Goal: Information Seeking & Learning: Check status

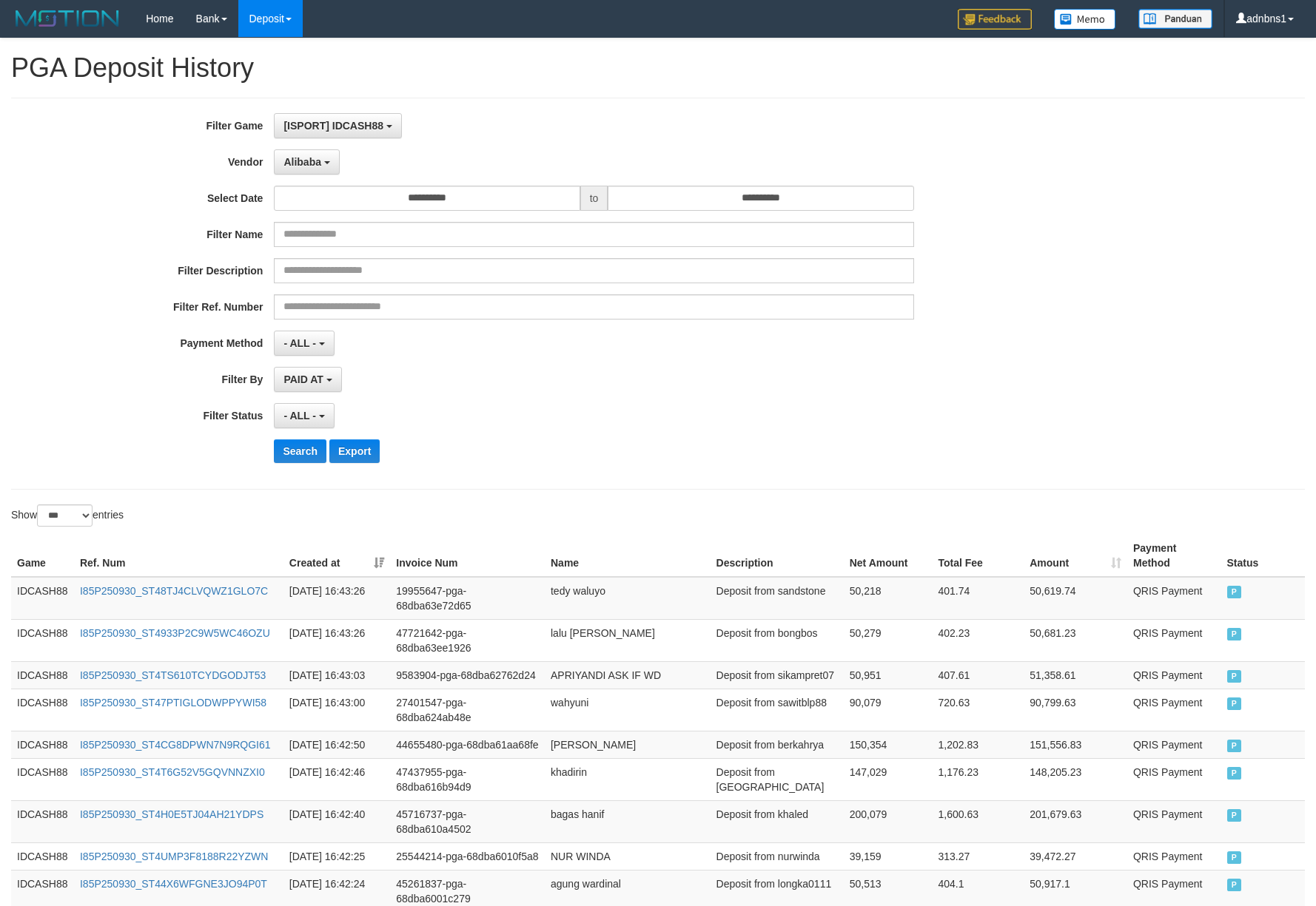
select select "**********"
select select "***"
click at [309, 459] on button "Search" at bounding box center [300, 451] width 52 height 24
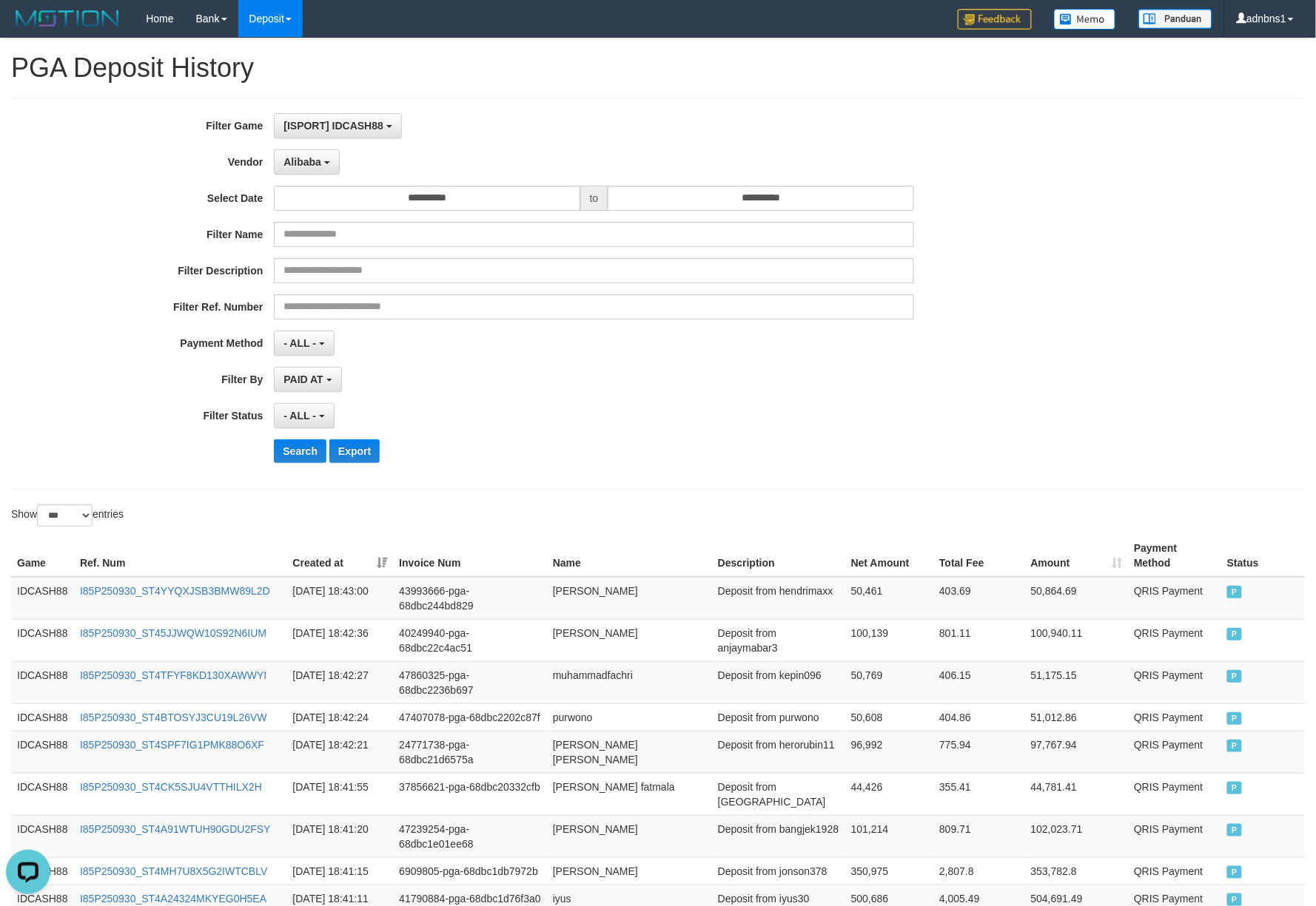
click at [622, 444] on div "Search Export" at bounding box center [685, 451] width 822 height 24
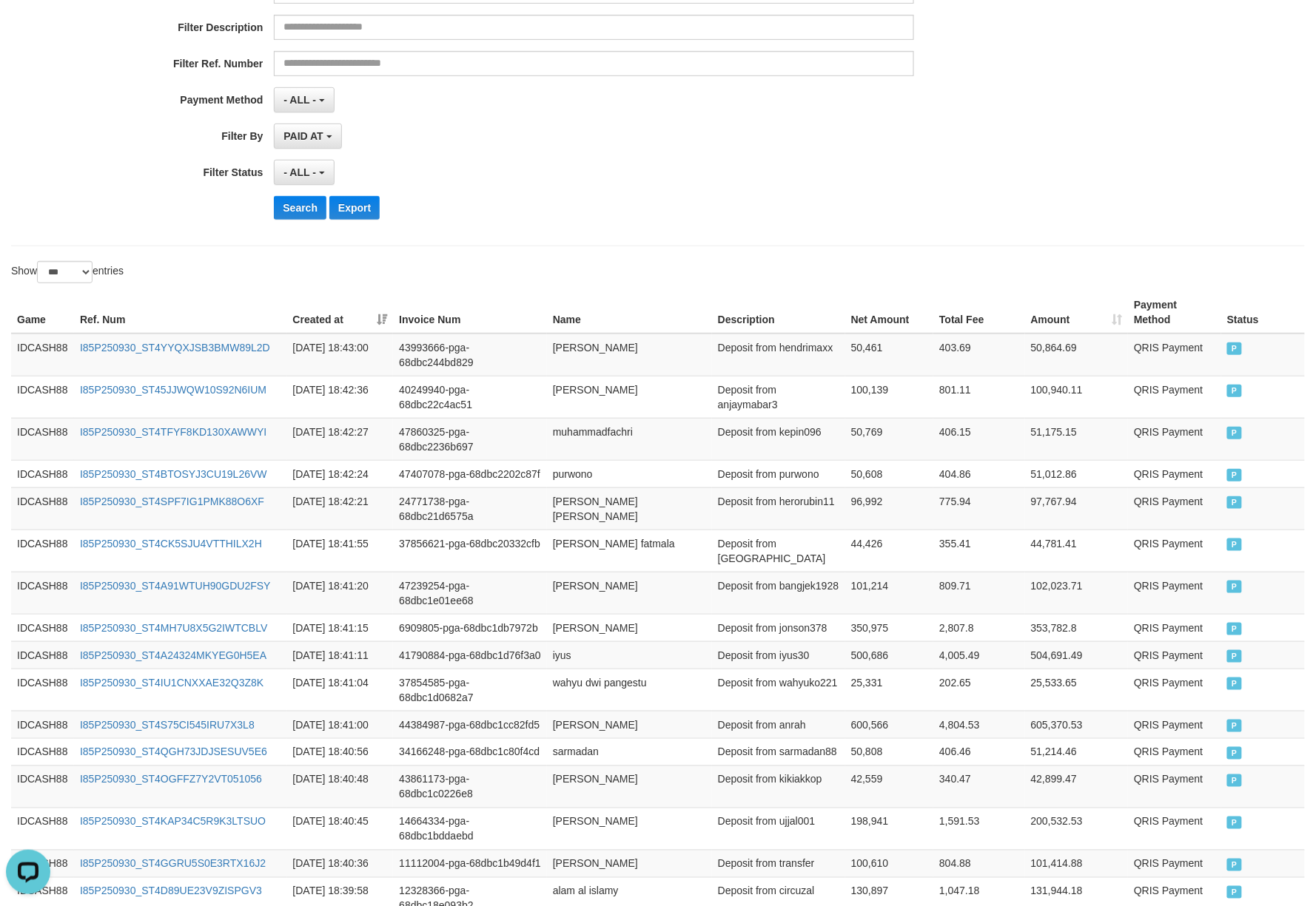
scroll to position [296, 0]
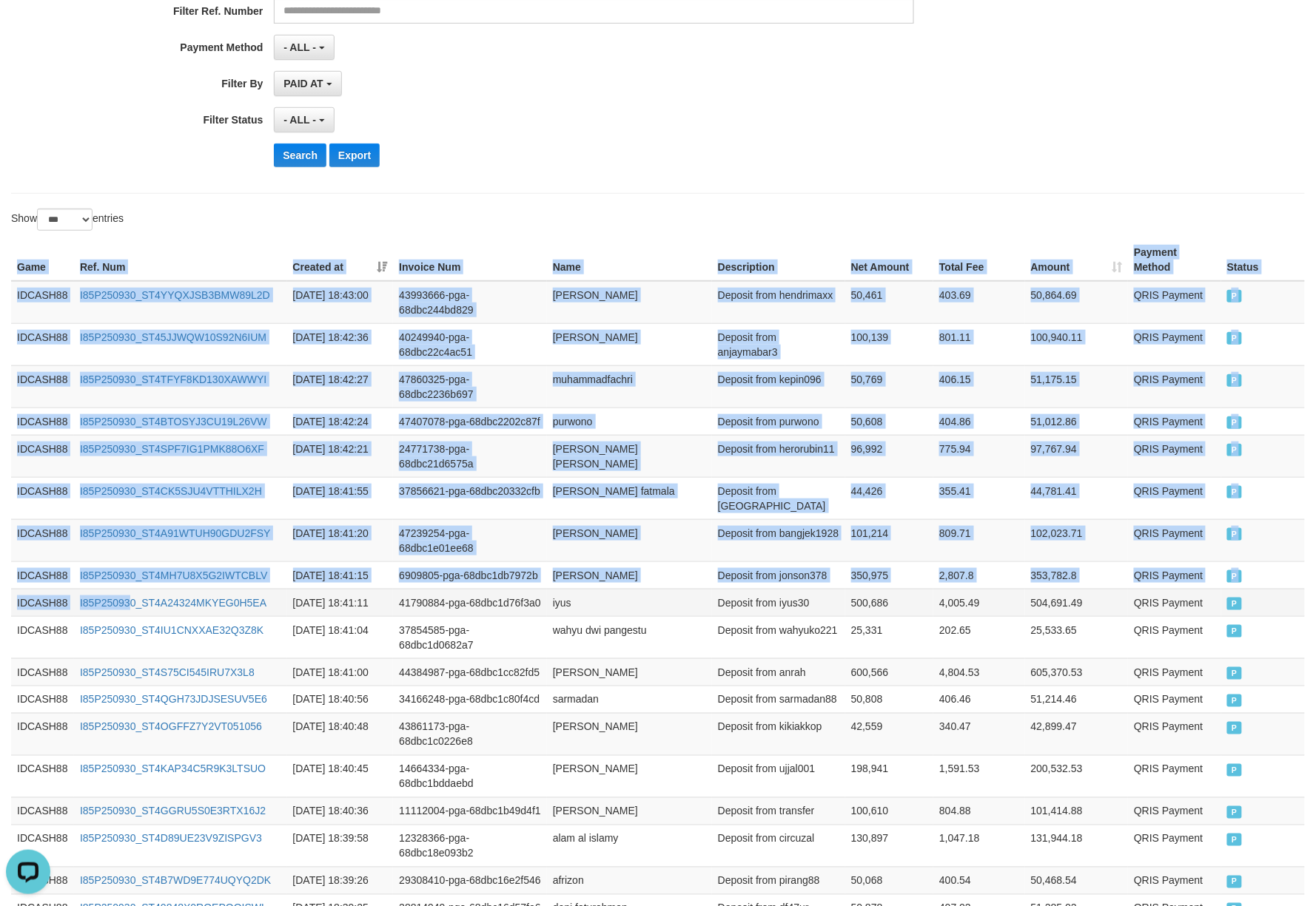
drag, startPoint x: 13, startPoint y: 275, endPoint x: 229, endPoint y: 629, distance: 414.7
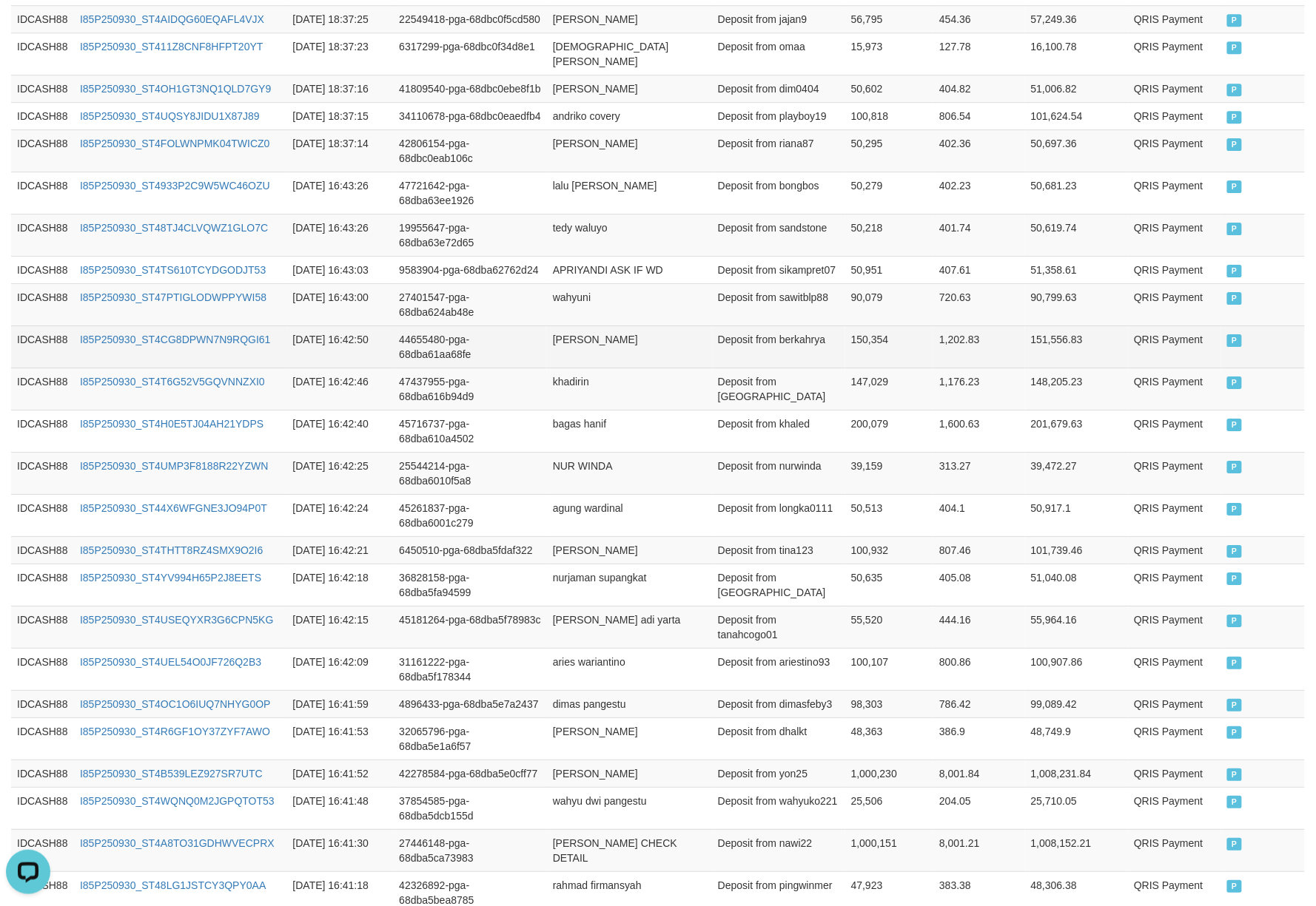
scroll to position [1578, 0]
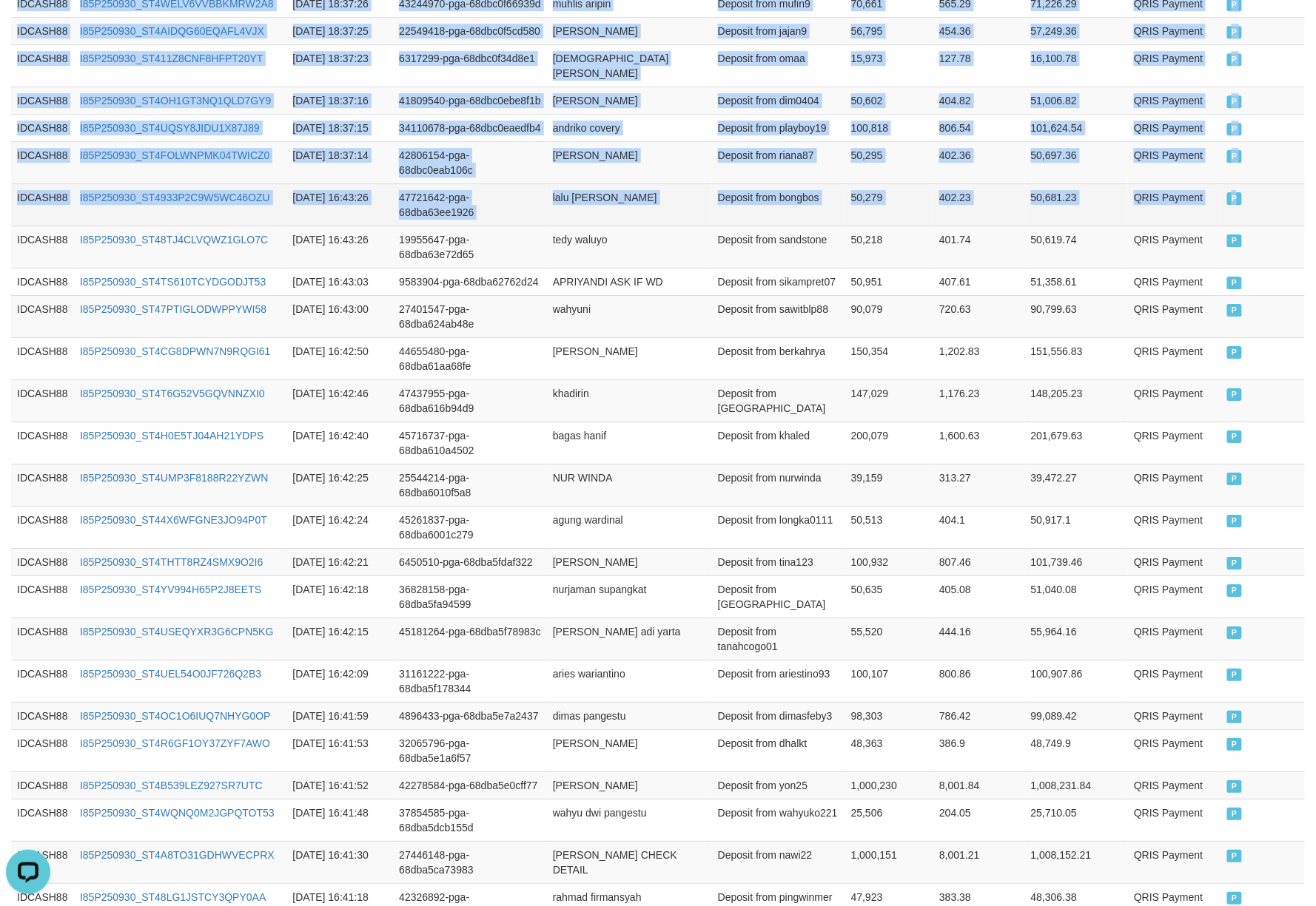
click at [1259, 226] on td "P" at bounding box center [1263, 205] width 84 height 42
copy table "Game Ref. Num Created at Invoice Num Name Description Net Amount Total Fee Amou…"
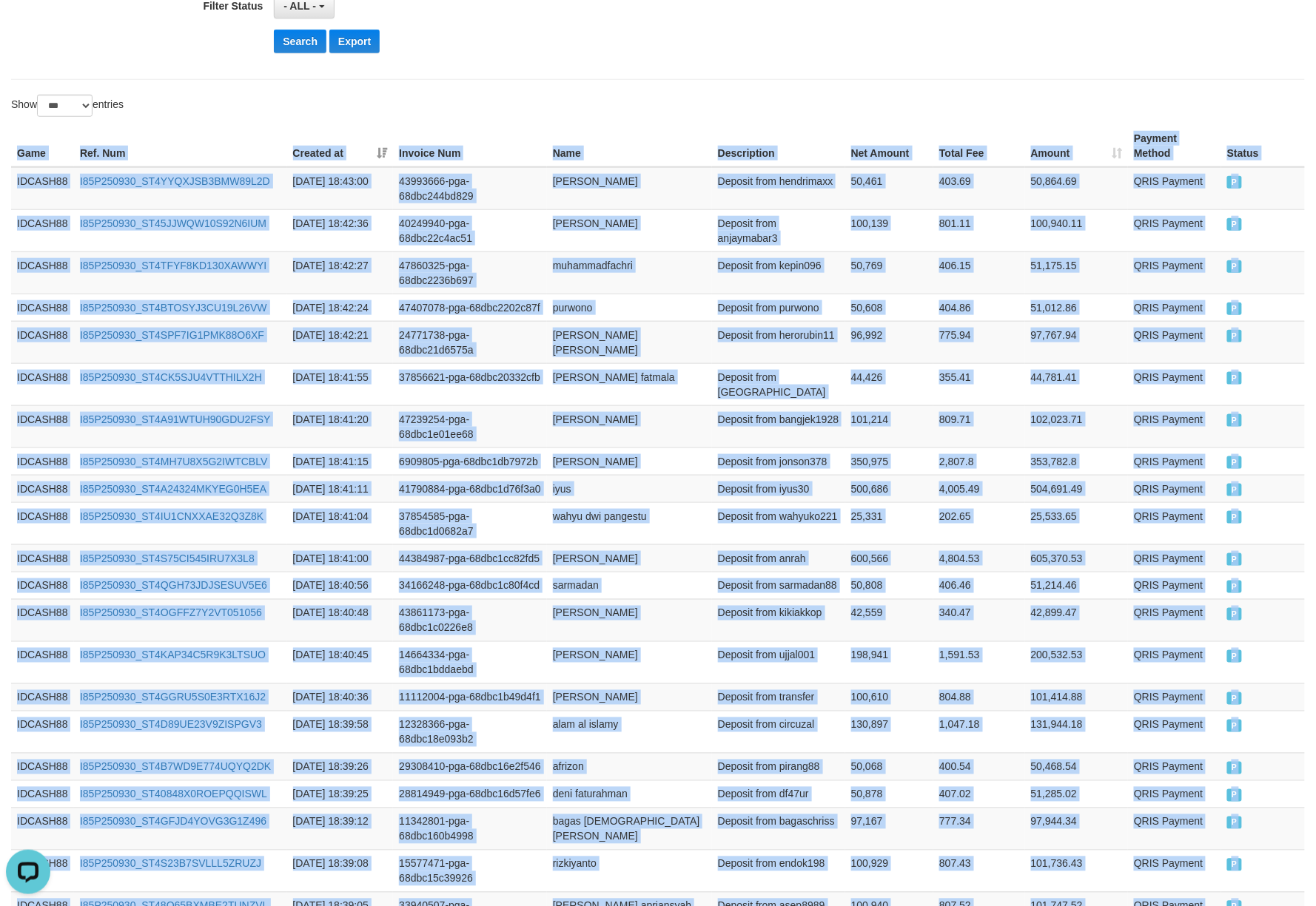
scroll to position [0, 0]
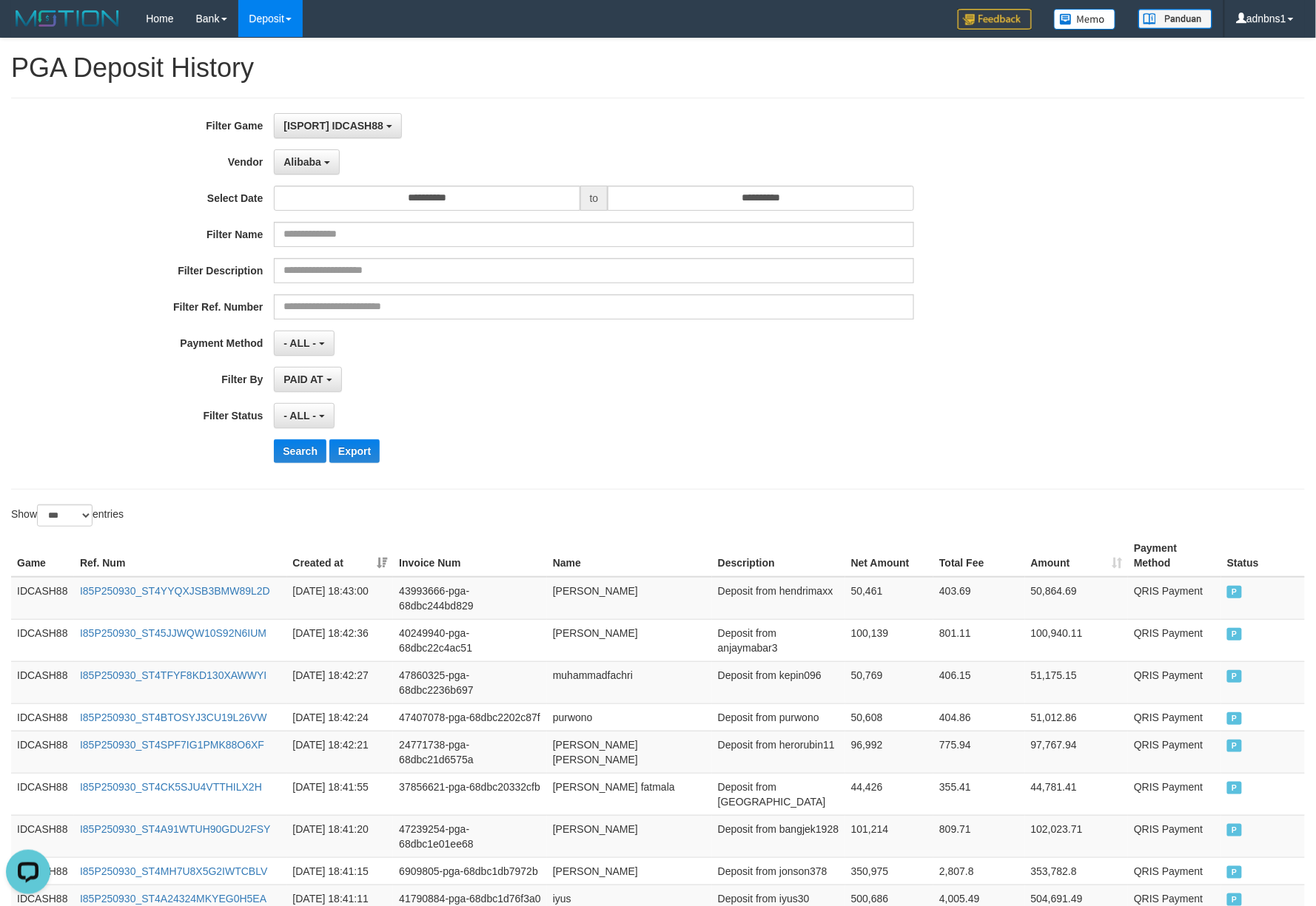
click at [681, 412] on div "- ALL - SELECT ALL - ALL - SELECT STATUS PENDING/UNPAID PAID CANCELED EXPIRED" at bounding box center [593, 416] width 640 height 25
click at [293, 463] on button "Search" at bounding box center [300, 451] width 52 height 24
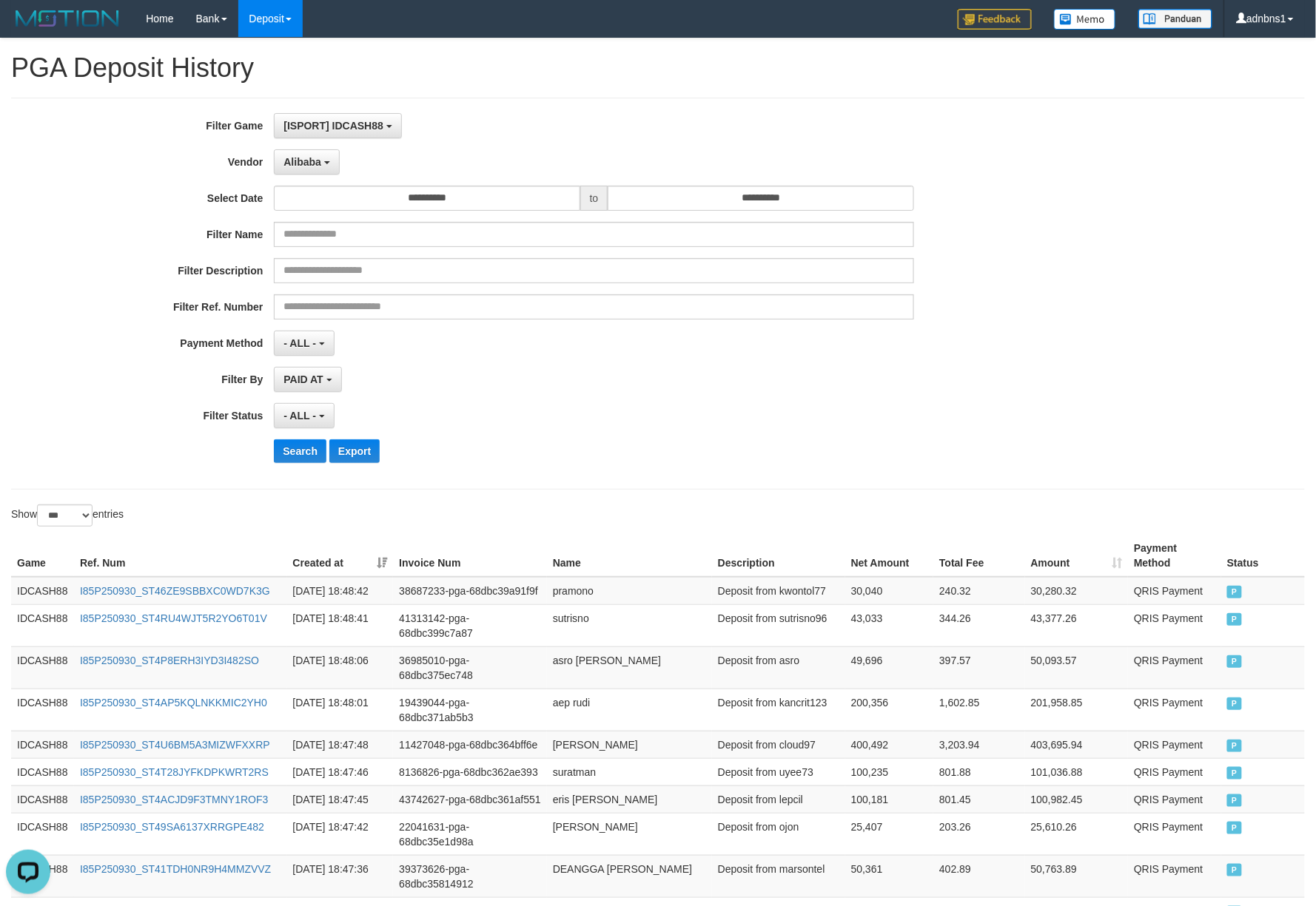
click at [736, 423] on div "- ALL - SELECT ALL - ALL - SELECT STATUS PENDING/UNPAID PAID CANCELED EXPIRED" at bounding box center [593, 416] width 640 height 25
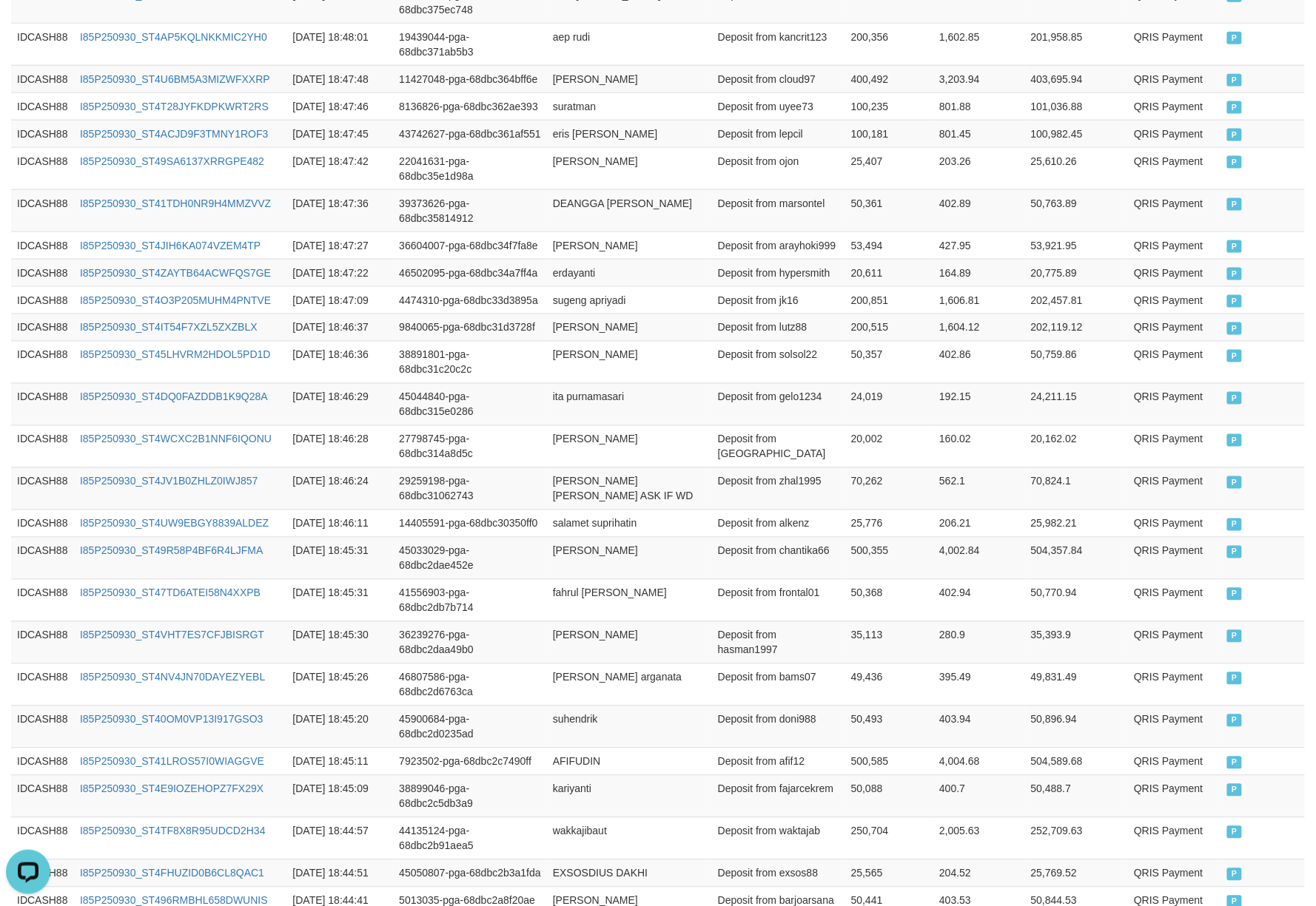
scroll to position [287, 0]
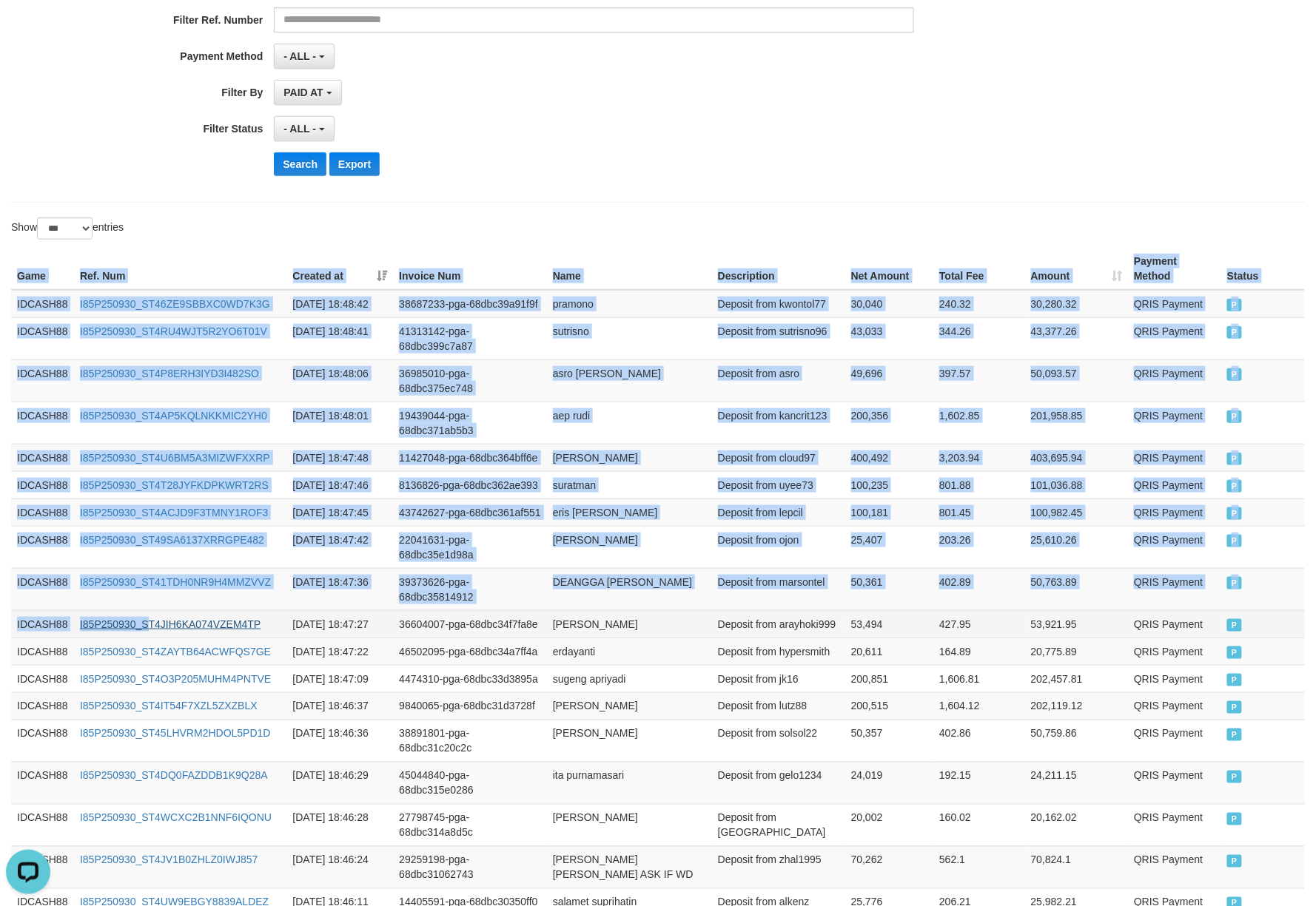
drag, startPoint x: 7, startPoint y: 273, endPoint x: 160, endPoint y: 693, distance: 447.0
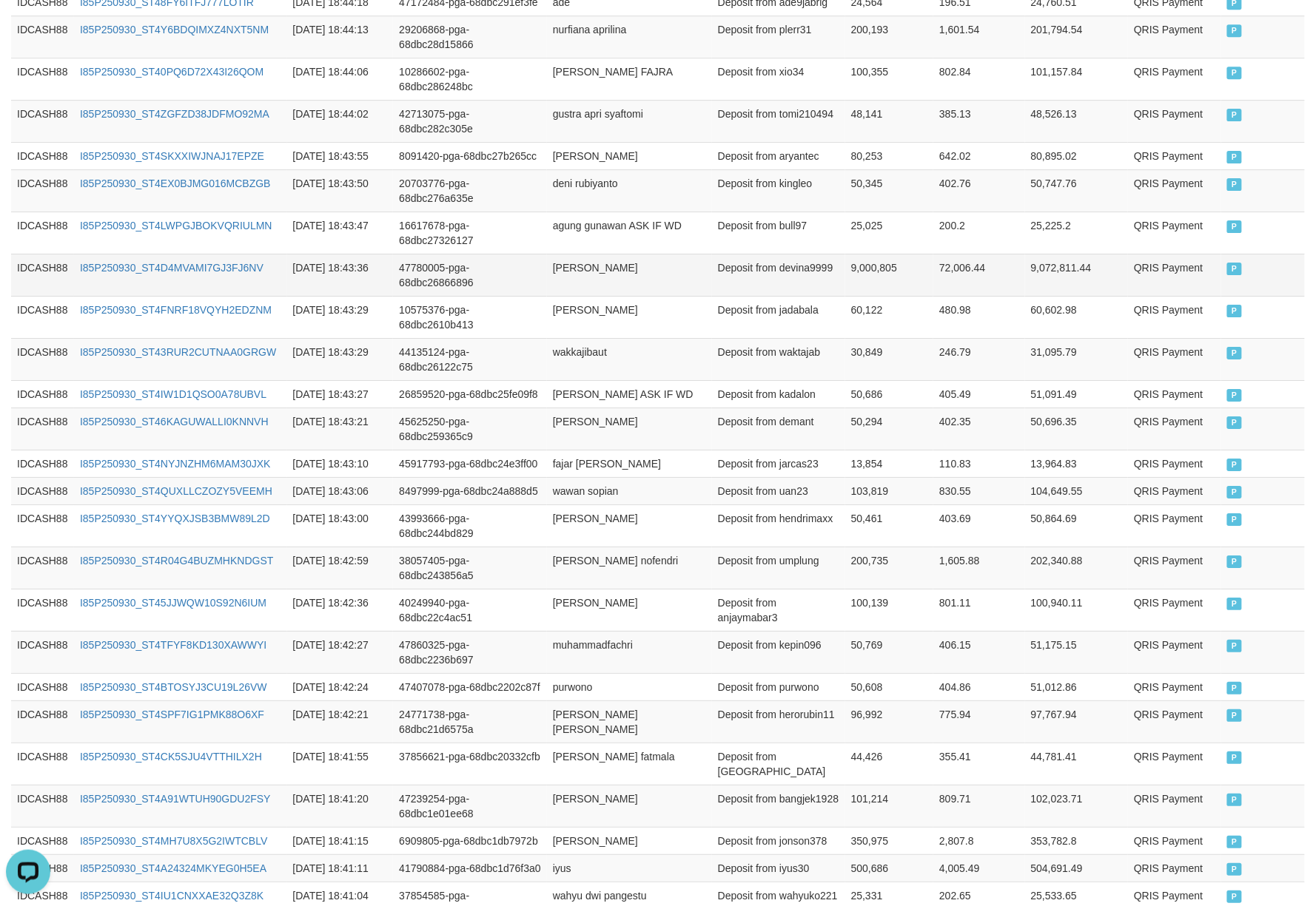
scroll to position [1964, 0]
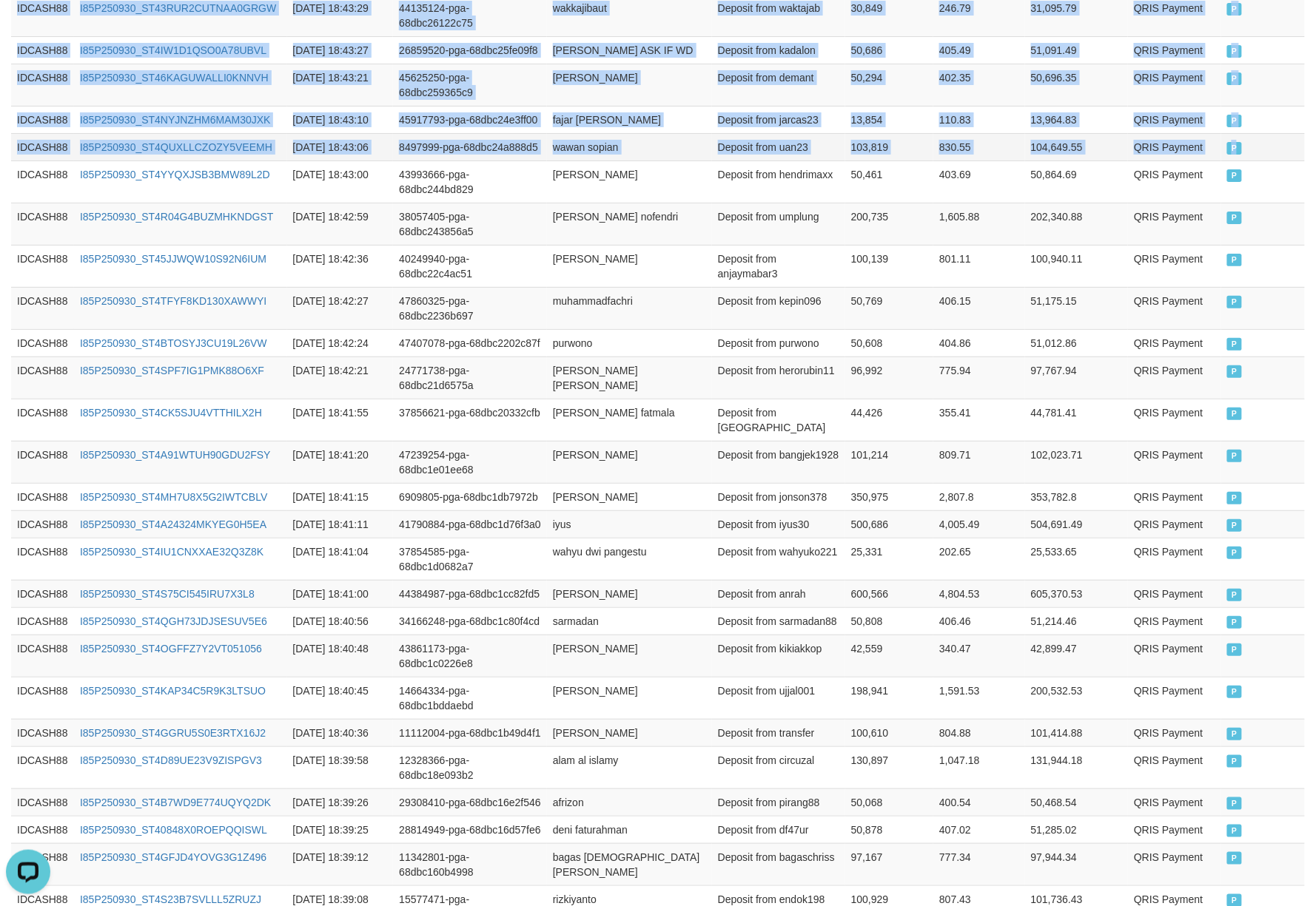
click at [1258, 161] on td "P" at bounding box center [1263, 146] width 84 height 28
copy table "Game Ref. Num Created at Invoice Num Name Description Net Amount Total Fee Amou…"
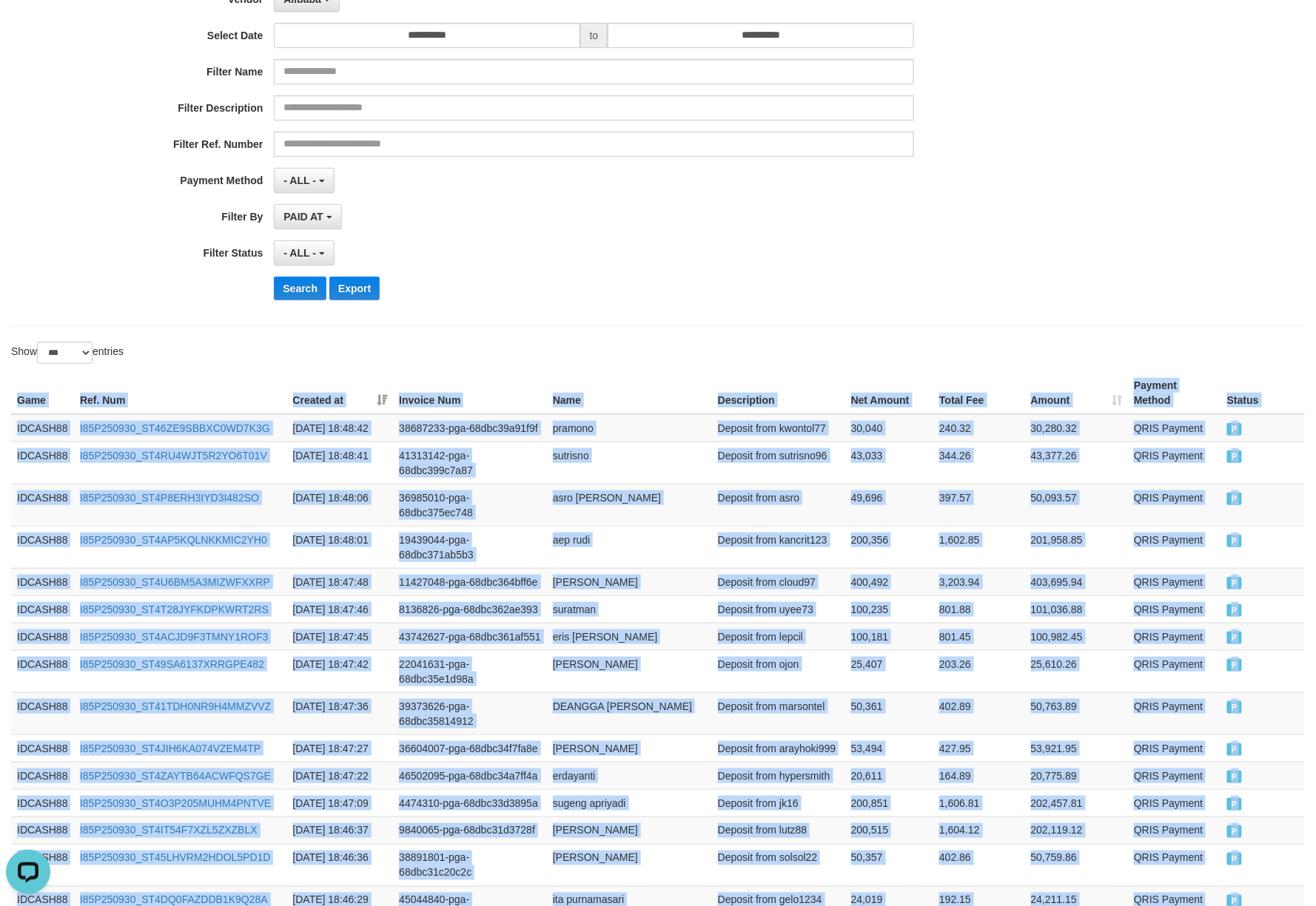
scroll to position [0, 0]
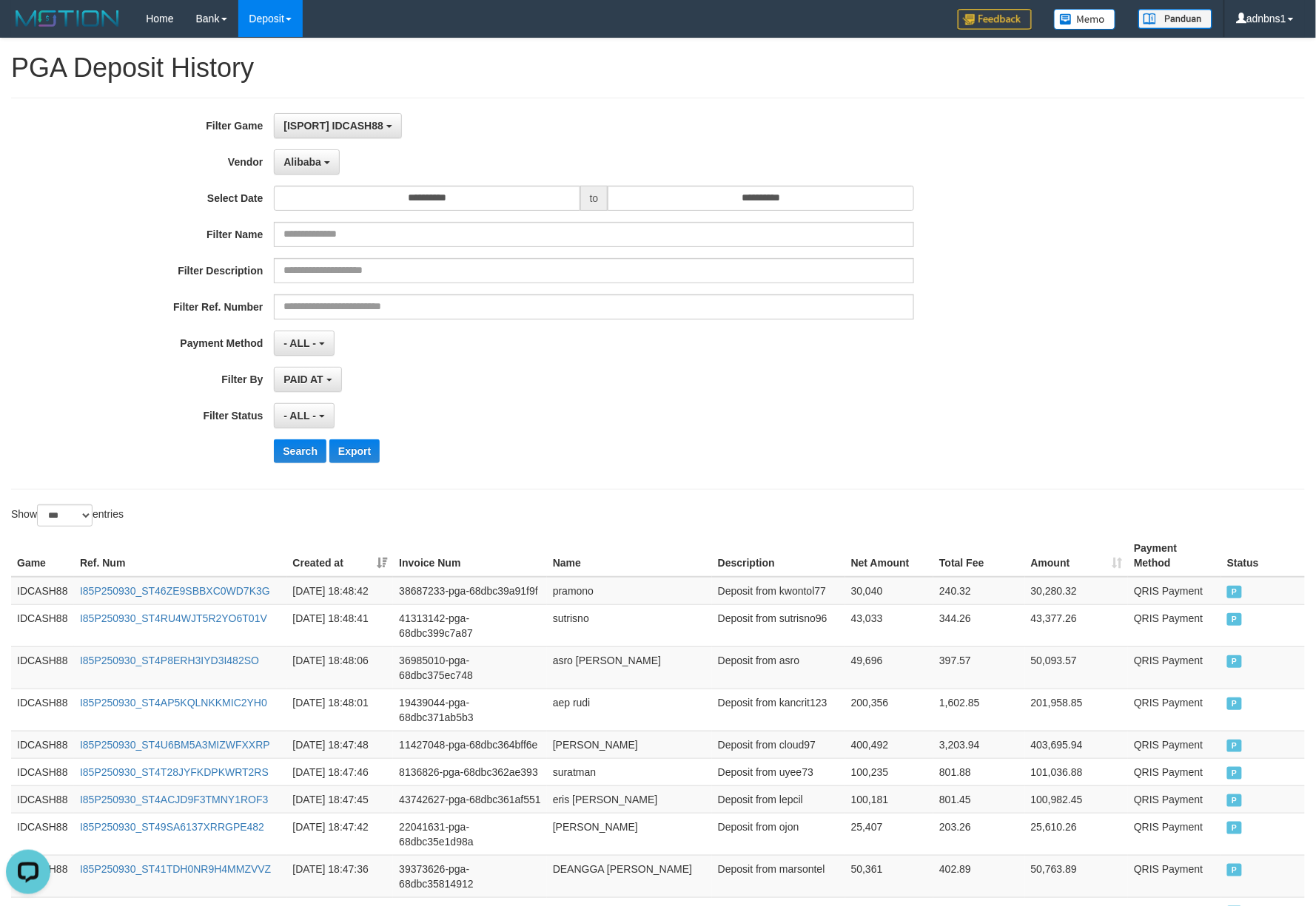
click at [679, 362] on div "**********" at bounding box center [549, 294] width 1097 height 361
click at [291, 460] on button "Search" at bounding box center [300, 451] width 52 height 24
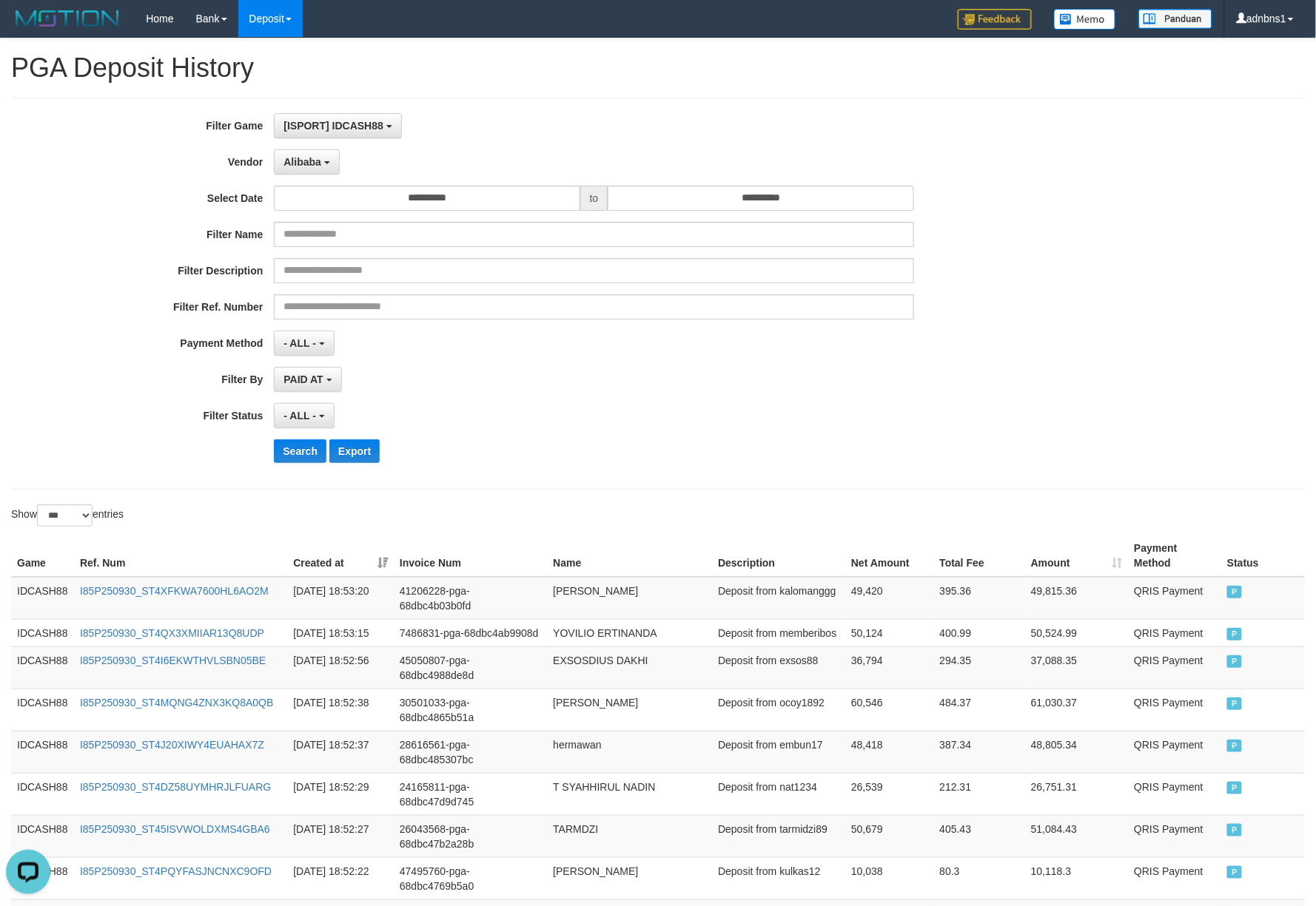
click at [679, 423] on div "- ALL - SELECT ALL - ALL - SELECT STATUS PENDING/UNPAID PAID CANCELED EXPIRED" at bounding box center [593, 416] width 640 height 25
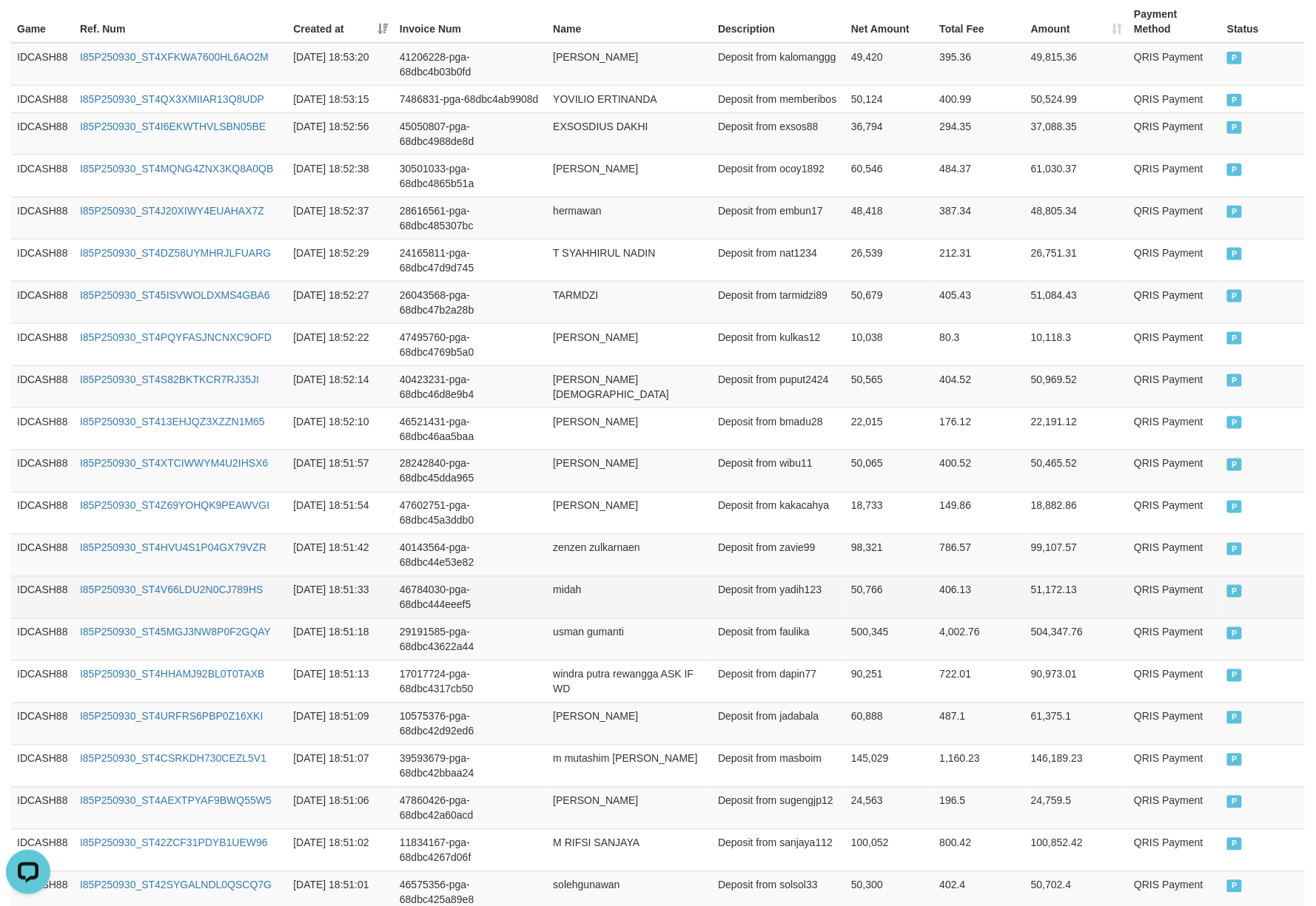
scroll to position [300, 0]
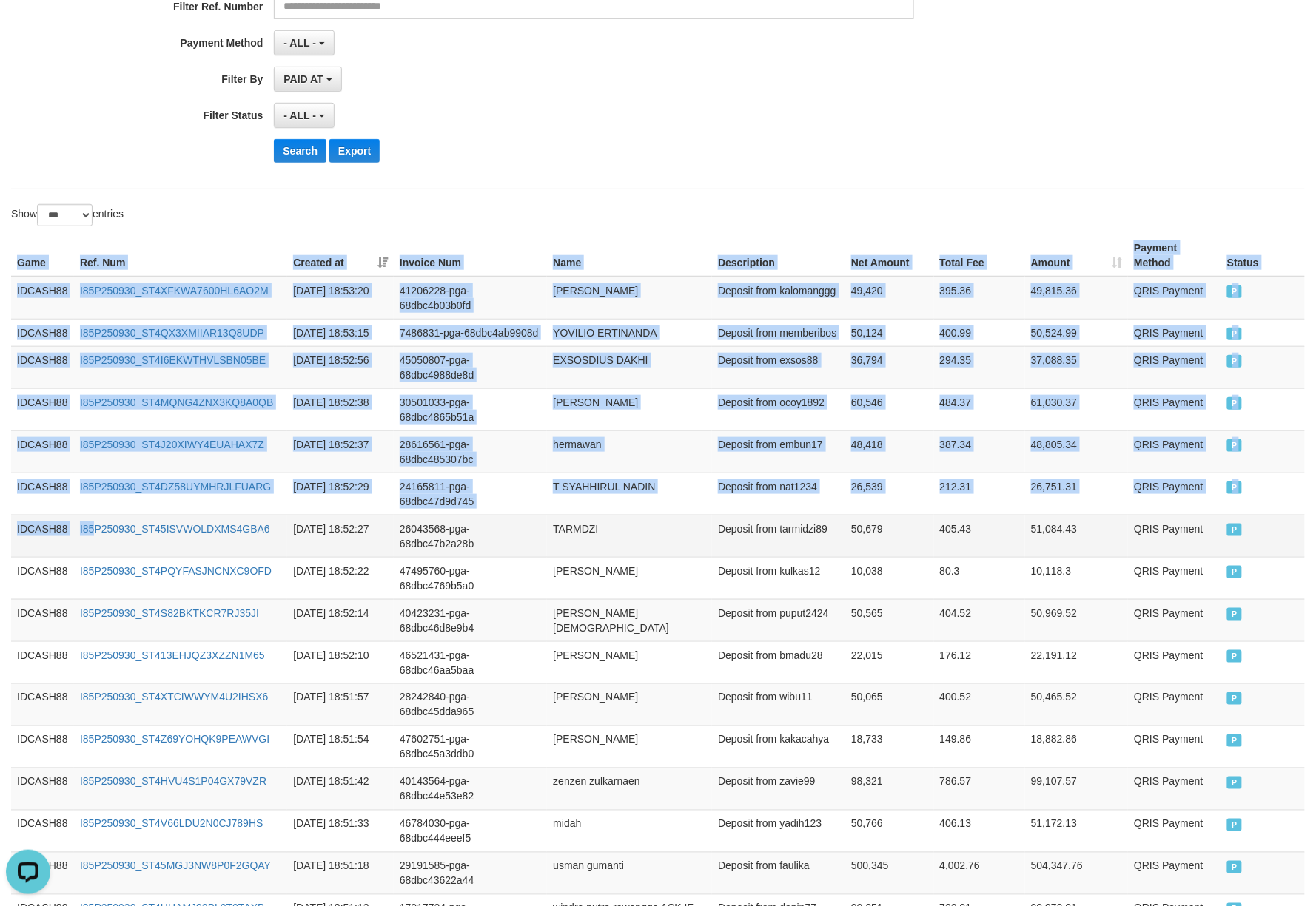
drag, startPoint x: 19, startPoint y: 261, endPoint x: 108, endPoint y: 567, distance: 318.7
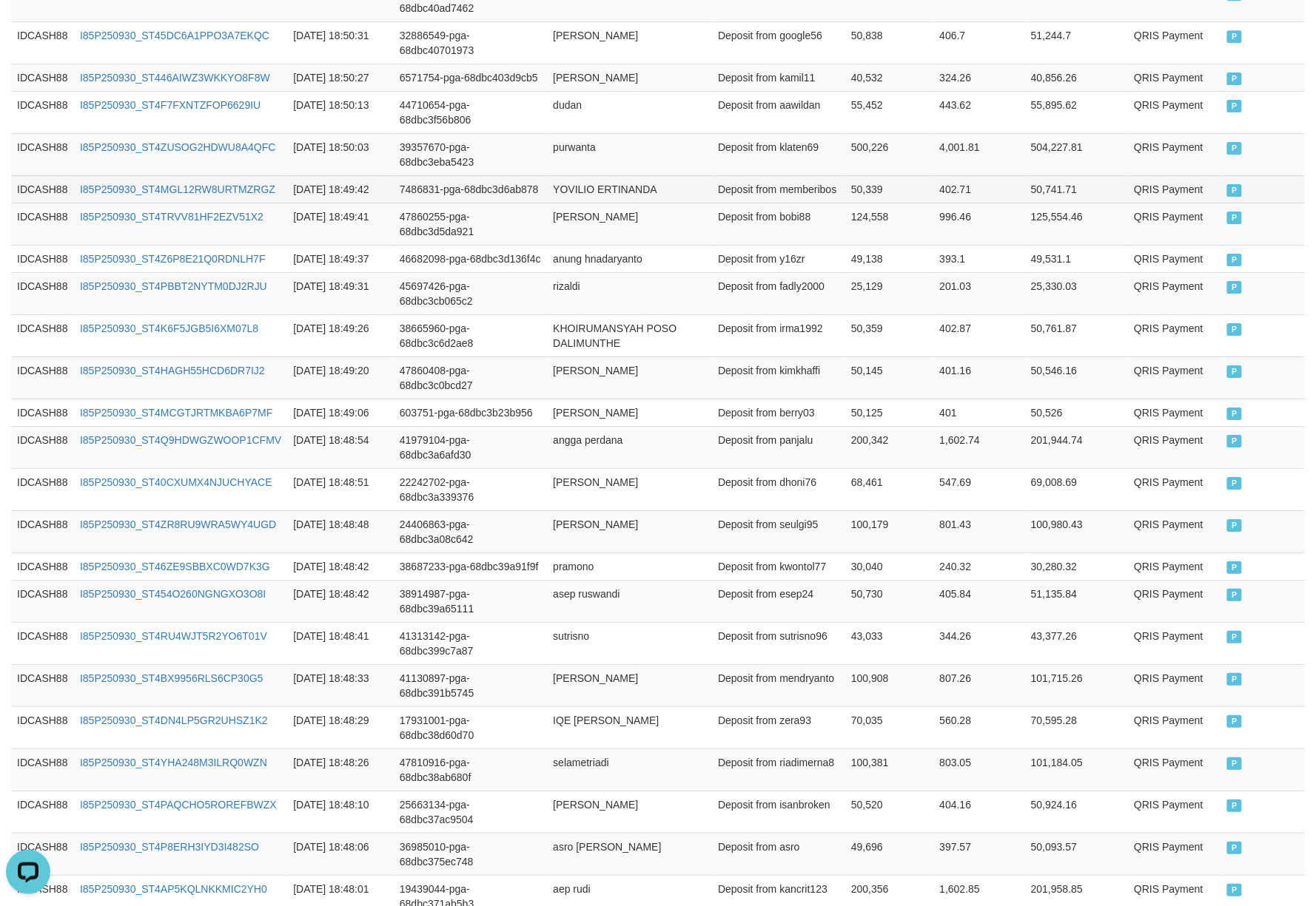
scroll to position [1978, 0]
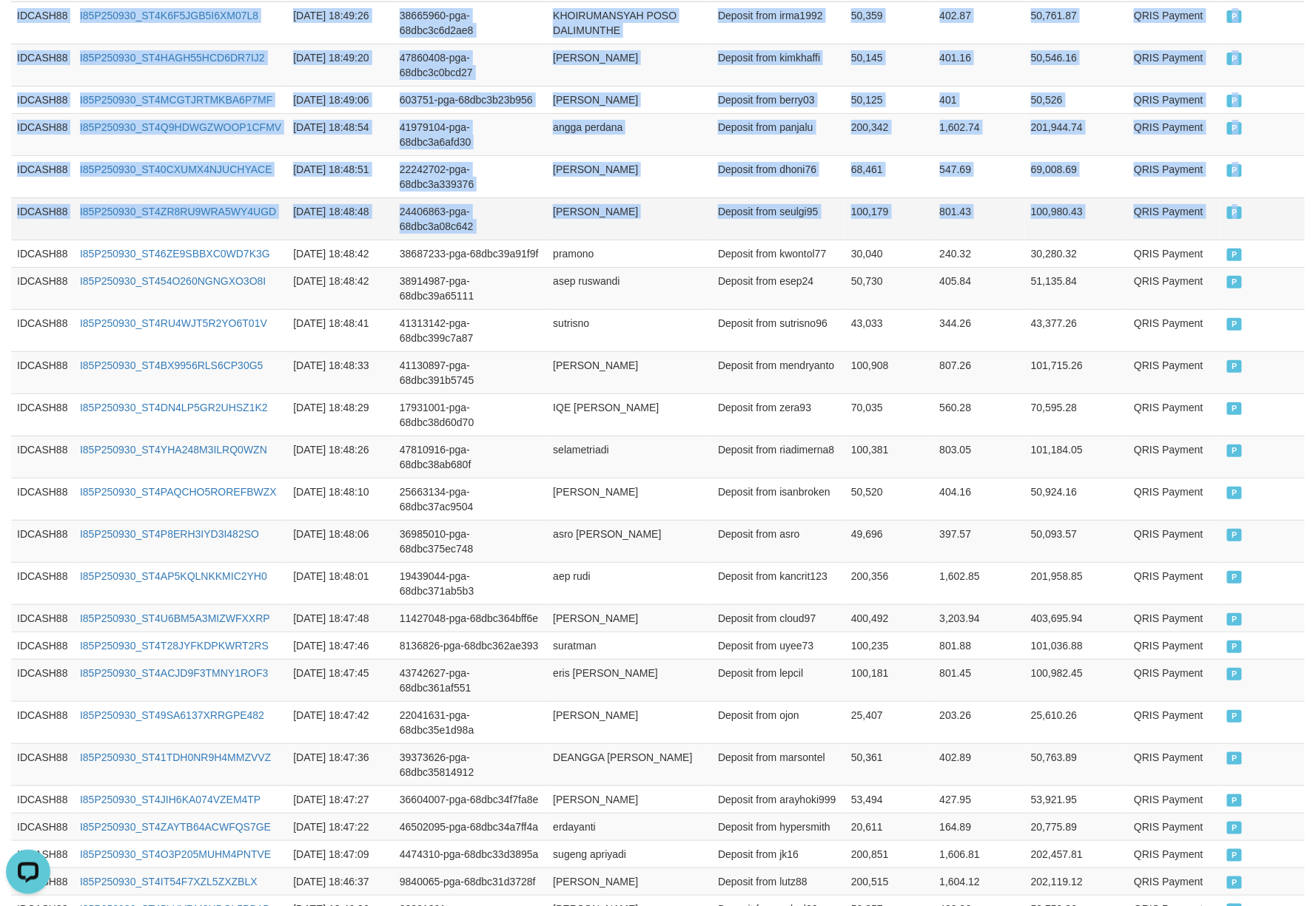
click at [1255, 240] on td "P" at bounding box center [1263, 218] width 84 height 42
copy table "Game Ref. Num Created at Invoice Num Name Description Net Amount Total Fee Amou…"
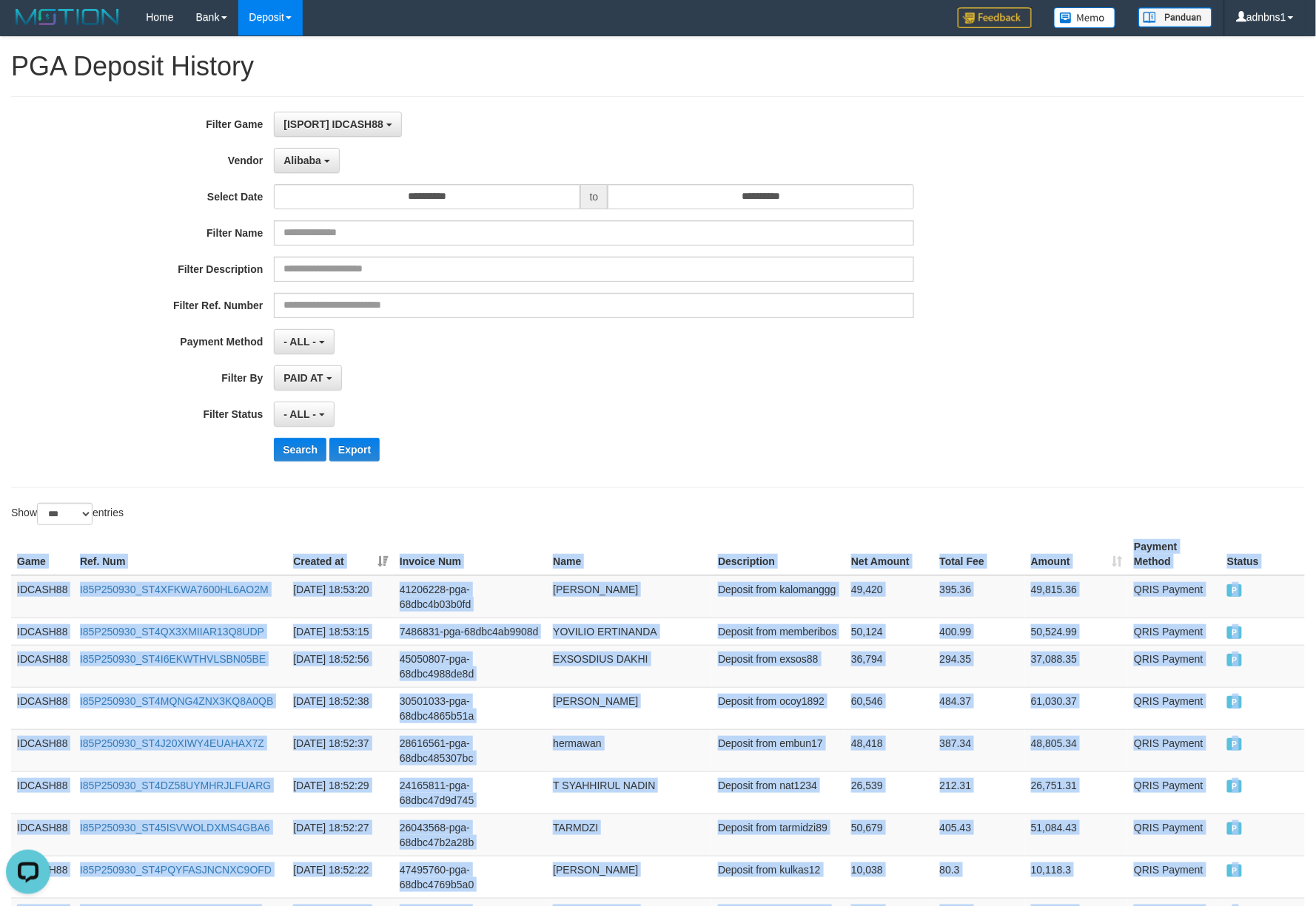
scroll to position [0, 0]
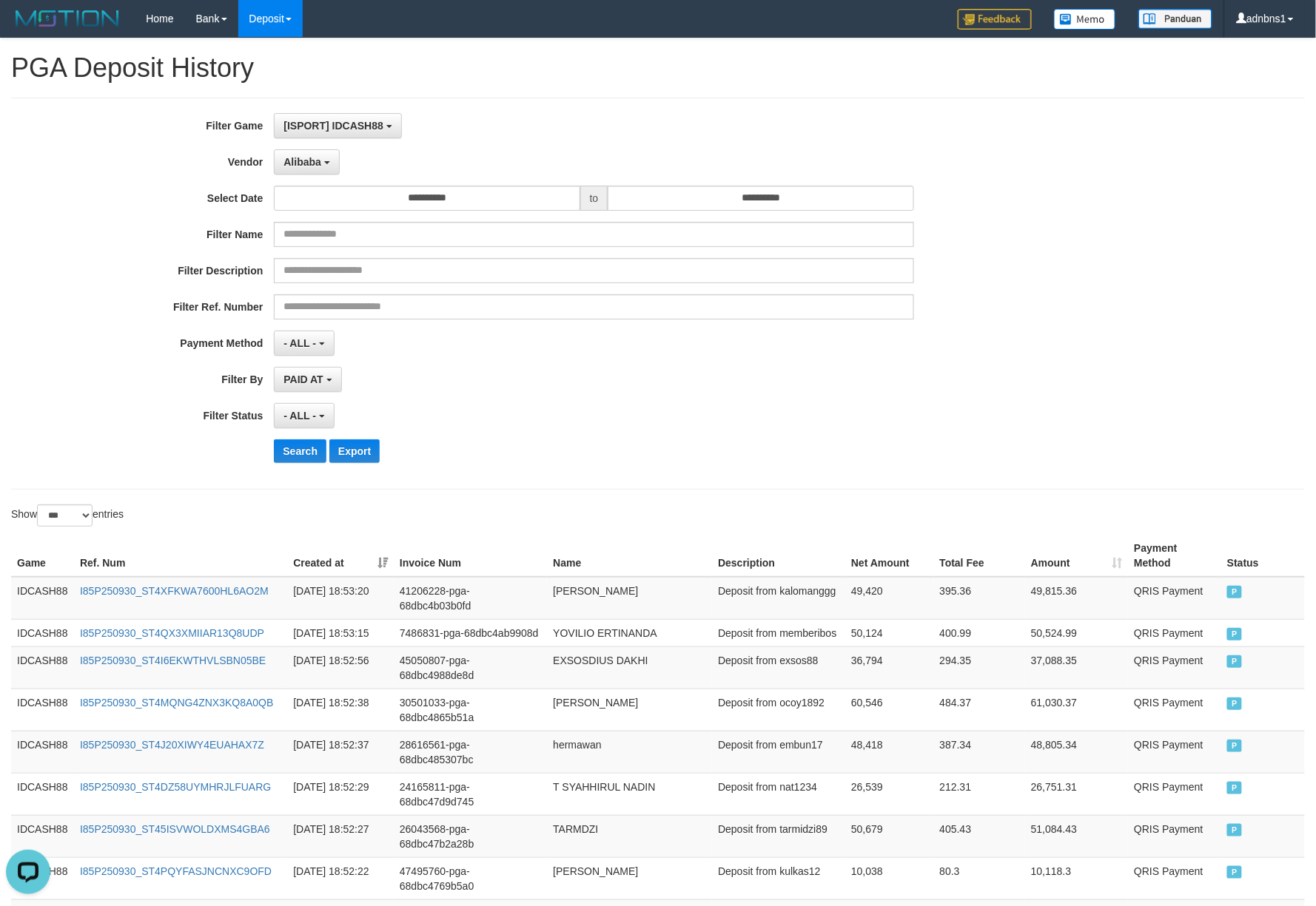
click at [589, 419] on div "- ALL - SELECT ALL - ALL - SELECT STATUS PENDING/UNPAID PAID CANCELED EXPIRED" at bounding box center [593, 416] width 640 height 25
click at [297, 456] on button "Search" at bounding box center [300, 451] width 52 height 24
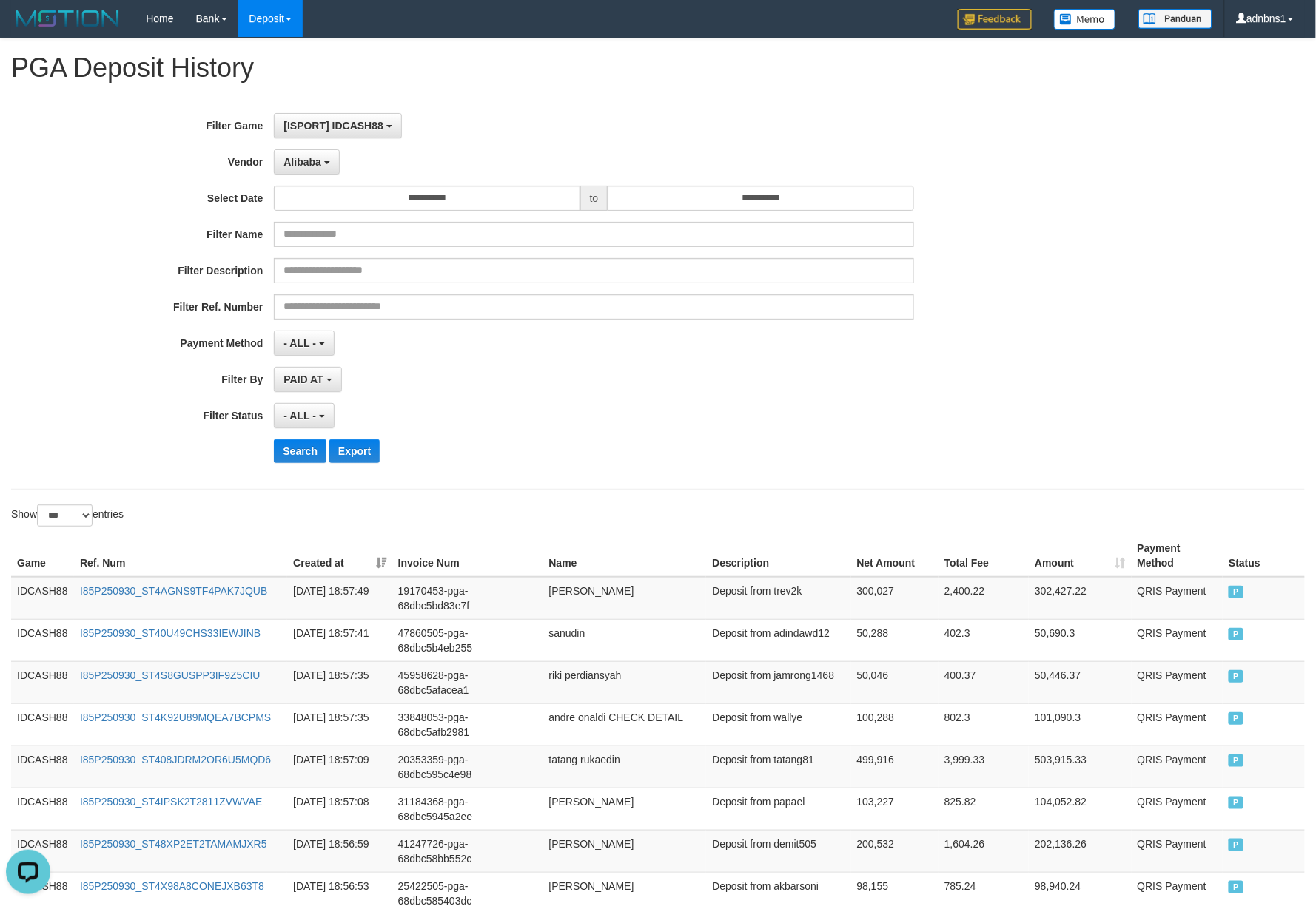
click at [540, 480] on div "**********" at bounding box center [658, 294] width 1294 height 392
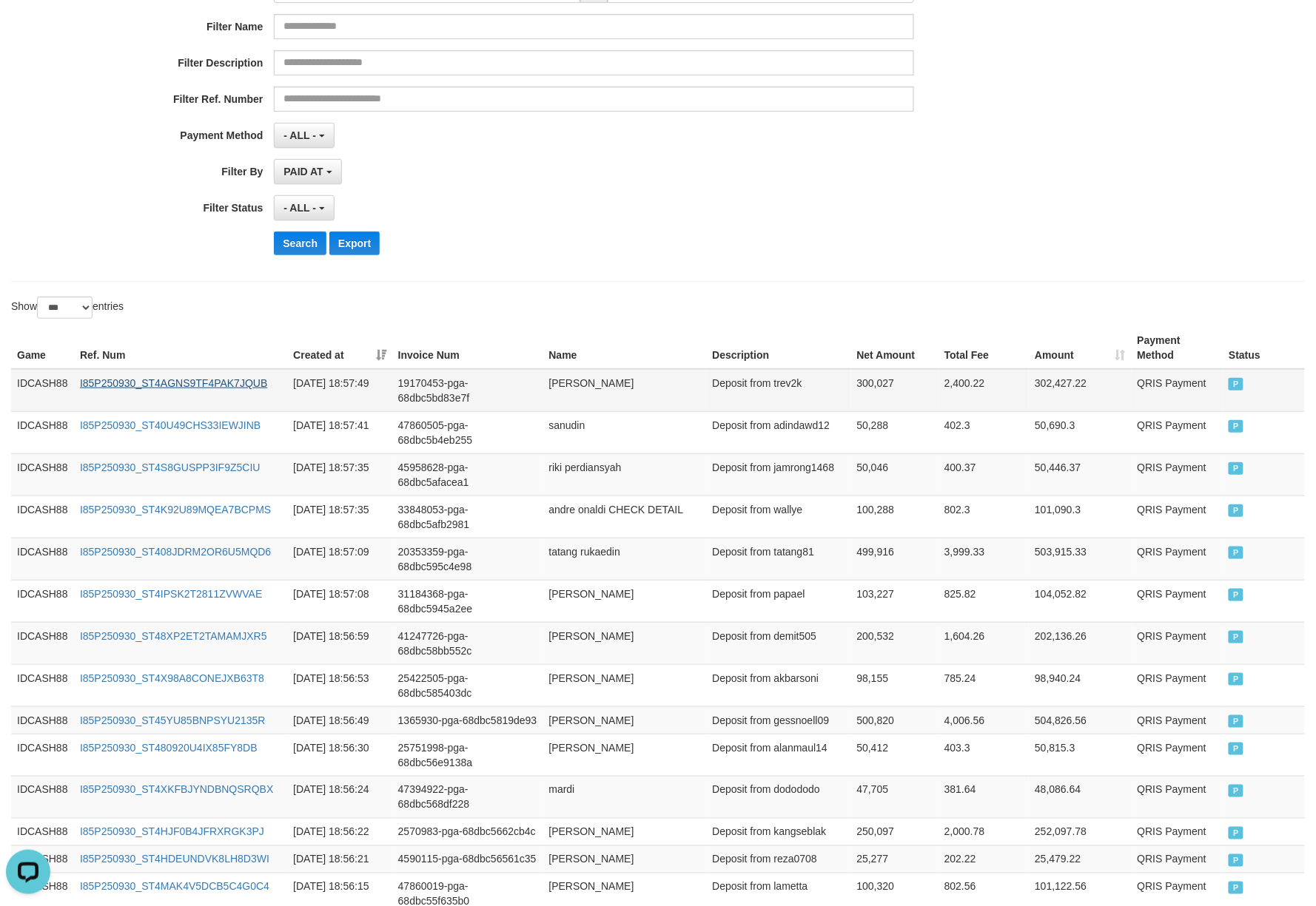
scroll to position [243, 0]
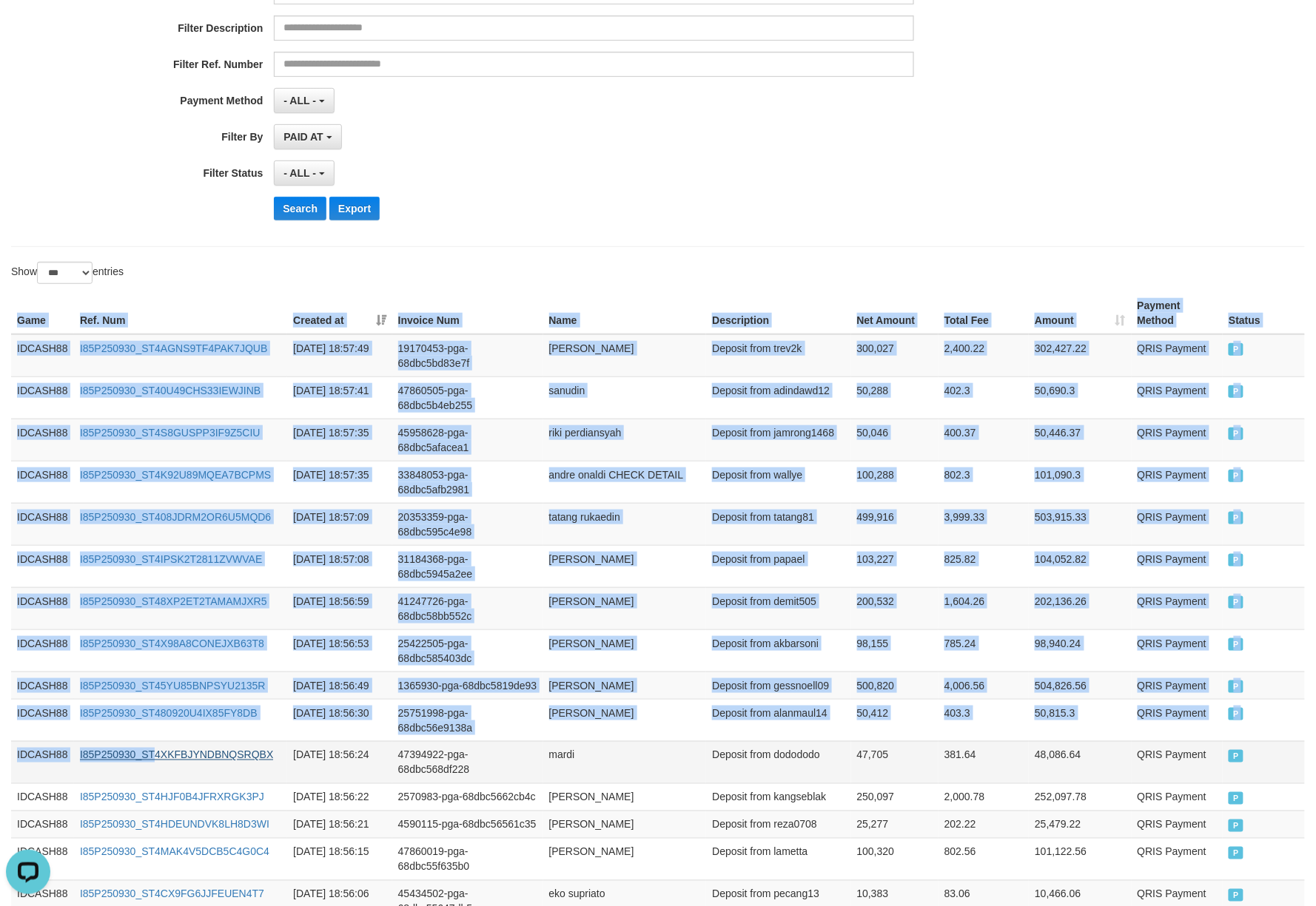
drag, startPoint x: 10, startPoint y: 314, endPoint x: 160, endPoint y: 770, distance: 480.0
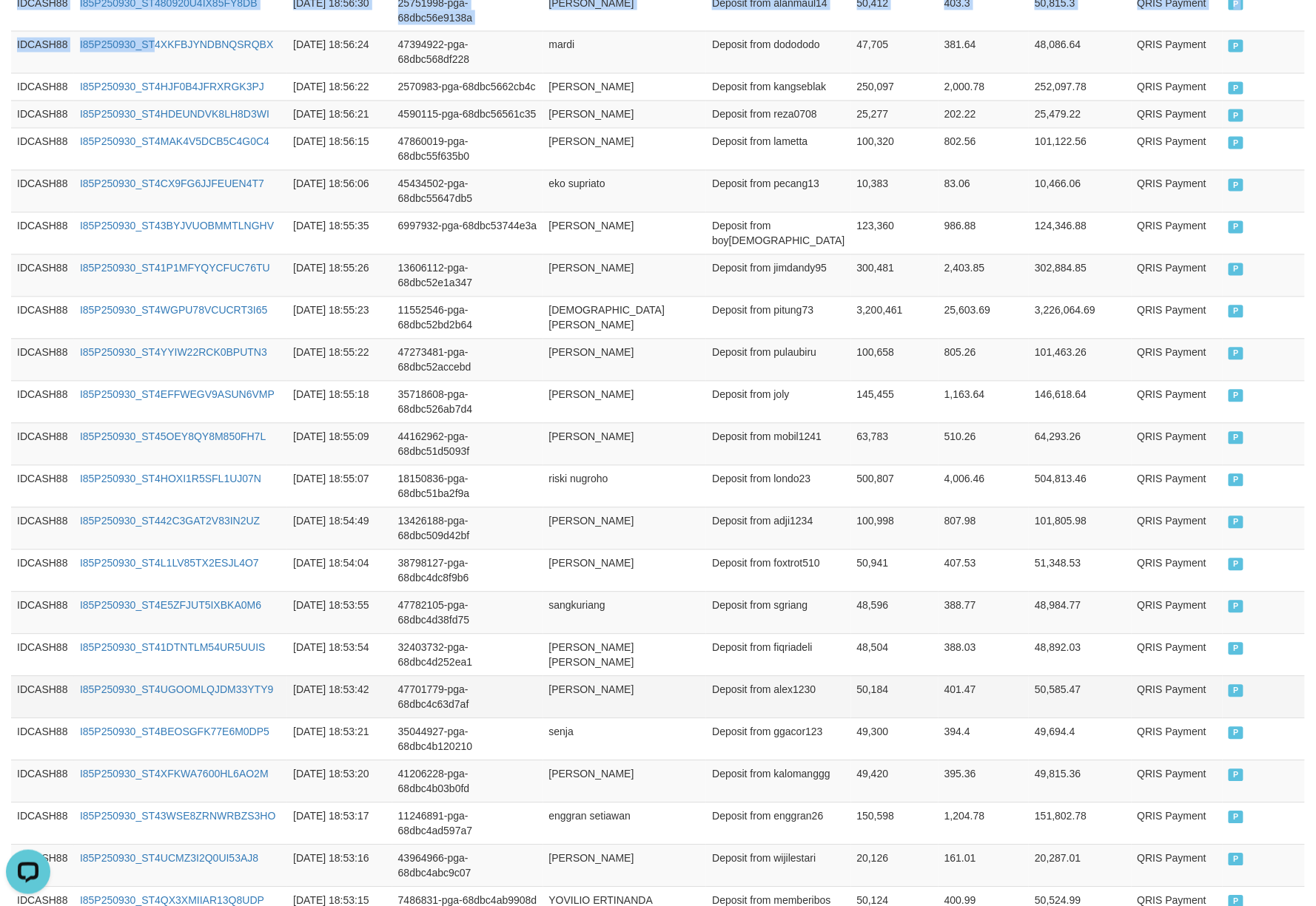
scroll to position [1130, 0]
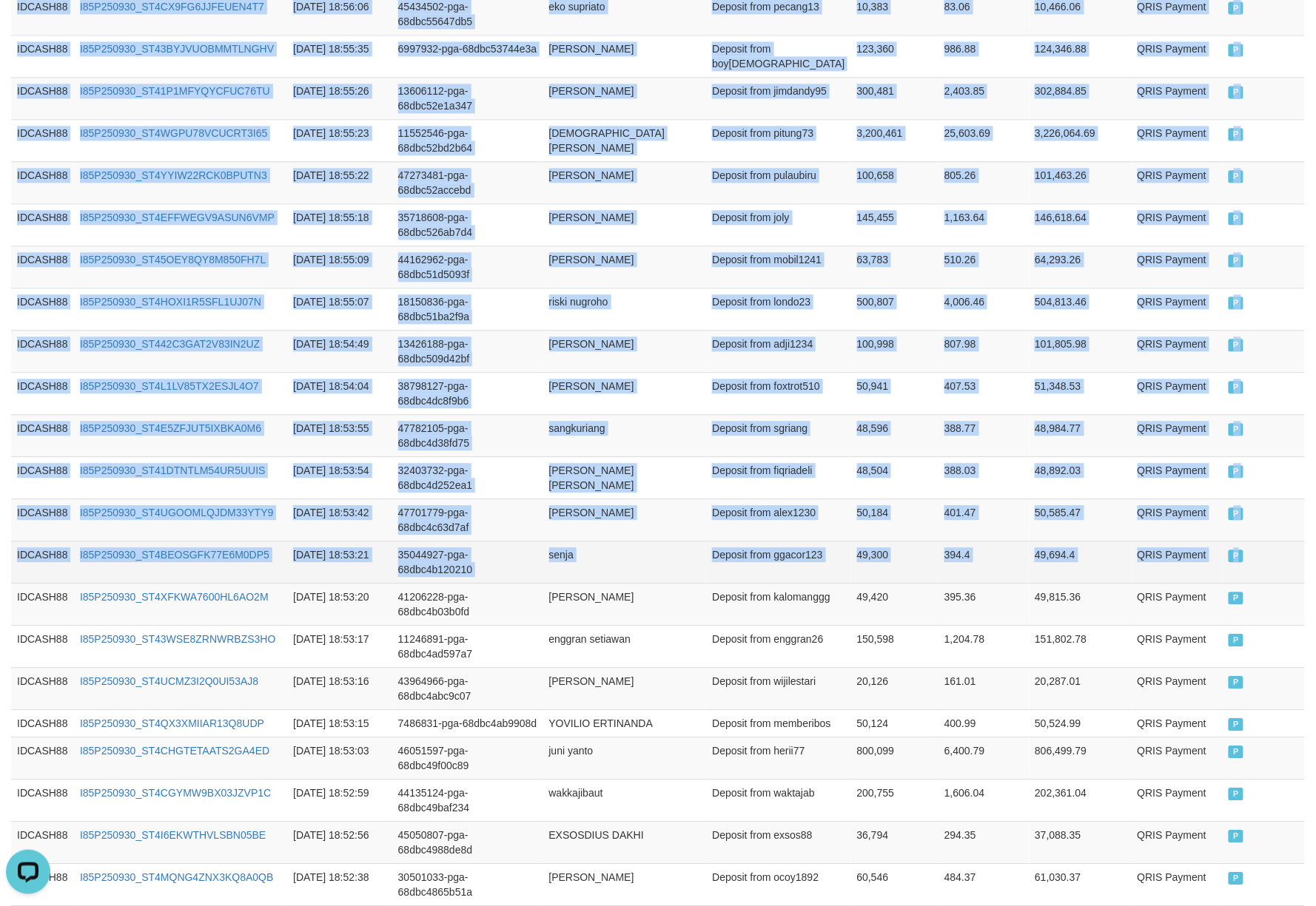
click at [1268, 583] on td "P" at bounding box center [1264, 562] width 82 height 42
copy table "Game Ref. Num Created at Invoice Num Name Description Net Amount Total Fee Amou…"
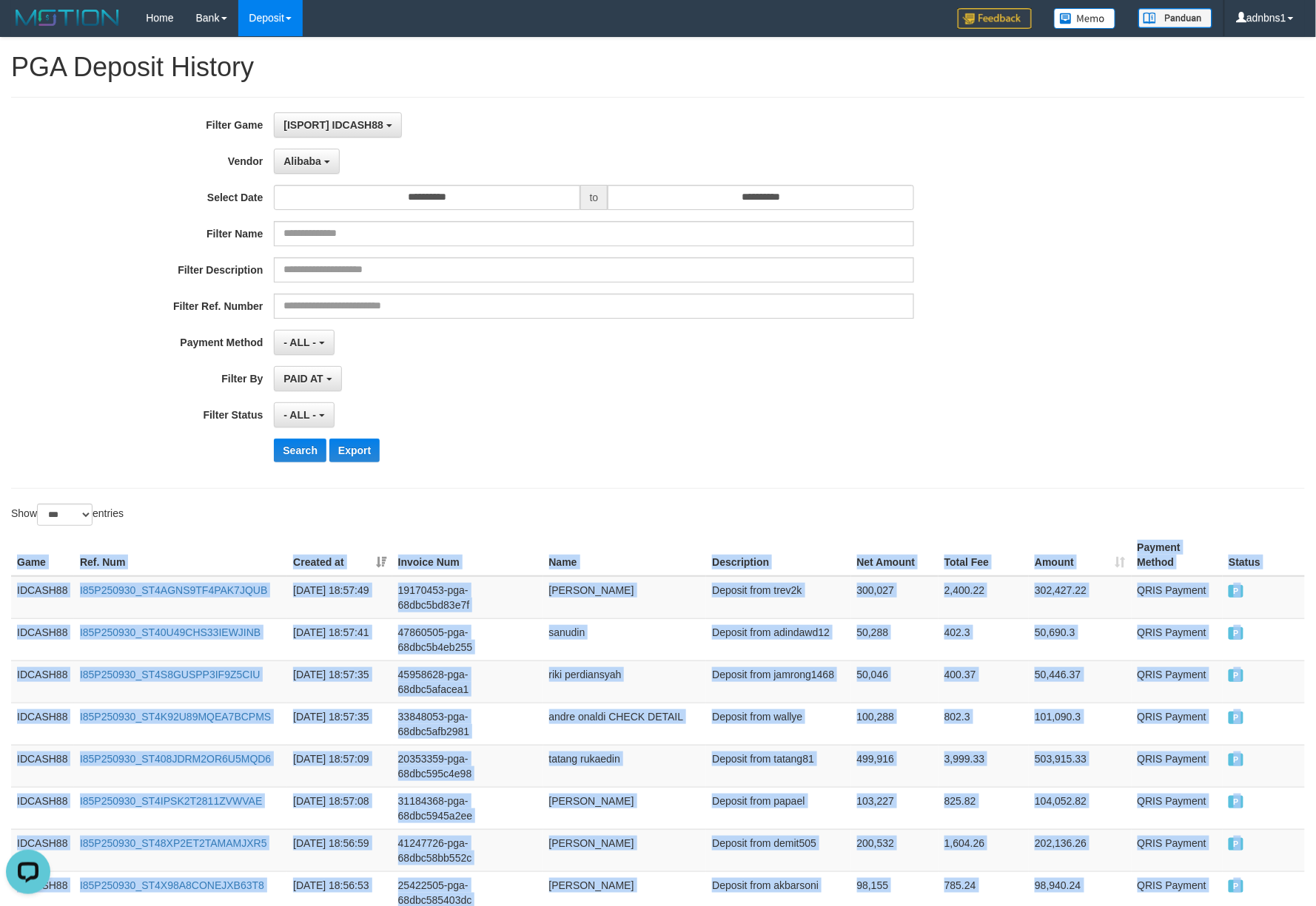
scroll to position [0, 0]
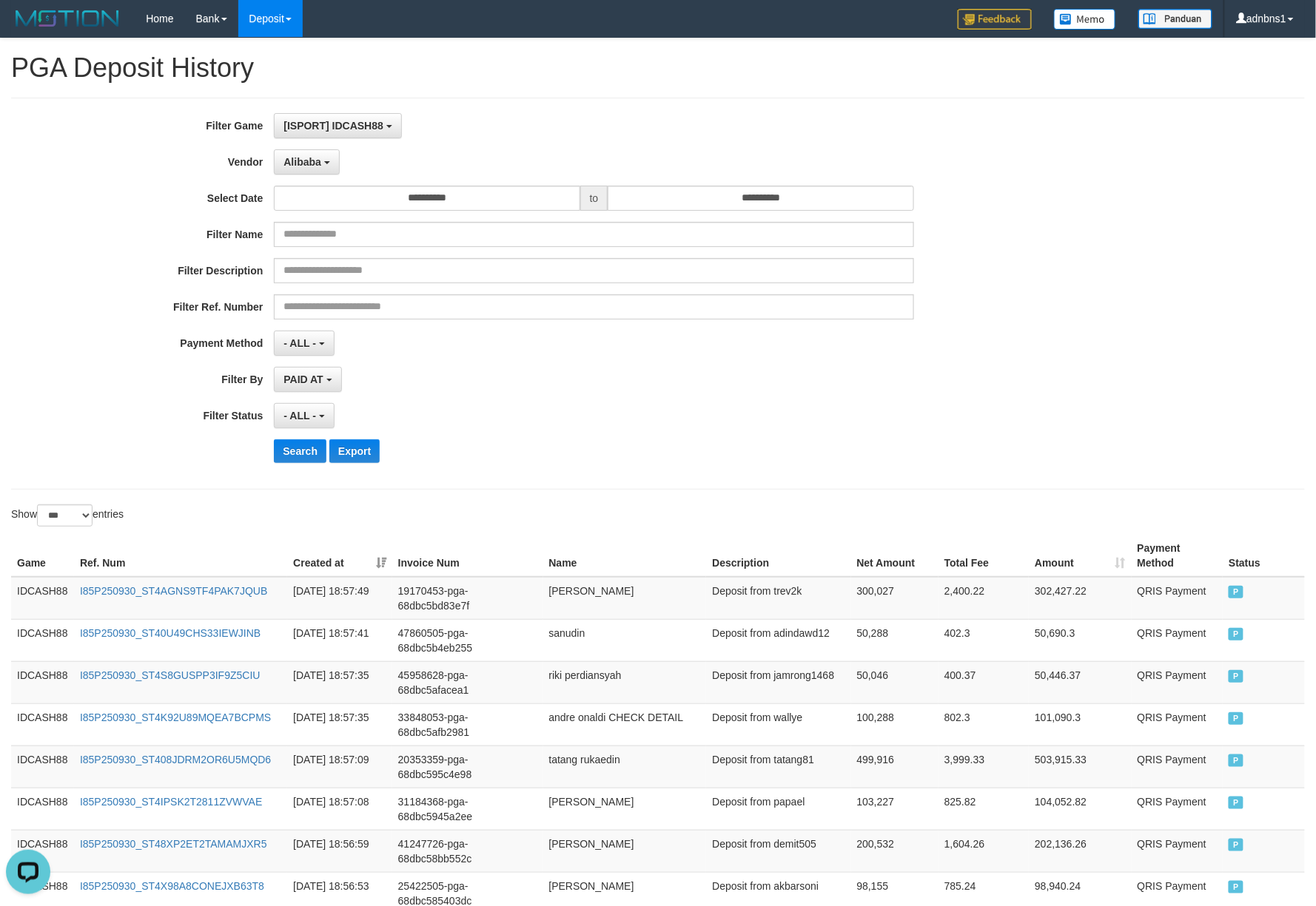
click at [647, 418] on div "- ALL - SELECT ALL - ALL - SELECT STATUS PENDING/UNPAID PAID CANCELED EXPIRED" at bounding box center [593, 416] width 640 height 25
click at [291, 454] on button "Search" at bounding box center [300, 451] width 52 height 24
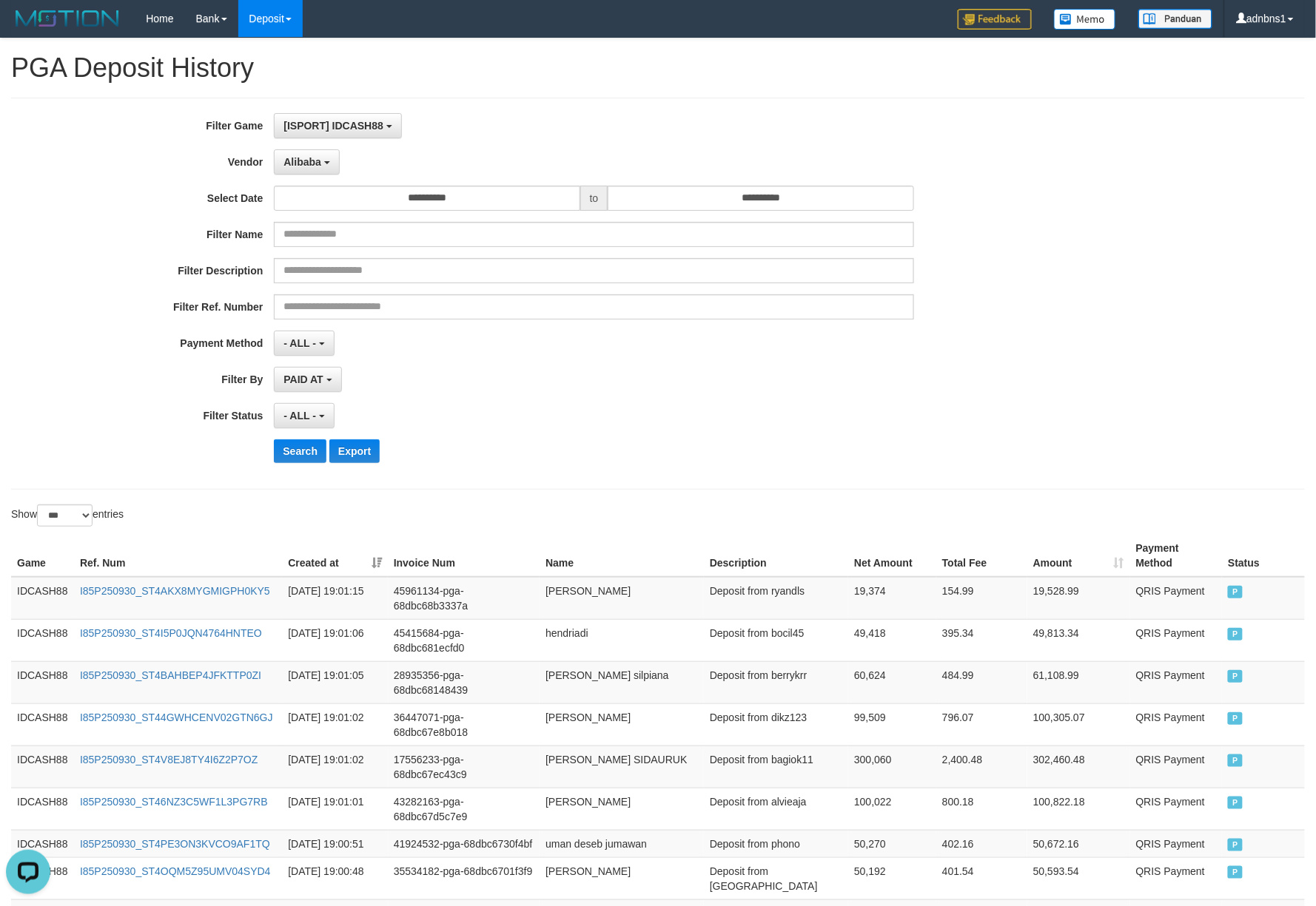
click at [552, 422] on div "- ALL - SELECT ALL - ALL - SELECT STATUS PENDING/UNPAID PAID CANCELED EXPIRED" at bounding box center [593, 416] width 640 height 25
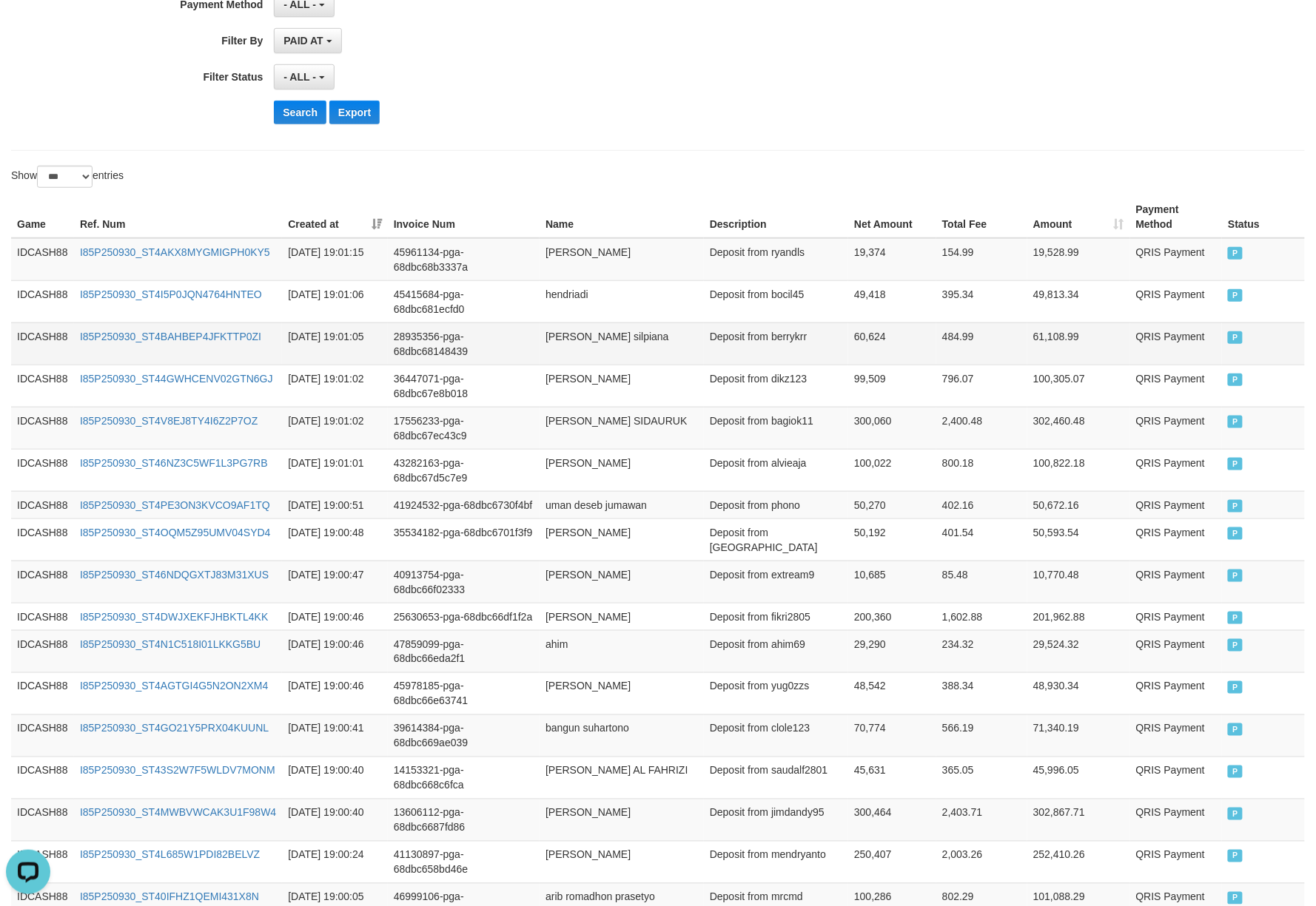
scroll to position [356, 0]
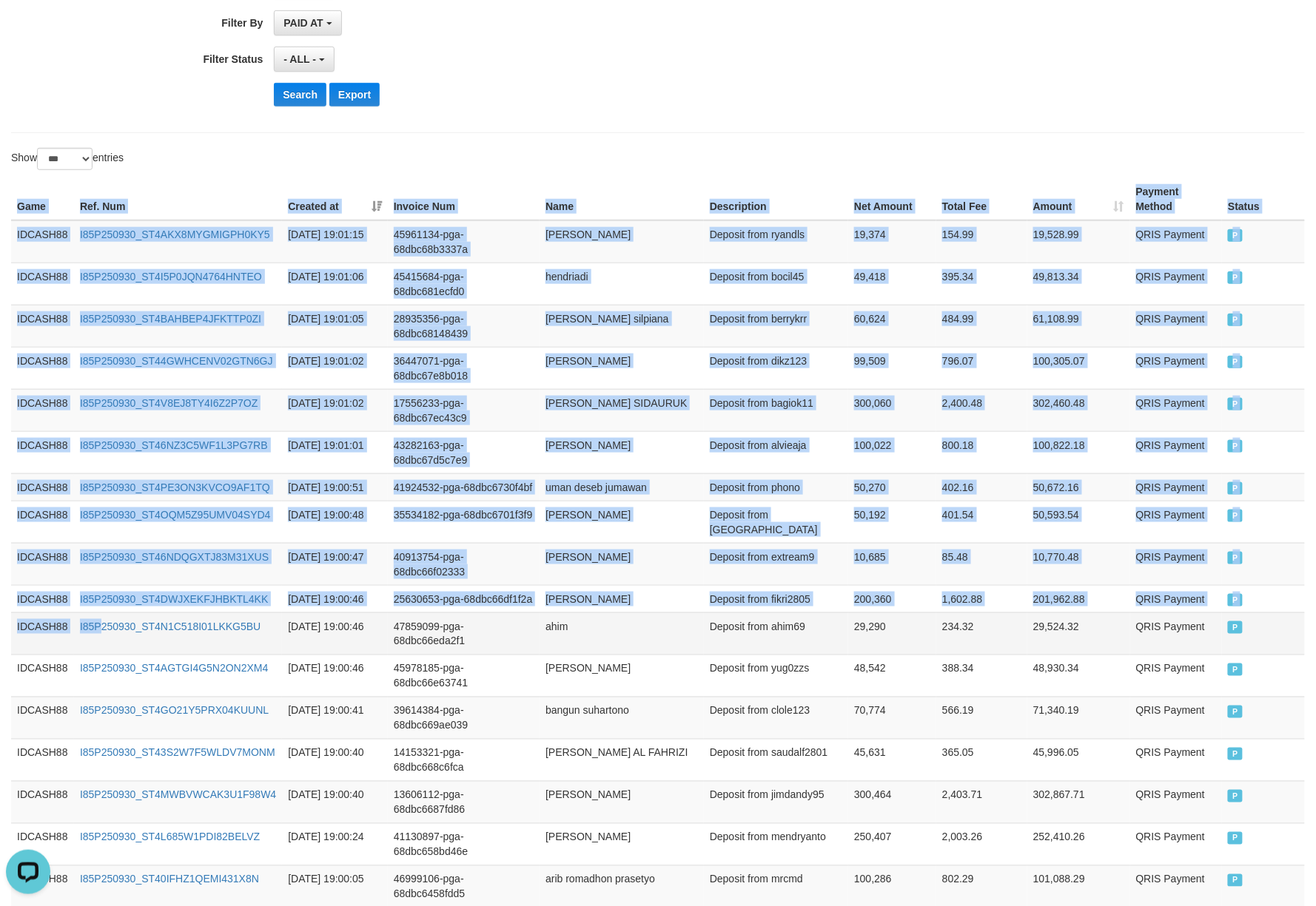
drag, startPoint x: 13, startPoint y: 213, endPoint x: 108, endPoint y: 675, distance: 471.7
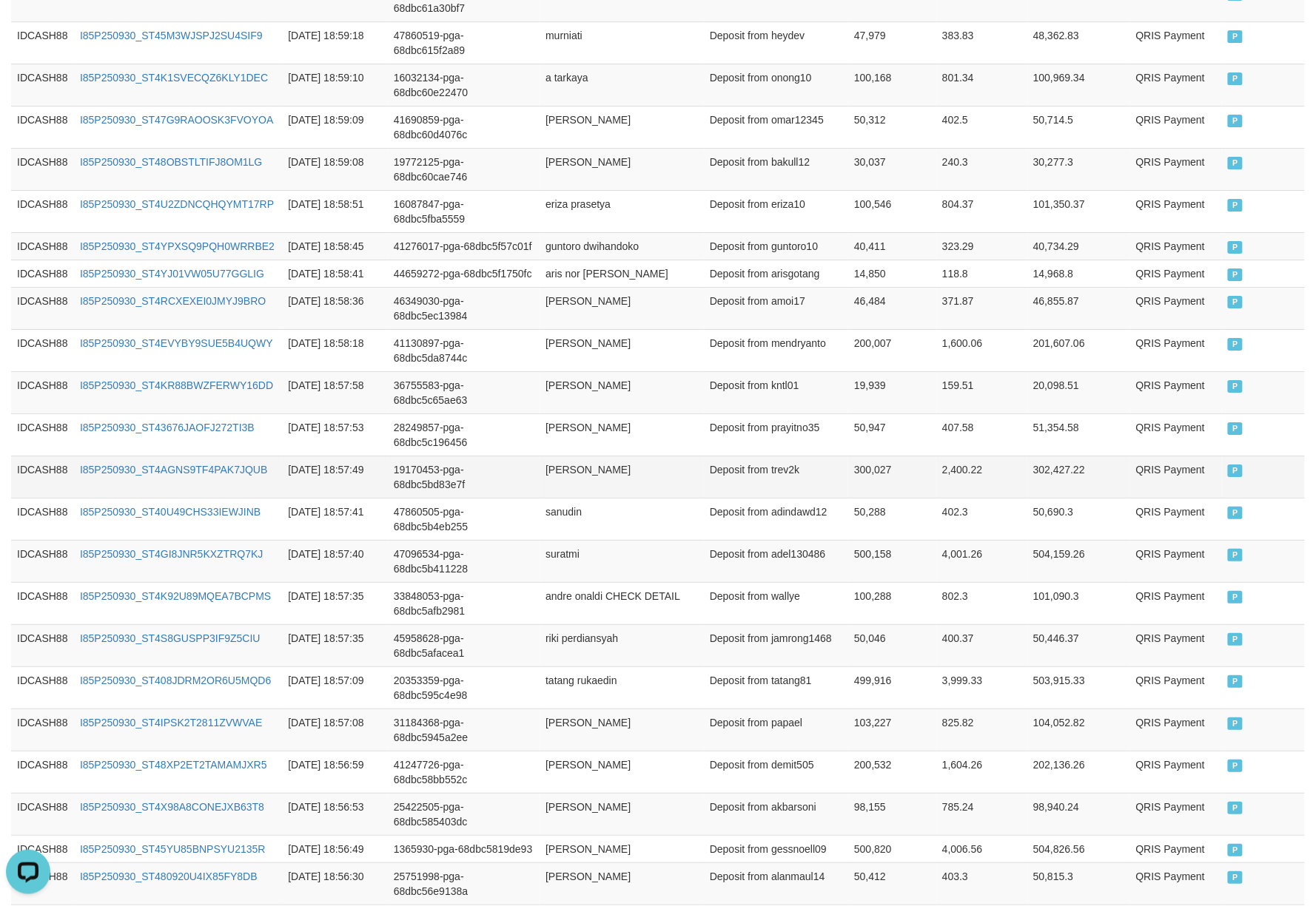
scroll to position [1738, 0]
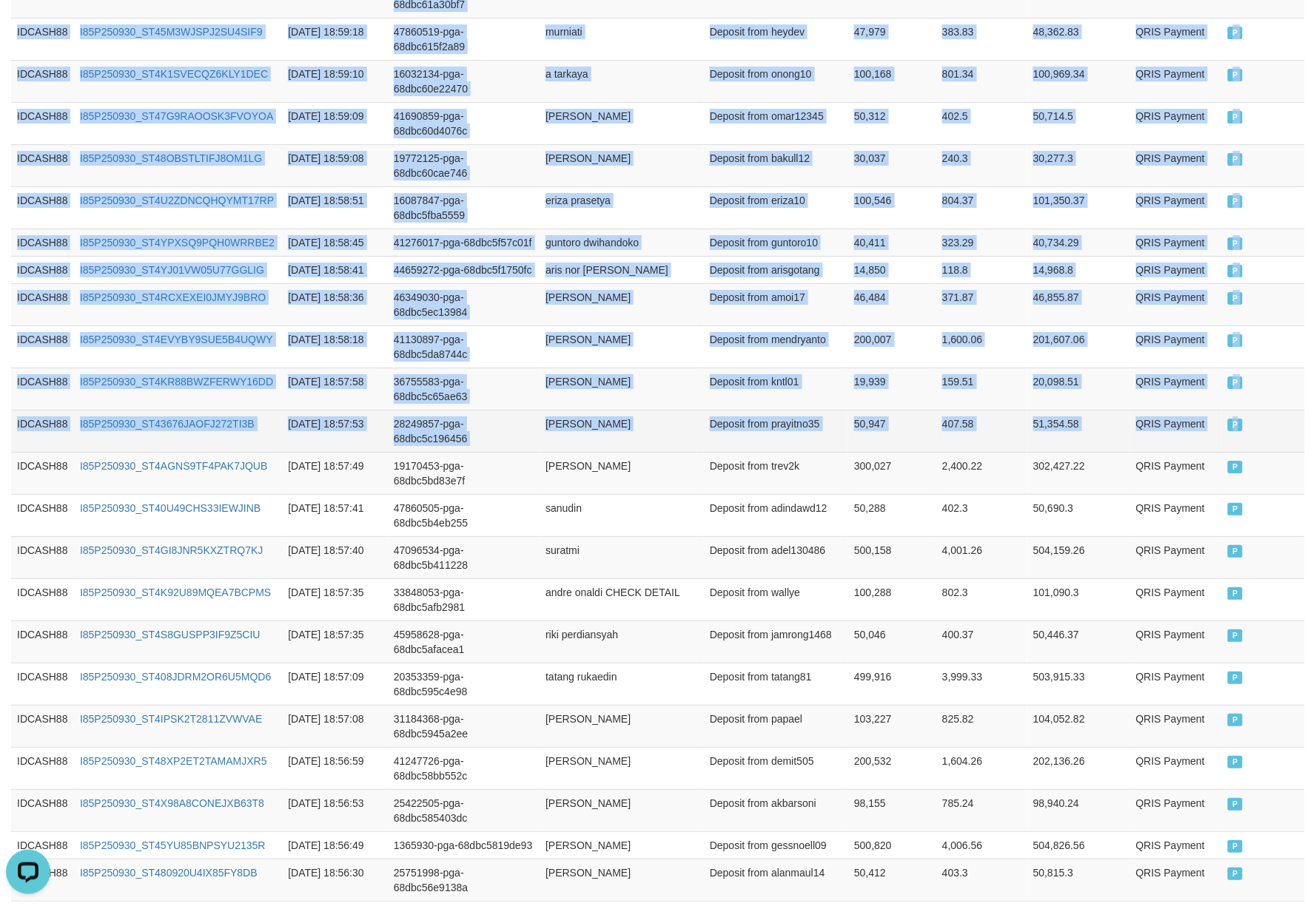
click at [1278, 452] on td "P" at bounding box center [1263, 431] width 83 height 42
copy table "Game Ref. Num Created at Invoice Num Name Description Net Amount Total Fee Amou…"
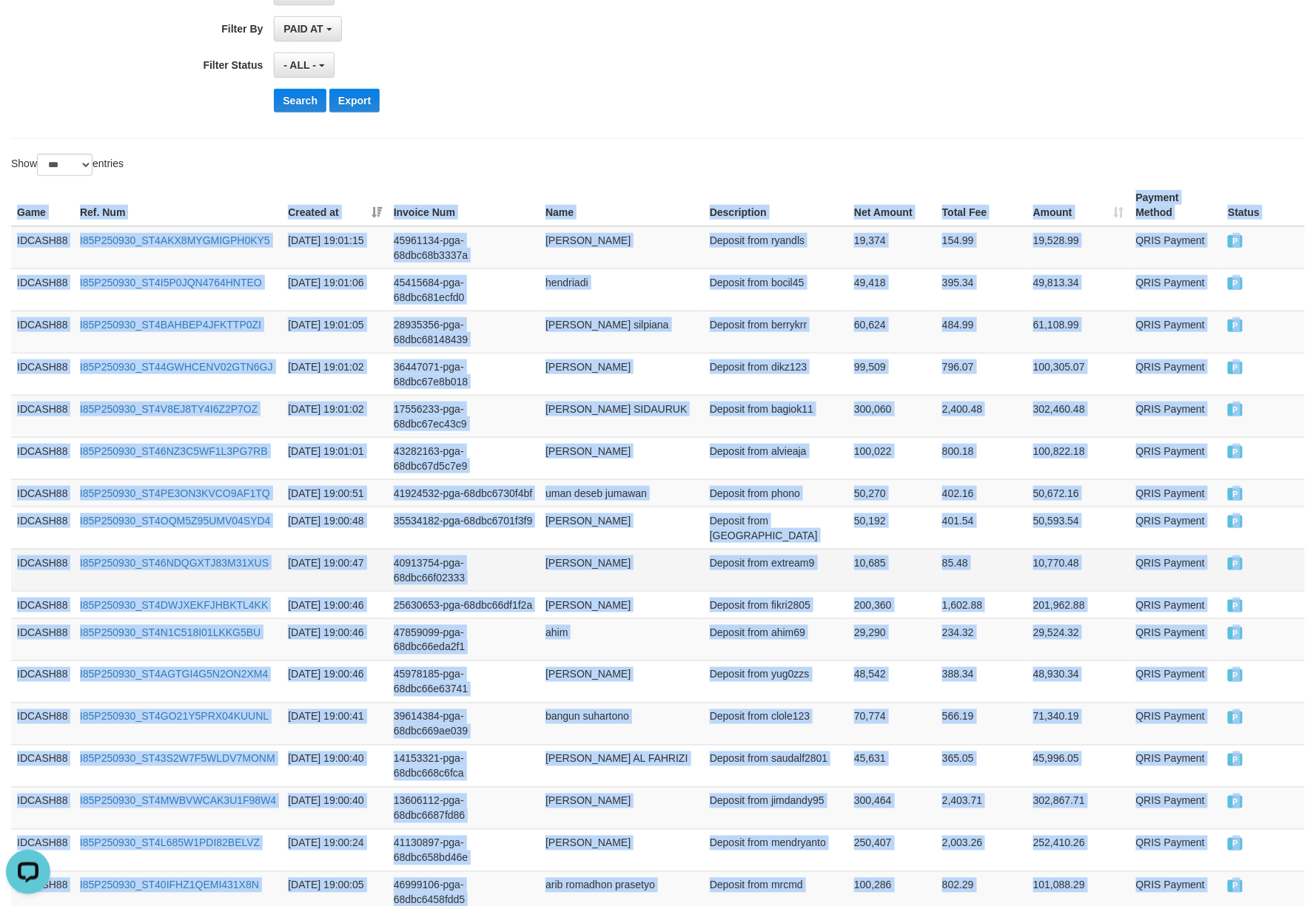
scroll to position [0, 0]
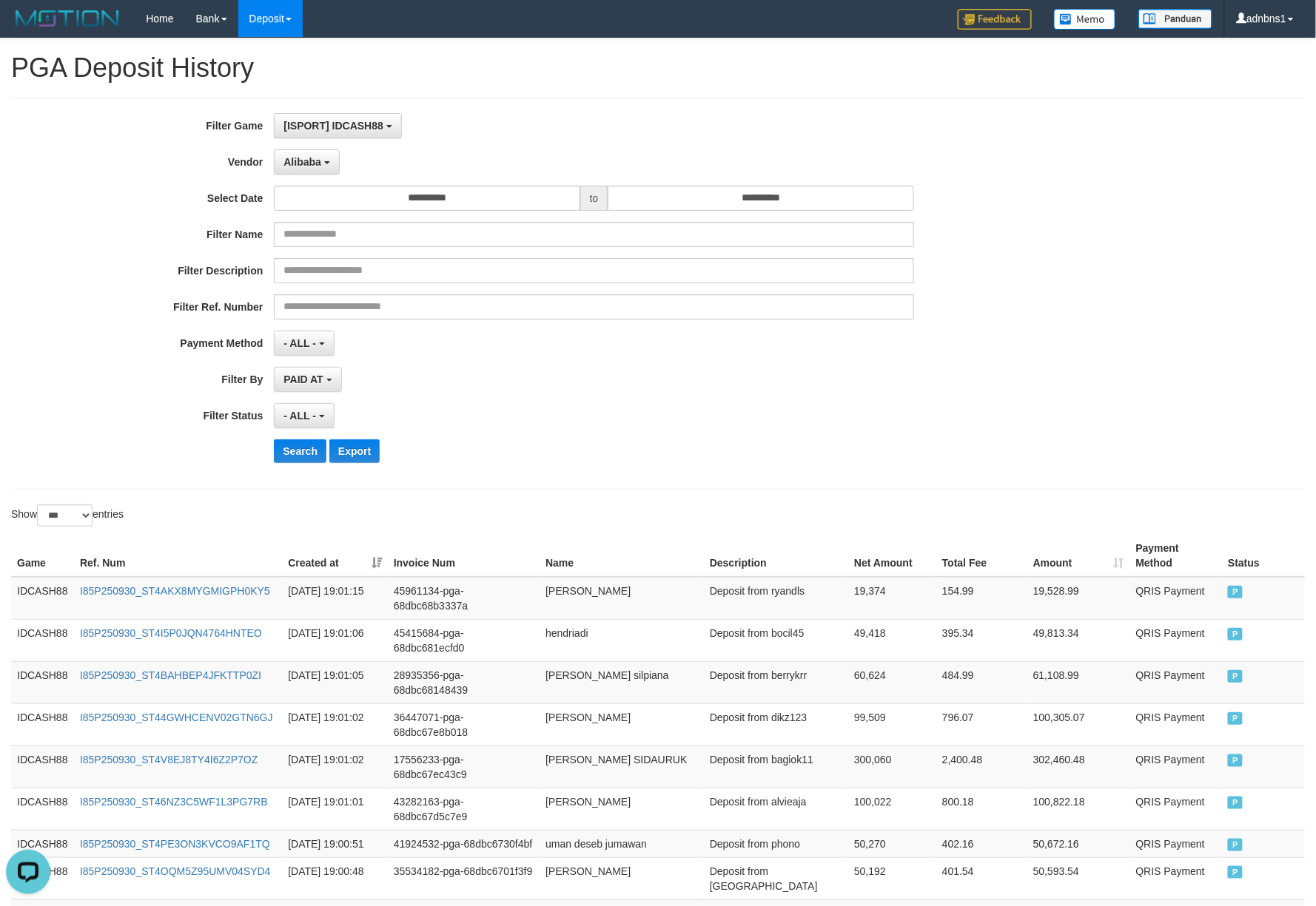
click at [723, 379] on div "PAID AT PAID AT CREATED AT" at bounding box center [593, 379] width 640 height 25
click at [293, 447] on button "Search" at bounding box center [300, 451] width 52 height 24
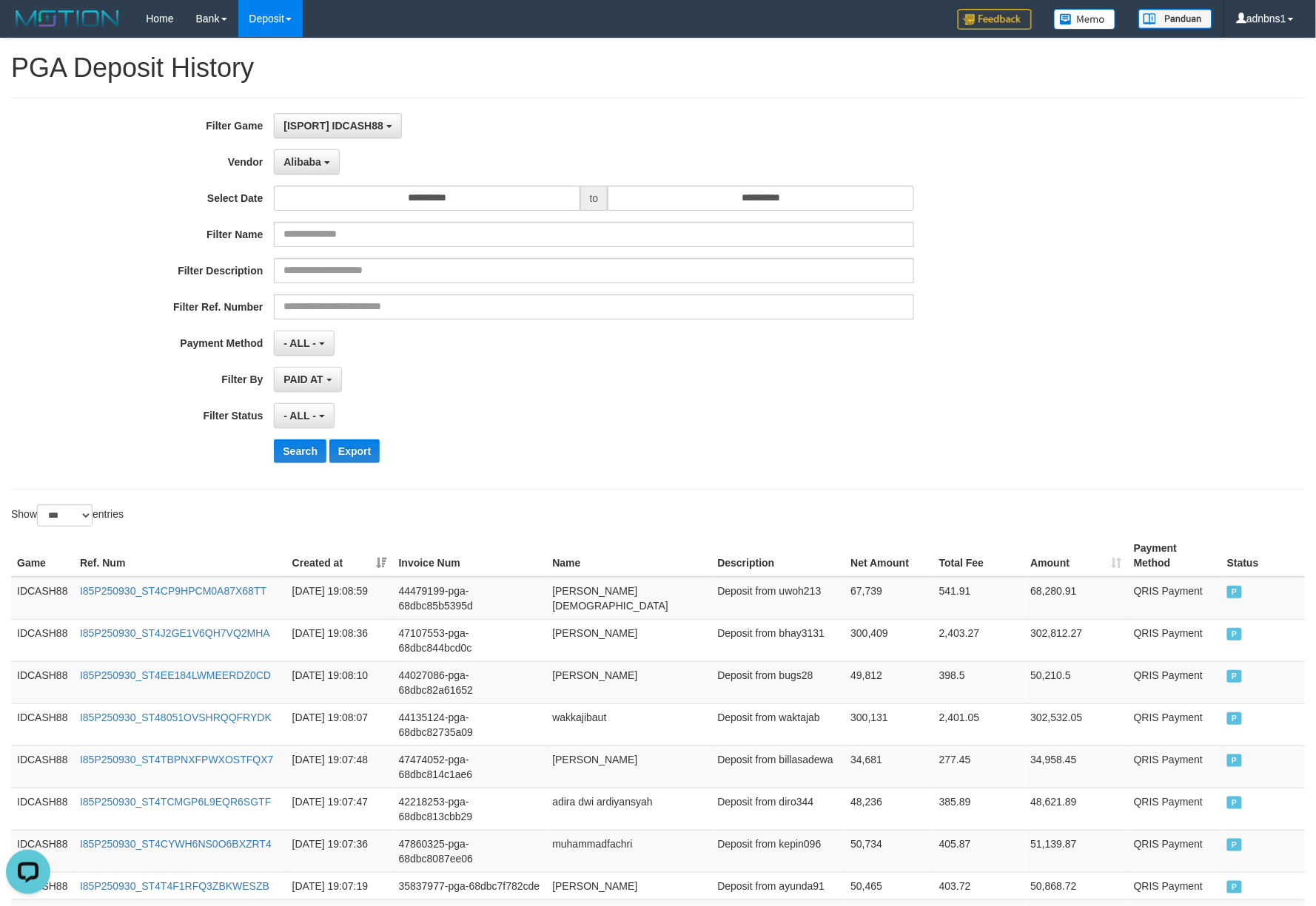
click at [581, 442] on div "Search Export" at bounding box center [685, 451] width 822 height 24
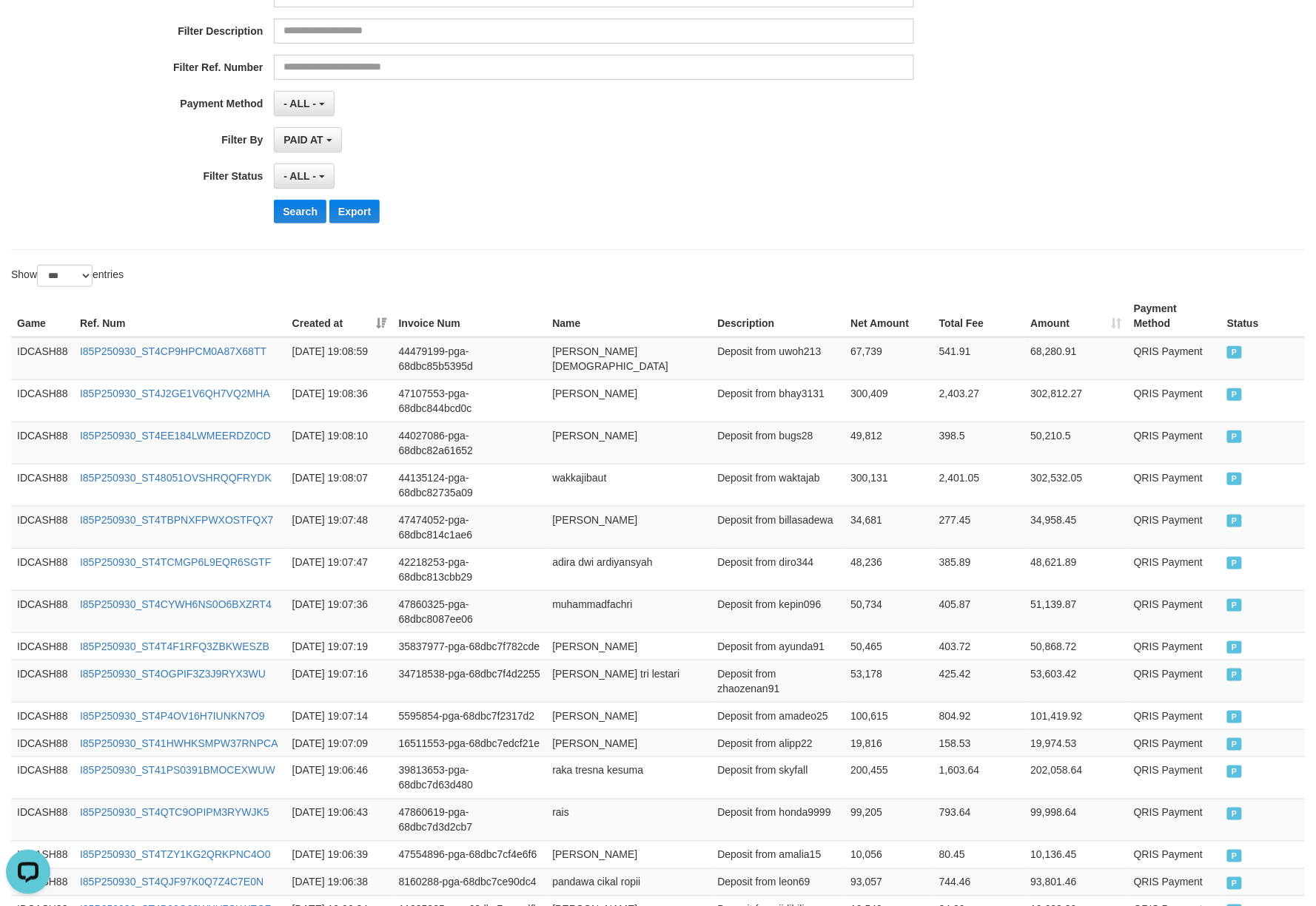
scroll to position [246, 0]
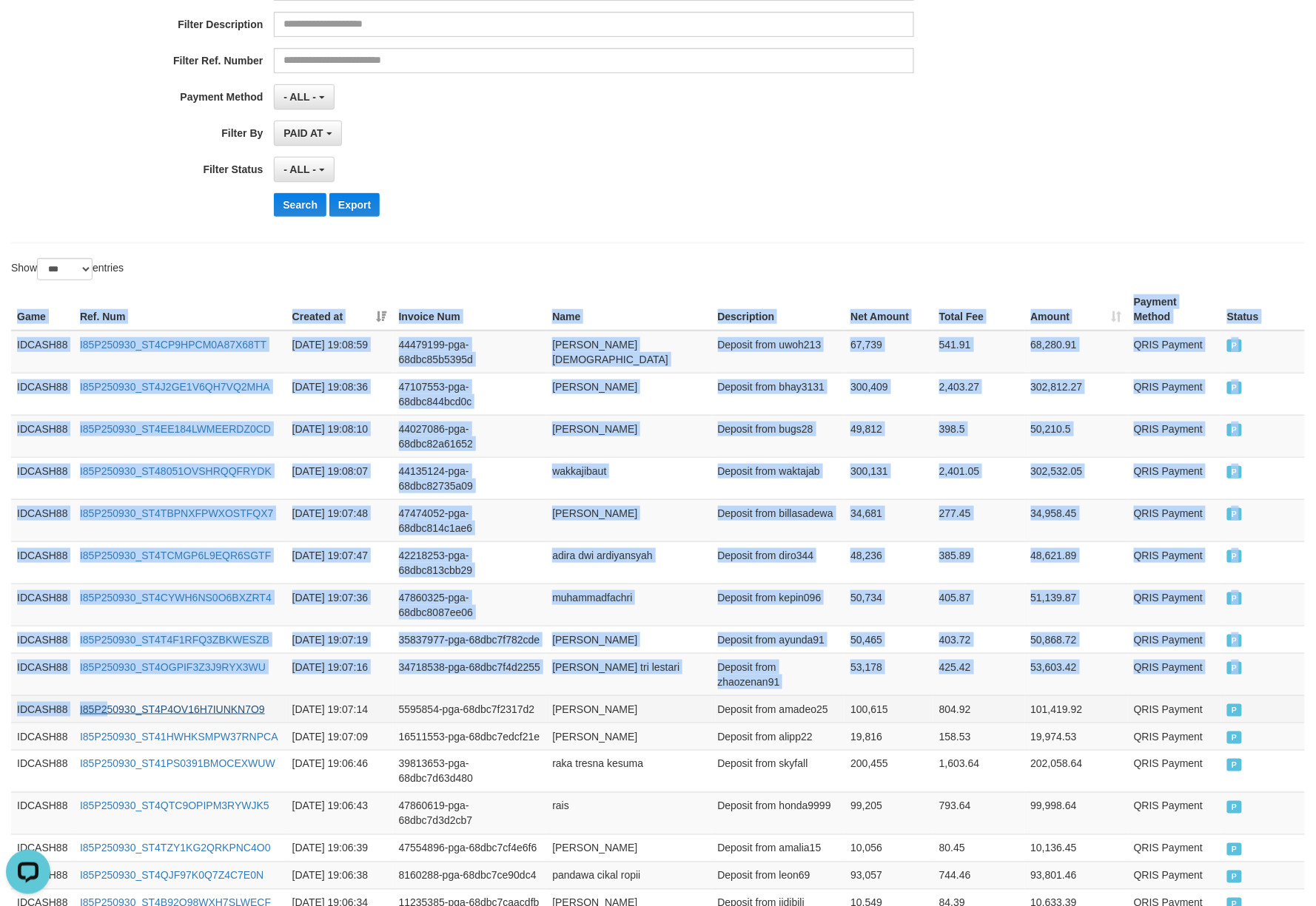
drag, startPoint x: 19, startPoint y: 315, endPoint x: 108, endPoint y: 726, distance: 420.5
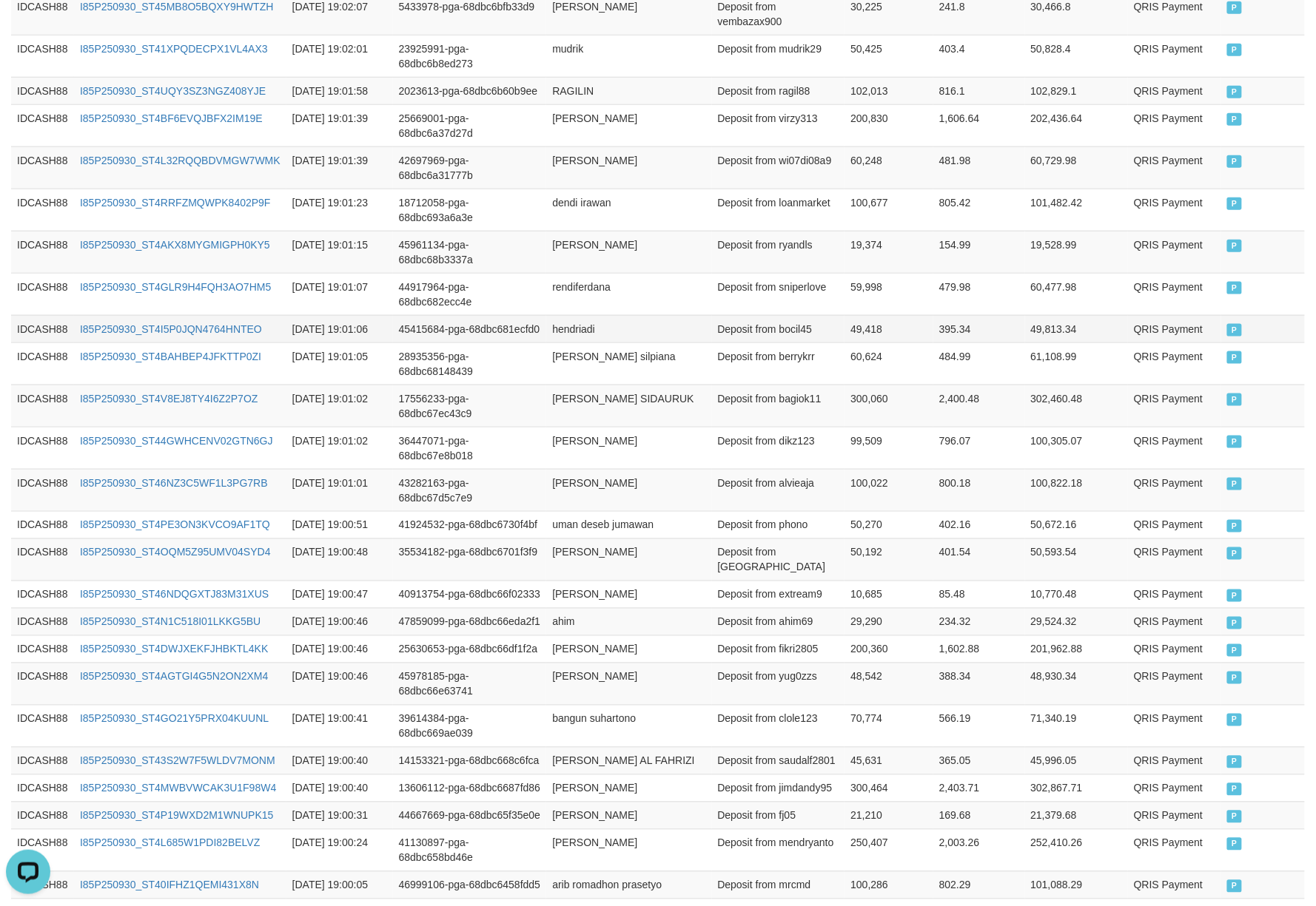
scroll to position [2416, 0]
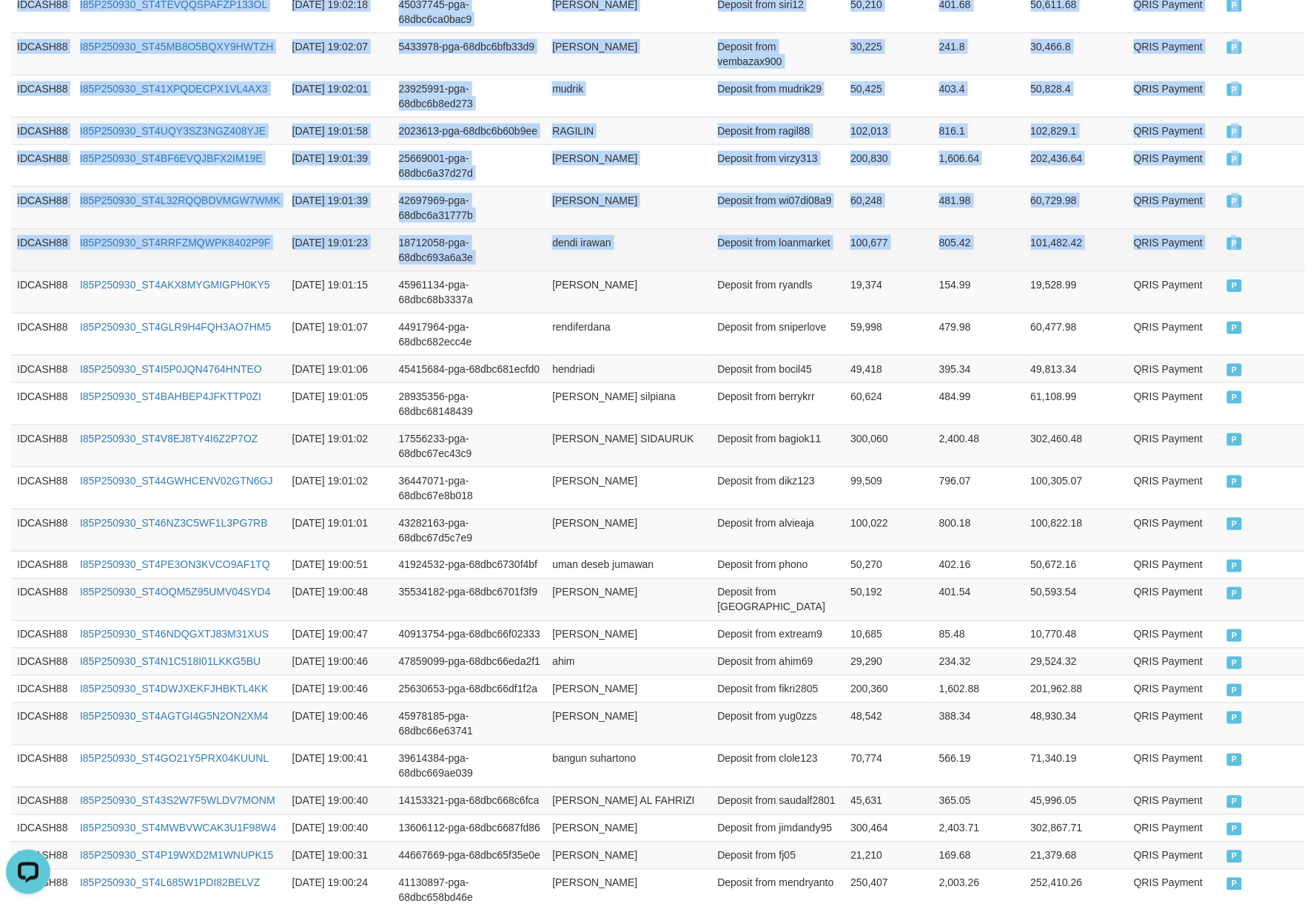
click at [1272, 271] on td "P" at bounding box center [1263, 249] width 84 height 42
copy table "Game Ref. Num Created at Invoice Num Name Description Net Amount Total Fee Amou…"
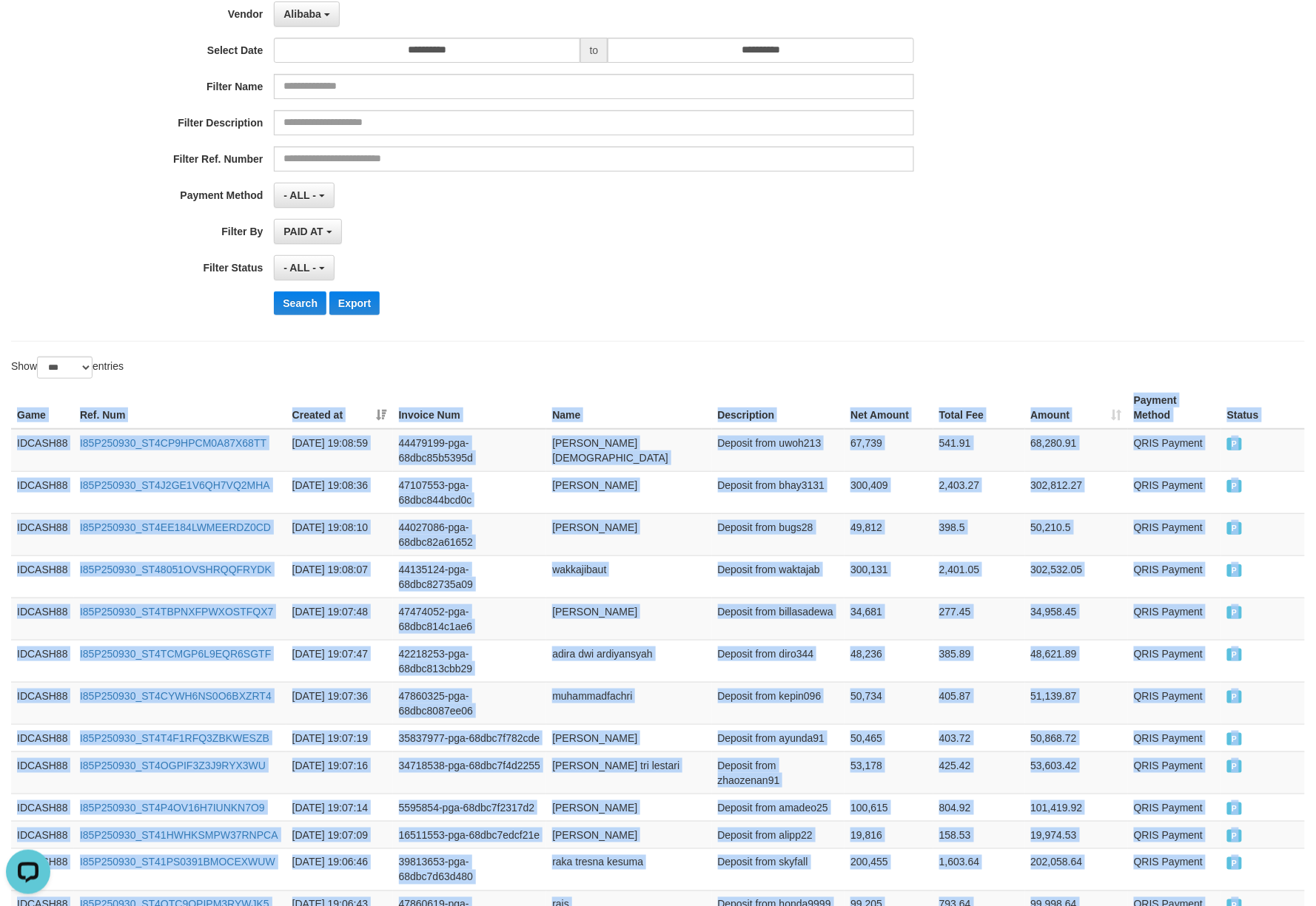
scroll to position [0, 0]
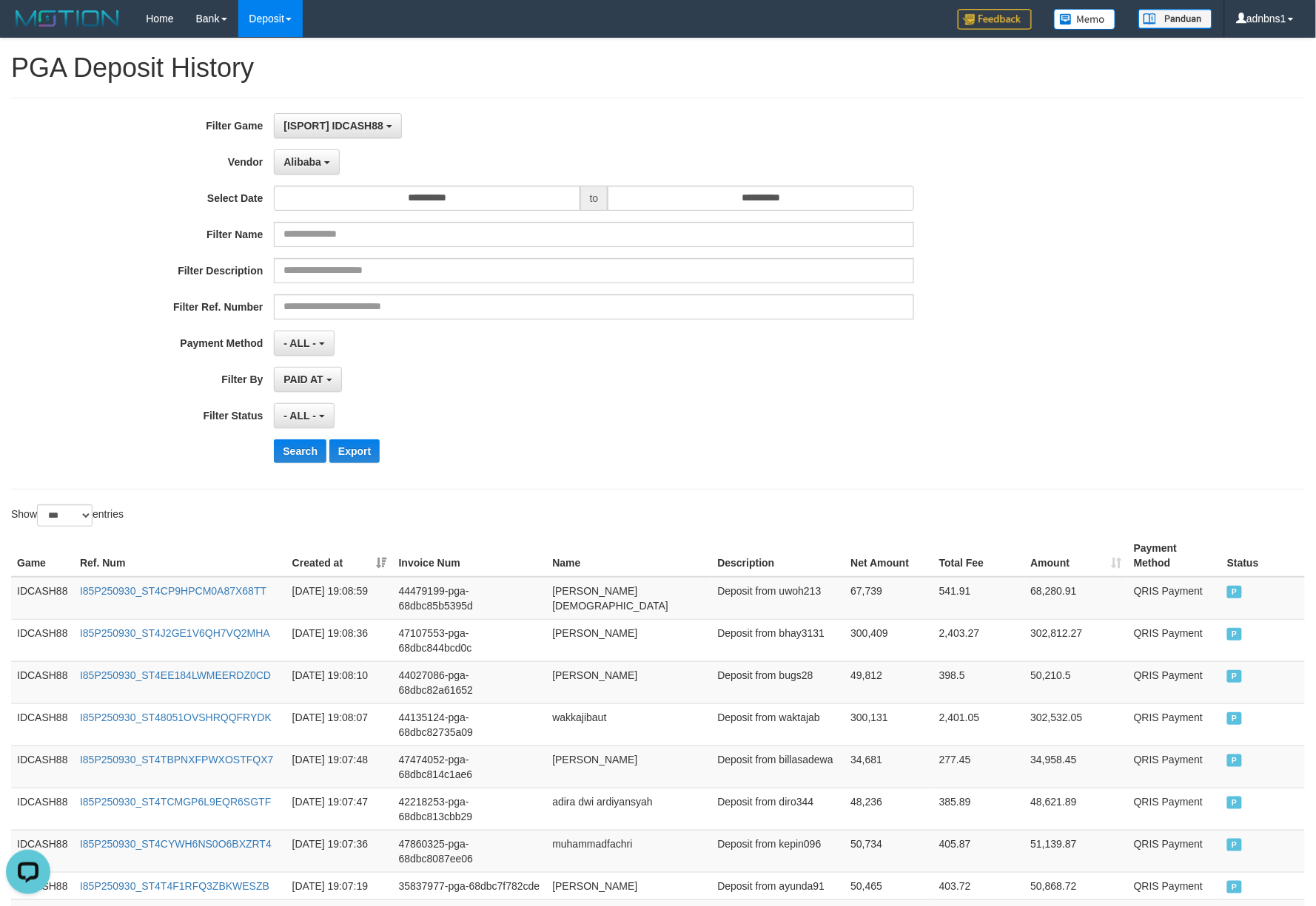
click at [667, 419] on div "- ALL - SELECT ALL - ALL - SELECT STATUS PENDING/UNPAID PAID CANCELED EXPIRED" at bounding box center [593, 416] width 640 height 25
click at [290, 456] on button "Search" at bounding box center [300, 451] width 52 height 24
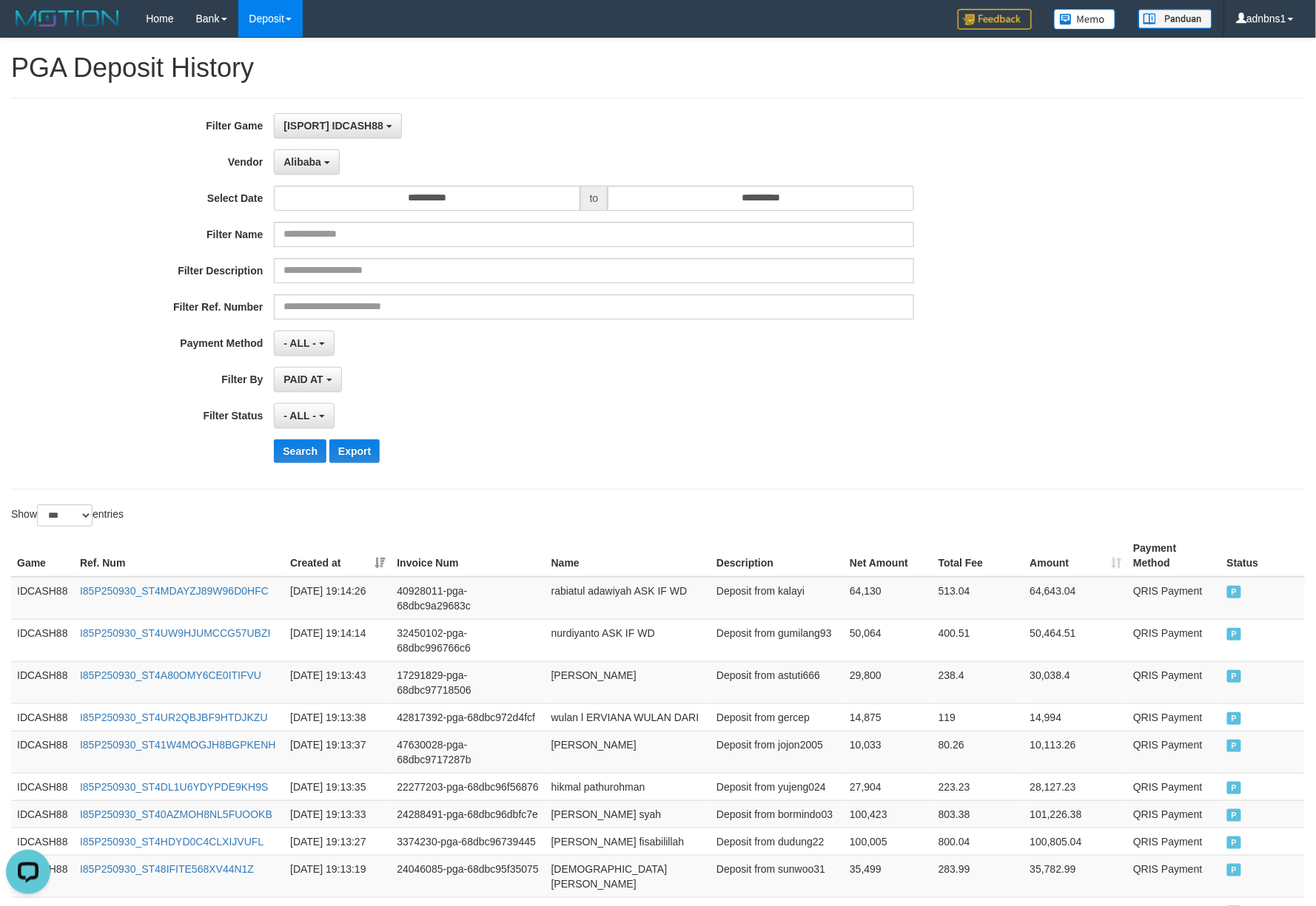
click at [578, 426] on div "- ALL - SELECT ALL - ALL - SELECT STATUS PENDING/UNPAID PAID CANCELED EXPIRED" at bounding box center [593, 416] width 640 height 25
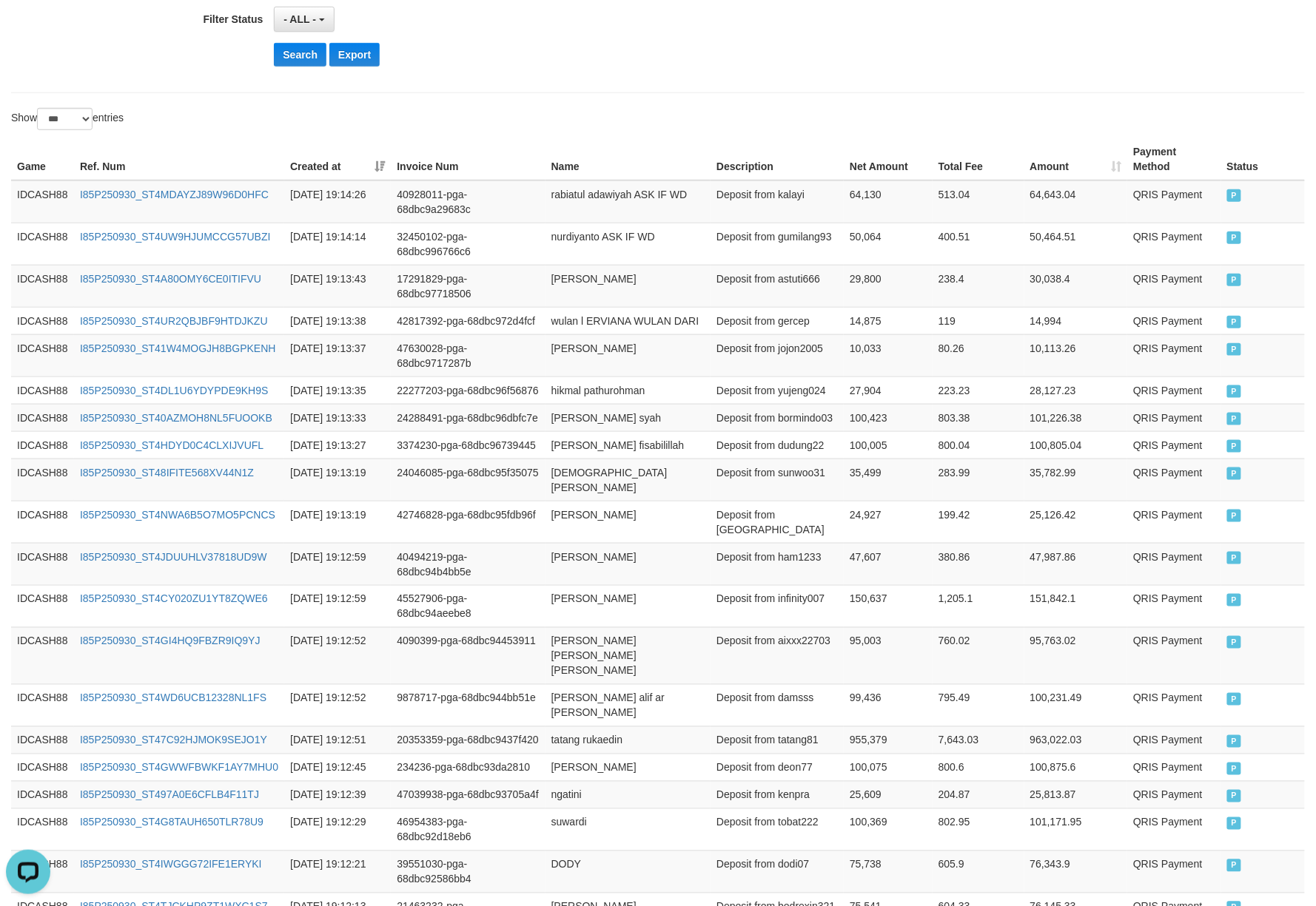
scroll to position [386, 0]
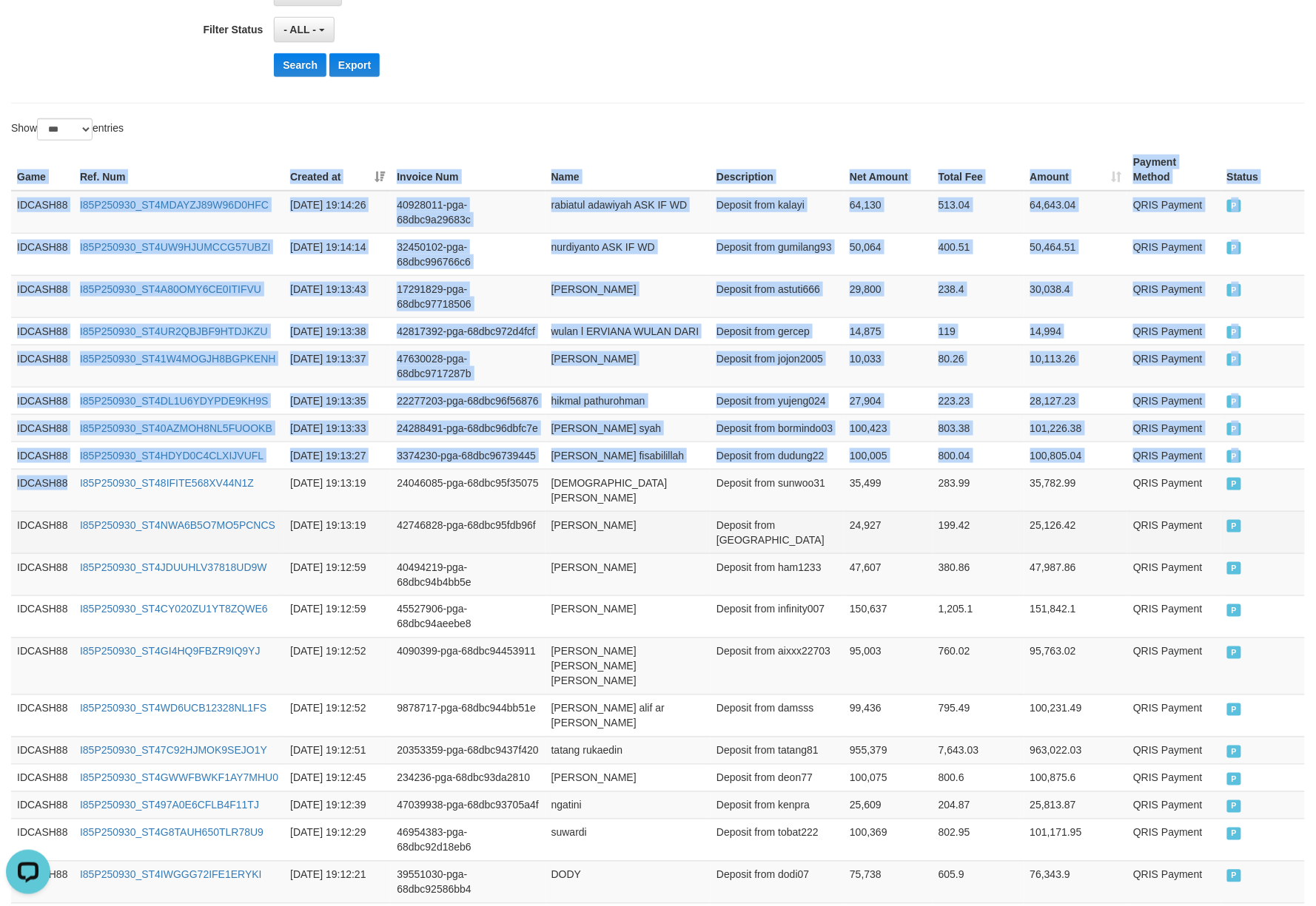
drag, startPoint x: 10, startPoint y: 179, endPoint x: 107, endPoint y: 582, distance: 414.5
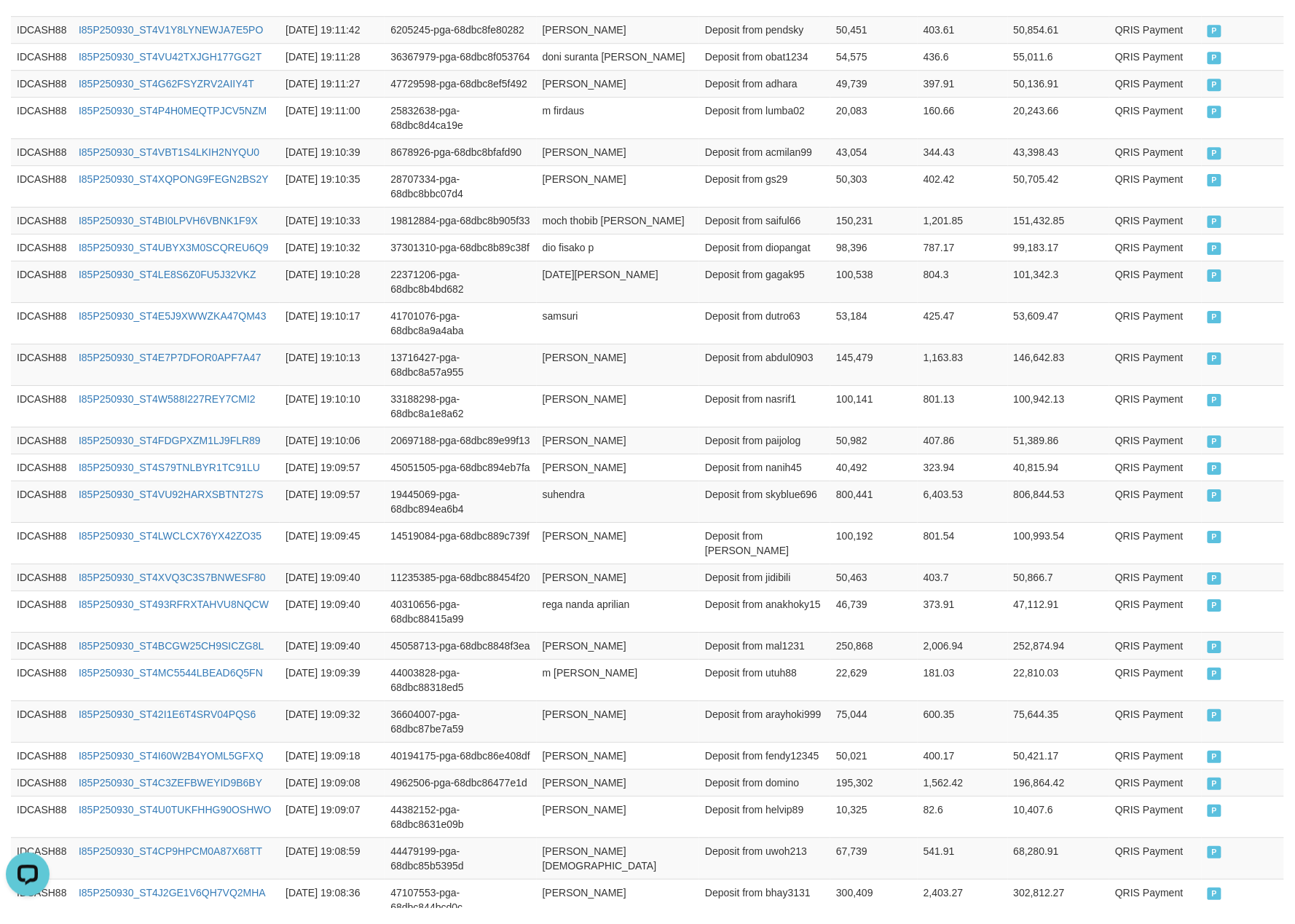
scroll to position [2030, 0]
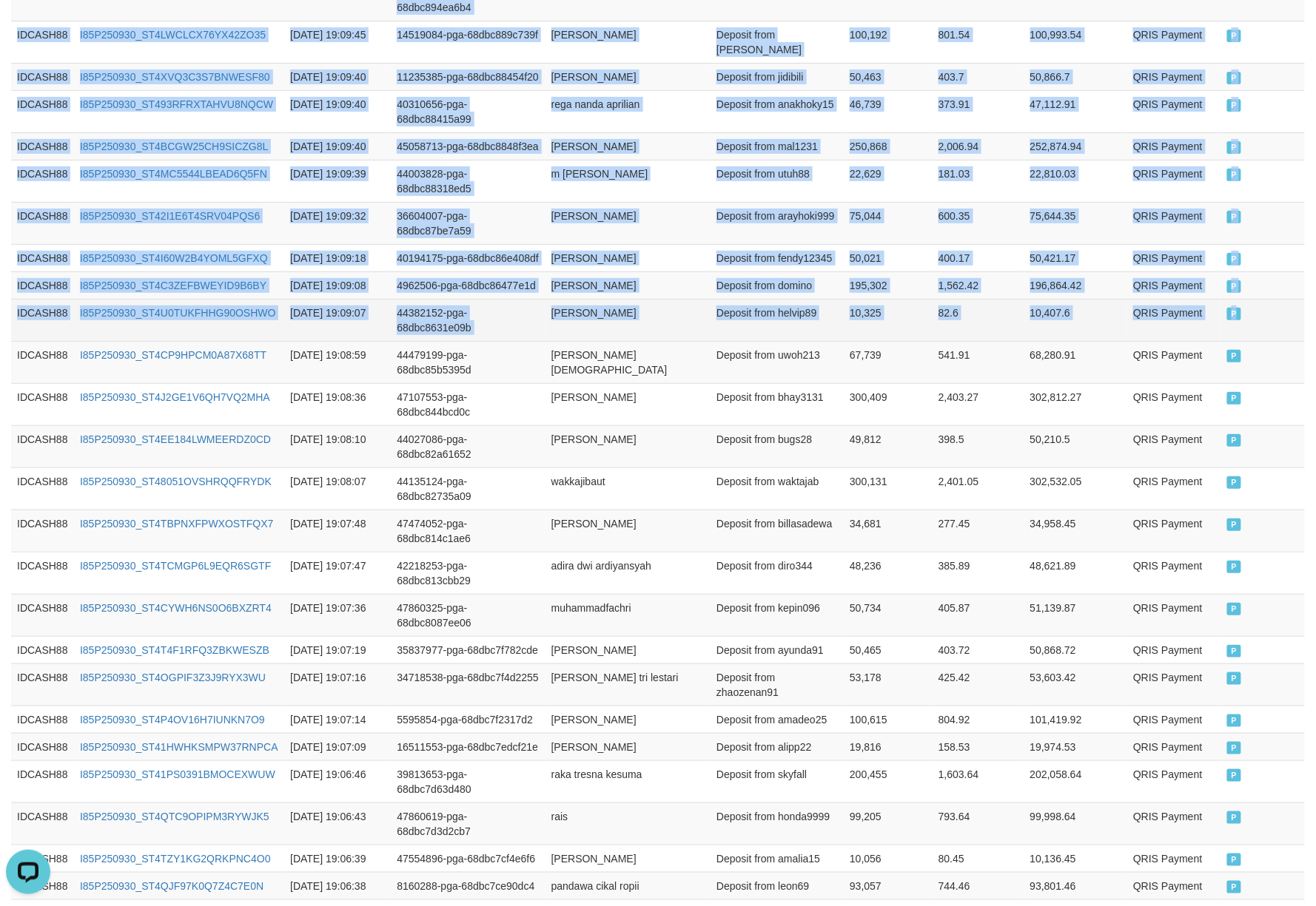
click at [1278, 341] on td "P" at bounding box center [1263, 320] width 84 height 42
copy table "Game Ref. Num Created at Invoice Num Name Description Net Amount Total Fee Amou…"
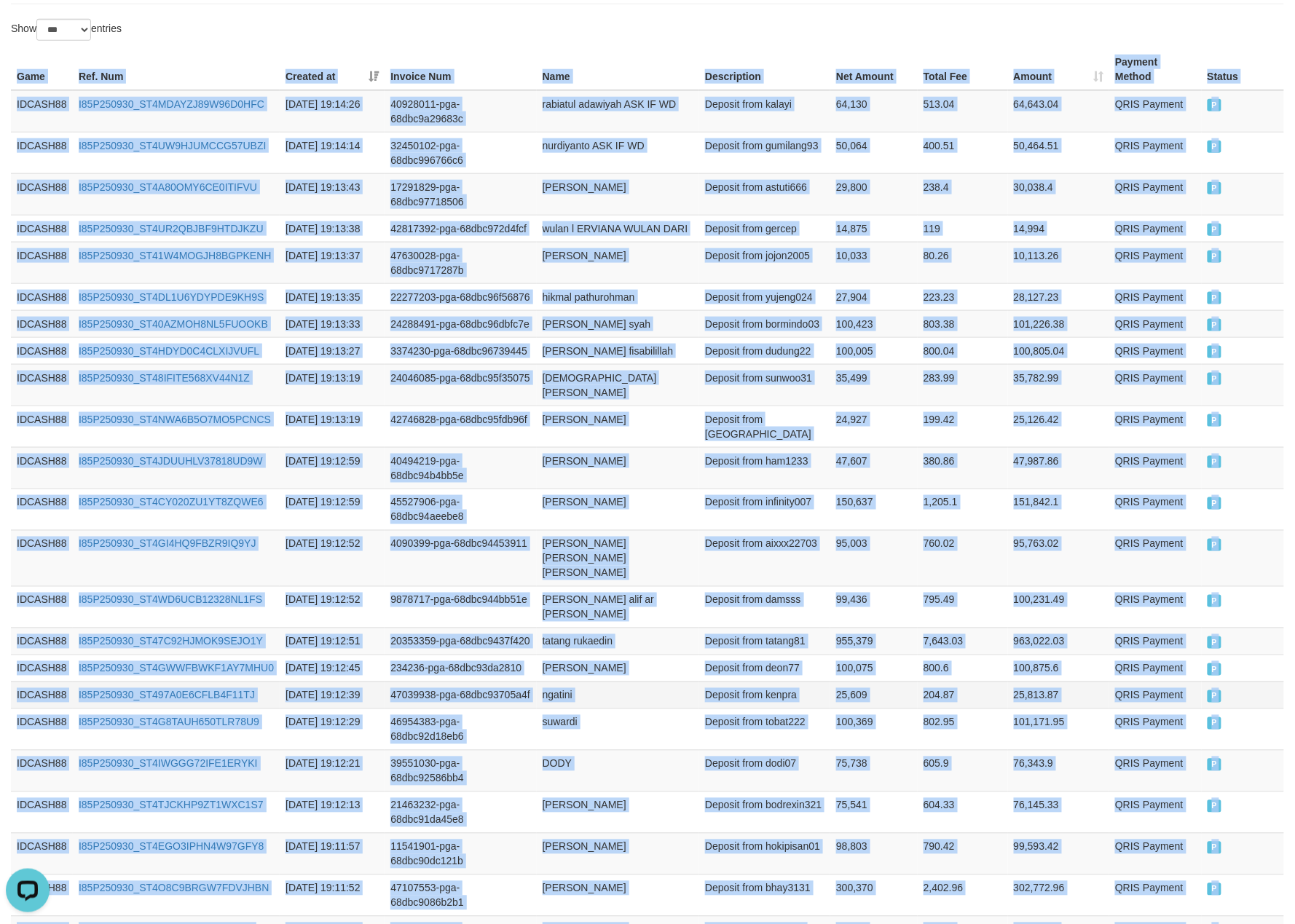
scroll to position [0, 0]
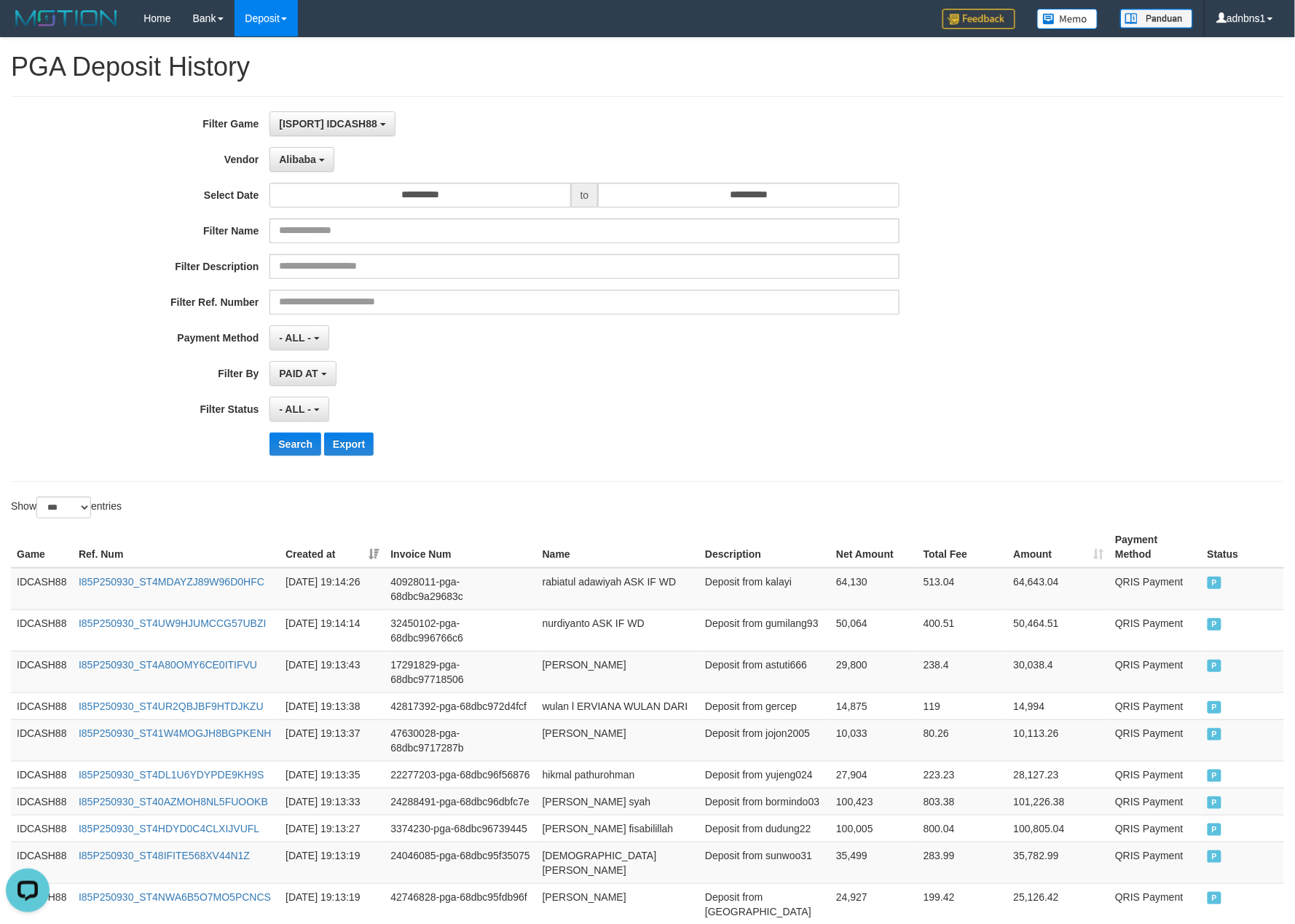
click at [545, 417] on div "- ALL - SELECT ALL - ALL - SELECT STATUS PENDING/UNPAID PAID CANCELED EXPIRED" at bounding box center [584, 409] width 629 height 25
click at [291, 452] on button "Search" at bounding box center [295, 444] width 51 height 24
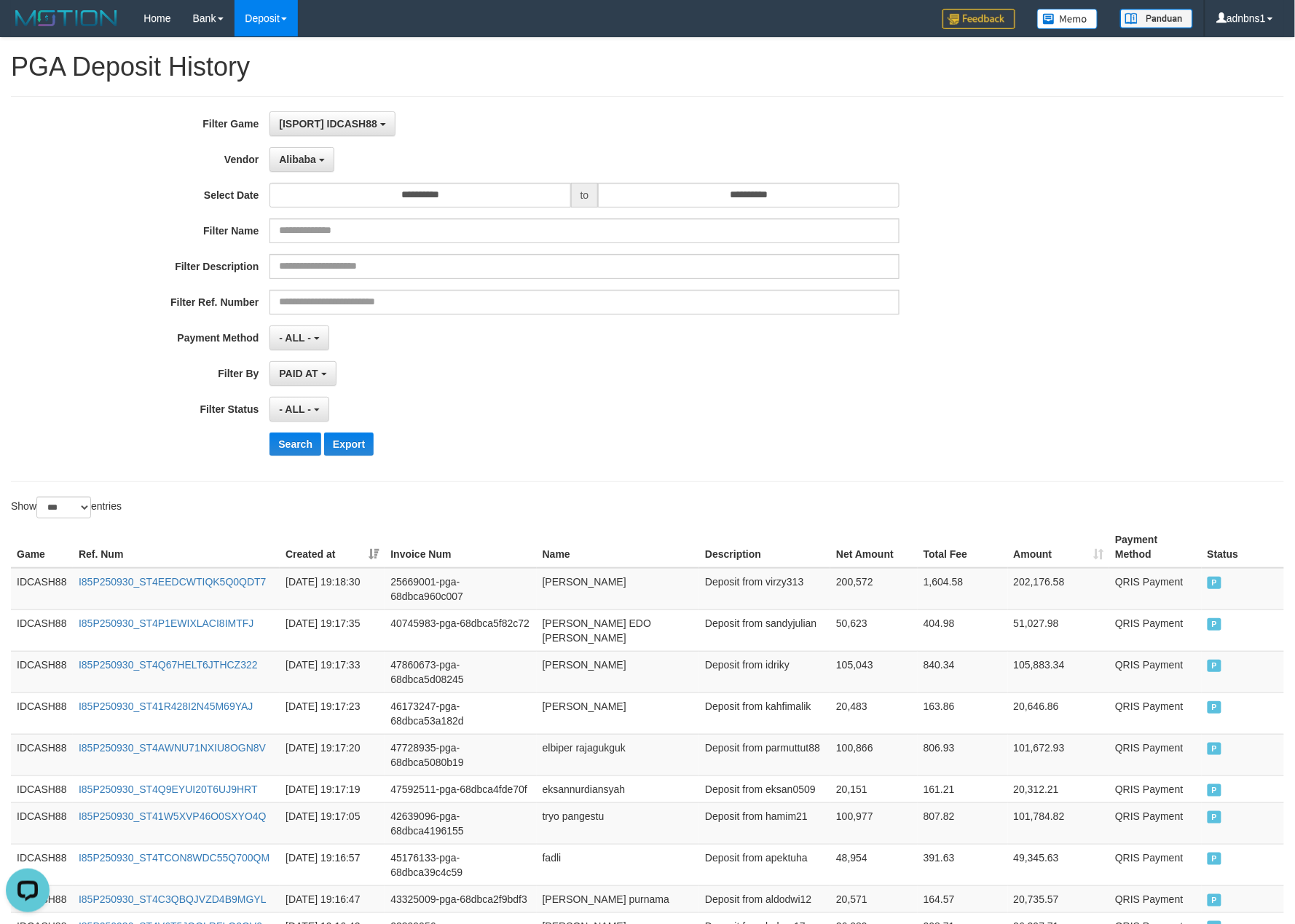
click at [518, 447] on div "Search Export" at bounding box center [674, 444] width 809 height 24
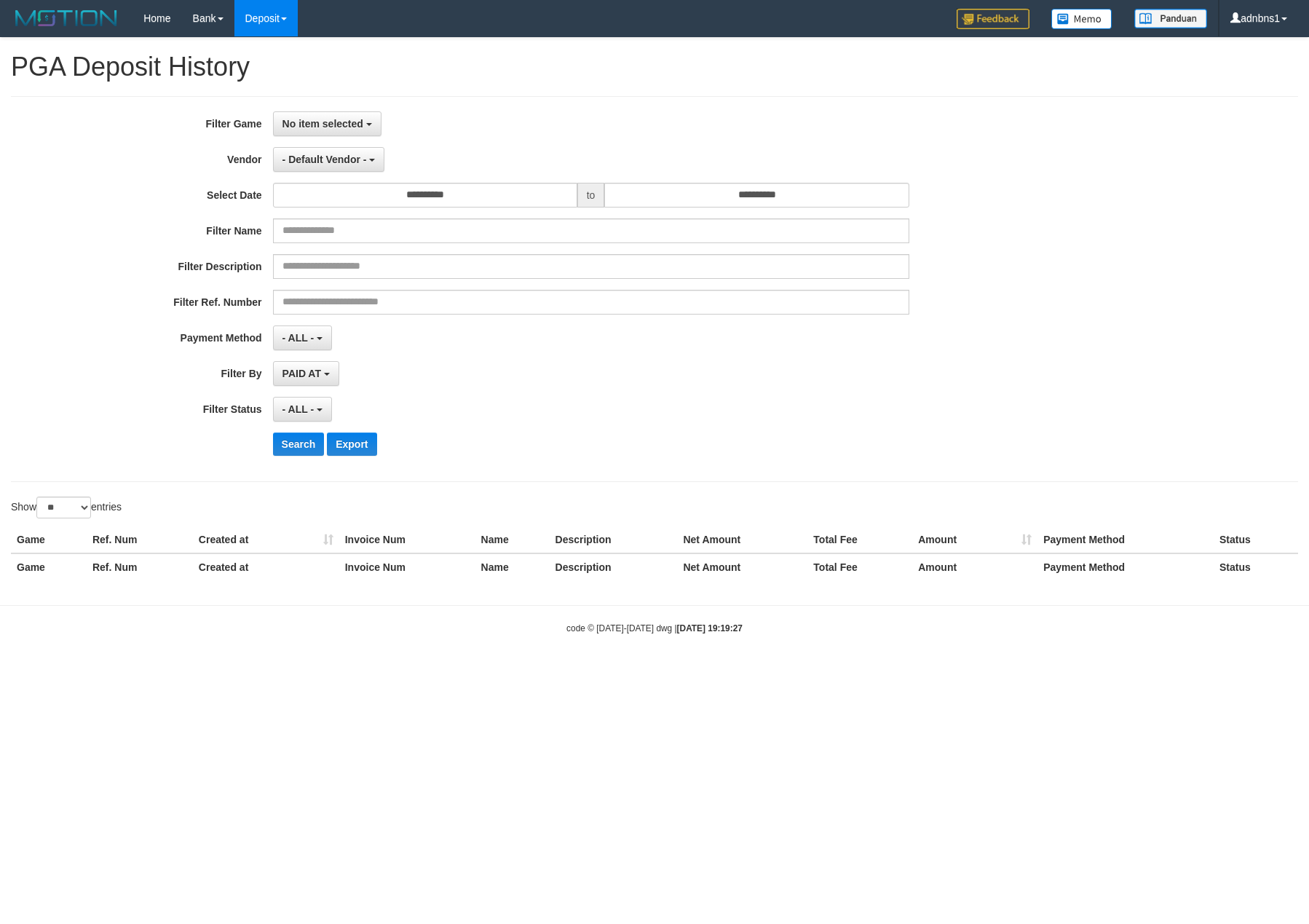
select select
select select "**"
click at [333, 126] on span "No item selected" at bounding box center [323, 123] width 81 height 12
click at [352, 198] on label "[ISPORT] IDCASH88" at bounding box center [366, 199] width 185 height 22
select select "***"
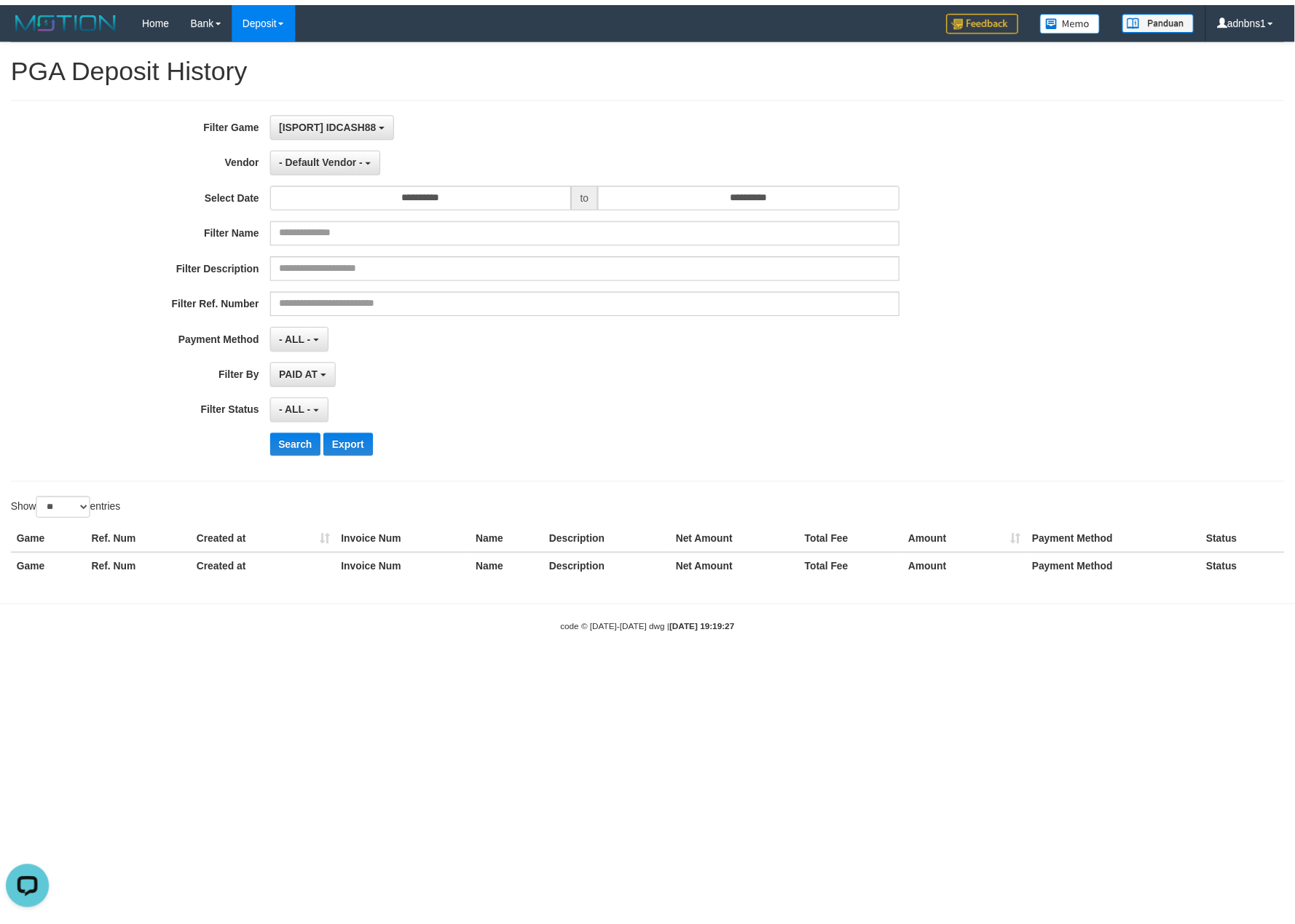
scroll to position [12, 0]
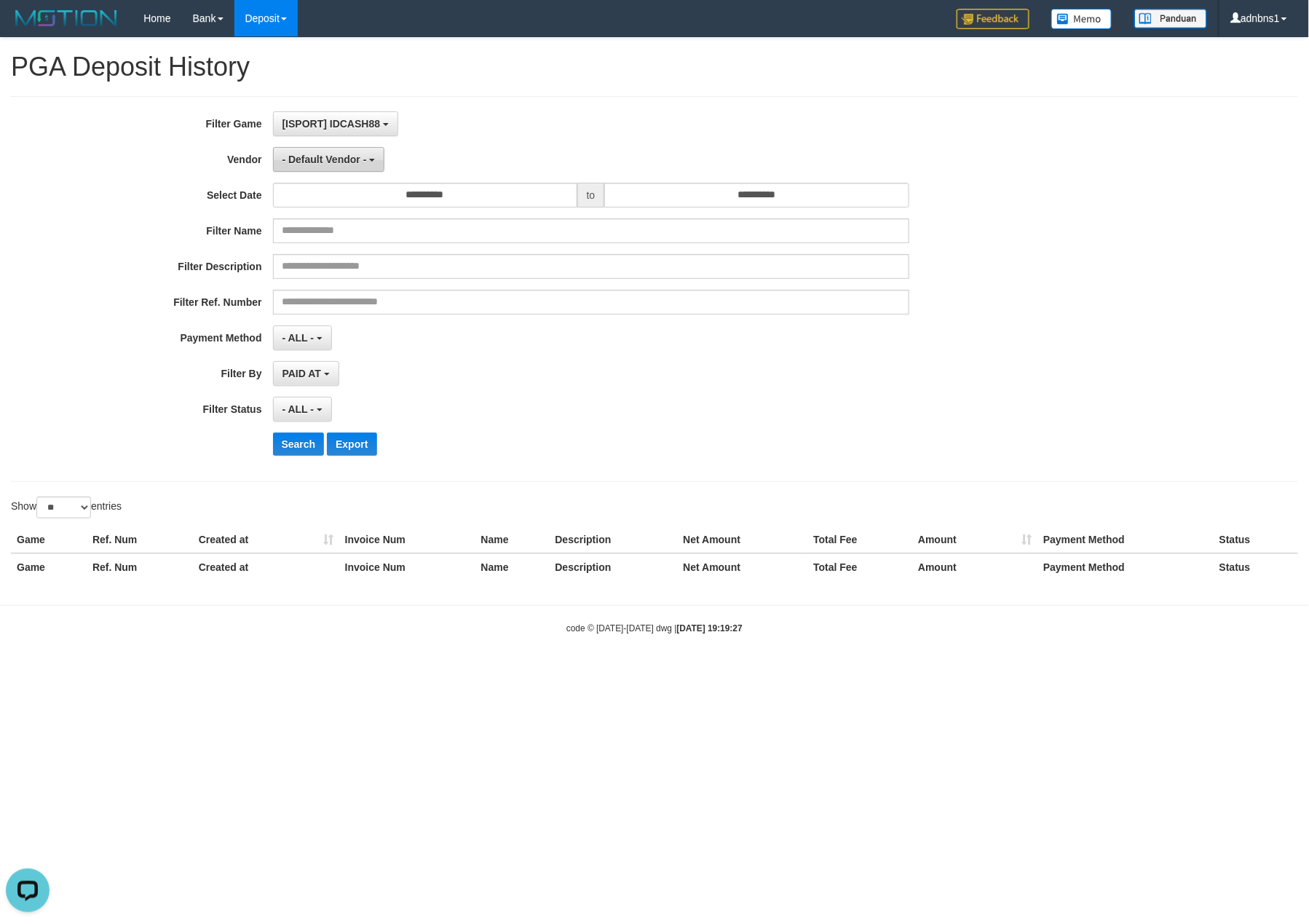
click at [359, 162] on span "- Default Vendor -" at bounding box center [324, 160] width 85 height 12
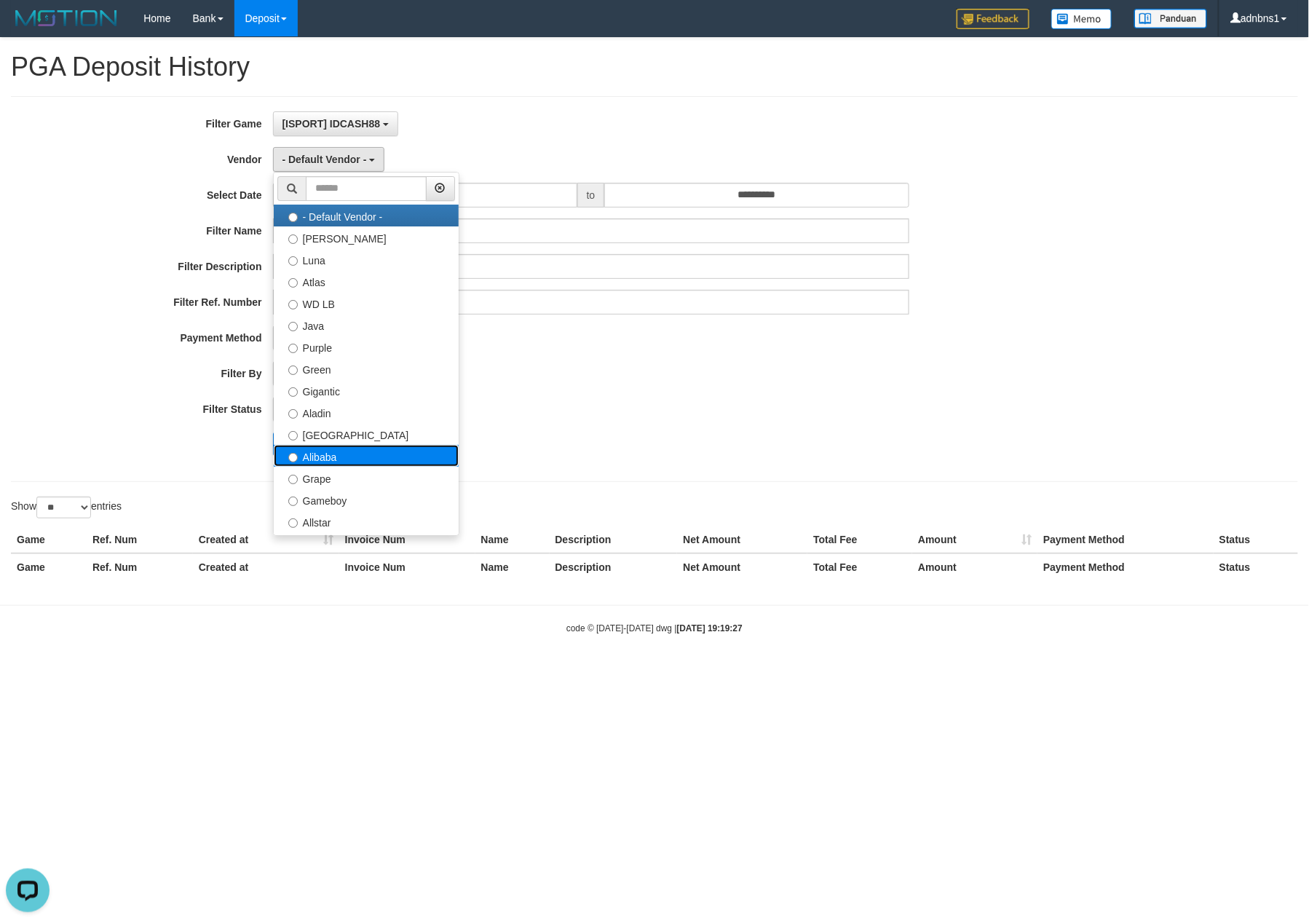
click at [341, 453] on label "Alibaba" at bounding box center [366, 456] width 185 height 22
select select "**********"
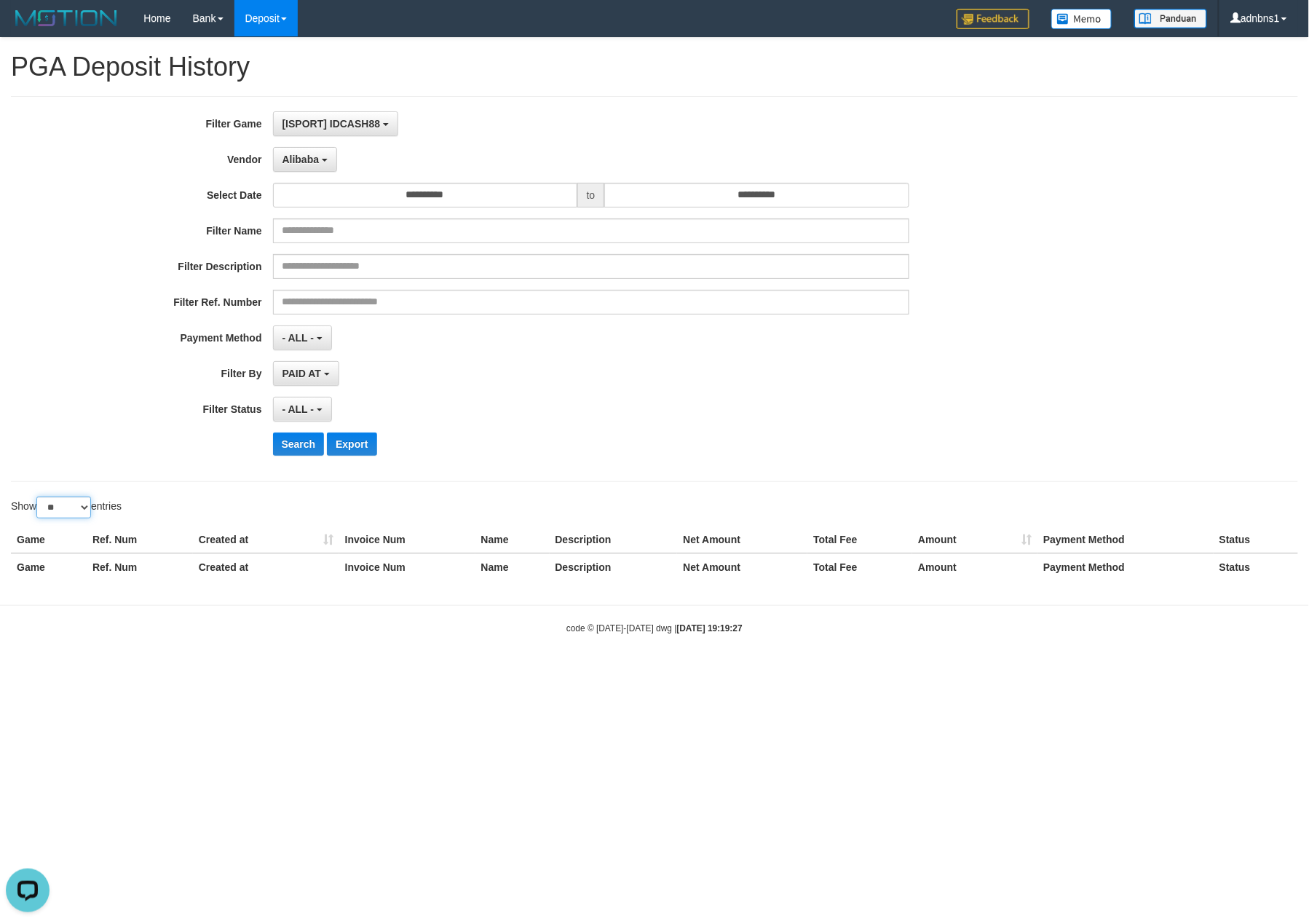
click at [68, 507] on select "** ** ** ***" at bounding box center [64, 508] width 54 height 22
select select "***"
click at [38, 499] on select "** ** ** ***" at bounding box center [64, 508] width 54 height 22
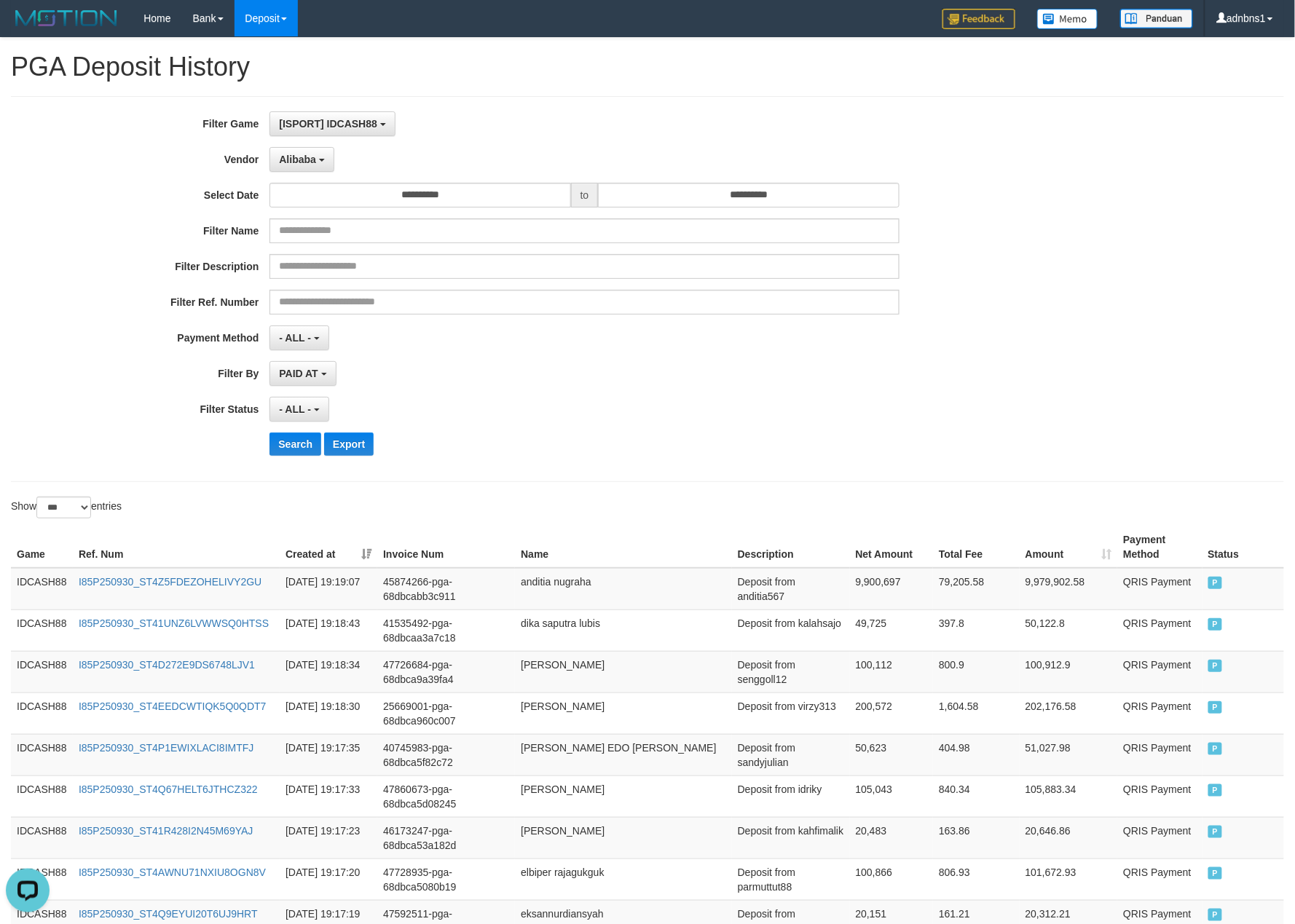
click at [572, 437] on div "Search Export" at bounding box center [674, 444] width 809 height 24
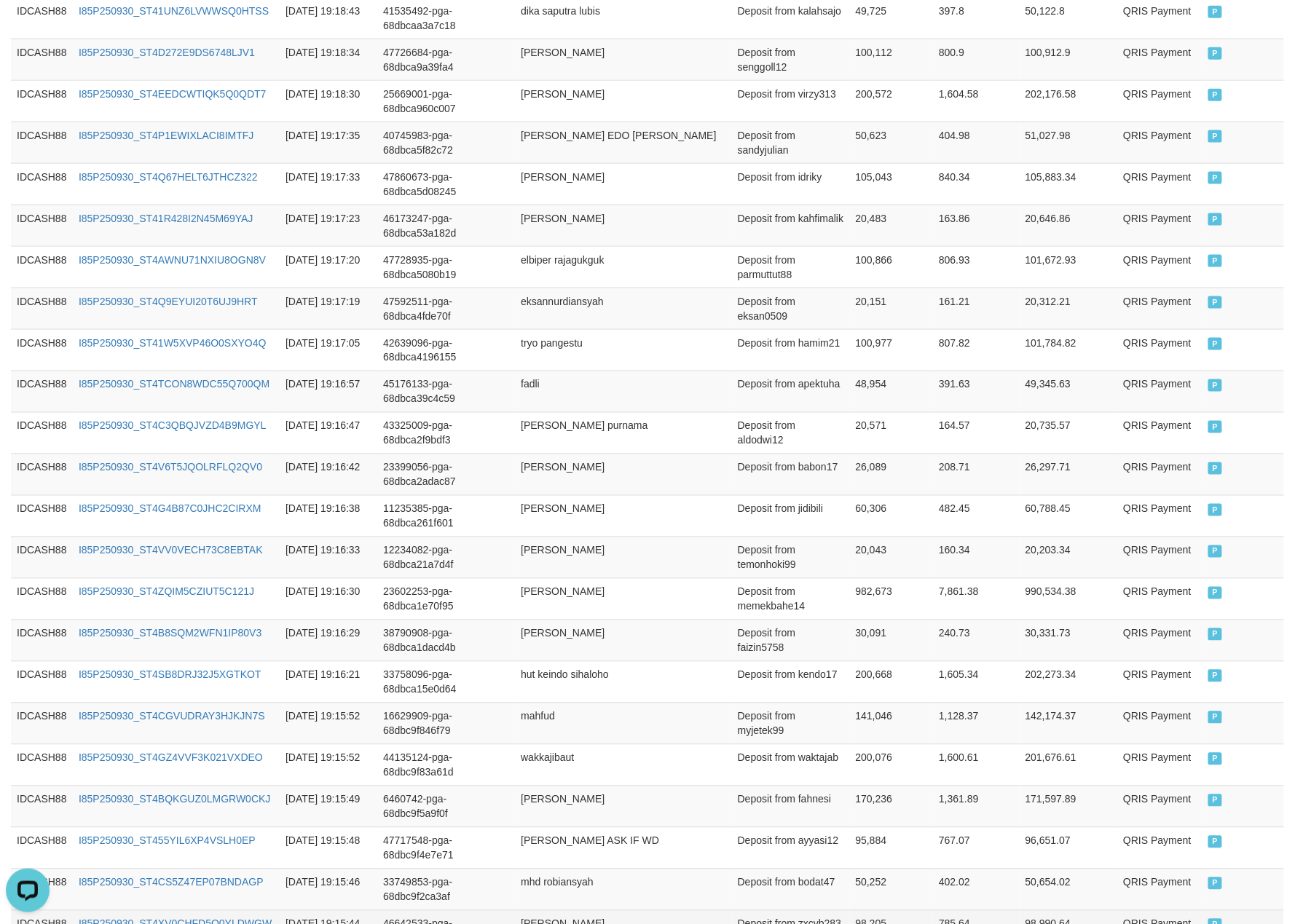
scroll to position [224, 0]
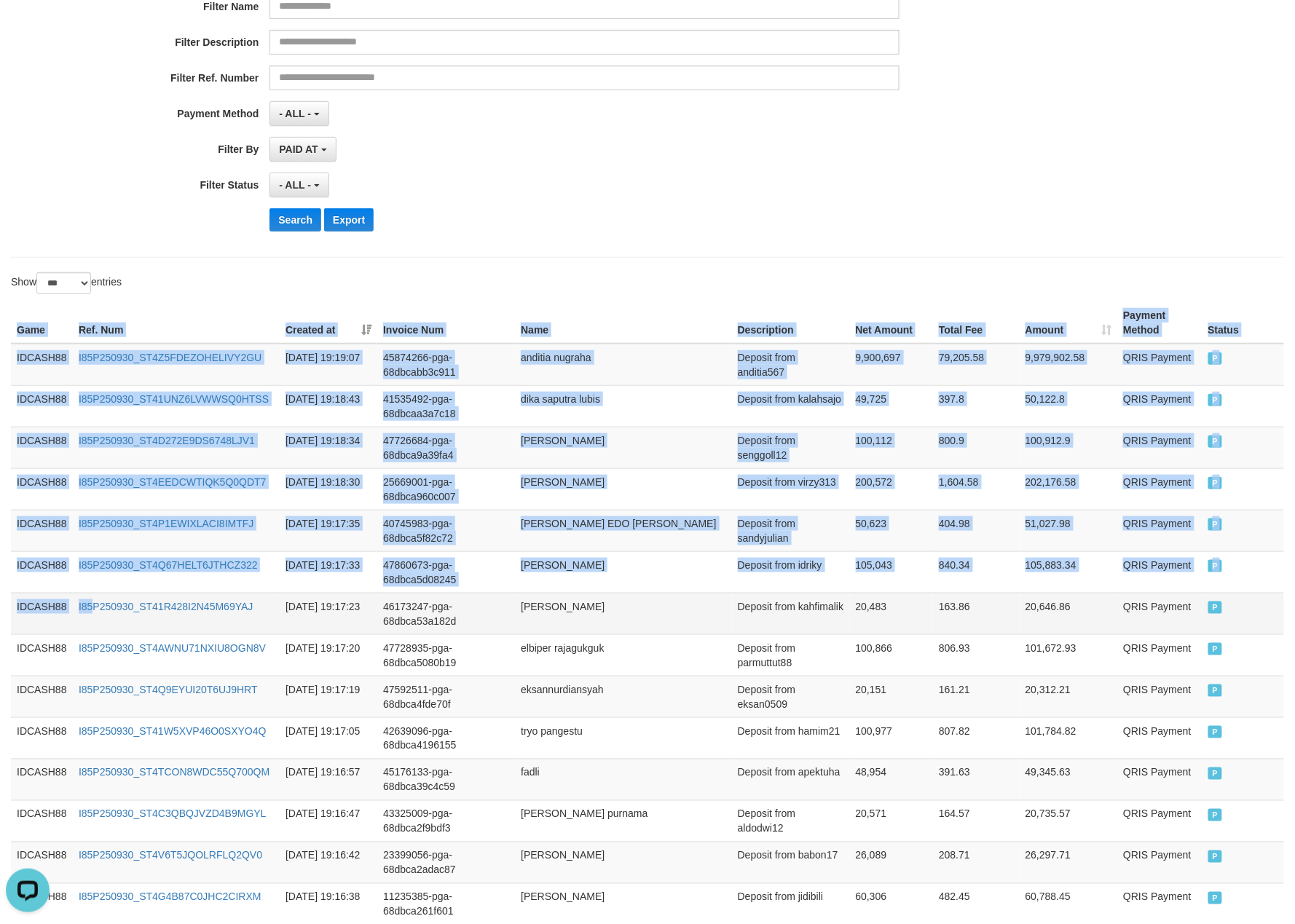
drag, startPoint x: 15, startPoint y: 332, endPoint x: 94, endPoint y: 624, distance: 302.5
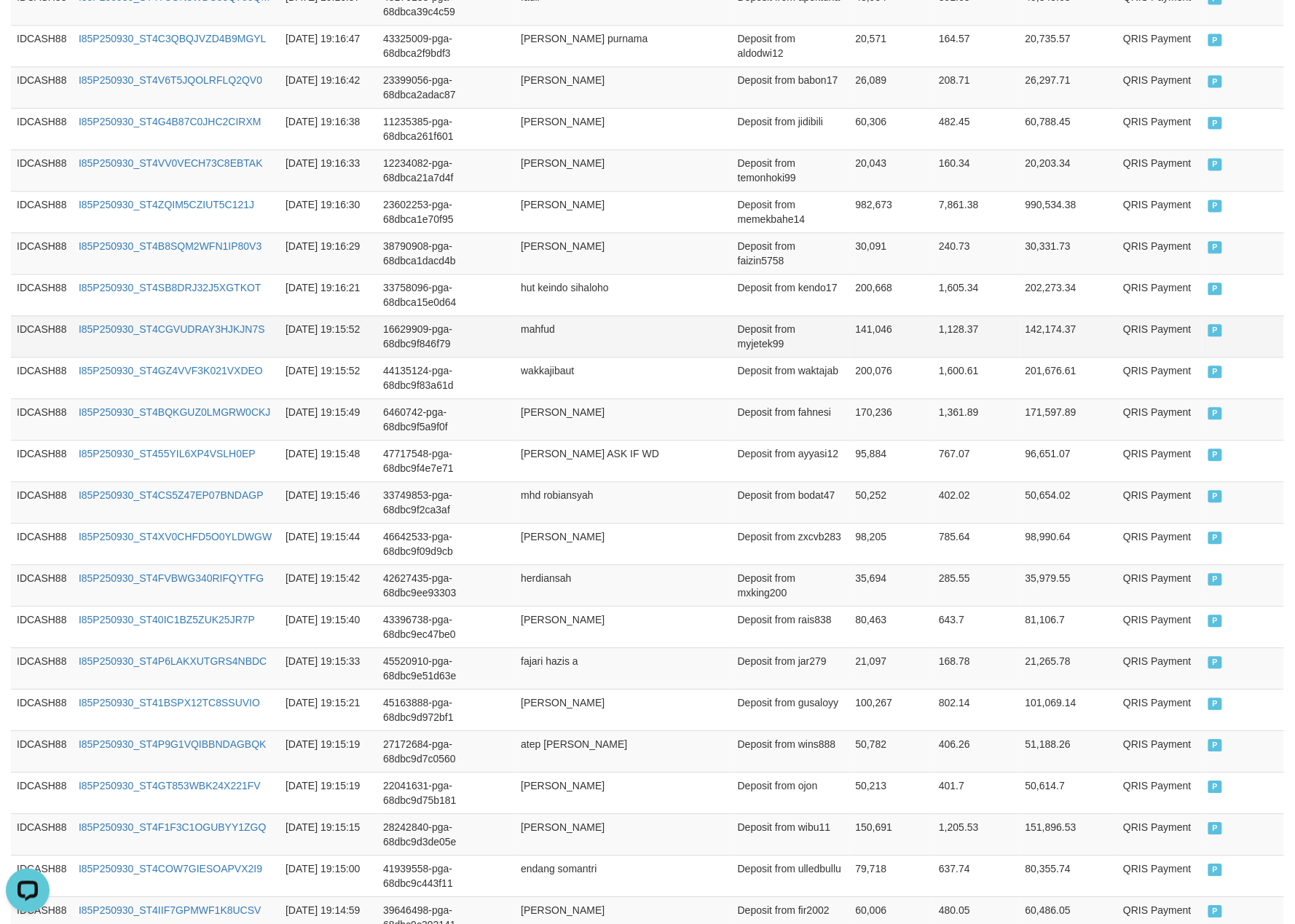
scroll to position [1292, 0]
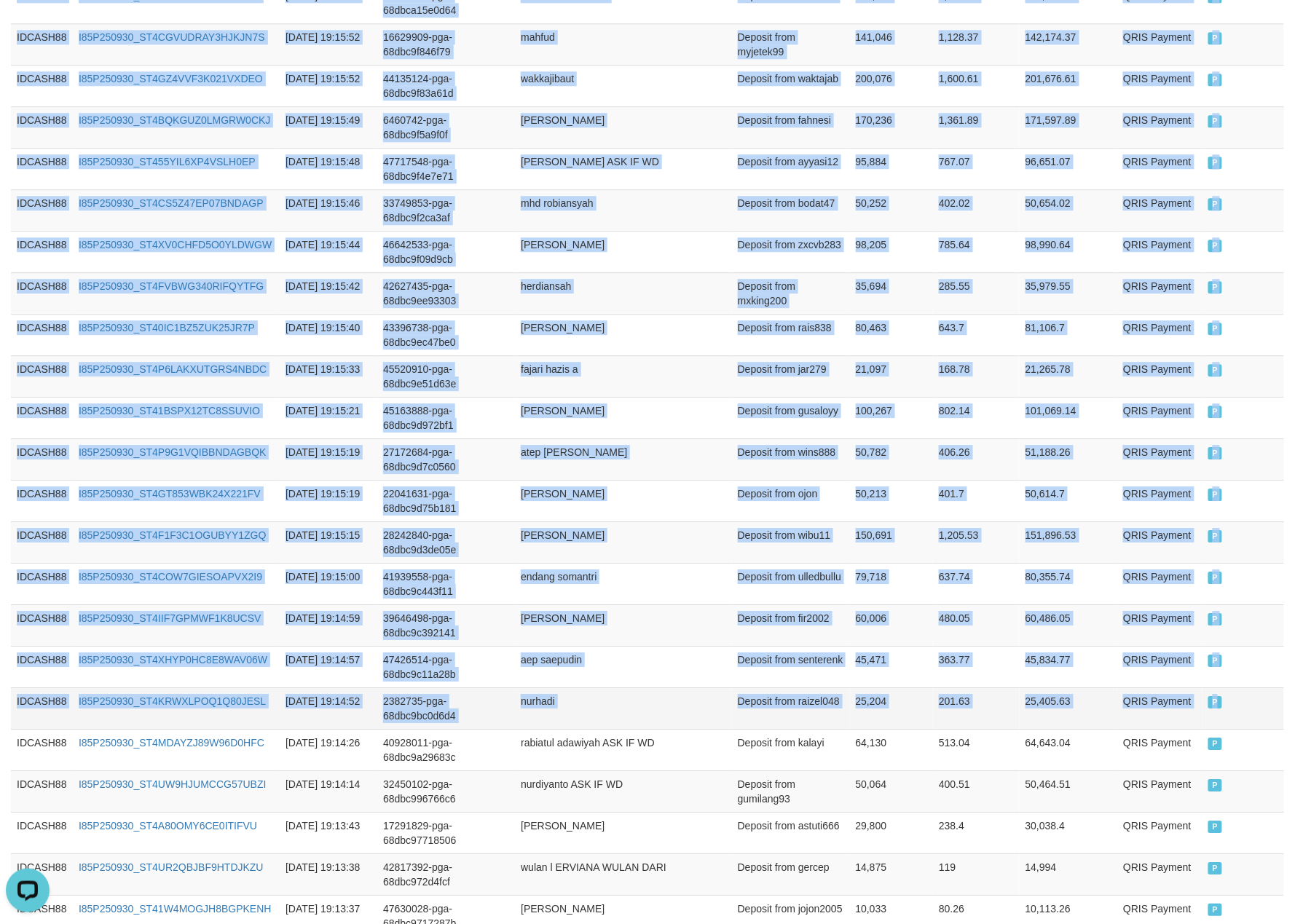
click at [1244, 726] on td "P" at bounding box center [1243, 708] width 82 height 41
copy table "Game Ref. Num Created at Invoice Num Name Description Net Amount Total Fee Amou…"
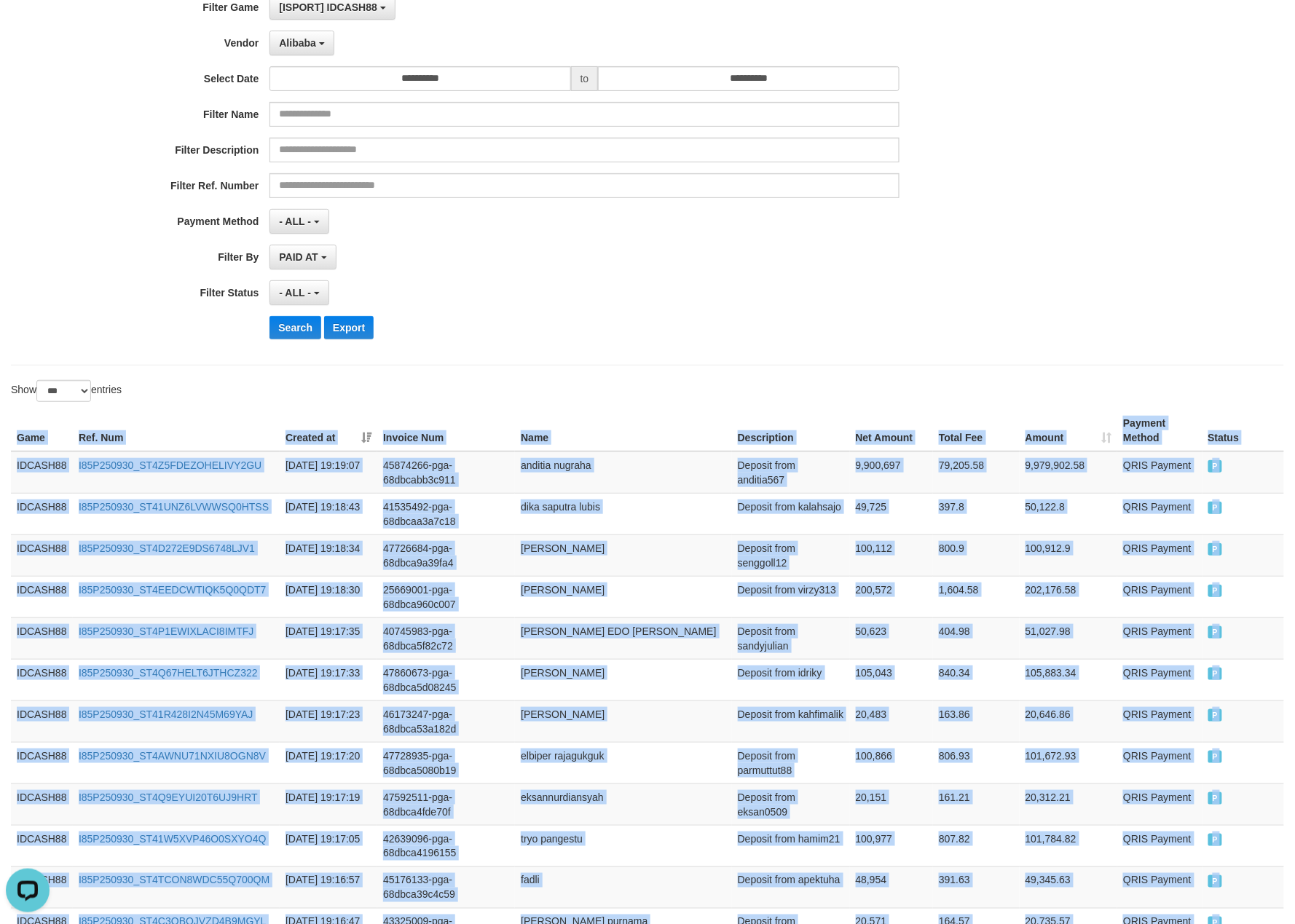
scroll to position [0, 0]
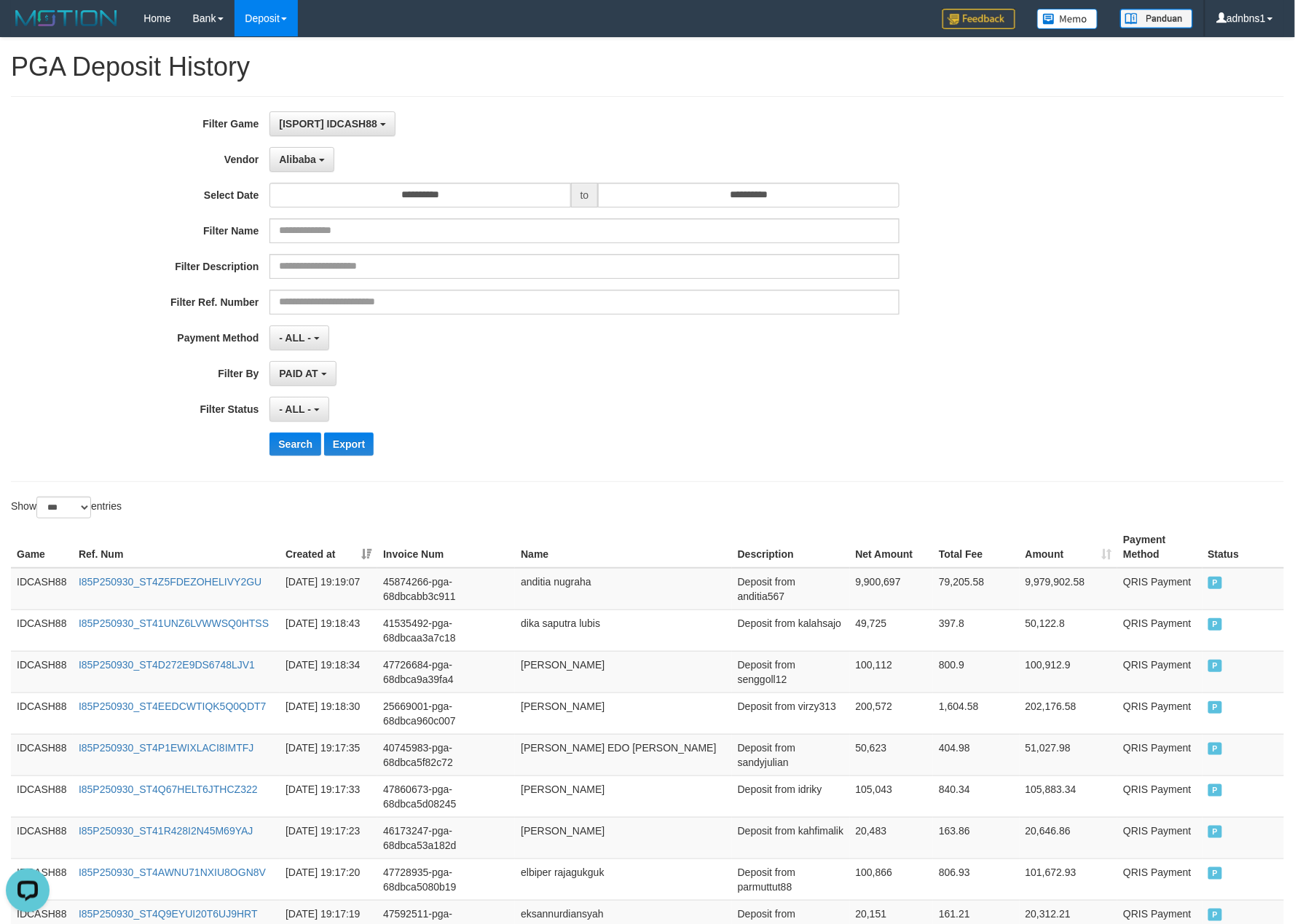
click at [661, 409] on div "- ALL - SELECT ALL - ALL - SELECT STATUS PENDING/UNPAID PAID CANCELED EXPIRED" at bounding box center [584, 409] width 629 height 25
click at [291, 447] on button "Search" at bounding box center [295, 444] width 51 height 24
click at [659, 417] on div "- ALL - SELECT ALL - ALL - SELECT STATUS PENDING/UNPAID PAID CANCELED EXPIRED" at bounding box center [584, 409] width 629 height 25
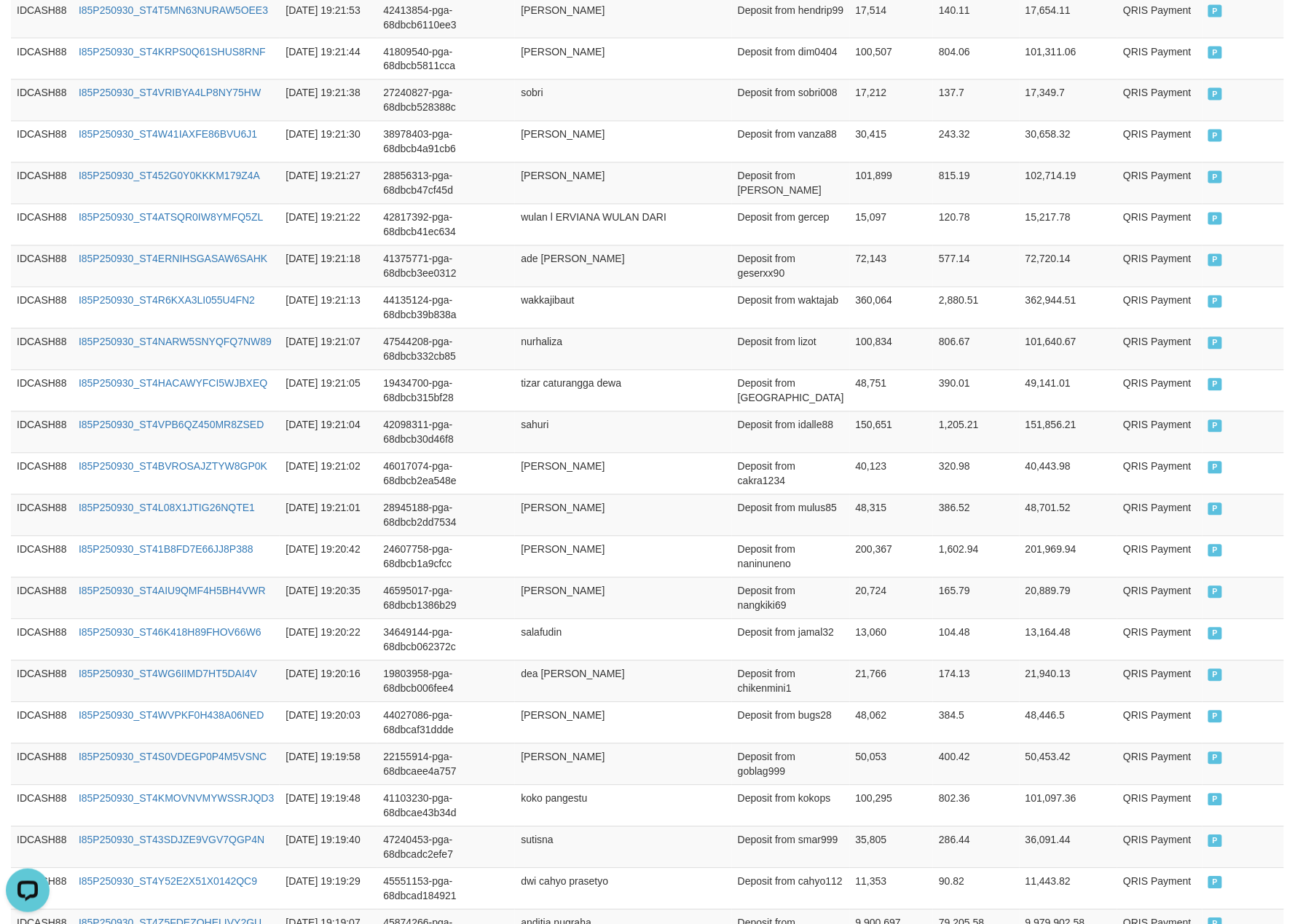
scroll to position [418, 0]
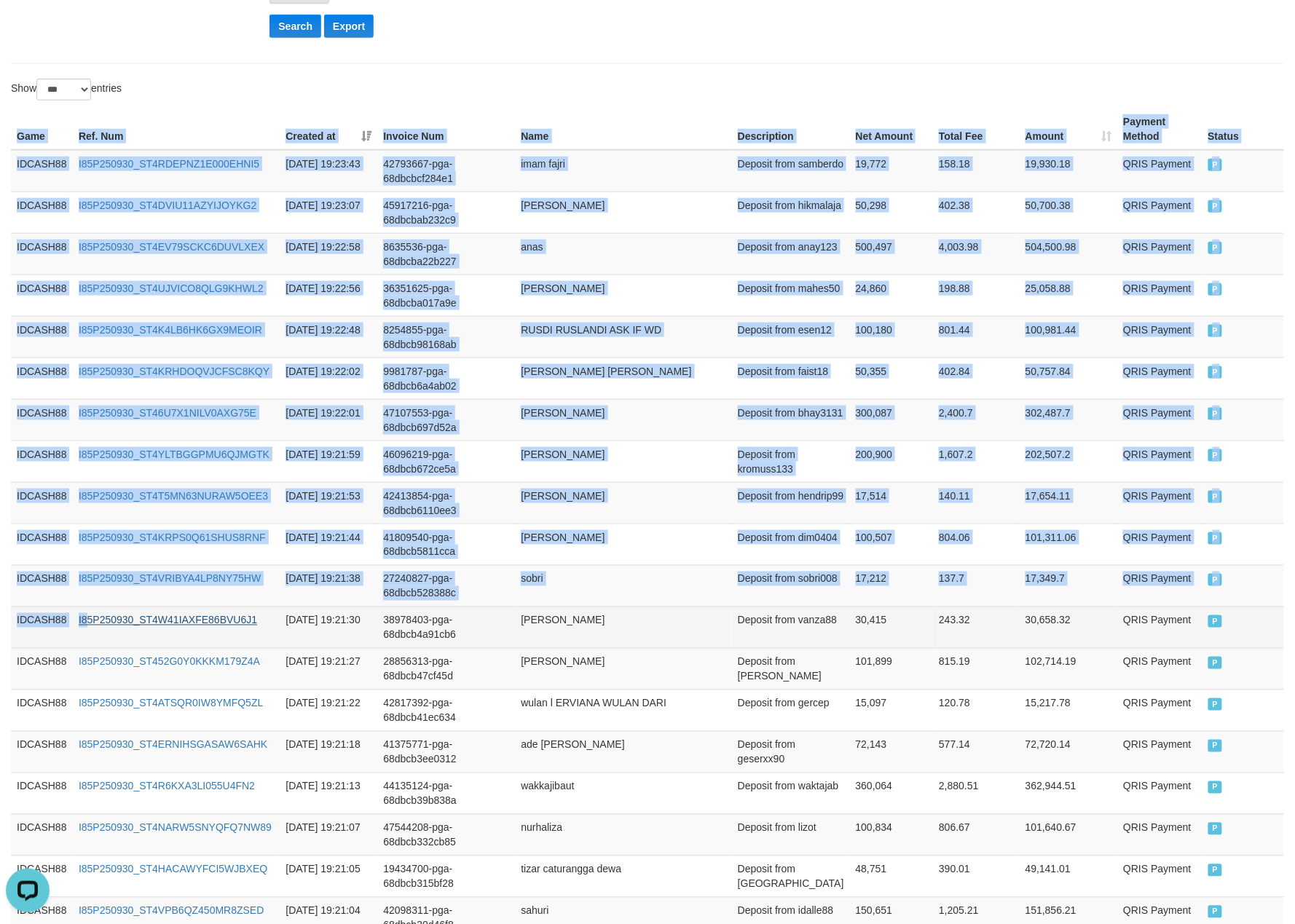
drag, startPoint x: 13, startPoint y: 126, endPoint x: 102, endPoint y: 623, distance: 504.9
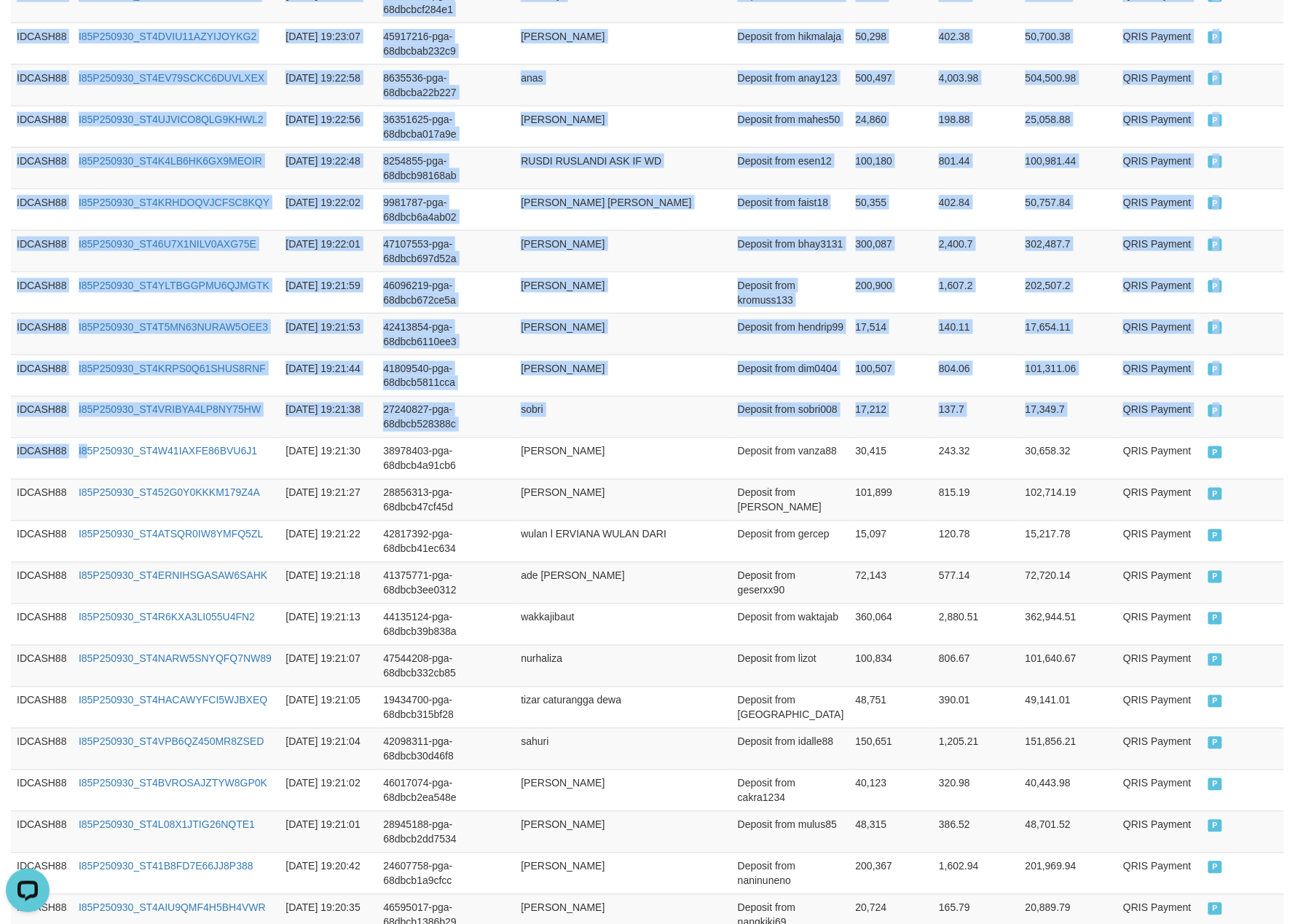
scroll to position [1000, 0]
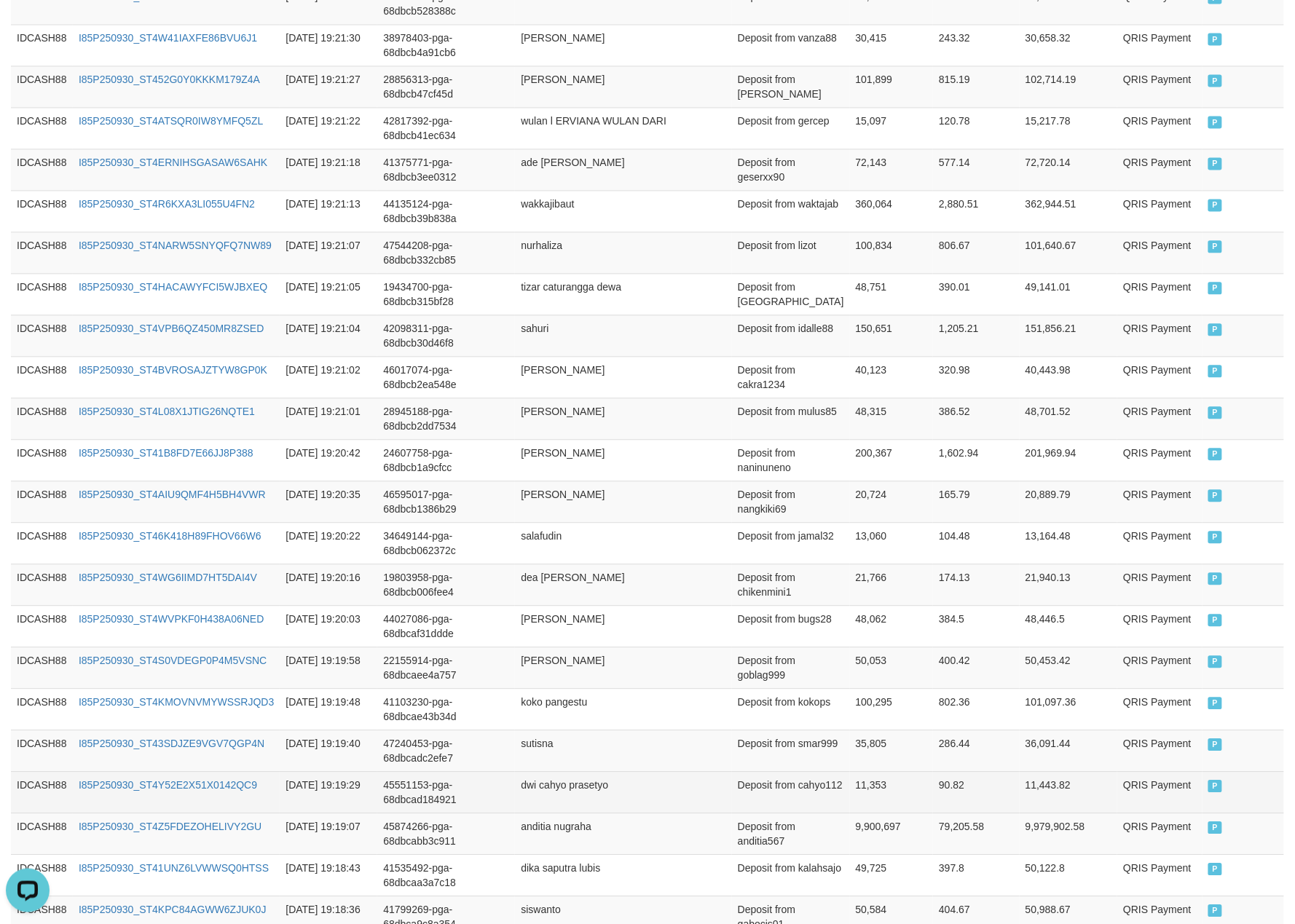
click at [1245, 809] on td "P" at bounding box center [1243, 792] width 82 height 41
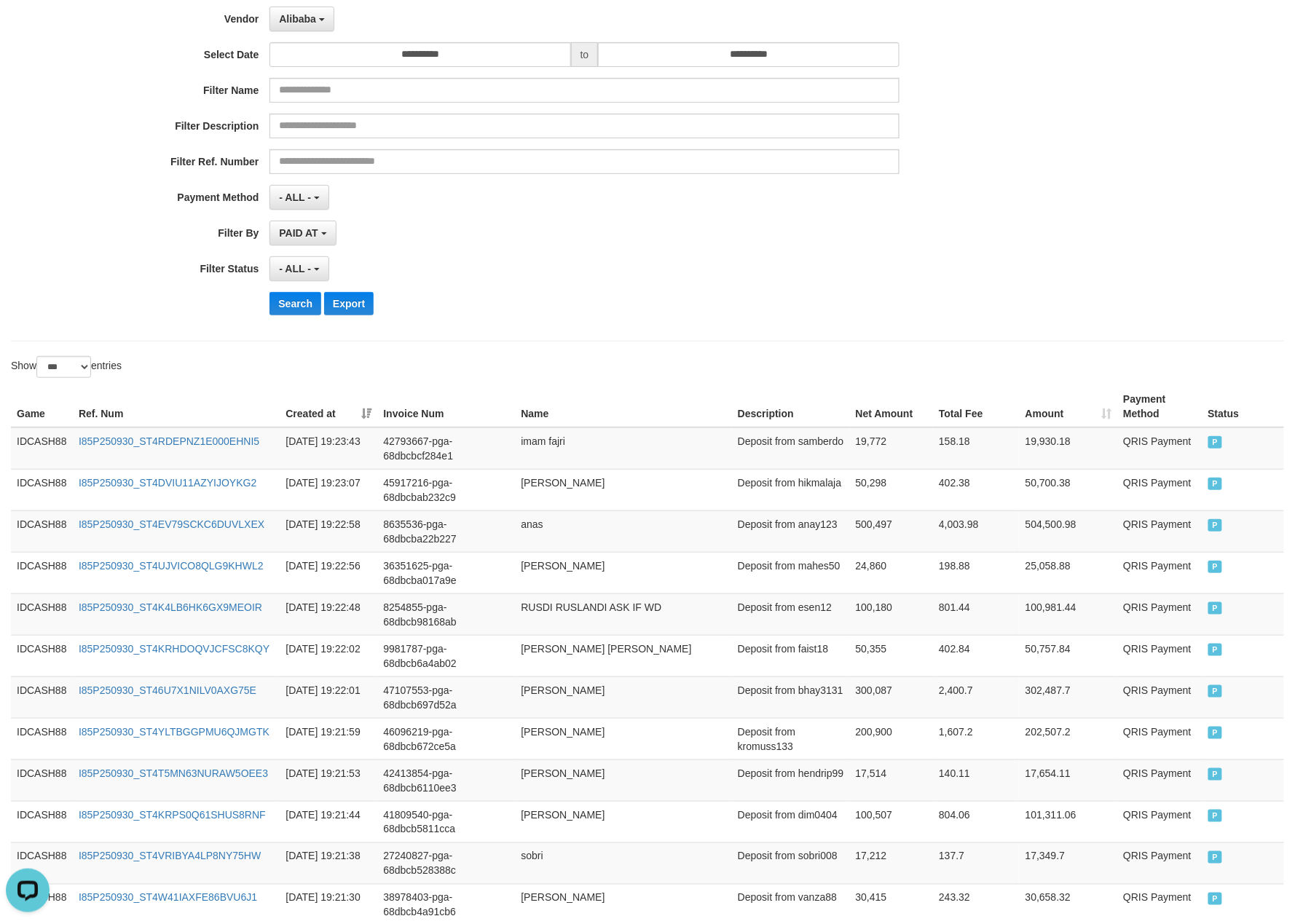
scroll to position [30, 0]
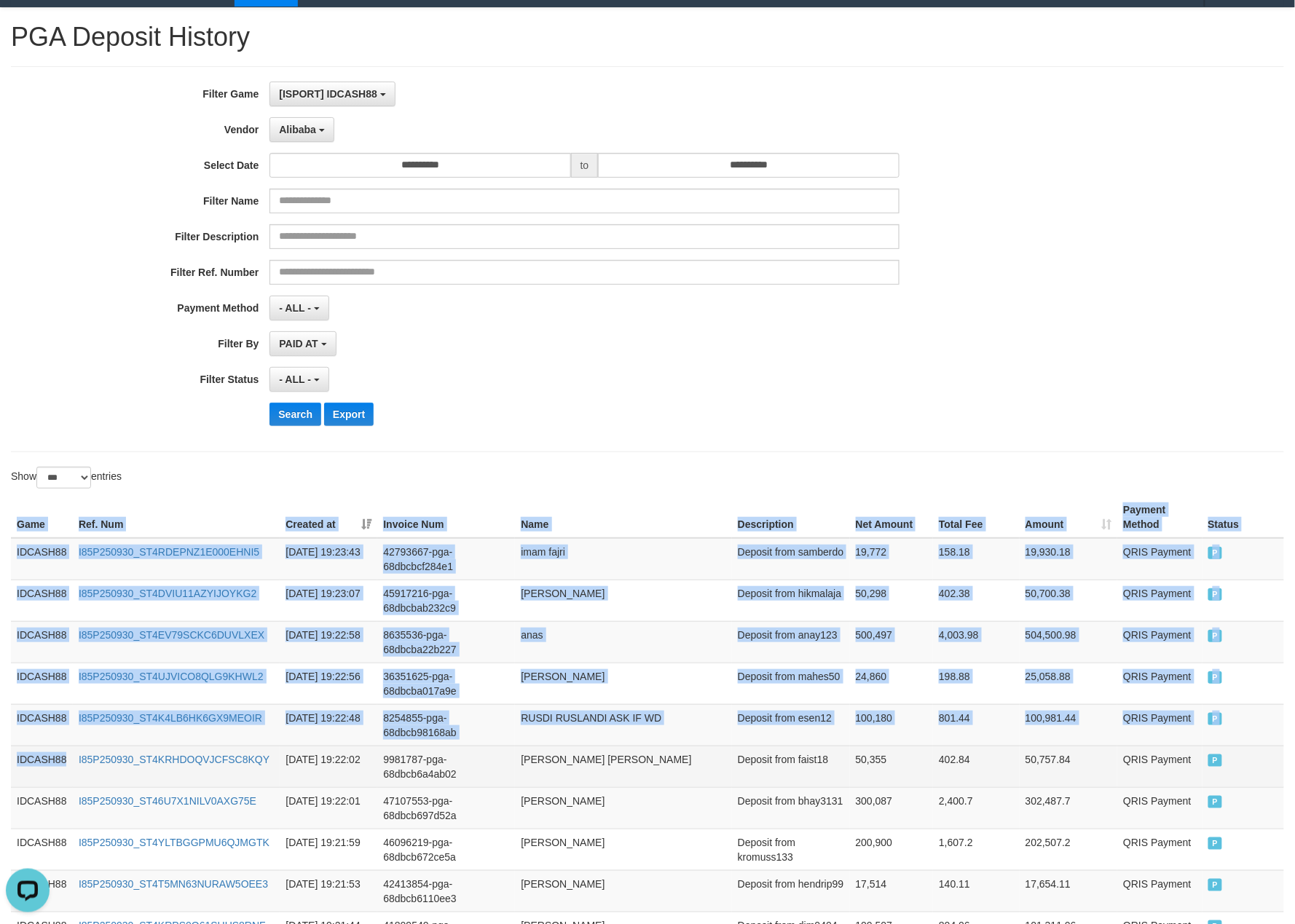
drag, startPoint x: 15, startPoint y: 514, endPoint x: 71, endPoint y: 752, distance: 244.5
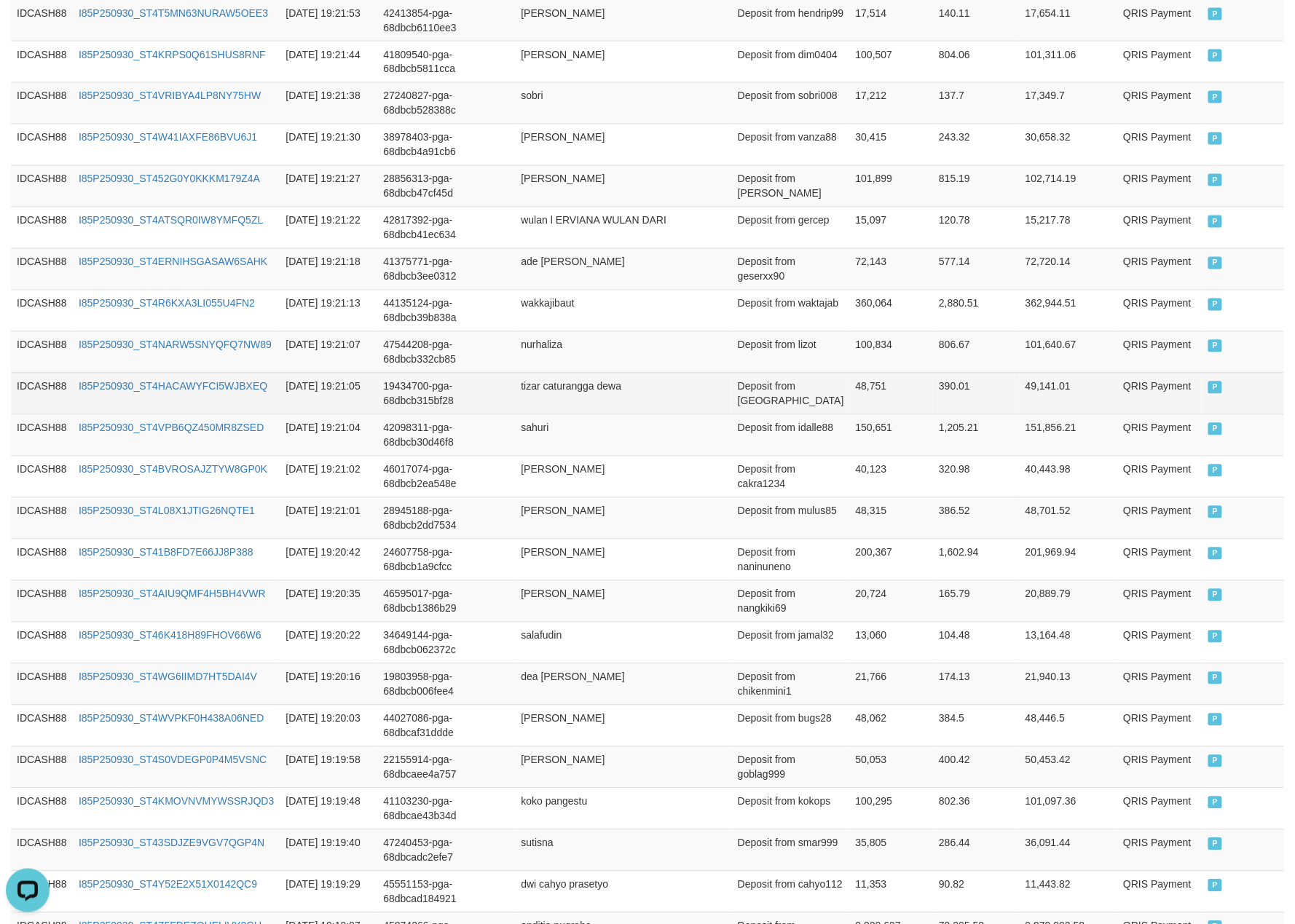
scroll to position [1195, 0]
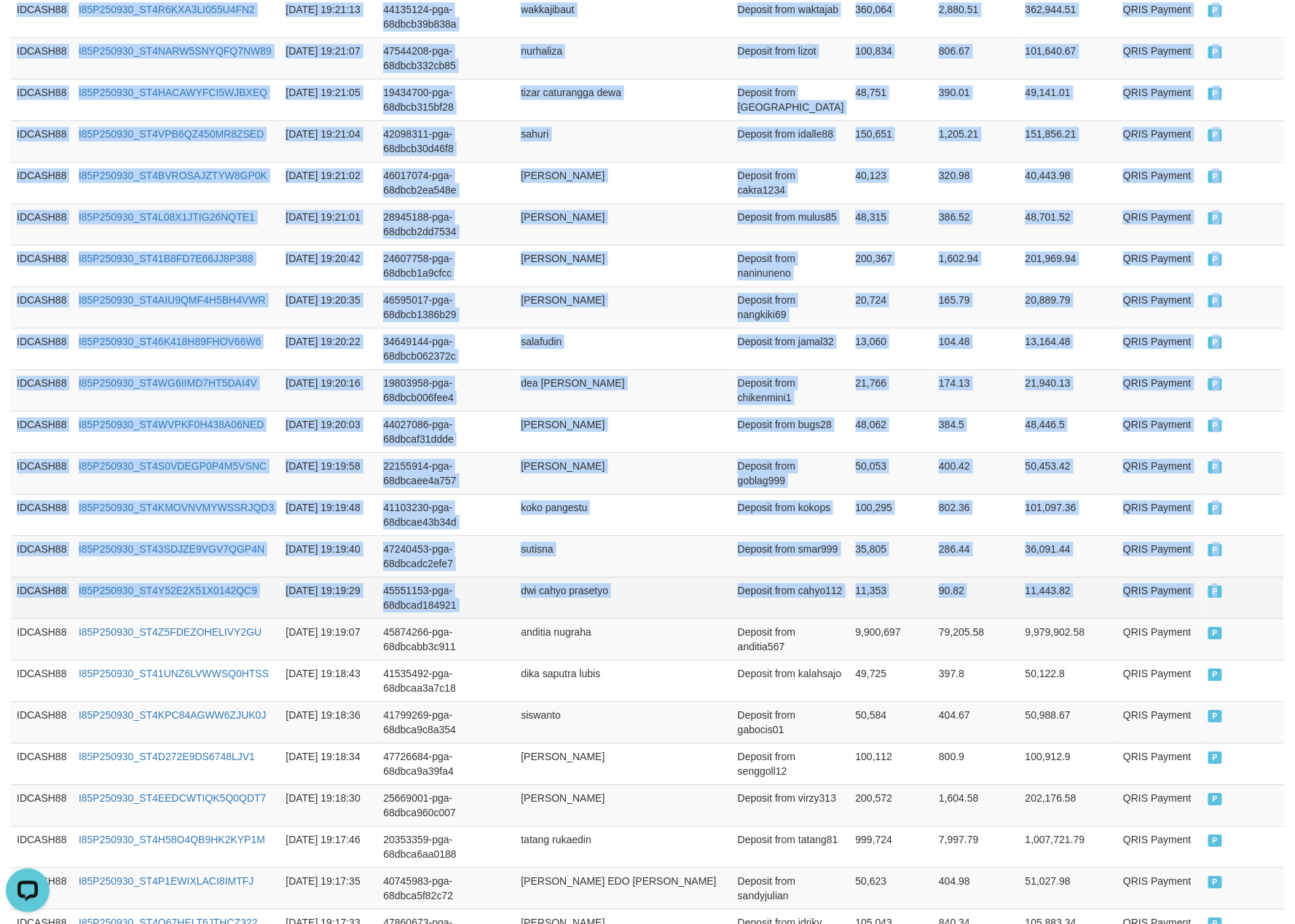
click at [1257, 609] on td "P" at bounding box center [1243, 597] width 82 height 41
copy table "Game Ref. Num Created at Invoice Num Name Description Net Amount Total Fee Amou…"
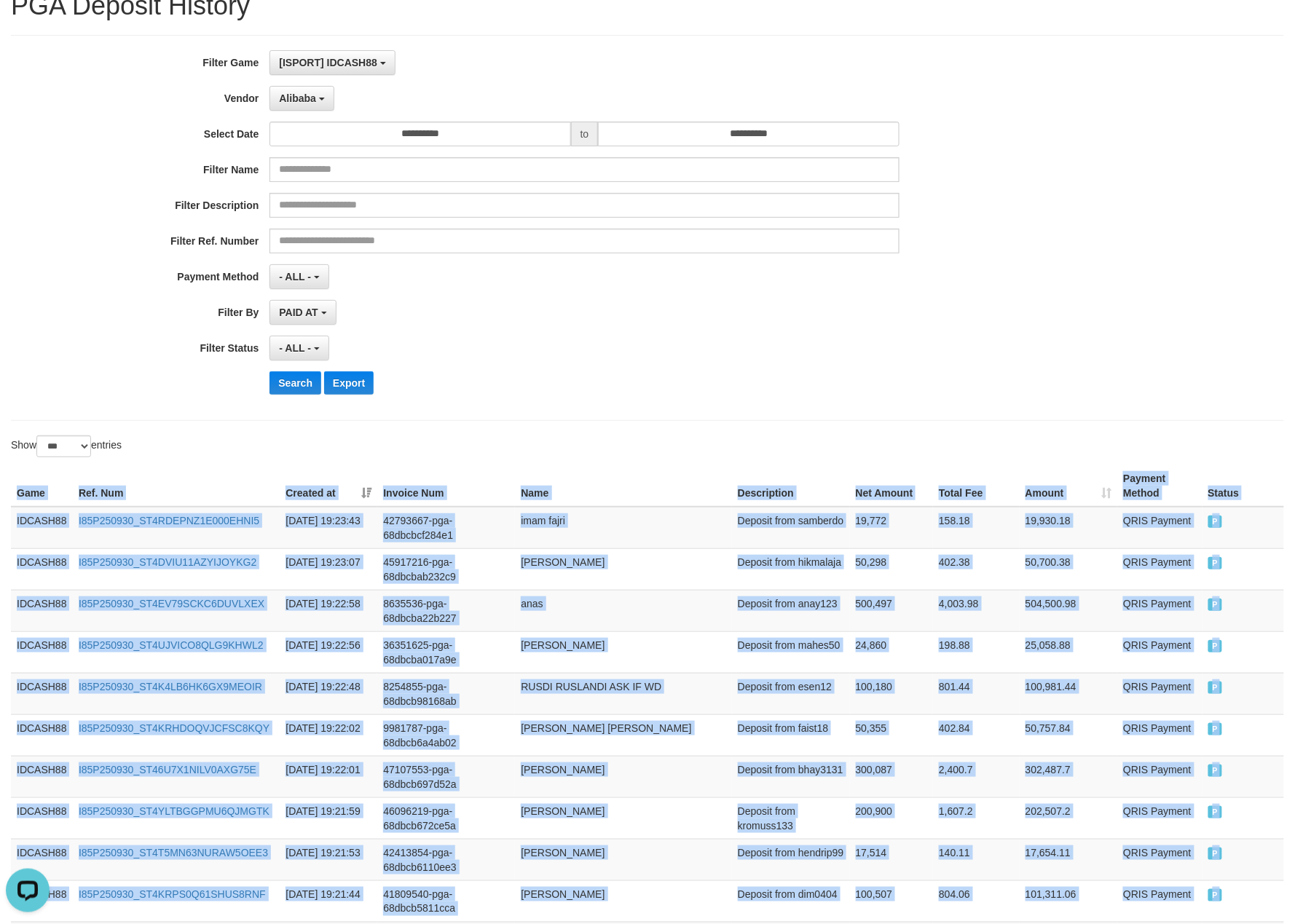
scroll to position [0, 0]
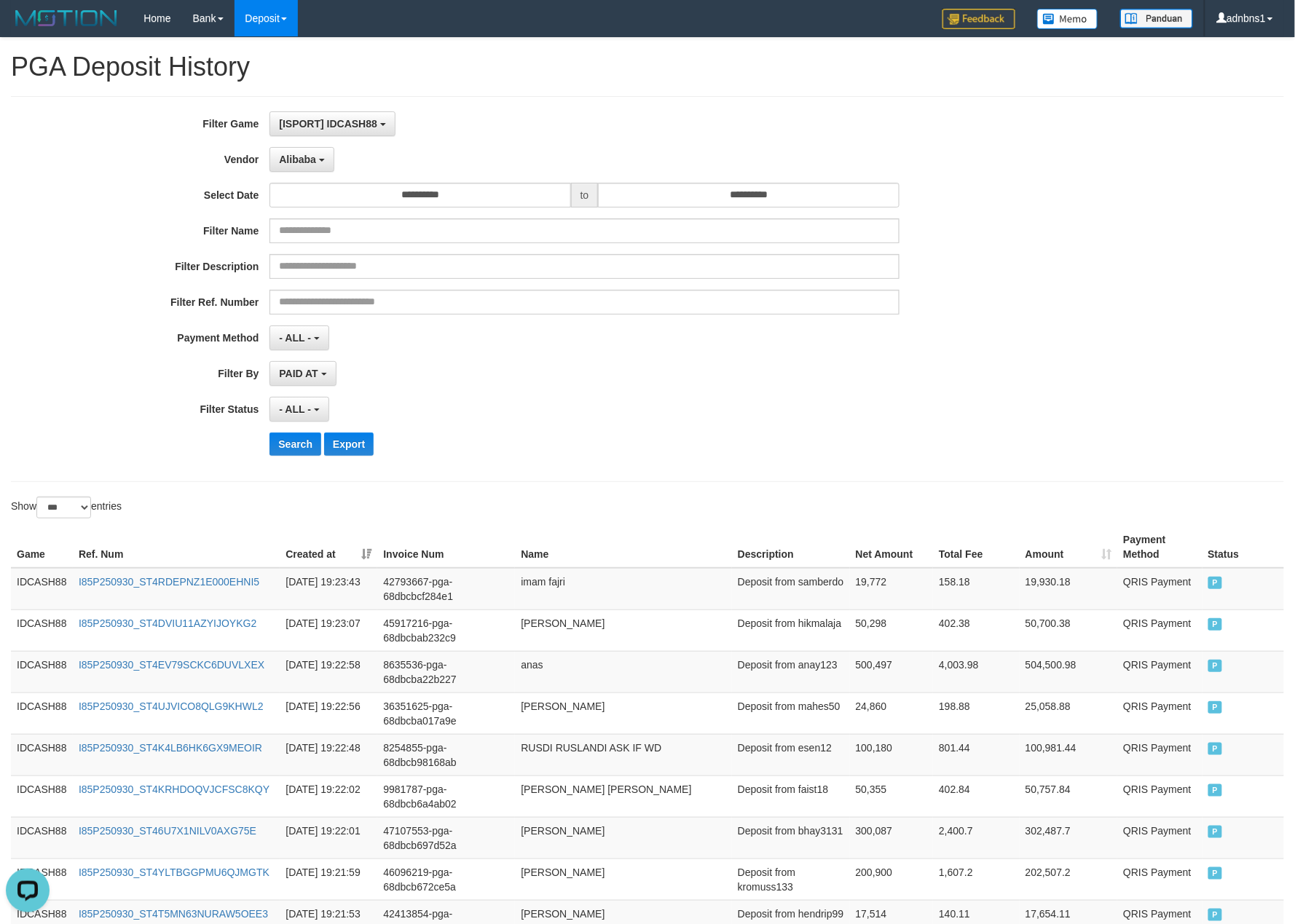
click at [599, 465] on div "**********" at bounding box center [540, 289] width 1080 height 355
click at [291, 449] on button "Search" at bounding box center [295, 444] width 51 height 24
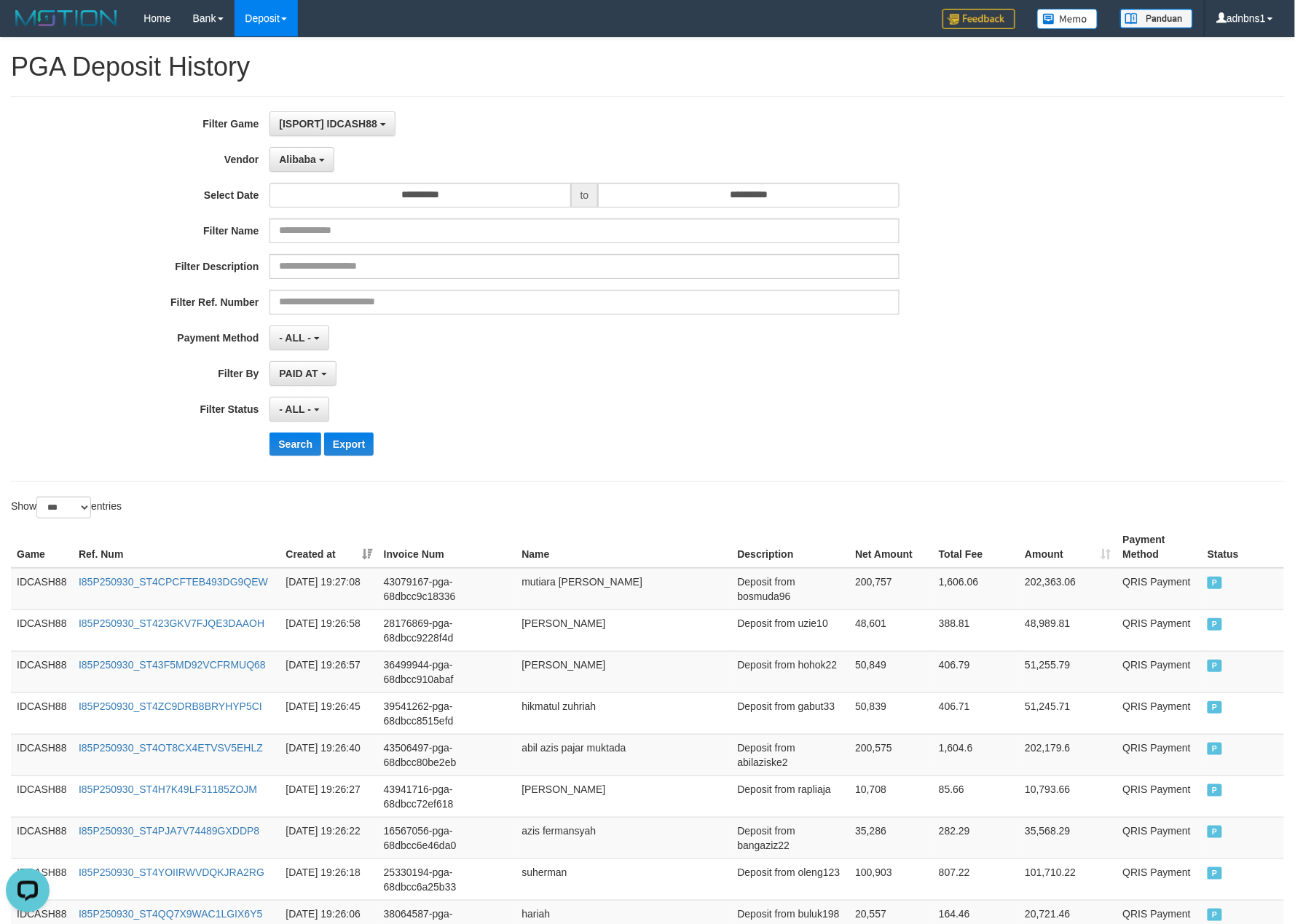
click at [604, 402] on div "- ALL - SELECT ALL - ALL - SELECT STATUS PENDING/UNPAID PAID CANCELED EXPIRED" at bounding box center [584, 409] width 629 height 25
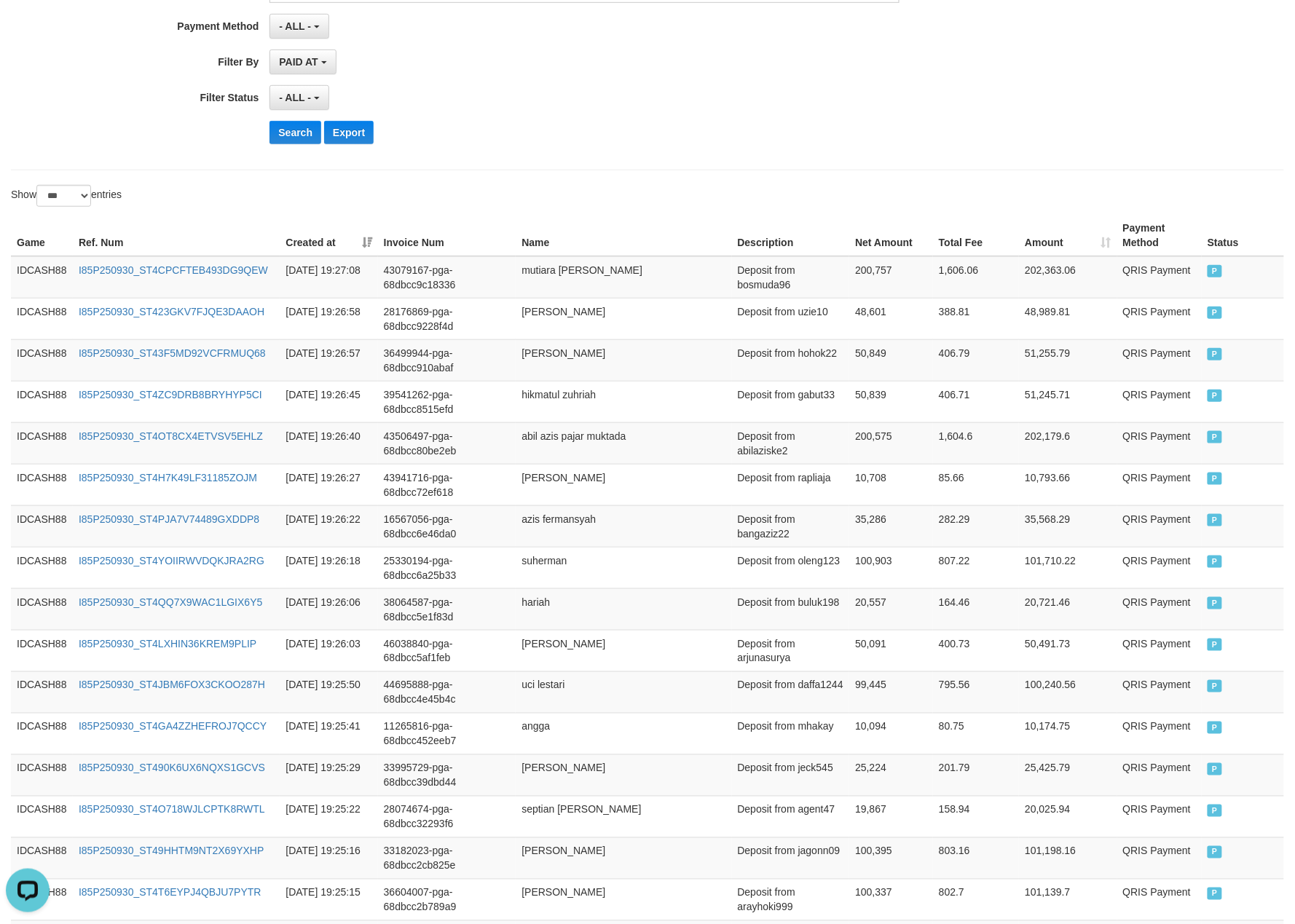
scroll to position [320, 0]
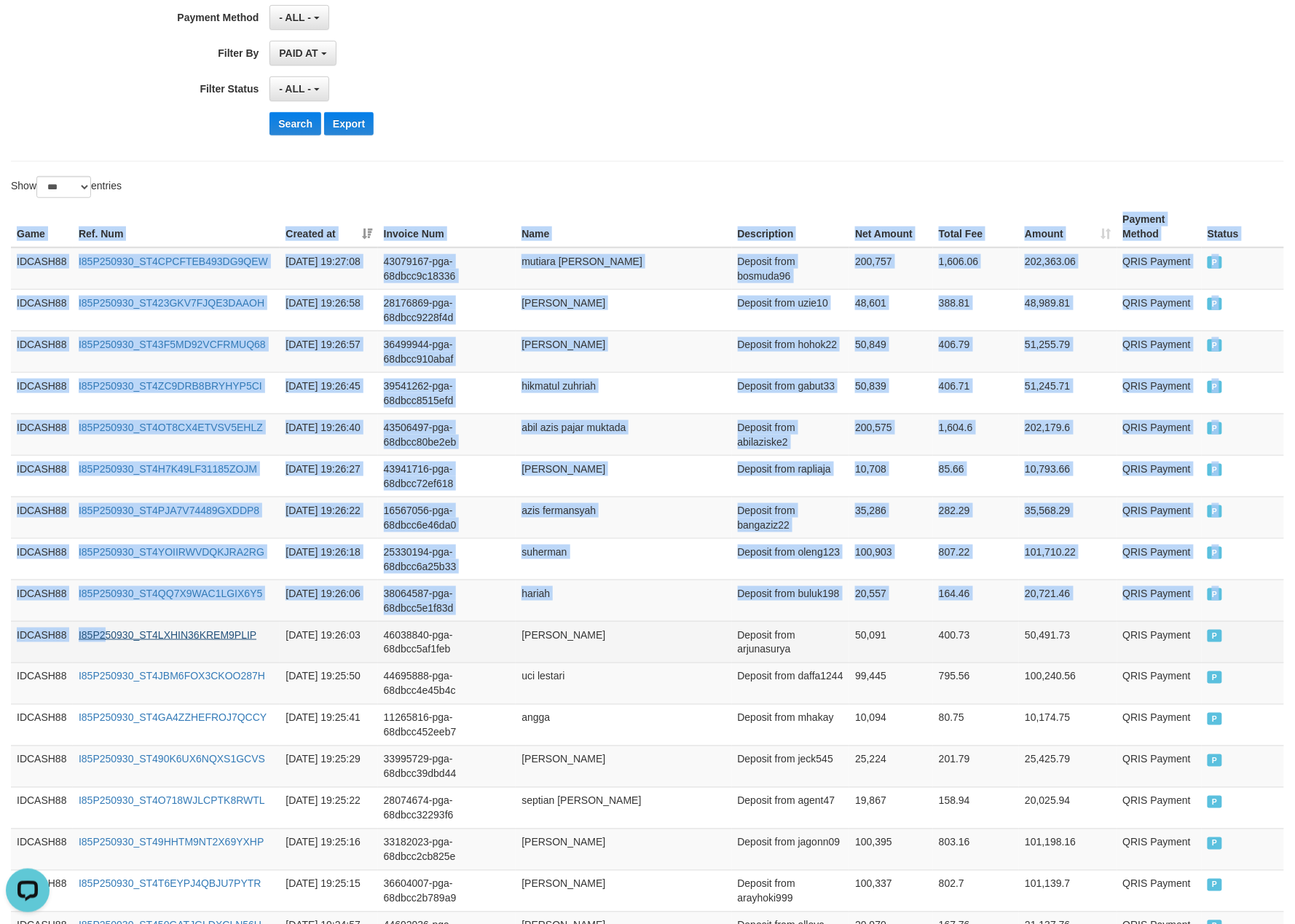
drag, startPoint x: 12, startPoint y: 243, endPoint x: 114, endPoint y: 644, distance: 413.8
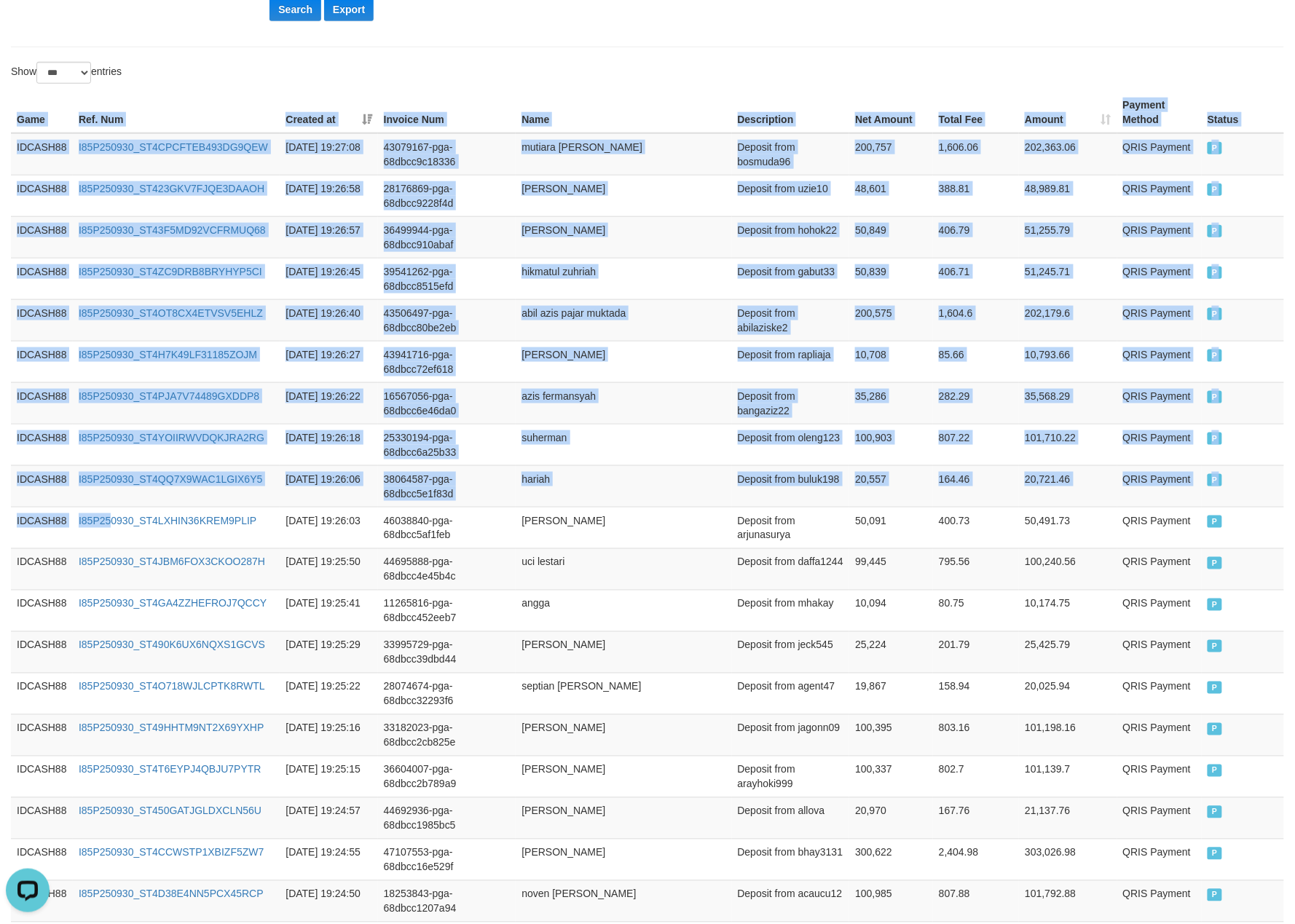
scroll to position [805, 0]
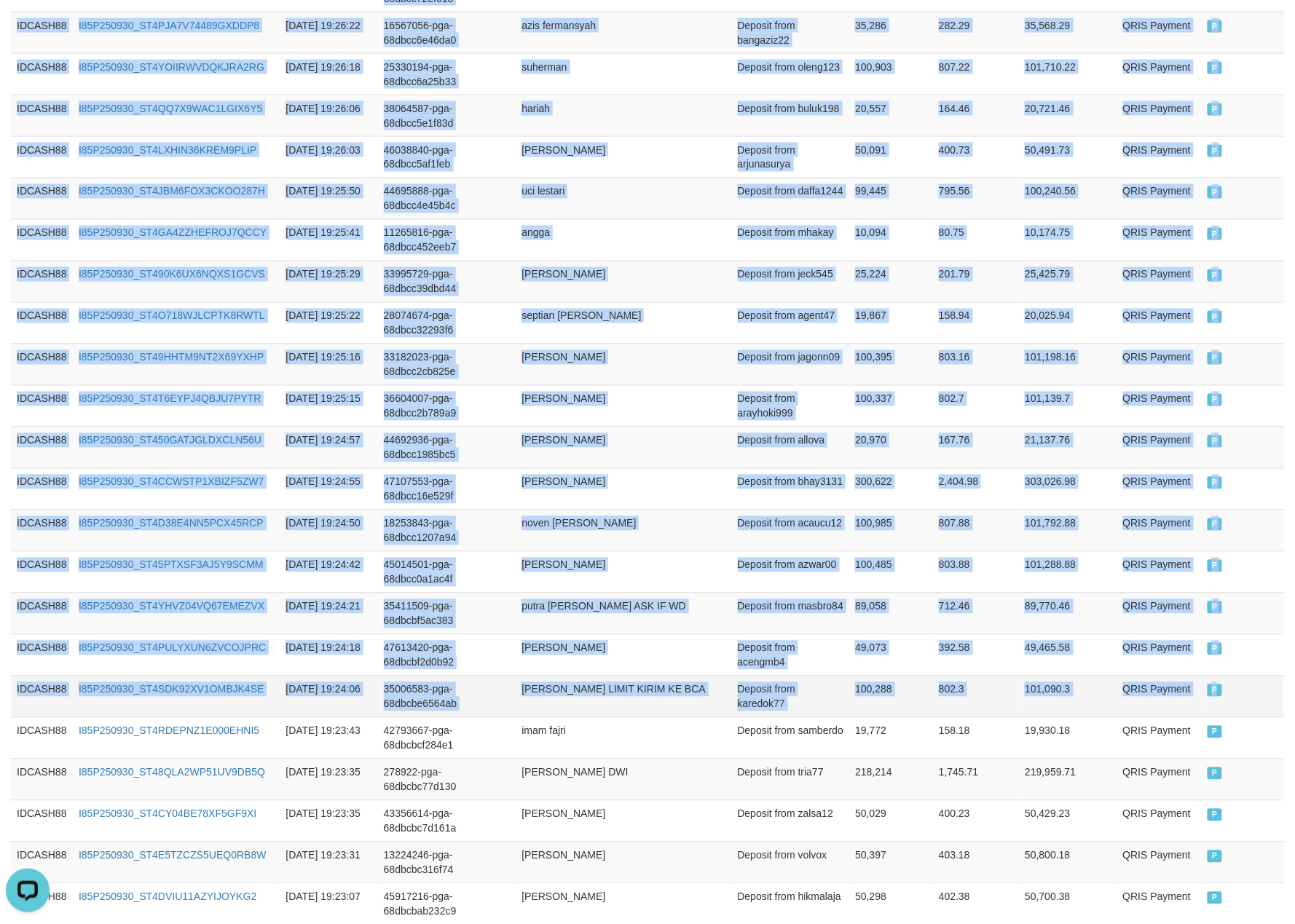
click at [1235, 715] on td "P" at bounding box center [1243, 696] width 82 height 41
copy table "Game Ref. Num Created at Invoice Num Name Description Net Amount Total Fee Amou…"
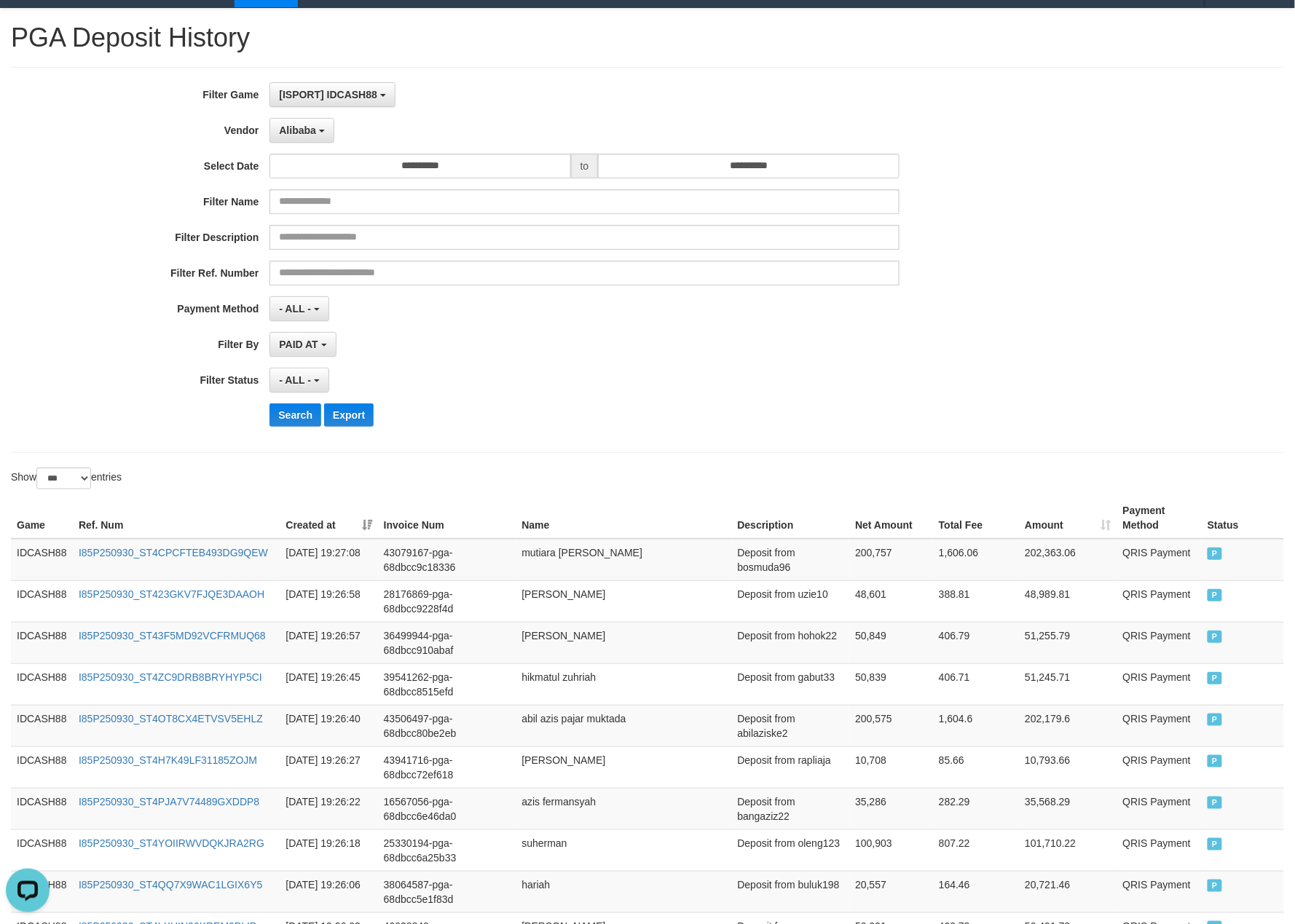
click at [679, 349] on div "PAID AT PAID AT CREATED AT" at bounding box center [584, 345] width 629 height 25
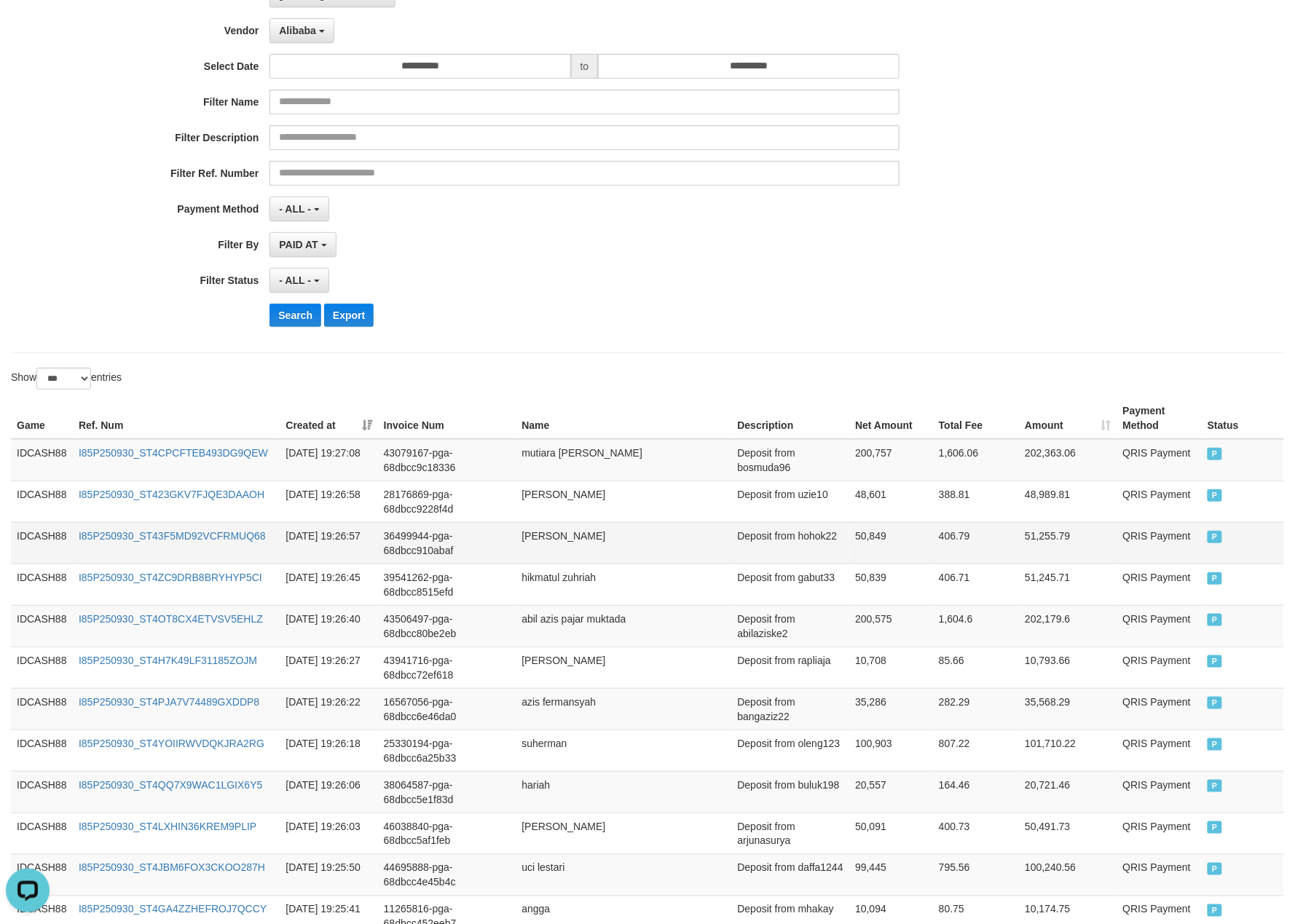
scroll to position [223, 0]
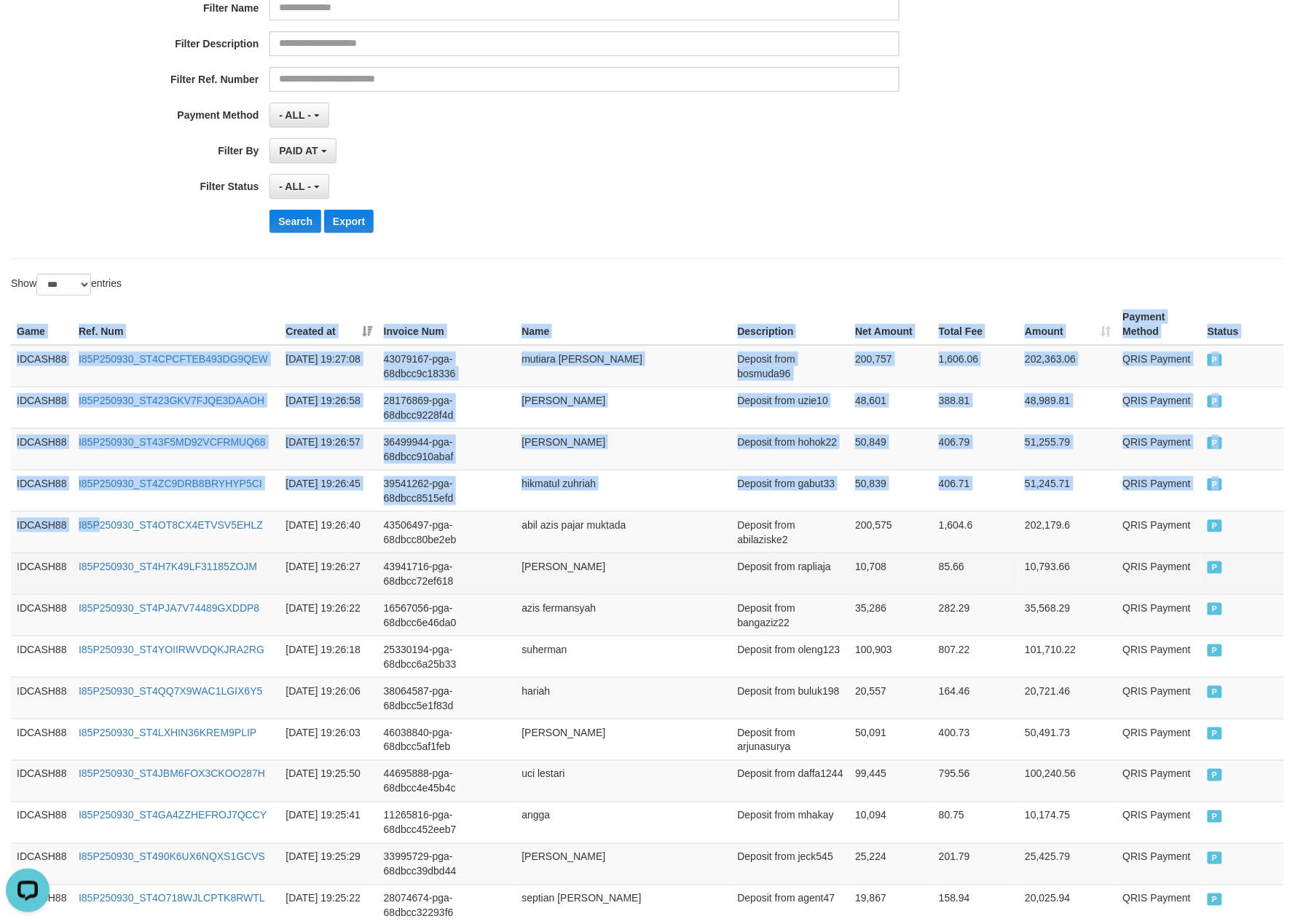
drag, startPoint x: 12, startPoint y: 334, endPoint x: 286, endPoint y: 574, distance: 364.2
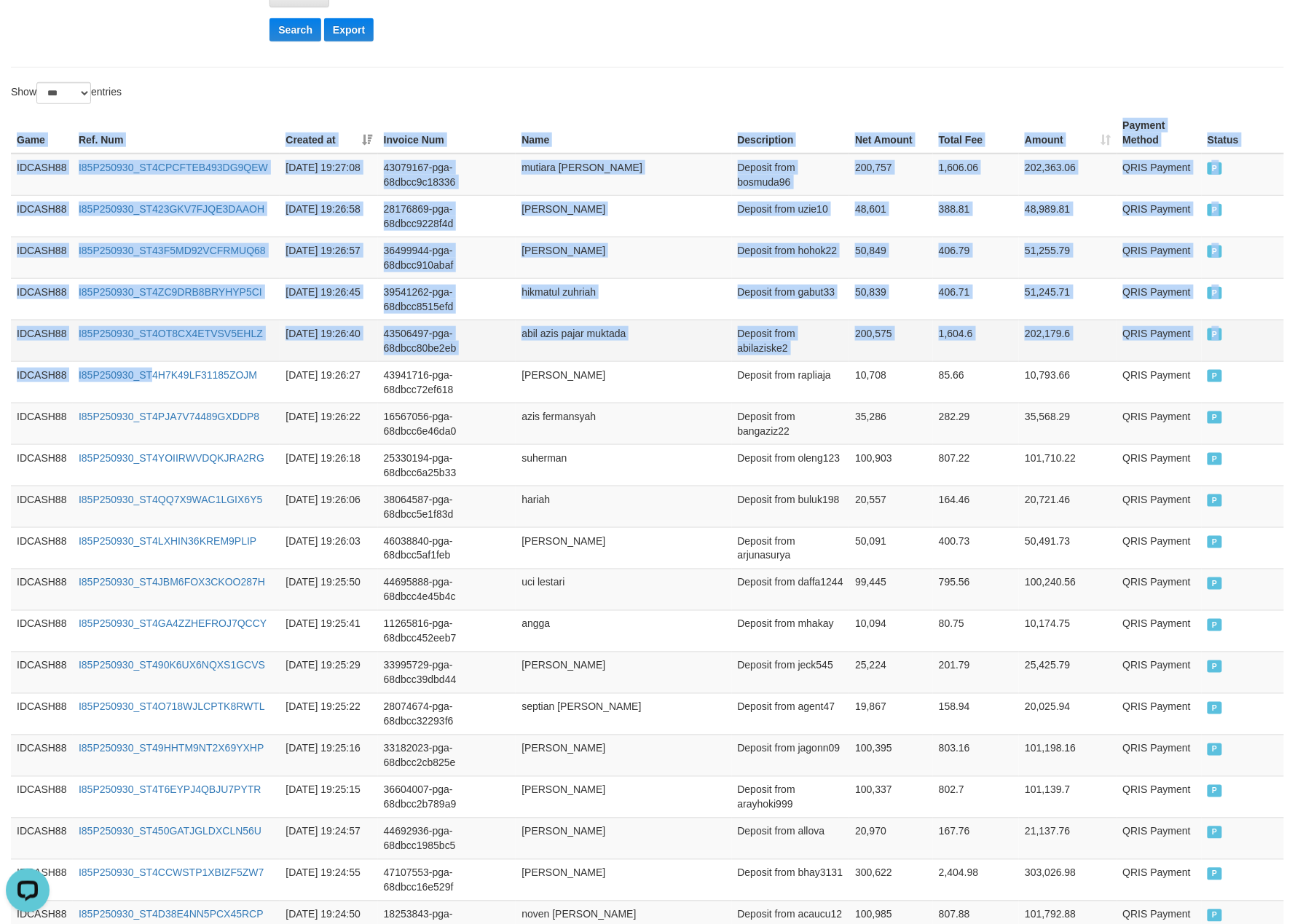
scroll to position [805, 0]
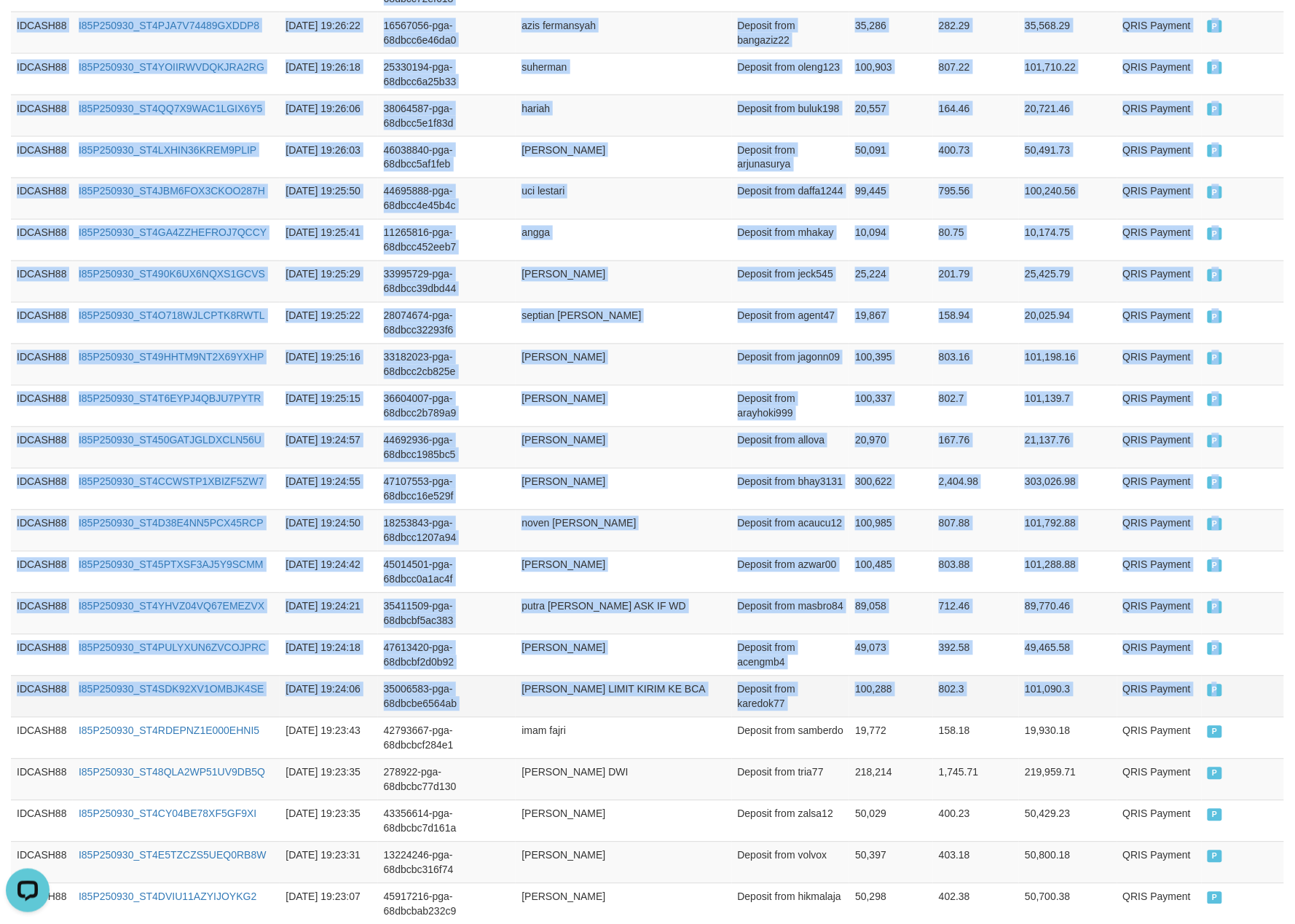
click at [1257, 717] on td "P" at bounding box center [1243, 696] width 82 height 41
copy table "Game Ref. Num Created at Invoice Num Name Description Net Amount Total Fee Amou…"
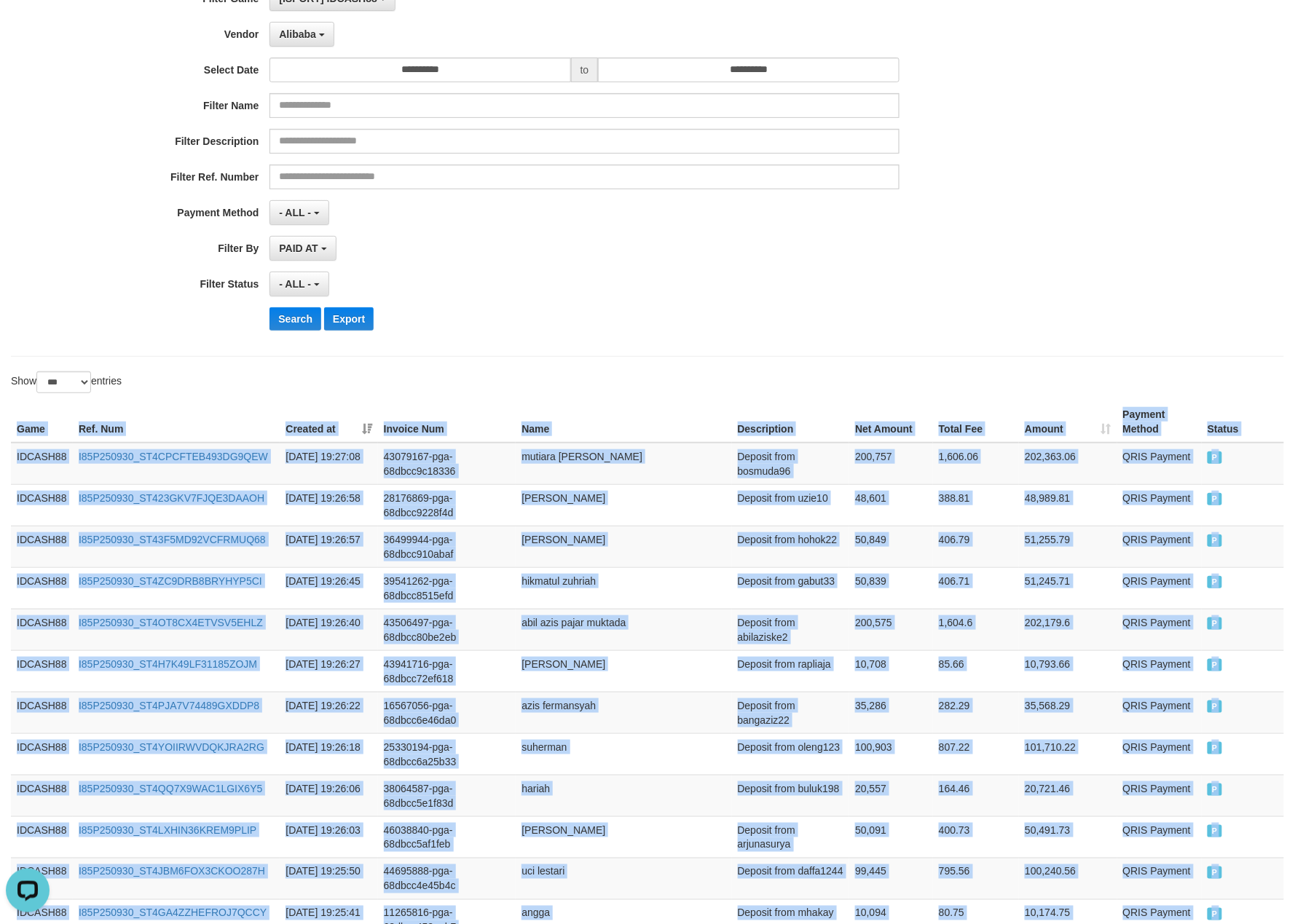
scroll to position [0, 0]
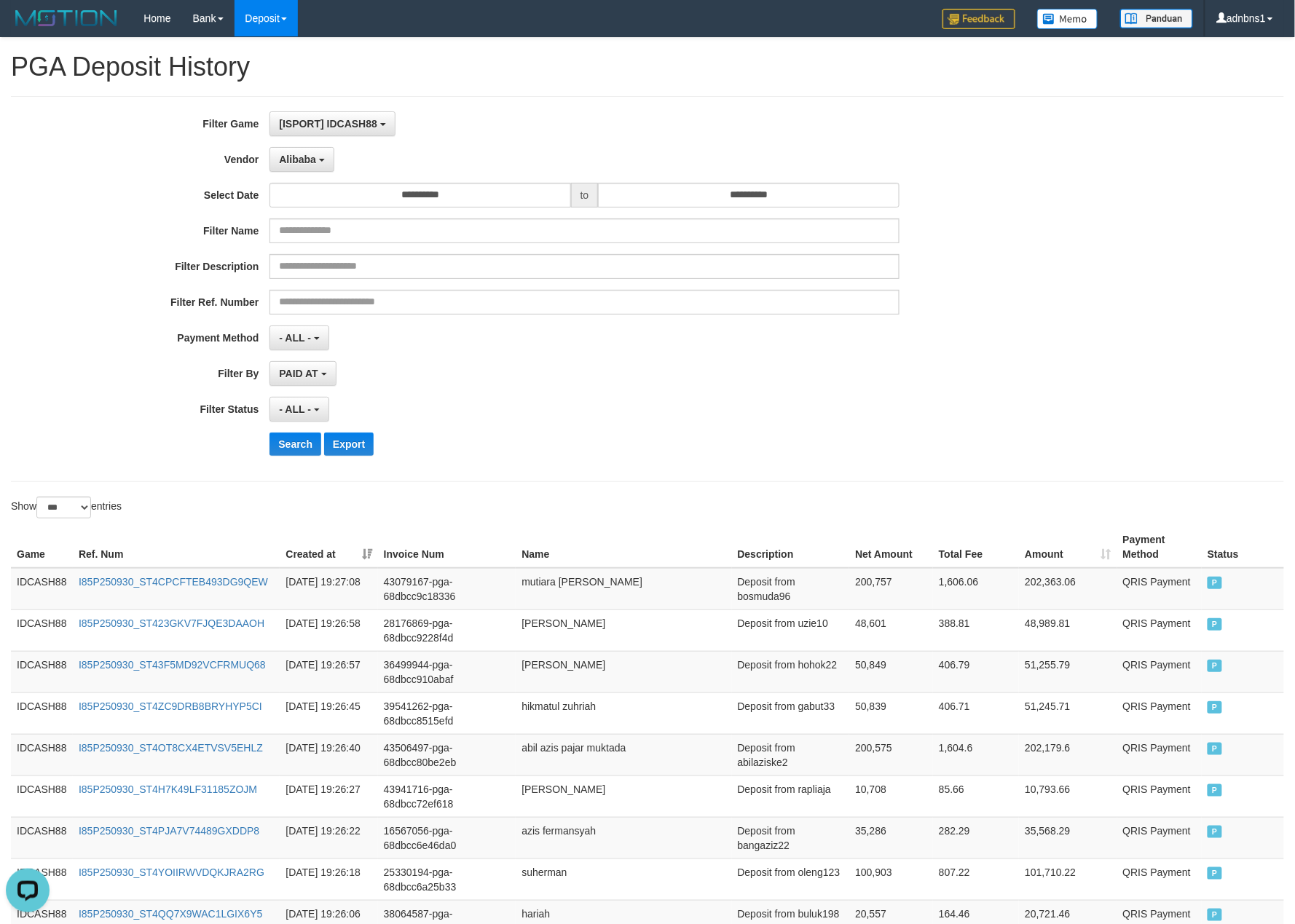
click at [566, 449] on div "Search Export" at bounding box center [674, 444] width 809 height 24
click at [299, 453] on button "Search" at bounding box center [295, 444] width 51 height 24
click at [552, 448] on div "Search Export" at bounding box center [674, 444] width 809 height 24
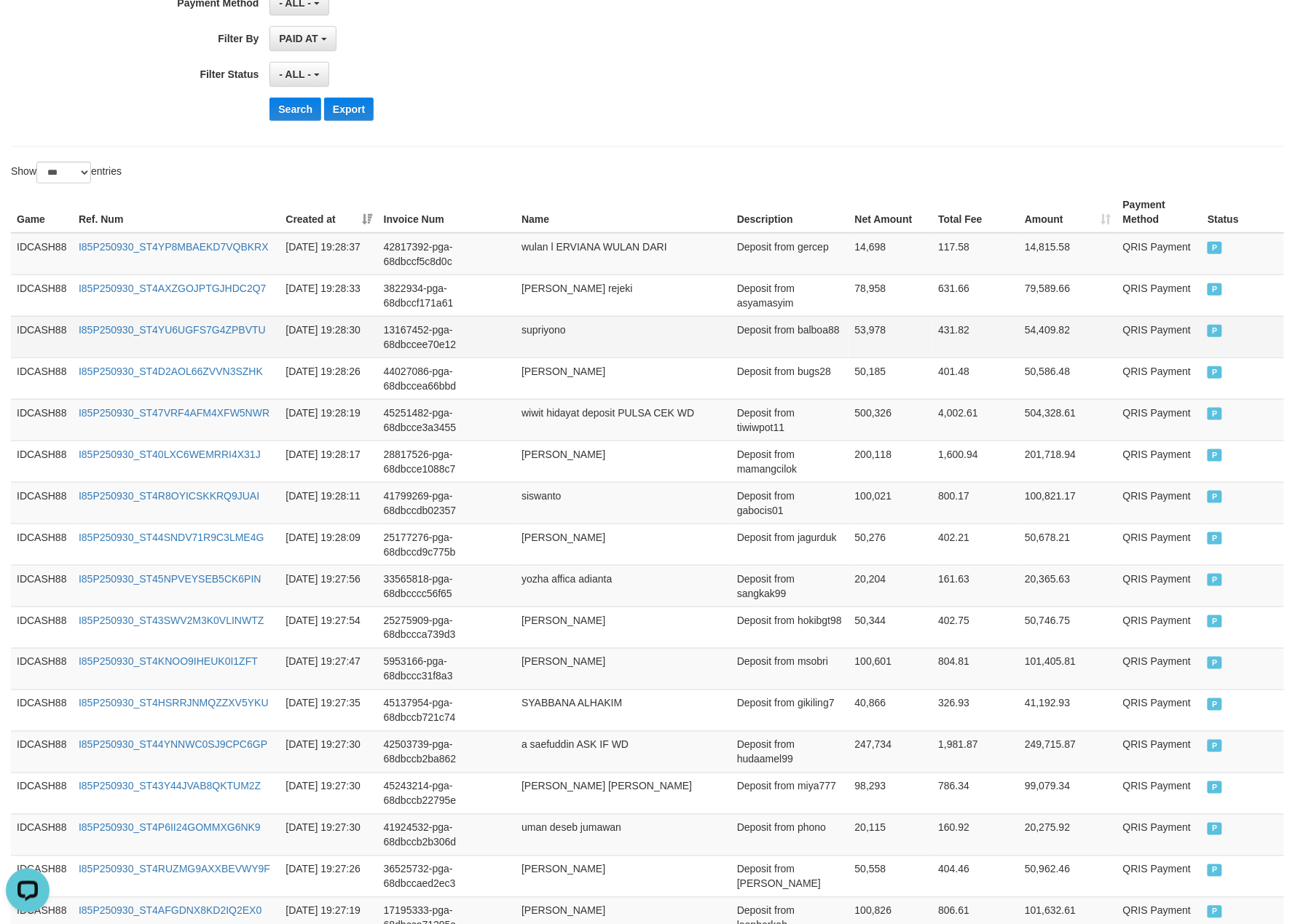
scroll to position [347, 0]
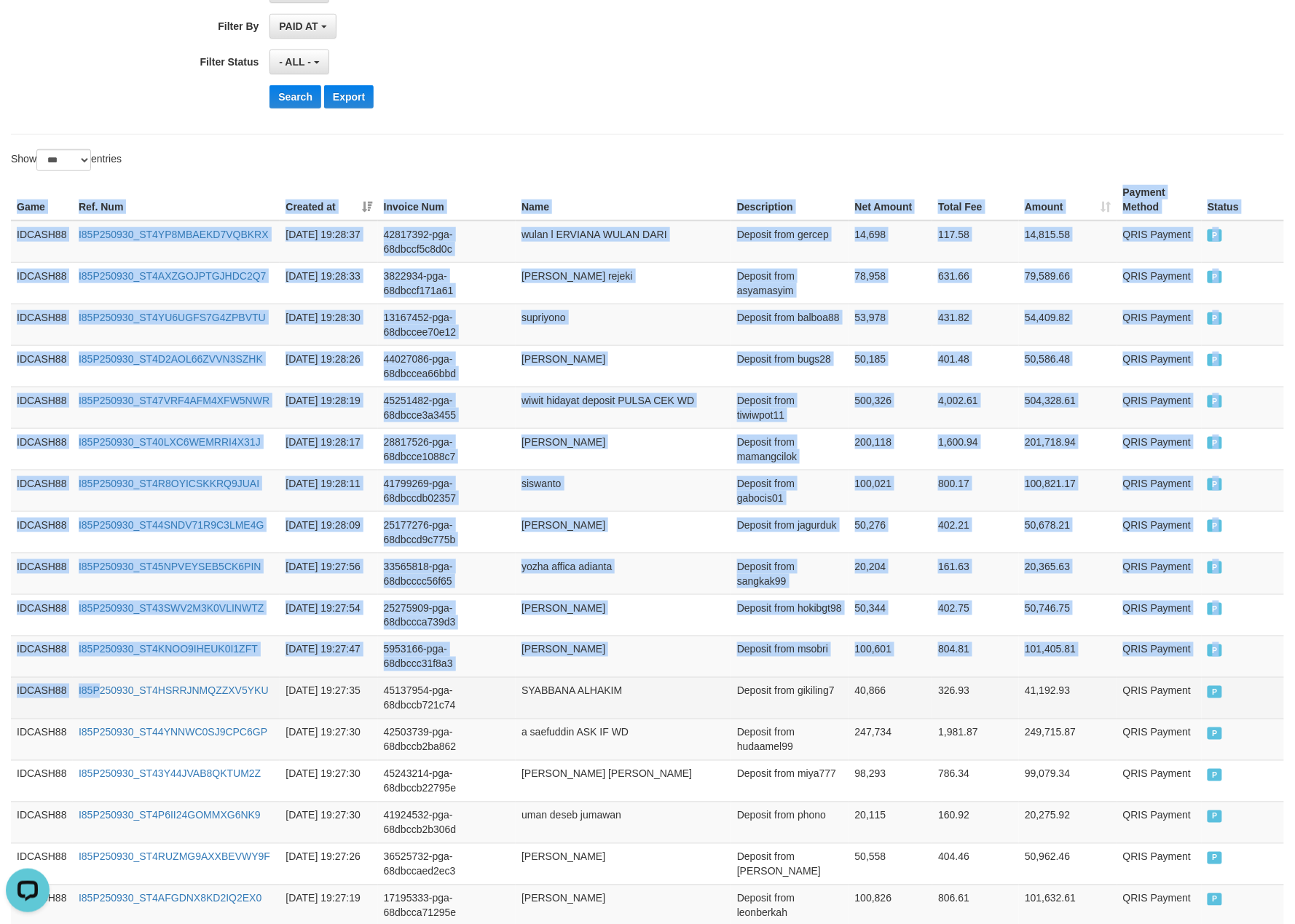
drag, startPoint x: 19, startPoint y: 208, endPoint x: 99, endPoint y: 721, distance: 519.2
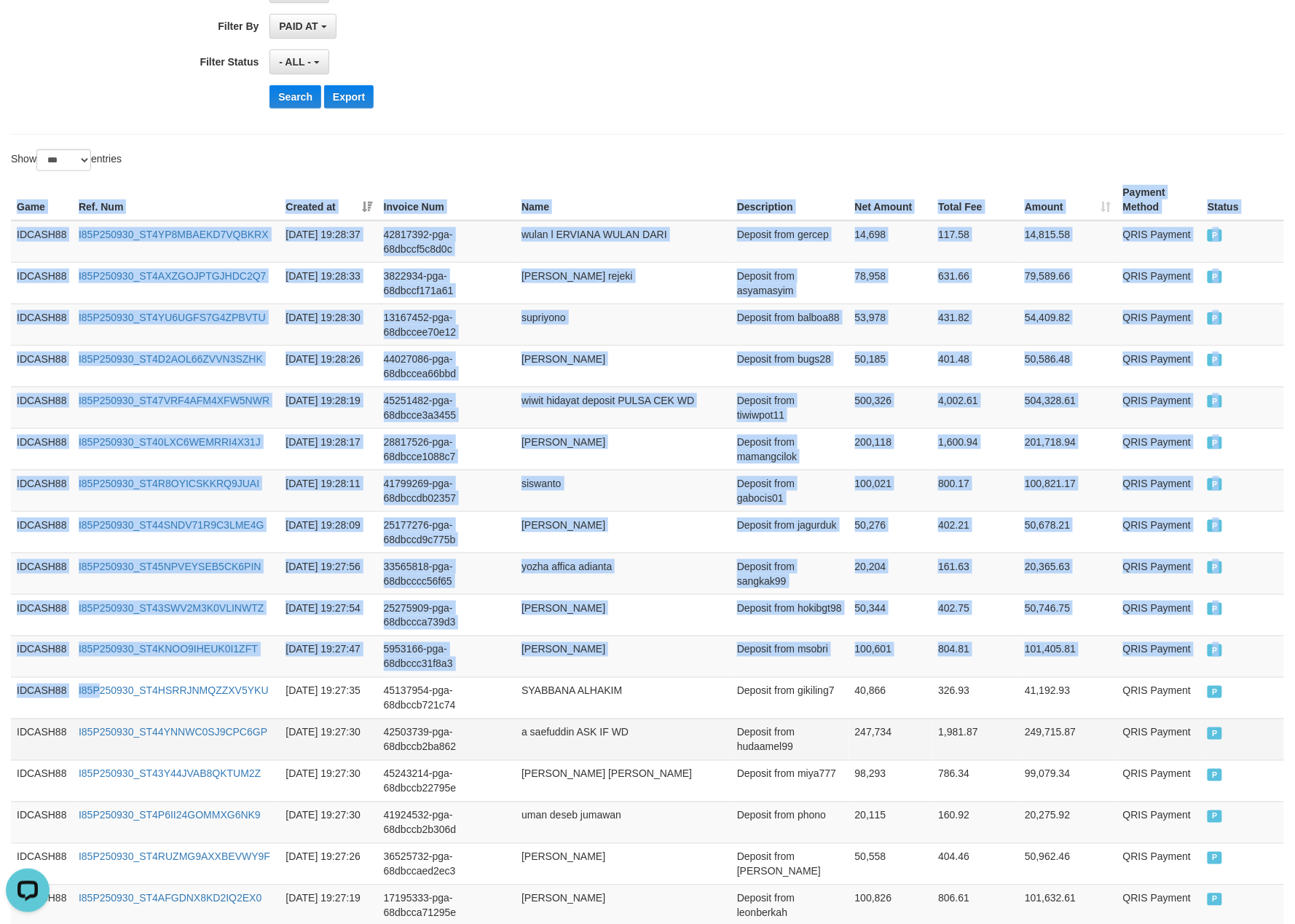
scroll to position [833, 0]
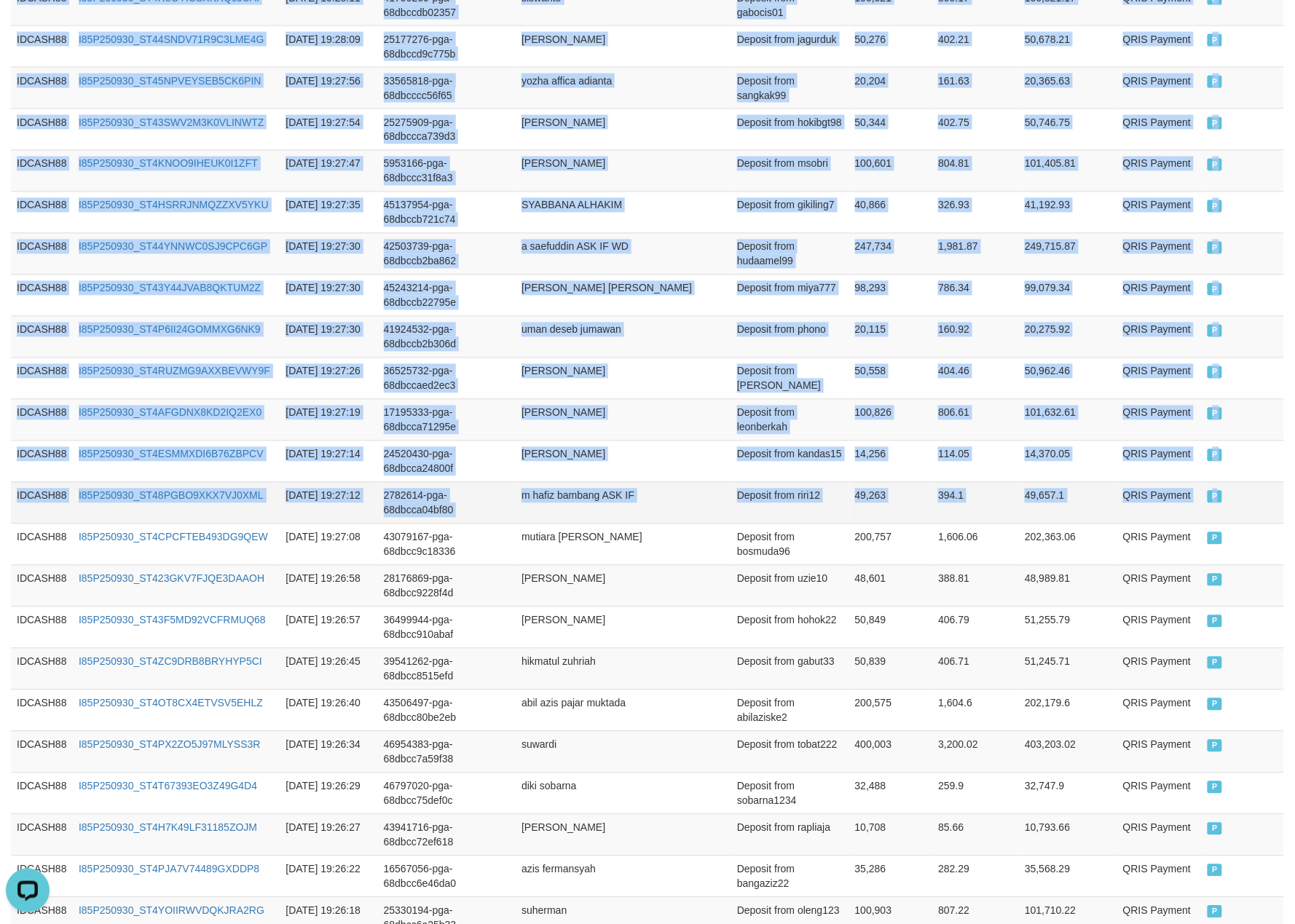
click at [1260, 516] on td "P" at bounding box center [1243, 503] width 82 height 41
copy table "Game Ref. Num Created at Invoice Num Name Description Net Amount Total Fee Amou…"
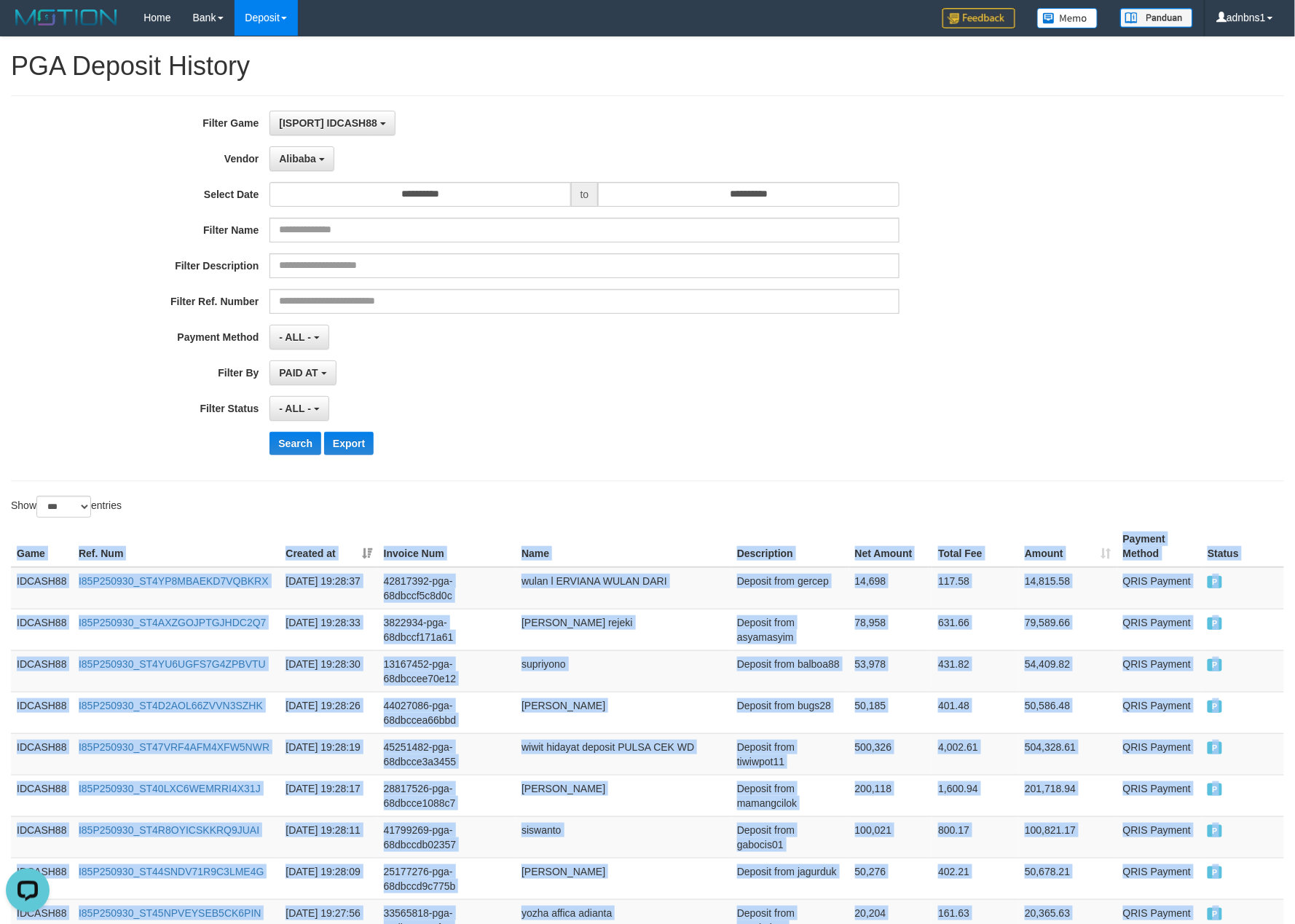
scroll to position [0, 0]
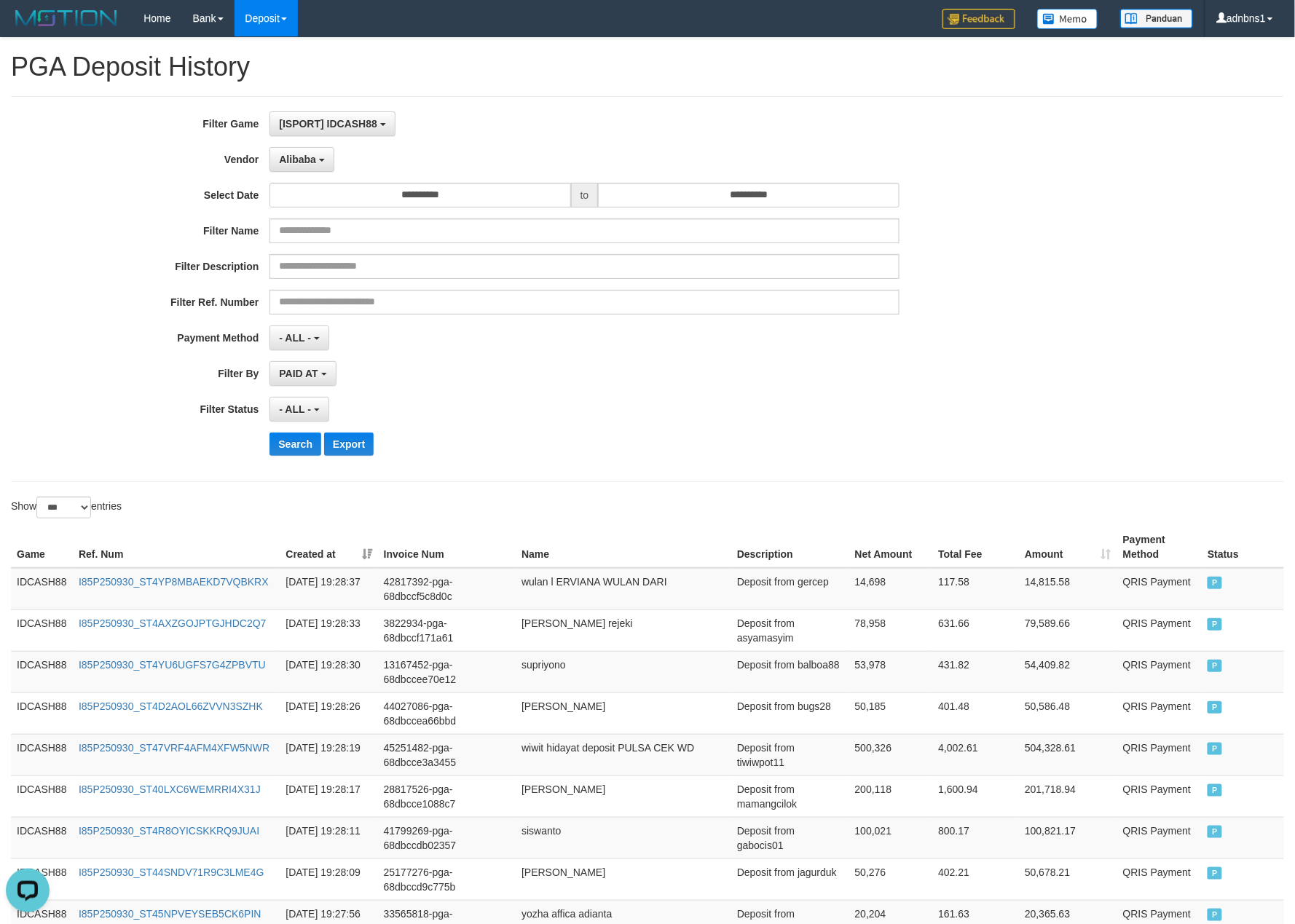
click at [646, 451] on div "Search Export" at bounding box center [674, 444] width 809 height 24
click at [300, 440] on button "Search" at bounding box center [295, 444] width 51 height 24
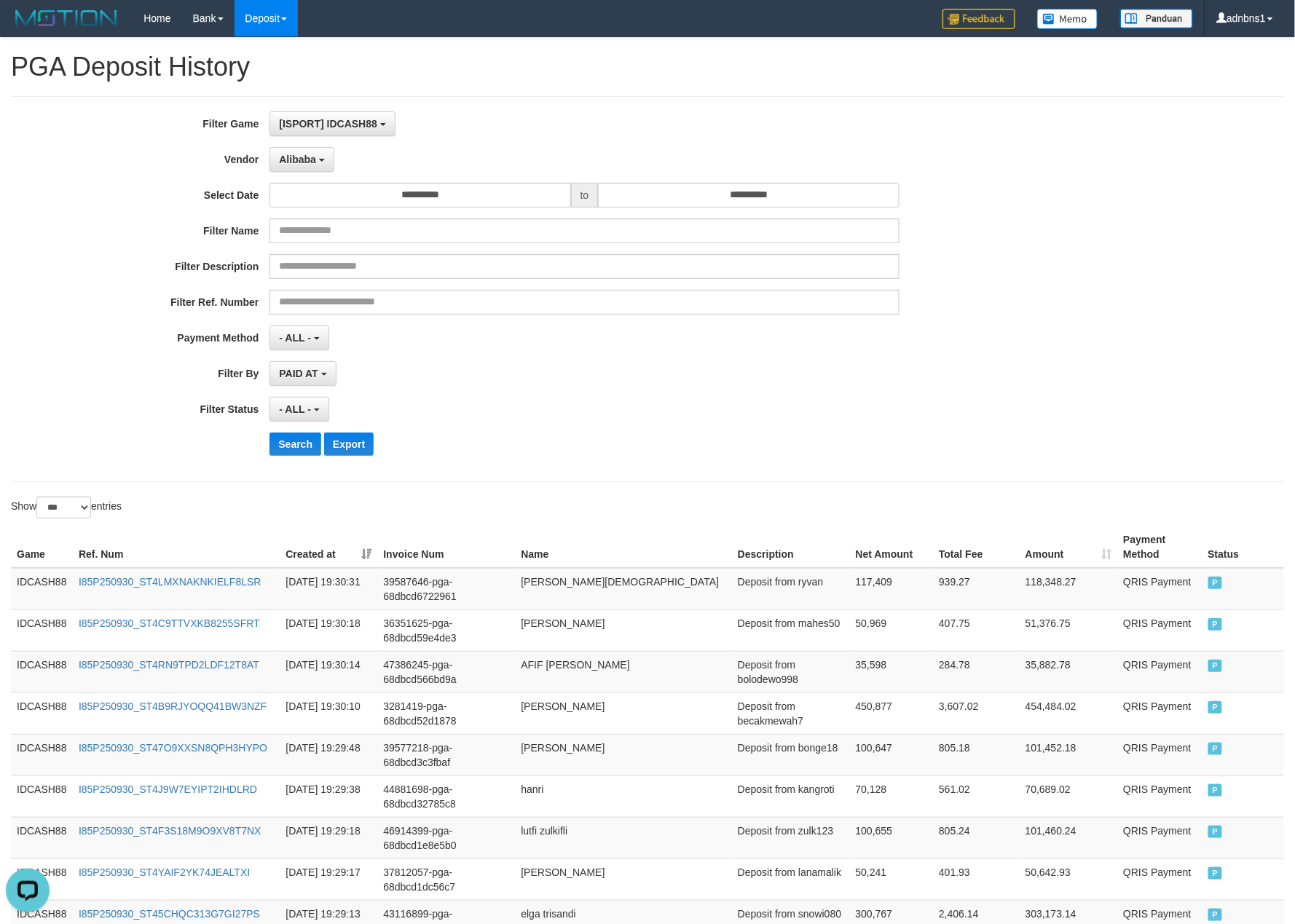
click at [554, 453] on div "Search Export" at bounding box center [674, 444] width 809 height 24
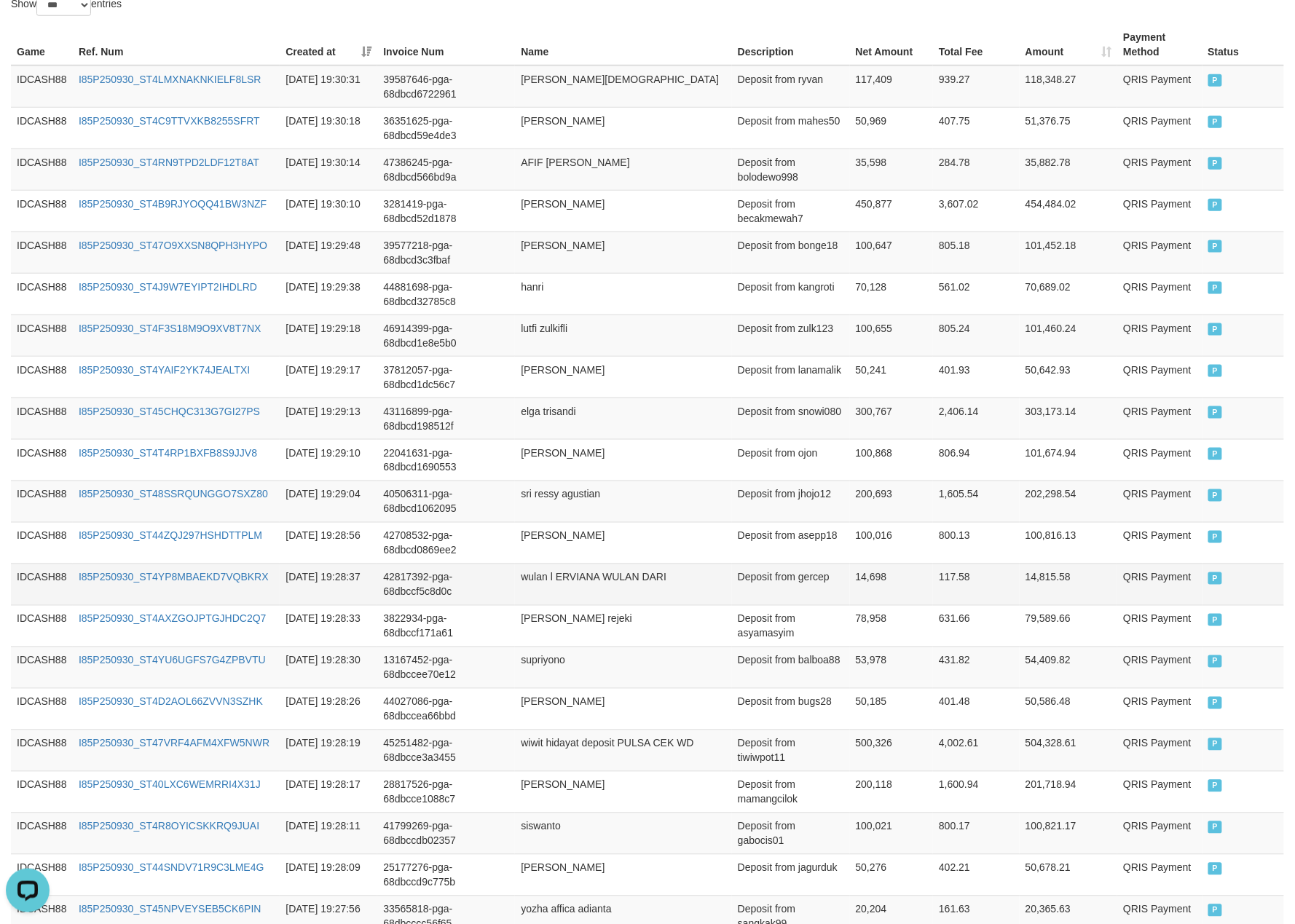
scroll to position [234, 0]
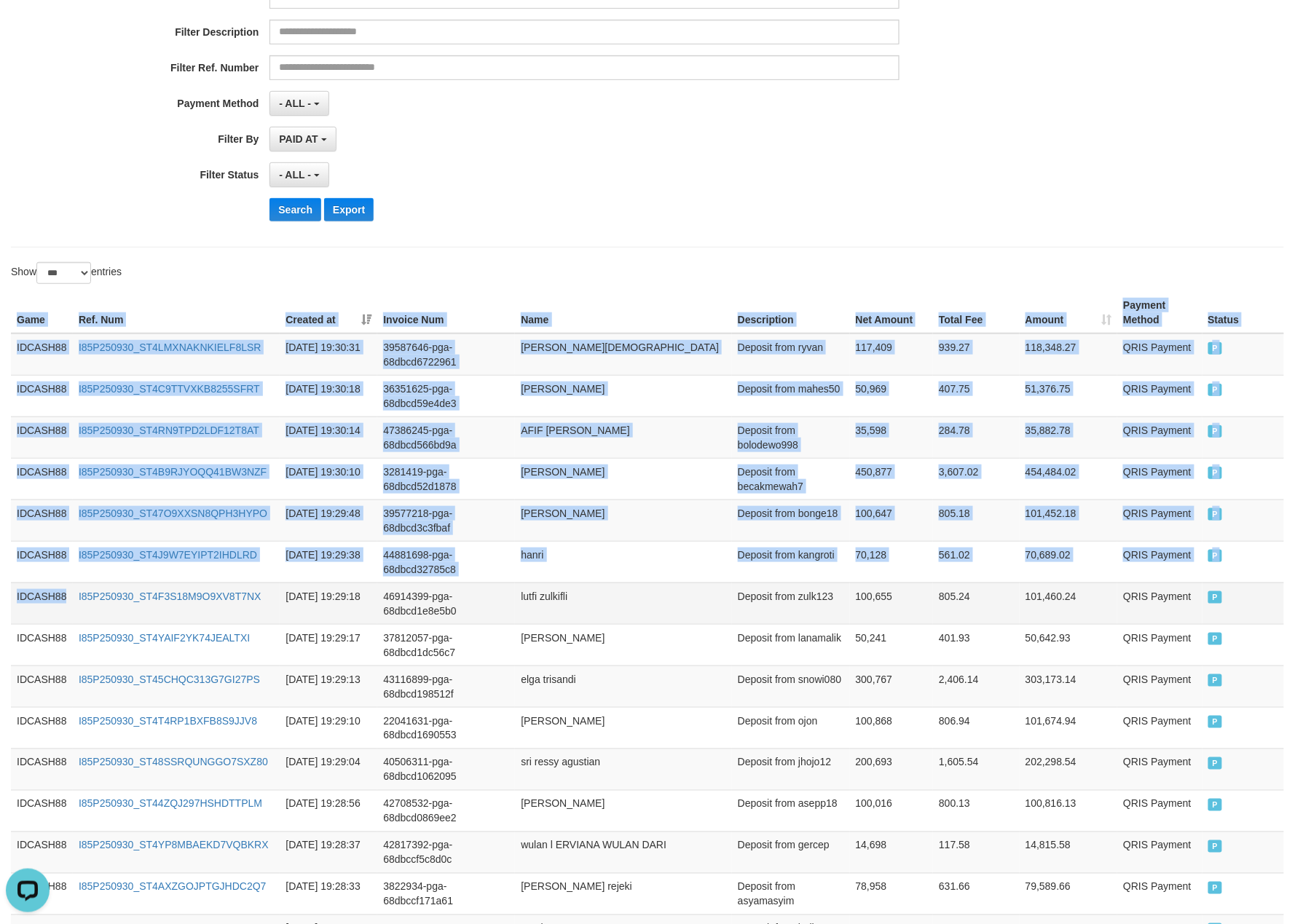
drag, startPoint x: 15, startPoint y: 310, endPoint x: 83, endPoint y: 620, distance: 317.4
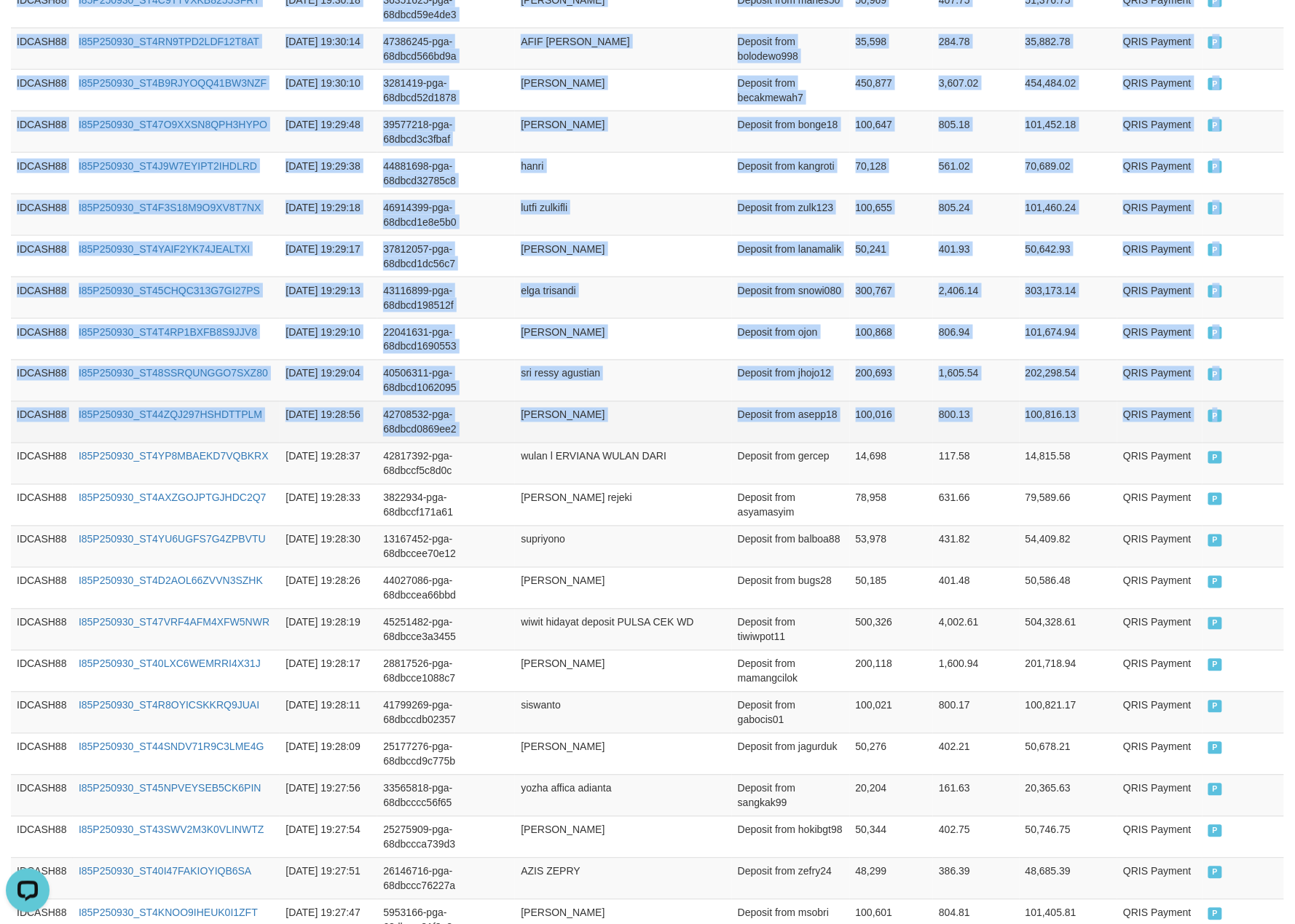
click at [1245, 431] on td "P" at bounding box center [1243, 422] width 82 height 41
copy table "Game Ref. Num Created at Invoice Num Name Description Net Amount Total Fee Amou…"
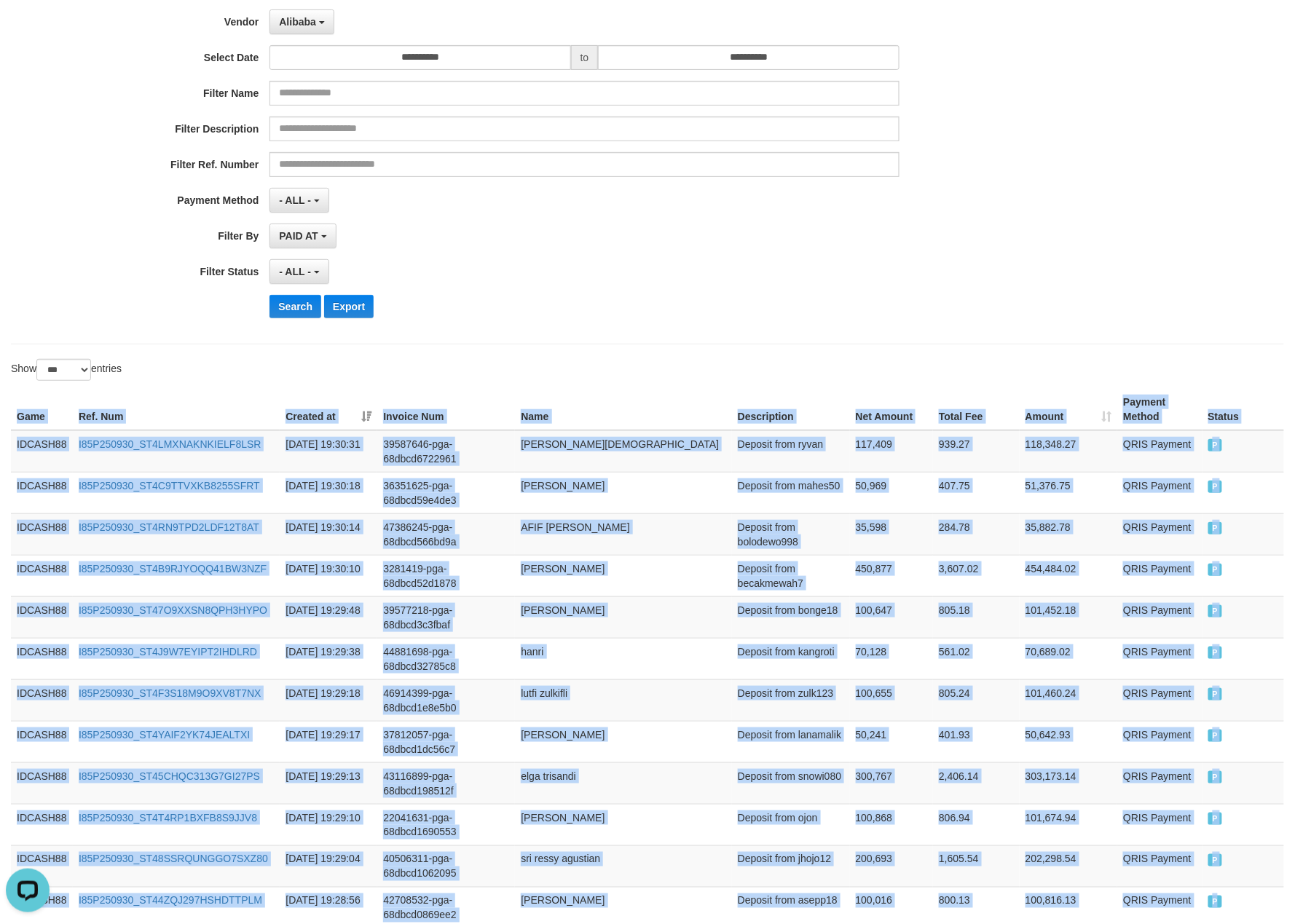
scroll to position [0, 0]
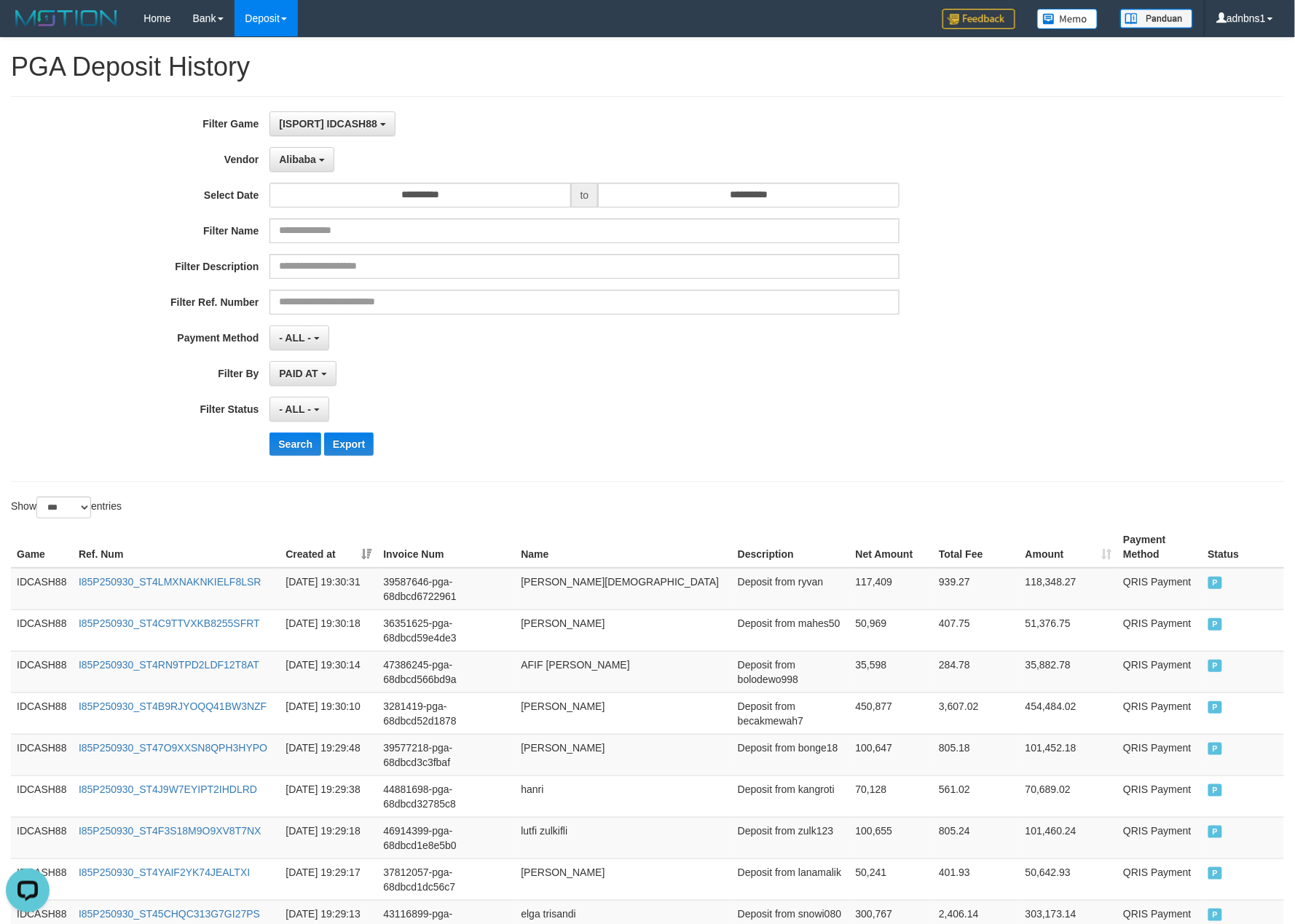
click at [632, 418] on div "- ALL - SELECT ALL - ALL - SELECT STATUS PENDING/UNPAID PAID CANCELED EXPIRED" at bounding box center [584, 409] width 629 height 25
click at [281, 447] on button "Search" at bounding box center [295, 444] width 51 height 24
click at [546, 466] on div "**********" at bounding box center [540, 289] width 1080 height 355
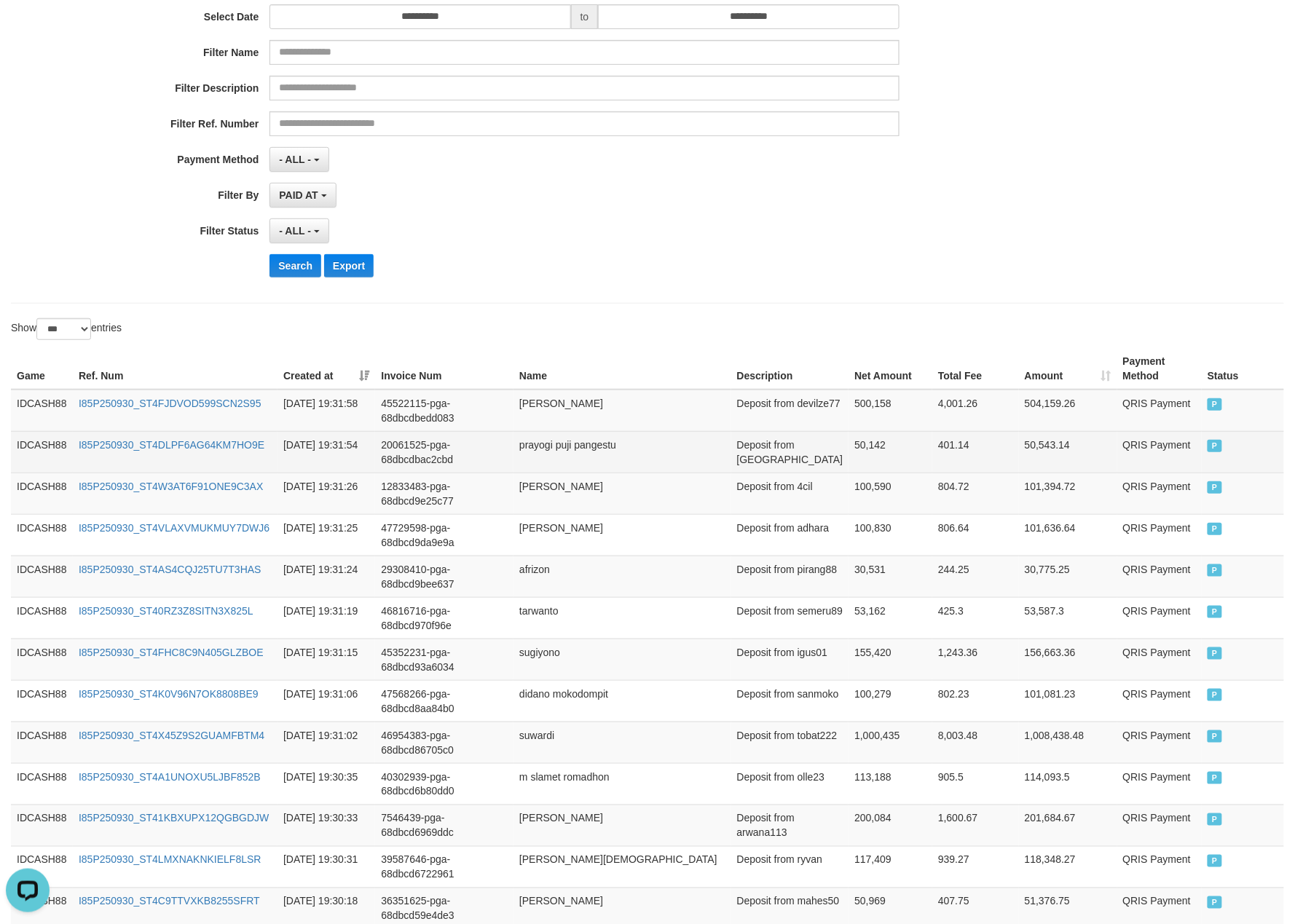
scroll to position [290, 0]
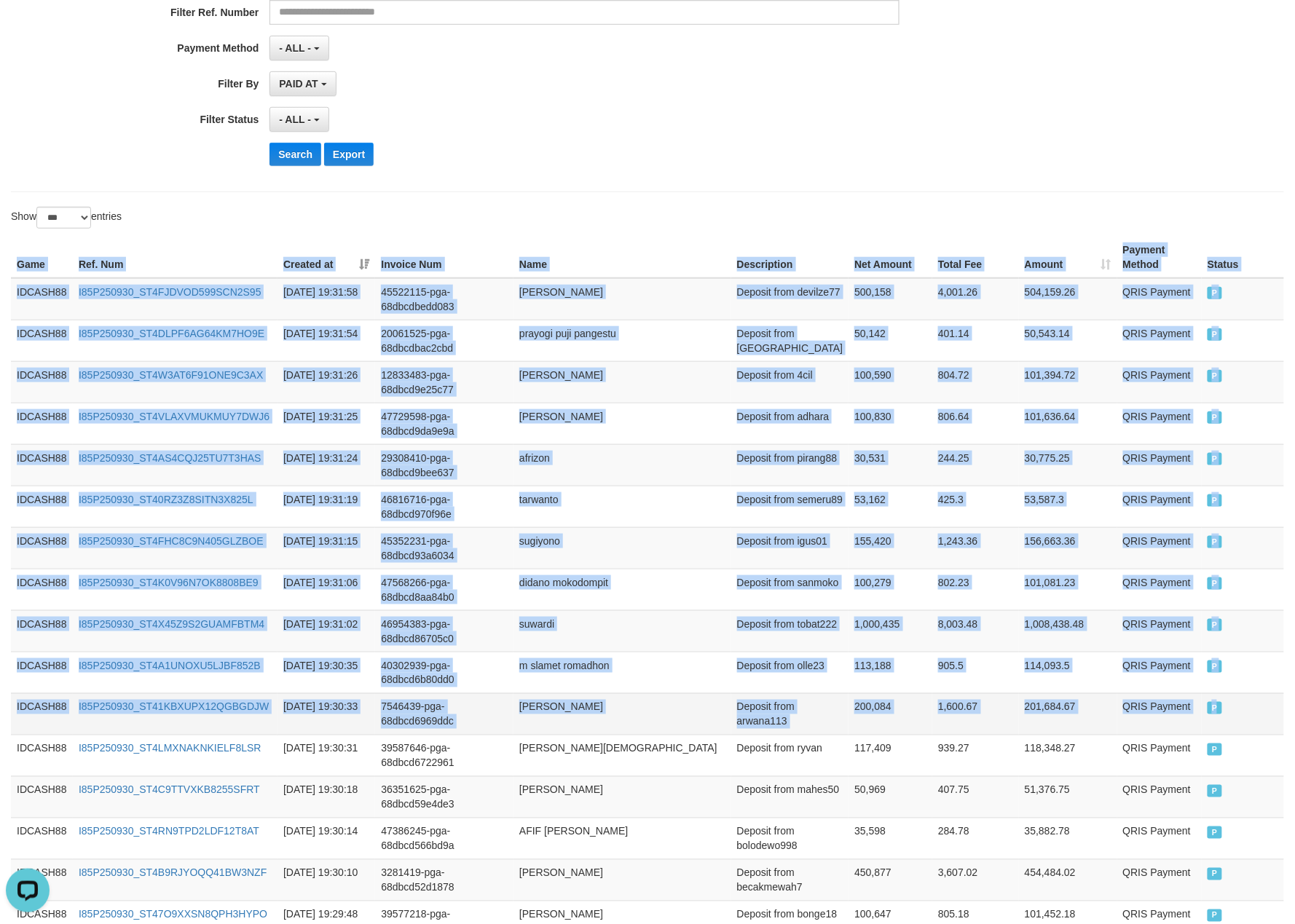
drag, startPoint x: 13, startPoint y: 261, endPoint x: 1253, endPoint y: 726, distance: 1324.3
copy table "Game Ref. Num Created at Invoice Num Name Description Net Amount Total Fee Amou…"
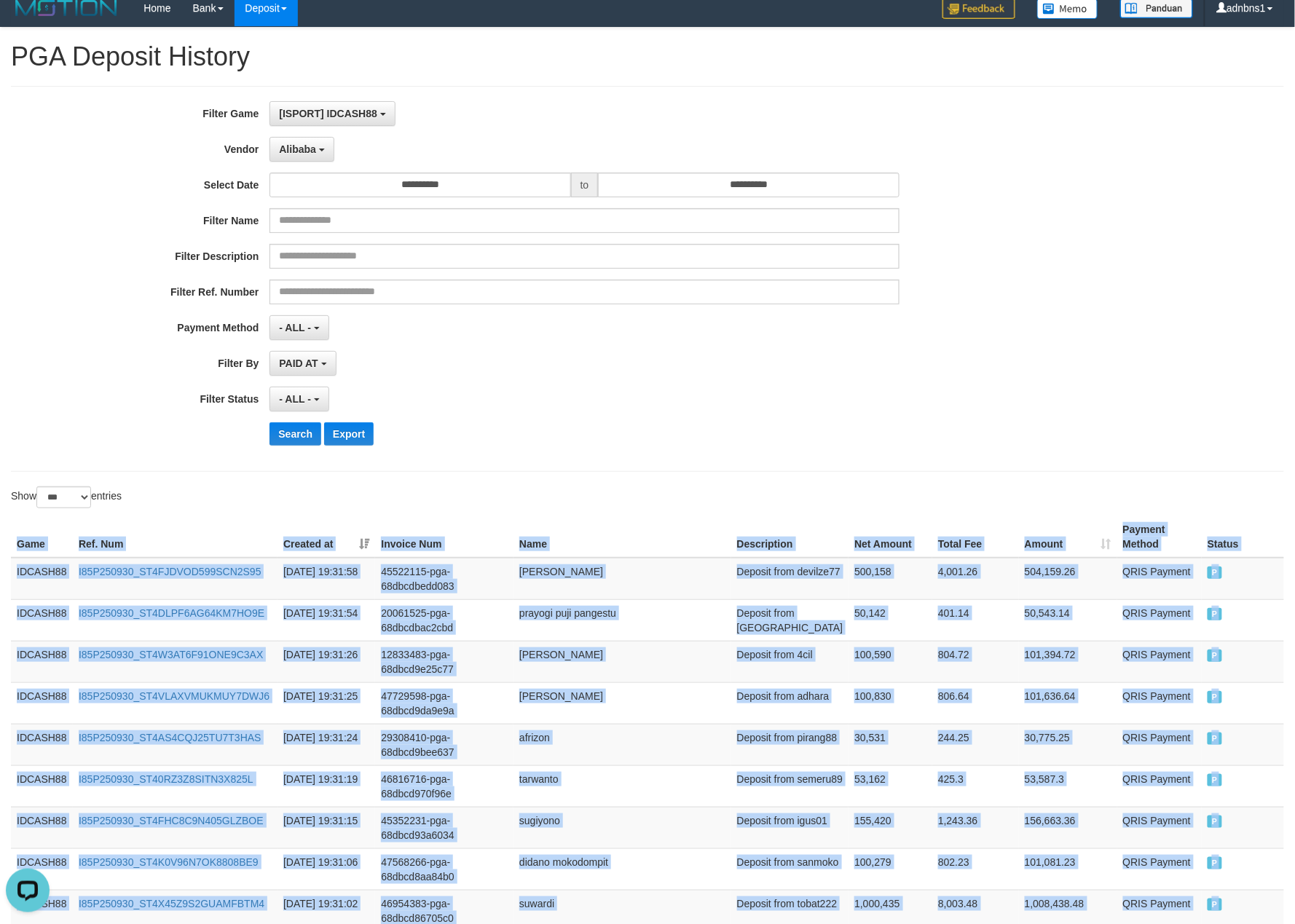
scroll to position [0, 0]
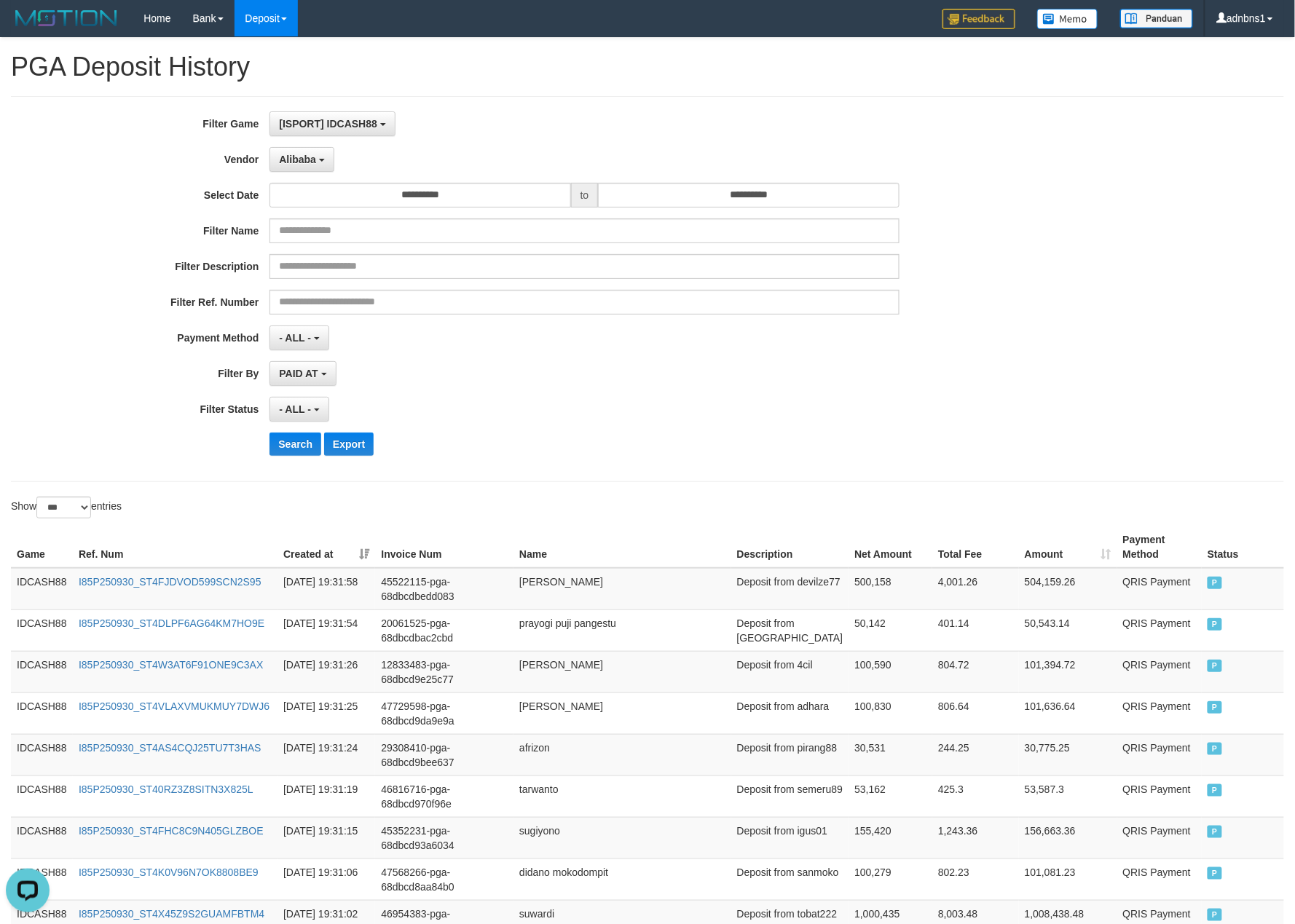
click at [540, 407] on div "- ALL - SELECT ALL - ALL - SELECT STATUS PENDING/UNPAID PAID CANCELED EXPIRED" at bounding box center [584, 409] width 629 height 25
click at [282, 454] on button "Search" at bounding box center [295, 444] width 51 height 24
click at [590, 460] on div "**********" at bounding box center [540, 289] width 1080 height 355
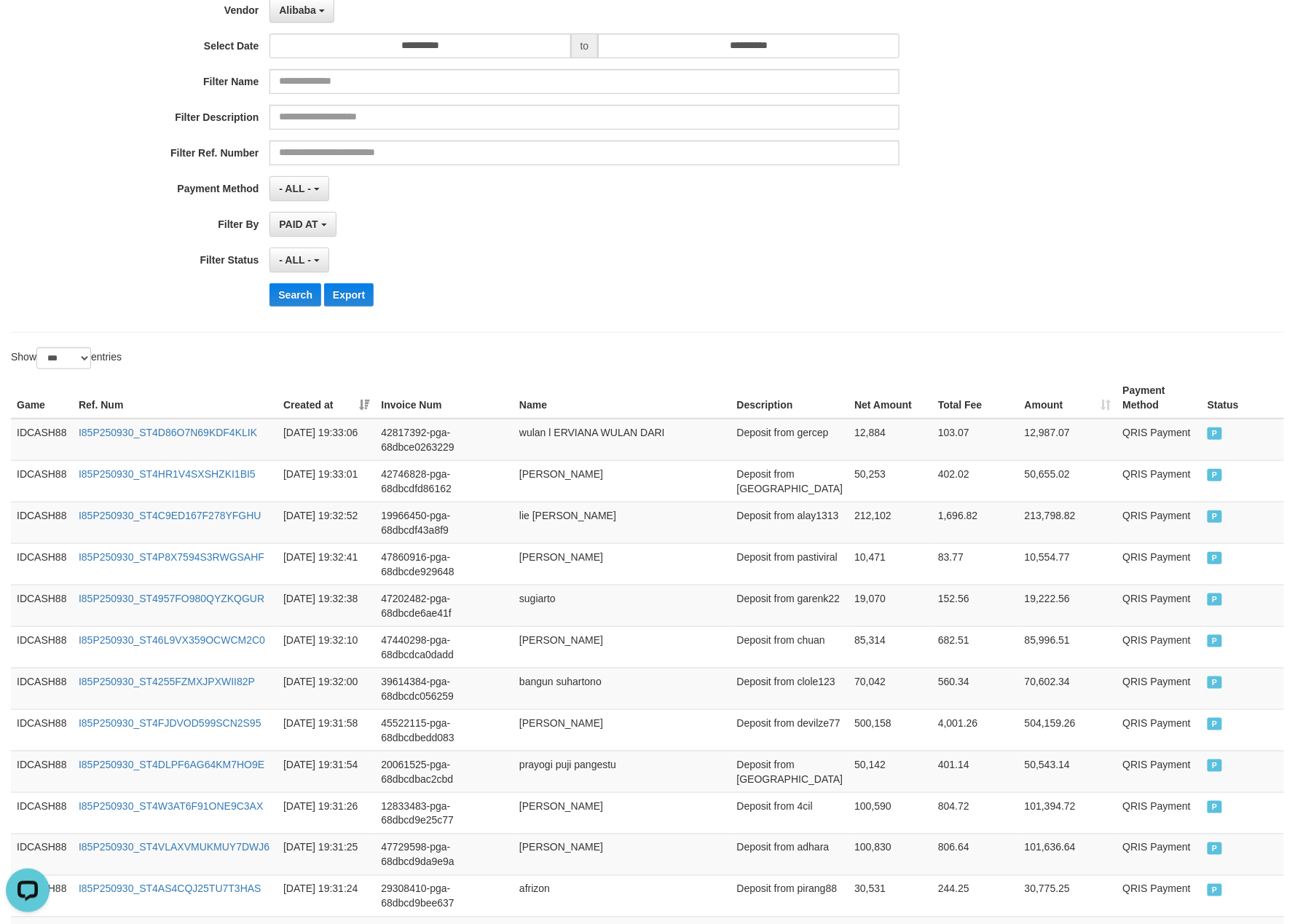
scroll to position [193, 0]
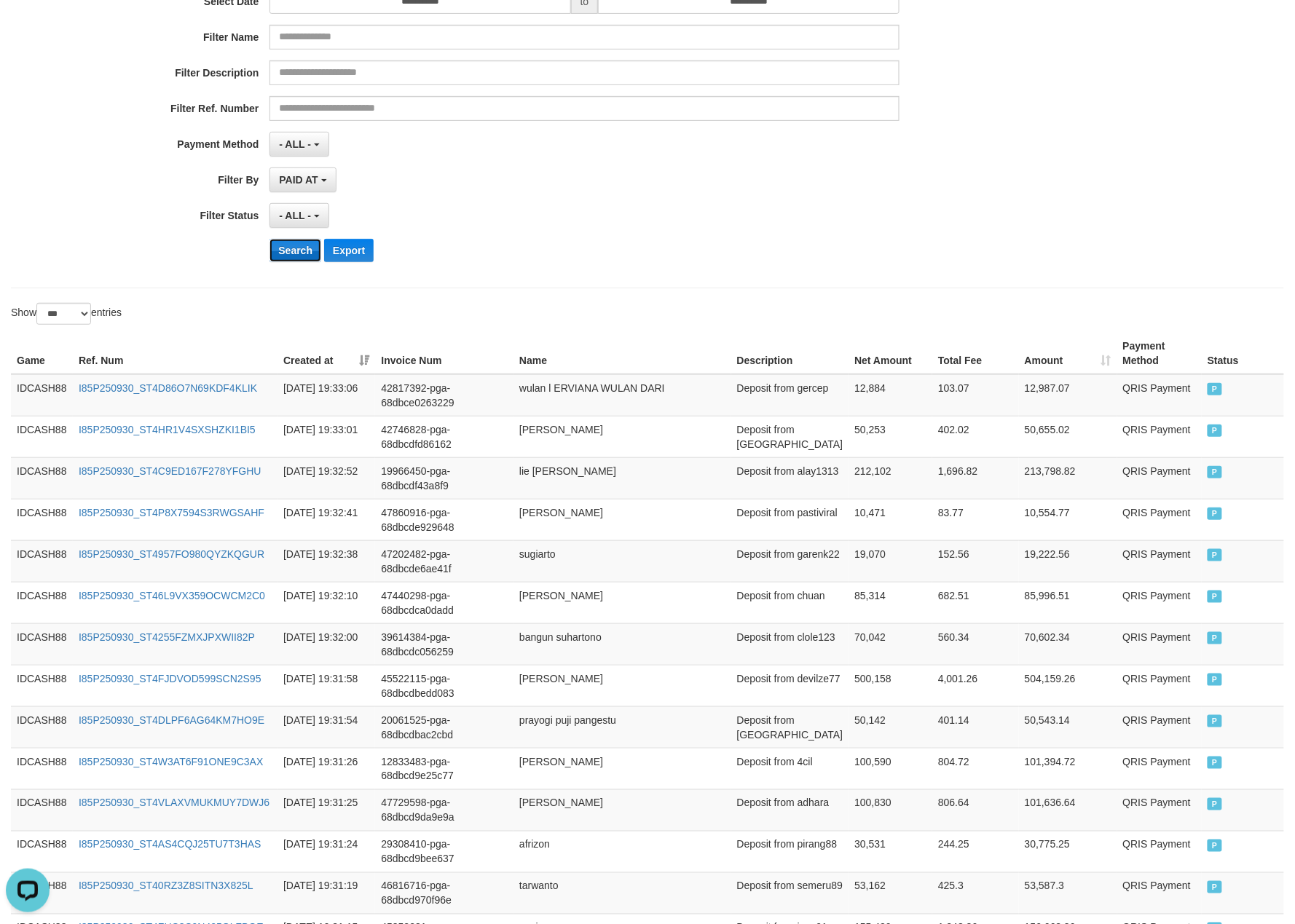
click at [312, 262] on button "Search" at bounding box center [295, 251] width 51 height 24
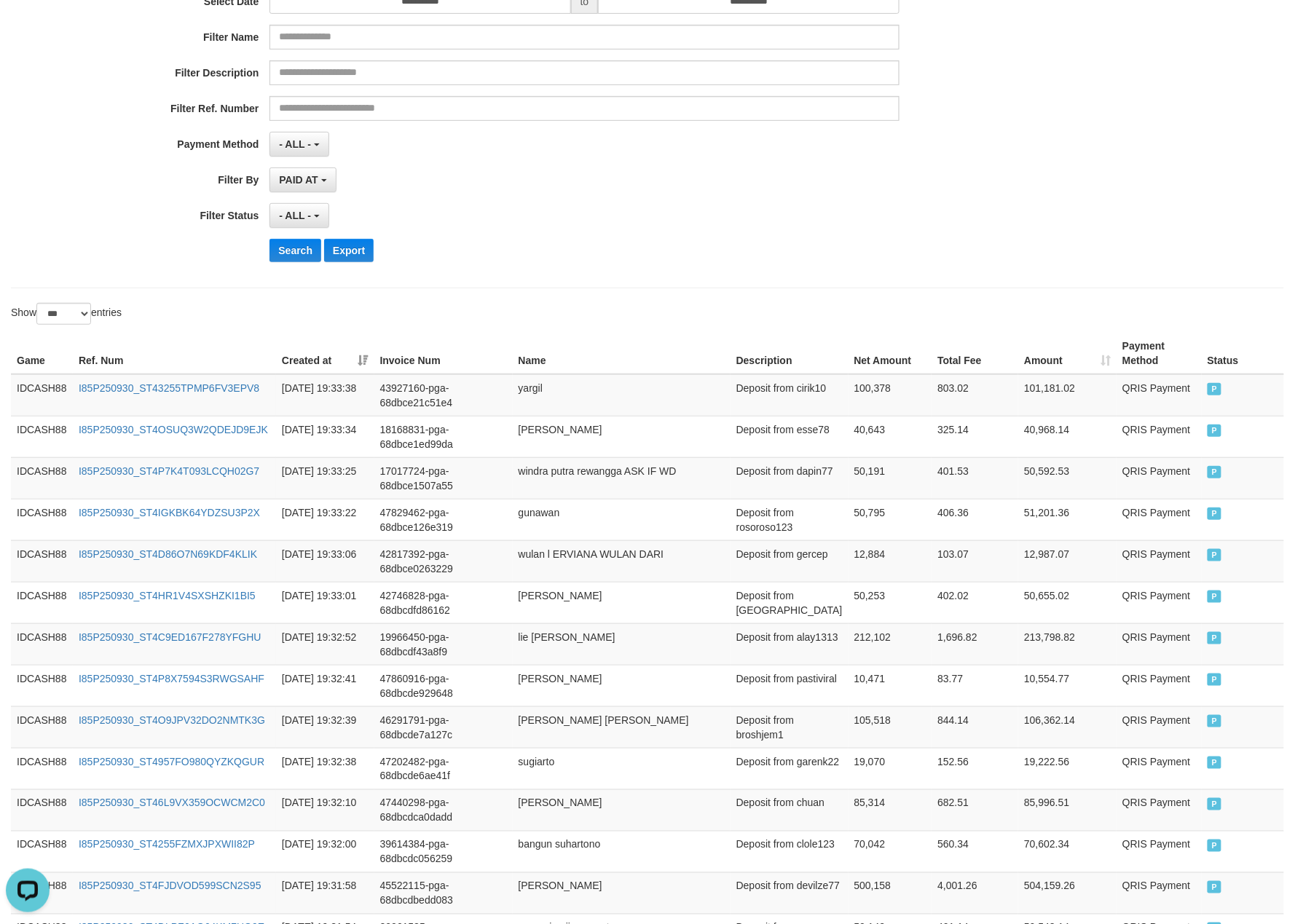
click at [713, 248] on div "Search Export" at bounding box center [674, 251] width 809 height 24
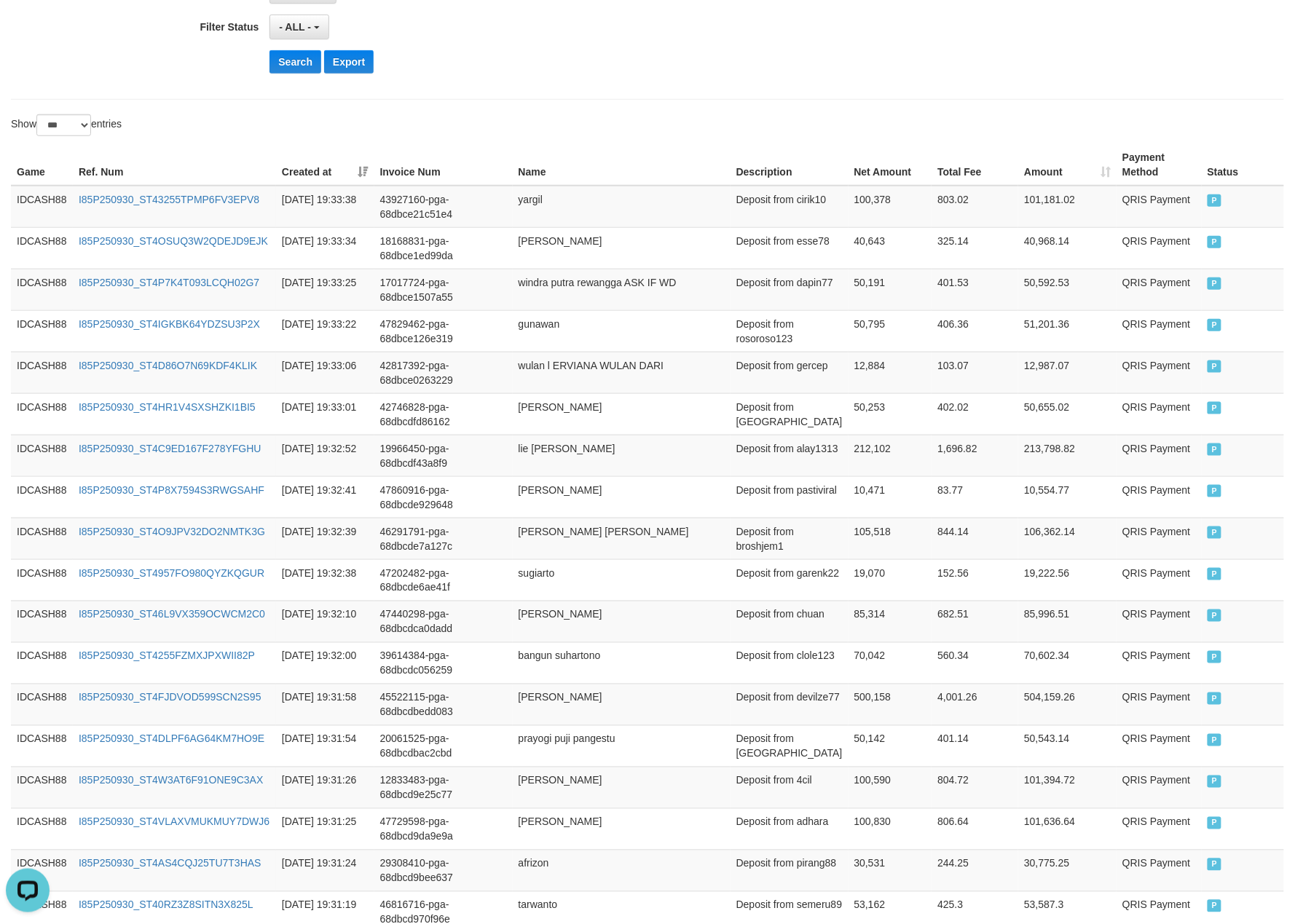
scroll to position [388, 0]
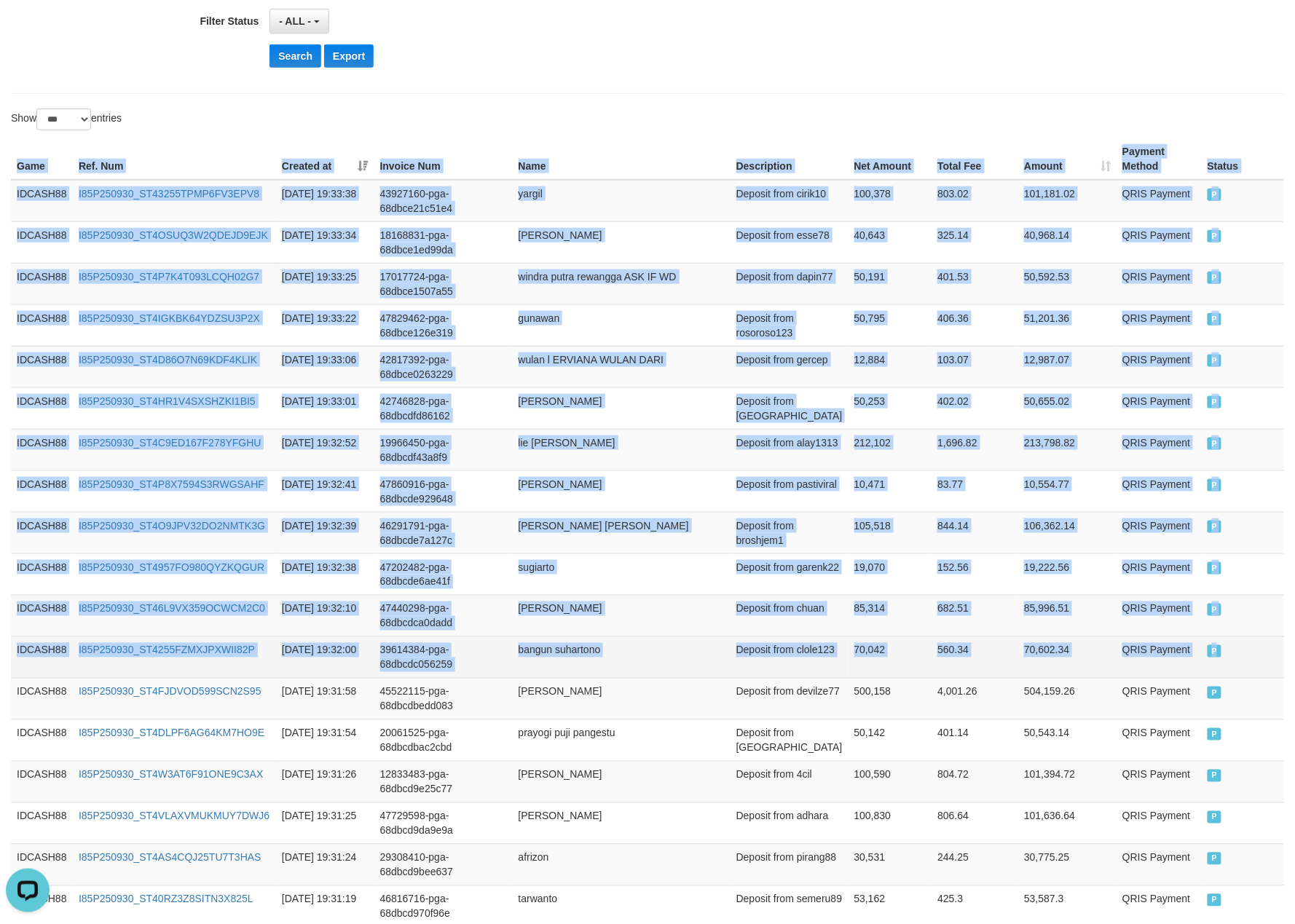
drag, startPoint x: 15, startPoint y: 161, endPoint x: 1249, endPoint y: 667, distance: 1333.7
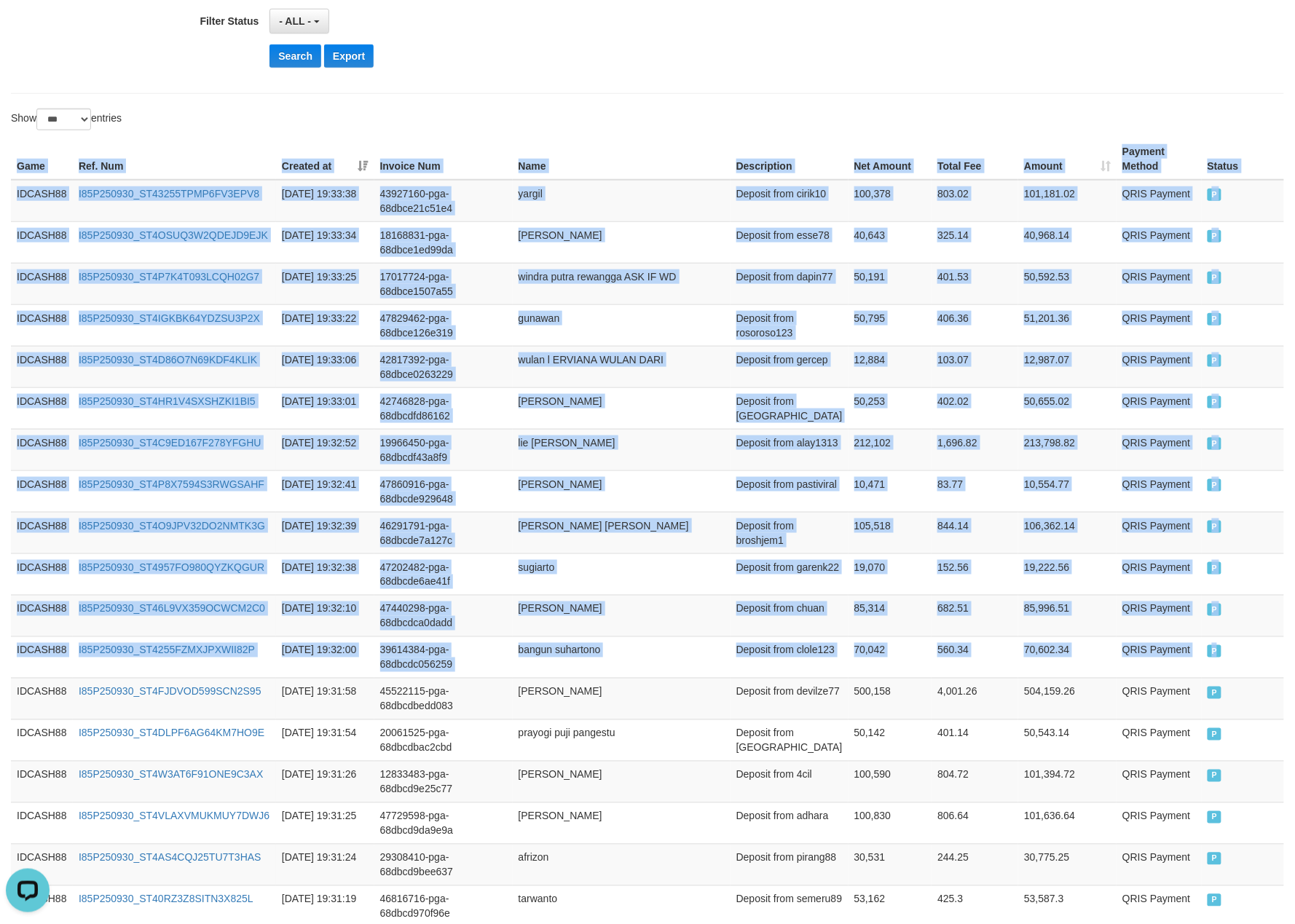
copy table "Game Ref. Num Created at Invoice Num Name Description Net Amount Total Fee Amou…"
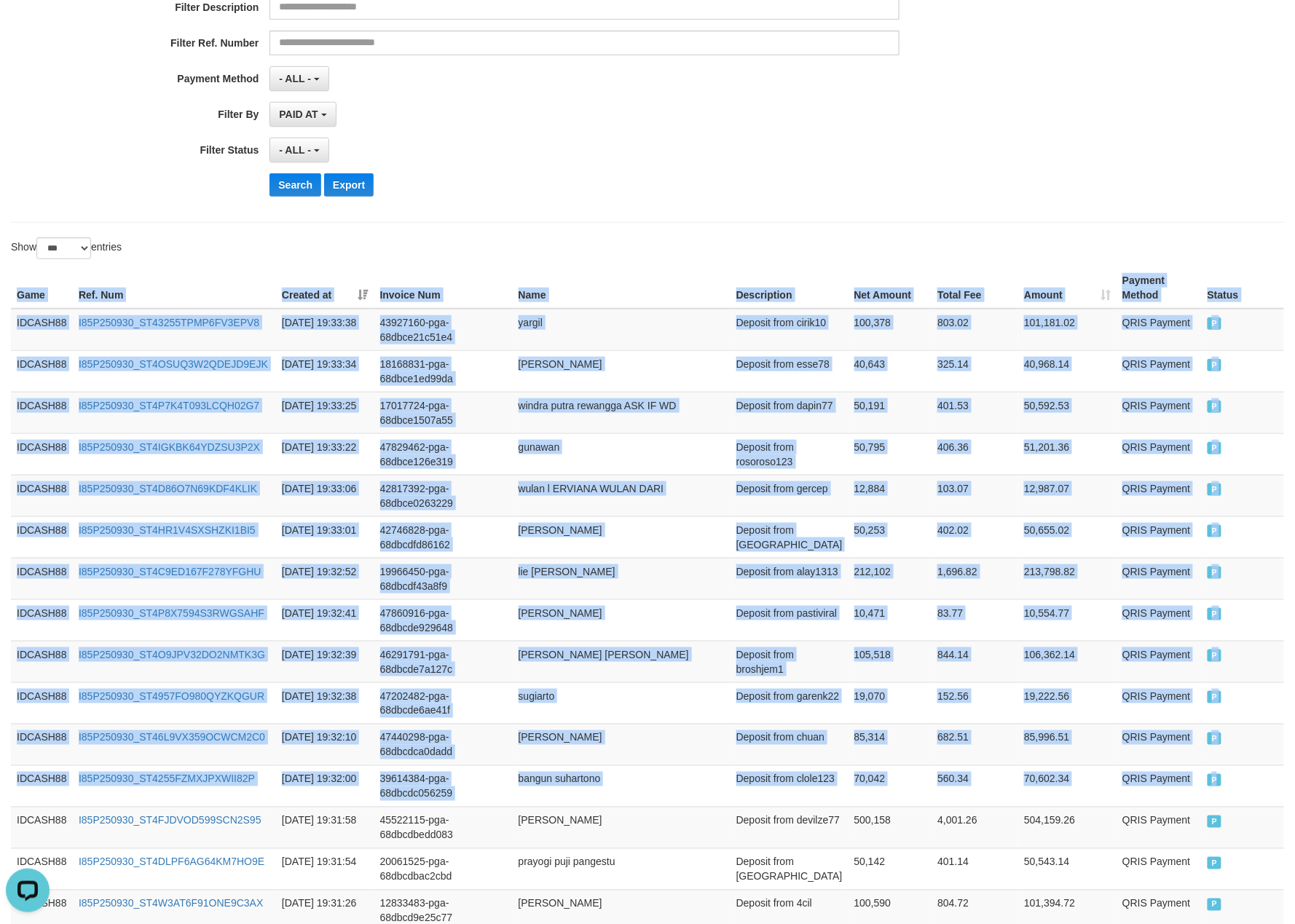
scroll to position [0, 0]
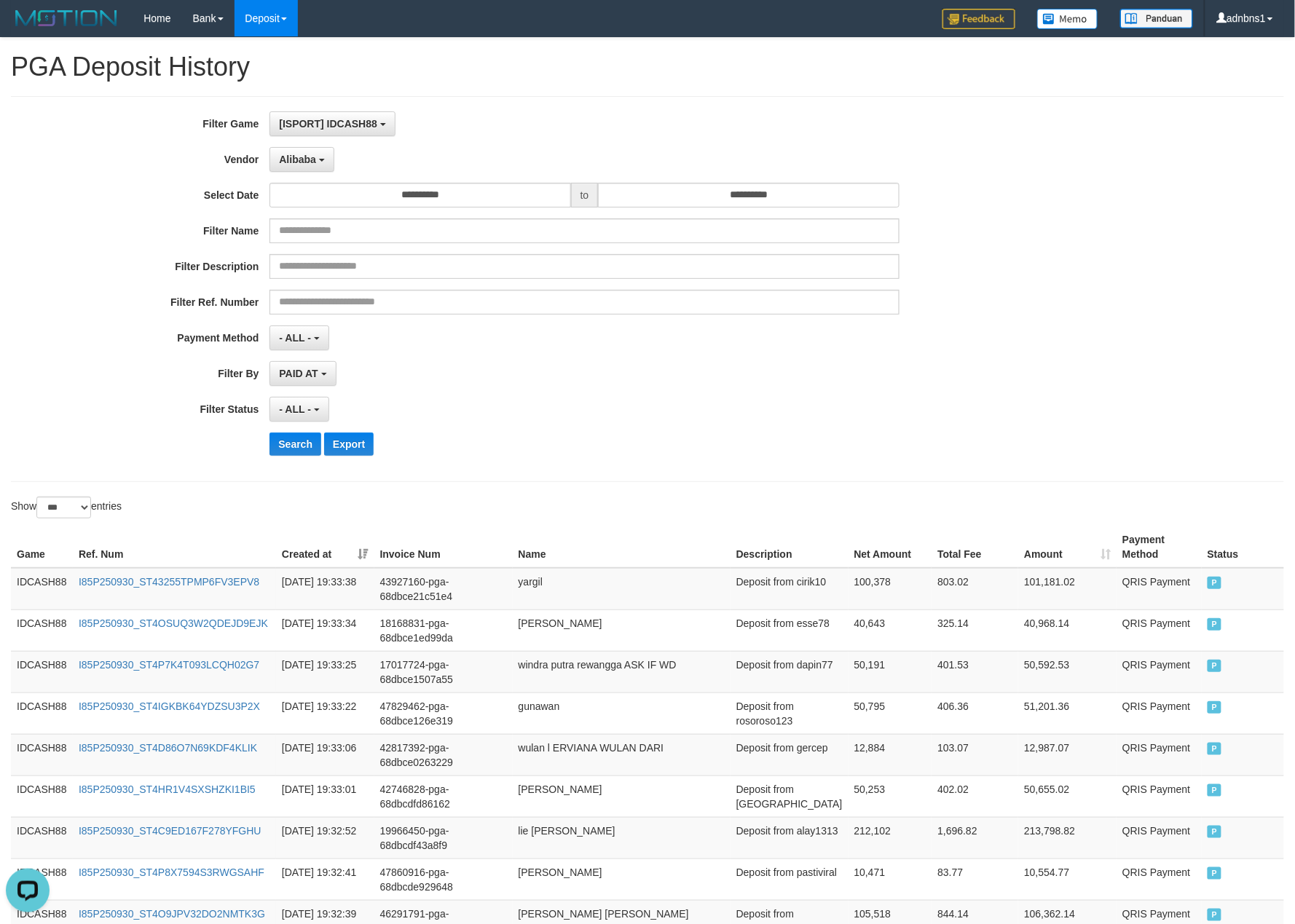
click at [627, 406] on div "- ALL - SELECT ALL - ALL - SELECT STATUS PENDING/UNPAID PAID CANCELED EXPIRED" at bounding box center [584, 409] width 629 height 25
click at [297, 446] on button "Search" at bounding box center [295, 444] width 51 height 24
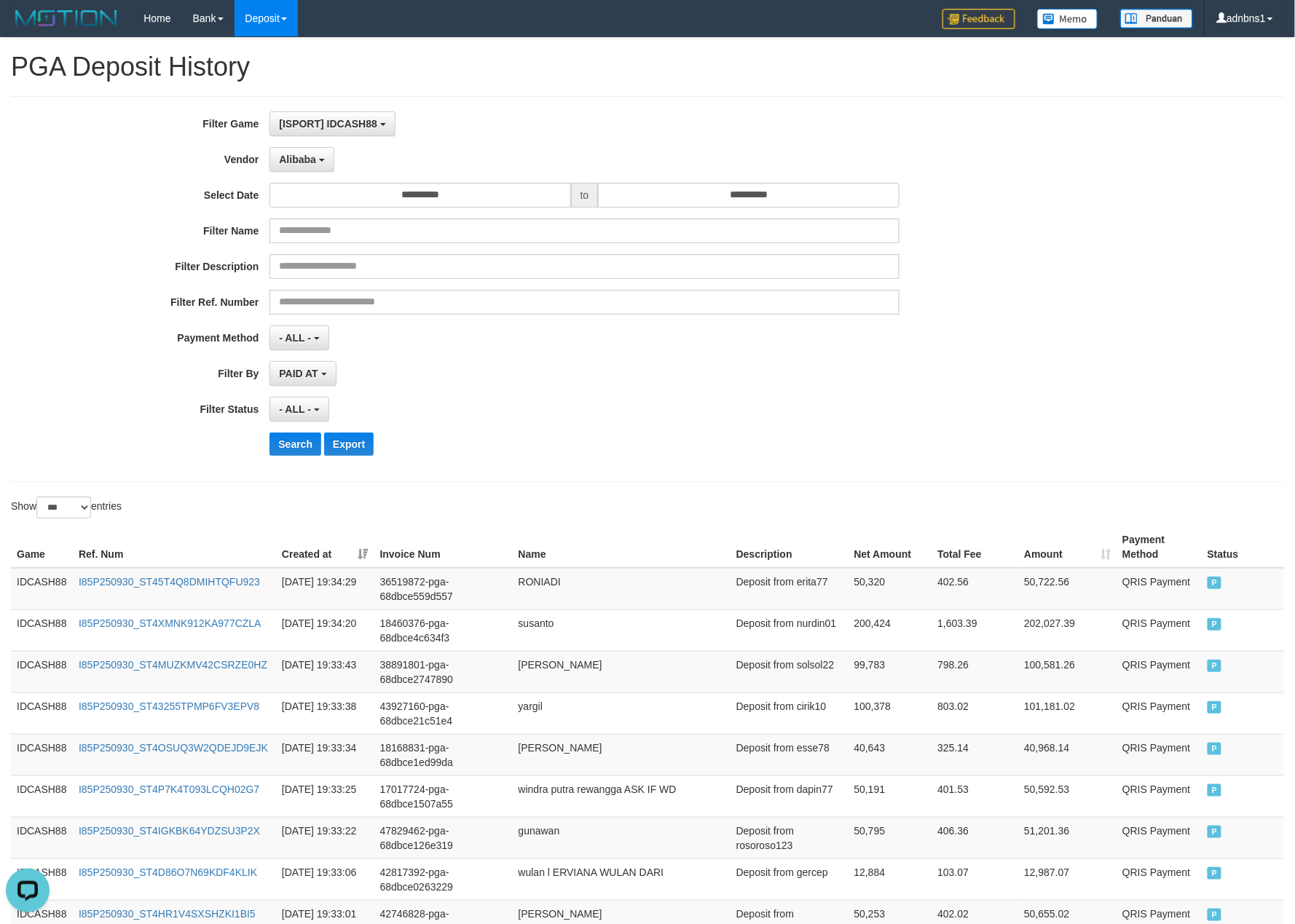
click at [619, 414] on div "- ALL - SELECT ALL - ALL - SELECT STATUS PENDING/UNPAID PAID CANCELED EXPIRED" at bounding box center [584, 409] width 629 height 25
click at [286, 443] on button "Search" at bounding box center [295, 444] width 51 height 24
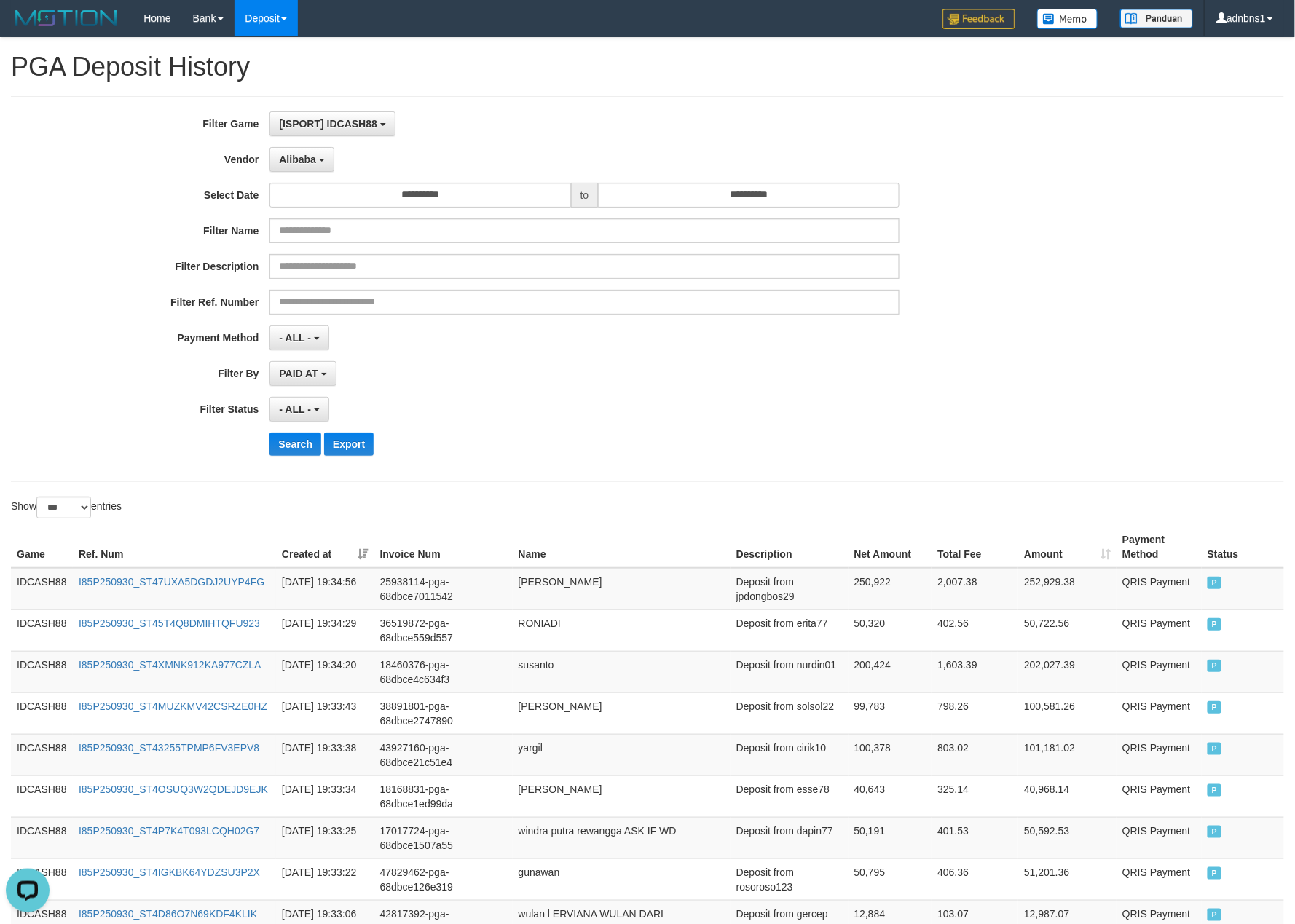
click at [552, 431] on div "**********" at bounding box center [540, 289] width 1080 height 355
click at [292, 455] on button "Search" at bounding box center [295, 444] width 51 height 24
click at [706, 418] on div "- ALL - SELECT ALL - ALL - SELECT STATUS PENDING/UNPAID PAID CANCELED EXPIRED" at bounding box center [584, 409] width 629 height 25
click at [301, 445] on button "Search" at bounding box center [295, 444] width 51 height 24
click at [558, 437] on div "Search Export" at bounding box center [674, 444] width 809 height 24
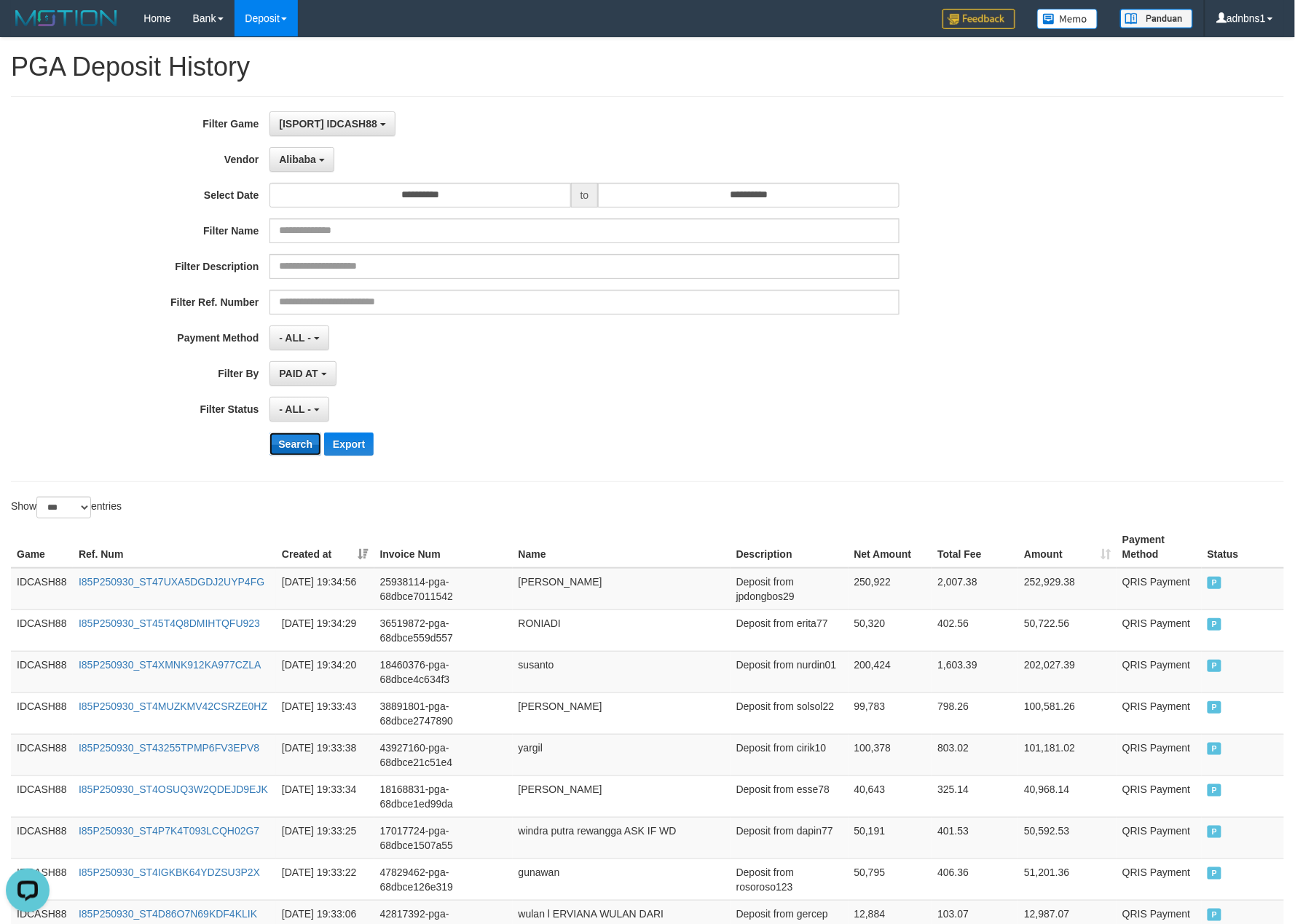
click at [303, 451] on button "Search" at bounding box center [295, 444] width 51 height 24
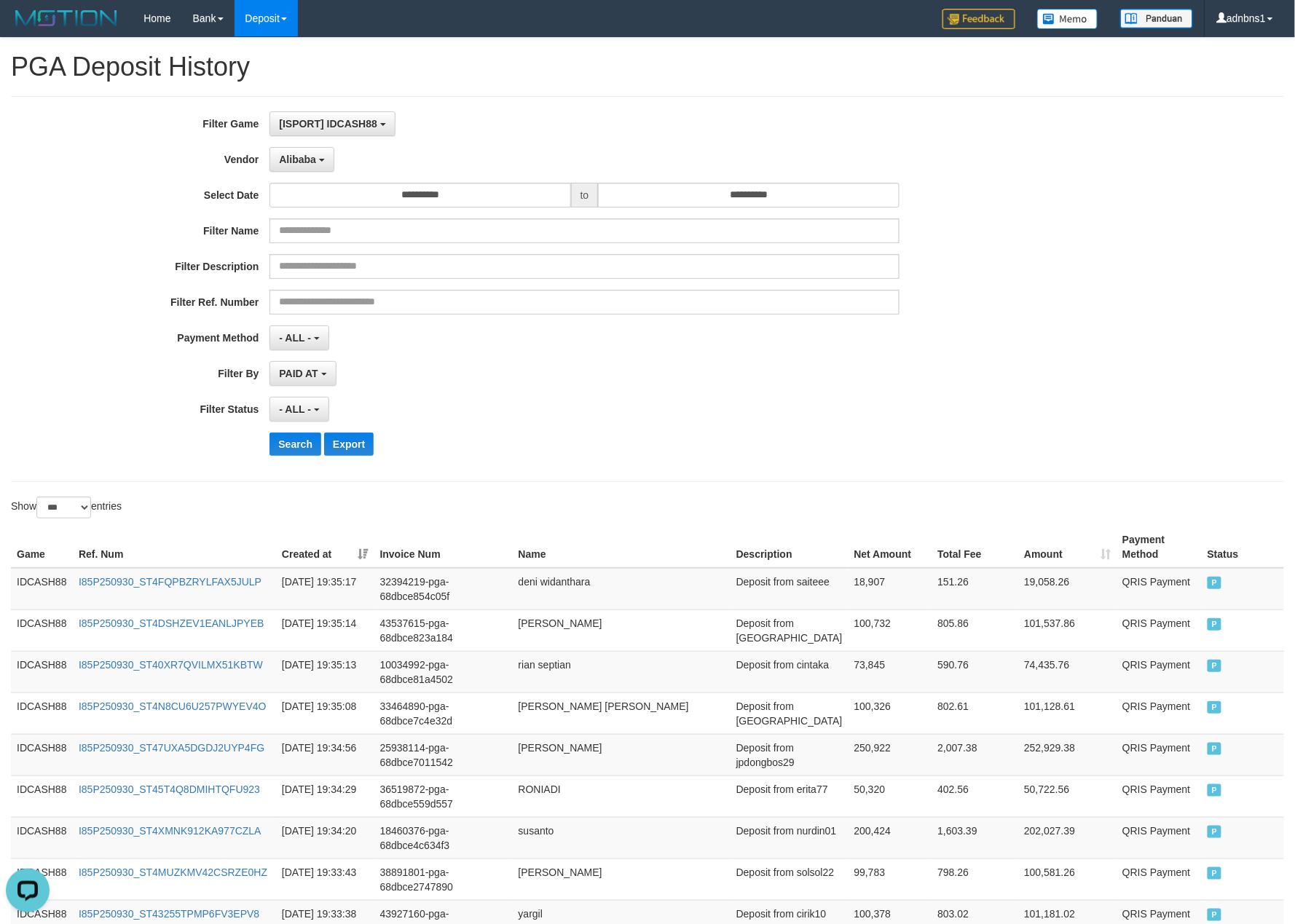
click at [574, 394] on div "**********" at bounding box center [540, 289] width 1080 height 355
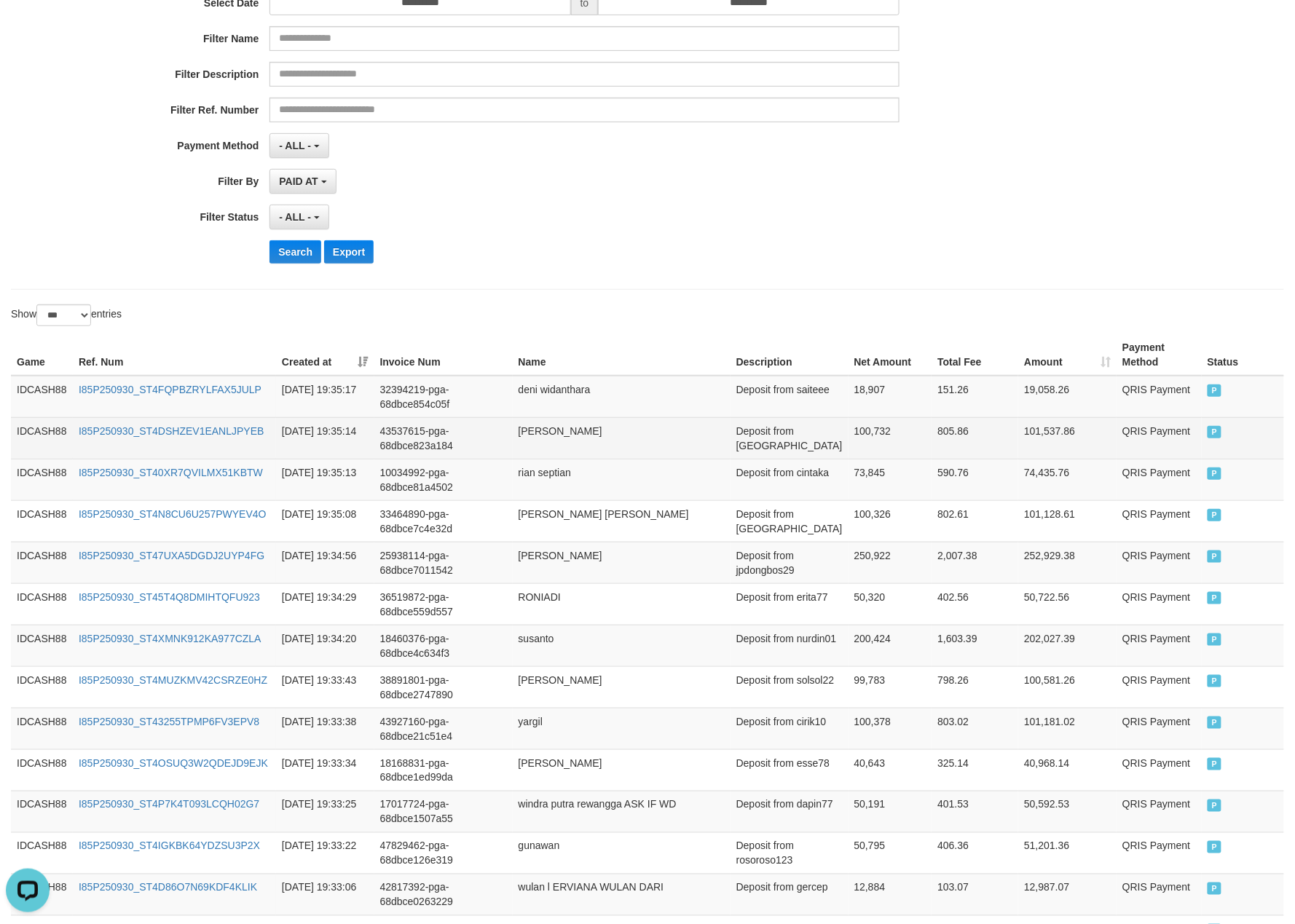
scroll to position [193, 0]
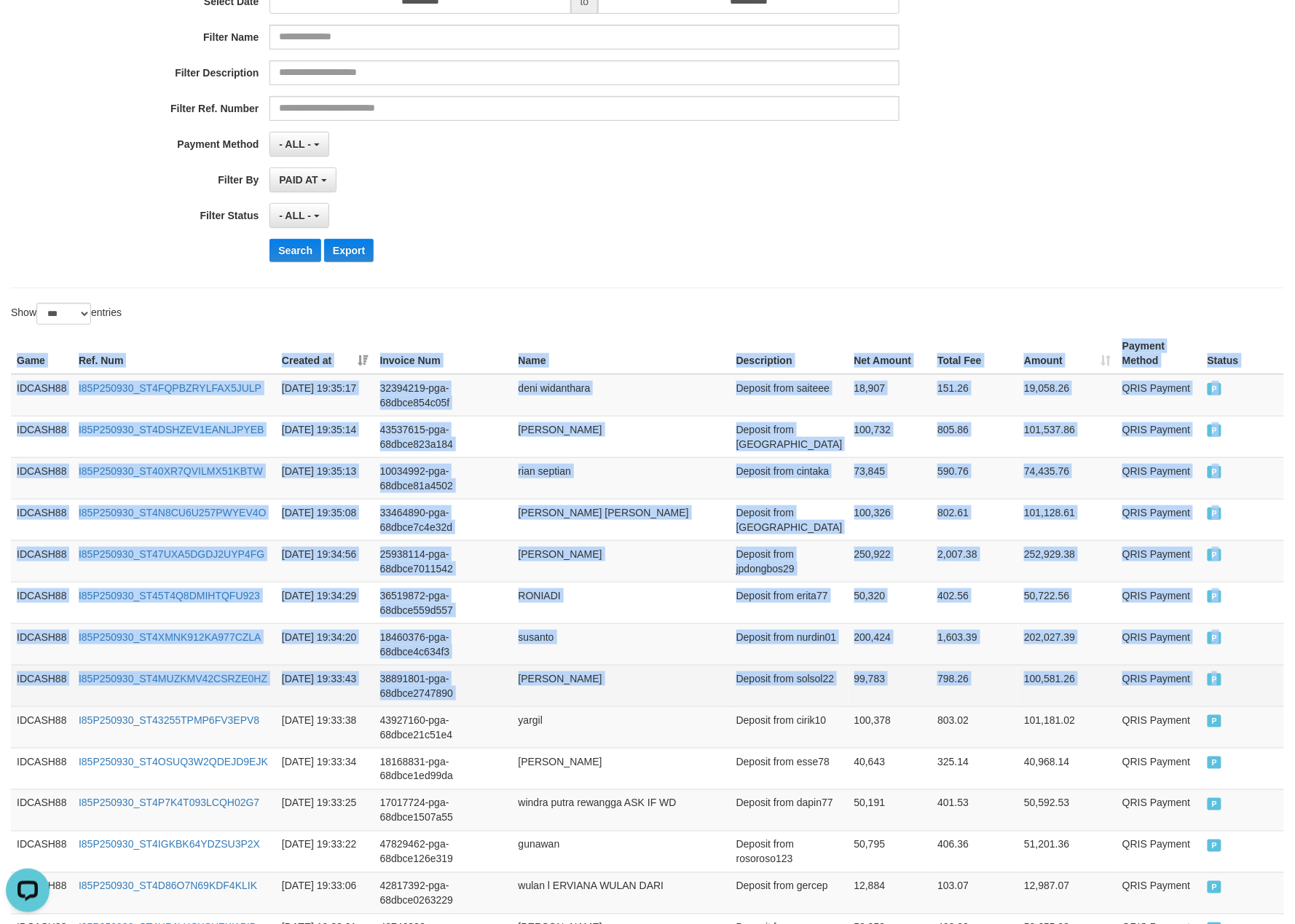
drag, startPoint x: 18, startPoint y: 350, endPoint x: 1224, endPoint y: 682, distance: 1250.9
copy table "Game Ref. Num Created at Invoice Num Name Description Net Amount Total Fee Amou…"
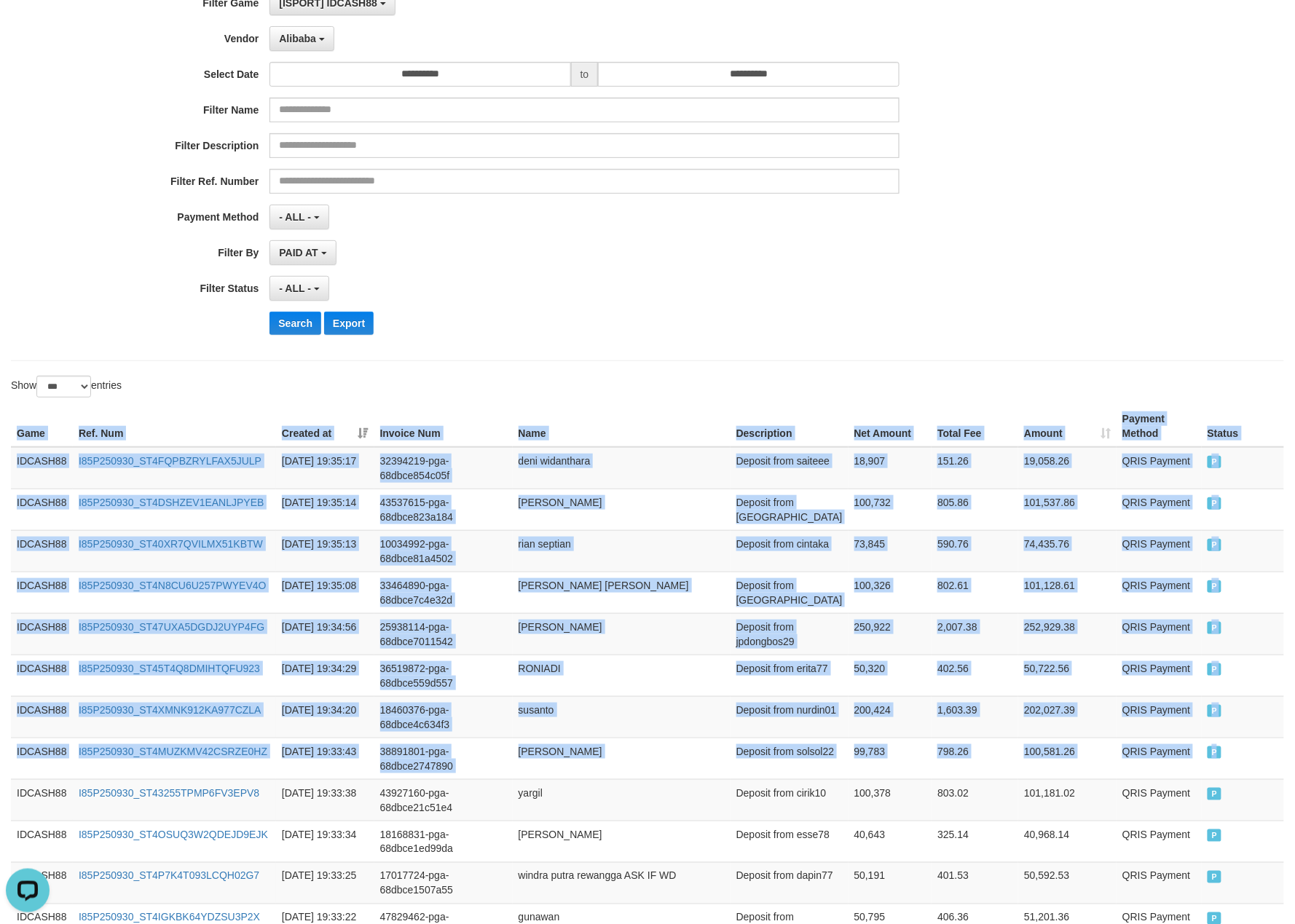
scroll to position [0, 0]
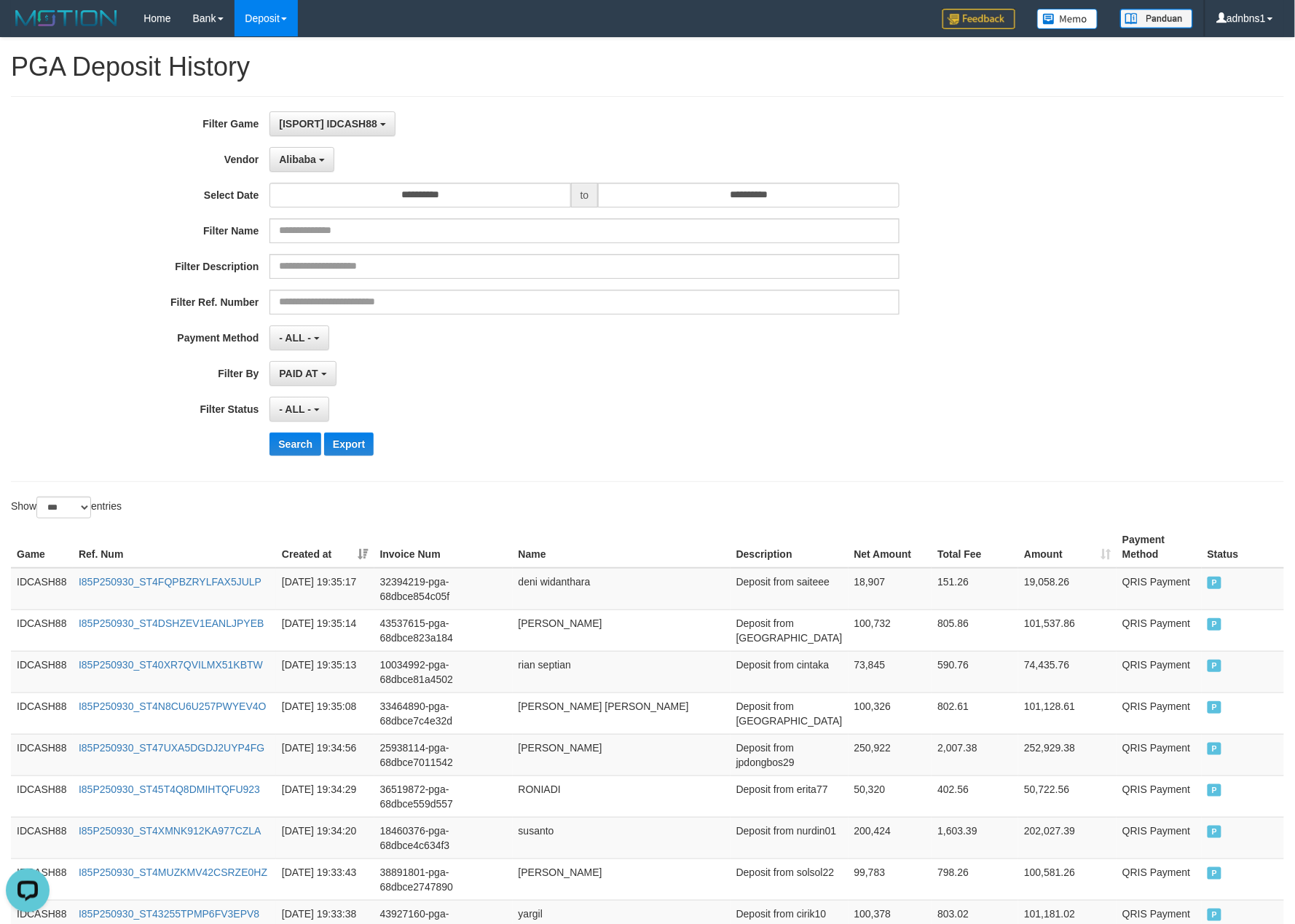
click at [560, 408] on div "- ALL - SELECT ALL - ALL - SELECT STATUS PENDING/UNPAID PAID CANCELED EXPIRED" at bounding box center [584, 409] width 629 height 25
click at [277, 450] on button "Search" at bounding box center [295, 444] width 51 height 24
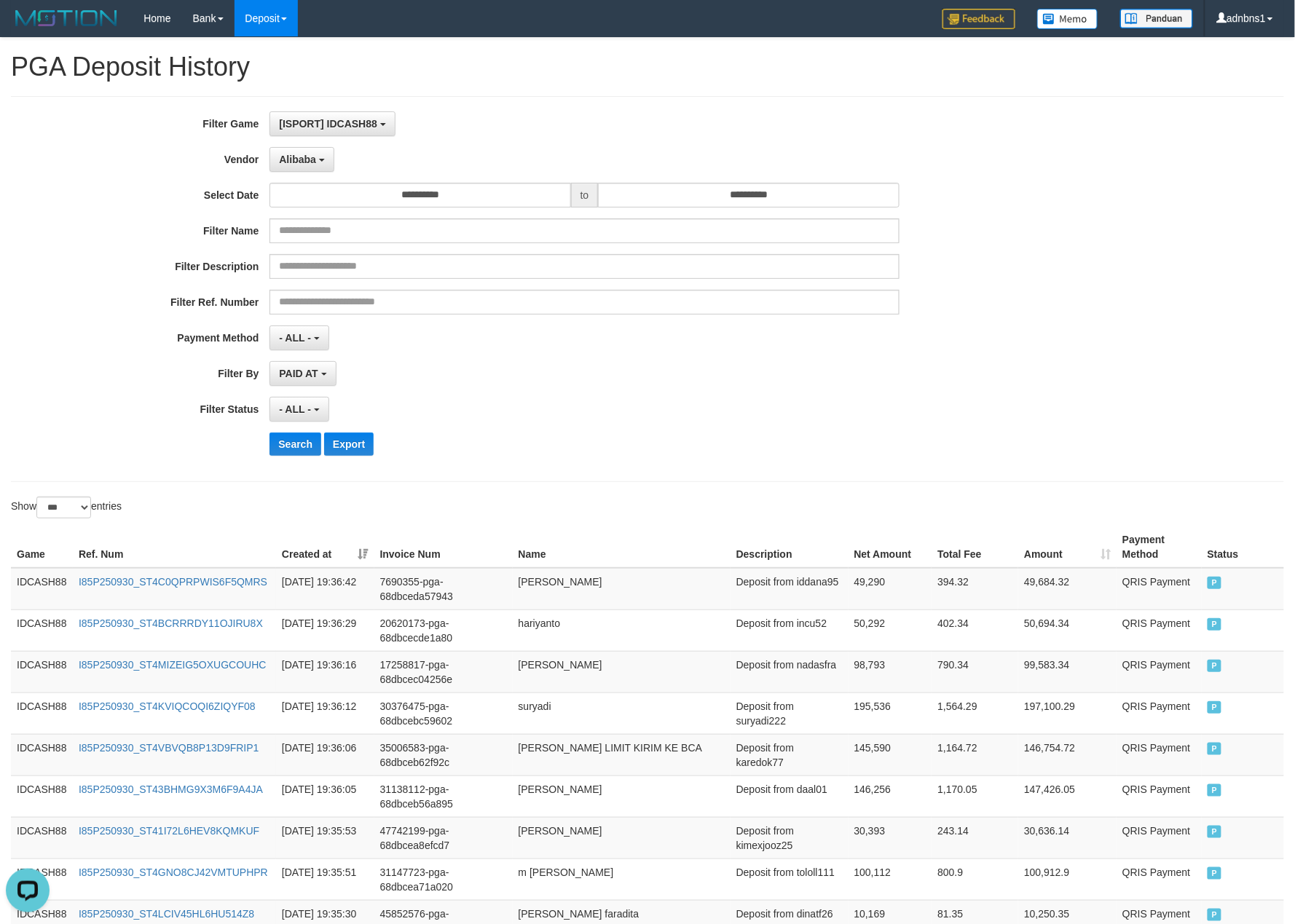
click at [612, 460] on div "**********" at bounding box center [540, 289] width 1080 height 355
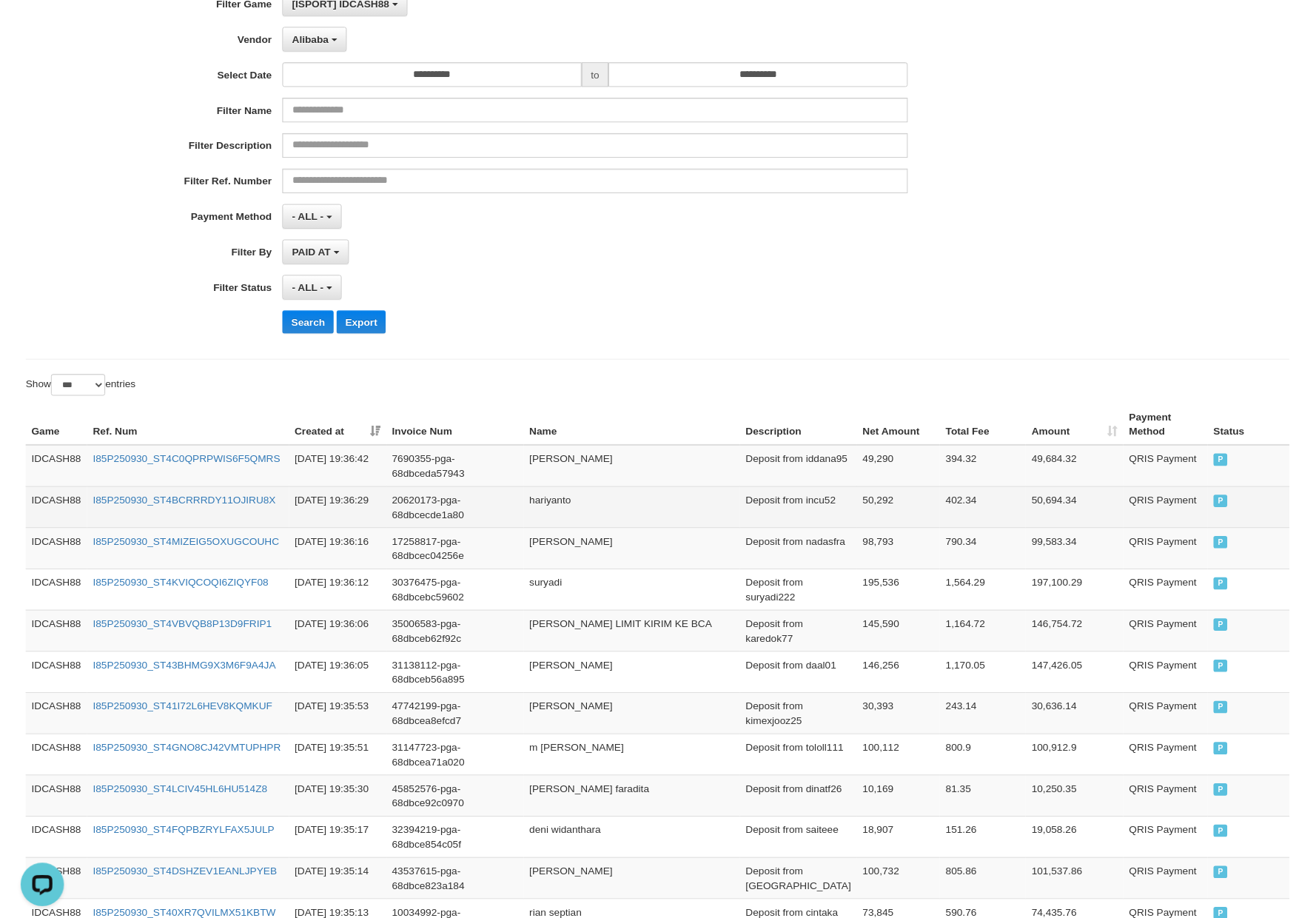
scroll to position [111, 0]
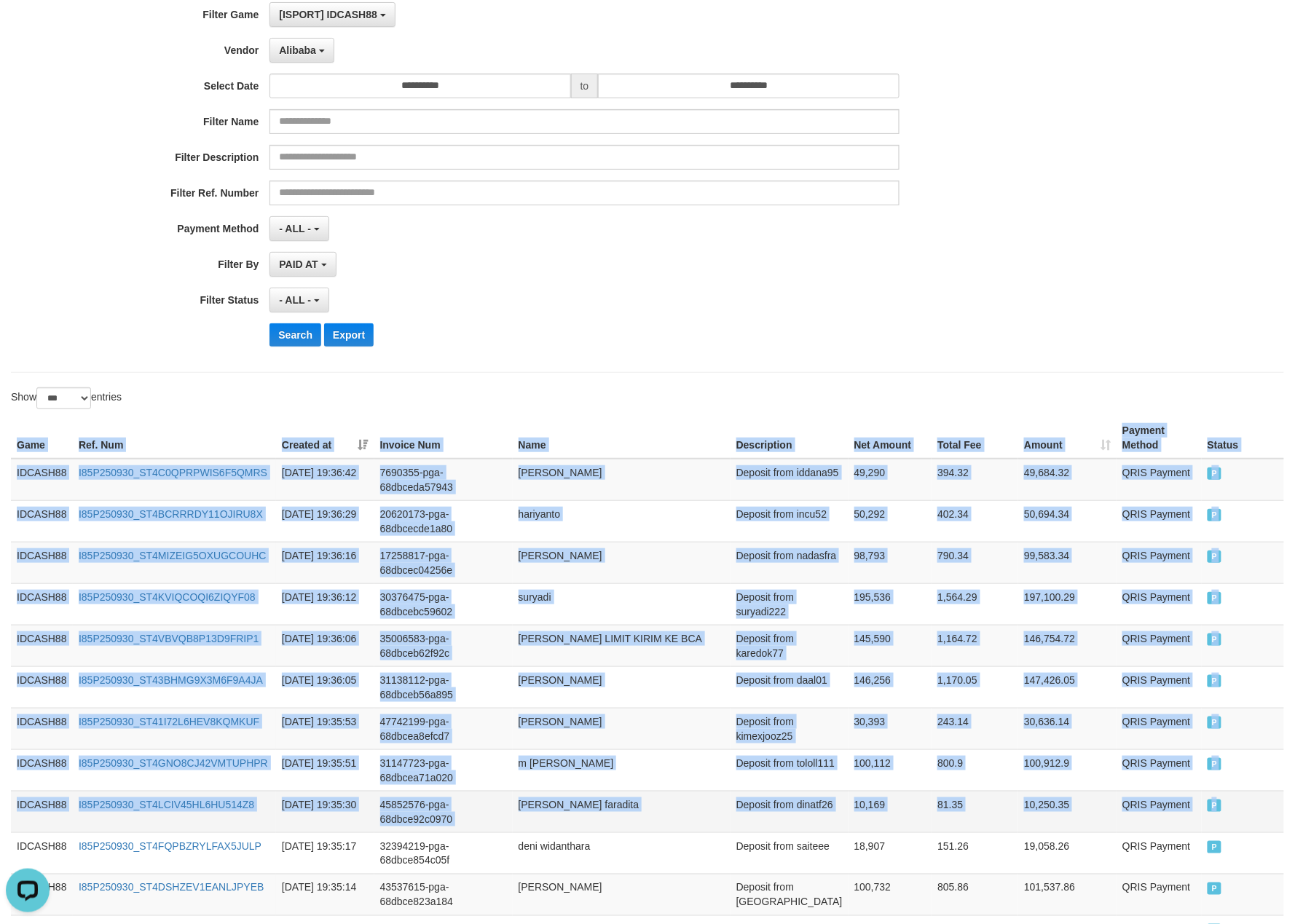
drag, startPoint x: 10, startPoint y: 443, endPoint x: 1231, endPoint y: 804, distance: 1273.2
copy table "Game Ref. Num Created at Invoice Num Name Description Net Amount Total Fee Amou…"
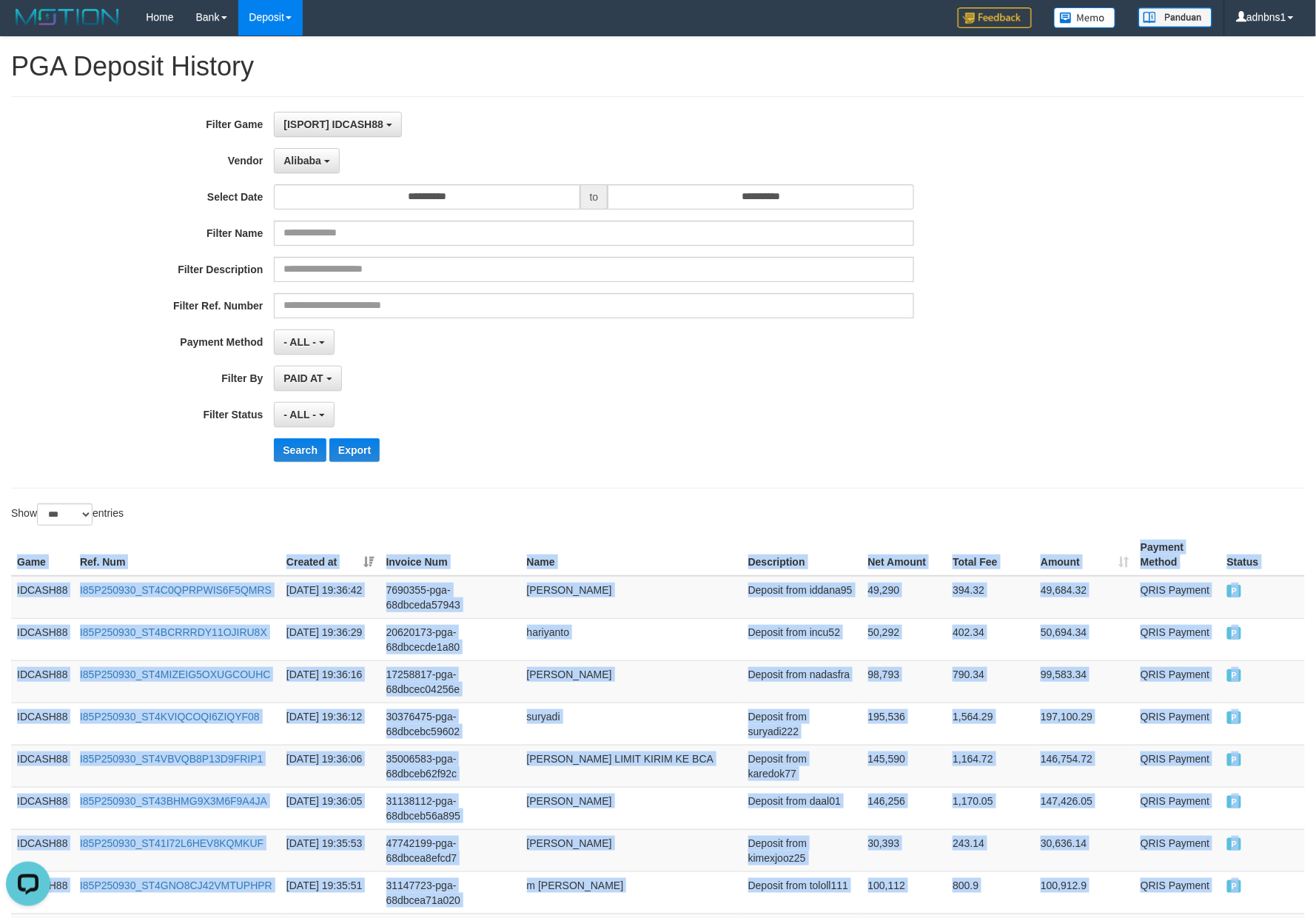
scroll to position [0, 0]
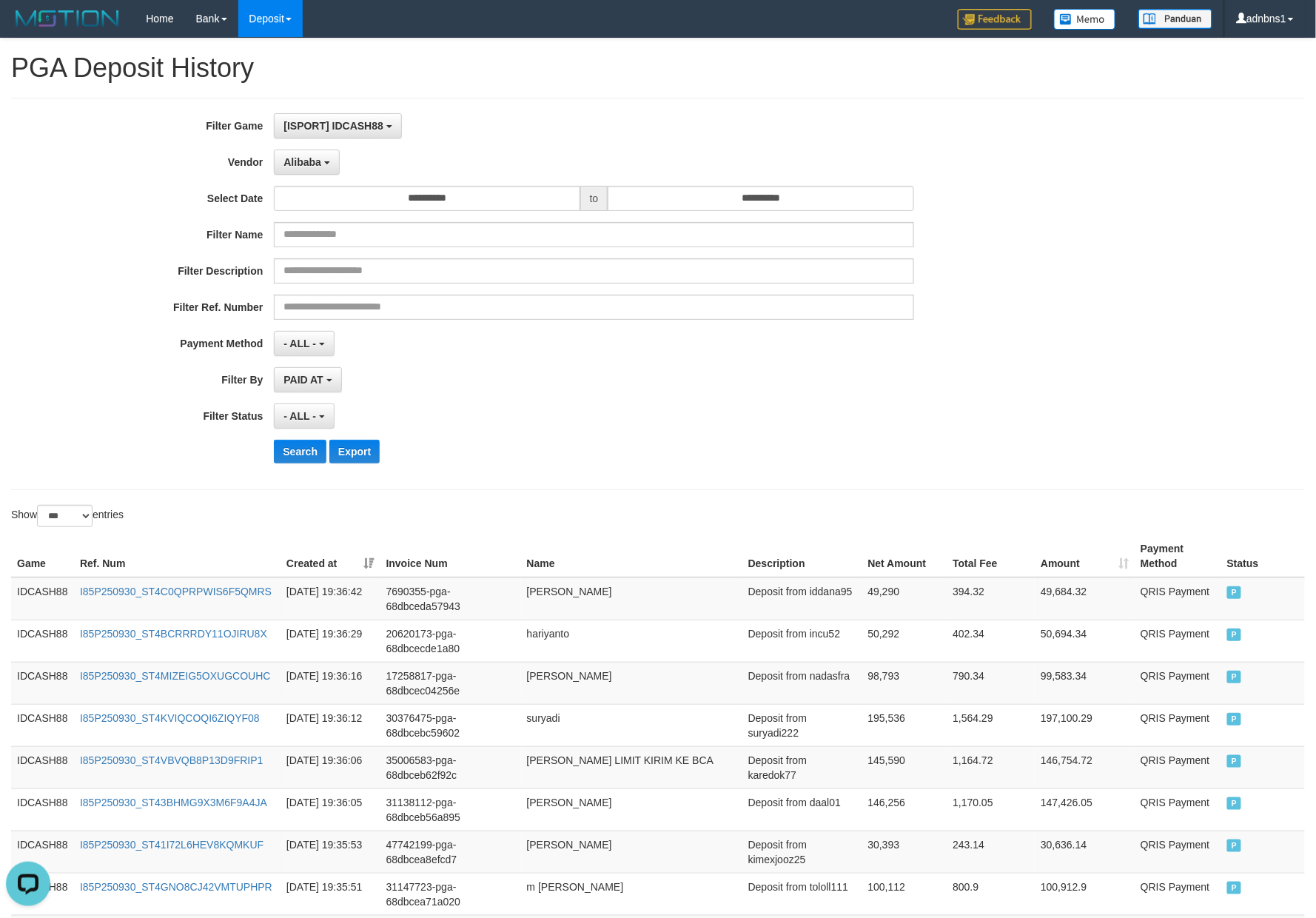
click at [590, 432] on div "**********" at bounding box center [549, 294] width 1097 height 361
click at [300, 450] on button "Search" at bounding box center [300, 452] width 52 height 24
click at [631, 453] on div "Search Export" at bounding box center [685, 452] width 822 height 24
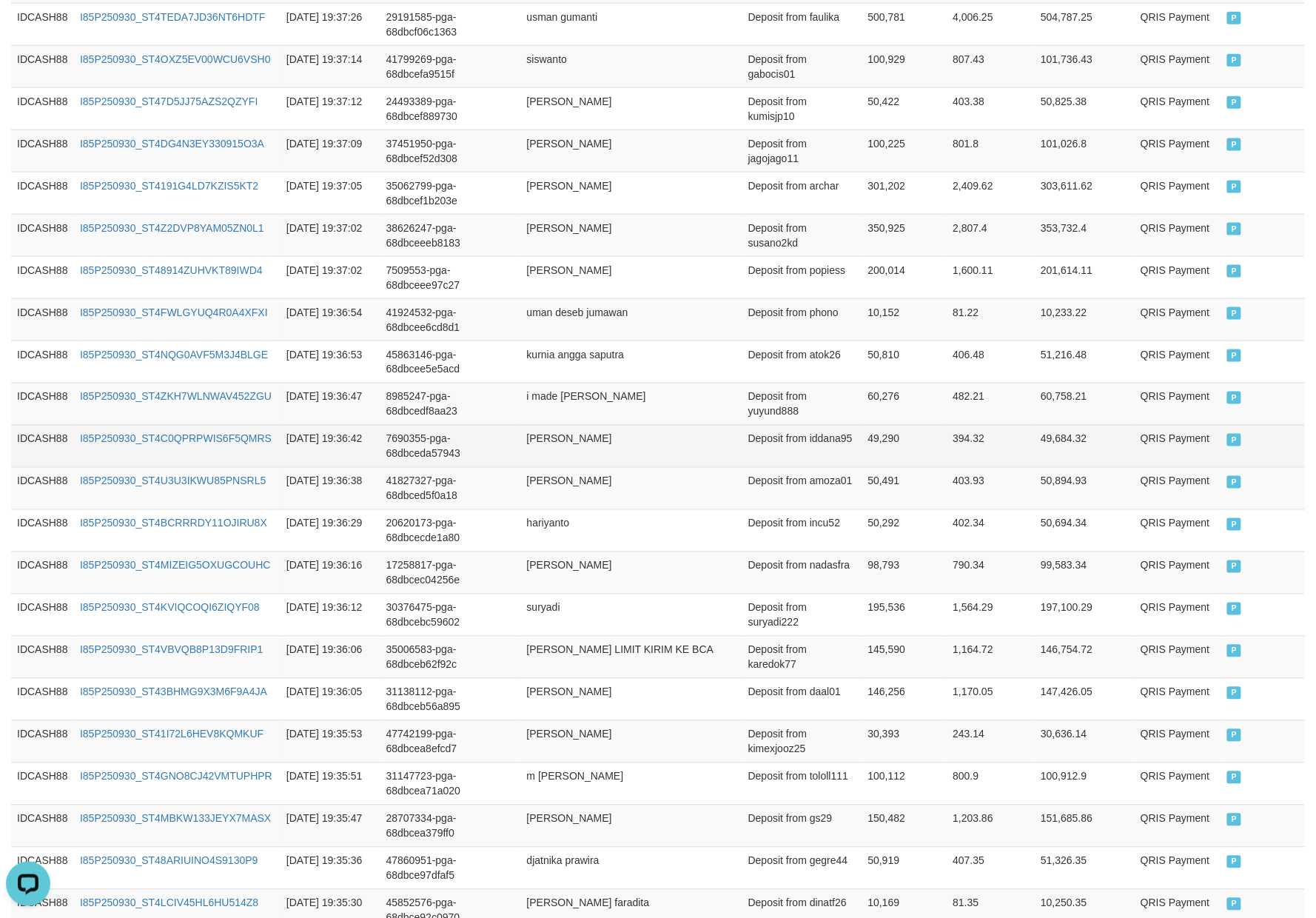
scroll to position [321, 0]
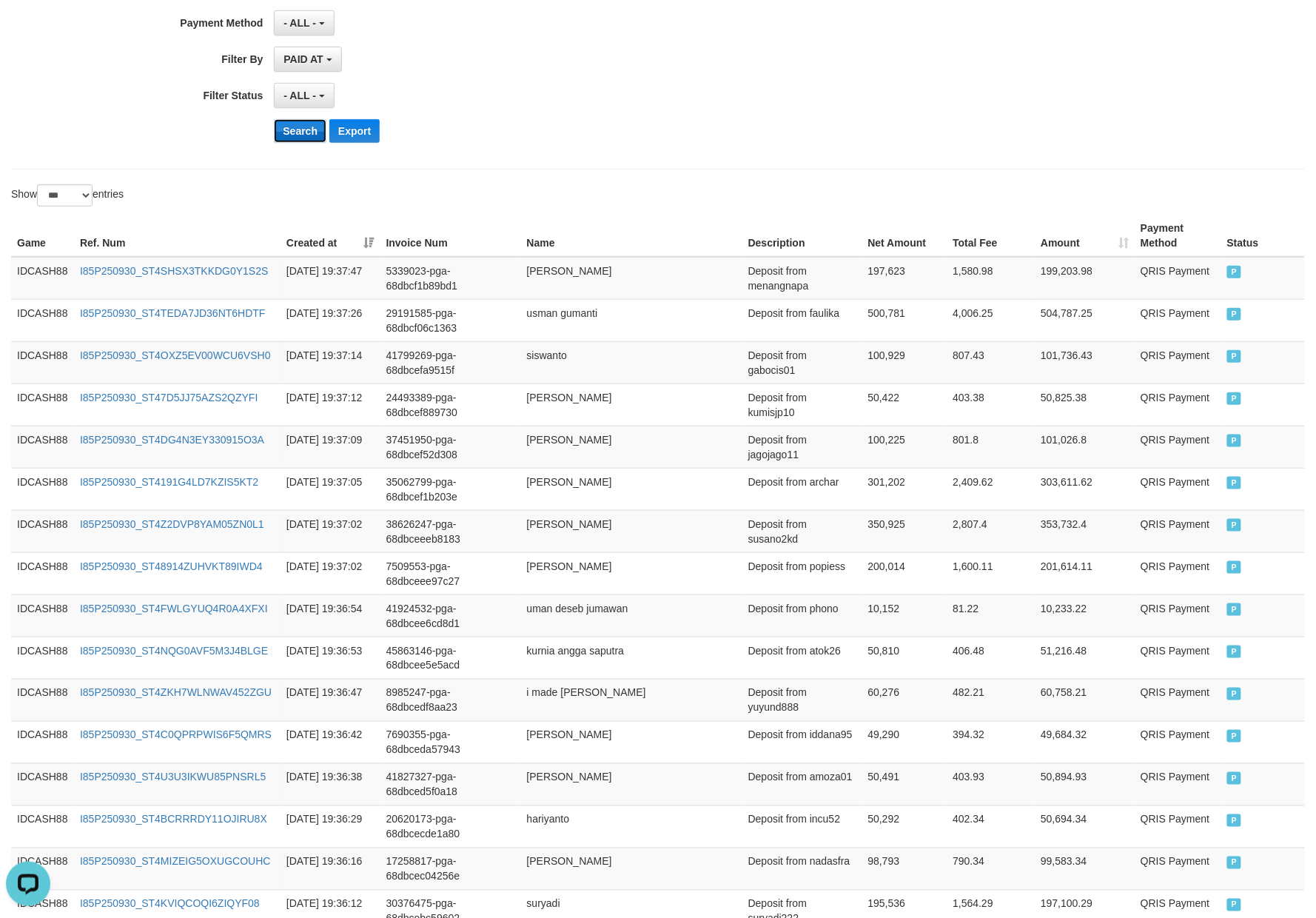
click at [288, 124] on button "Search" at bounding box center [300, 131] width 52 height 24
click at [314, 127] on button "Search" at bounding box center [300, 131] width 52 height 24
click at [306, 140] on button "Search" at bounding box center [300, 131] width 52 height 24
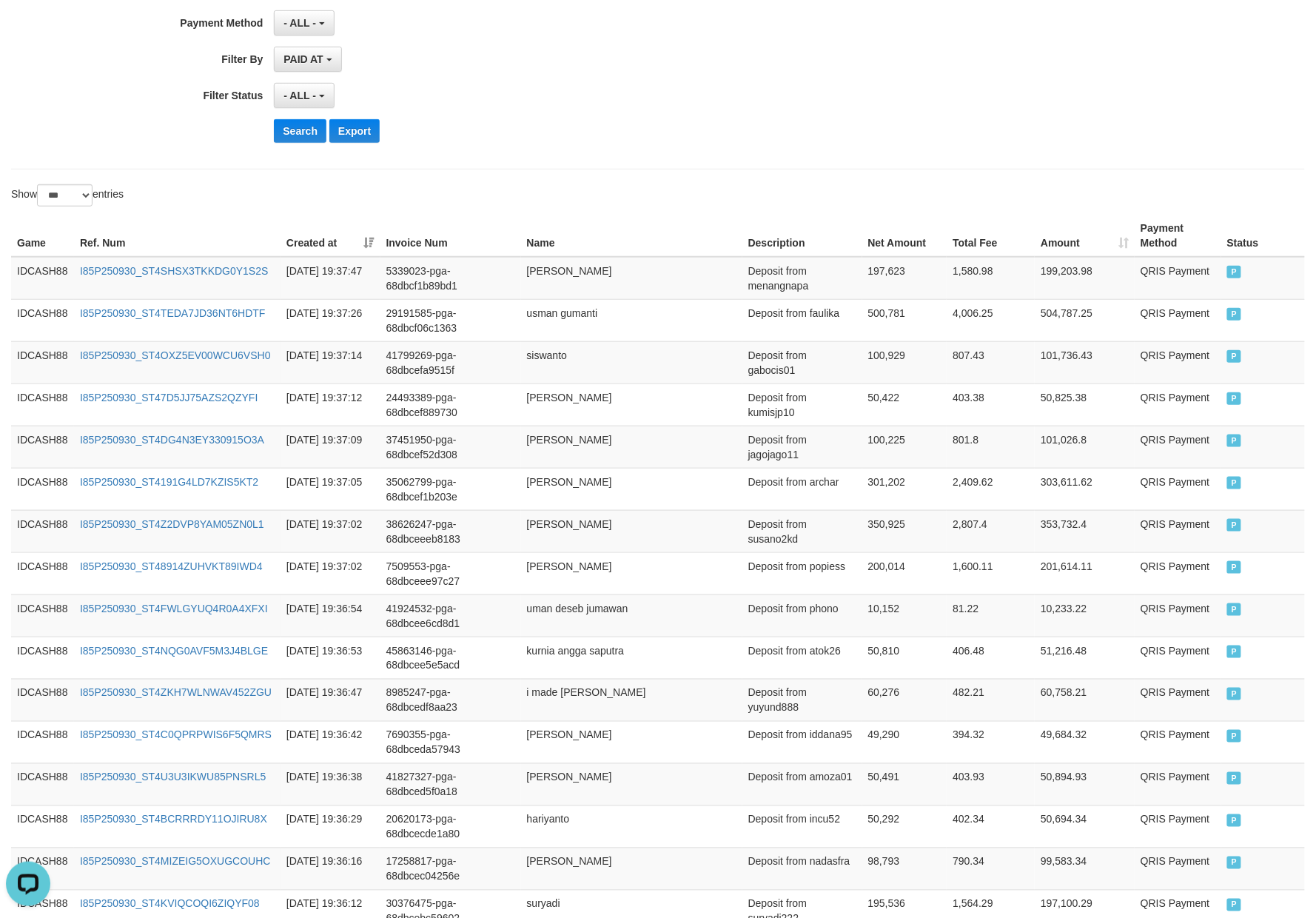
click at [554, 170] on hr at bounding box center [658, 169] width 1294 height 1
click at [293, 126] on button "Search" at bounding box center [300, 131] width 52 height 24
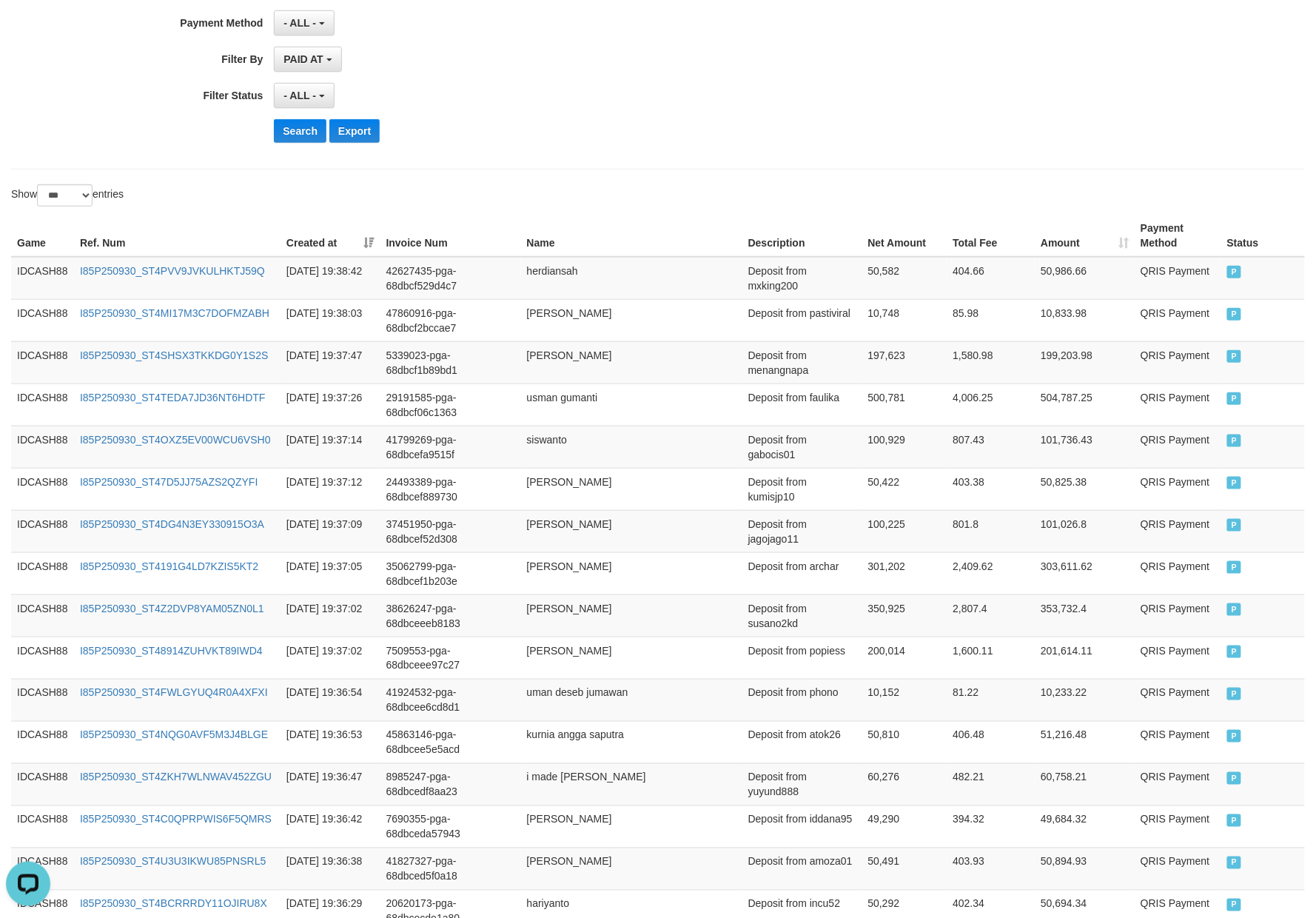
click at [290, 136] on button "Search" at bounding box center [300, 131] width 52 height 24
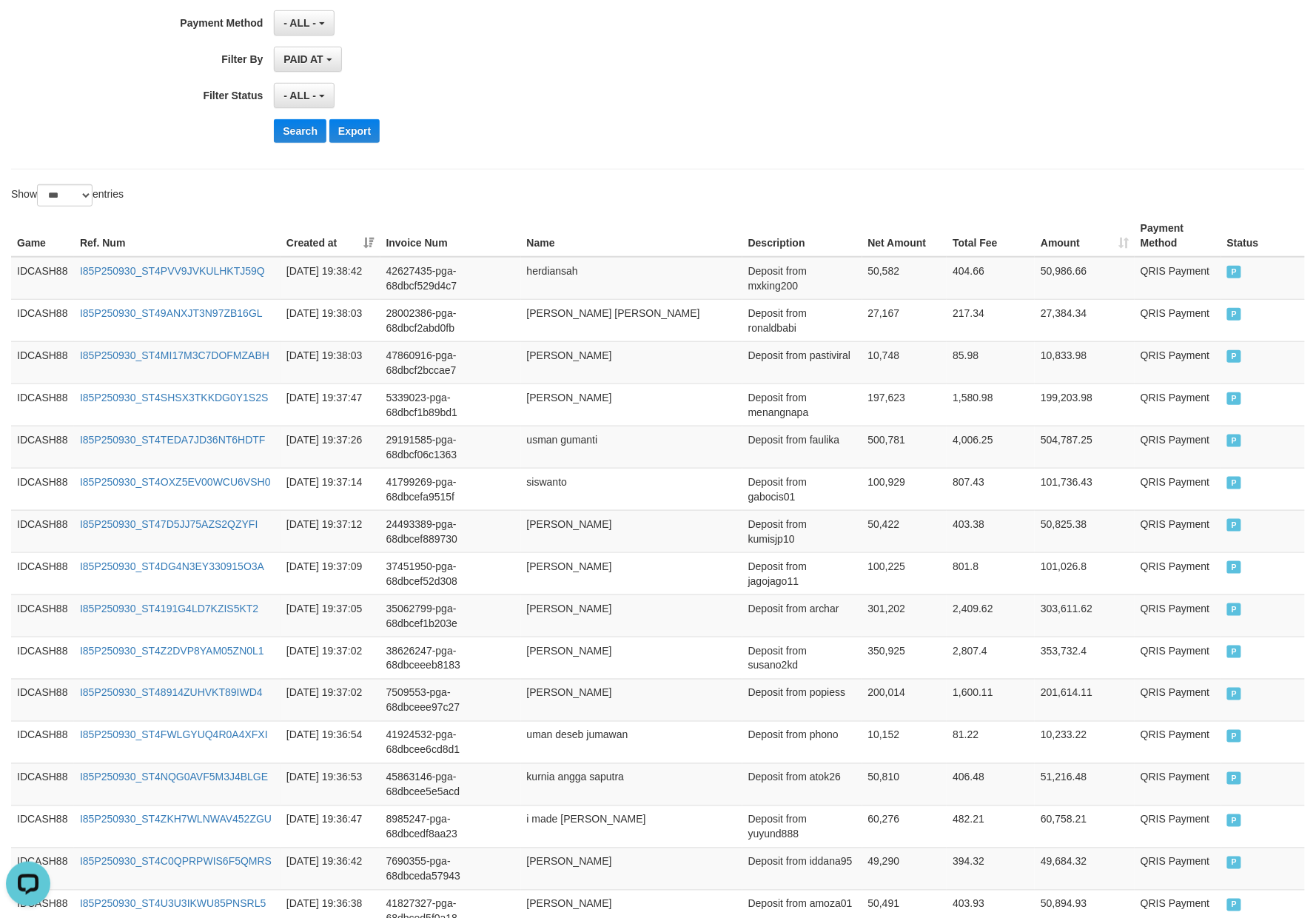
click at [311, 143] on button "Search" at bounding box center [300, 131] width 52 height 24
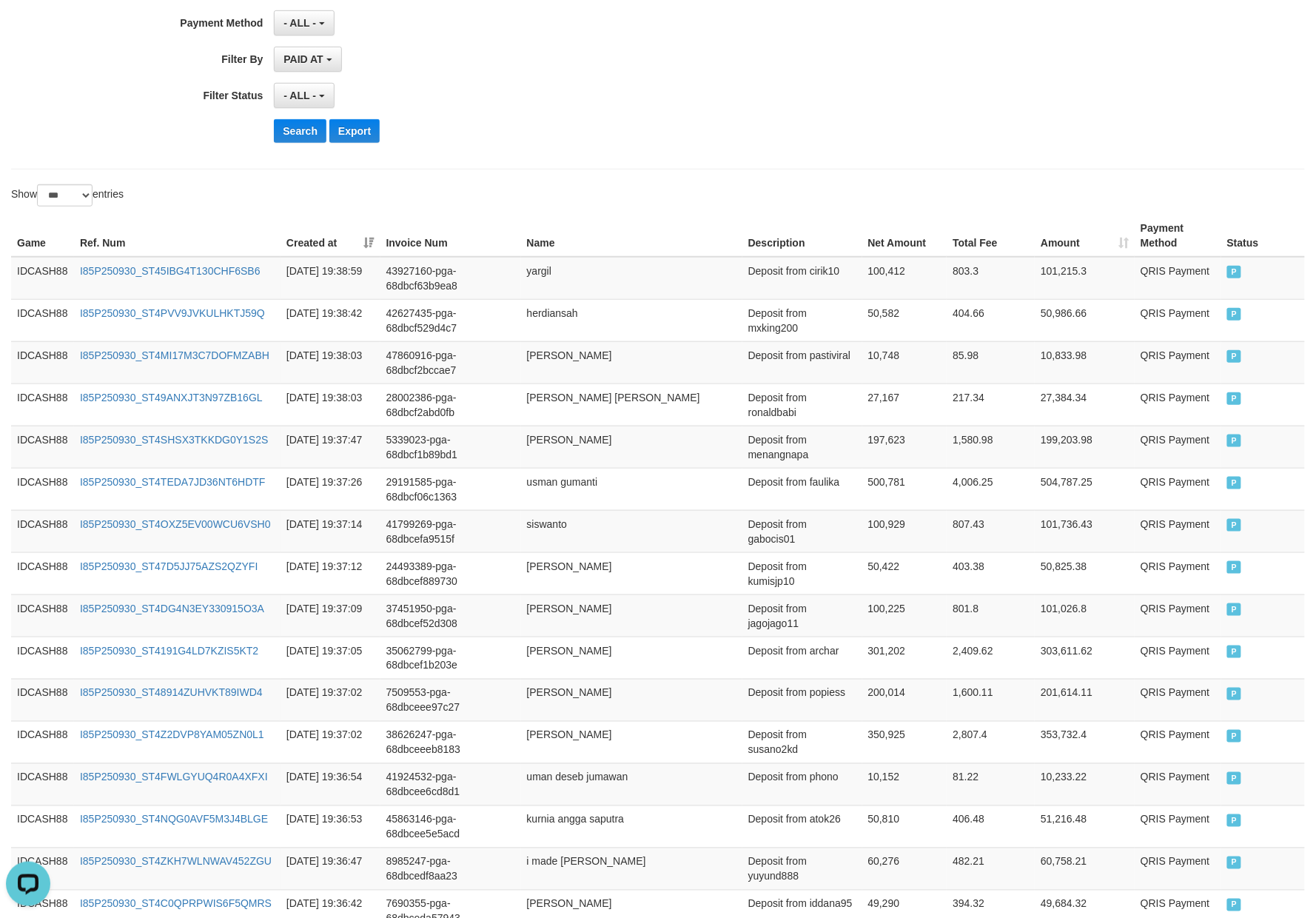
click at [721, 140] on div "Search Export" at bounding box center [685, 131] width 822 height 24
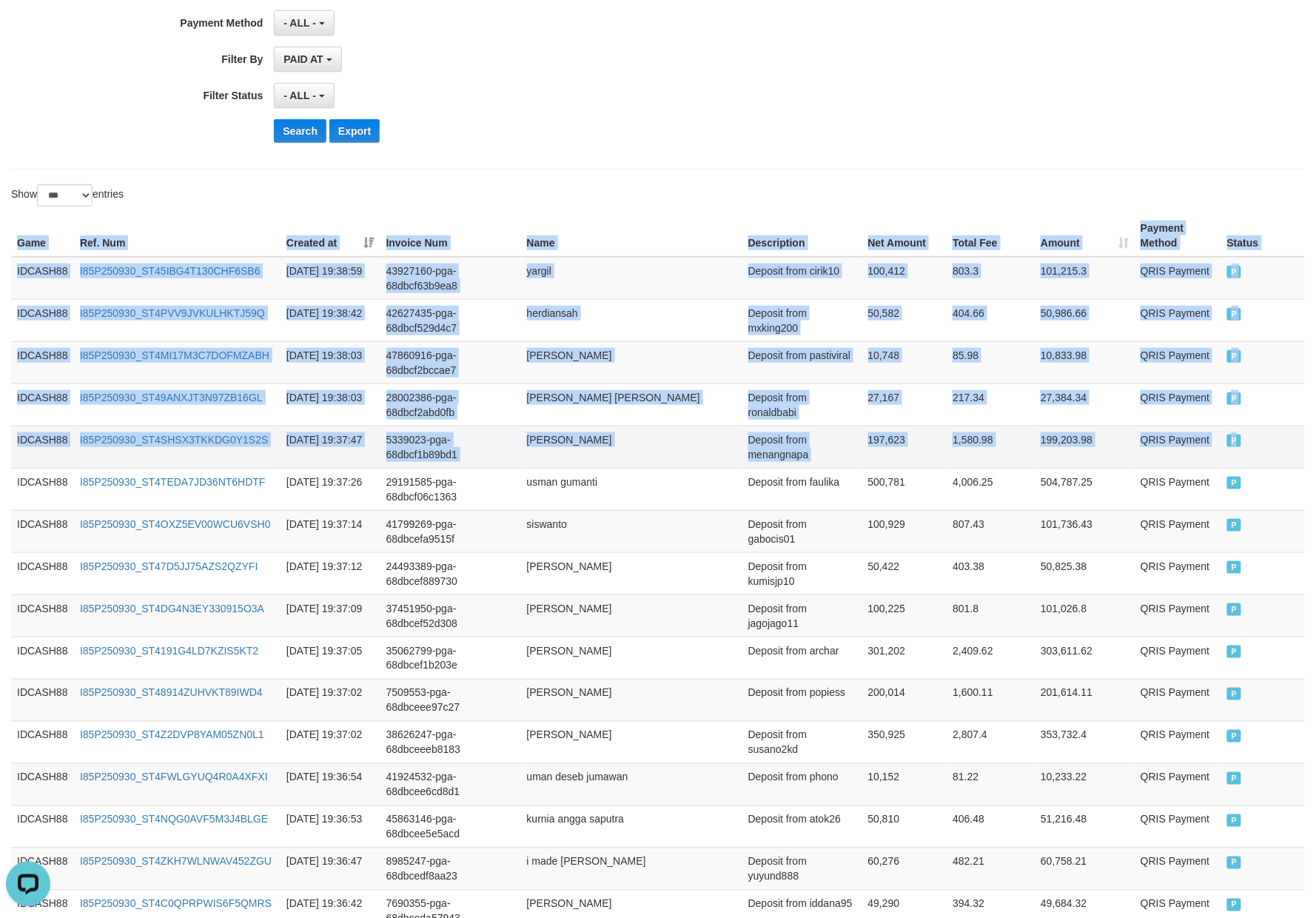
drag, startPoint x: 13, startPoint y: 247, endPoint x: 1273, endPoint y: 454, distance: 1276.9
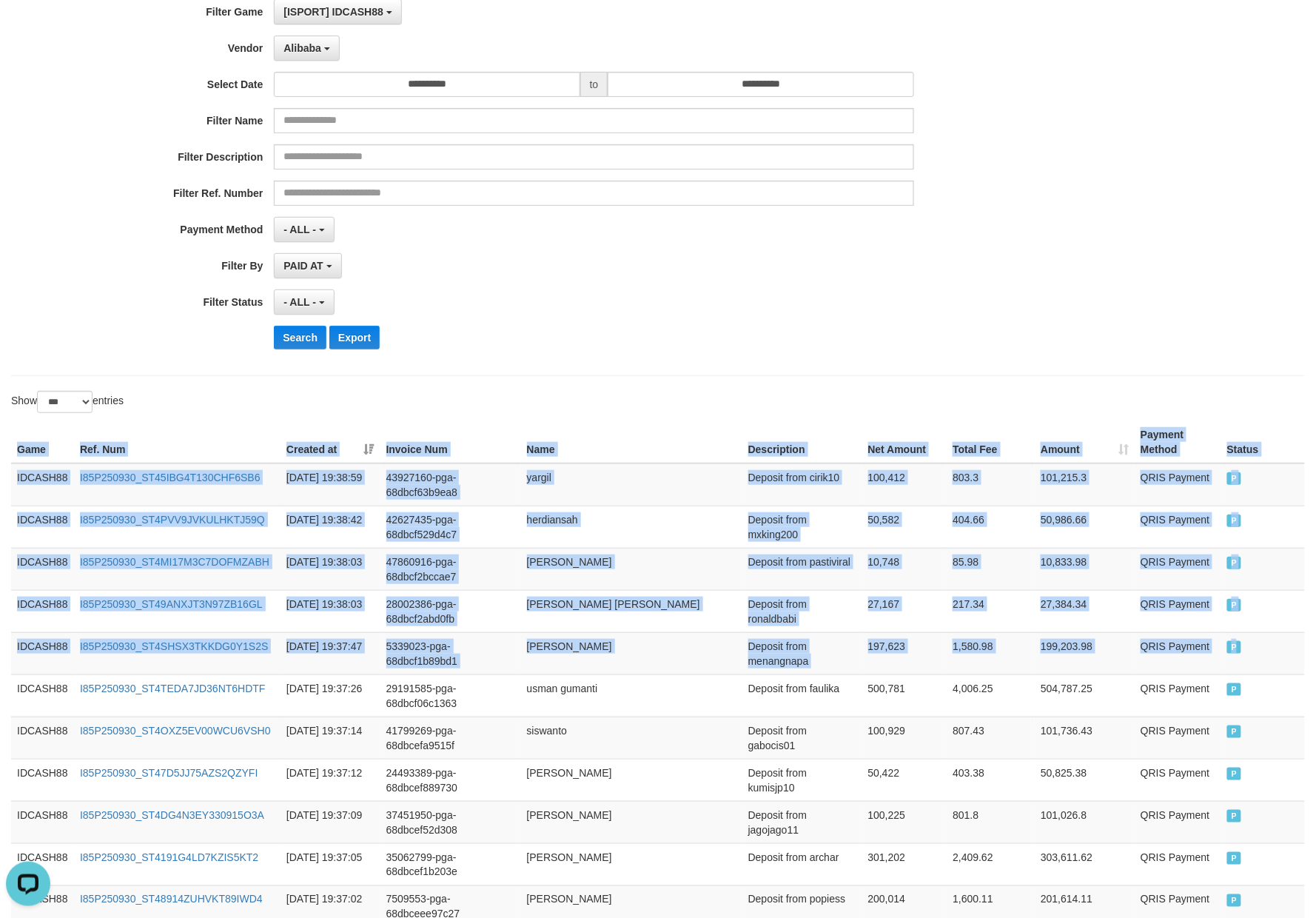
scroll to position [123, 0]
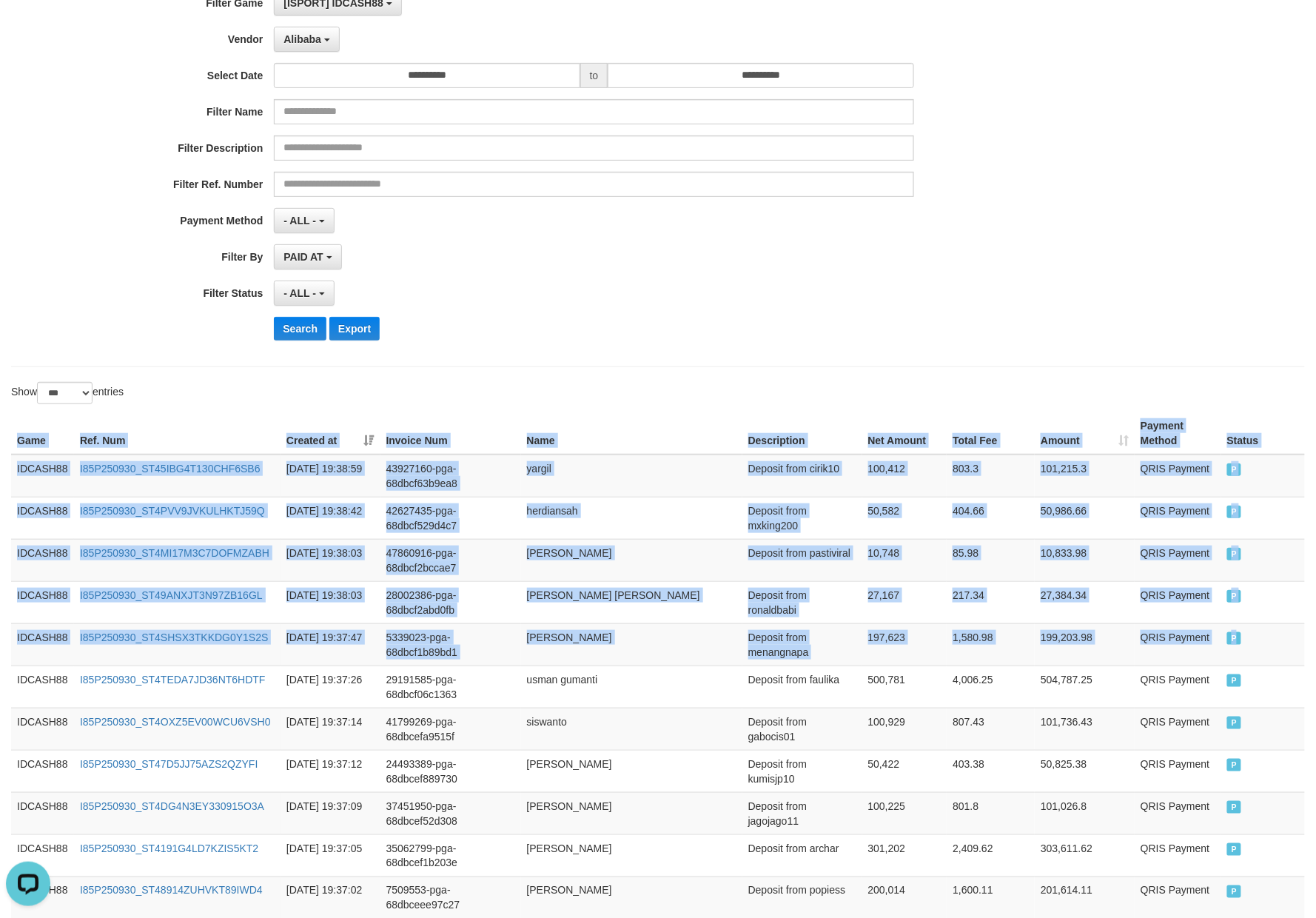
click at [589, 418] on th "Name" at bounding box center [631, 434] width 221 height 42
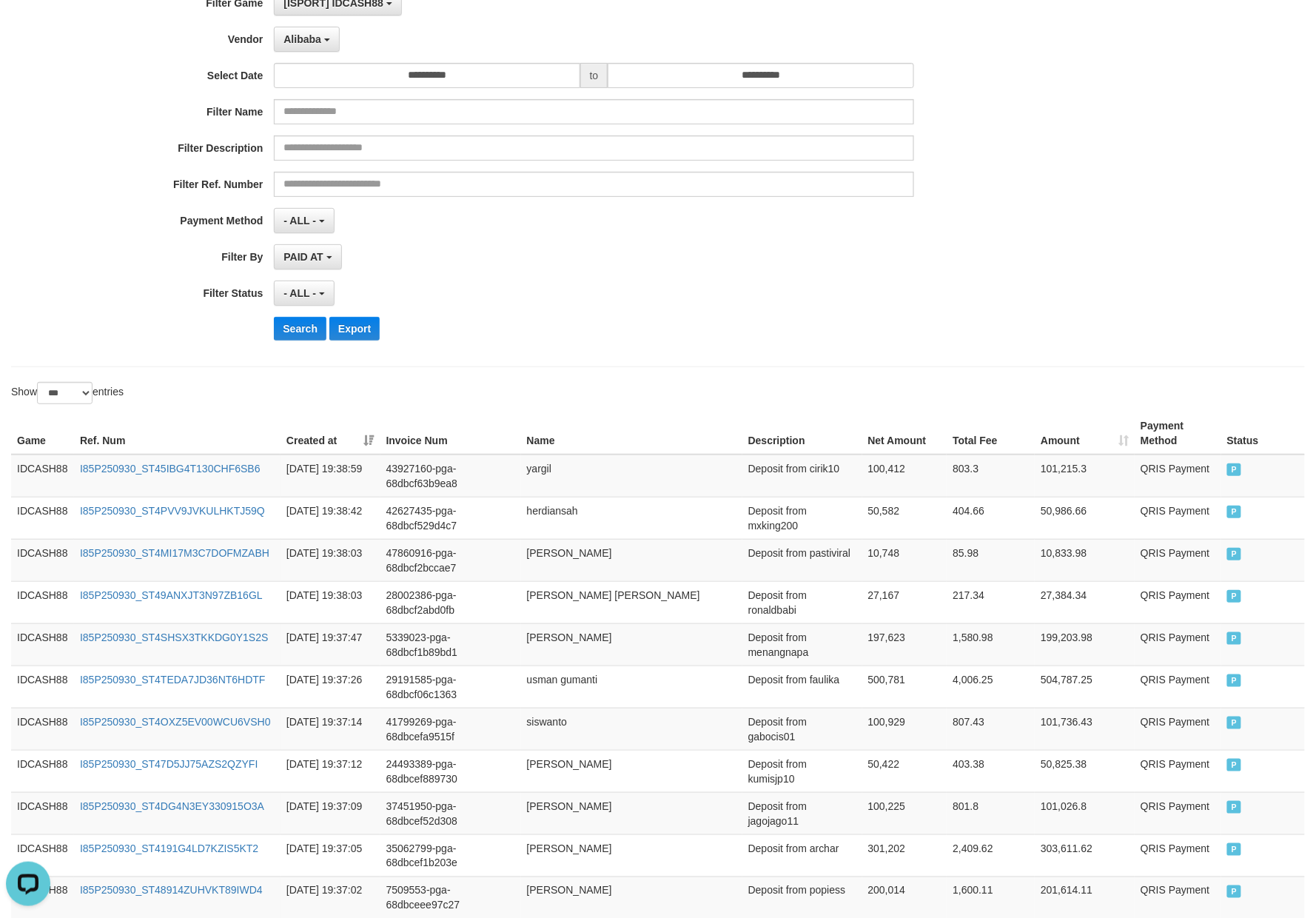
click at [623, 329] on div "Search Export" at bounding box center [685, 329] width 822 height 24
click at [300, 327] on button "Search" at bounding box center [300, 329] width 52 height 24
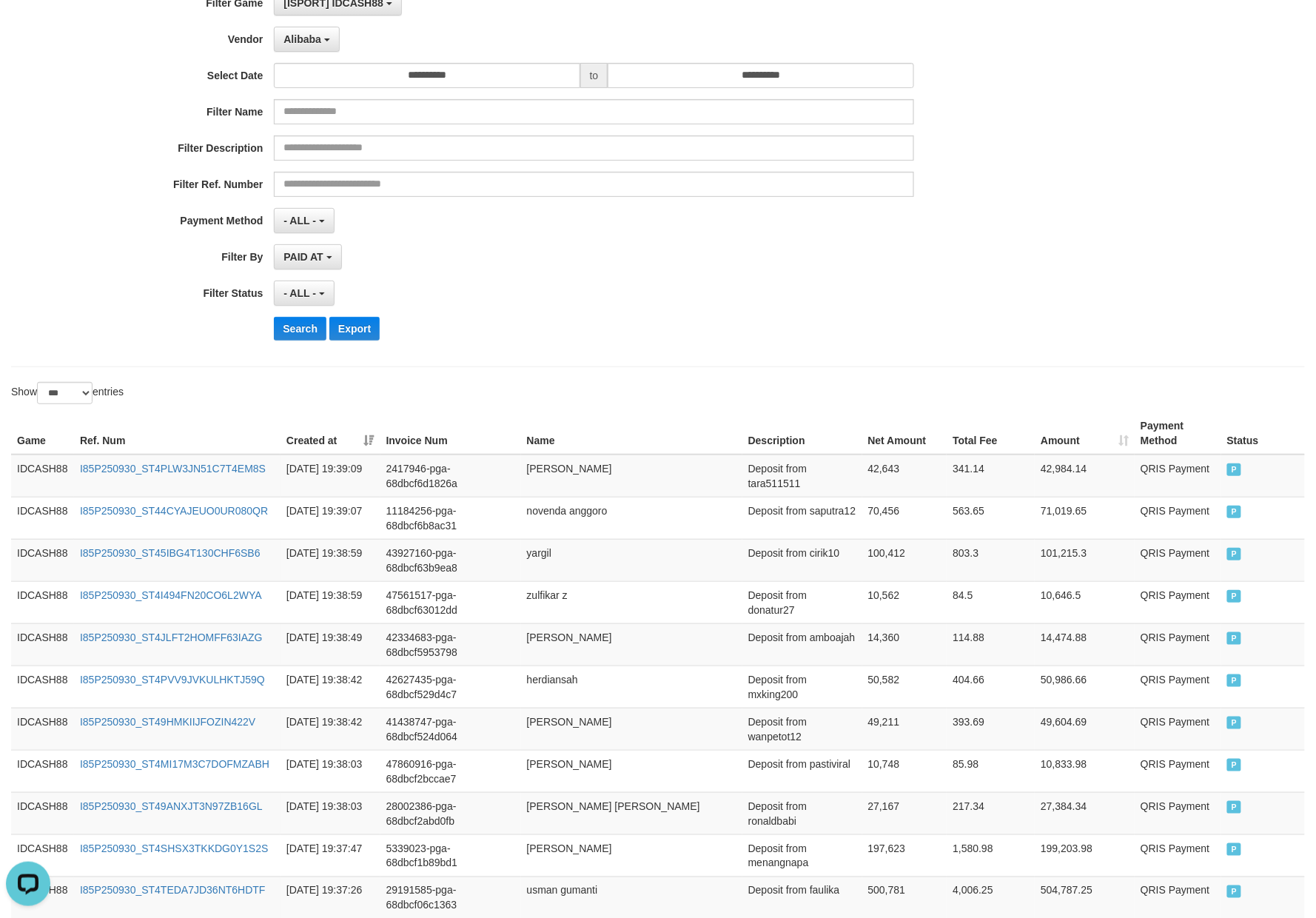
click at [637, 327] on div "Search Export" at bounding box center [685, 329] width 822 height 24
click at [297, 327] on button "Search" at bounding box center [300, 329] width 52 height 24
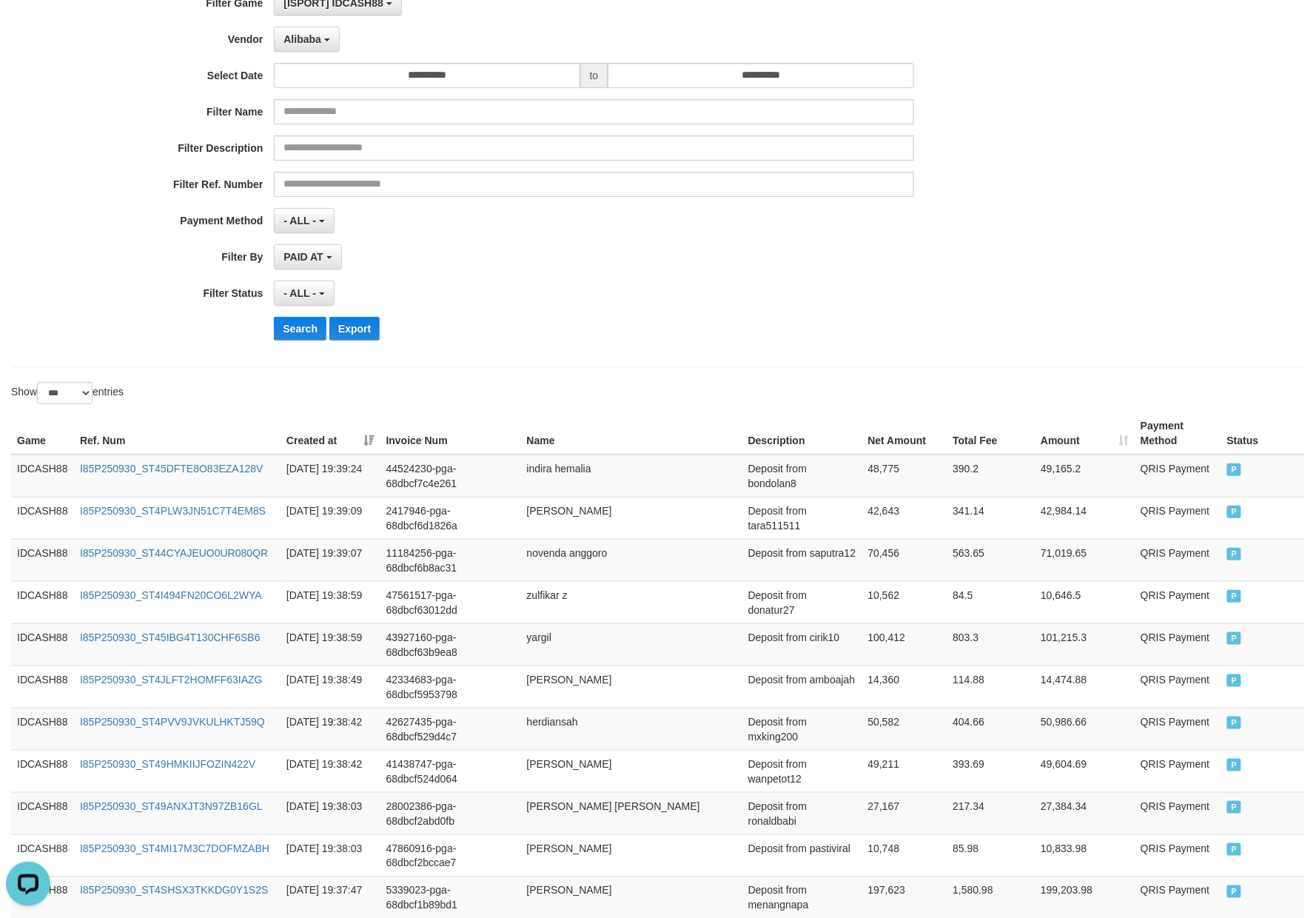
click at [702, 362] on div "**********" at bounding box center [658, 170] width 1294 height 392
click at [312, 324] on button "Search" at bounding box center [300, 329] width 52 height 24
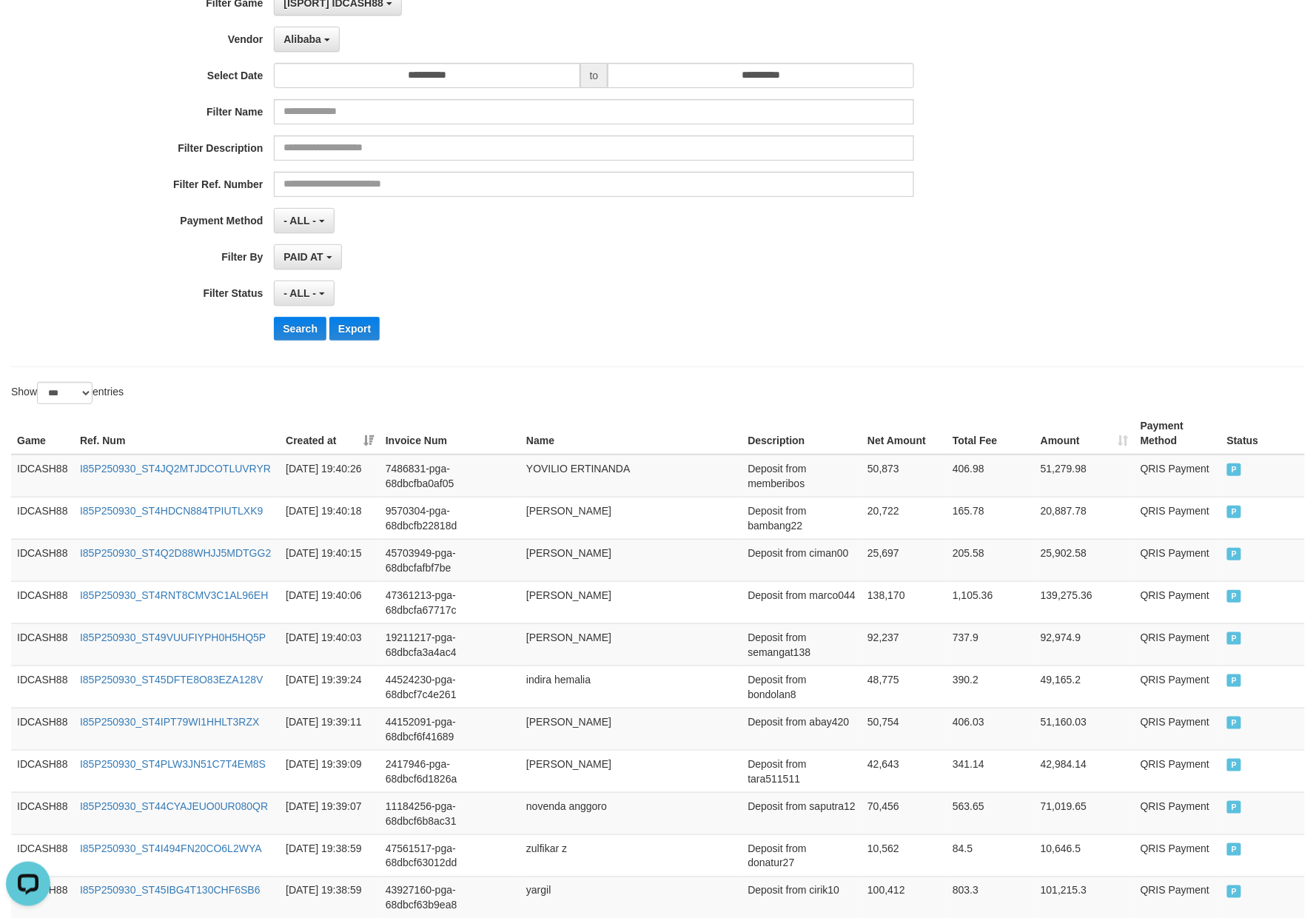
click at [649, 341] on div "Search Export" at bounding box center [685, 329] width 822 height 24
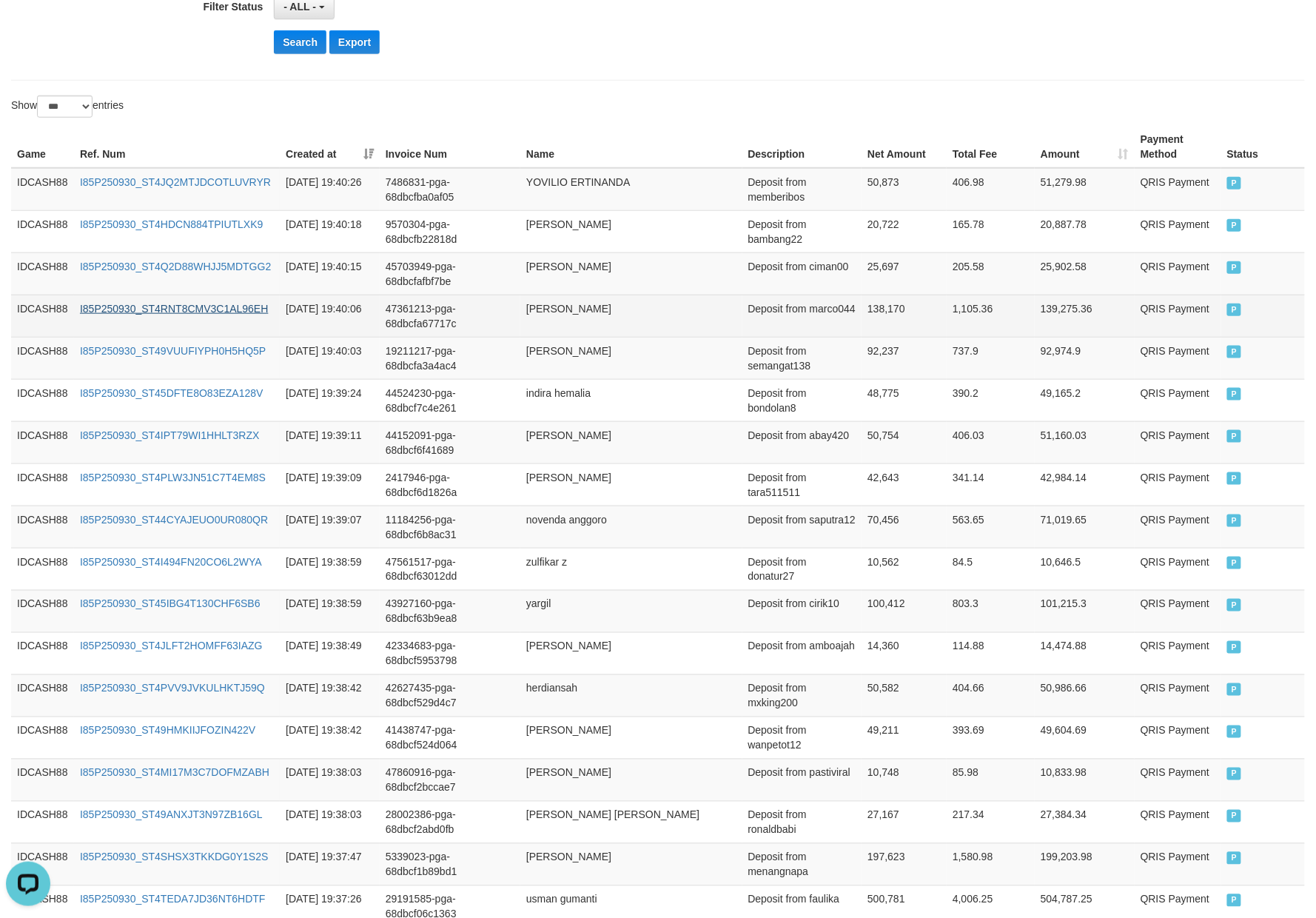
scroll to position [419, 0]
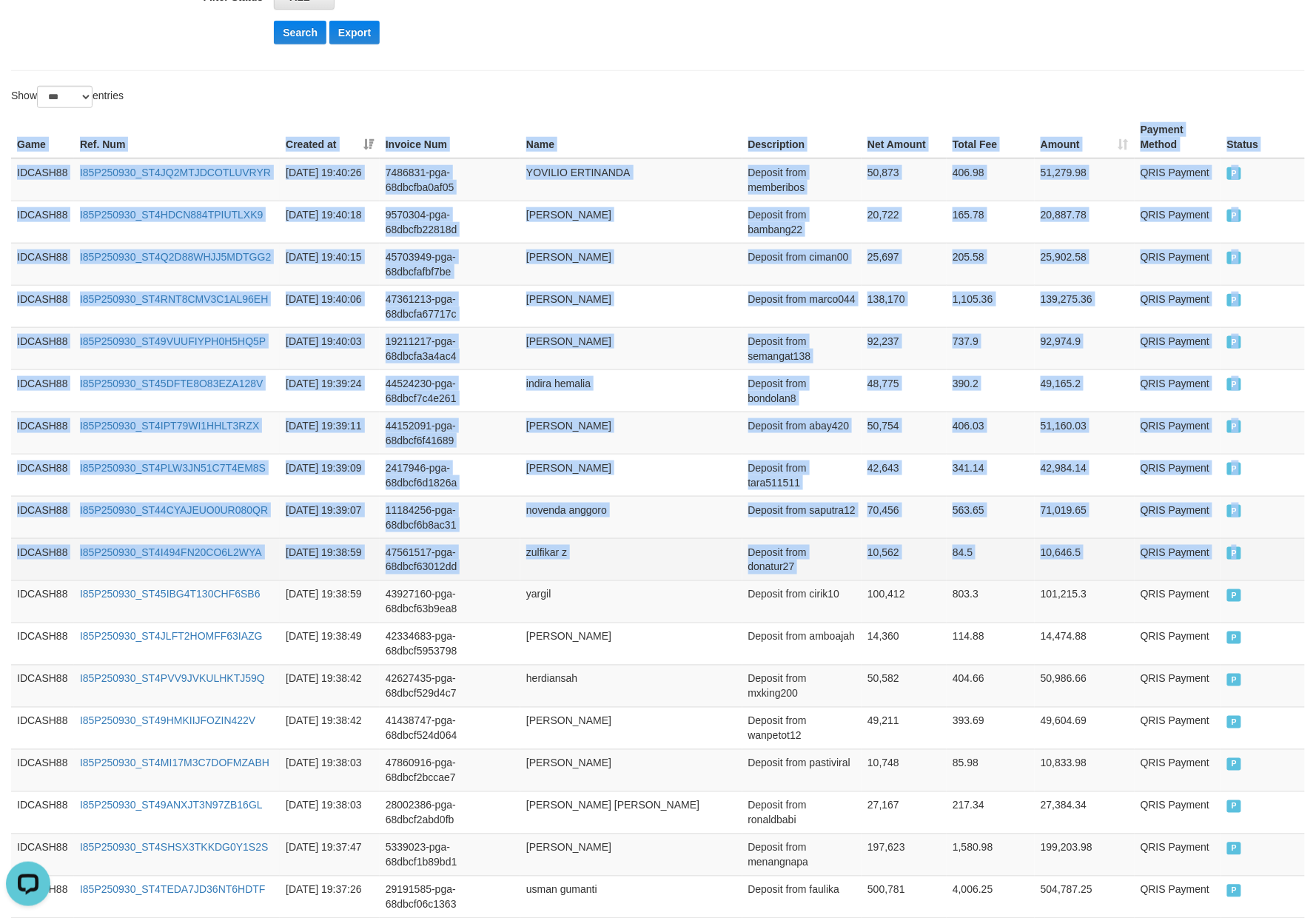
drag, startPoint x: 13, startPoint y: 148, endPoint x: 1249, endPoint y: 546, distance: 1298.5
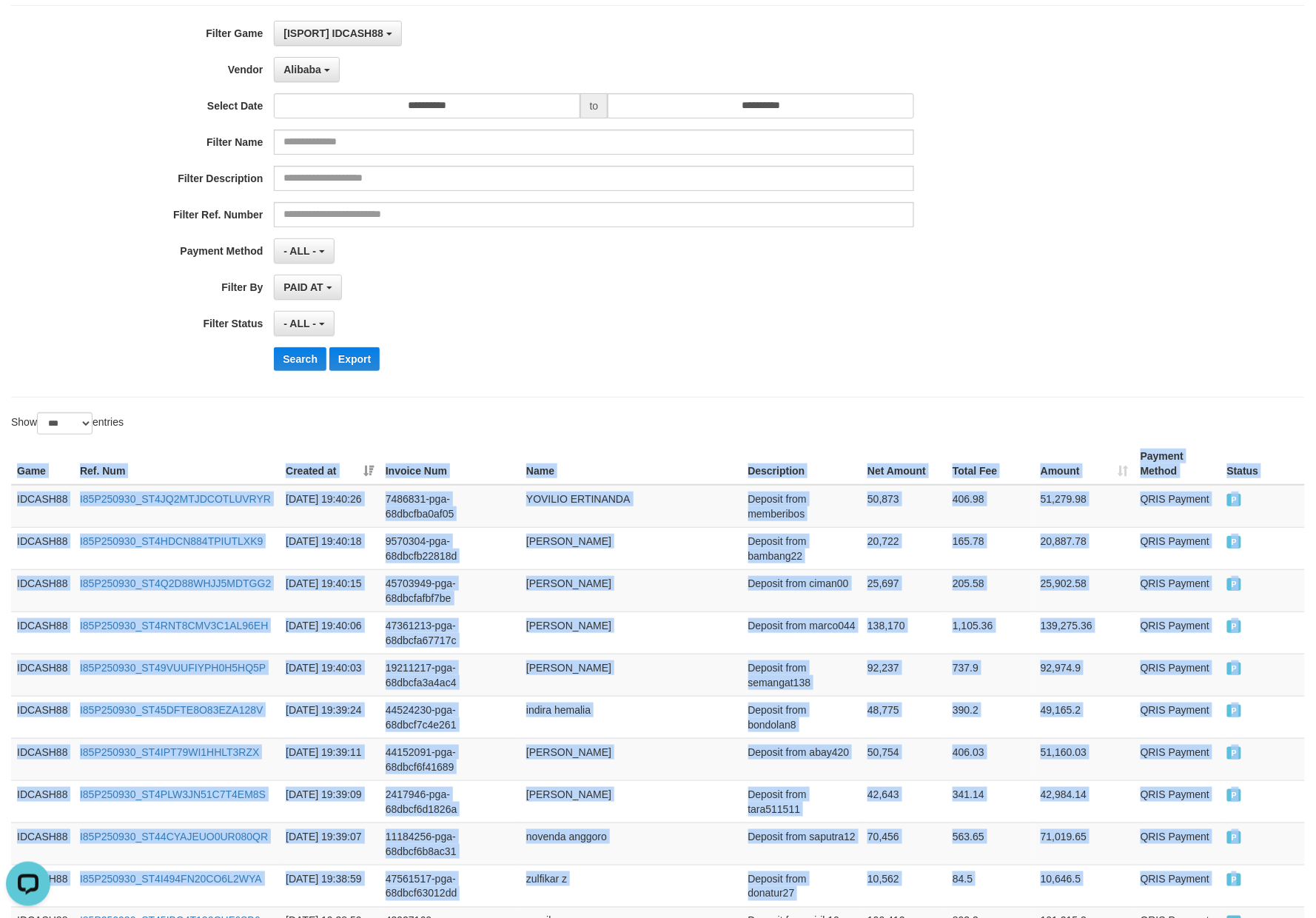
scroll to position [25, 0]
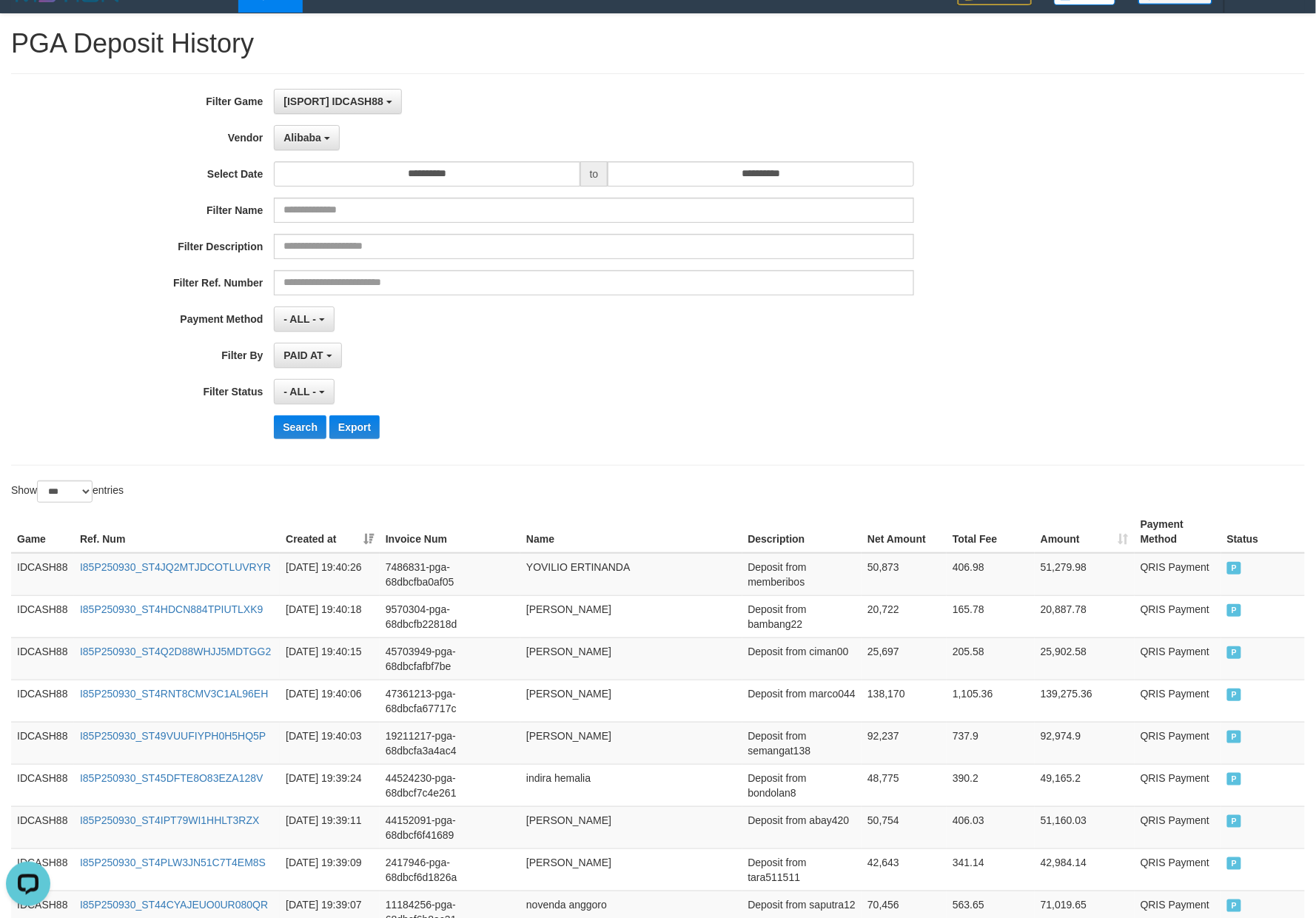
click at [616, 401] on div "- ALL - SELECT ALL - ALL - SELECT STATUS PENDING/UNPAID PAID CANCELED EXPIRED" at bounding box center [593, 392] width 640 height 25
click at [300, 430] on button "Search" at bounding box center [300, 428] width 52 height 24
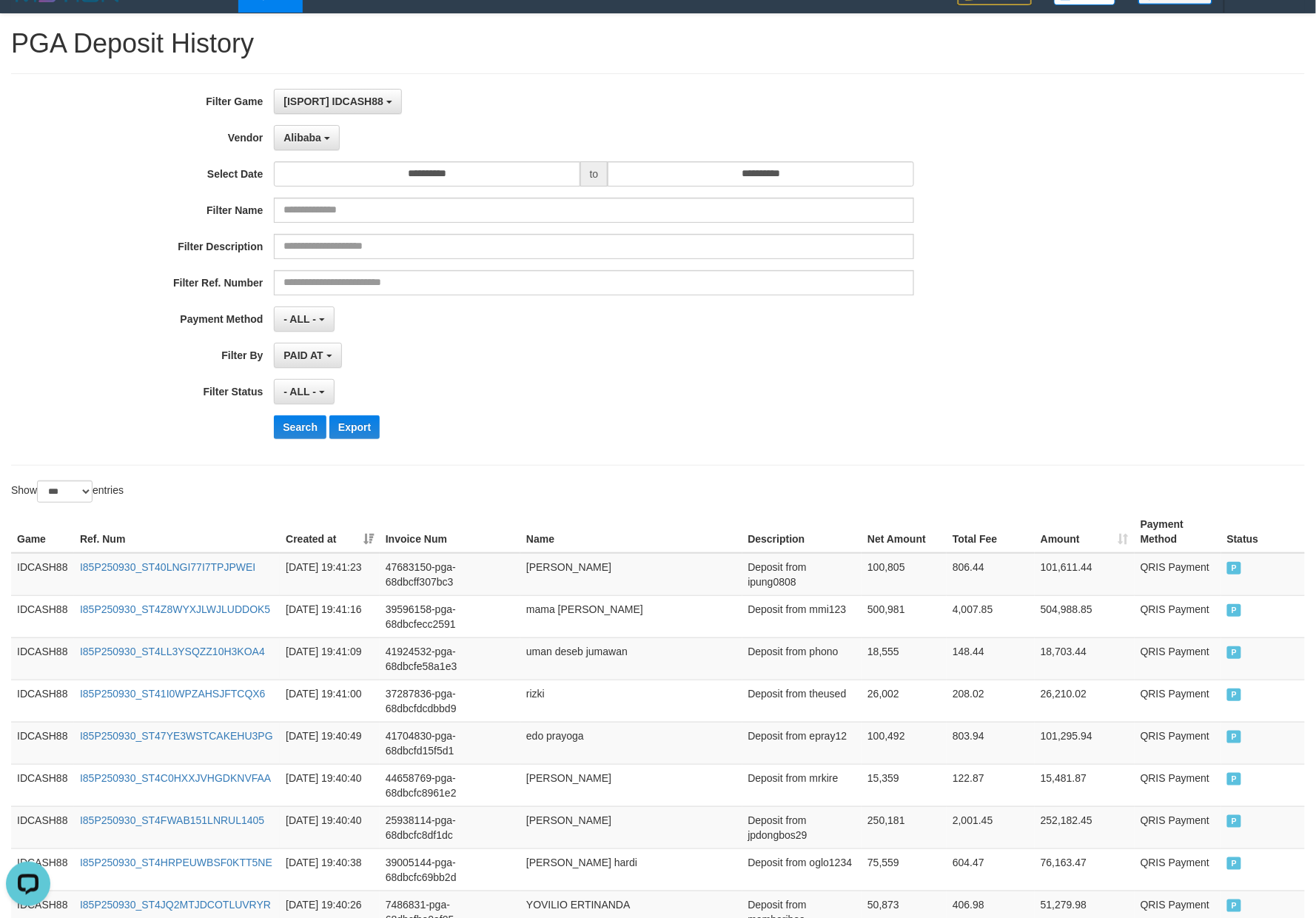
click at [560, 418] on div "Search Export" at bounding box center [685, 428] width 822 height 24
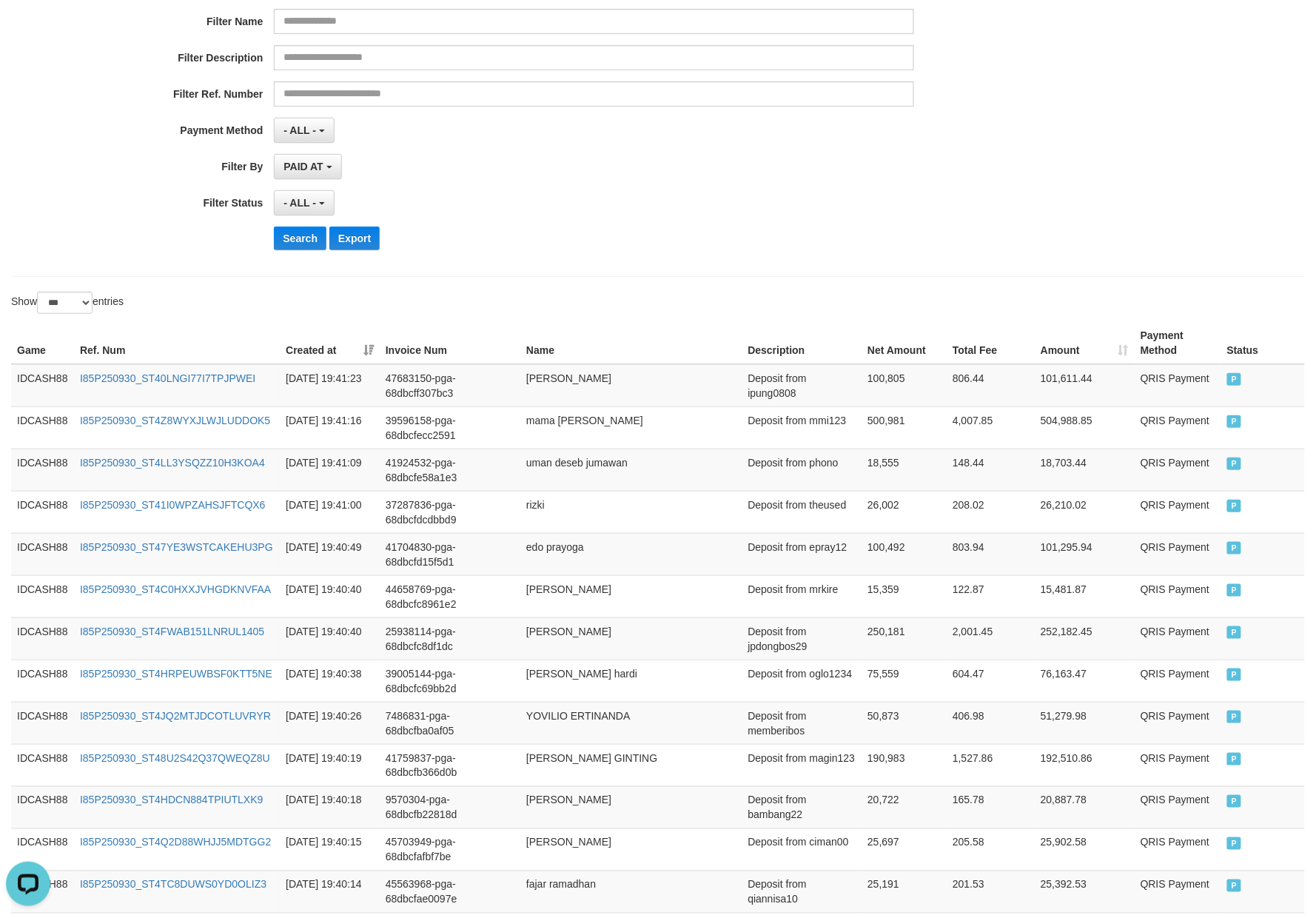
scroll to position [234, 0]
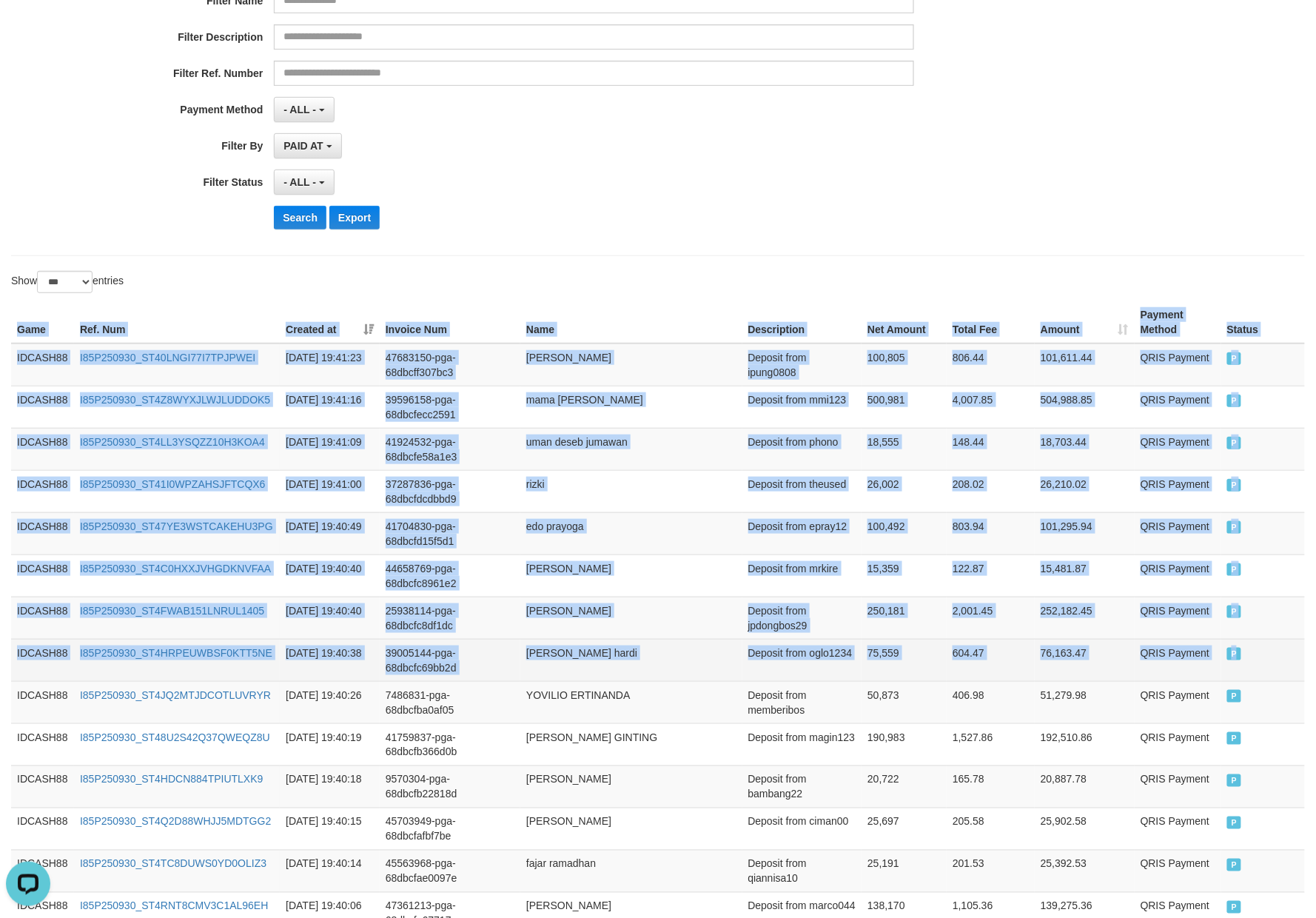
drag, startPoint x: 9, startPoint y: 321, endPoint x: 1275, endPoint y: 669, distance: 1313.0
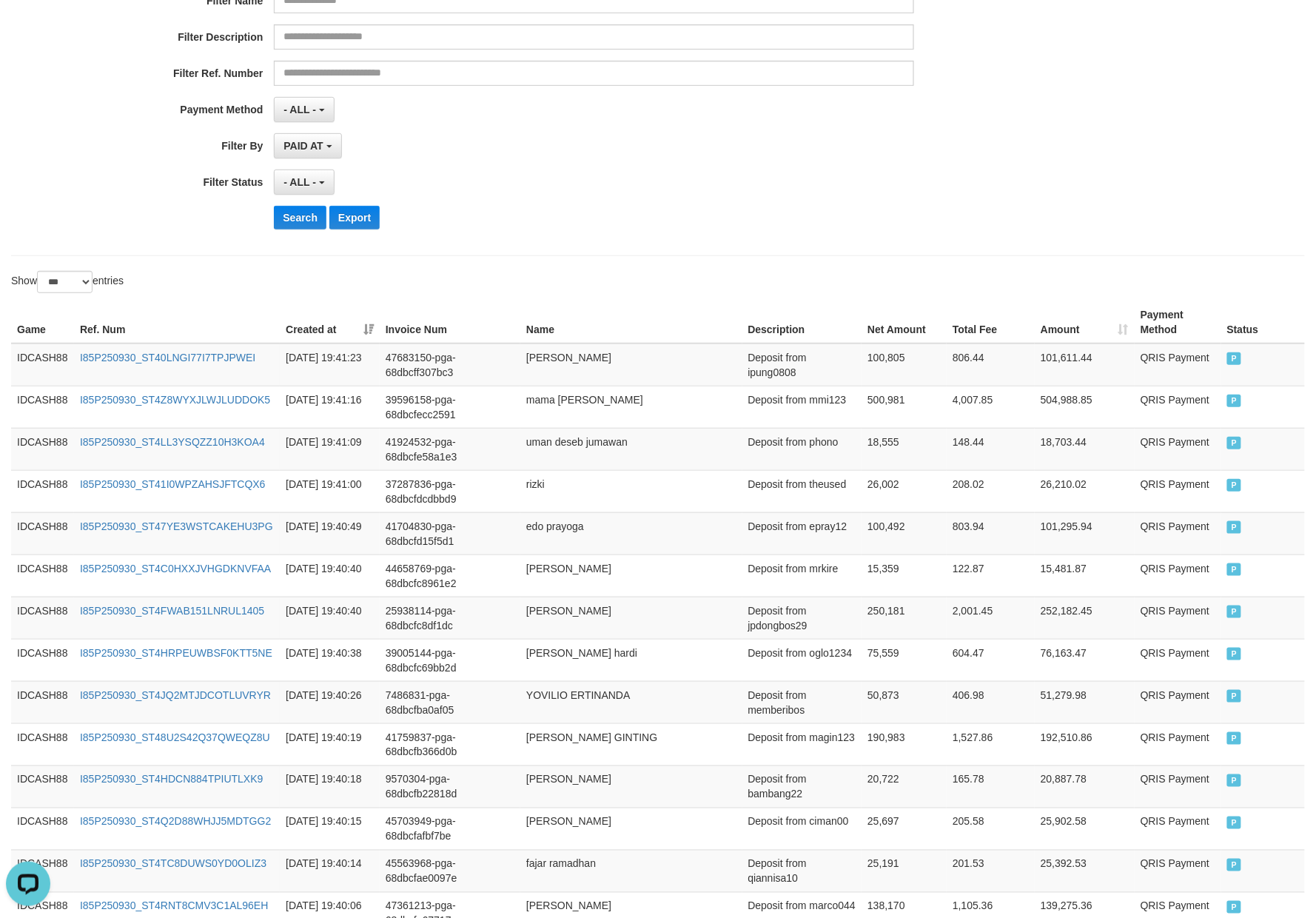
click at [617, 230] on div "Search Export" at bounding box center [685, 218] width 822 height 24
click at [290, 221] on button "Search" at bounding box center [300, 218] width 52 height 24
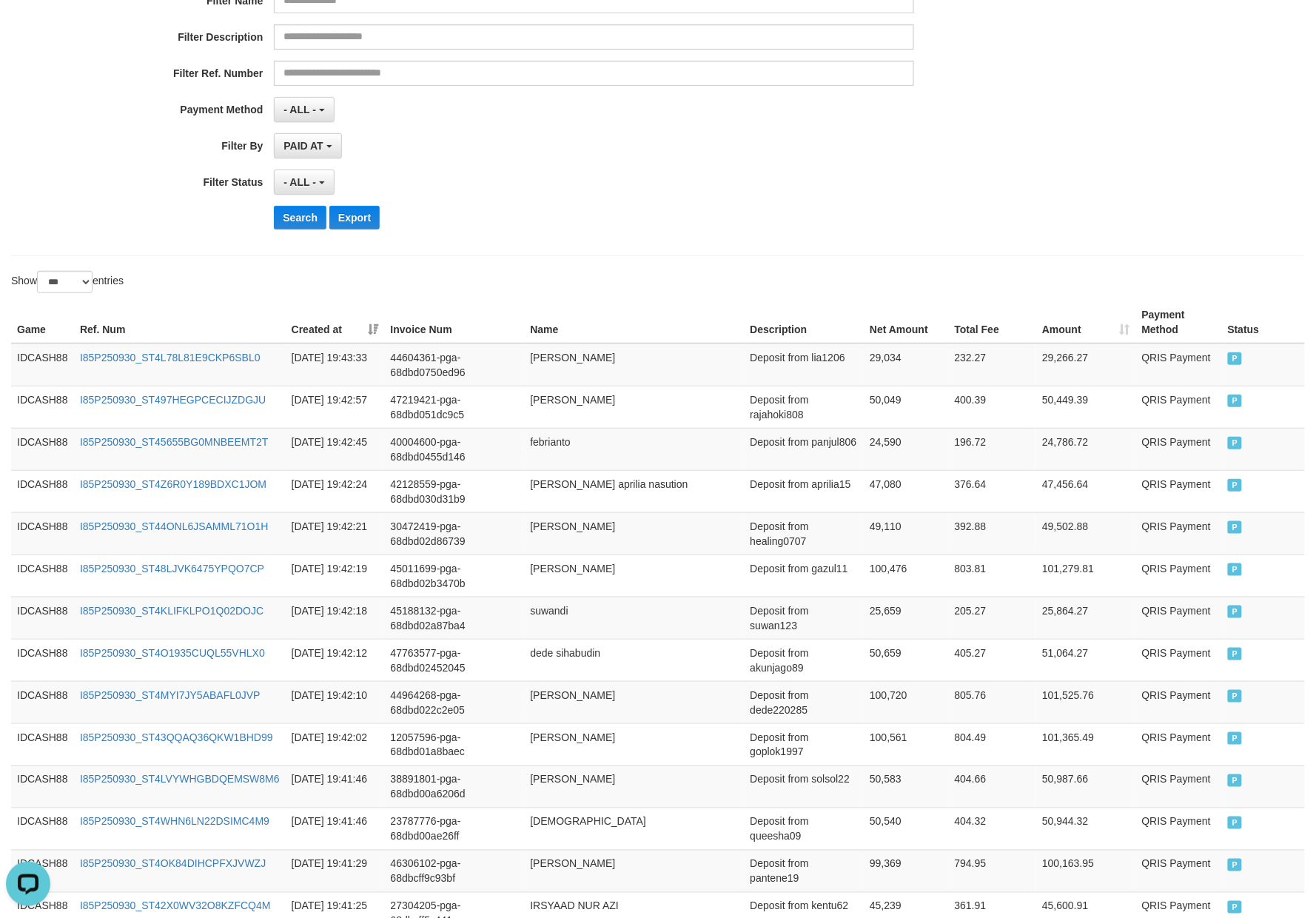
click at [552, 208] on div "Search Export" at bounding box center [685, 218] width 822 height 24
click at [285, 217] on button "Search" at bounding box center [300, 218] width 52 height 24
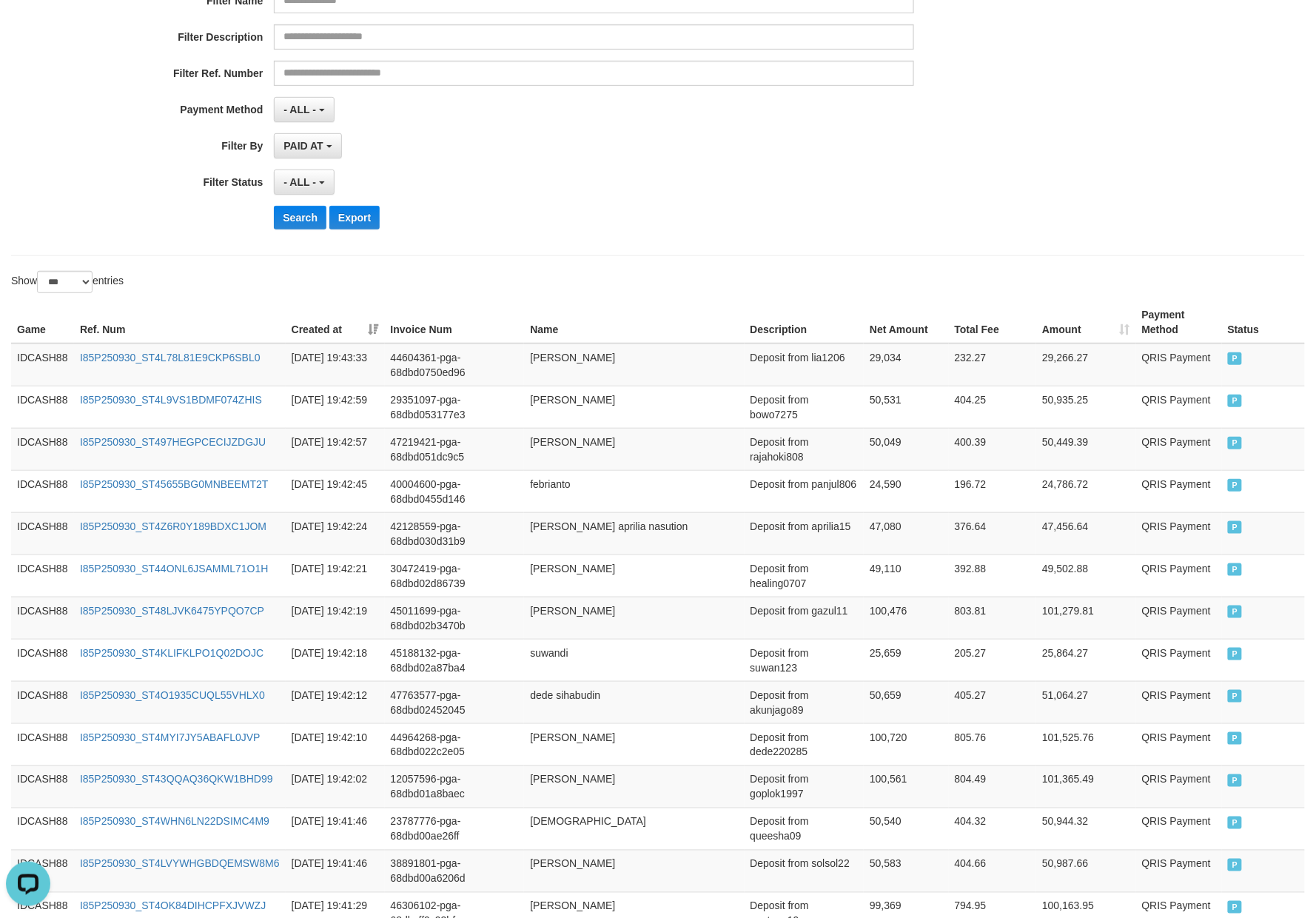
click at [655, 229] on div "Search Export" at bounding box center [685, 218] width 822 height 24
click at [312, 226] on button "Search" at bounding box center [300, 218] width 52 height 24
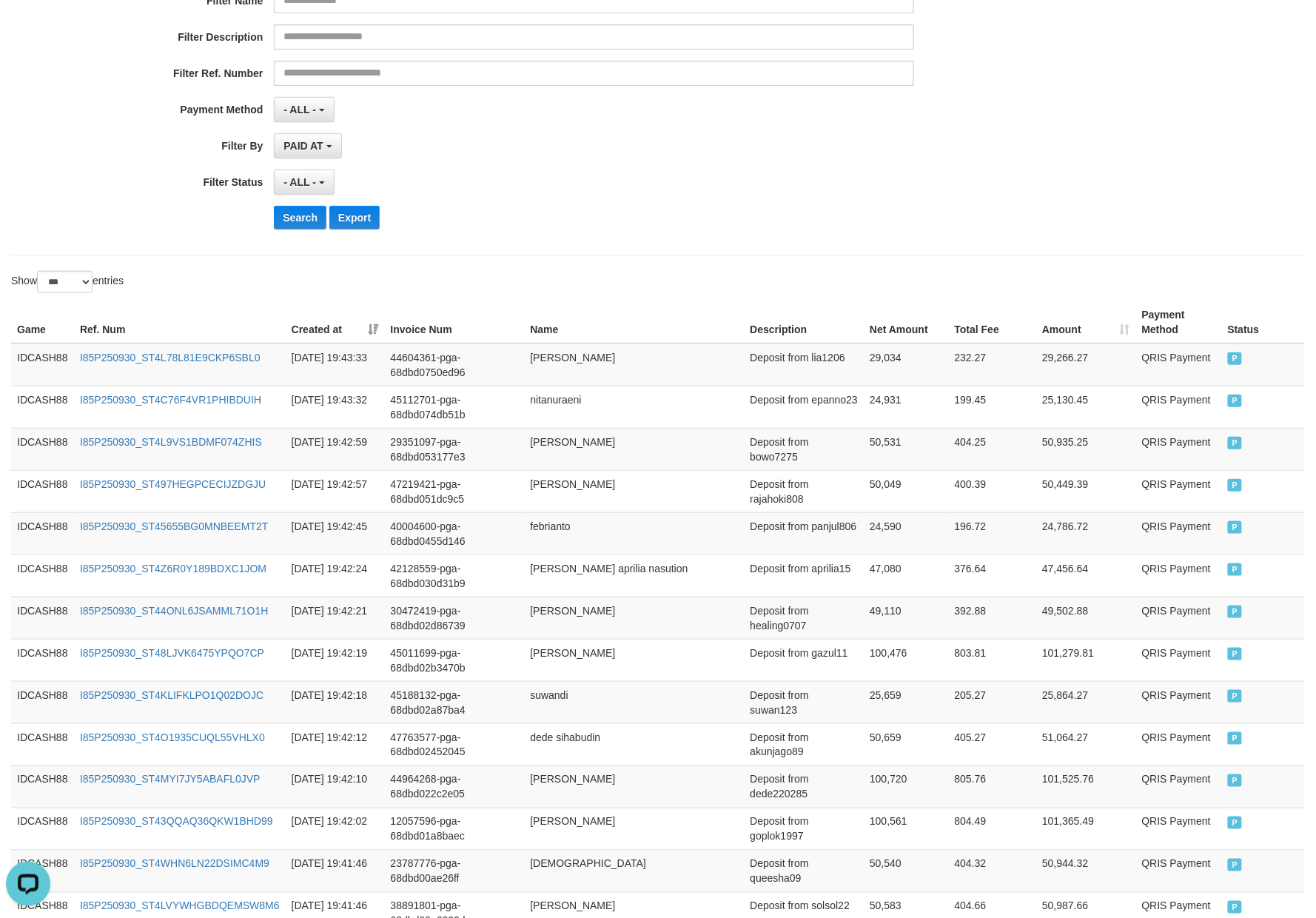
click at [628, 210] on div "Search Export" at bounding box center [685, 218] width 822 height 24
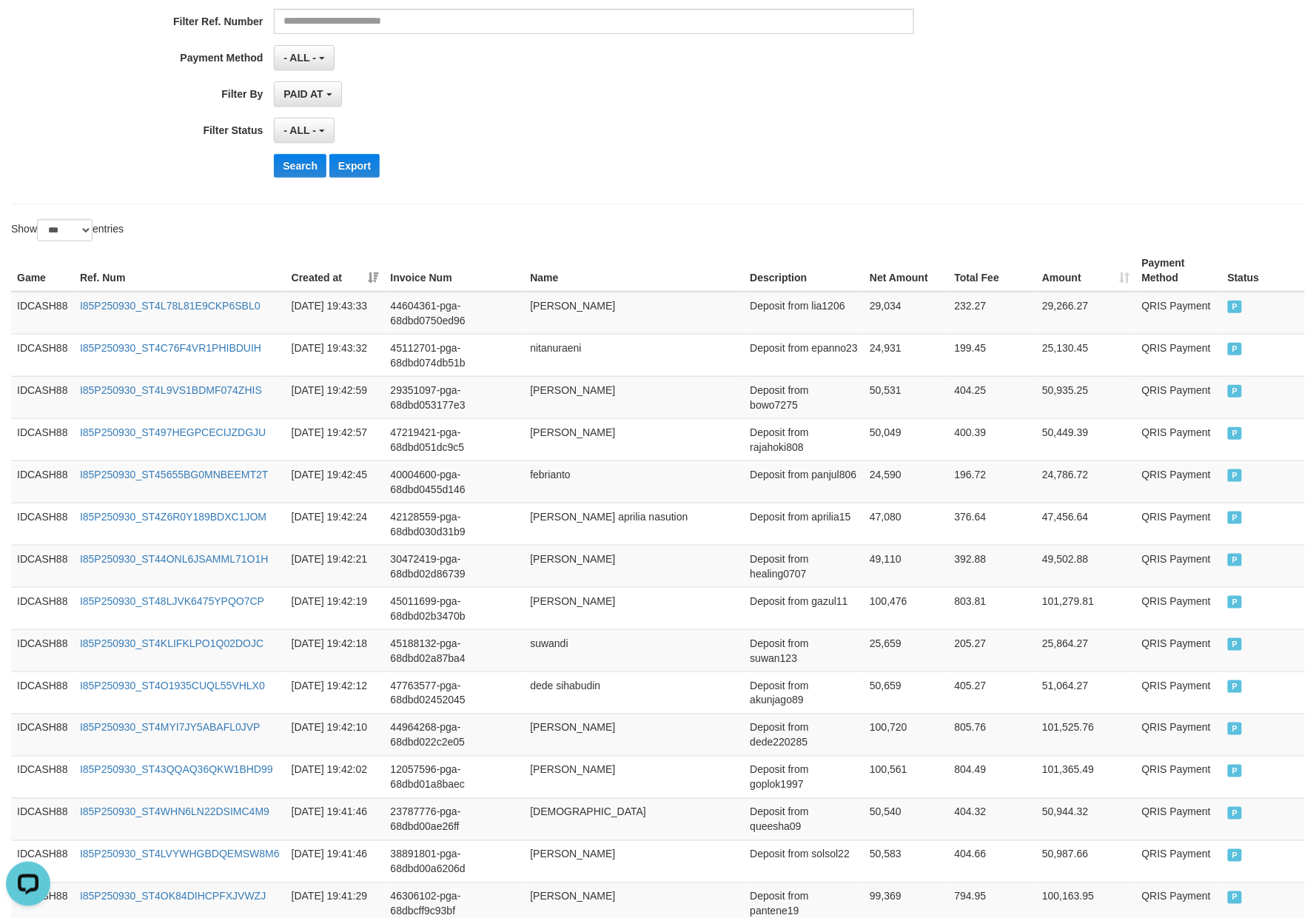
scroll to position [333, 0]
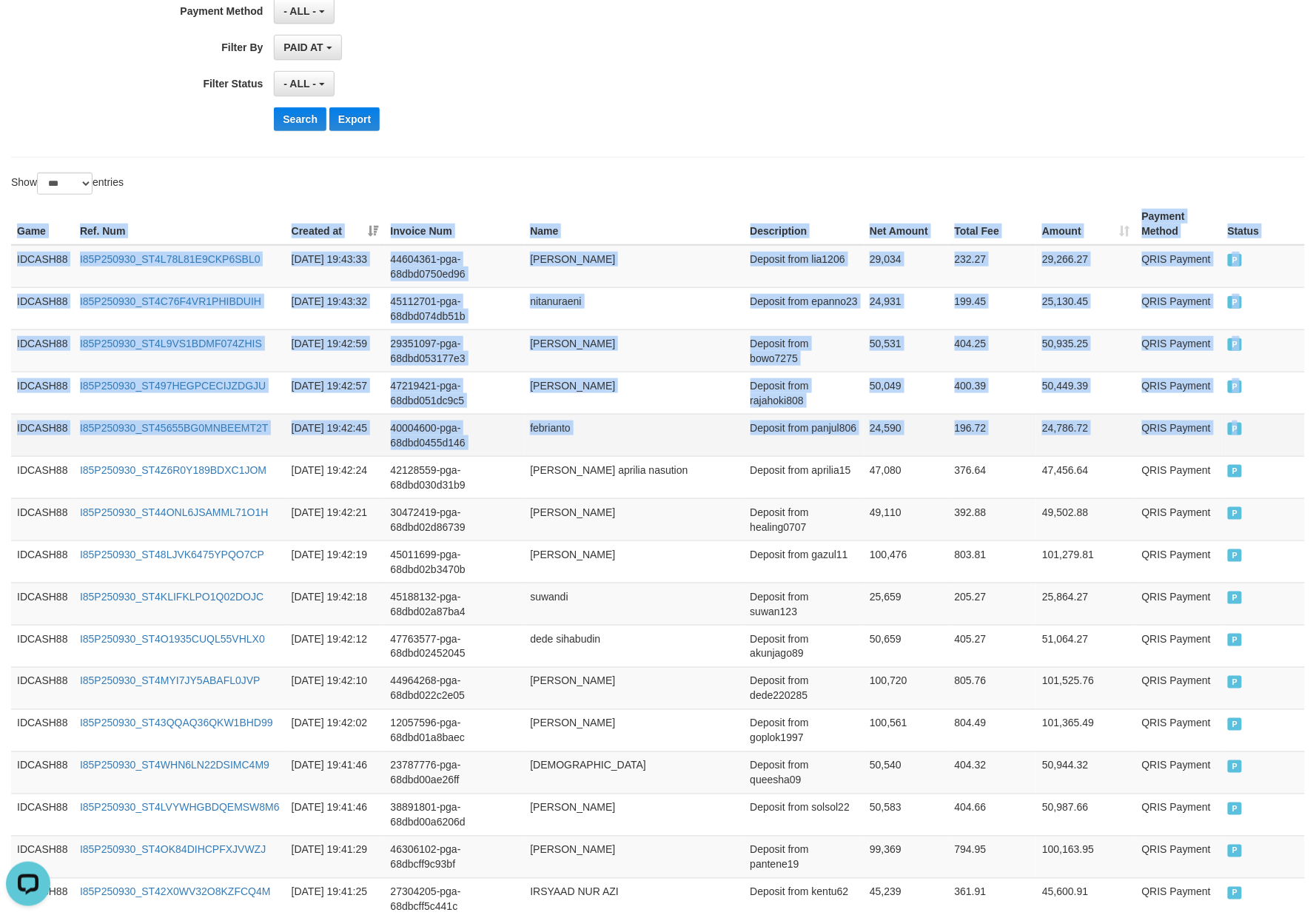
drag, startPoint x: 13, startPoint y: 230, endPoint x: 1239, endPoint y: 444, distance: 1244.5
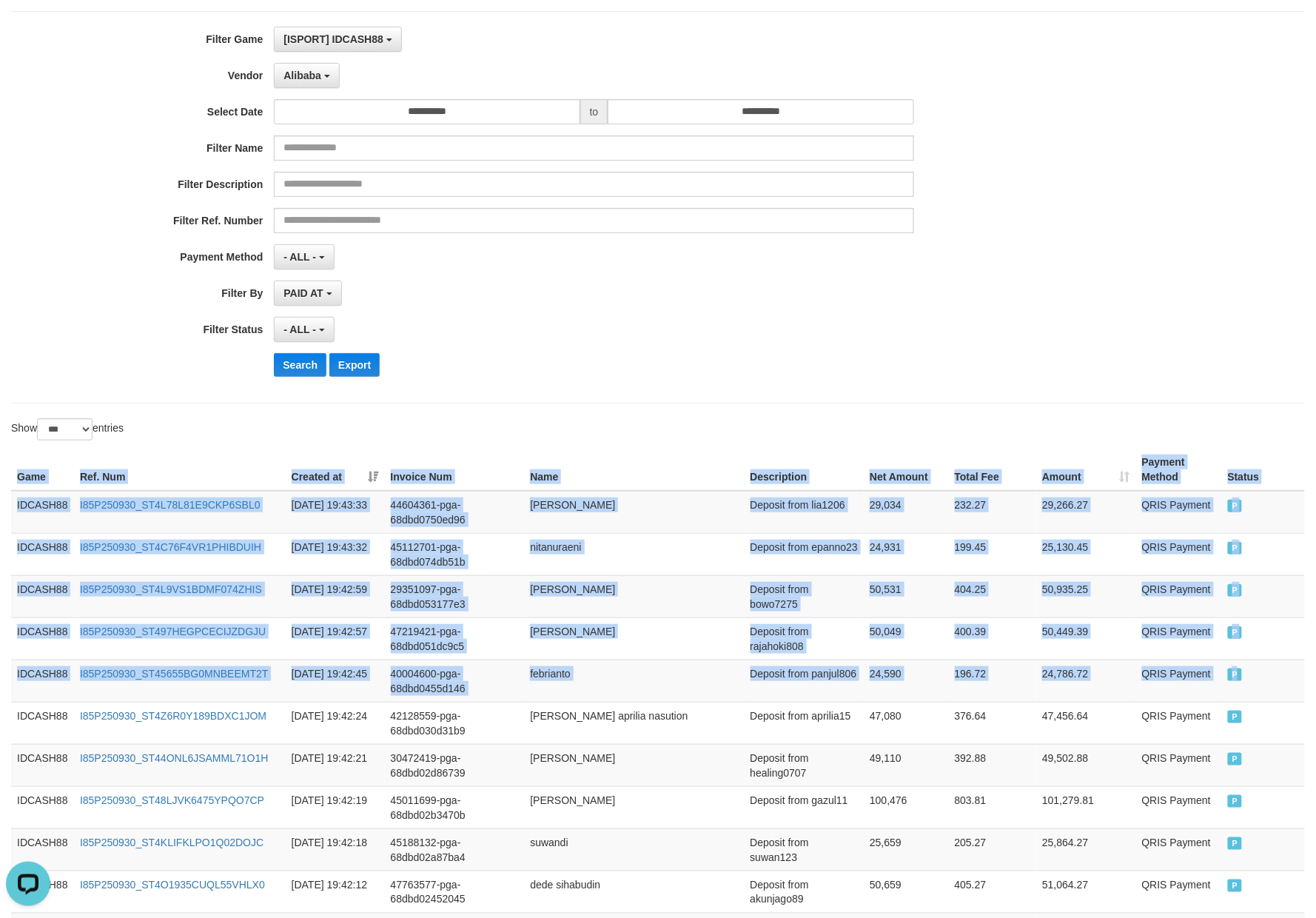
scroll to position [37, 0]
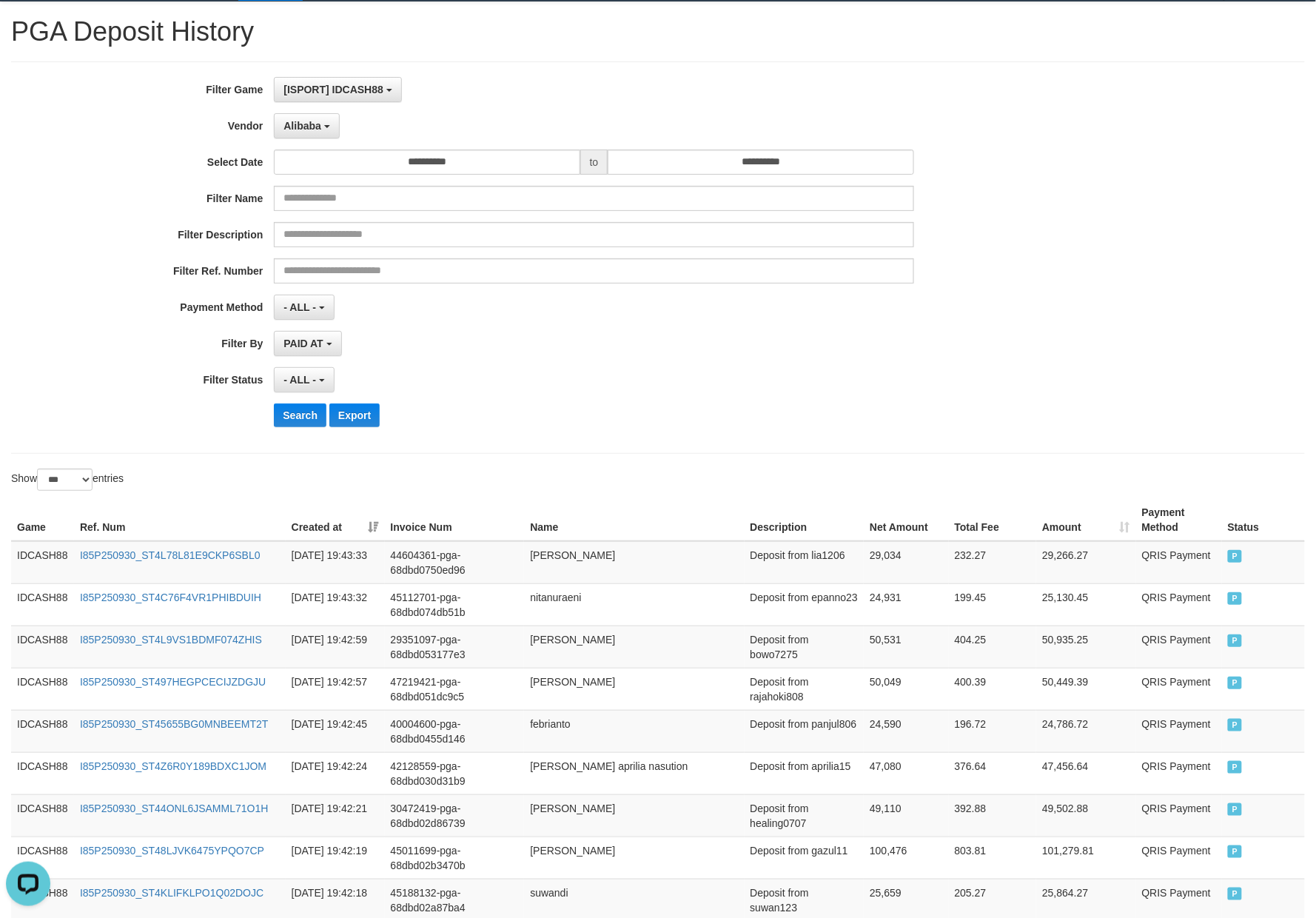
click at [611, 355] on div "PAID AT PAID AT CREATED AT" at bounding box center [593, 344] width 640 height 25
click at [309, 431] on div "**********" at bounding box center [549, 257] width 1097 height 361
click at [309, 422] on button "Search" at bounding box center [300, 416] width 52 height 24
click at [641, 445] on div "**********" at bounding box center [658, 257] width 1294 height 392
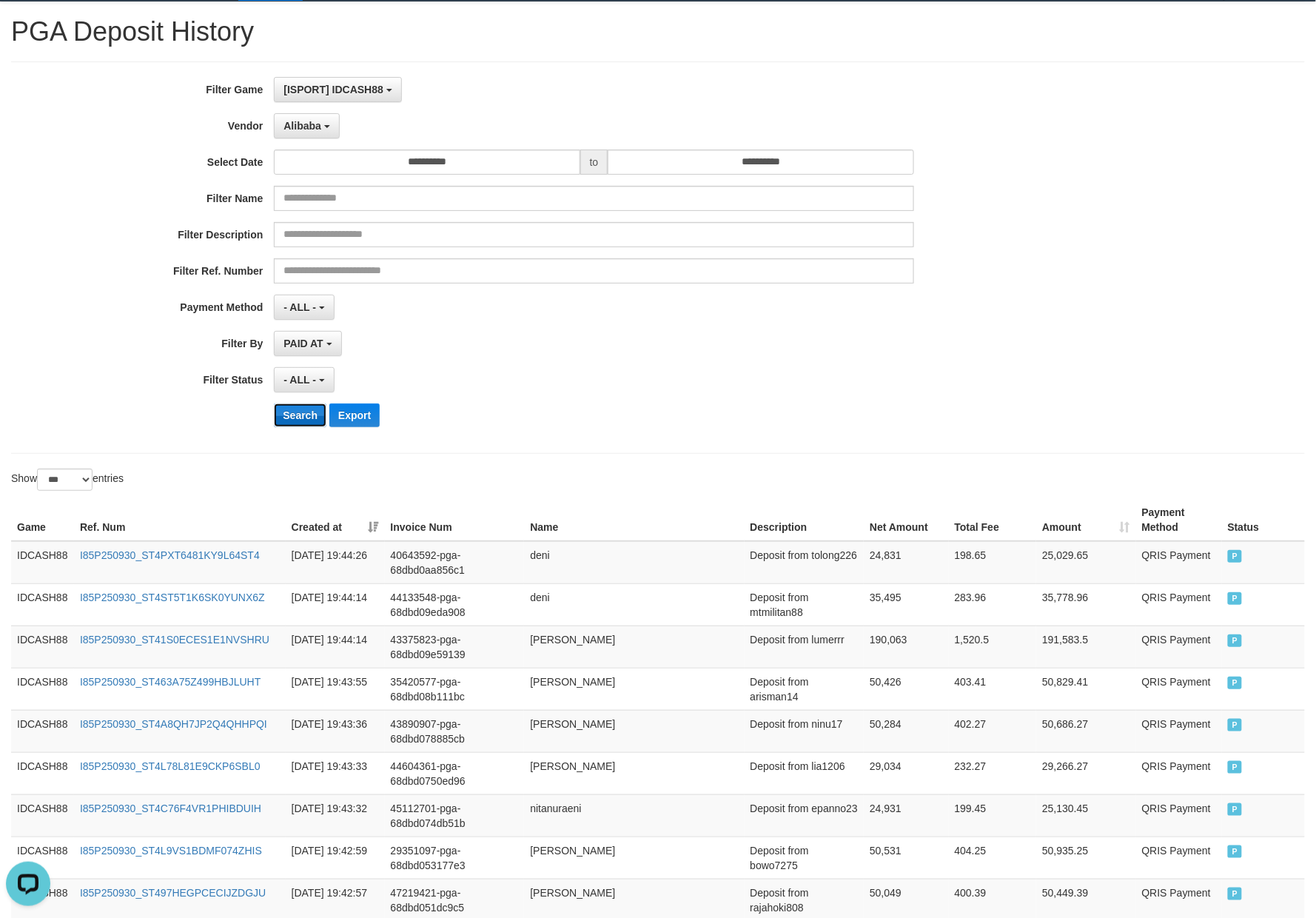
click at [293, 421] on button "Search" at bounding box center [300, 416] width 52 height 24
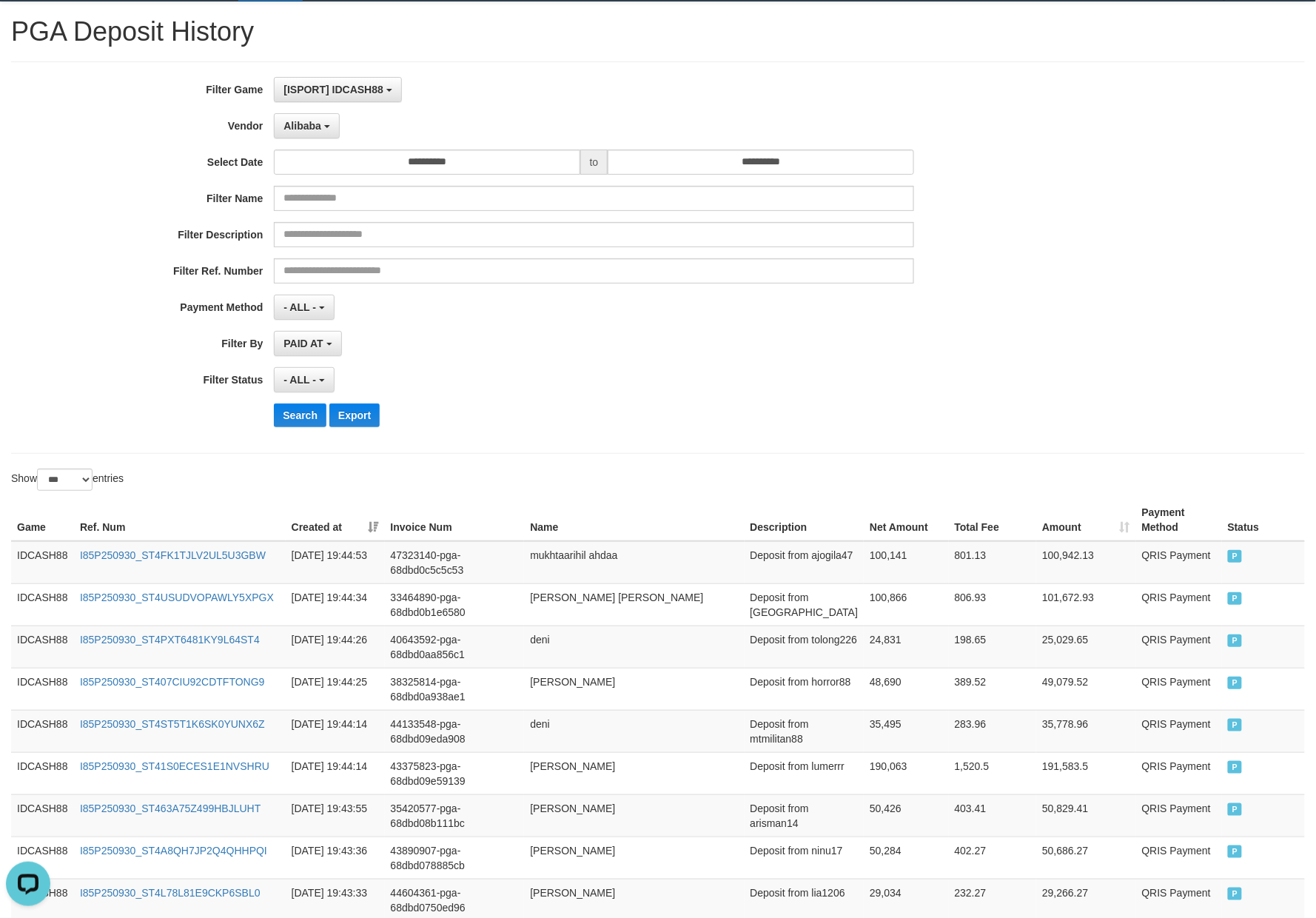
click at [623, 398] on div "**********" at bounding box center [549, 257] width 1097 height 361
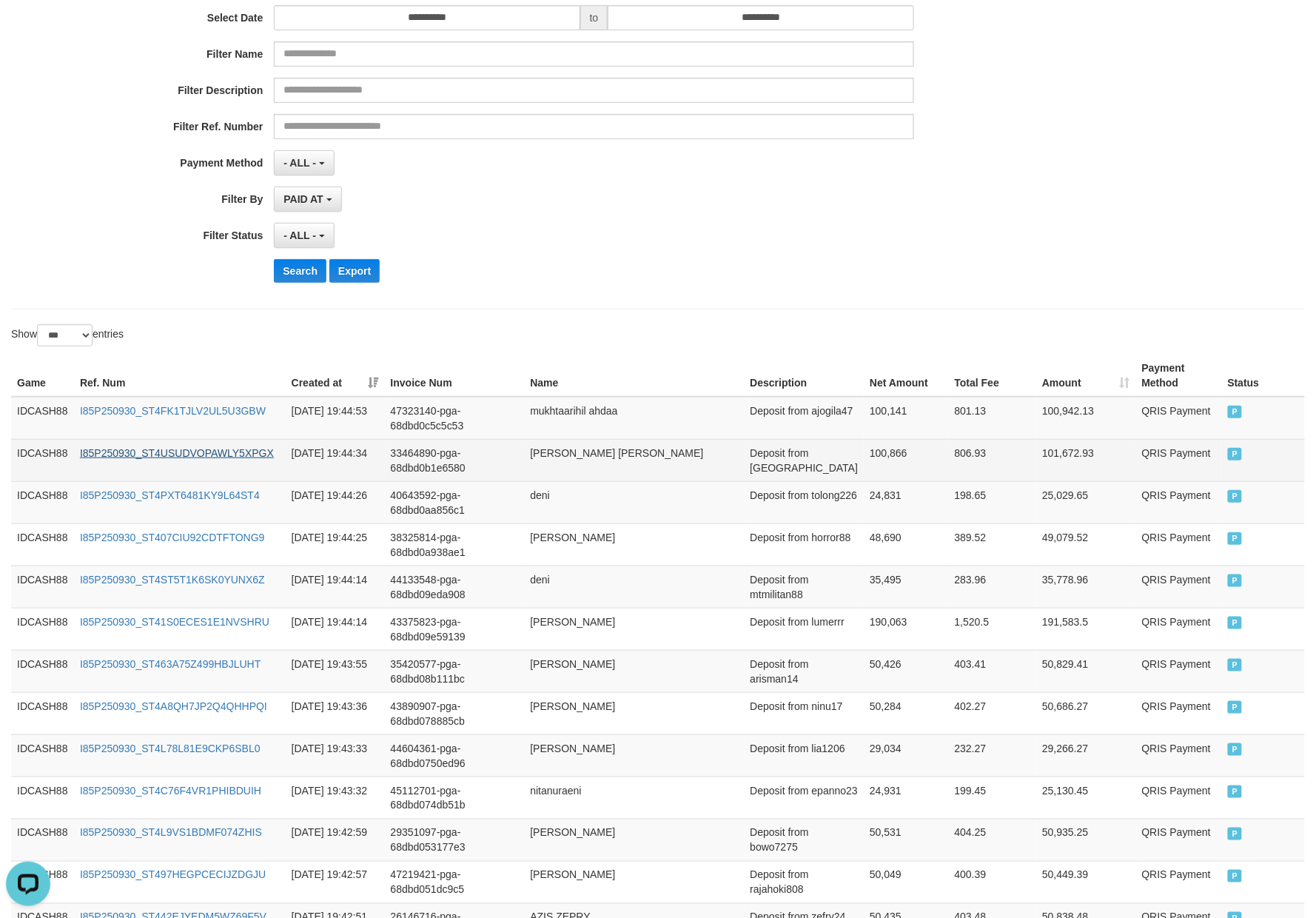
scroll to position [234, 0]
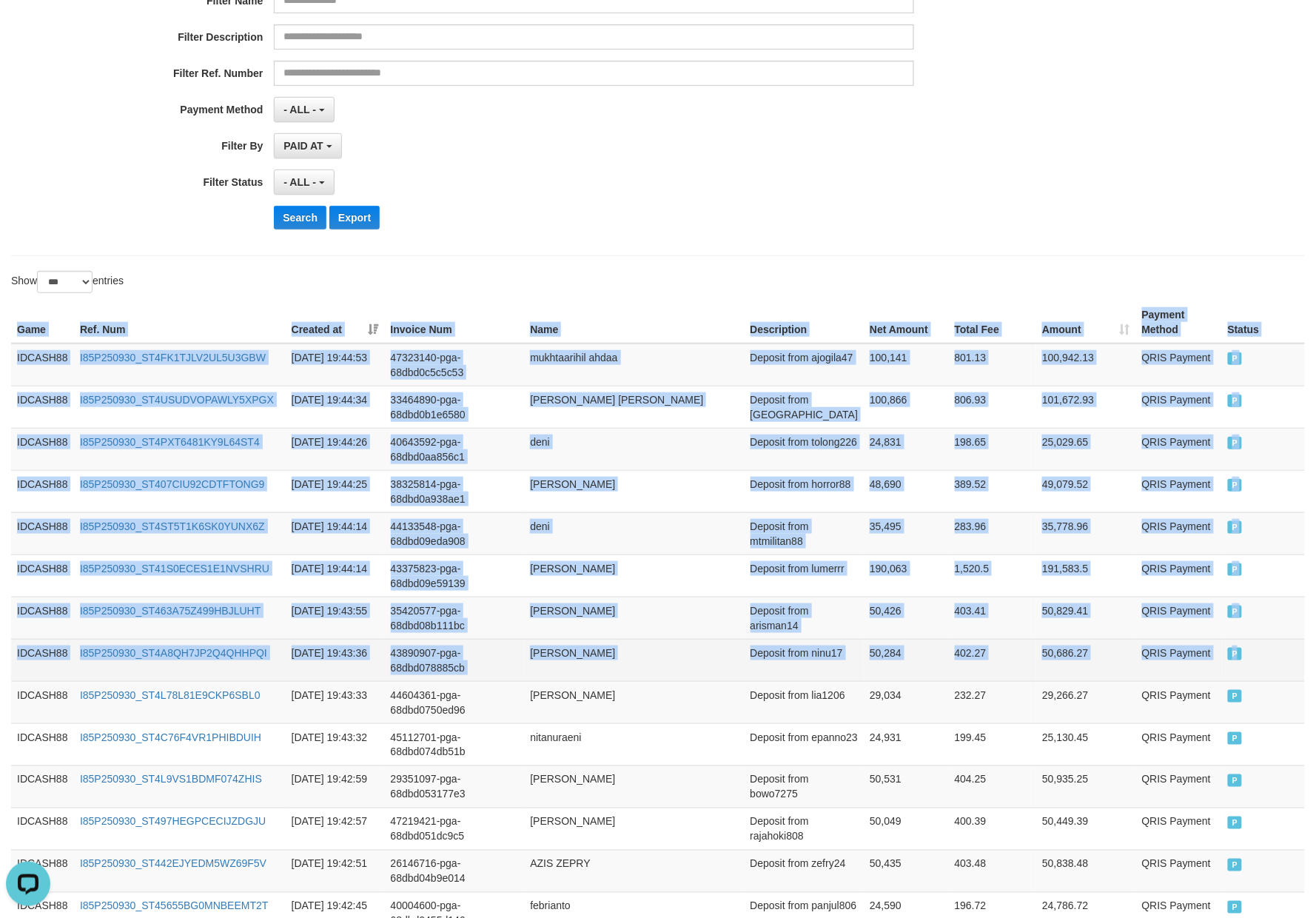
drag, startPoint x: 13, startPoint y: 327, endPoint x: 1265, endPoint y: 650, distance: 1293.0
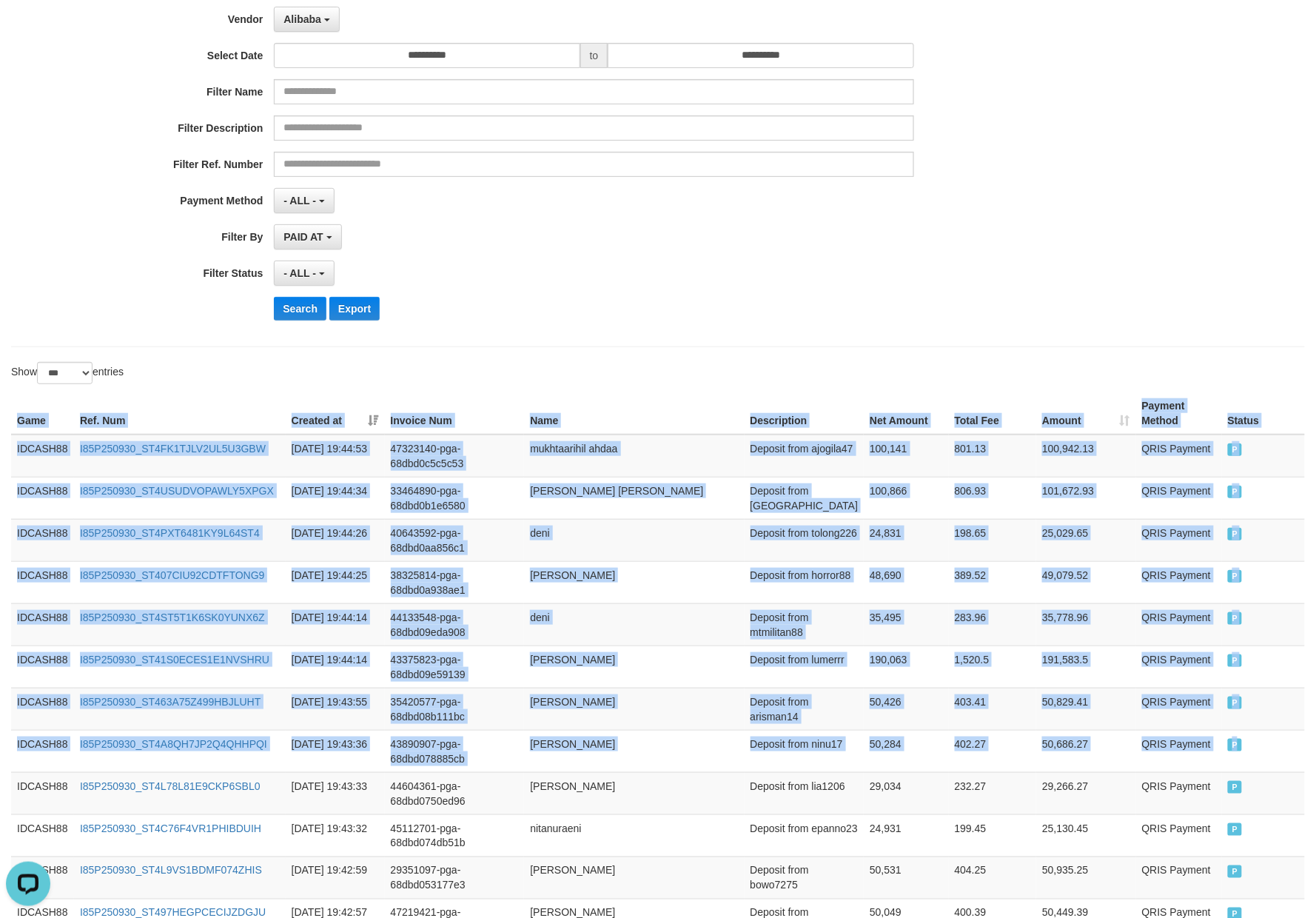
scroll to position [37, 0]
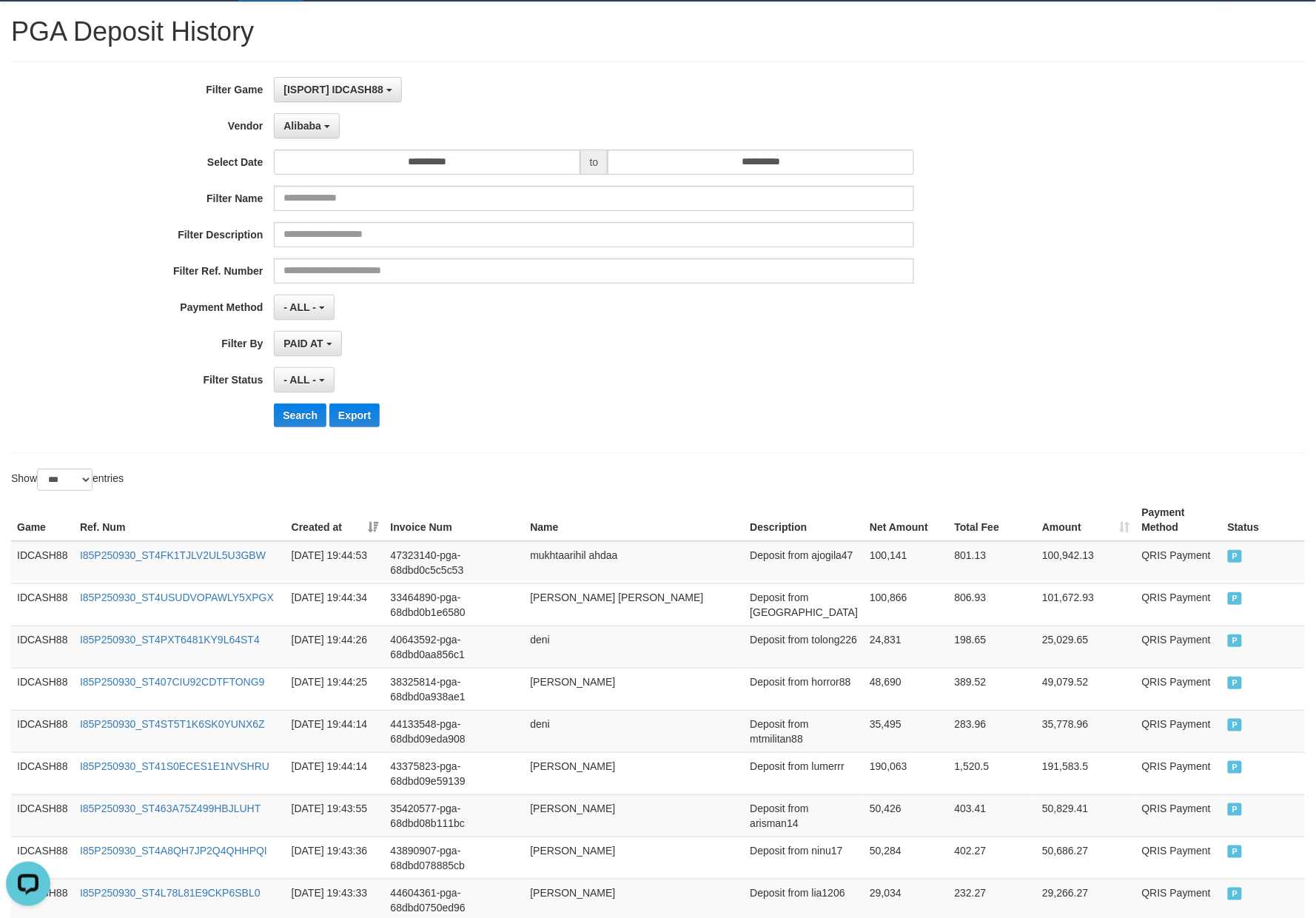
click at [590, 401] on div "**********" at bounding box center [549, 257] width 1097 height 361
click at [303, 418] on button "Search" at bounding box center [300, 416] width 52 height 24
click at [623, 406] on div "Search Export" at bounding box center [685, 416] width 822 height 24
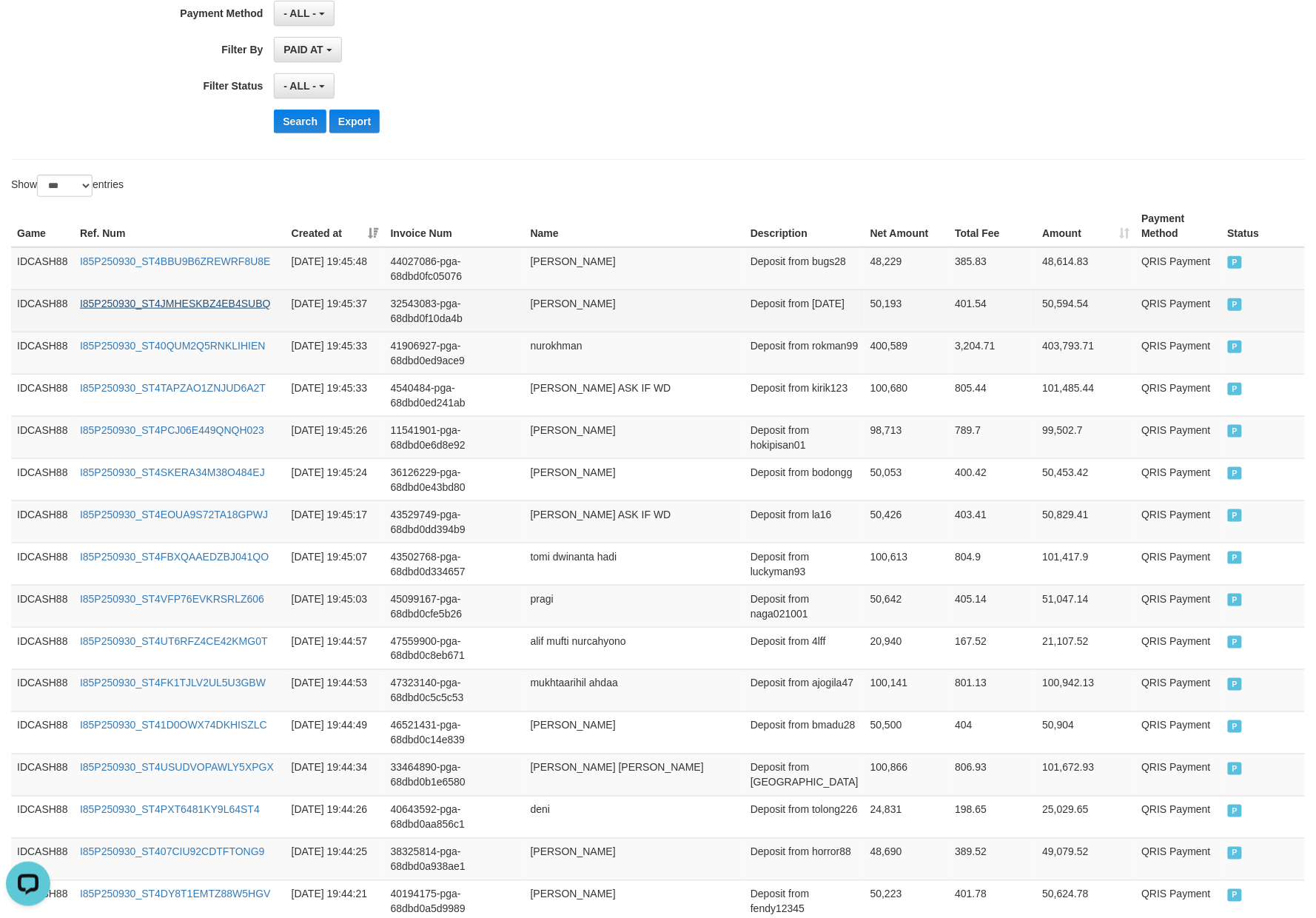
scroll to position [377, 0]
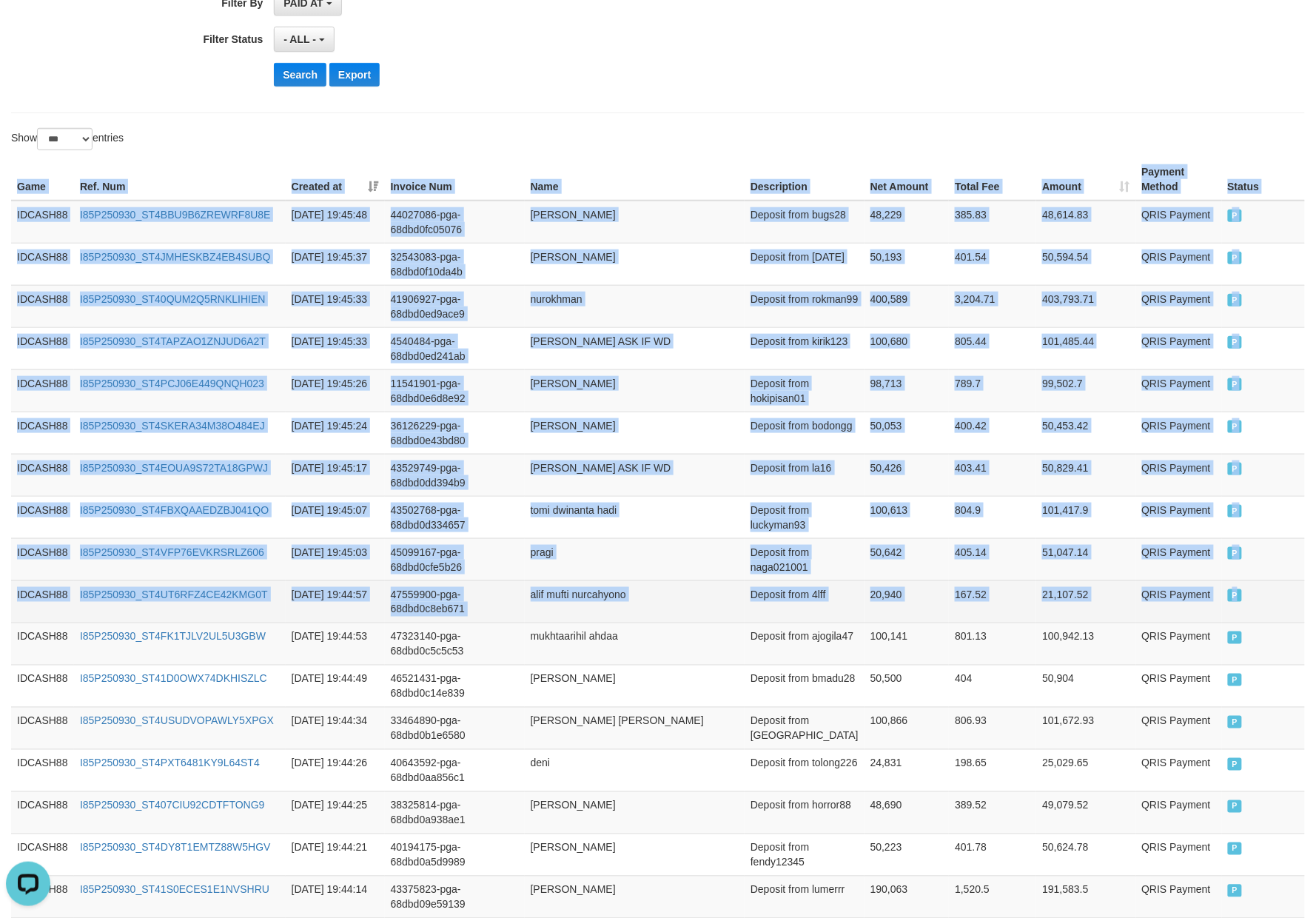
drag, startPoint x: 13, startPoint y: 187, endPoint x: 1255, endPoint y: 593, distance: 1306.7
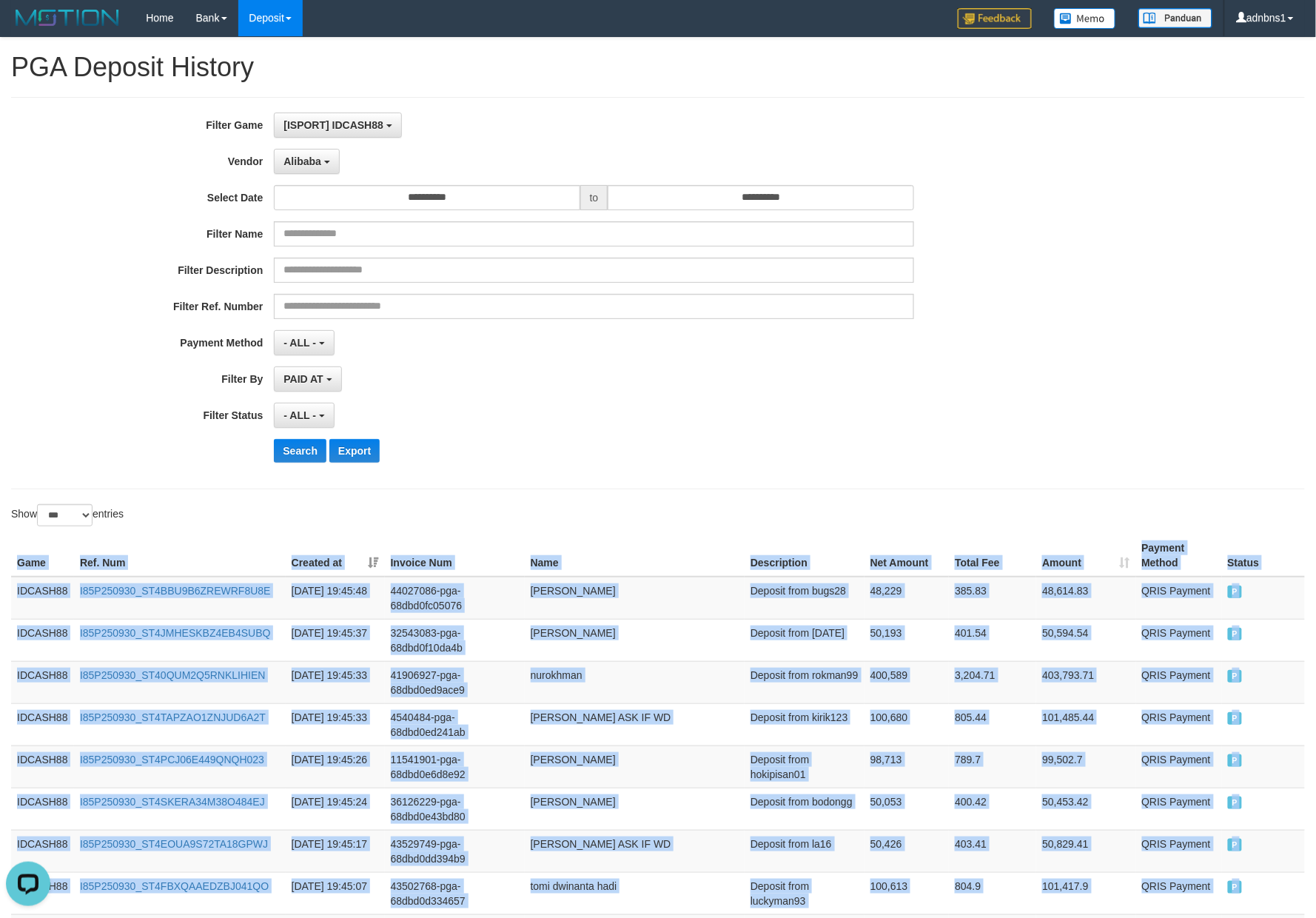
scroll to position [0, 0]
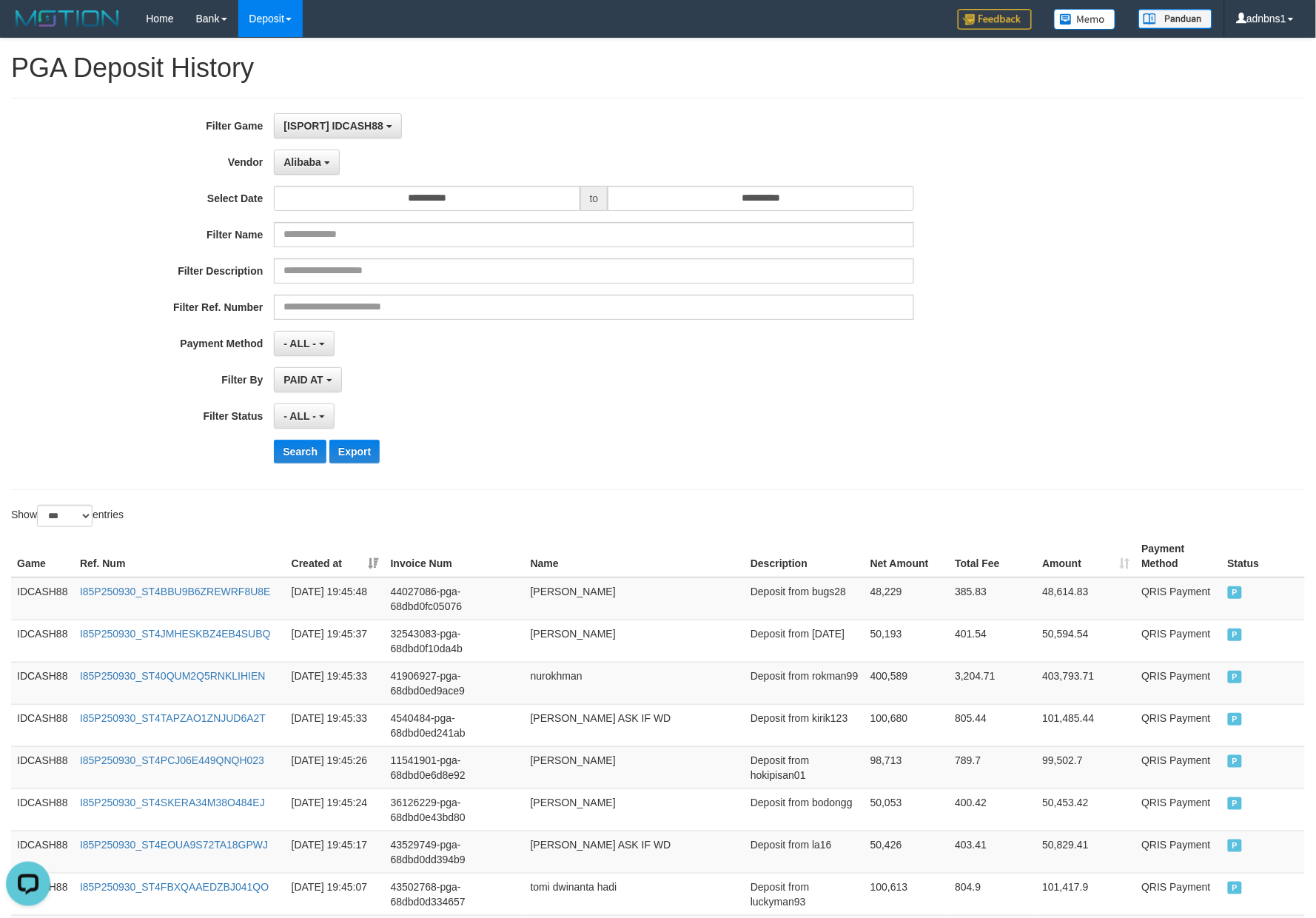
click at [608, 441] on div "**********" at bounding box center [549, 294] width 1097 height 361
click at [290, 450] on button "Search" at bounding box center [300, 452] width 52 height 24
click at [581, 456] on div "Search Export" at bounding box center [685, 452] width 822 height 24
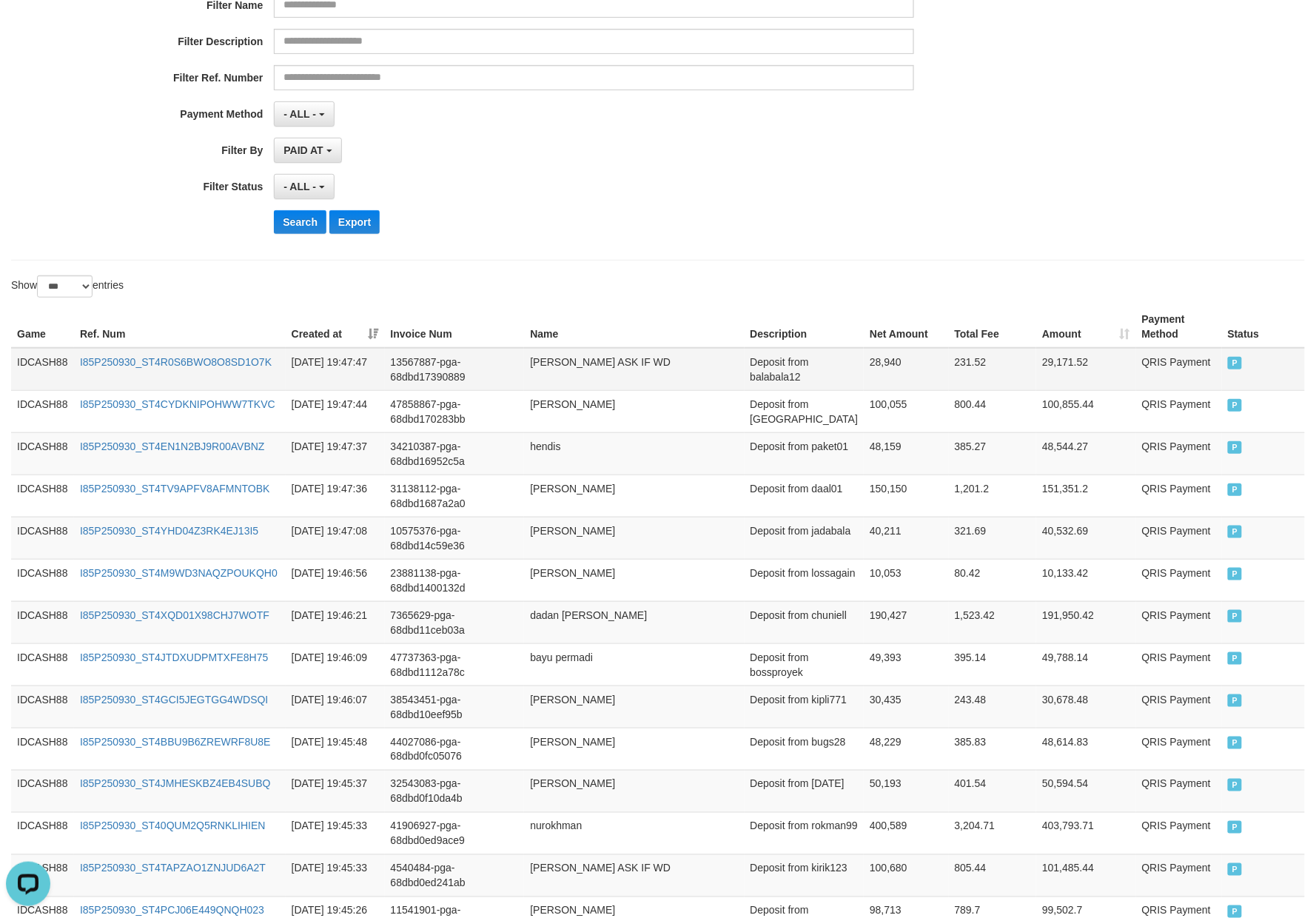
scroll to position [221, 0]
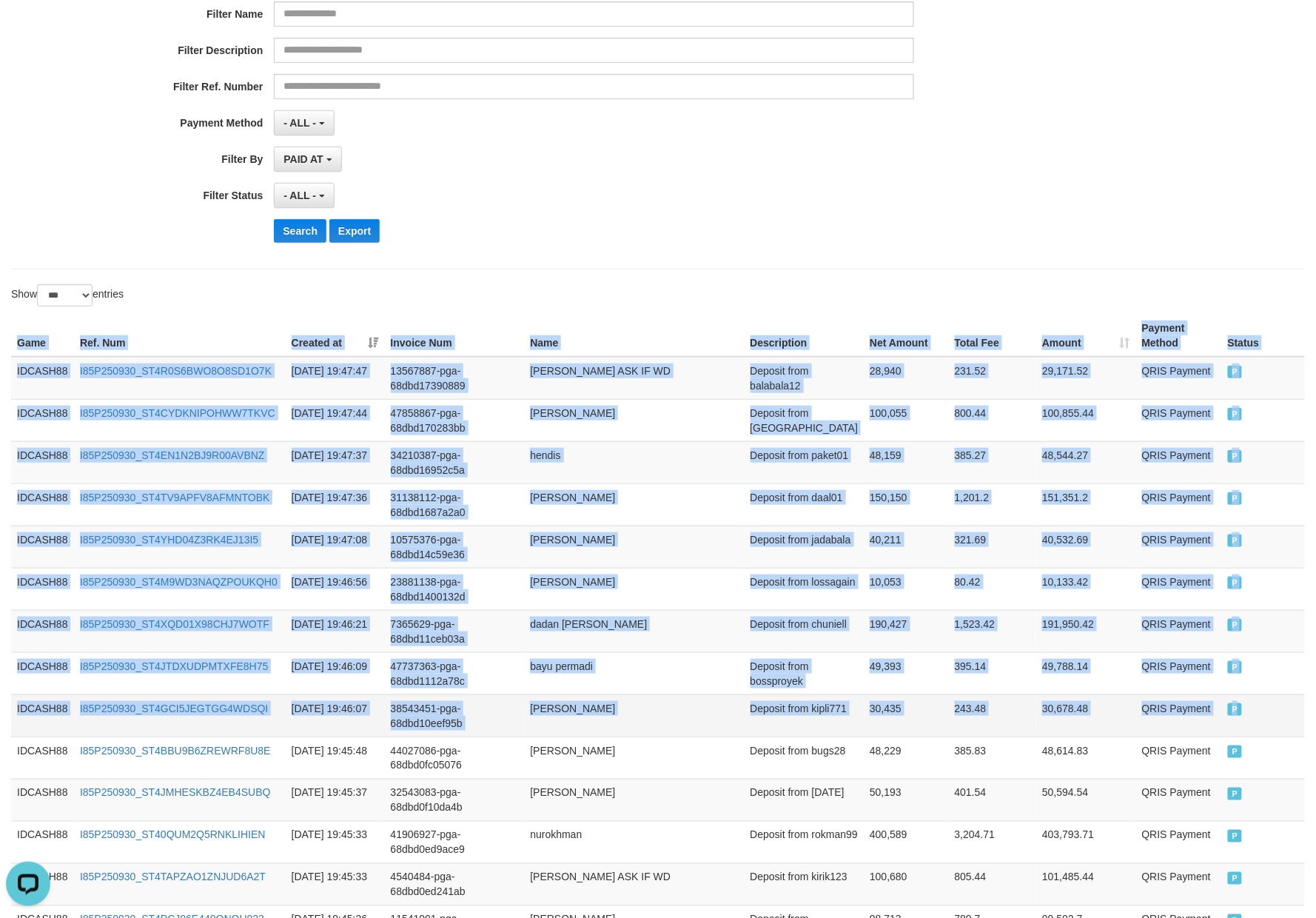
drag, startPoint x: 18, startPoint y: 344, endPoint x: 1244, endPoint y: 721, distance: 1282.7
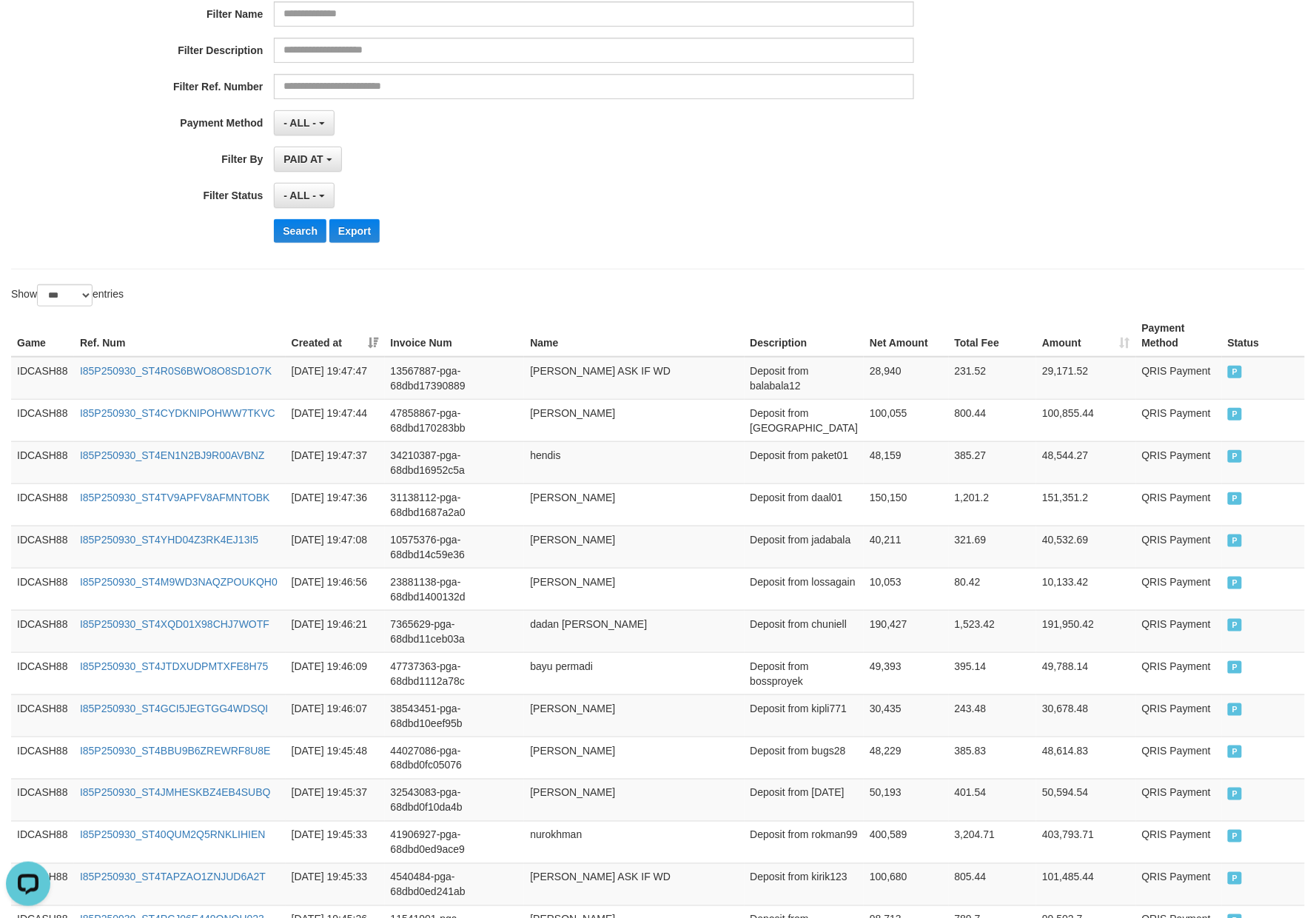
click at [598, 225] on div "Search Export" at bounding box center [685, 231] width 822 height 24
click at [300, 232] on button "Search" at bounding box center [300, 231] width 52 height 24
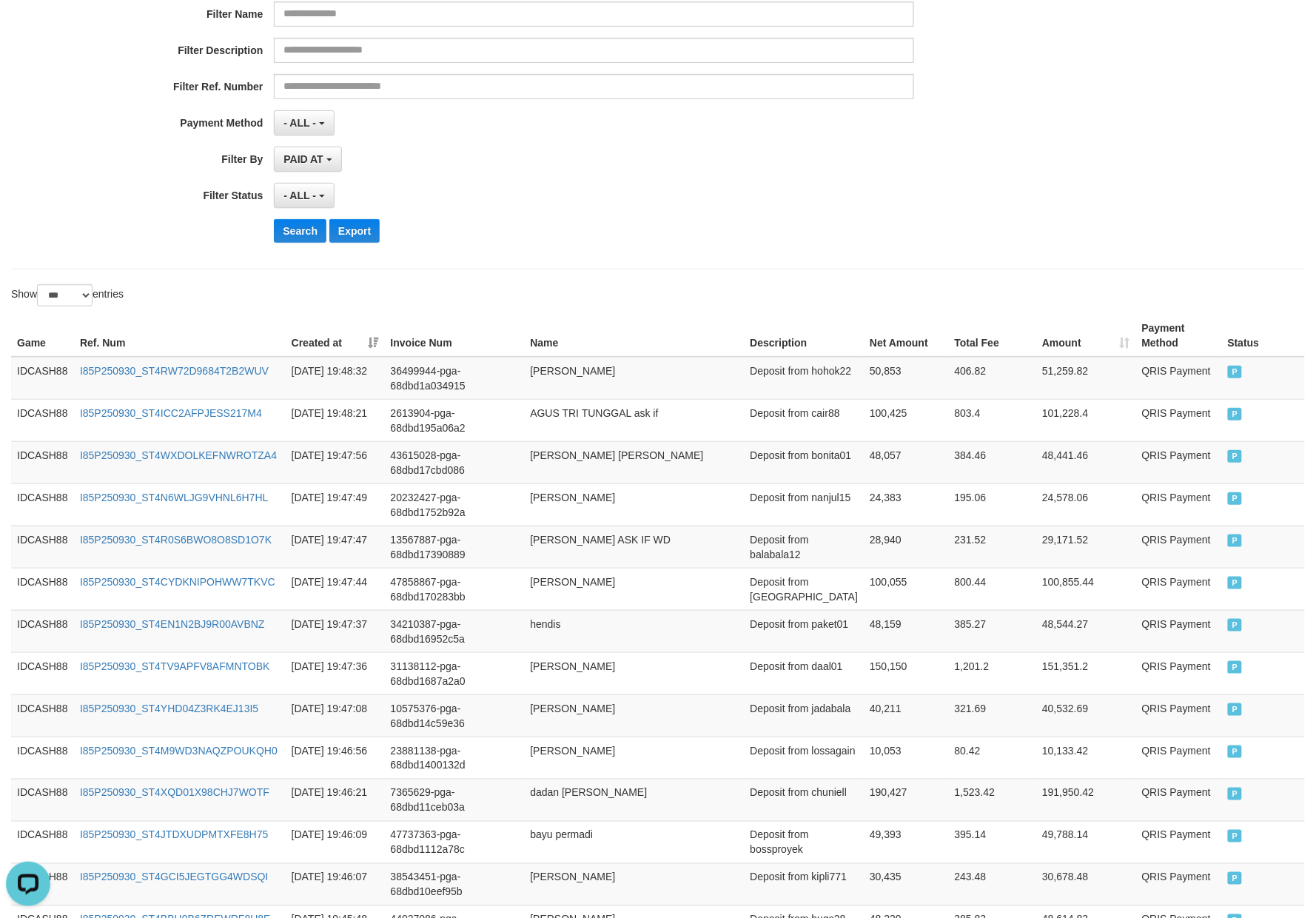
click at [714, 258] on div "**********" at bounding box center [658, 73] width 1294 height 392
click at [297, 237] on button "Search" at bounding box center [300, 231] width 52 height 24
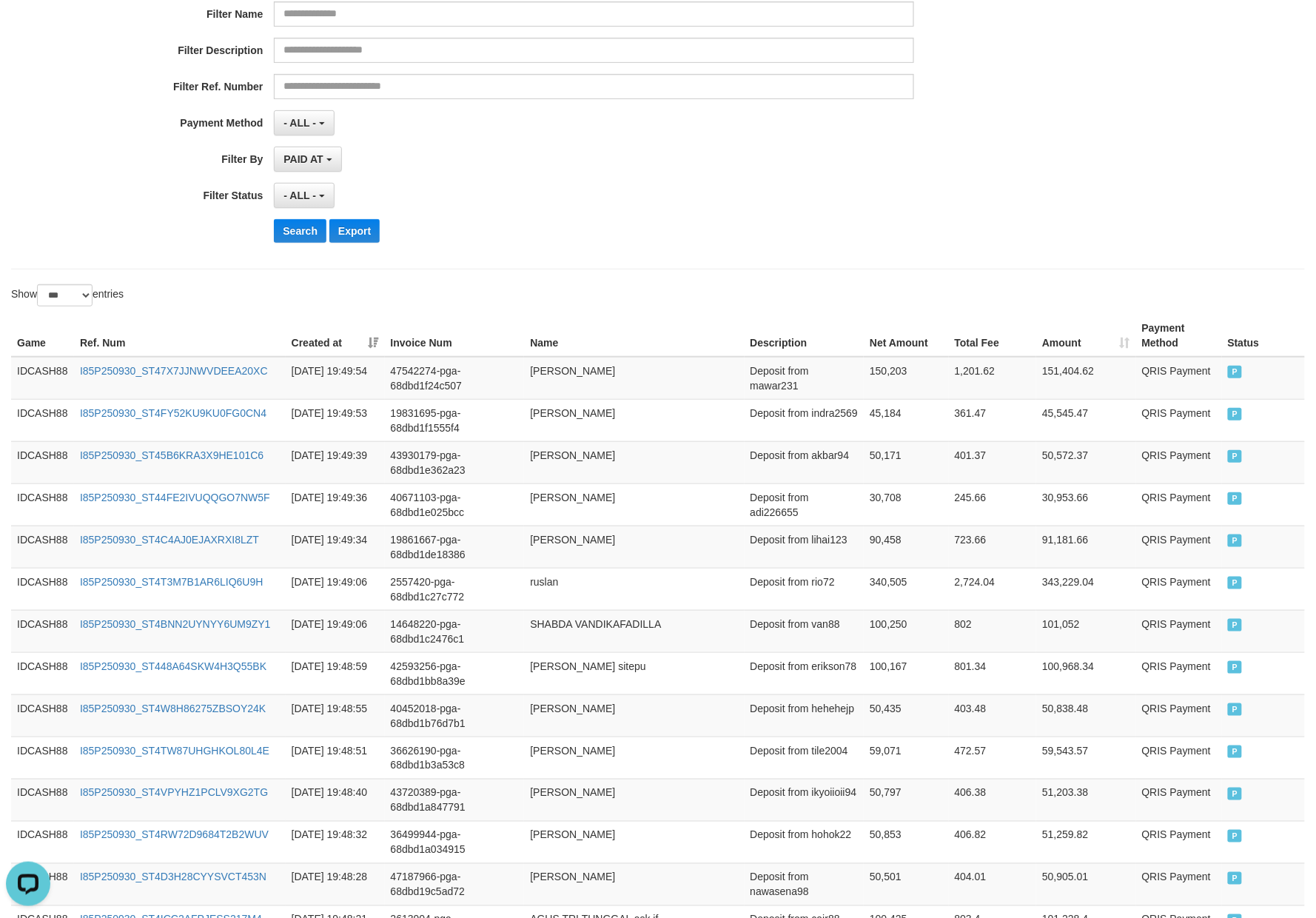
click at [791, 227] on div "Search Export" at bounding box center [685, 231] width 822 height 24
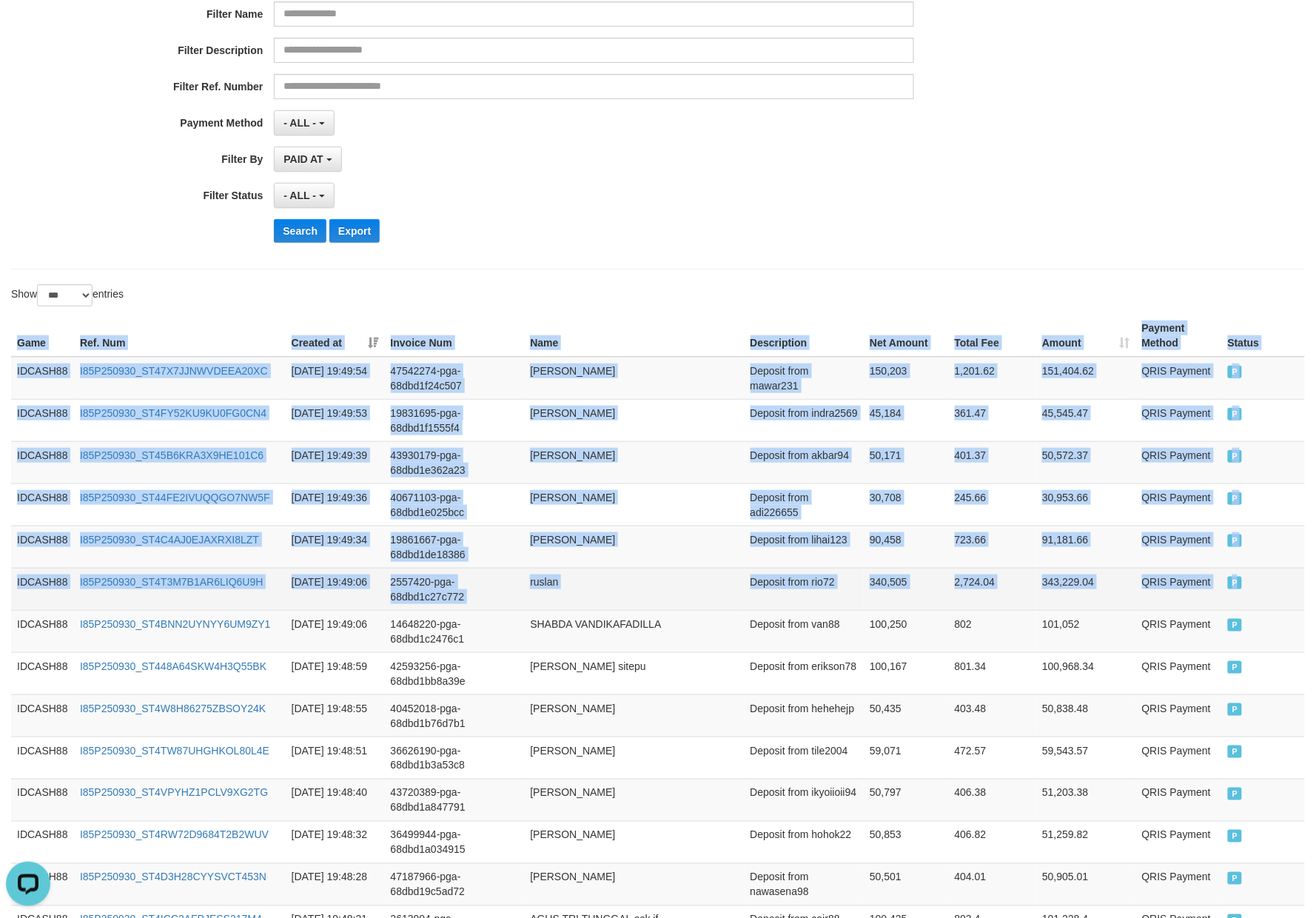
drag, startPoint x: 13, startPoint y: 342, endPoint x: 1244, endPoint y: 572, distance: 1252.3
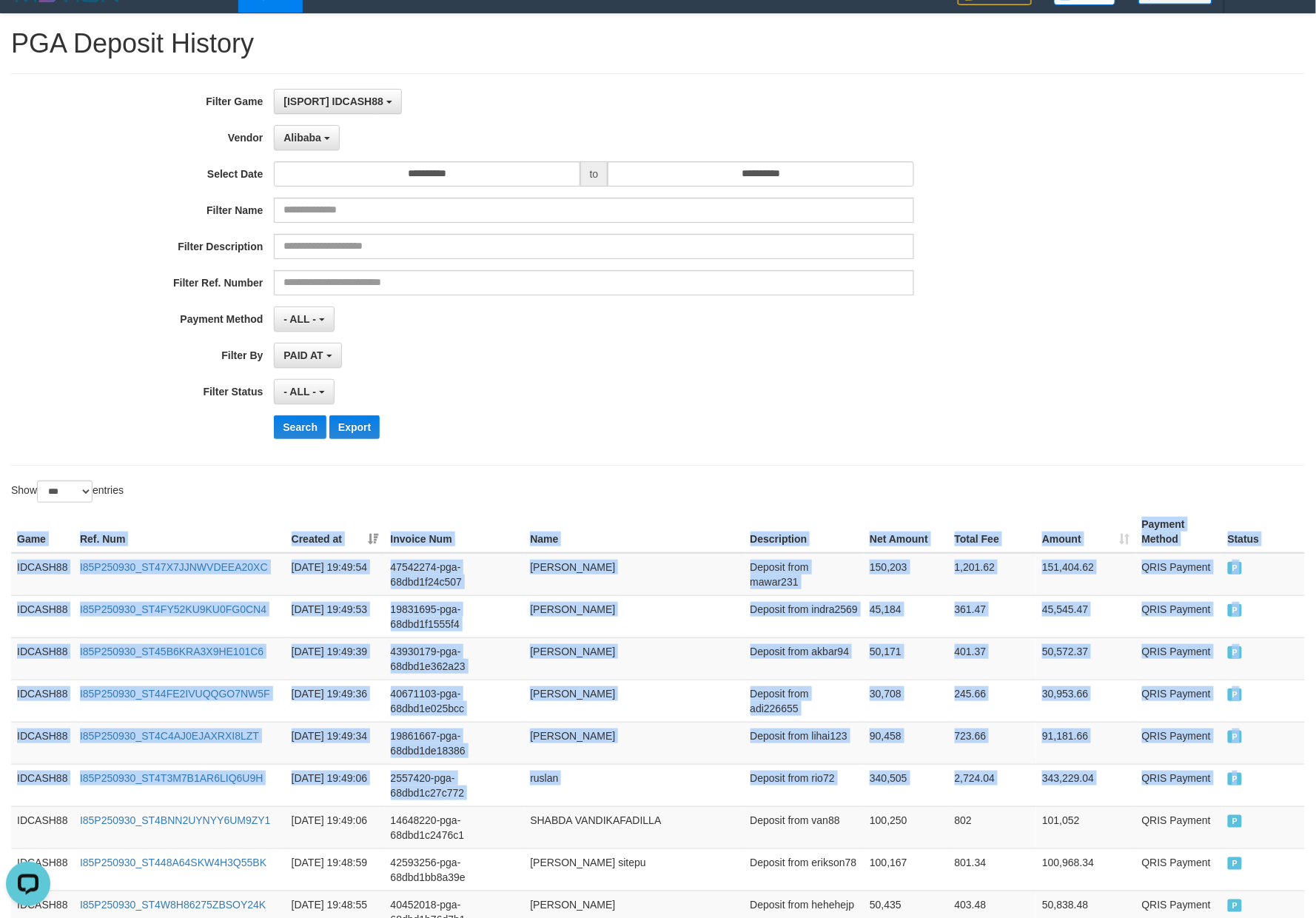
scroll to position [24, 0]
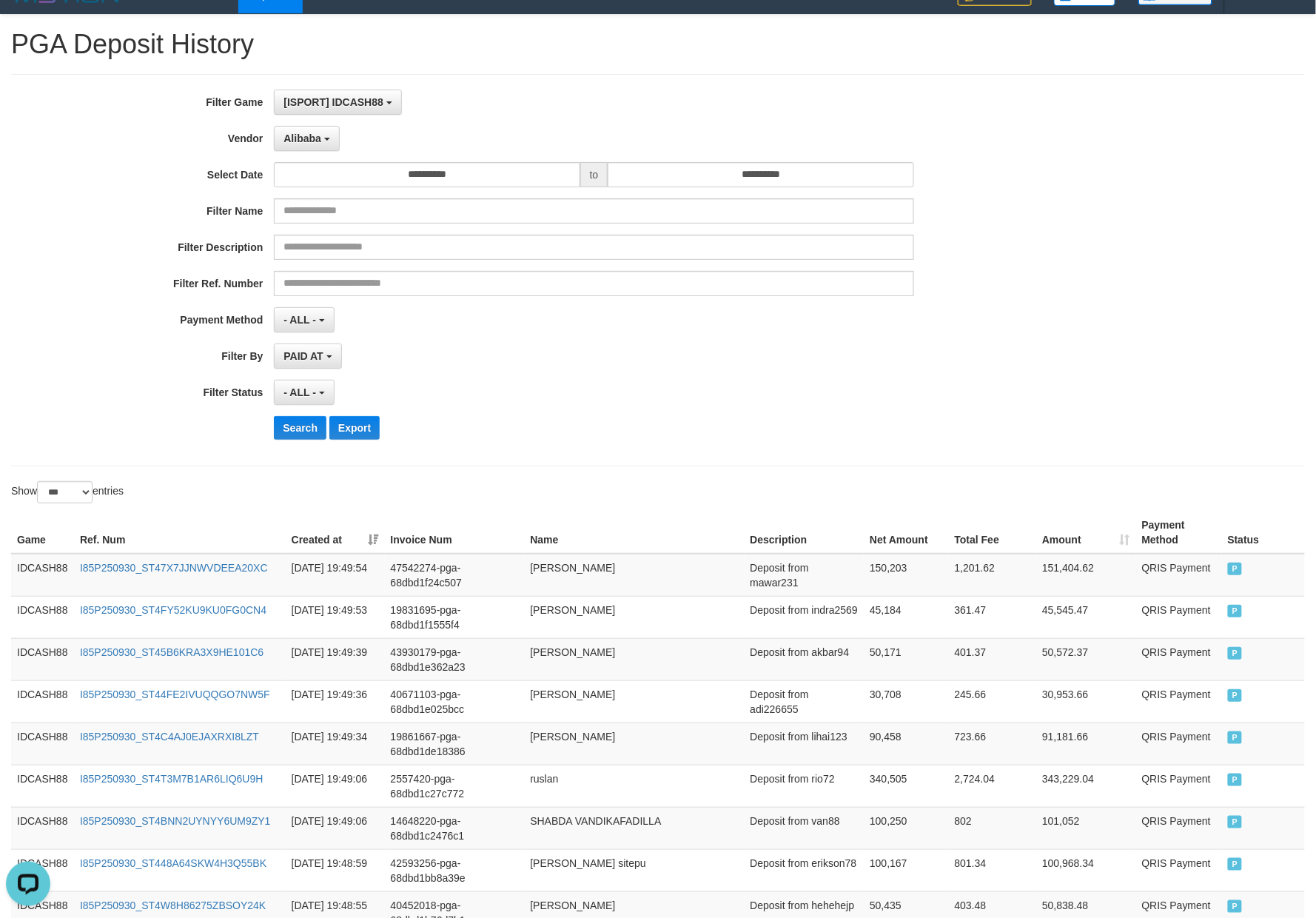
click at [623, 401] on div "- ALL - SELECT ALL - ALL - SELECT STATUS PENDING/UNPAID PAID CANCELED EXPIRED" at bounding box center [593, 392] width 640 height 25
click at [281, 430] on button "Search" at bounding box center [300, 428] width 52 height 24
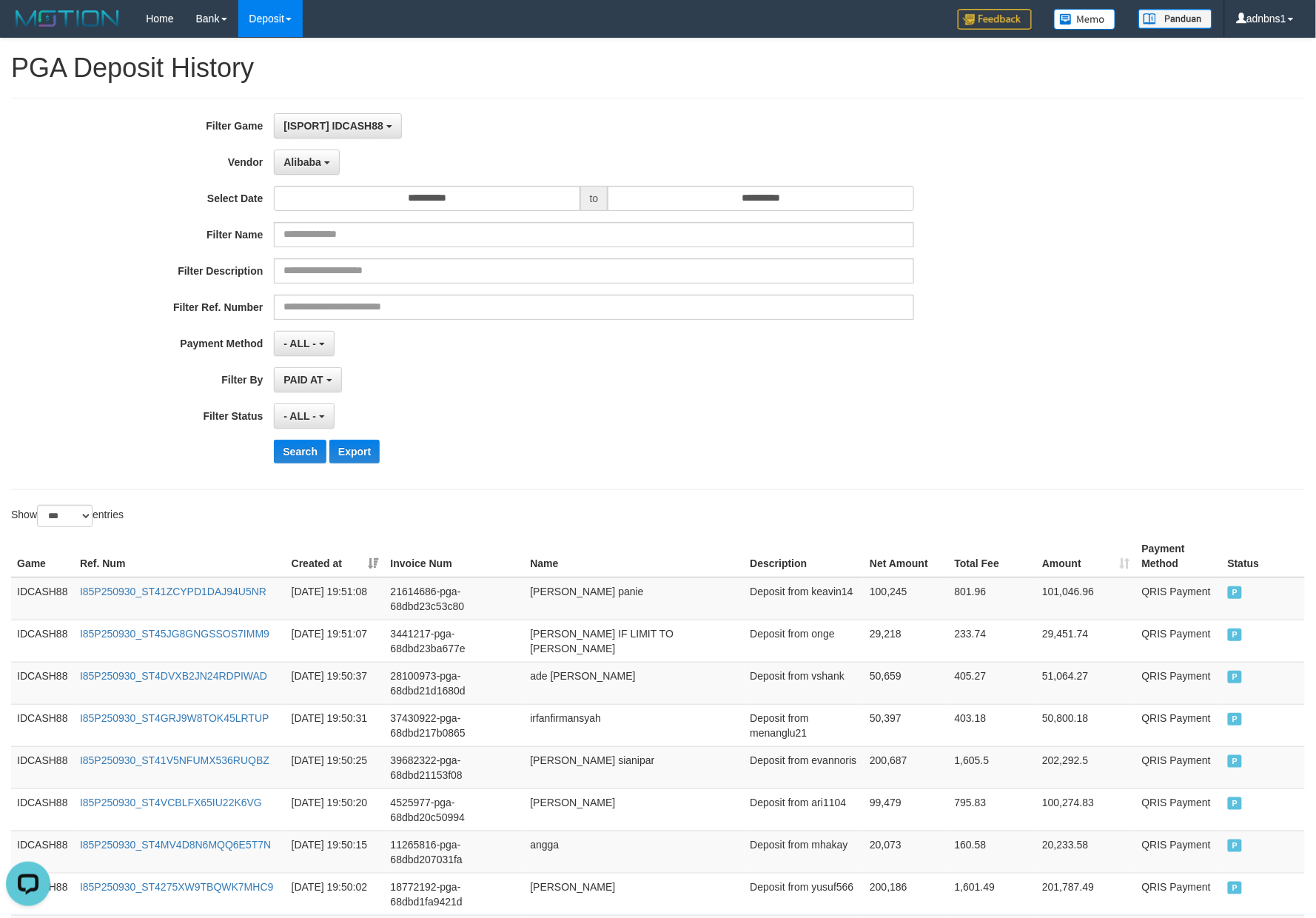
click at [634, 432] on div "**********" at bounding box center [549, 294] width 1097 height 361
click at [300, 457] on button "Search" at bounding box center [300, 452] width 52 height 24
click at [590, 455] on div "Search Export" at bounding box center [685, 452] width 822 height 24
click at [300, 446] on button "Search" at bounding box center [300, 452] width 52 height 24
click at [629, 424] on div "- ALL - SELECT ALL - ALL - SELECT STATUS PENDING/UNPAID PAID CANCELED EXPIRED" at bounding box center [593, 416] width 640 height 25
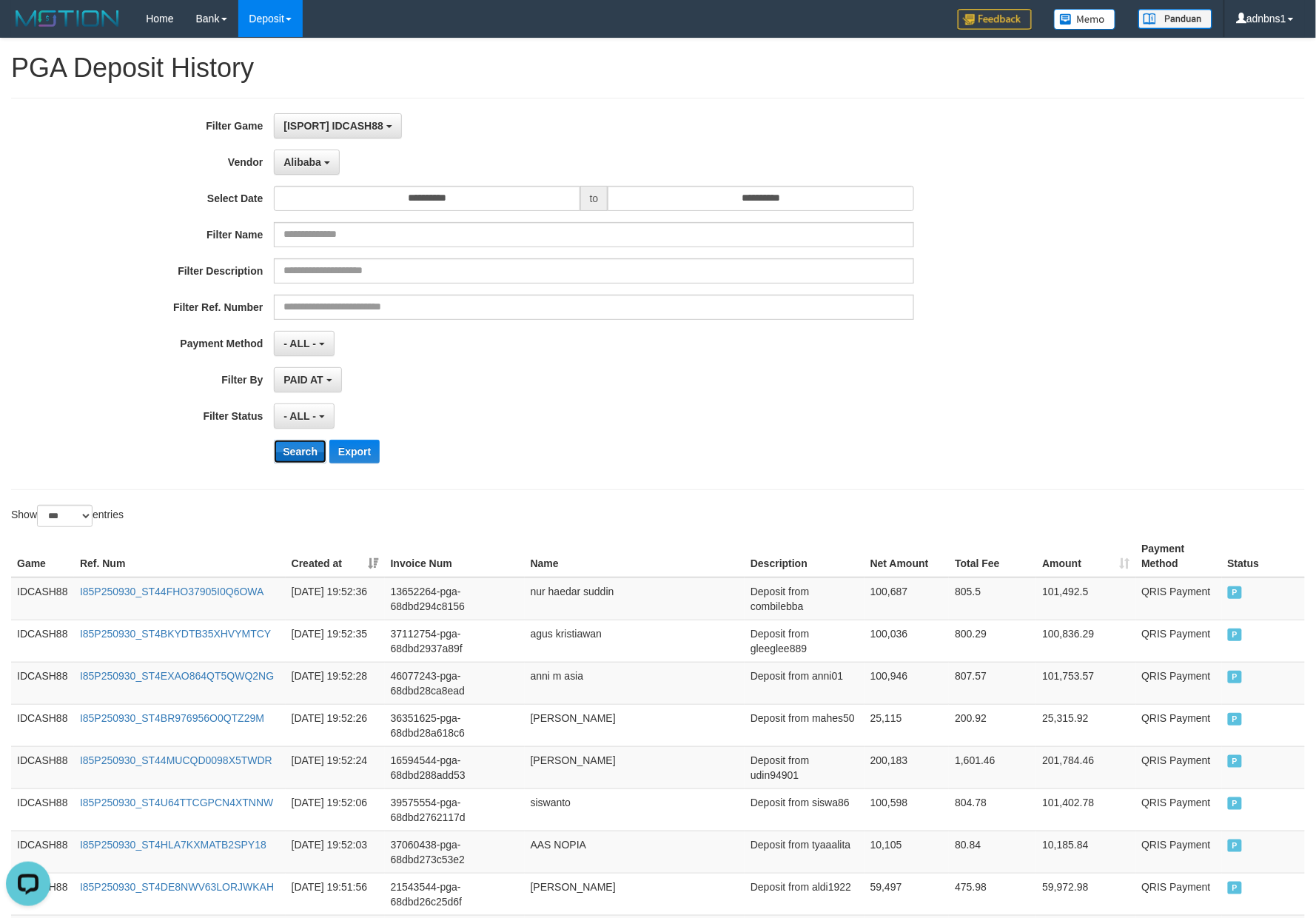
click at [294, 455] on button "Search" at bounding box center [300, 452] width 52 height 24
click at [635, 392] on div "PAID AT PAID AT CREATED AT" at bounding box center [593, 380] width 640 height 25
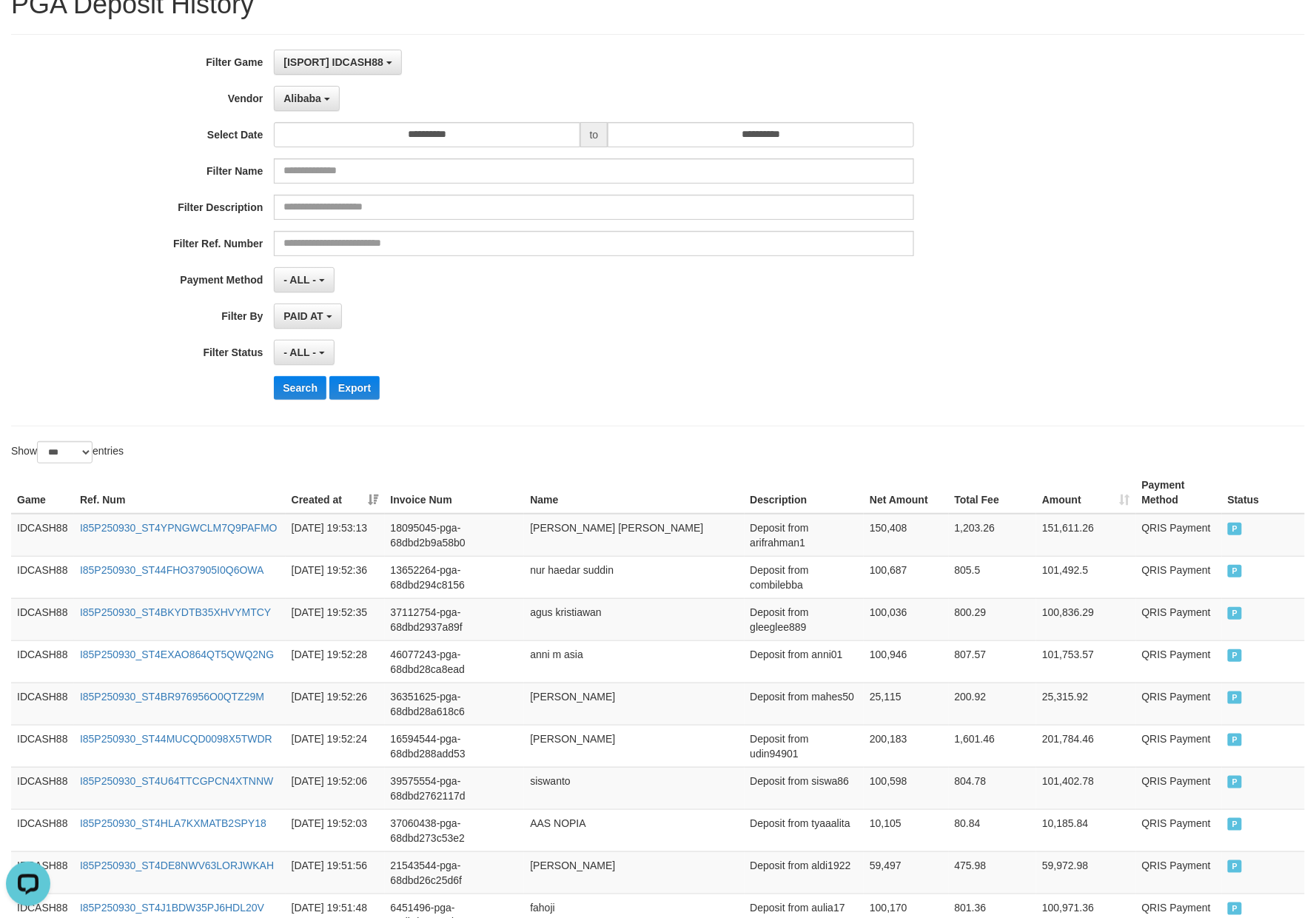
scroll to position [99, 0]
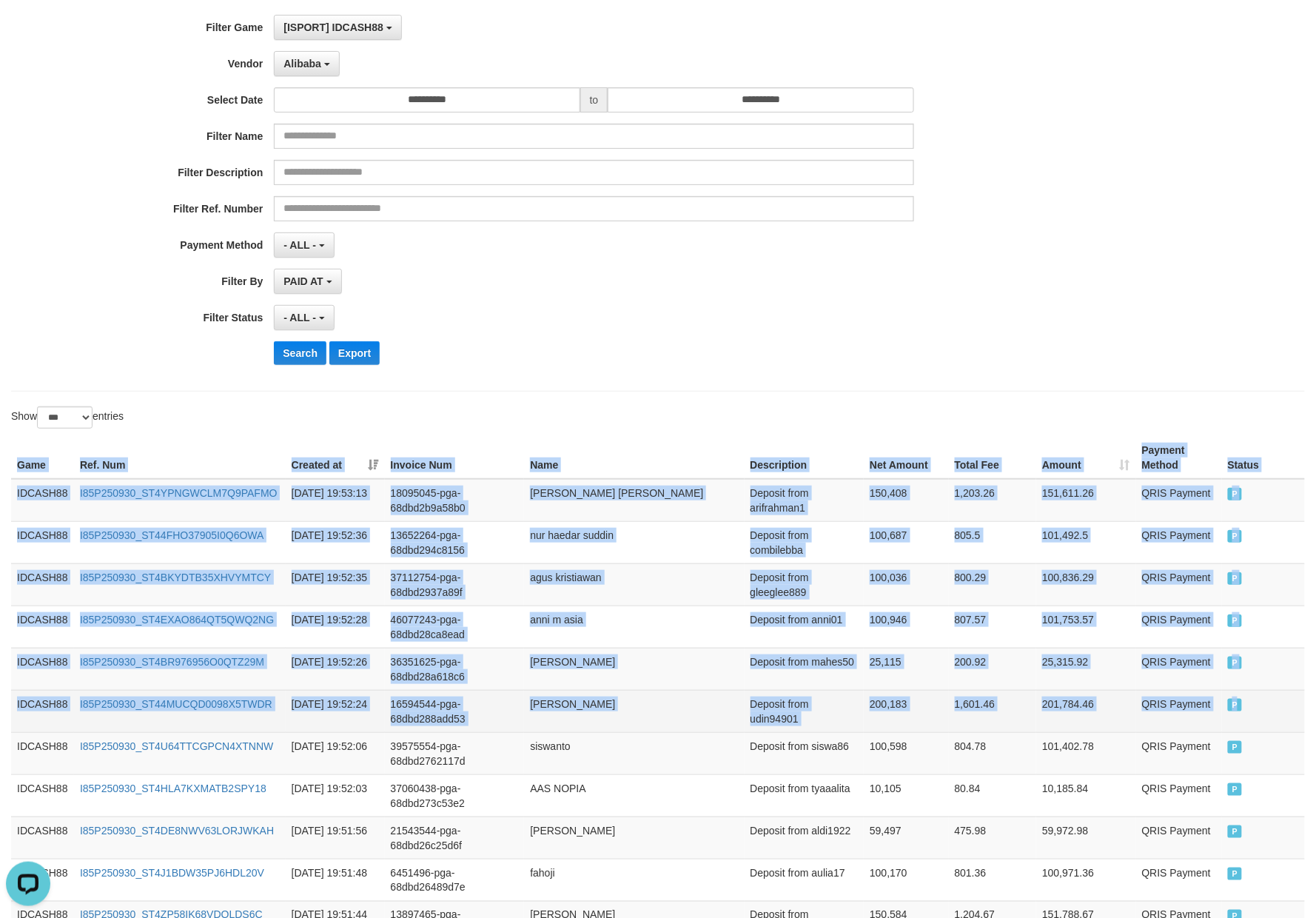
drag, startPoint x: 19, startPoint y: 450, endPoint x: 1265, endPoint y: 712, distance: 1273.2
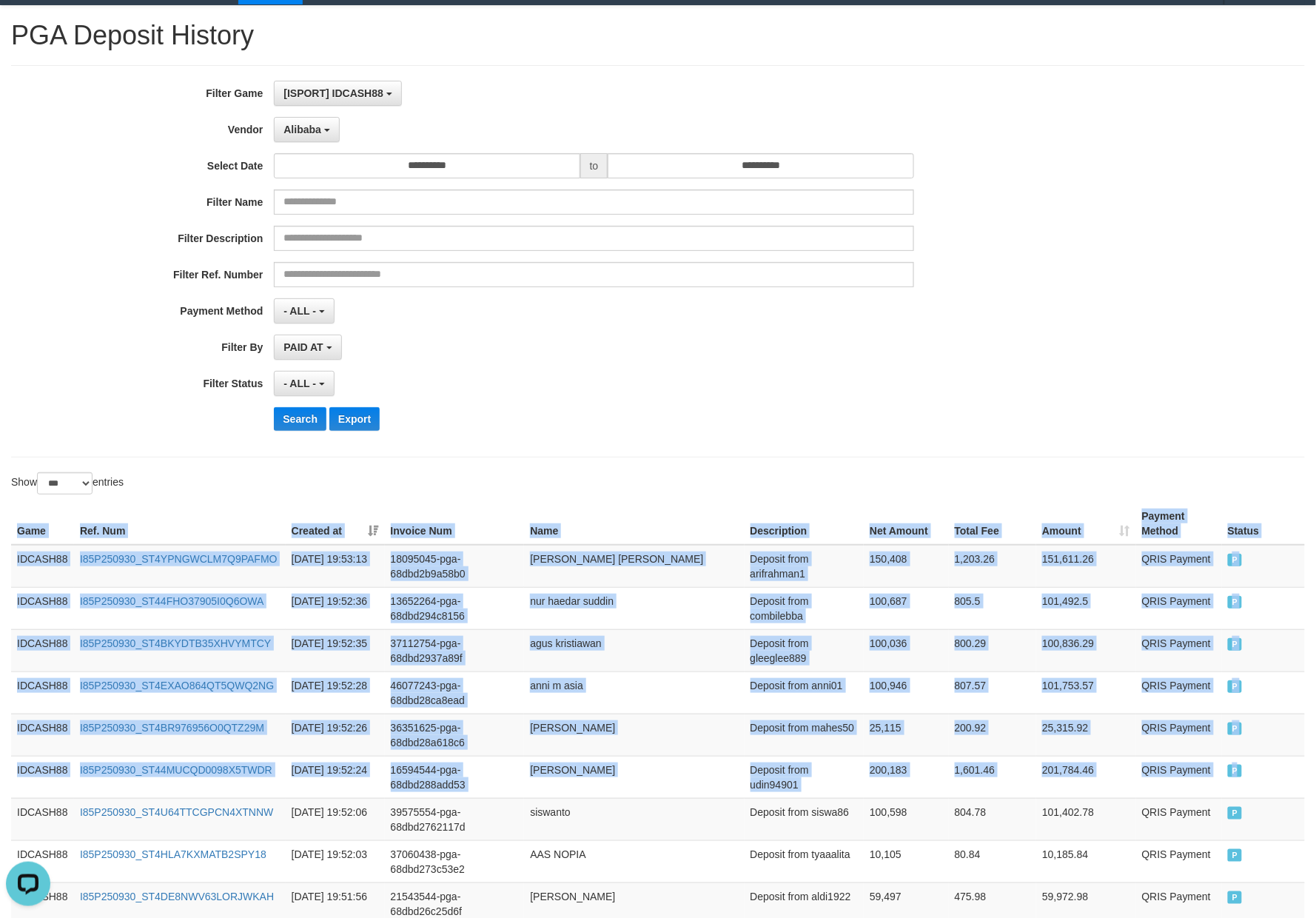
scroll to position [0, 0]
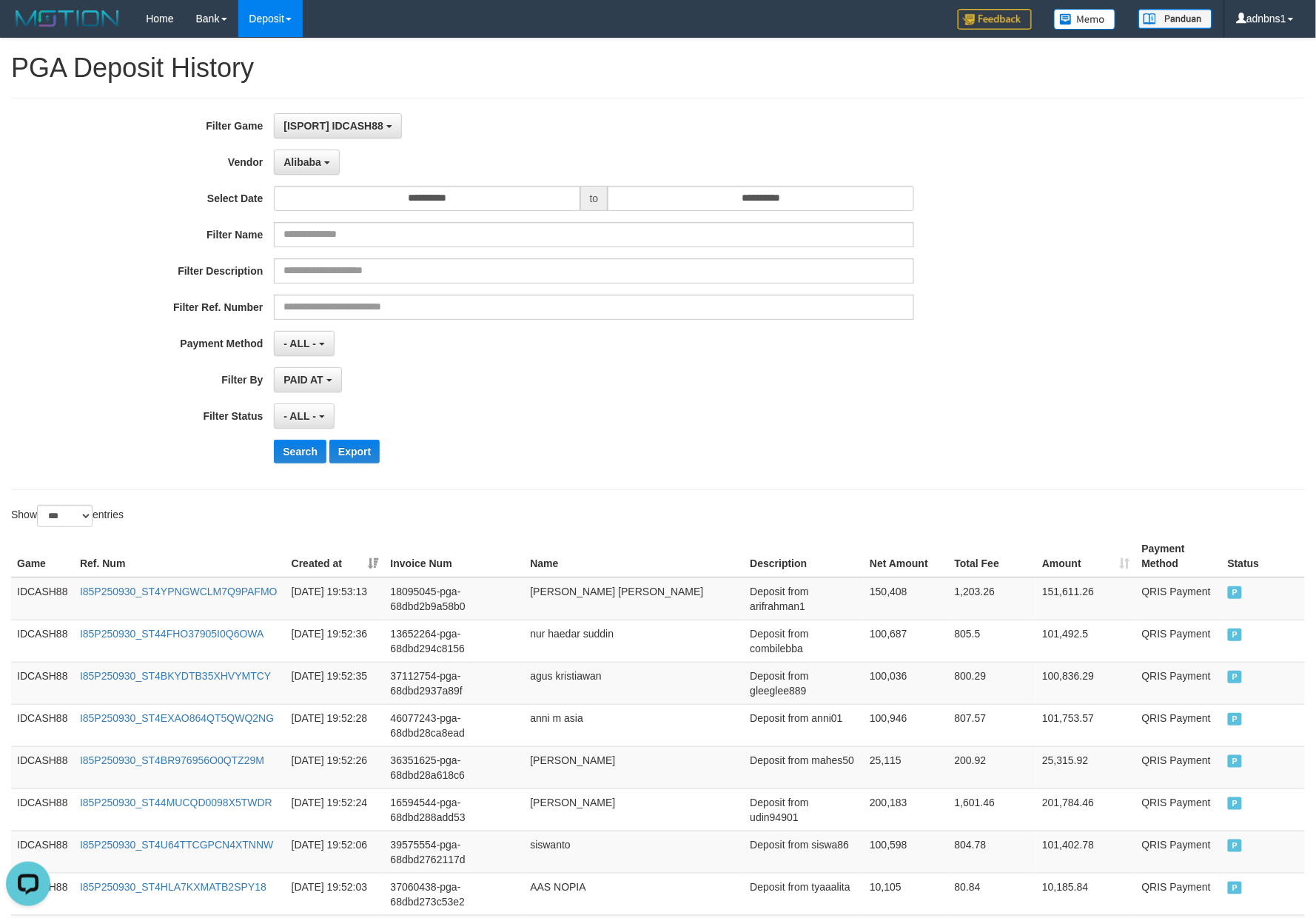
click at [614, 447] on div "Search Export" at bounding box center [685, 452] width 822 height 24
click at [294, 469] on div "**********" at bounding box center [549, 294] width 1097 height 361
click at [297, 455] on button "Search" at bounding box center [300, 452] width 52 height 24
click at [669, 438] on div "**********" at bounding box center [549, 294] width 1097 height 361
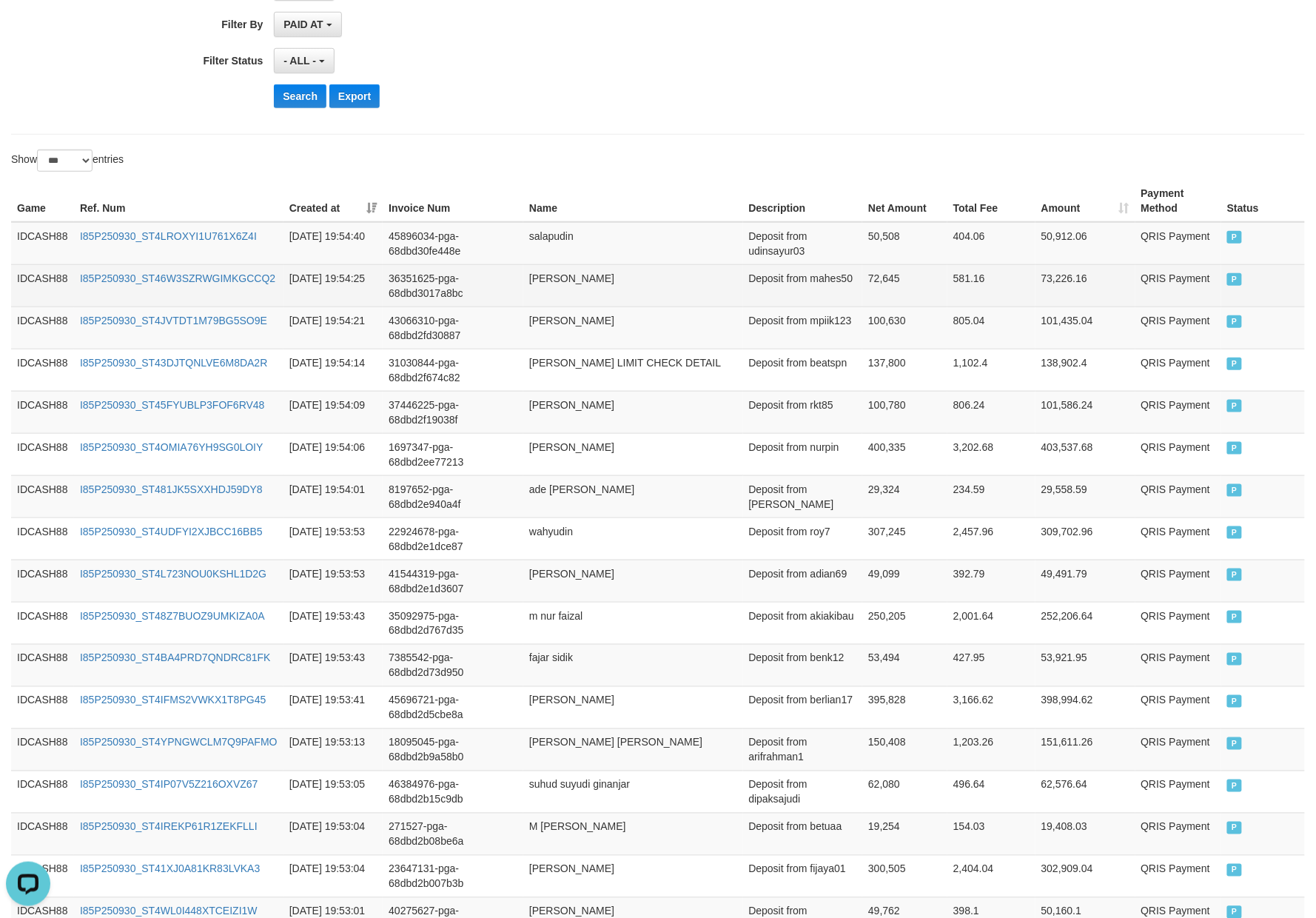
scroll to position [363, 0]
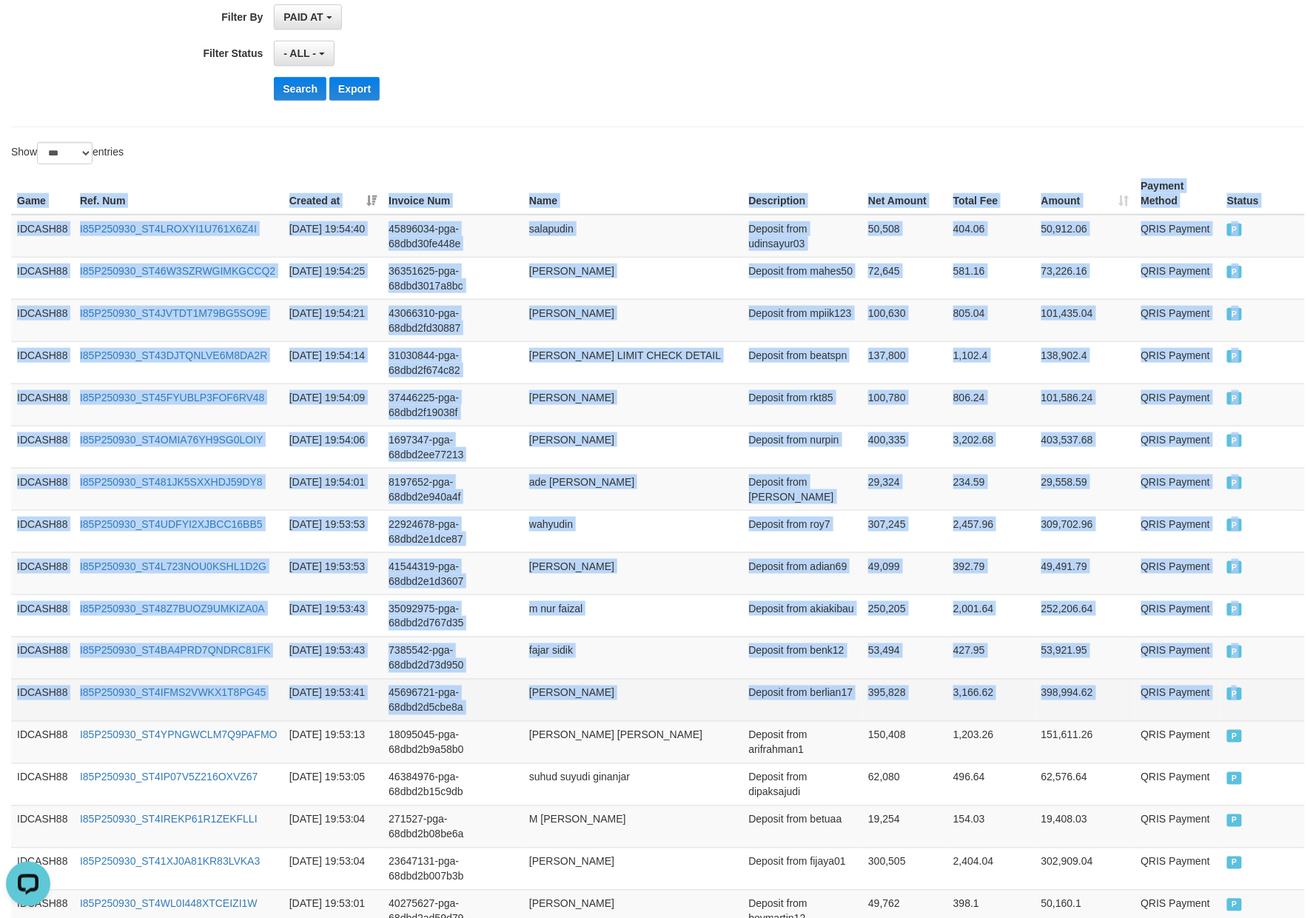
drag, startPoint x: 18, startPoint y: 201, endPoint x: 1279, endPoint y: 672, distance: 1346.1
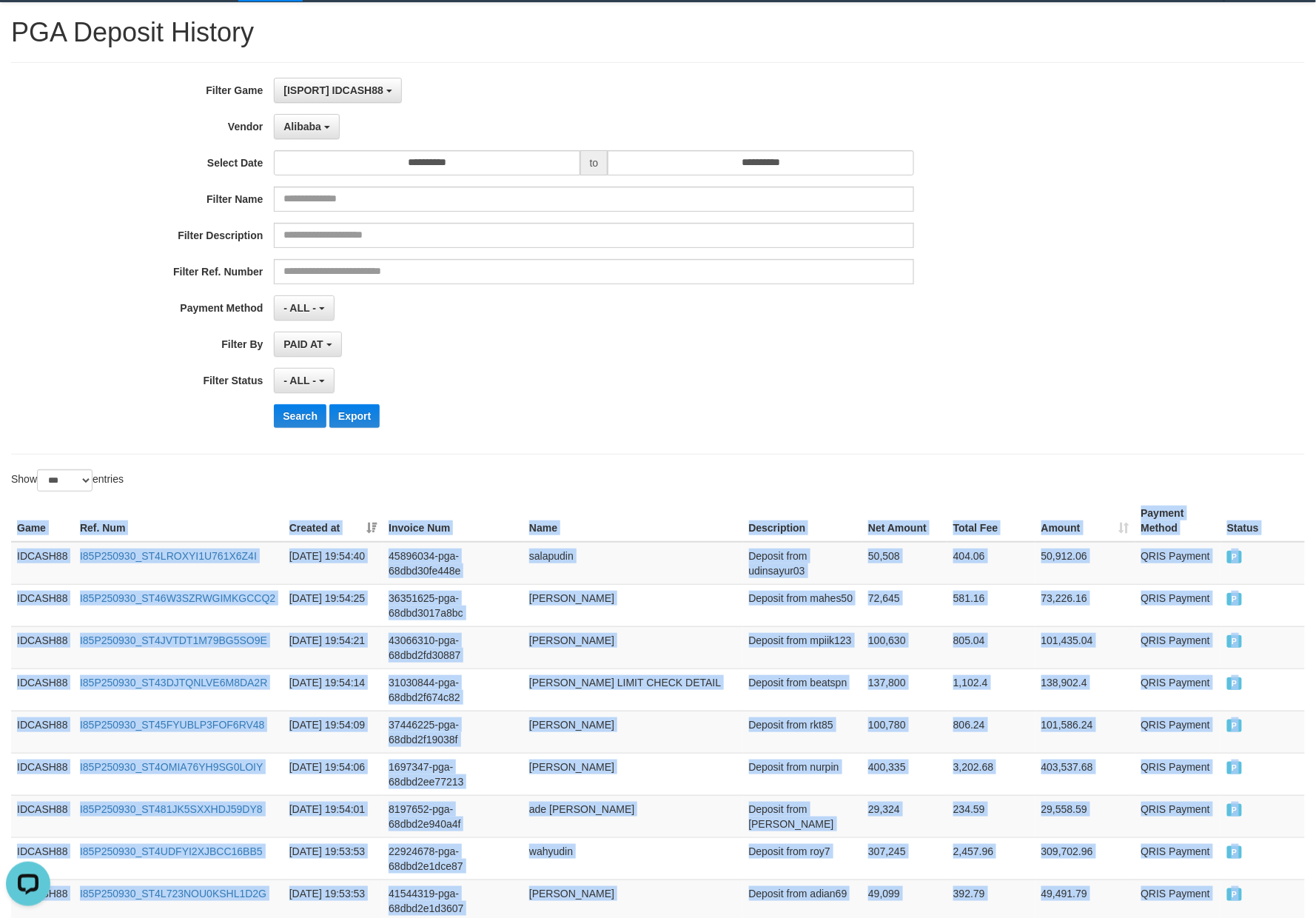
scroll to position [0, 0]
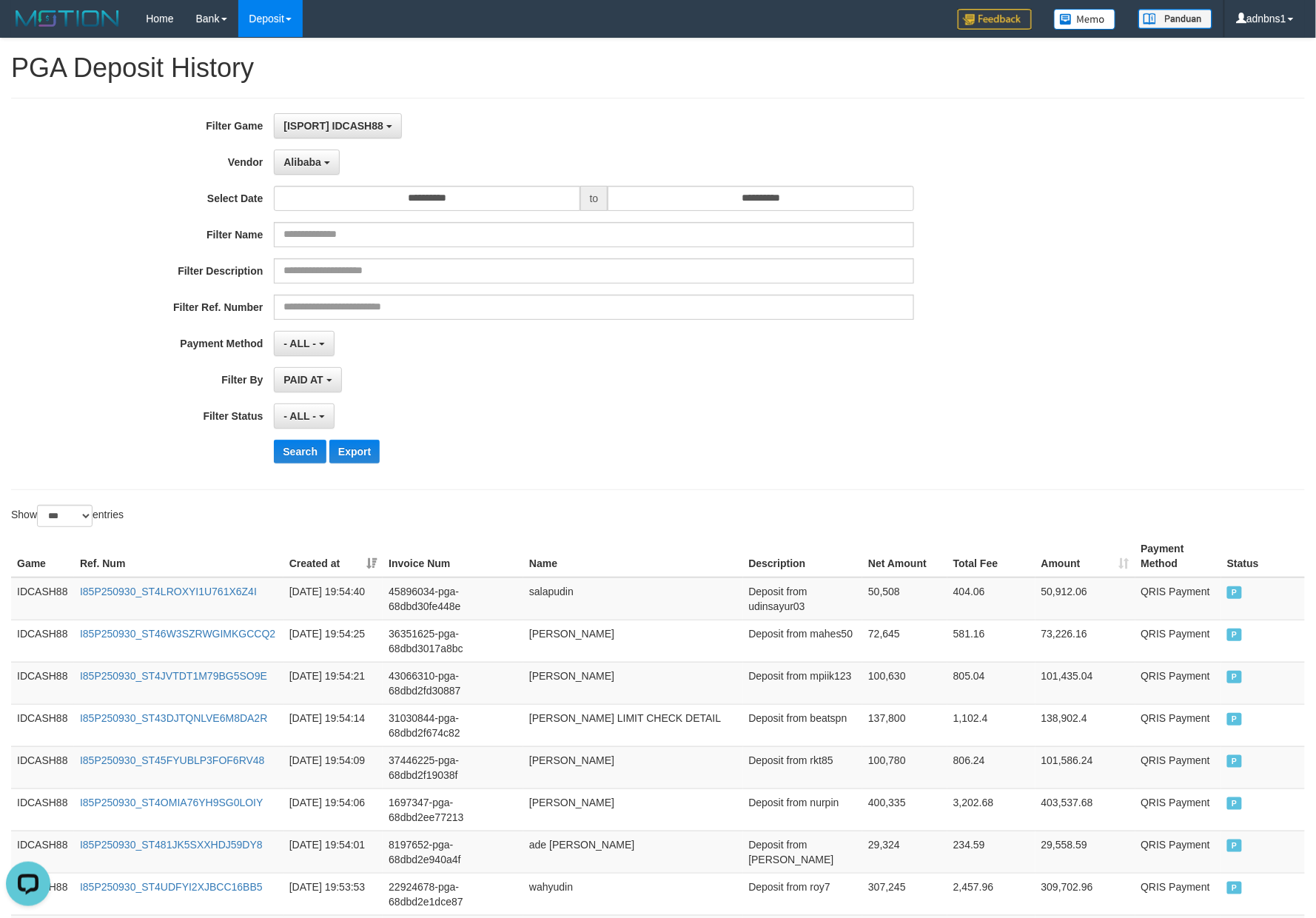
click at [625, 401] on div "**********" at bounding box center [549, 294] width 1097 height 361
click at [305, 458] on button "Search" at bounding box center [300, 452] width 52 height 24
click at [723, 524] on div "Show ** ** ** *** entries" at bounding box center [658, 518] width 1316 height 26
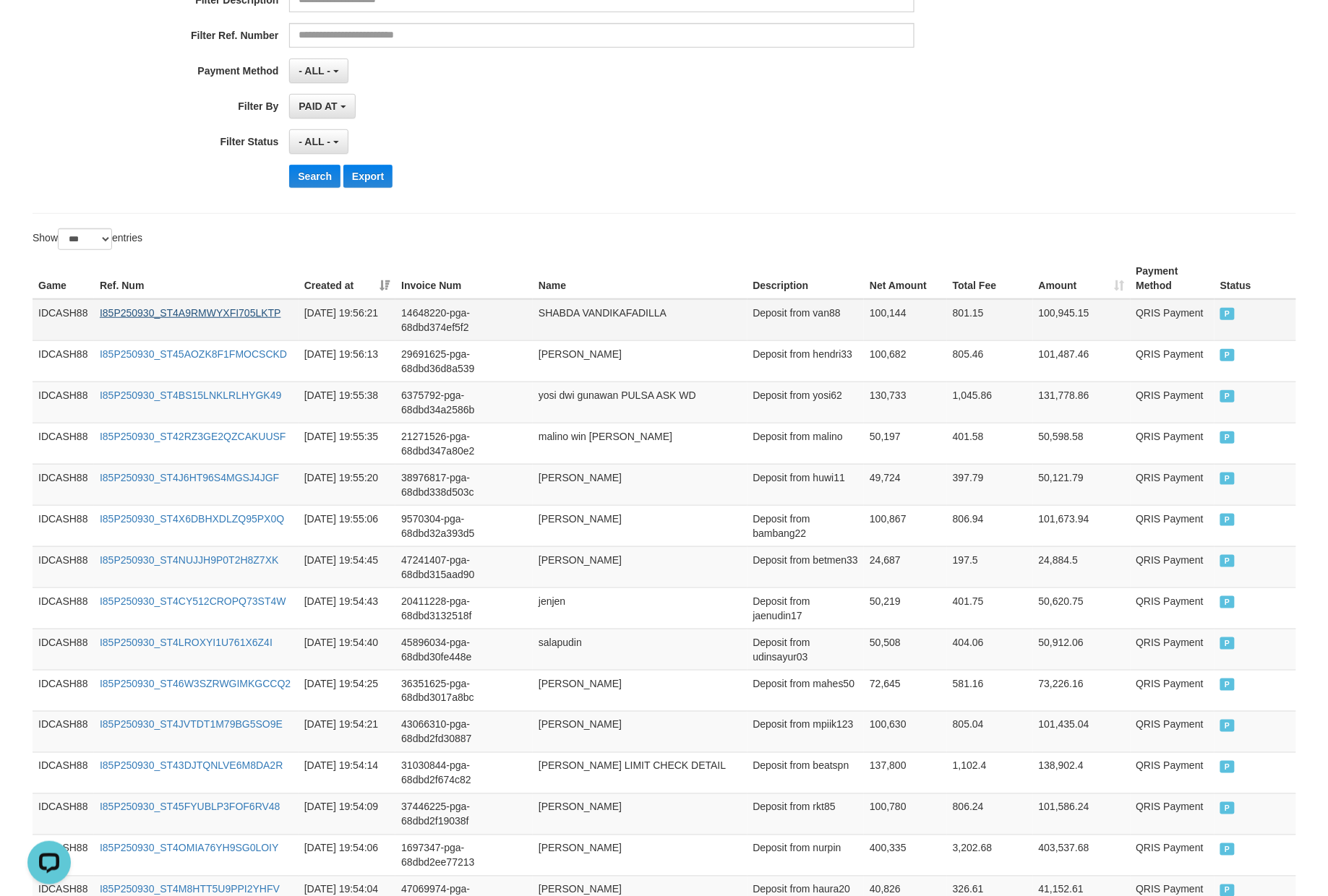
scroll to position [189, 0]
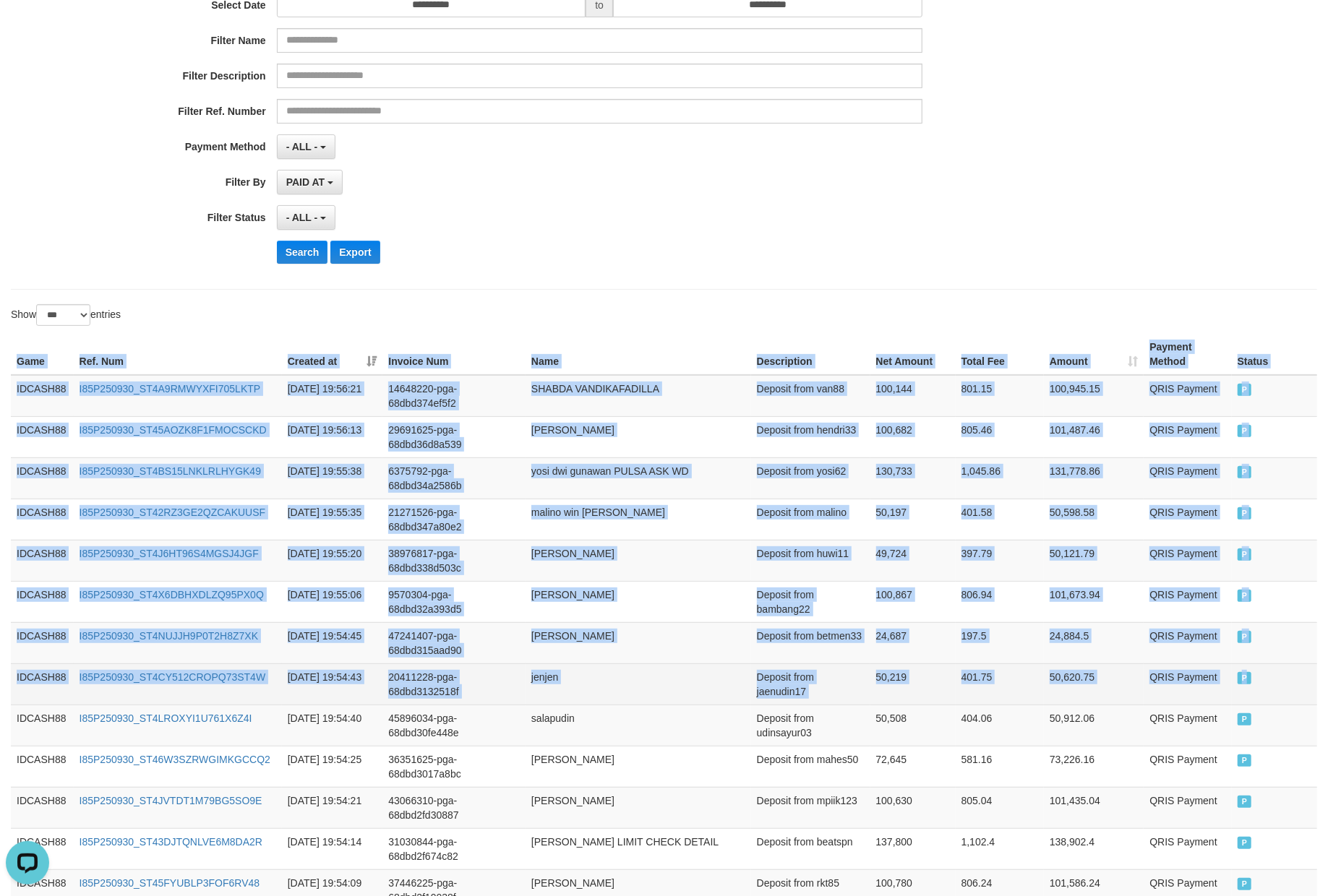
drag, startPoint x: 10, startPoint y: 358, endPoint x: 1276, endPoint y: 698, distance: 1310.9
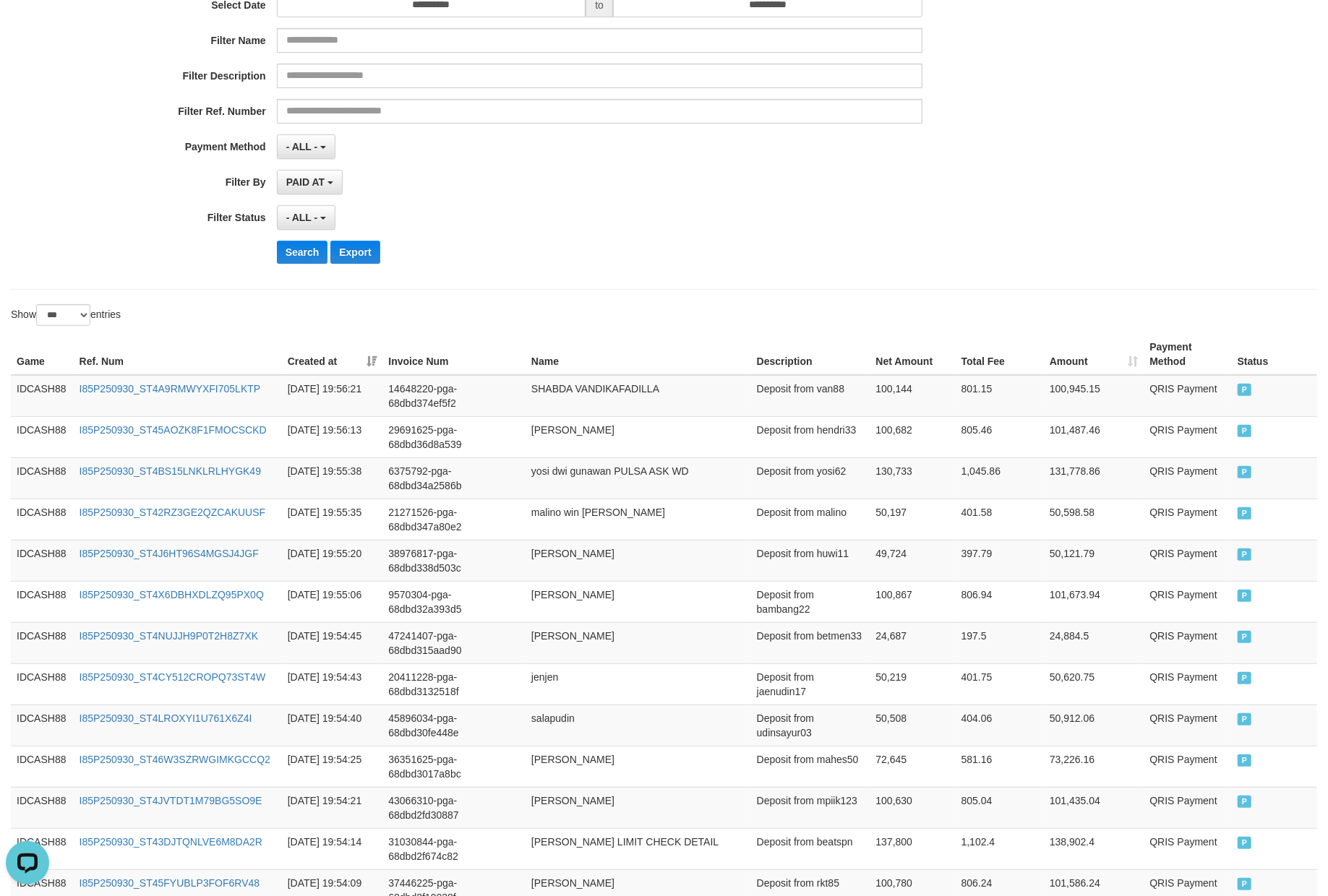
click at [637, 209] on div "- ALL - SELECT ALL - ALL - SELECT STATUS PENDING/UNPAID PAID CANCELED EXPIRED" at bounding box center [599, 217] width 646 height 25
click at [640, 253] on div "Search Export" at bounding box center [691, 252] width 830 height 23
click at [324, 263] on button "Search" at bounding box center [302, 252] width 51 height 23
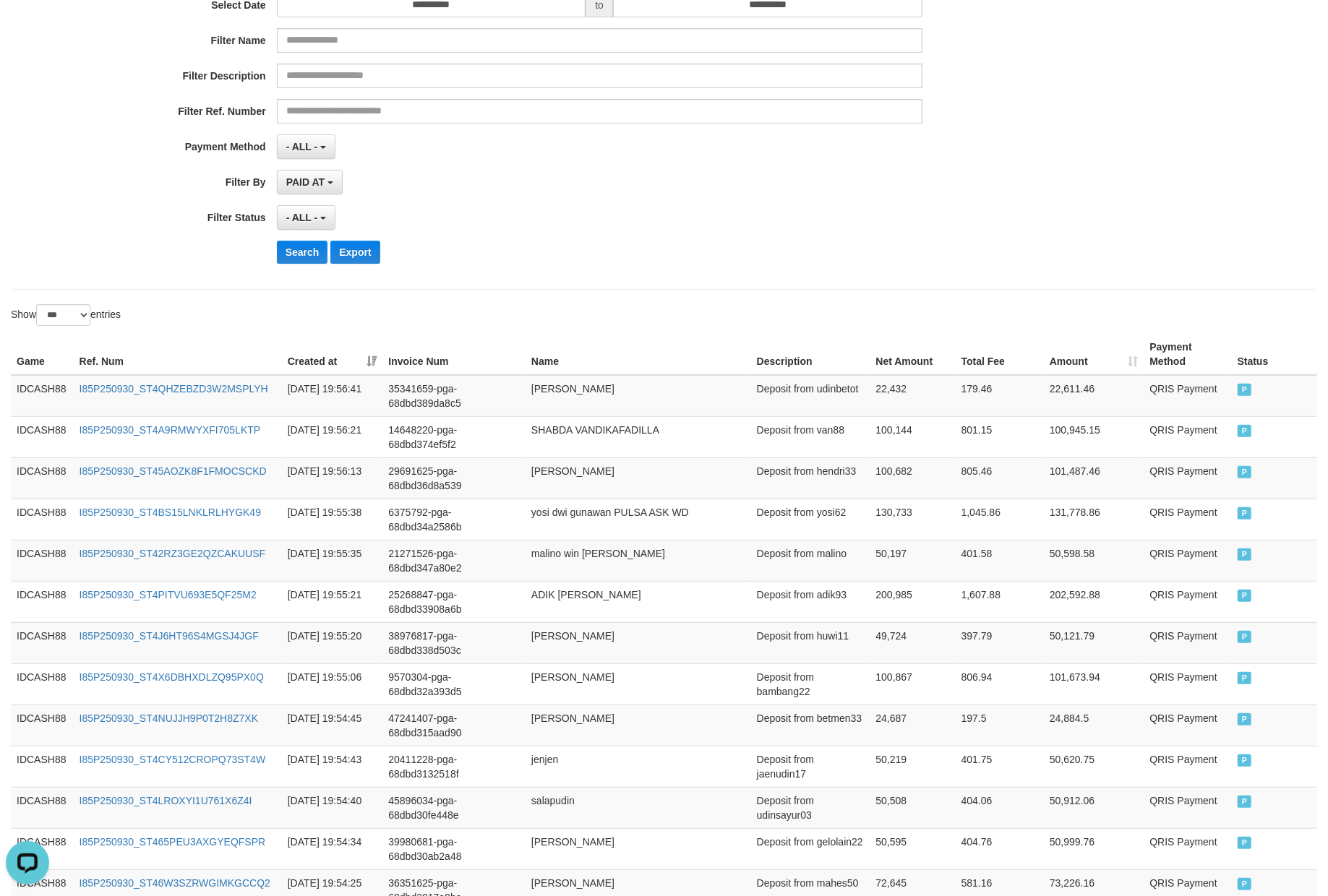
click at [561, 264] on div "Search Export" at bounding box center [691, 252] width 830 height 23
click at [286, 244] on button "Search" at bounding box center [302, 252] width 51 height 23
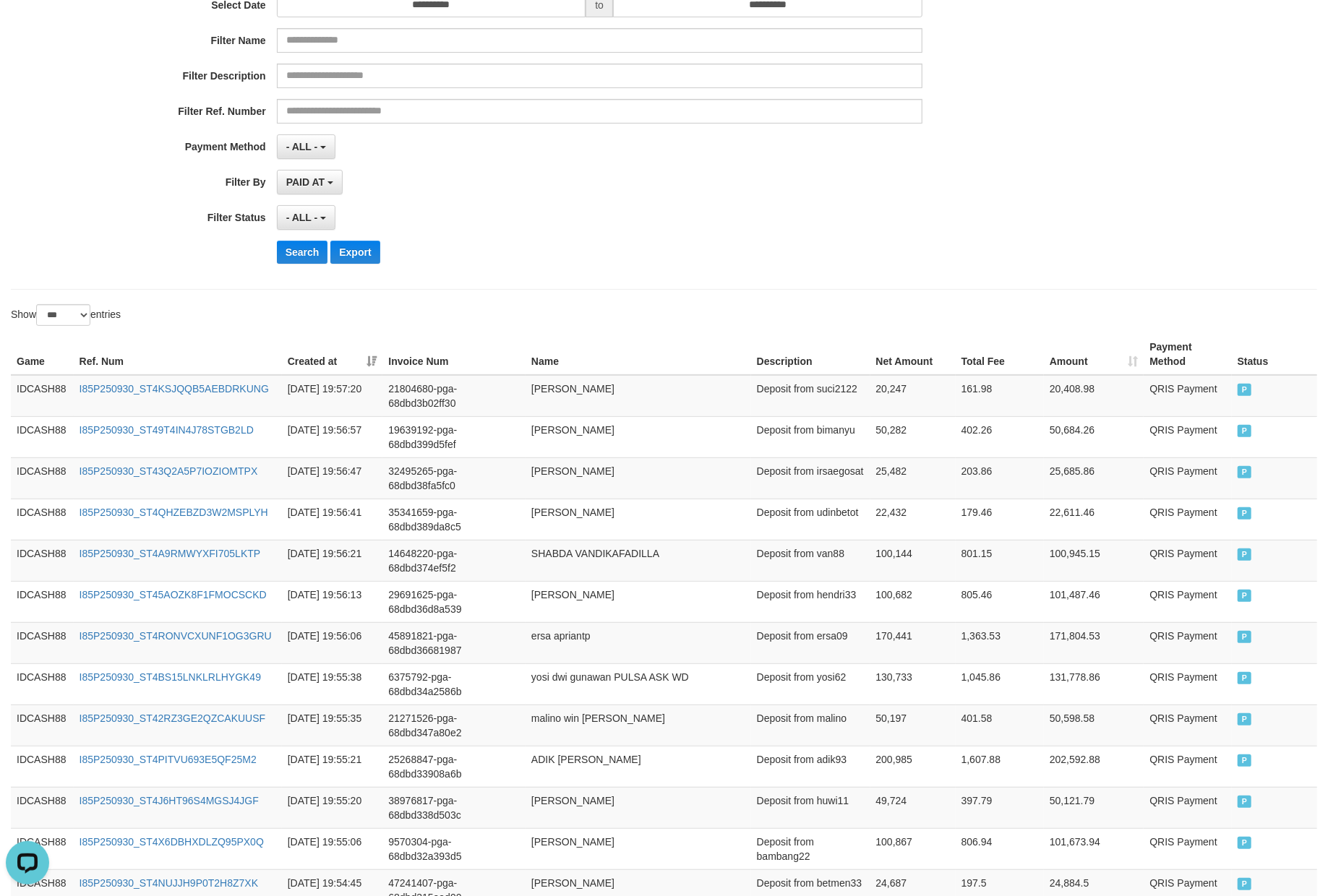
click at [590, 244] on div "Search Export" at bounding box center [691, 252] width 830 height 23
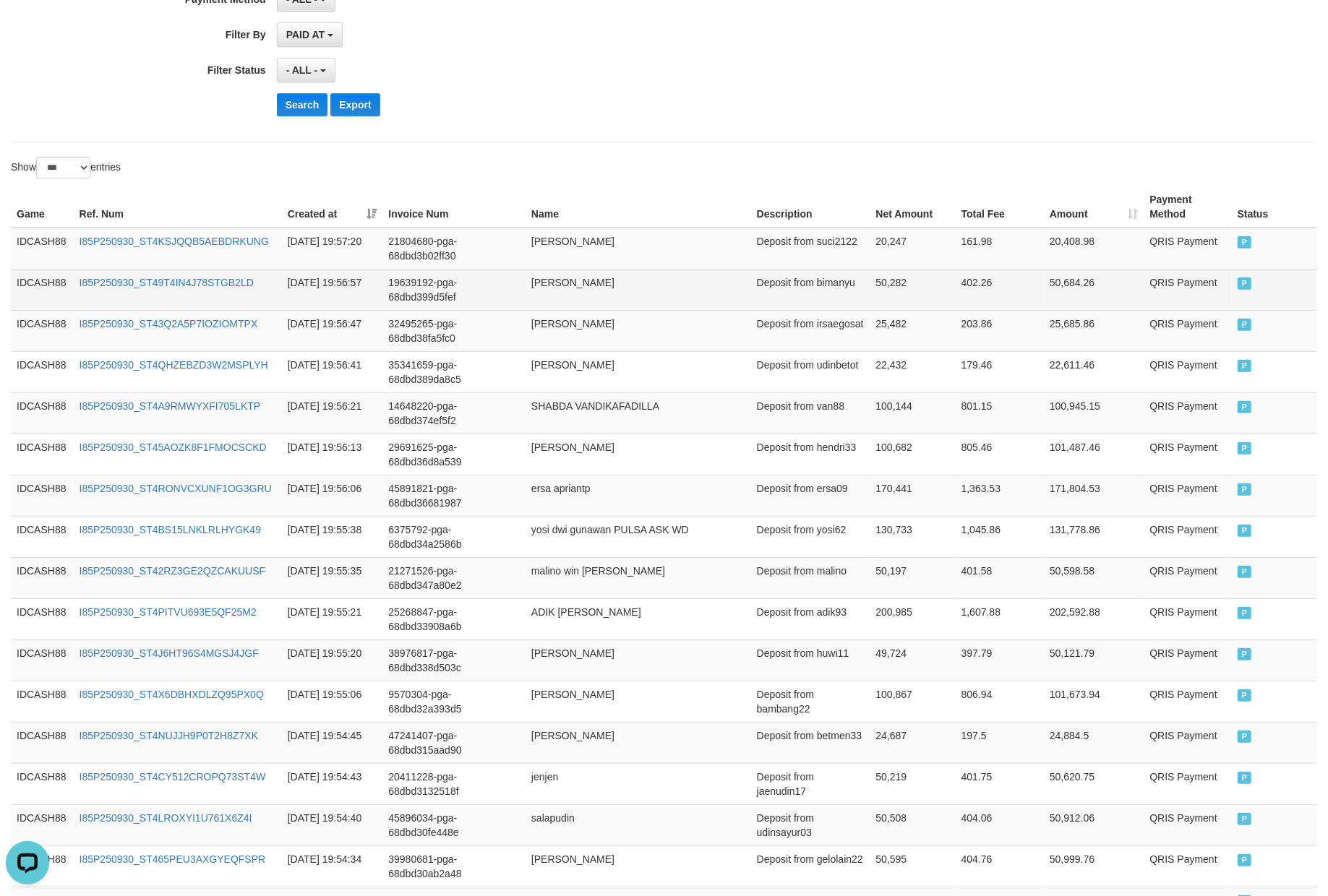
scroll to position [382, 0]
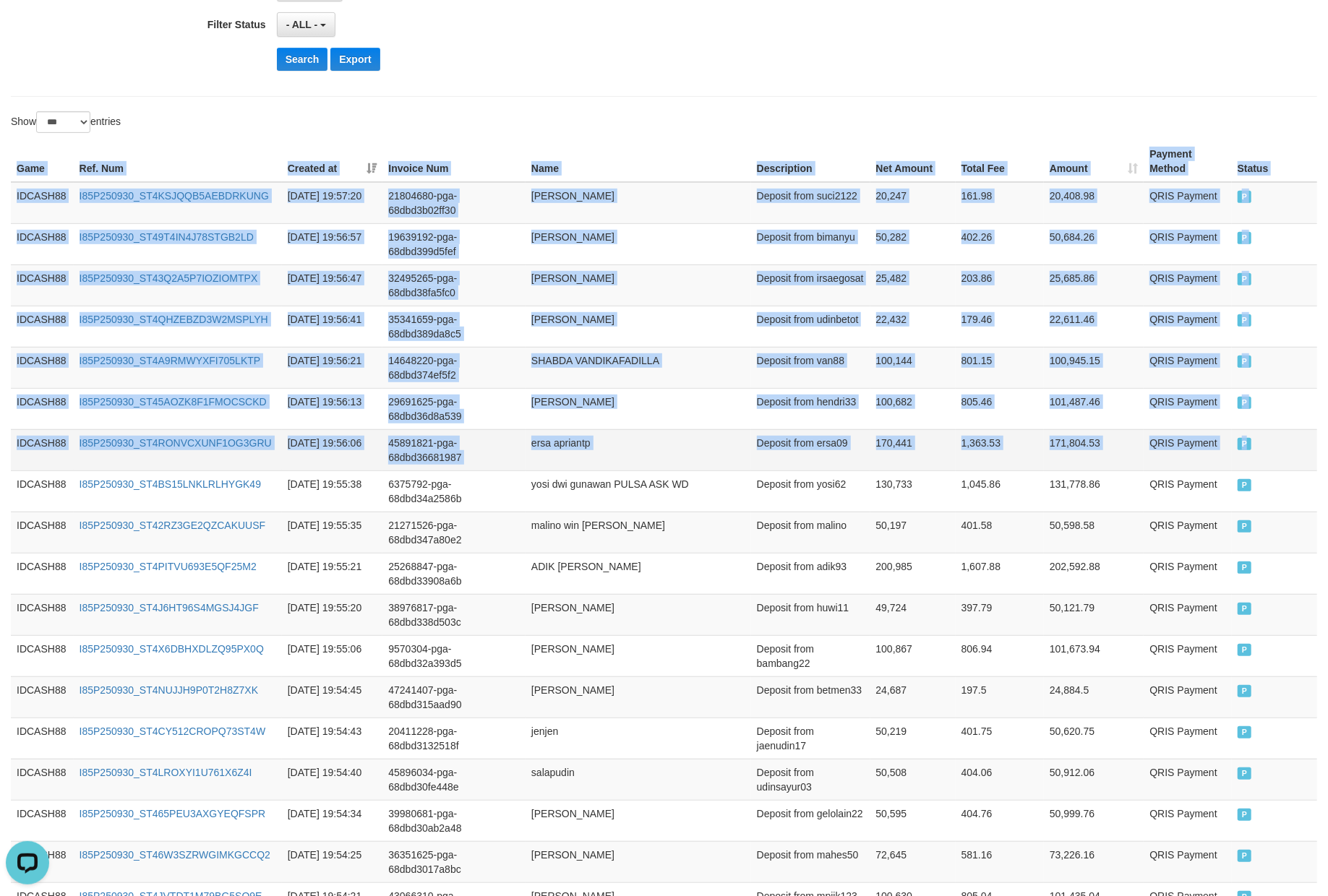
drag, startPoint x: 12, startPoint y: 171, endPoint x: 1282, endPoint y: 471, distance: 1305.0
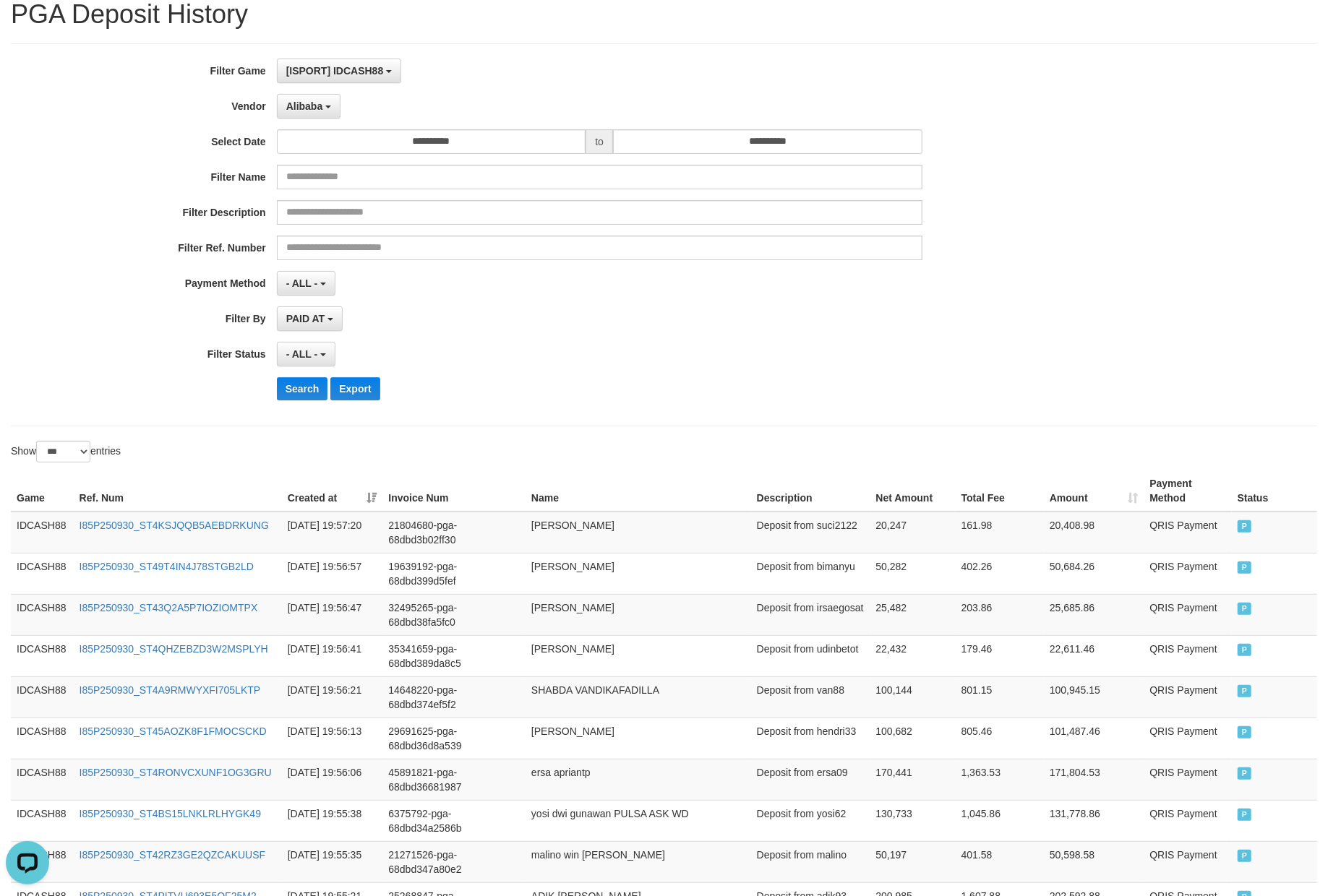
scroll to position [0, 0]
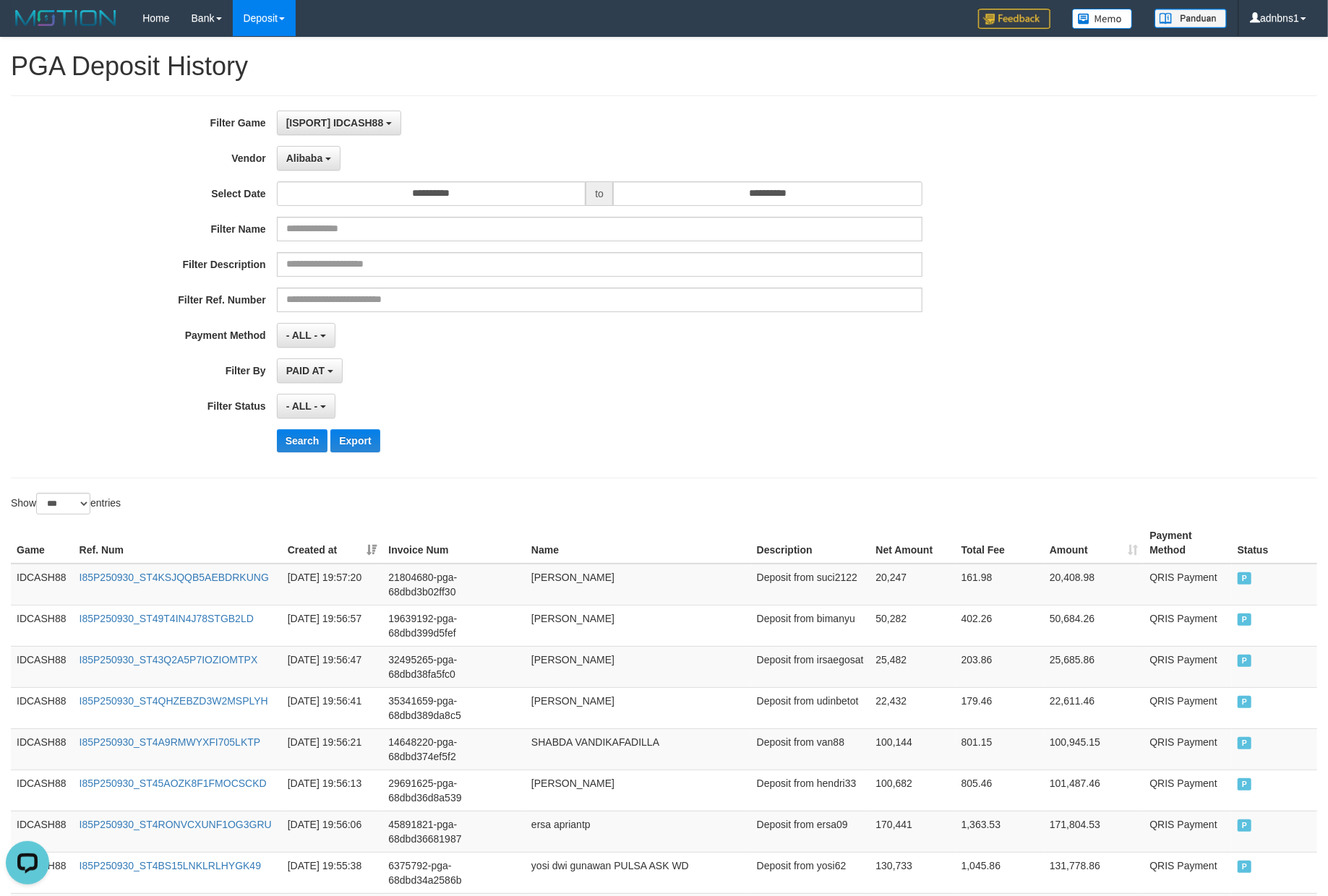
drag, startPoint x: 688, startPoint y: 401, endPoint x: 665, endPoint y: 401, distance: 23.0
click at [679, 401] on div "- ALL - SELECT ALL - ALL - SELECT STATUS PENDING/UNPAID PAID CANCELED EXPIRED" at bounding box center [599, 406] width 646 height 25
click at [306, 440] on button "Search" at bounding box center [302, 441] width 51 height 23
click at [677, 432] on div "Search Export" at bounding box center [691, 441] width 830 height 23
click at [285, 449] on button "Search" at bounding box center [302, 441] width 51 height 23
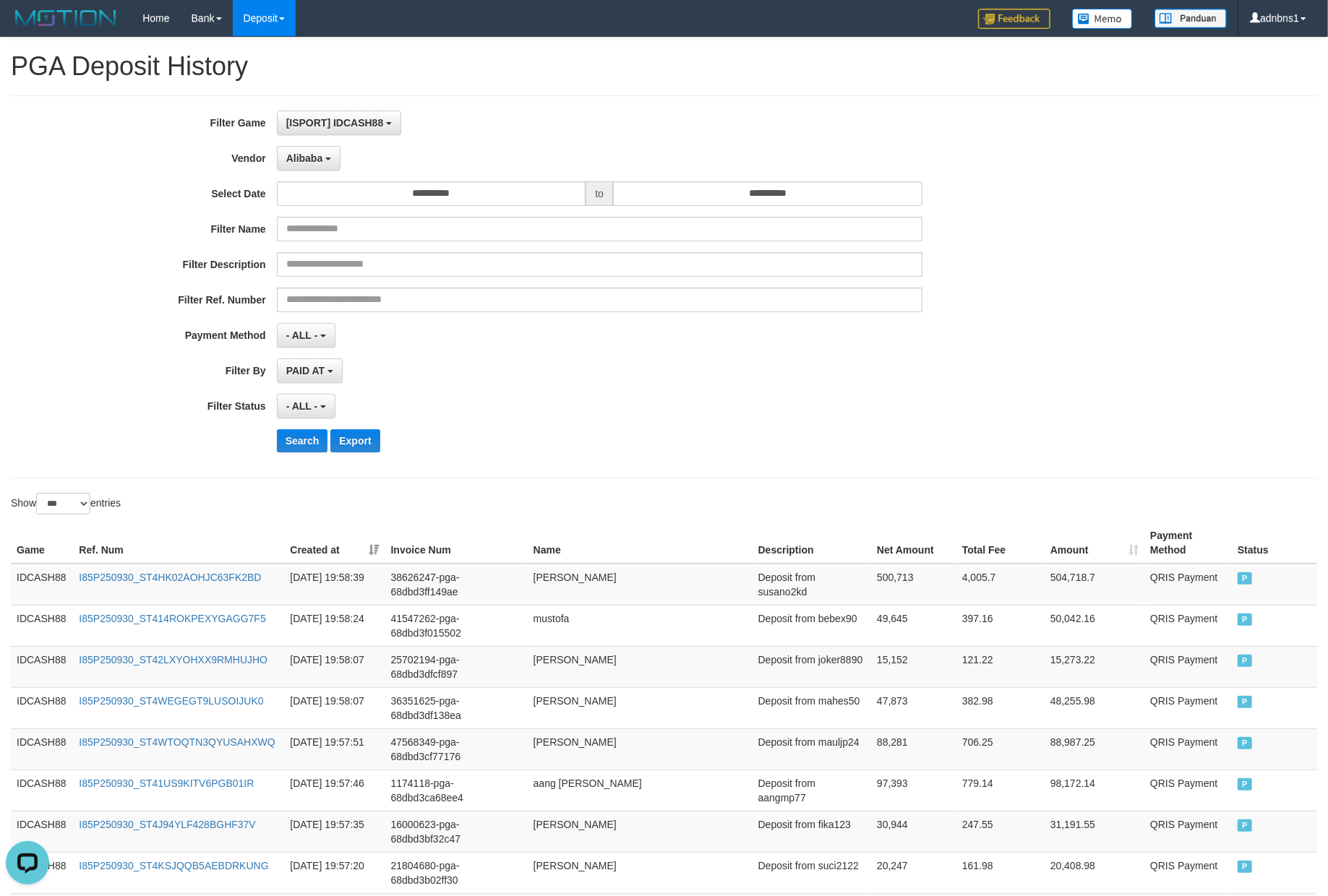
click at [640, 412] on div "- ALL - SELECT ALL - ALL - SELECT STATUS PENDING/UNPAID PAID CANCELED EXPIRED" at bounding box center [599, 406] width 646 height 25
click at [295, 445] on button "Search" at bounding box center [302, 441] width 51 height 23
click at [663, 418] on div "- ALL - SELECT ALL - ALL - SELECT STATUS PENDING/UNPAID PAID CANCELED EXPIRED" at bounding box center [599, 406] width 646 height 25
click at [287, 435] on button "Search" at bounding box center [302, 441] width 51 height 23
click at [671, 435] on div "Search Export" at bounding box center [691, 441] width 830 height 23
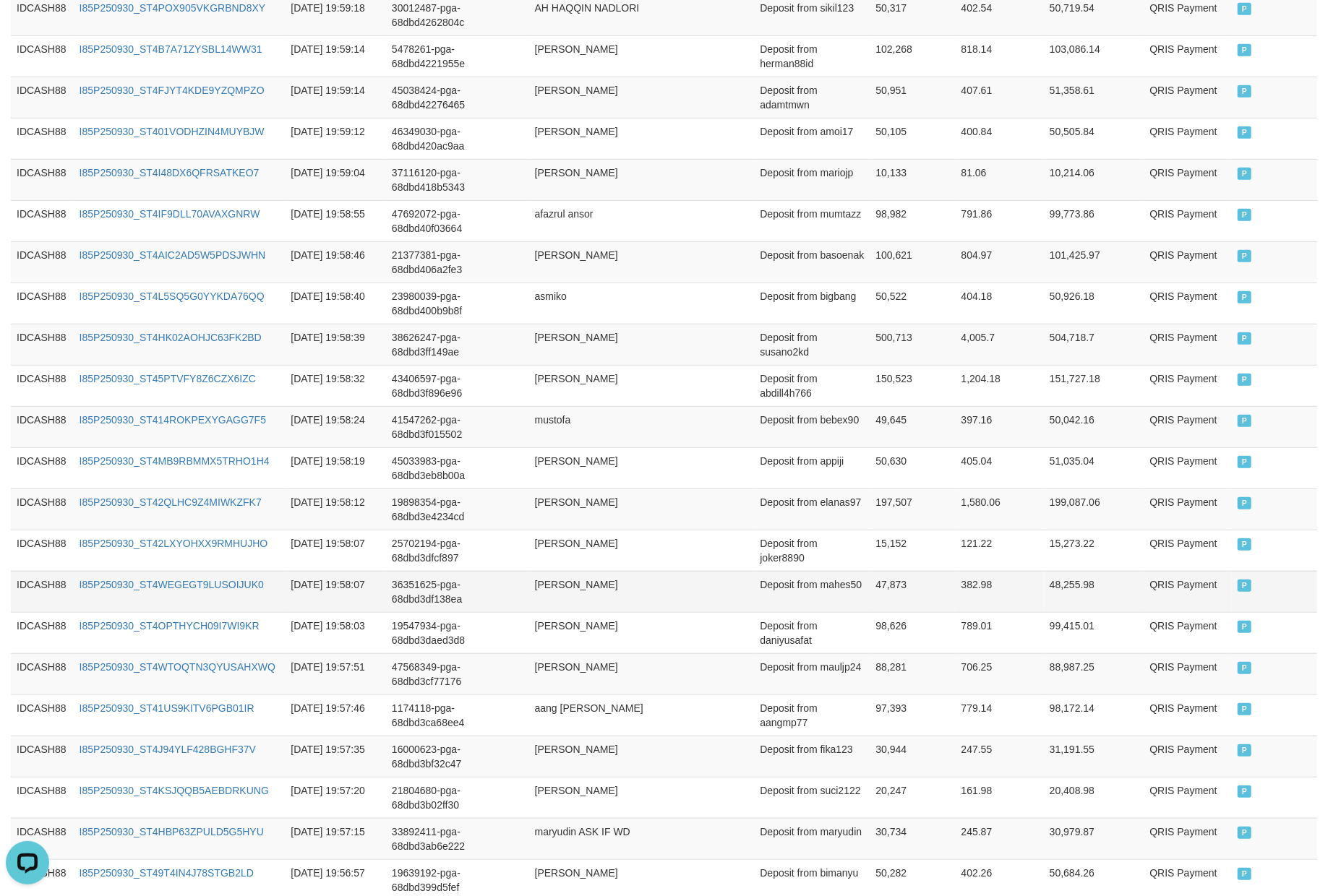
scroll to position [327, 0]
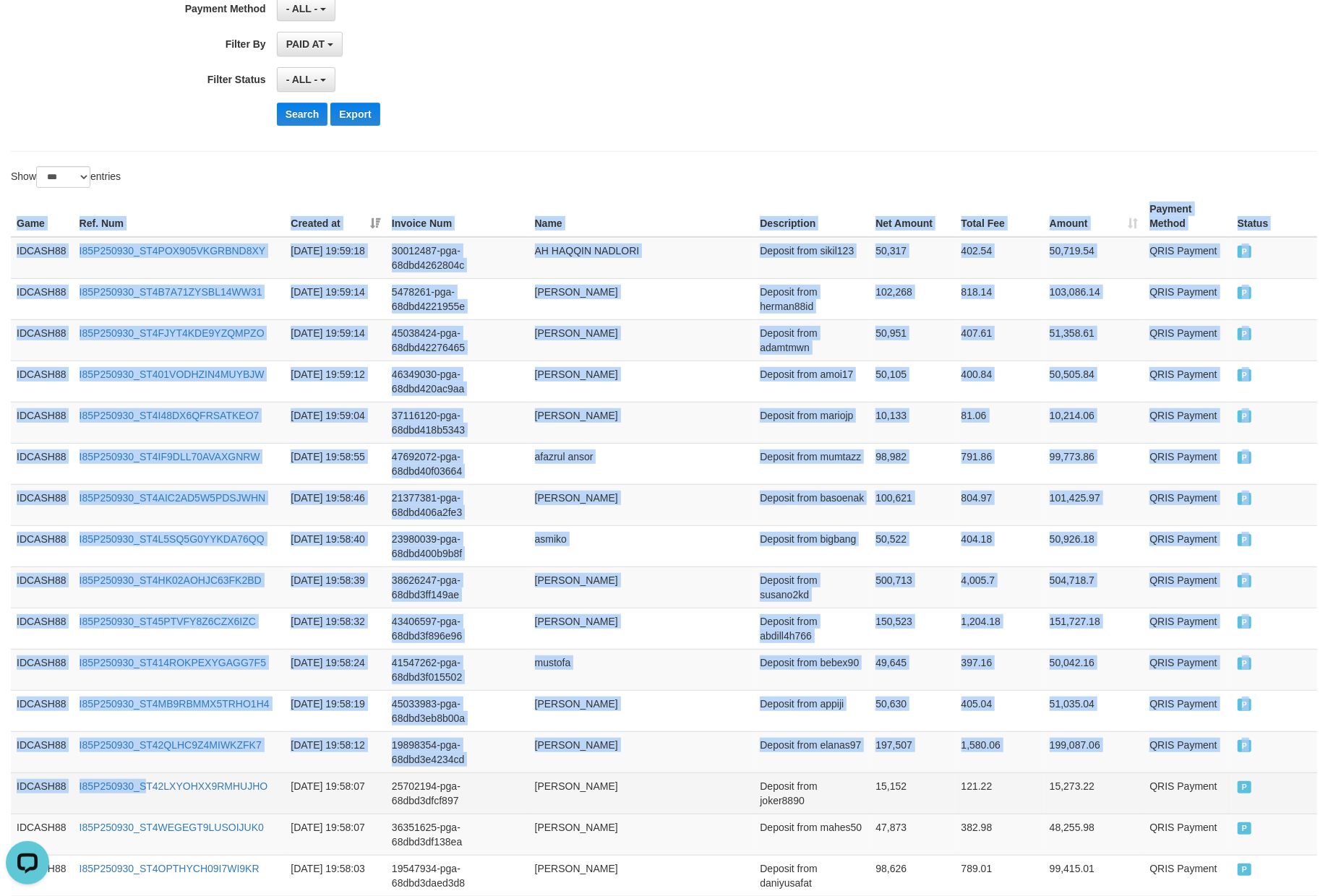
drag, startPoint x: 9, startPoint y: 228, endPoint x: 144, endPoint y: 784, distance: 572.2
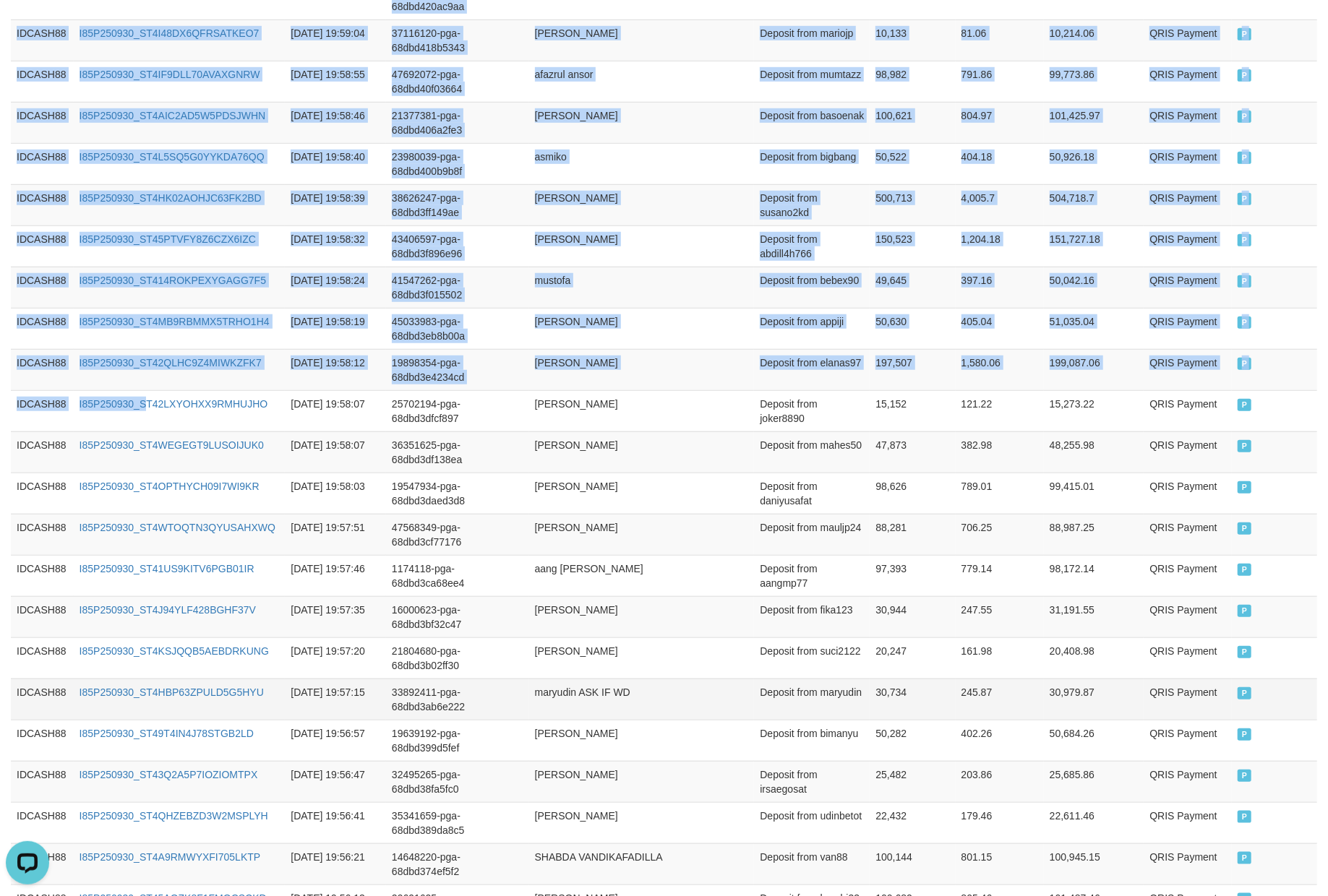
scroll to position [712, 0]
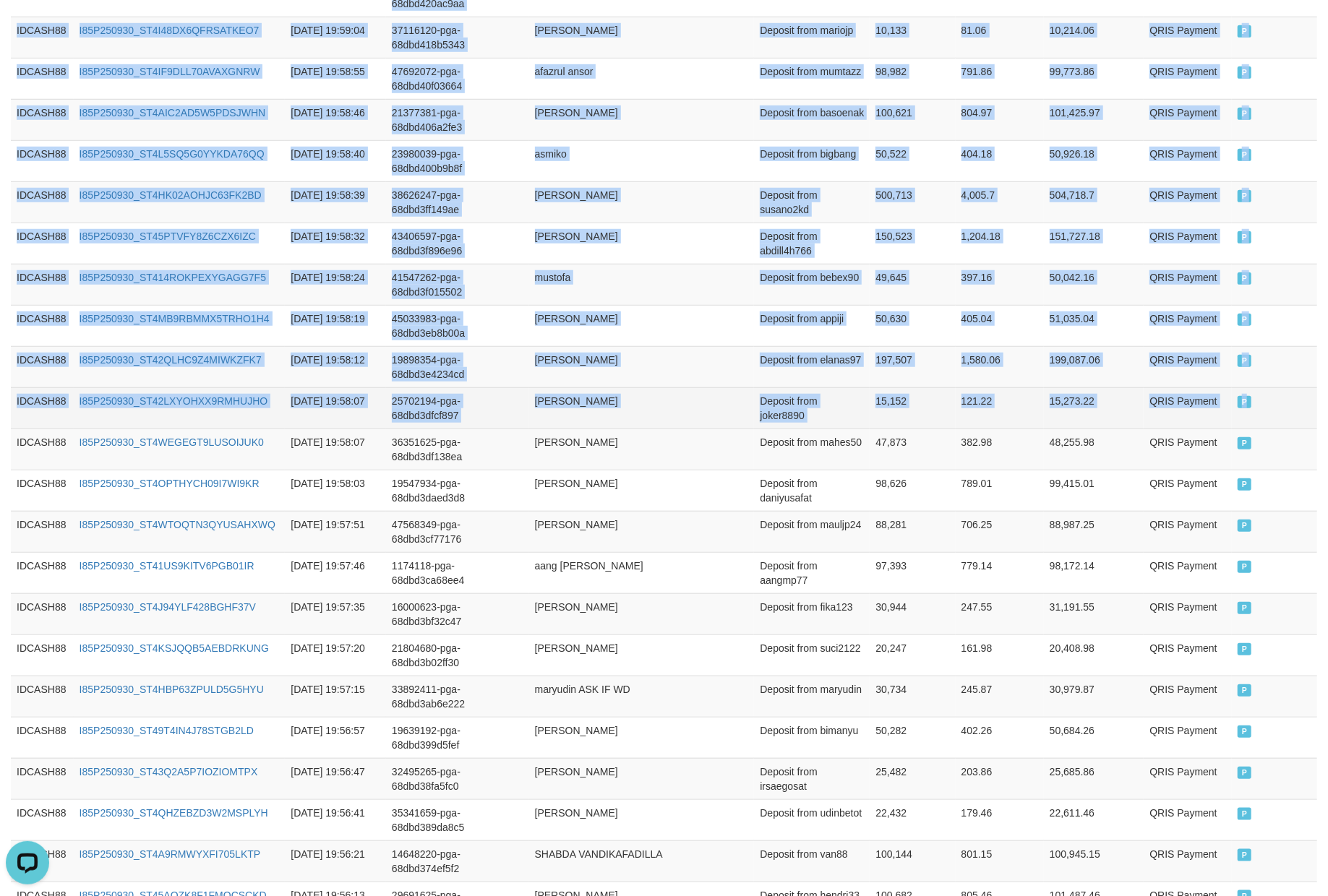
click at [1283, 420] on td "P" at bounding box center [1274, 408] width 85 height 41
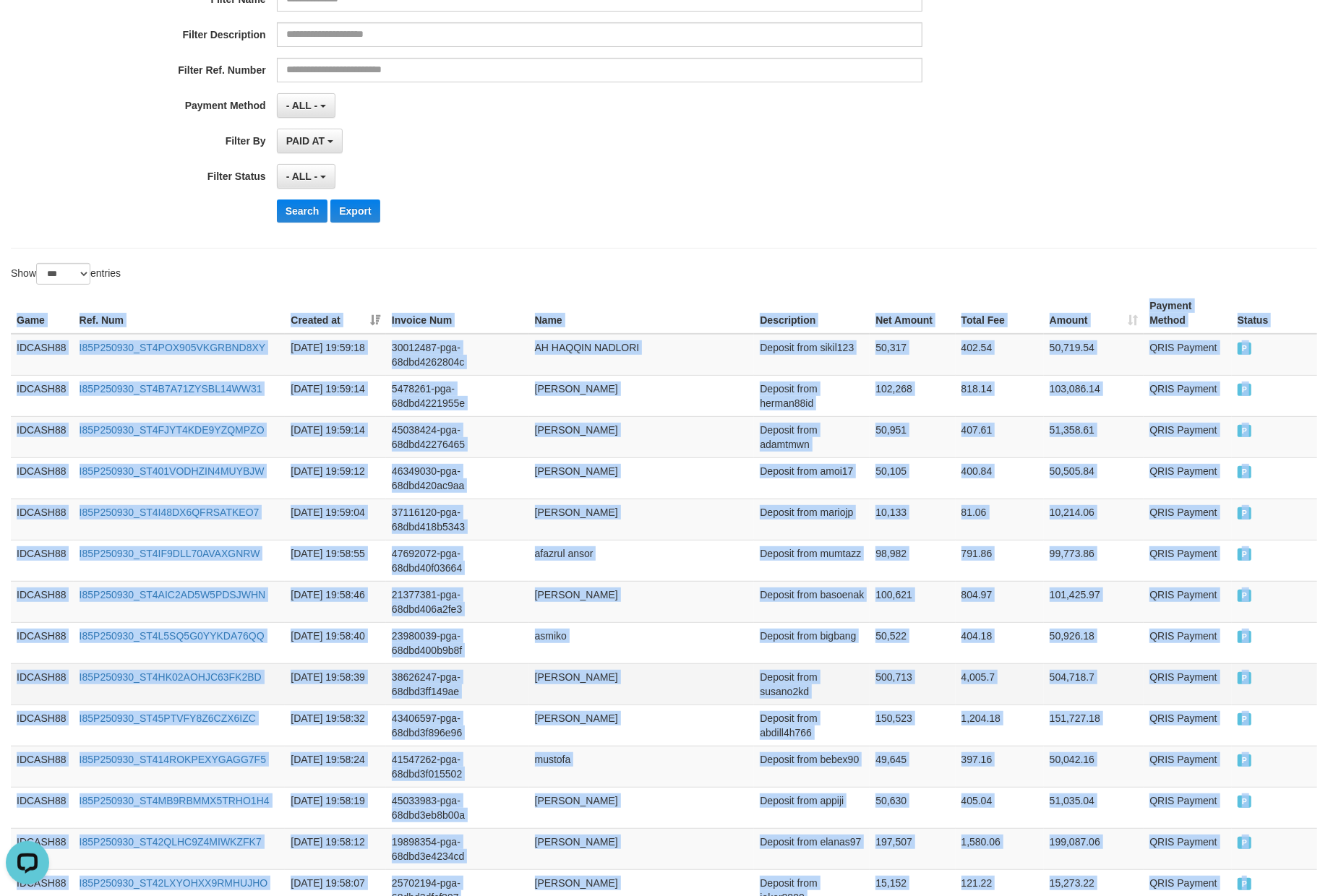
scroll to position [0, 0]
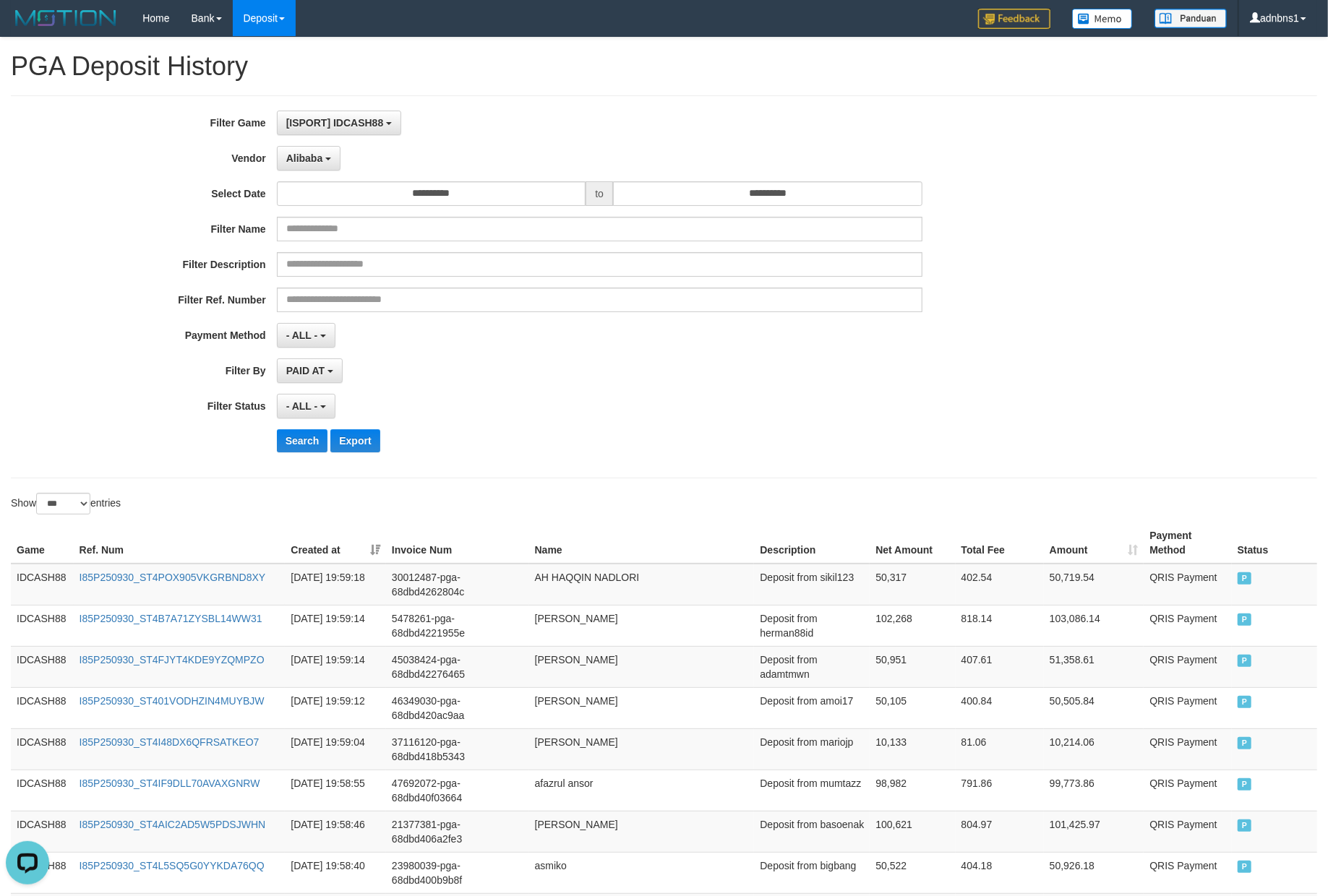
click at [304, 431] on button "Search" at bounding box center [302, 441] width 51 height 23
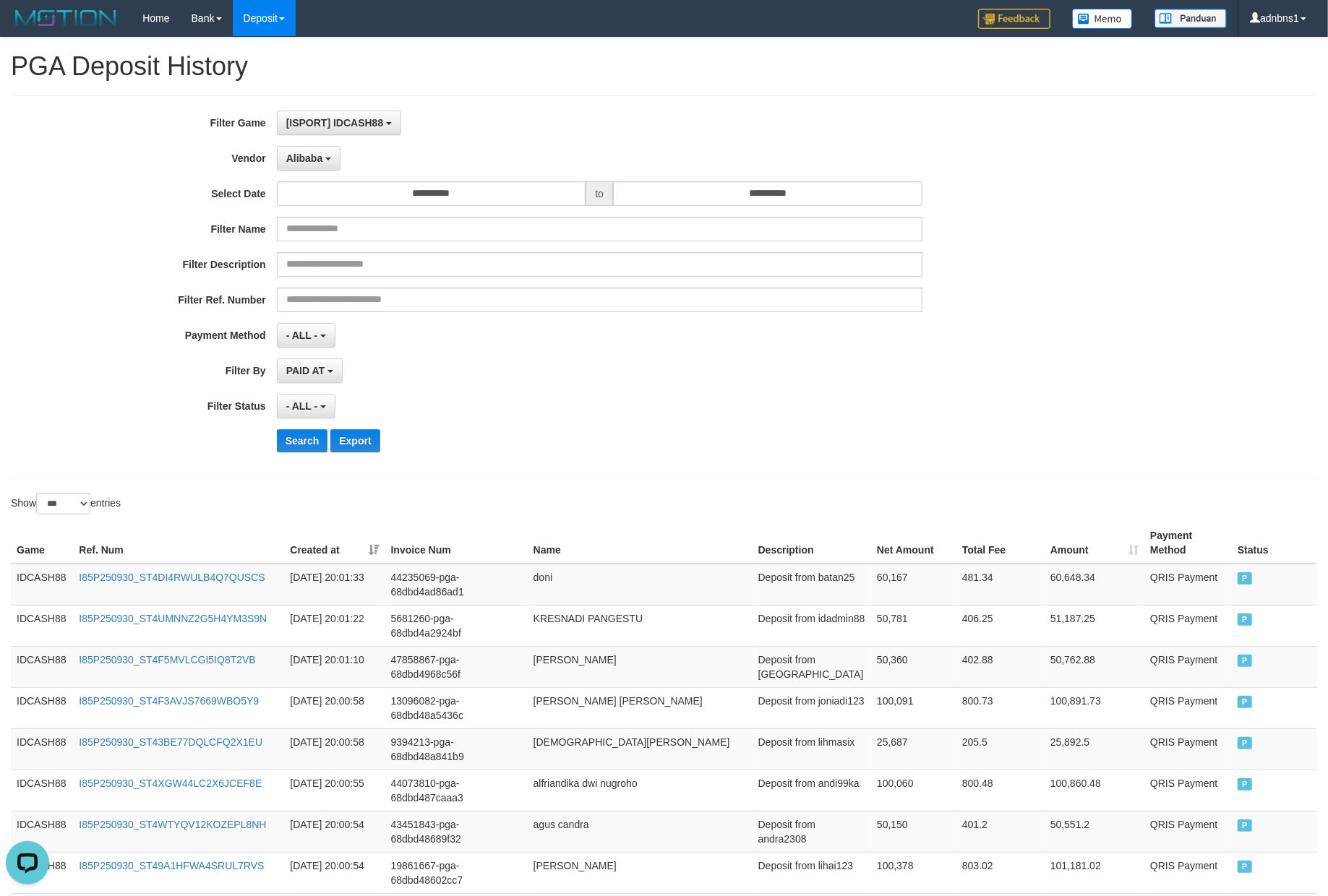
click at [701, 479] on hr at bounding box center [664, 478] width 1306 height 1
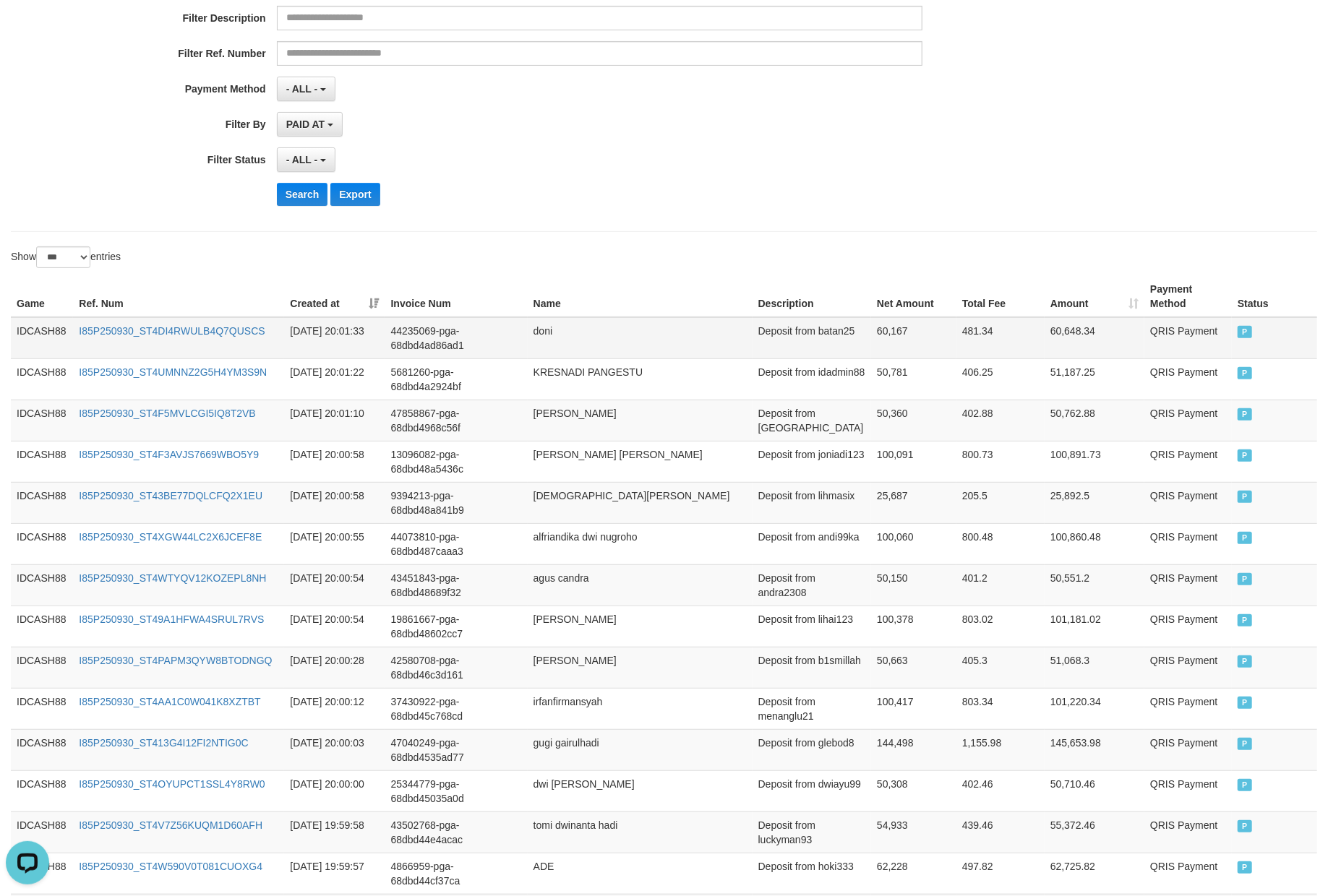
scroll to position [244, 0]
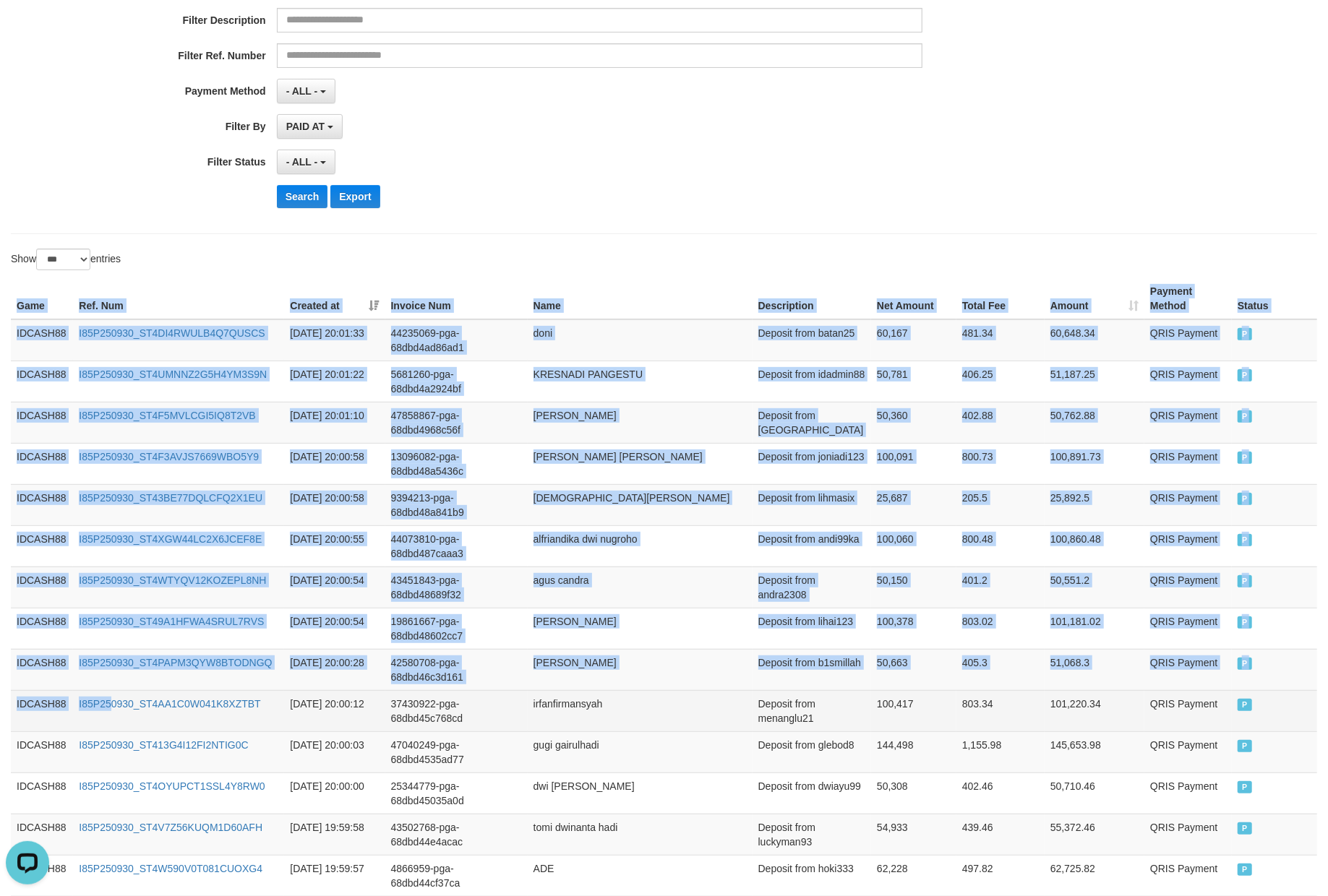
drag, startPoint x: 16, startPoint y: 313, endPoint x: 114, endPoint y: 716, distance: 414.7
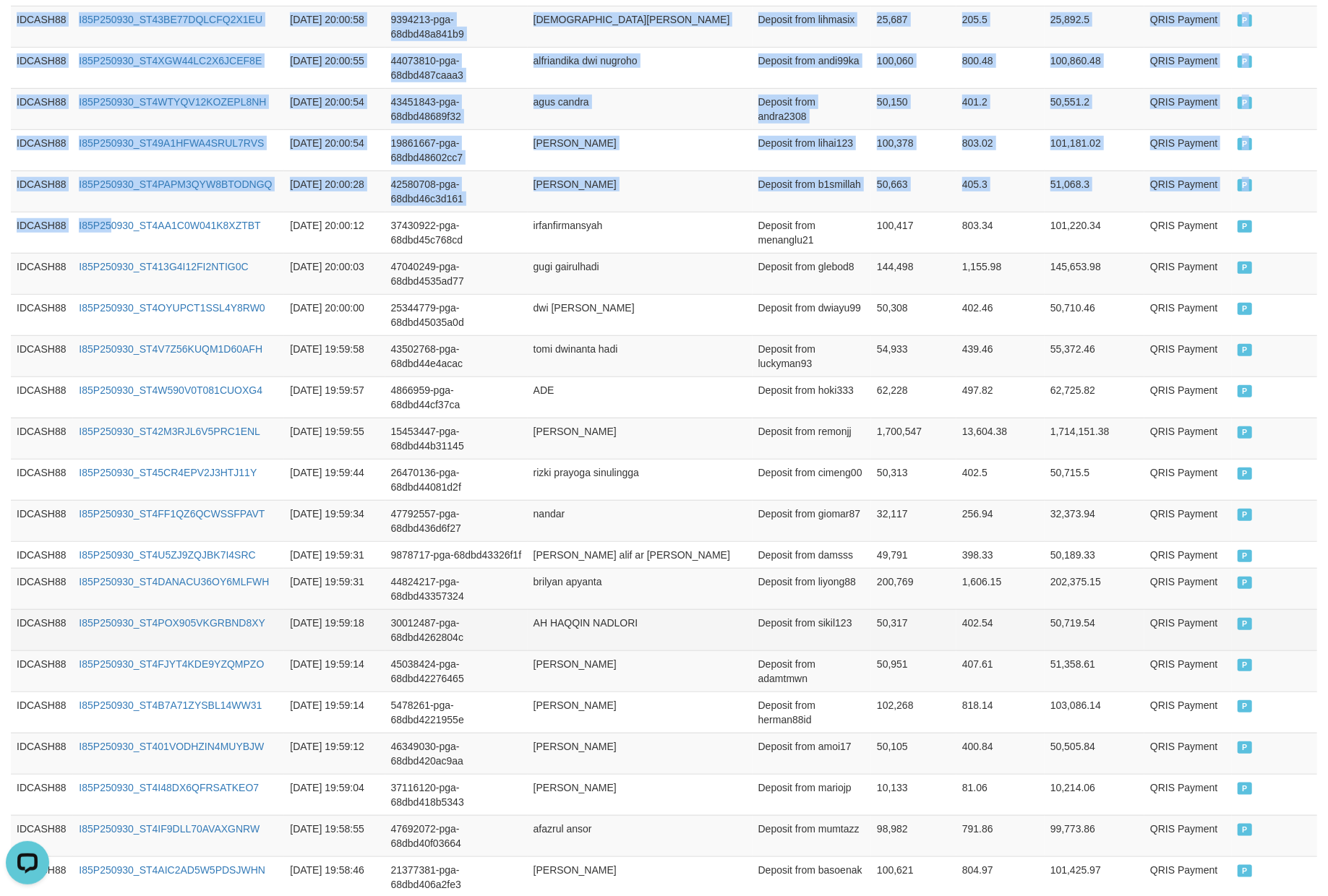
scroll to position [726, 0]
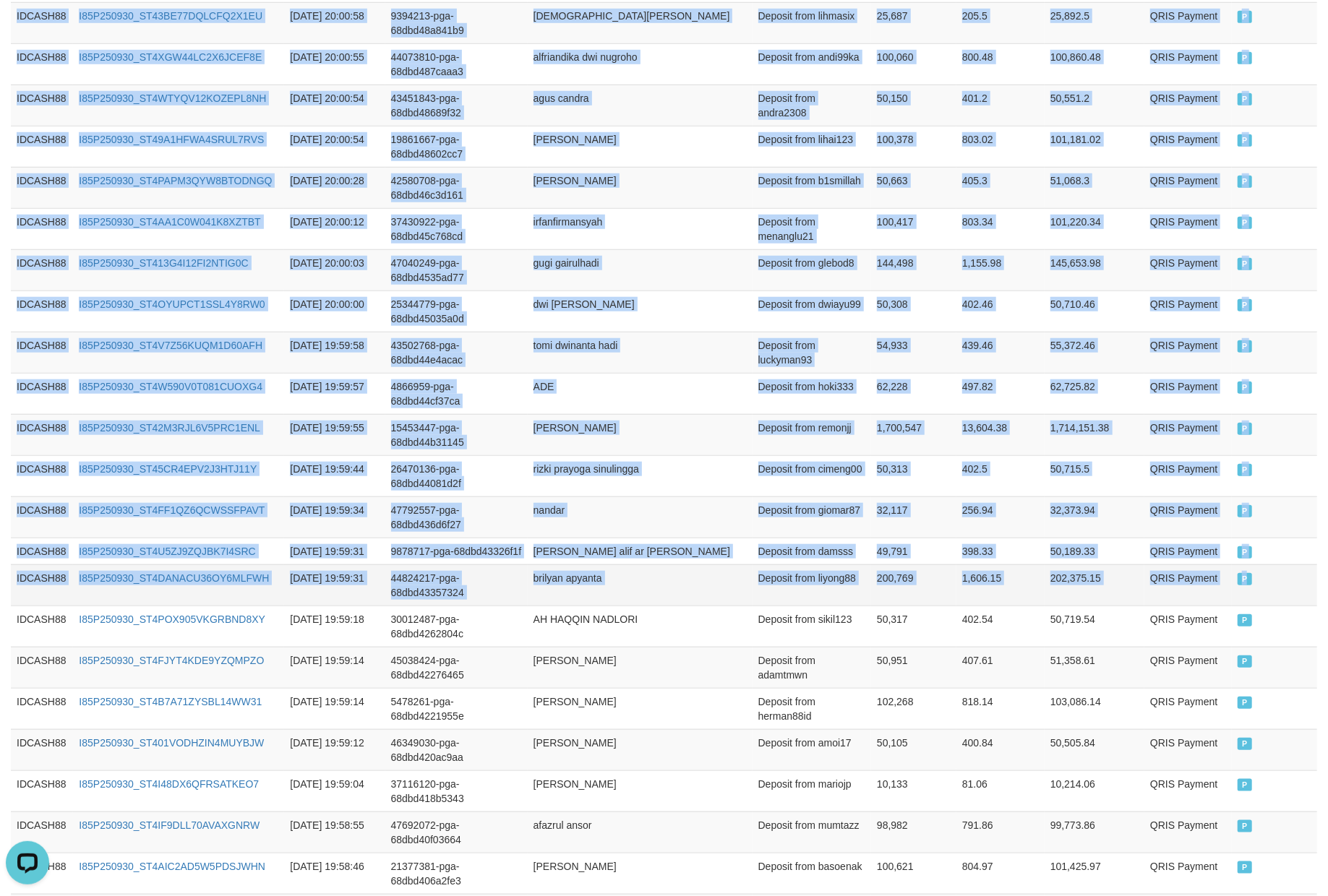
click at [1275, 606] on td "P" at bounding box center [1274, 585] width 85 height 41
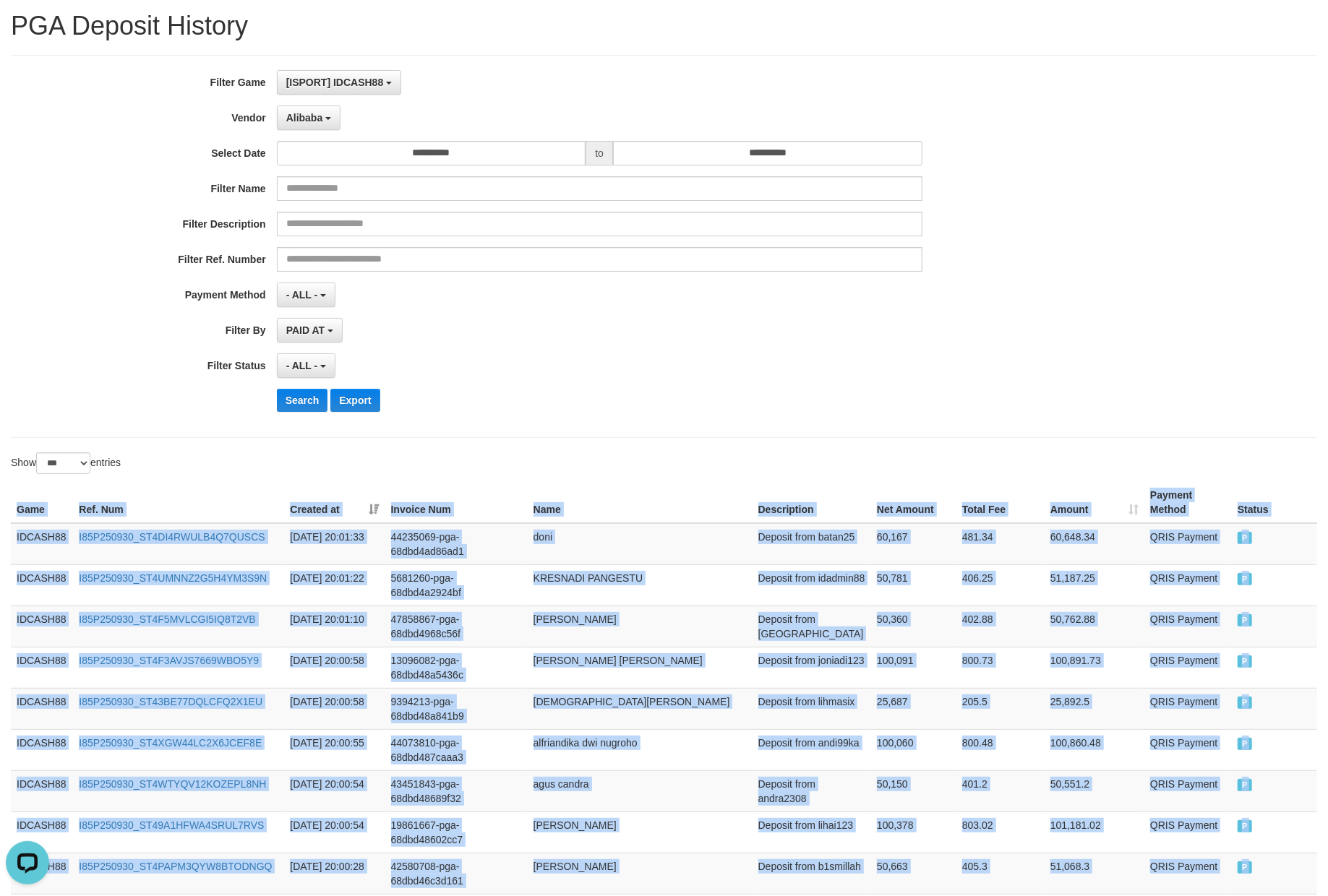
scroll to position [0, 0]
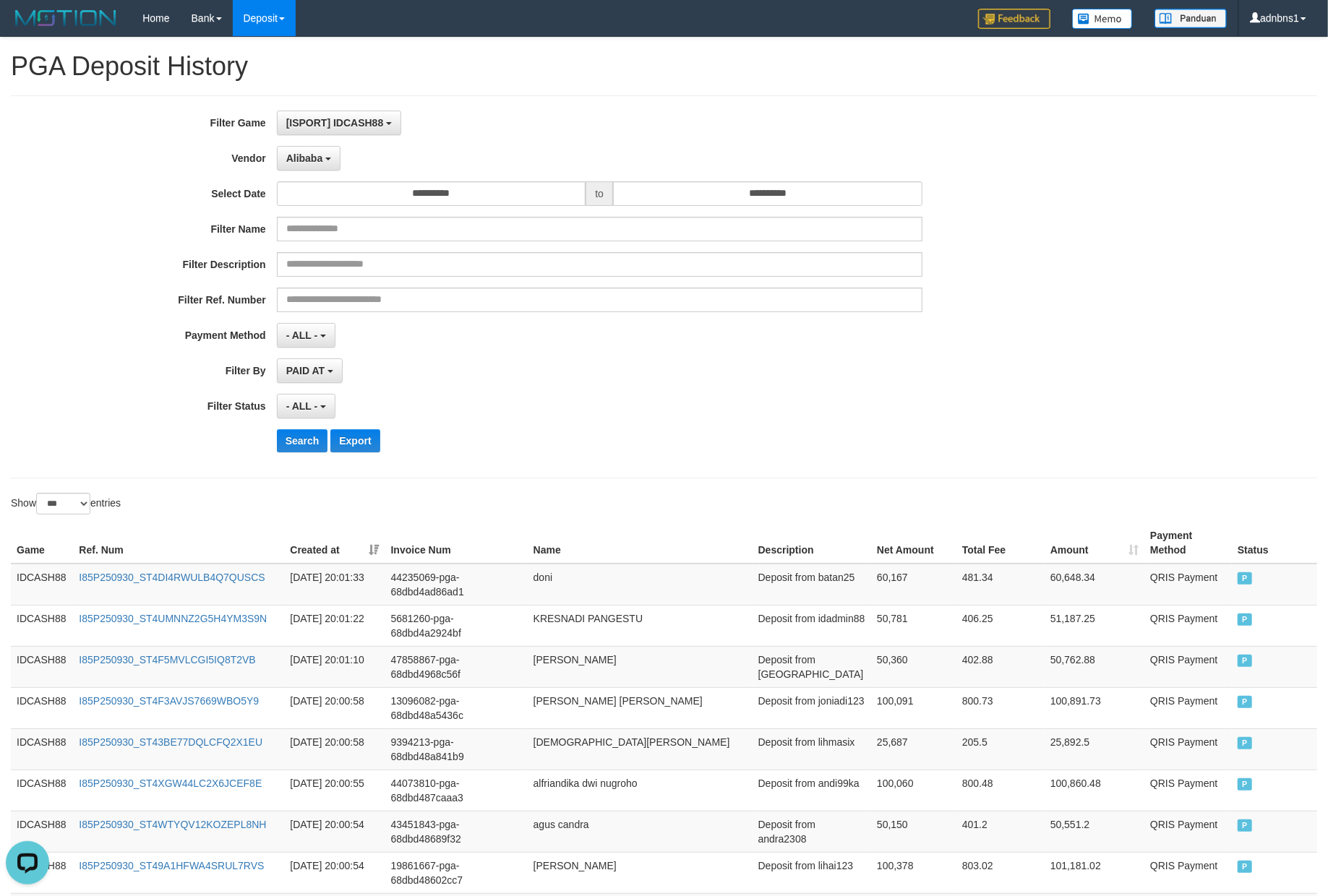
click at [593, 418] on div "- ALL - SELECT ALL - ALL - SELECT STATUS PENDING/UNPAID PAID CANCELED EXPIRED" at bounding box center [599, 406] width 646 height 25
click at [287, 442] on button "Search" at bounding box center [302, 441] width 51 height 23
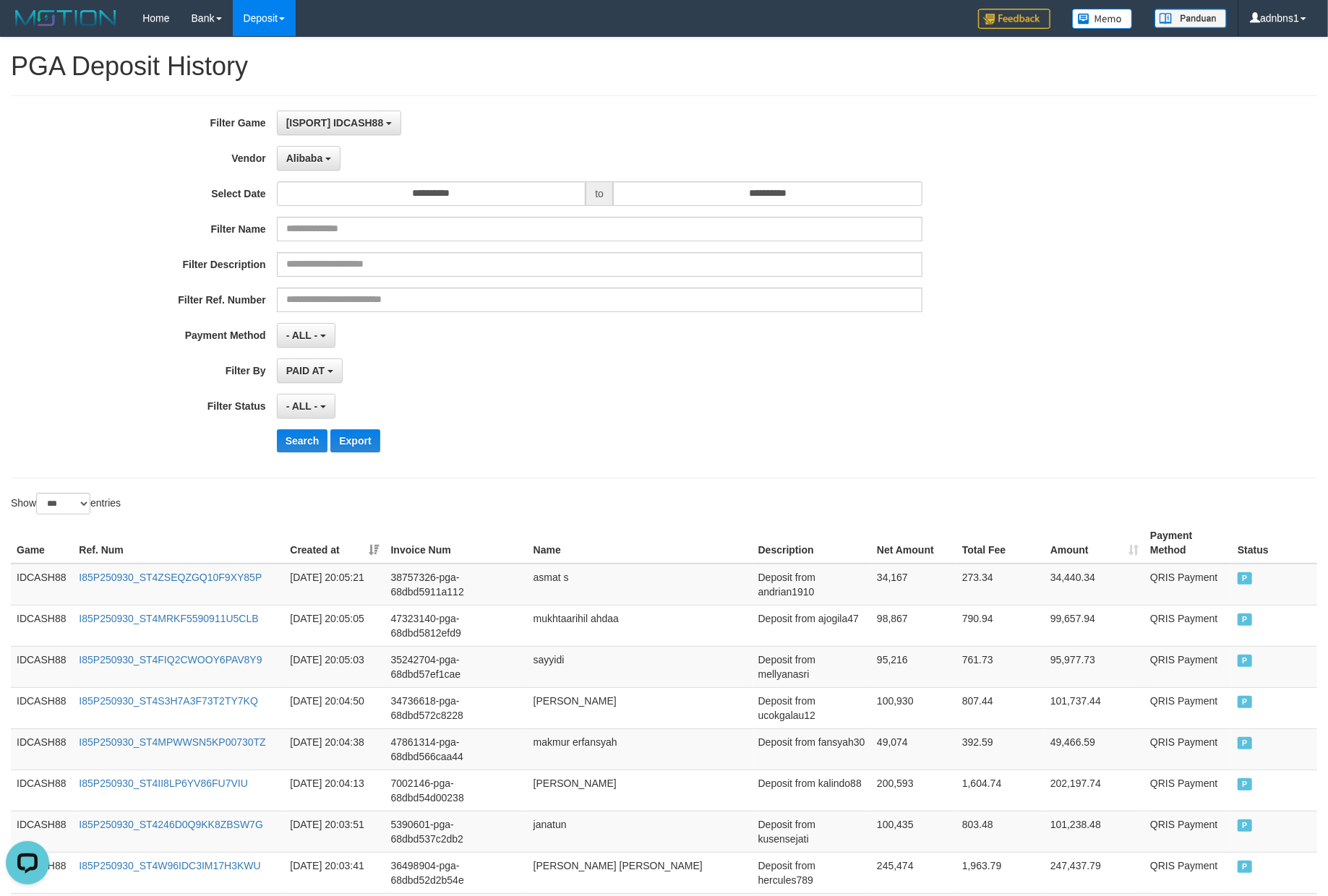
click at [590, 423] on div "**********" at bounding box center [553, 287] width 1106 height 352
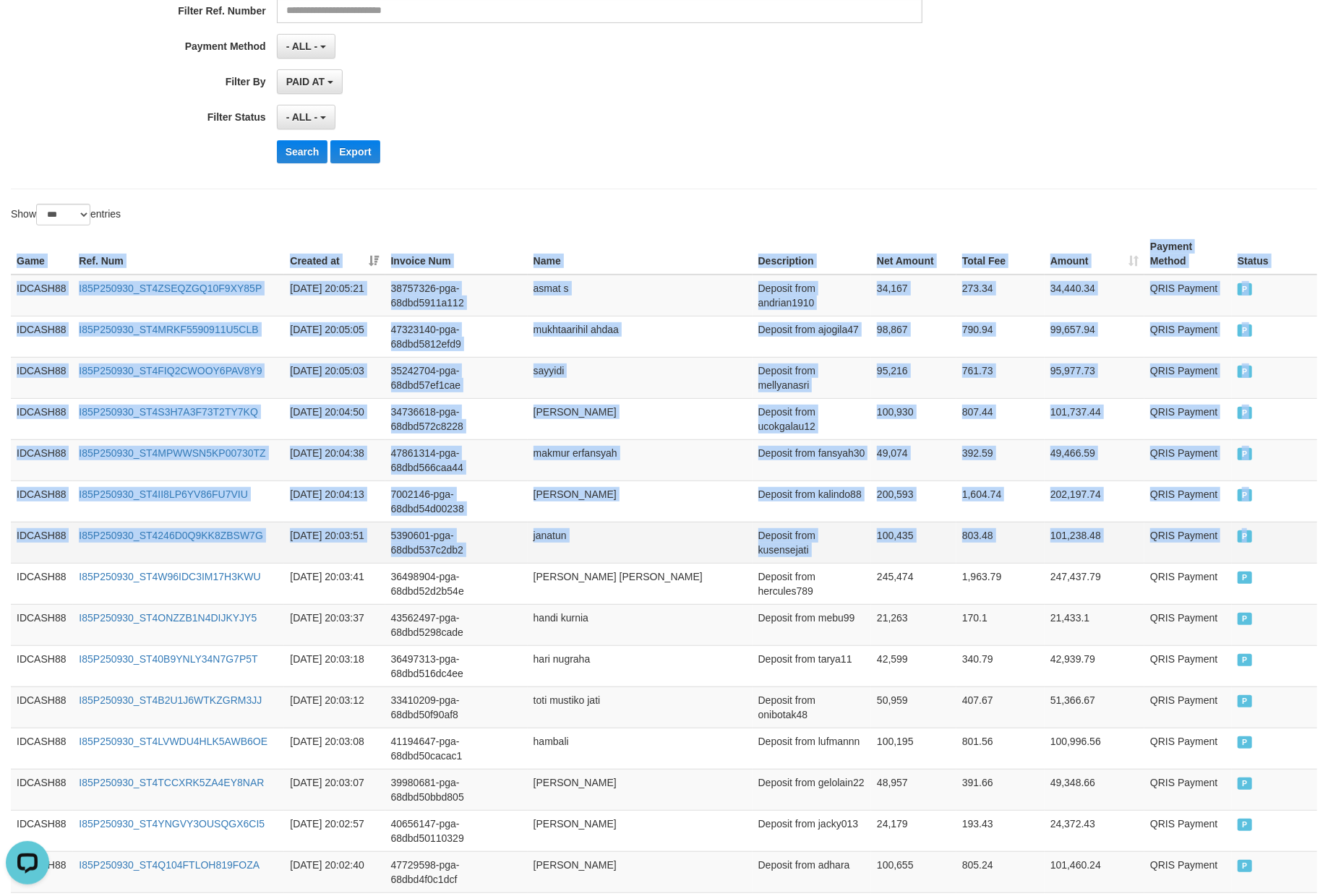
drag, startPoint x: 15, startPoint y: 249, endPoint x: 1262, endPoint y: 560, distance: 1285.2
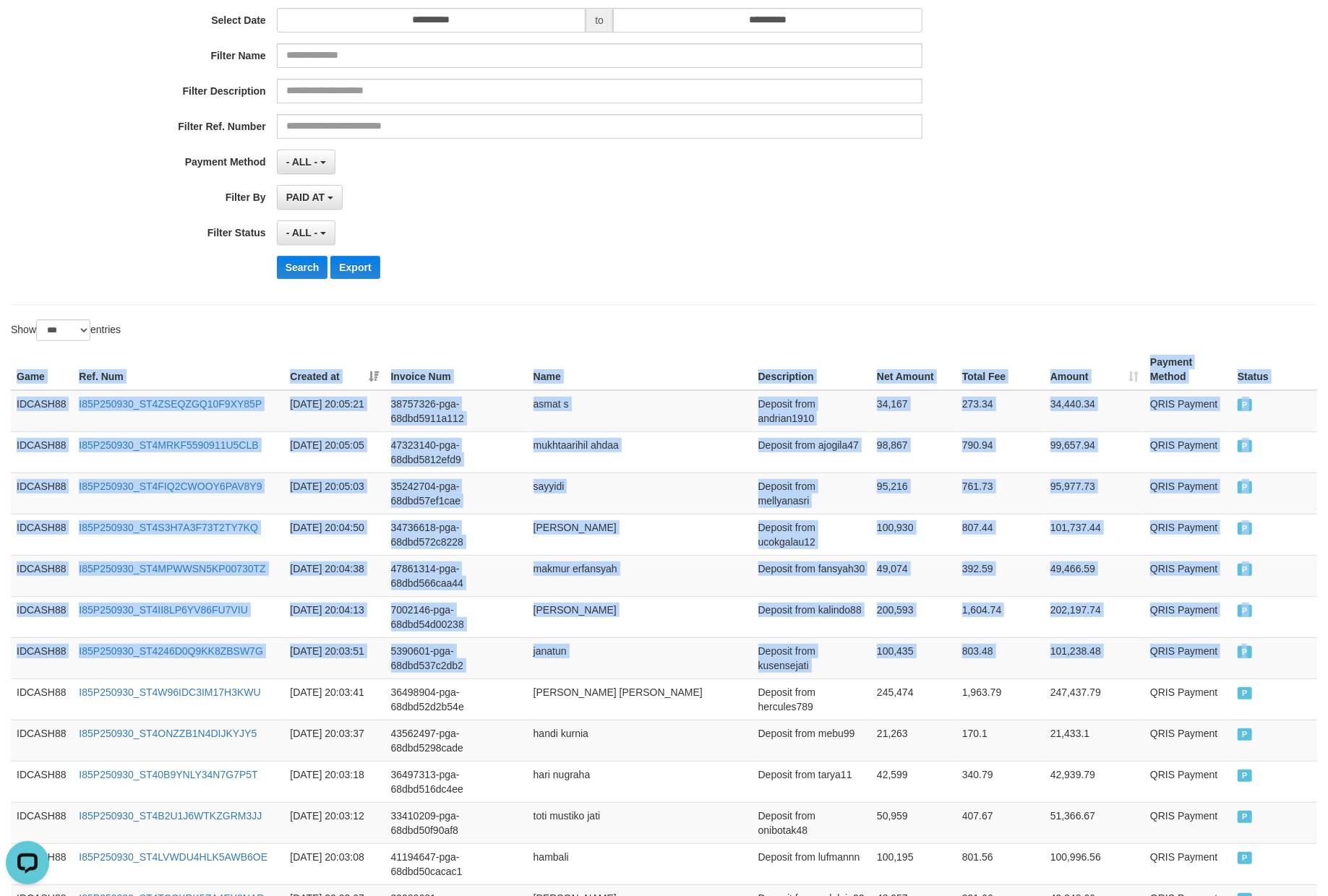
scroll to position [0, 0]
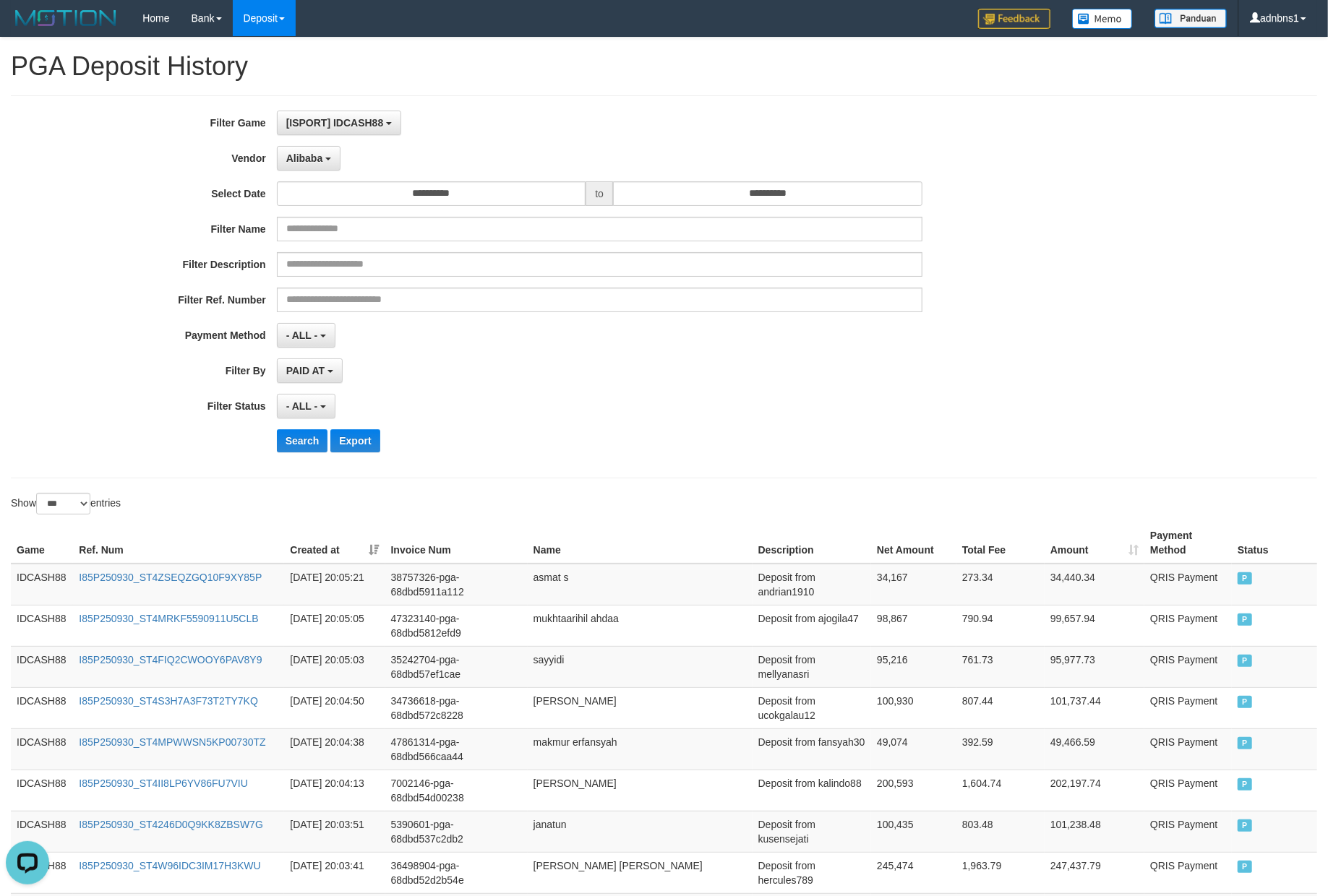
click at [551, 426] on div "**********" at bounding box center [553, 287] width 1106 height 352
click at [292, 449] on button "Search" at bounding box center [302, 441] width 51 height 23
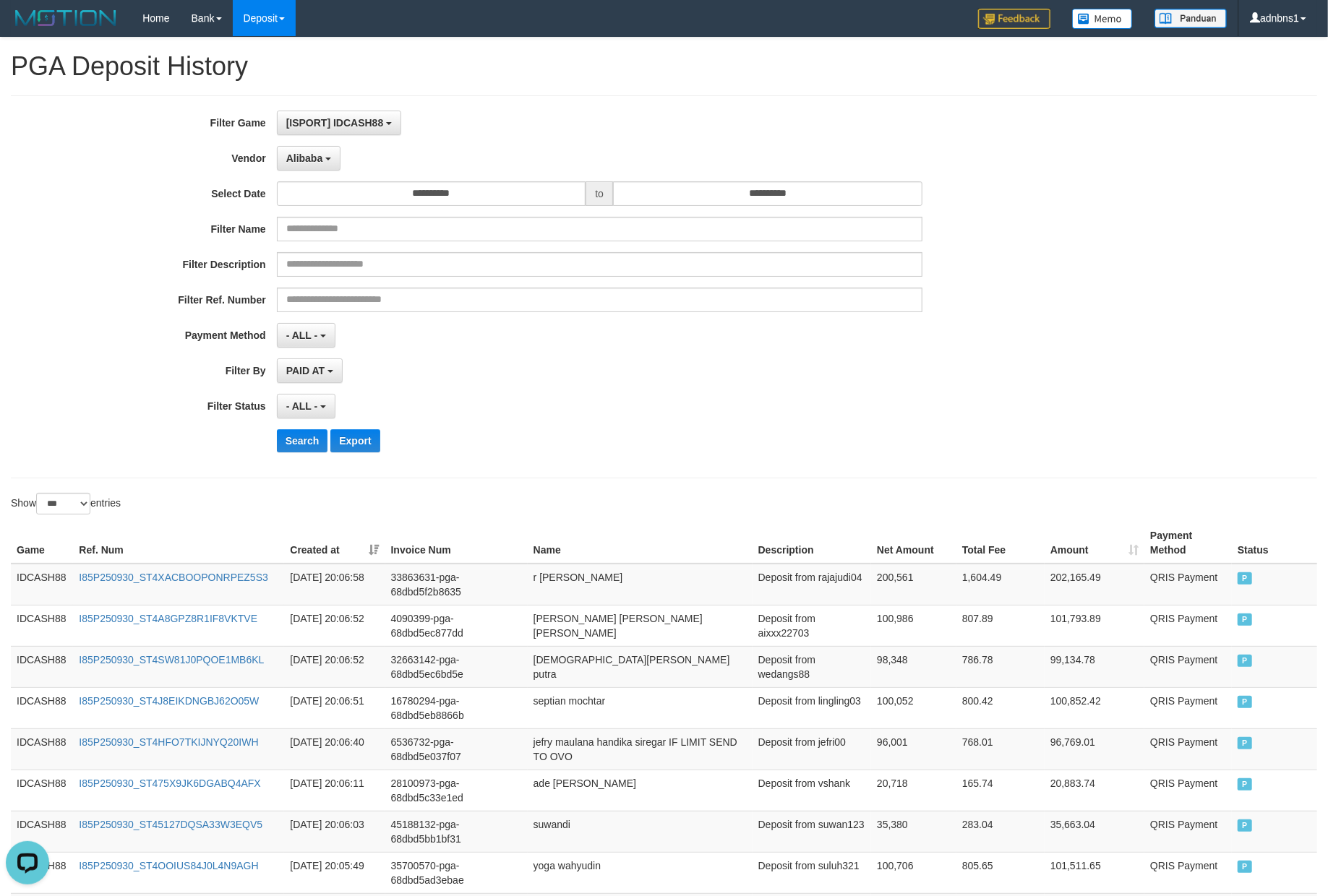
click at [585, 408] on div "- ALL - SELECT ALL - ALL - SELECT STATUS PENDING/UNPAID PAID CANCELED EXPIRED" at bounding box center [599, 406] width 646 height 25
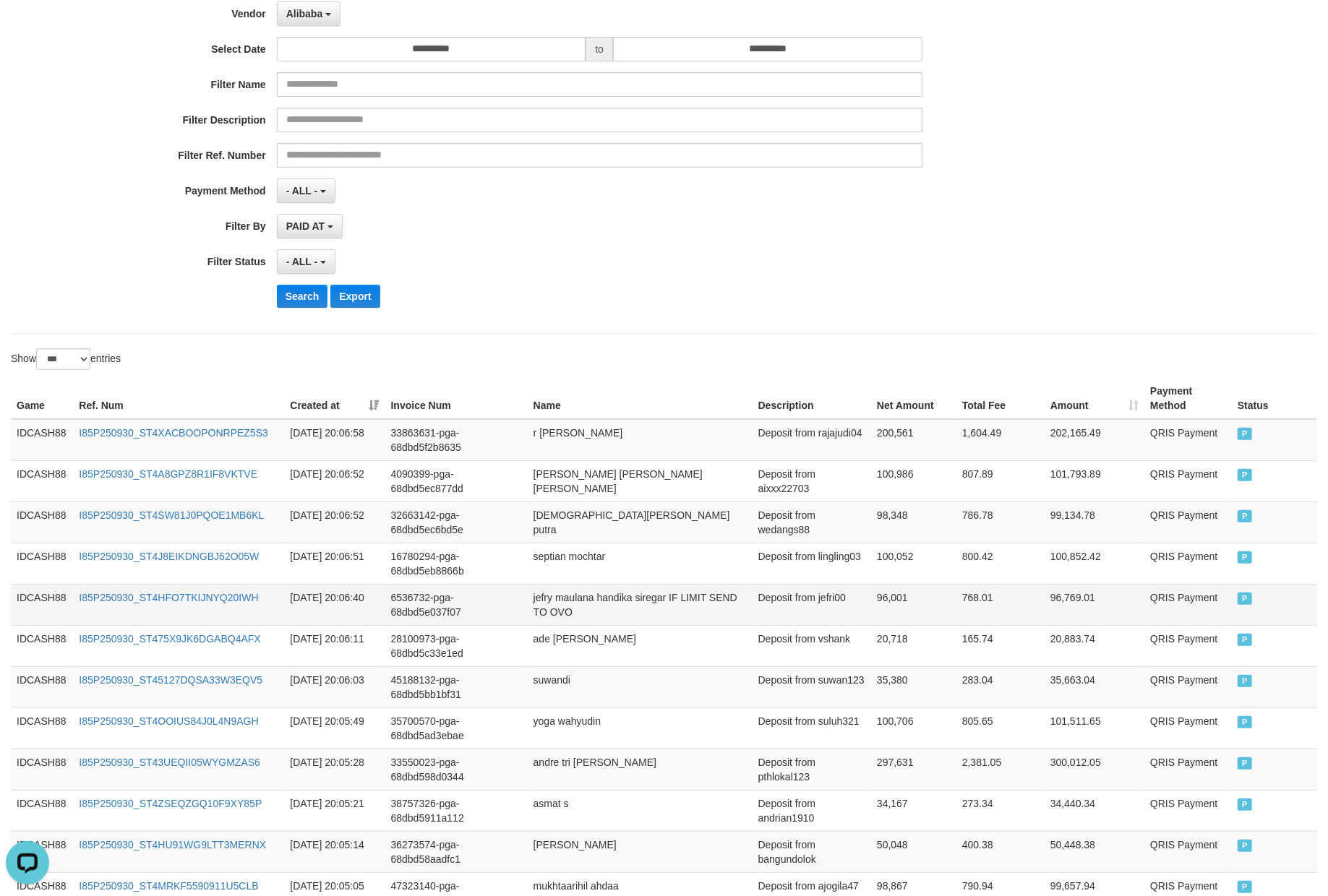
scroll to position [134, 0]
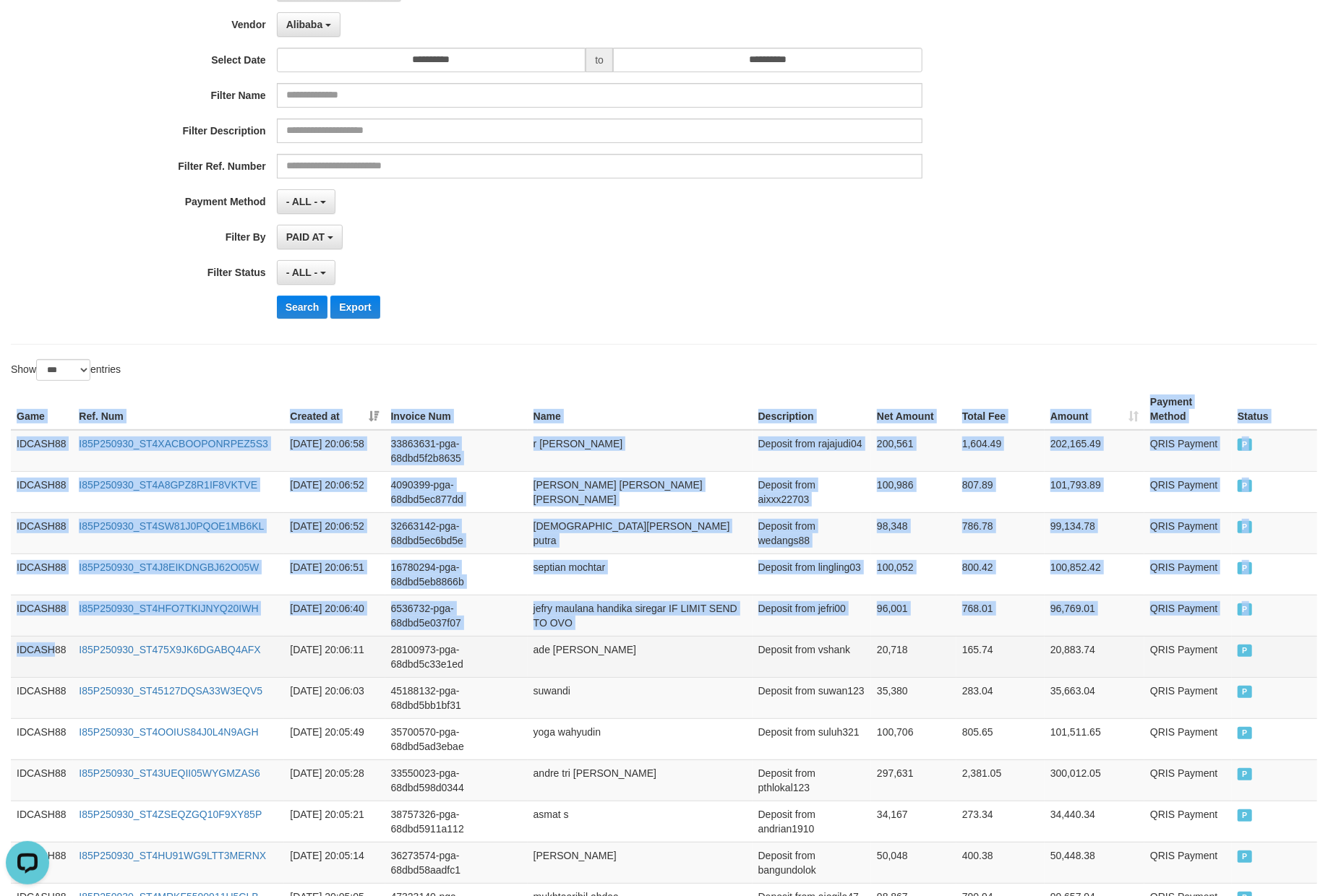
drag, startPoint x: 18, startPoint y: 417, endPoint x: 74, endPoint y: 673, distance: 262.1
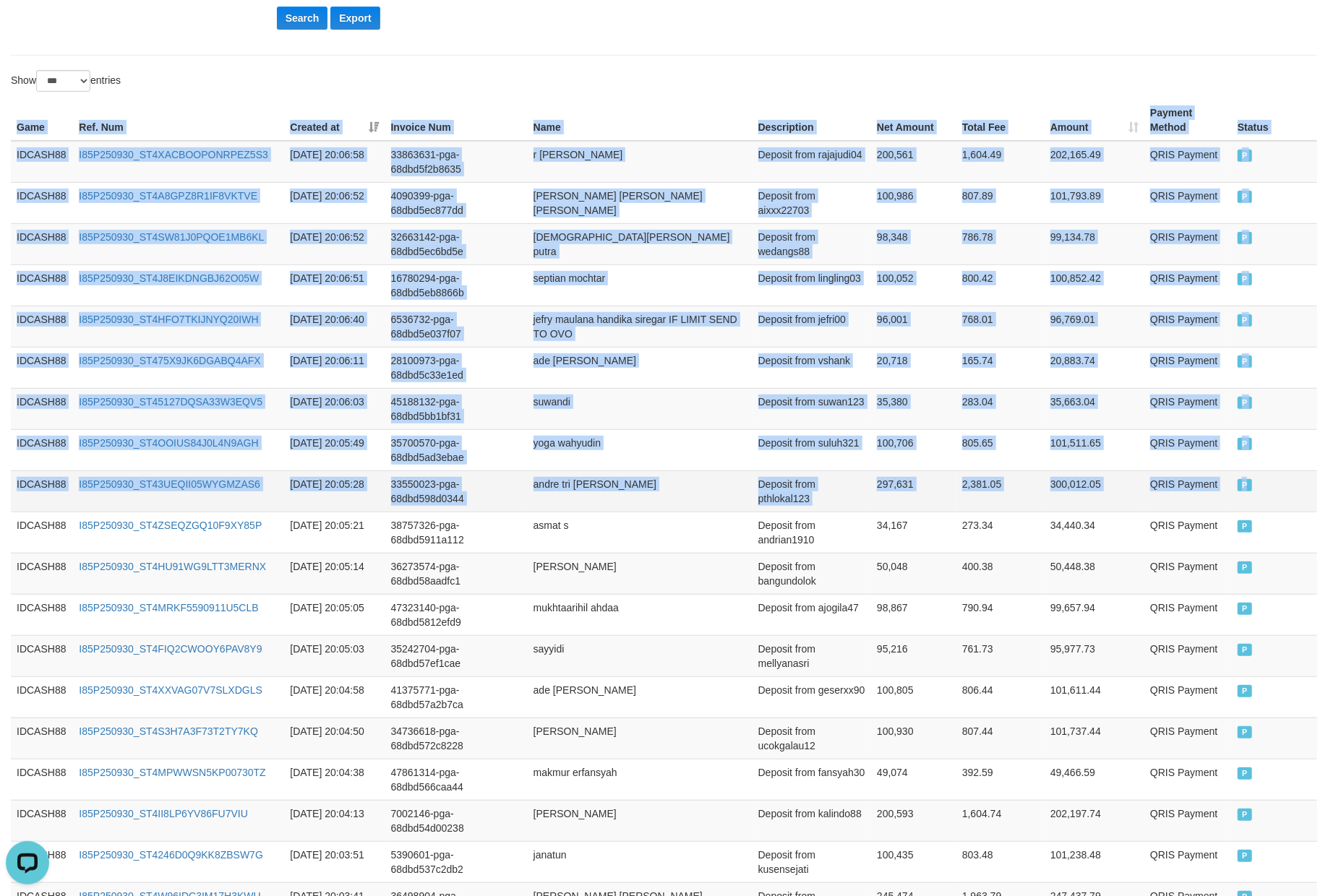
click at [1273, 495] on td "P" at bounding box center [1274, 491] width 85 height 41
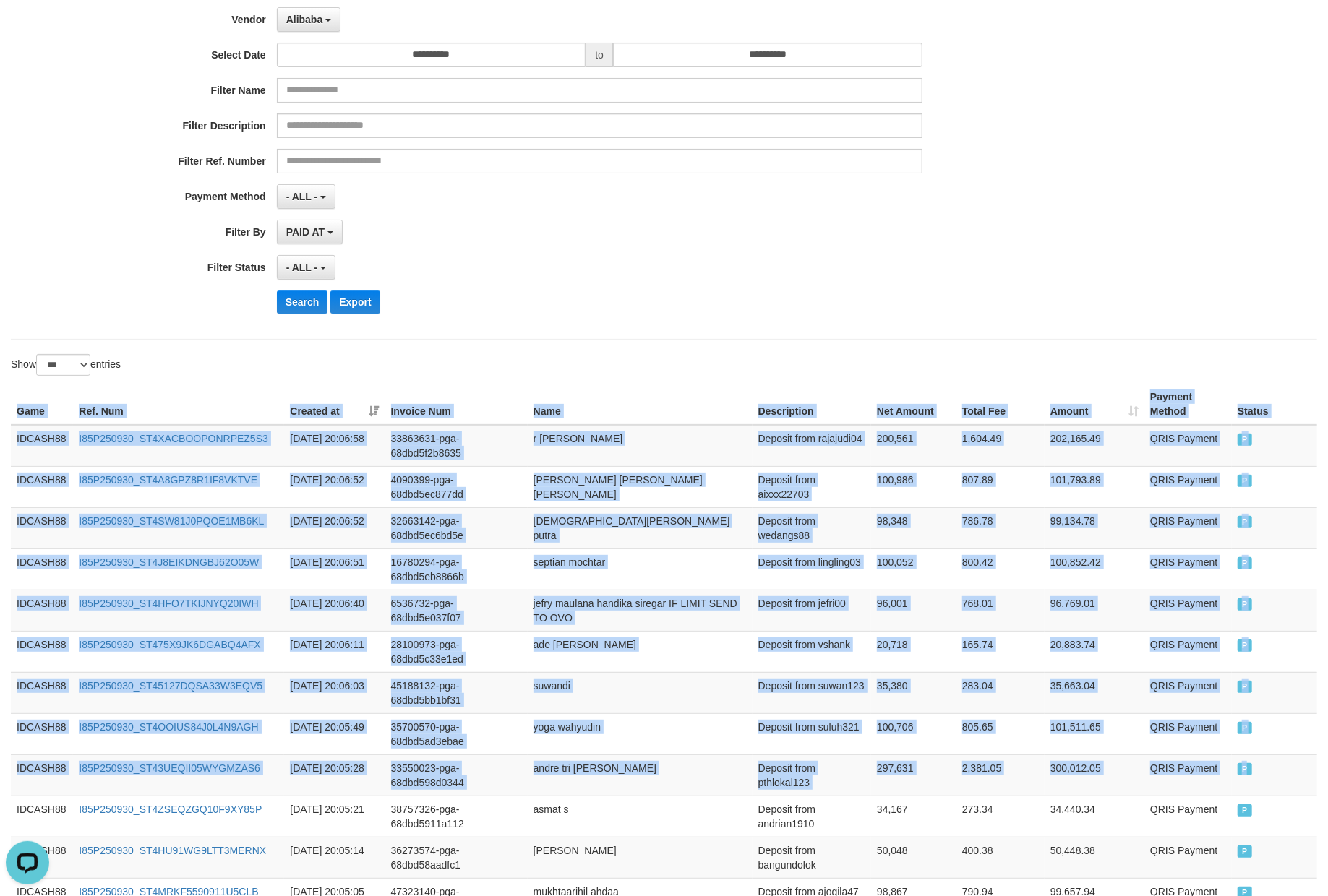
scroll to position [134, 0]
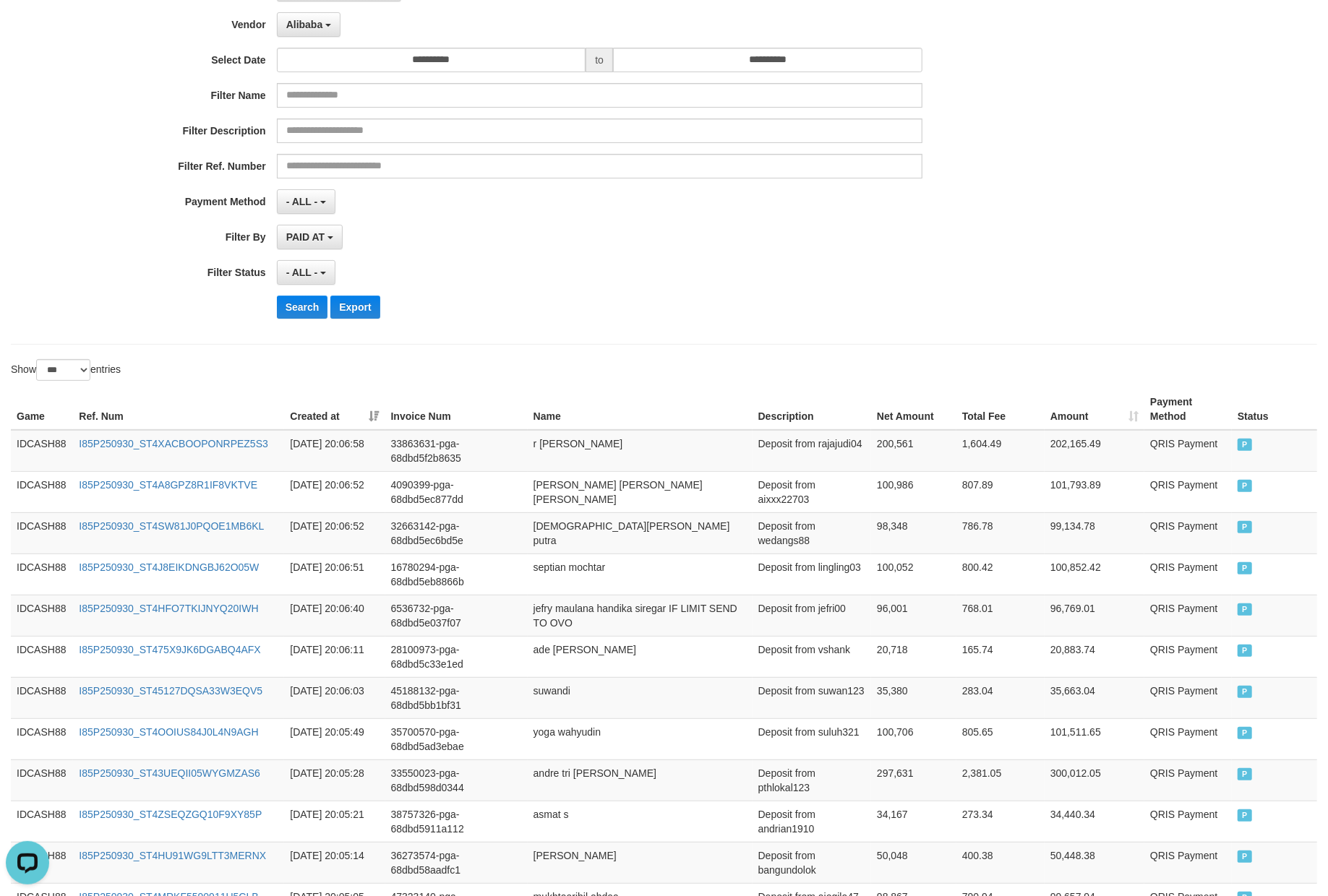
click at [619, 328] on div "**********" at bounding box center [553, 152] width 1106 height 352
click at [319, 313] on button "Search" at bounding box center [302, 307] width 51 height 23
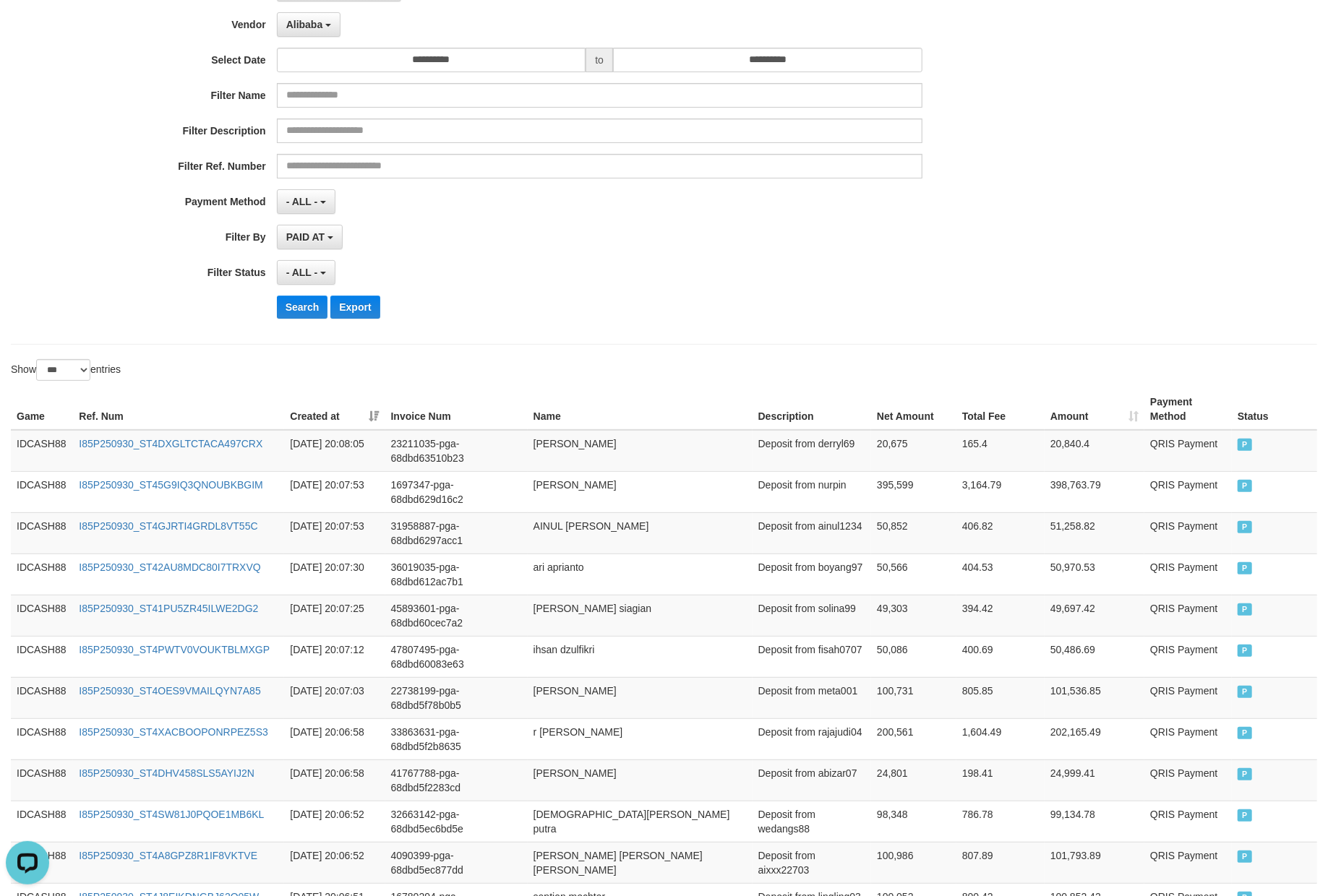
click at [695, 261] on div "**********" at bounding box center [553, 152] width 1106 height 352
click at [301, 304] on button "Search" at bounding box center [302, 307] width 51 height 23
click at [655, 282] on div "- ALL - SELECT ALL - ALL - SELECT STATUS PENDING/UNPAID PAID CANCELED EXPIRED" at bounding box center [599, 273] width 646 height 25
click at [301, 310] on button "Search" at bounding box center [302, 307] width 51 height 23
click at [561, 293] on div "**********" at bounding box center [553, 152] width 1106 height 352
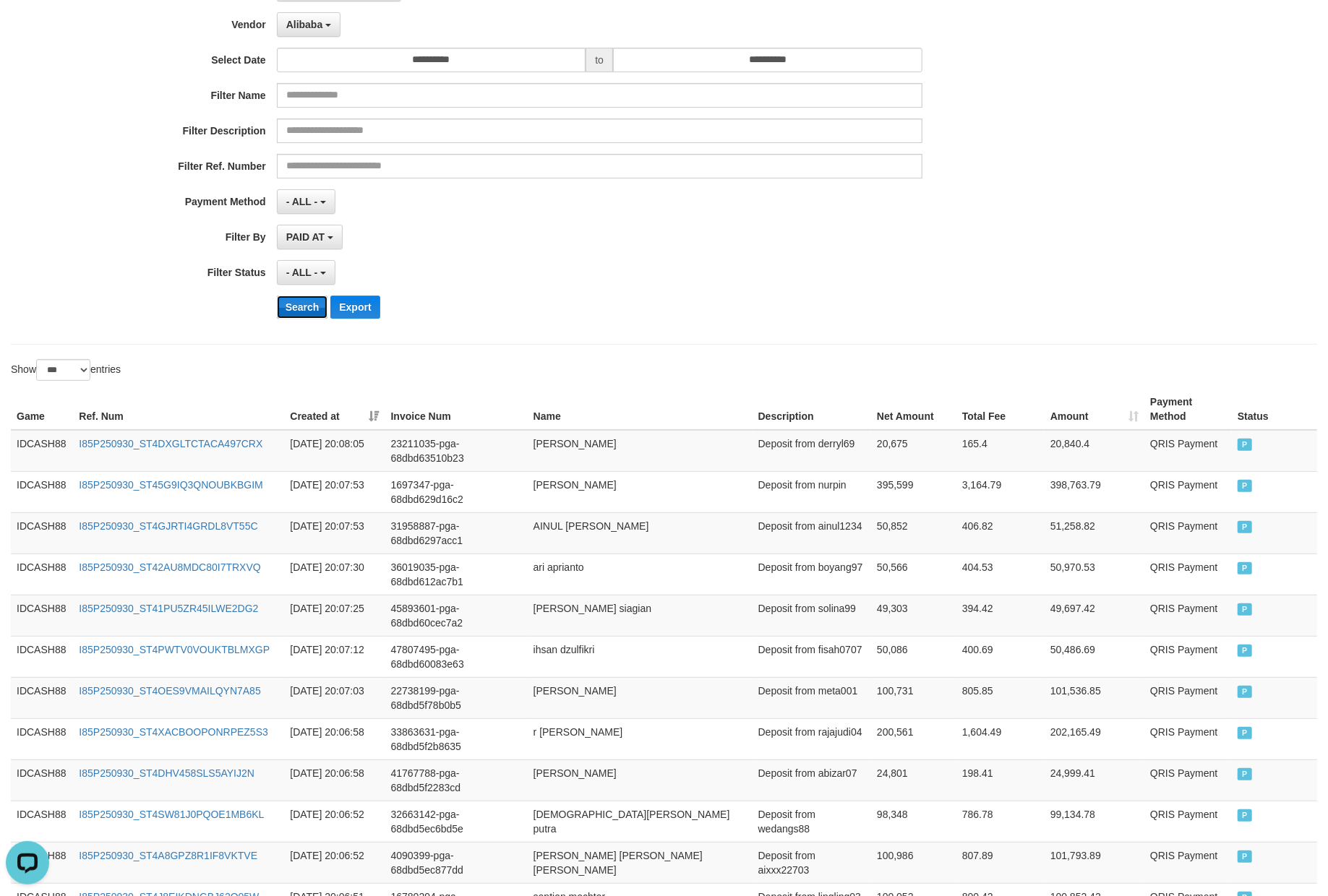
click at [304, 299] on button "Search" at bounding box center [302, 307] width 51 height 23
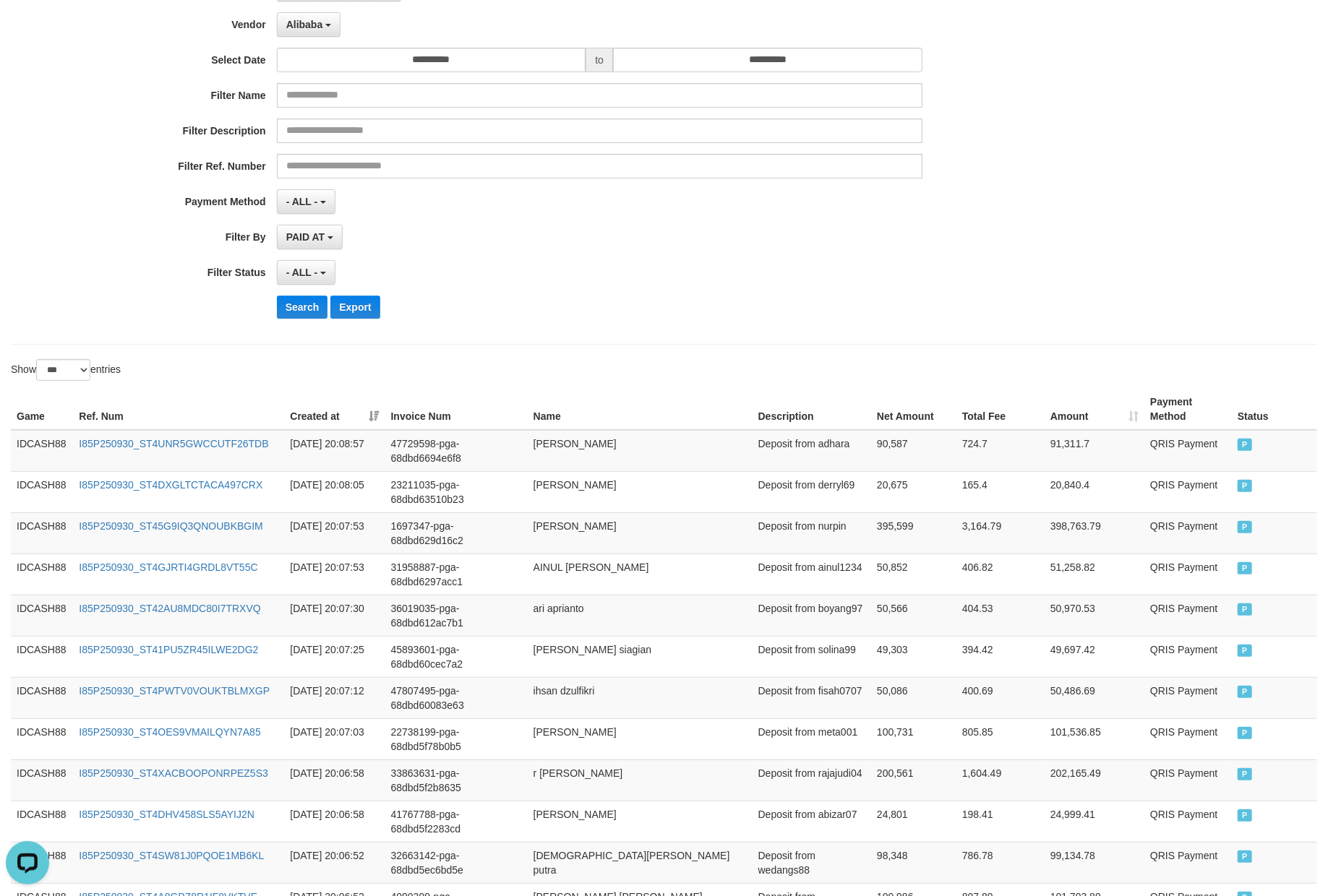
click at [728, 280] on div "- ALL - SELECT ALL - ALL - SELECT STATUS PENDING/UNPAID PAID CANCELED EXPIRED" at bounding box center [599, 273] width 646 height 25
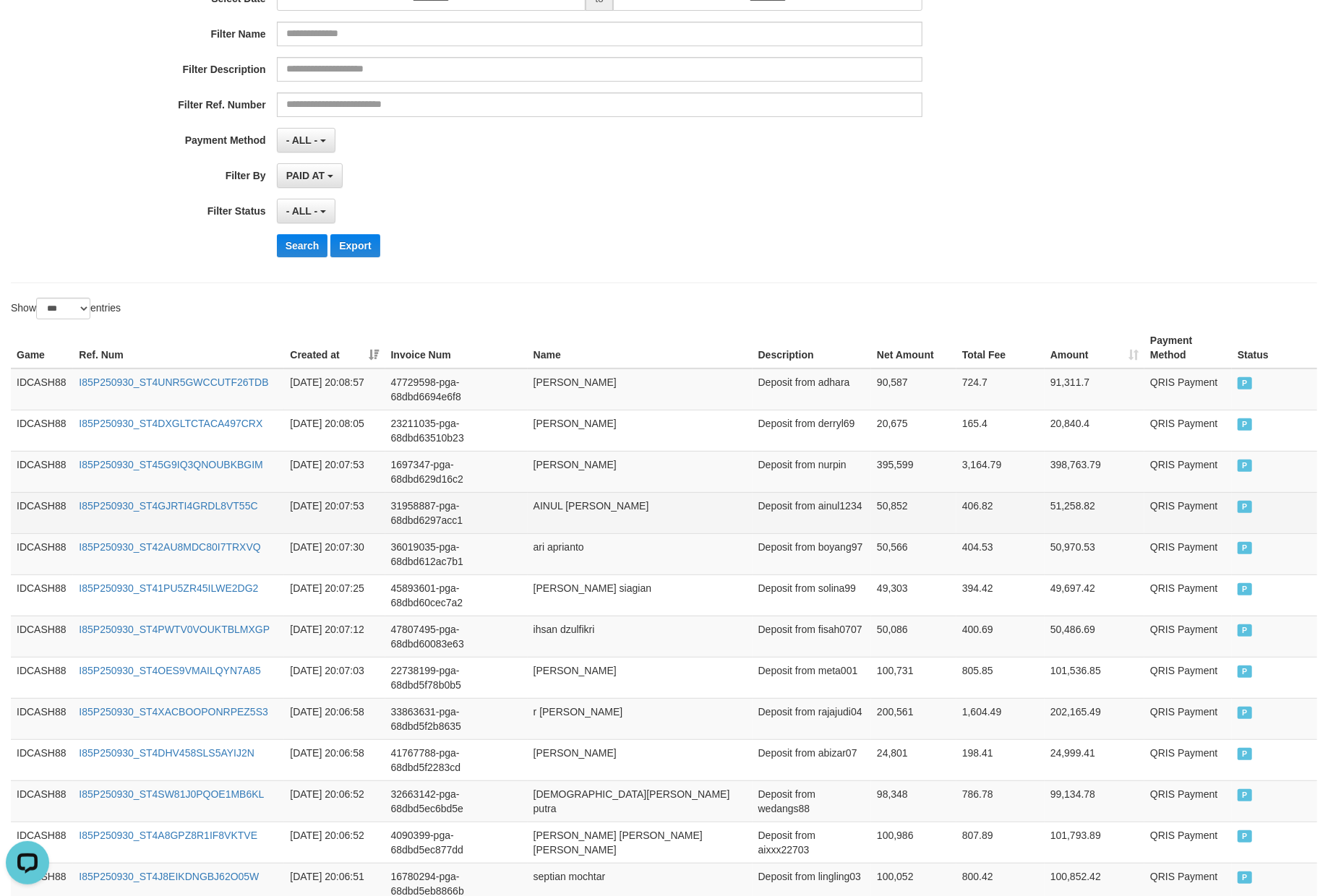
scroll to position [422, 0]
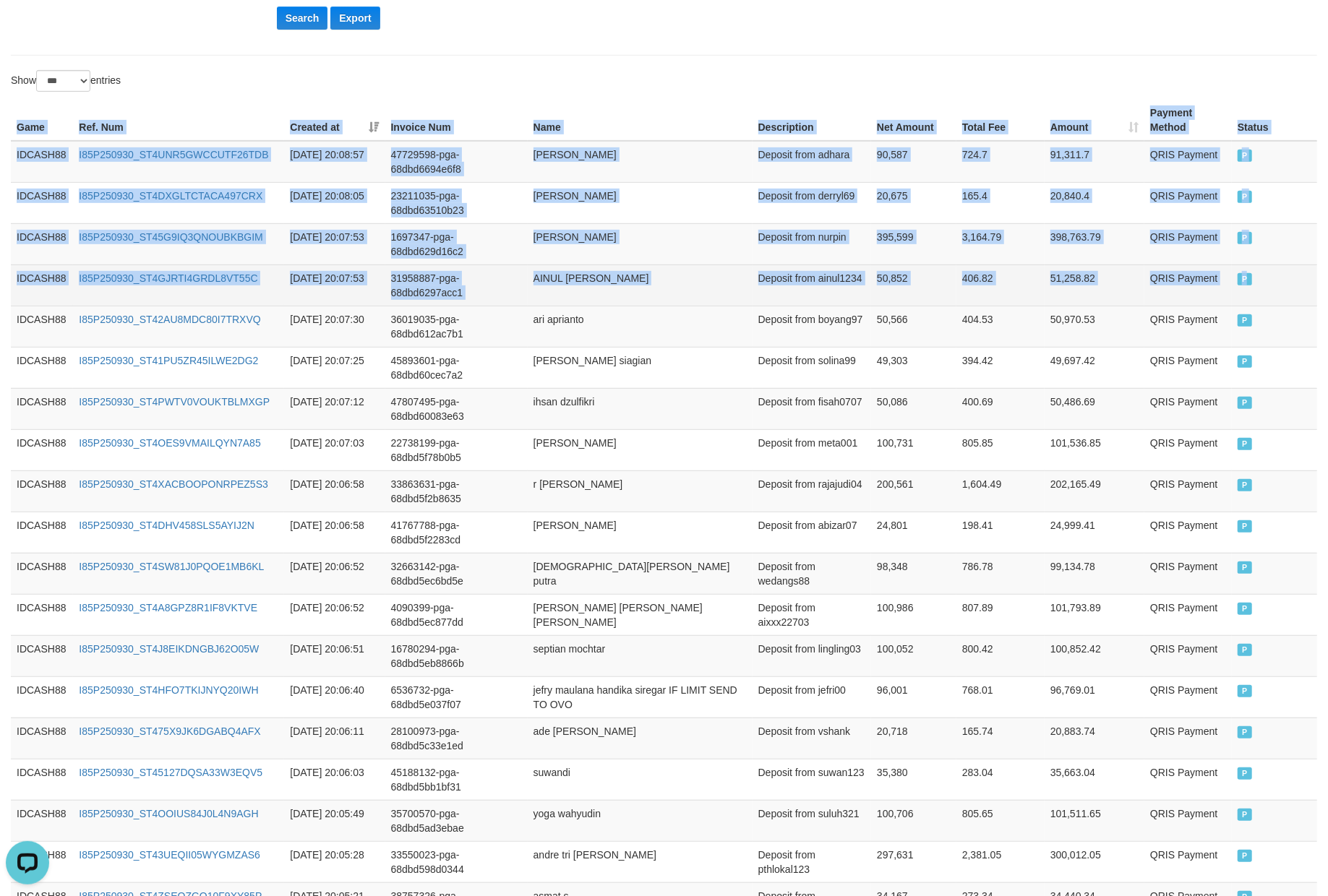
drag, startPoint x: 9, startPoint y: 127, endPoint x: 1273, endPoint y: 299, distance: 1275.6
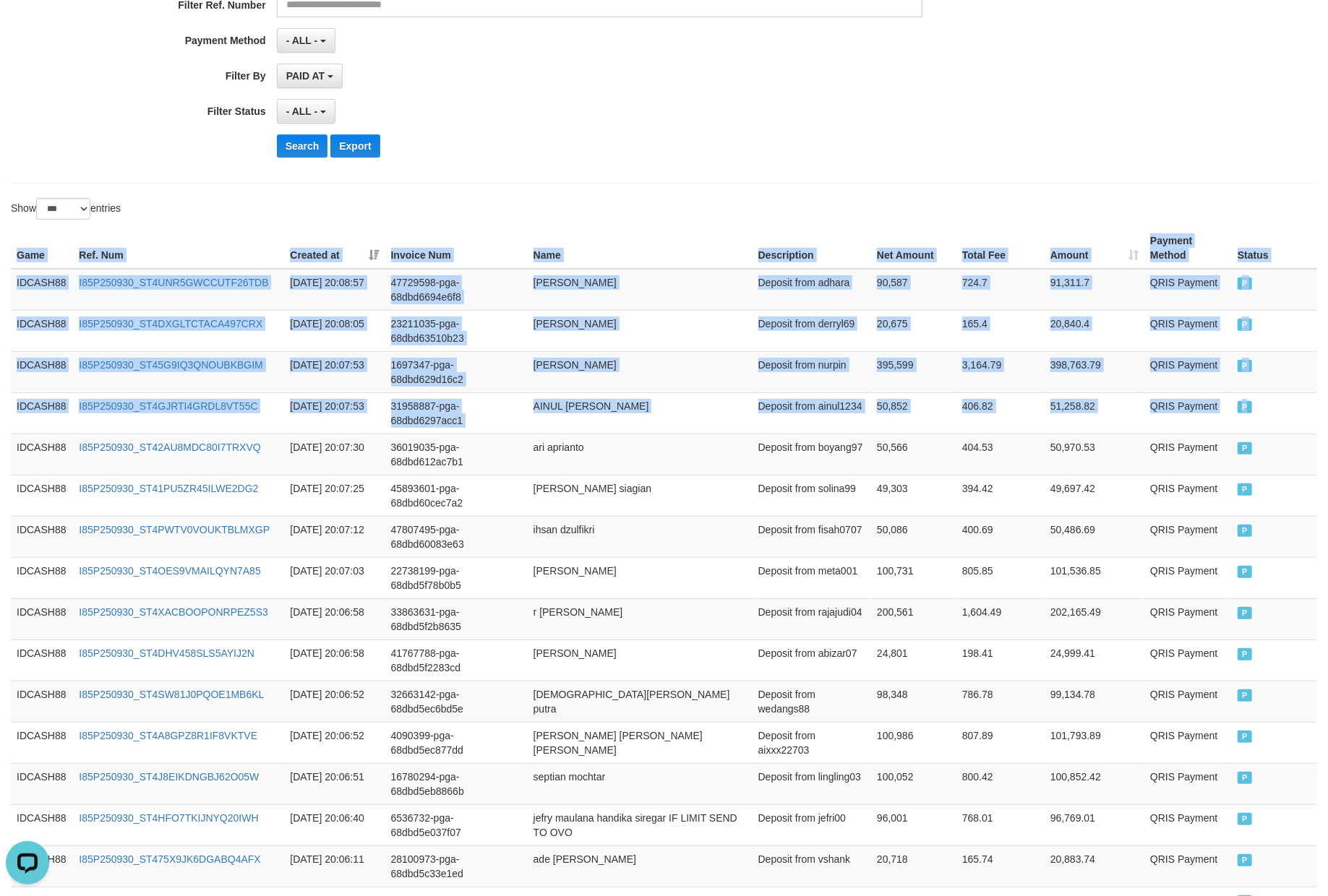
scroll to position [134, 0]
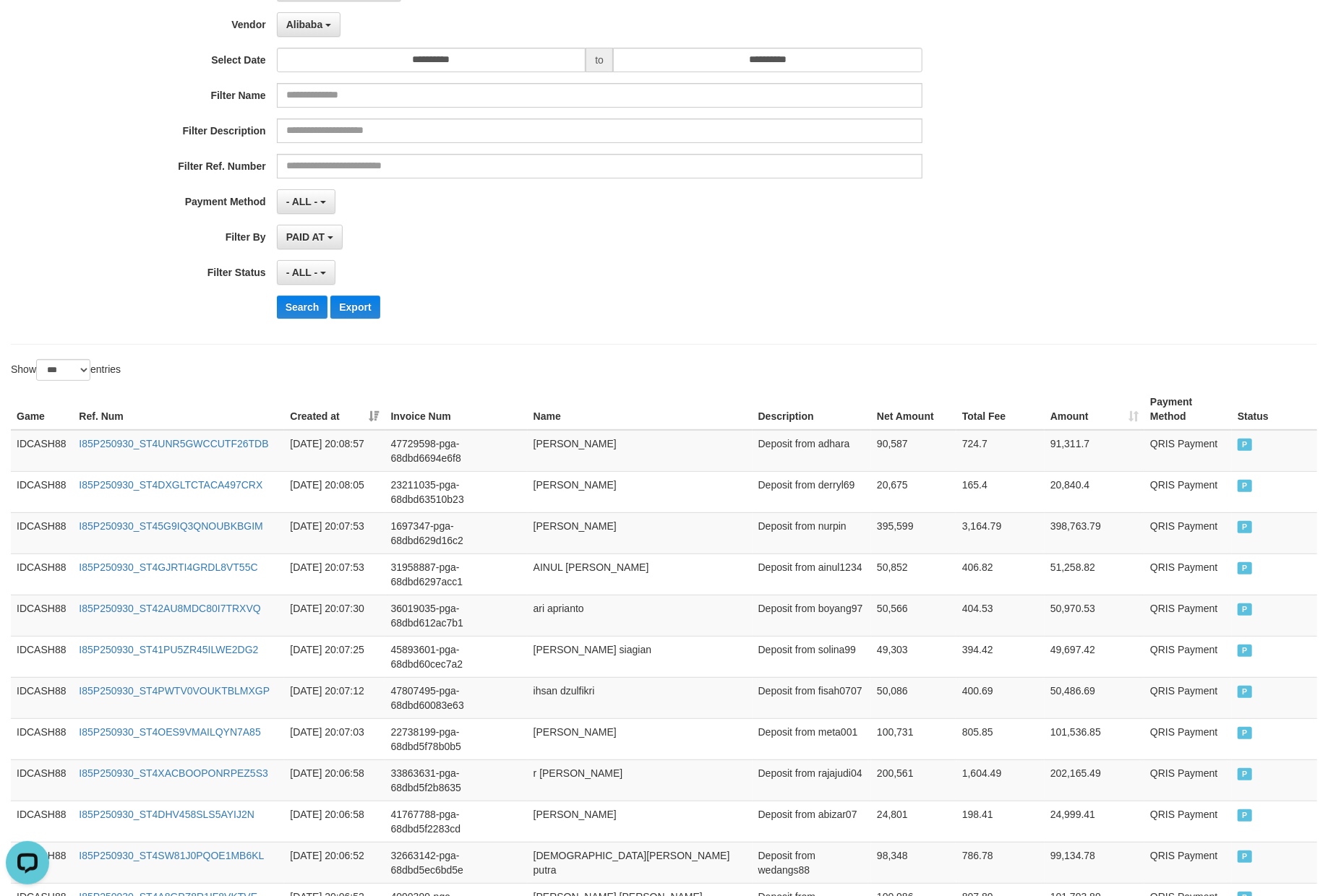
click at [538, 363] on div "Show ** ** ** *** entries" at bounding box center [332, 371] width 643 height 26
click at [277, 298] on button "Search" at bounding box center [302, 307] width 51 height 23
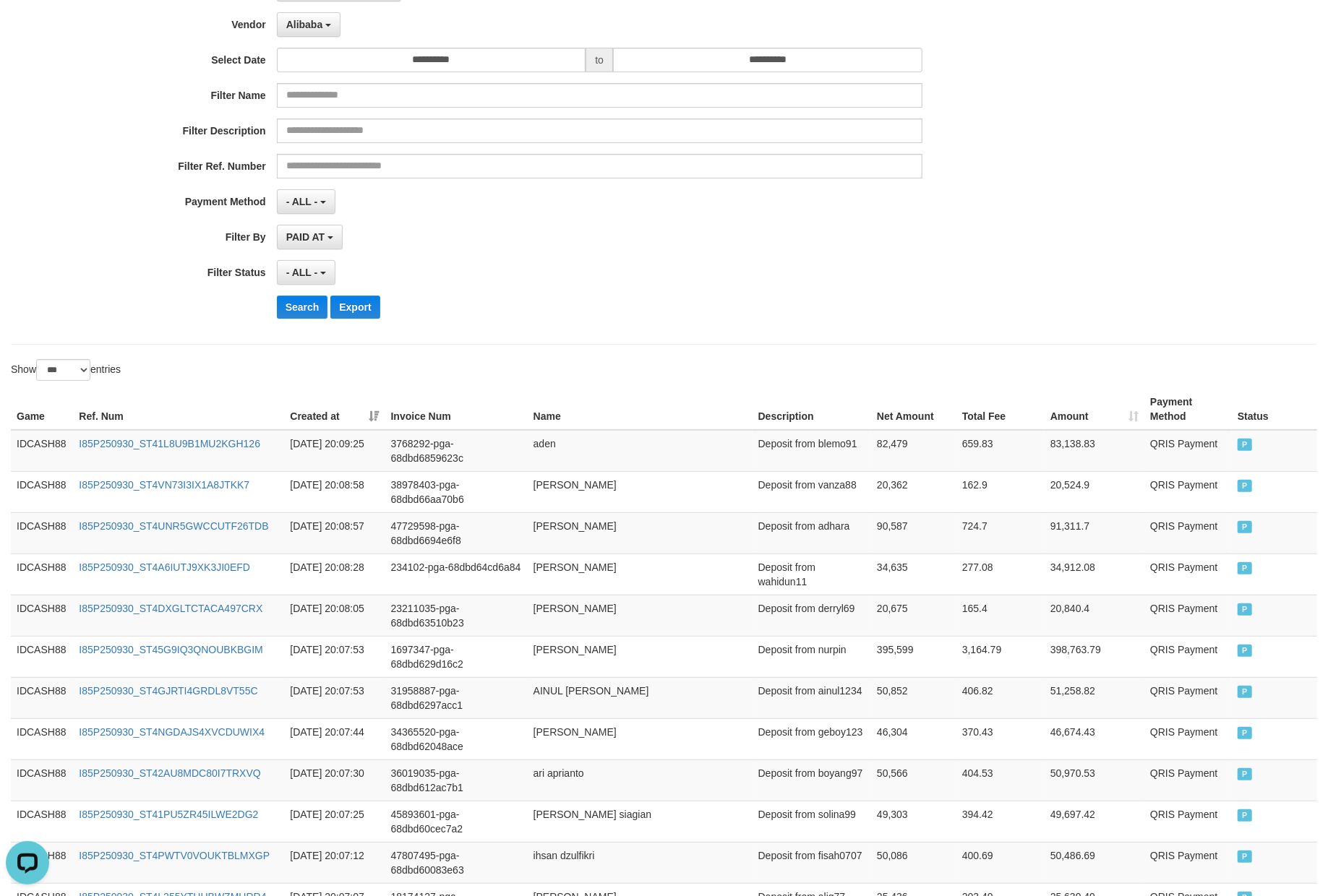
click at [700, 293] on div "**********" at bounding box center [553, 152] width 1106 height 352
click at [301, 311] on button "Search" at bounding box center [302, 307] width 51 height 23
click at [619, 319] on div "Search Export" at bounding box center [691, 307] width 830 height 23
click at [284, 306] on button "Search" at bounding box center [302, 307] width 51 height 23
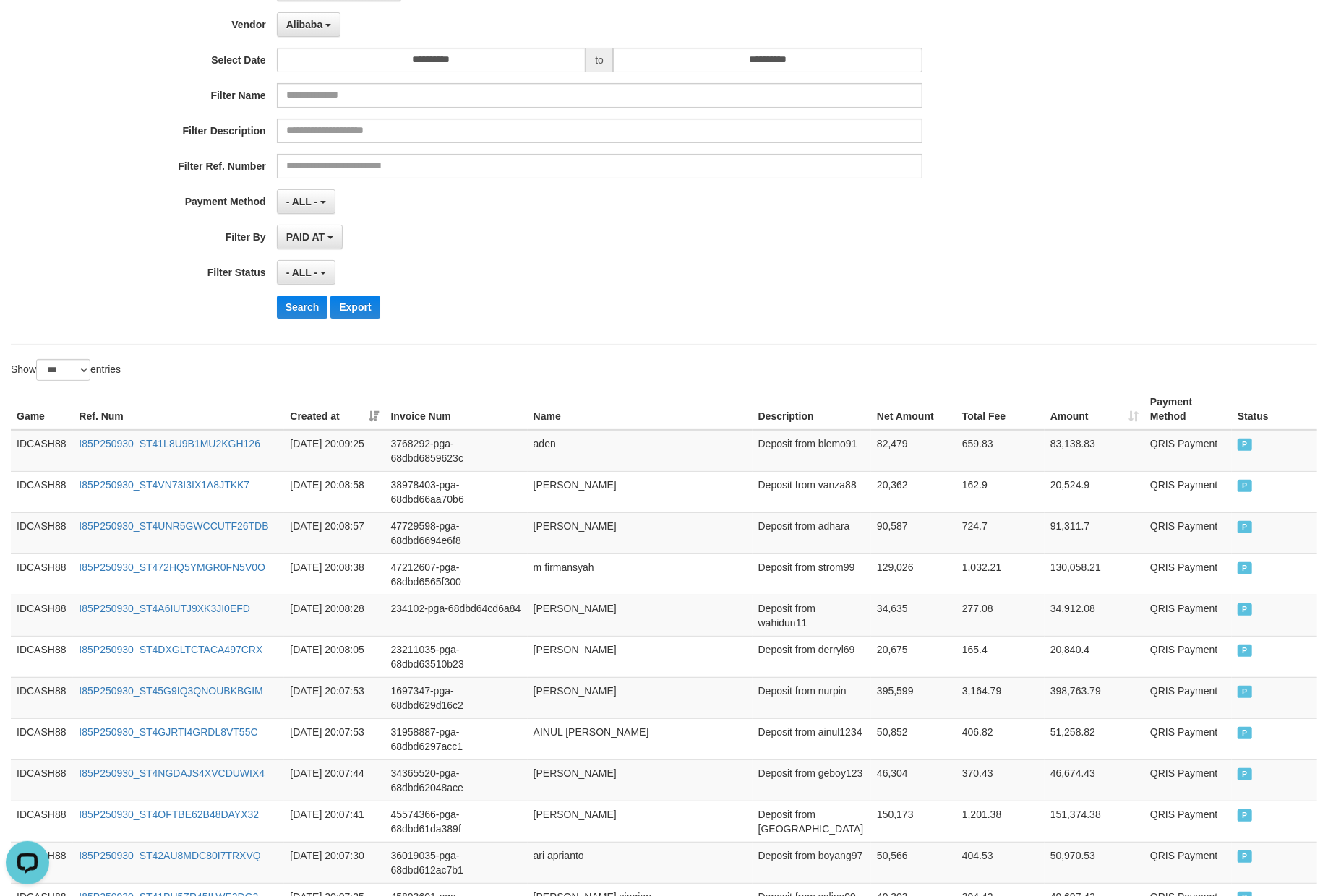
click at [587, 277] on div "- ALL - SELECT ALL - ALL - SELECT STATUS PENDING/UNPAID PAID CANCELED EXPIRED" at bounding box center [599, 273] width 646 height 25
click at [298, 318] on button "Search" at bounding box center [302, 307] width 51 height 23
click at [740, 325] on div "**********" at bounding box center [553, 152] width 1106 height 352
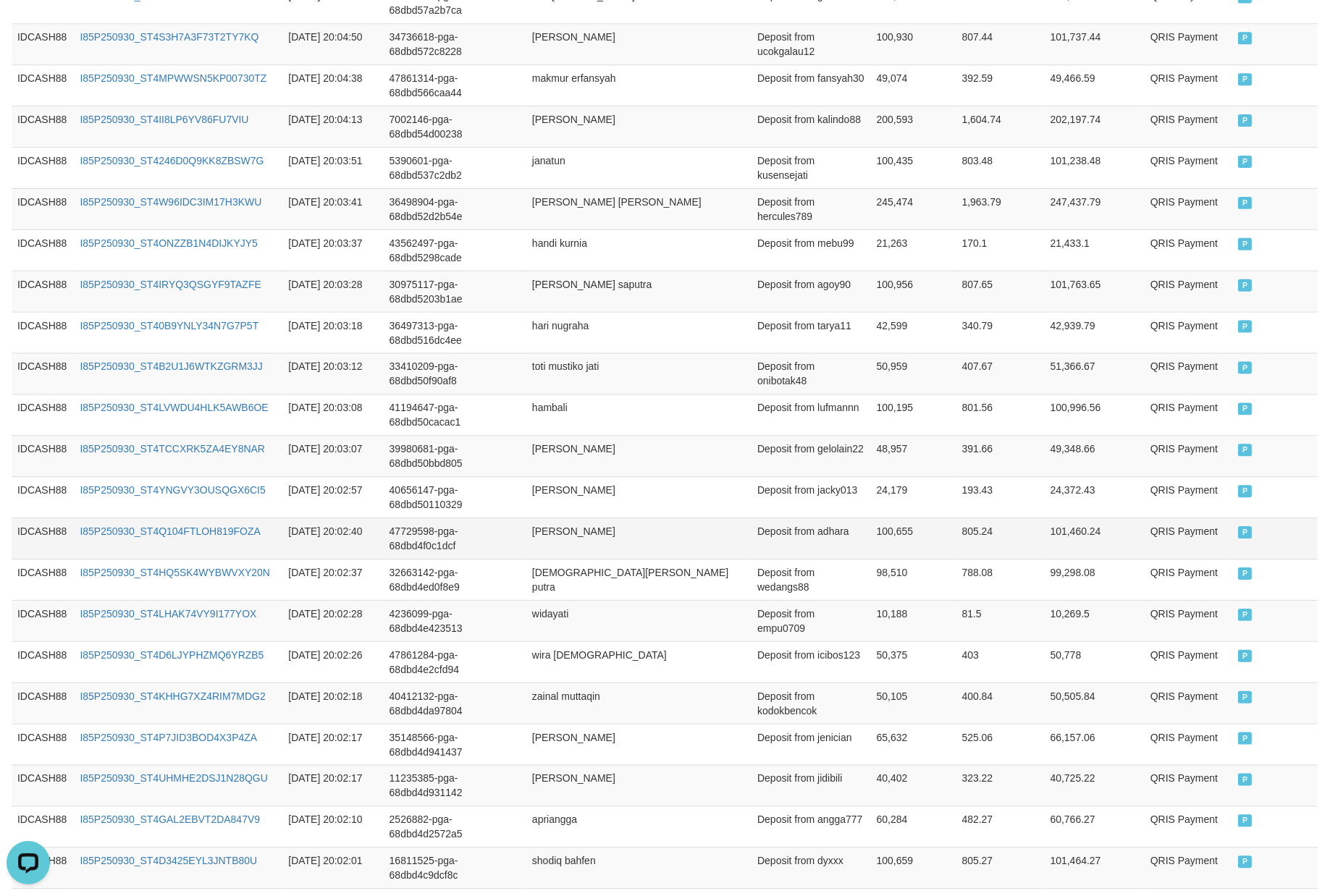
scroll to position [298, 0]
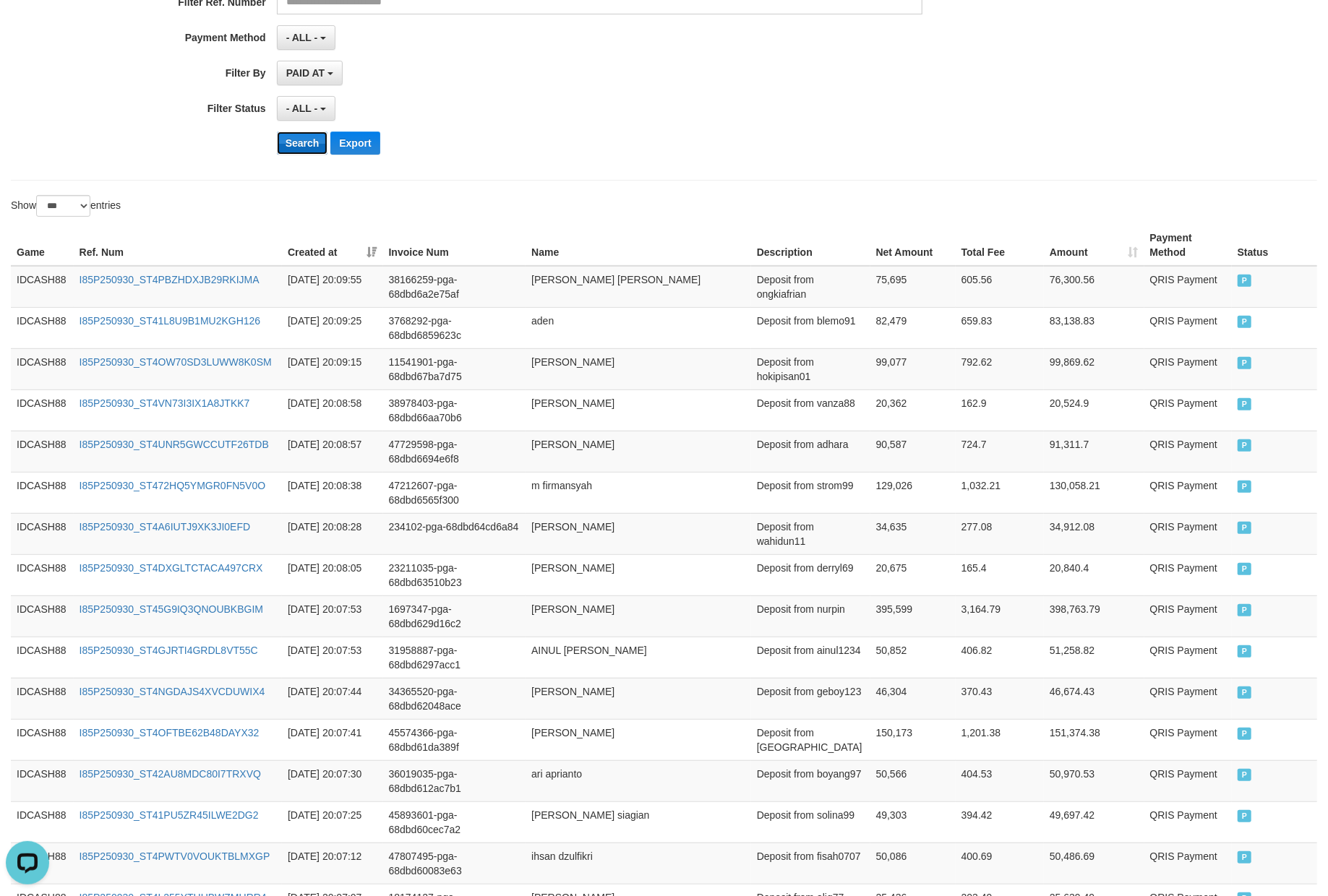
click at [293, 151] on button "Search" at bounding box center [302, 143] width 51 height 23
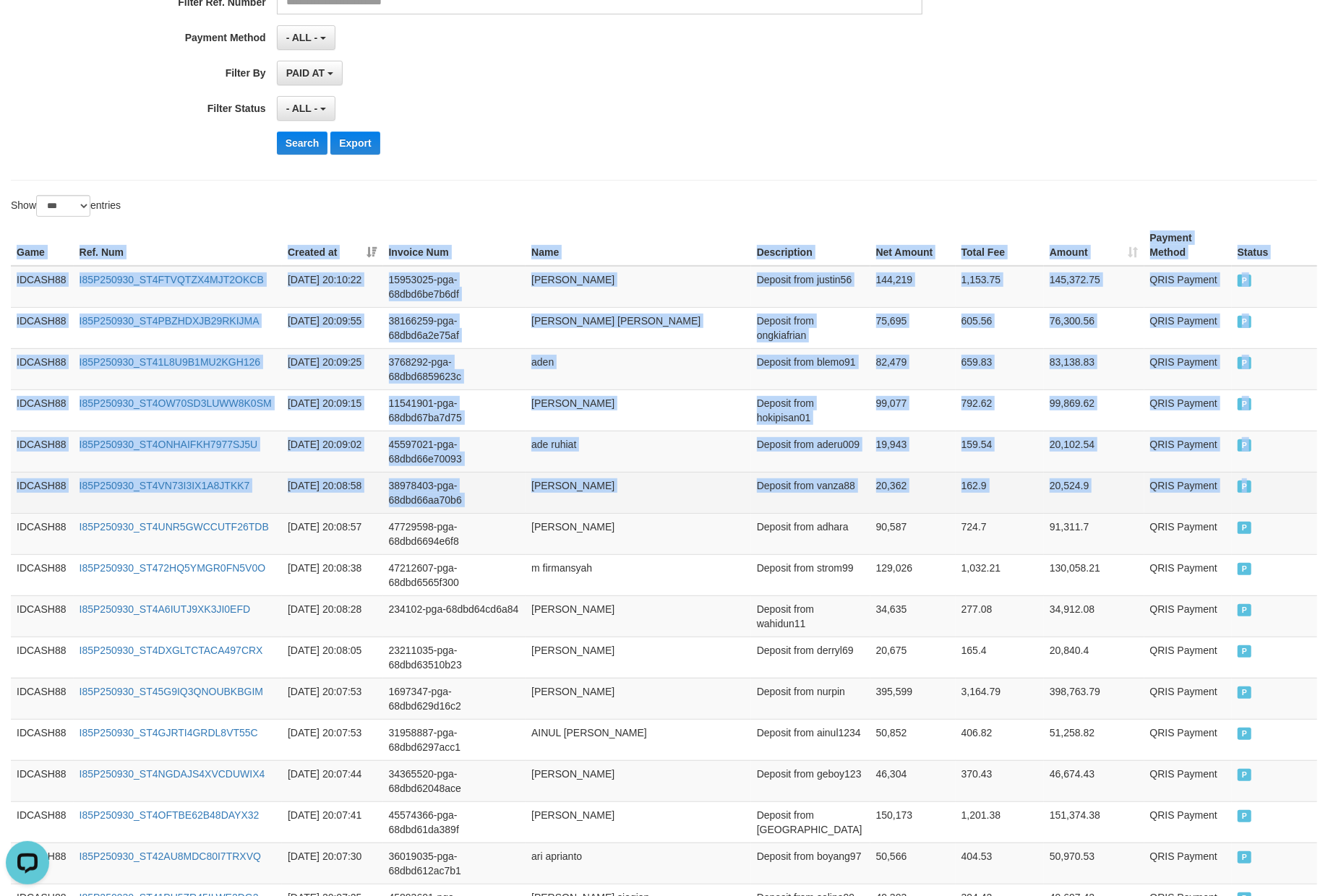
drag, startPoint x: 7, startPoint y: 255, endPoint x: 1301, endPoint y: 495, distance: 1316.1
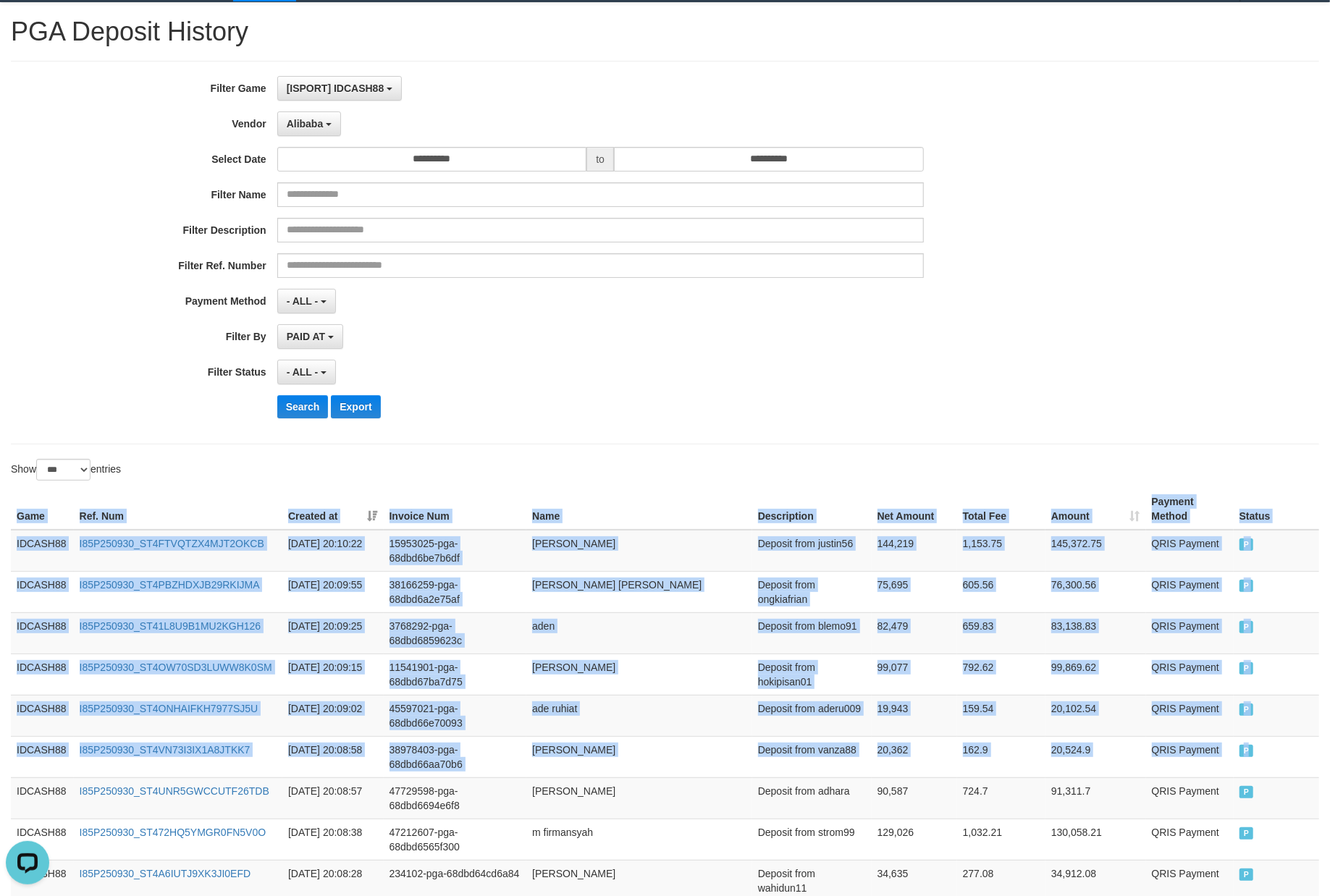
scroll to position [9, 0]
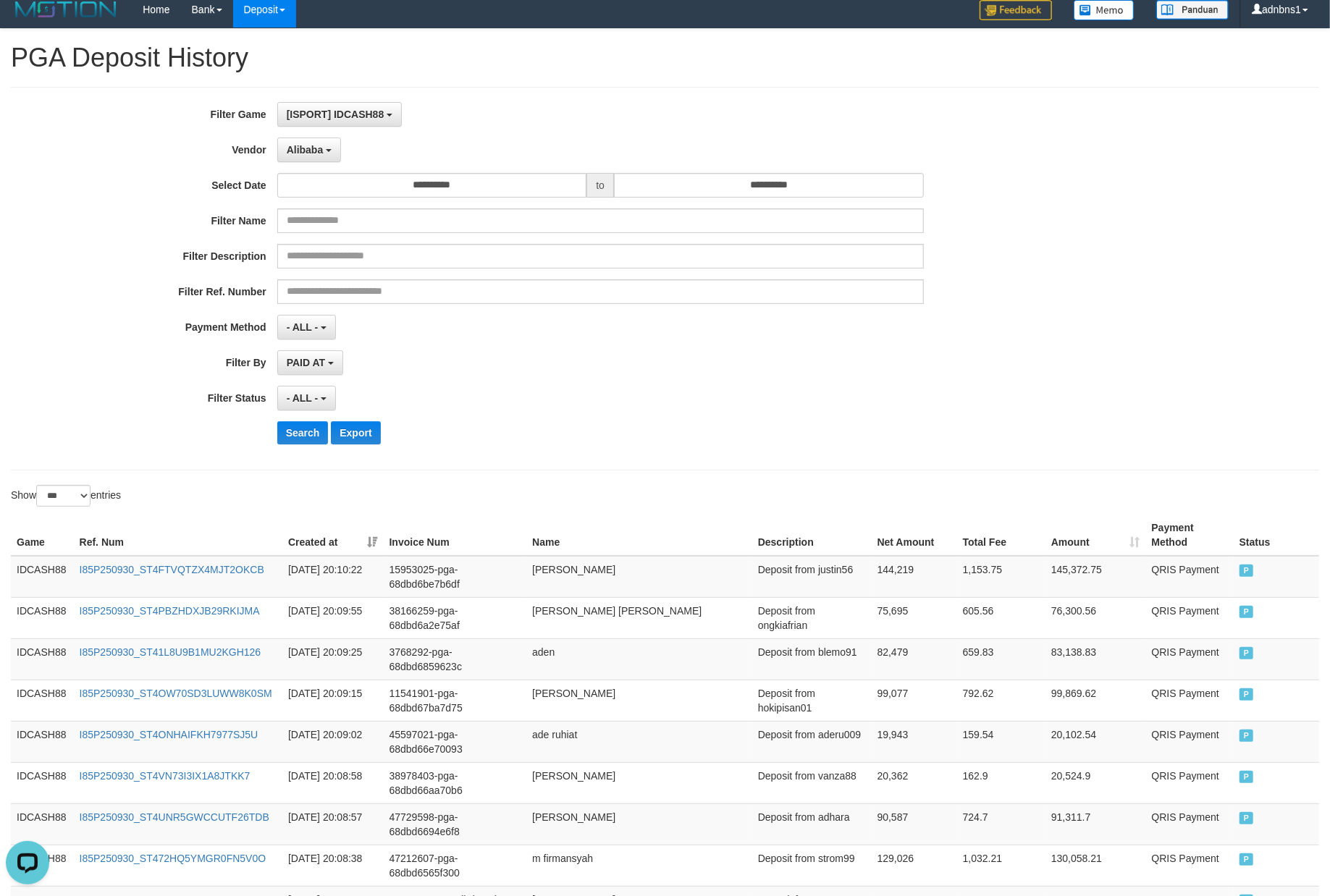
click at [638, 409] on div "- ALL - SELECT ALL - ALL - SELECT STATUS PENDING/UNPAID PAID CANCELED EXPIRED" at bounding box center [600, 398] width 647 height 25
click at [265, 428] on div "Search Export" at bounding box center [554, 433] width 1108 height 23
click at [305, 441] on button "Search" at bounding box center [303, 433] width 51 height 23
click at [699, 375] on div "PAID AT PAID AT CREATED AT" at bounding box center [600, 362] width 647 height 25
click at [305, 449] on div "**********" at bounding box center [554, 278] width 1108 height 353
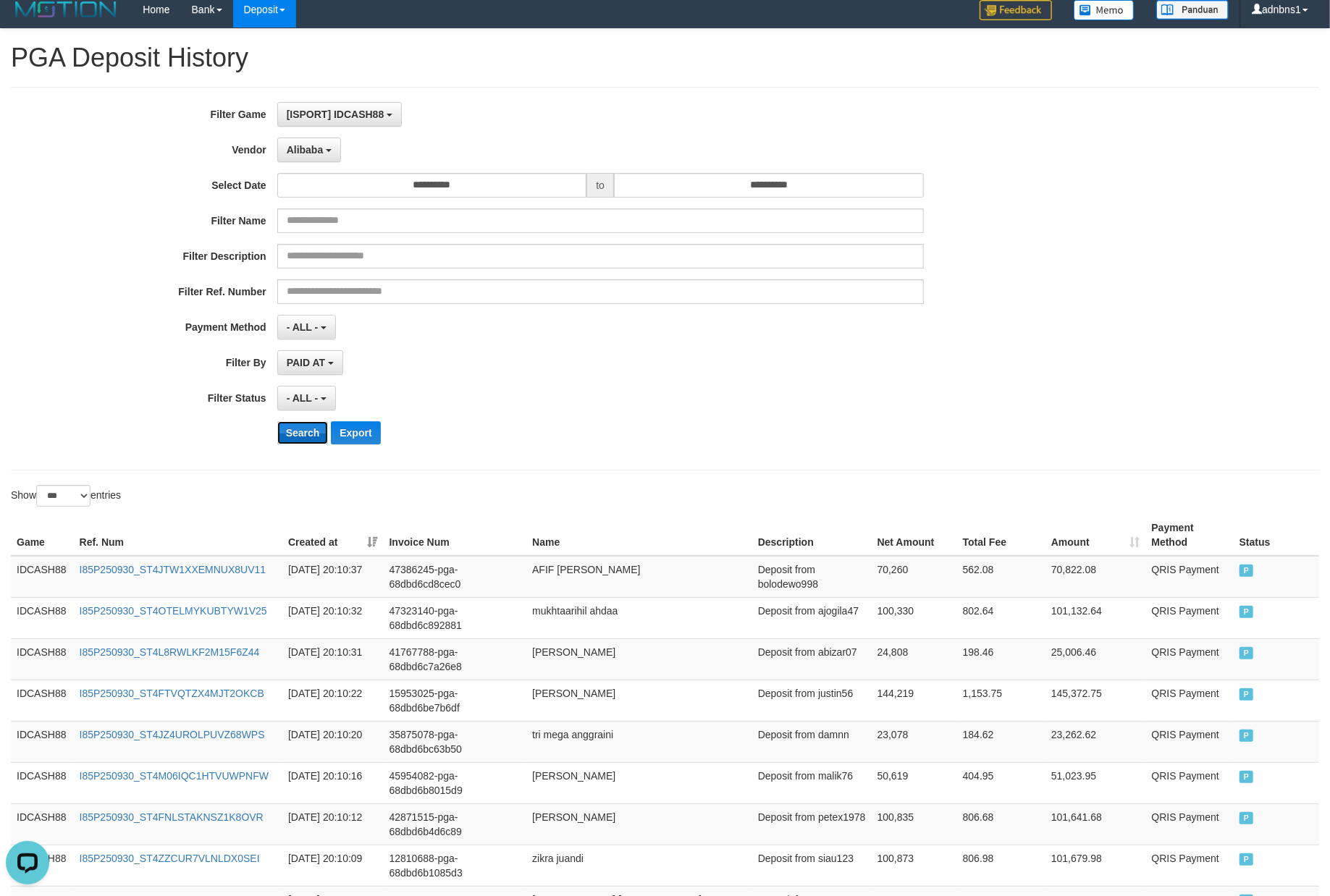
click at [305, 434] on button "Search" at bounding box center [303, 433] width 51 height 23
click at [674, 386] on div "**********" at bounding box center [554, 278] width 1108 height 353
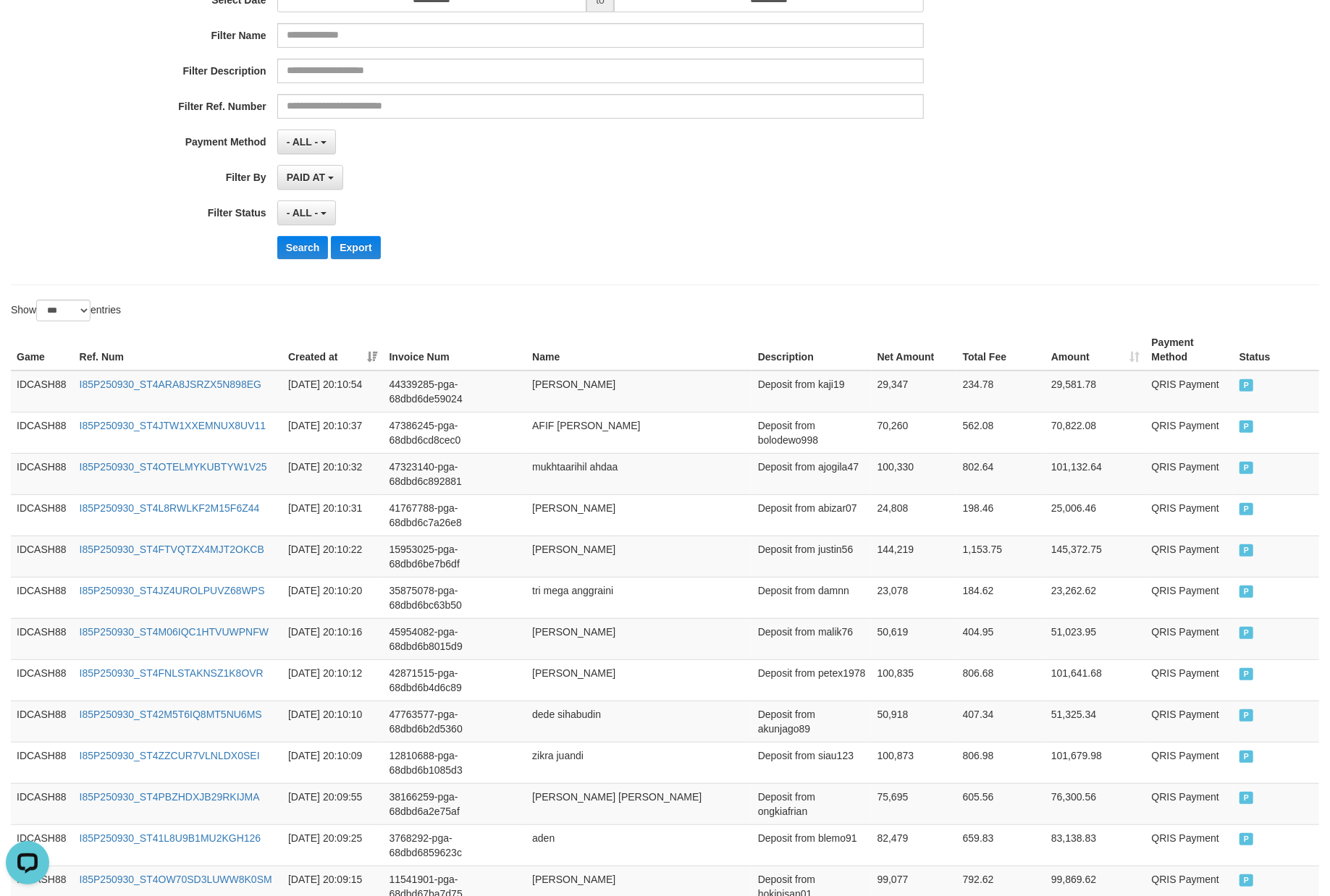
scroll to position [201, 0]
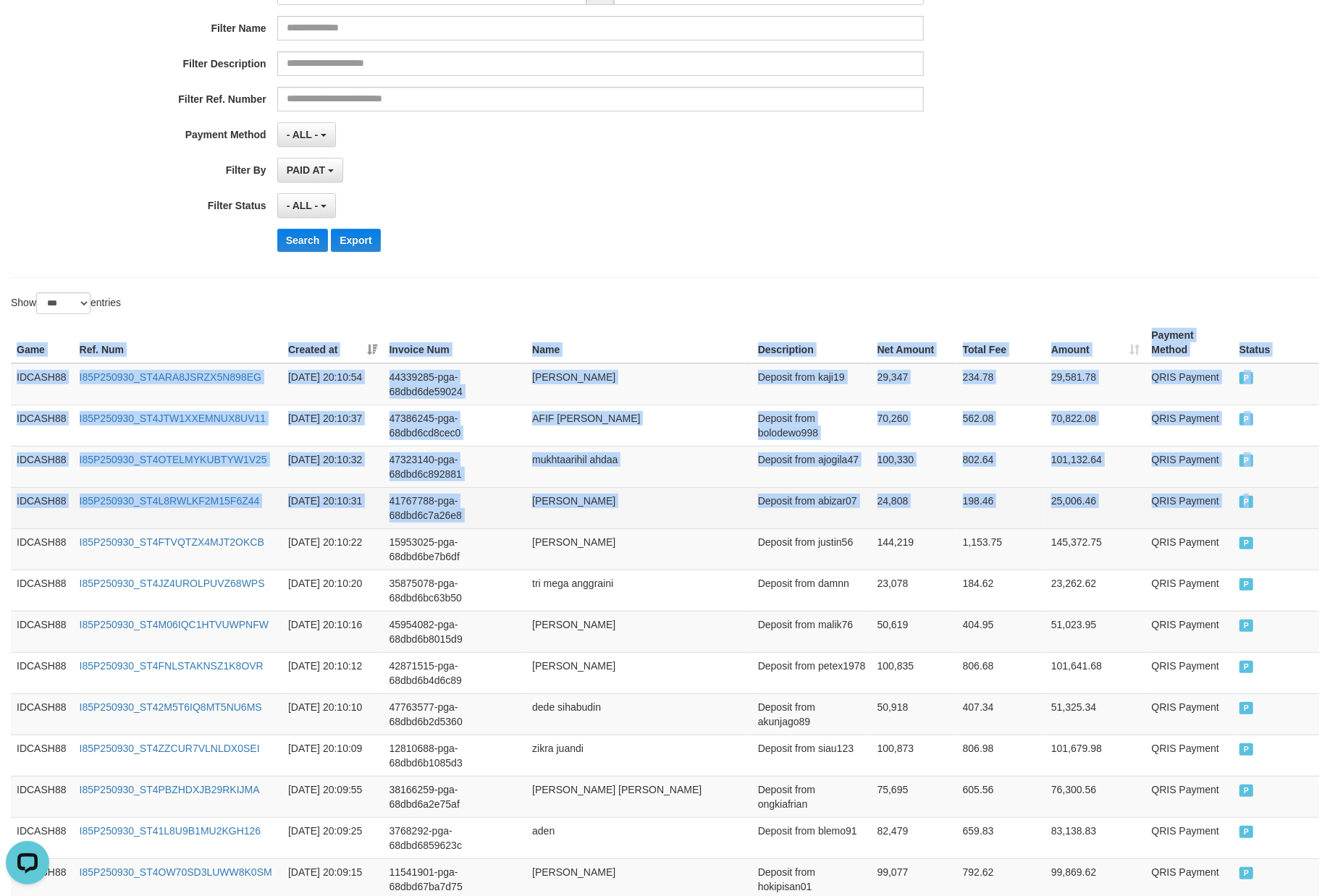
drag, startPoint x: 10, startPoint y: 345, endPoint x: 1282, endPoint y: 509, distance: 1282.5
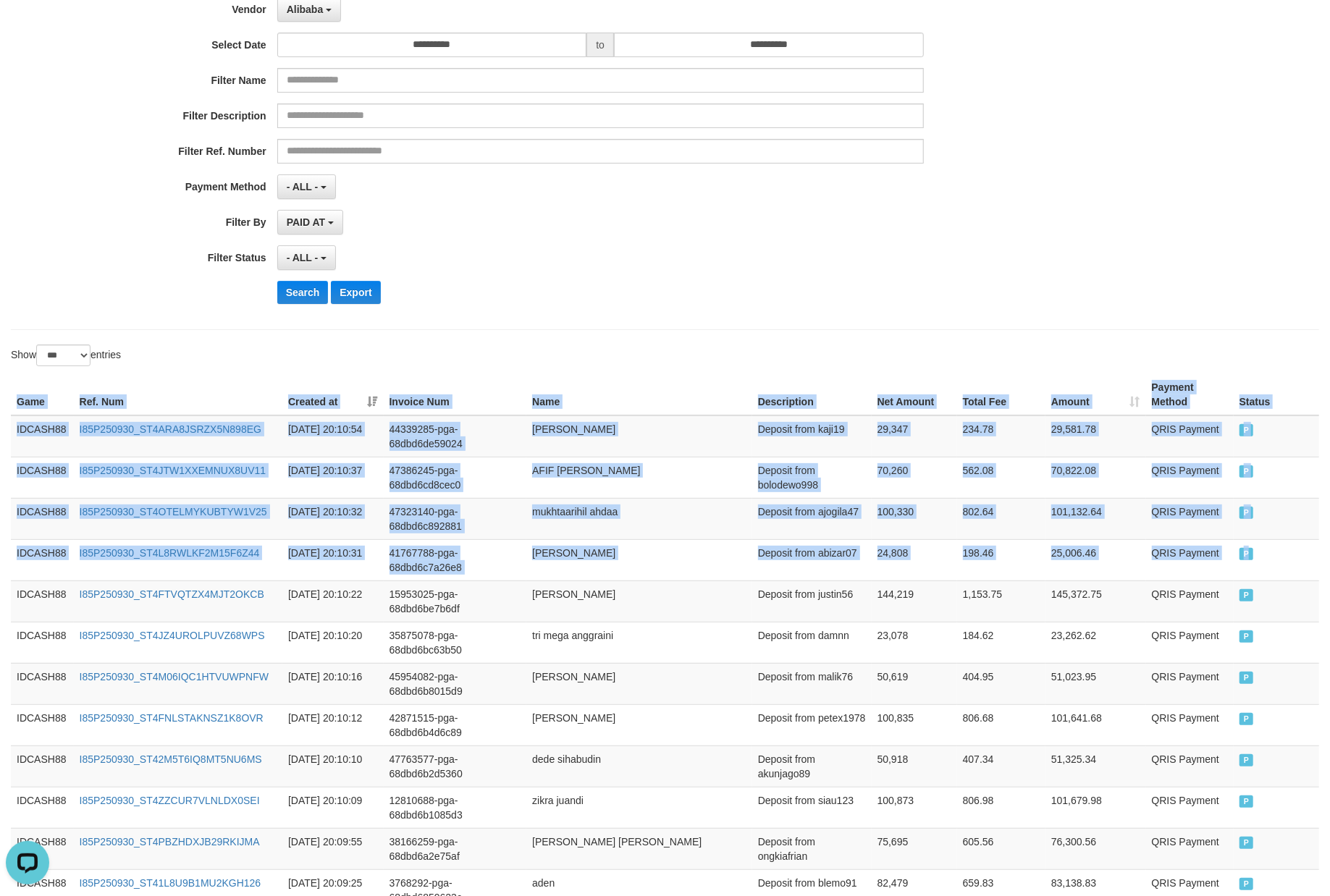
scroll to position [105, 0]
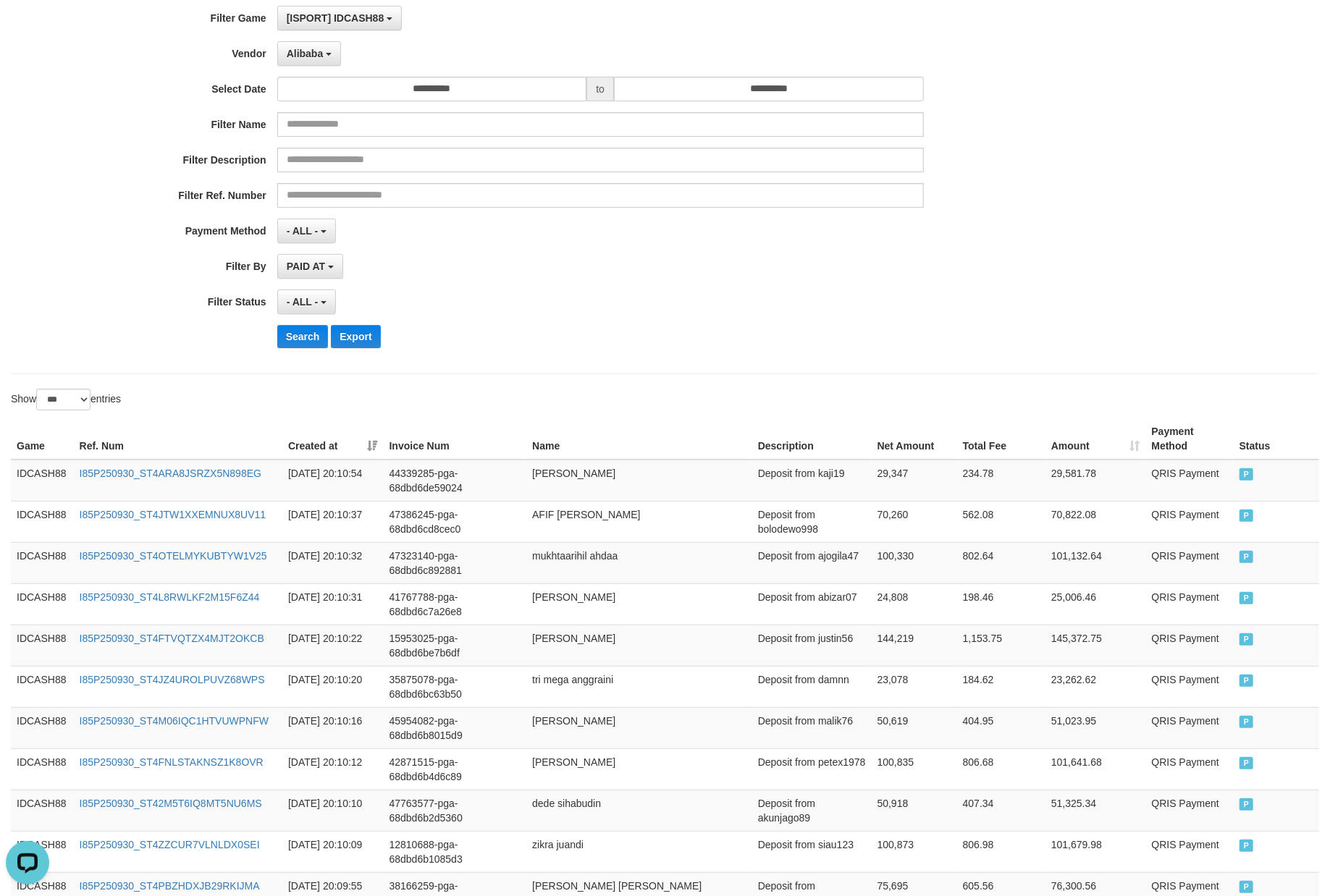
click at [555, 320] on div "**********" at bounding box center [554, 182] width 1108 height 353
click at [290, 327] on button "Search" at bounding box center [303, 337] width 51 height 23
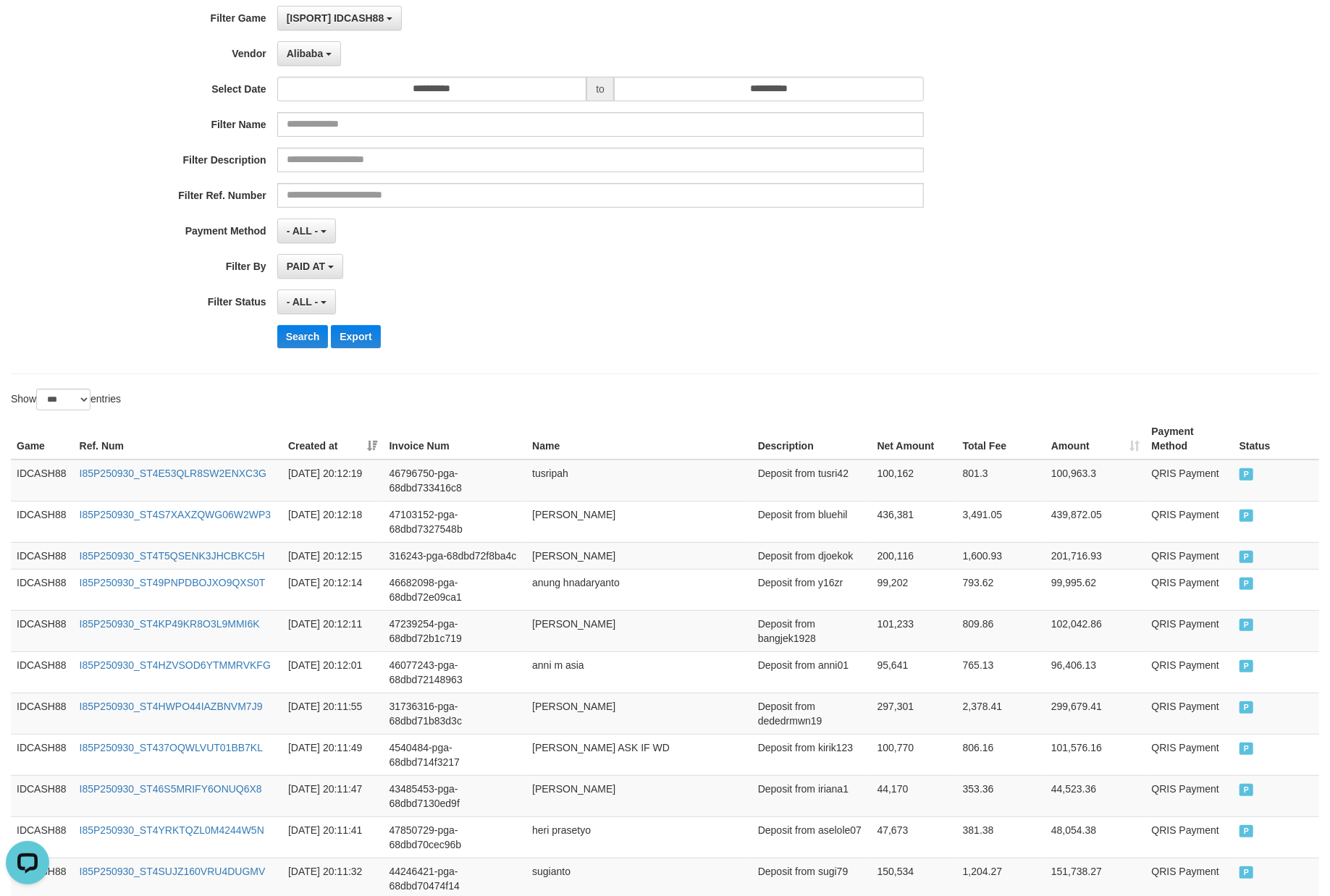
click at [605, 333] on div "Search Export" at bounding box center [692, 337] width 831 height 23
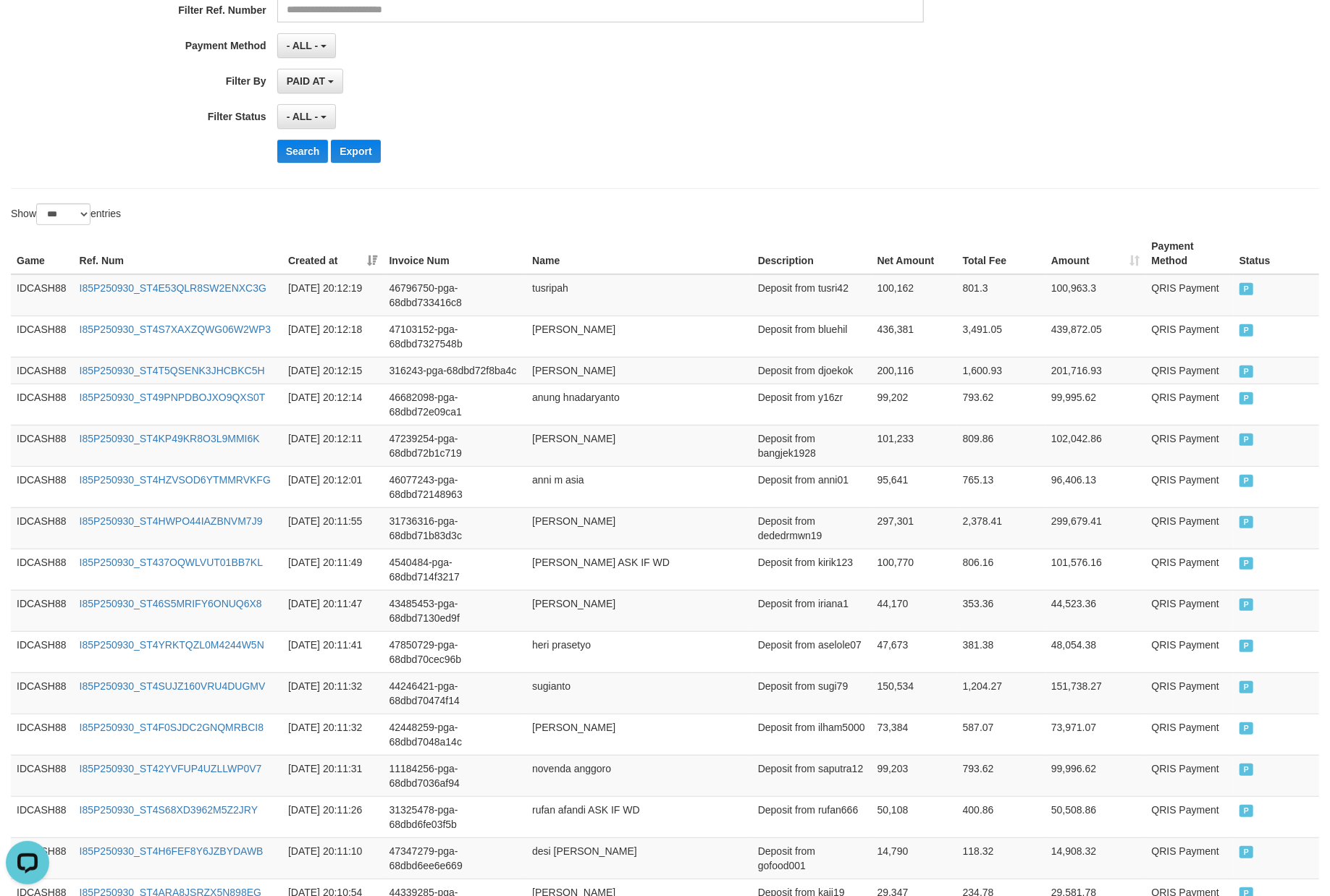
scroll to position [298, 0]
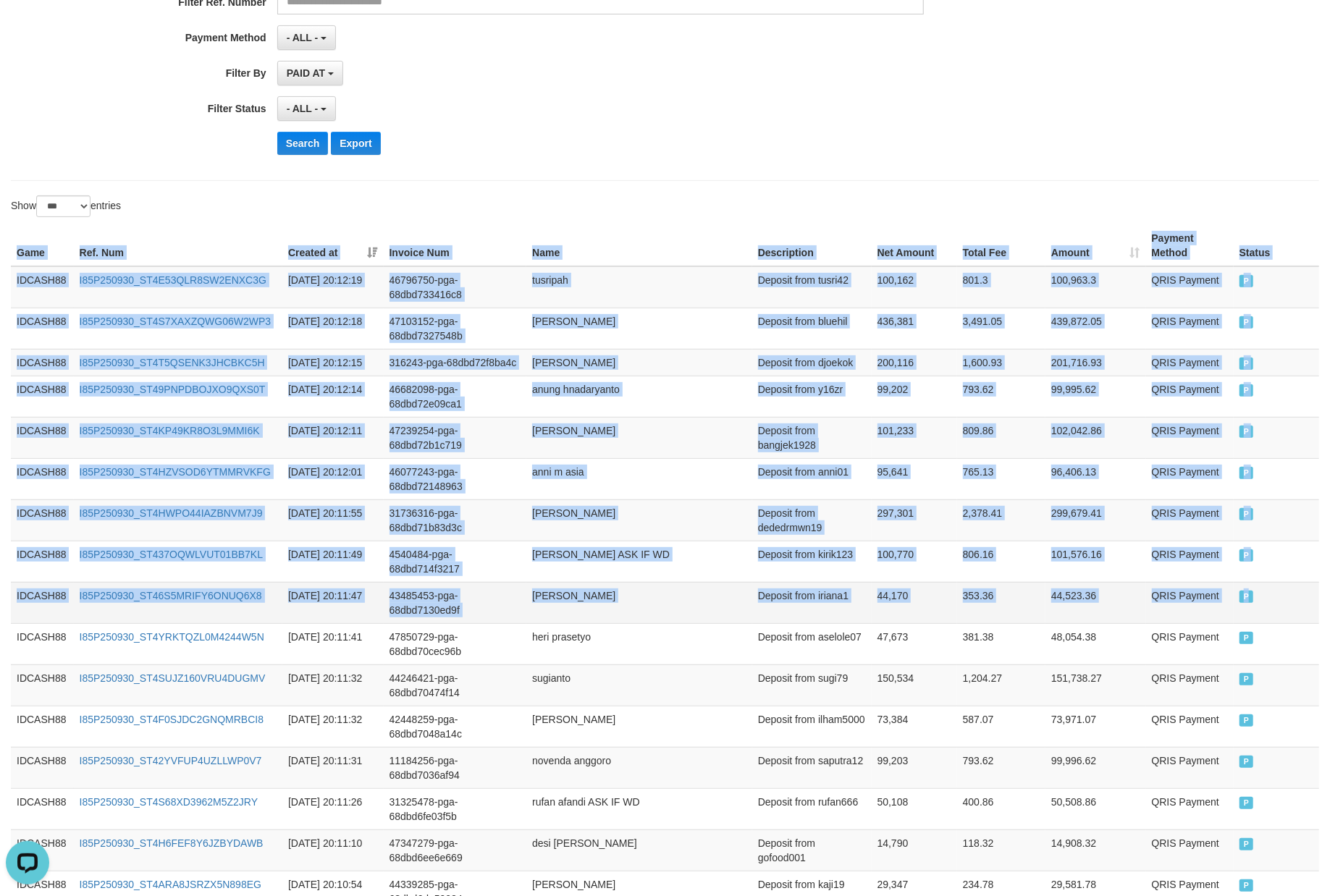
drag, startPoint x: 16, startPoint y: 238, endPoint x: 1290, endPoint y: 626, distance: 1331.8
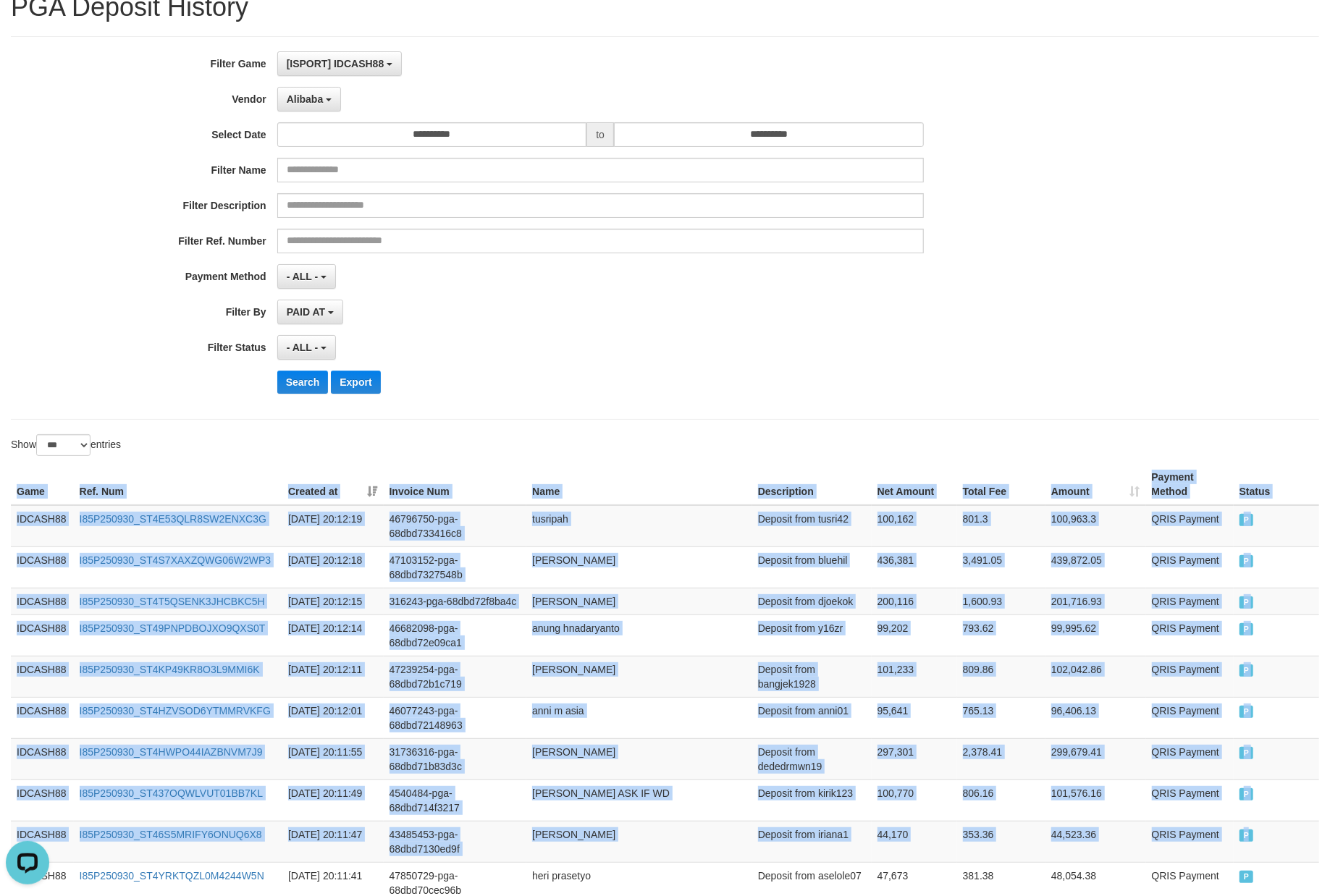
scroll to position [9, 0]
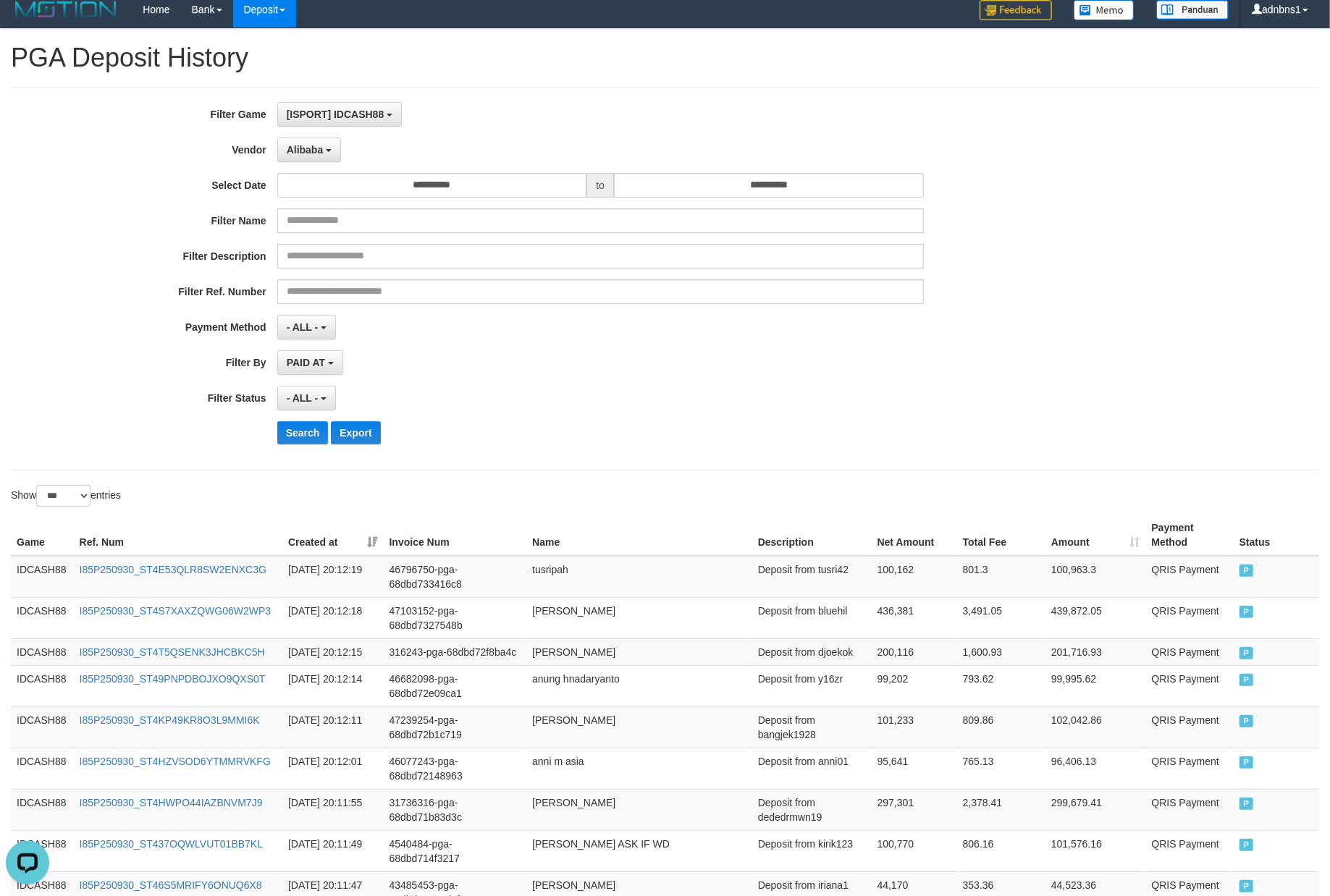
click at [653, 350] on div "**********" at bounding box center [554, 278] width 1108 height 353
click at [284, 426] on button "Search" at bounding box center [303, 433] width 51 height 23
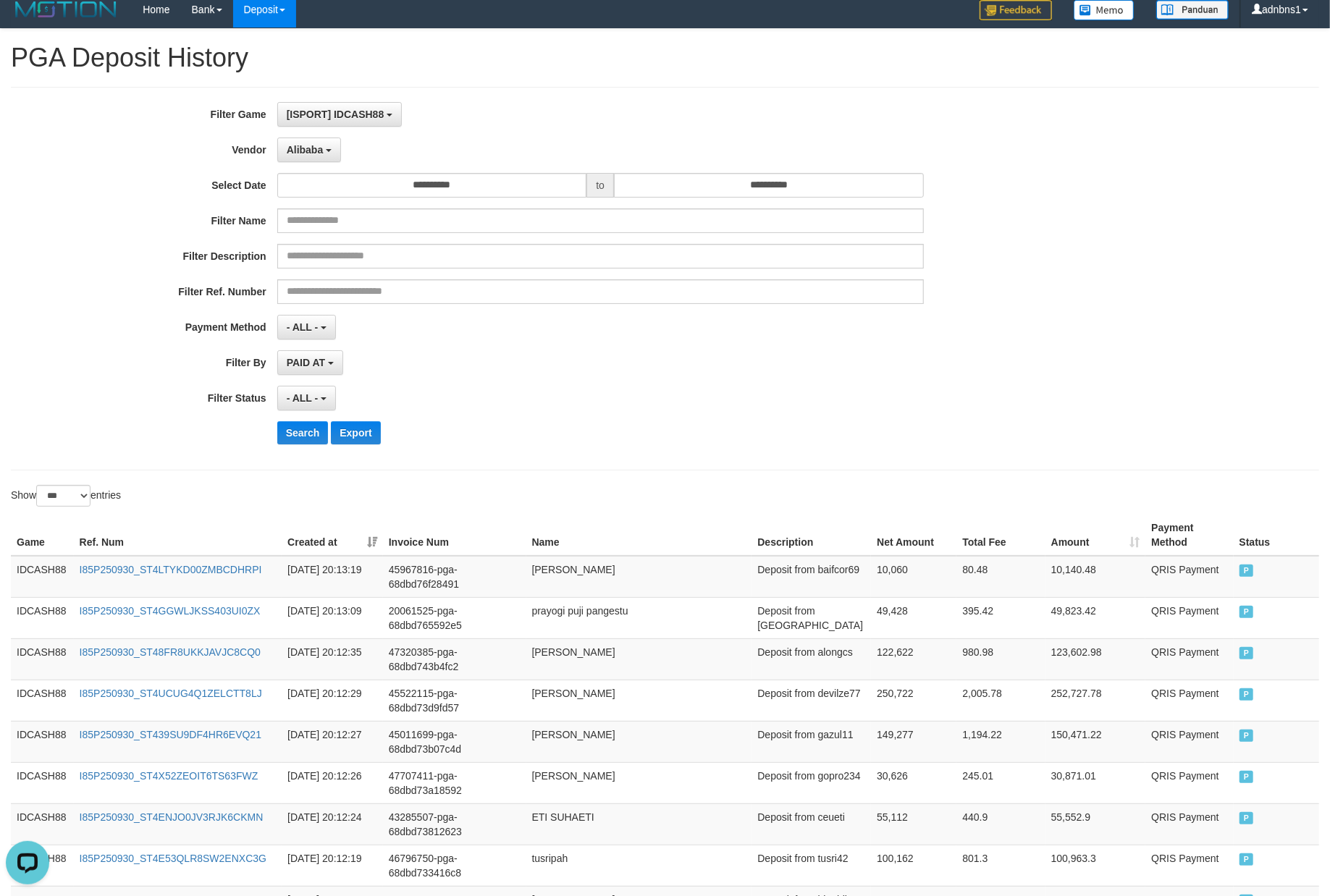
click at [593, 406] on div "- ALL - SELECT ALL - ALL - SELECT STATUS PENDING/UNPAID PAID CANCELED EXPIRED" at bounding box center [600, 398] width 647 height 25
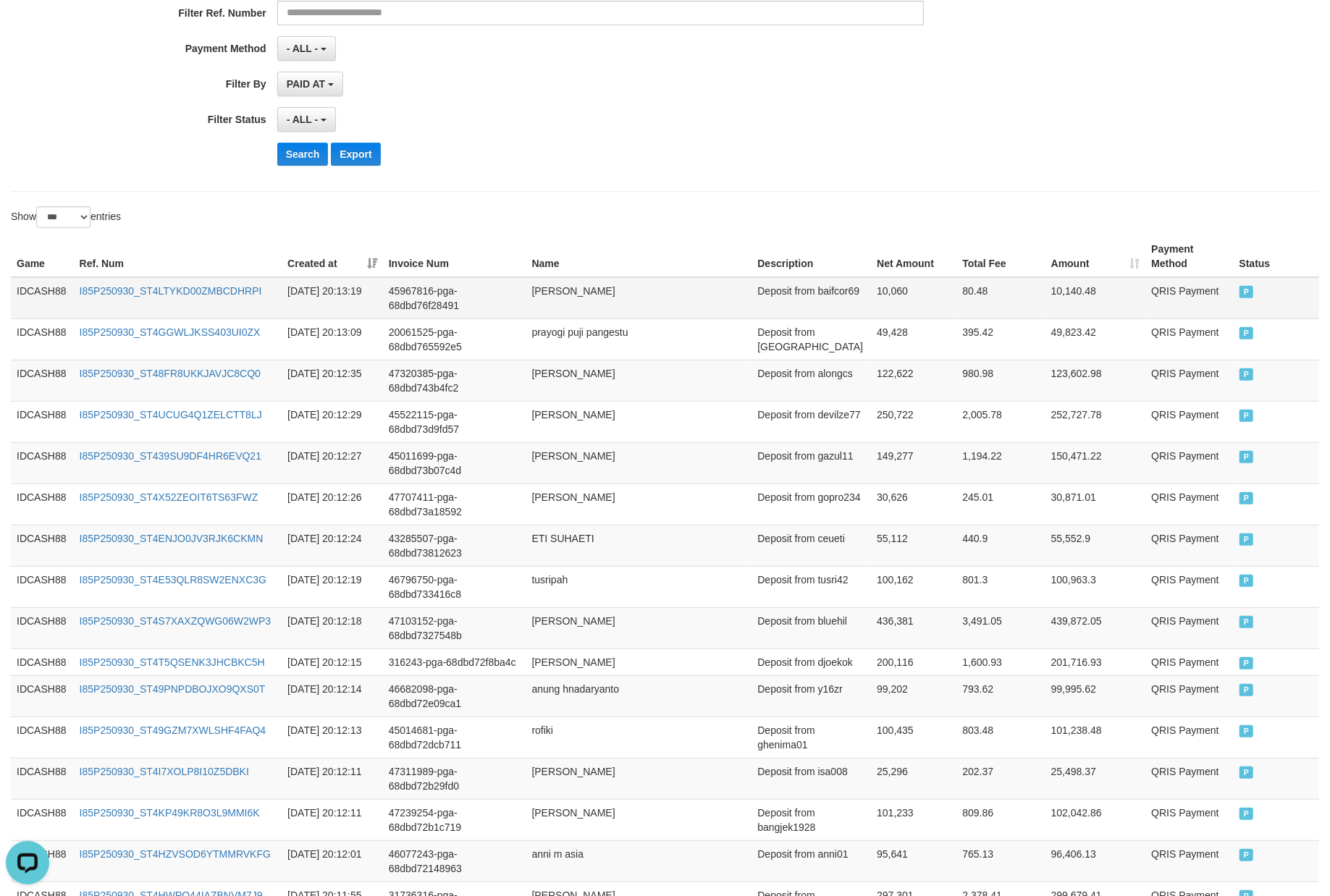
scroll to position [298, 0]
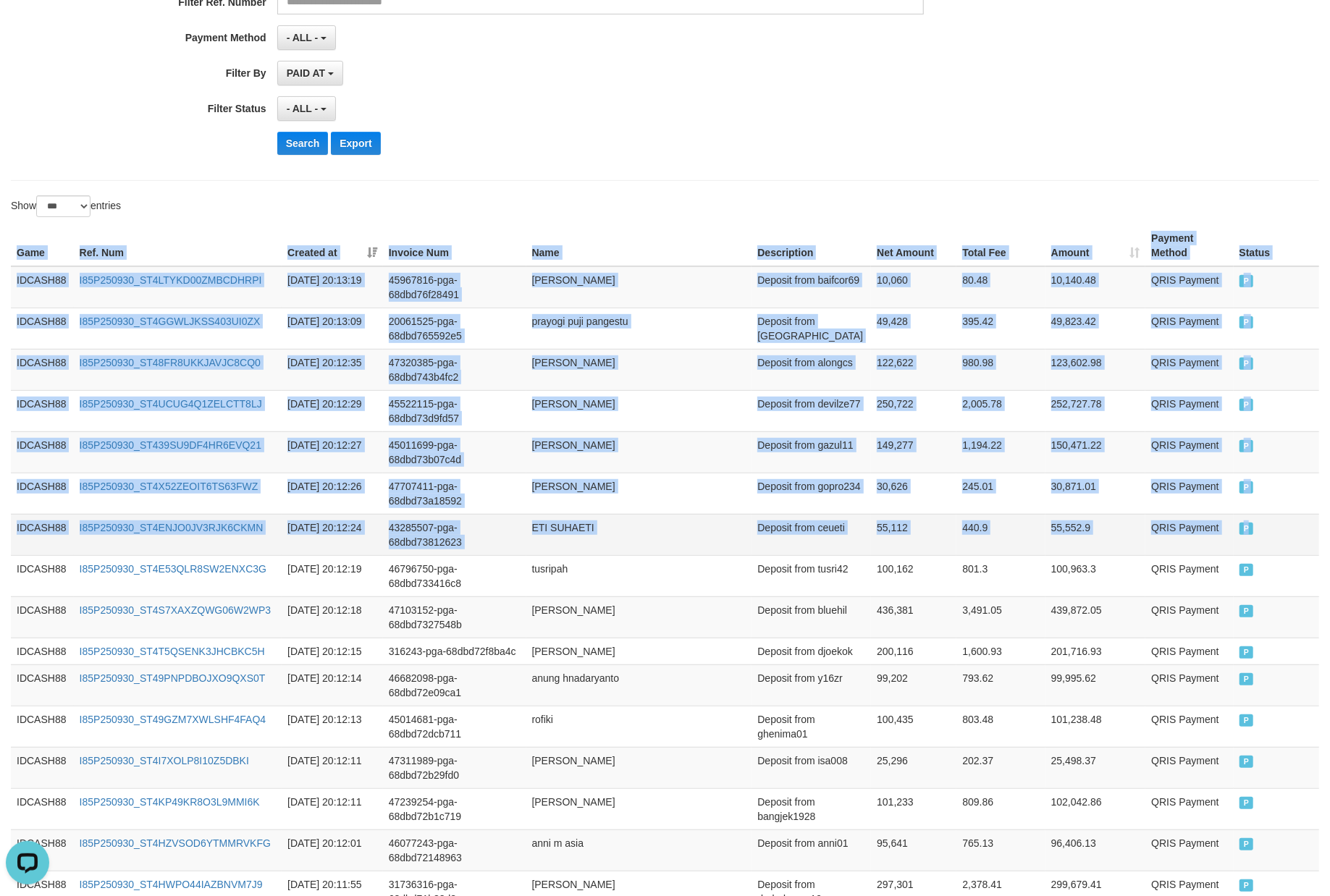
drag, startPoint x: 10, startPoint y: 247, endPoint x: 1275, endPoint y: 548, distance: 1300.3
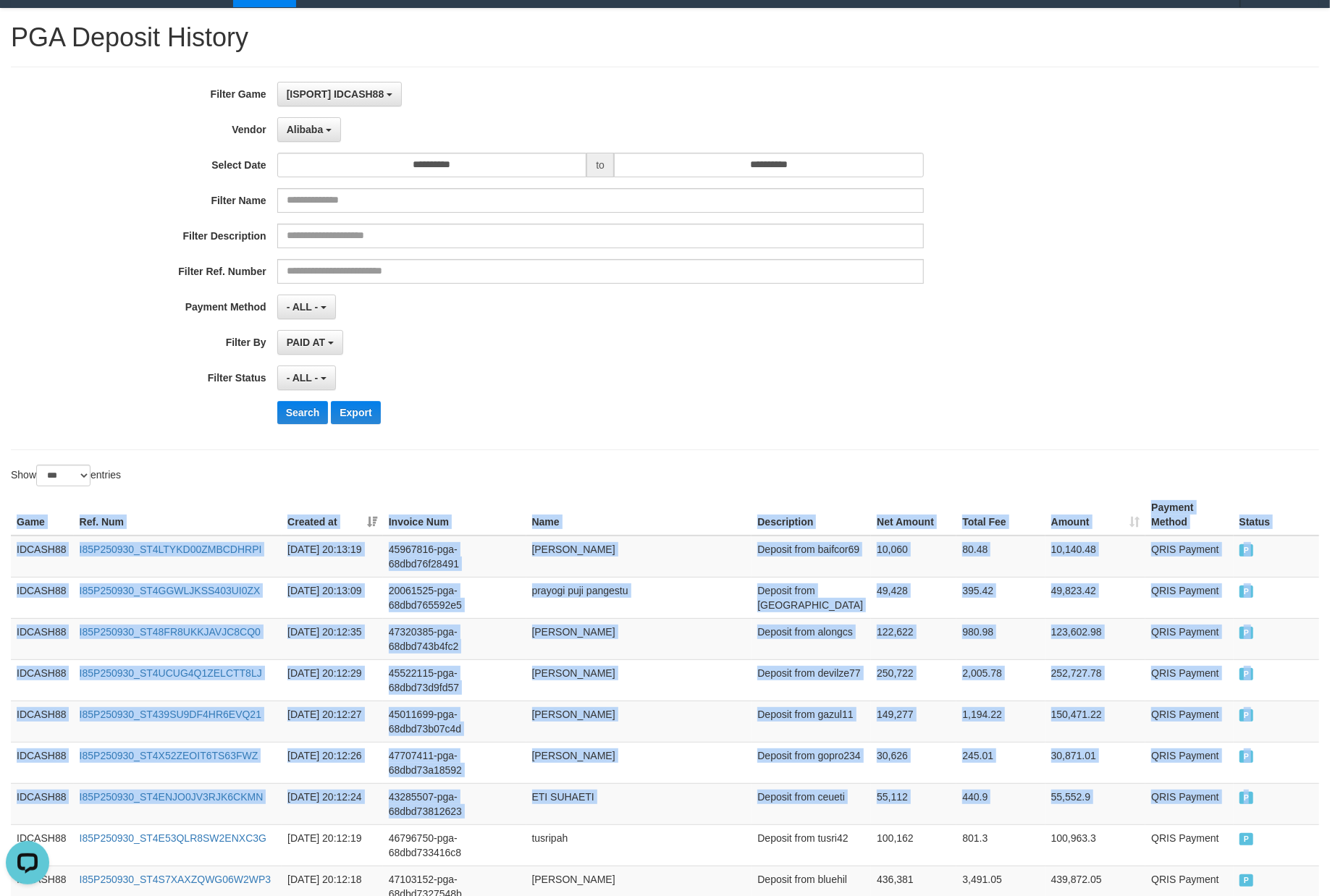
scroll to position [9, 0]
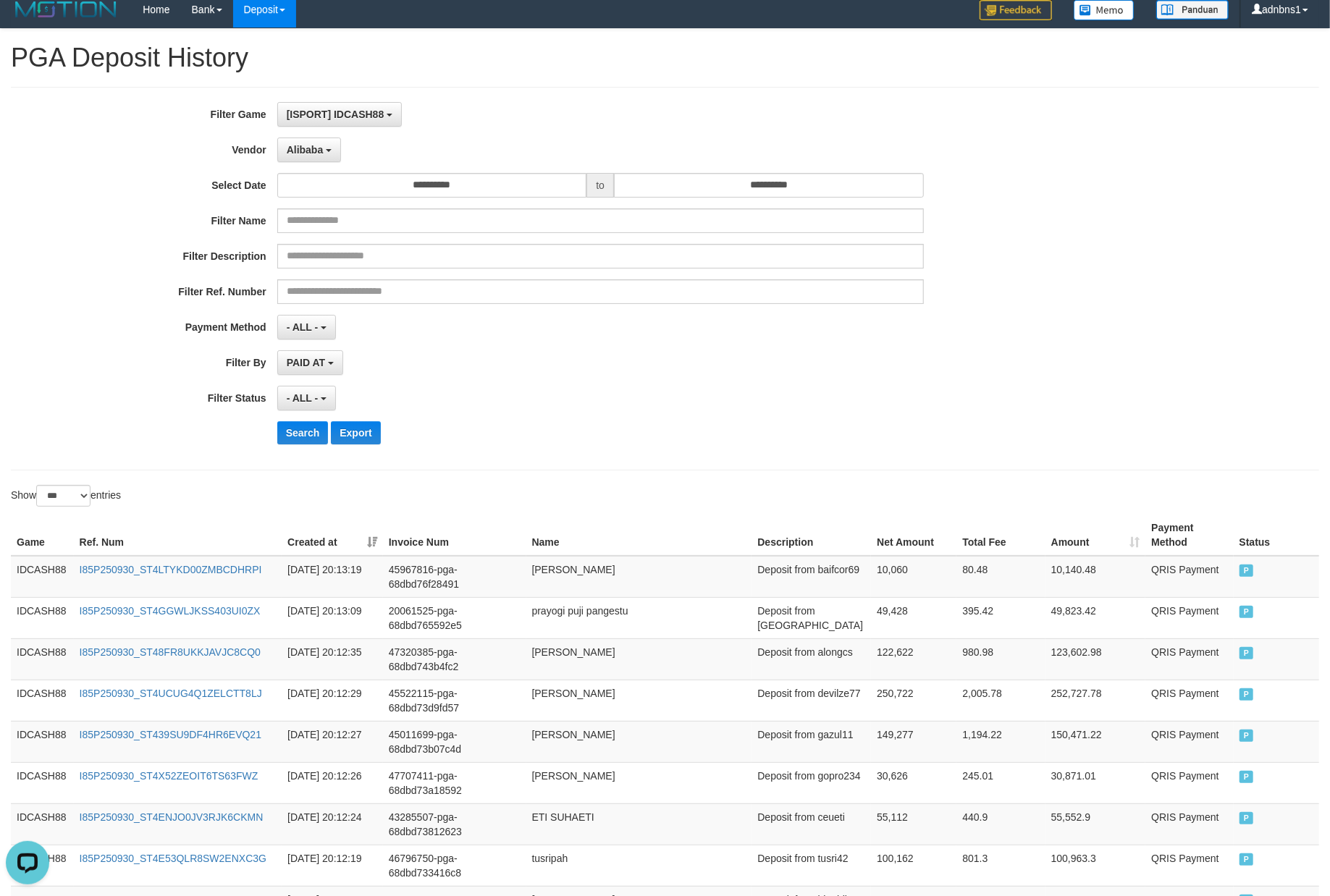
click at [617, 424] on div "Search Export" at bounding box center [692, 433] width 831 height 23
click at [307, 436] on button "Search" at bounding box center [303, 433] width 51 height 23
click at [600, 444] on div "Search Export" at bounding box center [692, 433] width 831 height 23
click at [722, 392] on div "- ALL - SELECT ALL - ALL - SELECT STATUS PENDING/UNPAID PAID CANCELED EXPIRED" at bounding box center [600, 398] width 647 height 25
click at [783, 420] on div "**********" at bounding box center [554, 278] width 1108 height 353
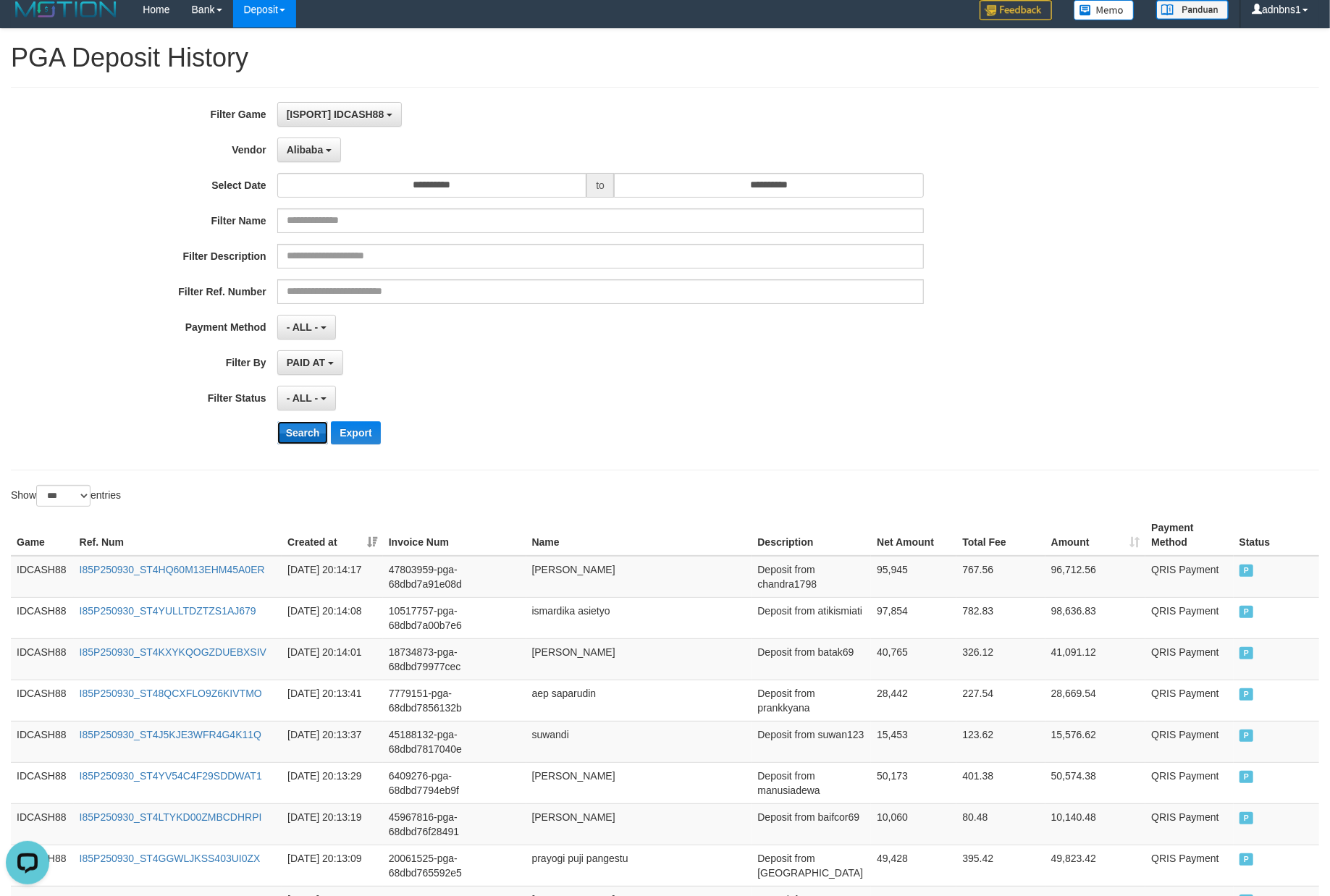
click at [289, 429] on button "Search" at bounding box center [303, 433] width 51 height 23
click at [623, 447] on div "**********" at bounding box center [554, 278] width 1108 height 353
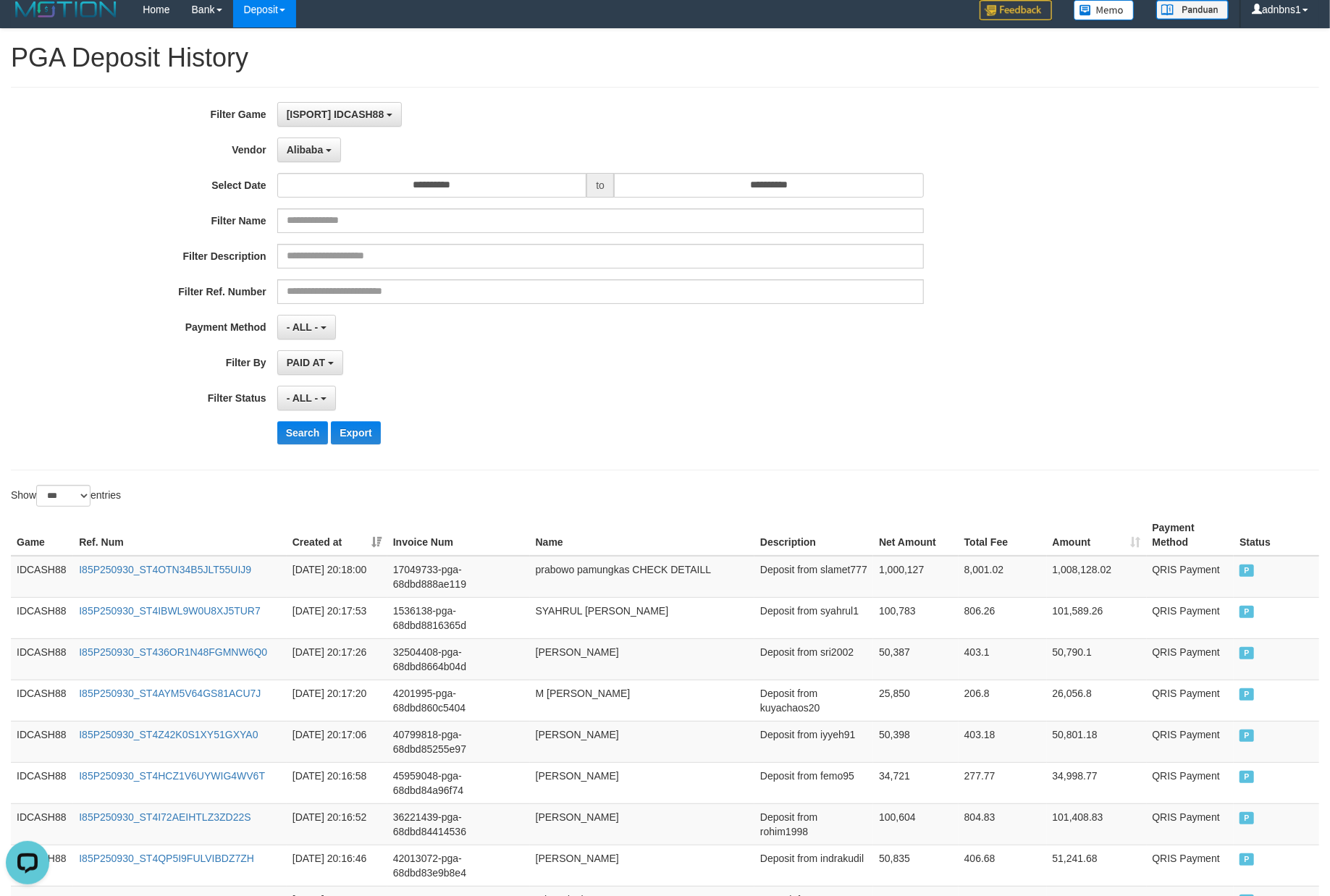
click at [737, 432] on div "Search Export" at bounding box center [692, 433] width 831 height 23
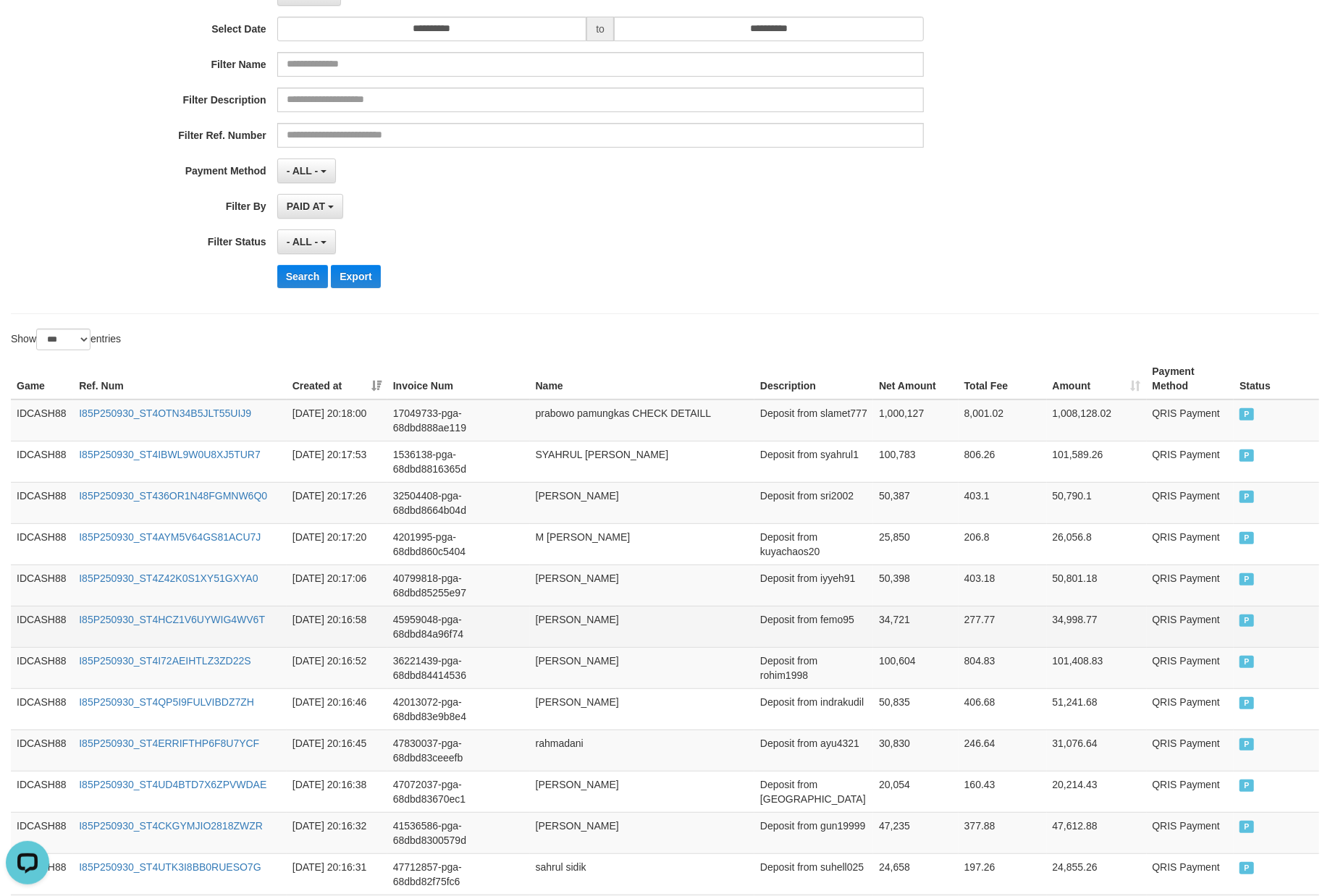
scroll to position [343, 0]
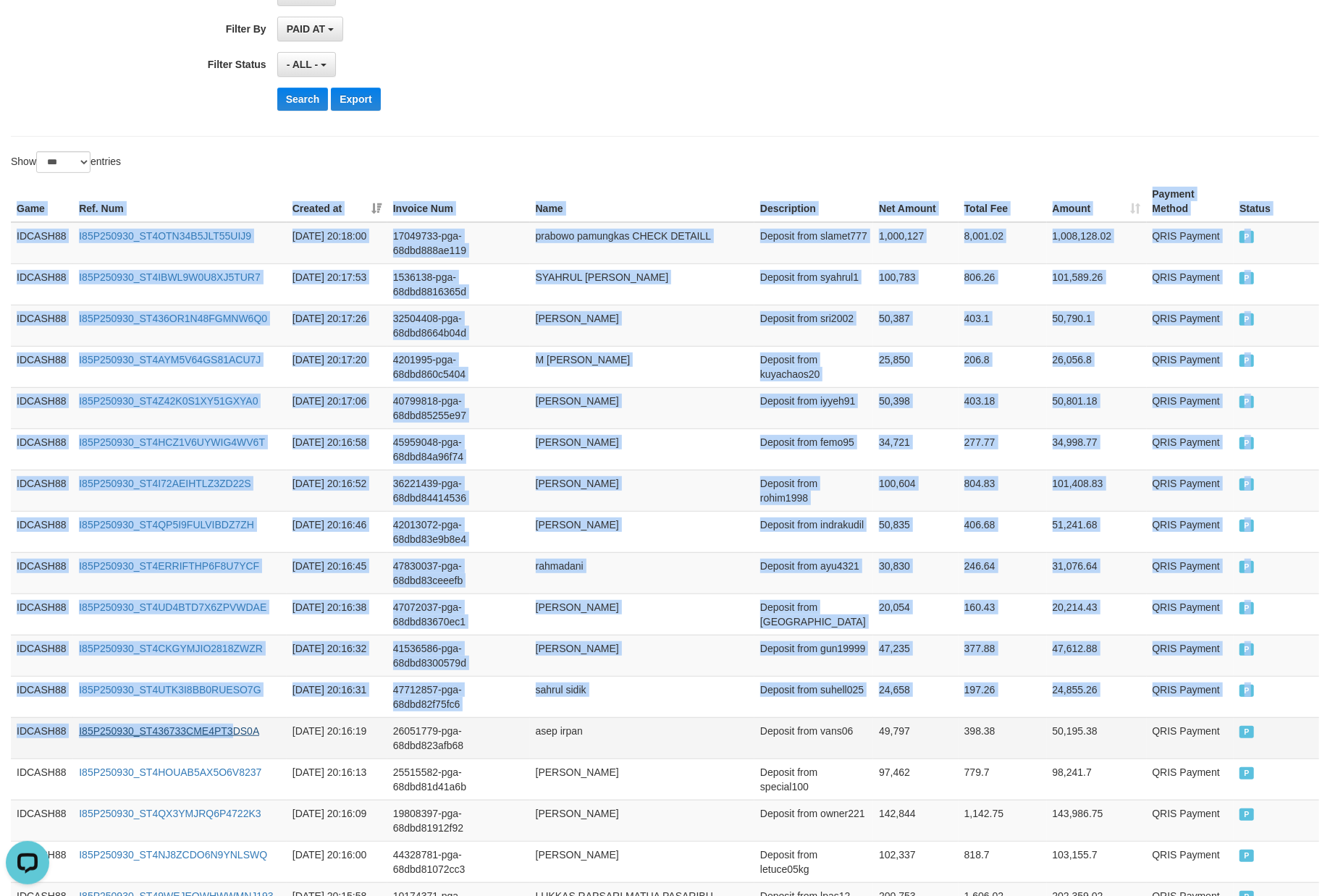
drag, startPoint x: 20, startPoint y: 209, endPoint x: 239, endPoint y: 730, distance: 565.2
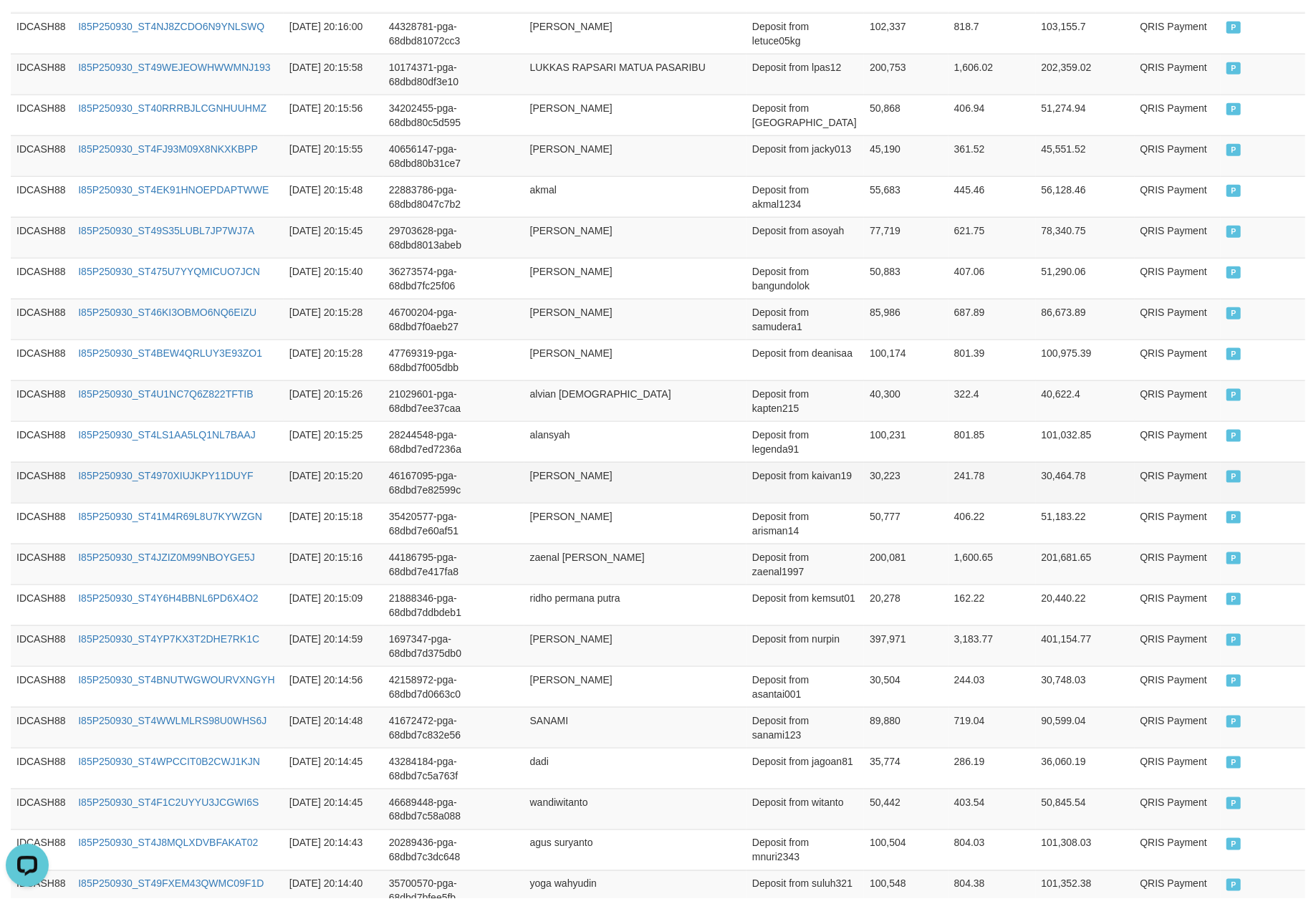
scroll to position [1198, 0]
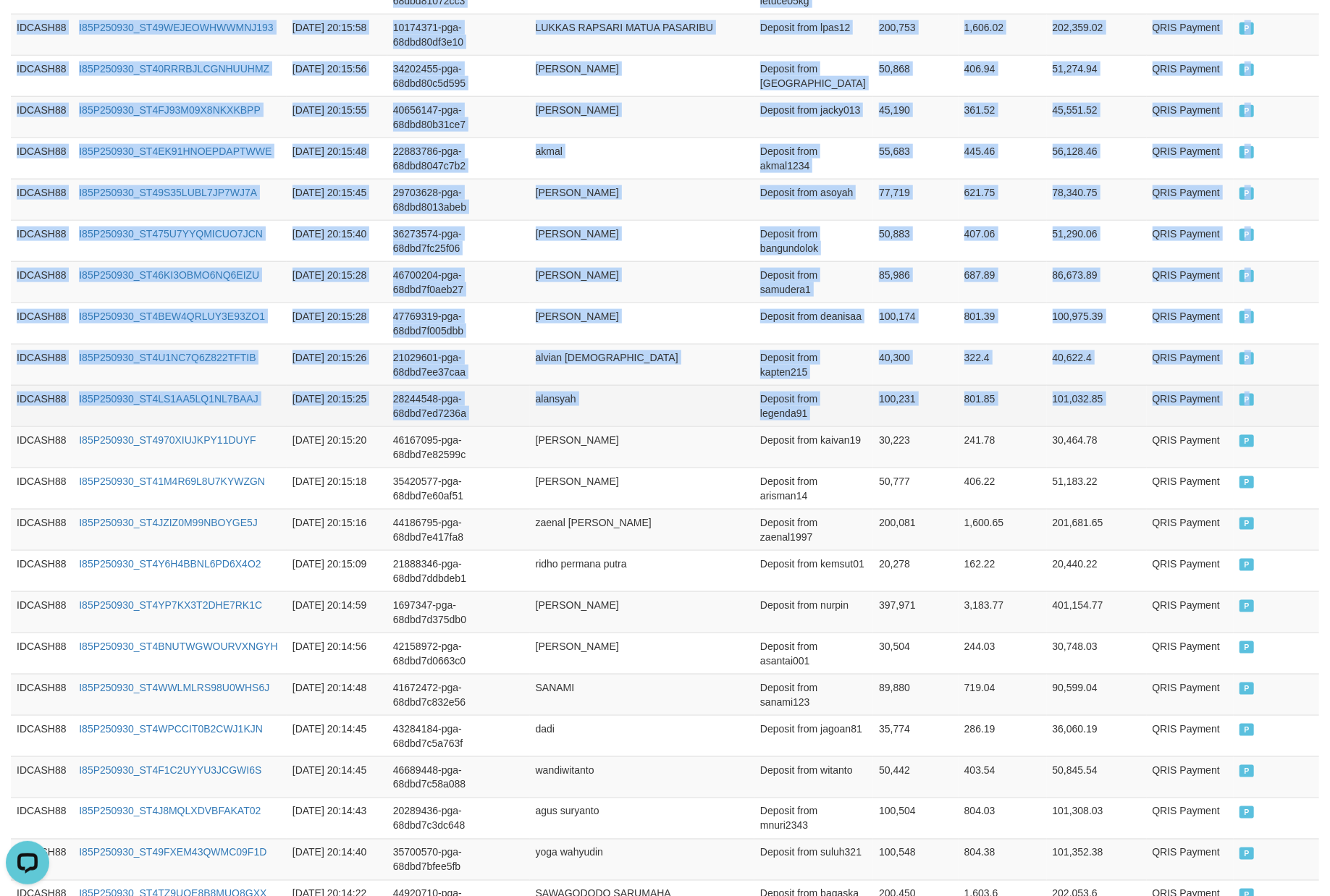
click at [1289, 426] on td "P" at bounding box center [1276, 406] width 86 height 41
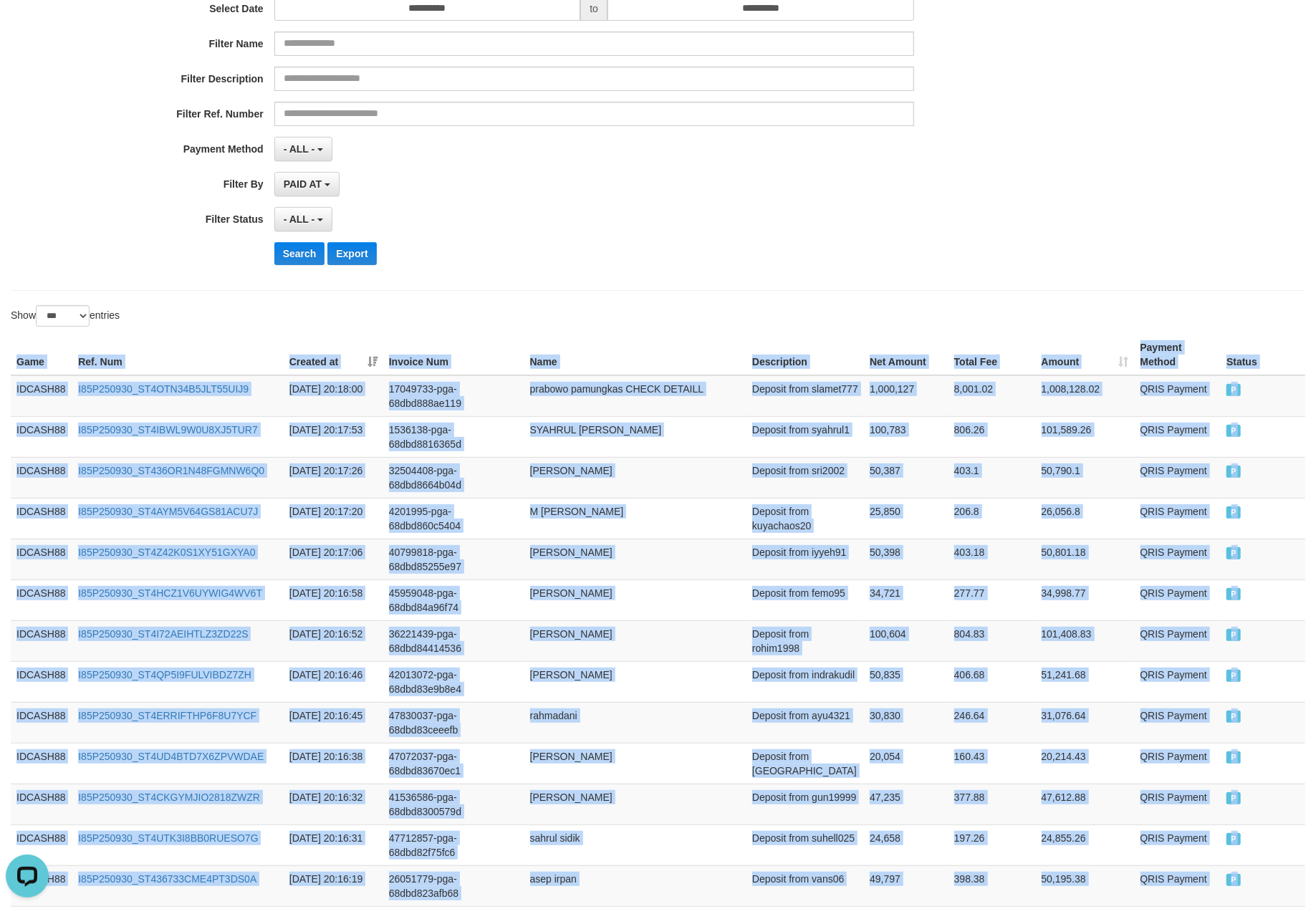
scroll to position [0, 0]
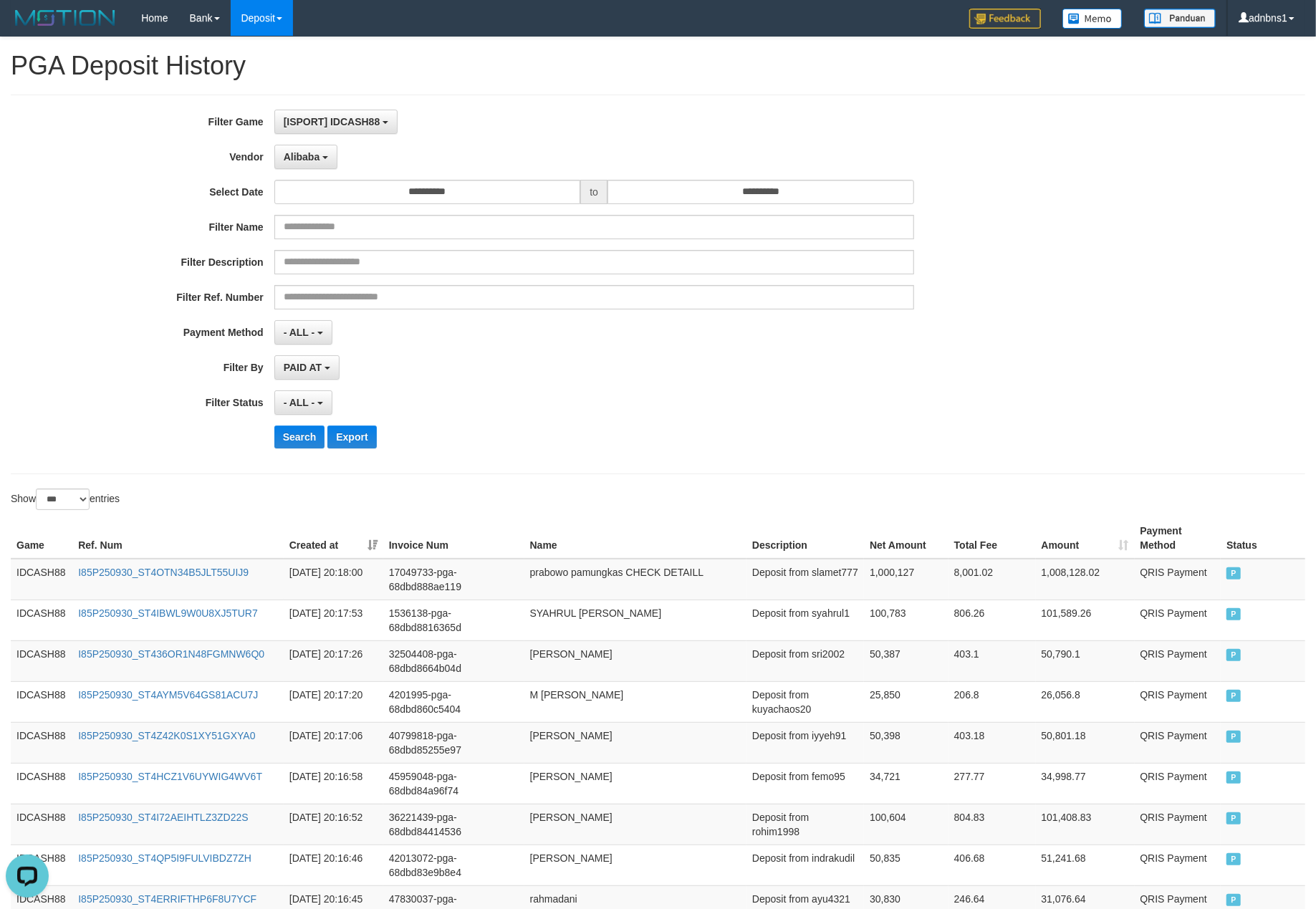
click at [623, 440] on div "Search Export" at bounding box center [685, 437] width 822 height 23
click at [299, 443] on button "Search" at bounding box center [299, 437] width 51 height 23
click at [518, 404] on div "- ALL - SELECT ALL - ALL - SELECT STATUS PENDING/UNPAID PAID CANCELED EXPIRED" at bounding box center [594, 403] width 640 height 25
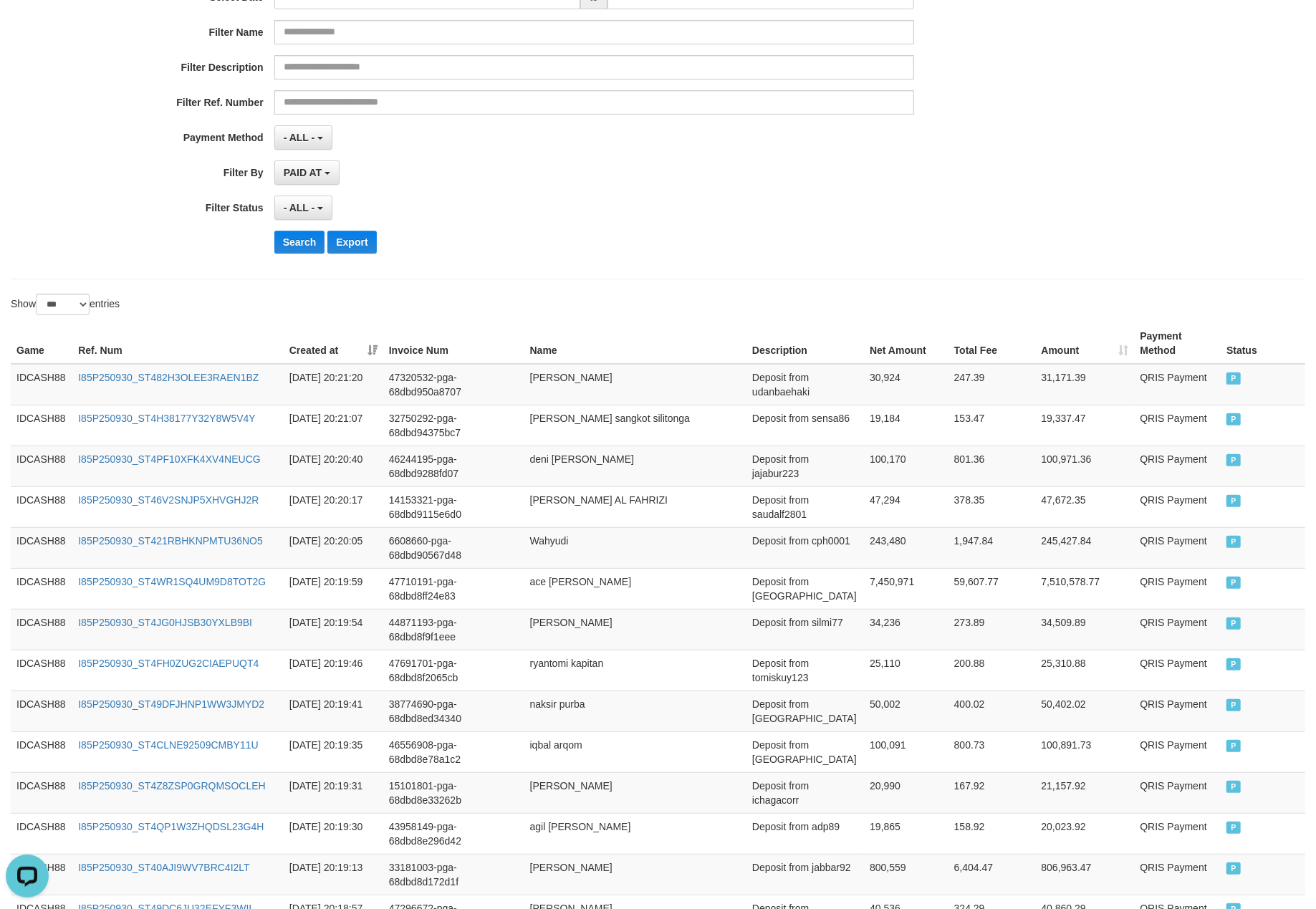
scroll to position [163, 0]
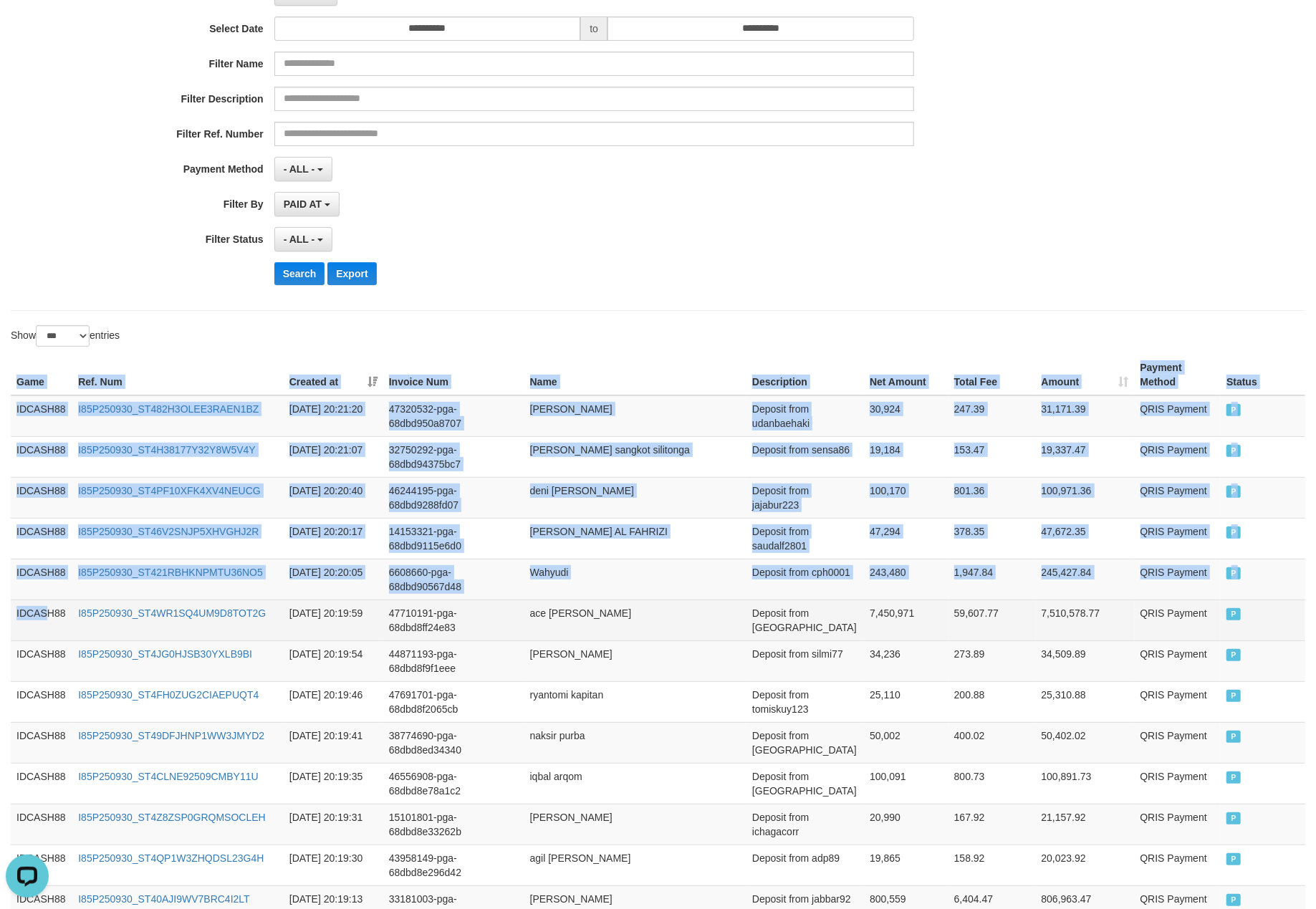
drag, startPoint x: 12, startPoint y: 385, endPoint x: 54, endPoint y: 619, distance: 237.7
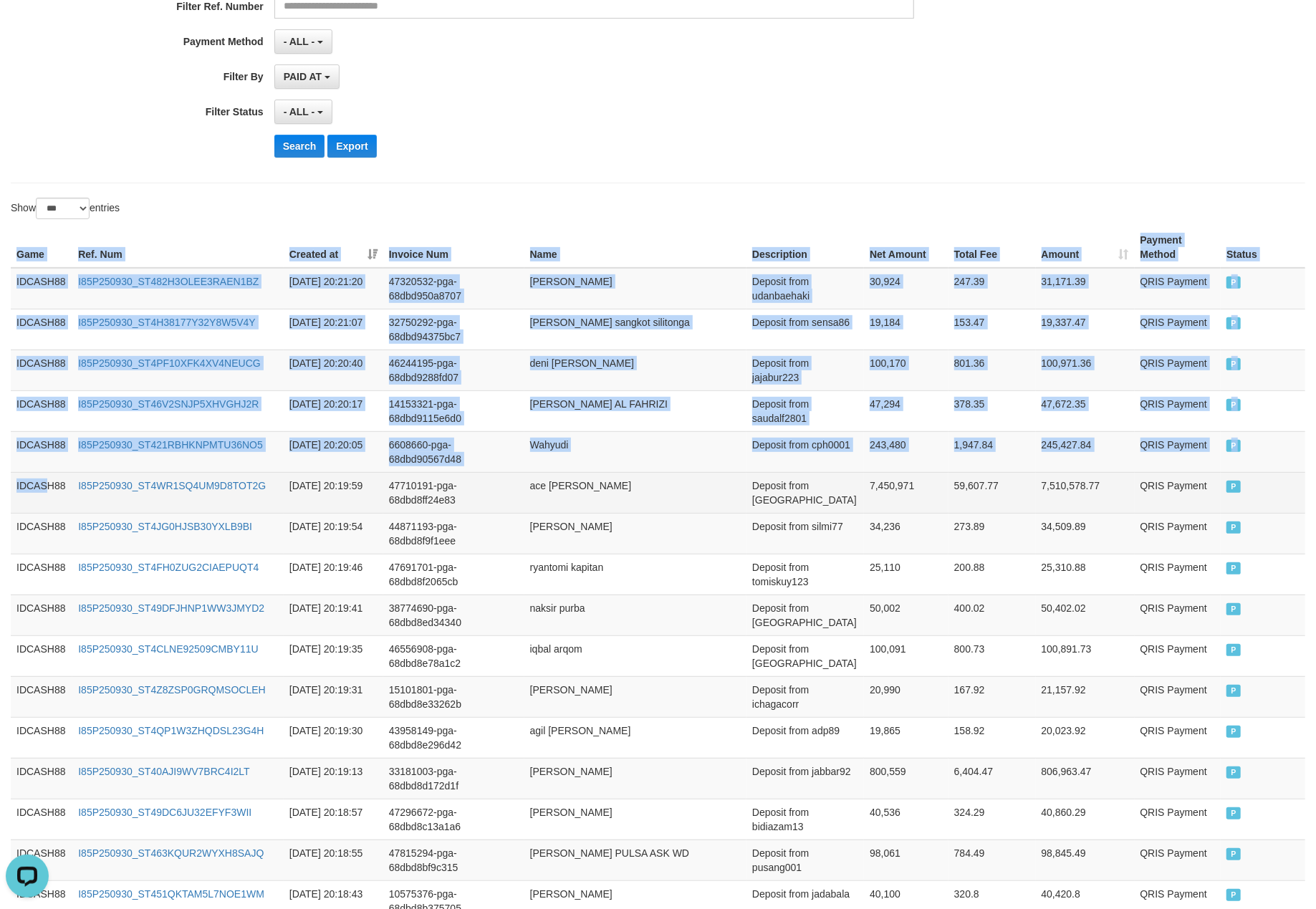
scroll to position [545, 0]
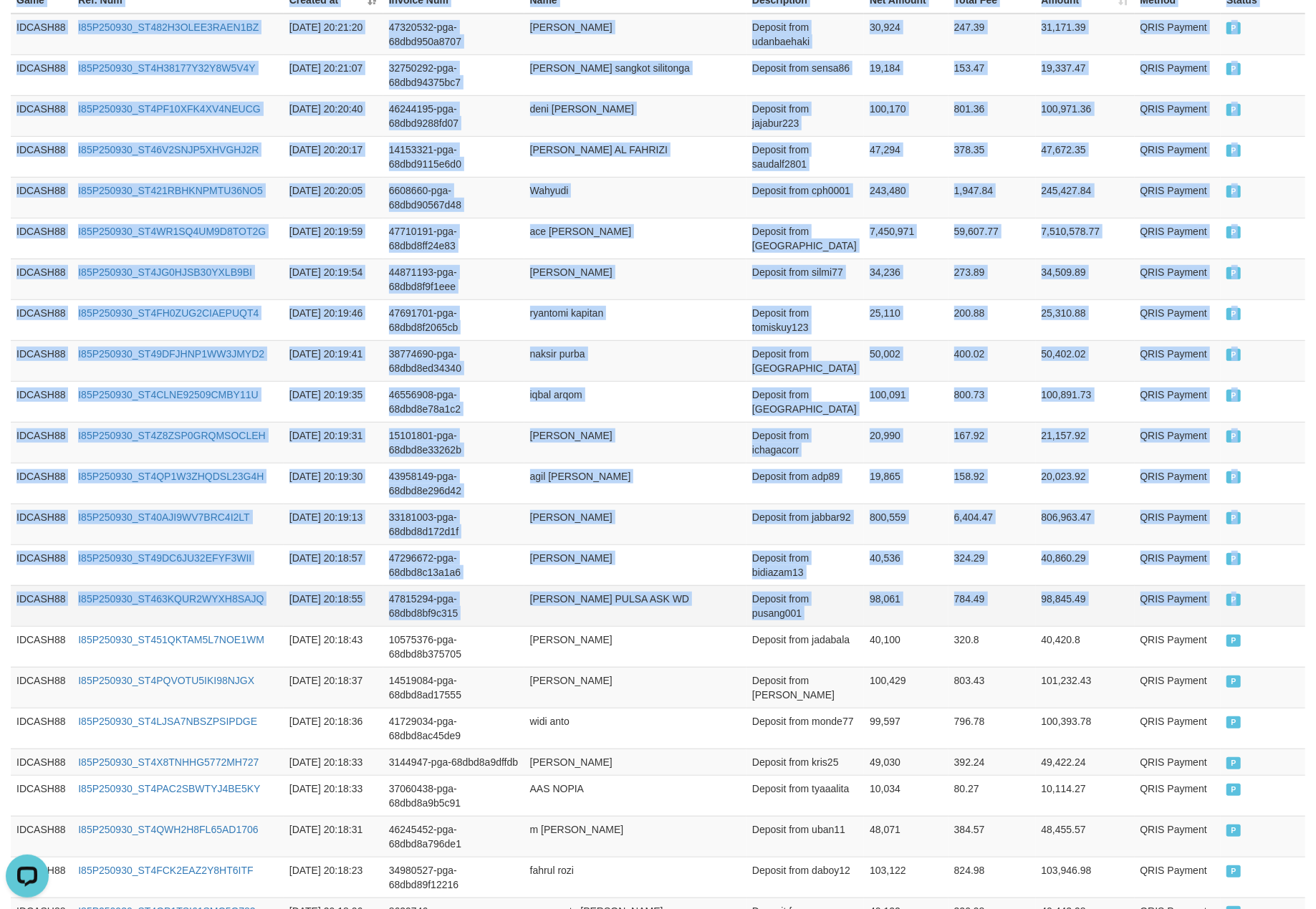
click at [1270, 613] on td "P" at bounding box center [1262, 605] width 85 height 40
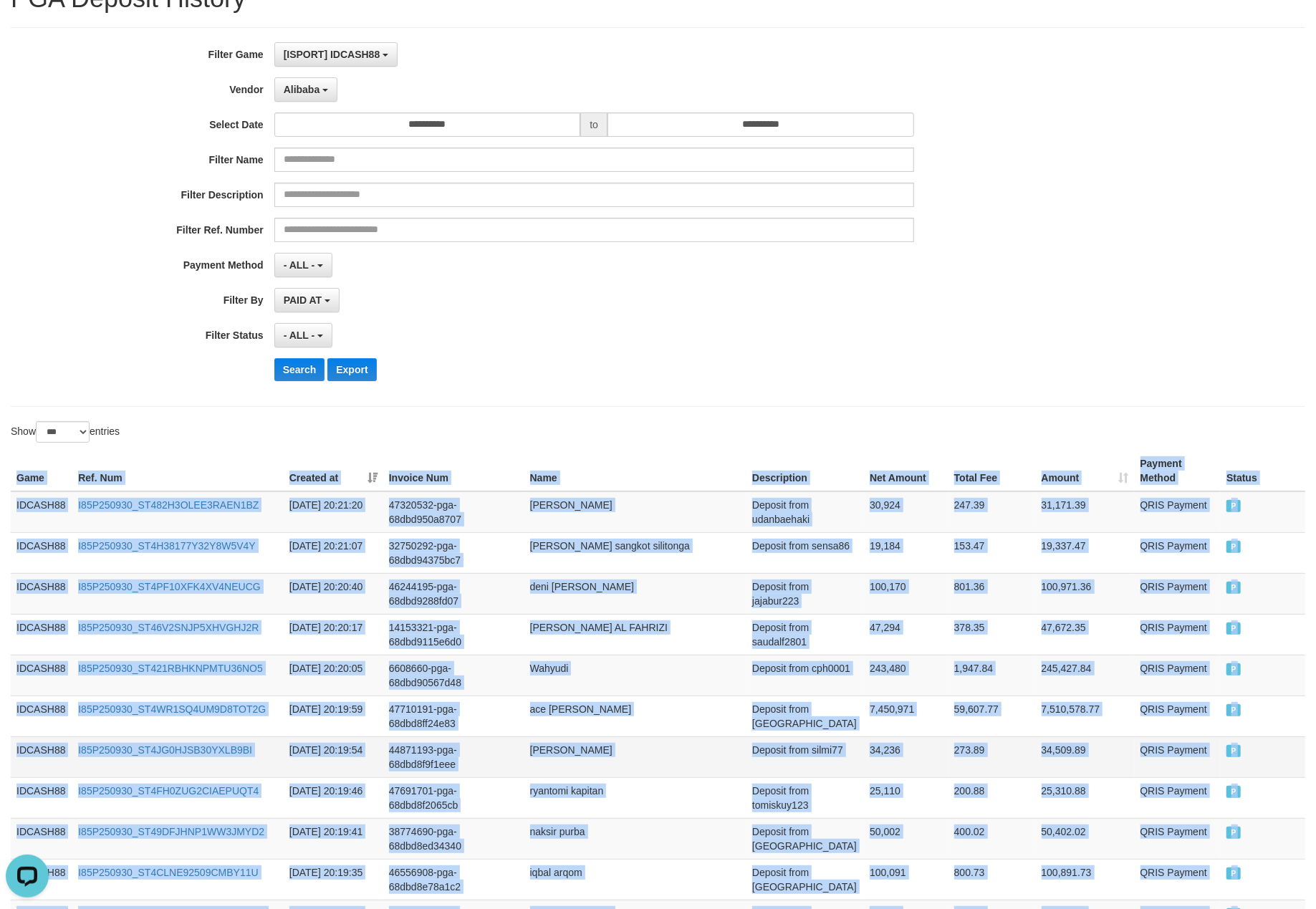
scroll to position [0, 0]
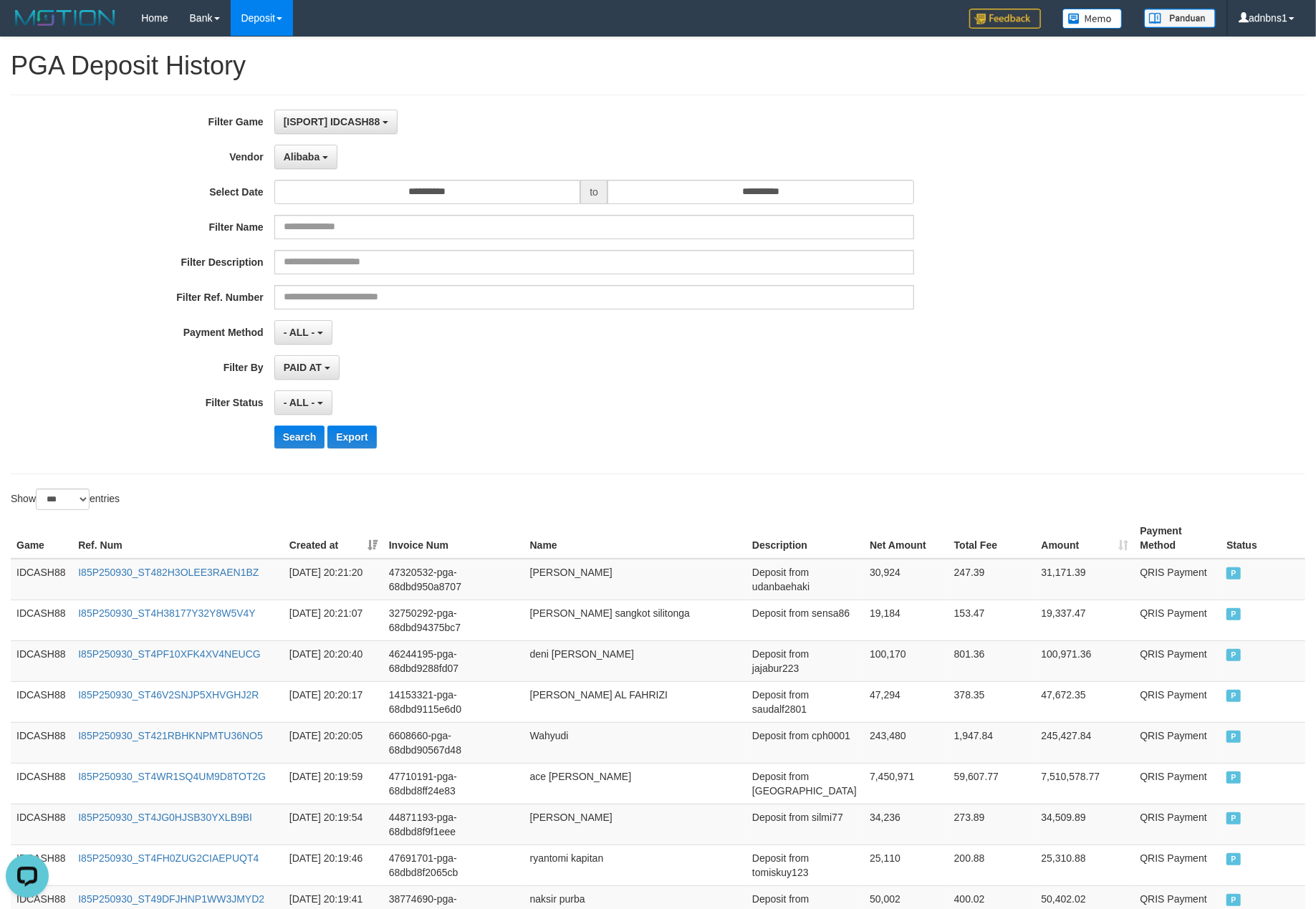
click at [574, 448] on div "Search Export" at bounding box center [685, 437] width 822 height 23
click at [296, 435] on button "Search" at bounding box center [299, 437] width 51 height 23
click at [573, 400] on div "- ALL - SELECT ALL - ALL - SELECT STATUS PENDING/UNPAID PAID CANCELED EXPIRED" at bounding box center [594, 403] width 640 height 25
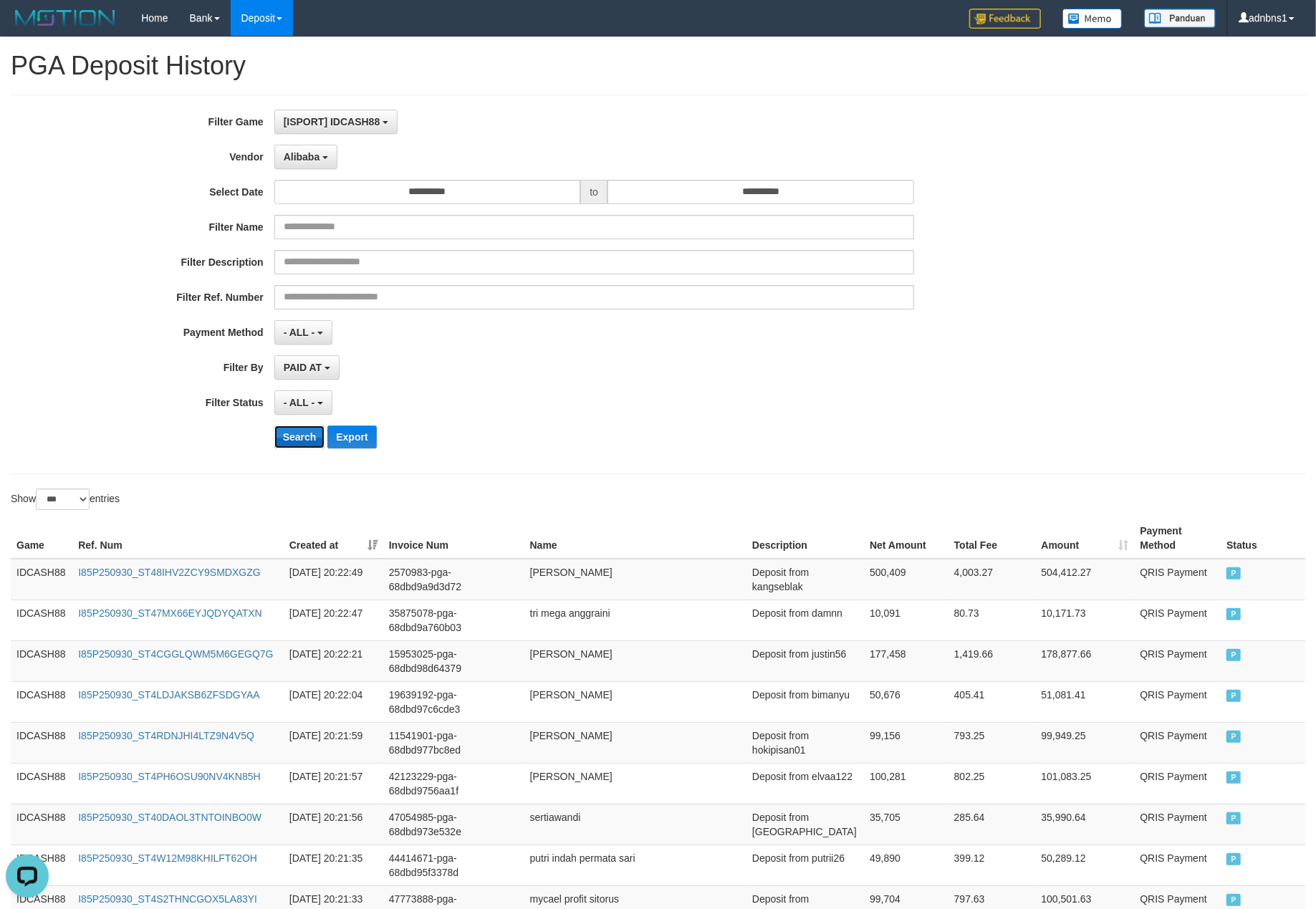
click at [288, 439] on button "Search" at bounding box center [299, 437] width 51 height 23
click at [529, 379] on div "PAID AT PAID AT CREATED AT" at bounding box center [594, 367] width 640 height 25
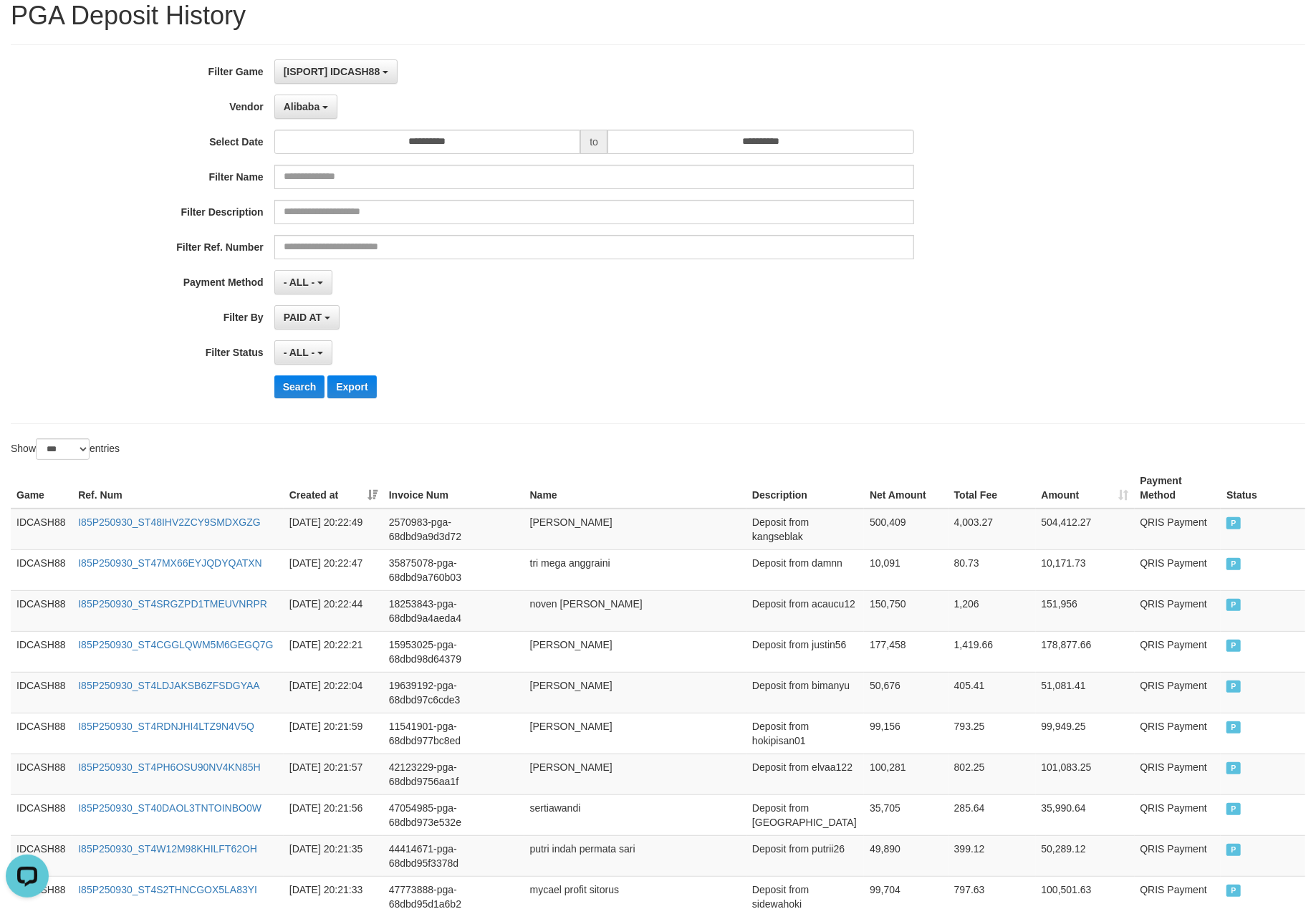
scroll to position [95, 0]
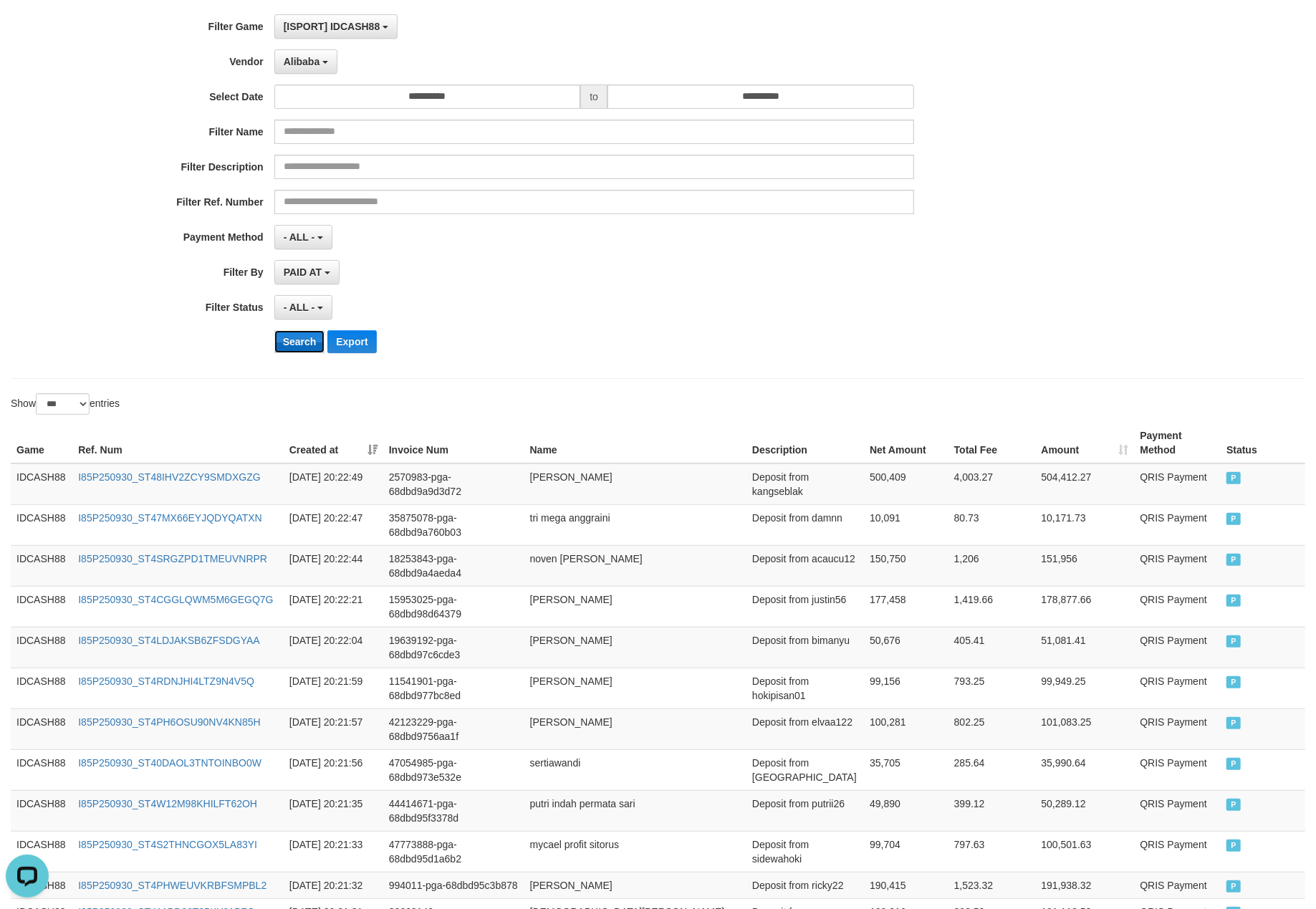
click at [304, 341] on button "Search" at bounding box center [299, 342] width 51 height 23
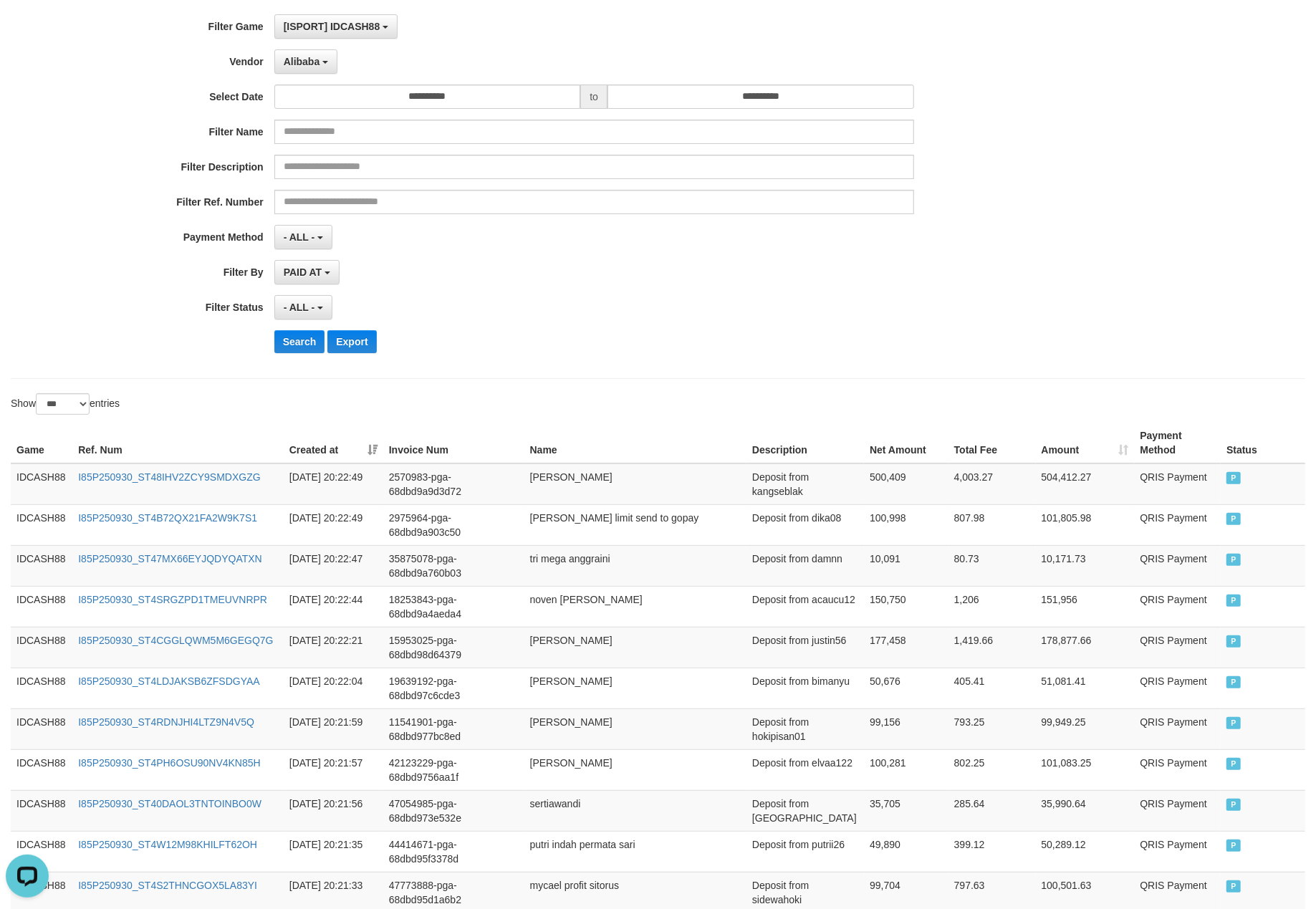
click at [545, 348] on div "Search Export" at bounding box center [685, 342] width 822 height 23
click at [291, 353] on button "Search" at bounding box center [299, 342] width 51 height 23
click at [673, 284] on div "PAID AT PAID AT CREATED AT" at bounding box center [594, 273] width 640 height 25
click at [593, 299] on div "- ALL - SELECT ALL - ALL - SELECT STATUS PENDING/UNPAID PAID CANCELED EXPIRED" at bounding box center [594, 307] width 640 height 25
click at [299, 339] on button "Search" at bounding box center [299, 342] width 51 height 23
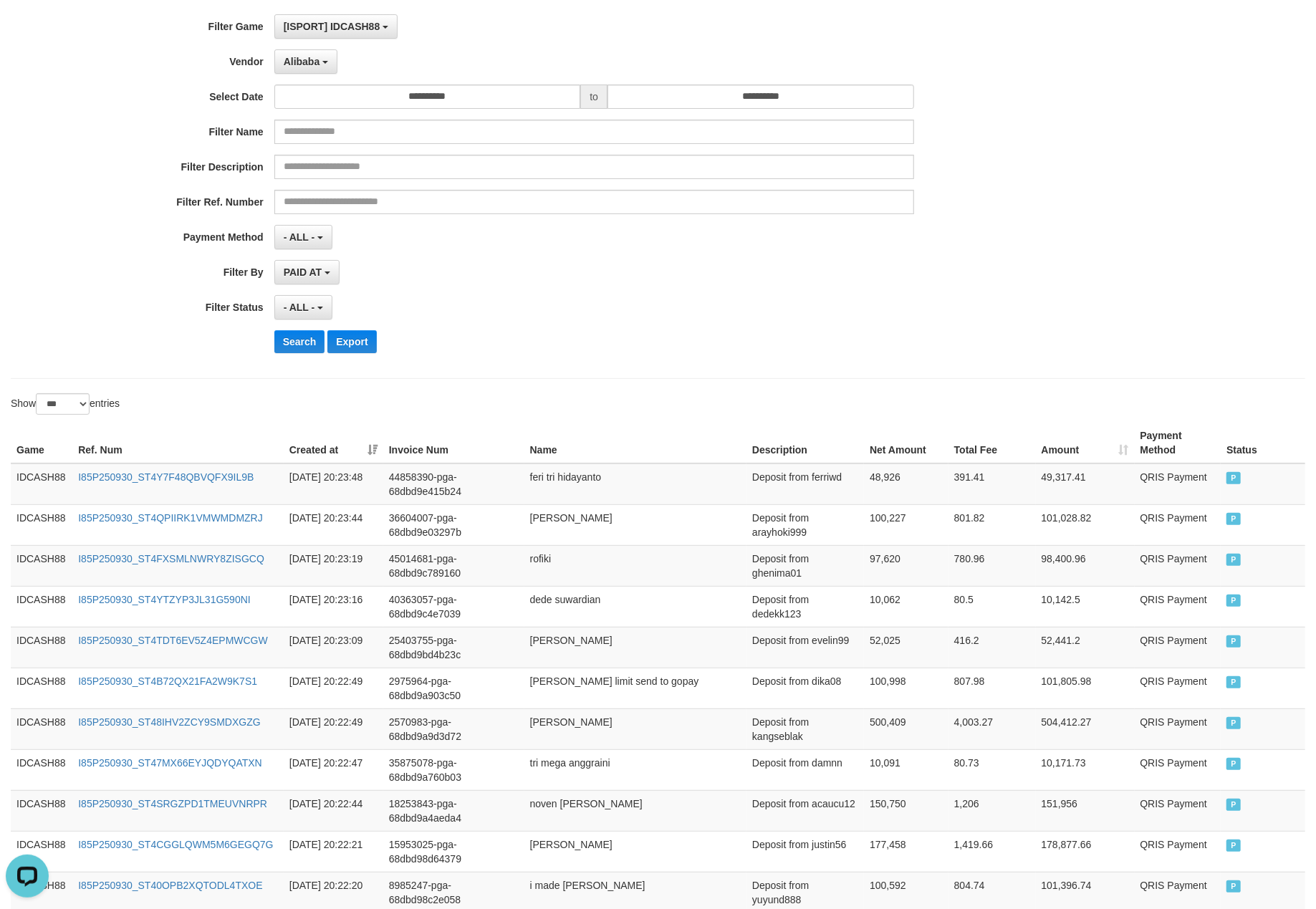
click at [709, 349] on div "Search Export" at bounding box center [685, 342] width 822 height 23
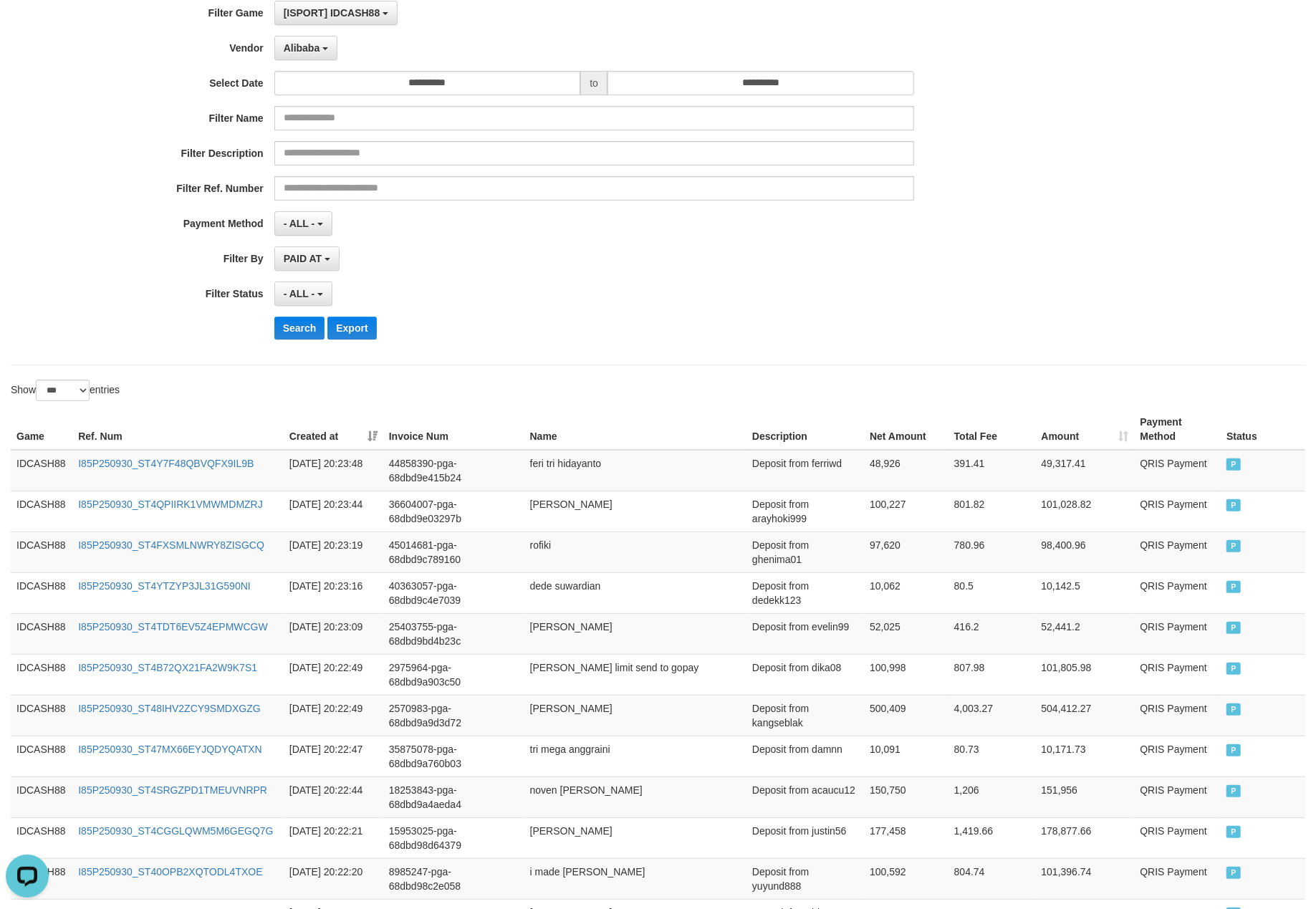
scroll to position [382, 0]
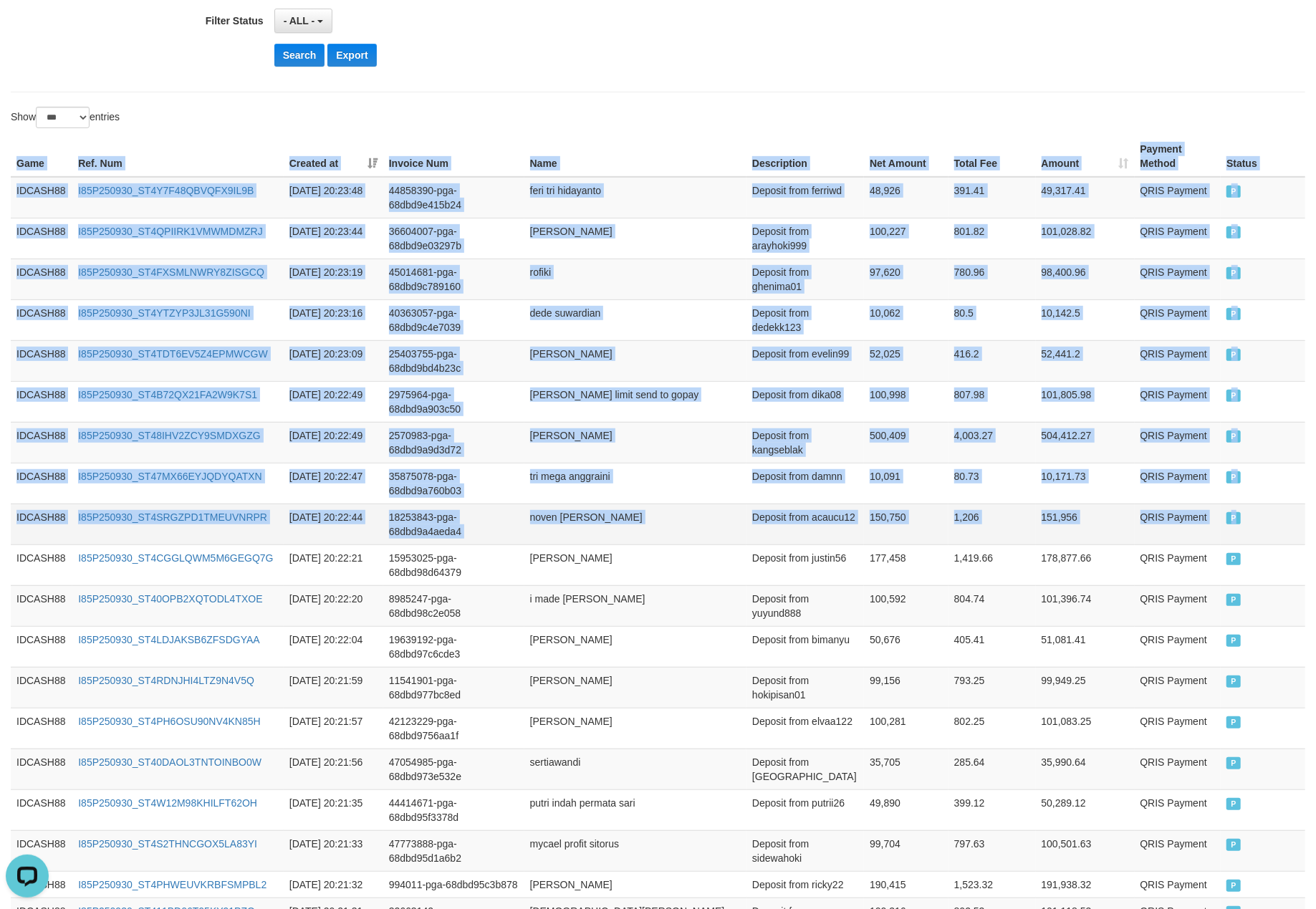
drag, startPoint x: 9, startPoint y: 162, endPoint x: 1264, endPoint y: 529, distance: 1307.6
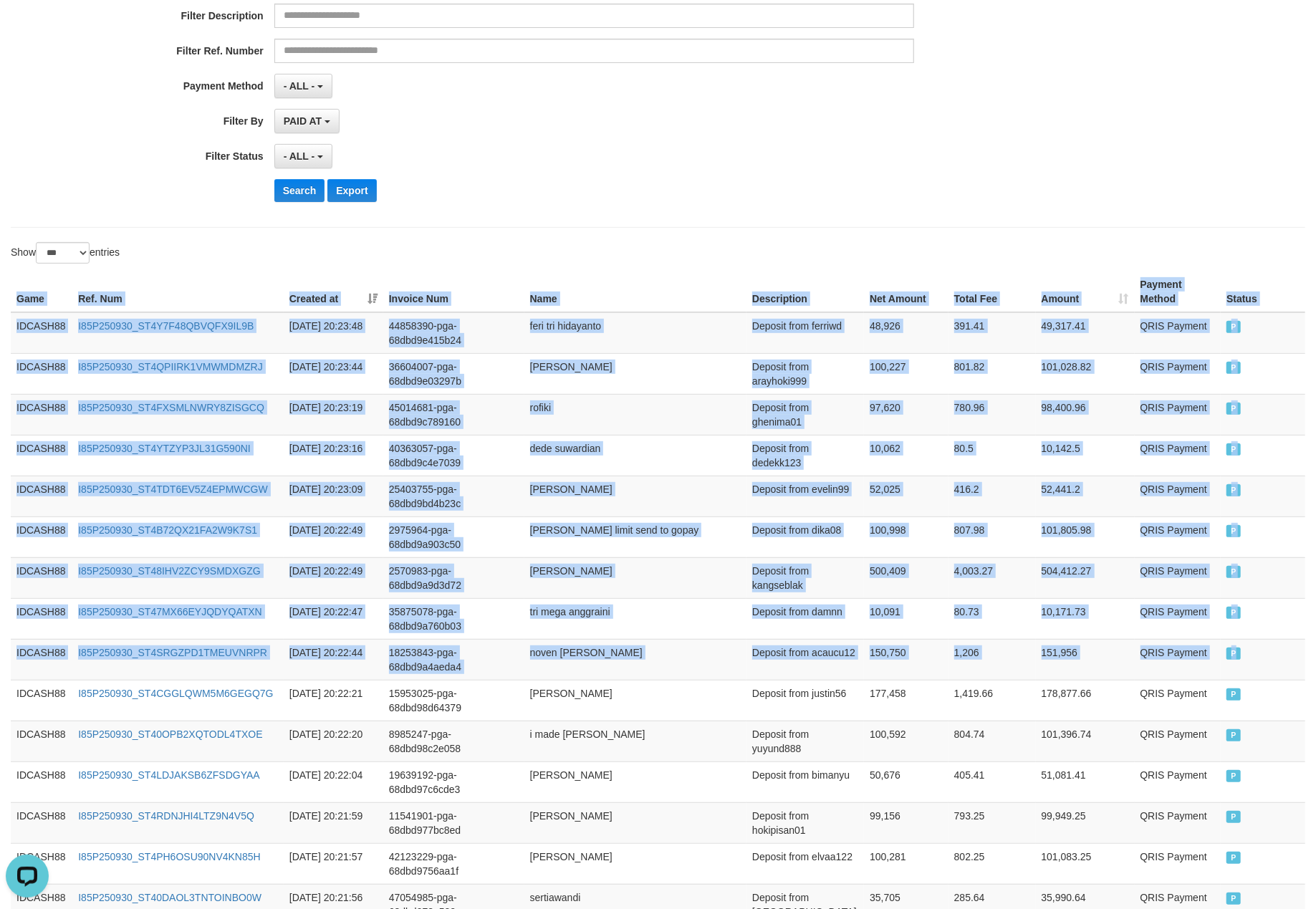
scroll to position [0, 0]
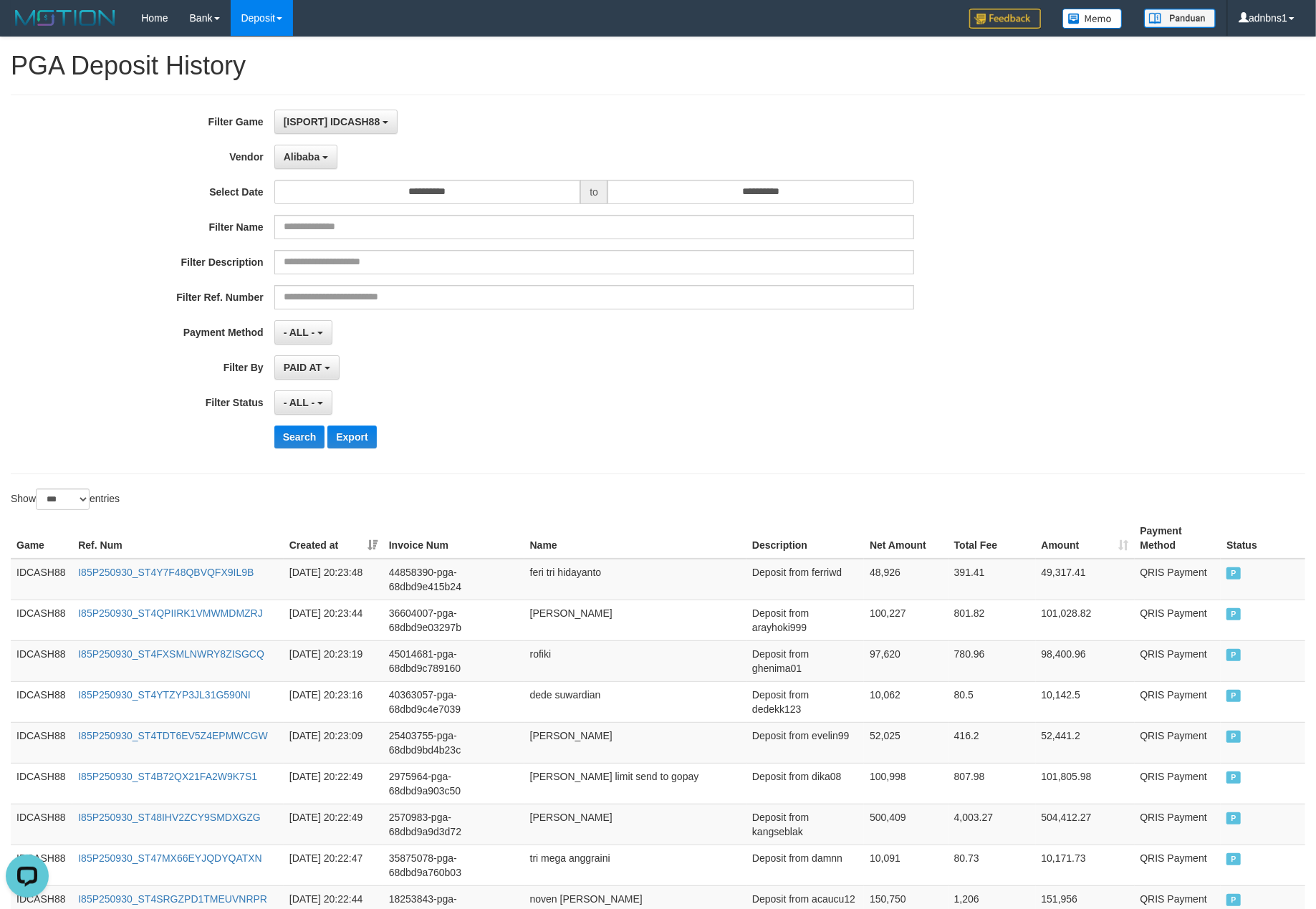
click at [503, 433] on div "Search Export" at bounding box center [685, 437] width 822 height 23
click at [299, 441] on button "Search" at bounding box center [299, 437] width 51 height 23
click at [573, 414] on div "- ALL - SELECT ALL - ALL - SELECT STATUS PENDING/UNPAID PAID CANCELED EXPIRED" at bounding box center [594, 403] width 640 height 25
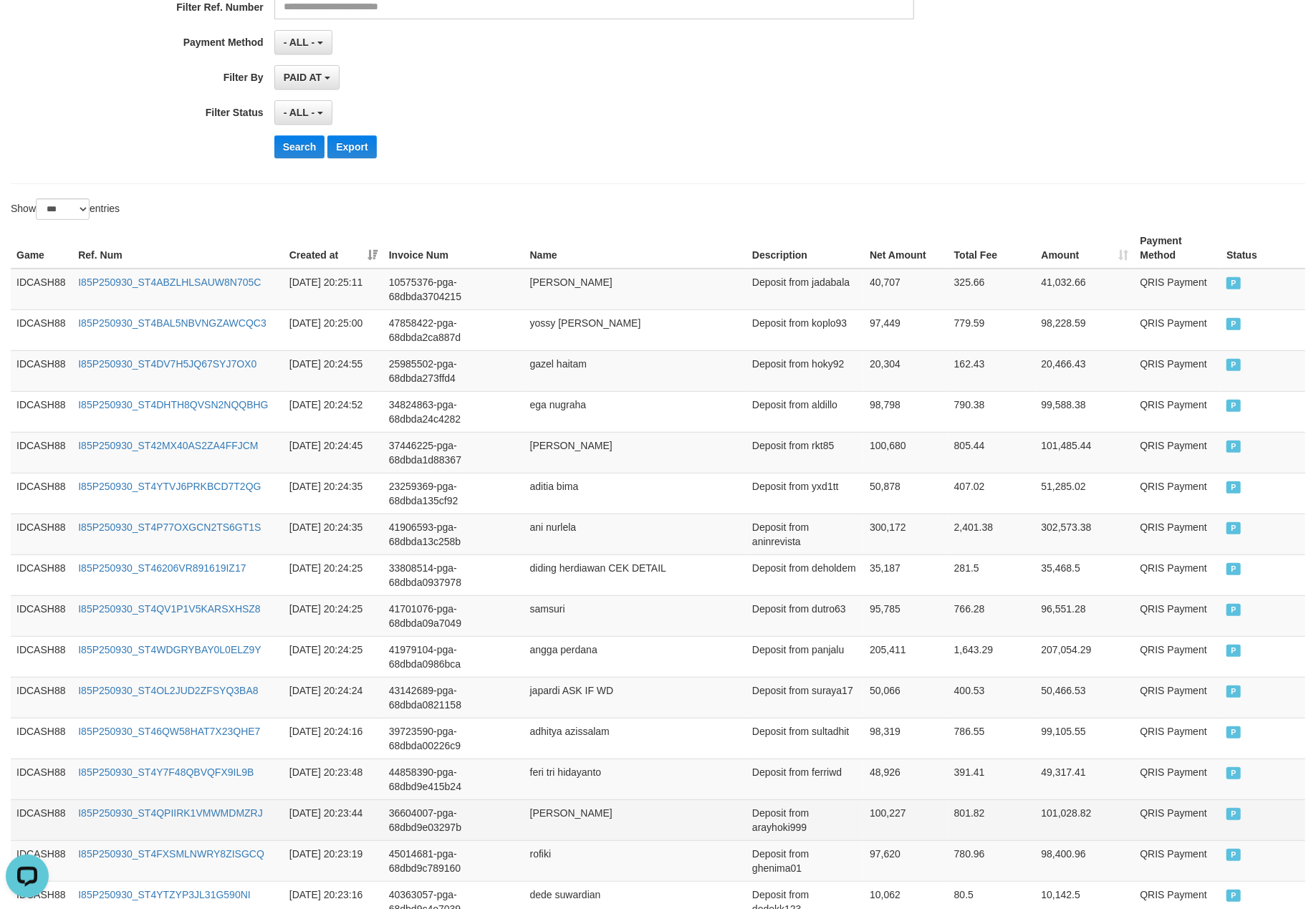
scroll to position [231, 0]
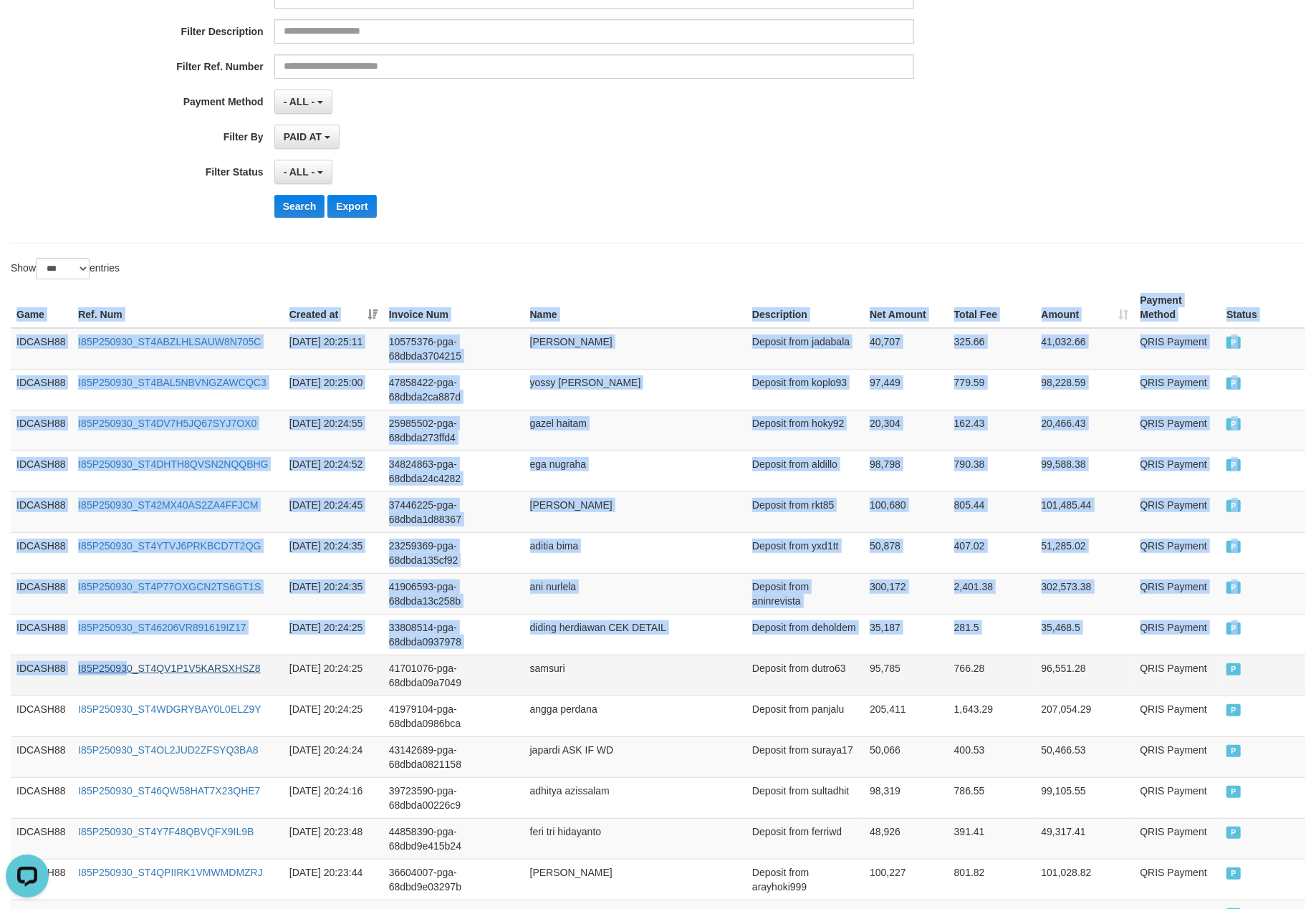
drag, startPoint x: 13, startPoint y: 314, endPoint x: 126, endPoint y: 675, distance: 378.3
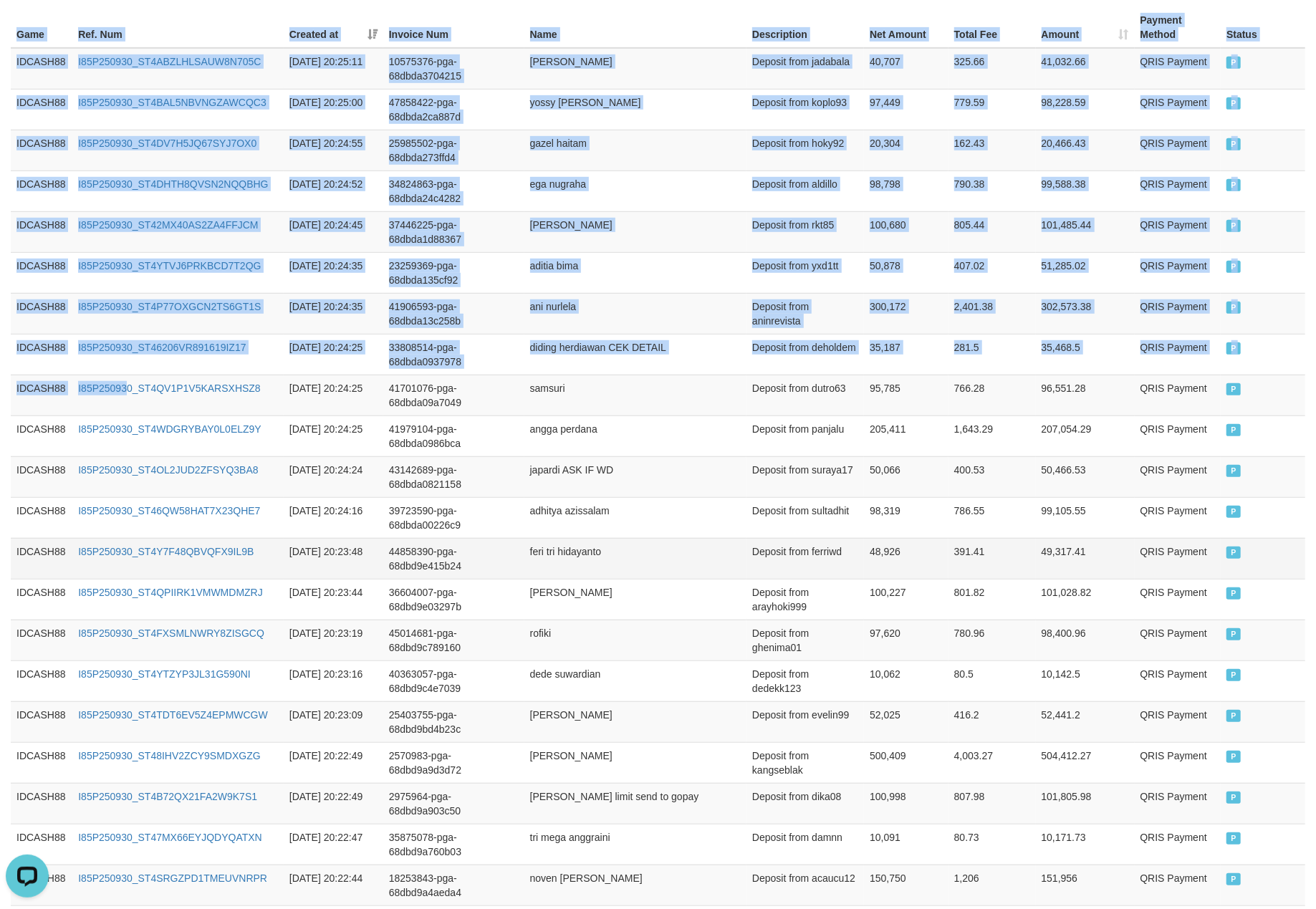
scroll to position [517, 0]
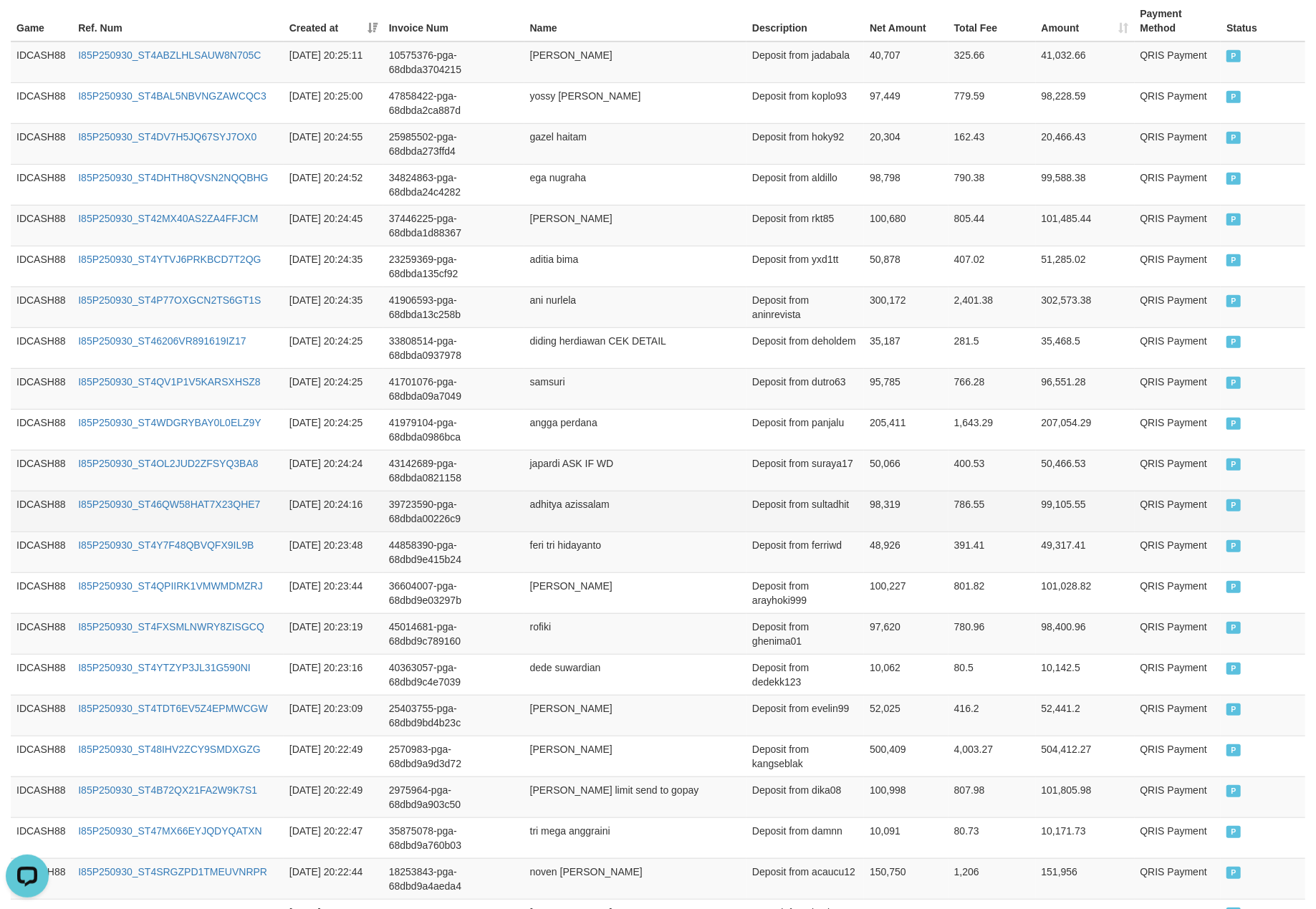
click at [1279, 524] on td "P" at bounding box center [1262, 511] width 85 height 40
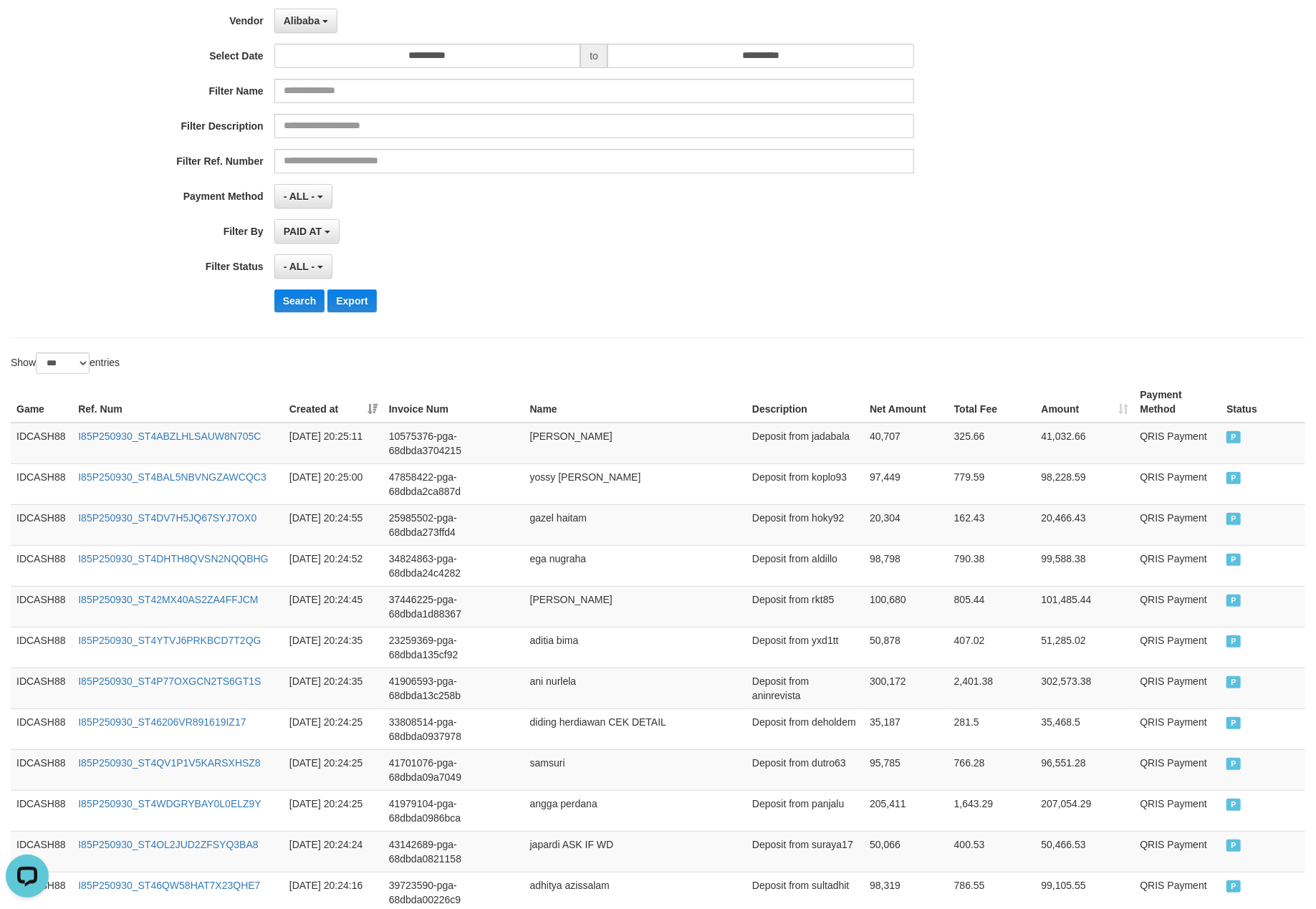
scroll to position [135, 0]
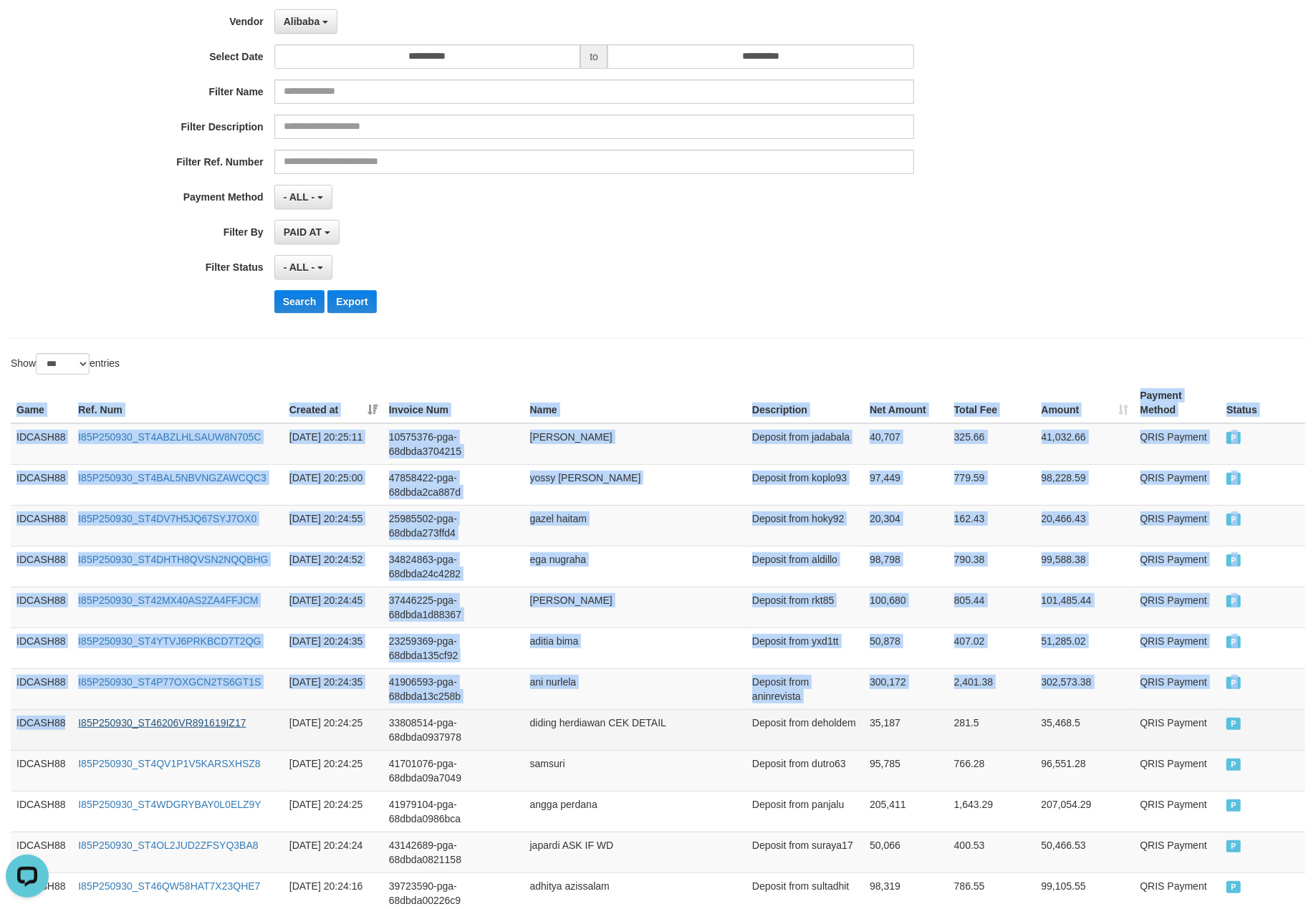
drag, startPoint x: 14, startPoint y: 415, endPoint x: 98, endPoint y: 722, distance: 318.3
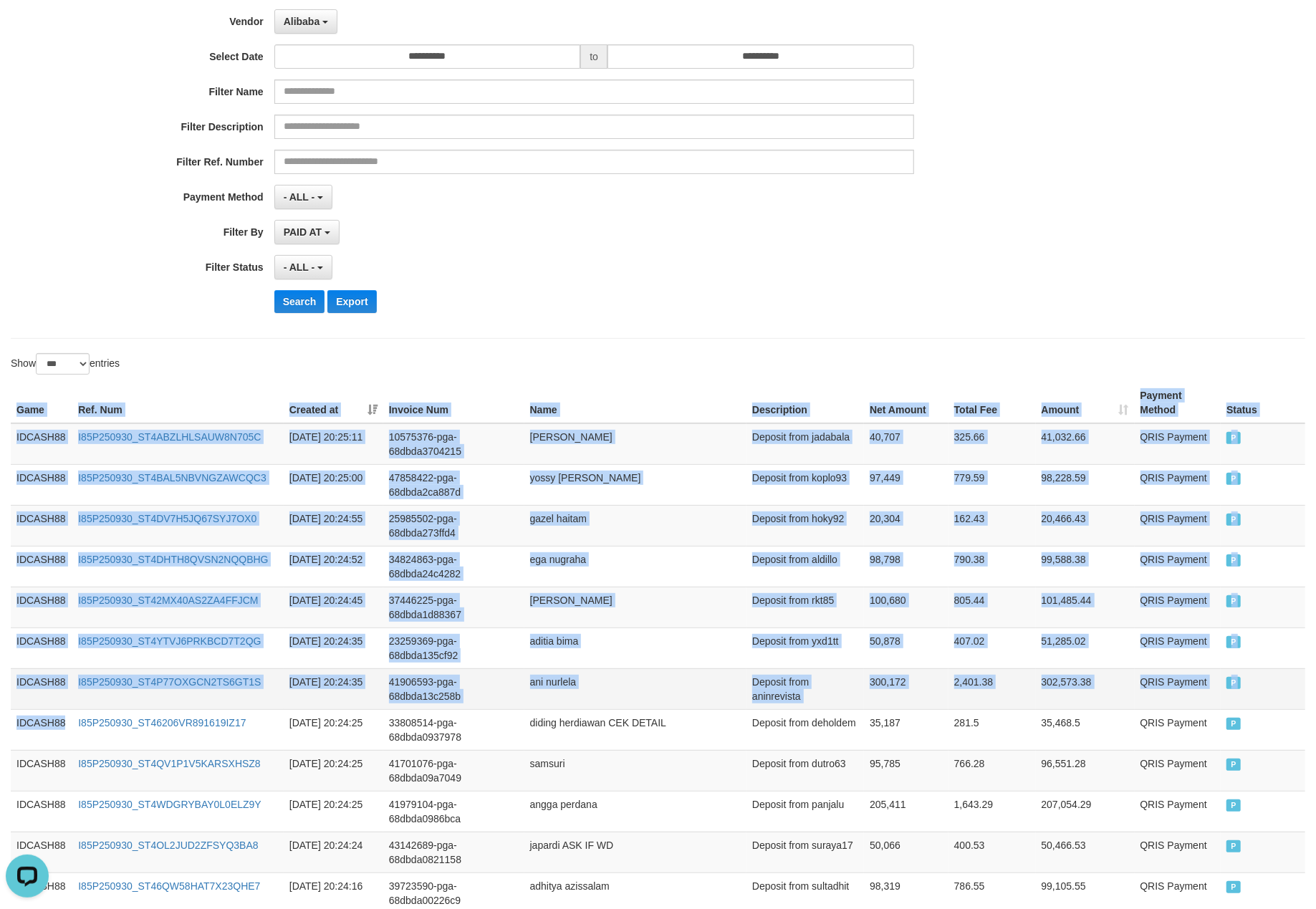
scroll to position [517, 0]
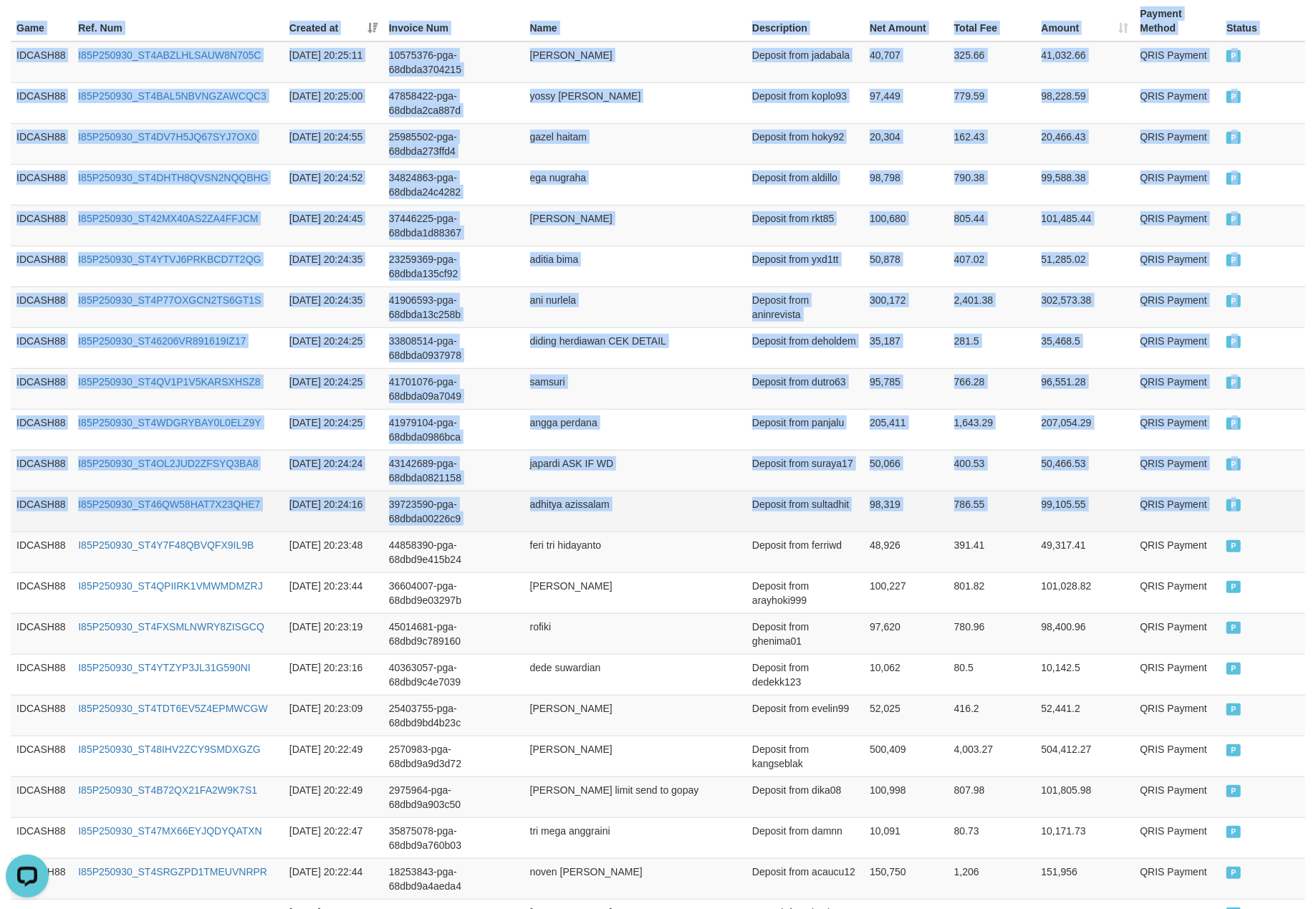
click at [1255, 518] on td "P" at bounding box center [1262, 511] width 85 height 40
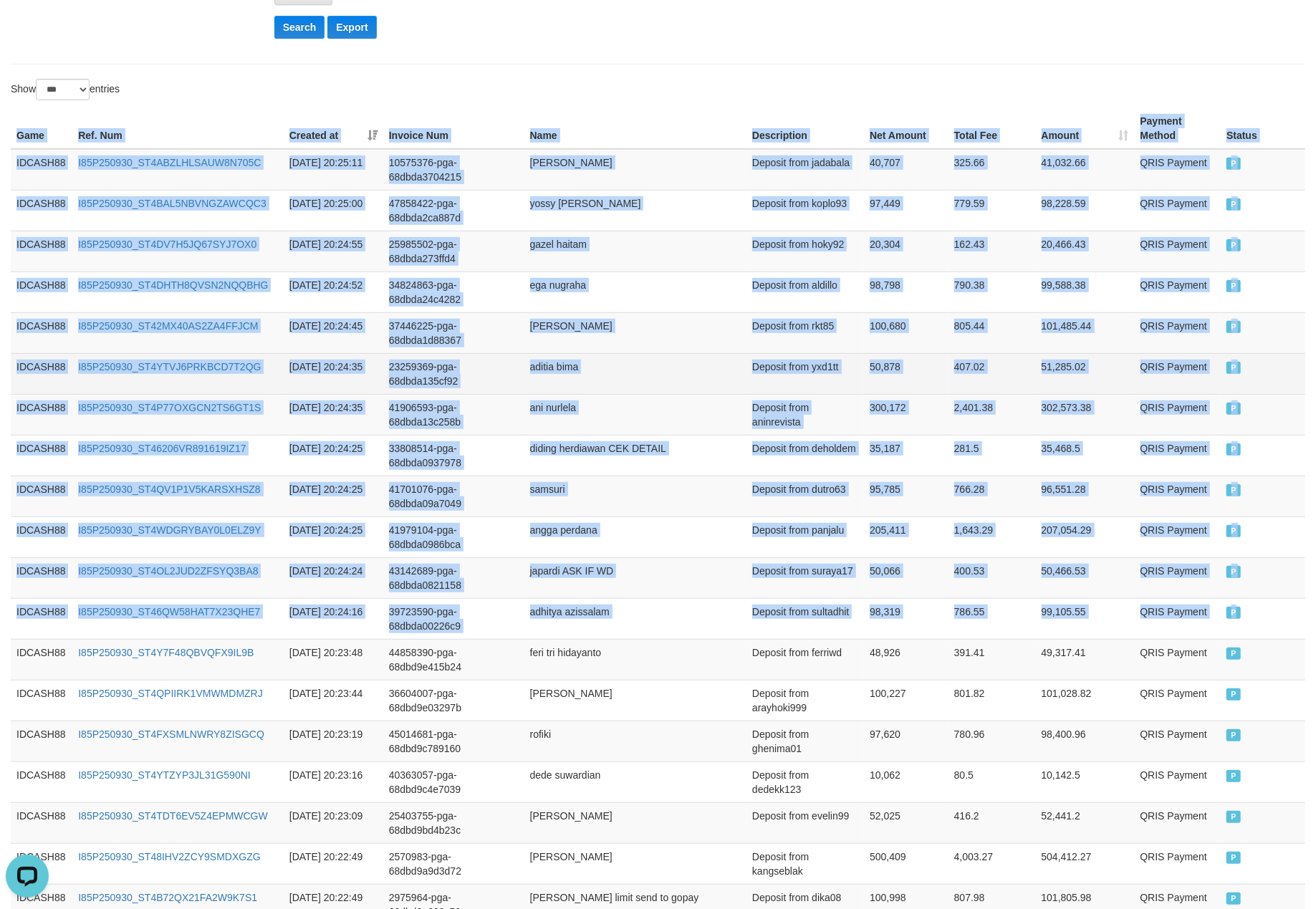
scroll to position [40, 0]
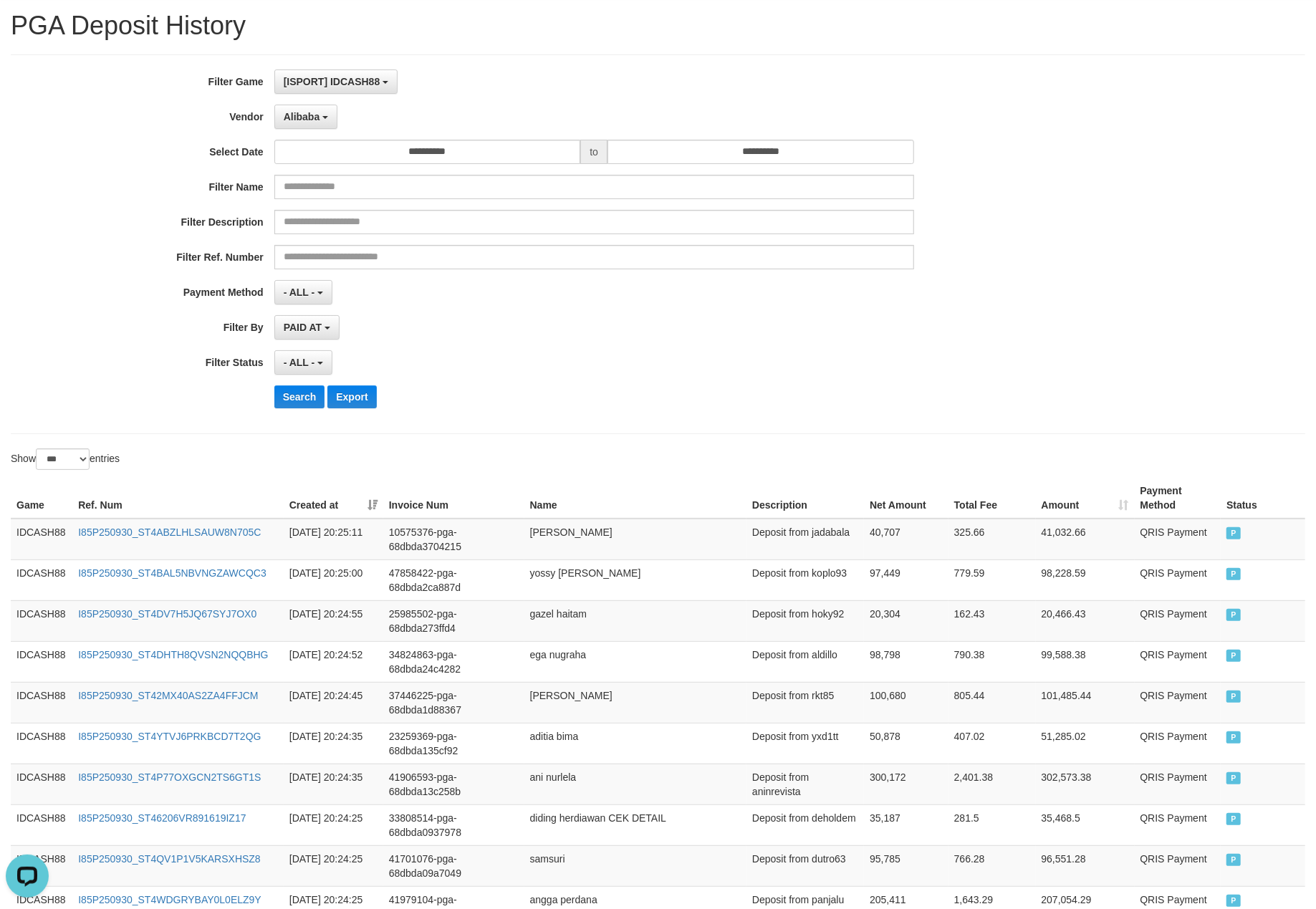
click at [672, 372] on div "- ALL - SELECT ALL - ALL - SELECT STATUS PENDING/UNPAID PAID CANCELED EXPIRED" at bounding box center [594, 362] width 640 height 25
click at [616, 404] on div "Search Export" at bounding box center [685, 397] width 822 height 23
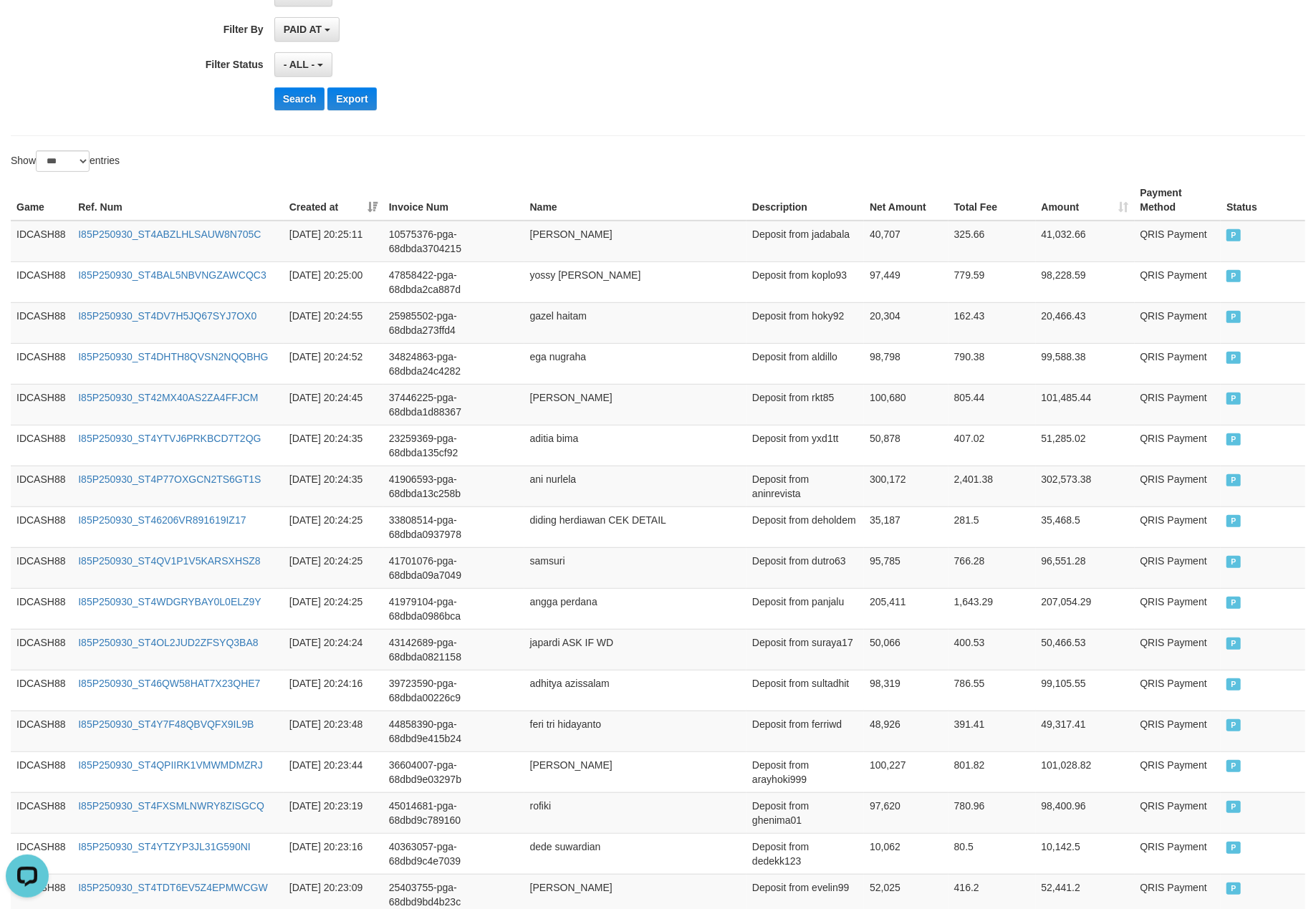
scroll to position [0, 0]
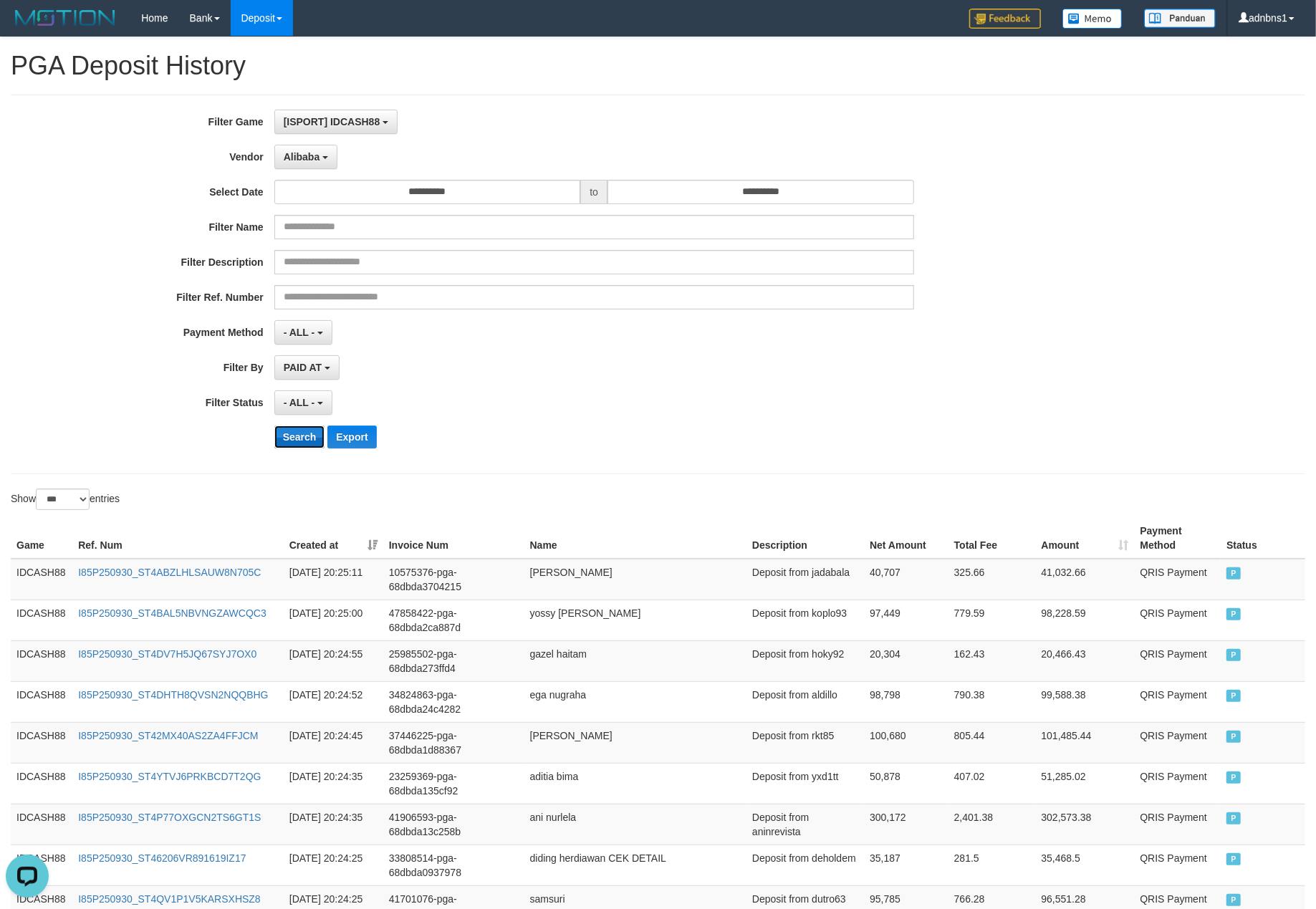
click at [301, 443] on button "Search" at bounding box center [299, 437] width 51 height 23
click at [732, 405] on div "- ALL - SELECT ALL - ALL - SELECT STATUS PENDING/UNPAID PAID CANCELED EXPIRED" at bounding box center [594, 403] width 640 height 25
click at [290, 438] on button "Search" at bounding box center [299, 437] width 51 height 23
click at [602, 396] on div "- ALL - SELECT ALL - ALL - SELECT STATUS PENDING/UNPAID PAID CANCELED EXPIRED" at bounding box center [594, 403] width 640 height 25
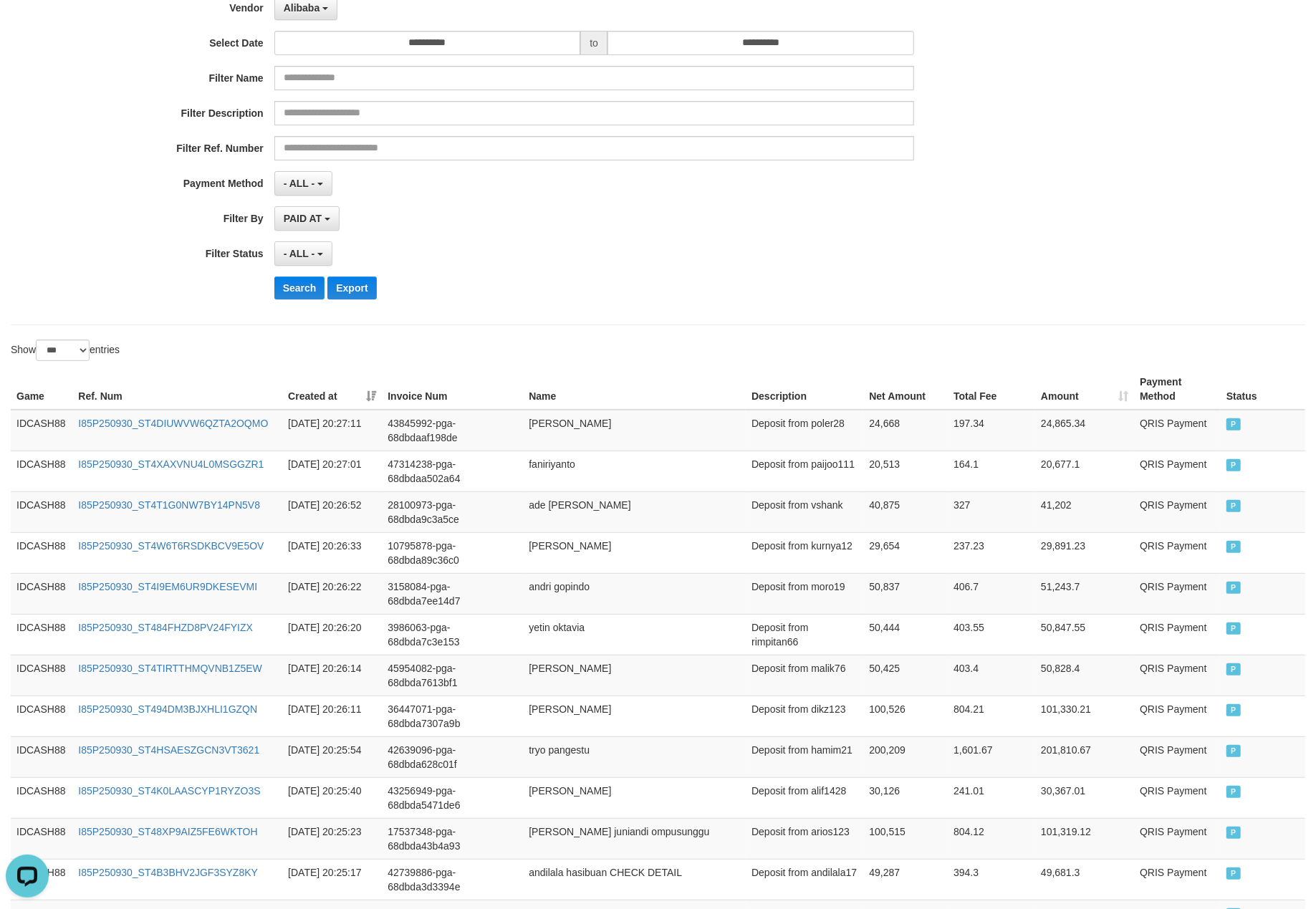
scroll to position [138, 0]
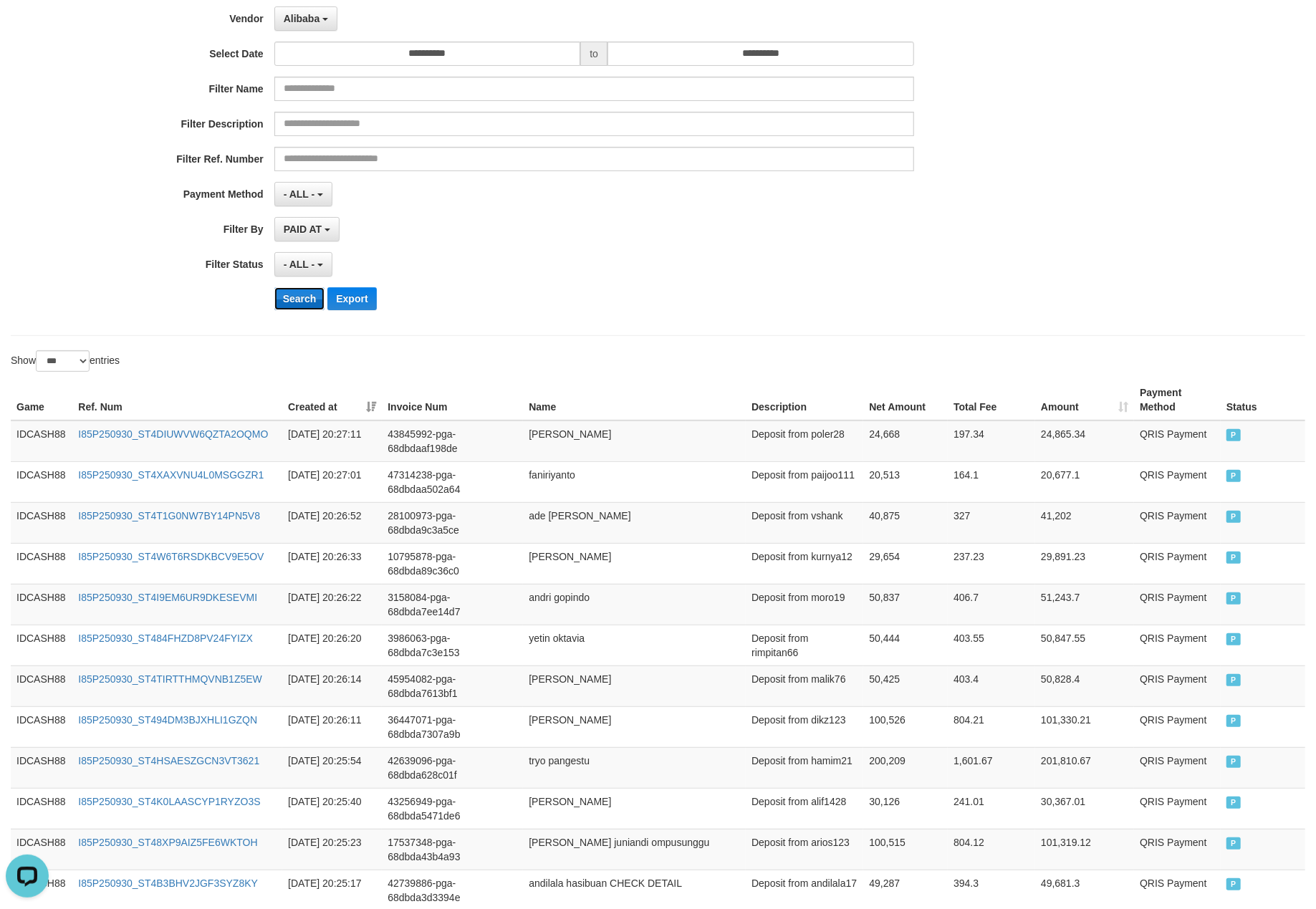
click at [302, 304] on button "Search" at bounding box center [299, 299] width 51 height 23
click at [679, 289] on div "Search Export" at bounding box center [685, 299] width 822 height 23
click at [298, 304] on button "Search" at bounding box center [299, 299] width 51 height 23
click at [639, 304] on div "Search Export" at bounding box center [685, 299] width 822 height 23
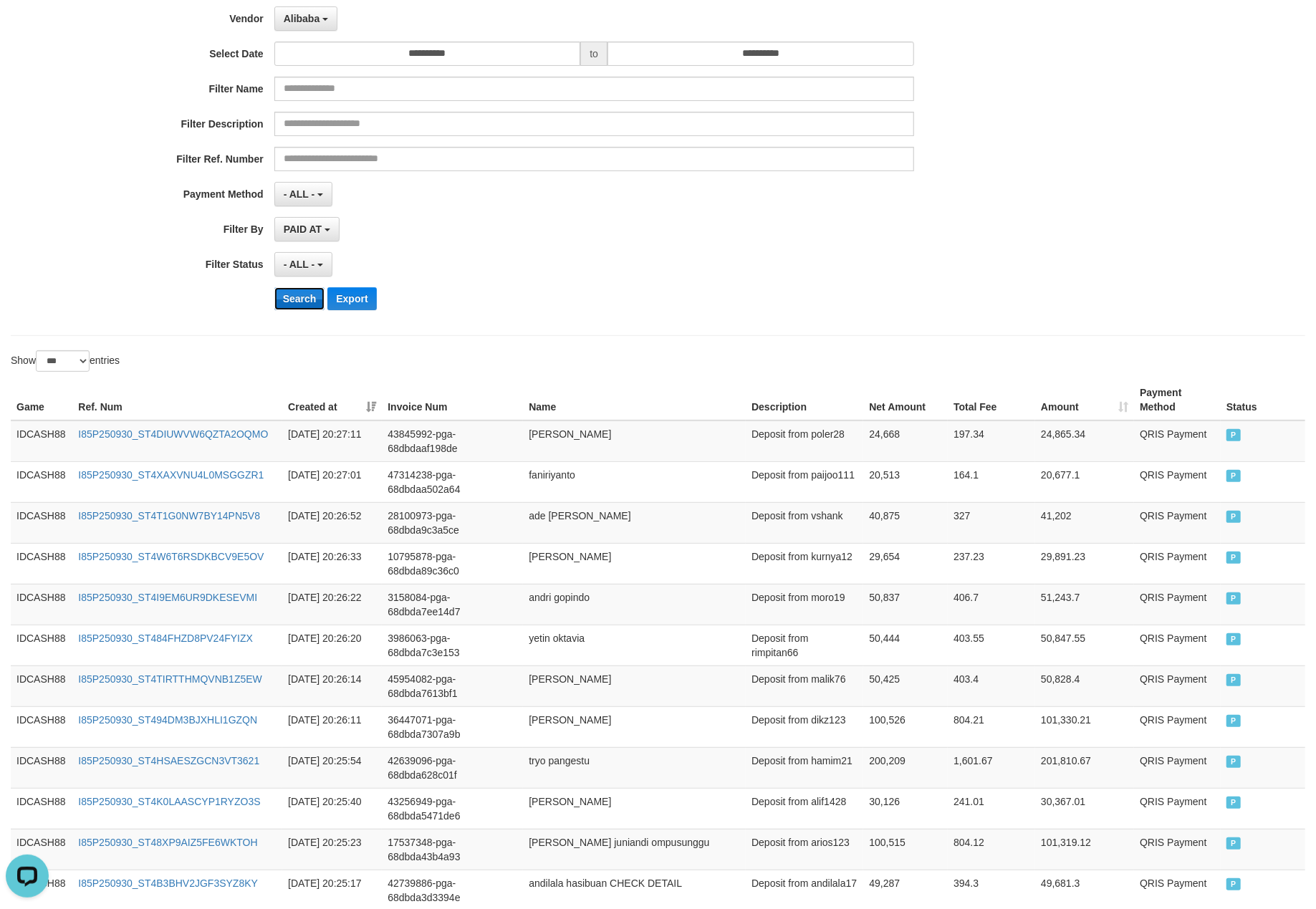
click at [298, 304] on button "Search" at bounding box center [299, 299] width 51 height 23
click at [492, 286] on div "**********" at bounding box center [548, 145] width 1096 height 349
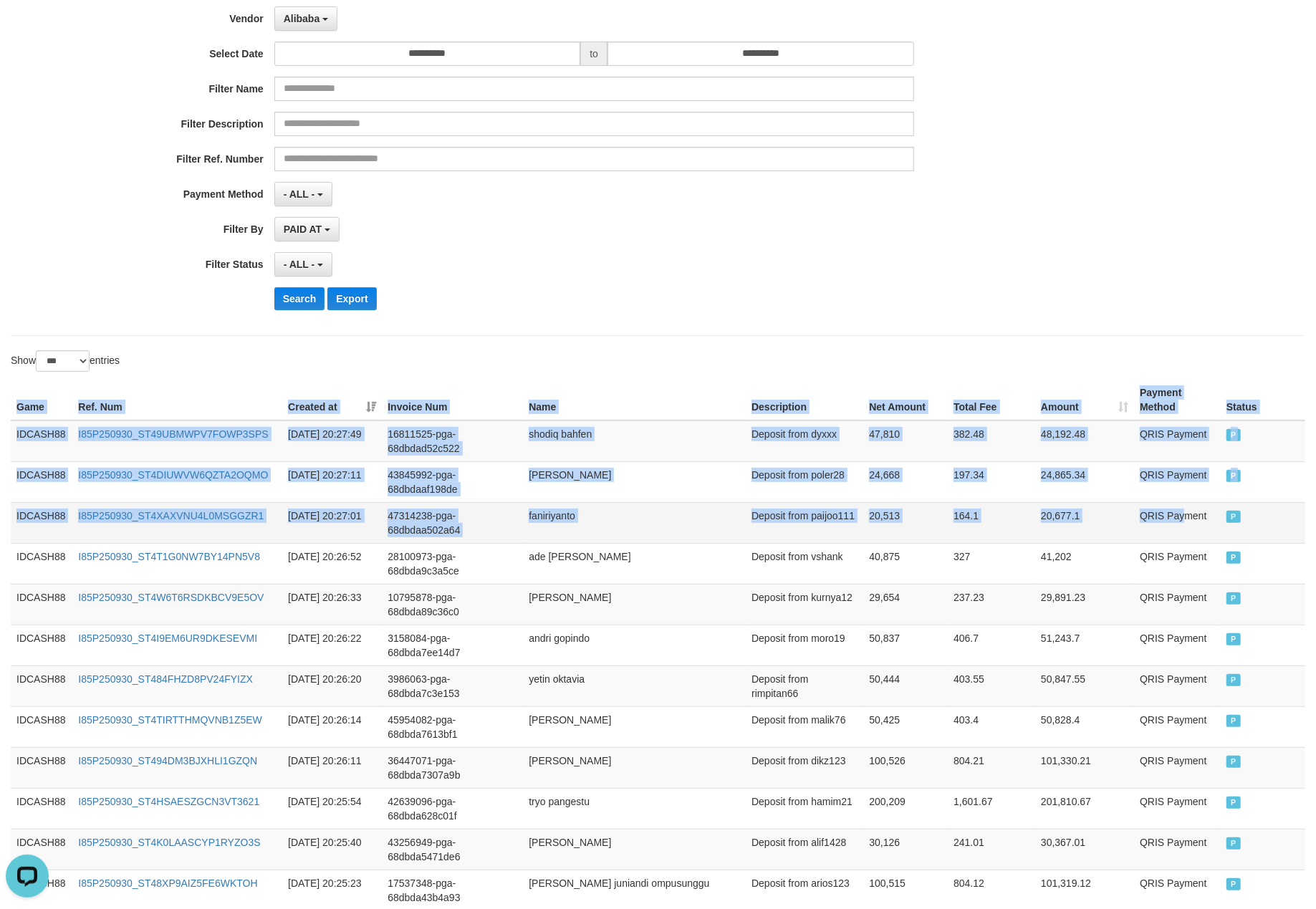
drag, startPoint x: 9, startPoint y: 398, endPoint x: 1187, endPoint y: 527, distance: 1185.0
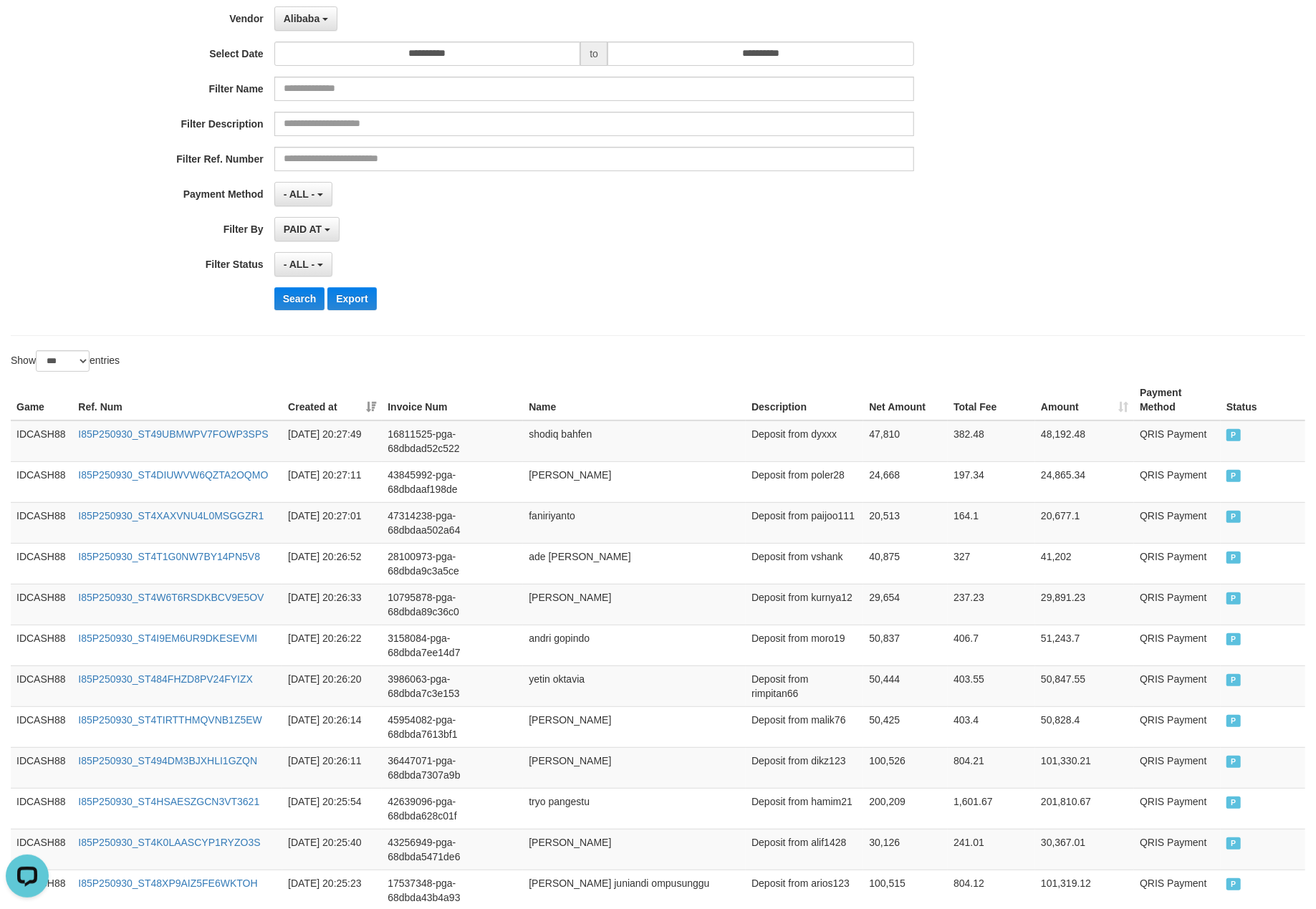
click at [631, 320] on div "**********" at bounding box center [548, 145] width 1096 height 349
click at [288, 298] on button "Search" at bounding box center [299, 299] width 51 height 23
click at [625, 260] on div "- ALL - SELECT ALL - ALL - SELECT STATUS PENDING/UNPAID PAID CANCELED EXPIRED" at bounding box center [594, 265] width 640 height 25
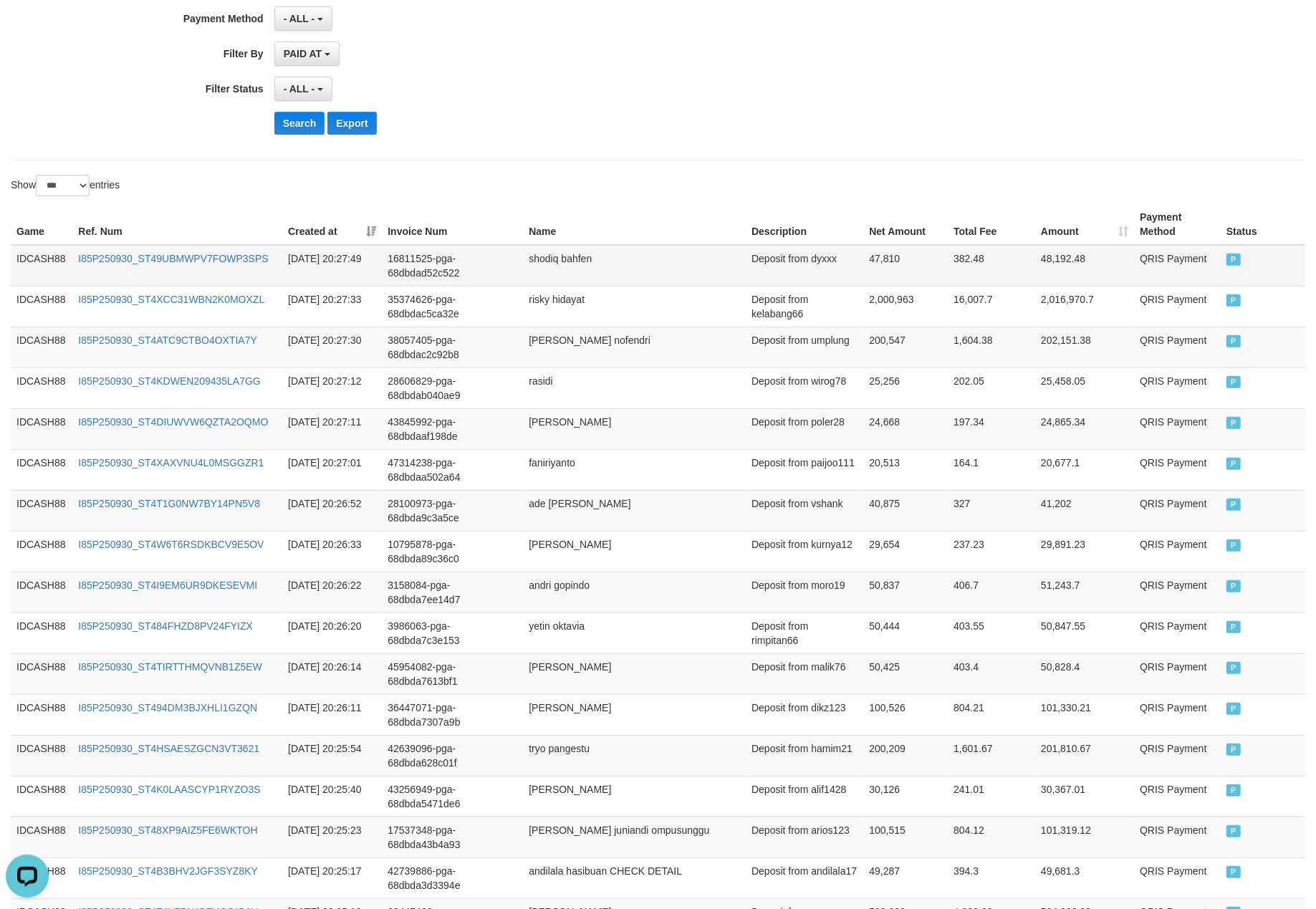
scroll to position [330, 0]
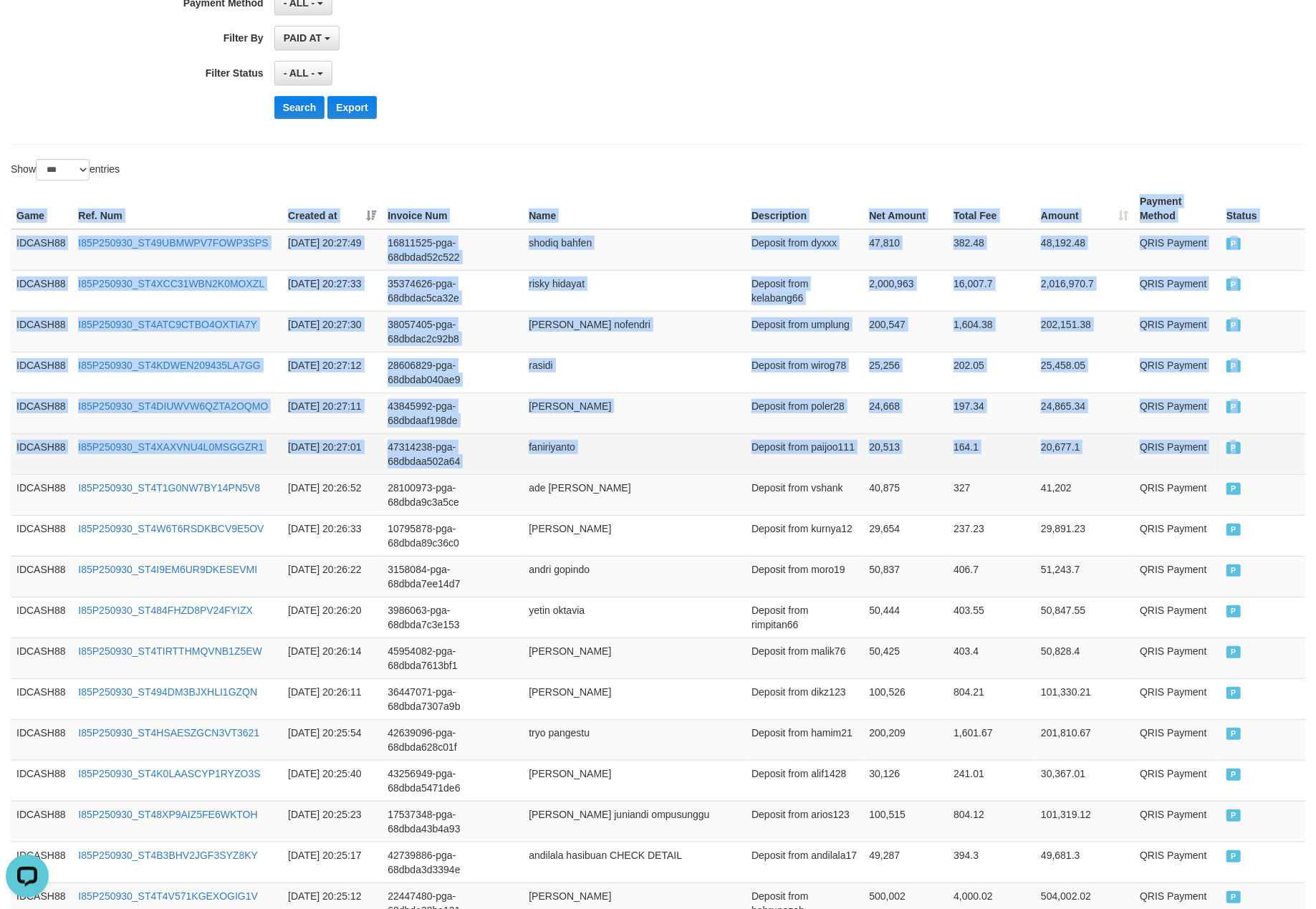
drag, startPoint x: 9, startPoint y: 206, endPoint x: 1281, endPoint y: 476, distance: 1300.3
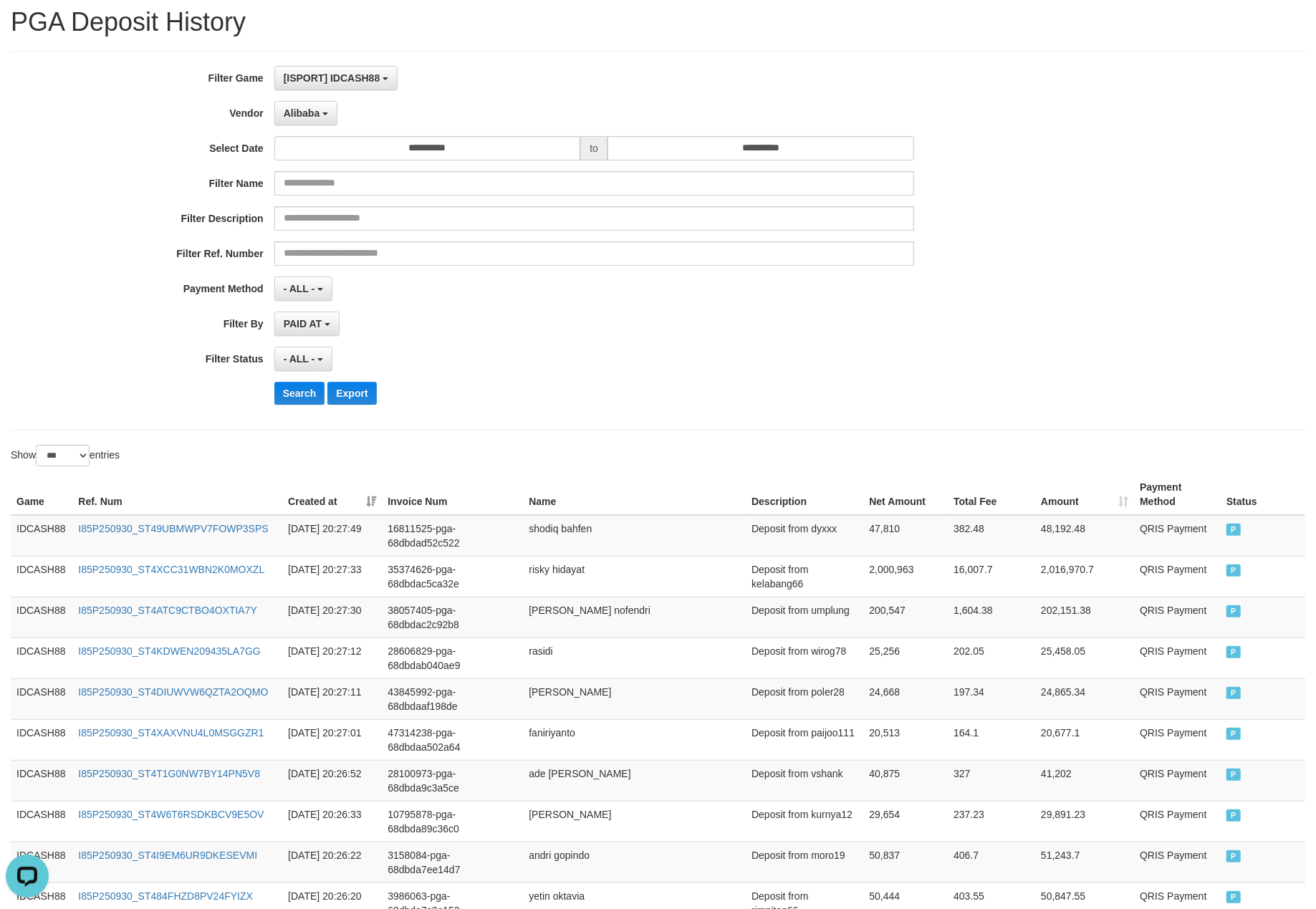
scroll to position [43, 0]
click at [560, 424] on div "**********" at bounding box center [658, 241] width 1294 height 380
click at [290, 400] on button "Search" at bounding box center [299, 394] width 51 height 23
click at [625, 353] on div "- ALL - SELECT ALL - ALL - SELECT STATUS PENDING/UNPAID PAID CANCELED EXPIRED" at bounding box center [594, 359] width 640 height 25
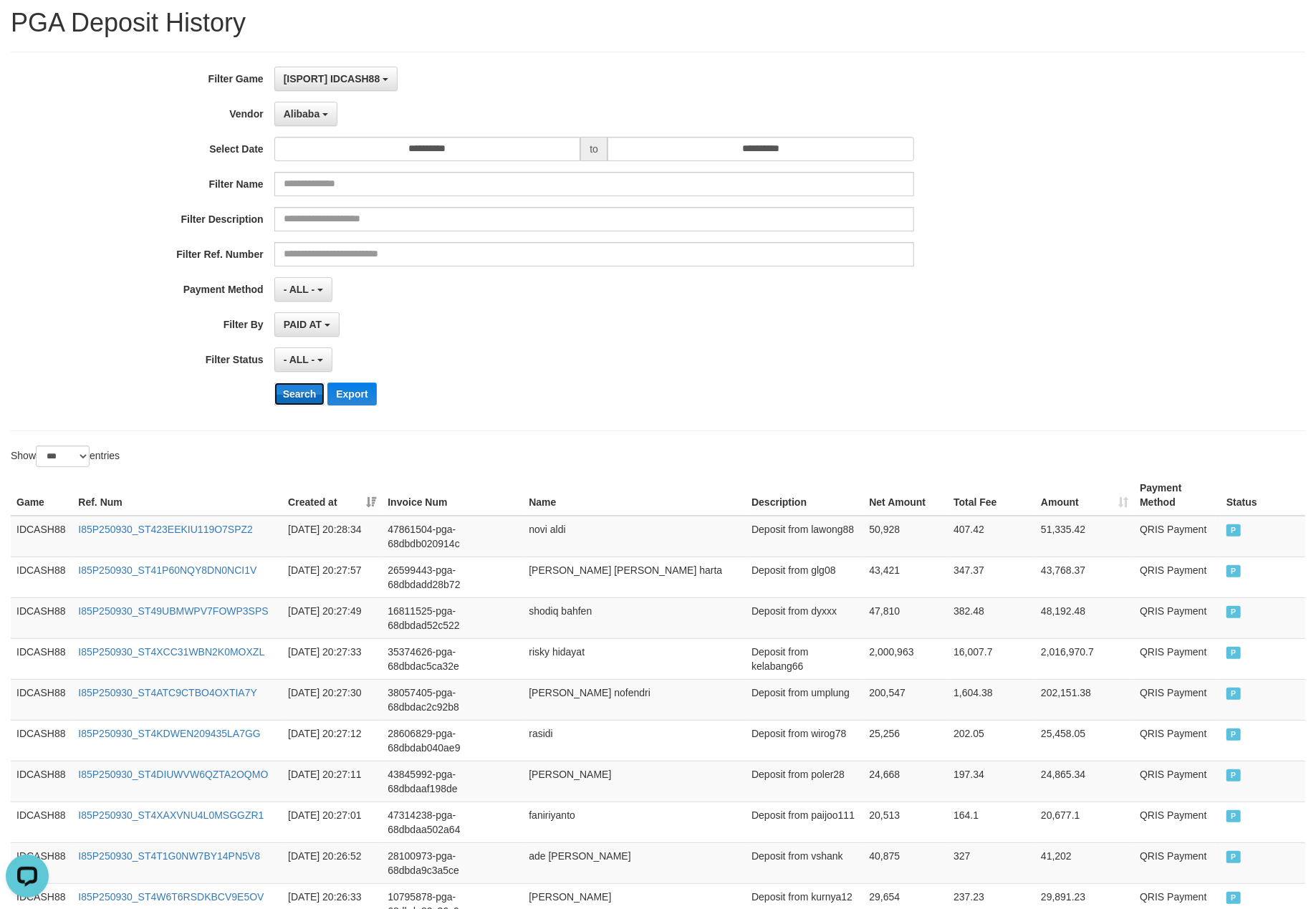
click at [309, 406] on button "Search" at bounding box center [299, 394] width 51 height 23
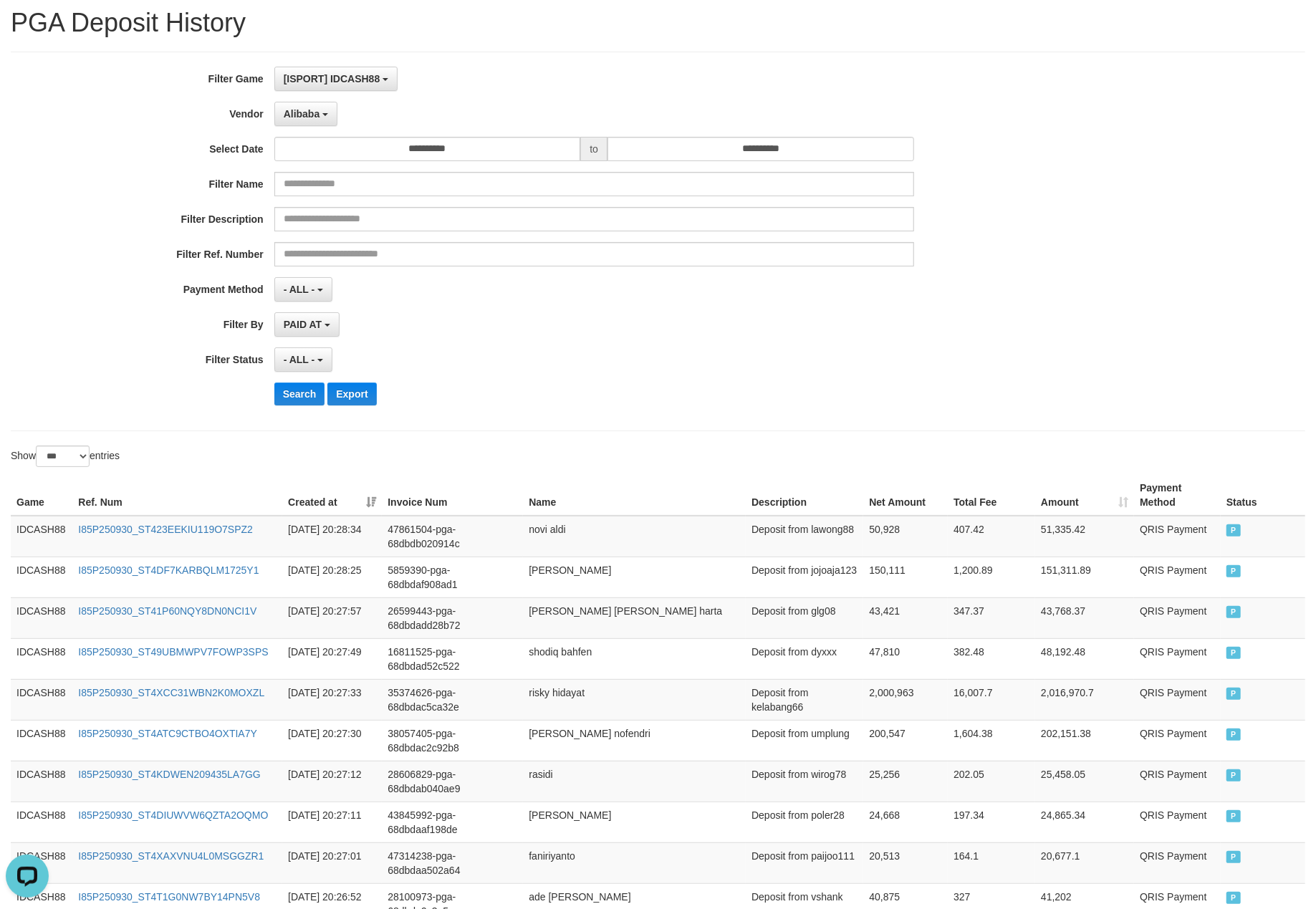
click at [589, 367] on div "- ALL - SELECT ALL - ALL - SELECT STATUS PENDING/UNPAID PAID CANCELED EXPIRED" at bounding box center [594, 359] width 640 height 25
click at [296, 406] on button "Search" at bounding box center [299, 394] width 51 height 23
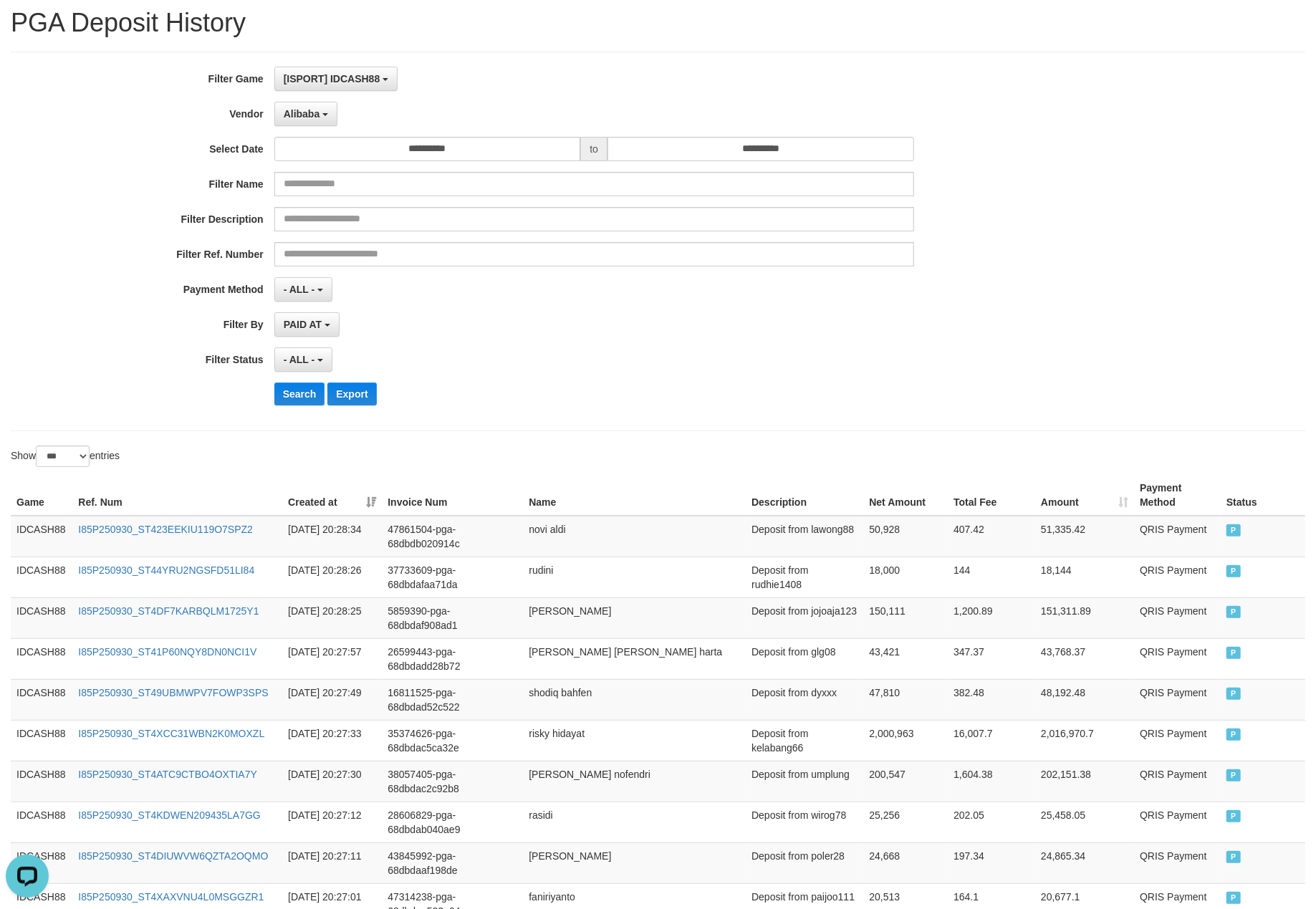
click at [613, 367] on div "- ALL - SELECT ALL - ALL - SELECT STATUS PENDING/UNPAID PAID CANCELED EXPIRED" at bounding box center [594, 359] width 640 height 25
click at [295, 394] on button "Search" at bounding box center [299, 394] width 51 height 23
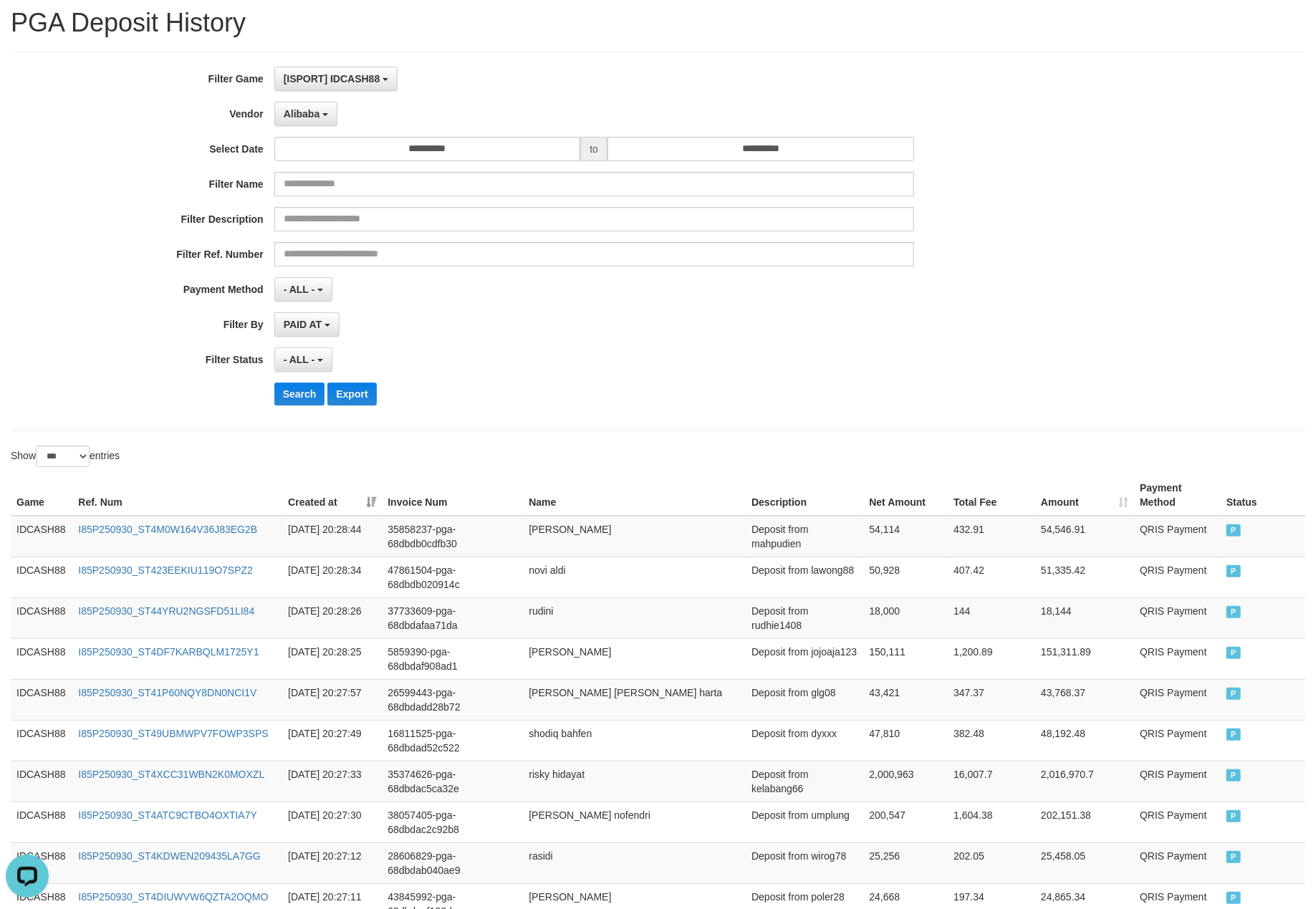
click at [631, 367] on div "- ALL - SELECT ALL - ALL - SELECT STATUS PENDING/UNPAID PAID CANCELED EXPIRED" at bounding box center [594, 359] width 640 height 25
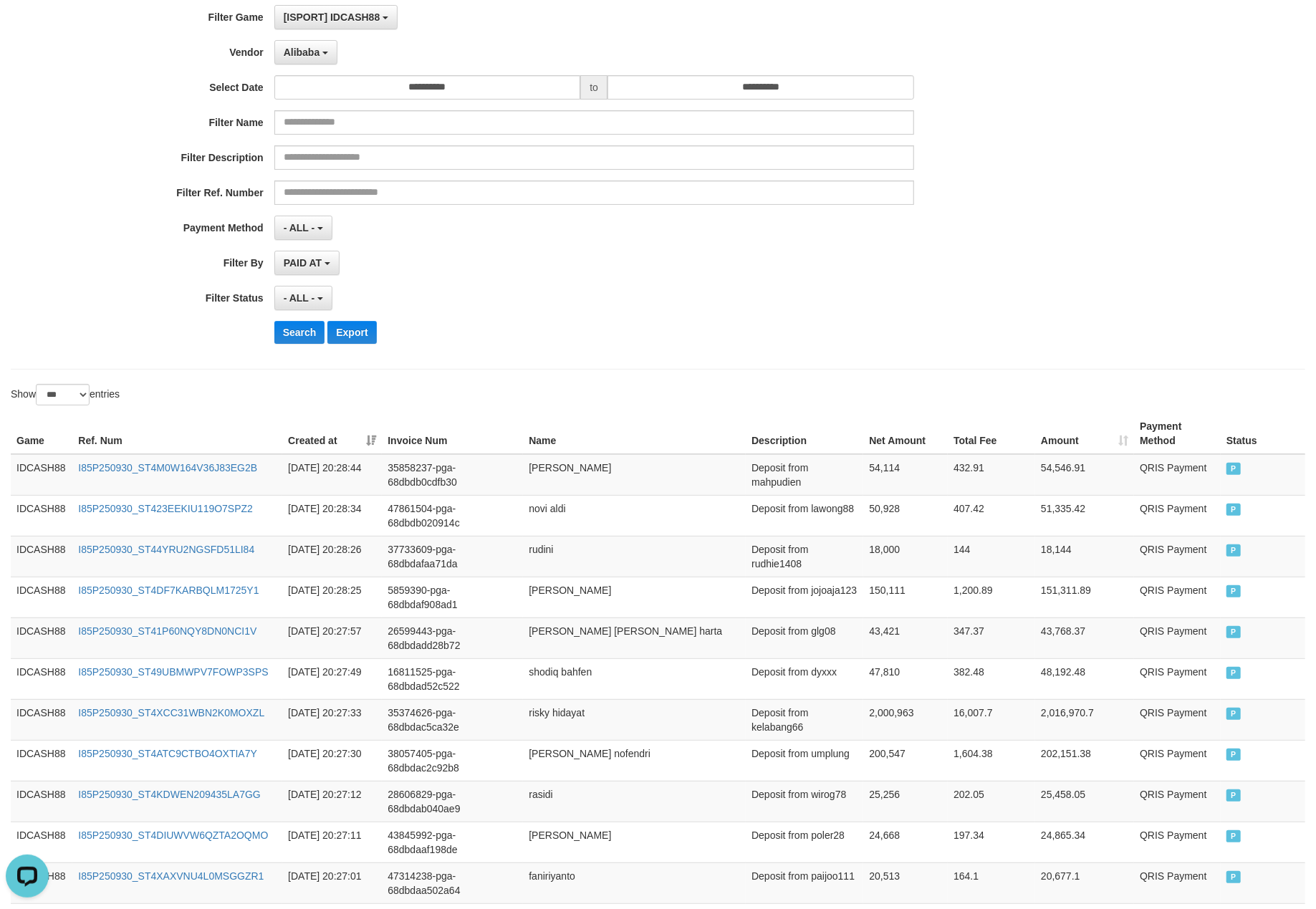
scroll to position [138, 0]
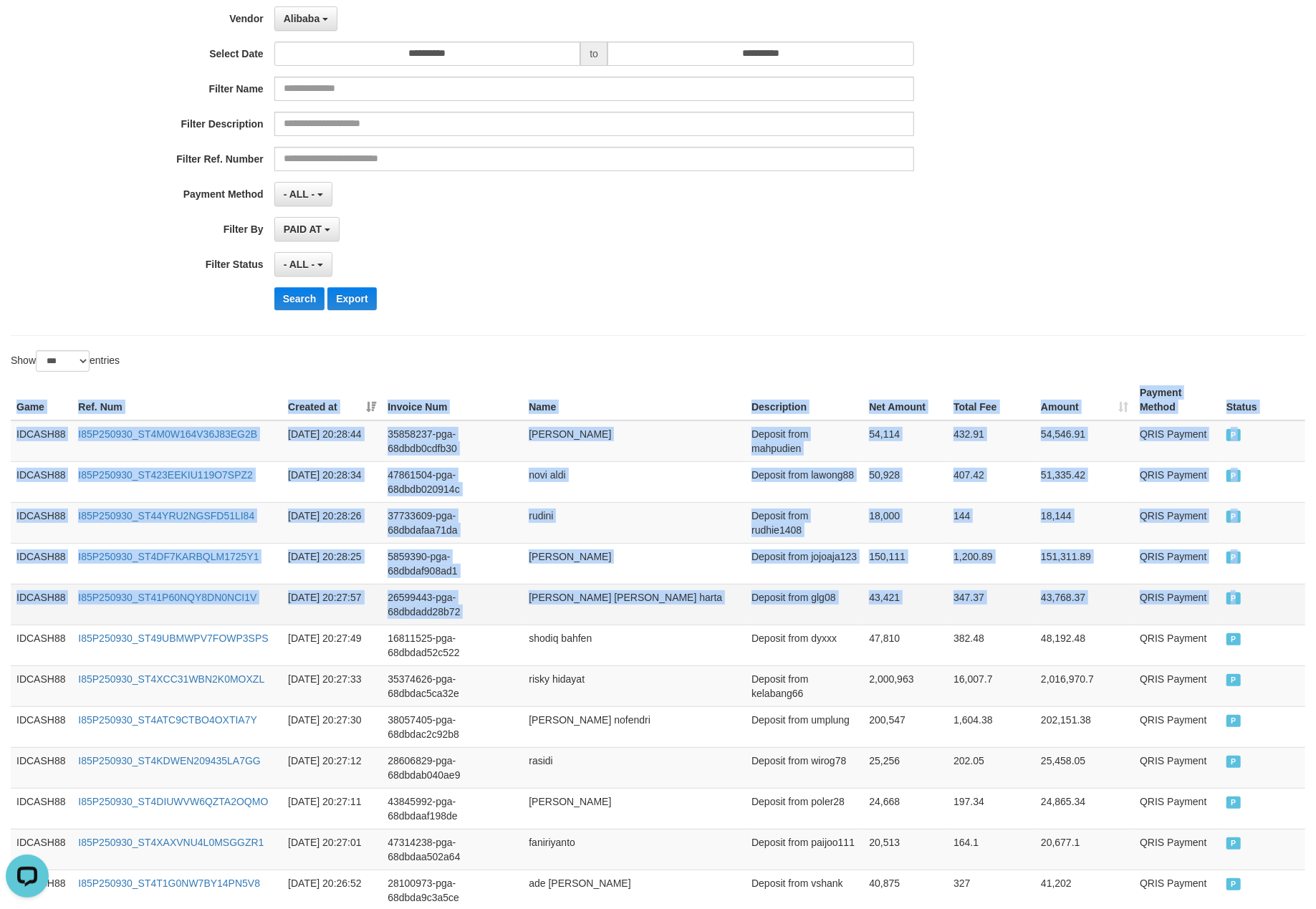
drag, startPoint x: 18, startPoint y: 403, endPoint x: 1252, endPoint y: 586, distance: 1247.5
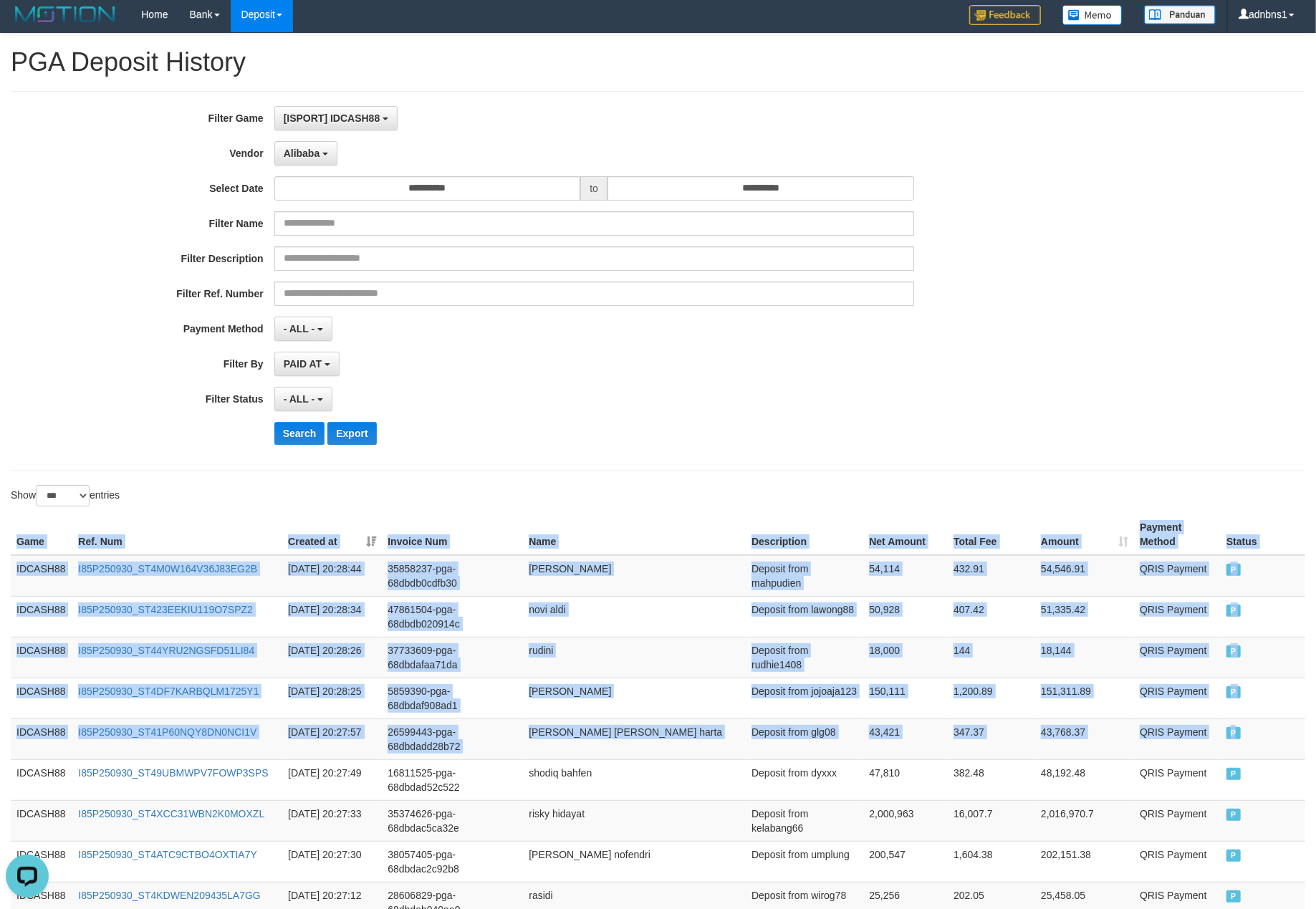
scroll to position [0, 0]
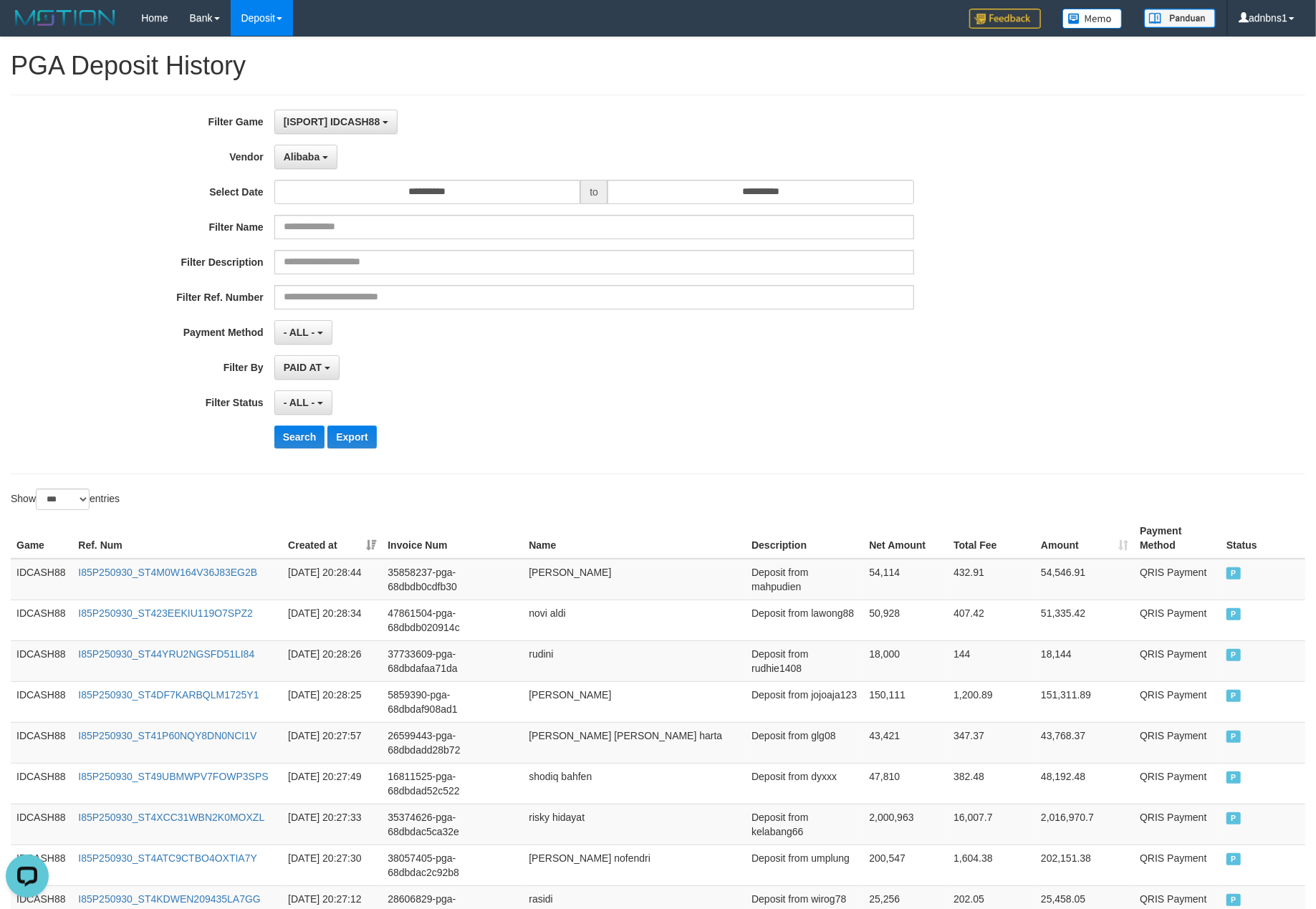
click at [597, 414] on div "- ALL - SELECT ALL - ALL - SELECT STATUS PENDING/UNPAID PAID CANCELED EXPIRED" at bounding box center [594, 403] width 640 height 25
click at [288, 432] on button "Search" at bounding box center [299, 437] width 51 height 23
click at [665, 443] on div "Search Export" at bounding box center [685, 437] width 822 height 23
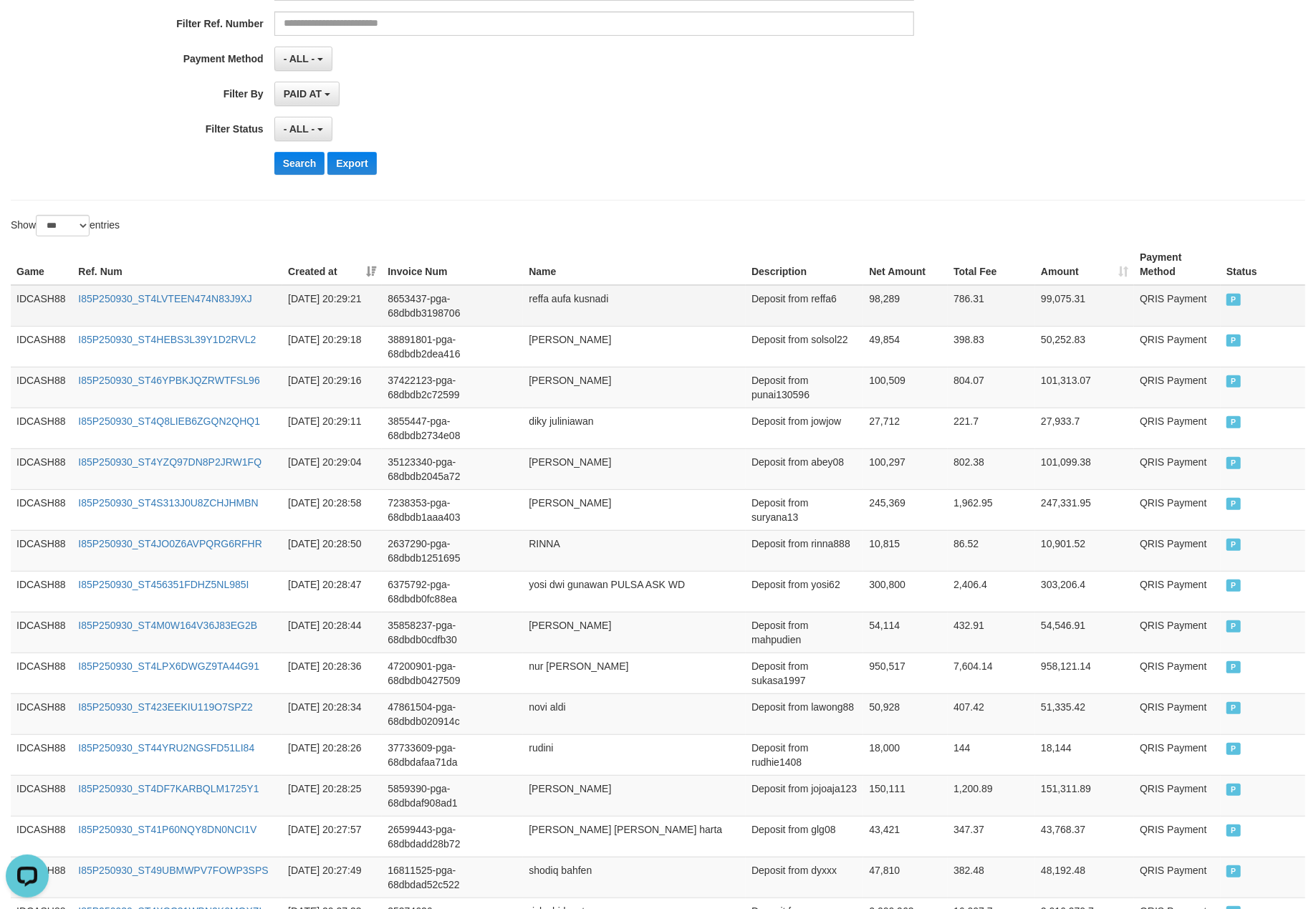
scroll to position [272, 0]
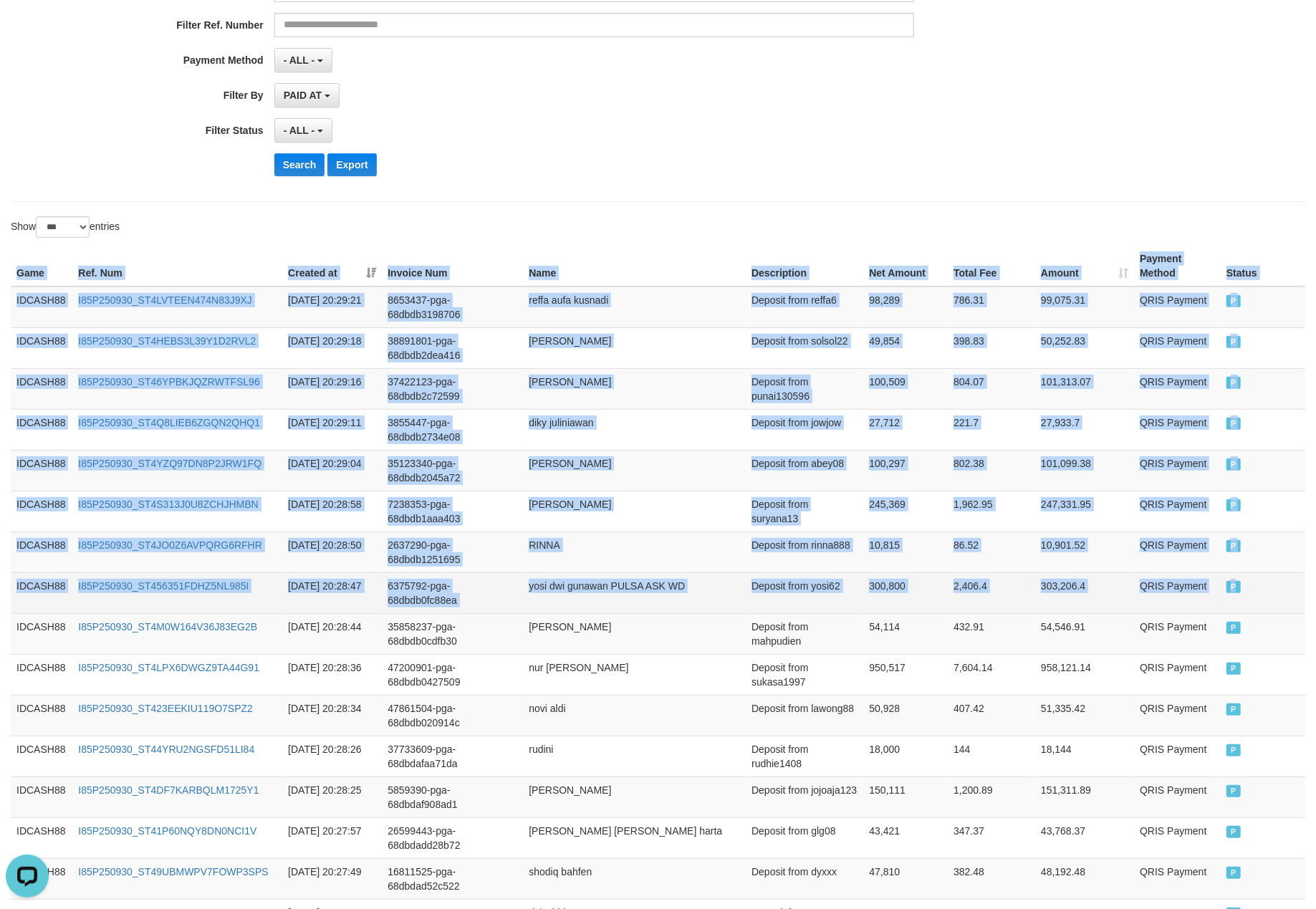
drag, startPoint x: 4, startPoint y: 273, endPoint x: 1252, endPoint y: 599, distance: 1289.9
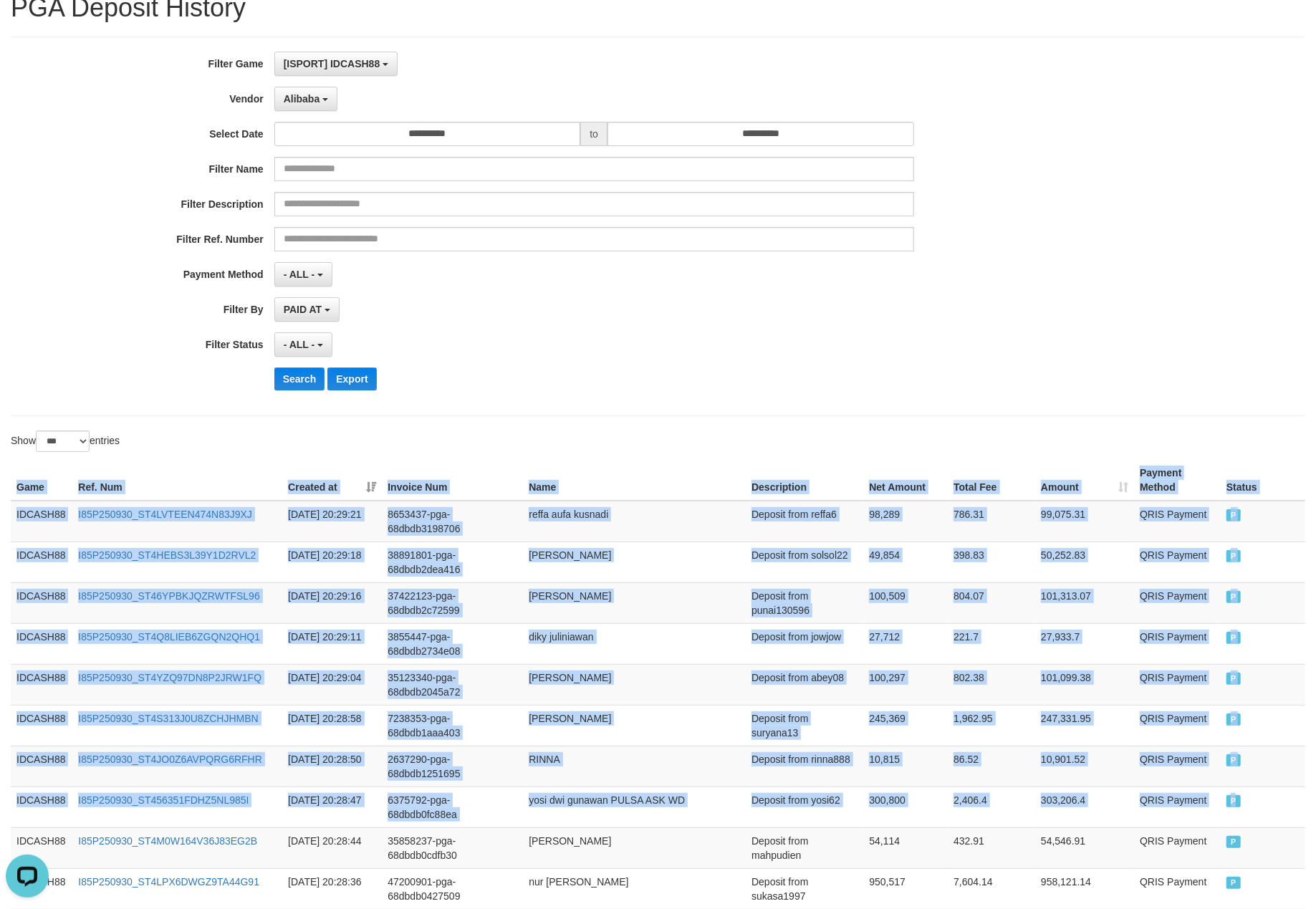
scroll to position [0, 0]
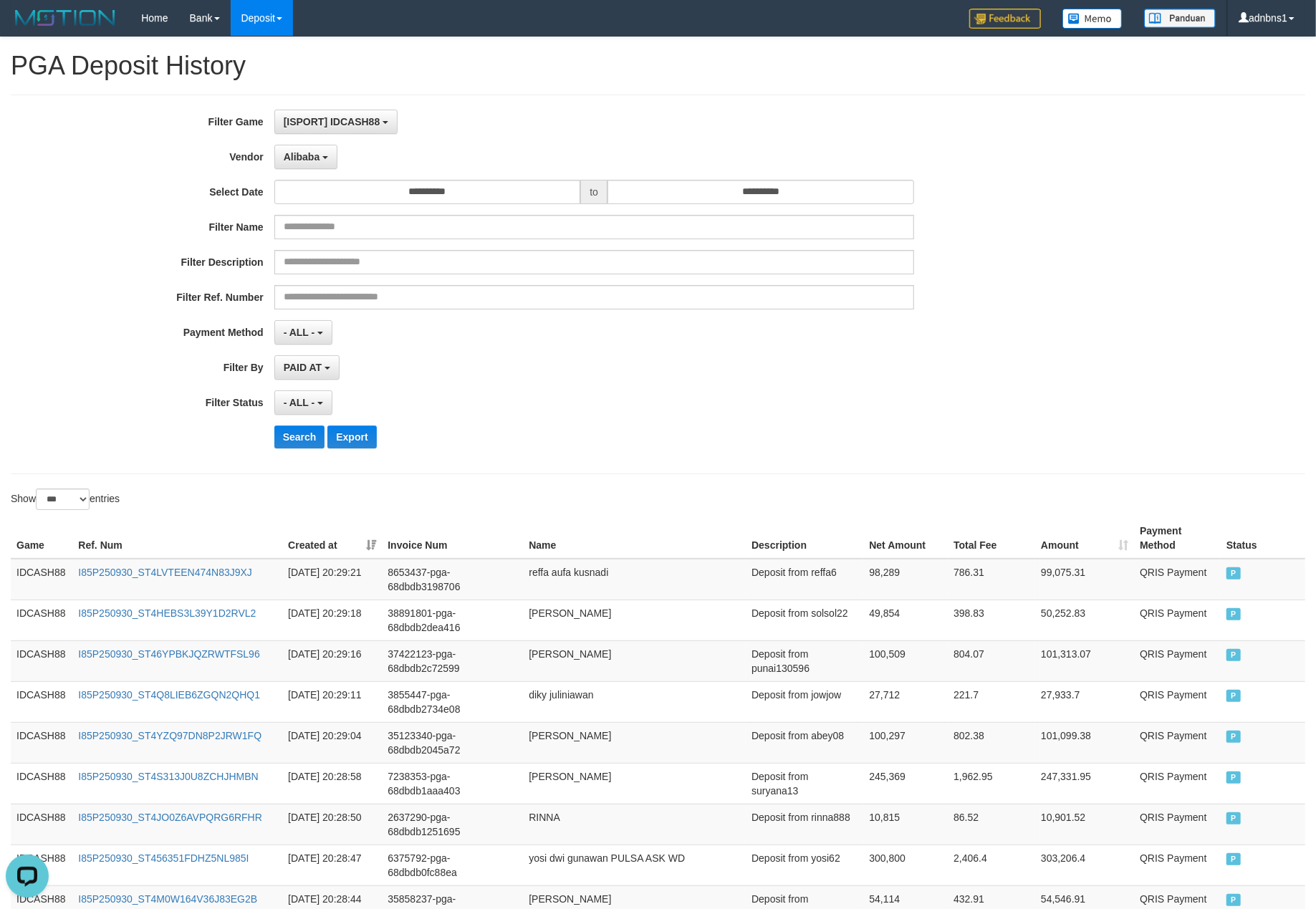
click at [662, 406] on div "- ALL - SELECT ALL - ALL - SELECT STATUS PENDING/UNPAID PAID CANCELED EXPIRED" at bounding box center [594, 403] width 640 height 25
click at [311, 448] on button "Search" at bounding box center [299, 437] width 51 height 23
click at [632, 413] on div "- ALL - SELECT ALL - ALL - SELECT STATUS PENDING/UNPAID PAID CANCELED EXPIRED" at bounding box center [594, 403] width 640 height 25
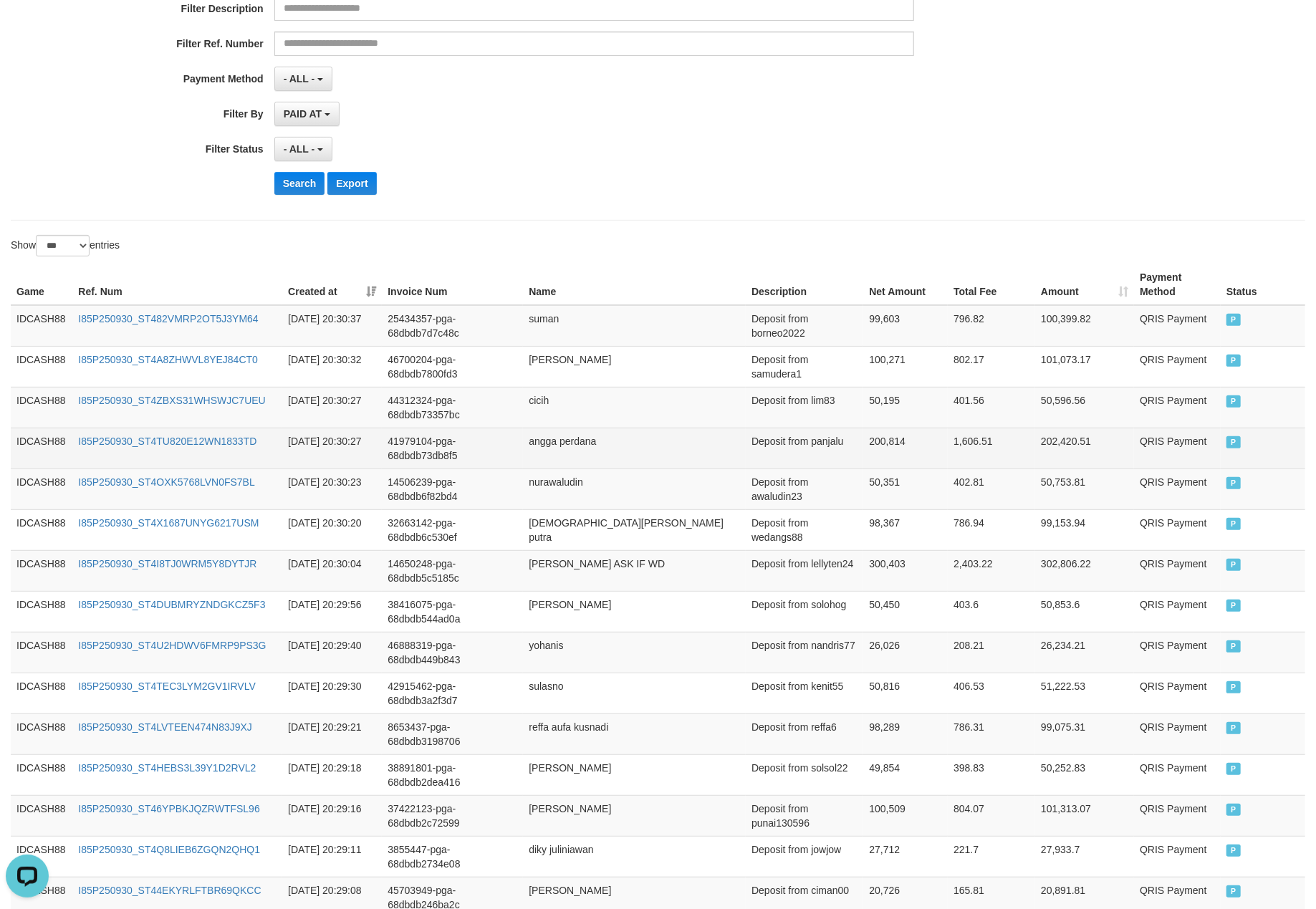
scroll to position [244, 0]
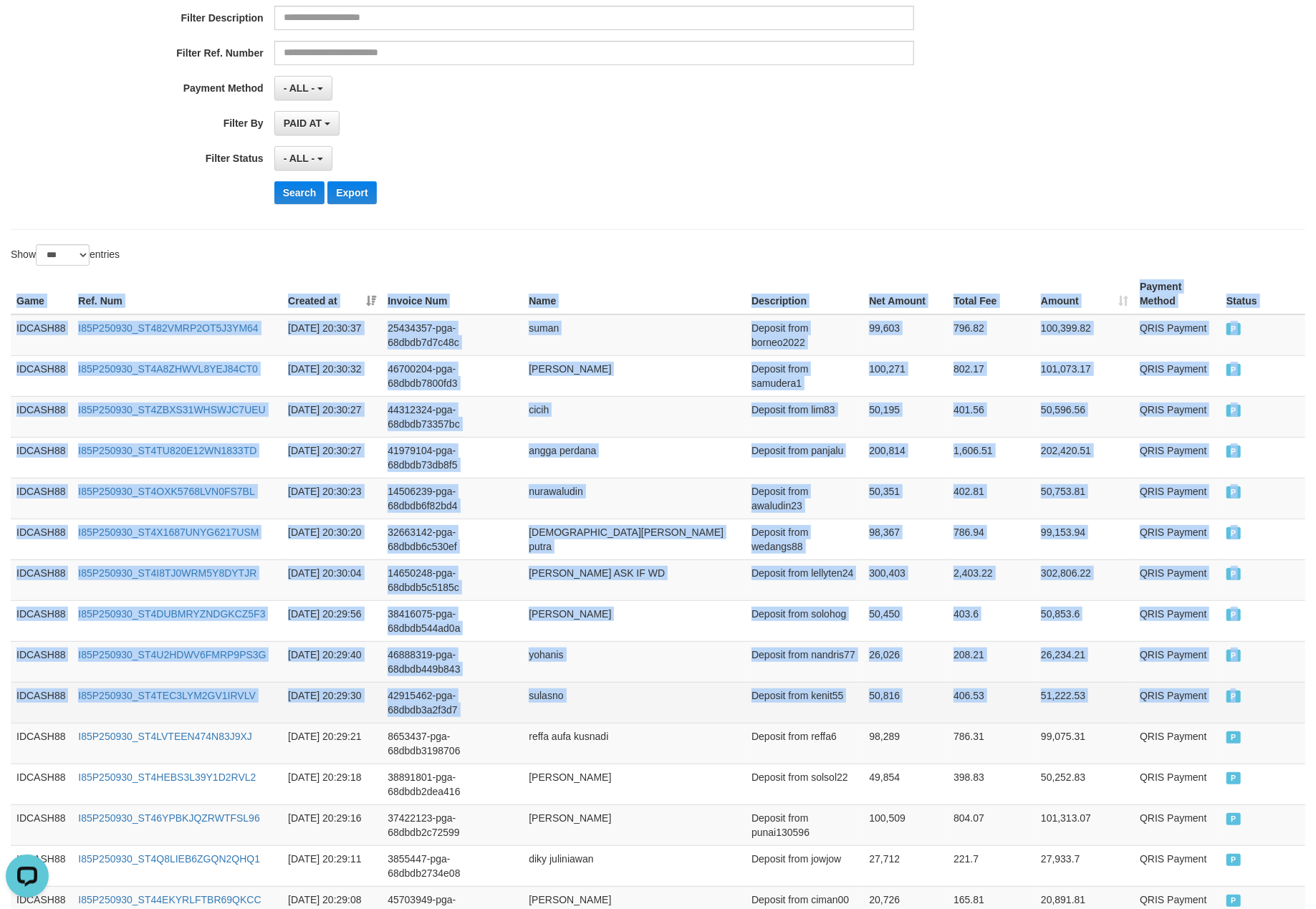
drag, startPoint x: 9, startPoint y: 299, endPoint x: 1290, endPoint y: 699, distance: 1342.0
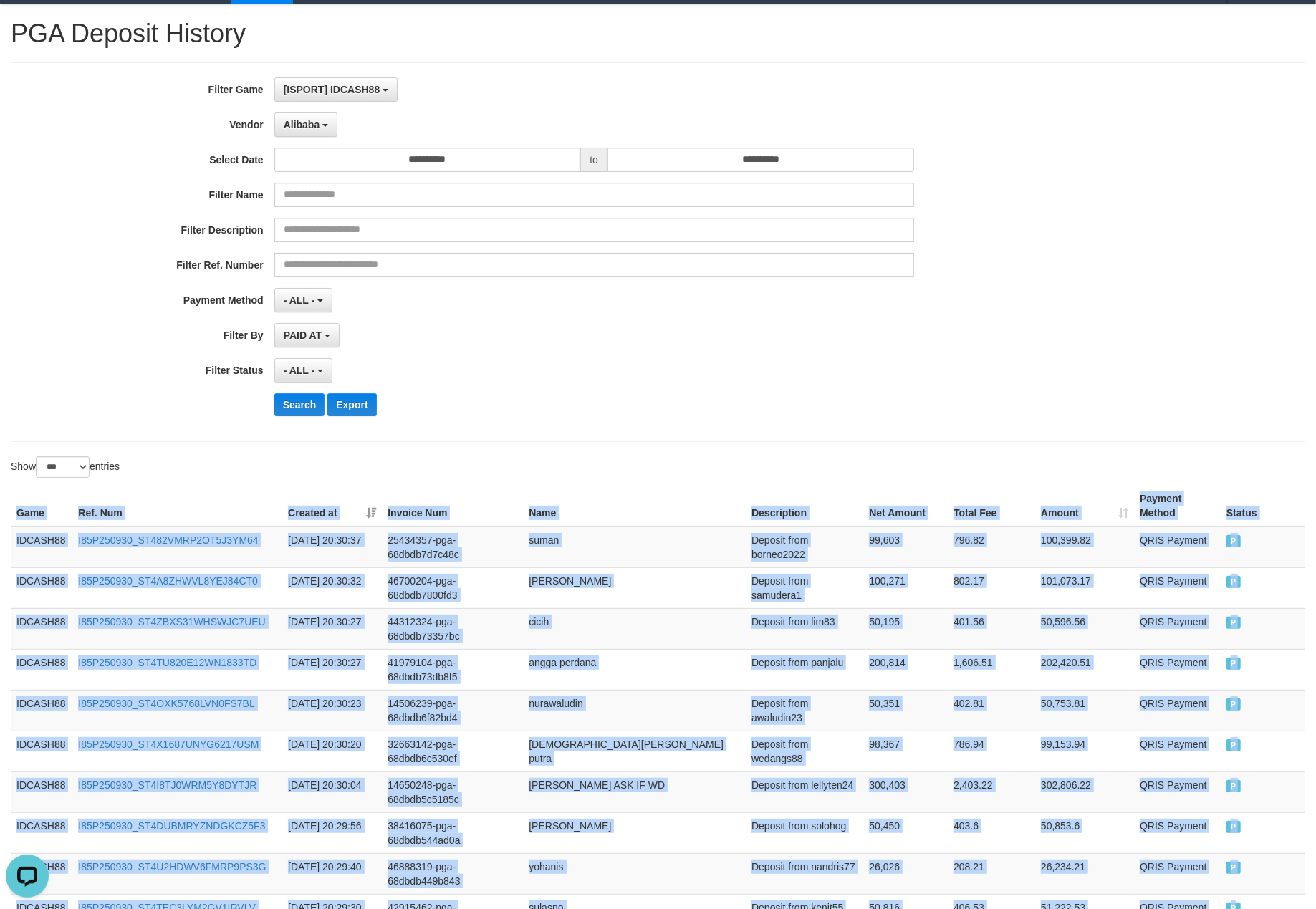
scroll to position [0, 0]
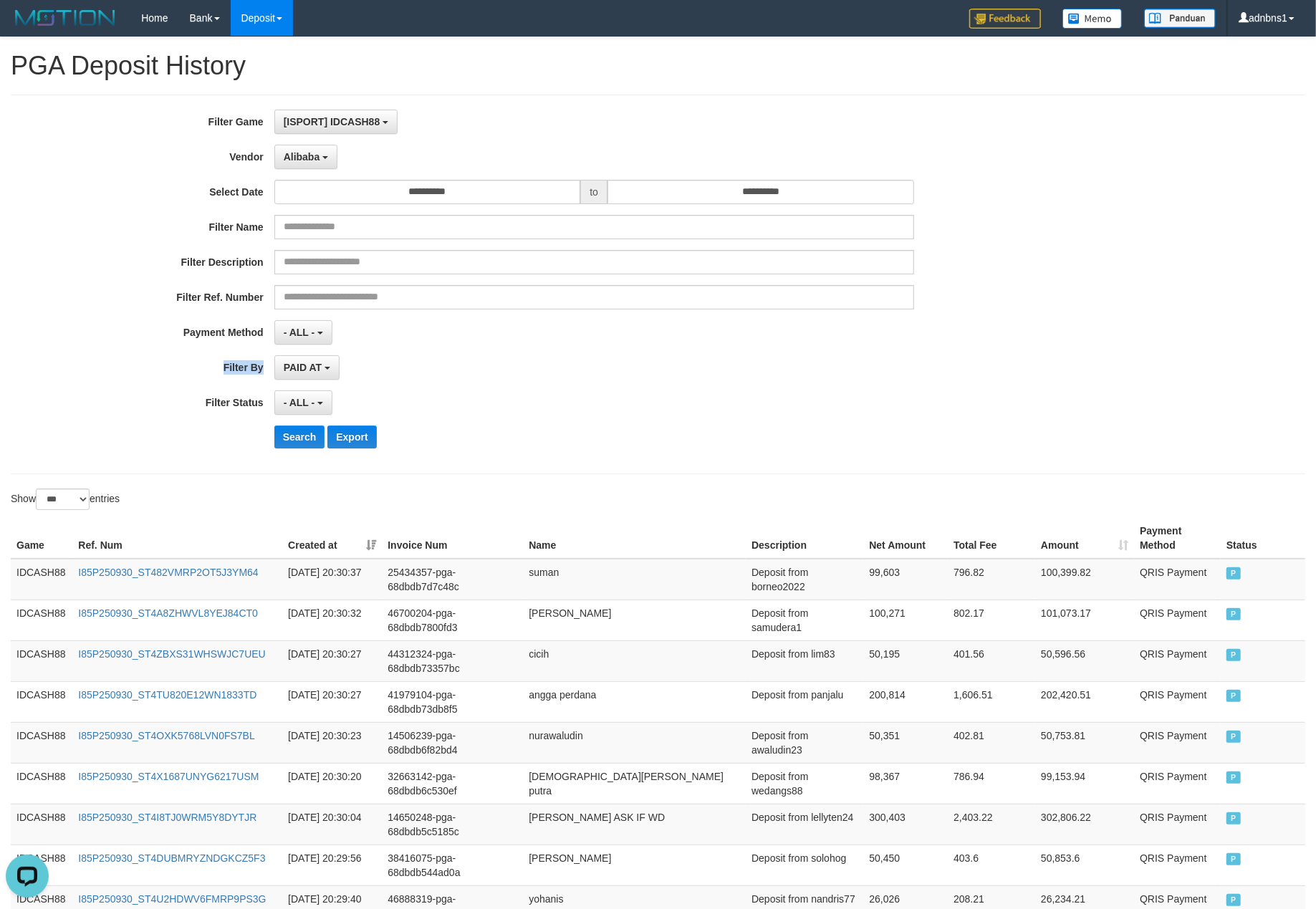
click at [674, 350] on div "**********" at bounding box center [548, 284] width 1096 height 349
click at [293, 448] on button "Search" at bounding box center [299, 437] width 51 height 23
click at [680, 385] on div "**********" at bounding box center [548, 284] width 1096 height 349
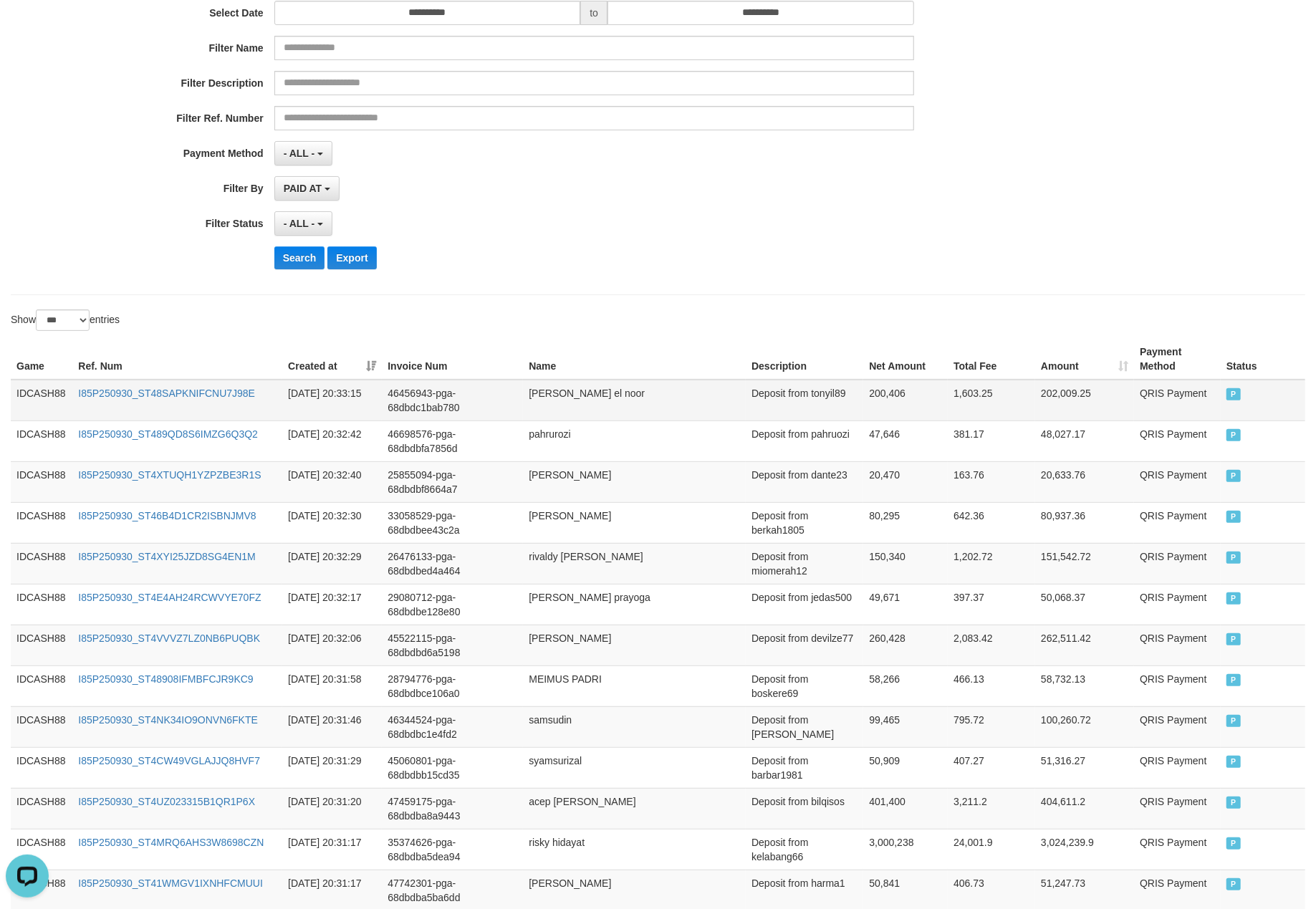
scroll to position [190, 0]
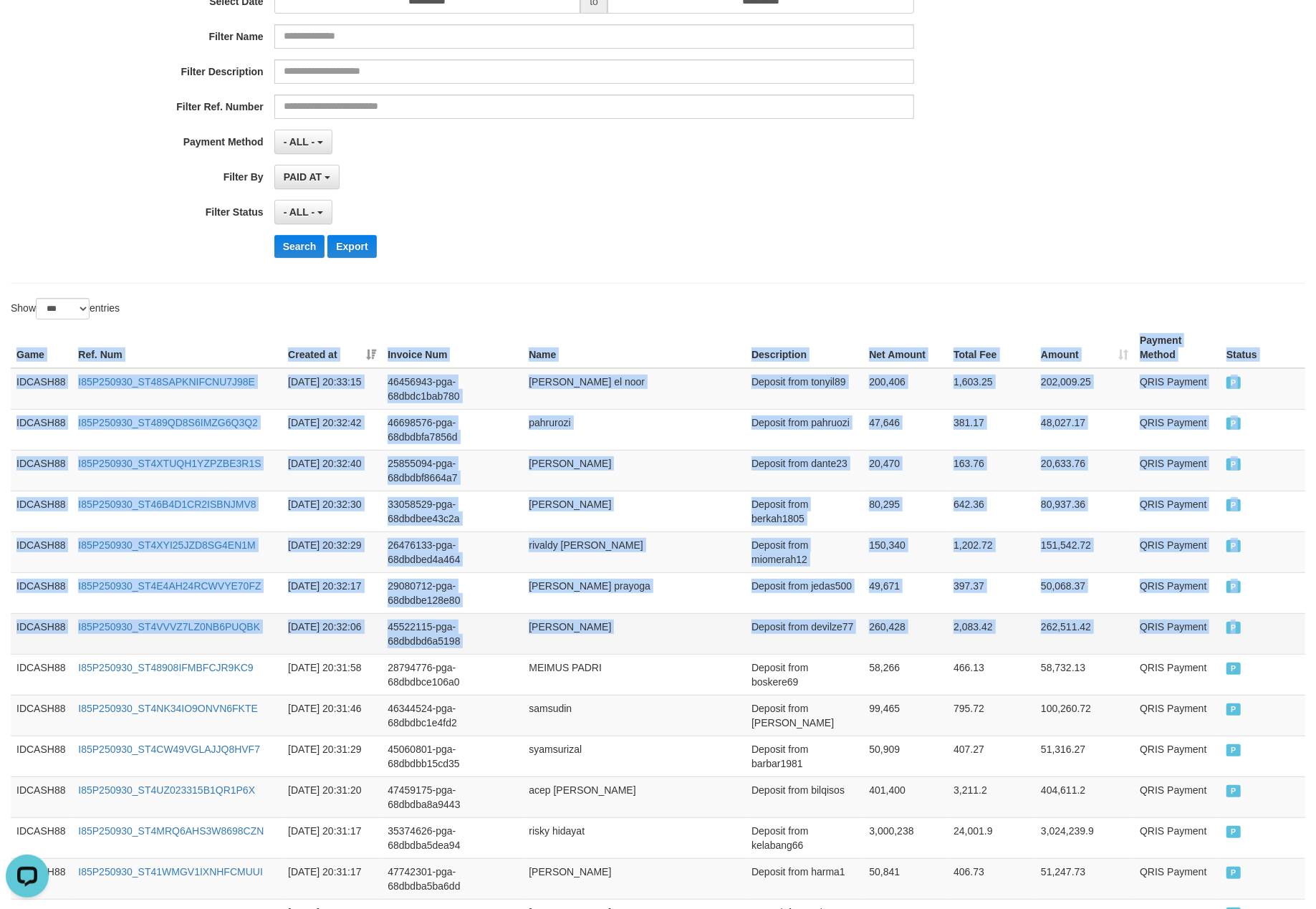
drag, startPoint x: 17, startPoint y: 354, endPoint x: 1281, endPoint y: 654, distance: 1299.1
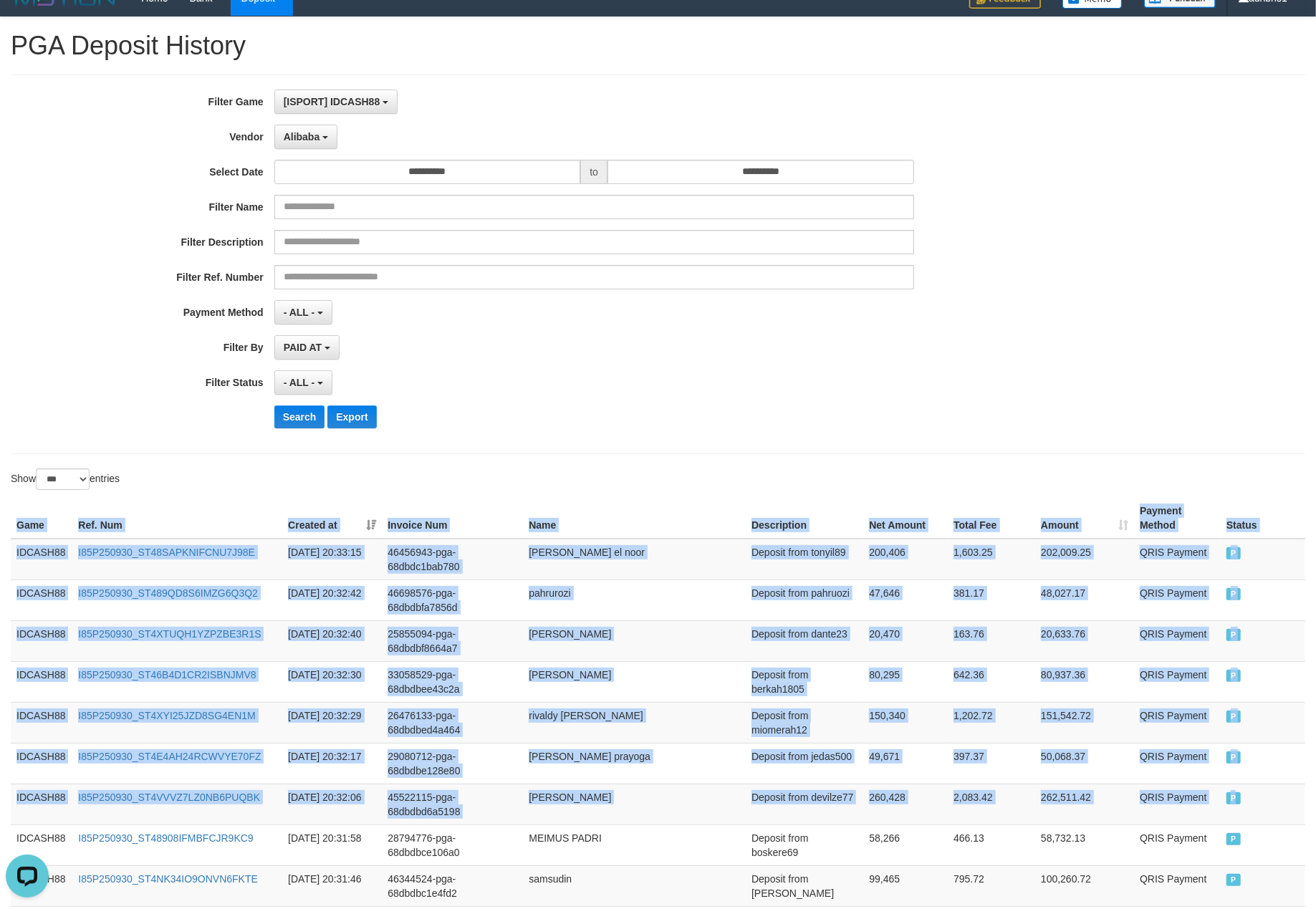
scroll to position [0, 0]
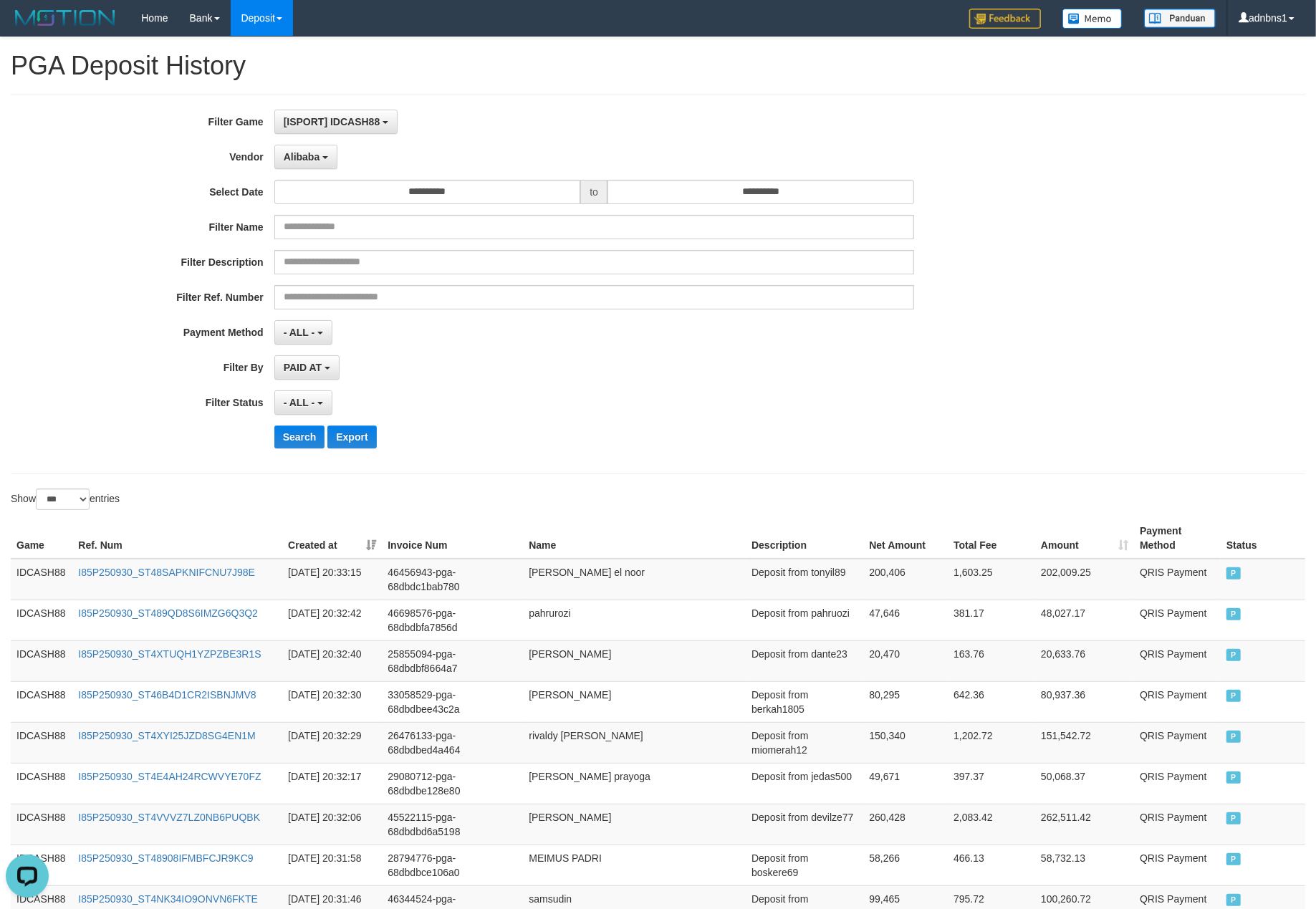
click at [614, 414] on div "- ALL - SELECT ALL - ALL - SELECT STATUS PENDING/UNPAID PAID CANCELED EXPIRED" at bounding box center [594, 403] width 640 height 25
click at [302, 443] on button "Search" at bounding box center [299, 437] width 51 height 23
click at [579, 425] on div "**********" at bounding box center [548, 284] width 1096 height 349
click at [295, 444] on button "Search" at bounding box center [299, 437] width 51 height 23
click at [676, 428] on div "Search Export" at bounding box center [685, 437] width 822 height 23
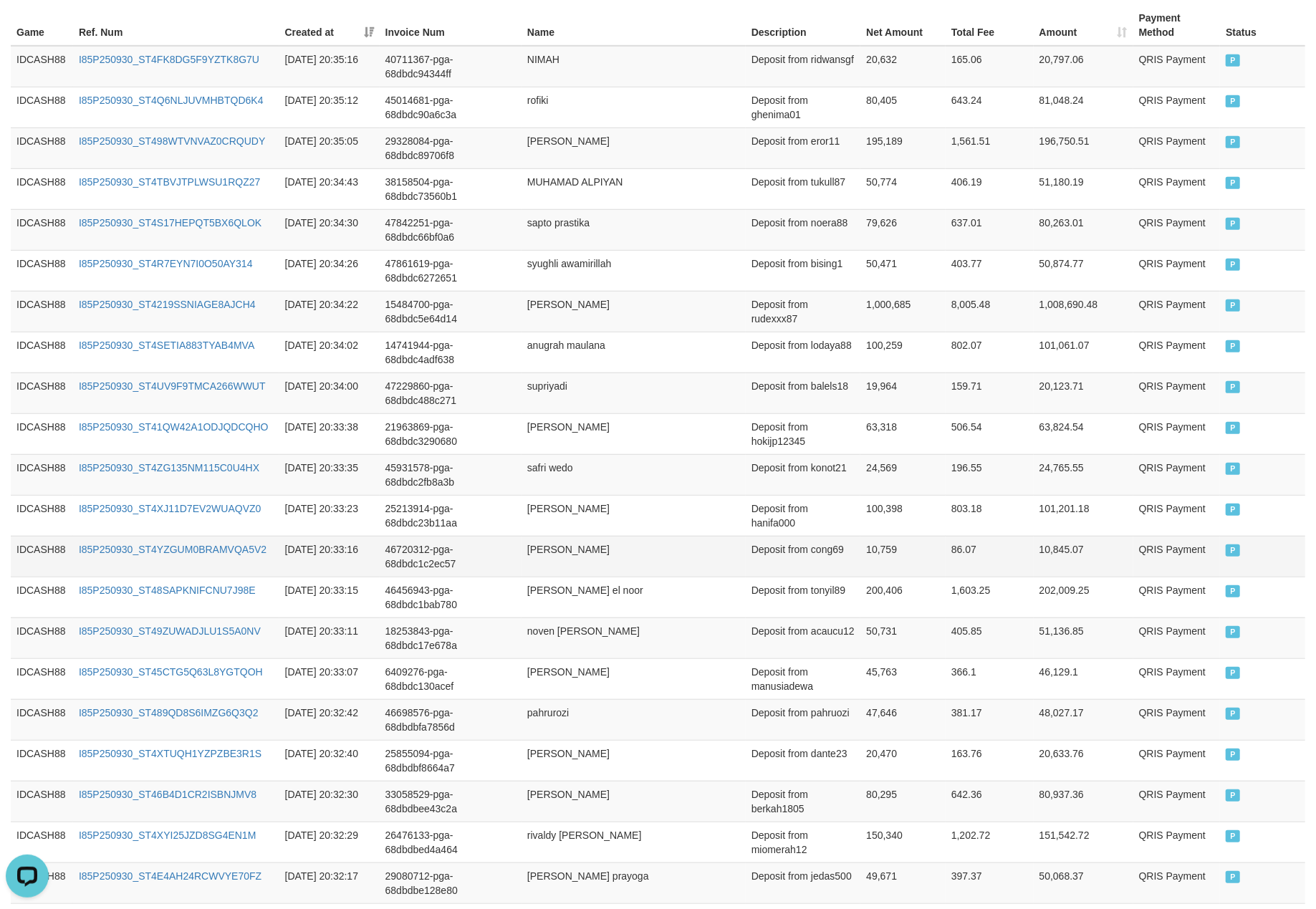
scroll to position [272, 0]
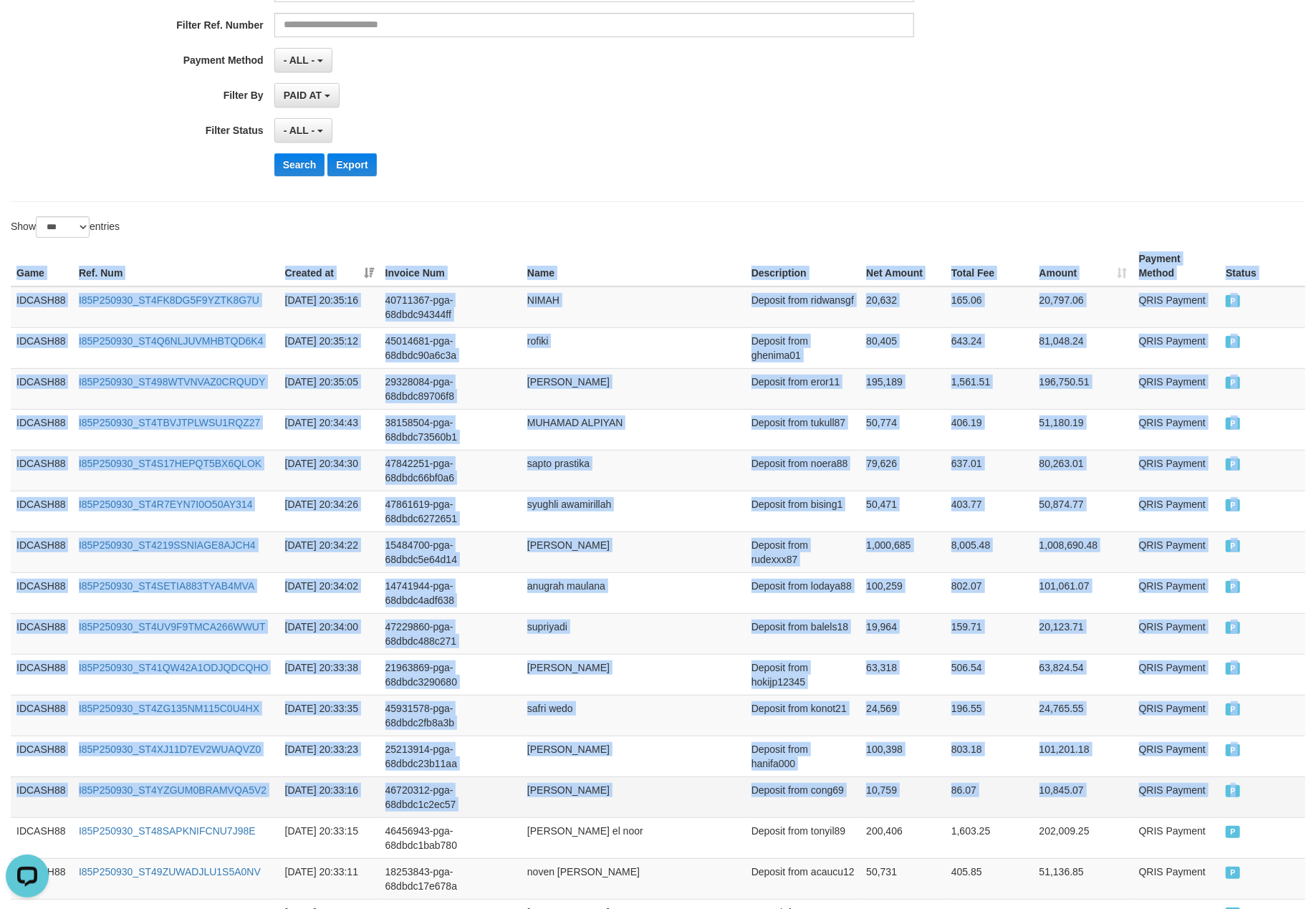
drag, startPoint x: 6, startPoint y: 273, endPoint x: 1265, endPoint y: 812, distance: 1369.5
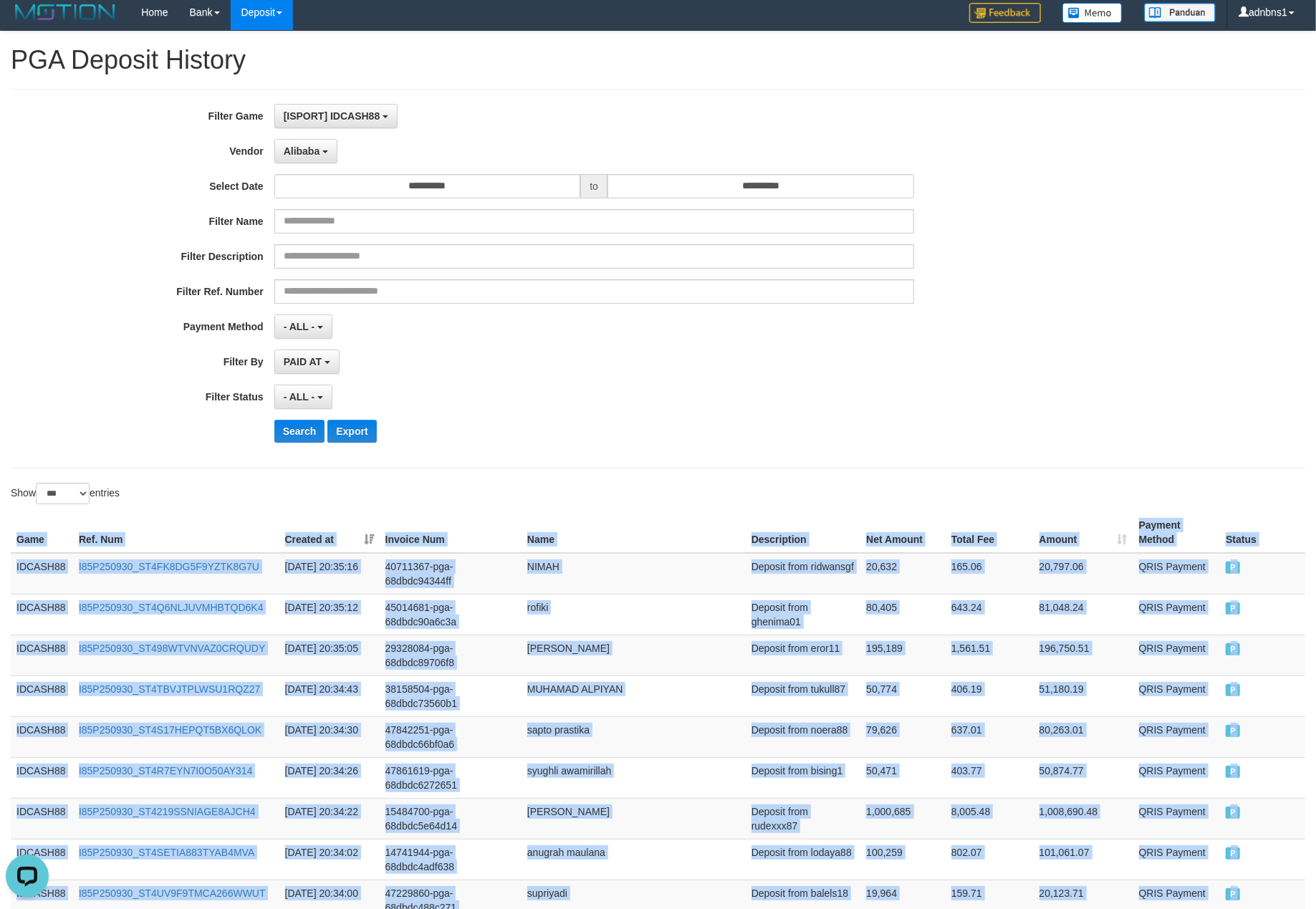
scroll to position [0, 0]
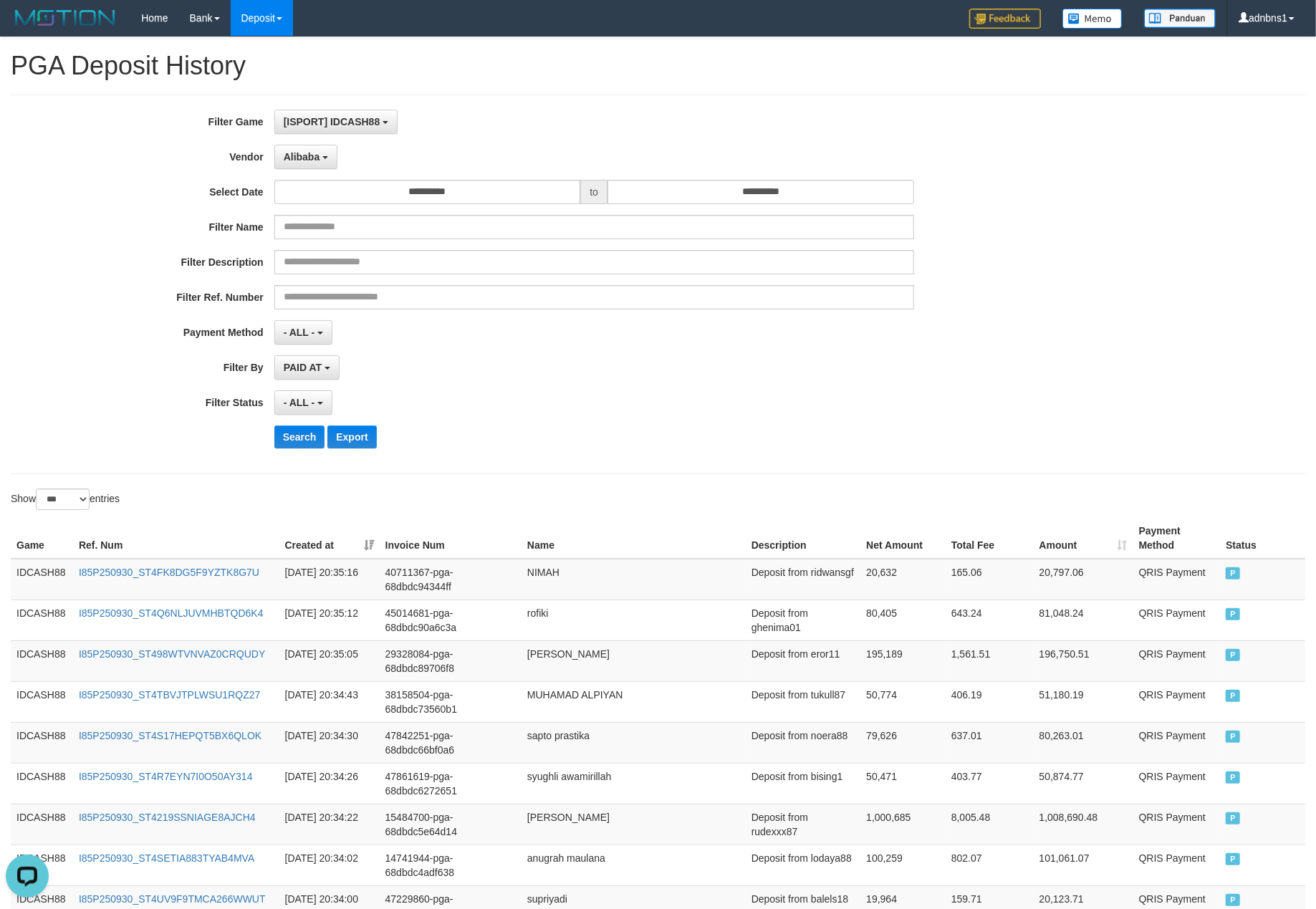
click at [628, 424] on div "**********" at bounding box center [548, 284] width 1096 height 349
click at [311, 438] on button "Search" at bounding box center [299, 437] width 51 height 23
click at [614, 448] on div "Search Export" at bounding box center [685, 437] width 822 height 23
click at [279, 436] on button "Search" at bounding box center [299, 437] width 51 height 23
click at [620, 422] on div "**********" at bounding box center [548, 284] width 1096 height 349
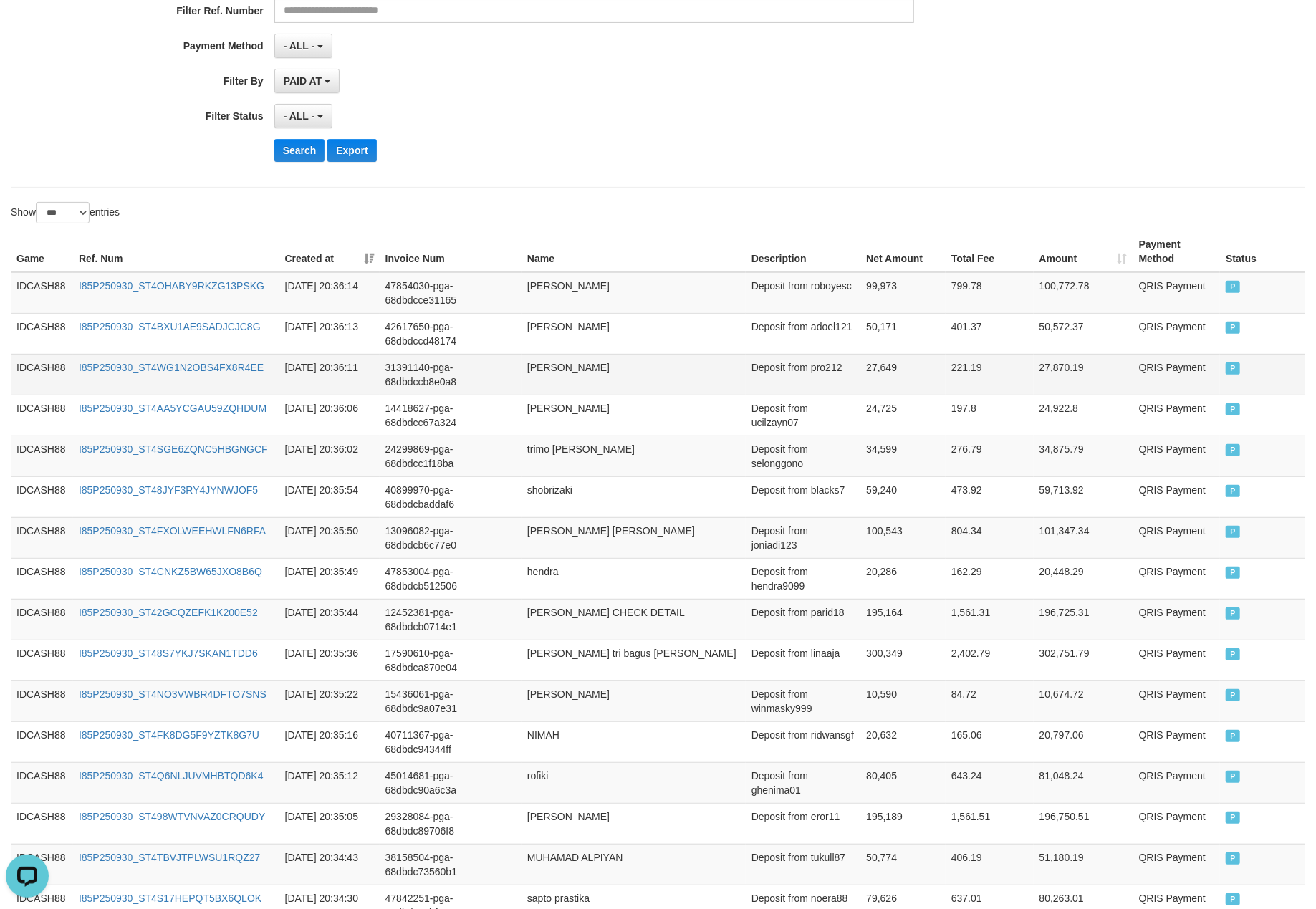
scroll to position [285, 0]
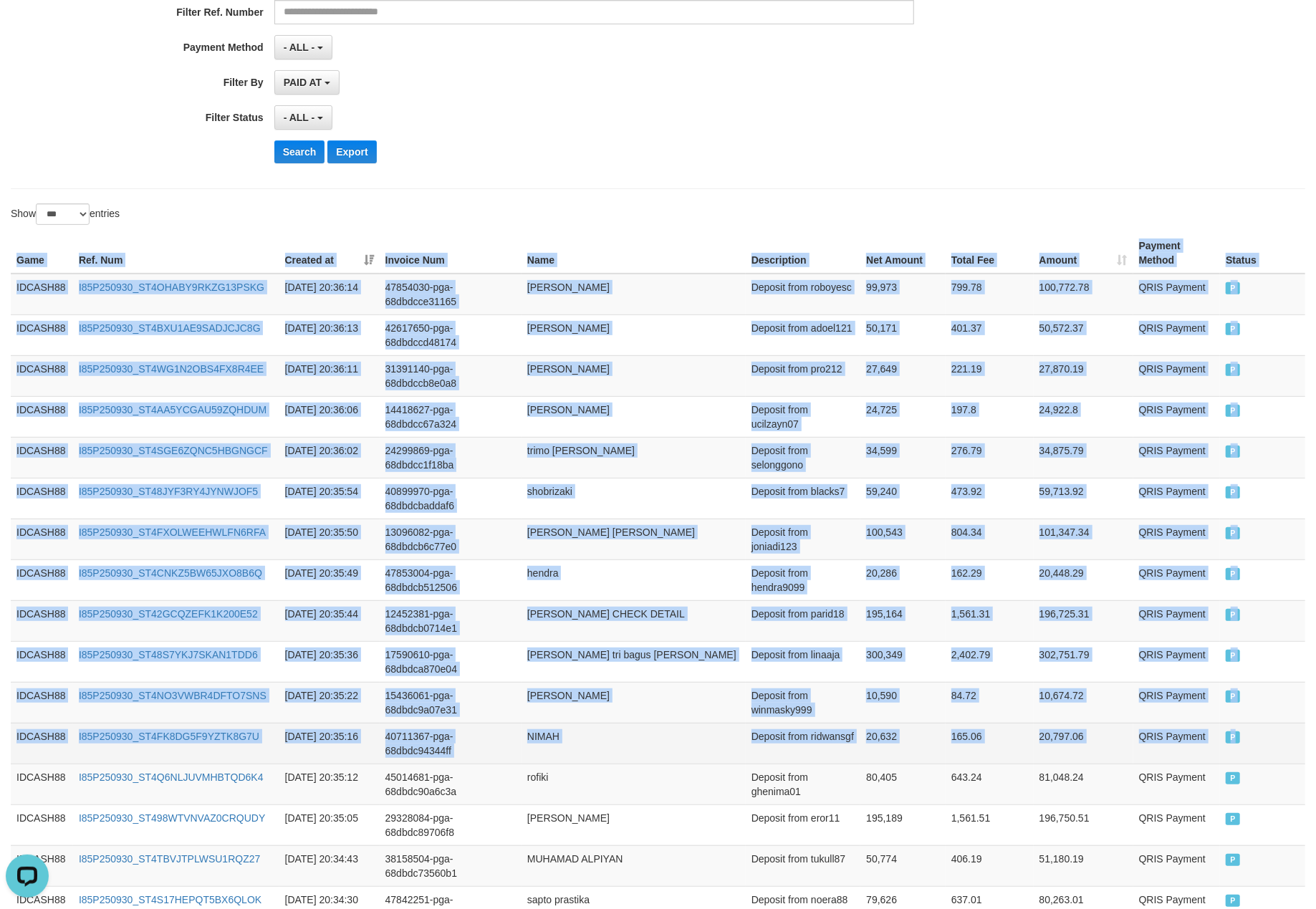
drag, startPoint x: 10, startPoint y: 253, endPoint x: 1276, endPoint y: 726, distance: 1351.5
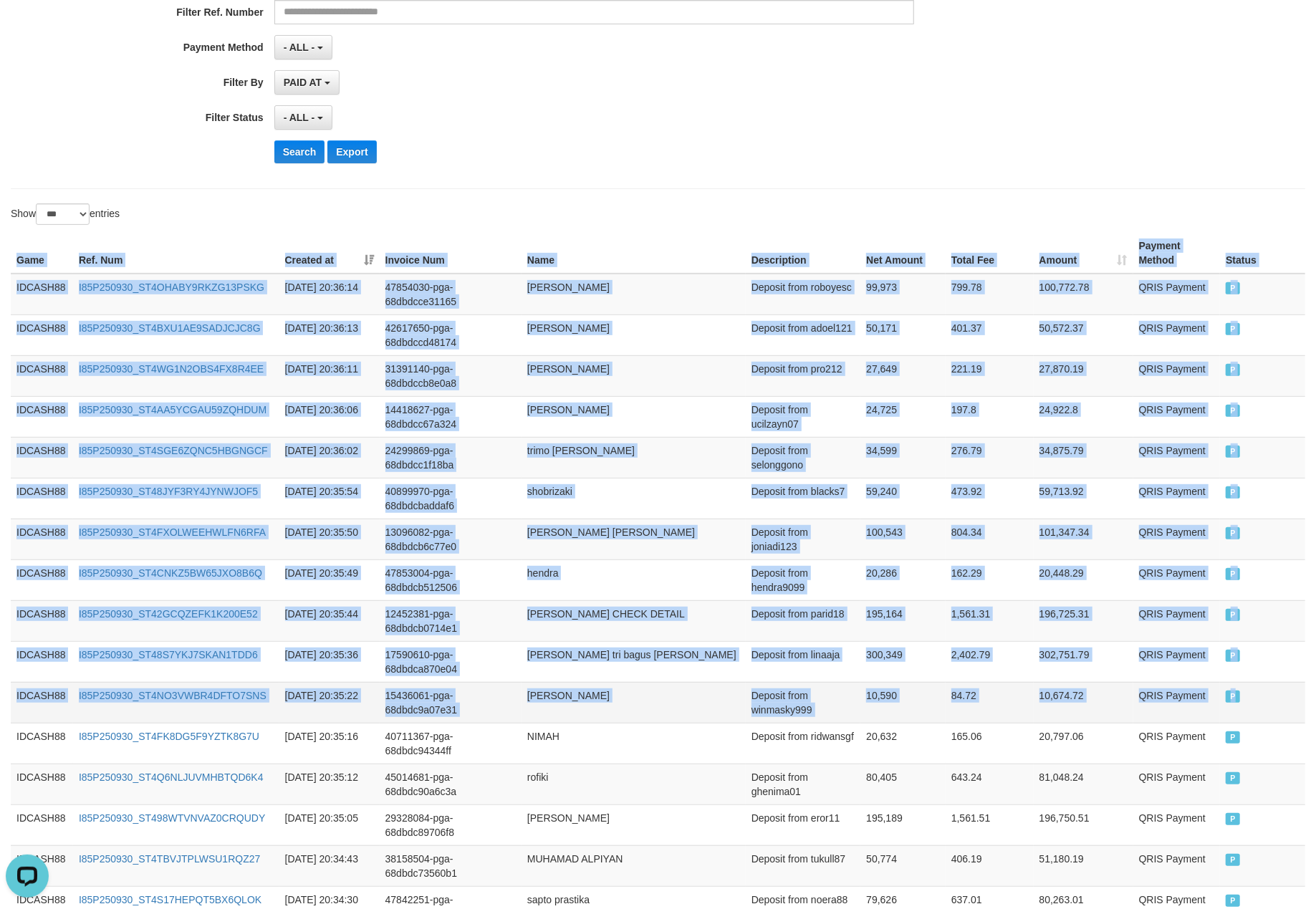
click at [1263, 702] on td "P" at bounding box center [1262, 702] width 85 height 40
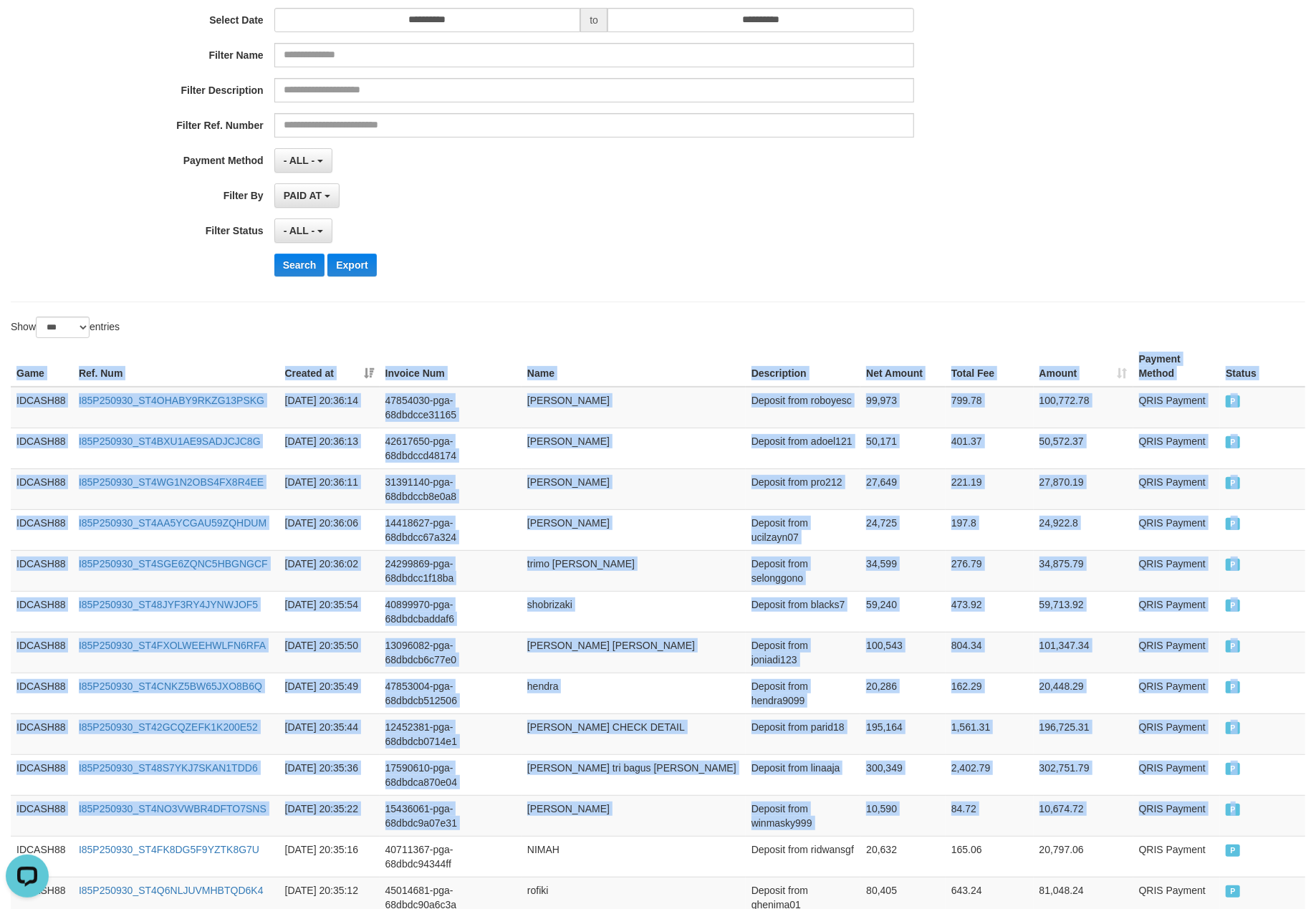
scroll to position [0, 0]
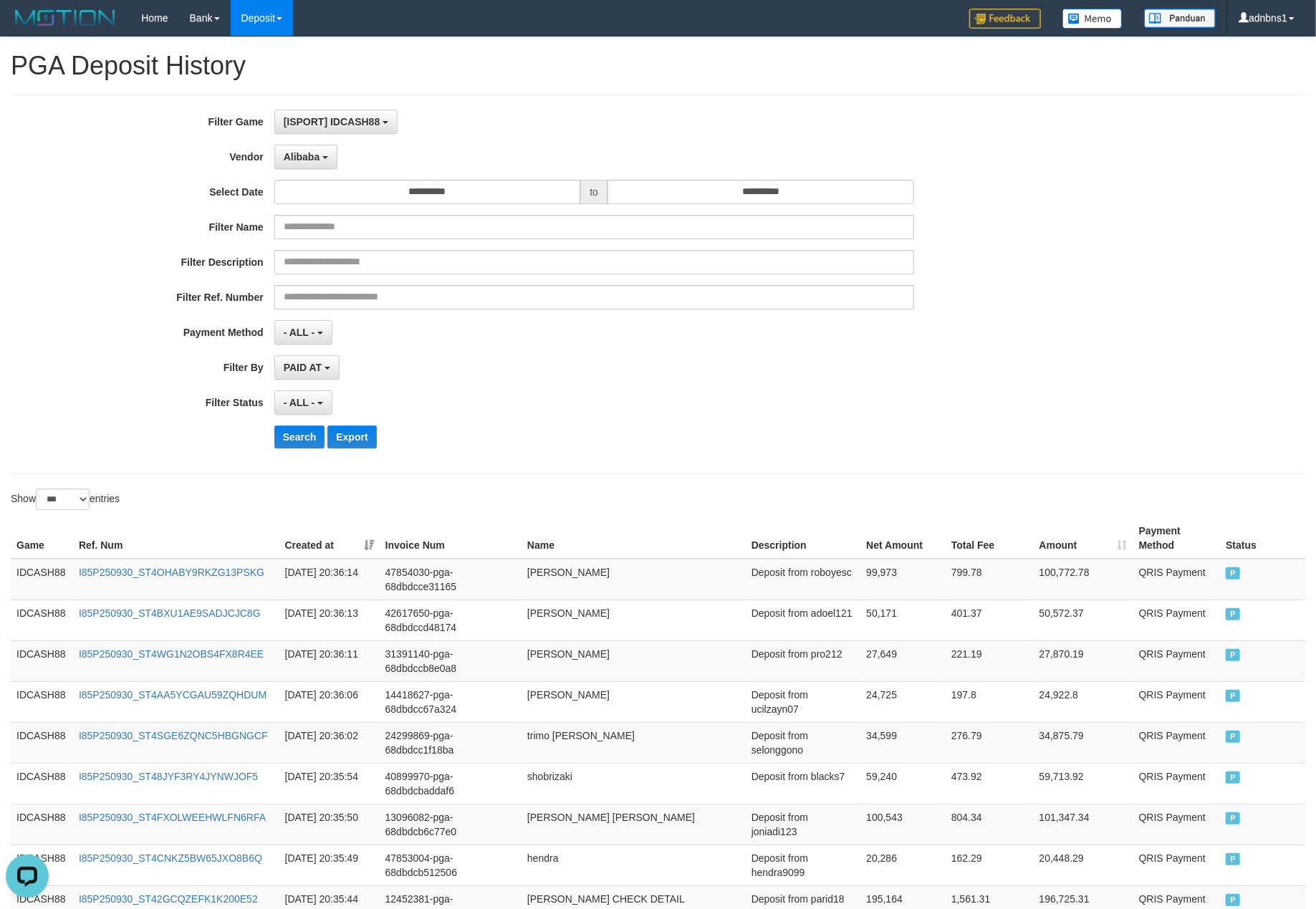
click at [605, 458] on div "**********" at bounding box center [548, 284] width 1096 height 349
click at [299, 432] on button "Search" at bounding box center [299, 437] width 51 height 23
click at [637, 474] on div "**********" at bounding box center [658, 284] width 1294 height 380
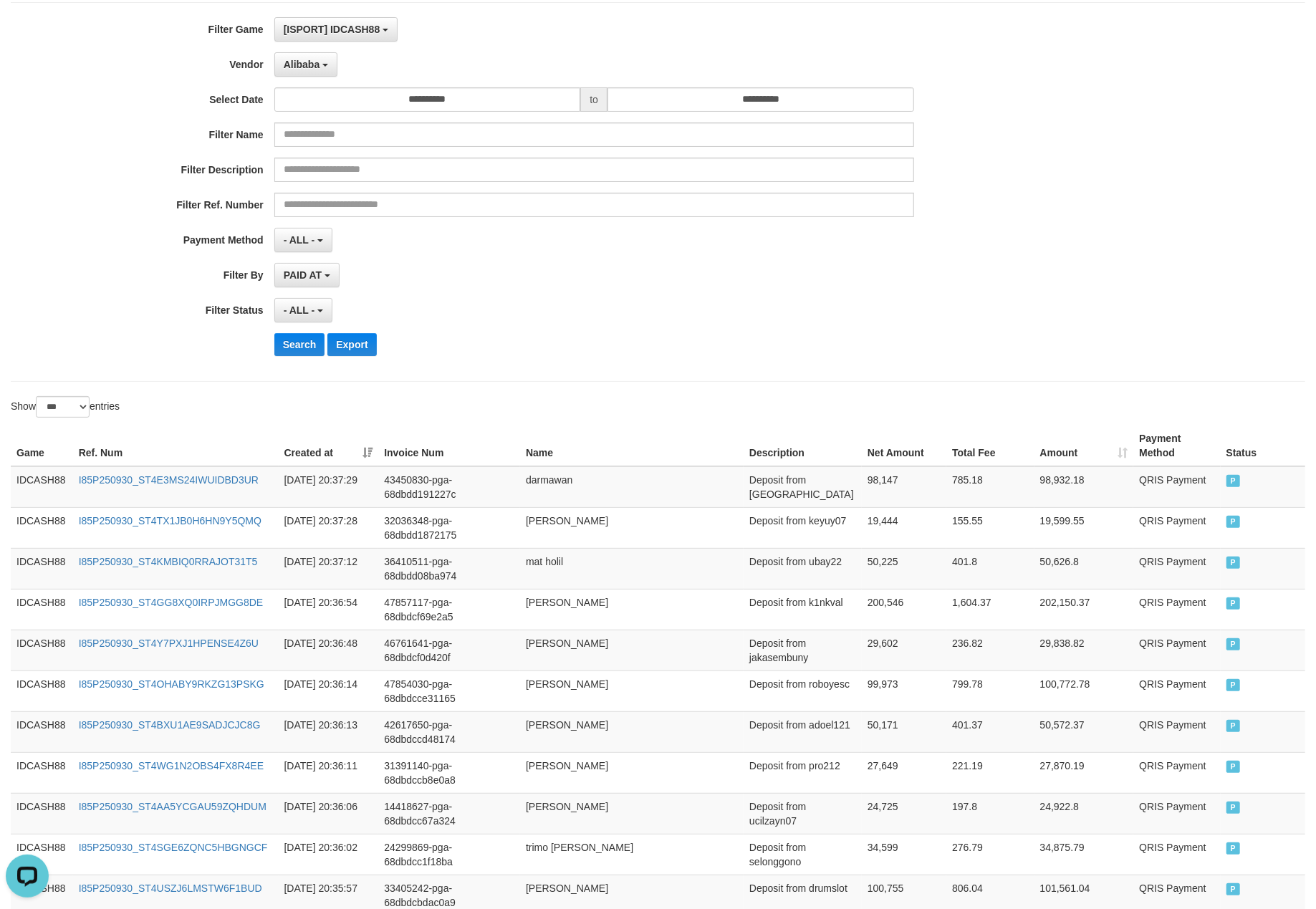
scroll to position [95, 0]
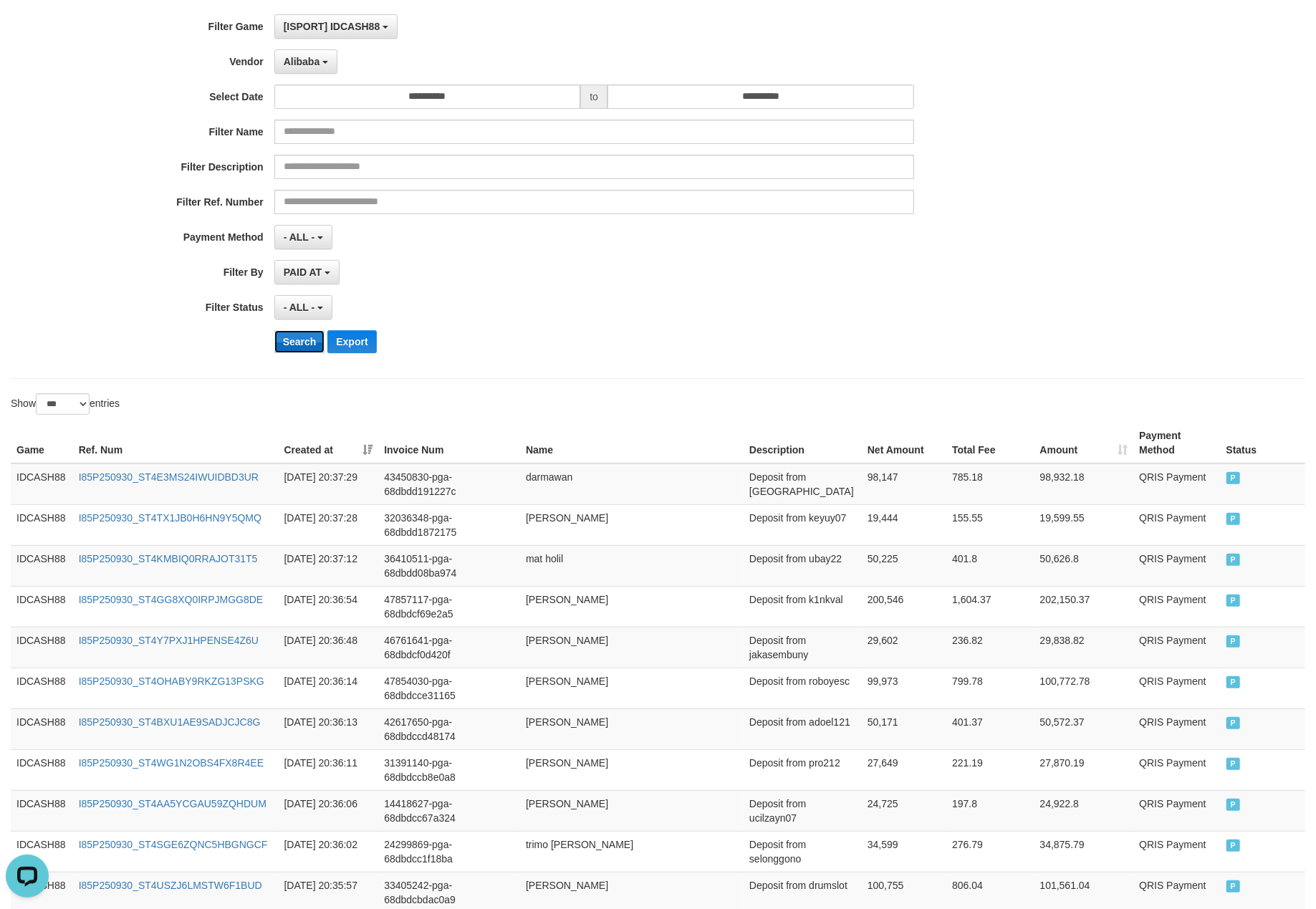
click at [283, 345] on button "Search" at bounding box center [299, 342] width 51 height 23
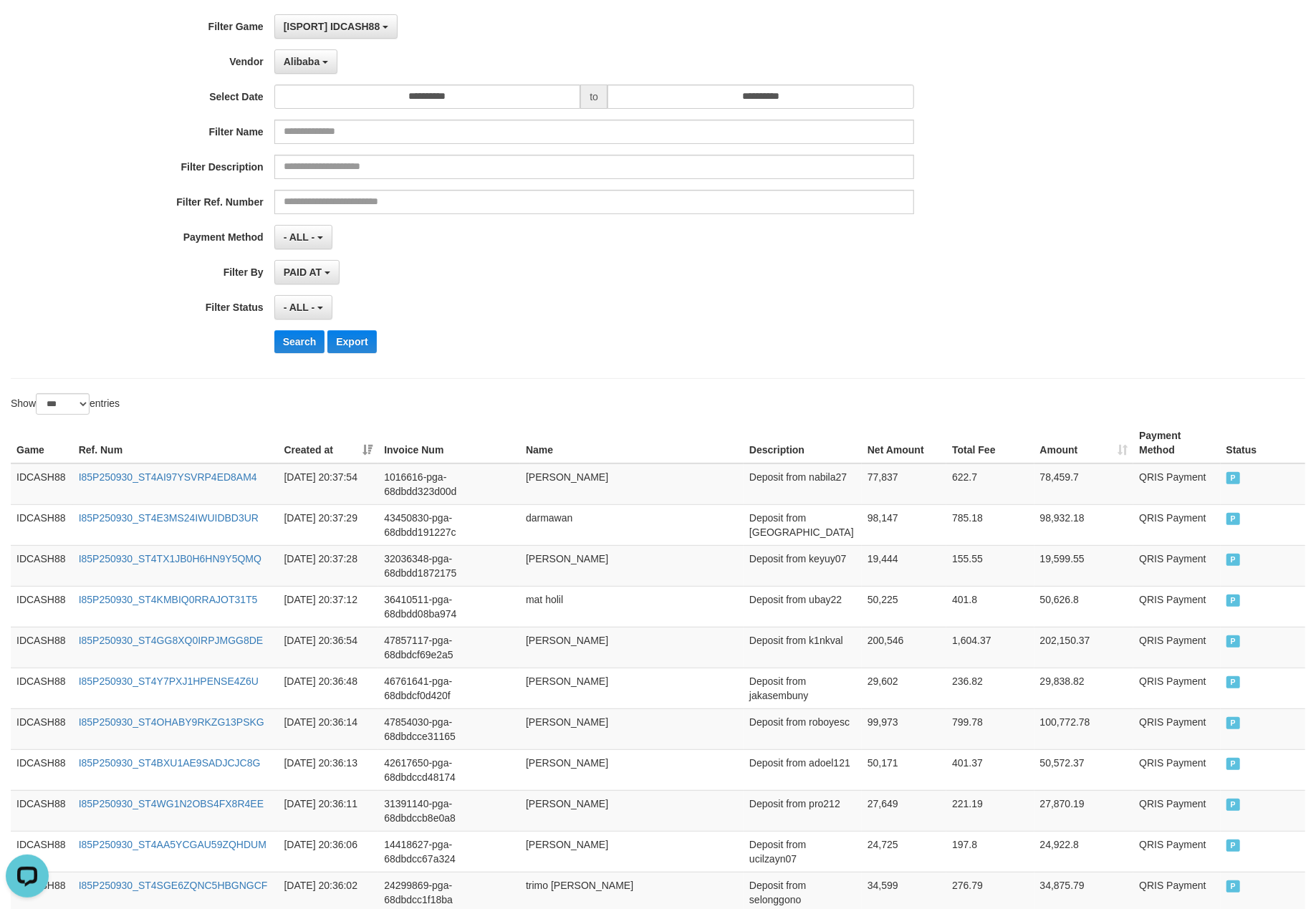
click at [567, 348] on div "Search Export" at bounding box center [685, 342] width 822 height 23
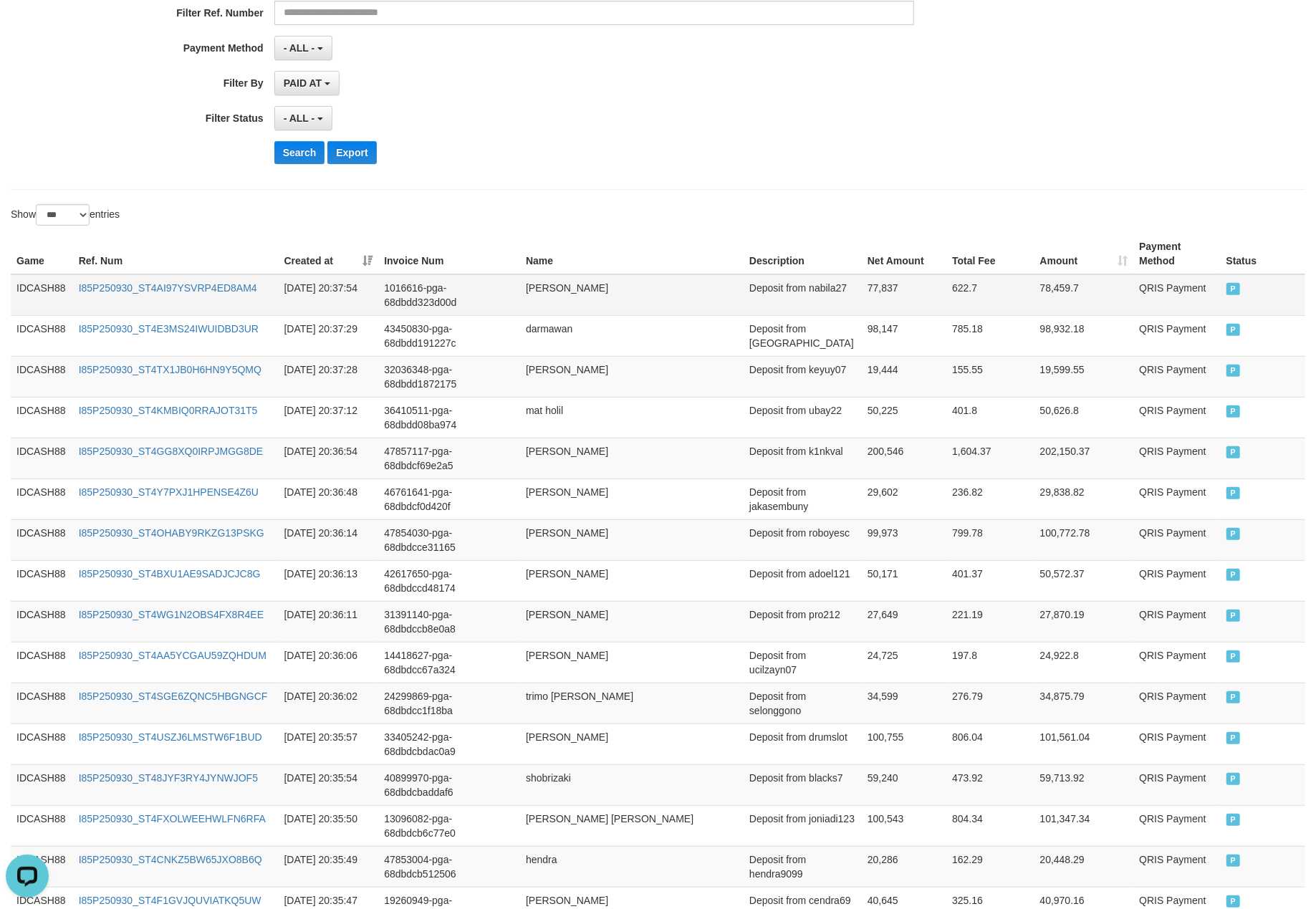
scroll to position [286, 0]
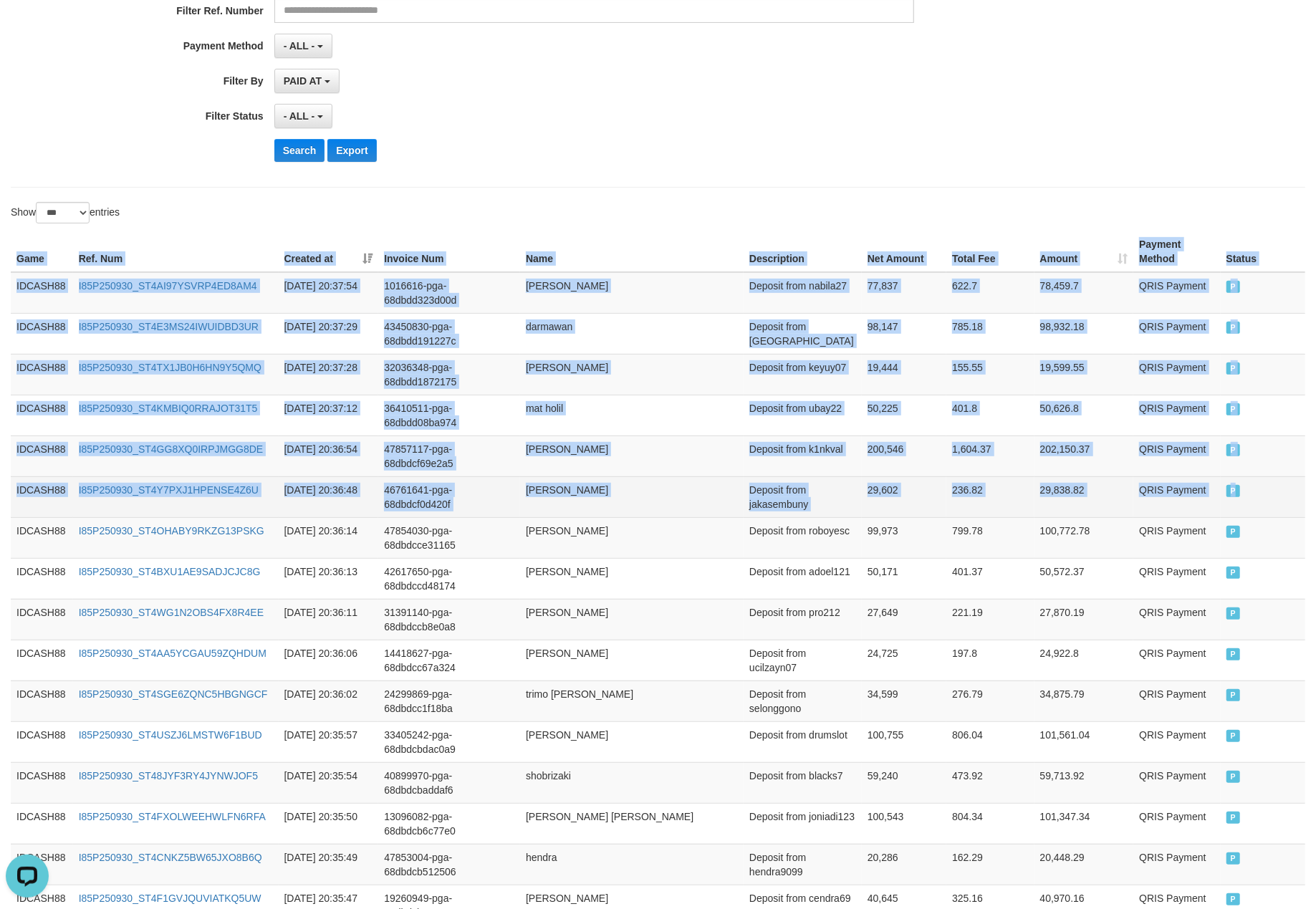
drag, startPoint x: 7, startPoint y: 260, endPoint x: 1258, endPoint y: 517, distance: 1277.1
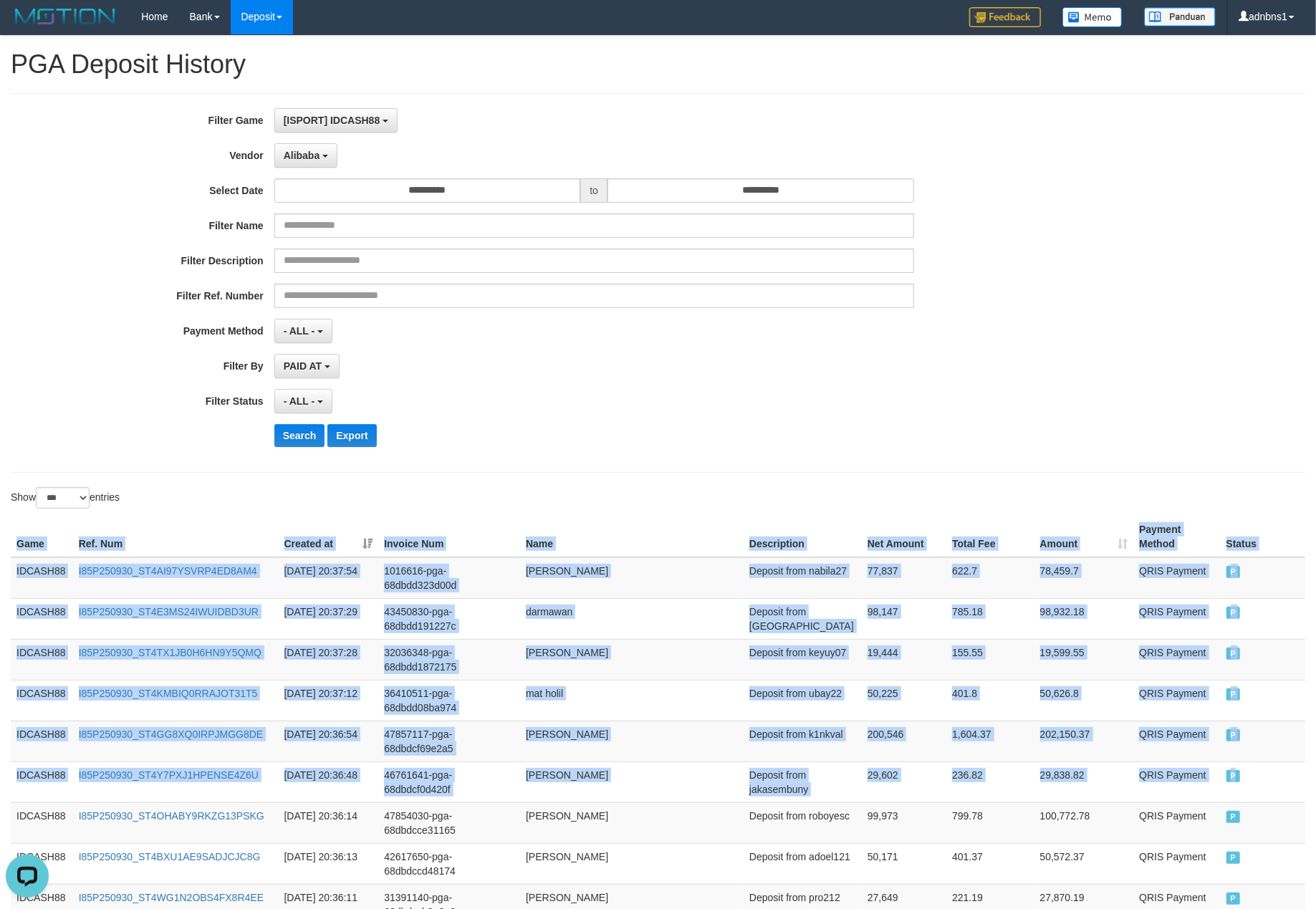
scroll to position [0, 0]
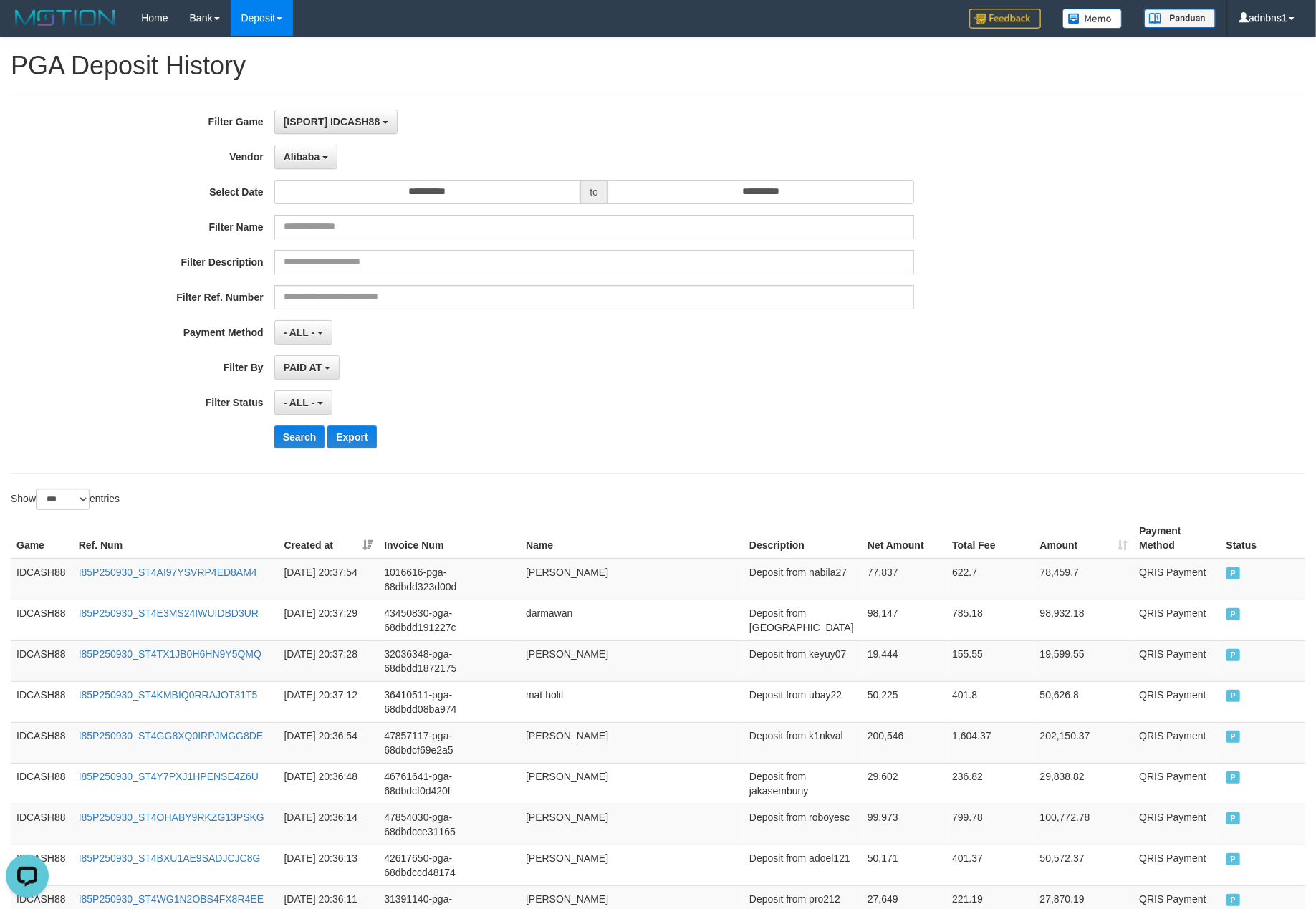
click at [645, 396] on div "- ALL - SELECT ALL - ALL - SELECT STATUS PENDING/UNPAID PAID CANCELED EXPIRED" at bounding box center [594, 403] width 640 height 25
click at [281, 439] on button "Search" at bounding box center [299, 437] width 51 height 23
click at [578, 400] on div "- ALL - SELECT ALL - ALL - SELECT STATUS PENDING/UNPAID PAID CANCELED EXPIRED" at bounding box center [594, 403] width 640 height 25
click at [298, 445] on button "Search" at bounding box center [299, 437] width 51 height 23
click at [587, 444] on div "Search Export" at bounding box center [685, 437] width 822 height 23
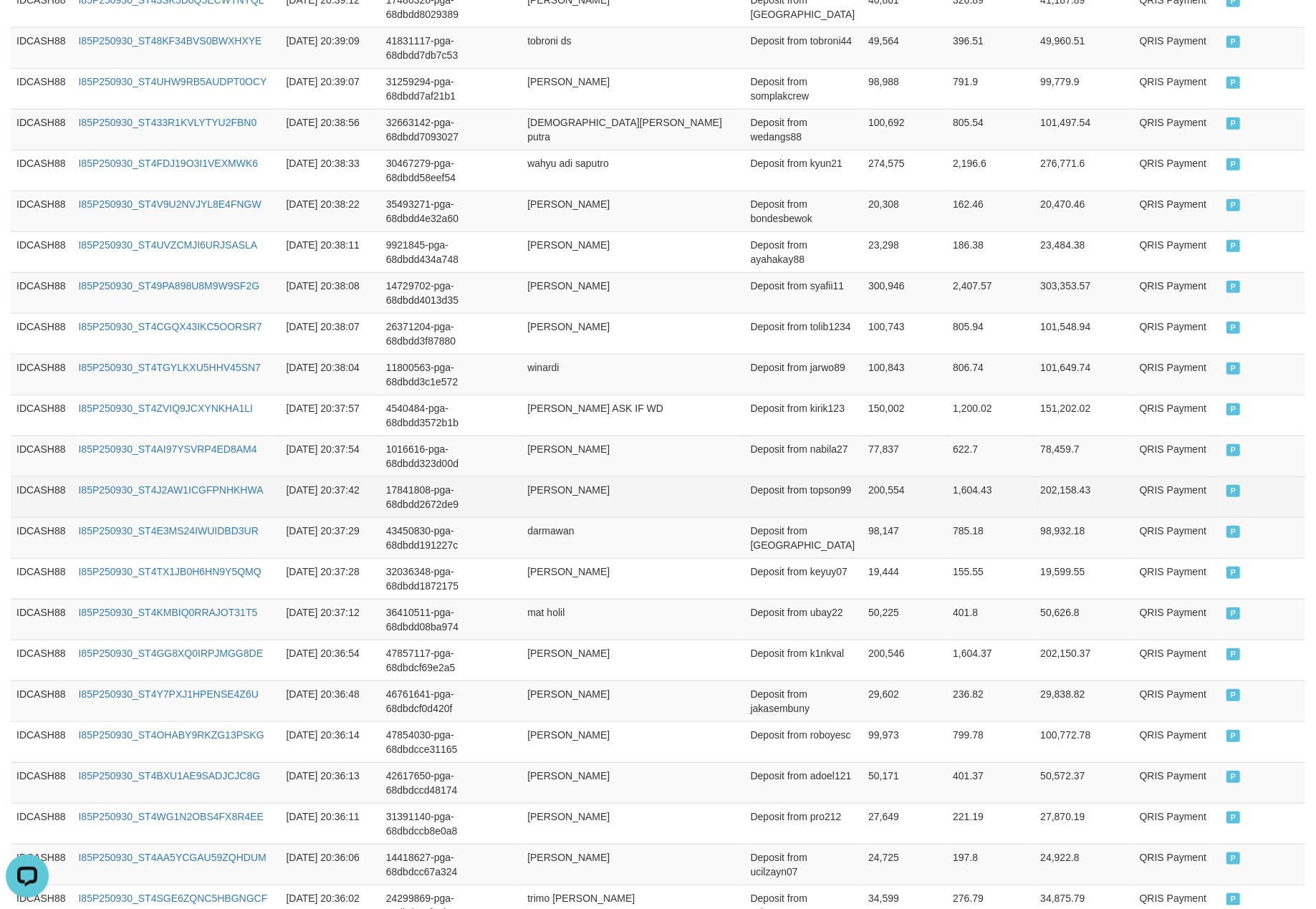
scroll to position [313, 0]
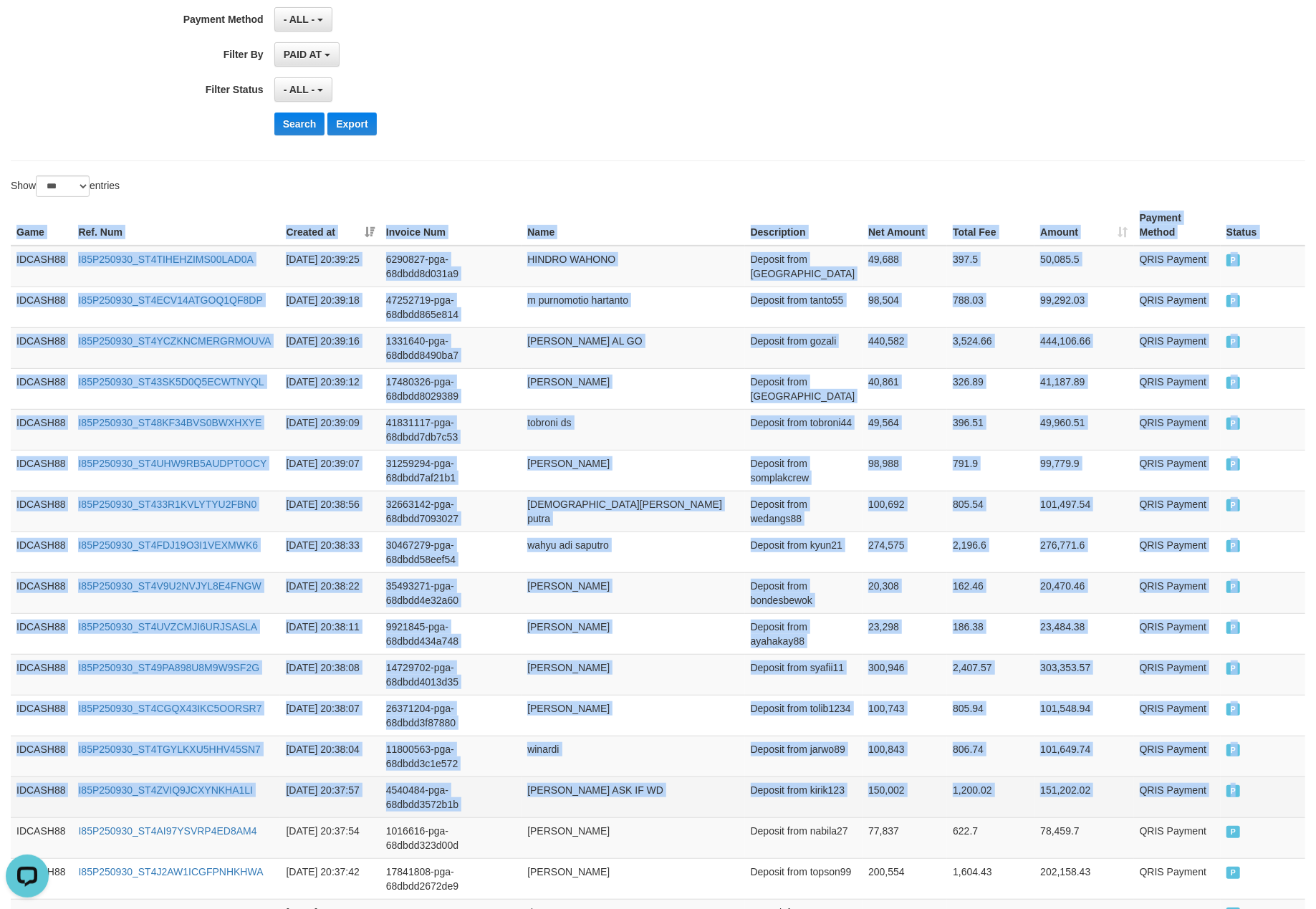
drag, startPoint x: 7, startPoint y: 236, endPoint x: 1270, endPoint y: 812, distance: 1388.1
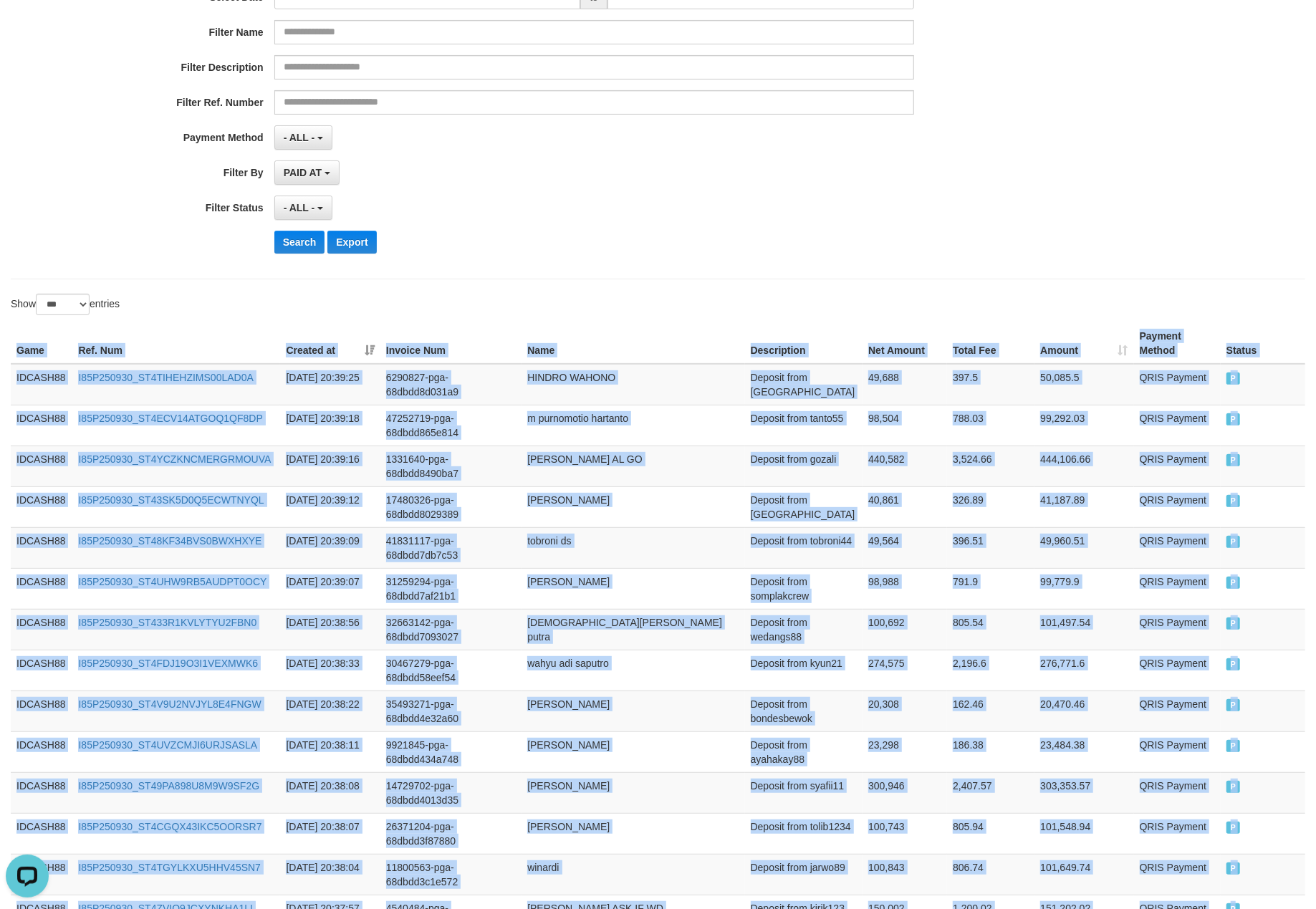
scroll to position [27, 0]
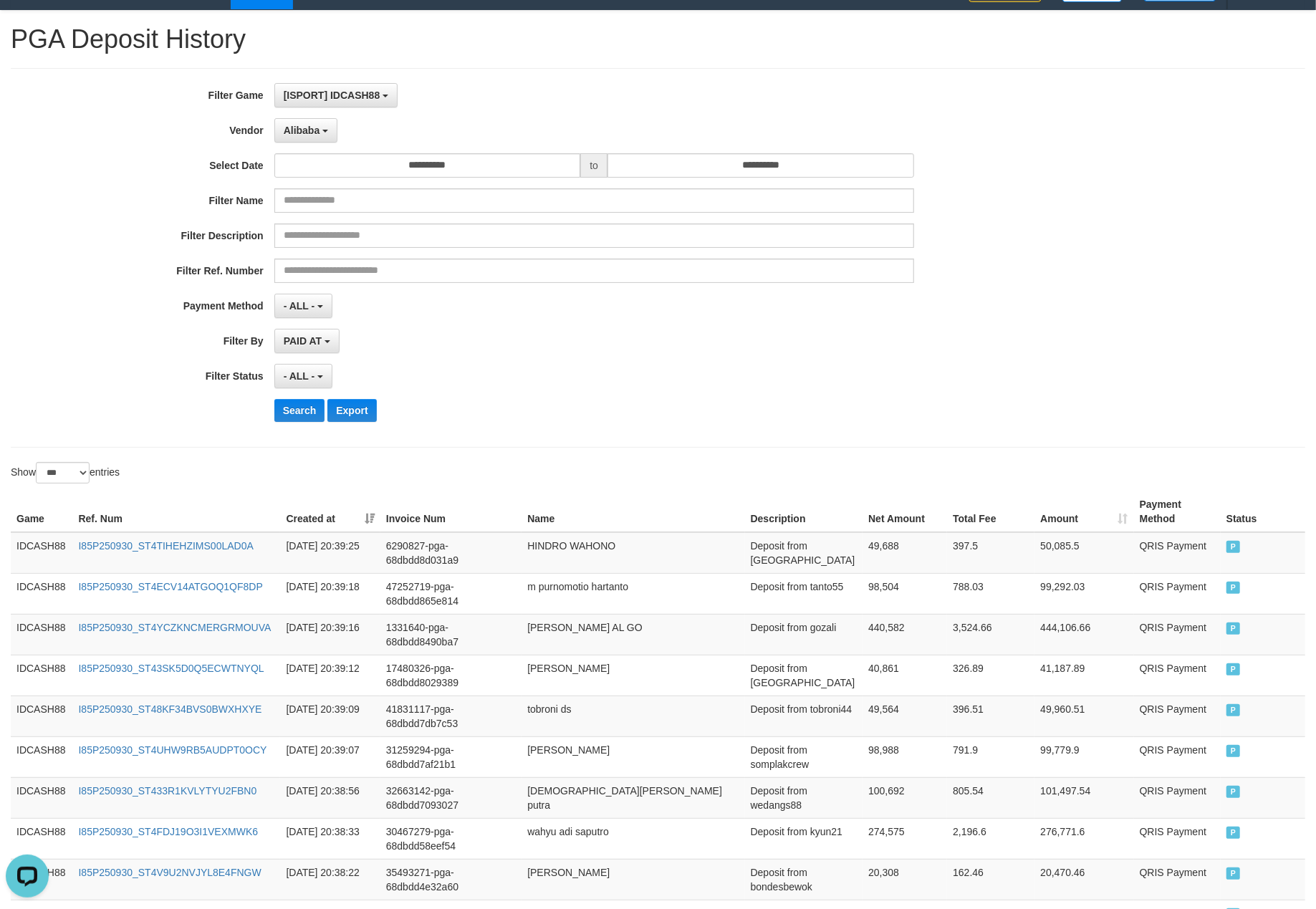
click at [565, 432] on div "**********" at bounding box center [548, 257] width 1096 height 349
click at [285, 419] on button "Search" at bounding box center [299, 411] width 51 height 23
click at [508, 400] on div "**********" at bounding box center [548, 257] width 1096 height 349
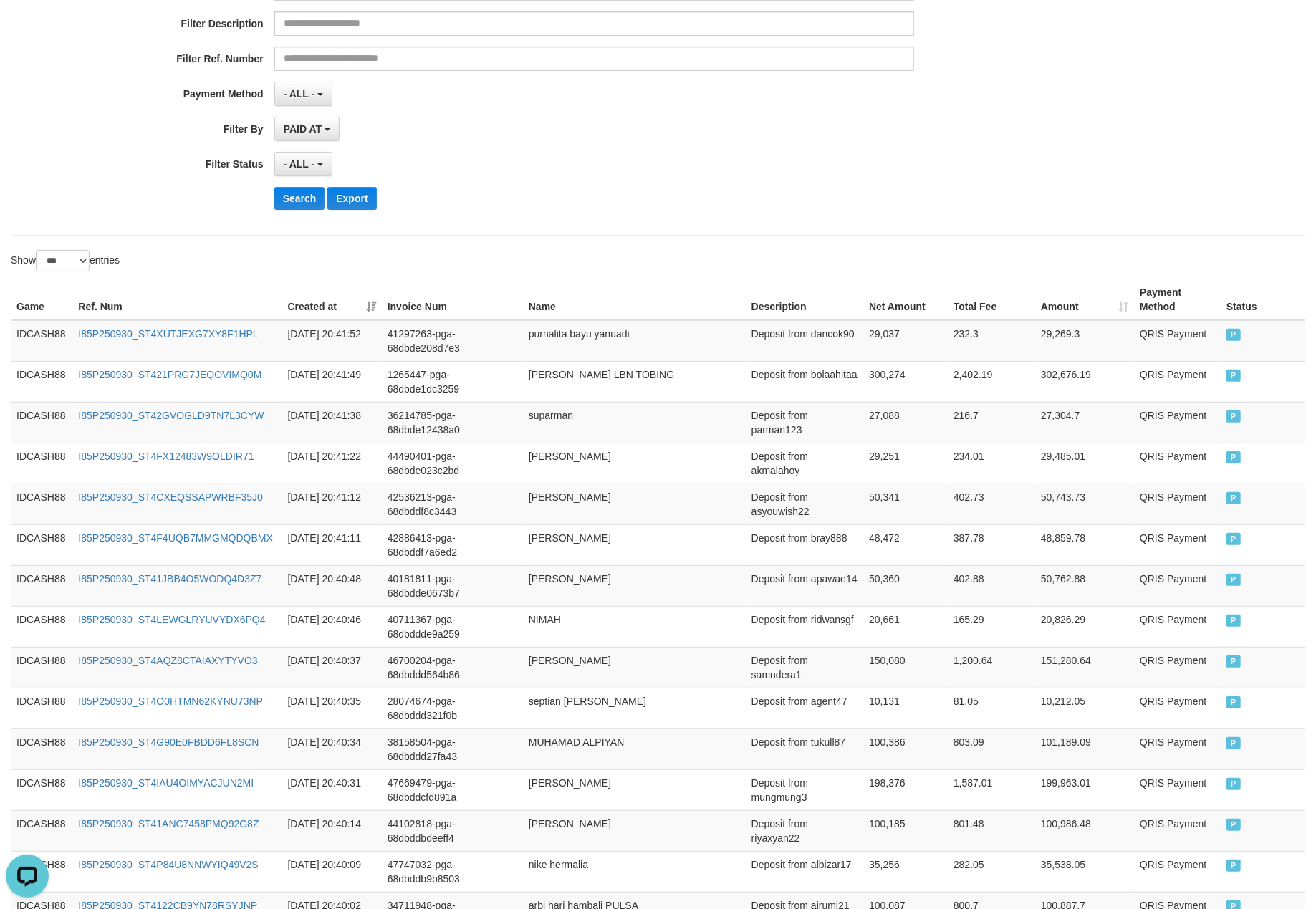
scroll to position [204, 0]
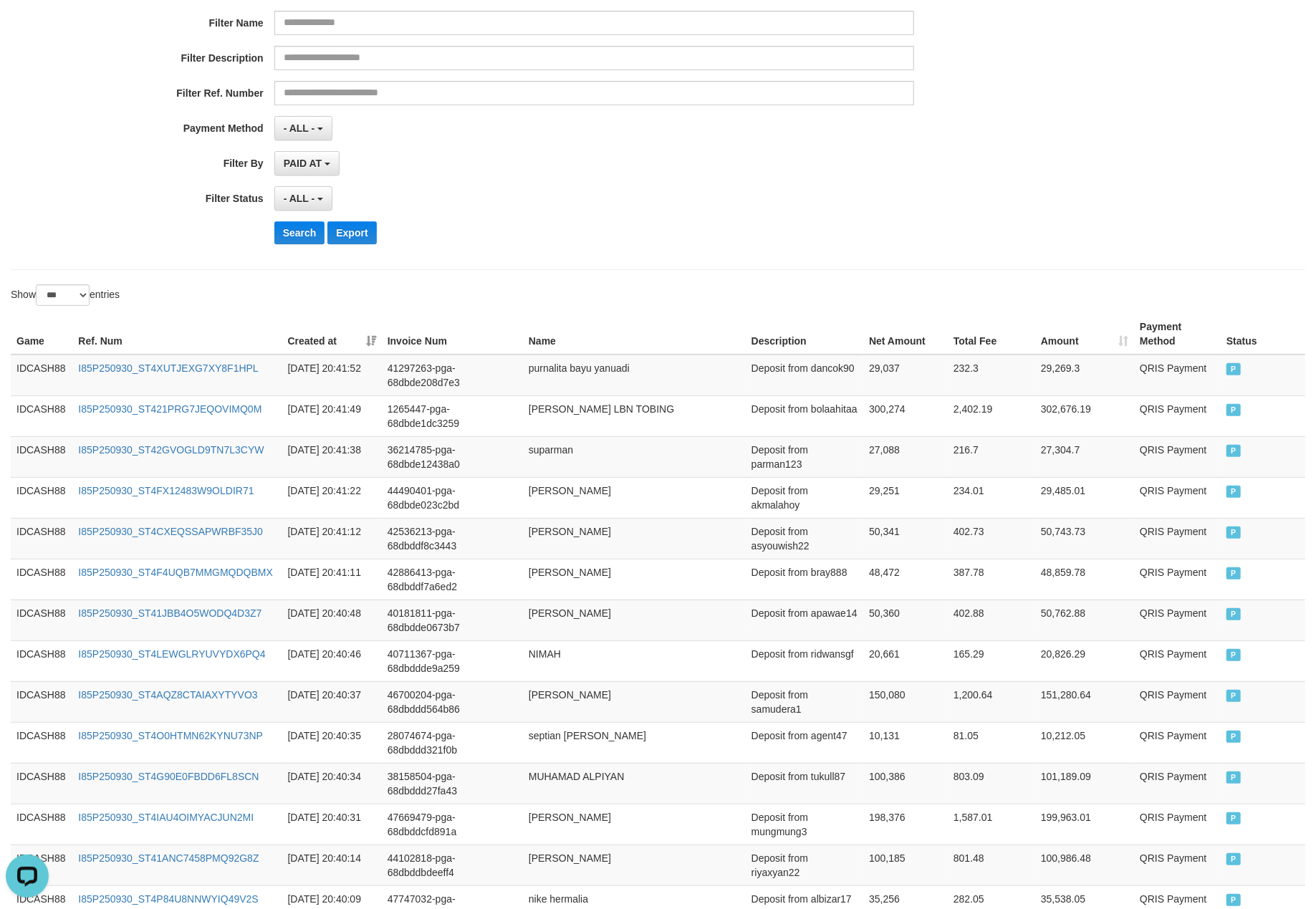
click at [16, 354] on th "Game" at bounding box center [41, 334] width 61 height 40
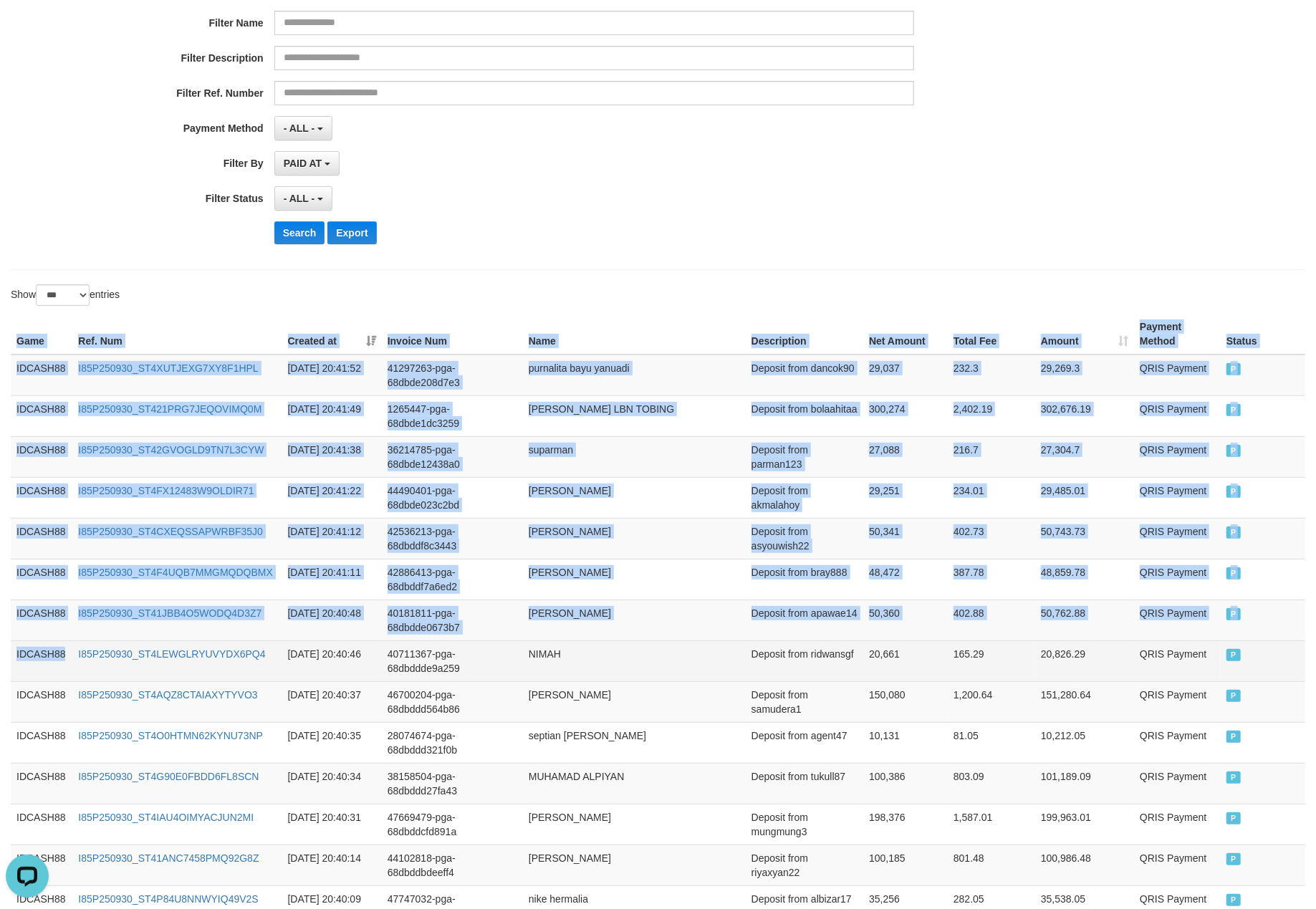
drag, startPoint x: 12, startPoint y: 341, endPoint x: 67, endPoint y: 679, distance: 342.4
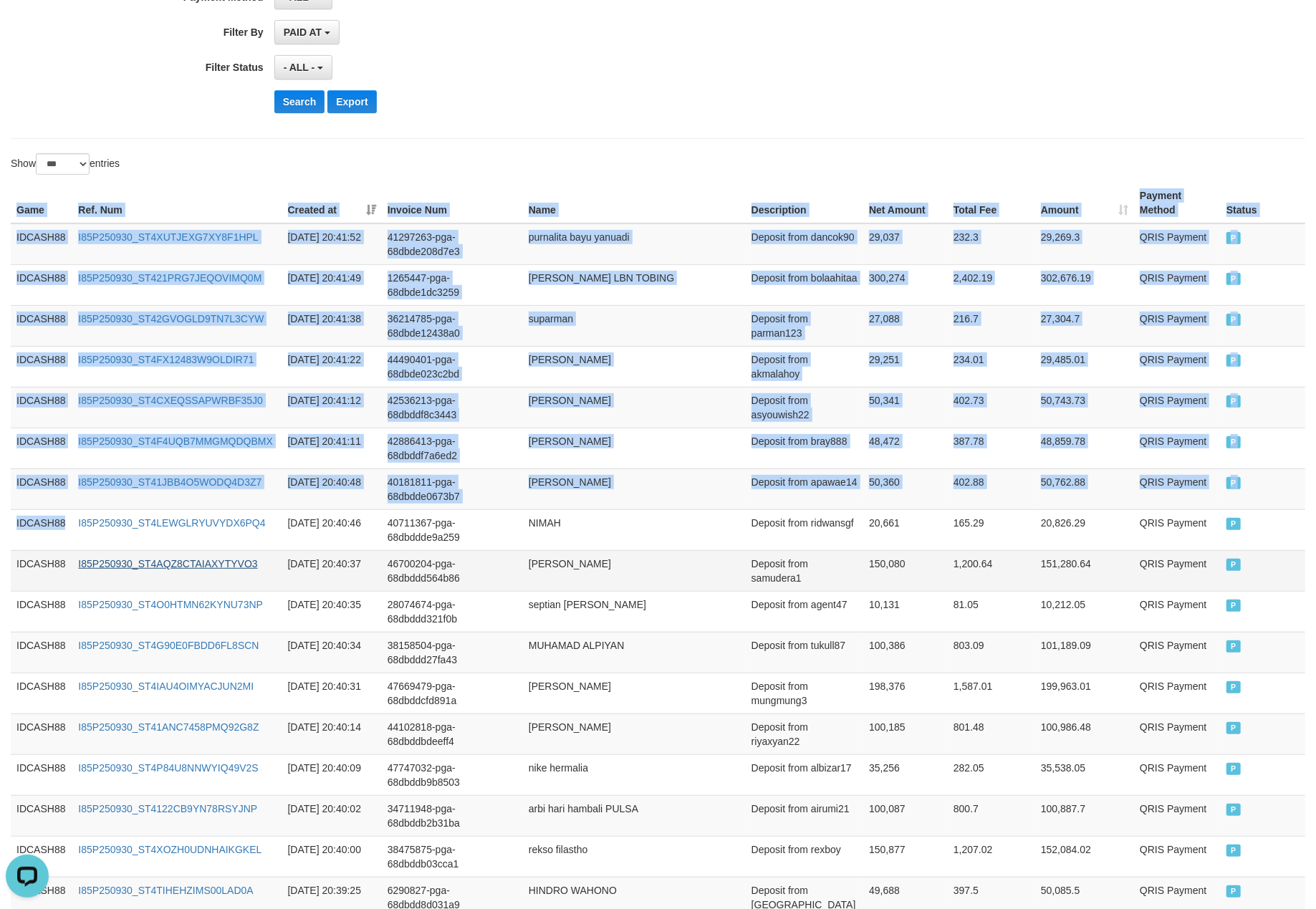
scroll to position [682, 0]
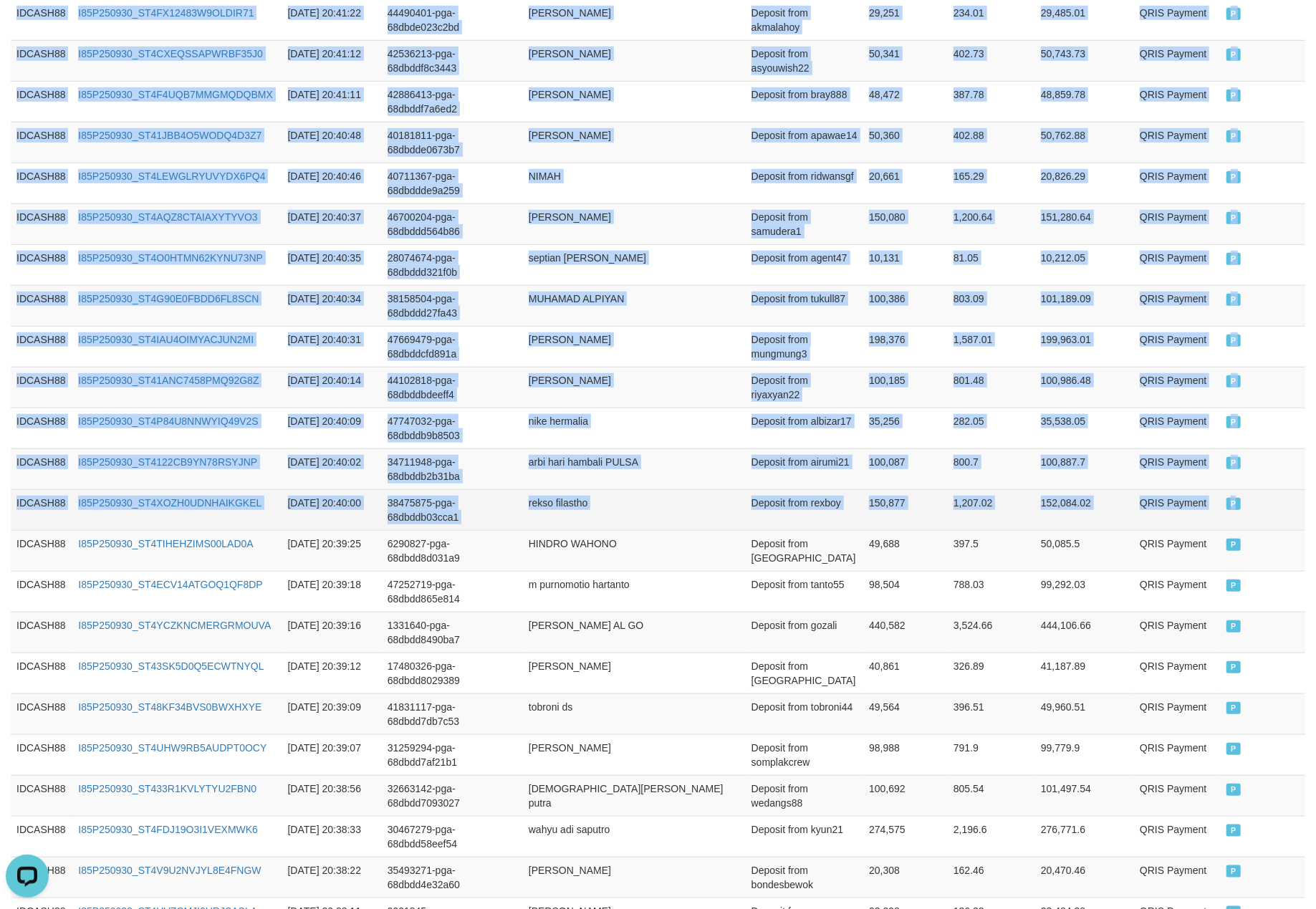
click at [1273, 530] on td "P" at bounding box center [1262, 510] width 85 height 40
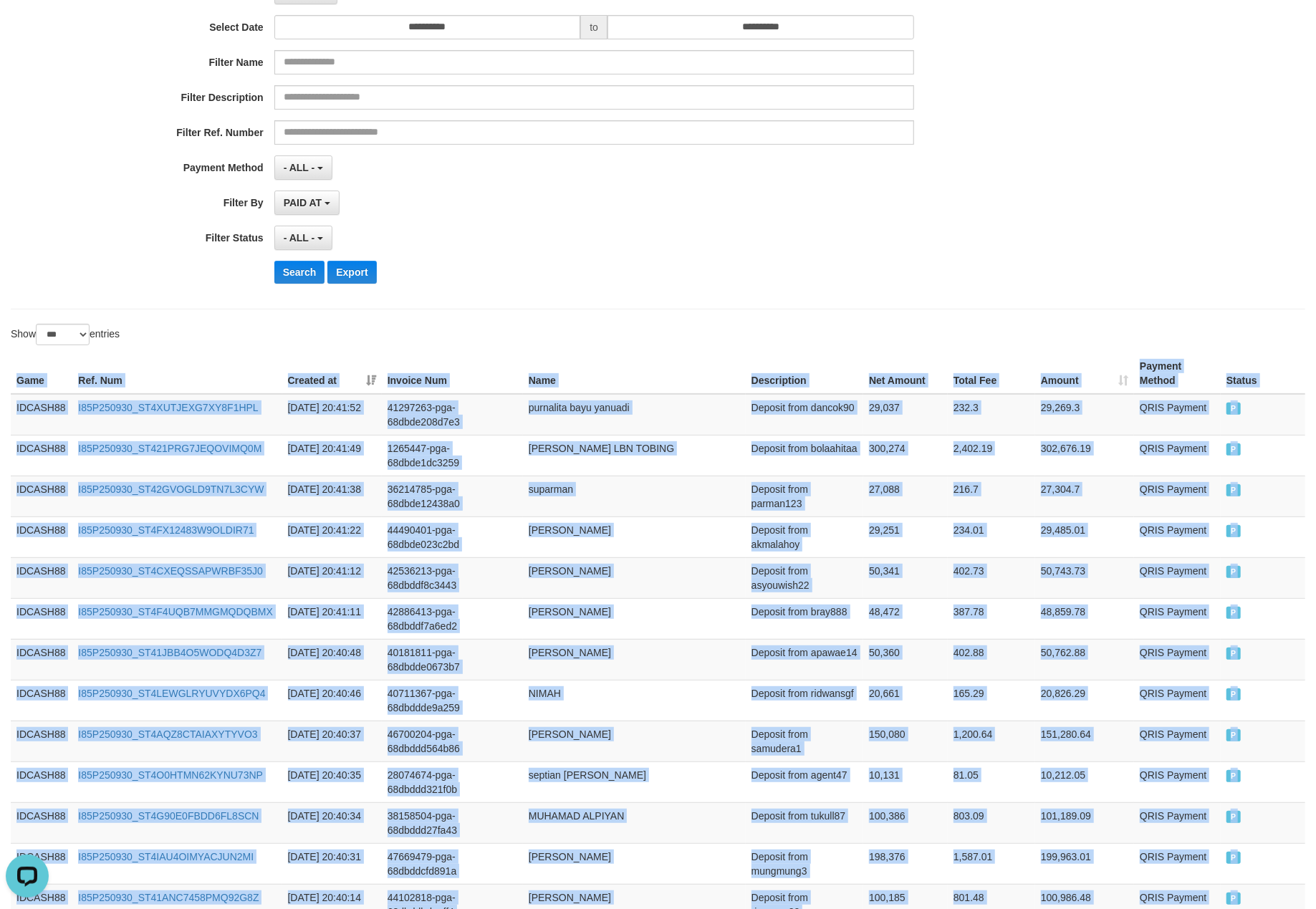
scroll to position [0, 0]
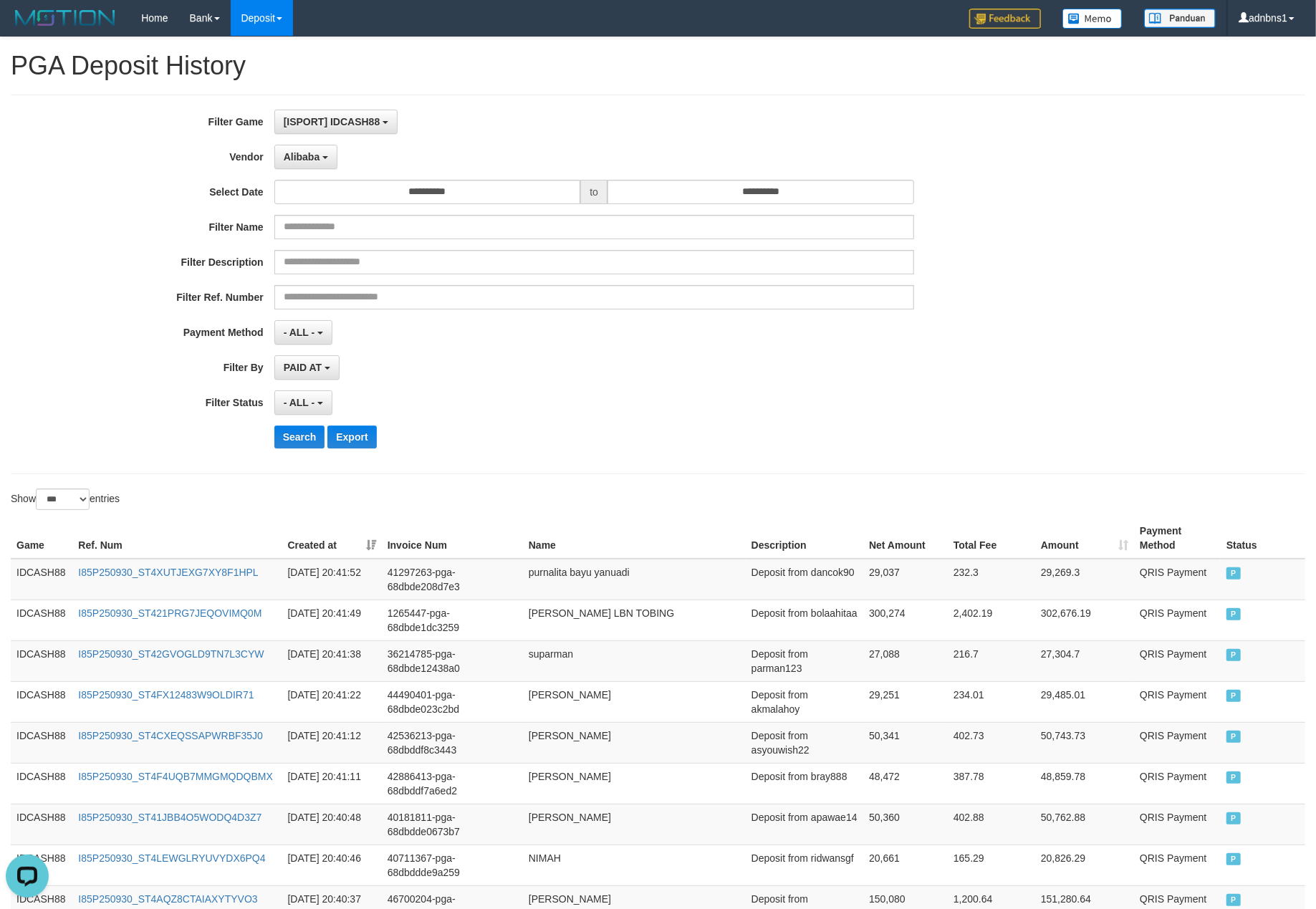
click at [594, 443] on div "Search Export" at bounding box center [685, 437] width 822 height 23
click at [298, 427] on button "Search" at bounding box center [299, 437] width 51 height 23
click at [547, 404] on div "- ALL - SELECT ALL - ALL - SELECT STATUS PENDING/UNPAID PAID CANCELED EXPIRED" at bounding box center [594, 403] width 640 height 25
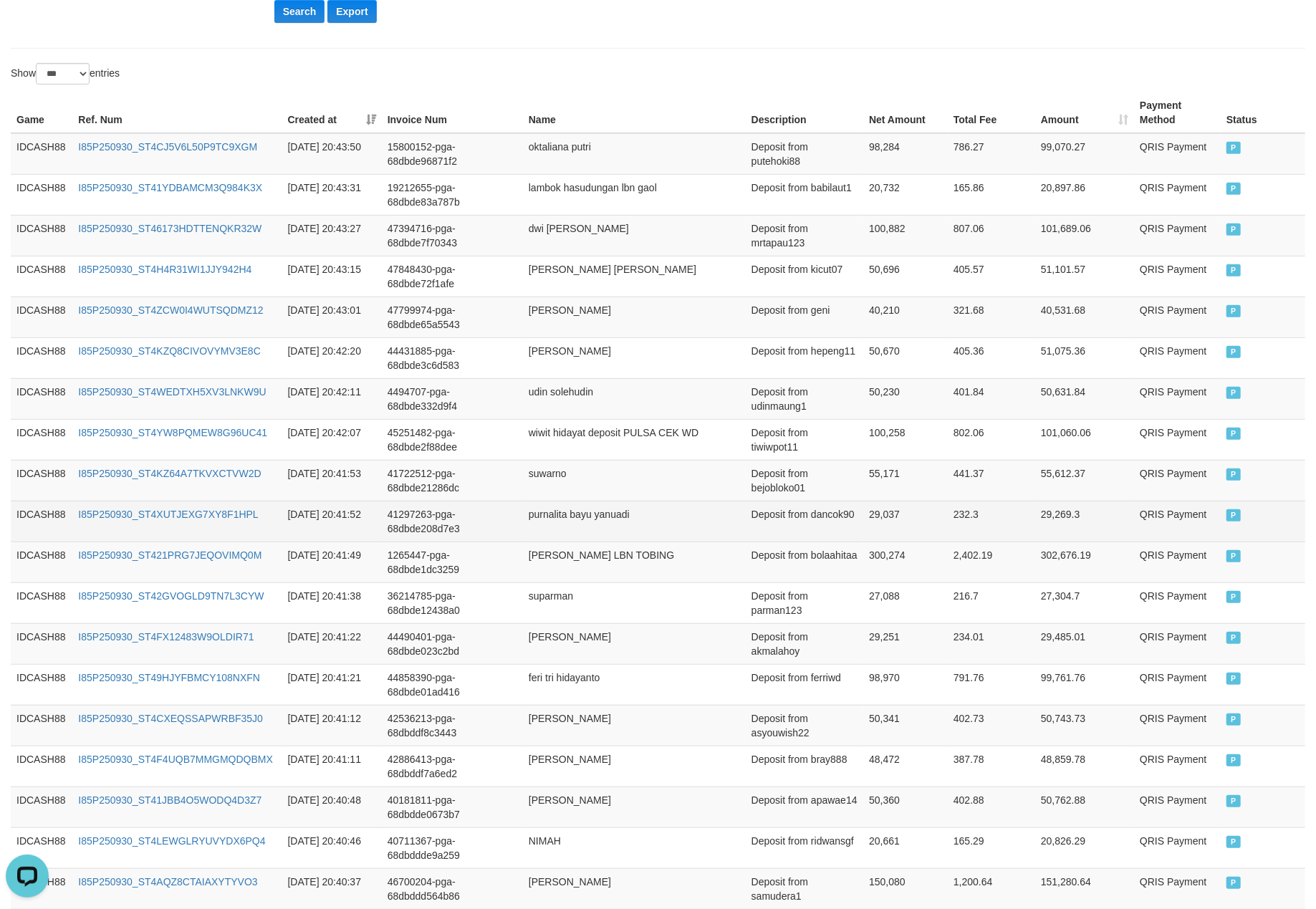
scroll to position [203, 0]
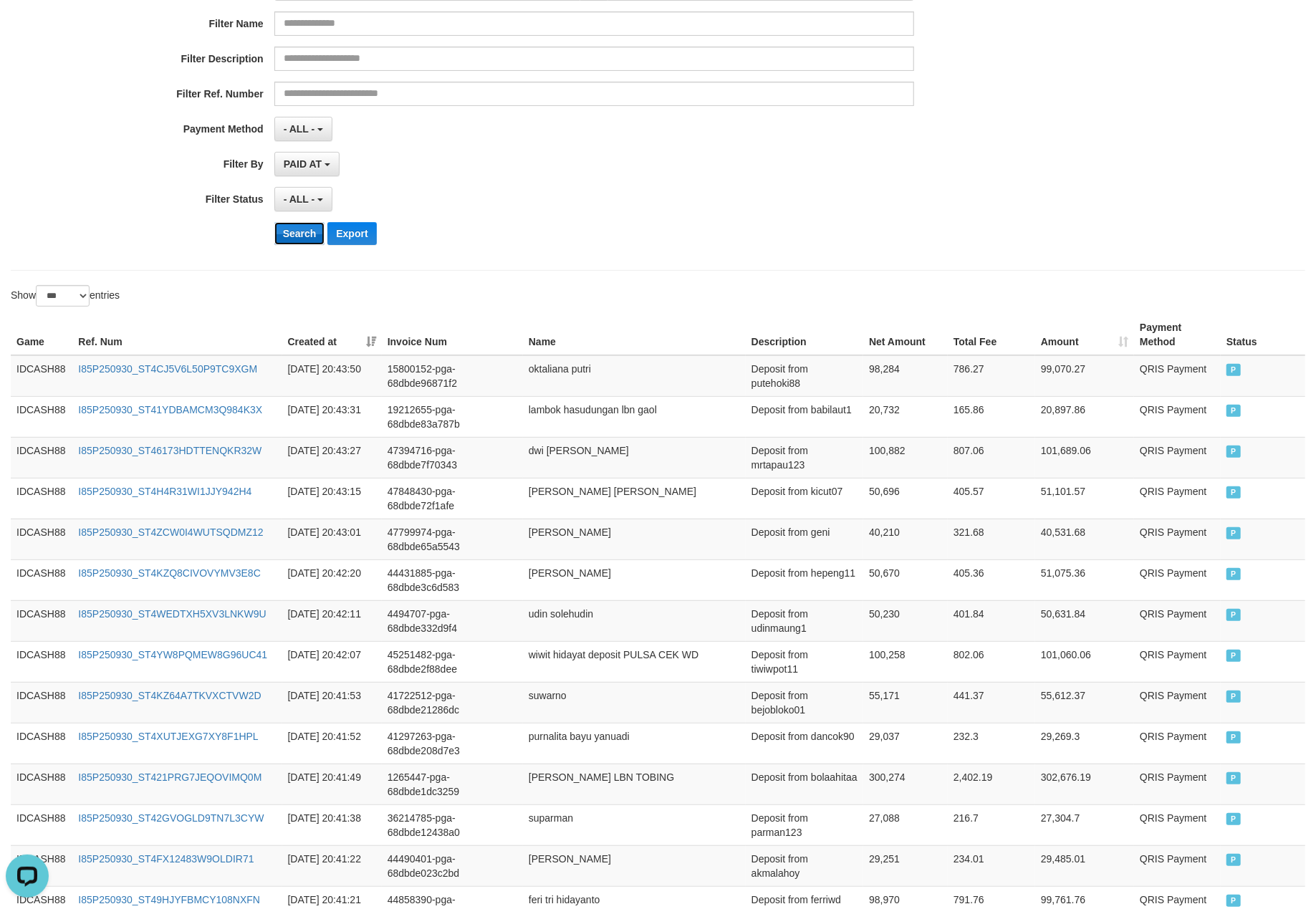
click at [281, 239] on button "Search" at bounding box center [299, 234] width 51 height 23
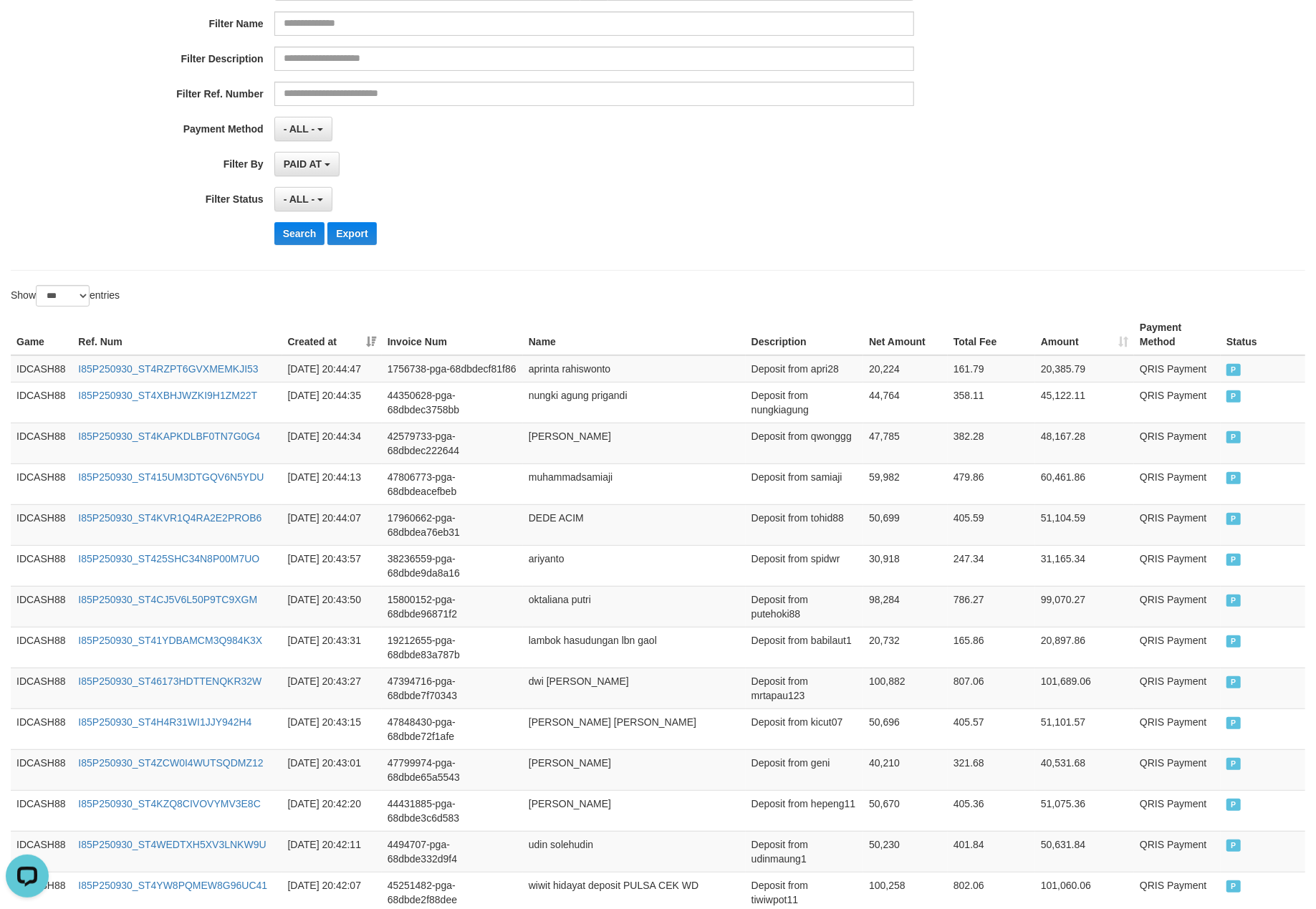
click at [596, 236] on div "Search Export" at bounding box center [685, 234] width 822 height 23
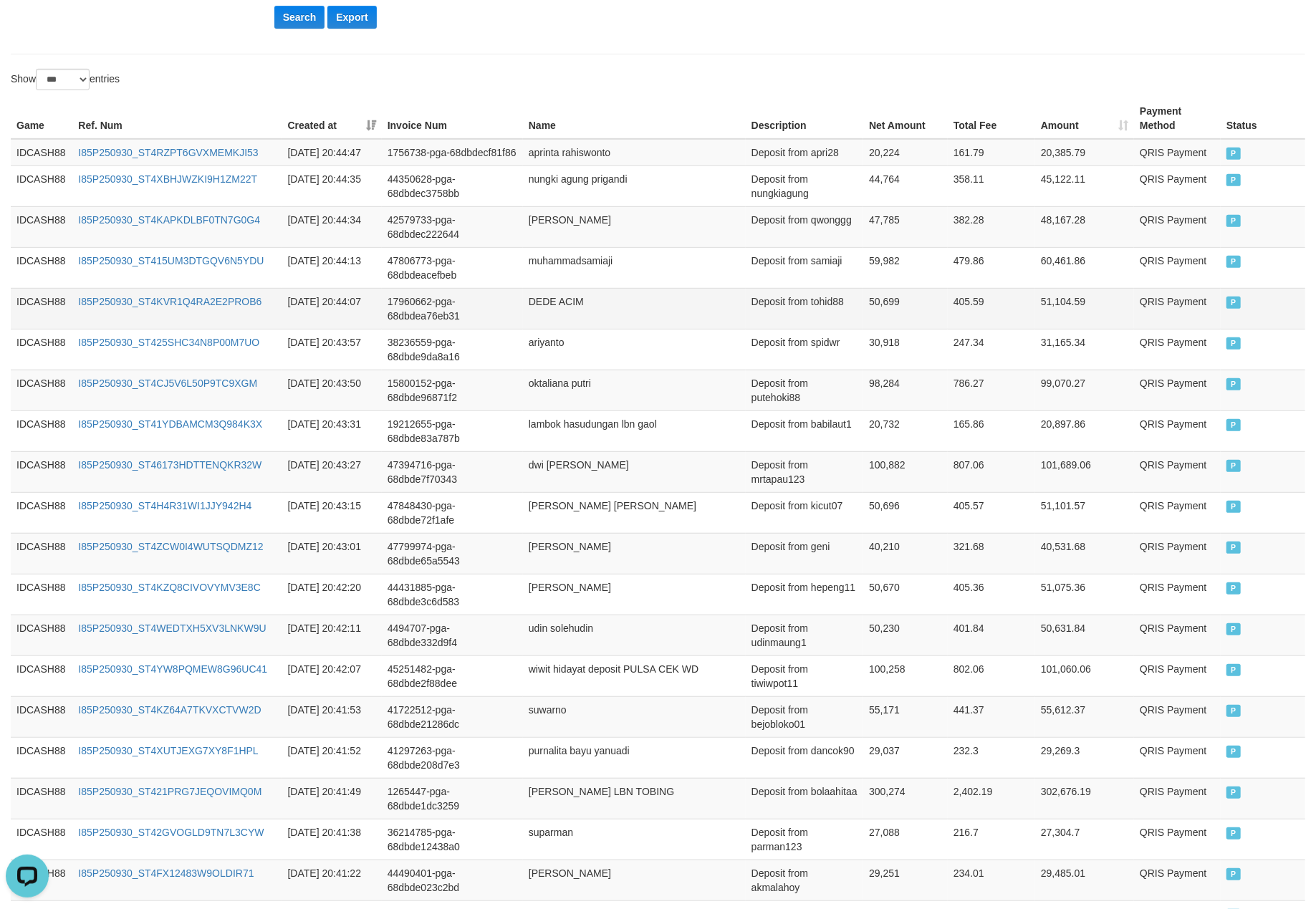
scroll to position [259, 0]
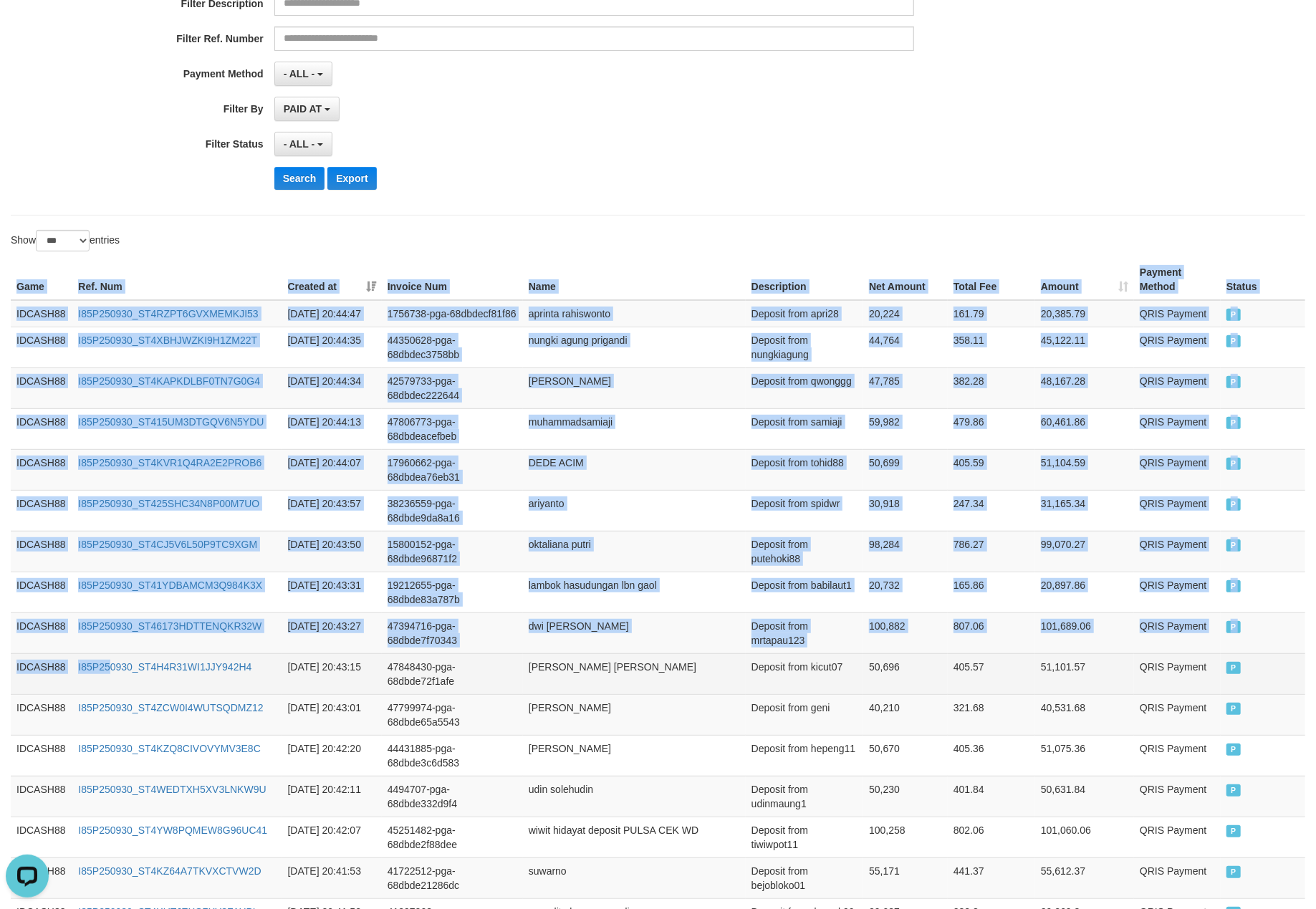
drag, startPoint x: 9, startPoint y: 283, endPoint x: 113, endPoint y: 704, distance: 433.7
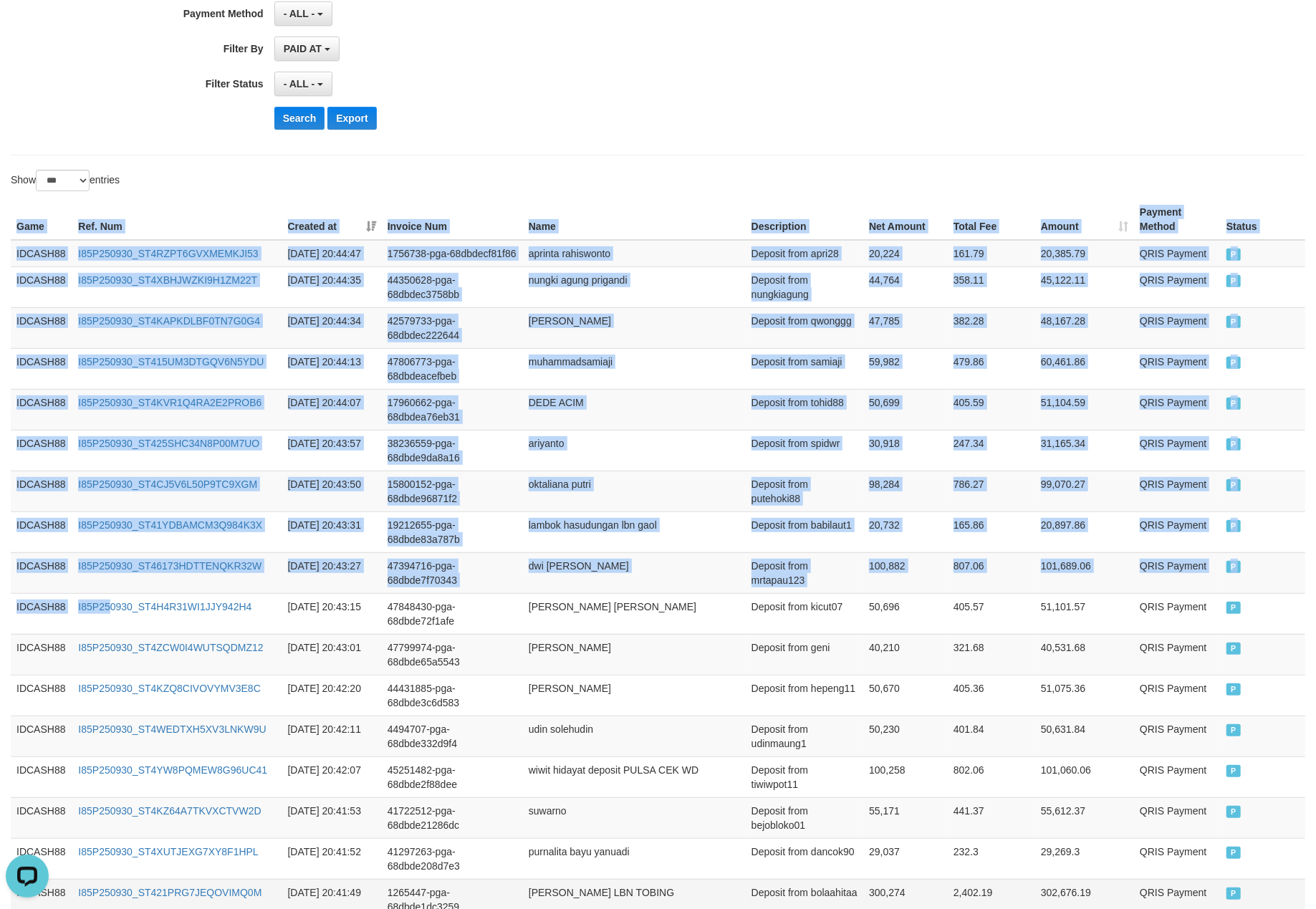
scroll to position [641, 0]
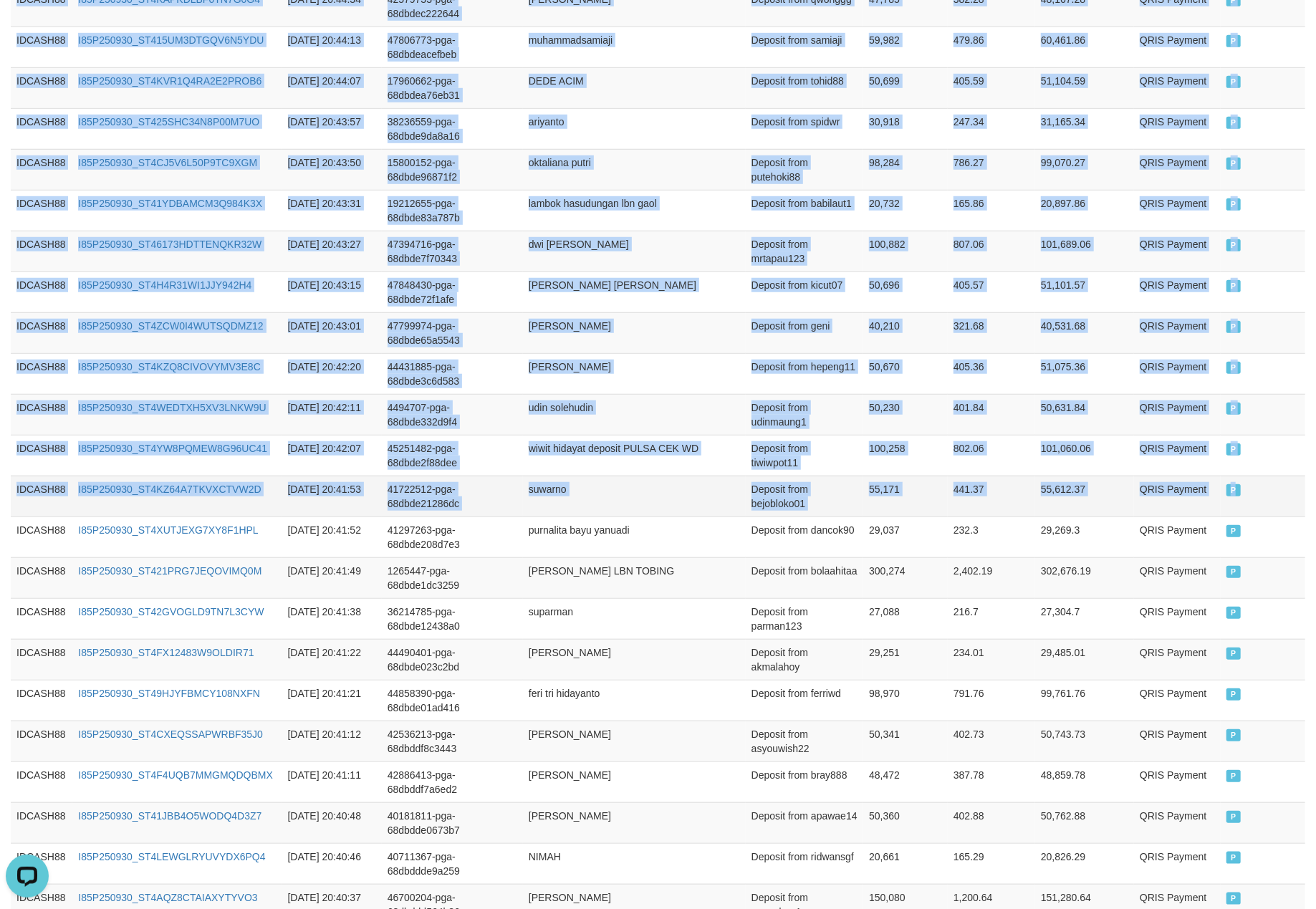
click at [1278, 516] on td "P" at bounding box center [1262, 496] width 85 height 40
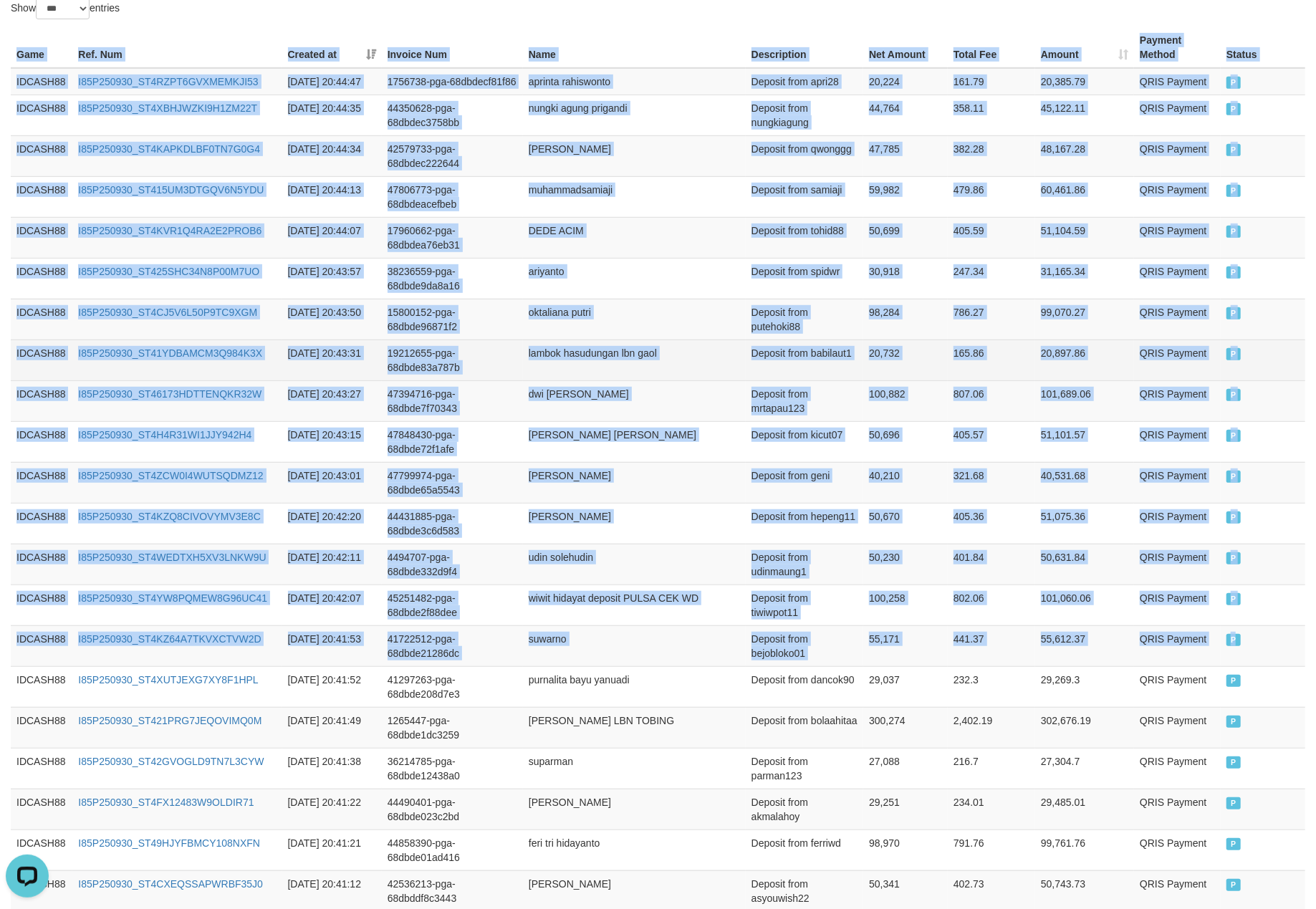
scroll to position [259, 0]
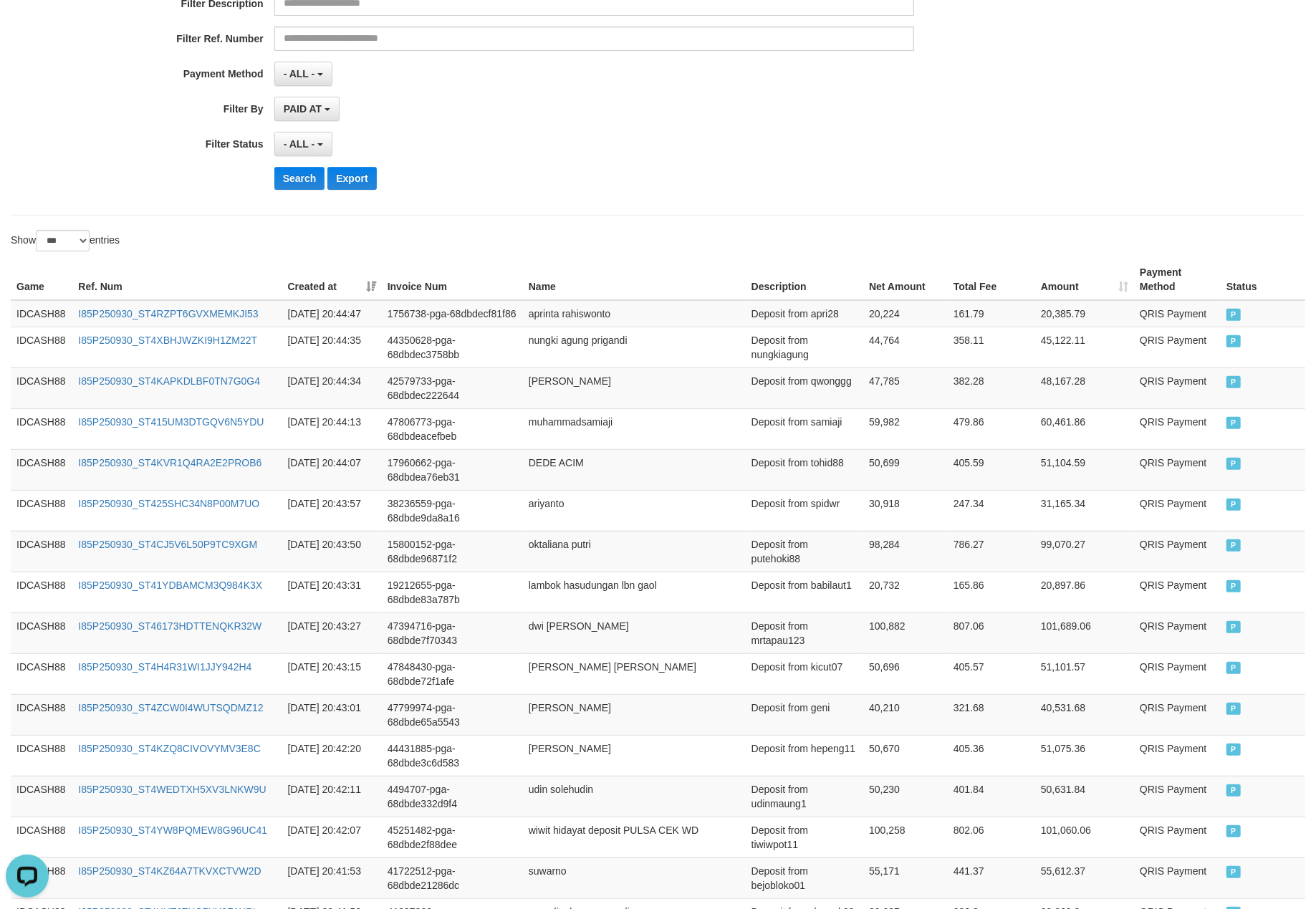
click at [667, 239] on div "Show ** ** ** *** entries" at bounding box center [658, 242] width 1316 height 25
click at [299, 182] on button "Search" at bounding box center [299, 179] width 51 height 23
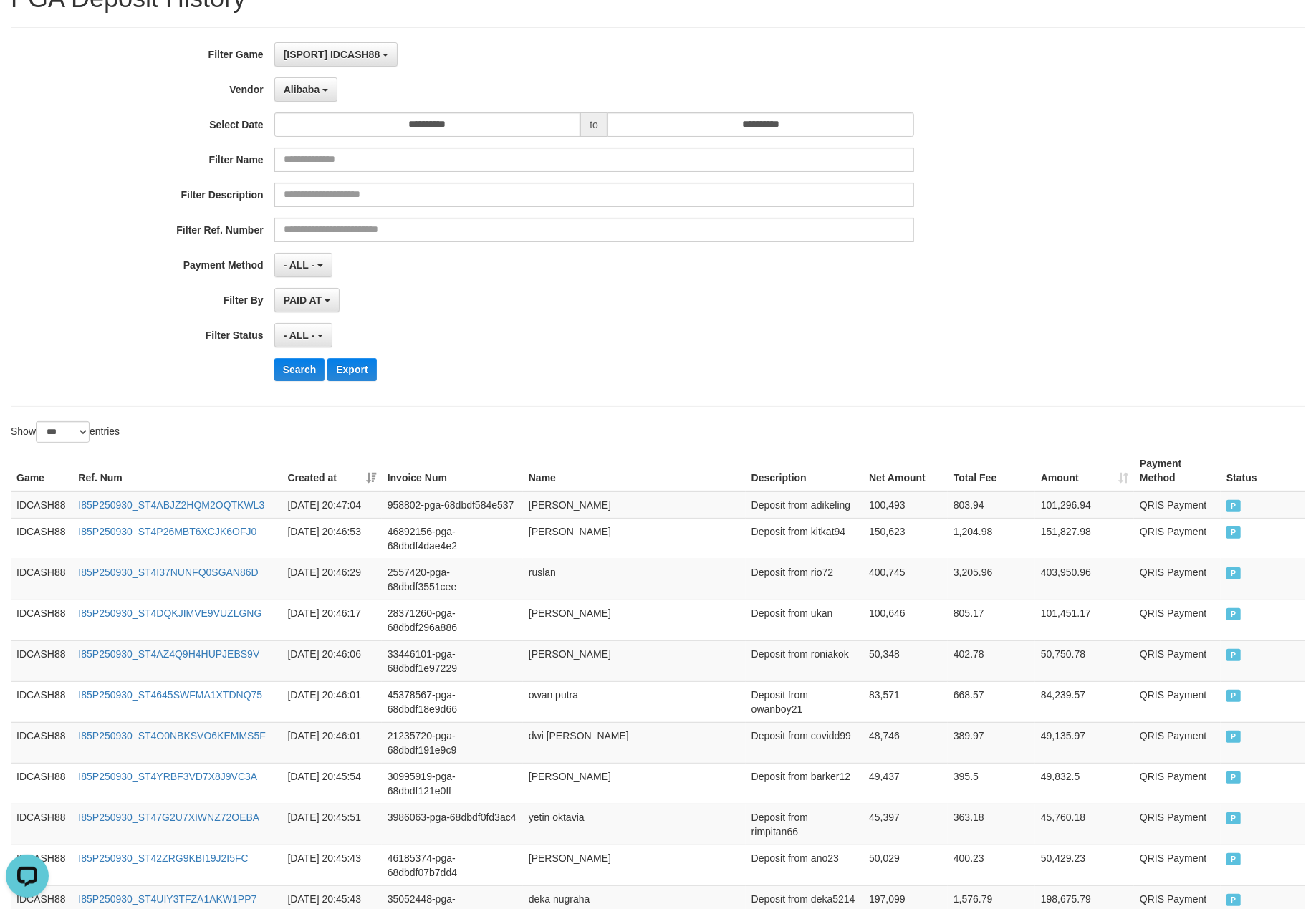
click at [587, 370] on div "Search Export" at bounding box center [685, 370] width 822 height 23
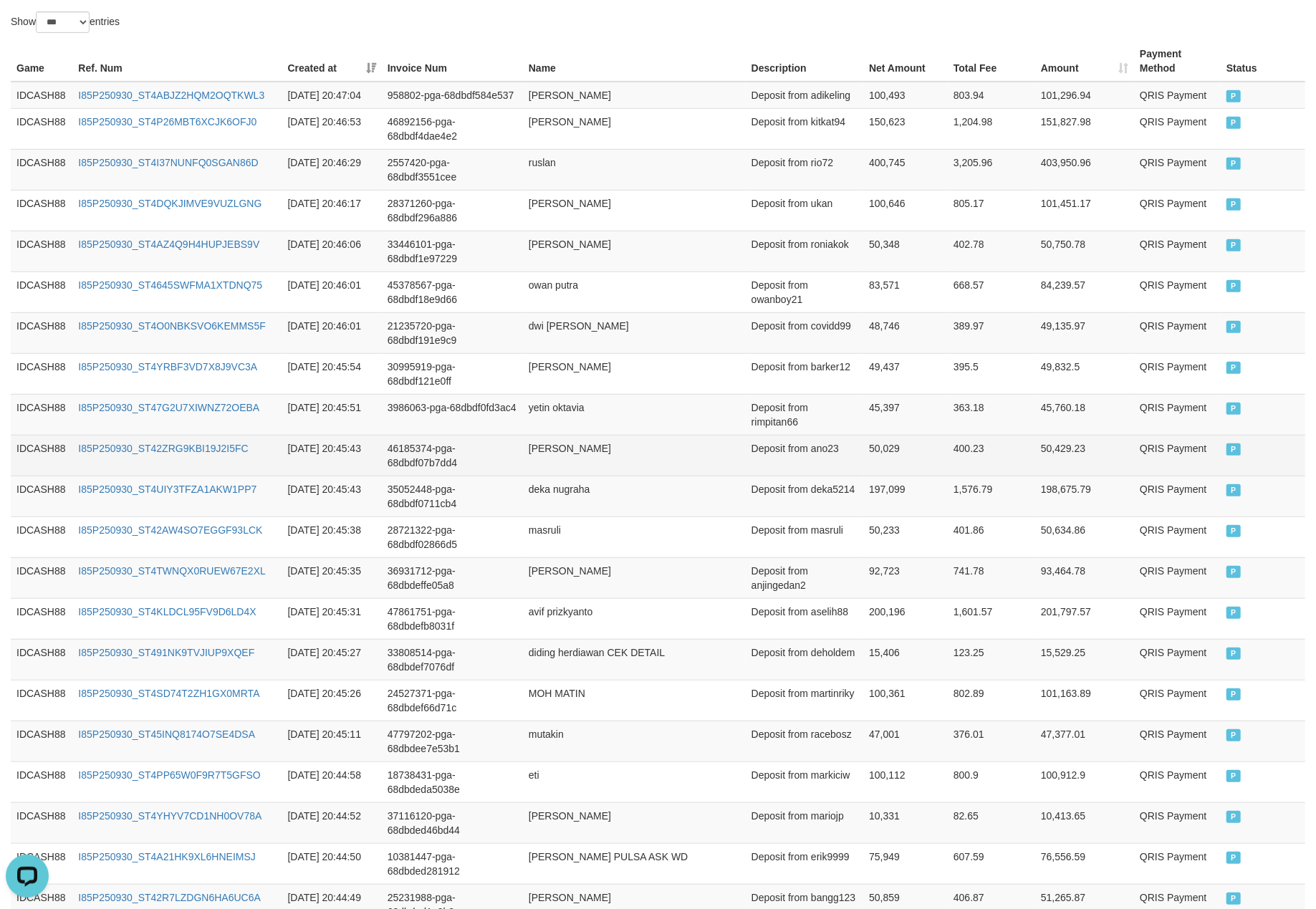
scroll to position [218, 0]
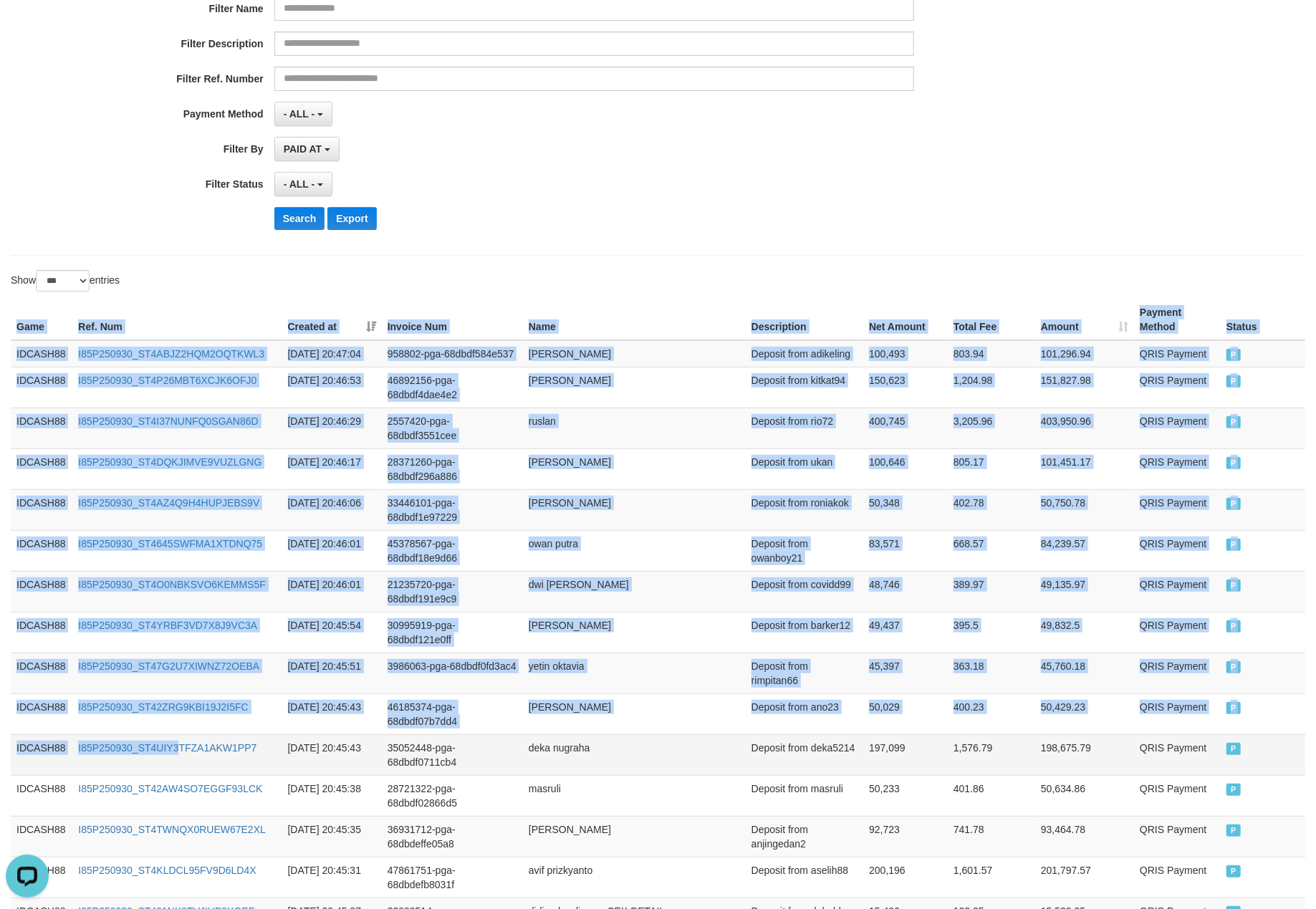
drag, startPoint x: 14, startPoint y: 328, endPoint x: 187, endPoint y: 777, distance: 481.2
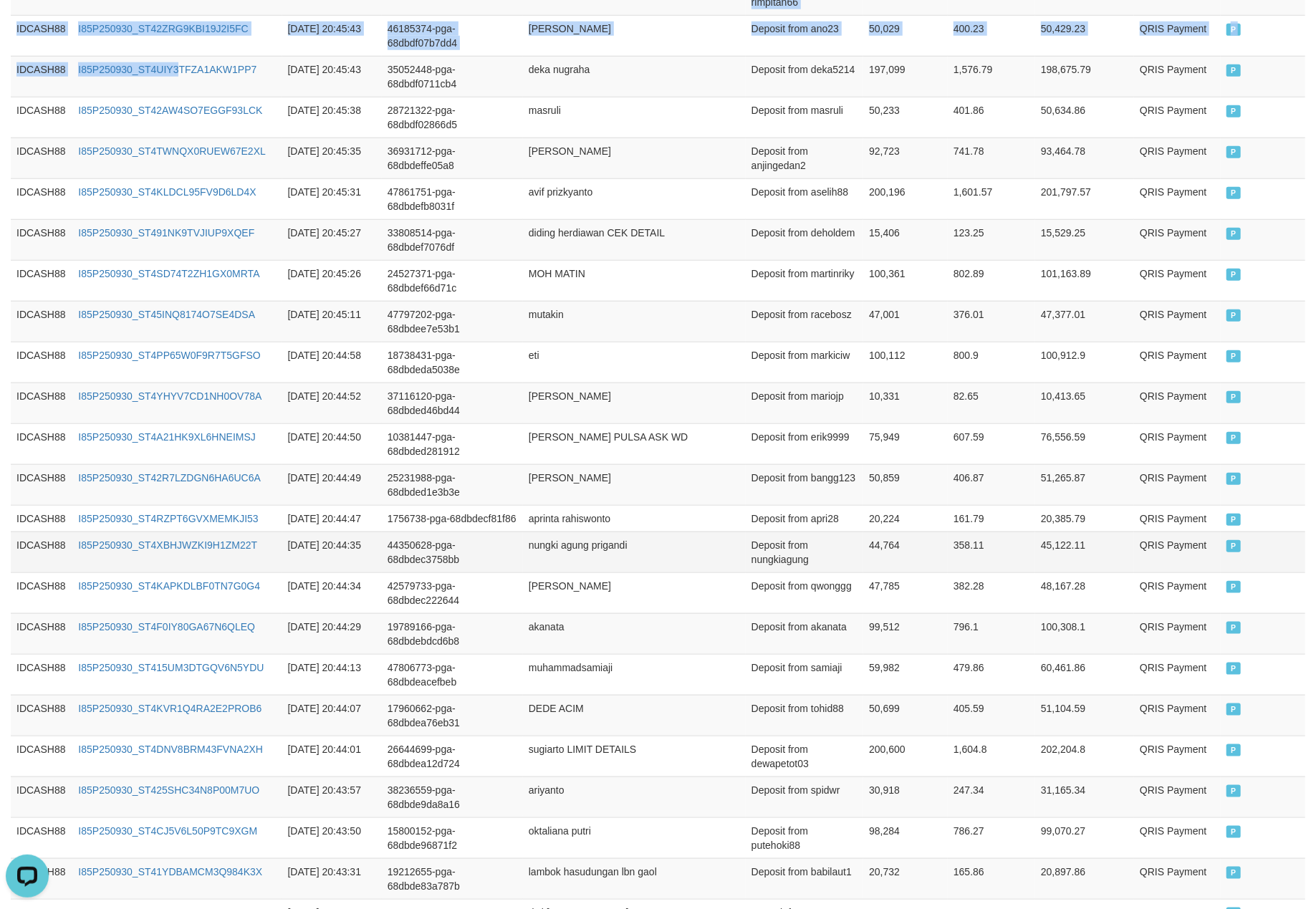
scroll to position [887, 0]
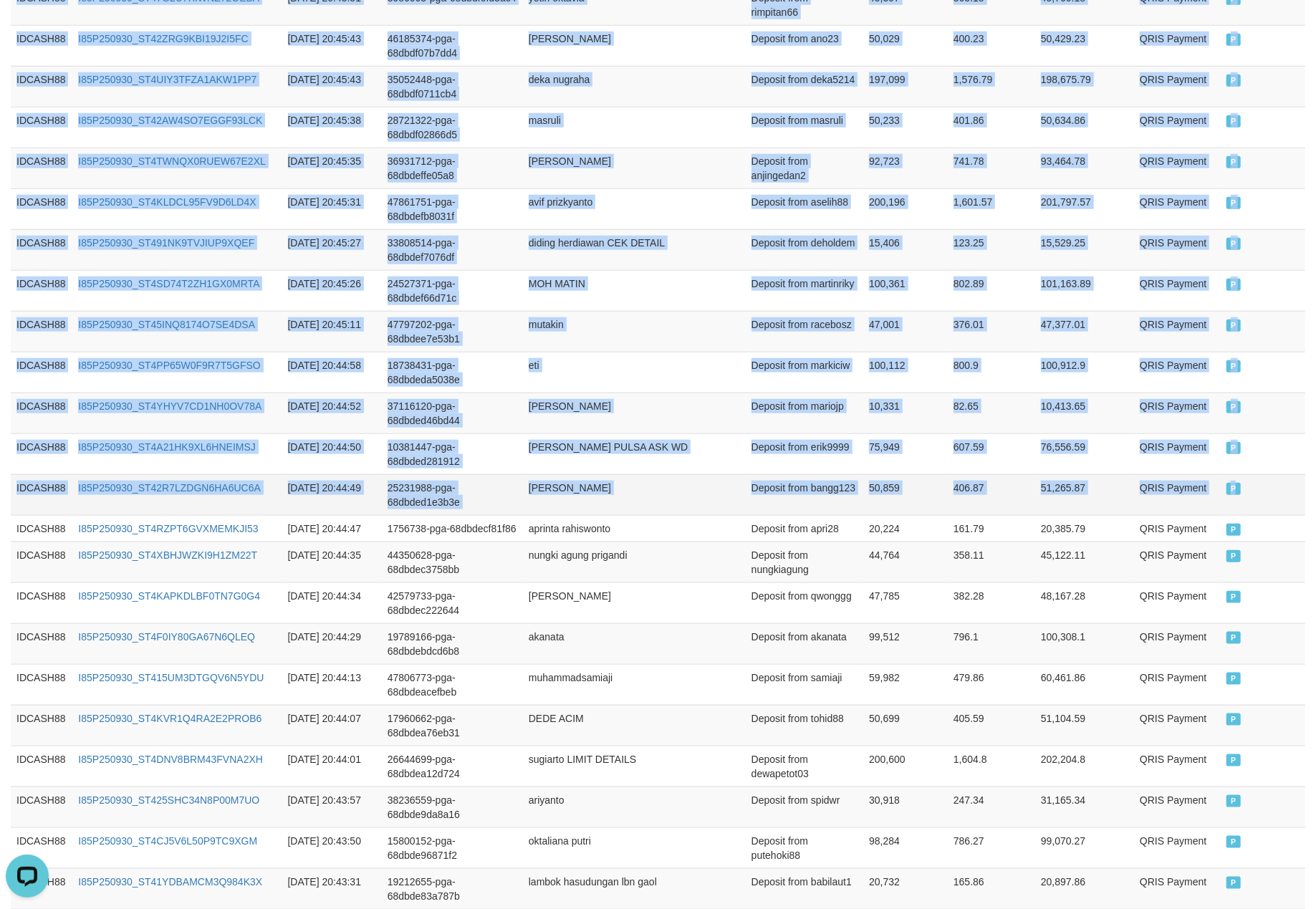
drag, startPoint x: 1270, startPoint y: 517, endPoint x: 1278, endPoint y: 513, distance: 8.9
click at [1278, 513] on td "P" at bounding box center [1262, 495] width 85 height 40
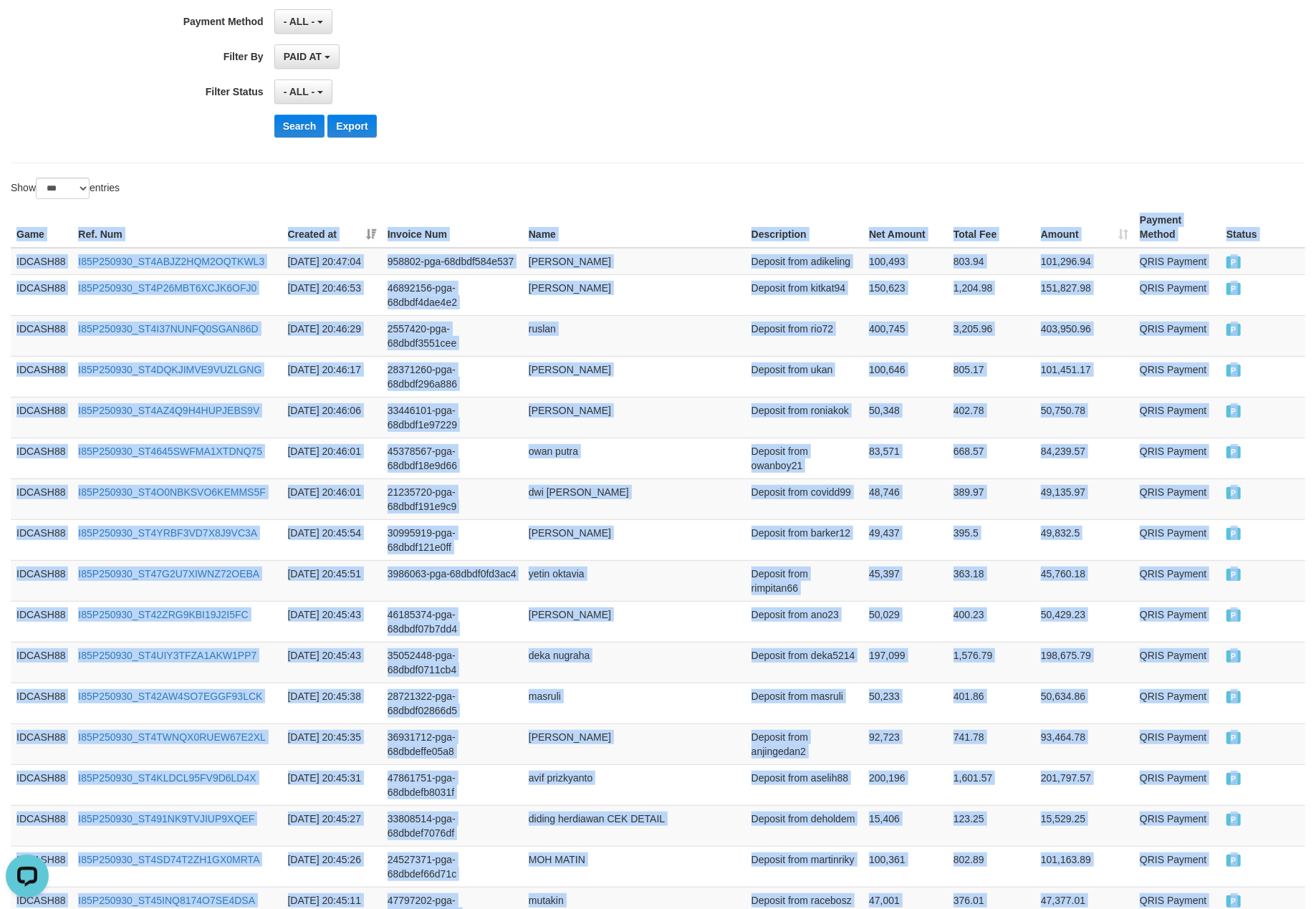
scroll to position [27, 0]
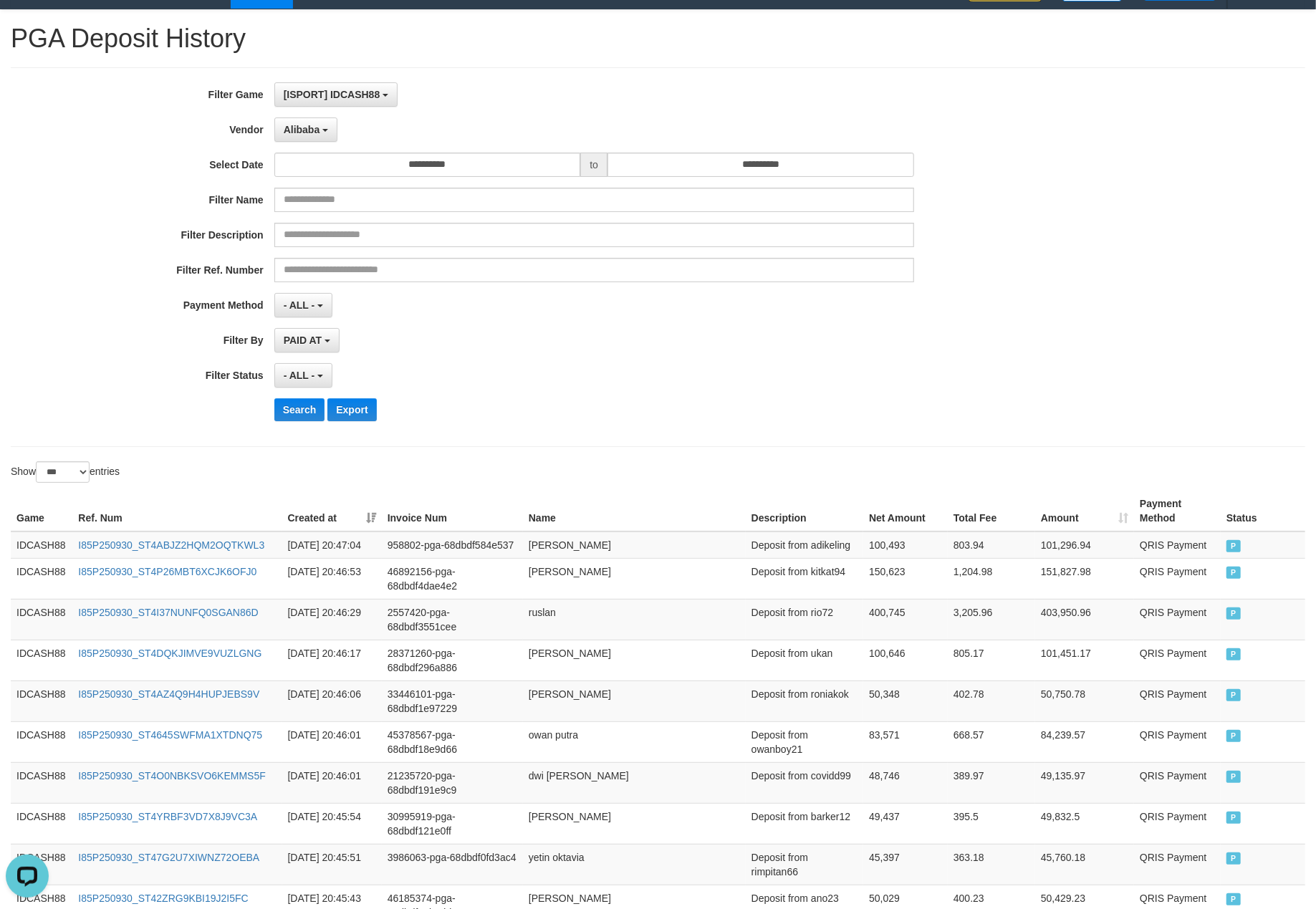
click at [565, 419] on div "Search Export" at bounding box center [685, 410] width 822 height 23
click at [294, 415] on button "Search" at bounding box center [299, 410] width 51 height 23
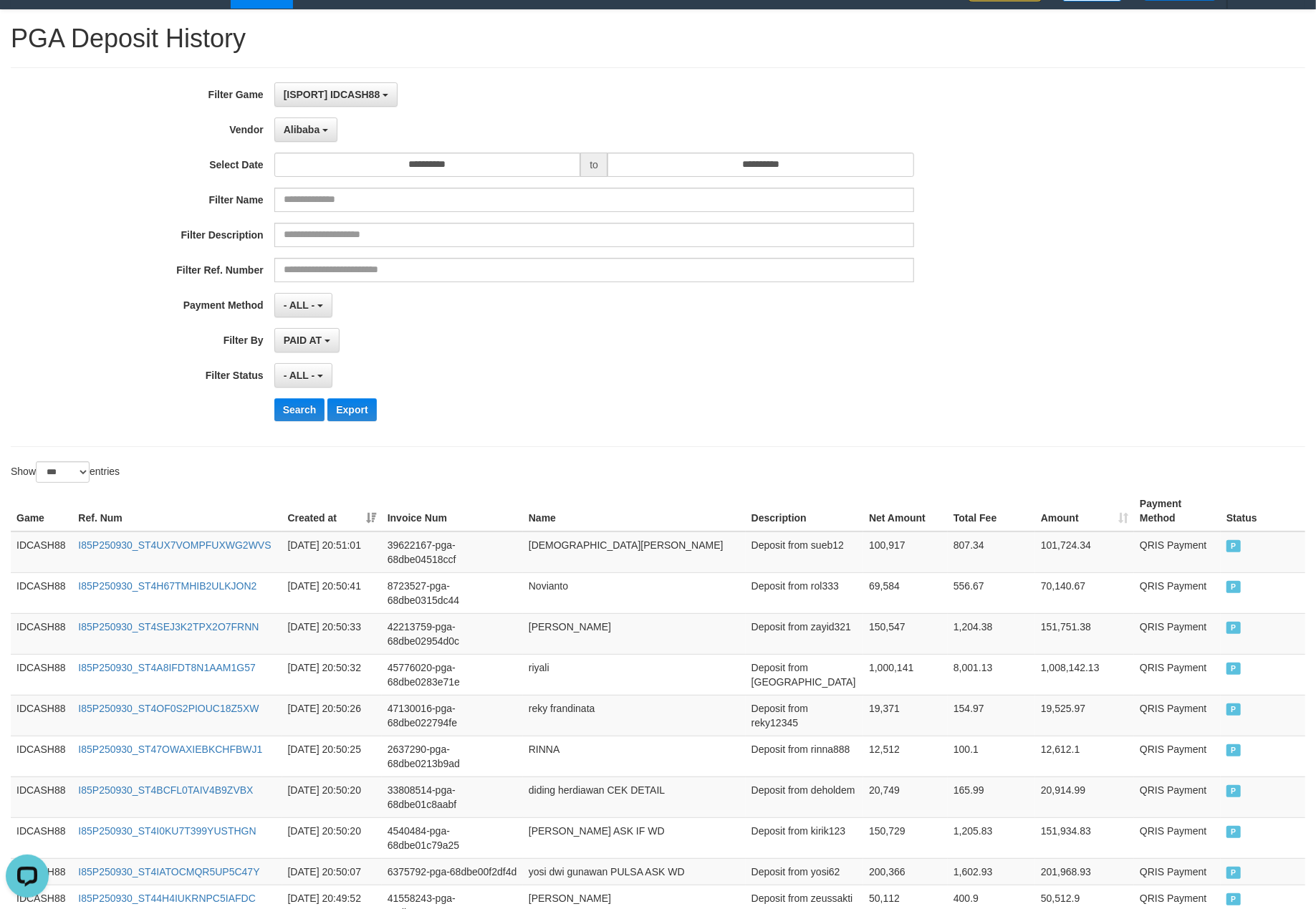
drag, startPoint x: 505, startPoint y: 393, endPoint x: 524, endPoint y: 384, distance: 21.0
click at [510, 391] on div "**********" at bounding box center [548, 257] width 1096 height 349
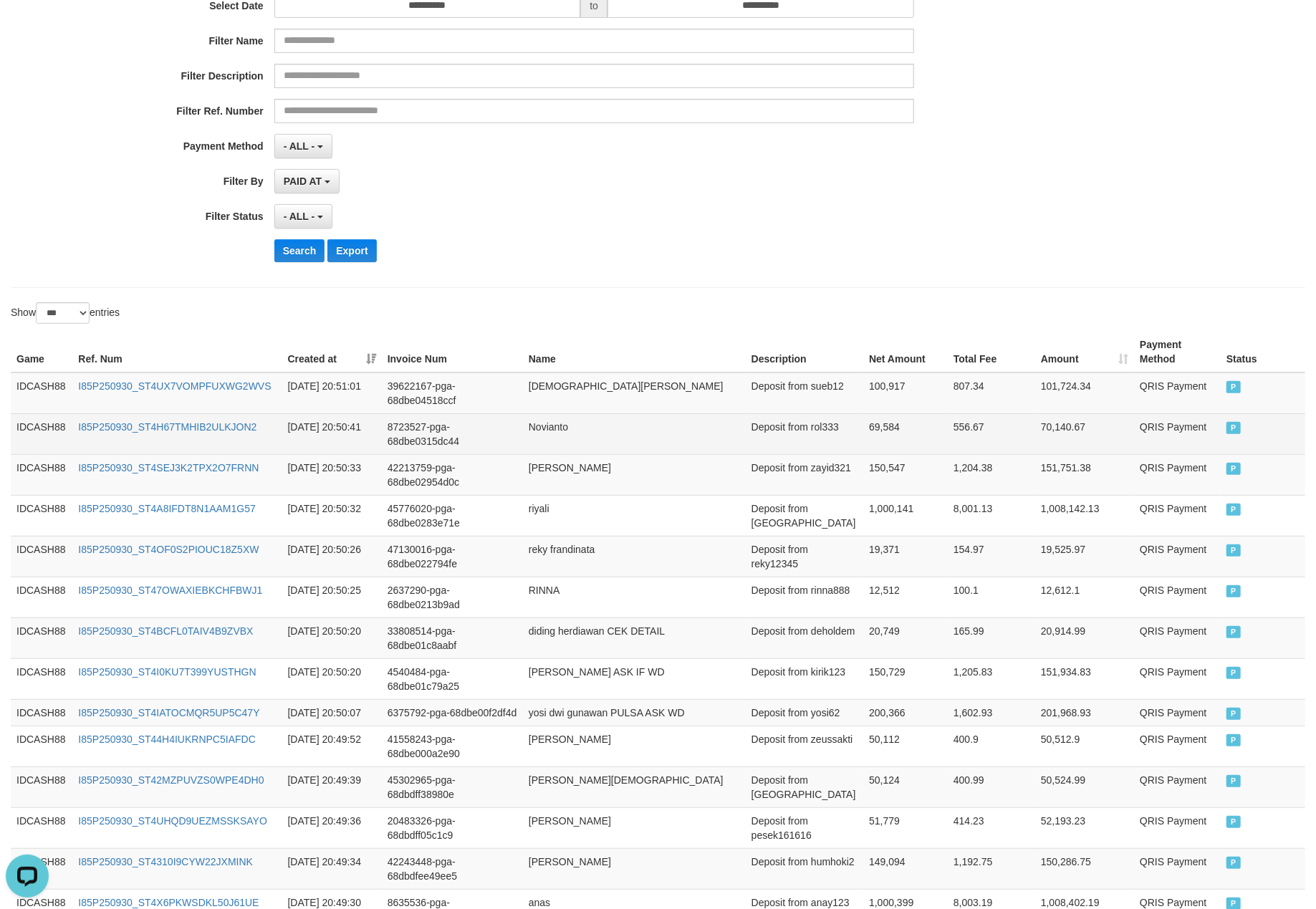
scroll to position [289, 0]
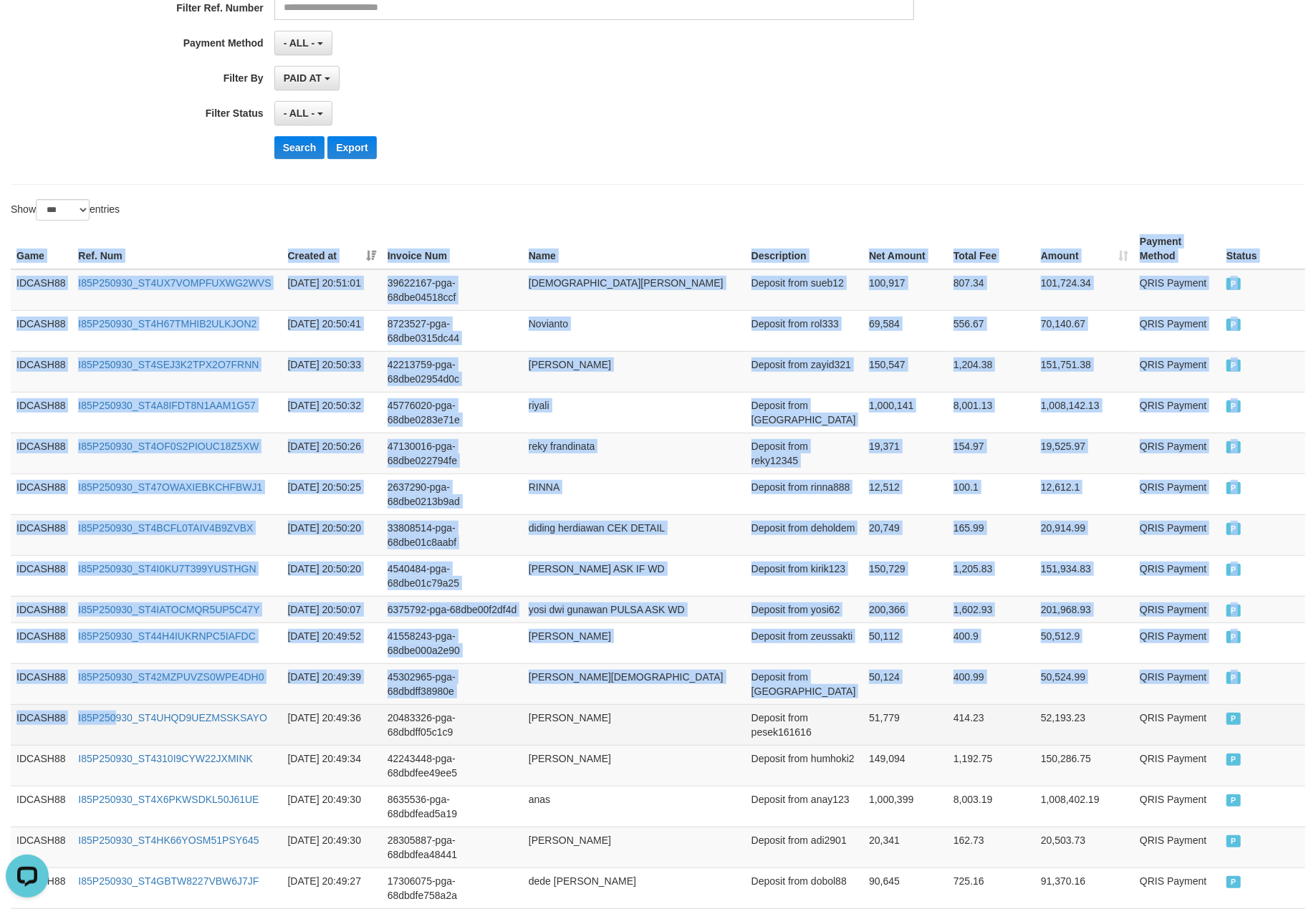
drag, startPoint x: 9, startPoint y: 256, endPoint x: 113, endPoint y: 725, distance: 480.4
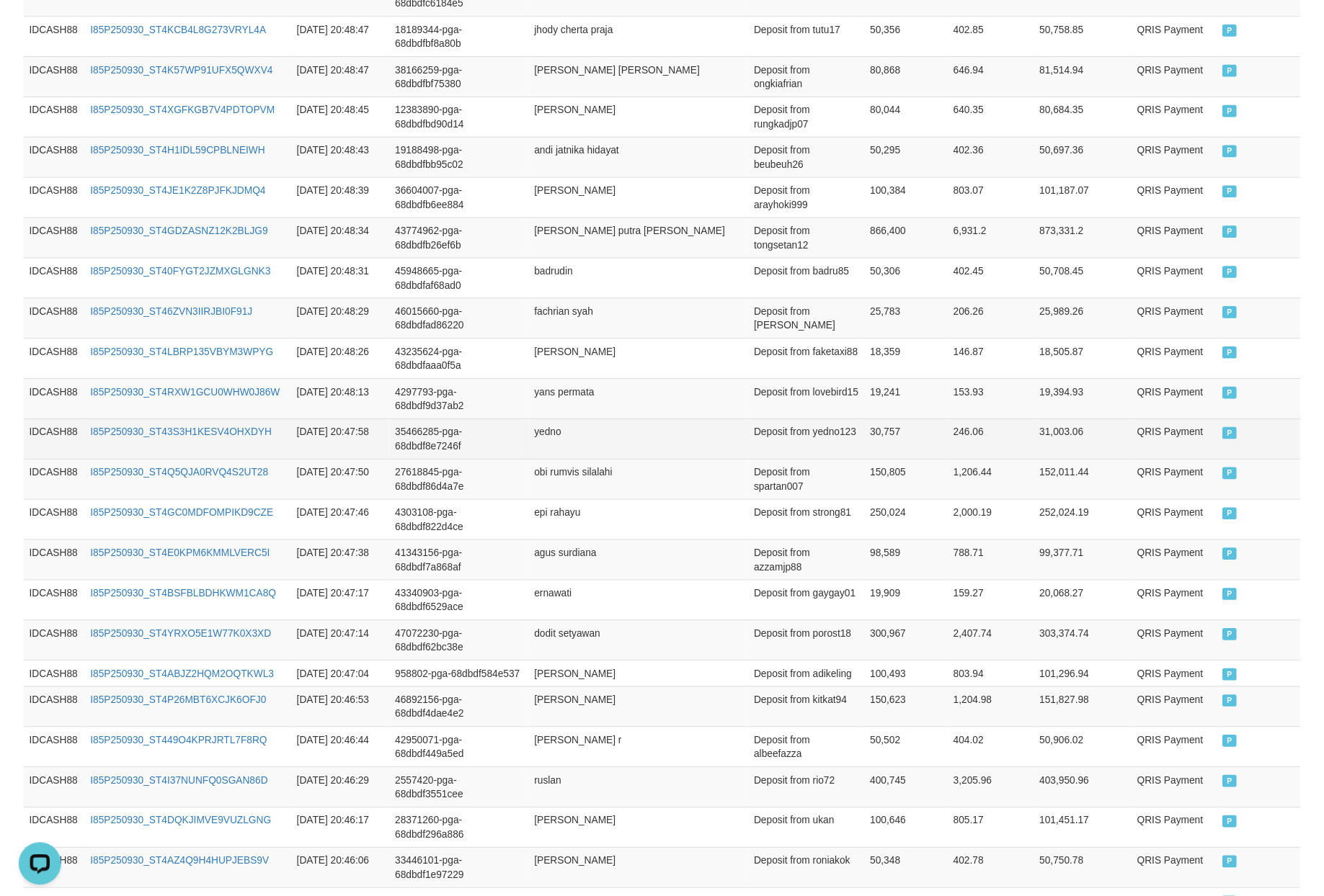
scroll to position [1635, 0]
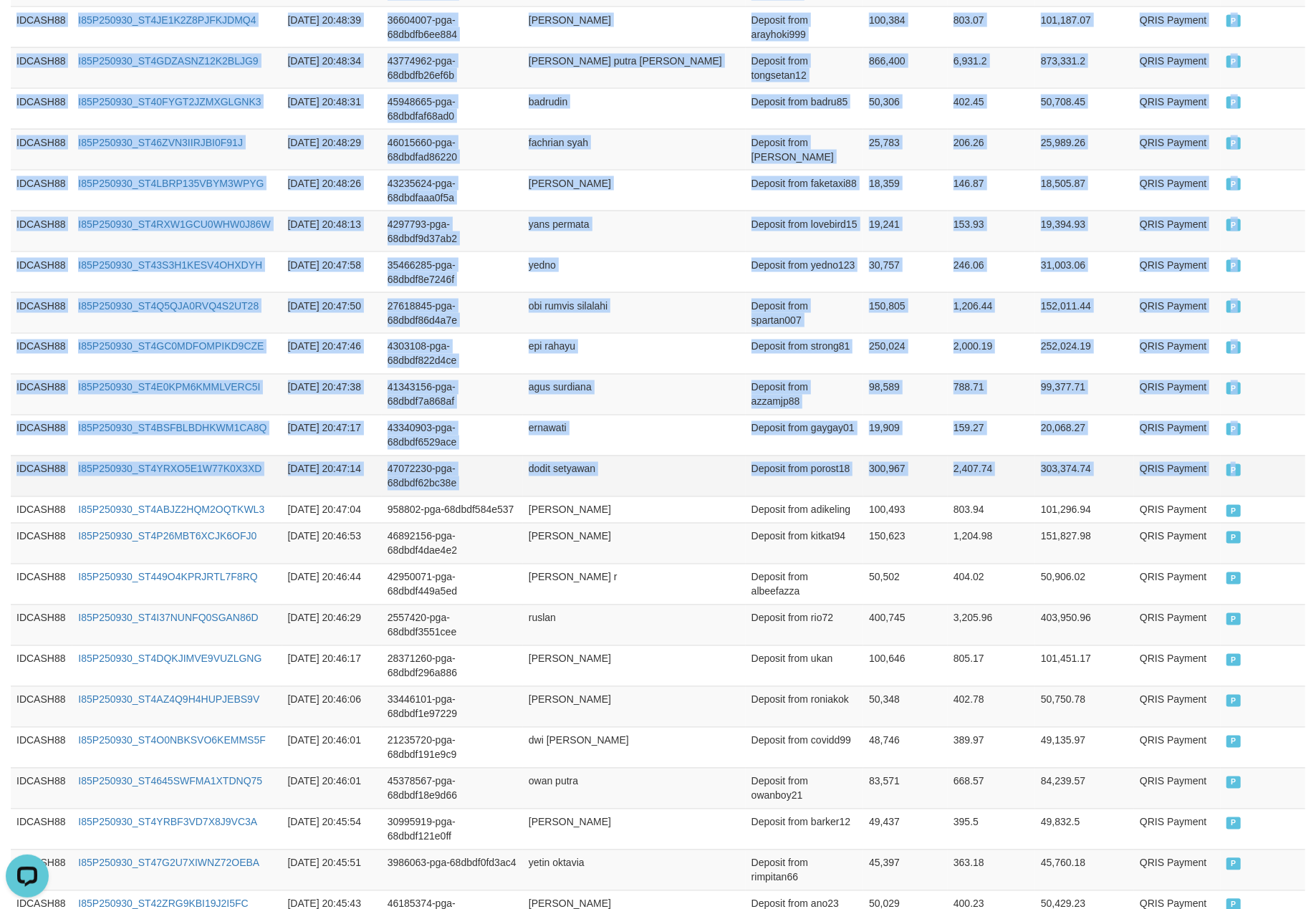
click at [1268, 496] on td "P" at bounding box center [1262, 476] width 85 height 40
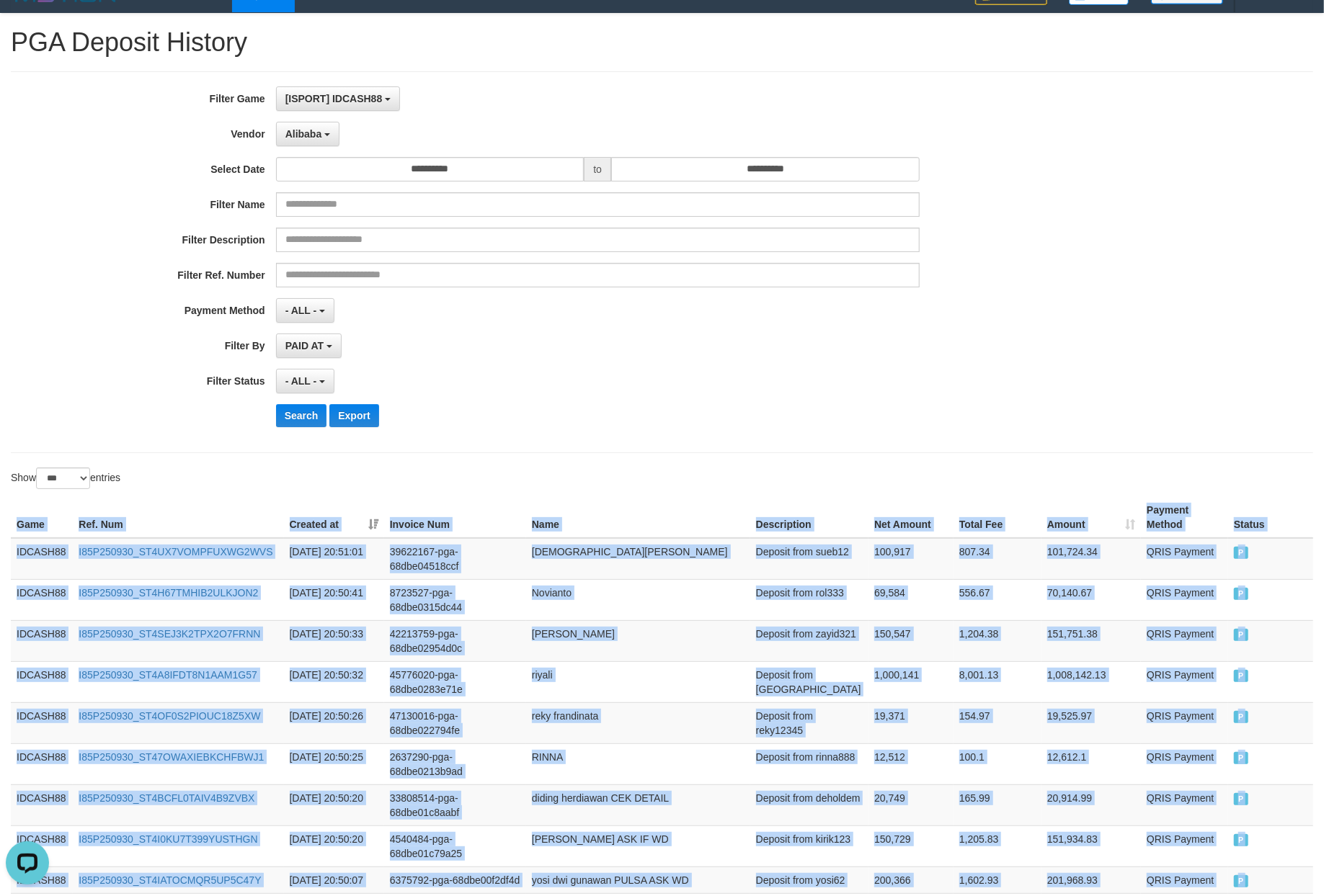
scroll to position [3, 0]
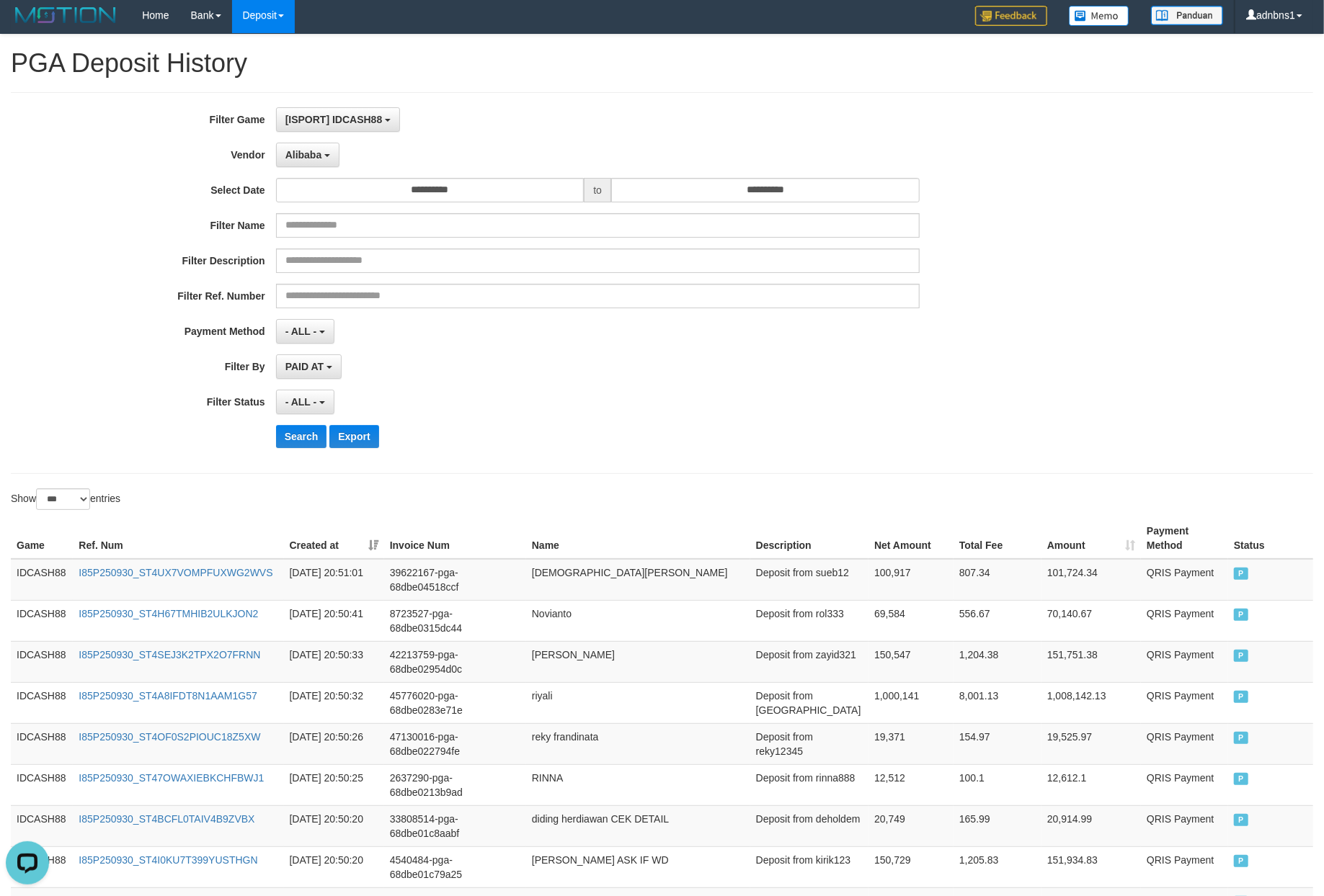
click at [639, 392] on div "- ALL - SELECT ALL - ALL - SELECT STATUS PENDING/UNPAID PAID CANCELED EXPIRED" at bounding box center [597, 402] width 644 height 25
click at [287, 436] on button "Search" at bounding box center [301, 436] width 51 height 23
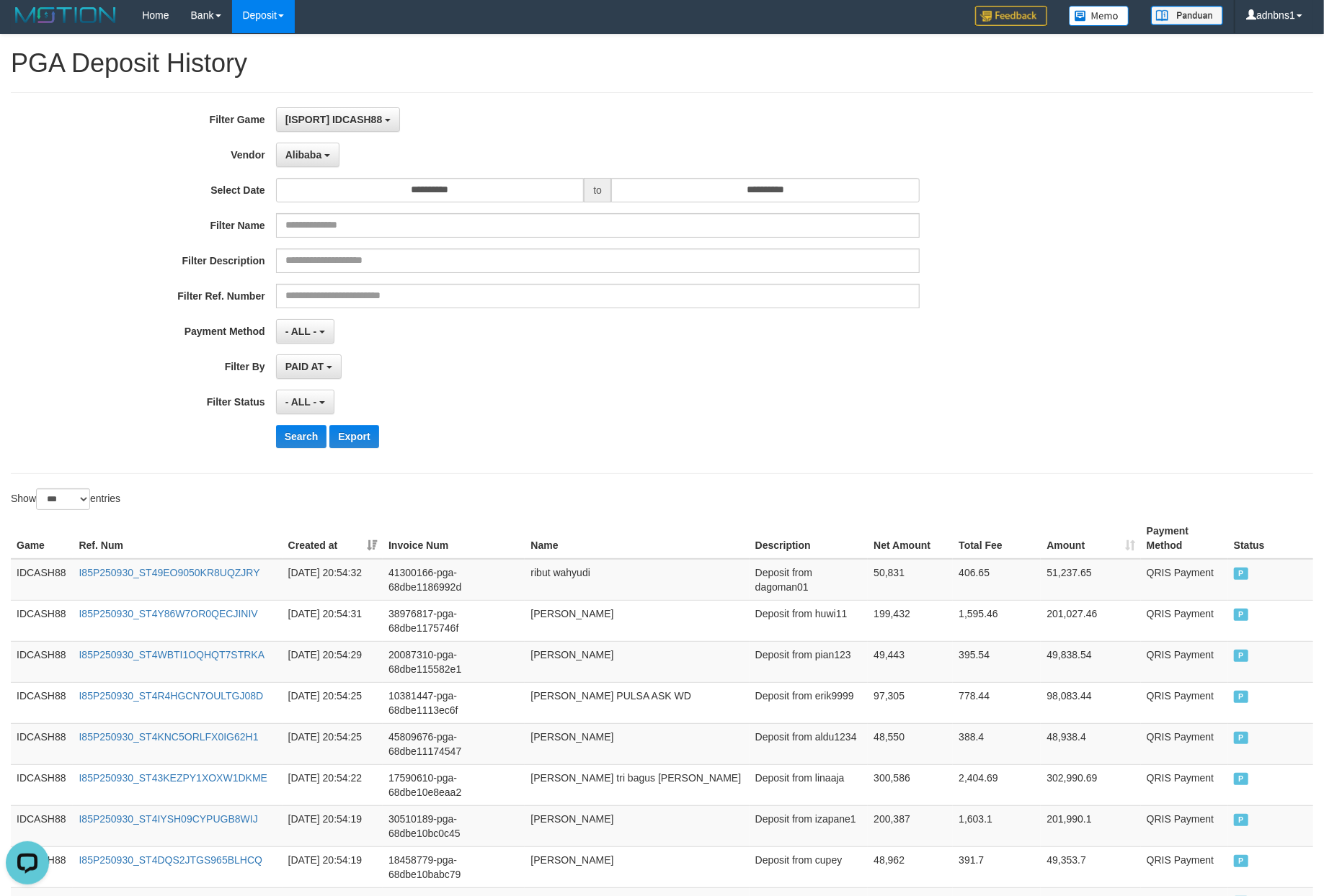
click at [579, 459] on div "**********" at bounding box center [551, 283] width 1103 height 351
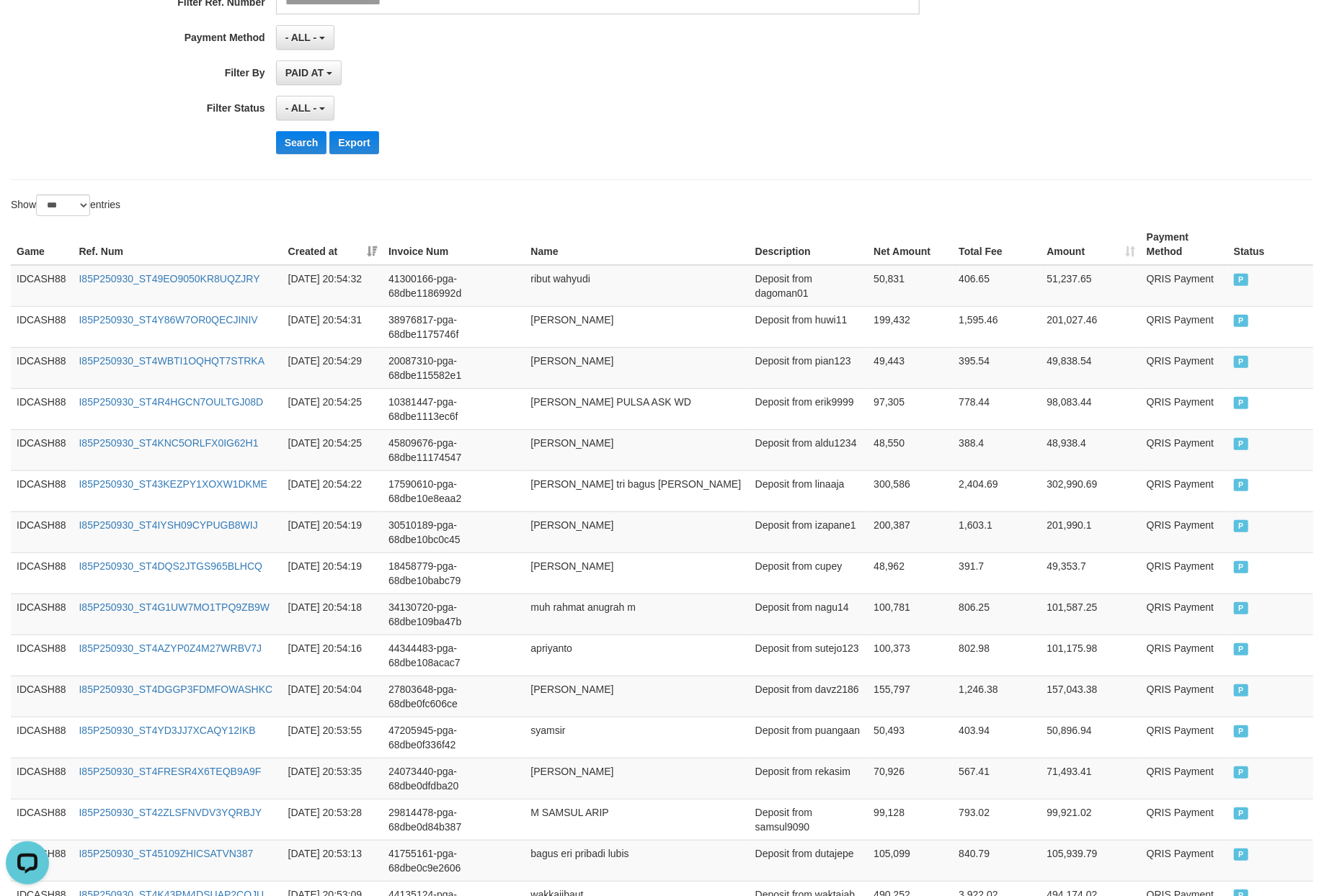
scroll to position [258, 0]
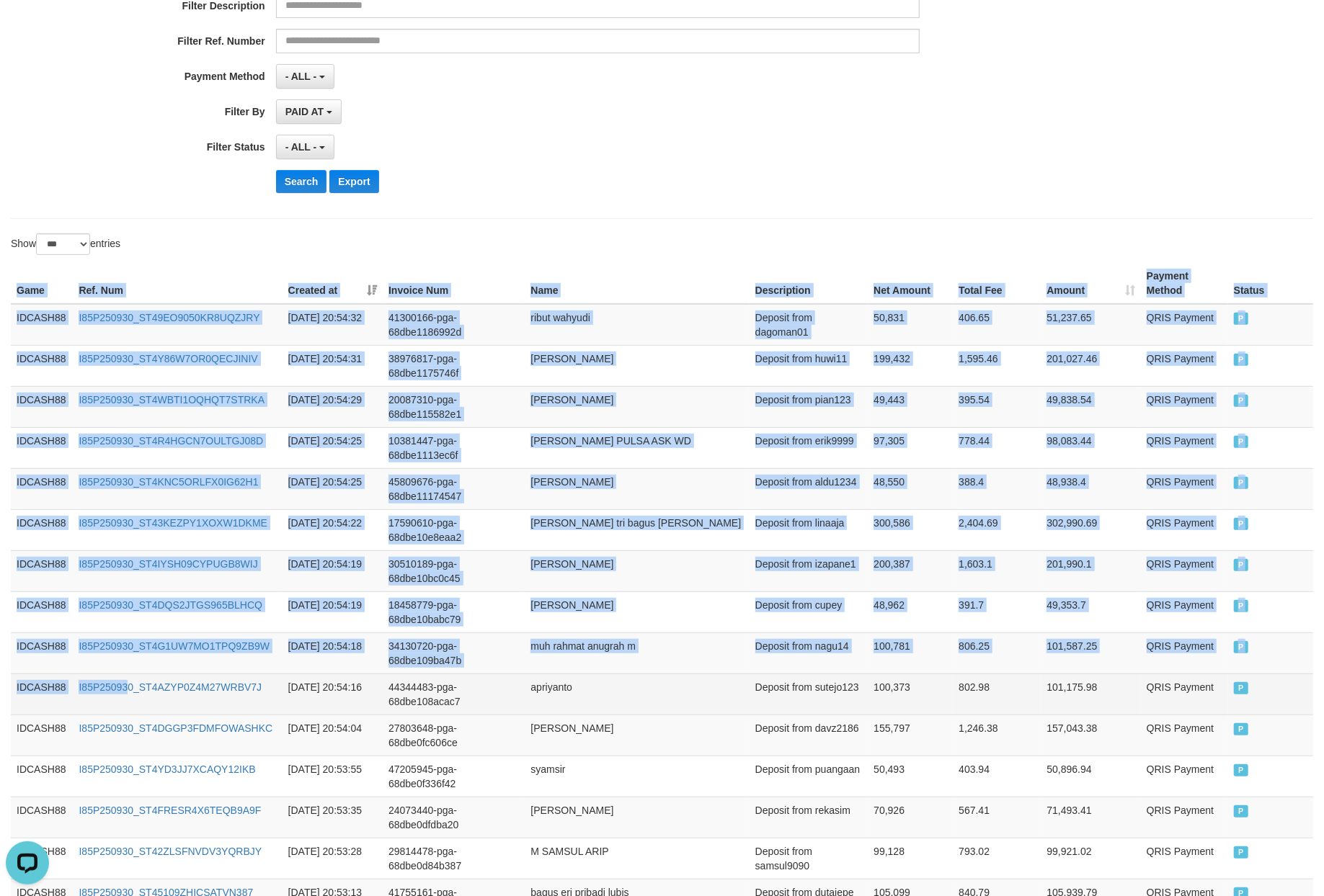
drag, startPoint x: 18, startPoint y: 287, endPoint x: 128, endPoint y: 711, distance: 438.0
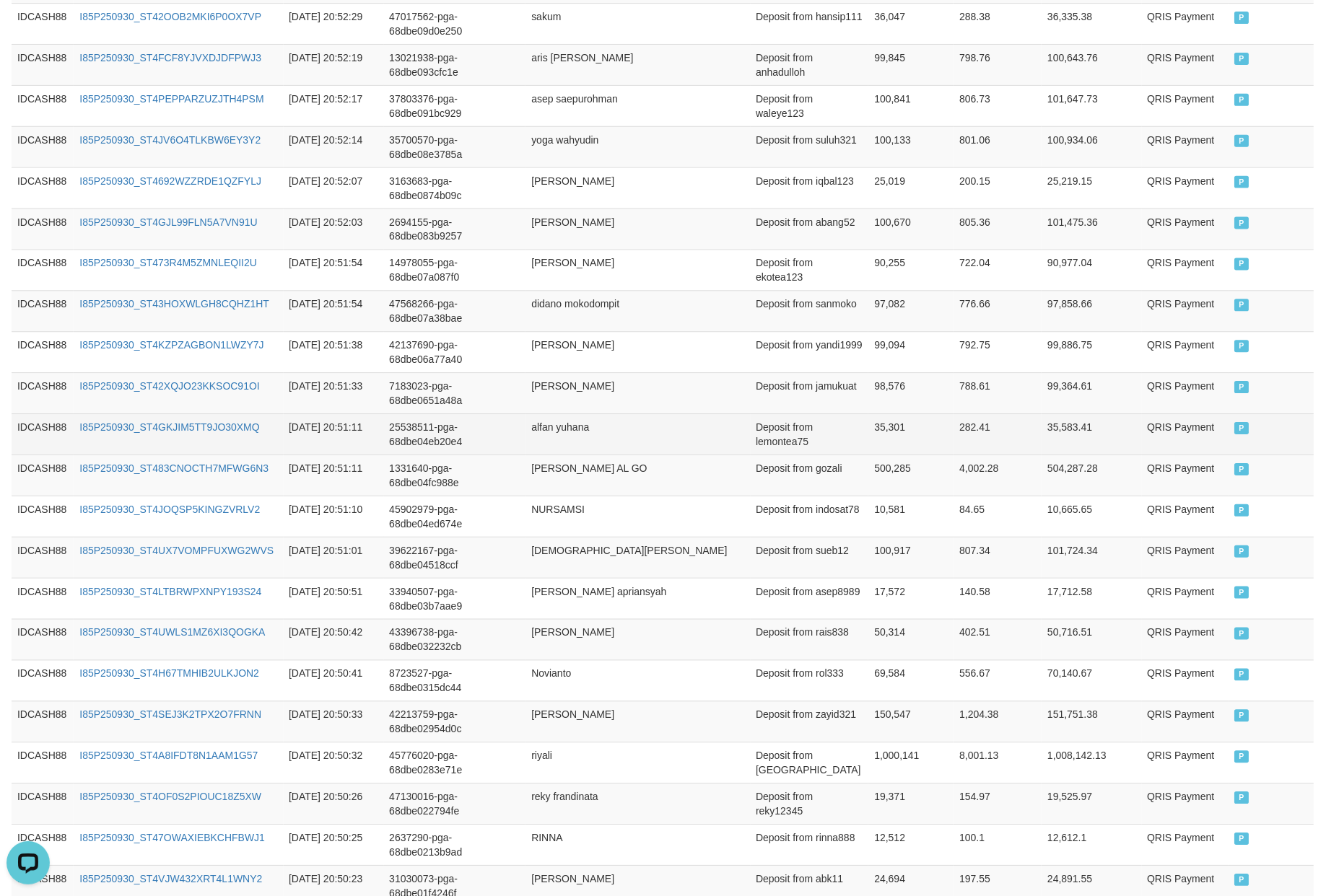
scroll to position [1412, 0]
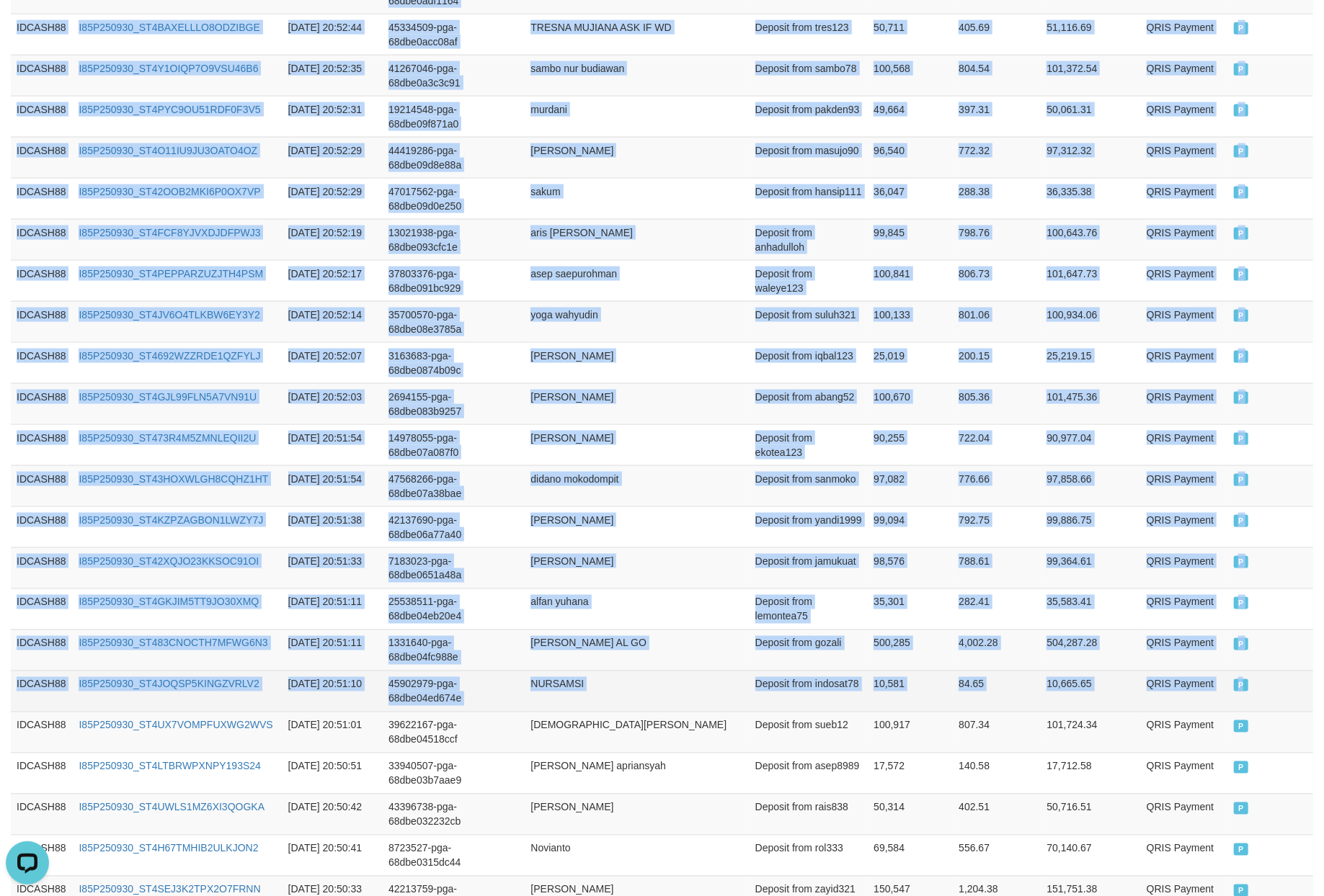
click at [1278, 712] on td "P" at bounding box center [1270, 691] width 85 height 41
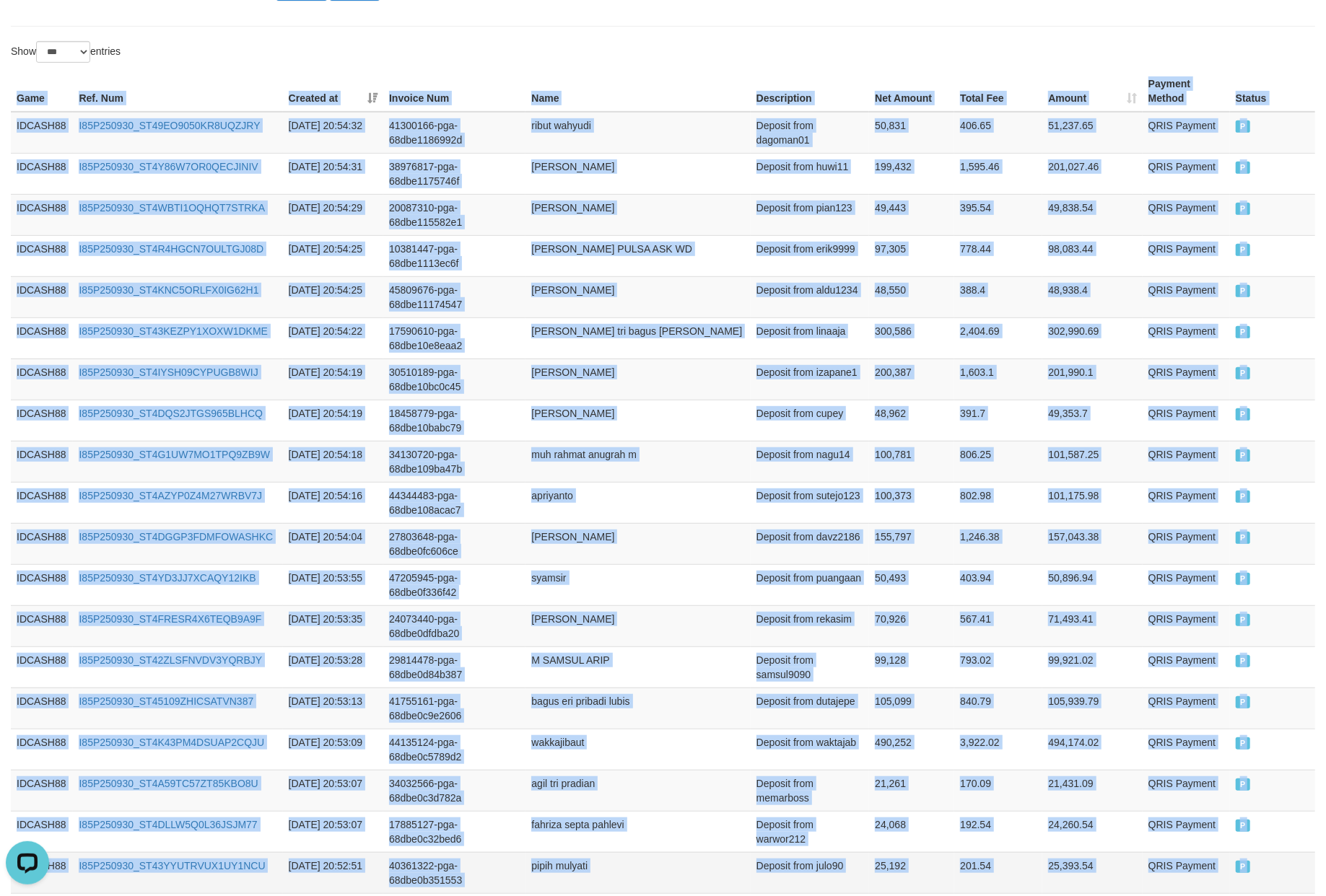
scroll to position [66, 0]
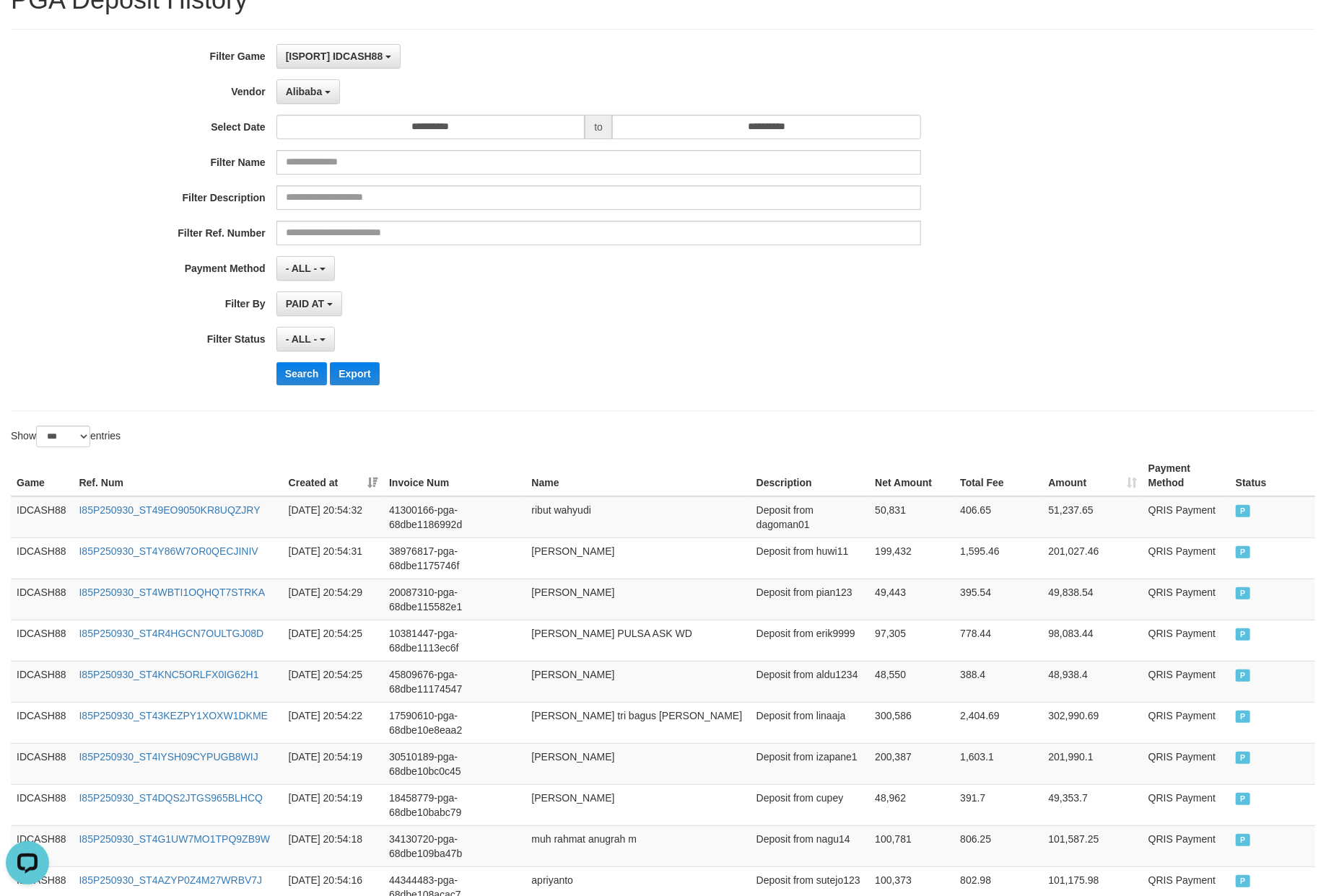
click at [573, 370] on div "Search Export" at bounding box center [690, 374] width 828 height 23
click at [291, 373] on button "Search" at bounding box center [302, 374] width 51 height 23
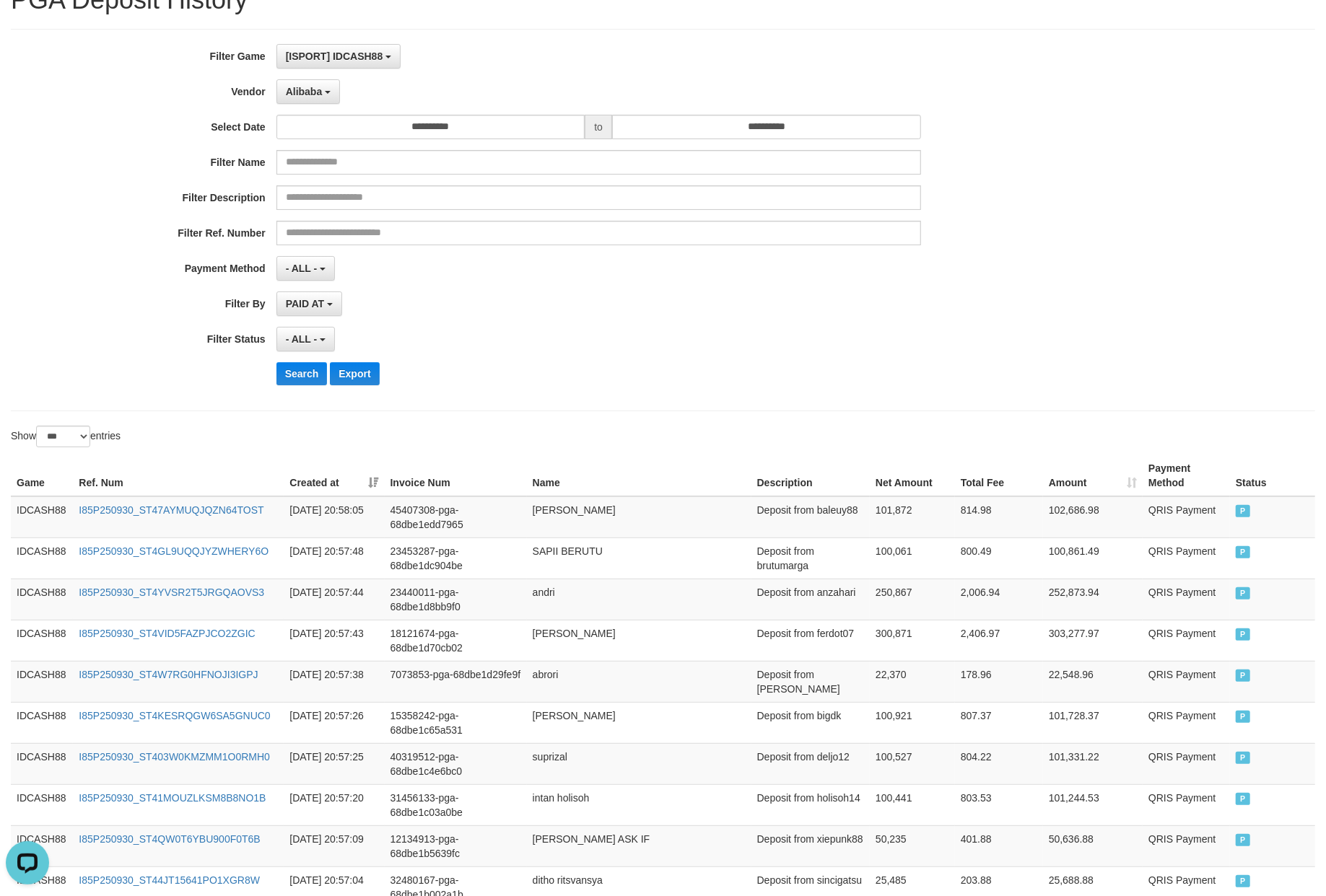
click at [563, 365] on div "Search Export" at bounding box center [690, 374] width 828 height 23
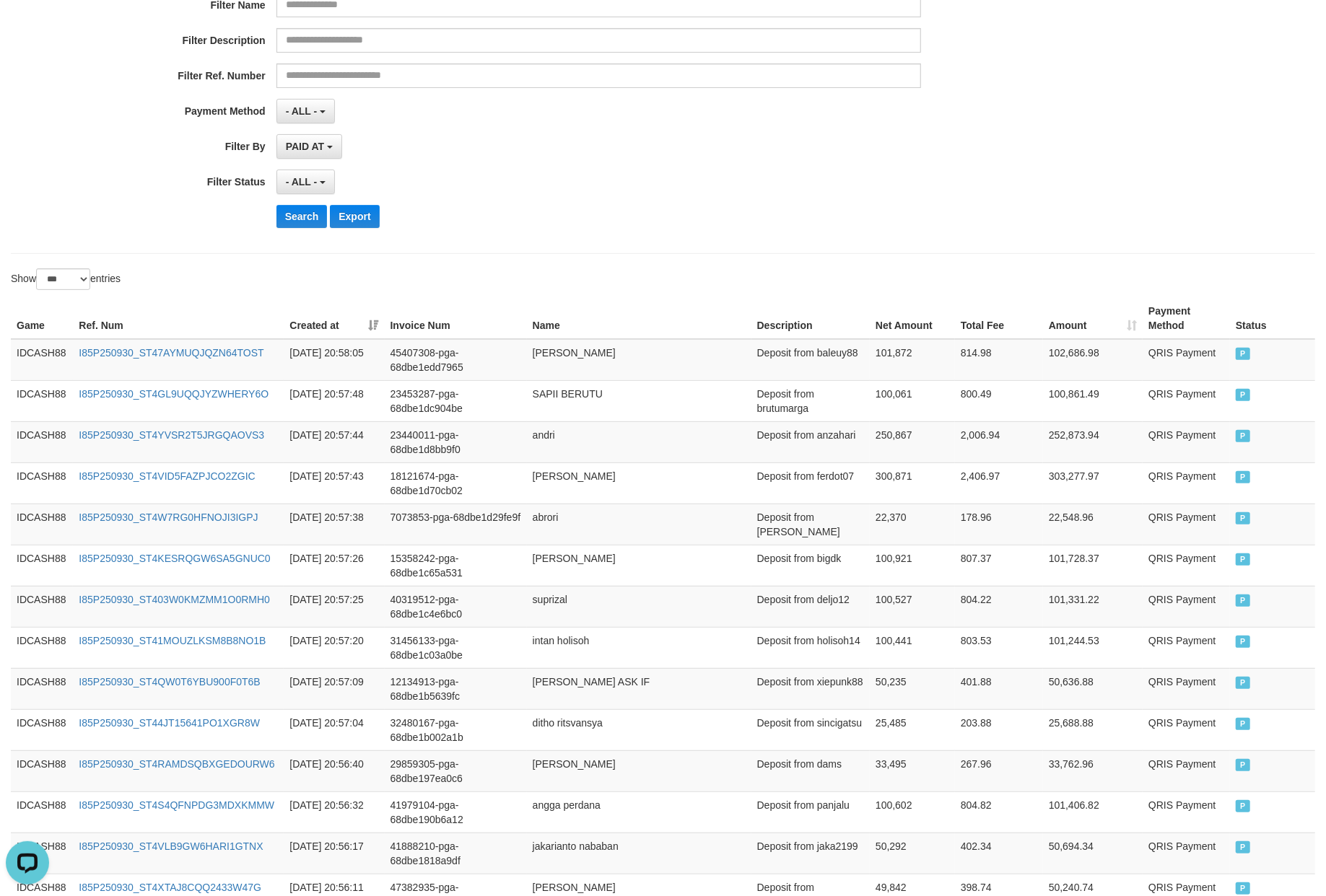
scroll to position [176, 0]
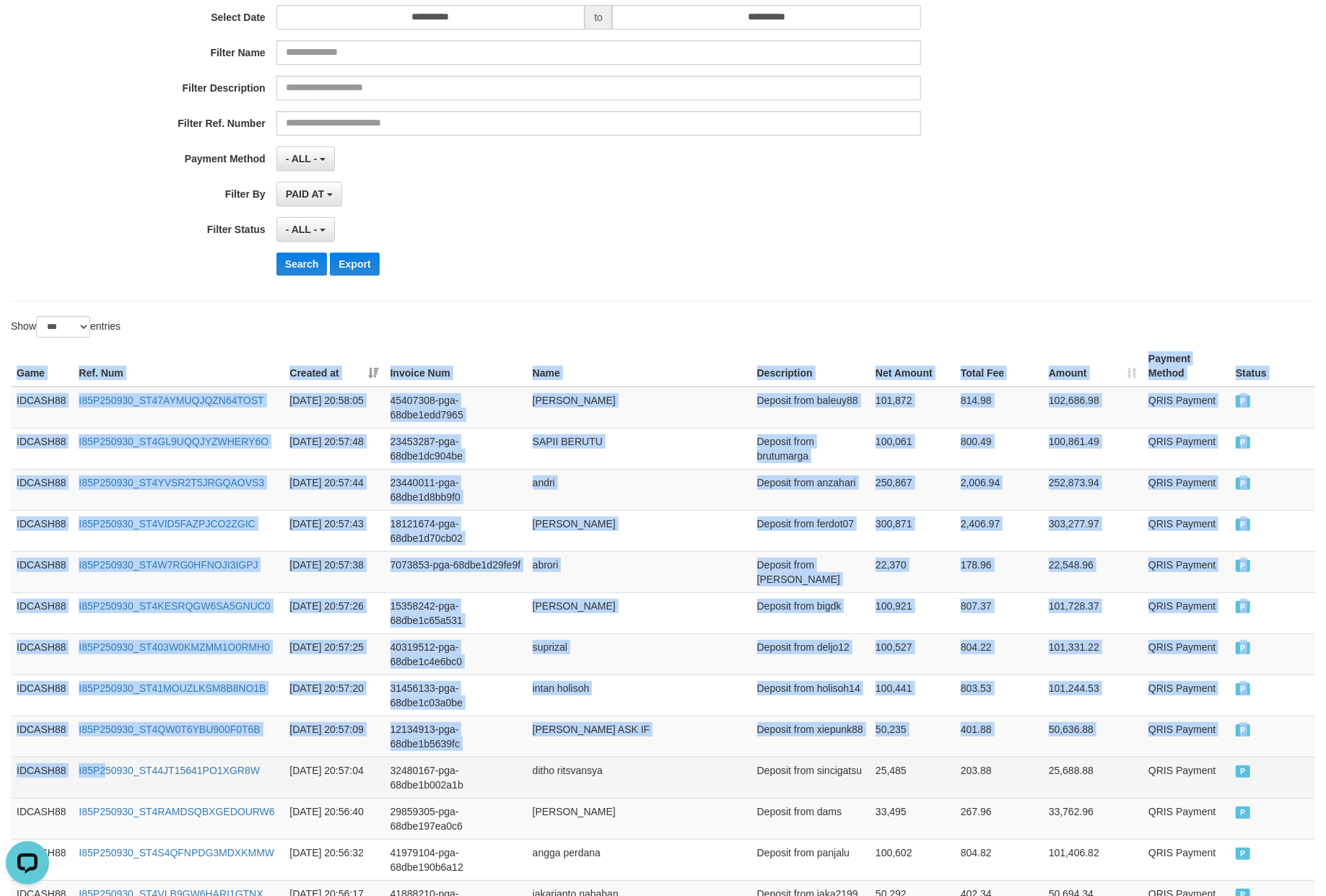
drag, startPoint x: 12, startPoint y: 366, endPoint x: 300, endPoint y: 762, distance: 489.7
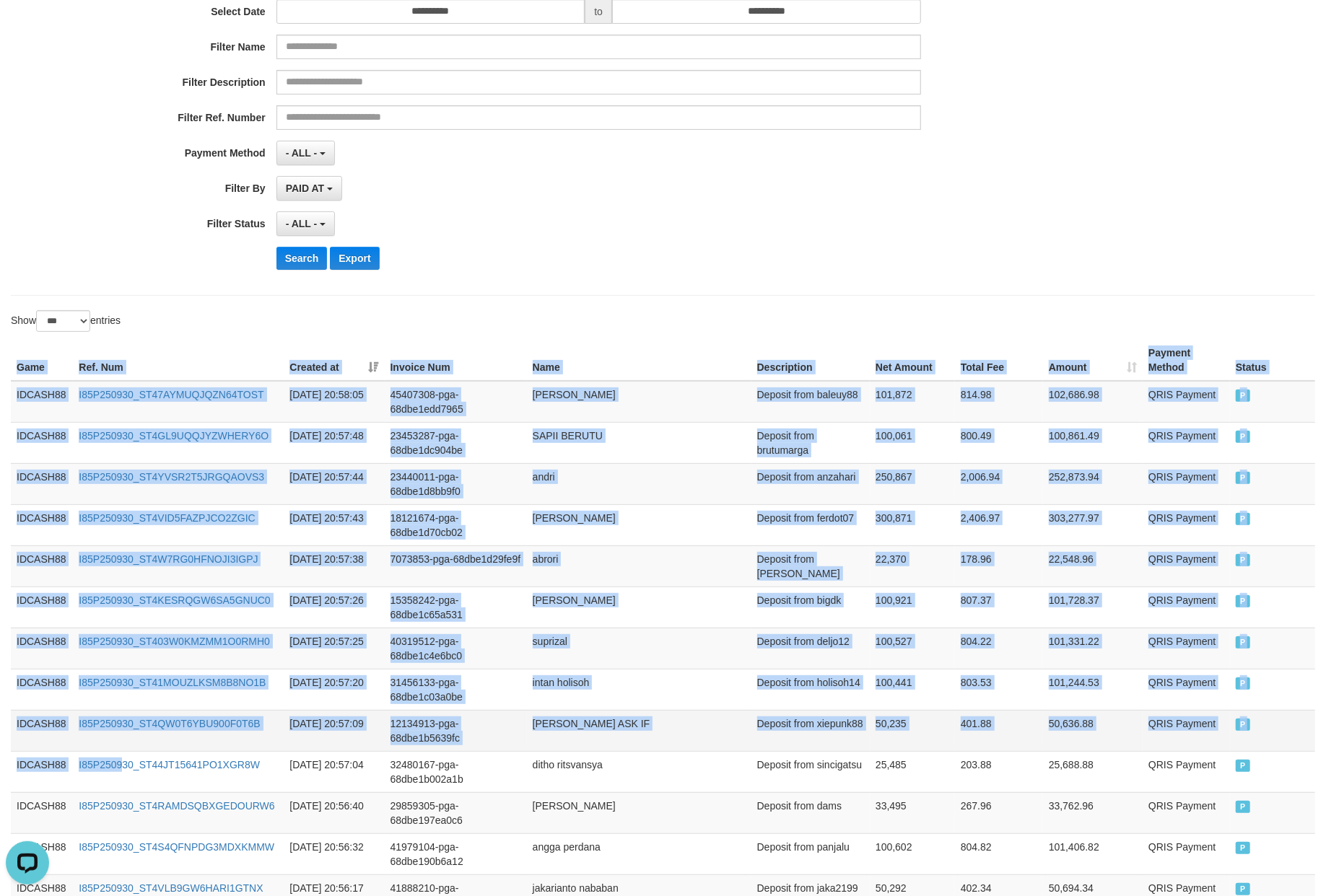
scroll to position [753, 0]
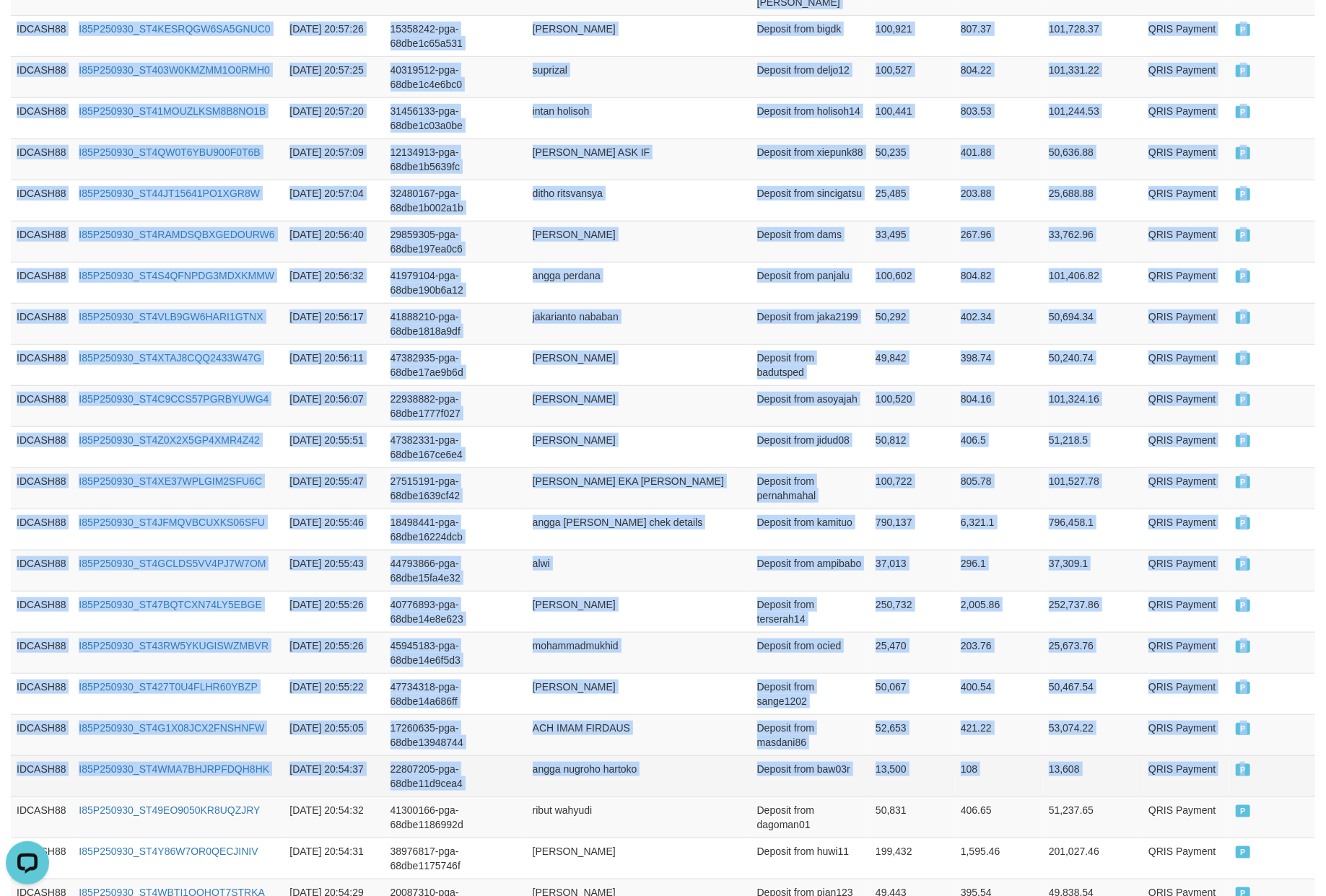
click at [1273, 791] on td "P" at bounding box center [1272, 776] width 85 height 41
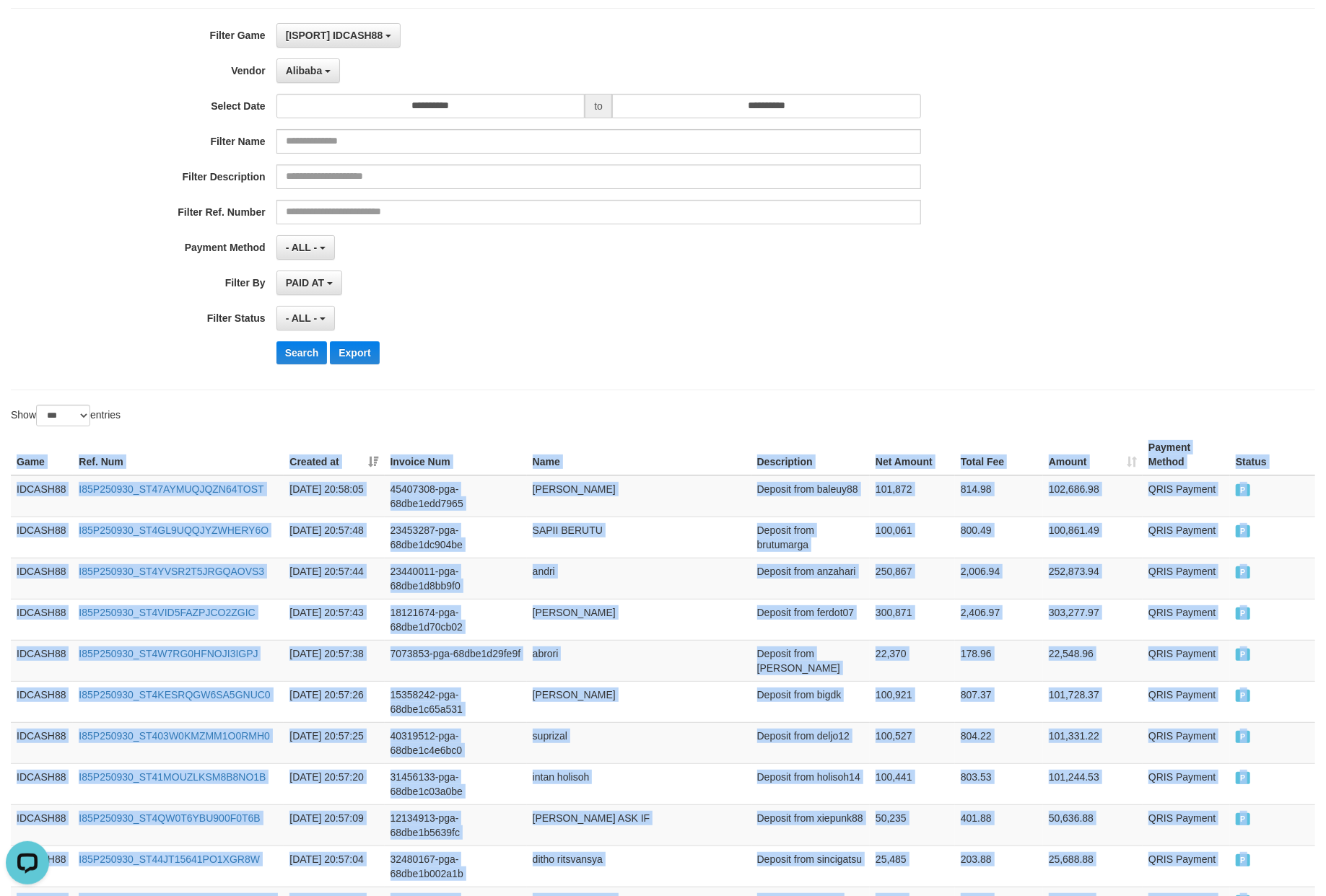
scroll to position [0, 0]
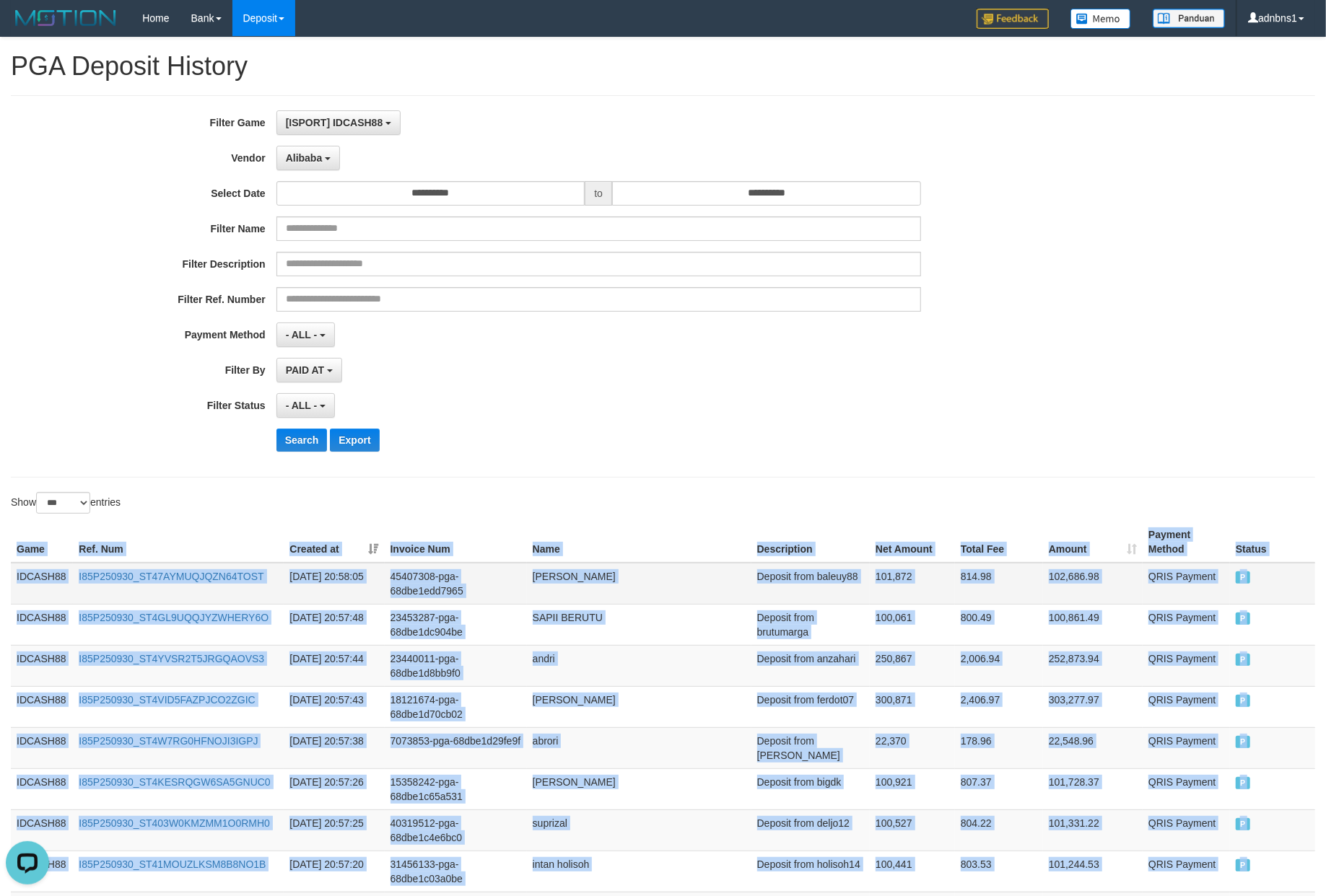
click at [592, 586] on td "[PERSON_NAME]" at bounding box center [639, 583] width 224 height 42
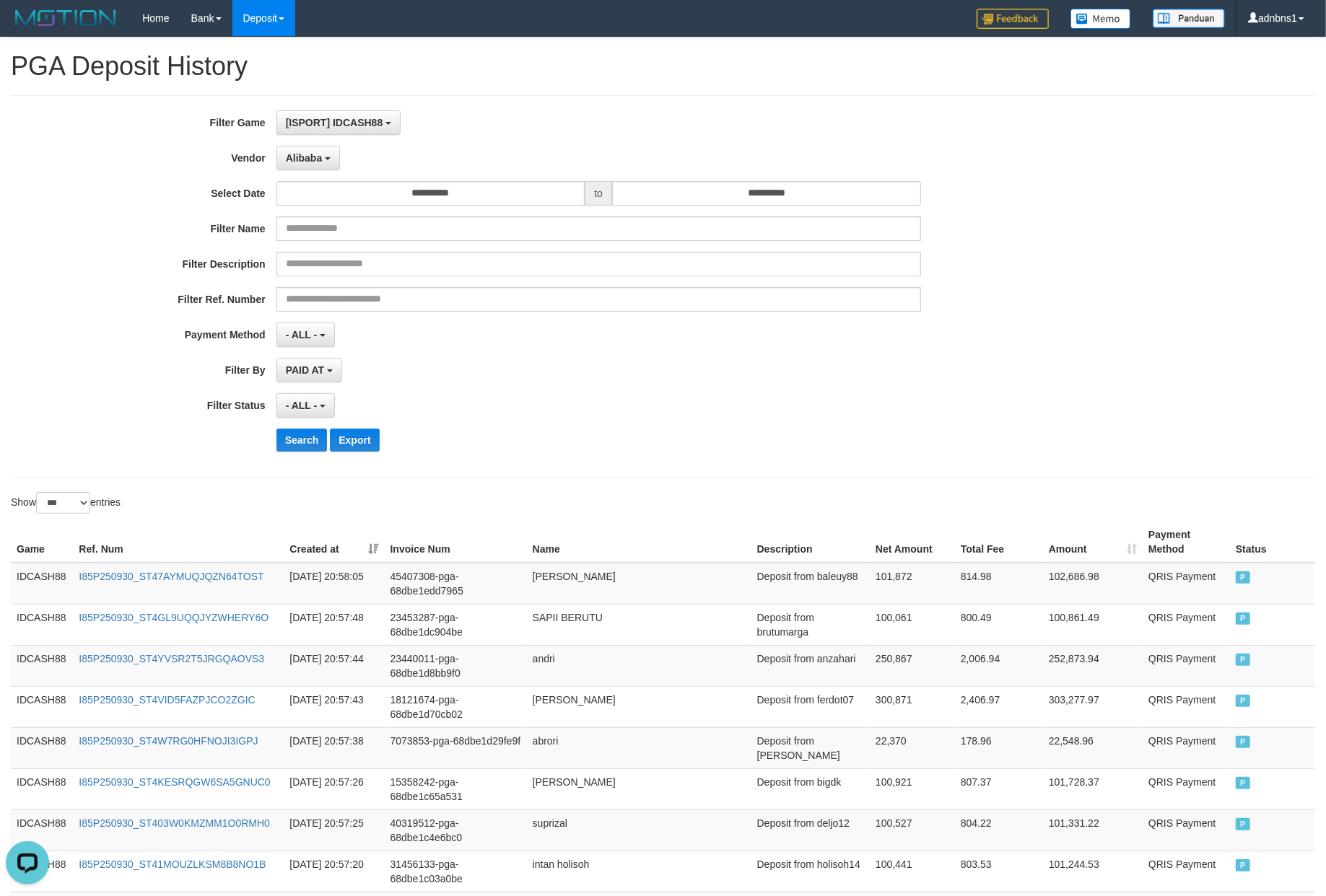
click at [621, 457] on div "**********" at bounding box center [552, 286] width 1105 height 352
click at [292, 444] on button "Search" at bounding box center [302, 440] width 51 height 23
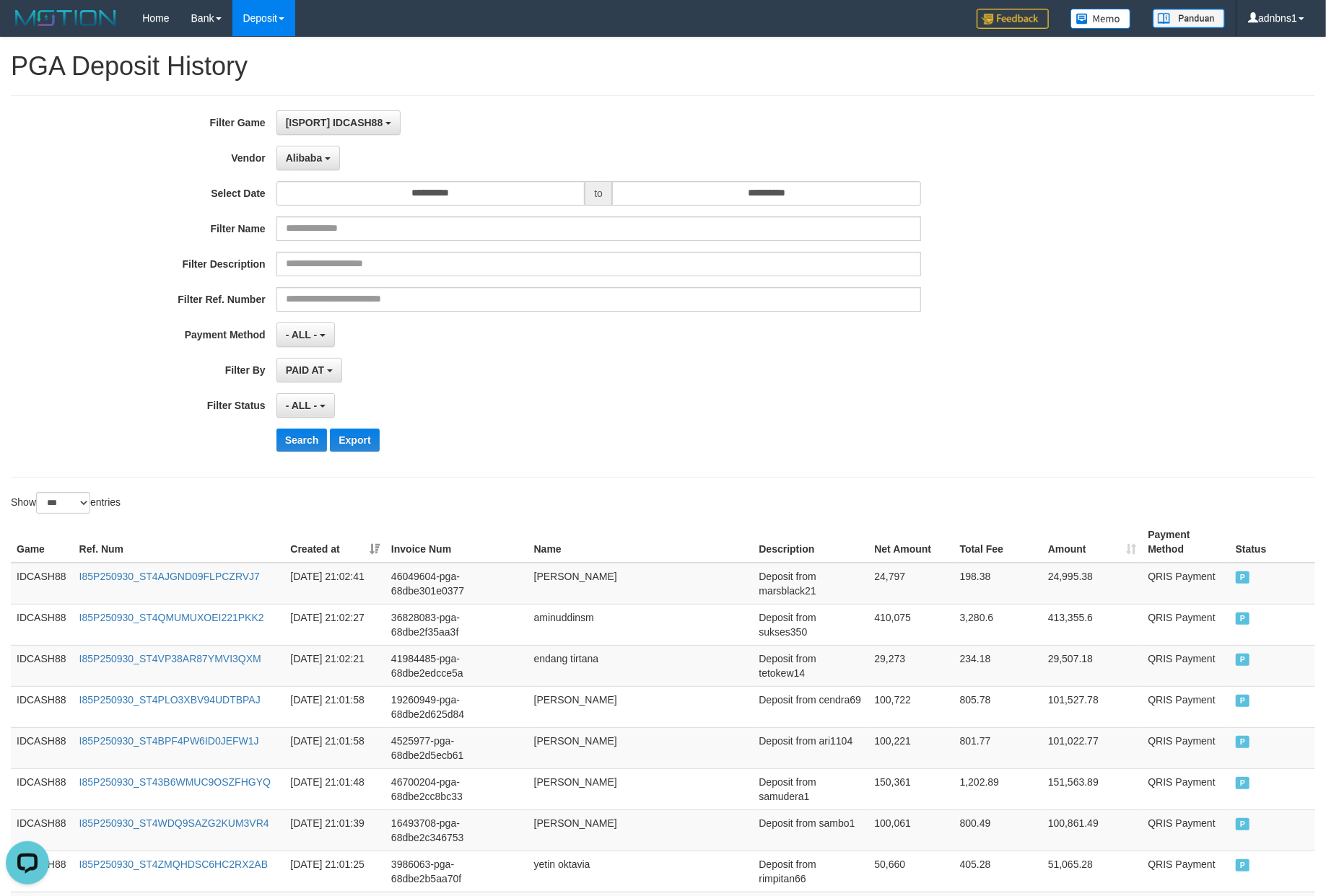
click at [559, 423] on div "**********" at bounding box center [552, 286] width 1105 height 352
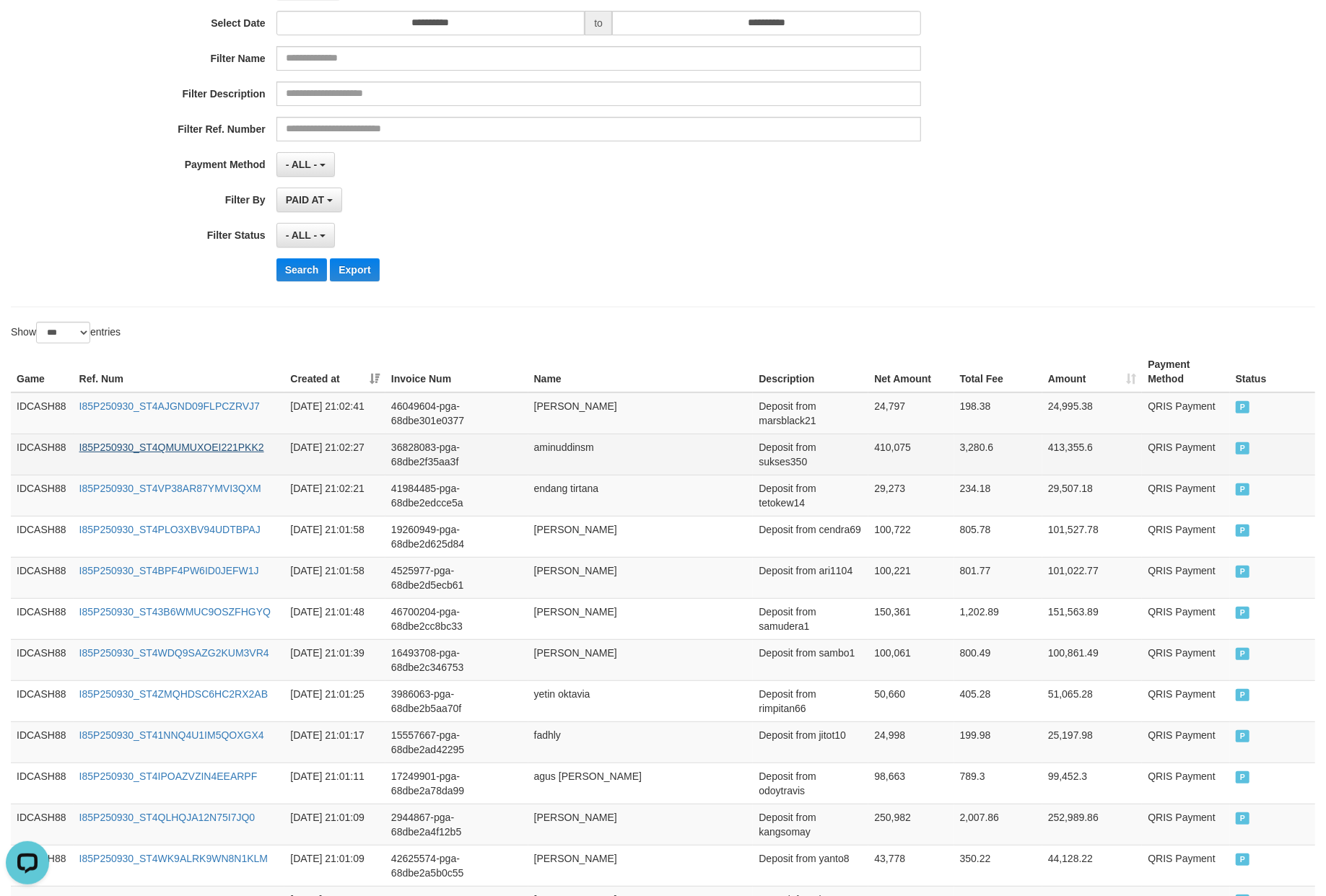
scroll to position [300, 0]
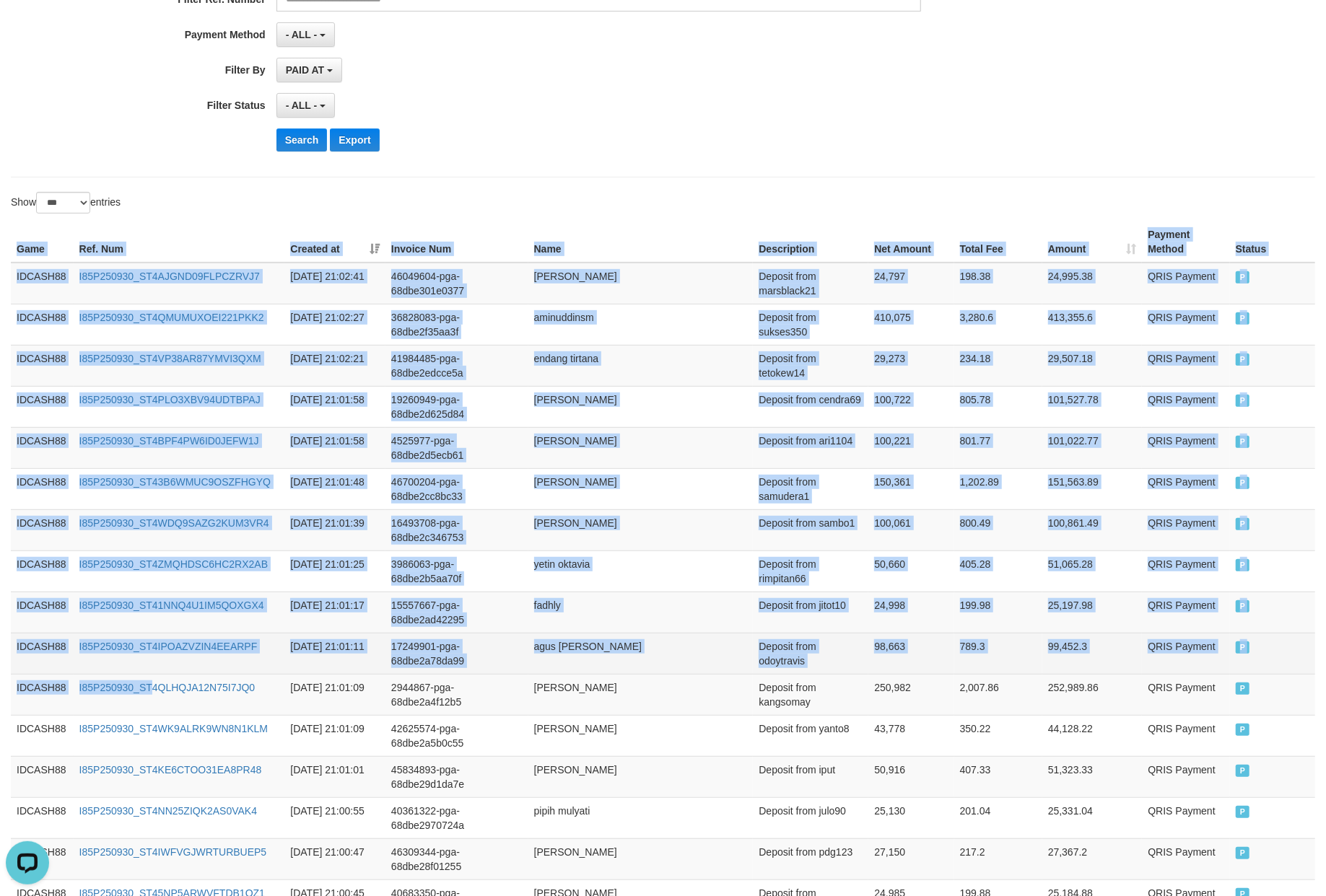
drag, startPoint x: 15, startPoint y: 251, endPoint x: 235, endPoint y: 668, distance: 471.5
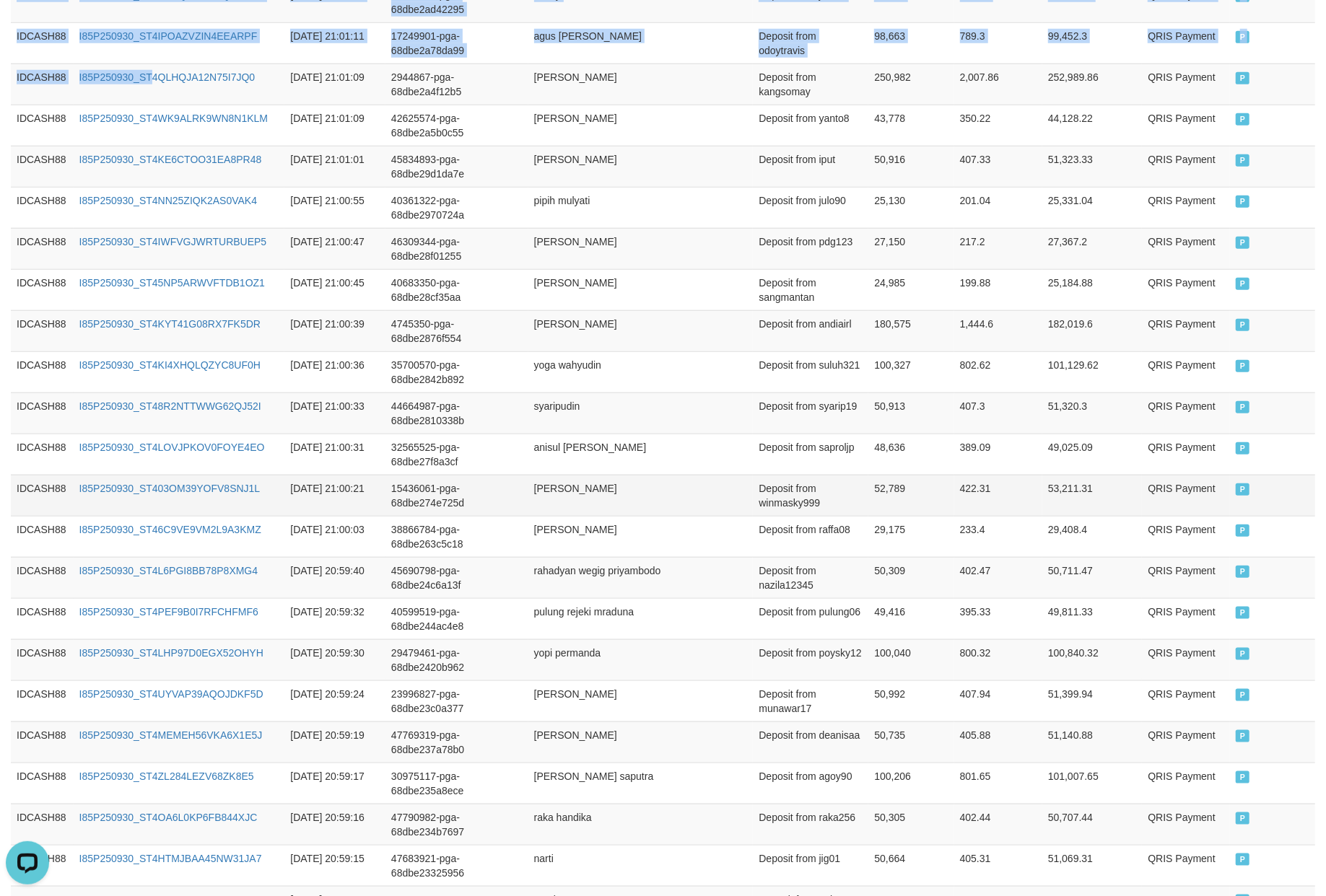
scroll to position [1166, 0]
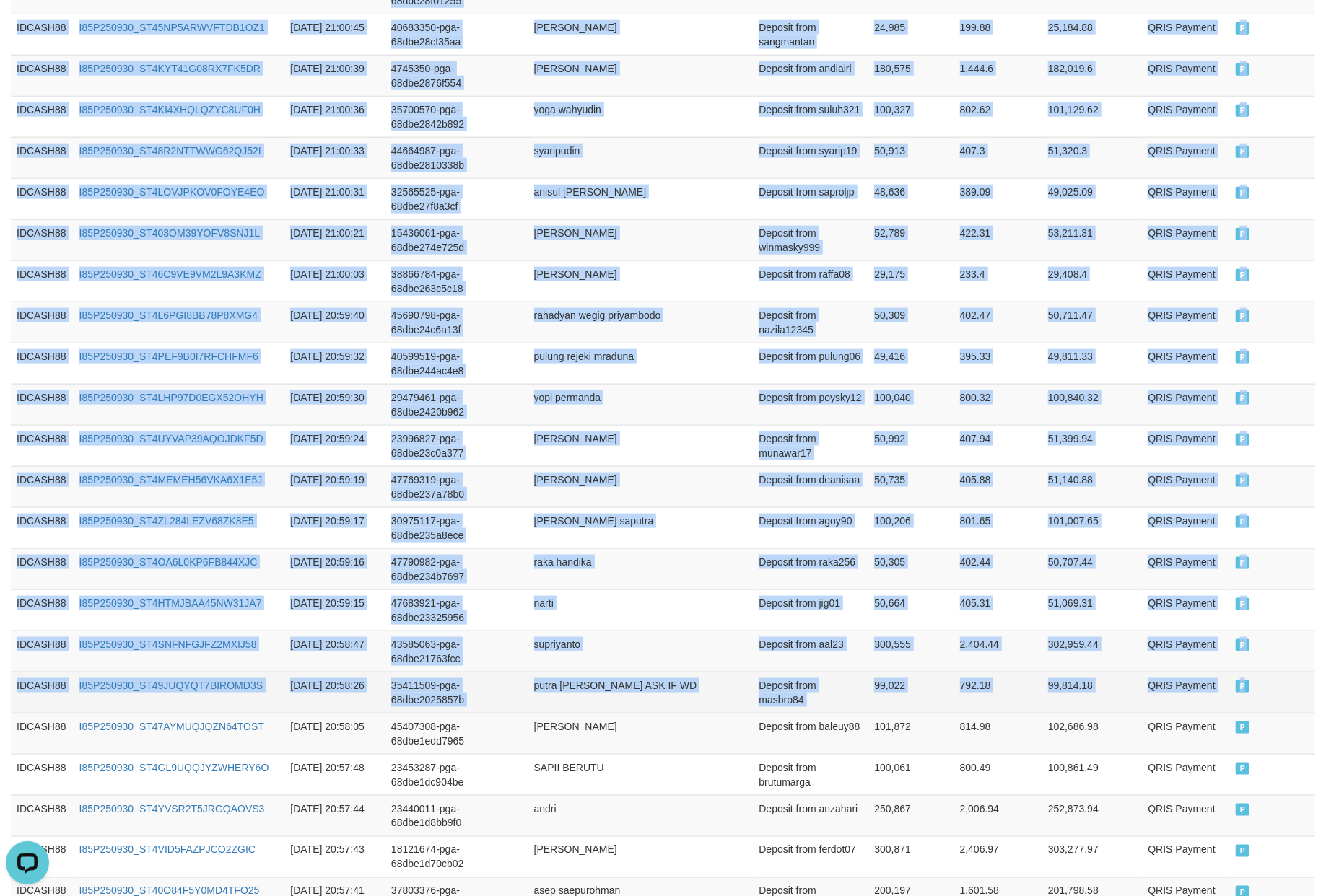
click at [1288, 705] on td "P" at bounding box center [1272, 692] width 85 height 41
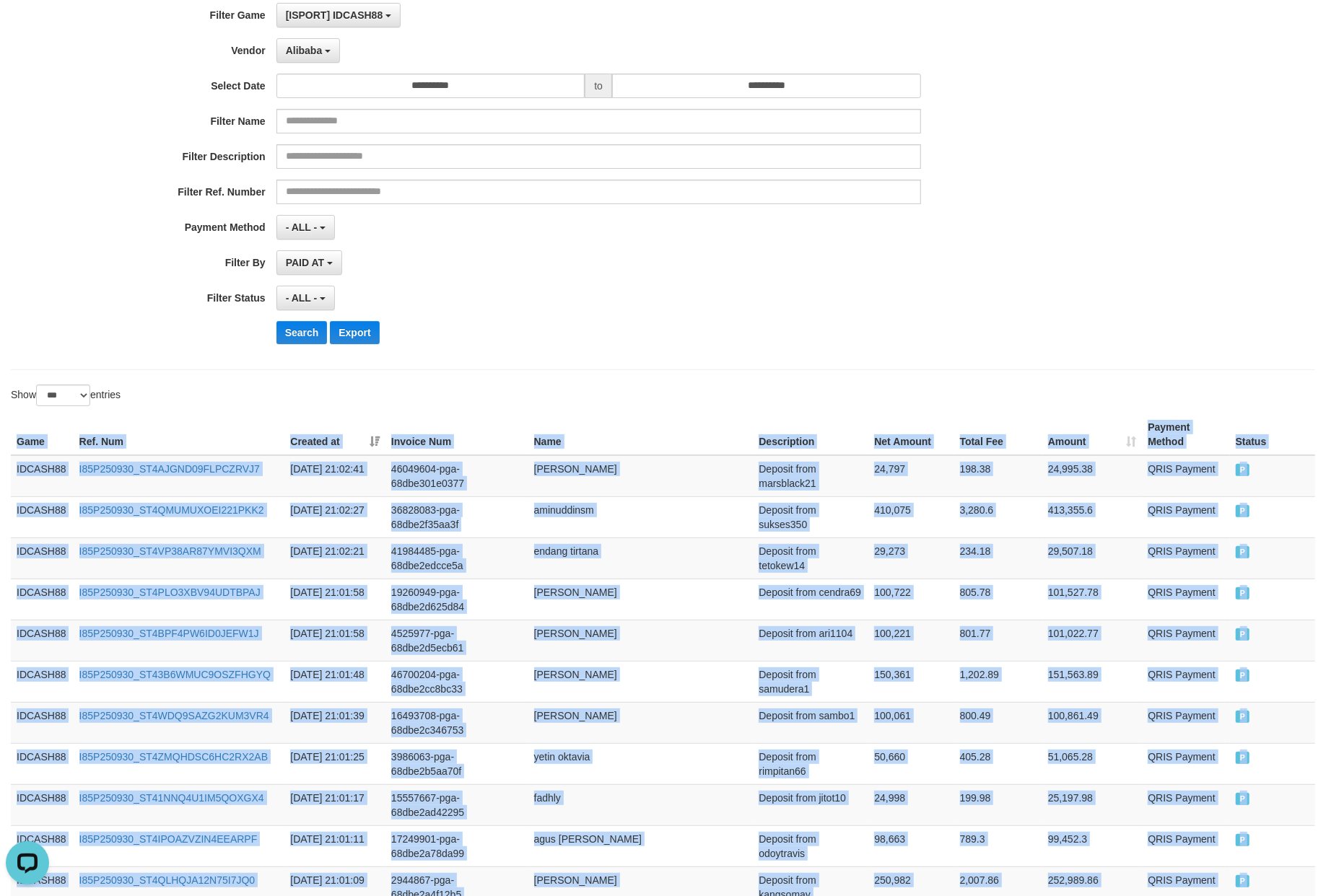
scroll to position [0, 0]
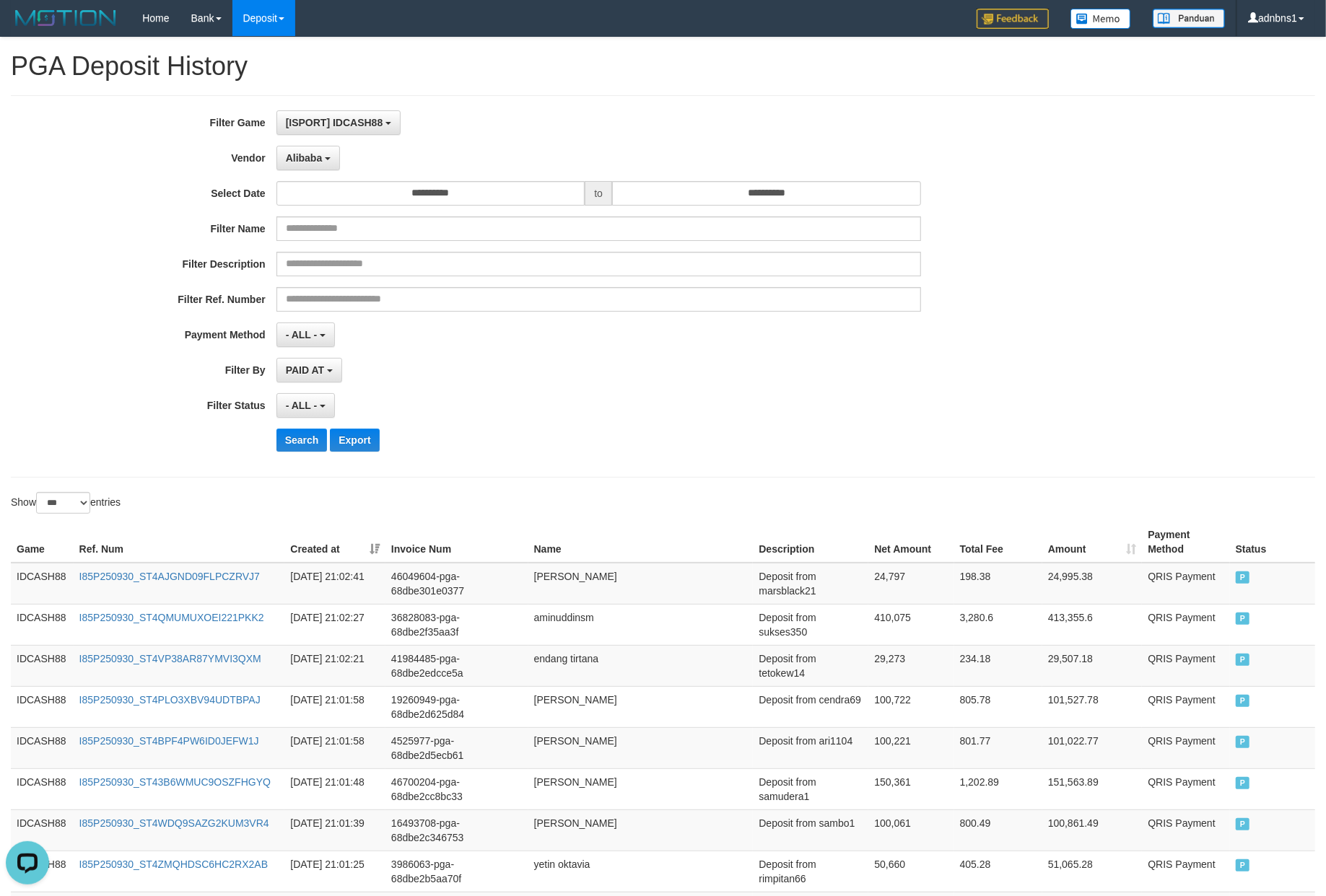
click at [607, 428] on div "**********" at bounding box center [552, 286] width 1105 height 352
click at [694, 417] on div "- ALL - SELECT ALL - ALL - SELECT STATUS PENDING/UNPAID PAID CANCELED EXPIRED" at bounding box center [598, 406] width 645 height 25
click at [304, 439] on button "Search" at bounding box center [302, 440] width 51 height 23
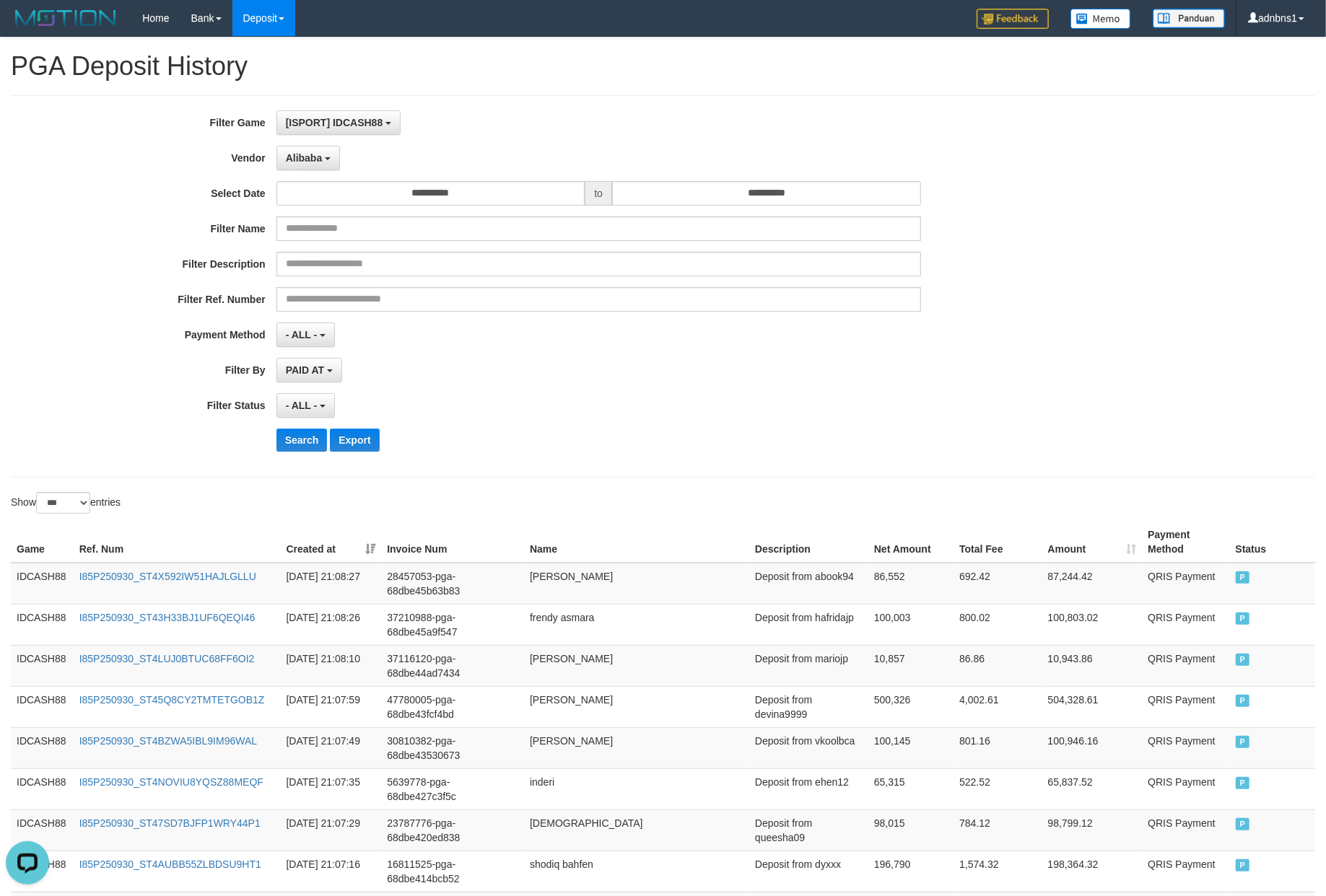
click at [635, 417] on div "- ALL - SELECT ALL - ALL - SELECT STATUS PENDING/UNPAID PAID CANCELED EXPIRED" at bounding box center [598, 406] width 645 height 25
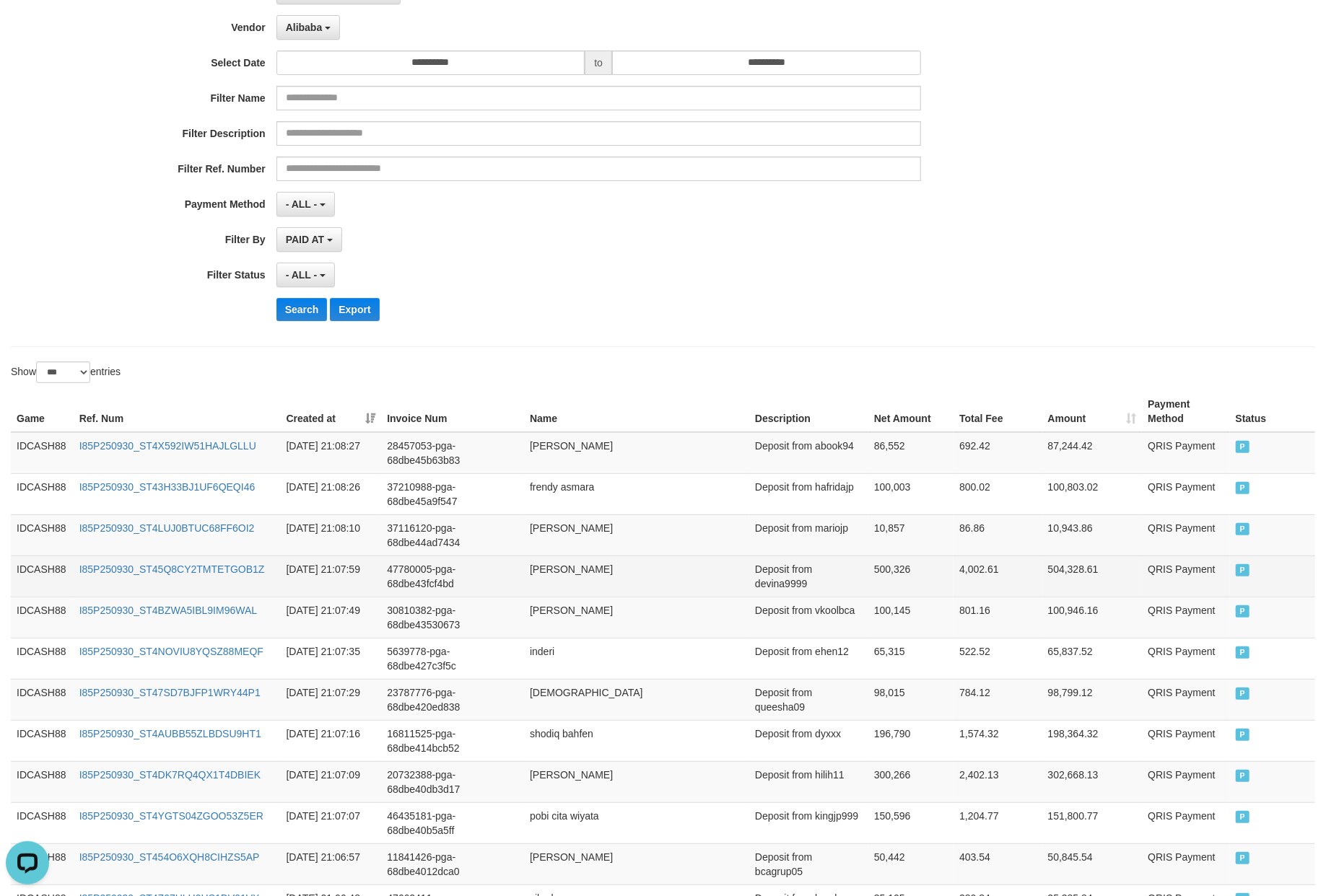
scroll to position [318, 0]
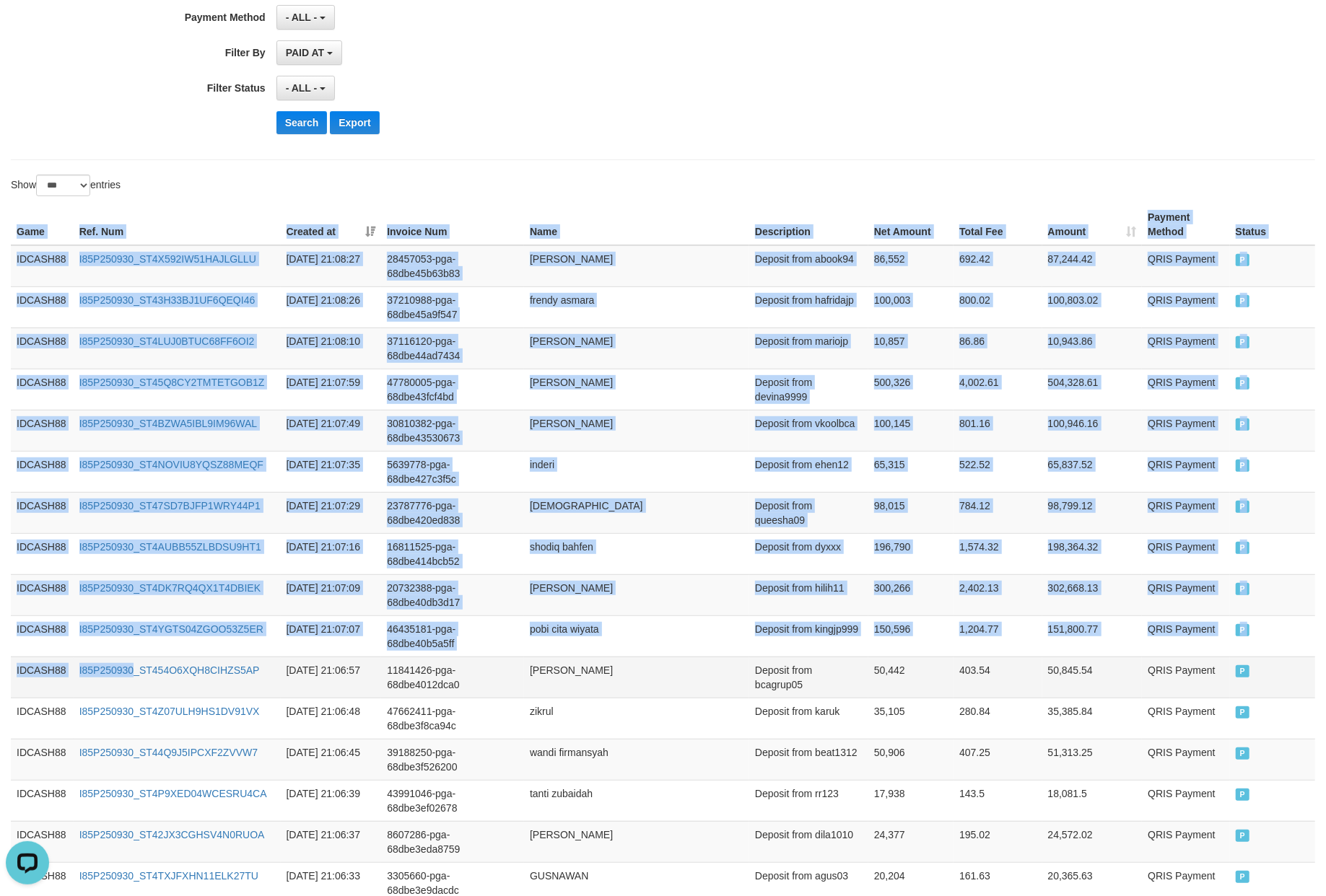
drag, startPoint x: 9, startPoint y: 235, endPoint x: 208, endPoint y: 664, distance: 472.9
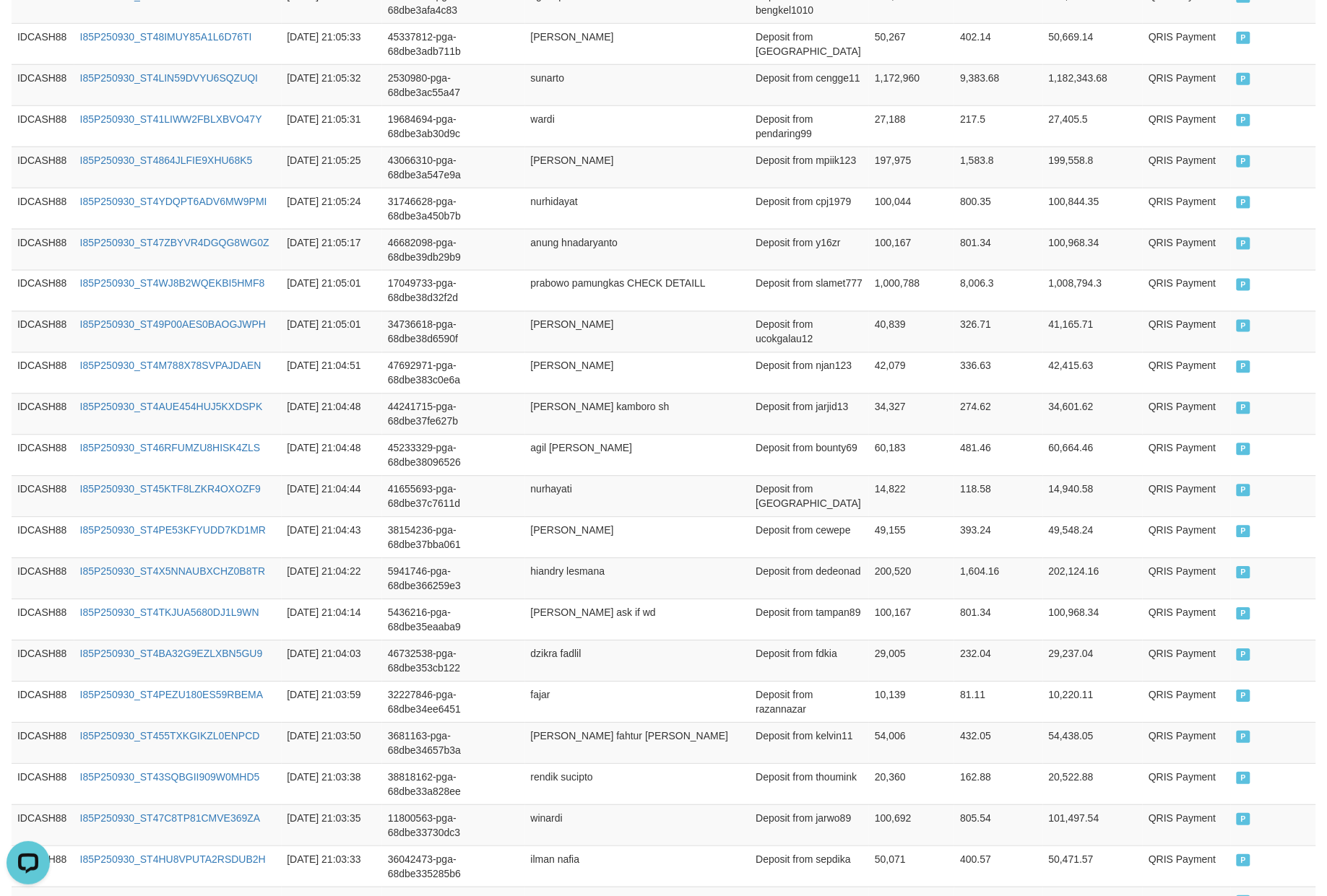
scroll to position [2243, 0]
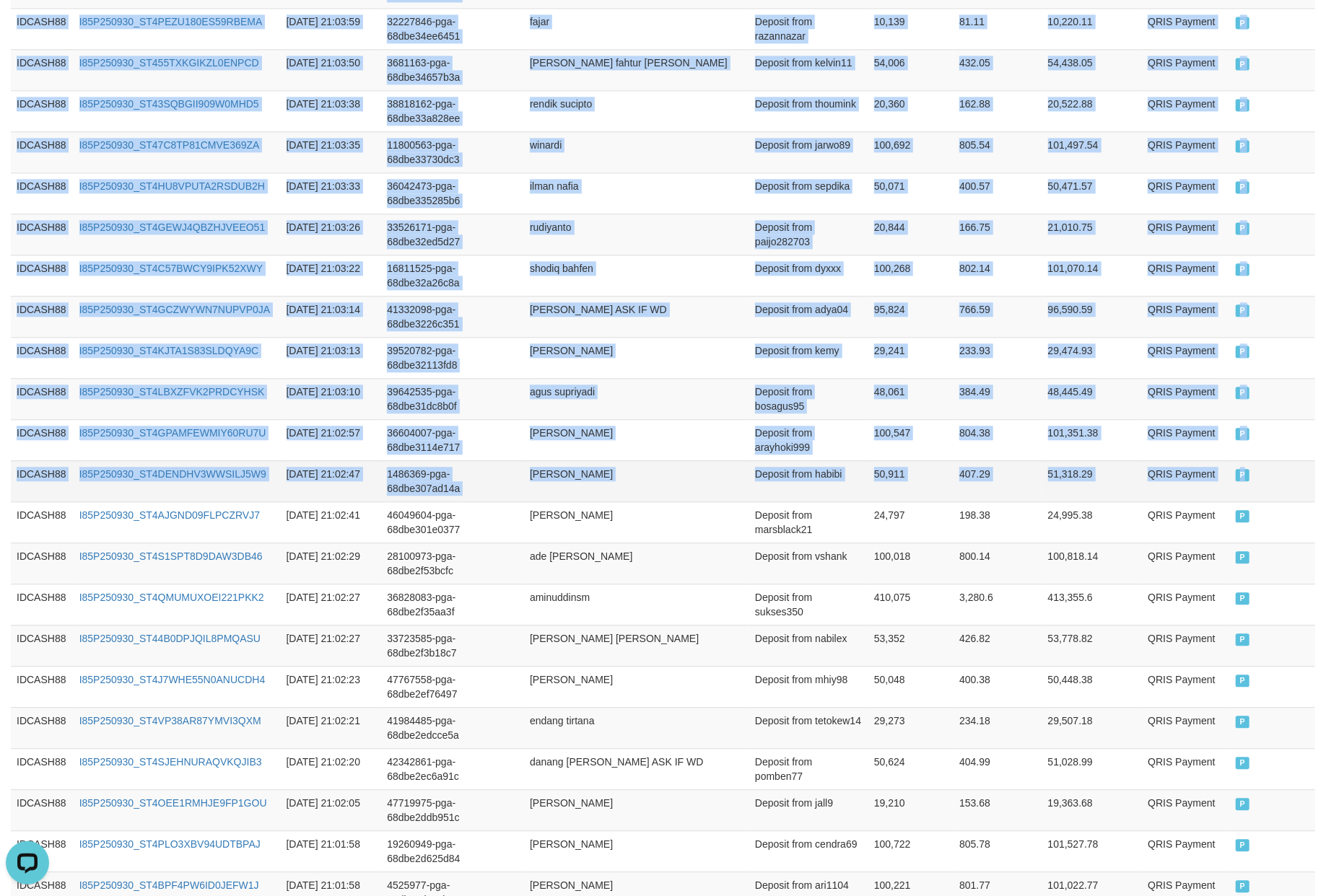
click at [1283, 496] on td "P" at bounding box center [1272, 481] width 85 height 41
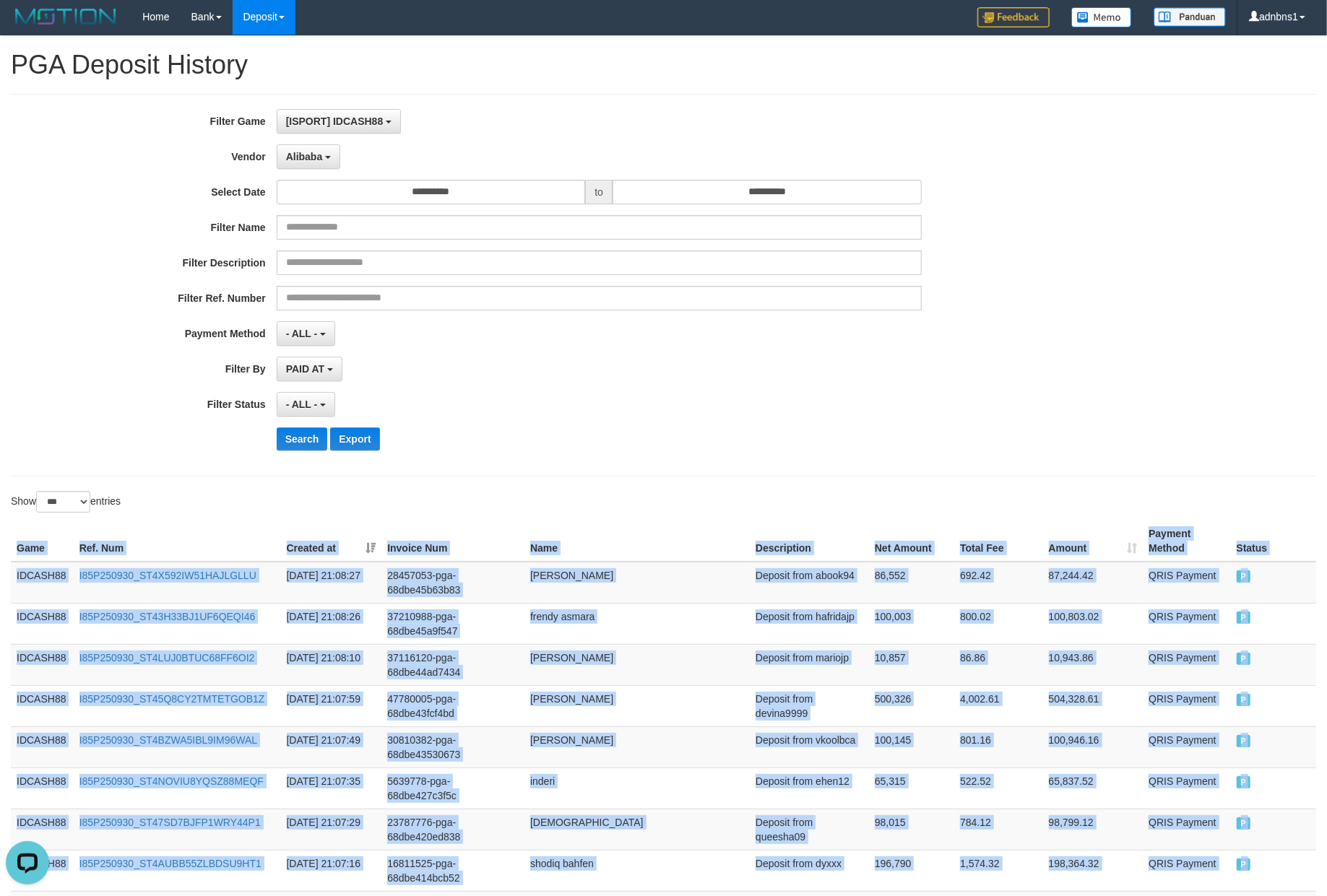
scroll to position [0, 0]
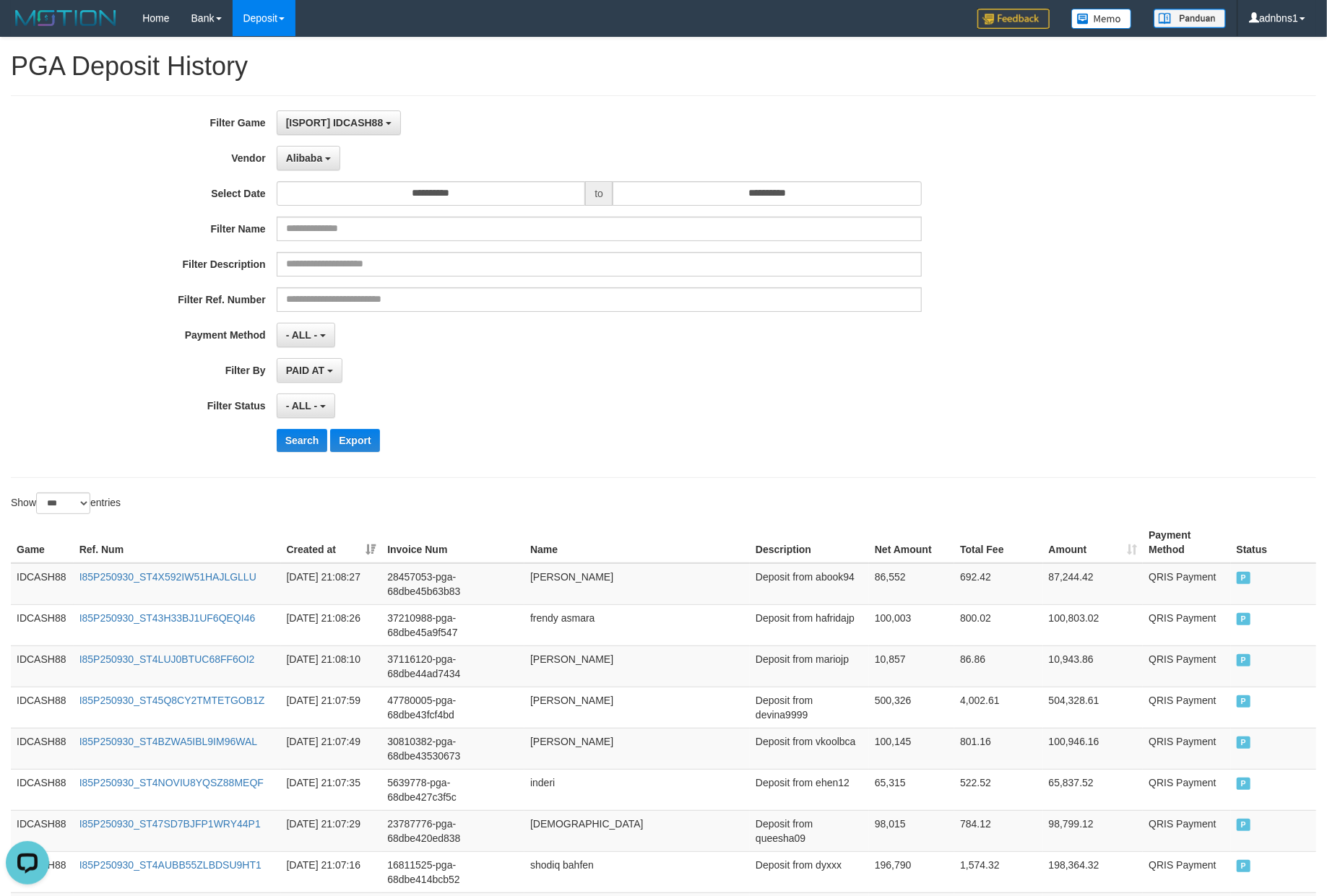
click at [614, 435] on div "Search Export" at bounding box center [690, 440] width 829 height 23
click at [296, 439] on button "Search" at bounding box center [302, 440] width 51 height 23
click at [612, 394] on div "**********" at bounding box center [553, 287] width 1105 height 352
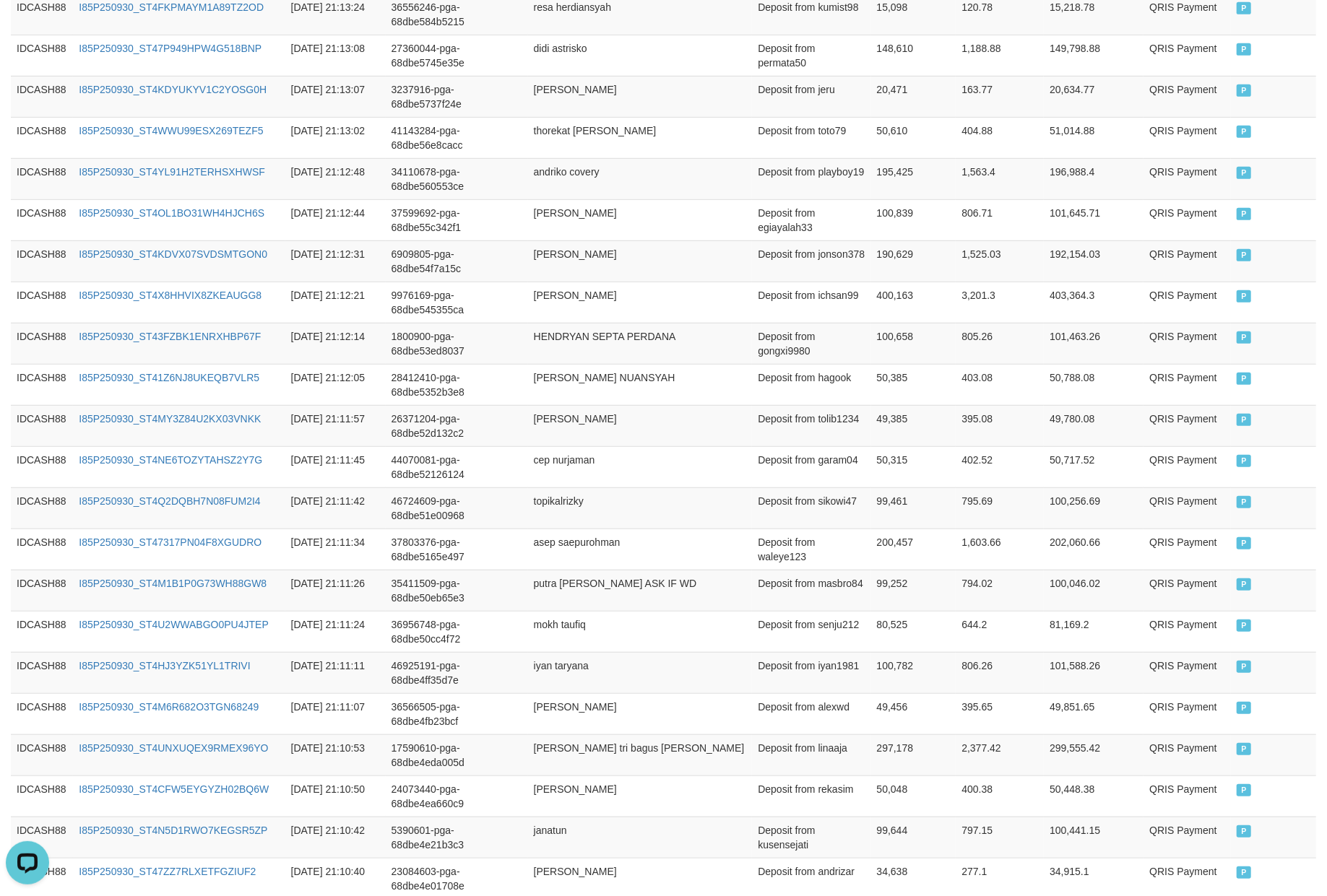
scroll to position [234, 0]
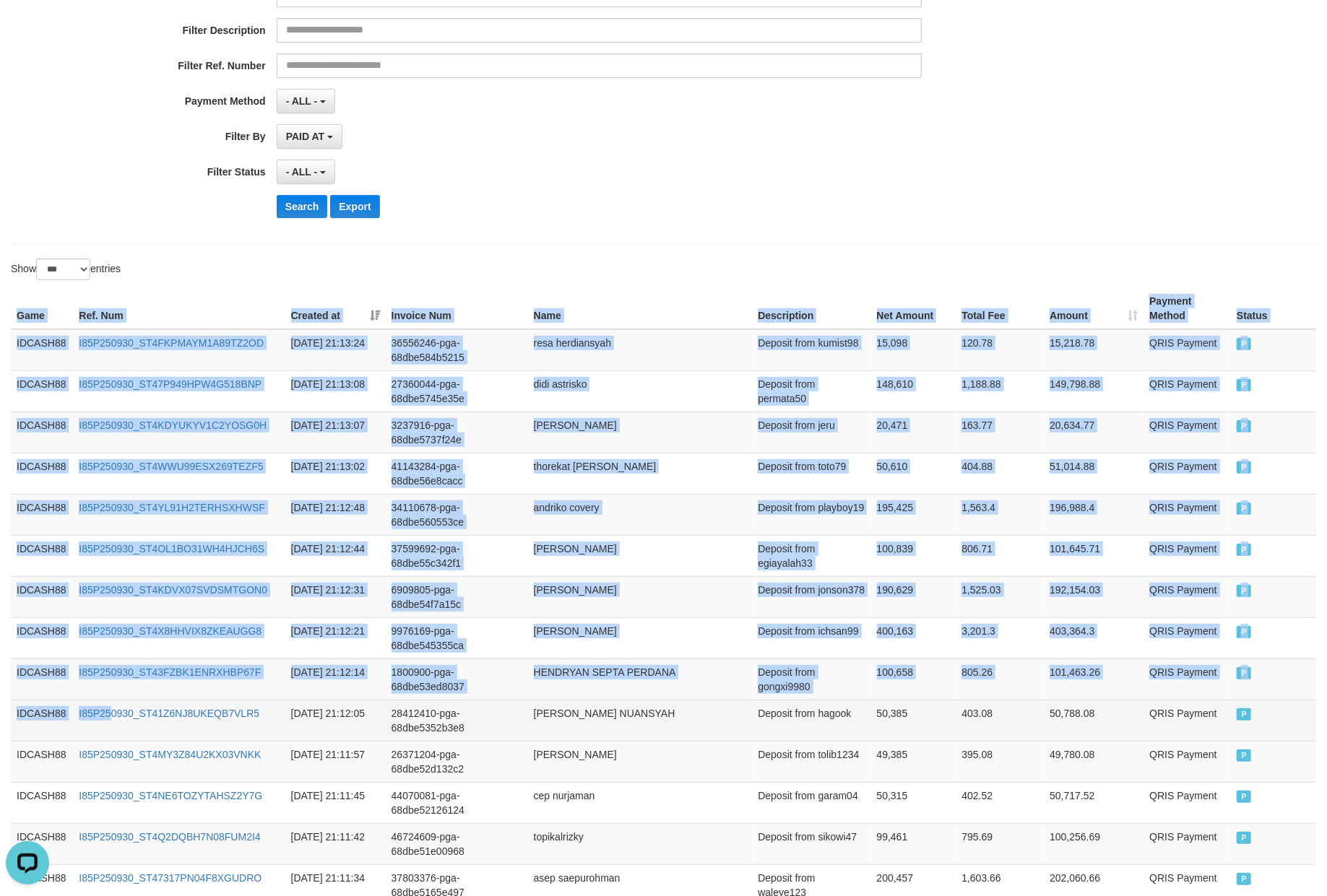
drag, startPoint x: 12, startPoint y: 310, endPoint x: 113, endPoint y: 705, distance: 407.7
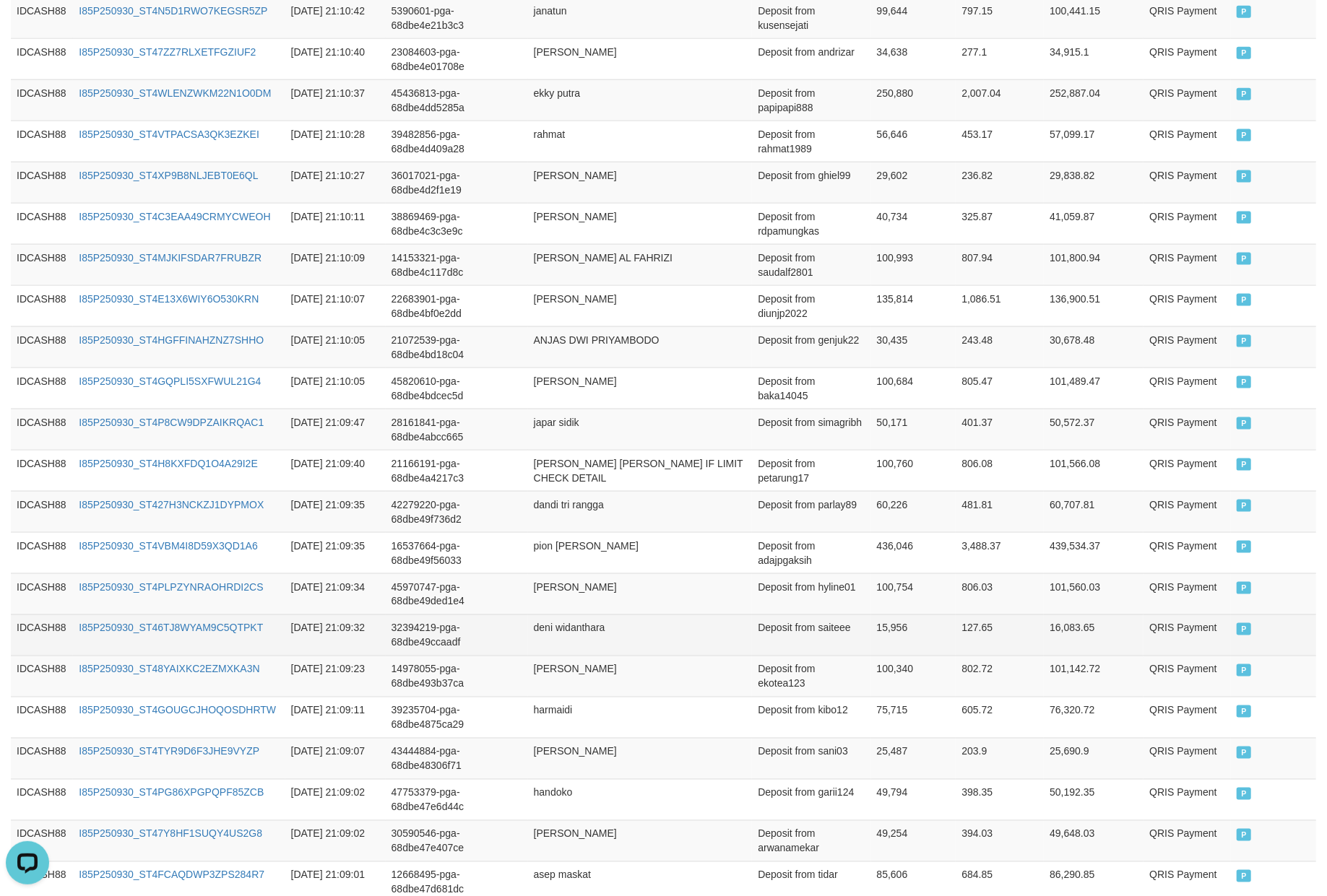
scroll to position [1870, 0]
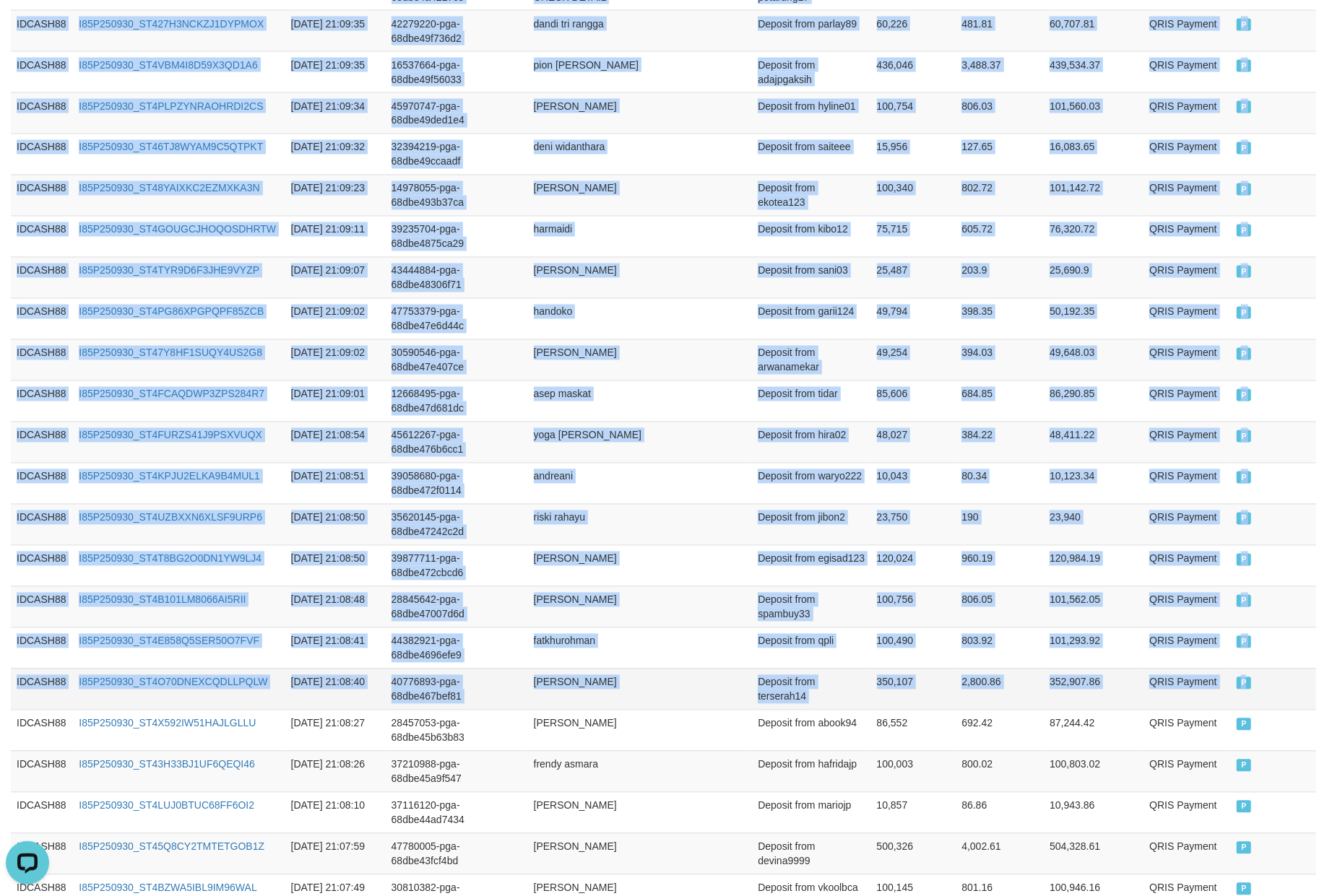
click at [1283, 710] on td "P" at bounding box center [1273, 689] width 85 height 41
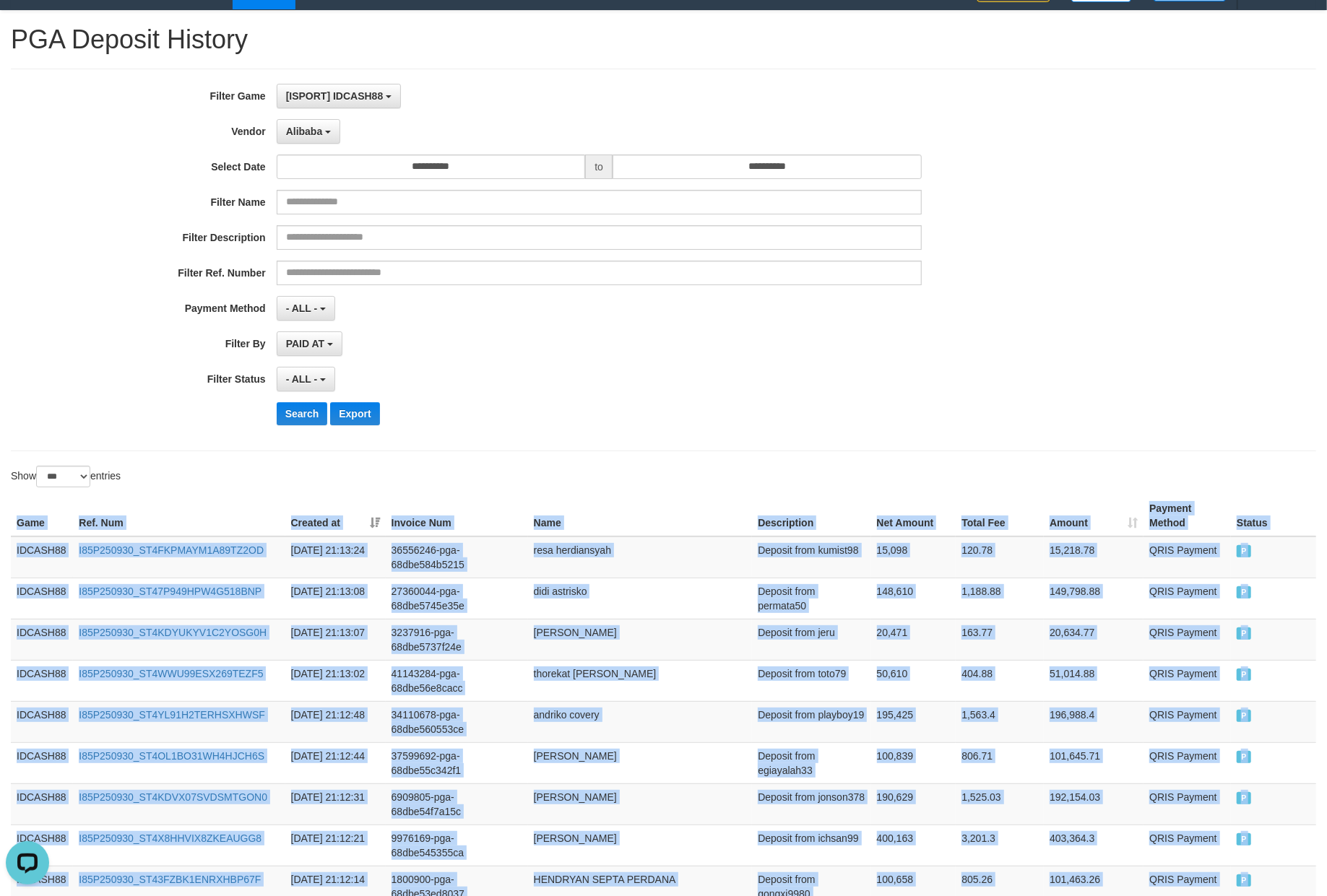
scroll to position [0, 0]
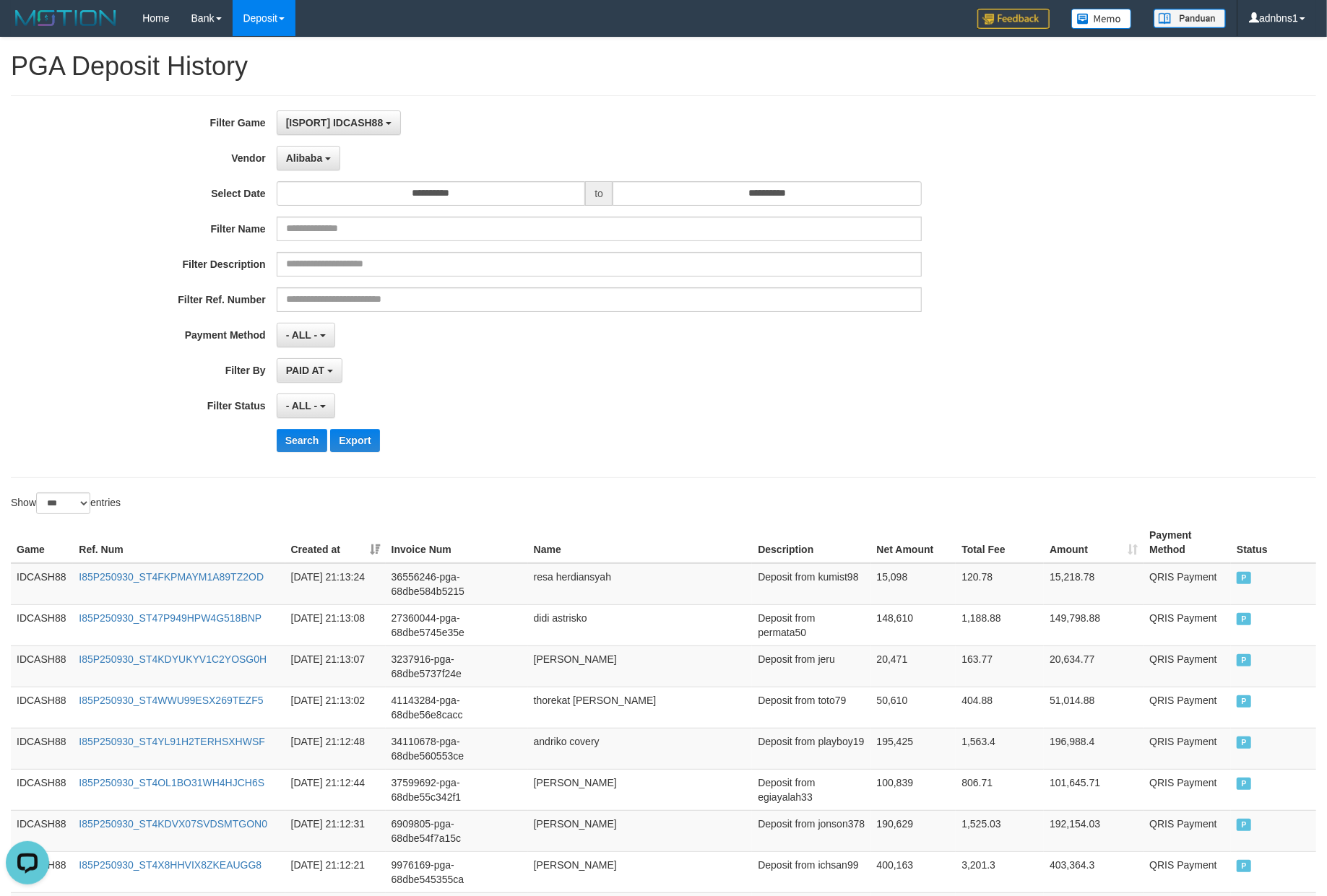
click at [627, 391] on div "**********" at bounding box center [553, 287] width 1105 height 352
click at [296, 443] on button "Search" at bounding box center [302, 440] width 51 height 23
click at [507, 405] on div "- ALL - SELECT ALL - ALL - SELECT STATUS PENDING/UNPAID PAID CANCELED EXPIRED" at bounding box center [599, 406] width 645 height 25
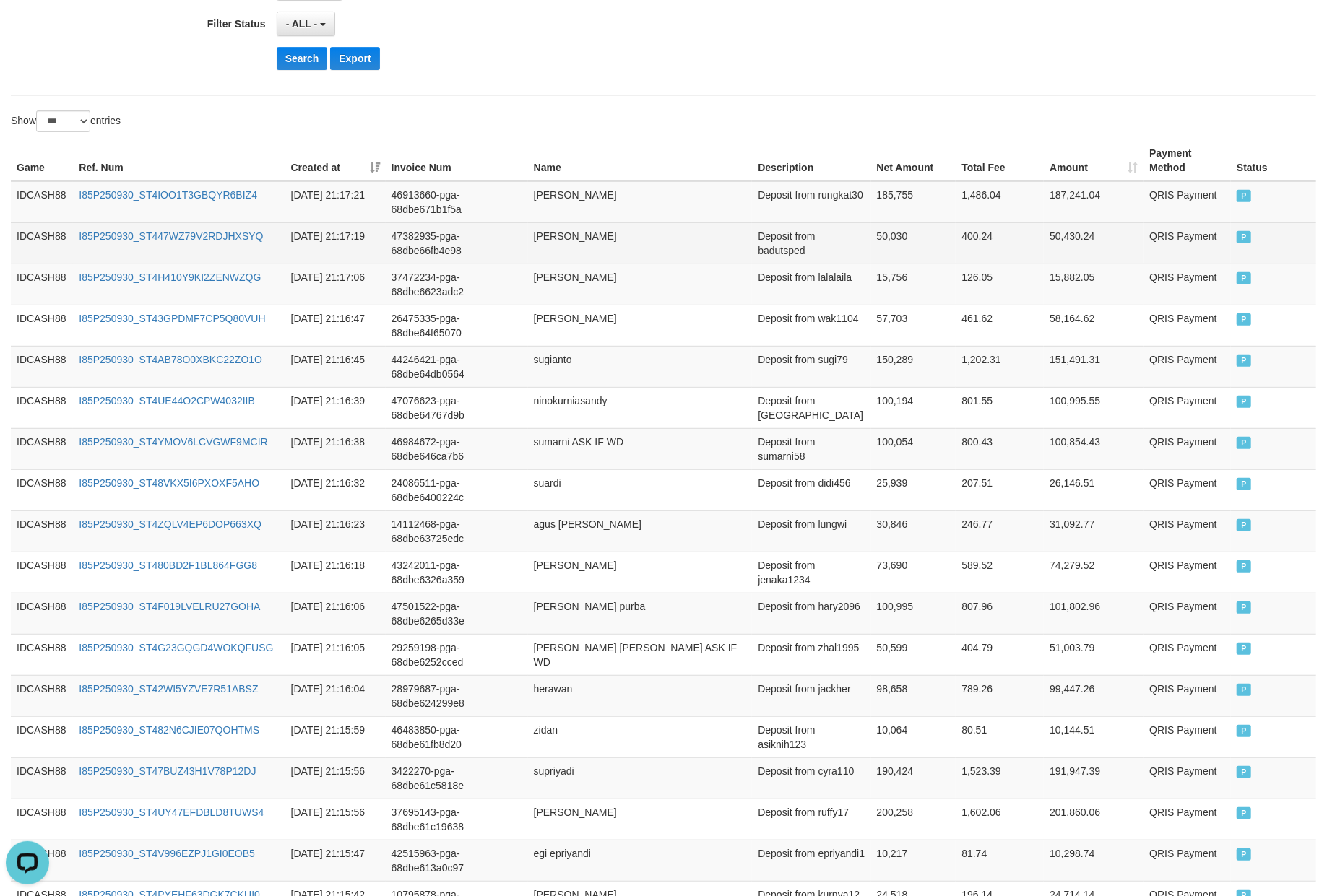
scroll to position [384, 0]
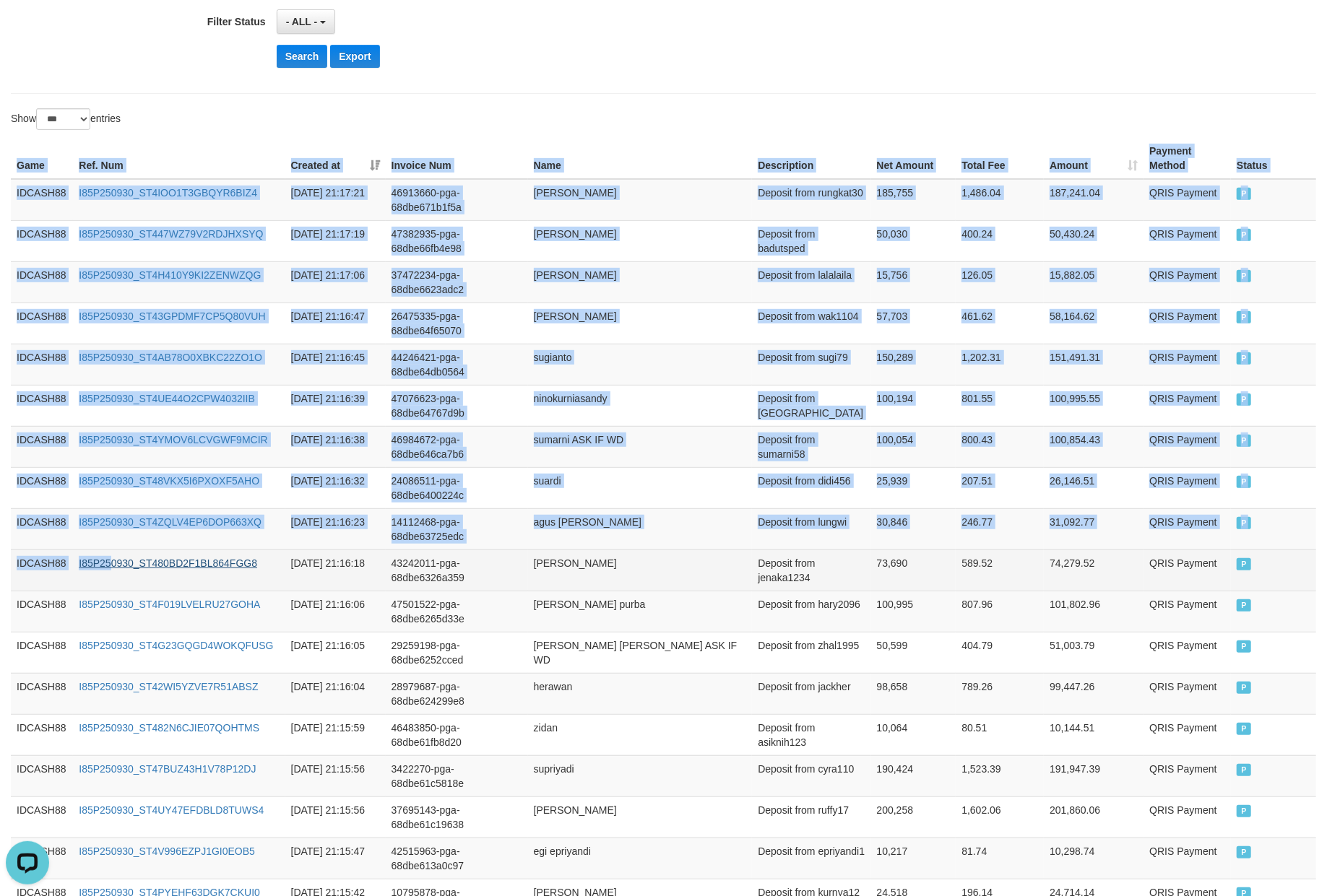
drag, startPoint x: 9, startPoint y: 165, endPoint x: 111, endPoint y: 564, distance: 411.8
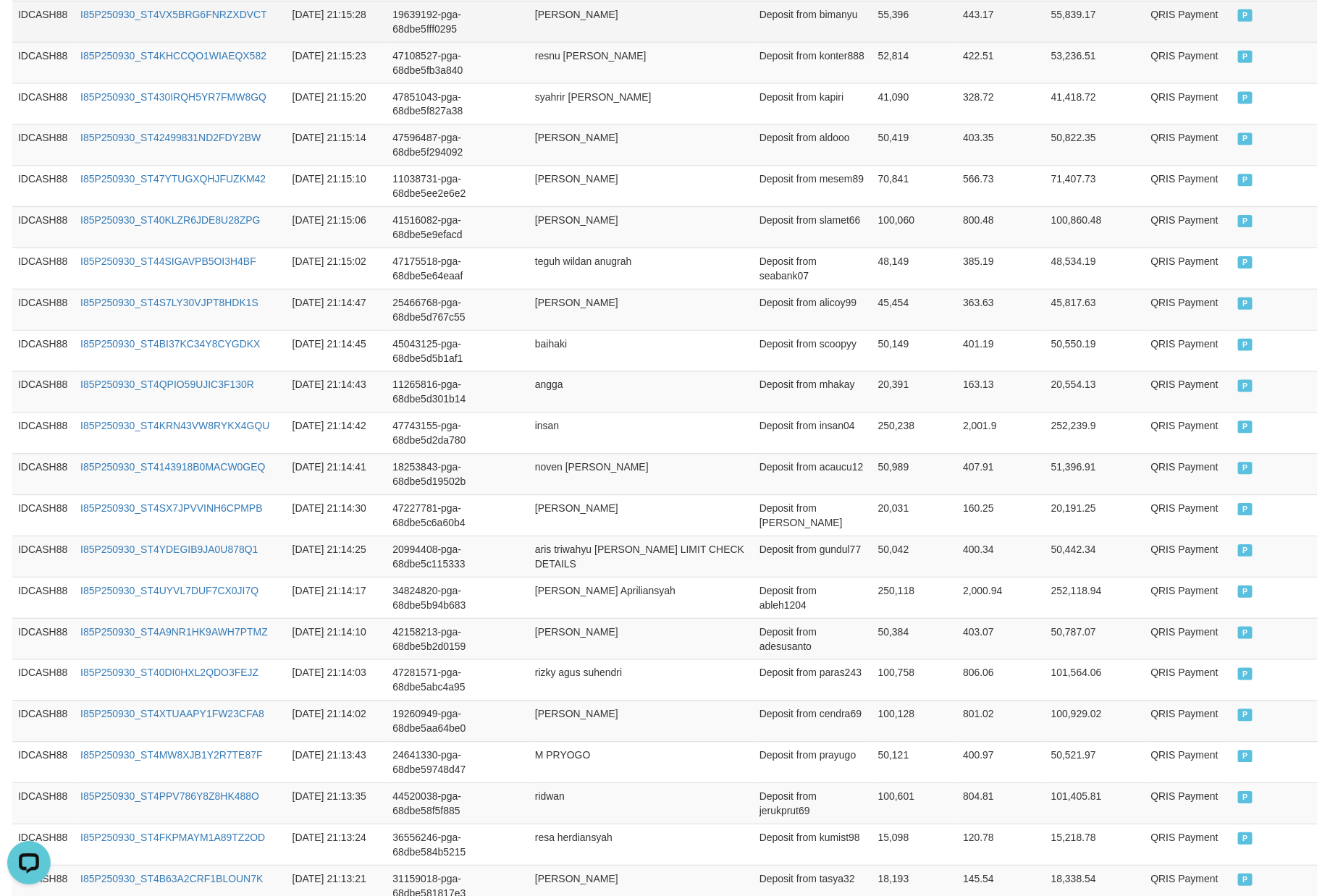
scroll to position [1736, 0]
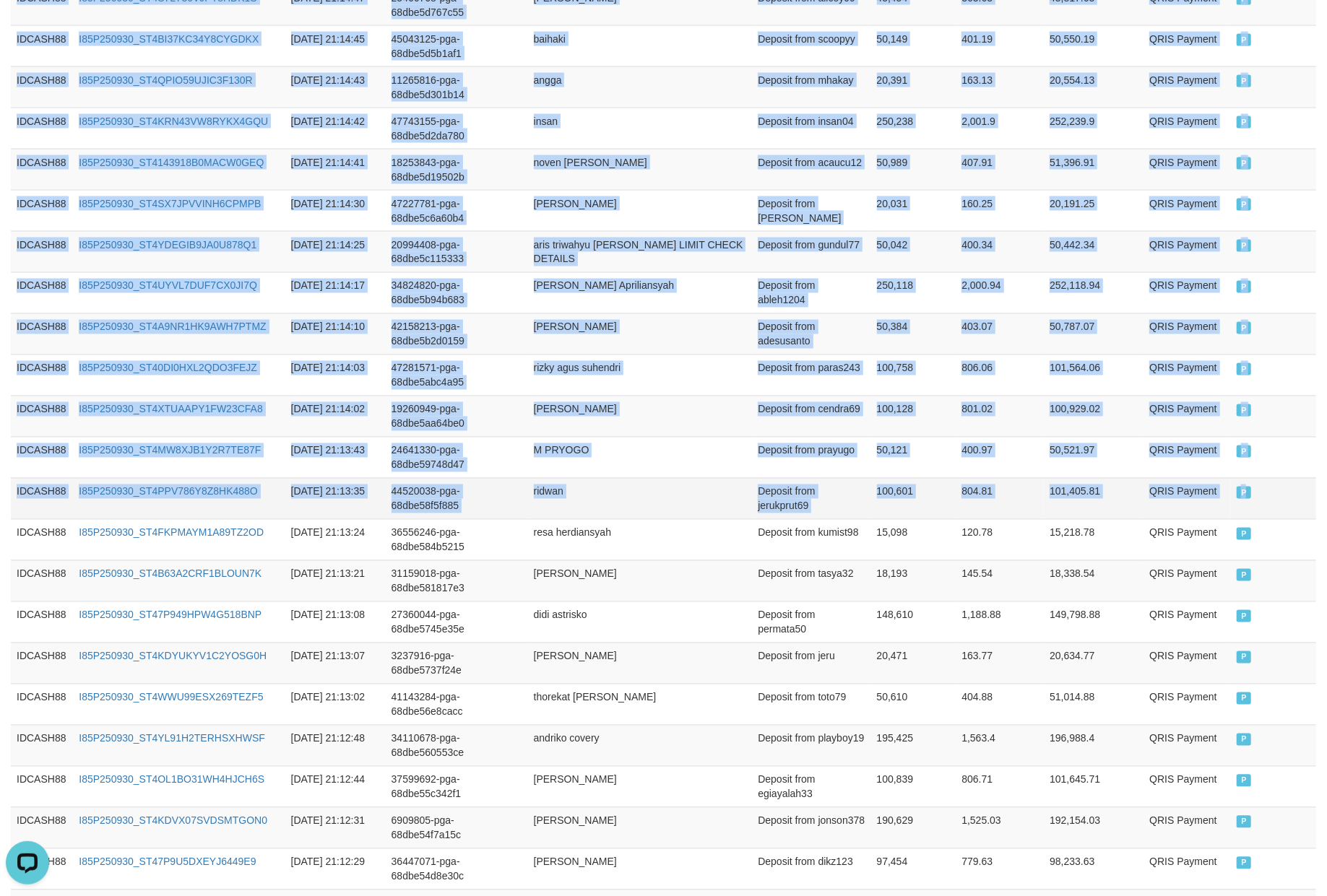
click at [1296, 519] on td "P" at bounding box center [1273, 499] width 85 height 41
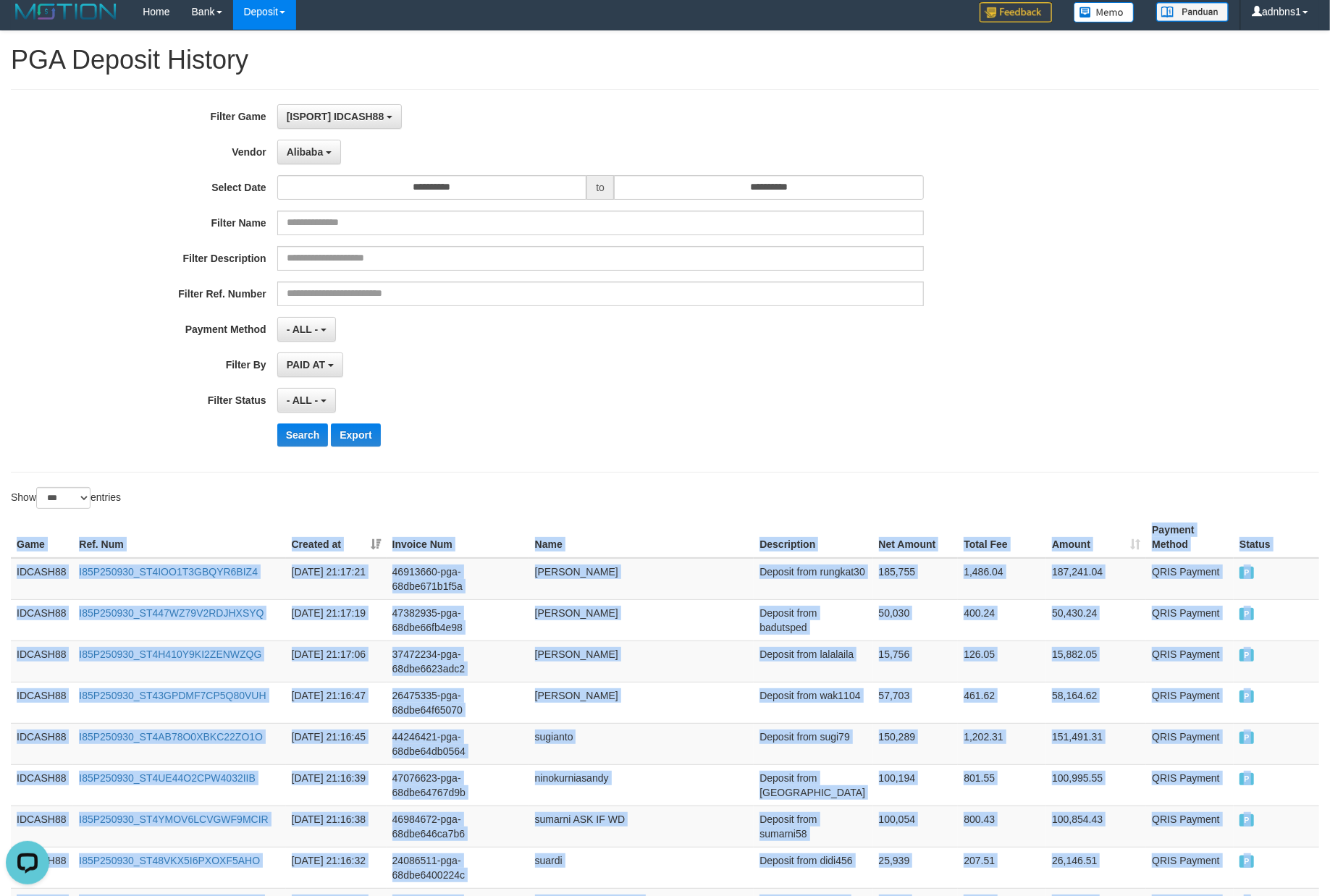
scroll to position [0, 0]
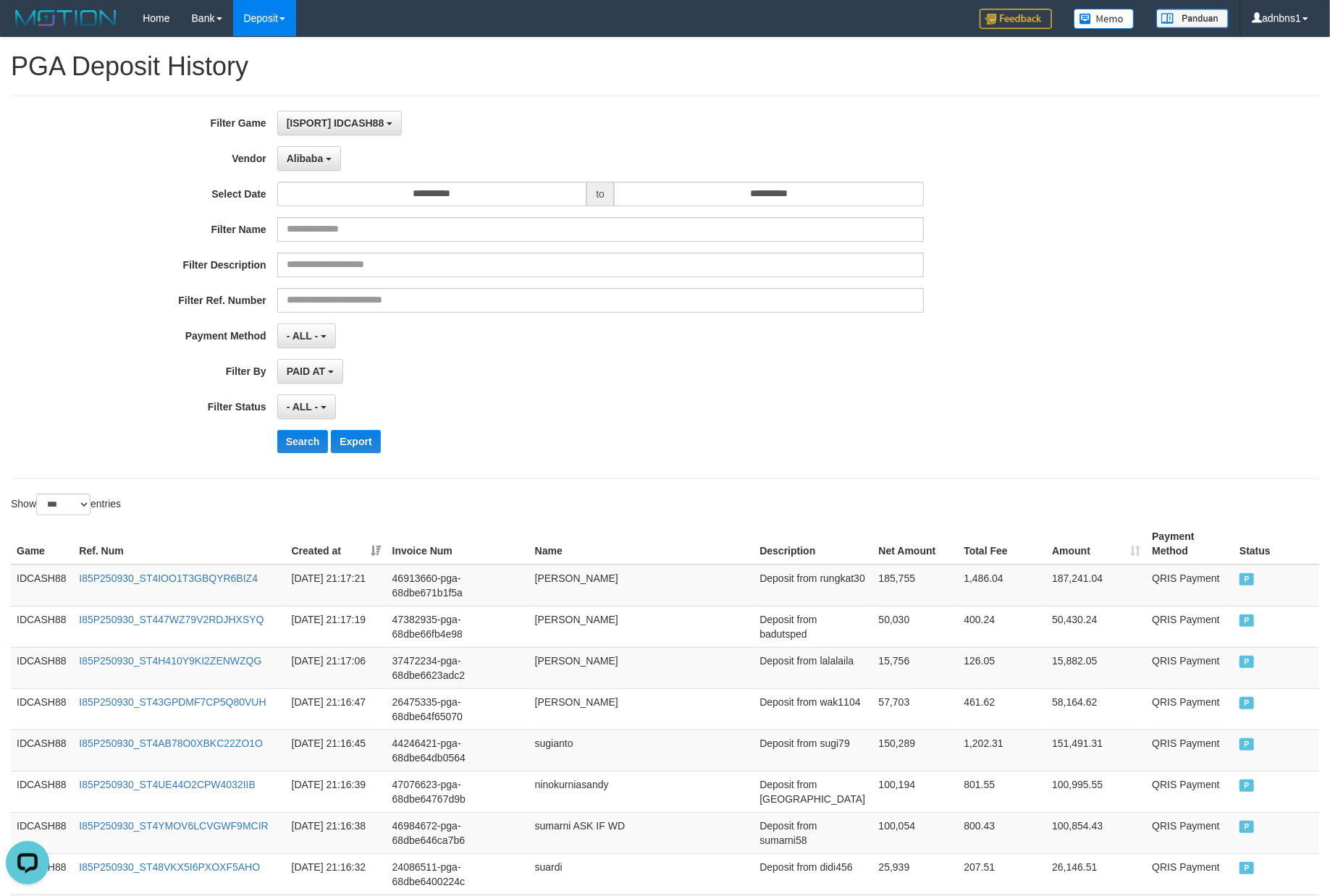
click at [670, 417] on div "- ALL - SELECT ALL - ALL - SELECT STATUS PENDING/UNPAID PAID CANCELED EXPIRED" at bounding box center [600, 407] width 647 height 25
click at [305, 444] on button "Search" at bounding box center [303, 441] width 51 height 23
click at [566, 398] on div "- ALL - SELECT ALL - ALL - SELECT STATUS PENDING/UNPAID PAID CANCELED EXPIRED" at bounding box center [600, 407] width 647 height 25
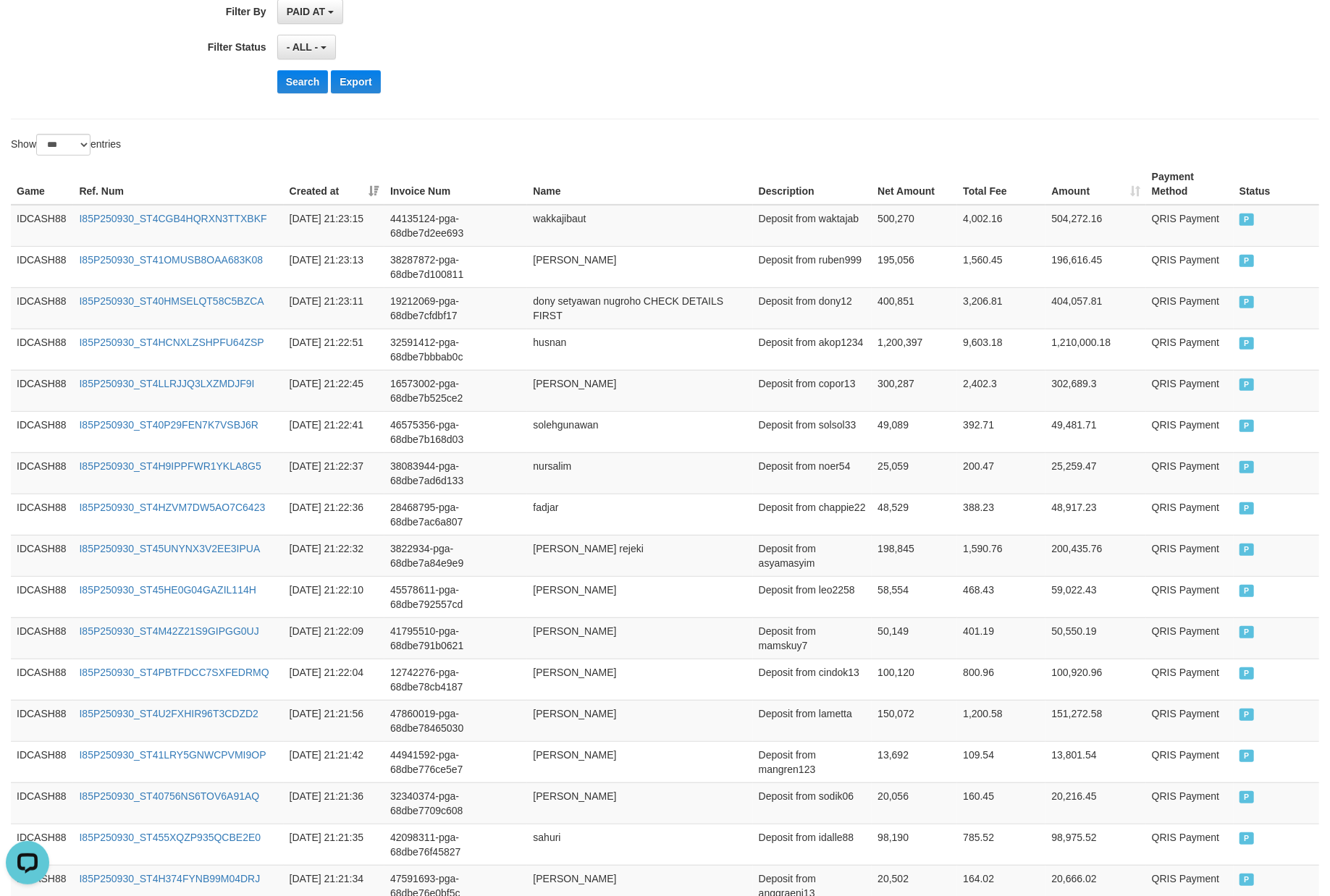
scroll to position [360, 0]
drag, startPoint x: 19, startPoint y: 191, endPoint x: 20, endPoint y: 221, distance: 30.0
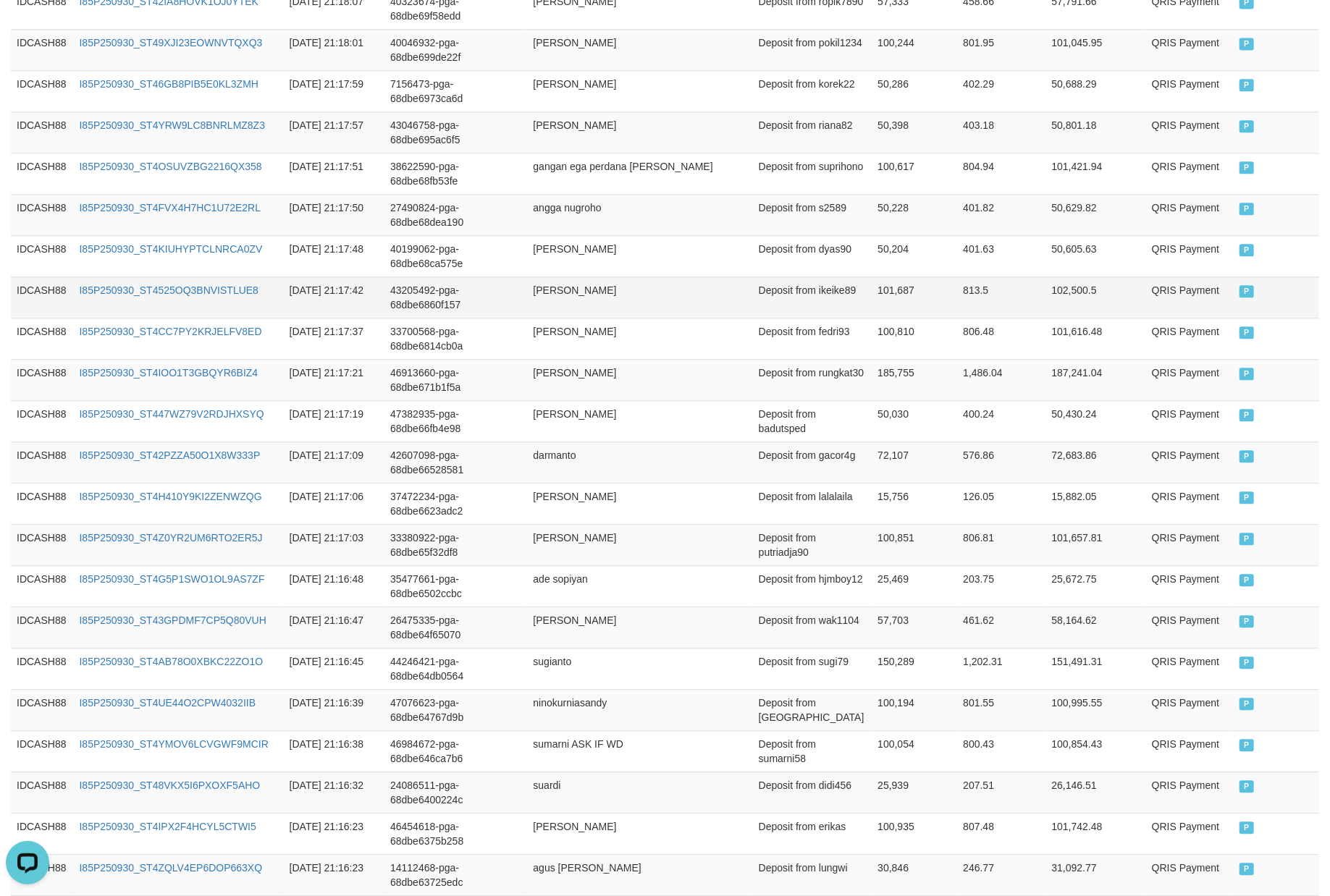
scroll to position [2388, 0]
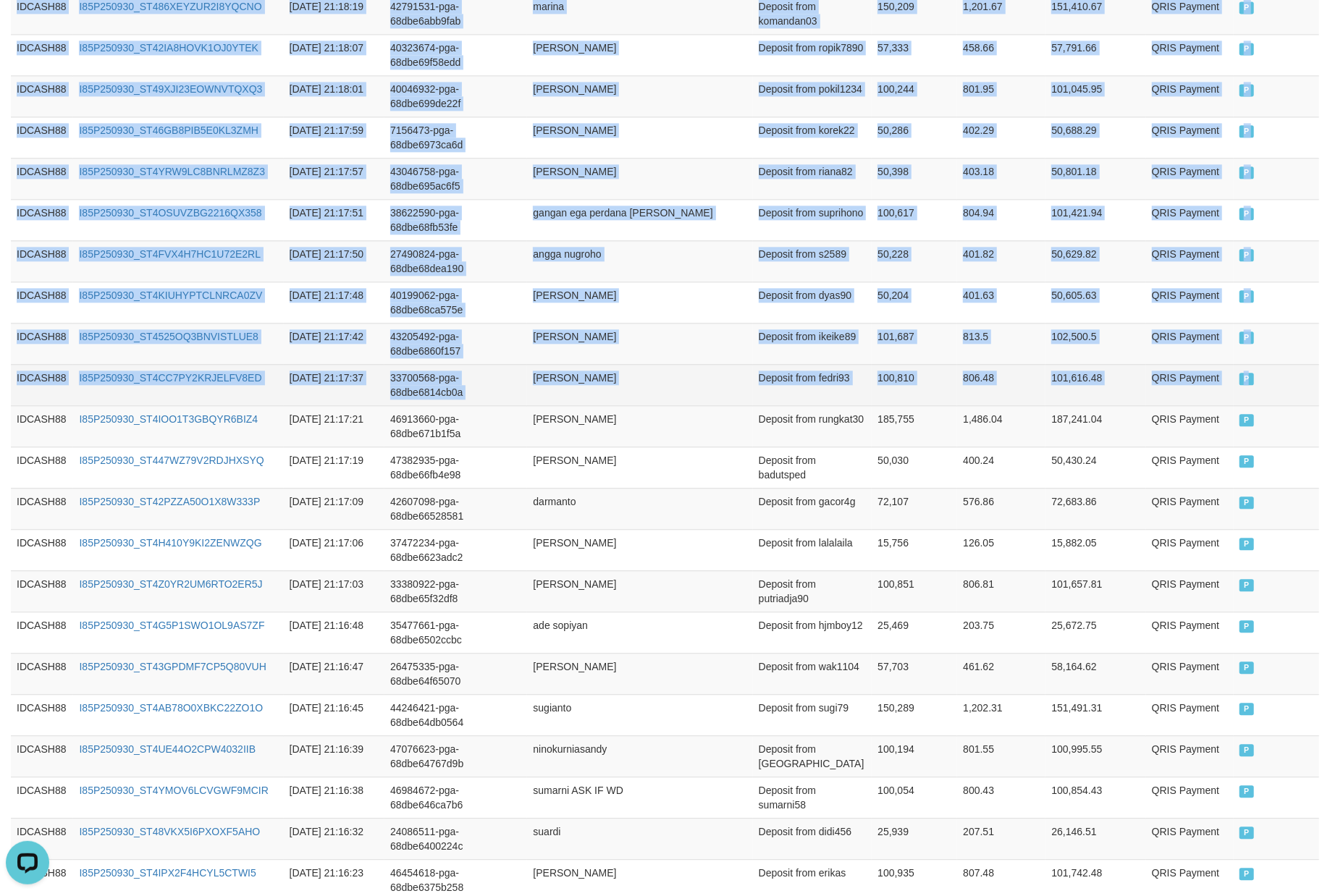
click at [1301, 406] on td "P" at bounding box center [1276, 384] width 86 height 41
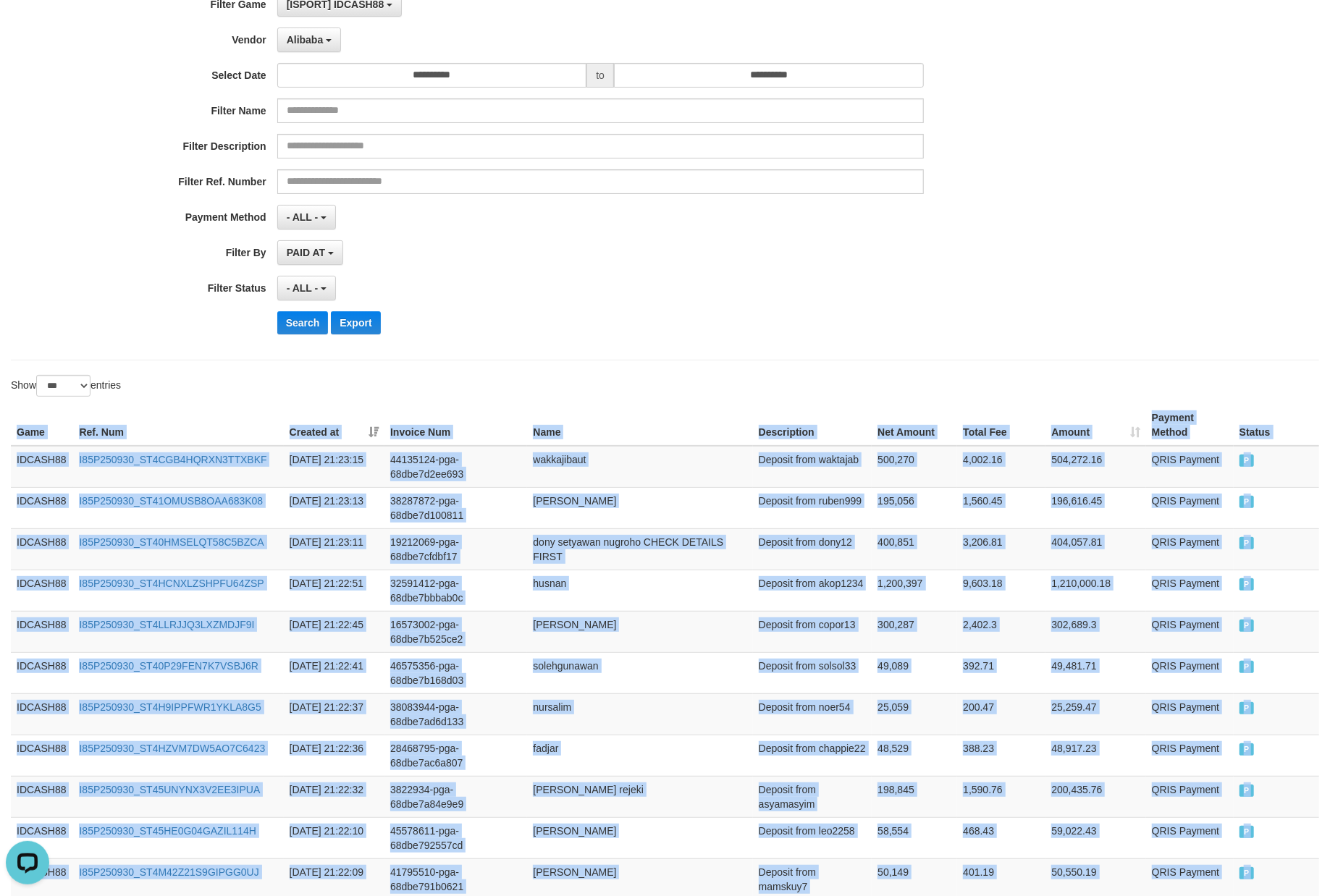
scroll to position [0, 0]
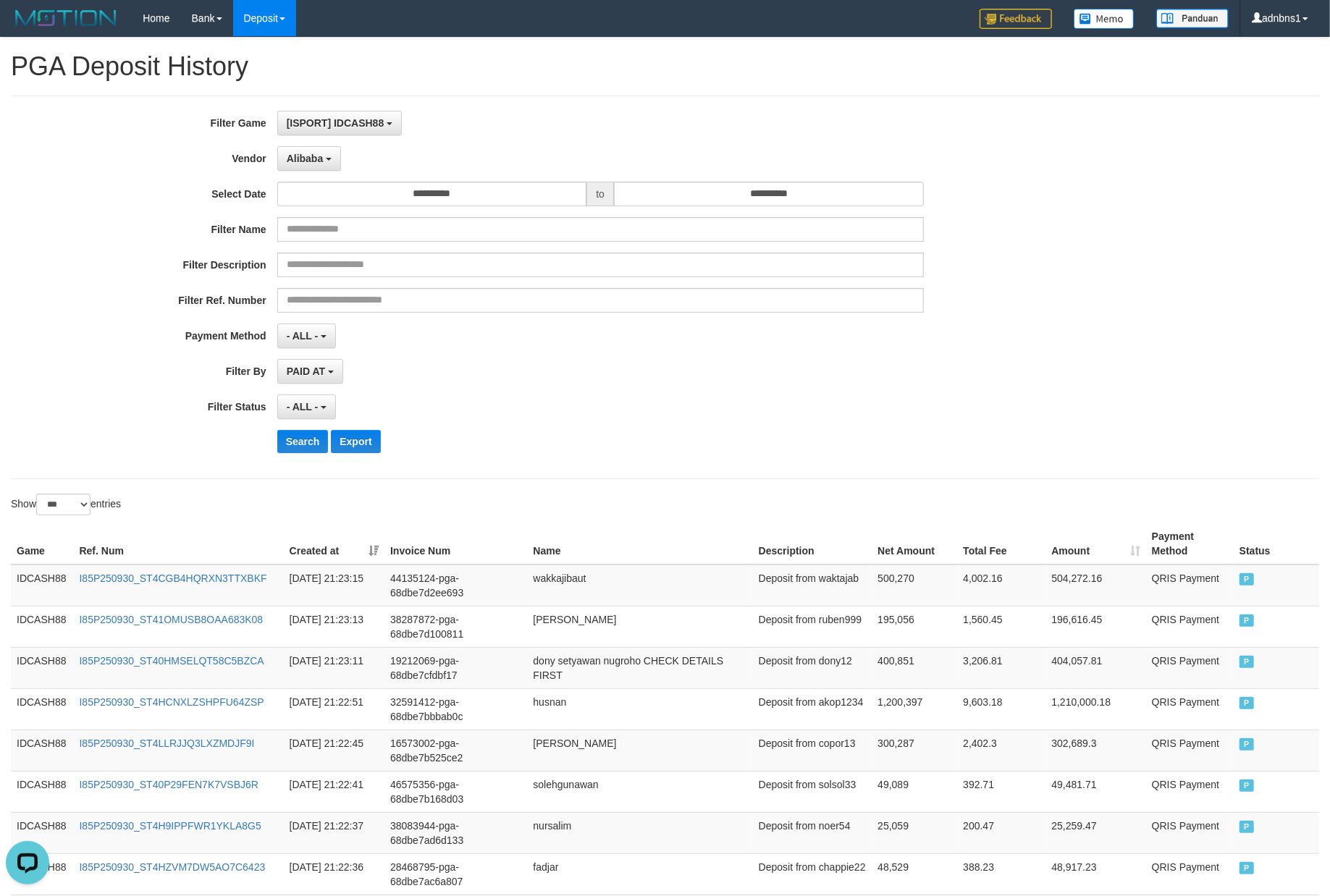
click at [663, 419] on div "- ALL - SELECT ALL - ALL - SELECT STATUS PENDING/UNPAID PAID CANCELED EXPIRED" at bounding box center [600, 407] width 647 height 25
click at [307, 449] on button "Search" at bounding box center [303, 441] width 51 height 23
click at [647, 436] on div "Search Export" at bounding box center [692, 441] width 831 height 23
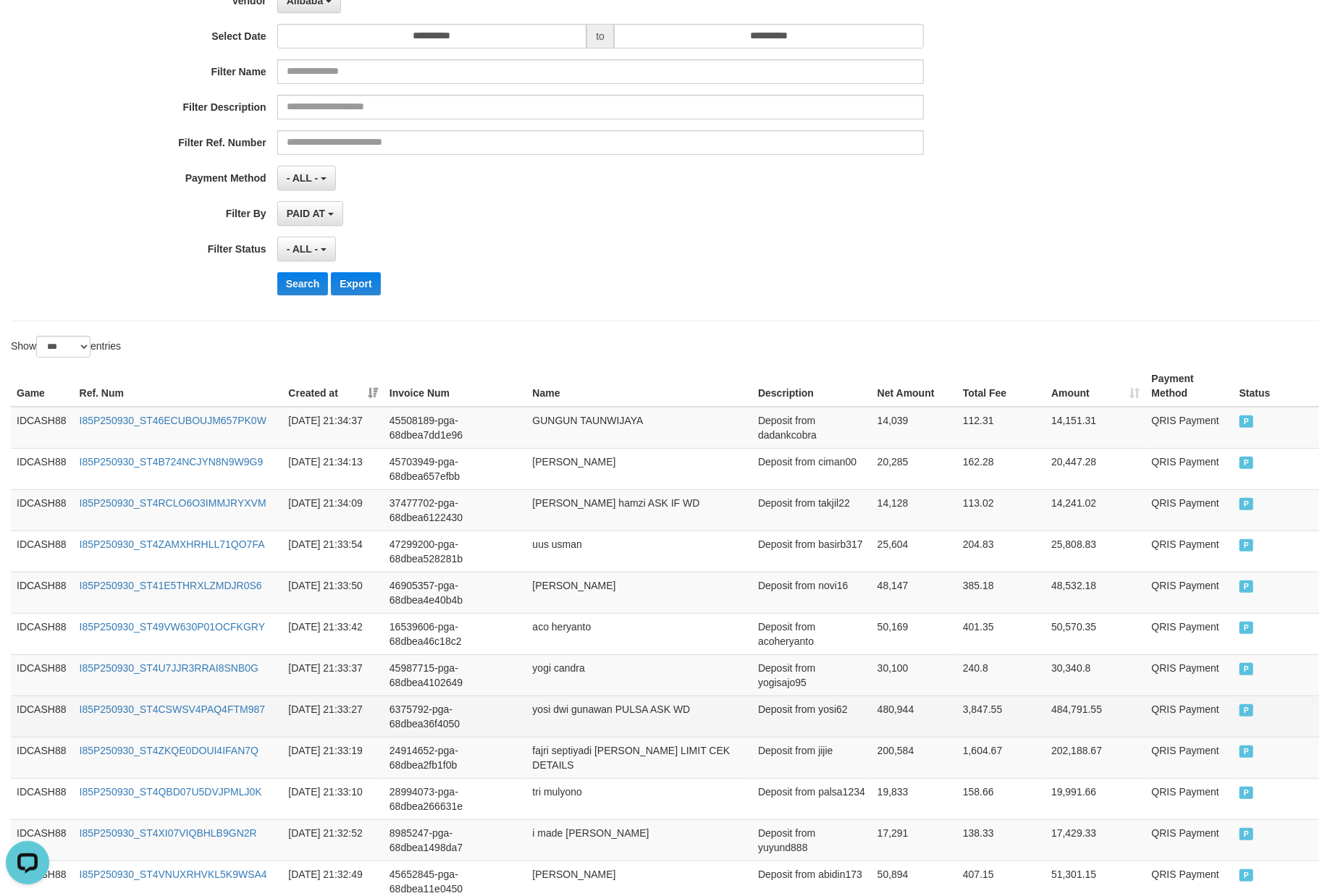
scroll to position [386, 0]
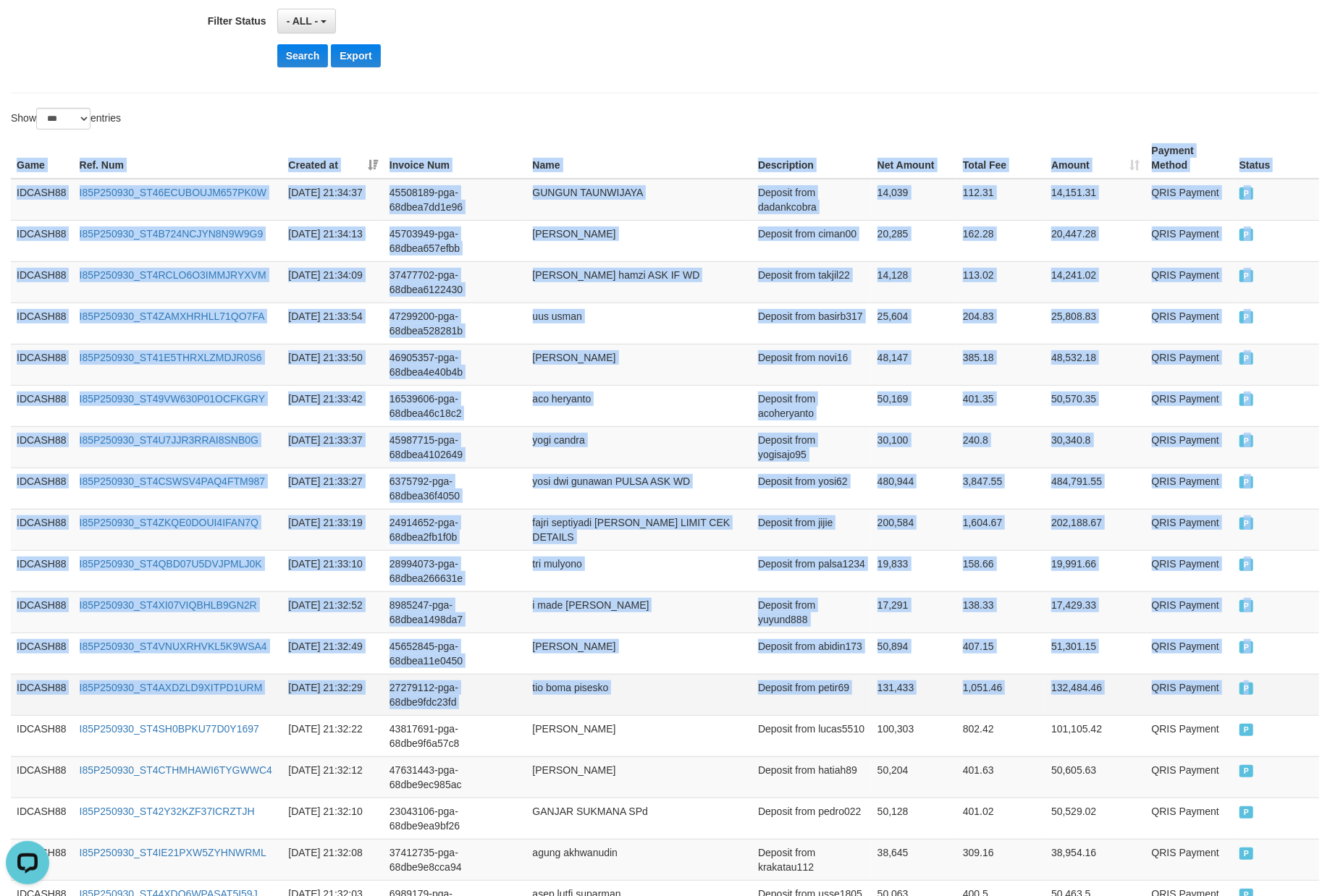
drag, startPoint x: 12, startPoint y: 161, endPoint x: 1251, endPoint y: 707, distance: 1354.0
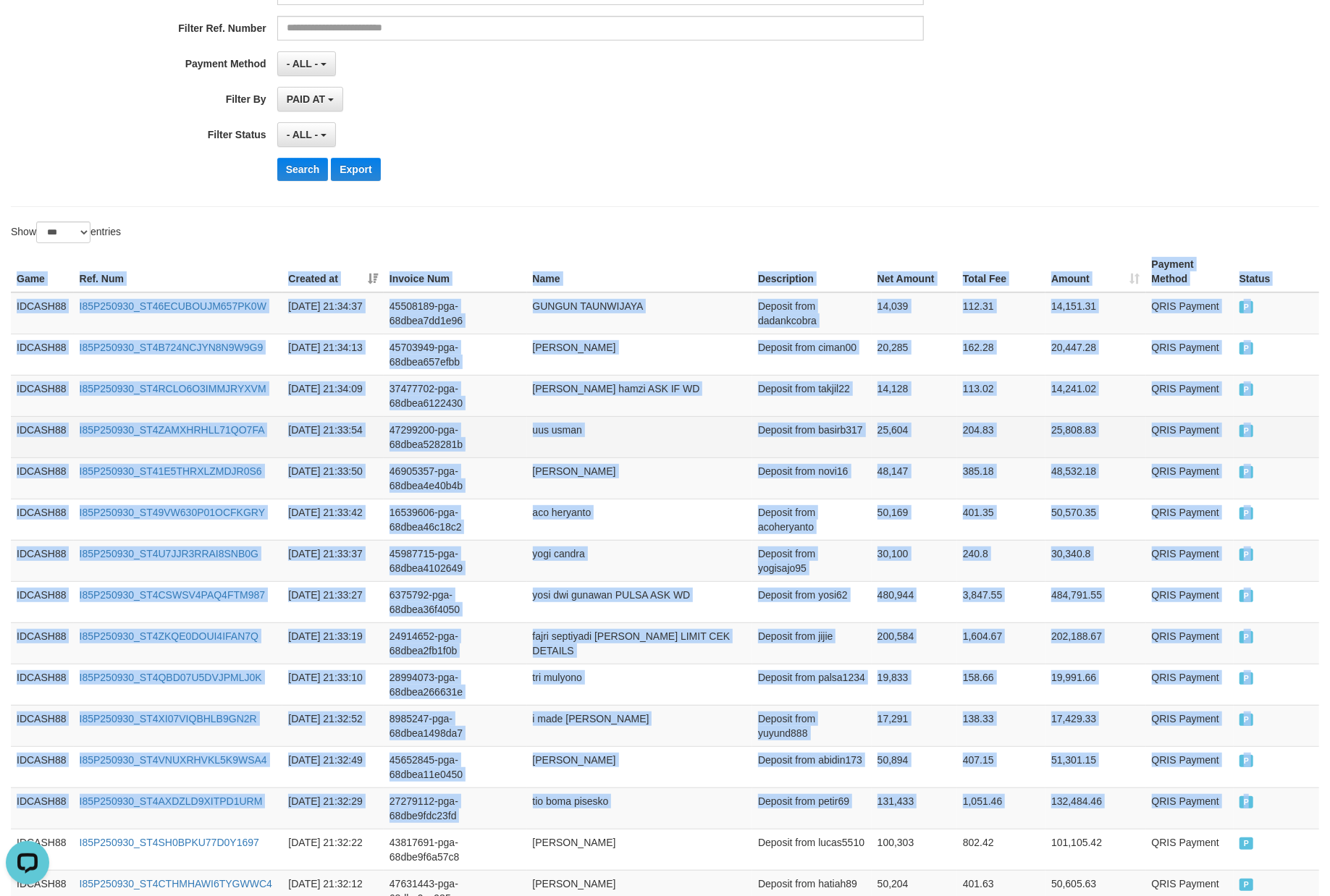
scroll to position [0, 0]
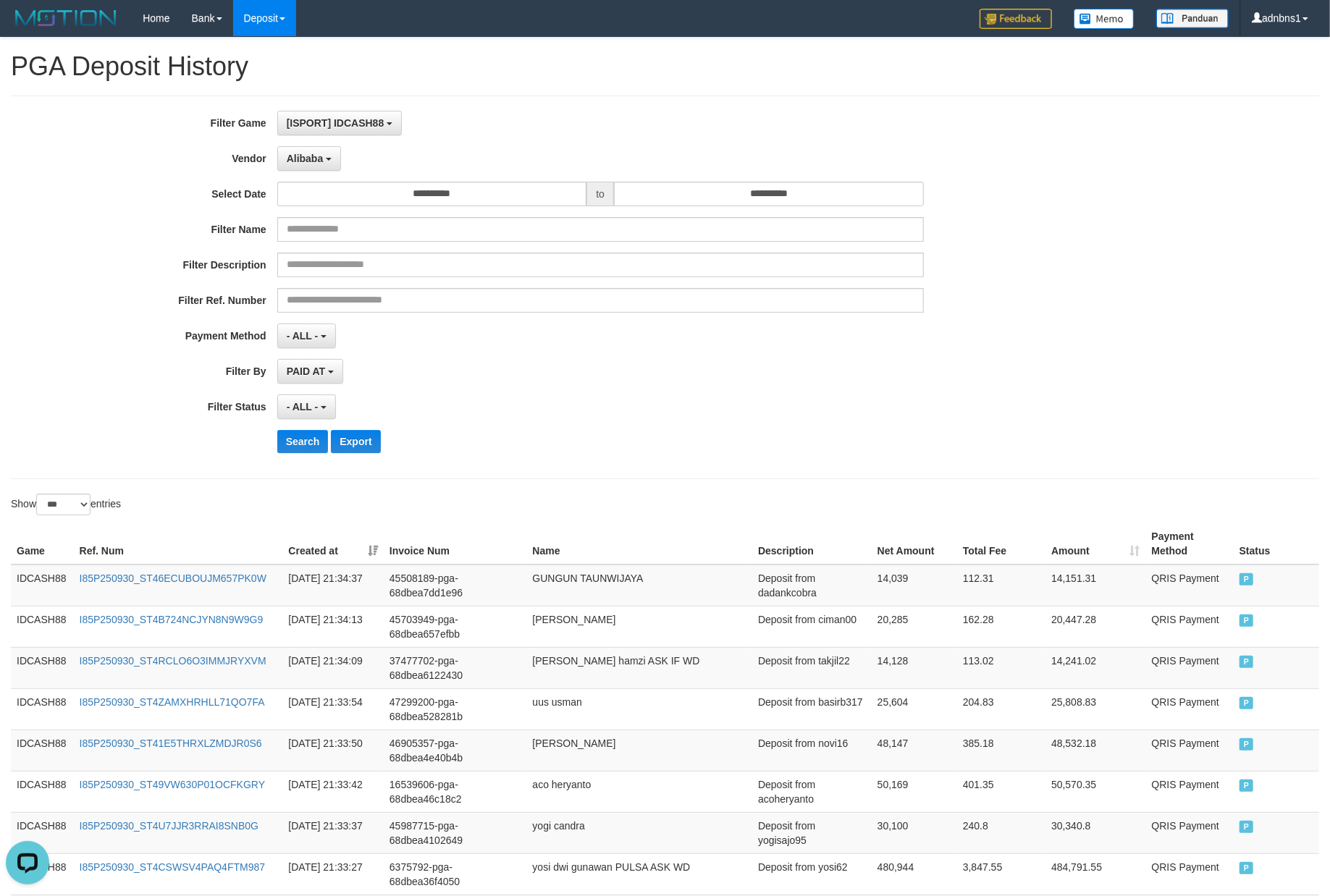
click at [654, 406] on div "- ALL - SELECT ALL - ALL - SELECT STATUS PENDING/UNPAID PAID CANCELED EXPIRED" at bounding box center [600, 407] width 647 height 25
click at [302, 436] on button "Search" at bounding box center [303, 441] width 51 height 23
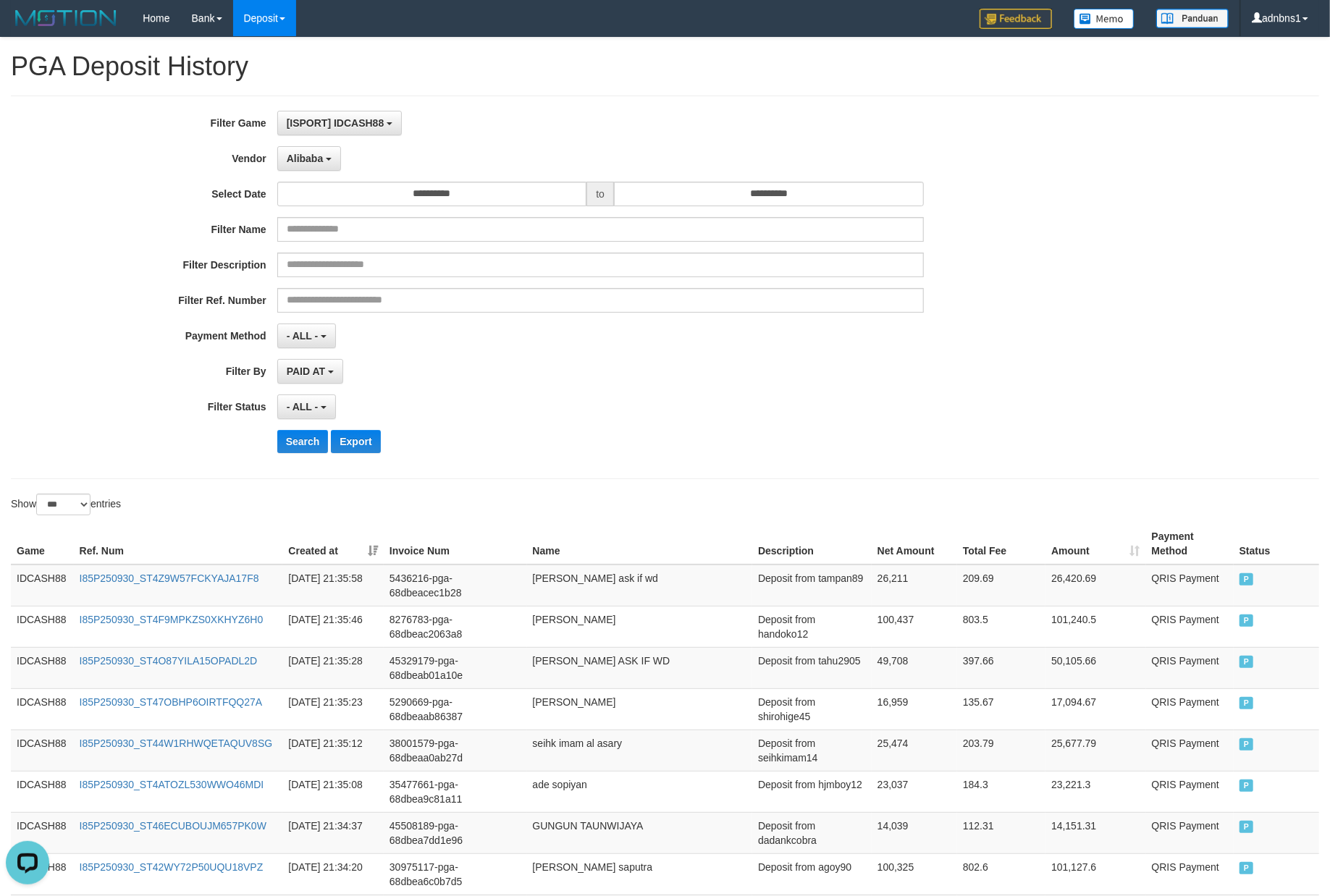
click at [592, 392] on div "**********" at bounding box center [554, 287] width 1108 height 353
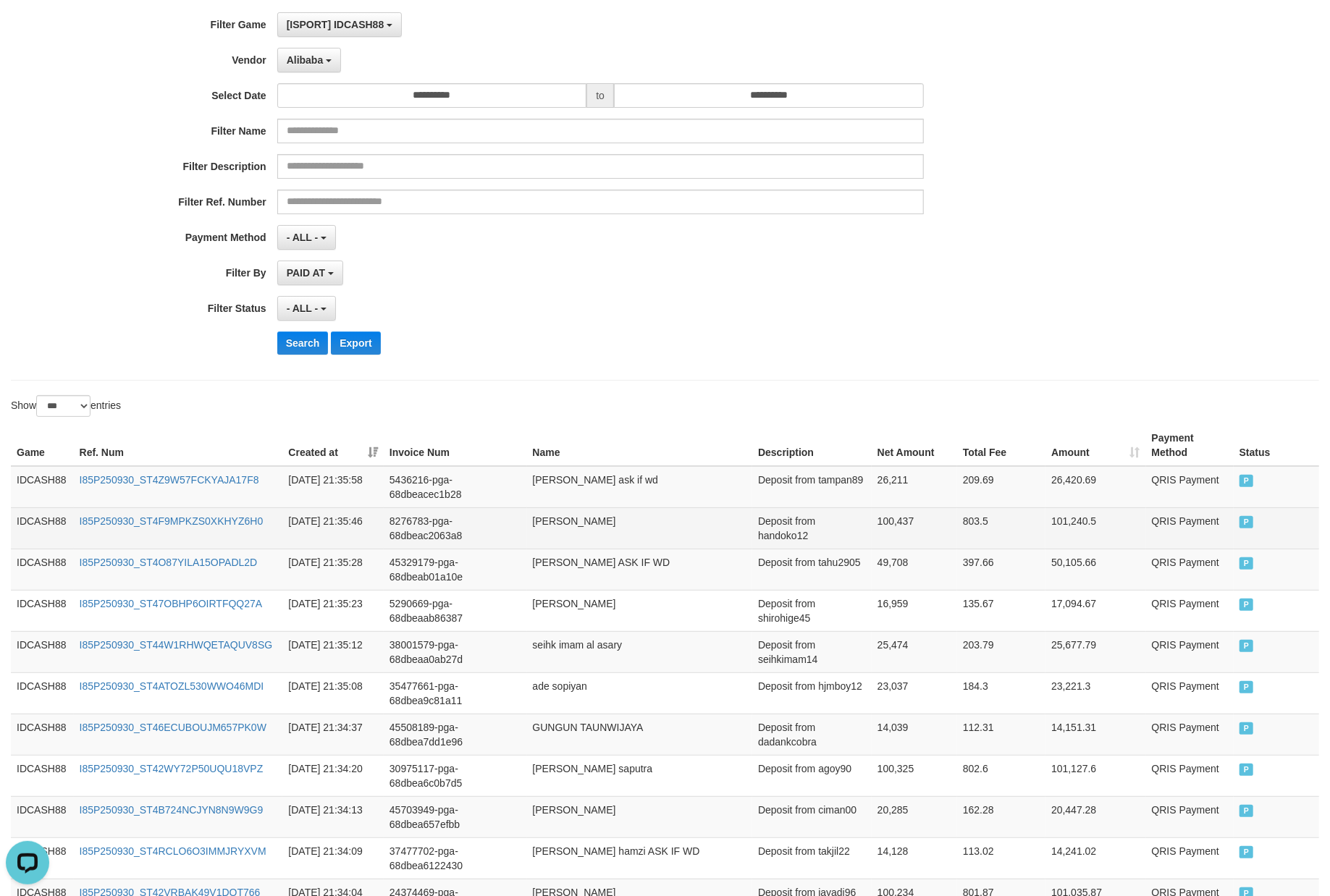
scroll to position [192, 0]
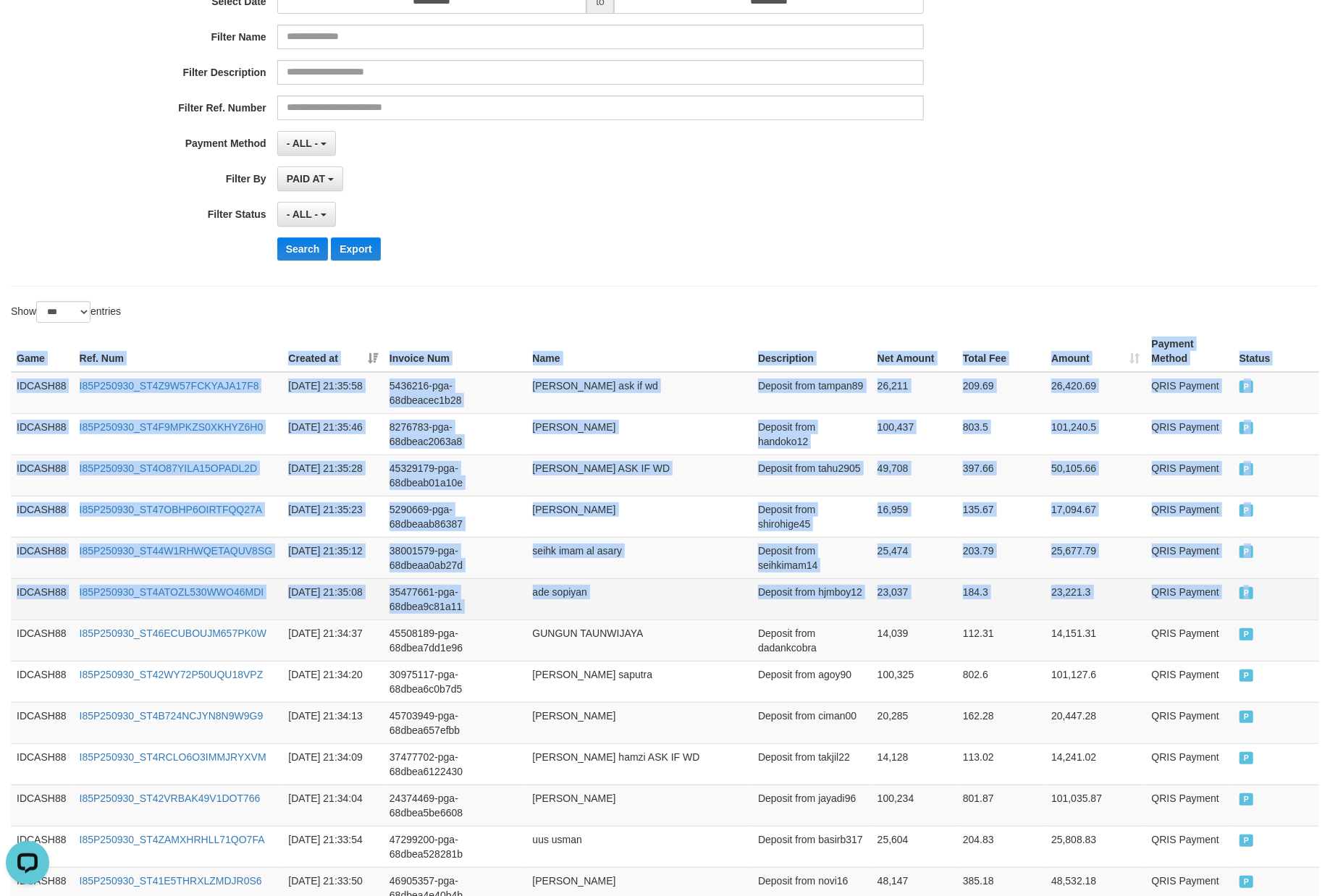
drag, startPoint x: 10, startPoint y: 362, endPoint x: 1293, endPoint y: 596, distance: 1304.2
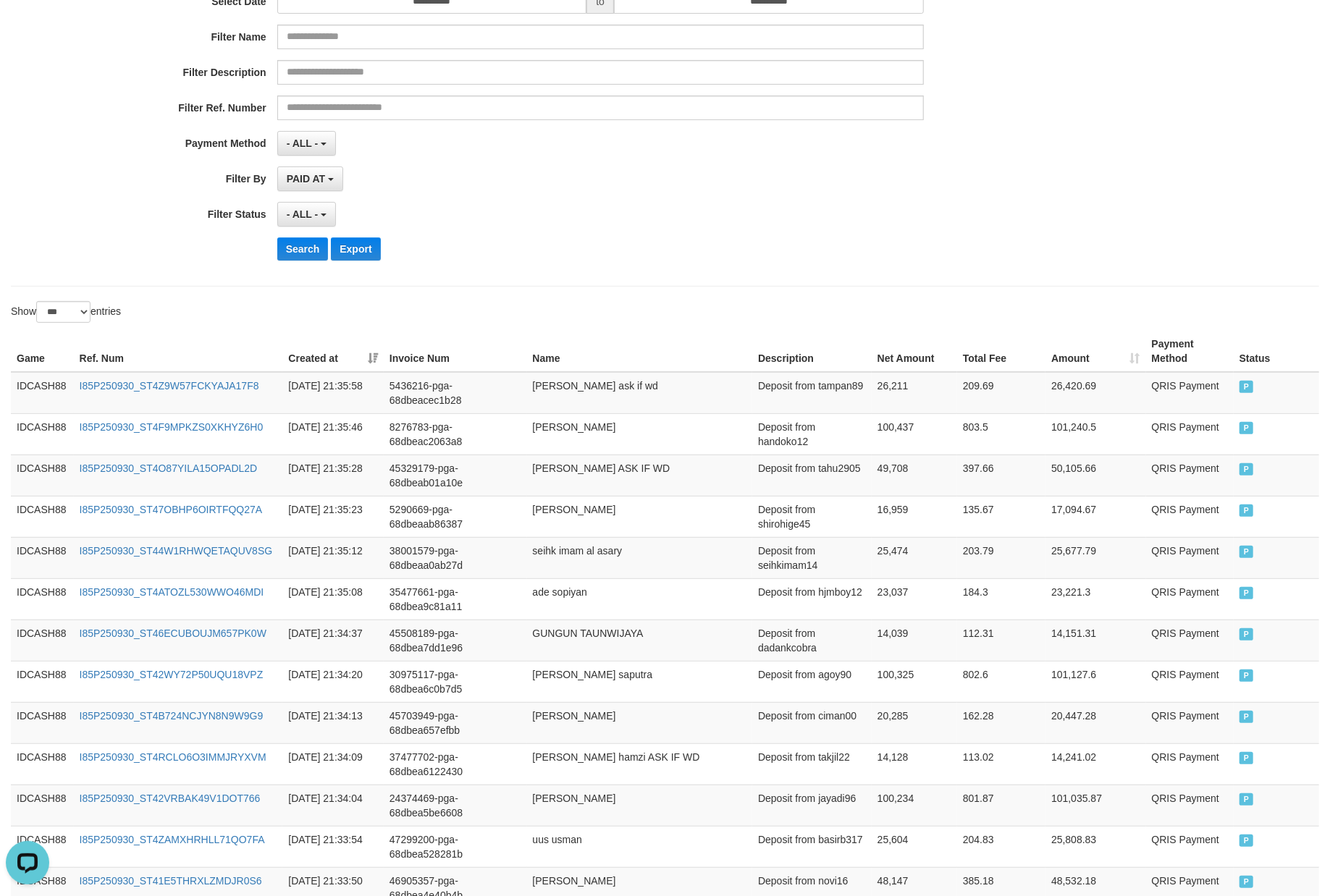
click at [604, 243] on div "Search Export" at bounding box center [692, 249] width 831 height 23
click at [322, 255] on button "Search" at bounding box center [303, 249] width 51 height 23
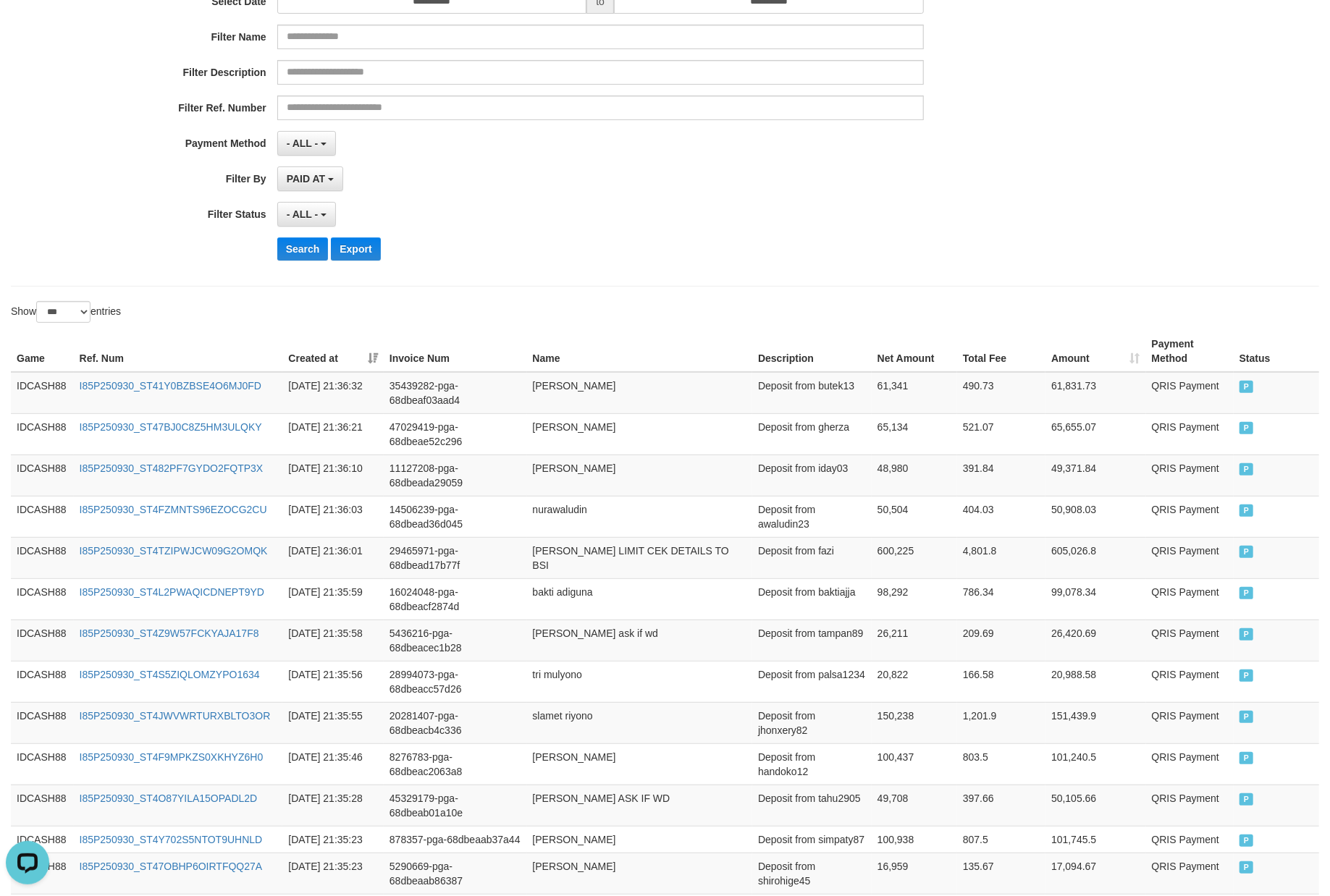
click at [582, 236] on div "**********" at bounding box center [554, 94] width 1108 height 353
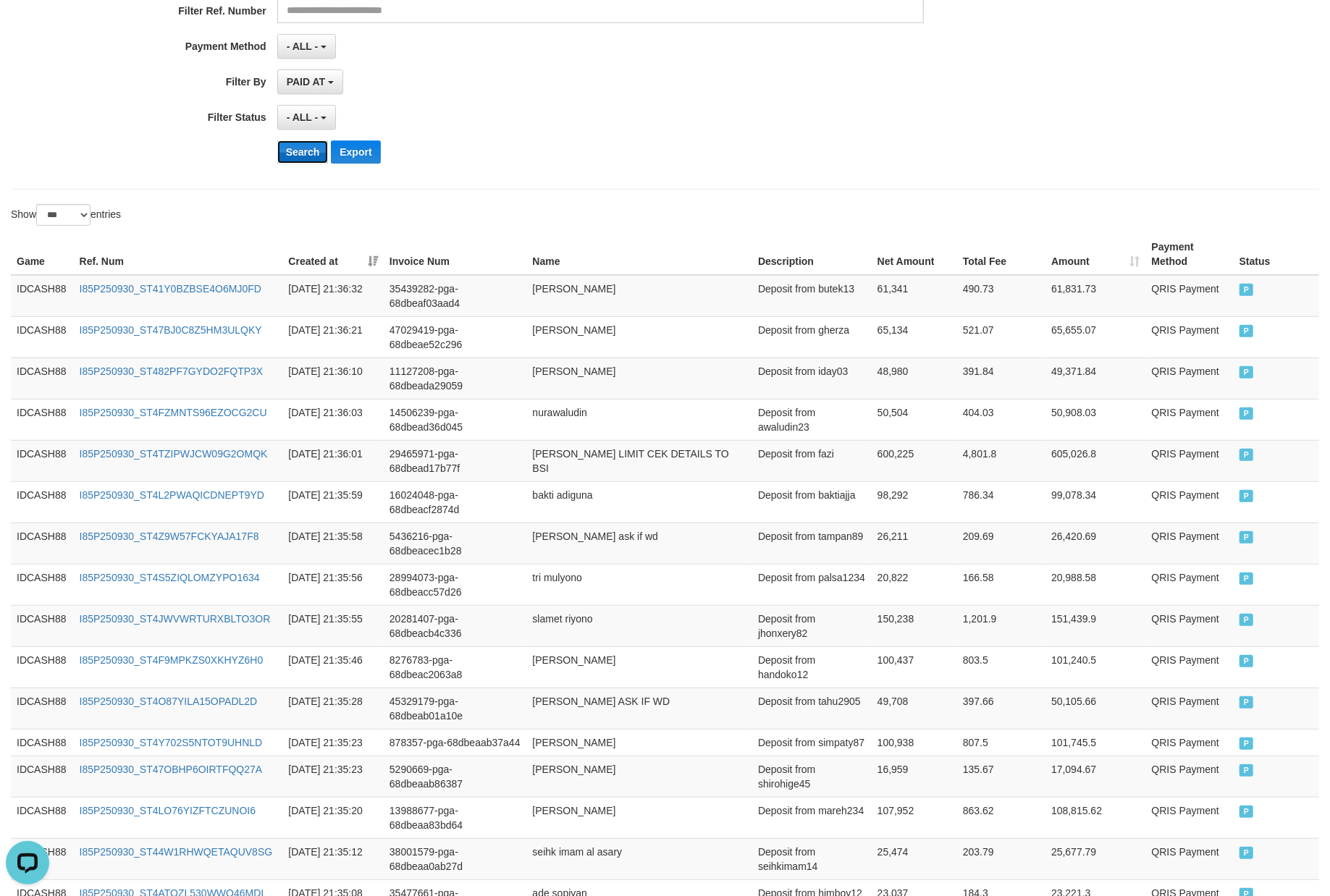
click at [307, 151] on button "Search" at bounding box center [303, 152] width 51 height 23
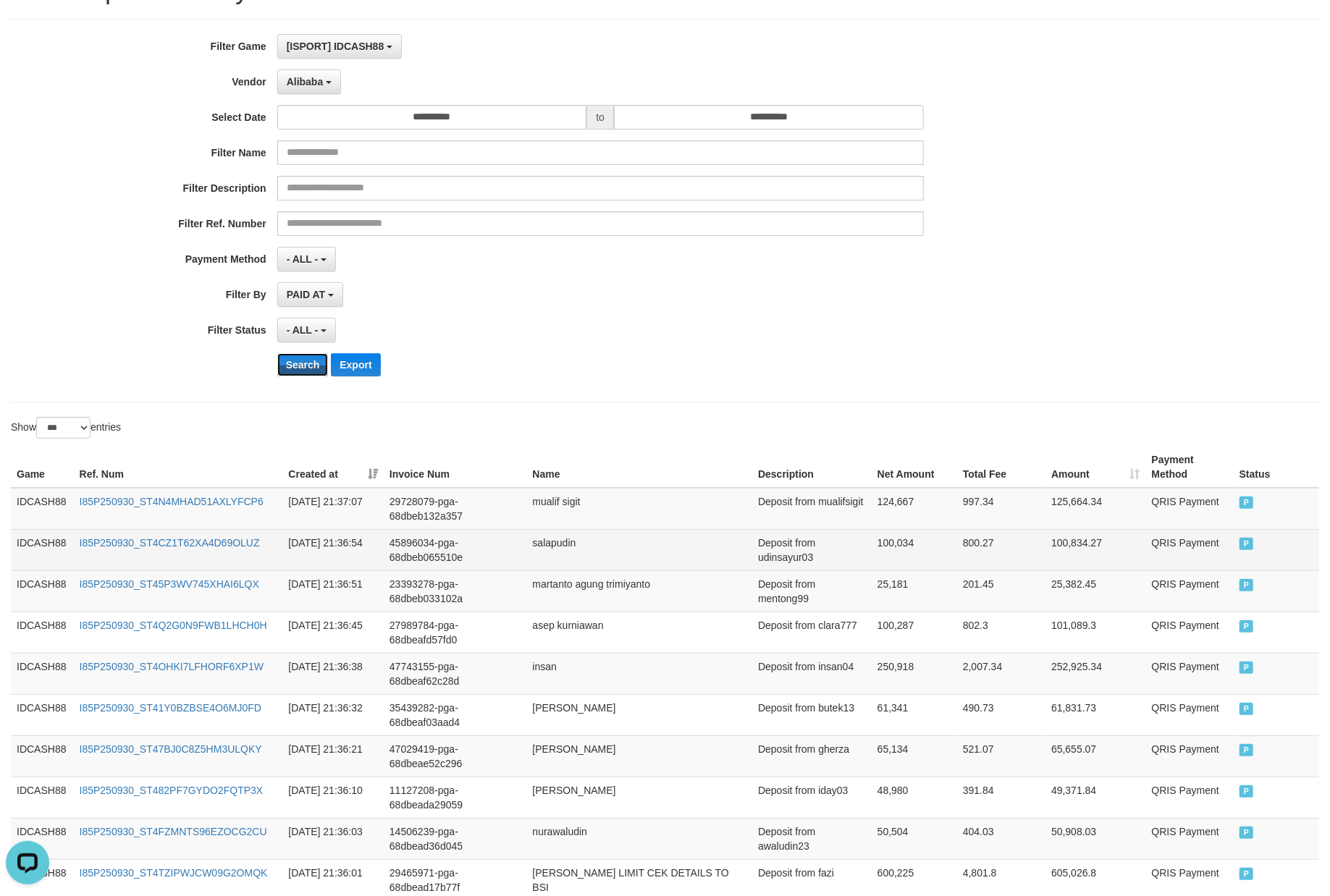
scroll to position [0, 0]
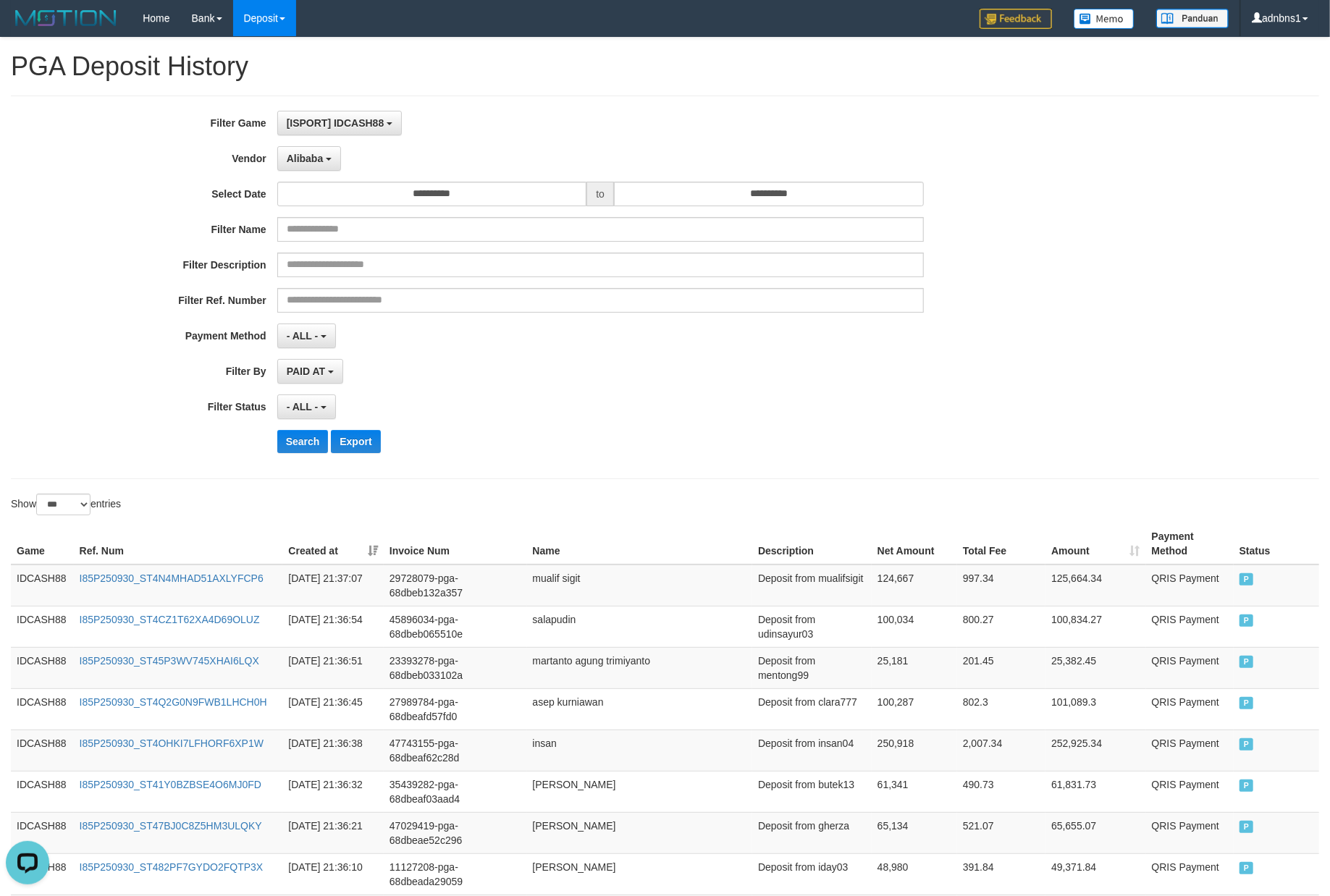
click at [672, 360] on div "PAID AT PAID AT CREATED AT" at bounding box center [600, 371] width 647 height 25
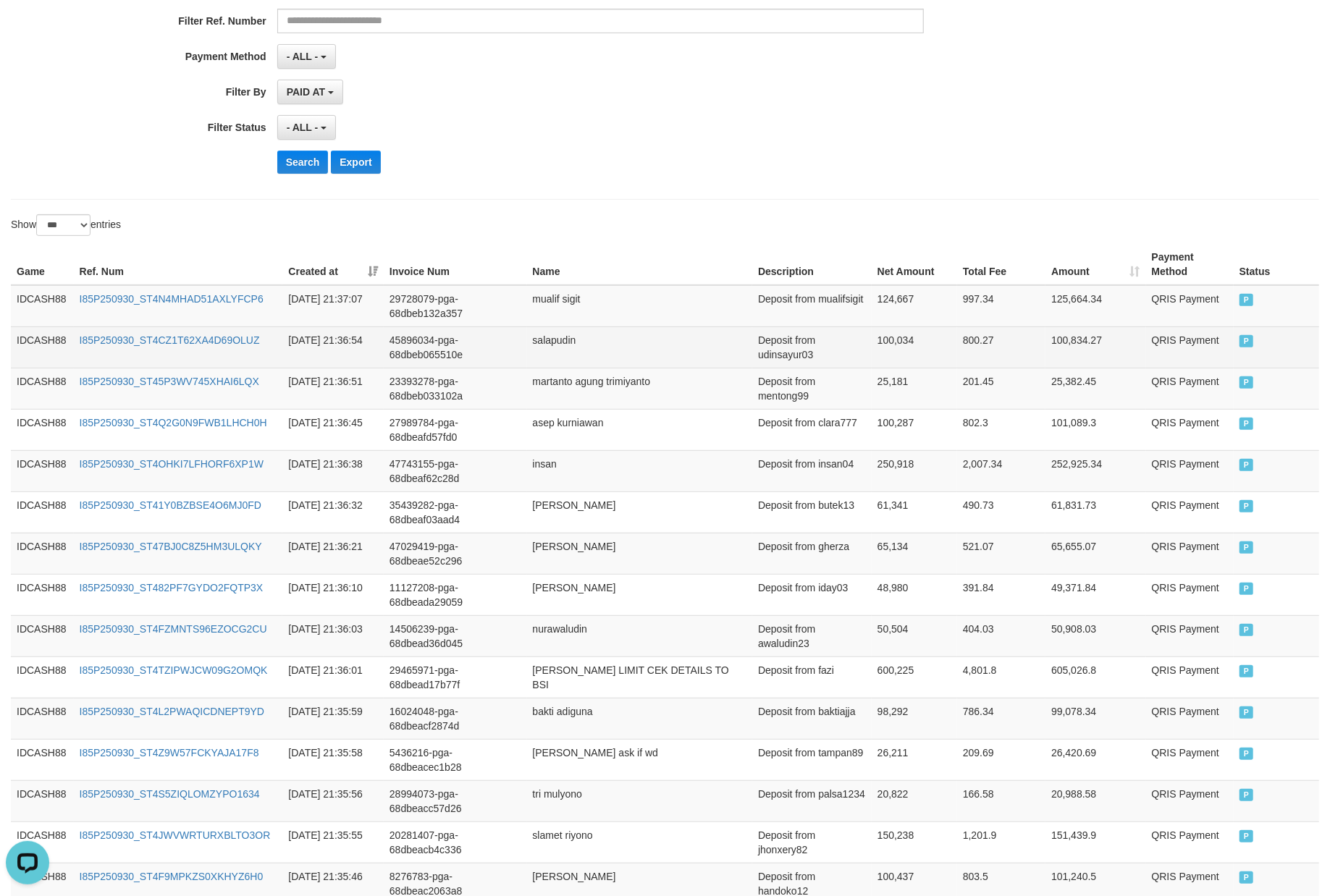
scroll to position [314, 0]
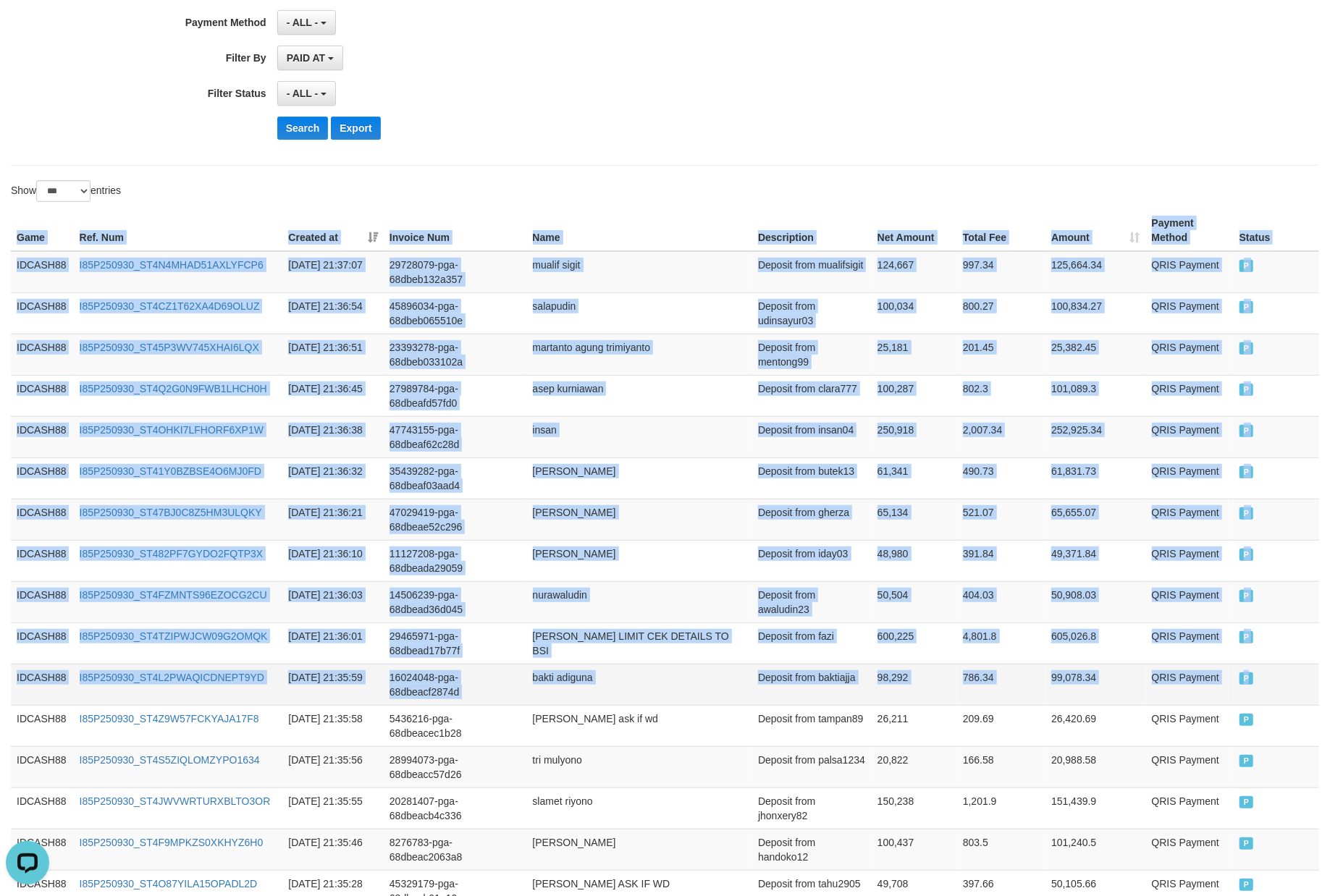
drag, startPoint x: 7, startPoint y: 227, endPoint x: 1293, endPoint y: 679, distance: 1363.1
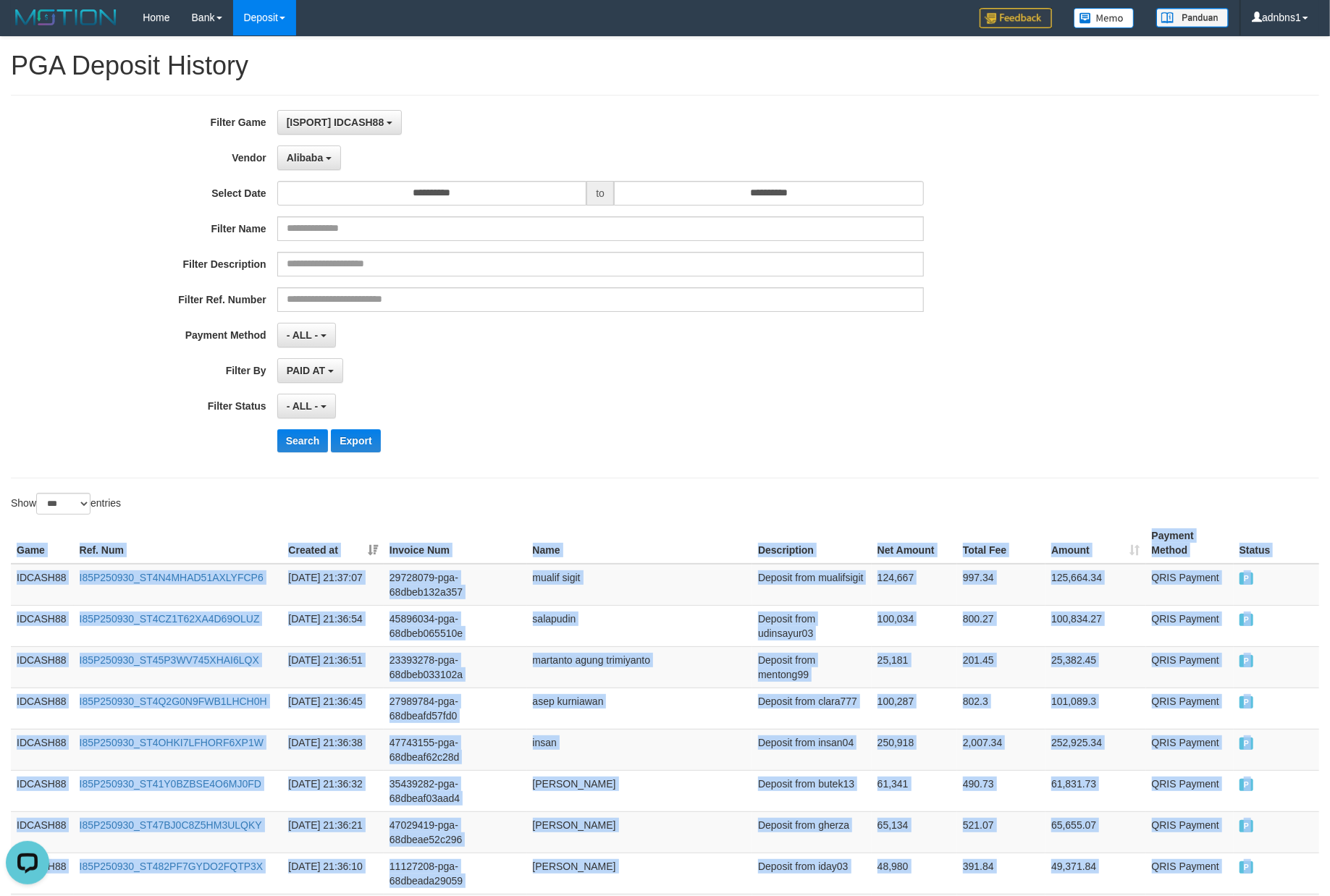
scroll to position [0, 0]
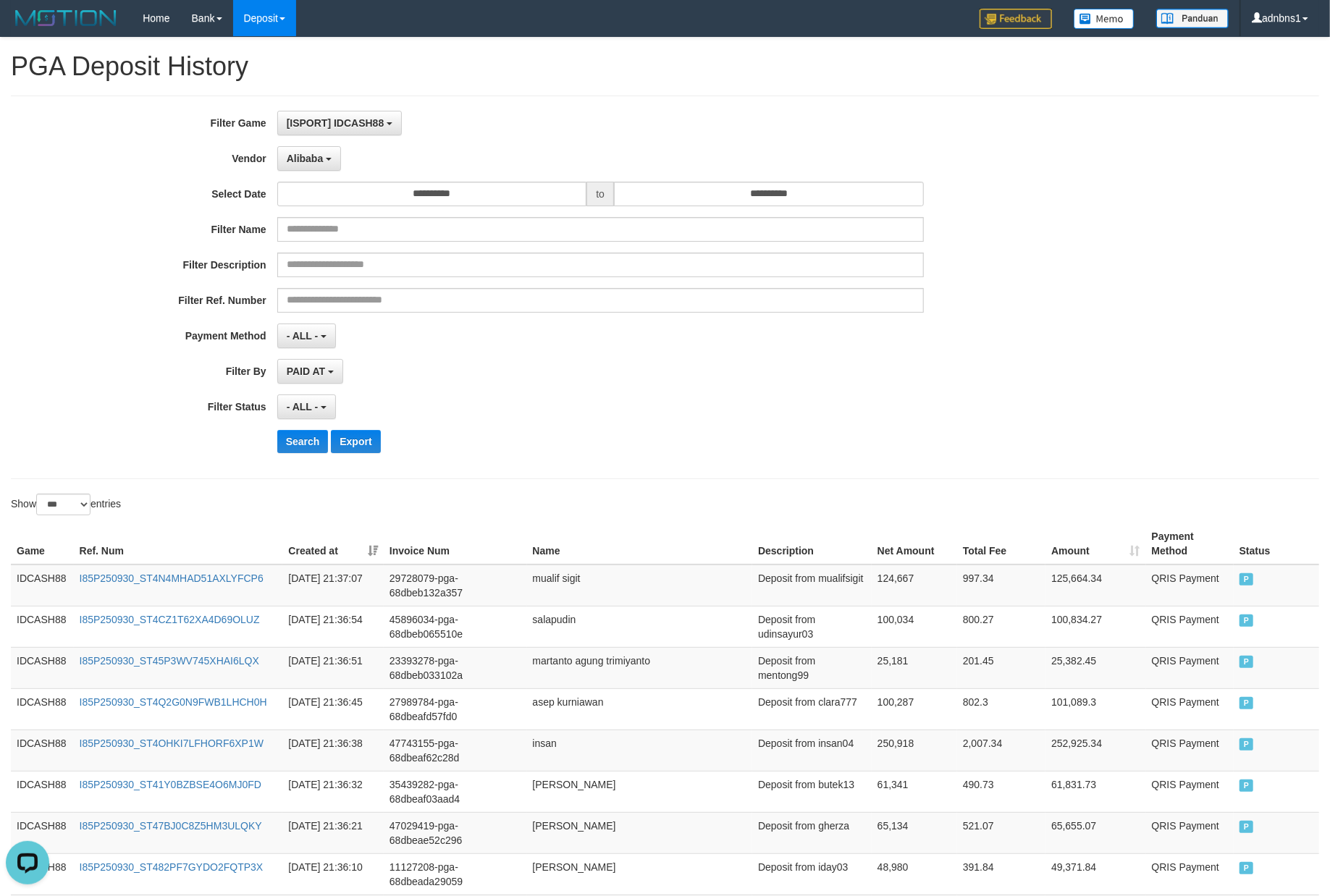
click at [574, 389] on div "**********" at bounding box center [554, 287] width 1108 height 353
click at [302, 444] on button "Search" at bounding box center [303, 441] width 51 height 23
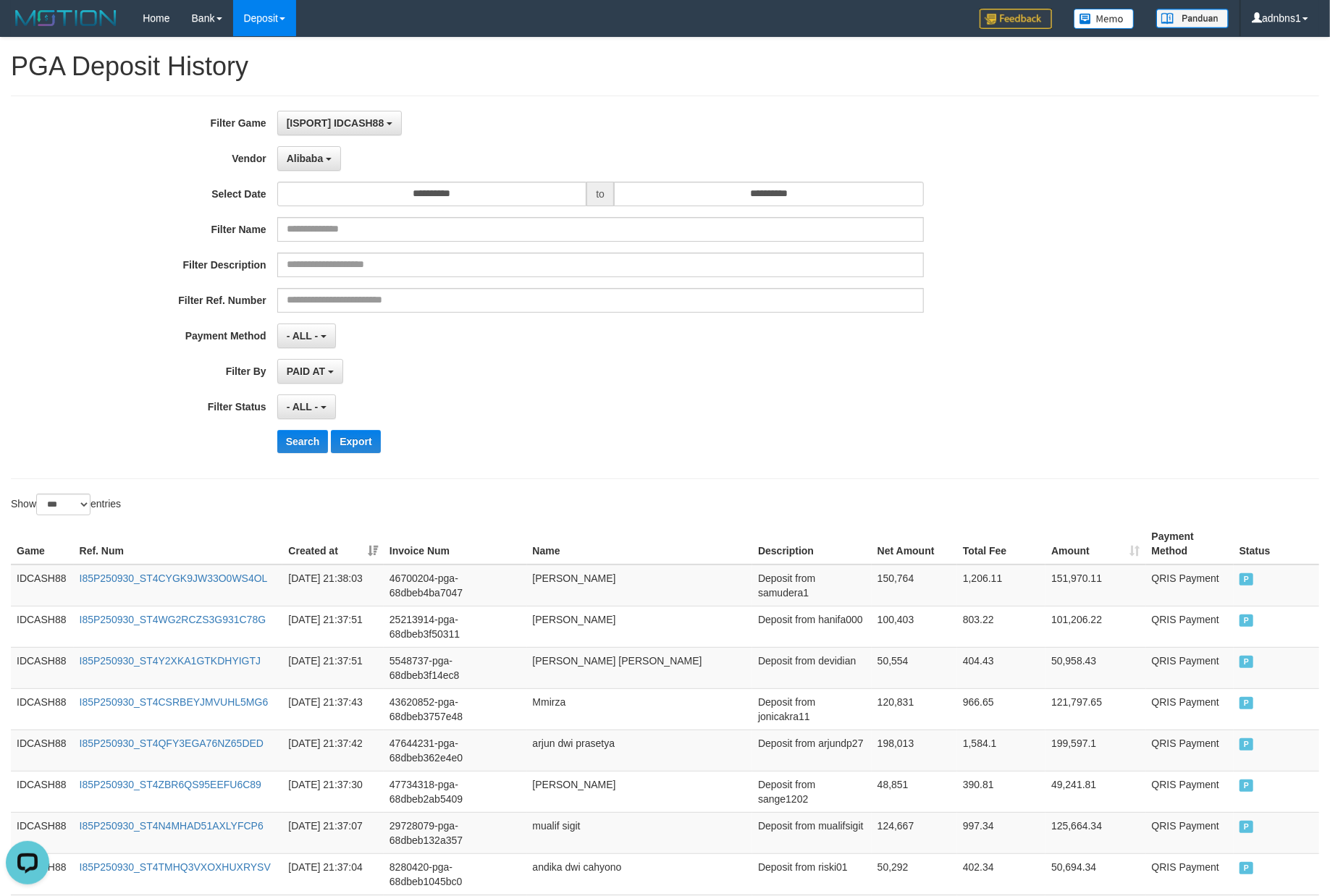
click at [577, 387] on div "**********" at bounding box center [554, 287] width 1108 height 353
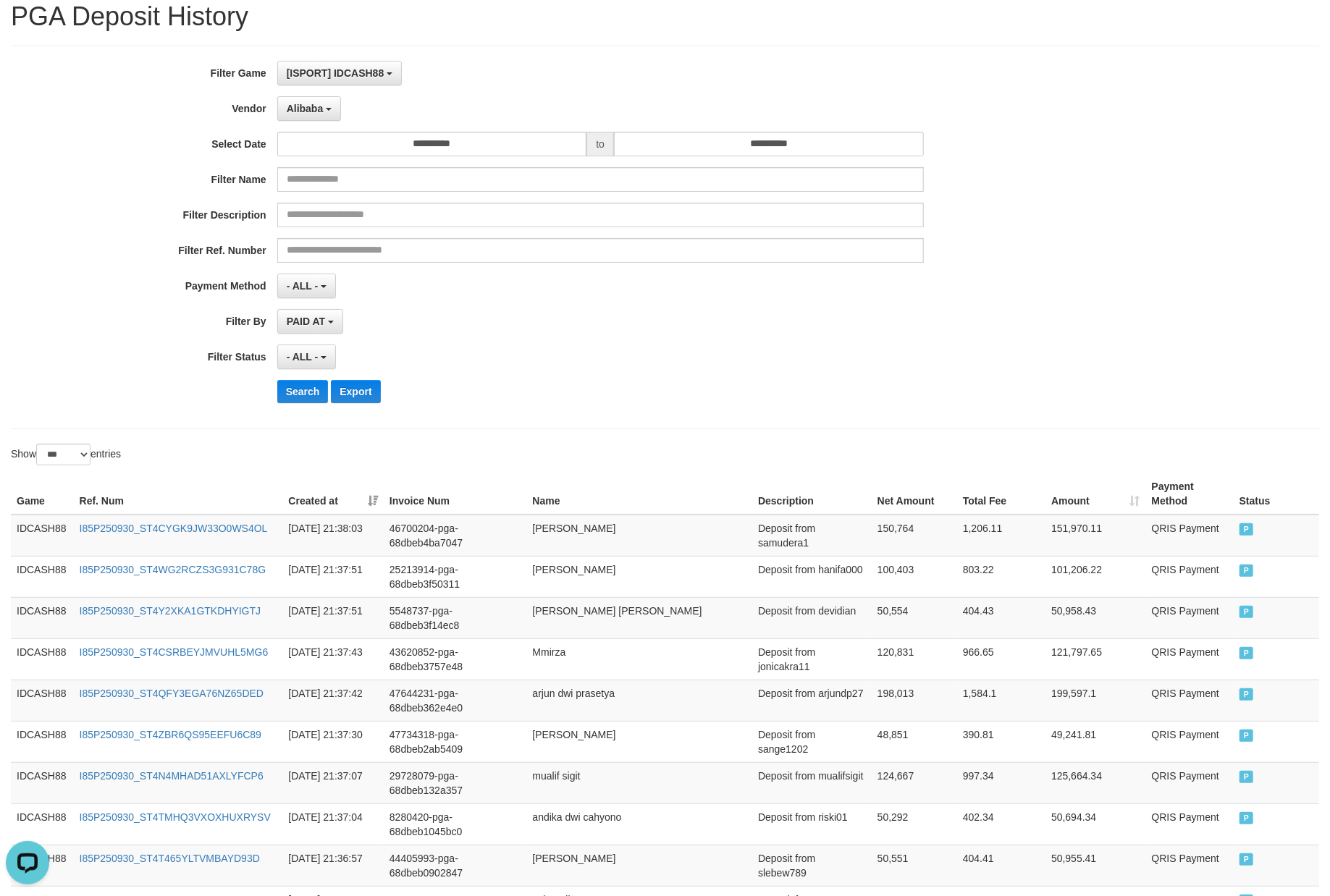
scroll to position [96, 0]
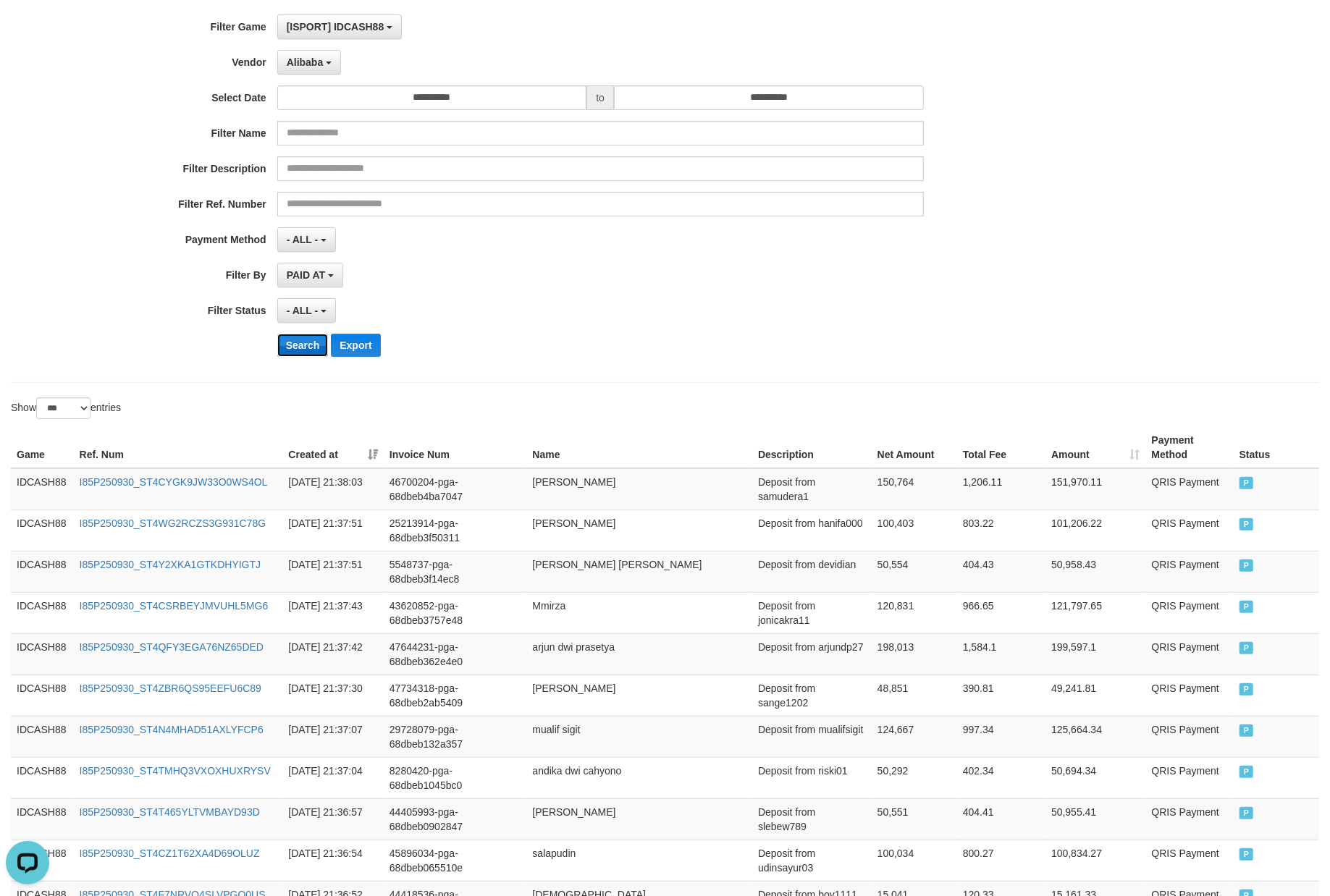
click at [290, 343] on button "Search" at bounding box center [303, 346] width 51 height 23
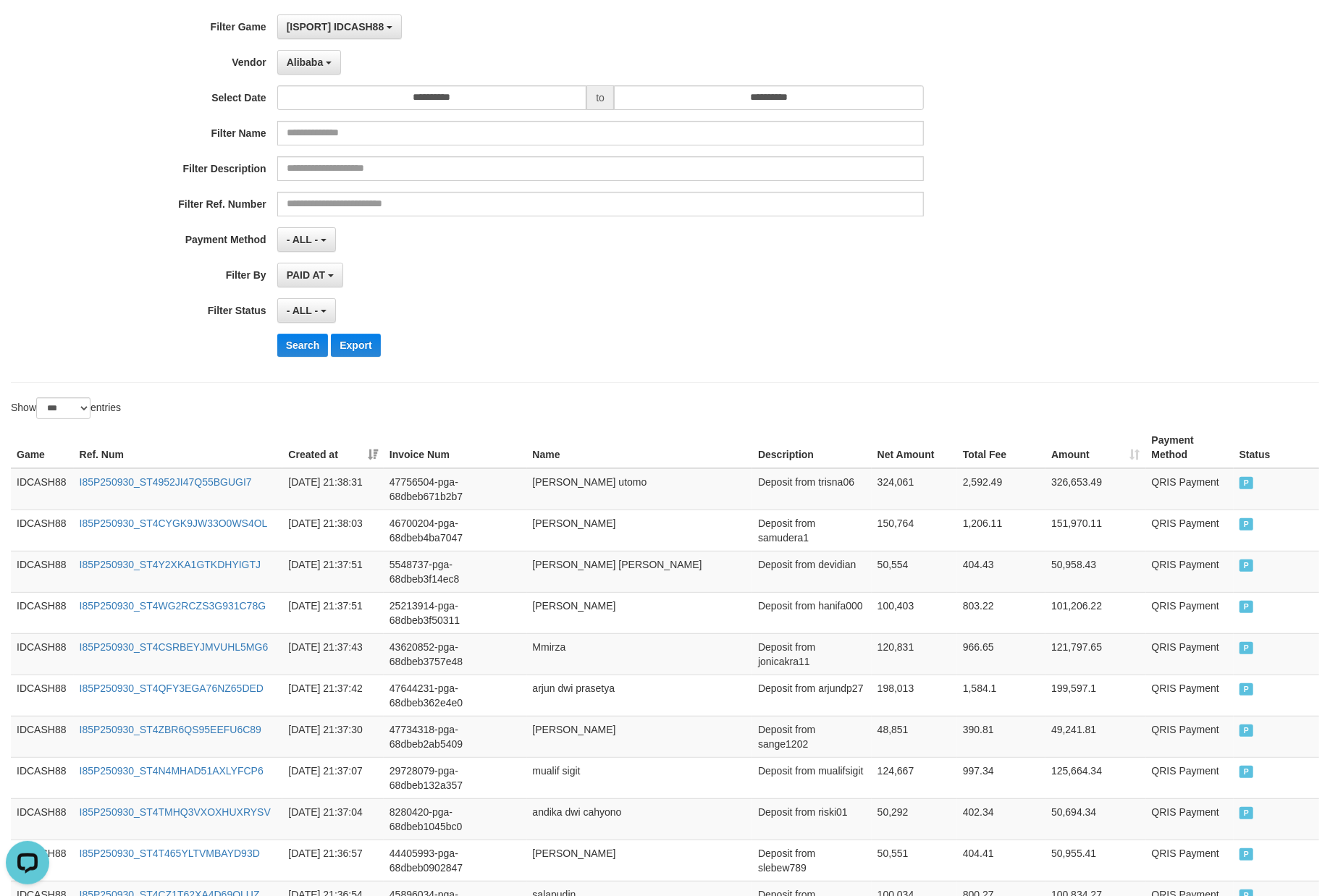
click at [606, 314] on div "- ALL - SELECT ALL - ALL - SELECT STATUS PENDING/UNPAID PAID CANCELED EXPIRED" at bounding box center [600, 311] width 647 height 25
click at [295, 354] on button "Search" at bounding box center [303, 346] width 51 height 23
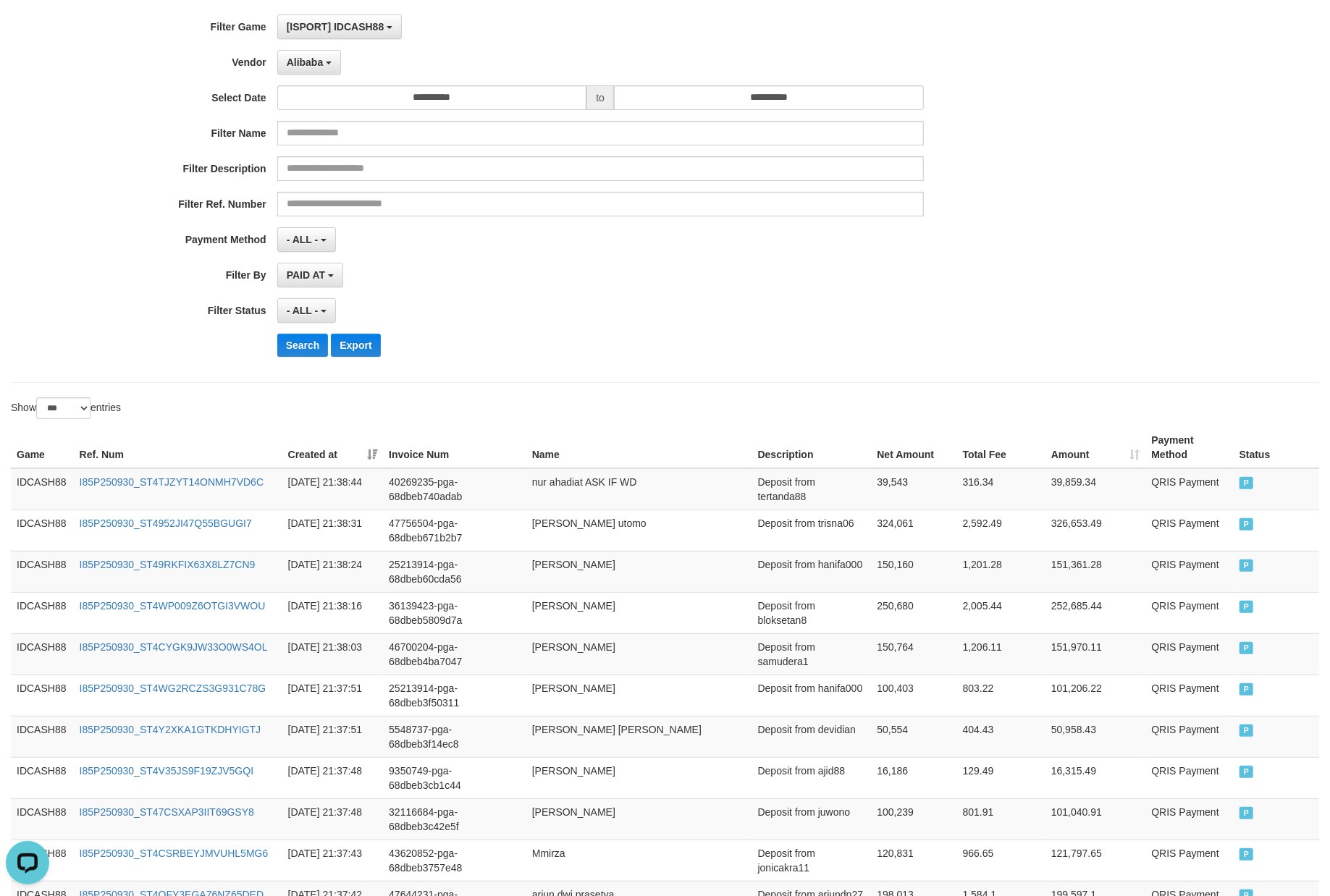
click at [590, 333] on div "**********" at bounding box center [554, 191] width 1108 height 353
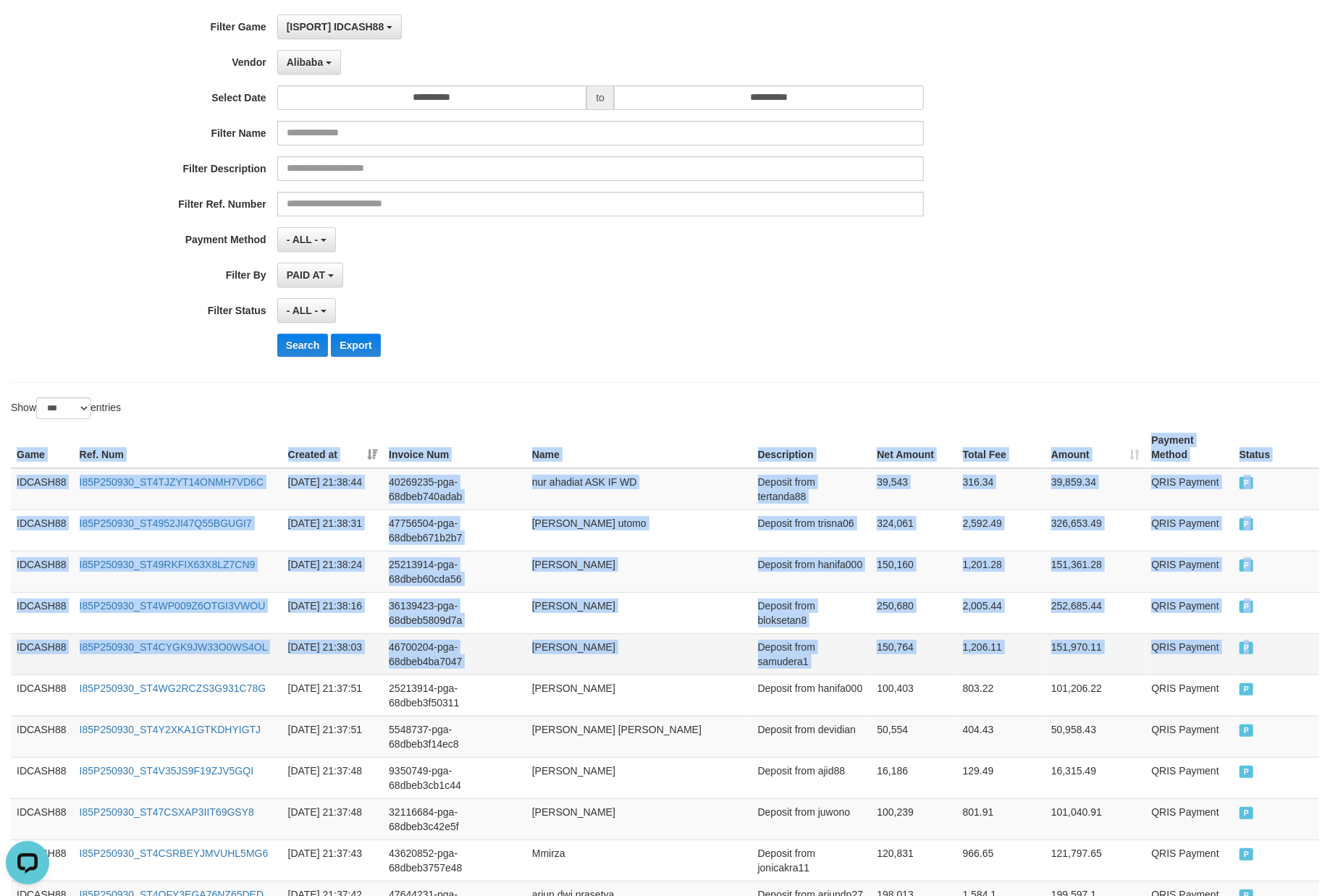
drag, startPoint x: 4, startPoint y: 443, endPoint x: 1259, endPoint y: 654, distance: 1272.6
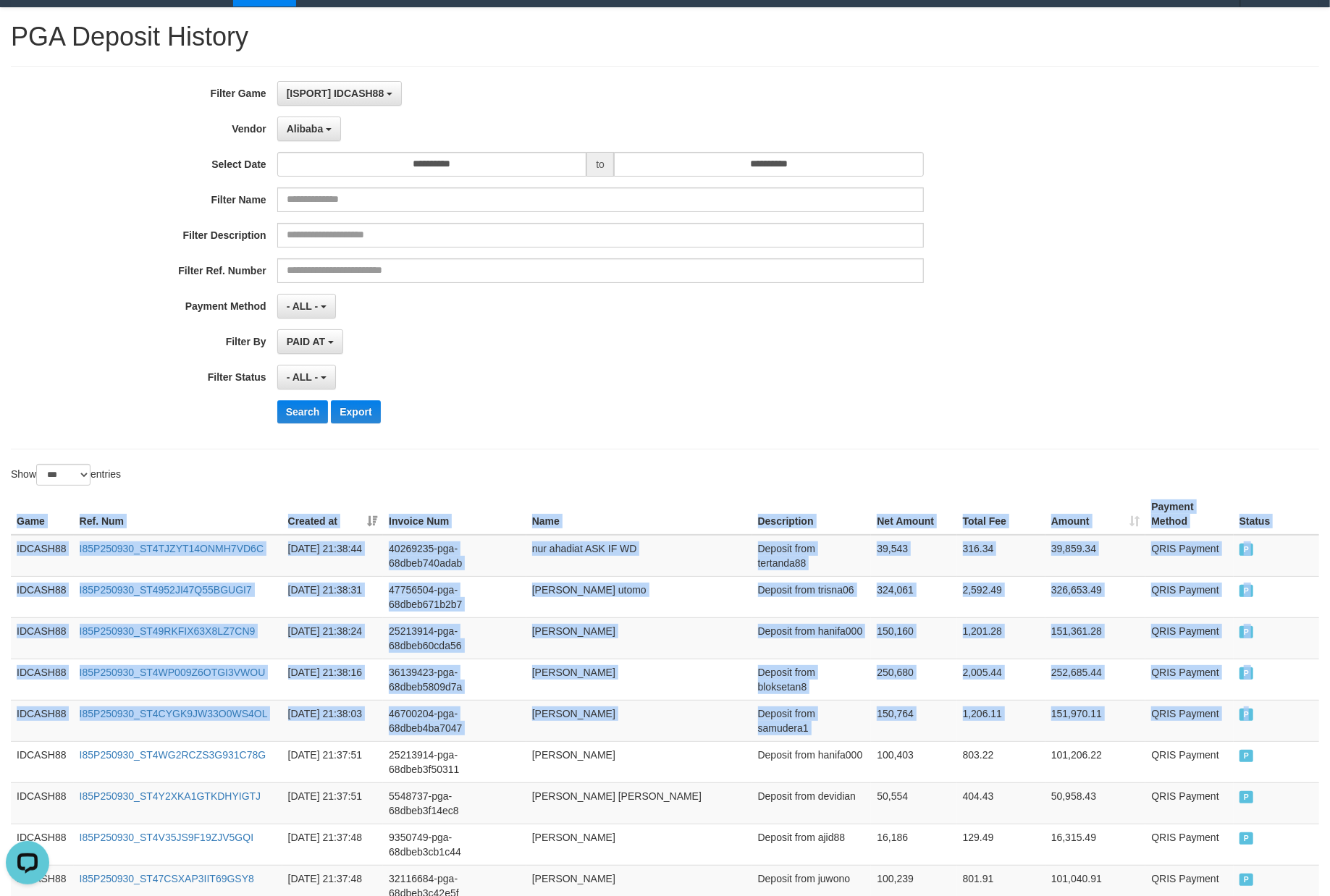
scroll to position [0, 0]
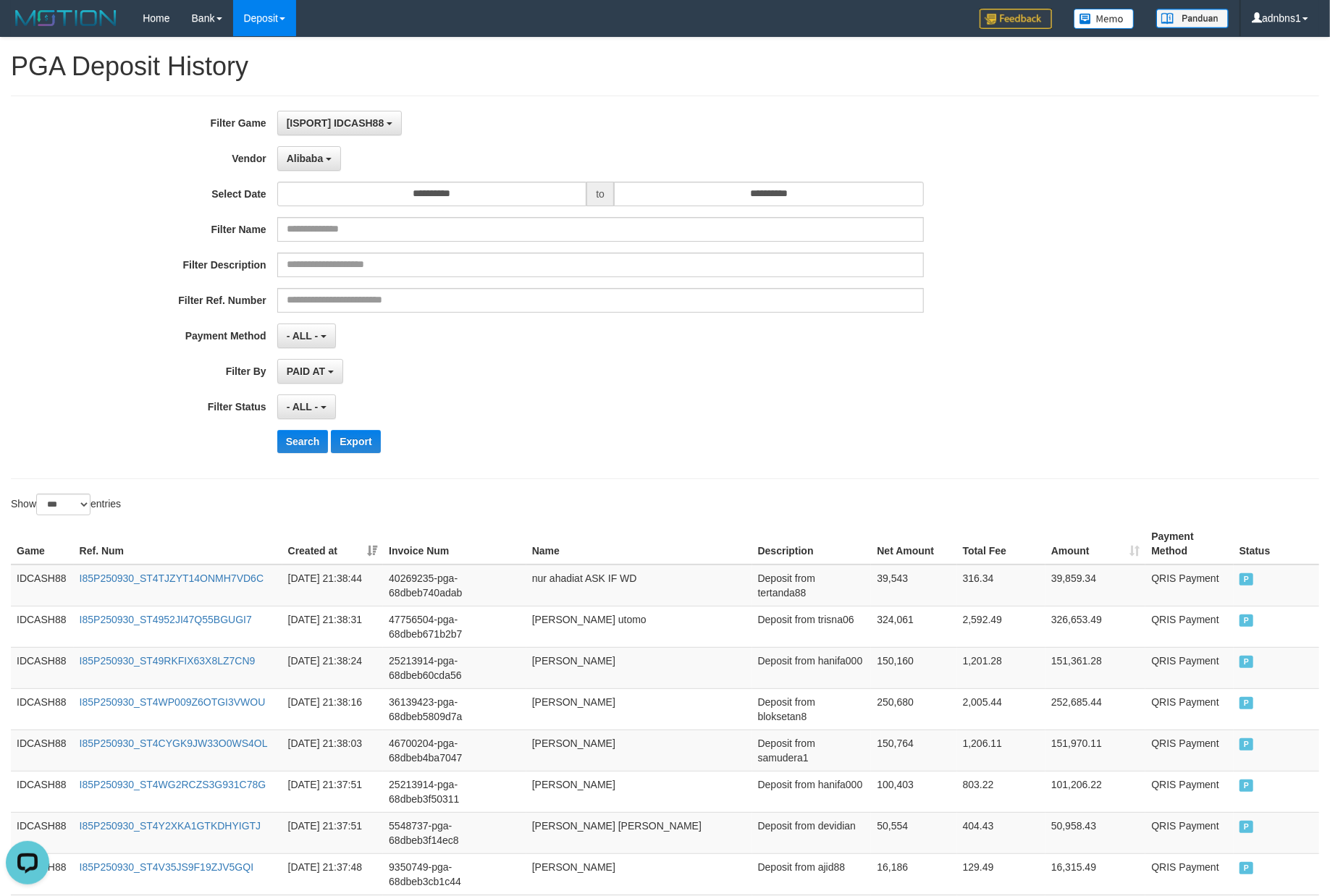
click at [606, 453] on div "Search Export" at bounding box center [692, 441] width 831 height 23
click at [288, 462] on div "**********" at bounding box center [554, 287] width 1108 height 353
click at [293, 459] on div "**********" at bounding box center [554, 287] width 1108 height 353
click at [308, 447] on button "Search" at bounding box center [303, 441] width 51 height 23
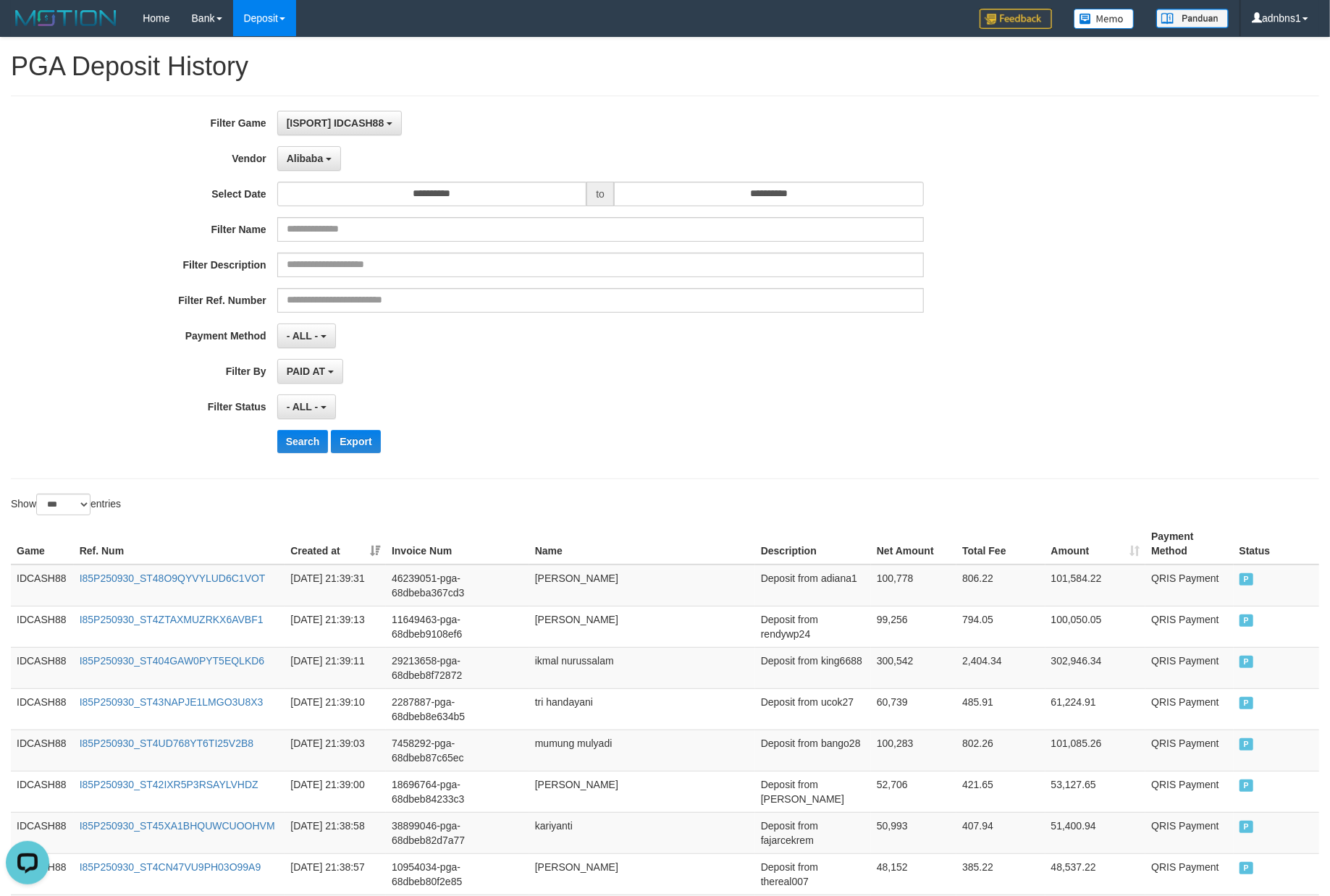
click at [636, 398] on div "- ALL - SELECT ALL - ALL - SELECT STATUS PENDING/UNPAID PAID CANCELED EXPIRED" at bounding box center [600, 407] width 647 height 25
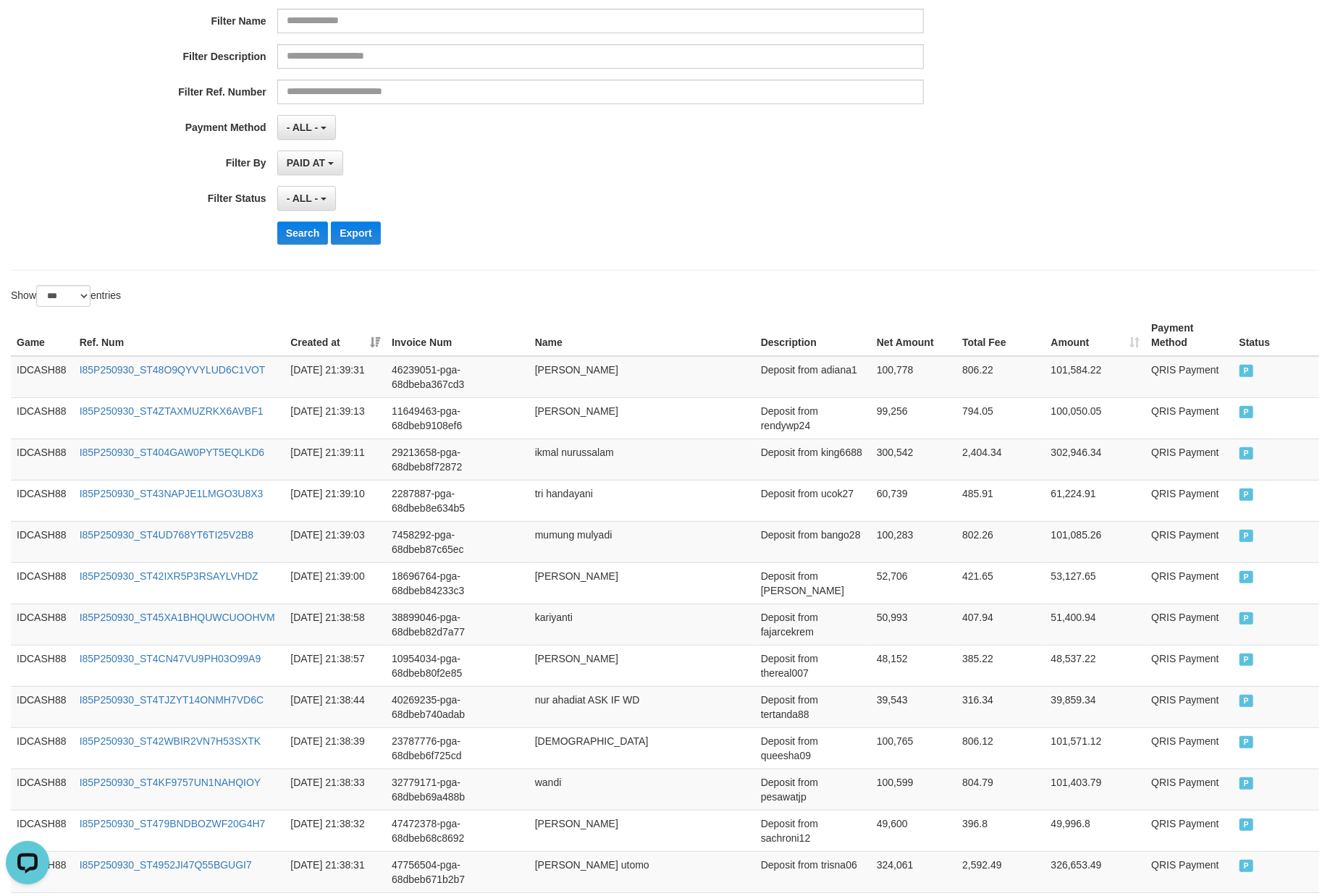
scroll to position [189, 0]
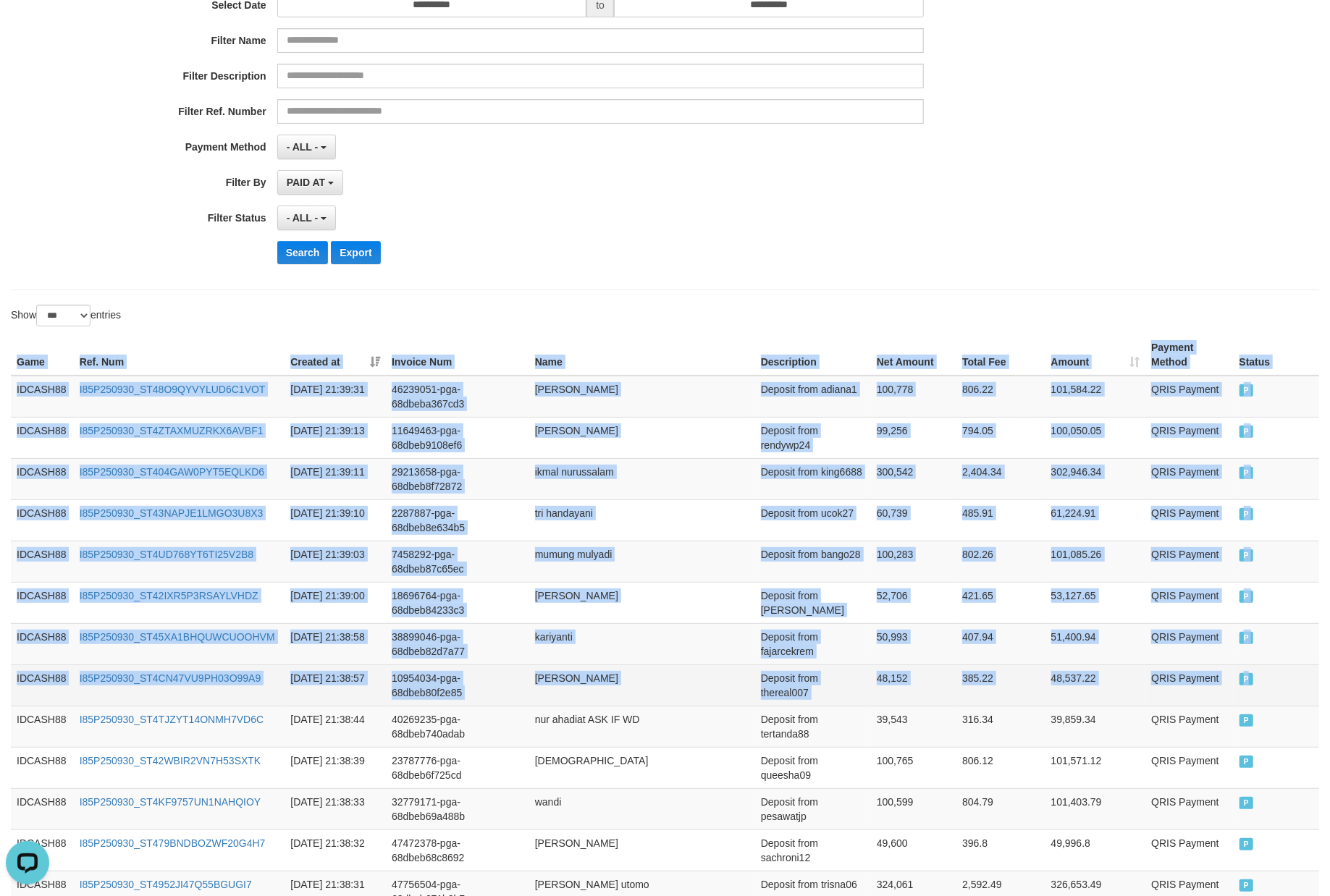
drag, startPoint x: 10, startPoint y: 350, endPoint x: 1255, endPoint y: 694, distance: 1291.7
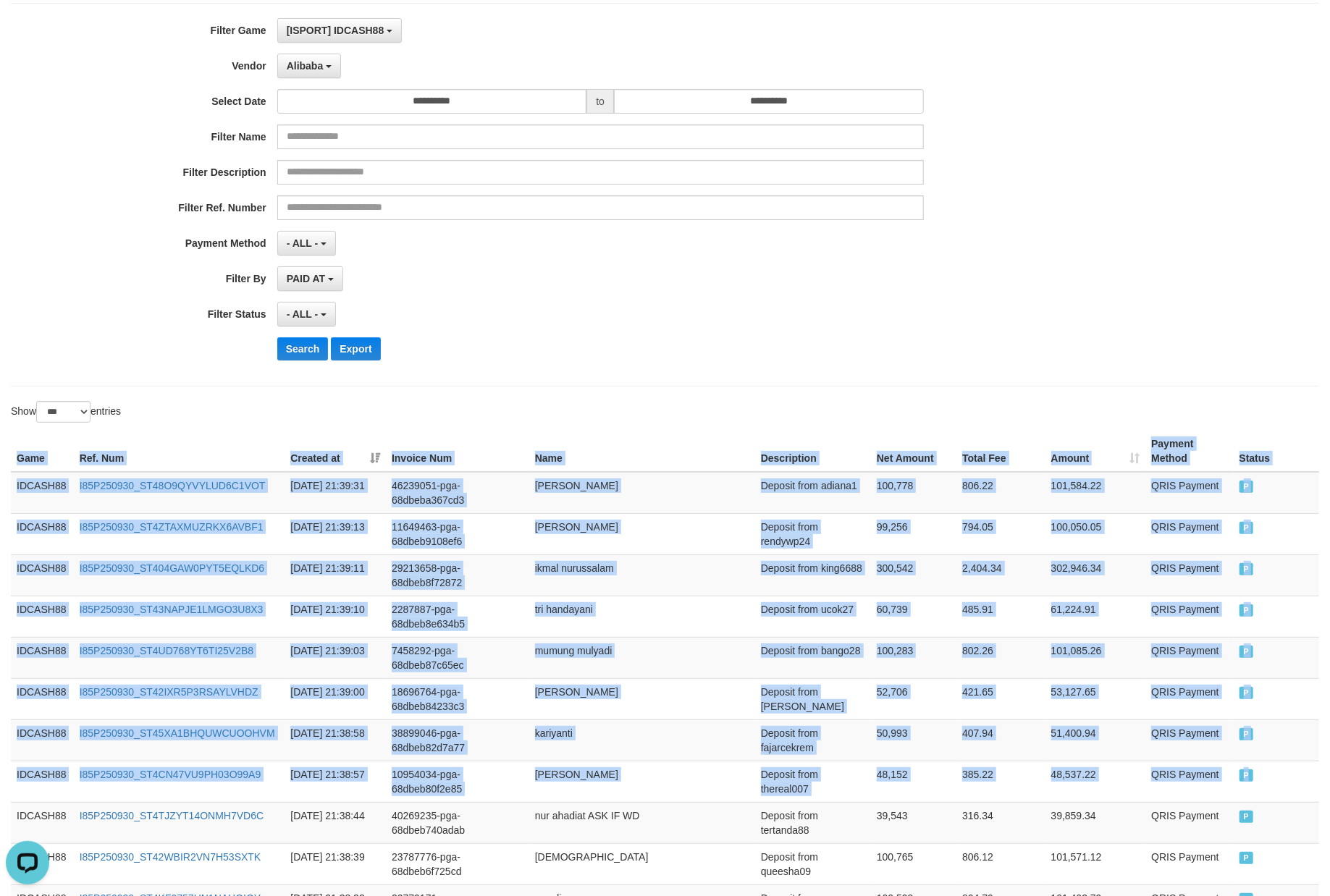
scroll to position [0, 0]
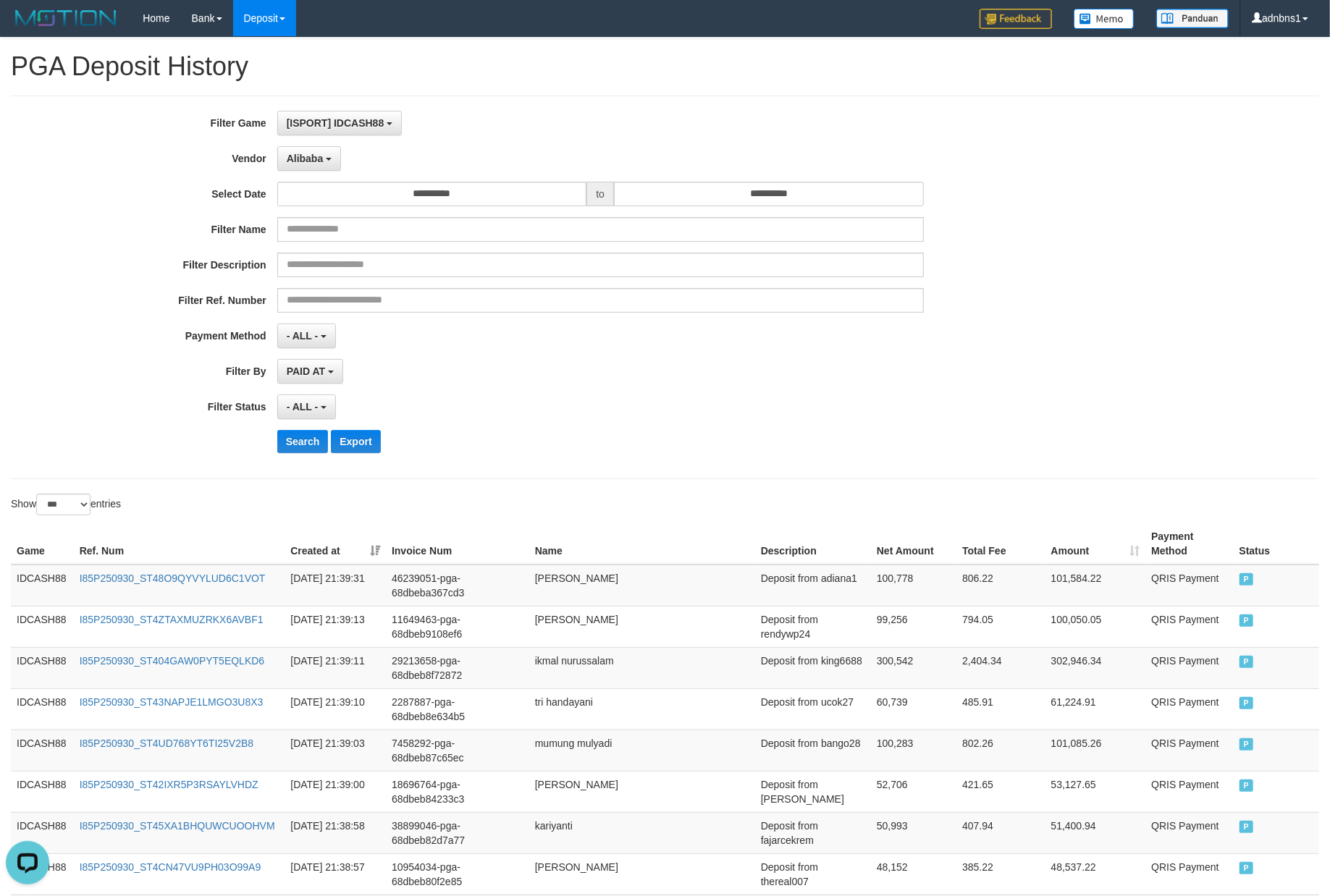
click at [624, 440] on div "Search Export" at bounding box center [692, 441] width 831 height 23
click at [297, 444] on button "Search" at bounding box center [303, 441] width 51 height 23
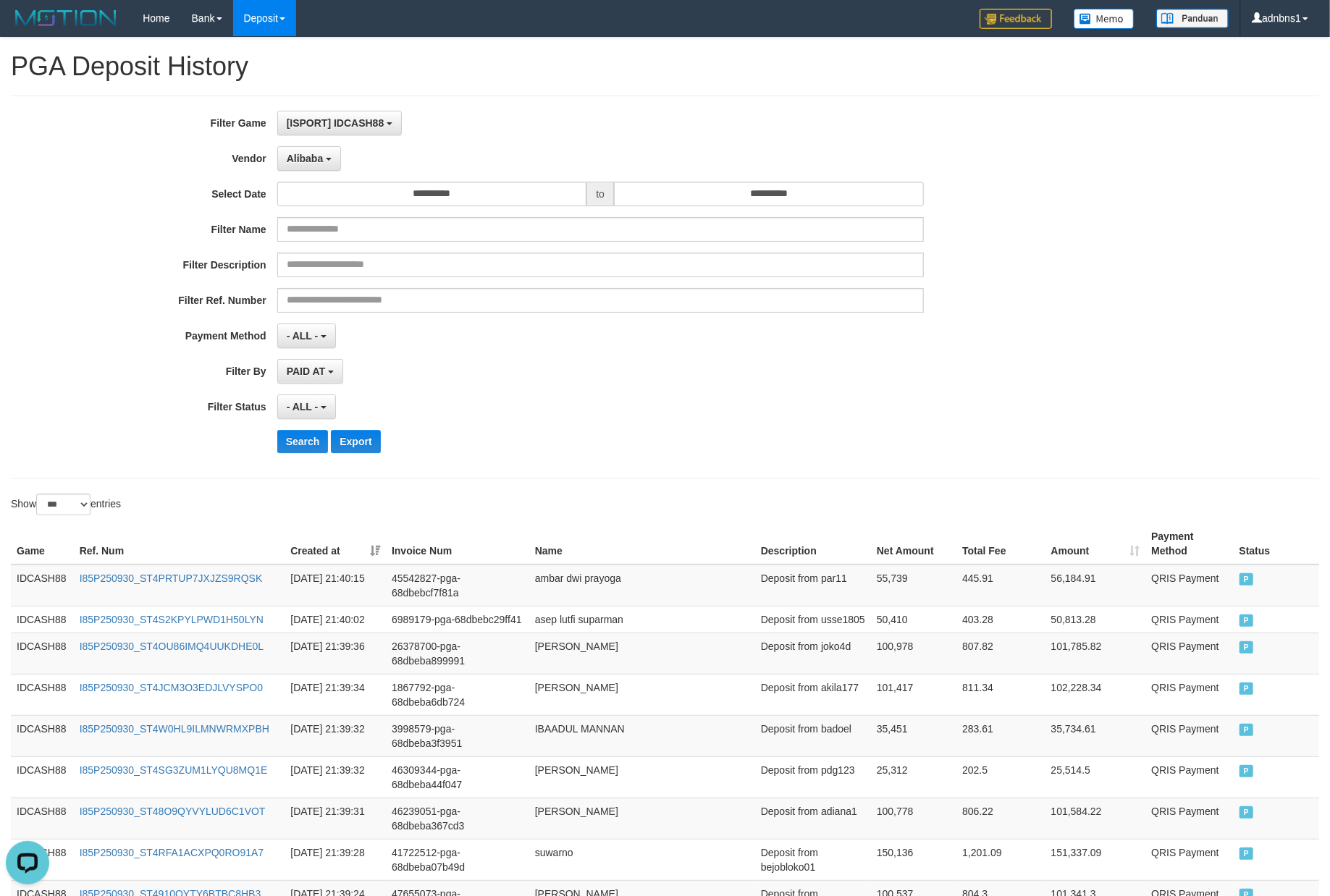
click at [657, 458] on div "**********" at bounding box center [554, 287] width 1108 height 353
click at [637, 407] on div "- ALL - SELECT ALL - ALL - SELECT STATUS PENDING/UNPAID PAID CANCELED EXPIRED" at bounding box center [600, 407] width 647 height 25
click at [307, 452] on button "Search" at bounding box center [303, 441] width 51 height 23
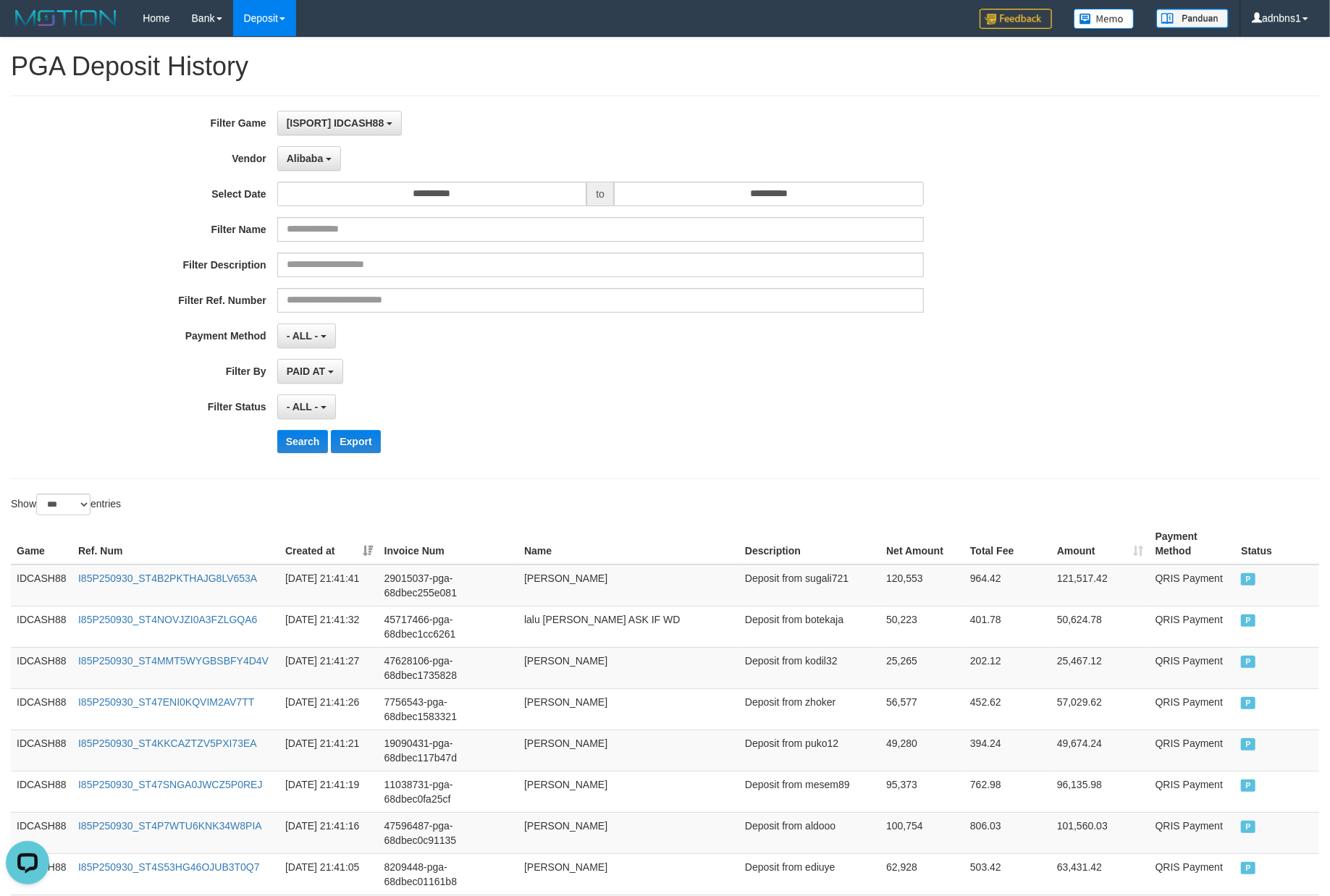
click at [704, 438] on div "Search Export" at bounding box center [692, 441] width 831 height 23
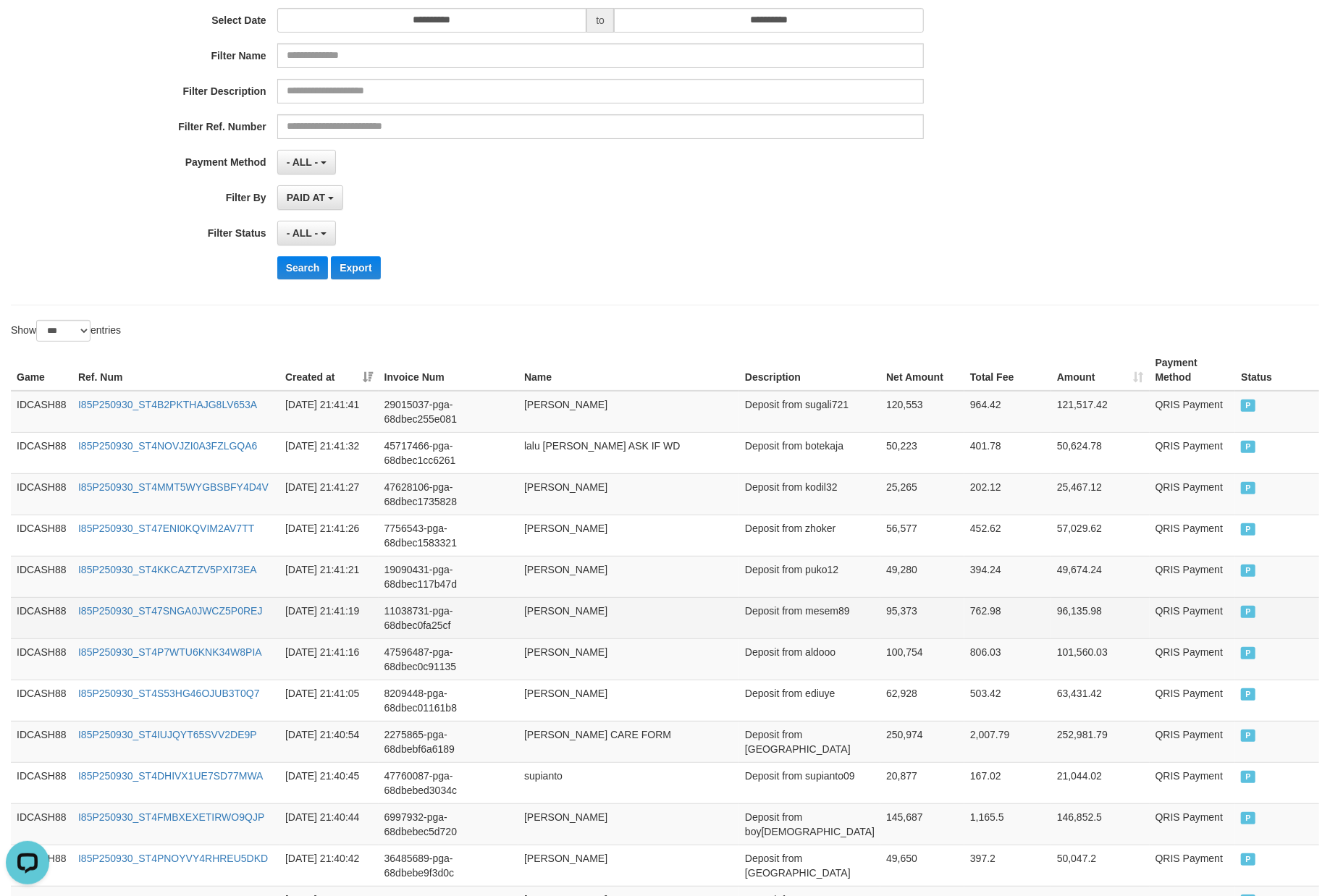
scroll to position [327, 0]
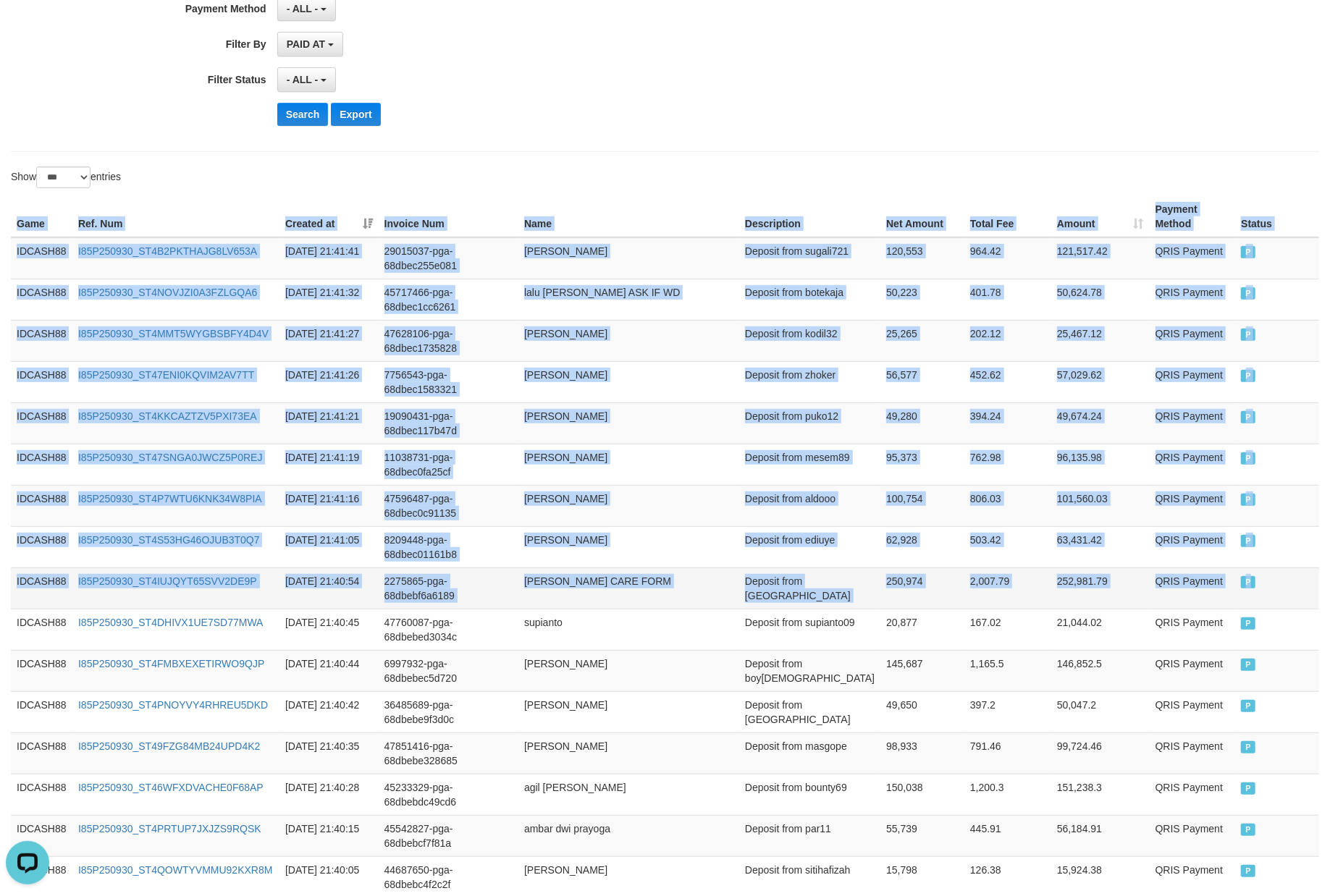
drag, startPoint x: 12, startPoint y: 227, endPoint x: 1274, endPoint y: 596, distance: 1314.8
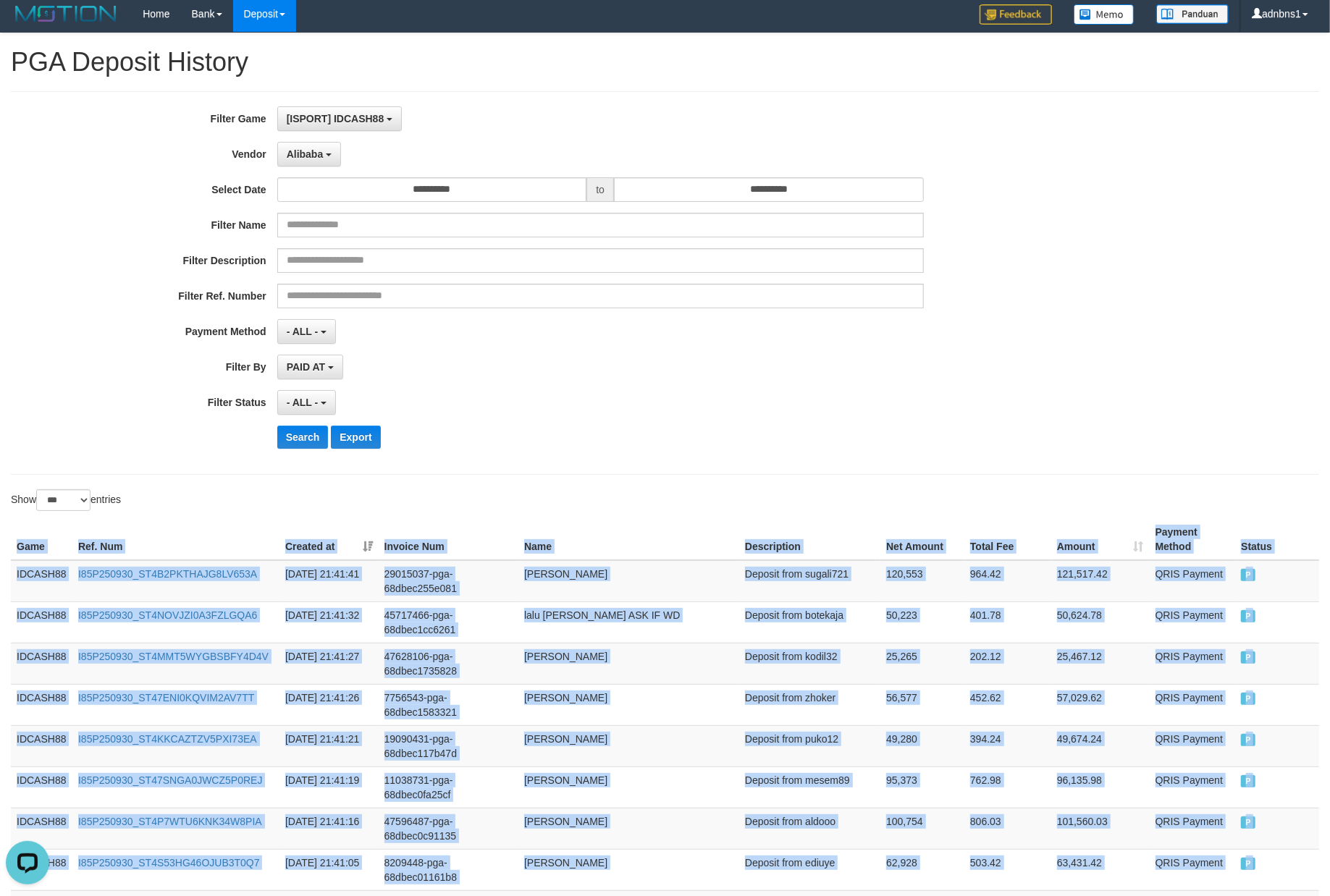
scroll to position [0, 0]
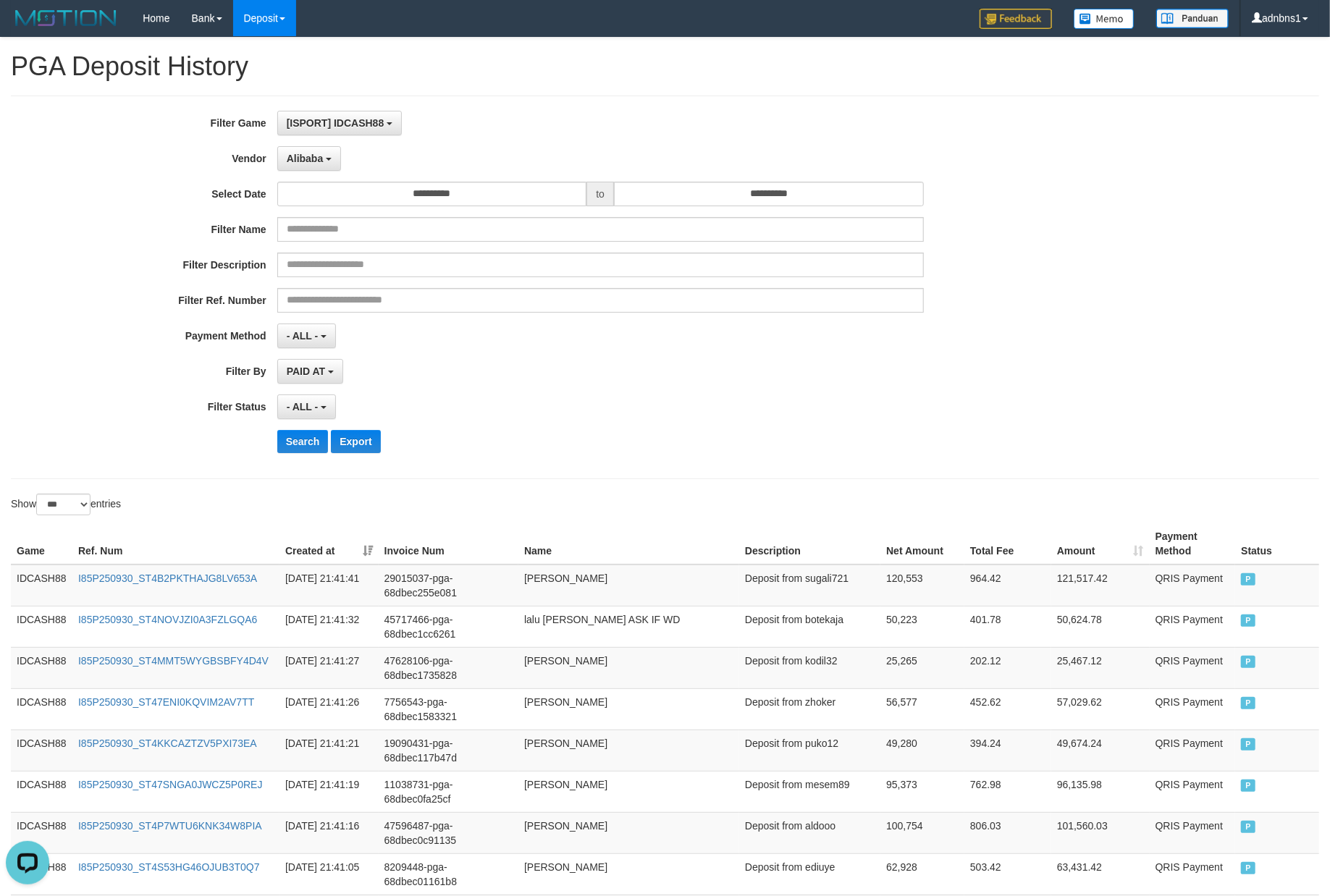
click at [573, 376] on div "PAID AT PAID AT CREATED AT" at bounding box center [600, 371] width 647 height 25
click at [305, 450] on button "Search" at bounding box center [303, 441] width 51 height 23
click at [517, 418] on div "- ALL - SELECT ALL - ALL - SELECT STATUS PENDING/UNPAID PAID CANCELED EXPIRED" at bounding box center [600, 407] width 647 height 25
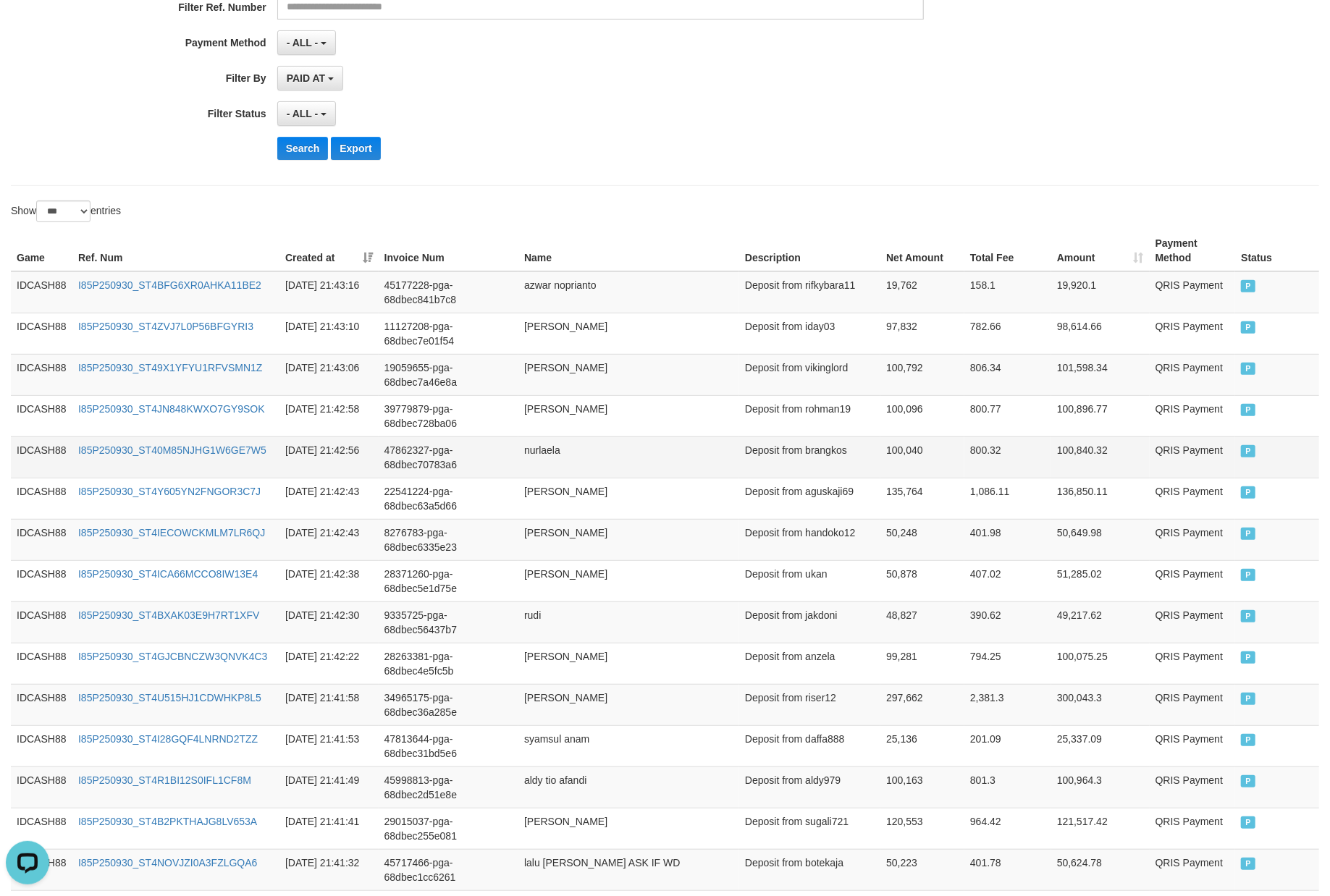
scroll to position [285, 0]
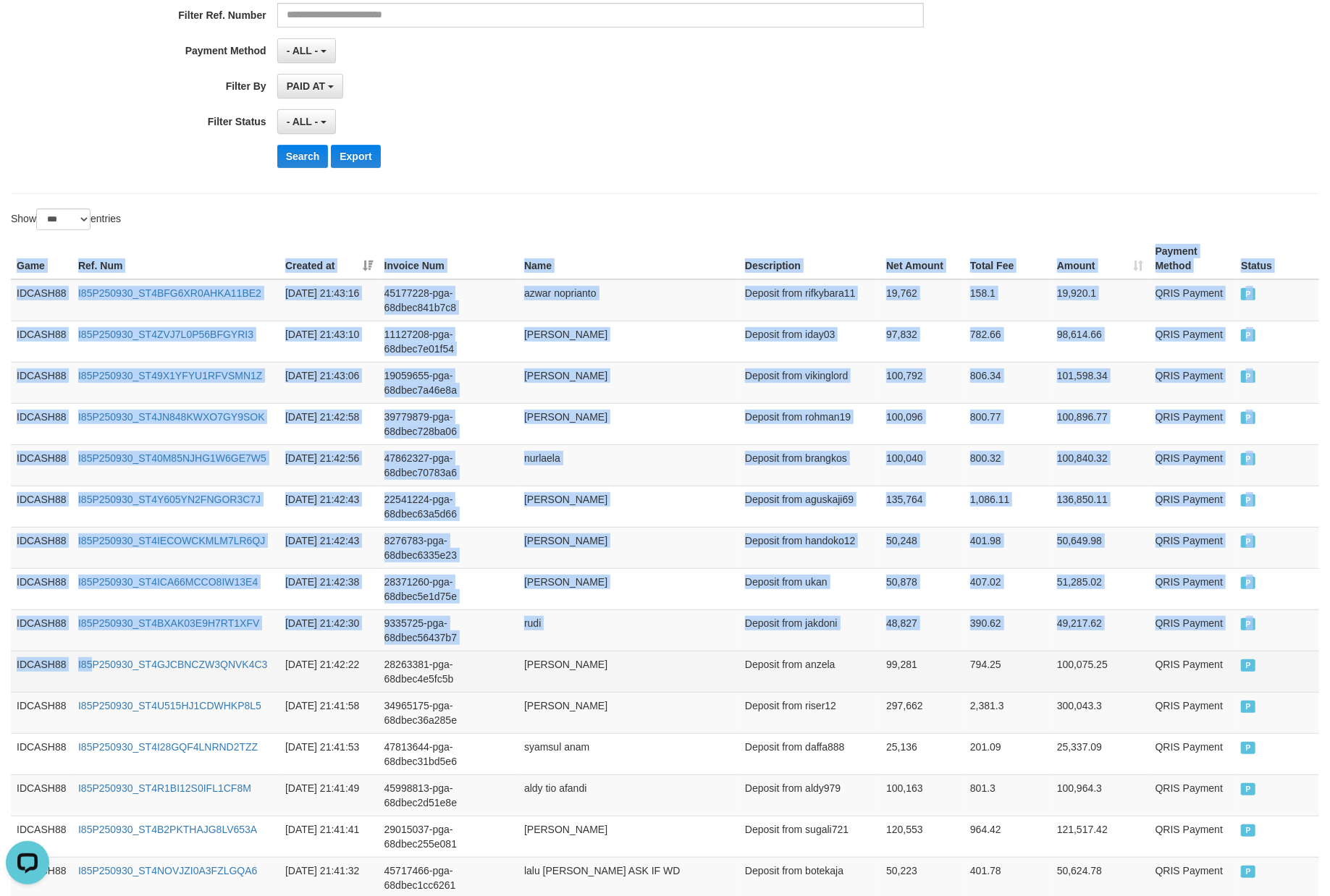
drag, startPoint x: 18, startPoint y: 256, endPoint x: 96, endPoint y: 688, distance: 439.0
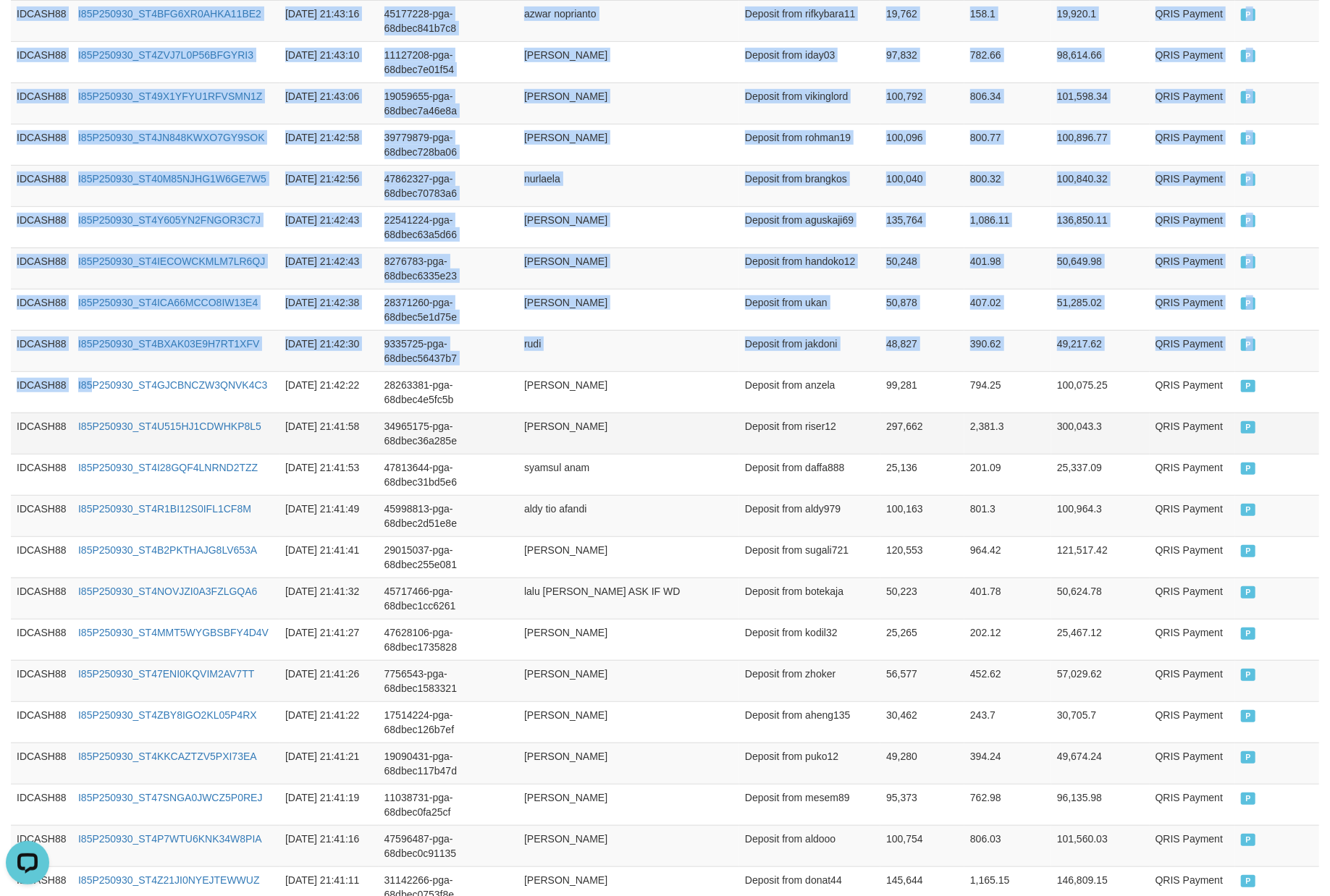
scroll to position [574, 0]
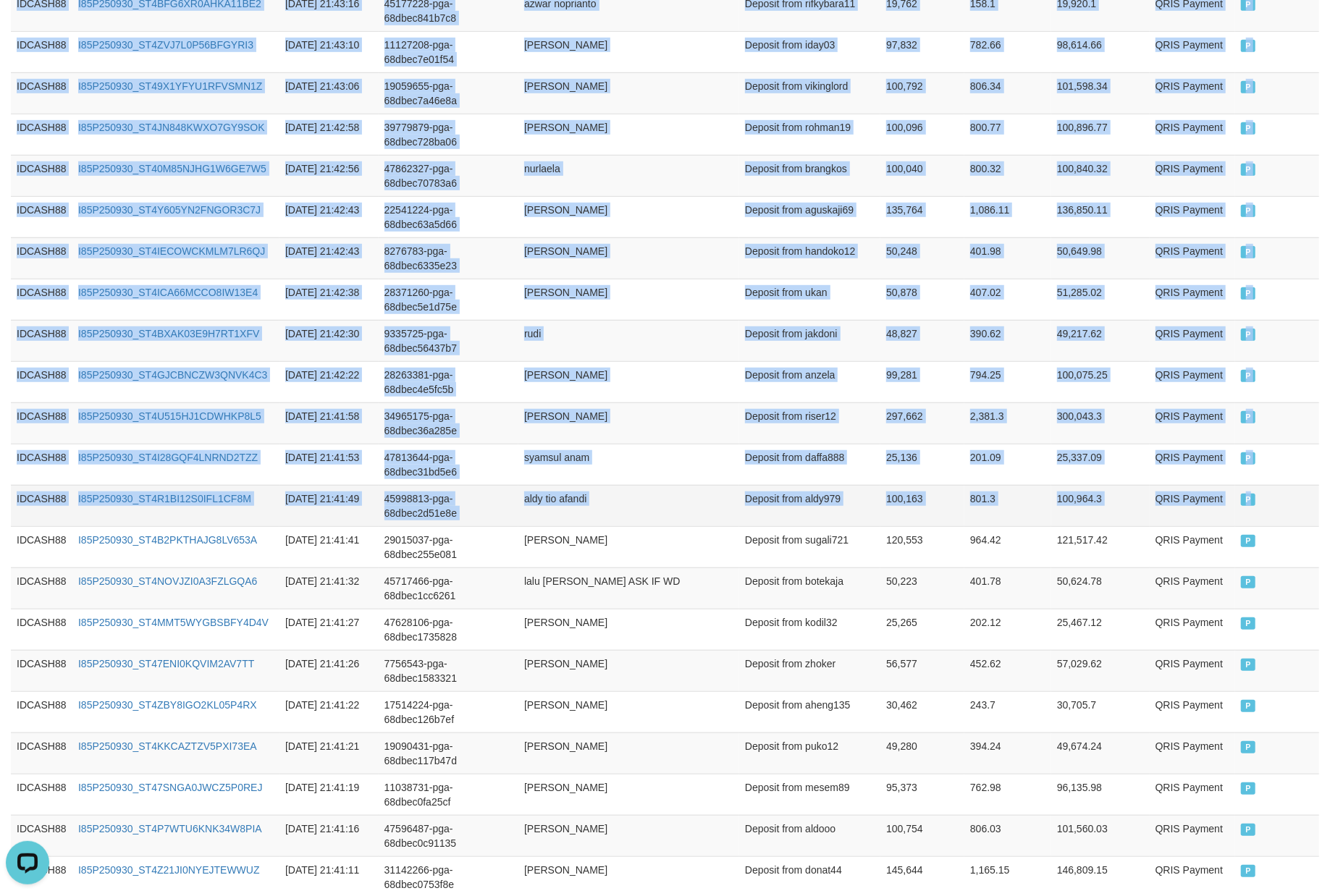
click at [1281, 512] on td "P" at bounding box center [1277, 506] width 84 height 41
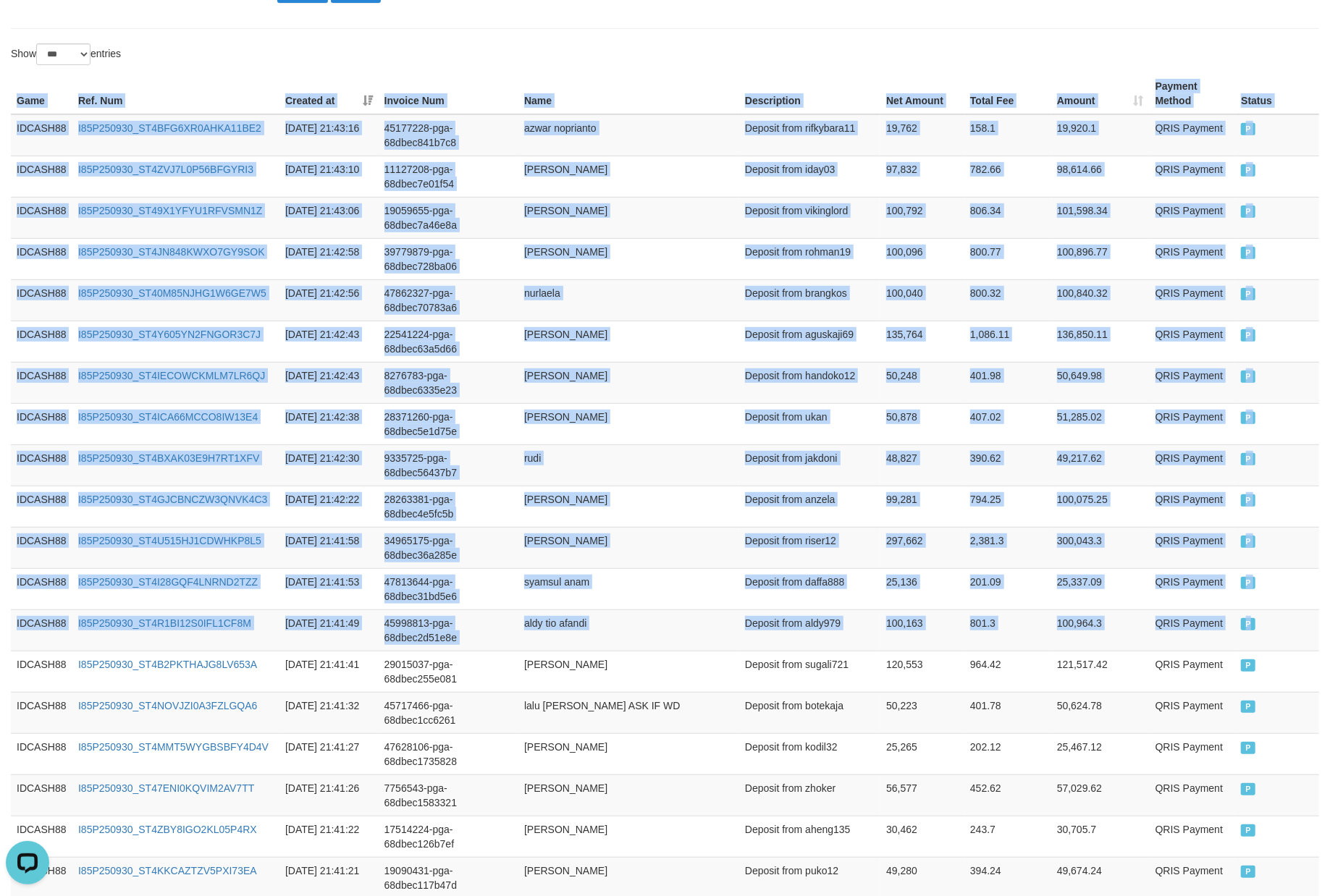
scroll to position [189, 0]
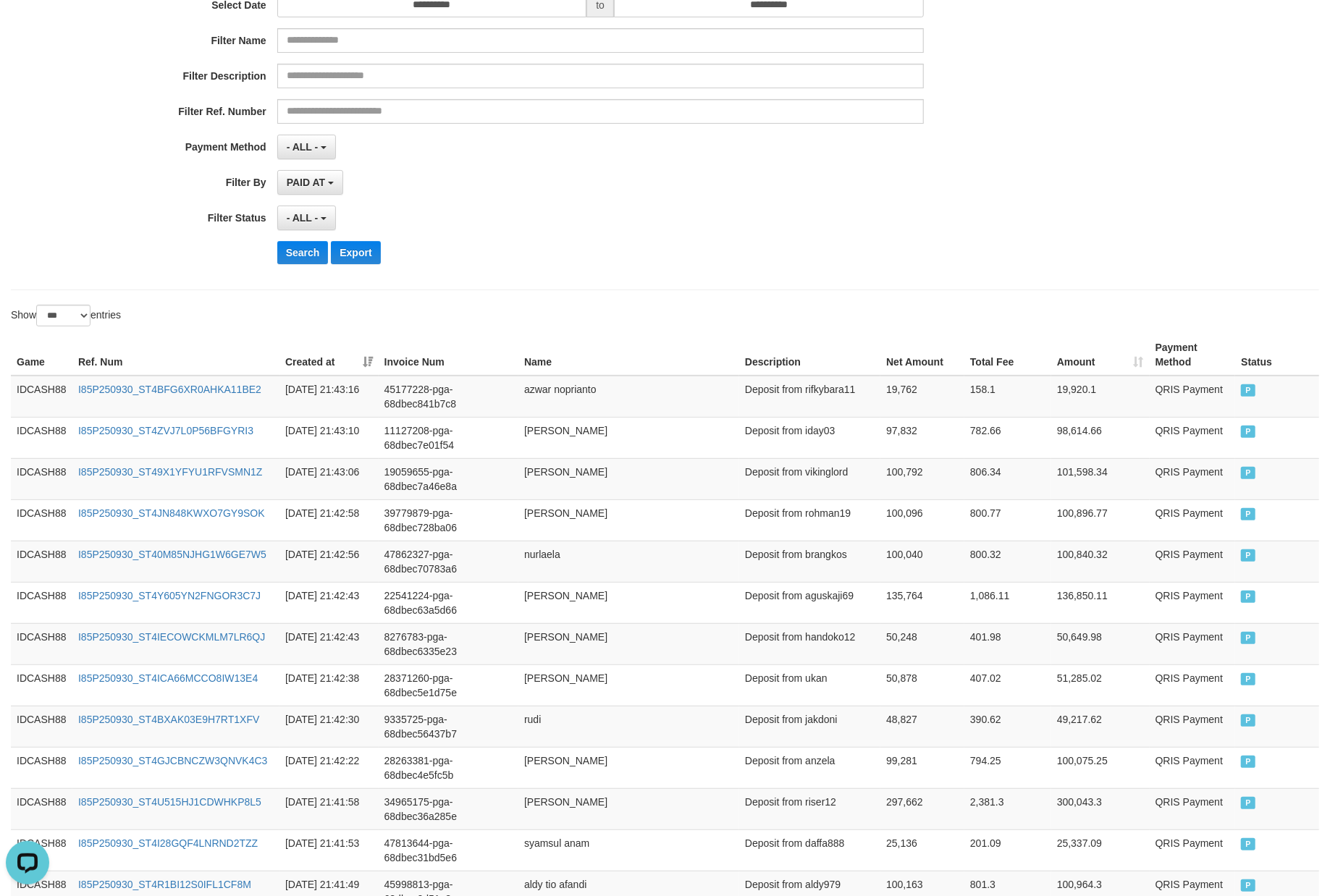
click at [612, 275] on div "**********" at bounding box center [554, 98] width 1108 height 353
click at [297, 253] on button "Search" at bounding box center [303, 253] width 51 height 23
click at [604, 227] on div "- ALL - SELECT ALL - ALL - SELECT STATUS PENDING/UNPAID PAID CANCELED EXPIRED" at bounding box center [600, 218] width 647 height 25
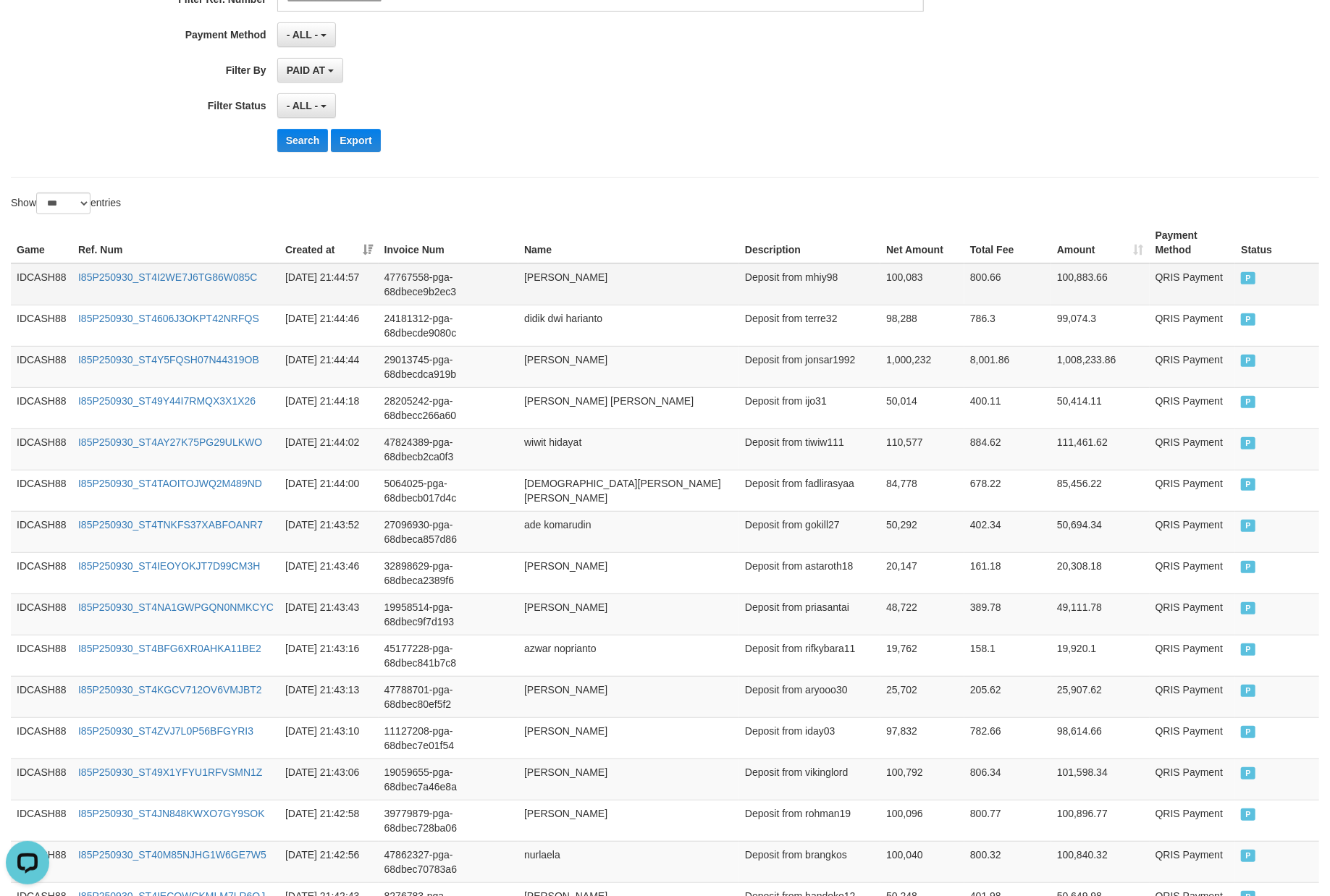
scroll to position [382, 0]
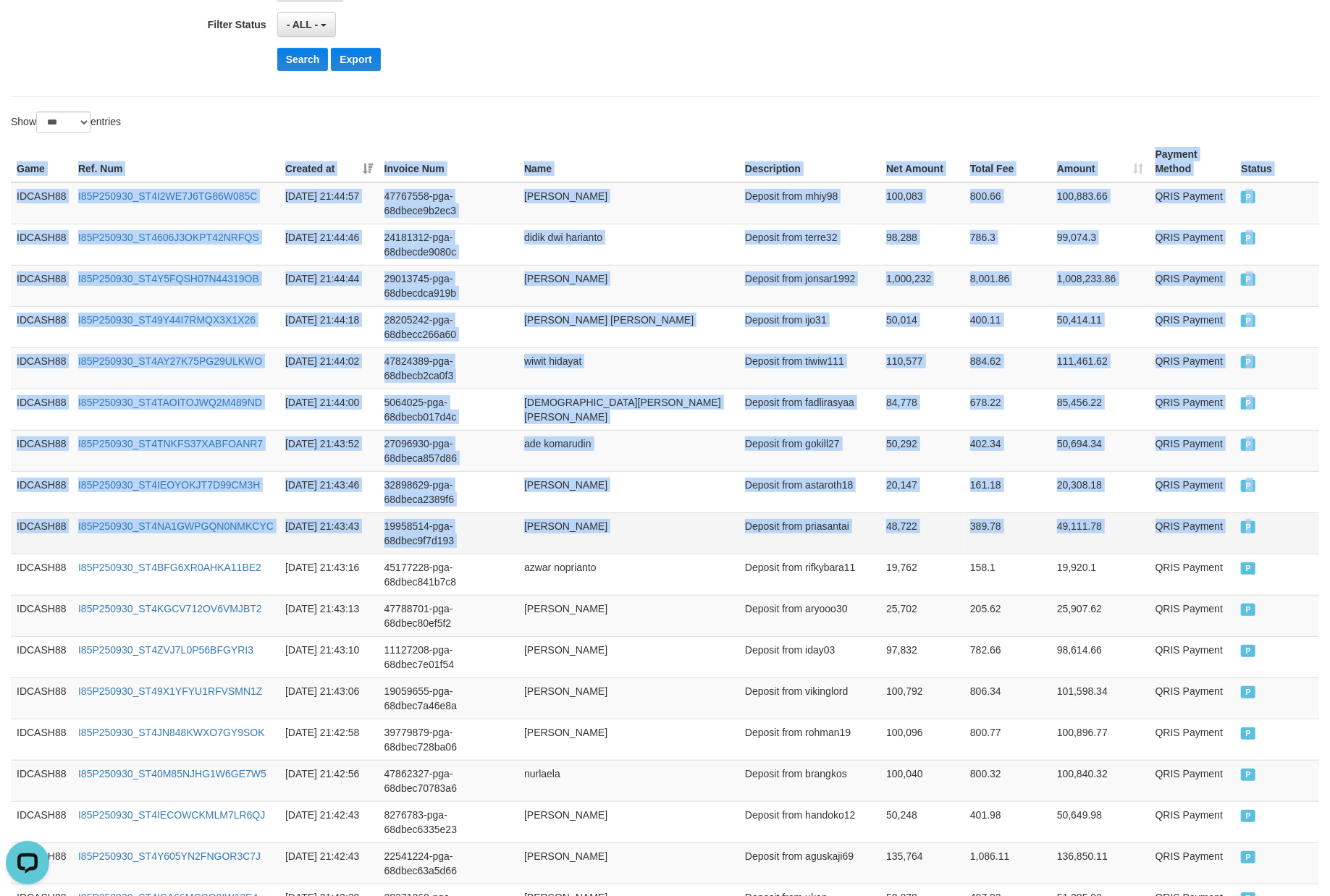
drag, startPoint x: 6, startPoint y: 165, endPoint x: 1281, endPoint y: 534, distance: 1327.3
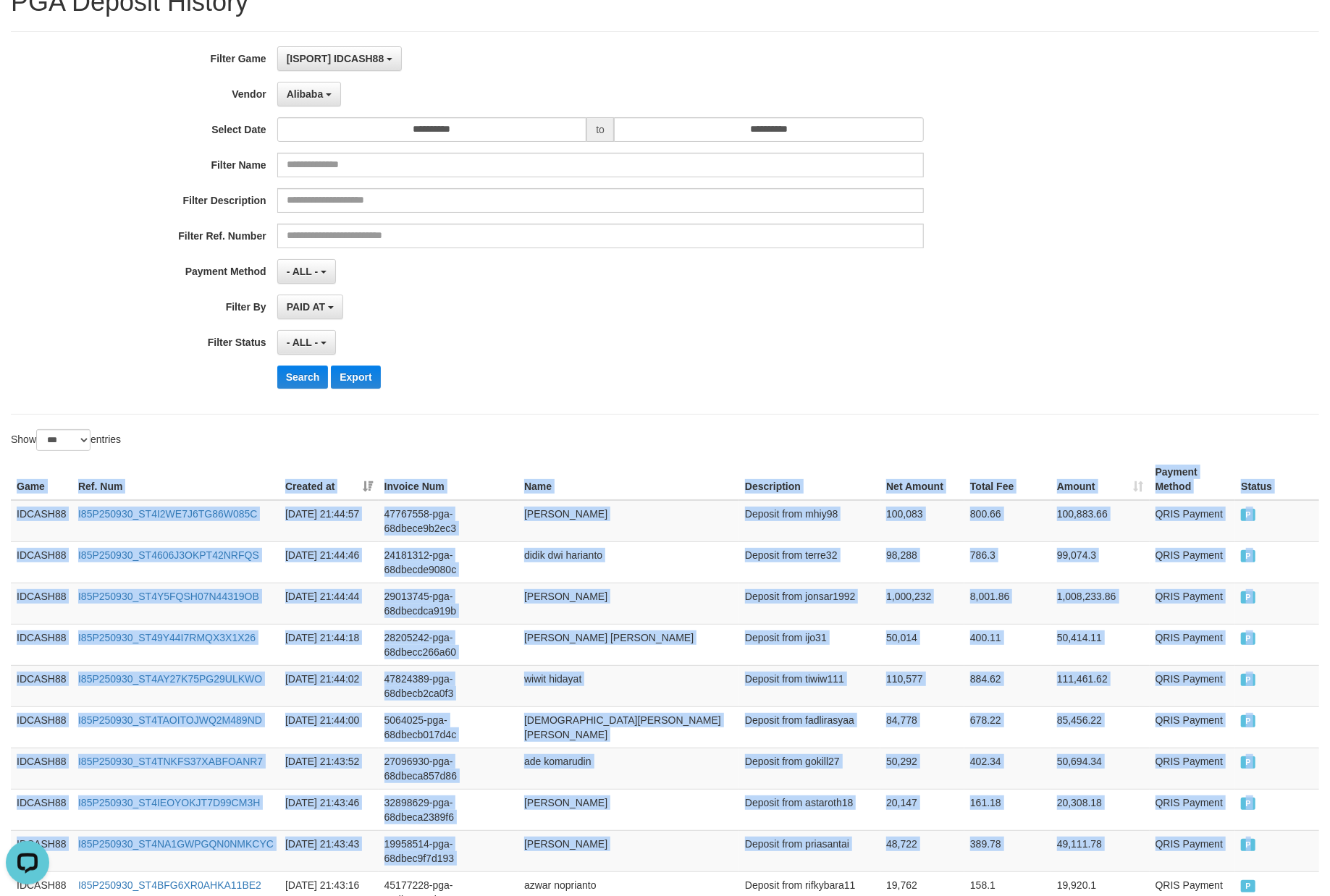
scroll to position [0, 0]
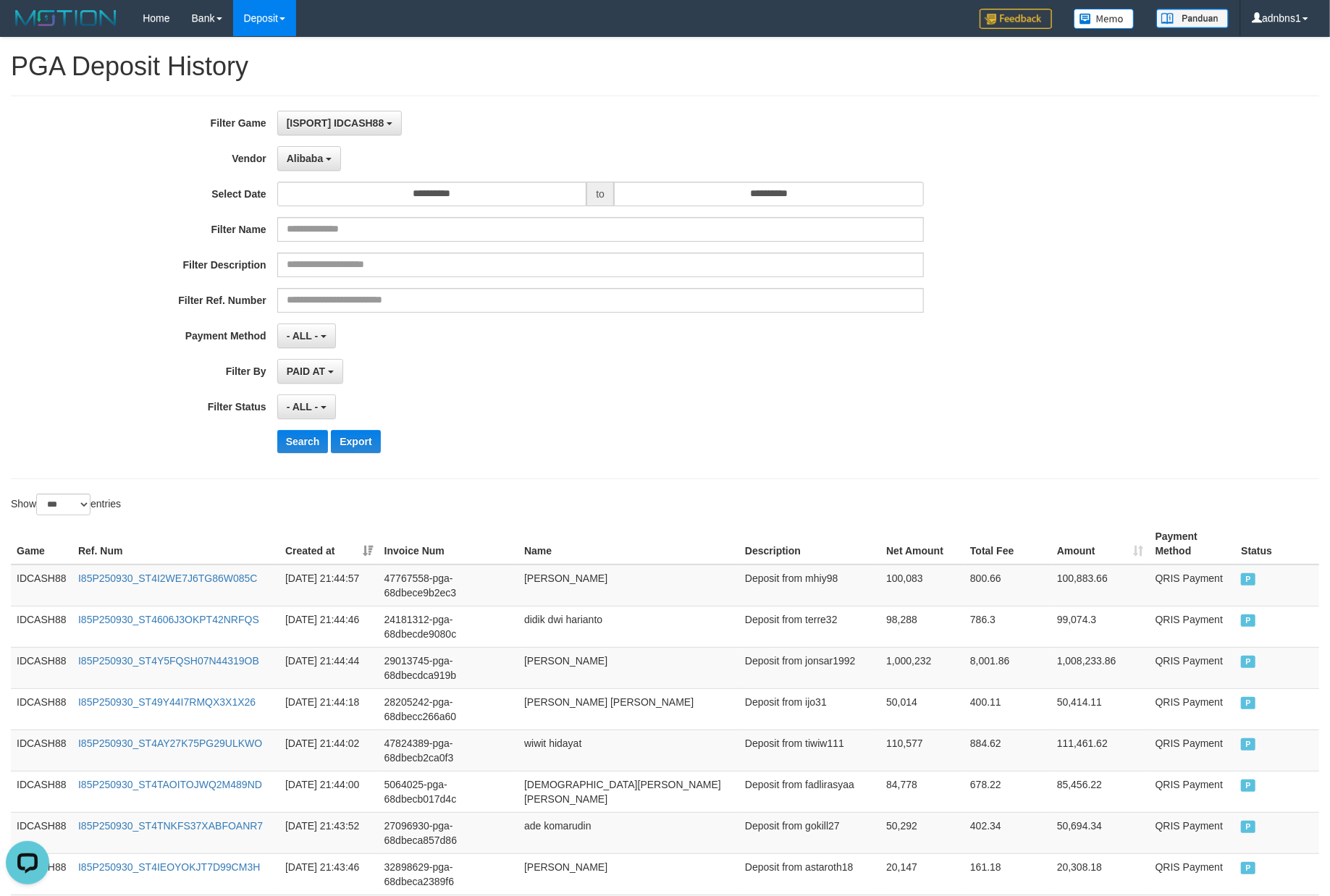
click at [560, 459] on div "**********" at bounding box center [554, 287] width 1108 height 353
click at [299, 453] on button "Search" at bounding box center [303, 441] width 51 height 23
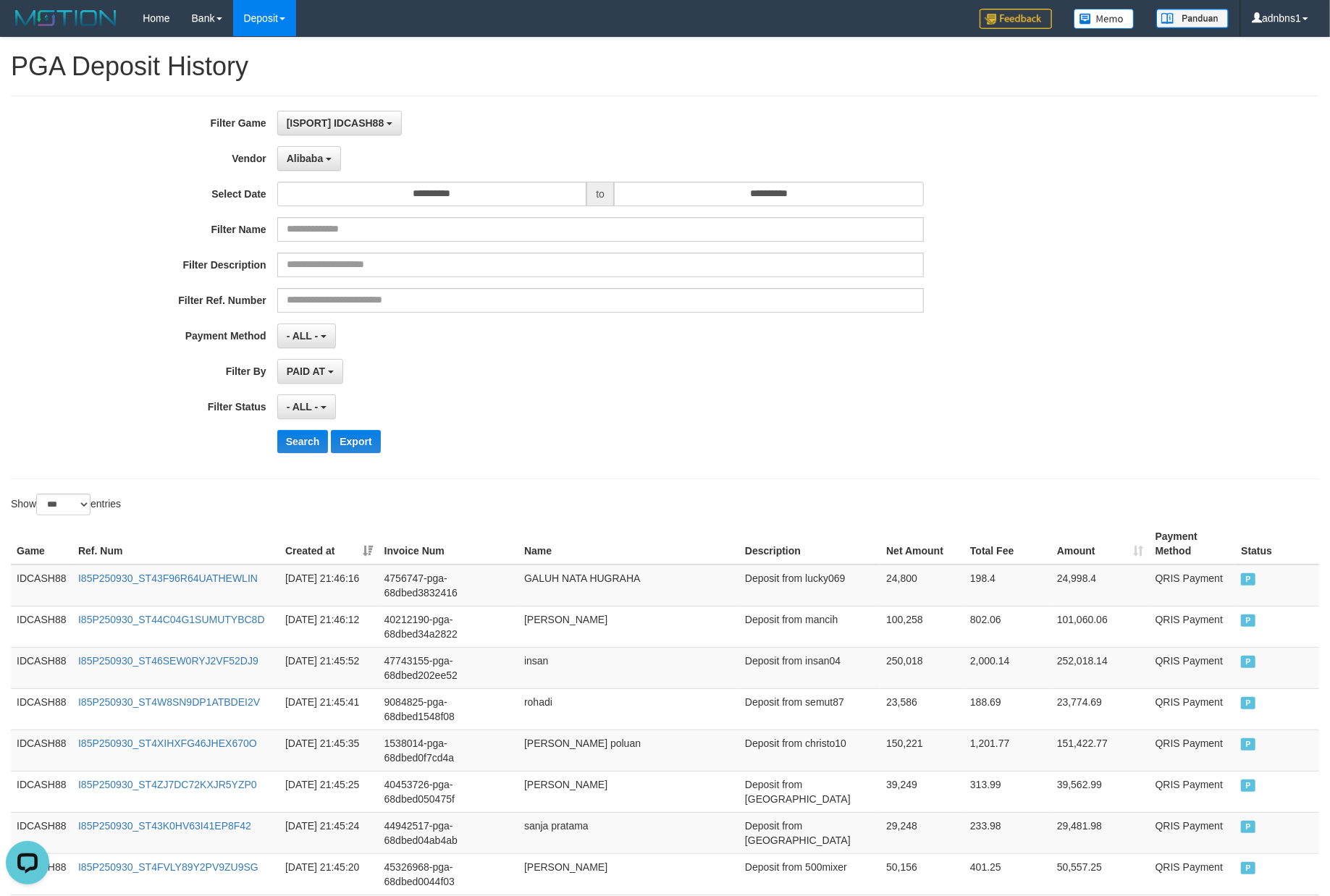
click at [510, 440] on div "Search Export" at bounding box center [692, 441] width 831 height 23
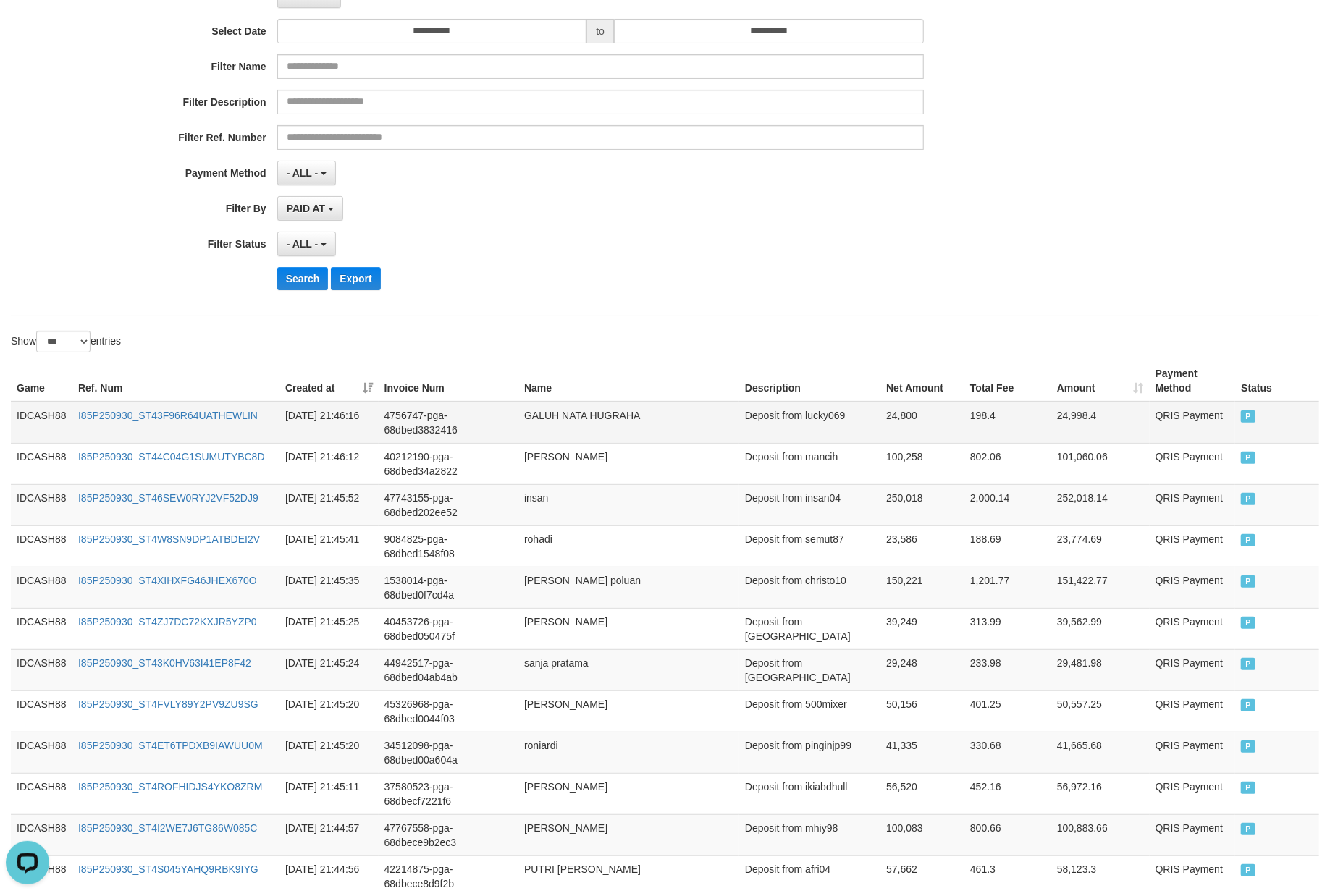
scroll to position [192, 0]
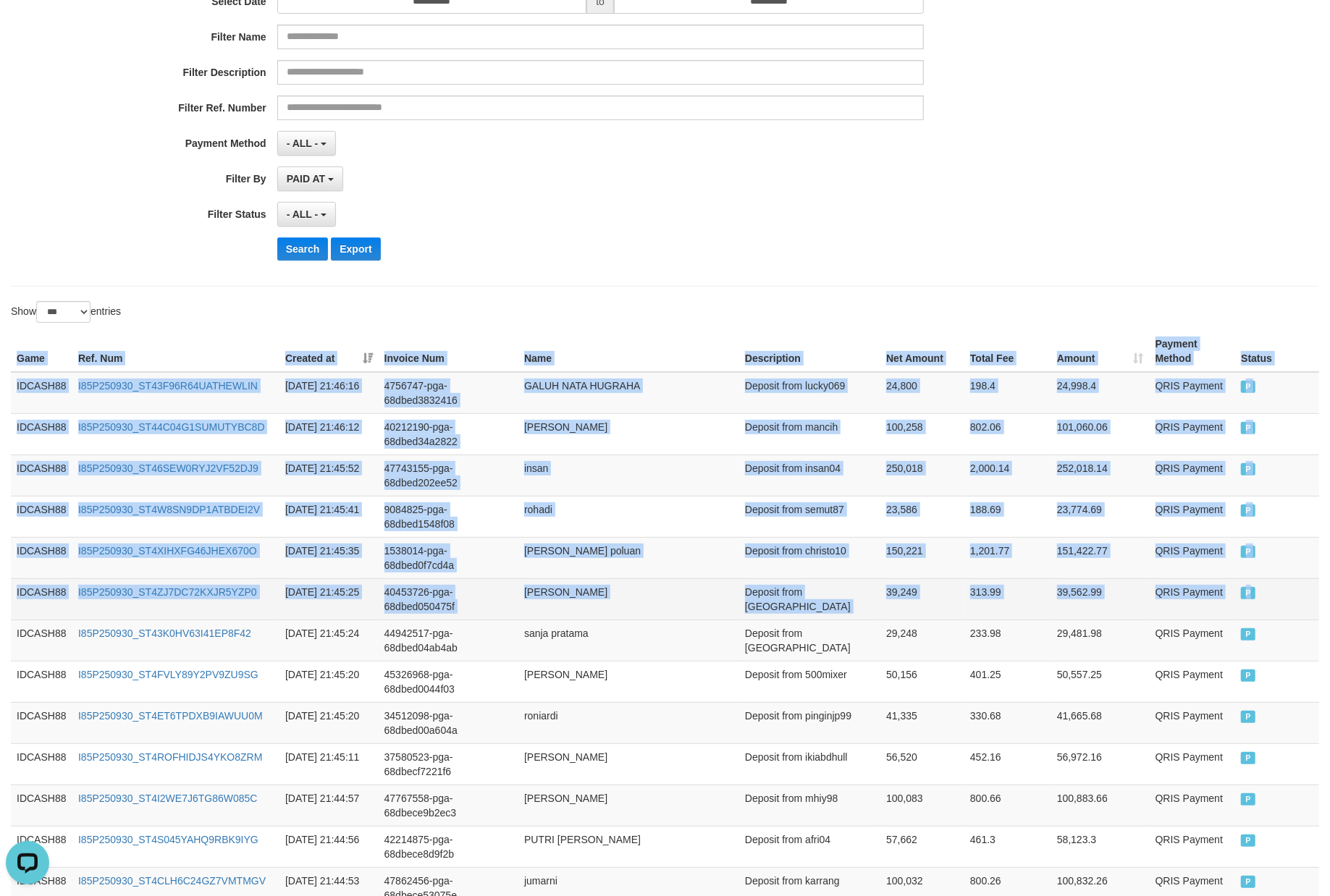
drag, startPoint x: 10, startPoint y: 360, endPoint x: 1278, endPoint y: 602, distance: 1290.9
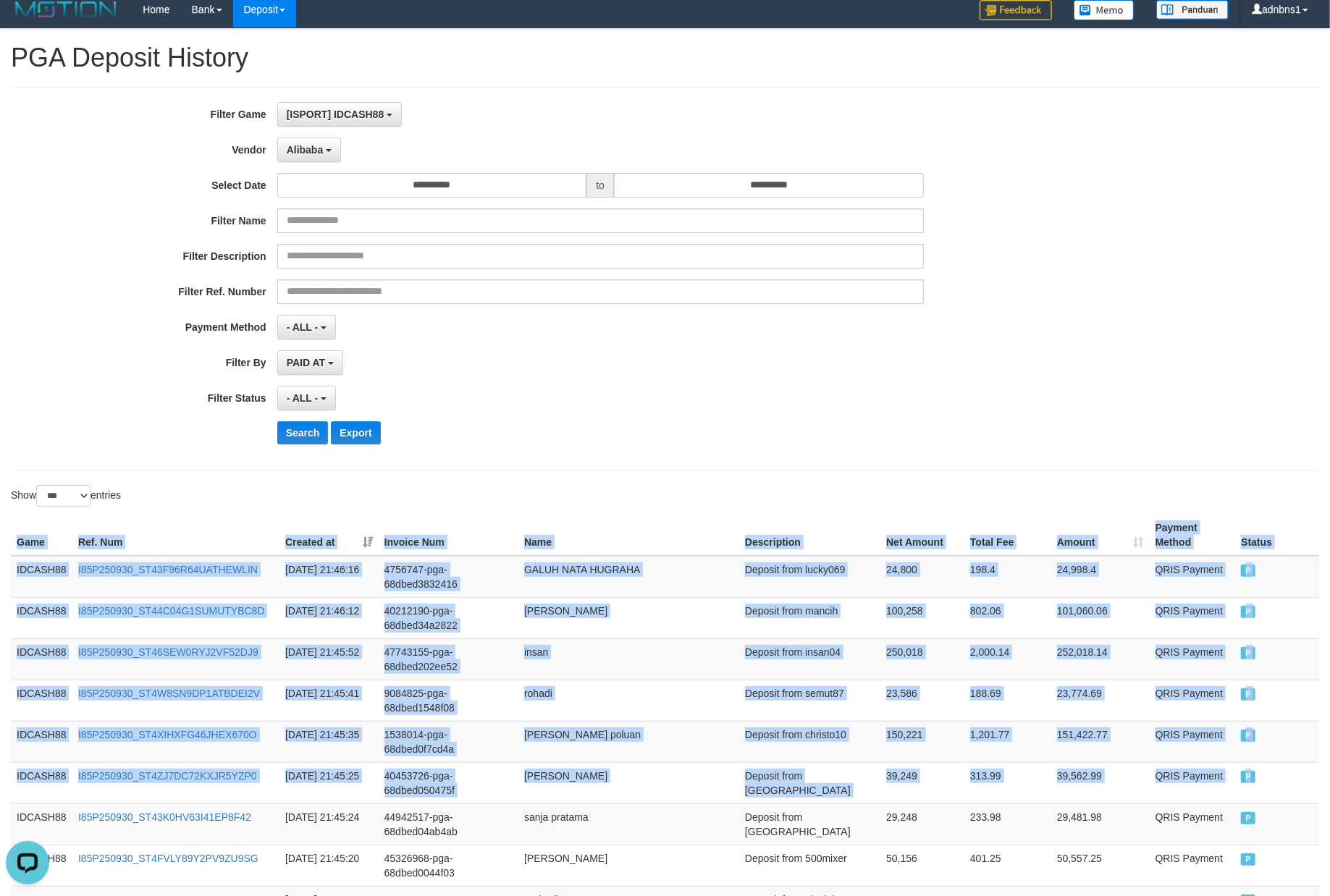
scroll to position [0, 0]
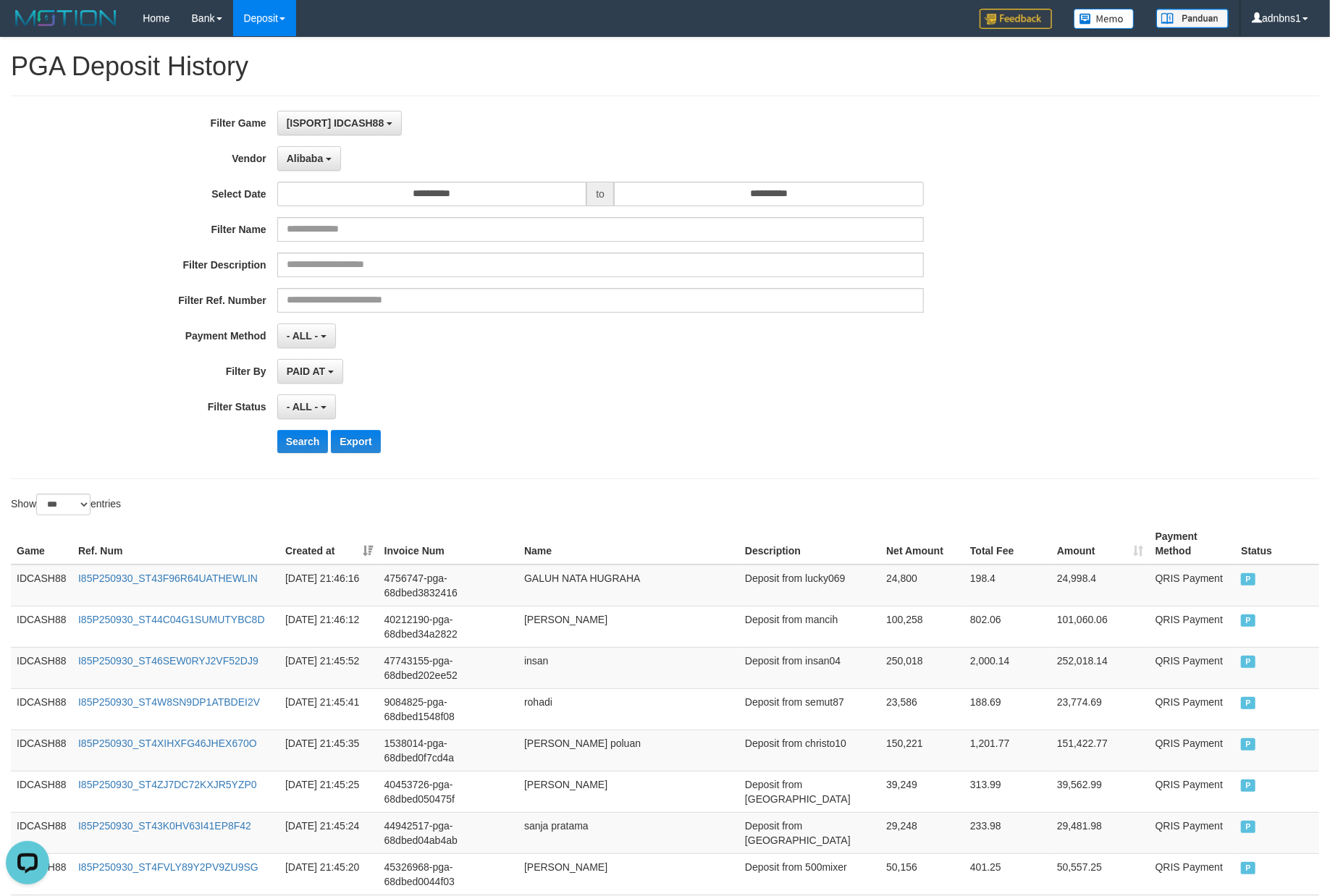
click at [699, 360] on div "PAID AT PAID AT CREATED AT" at bounding box center [600, 371] width 647 height 25
click at [293, 443] on button "Search" at bounding box center [303, 441] width 51 height 23
click at [531, 397] on div "- ALL - SELECT ALL - ALL - SELECT STATUS PENDING/UNPAID PAID CANCELED EXPIRED" at bounding box center [600, 407] width 647 height 25
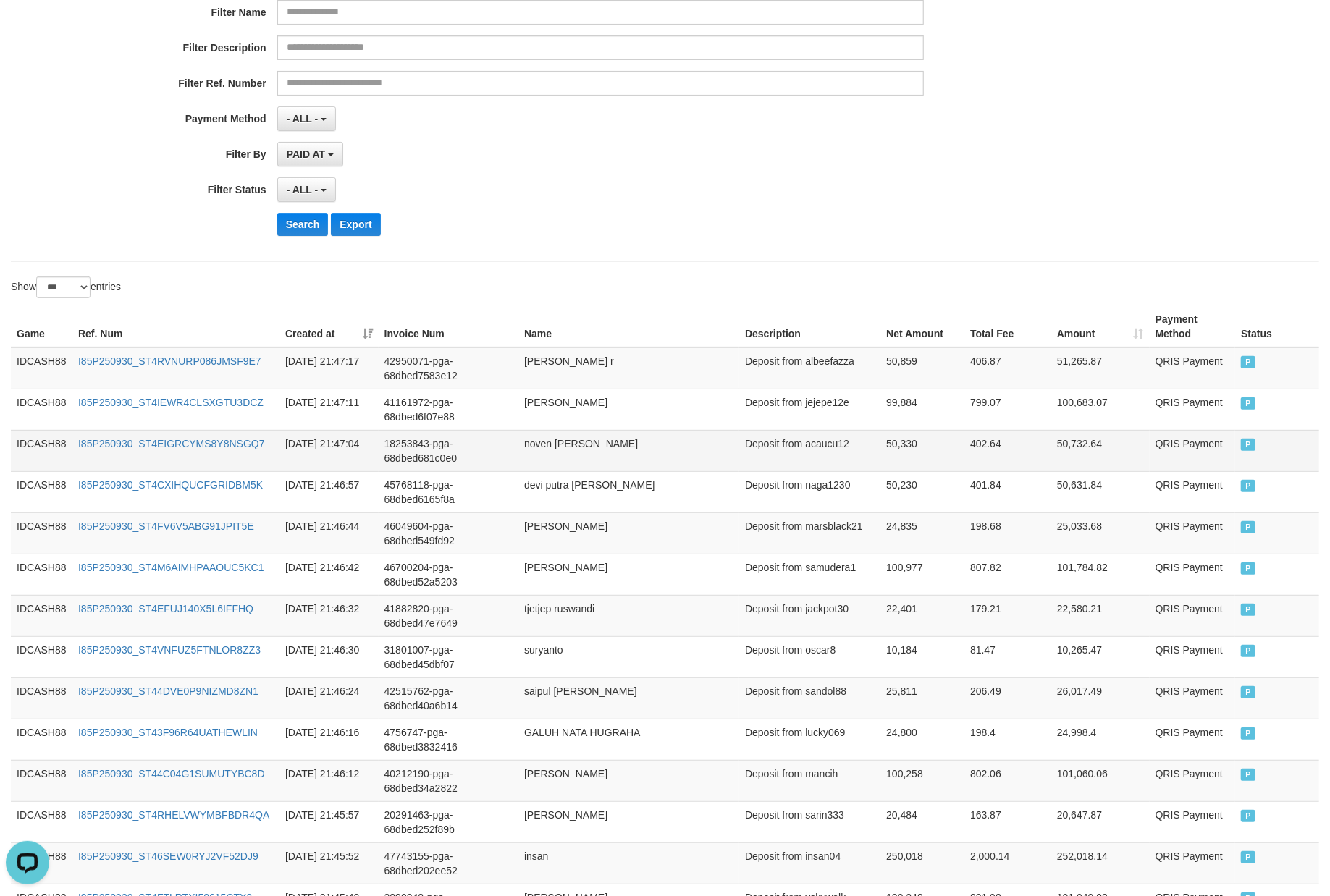
scroll to position [216, 0]
click at [292, 235] on button "Search" at bounding box center [303, 226] width 51 height 23
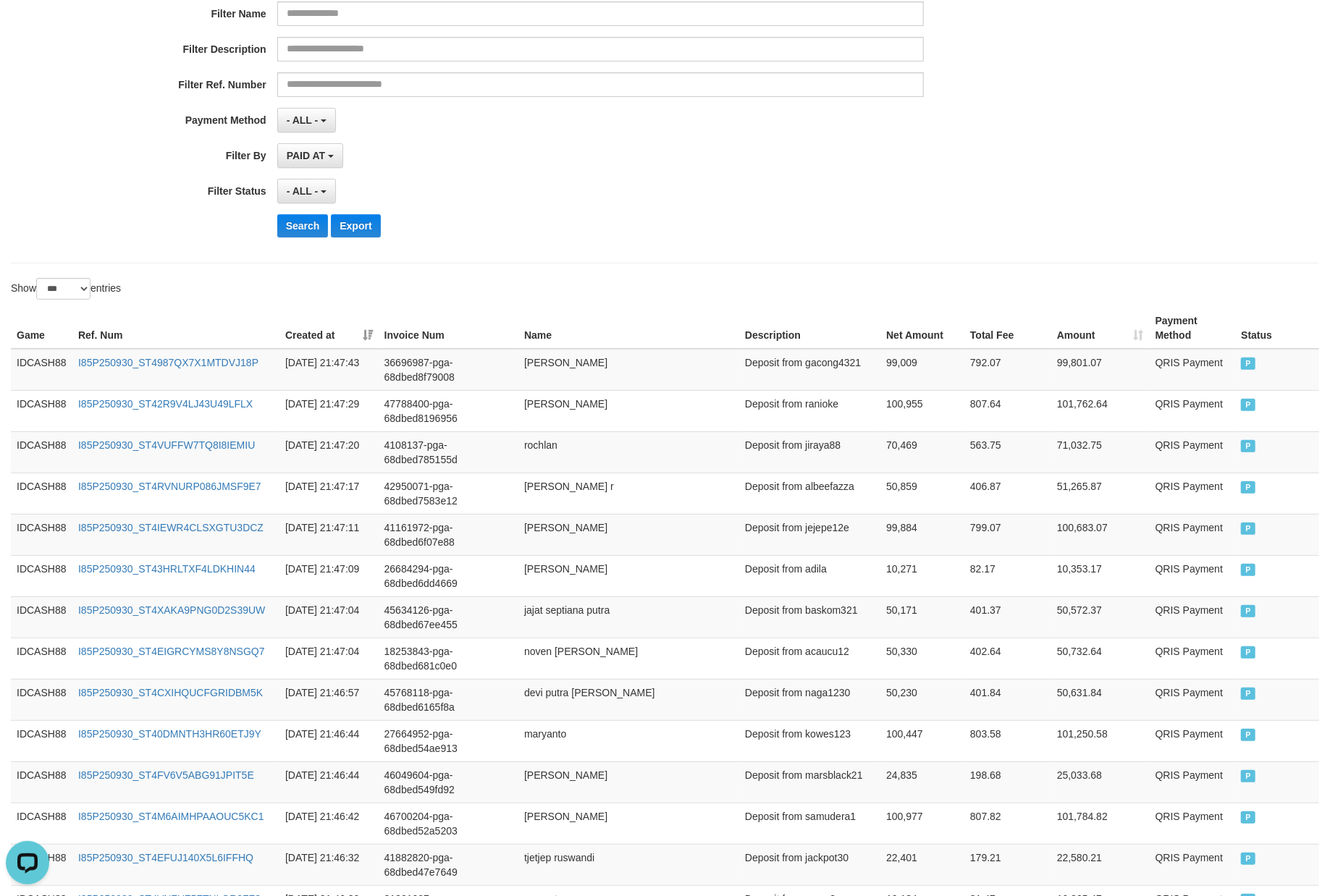
click at [656, 241] on div "**********" at bounding box center [554, 71] width 1108 height 353
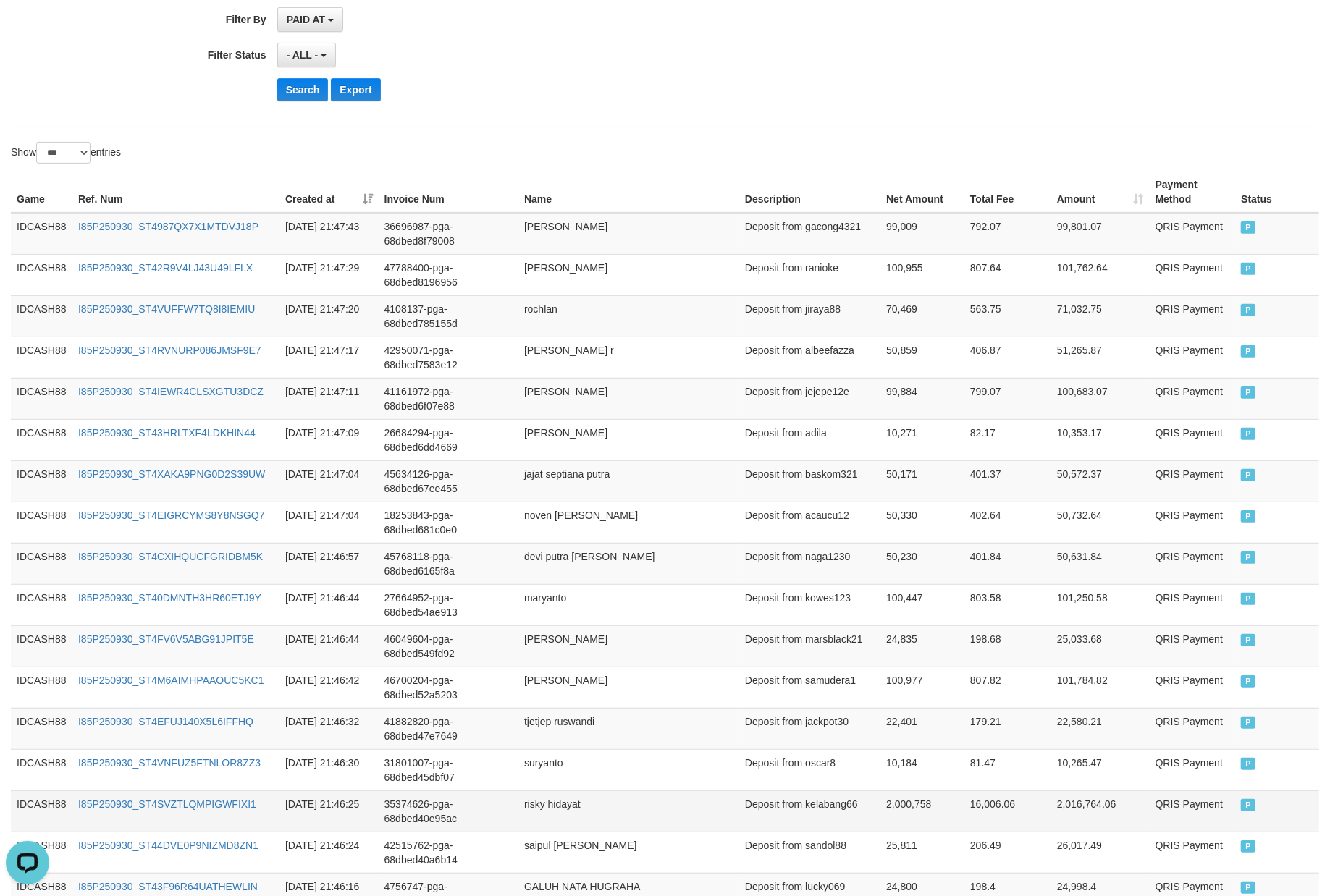
scroll to position [314, 0]
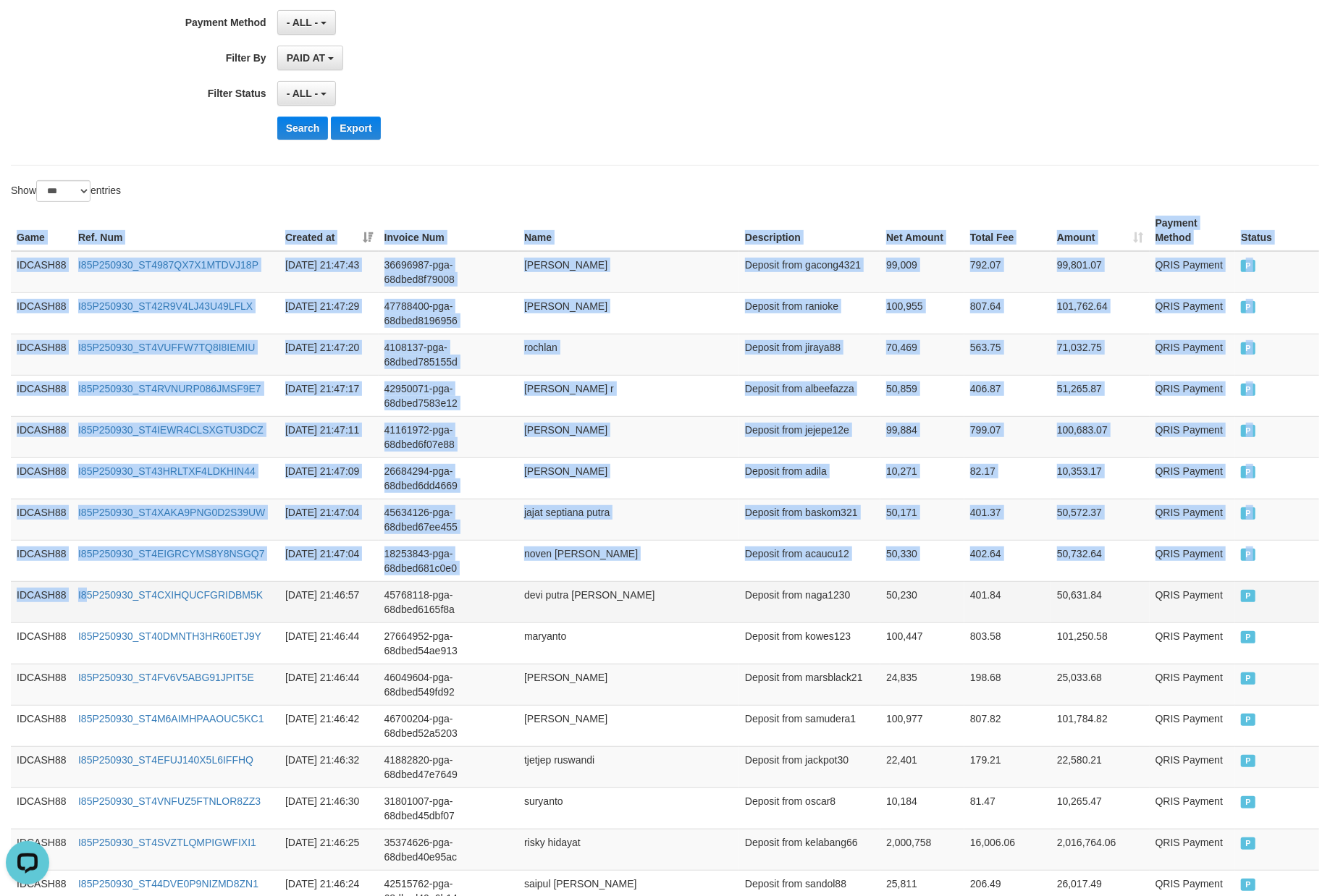
drag, startPoint x: 7, startPoint y: 241, endPoint x: 91, endPoint y: 610, distance: 378.4
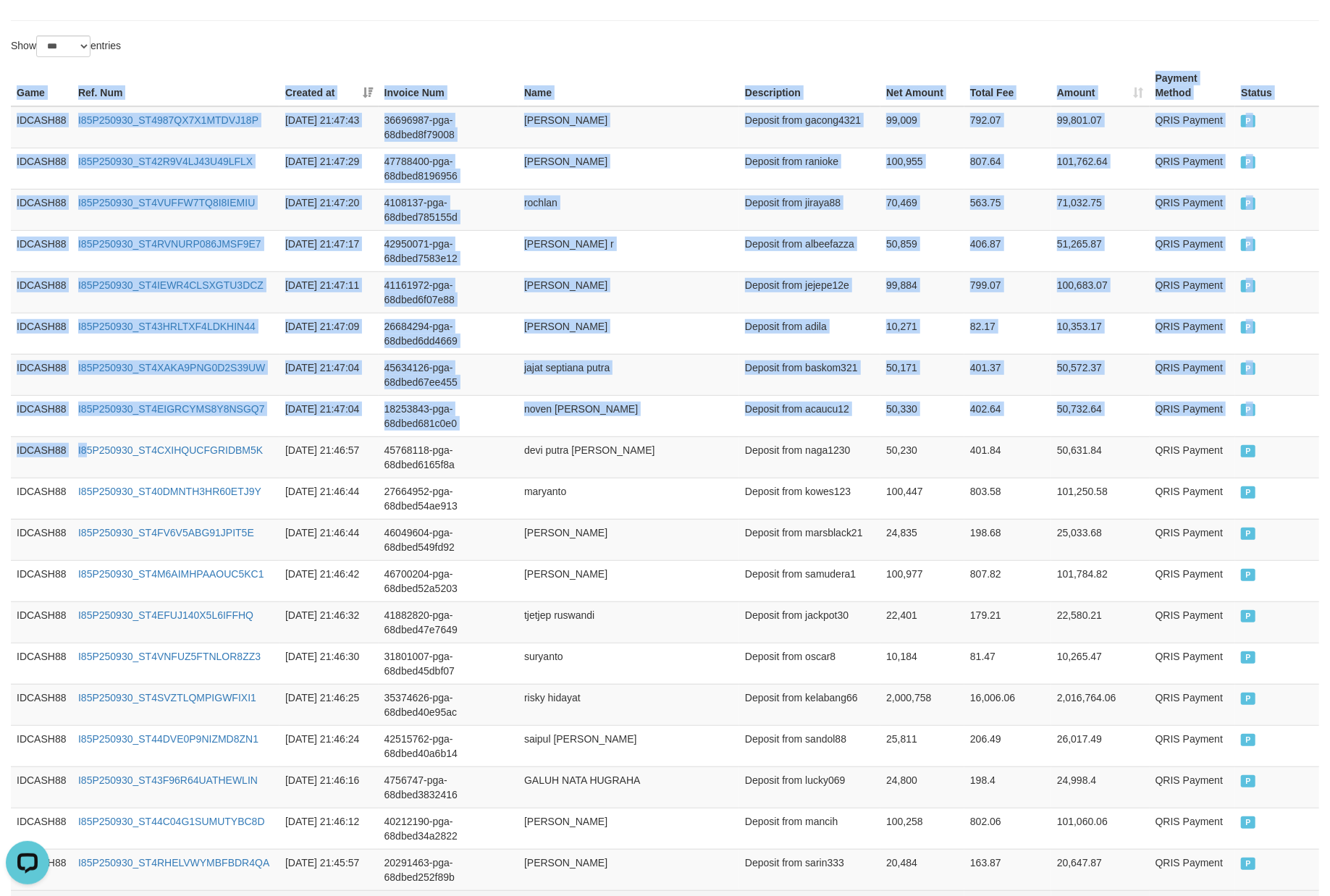
scroll to position [797, 0]
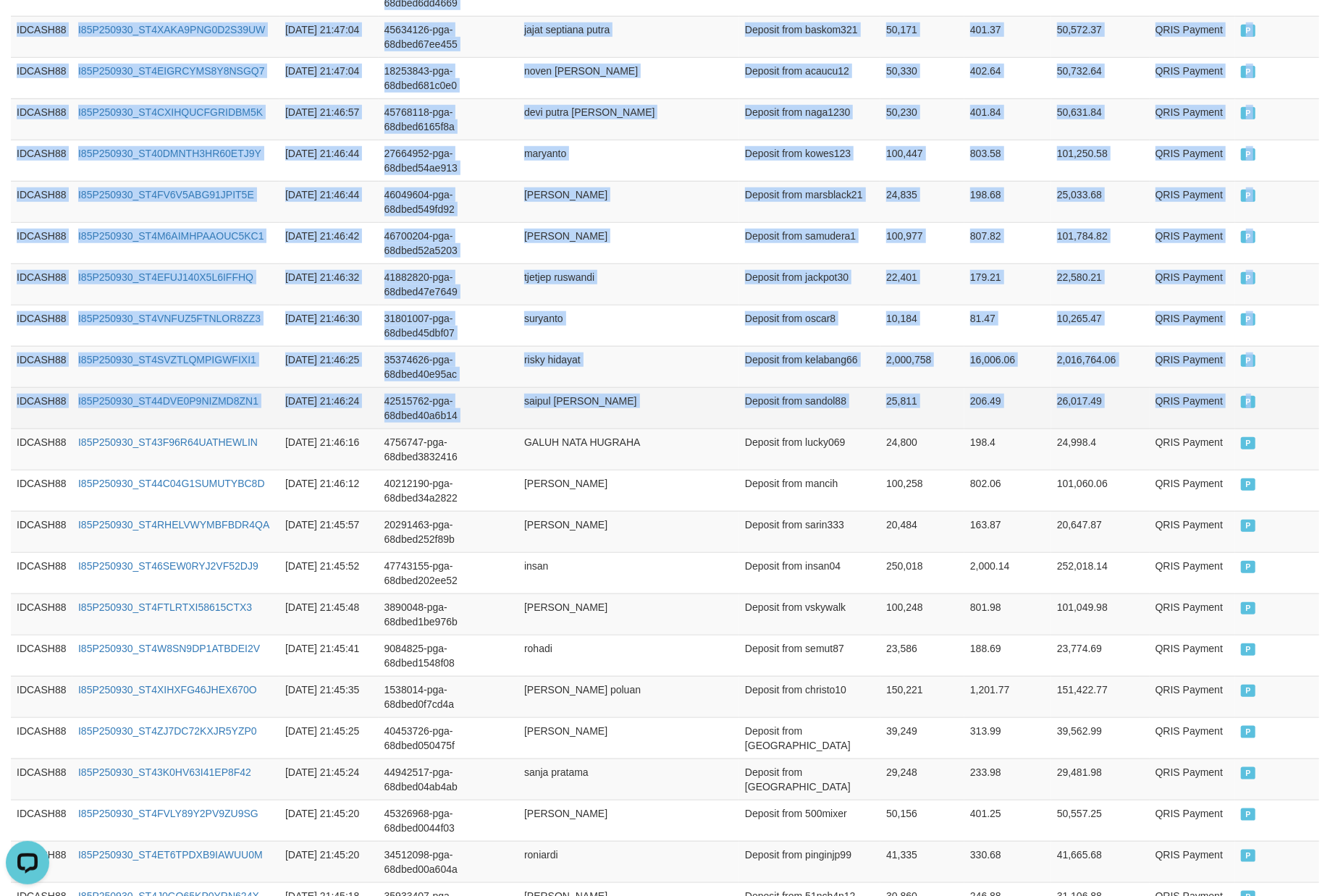
click at [1272, 414] on td "P" at bounding box center [1277, 408] width 84 height 41
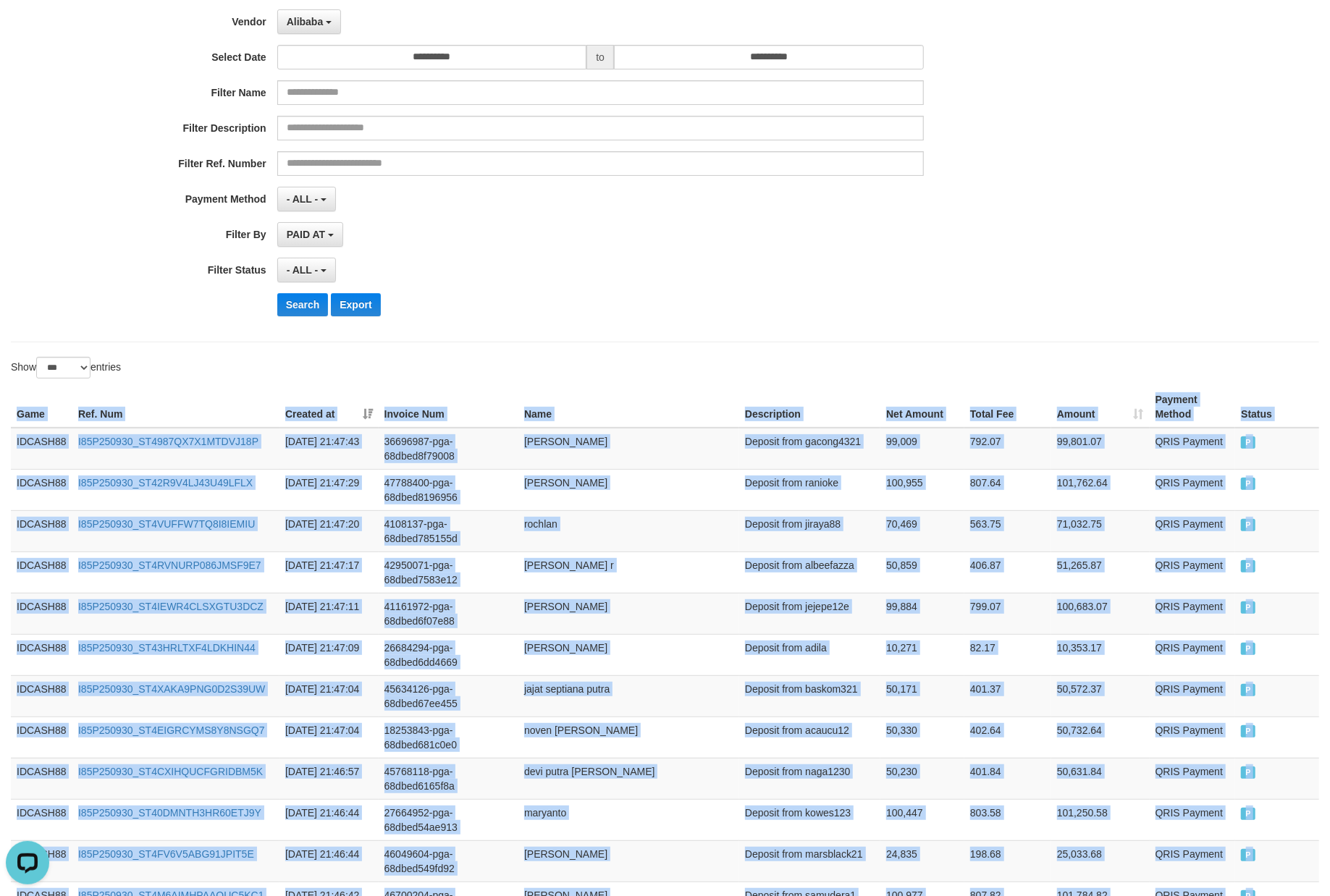
scroll to position [0, 0]
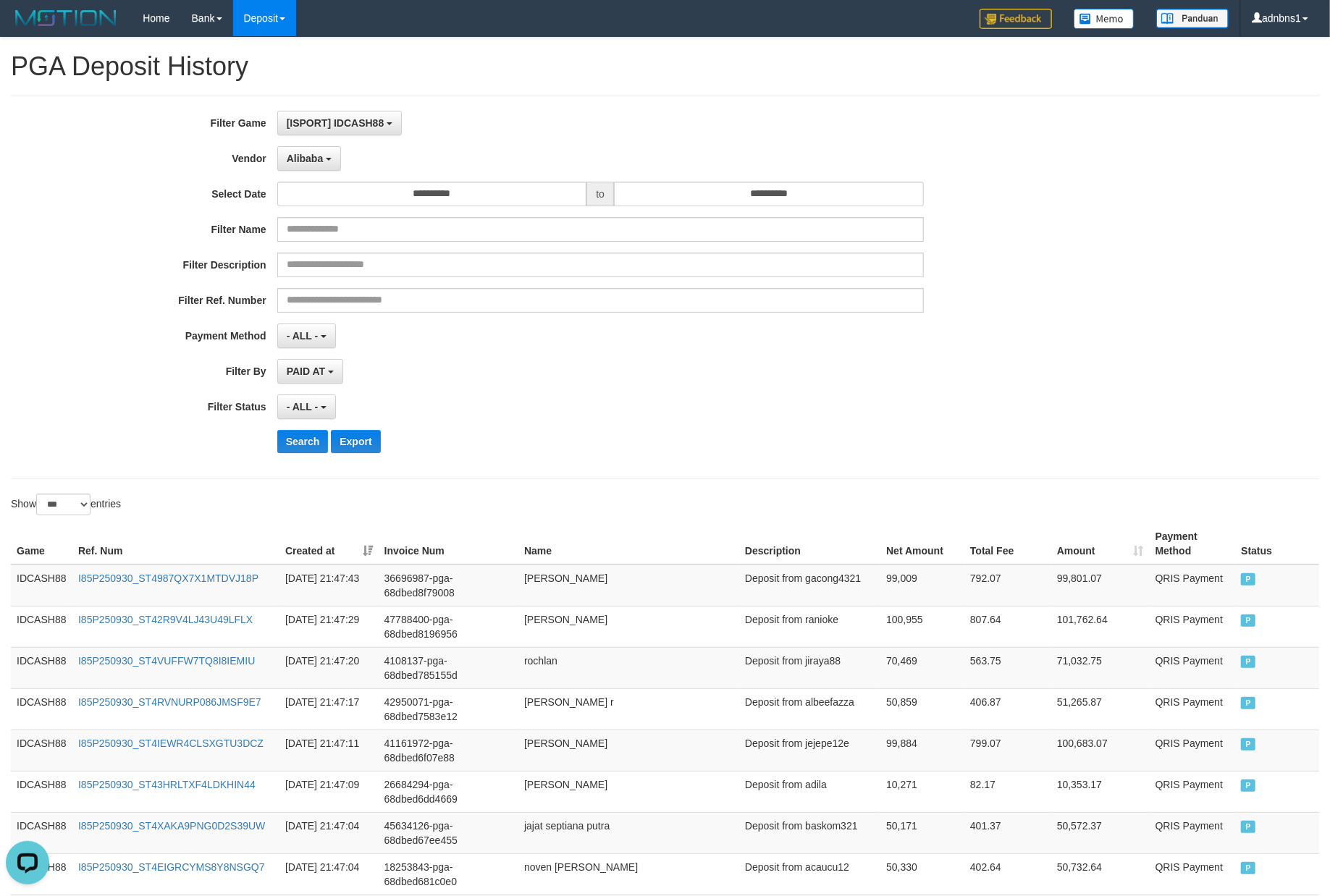
click at [301, 441] on button "Search" at bounding box center [303, 441] width 51 height 23
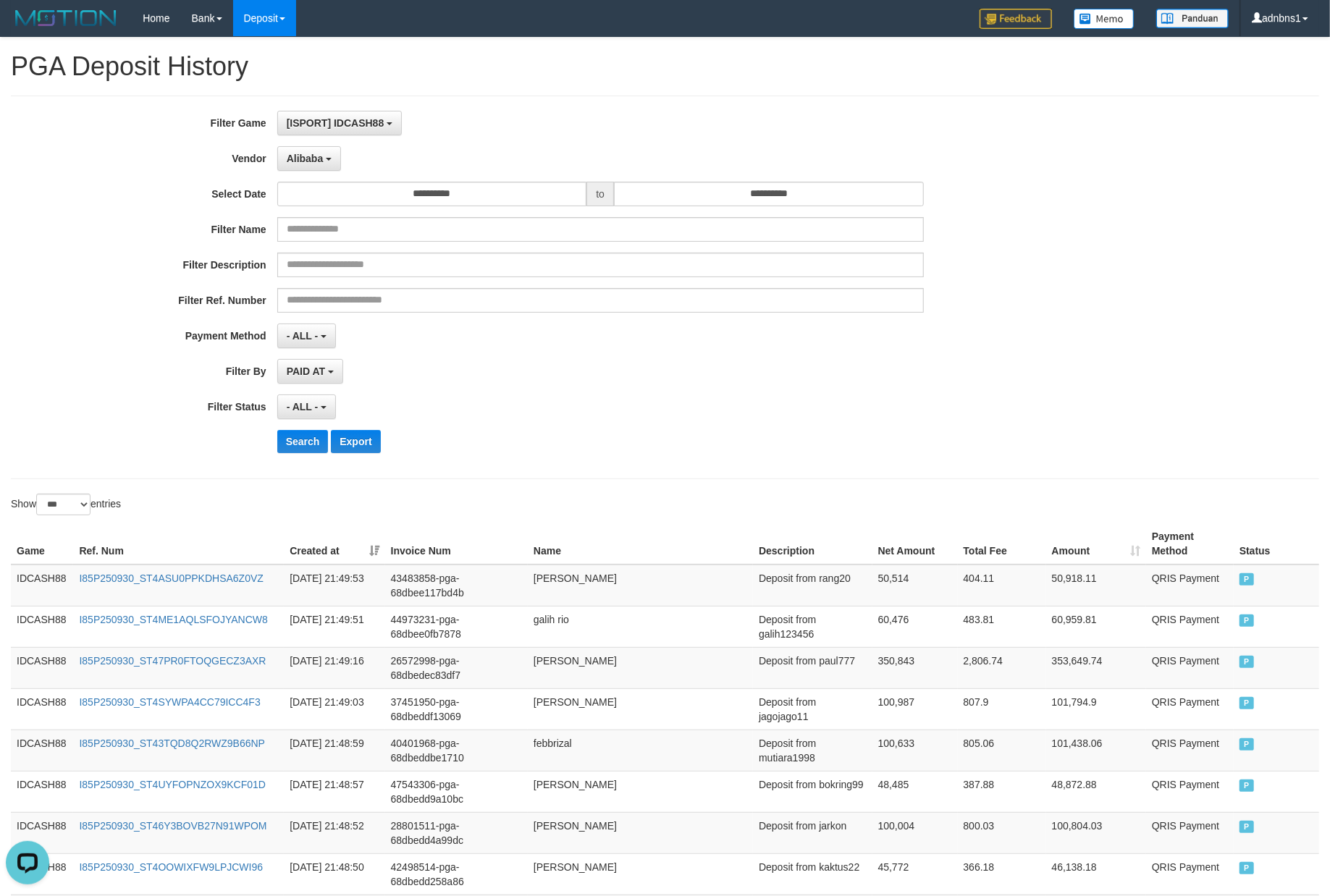
click at [666, 422] on div "**********" at bounding box center [554, 287] width 1108 height 353
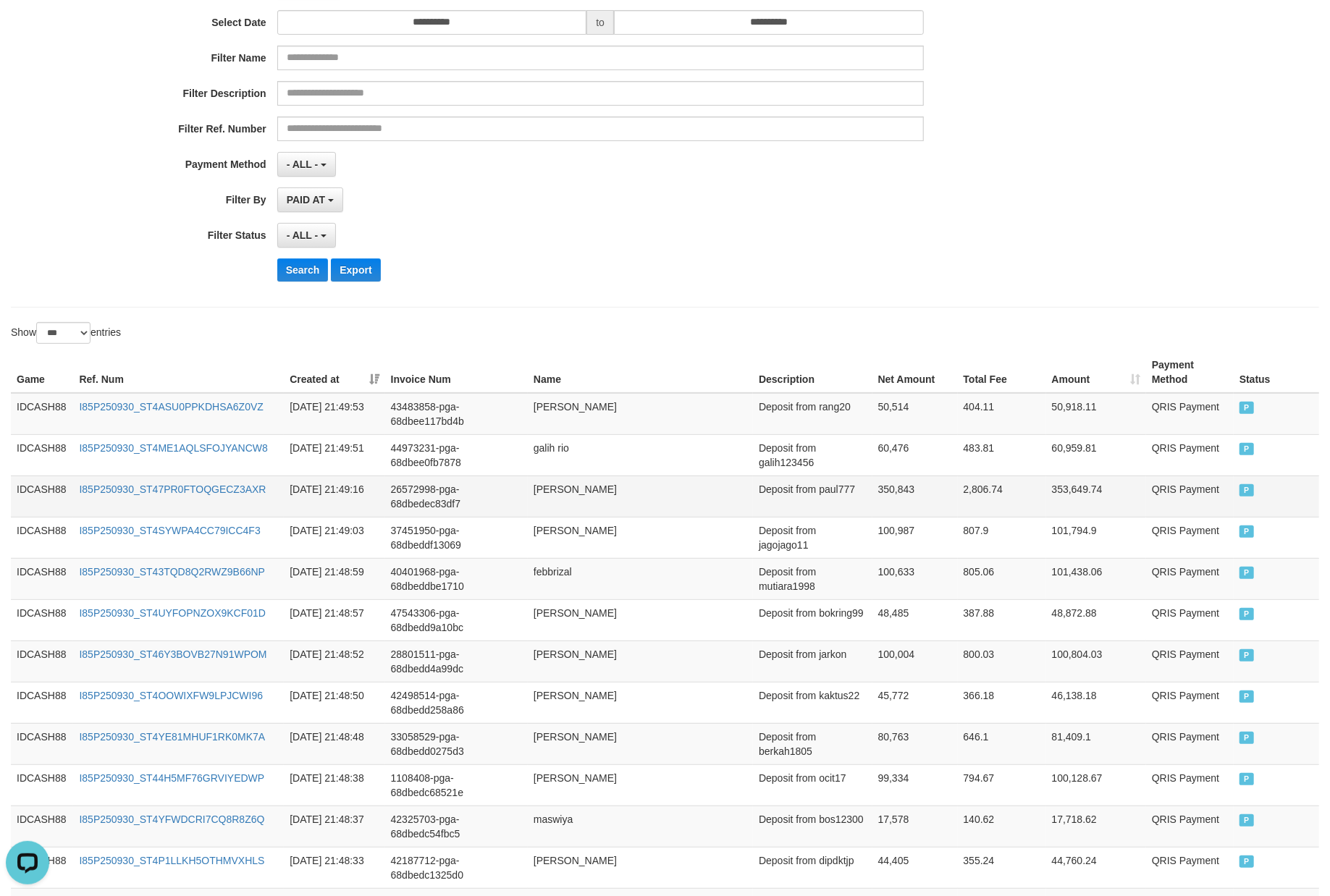
scroll to position [163, 0]
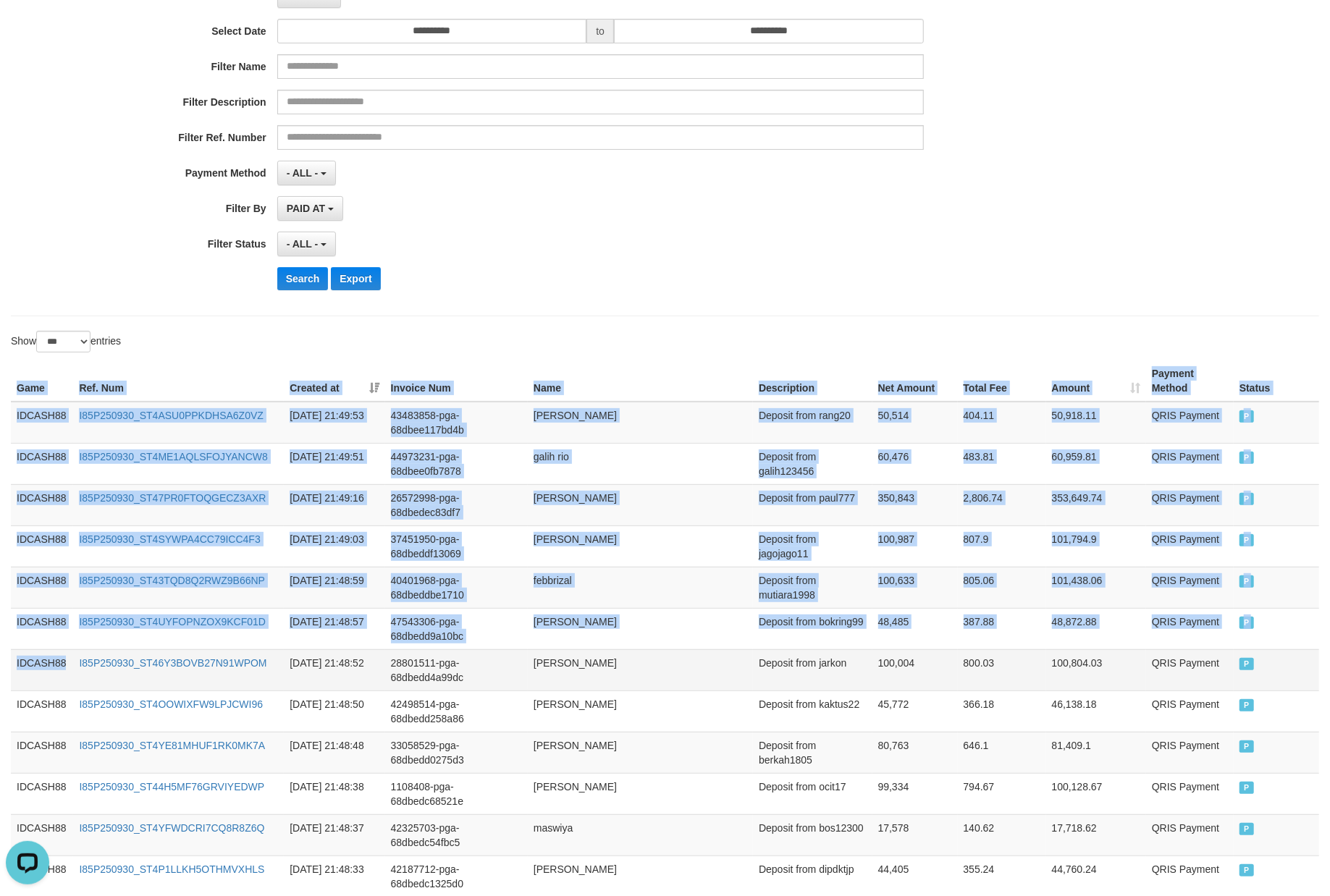
drag, startPoint x: 10, startPoint y: 385, endPoint x: 110, endPoint y: 685, distance: 316.2
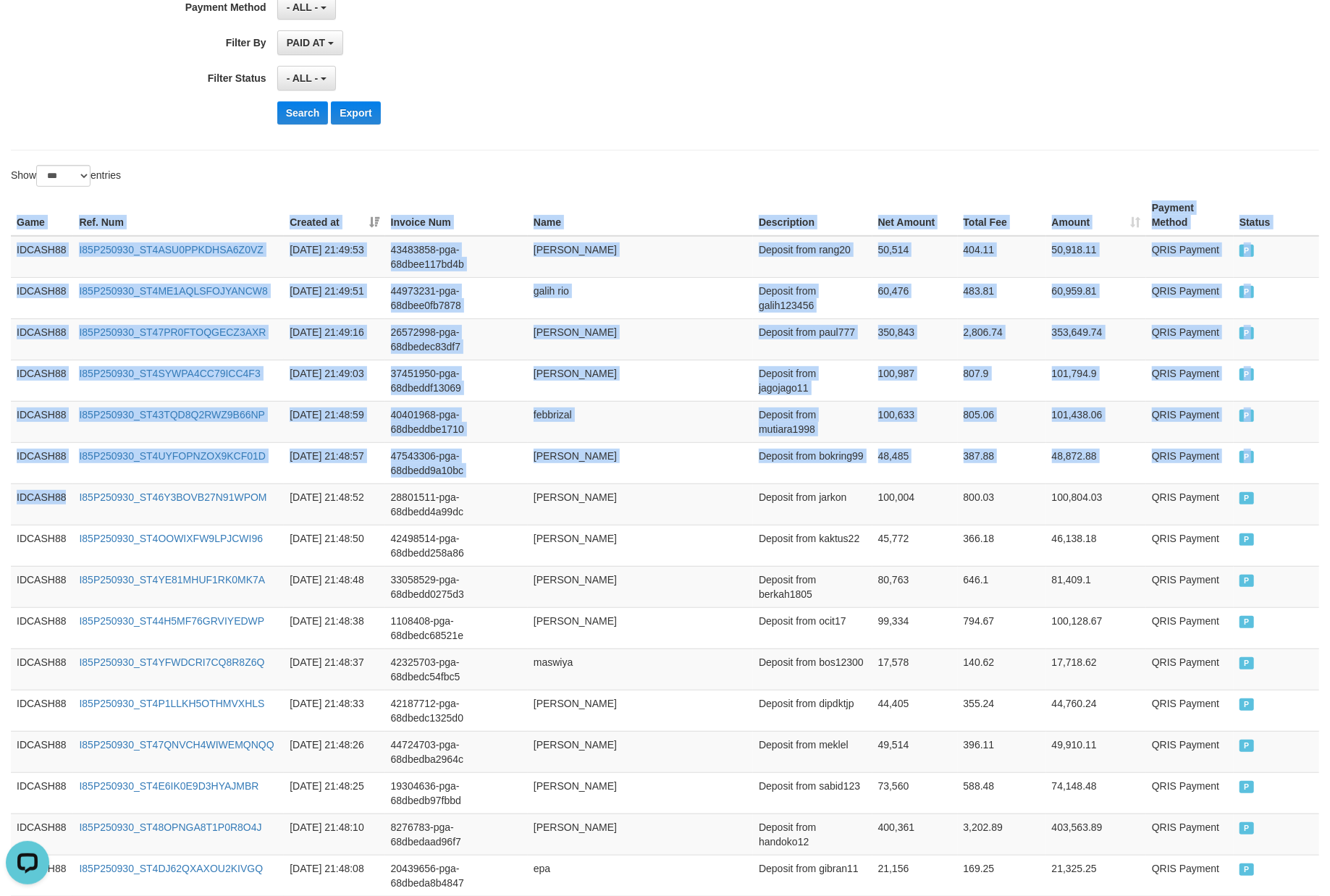
scroll to position [742, 0]
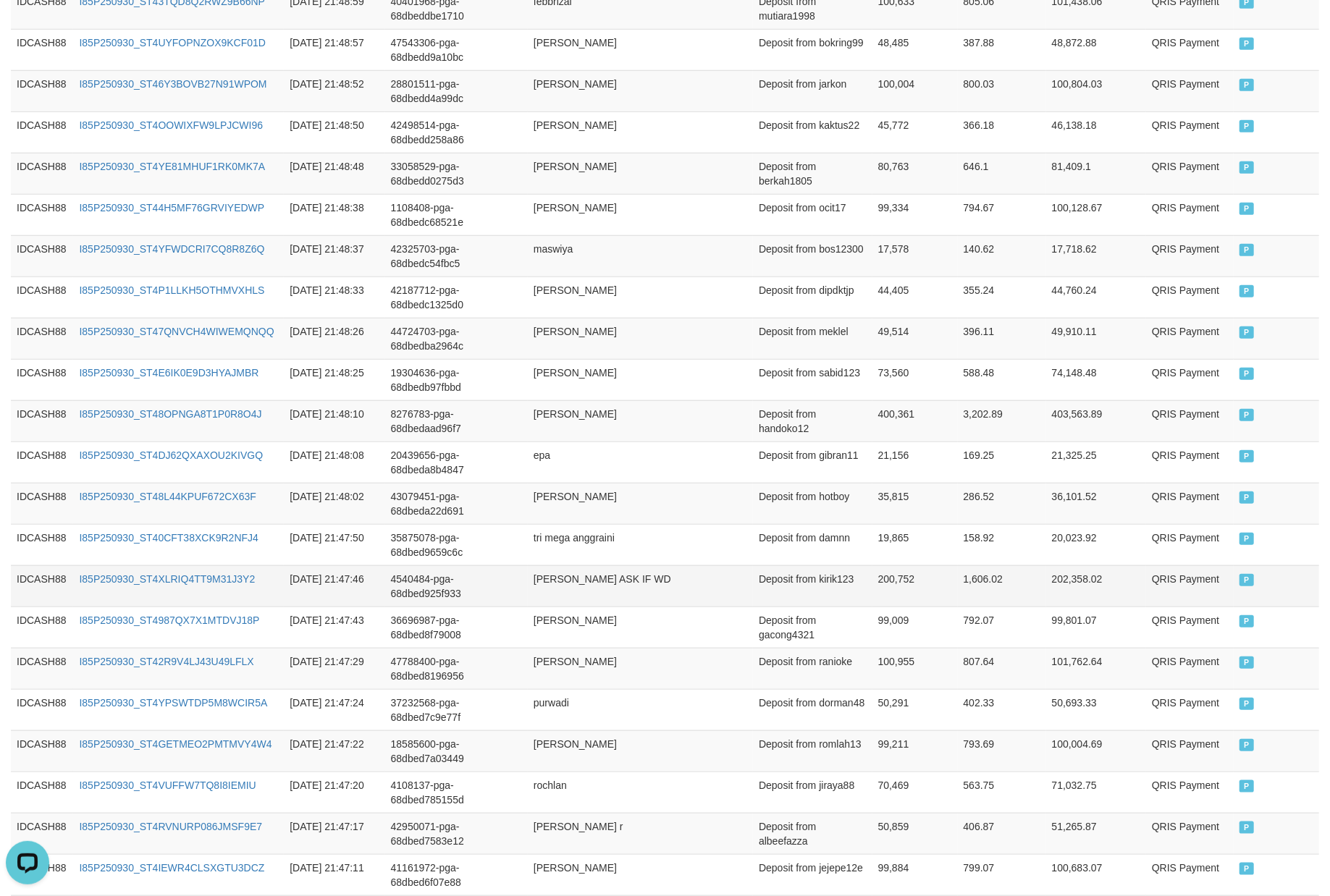
click at [1282, 597] on td "P" at bounding box center [1276, 586] width 86 height 41
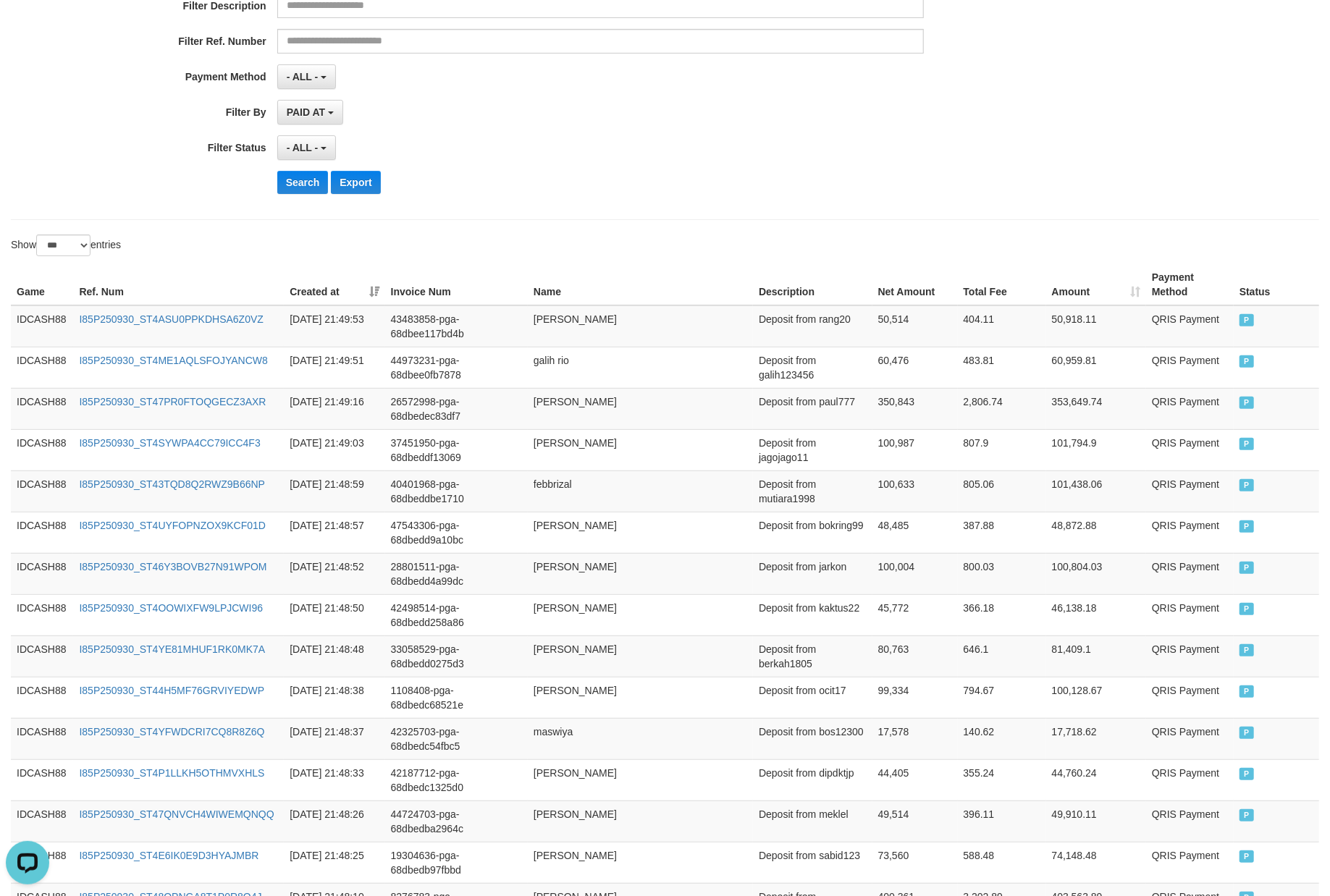
scroll to position [0, 0]
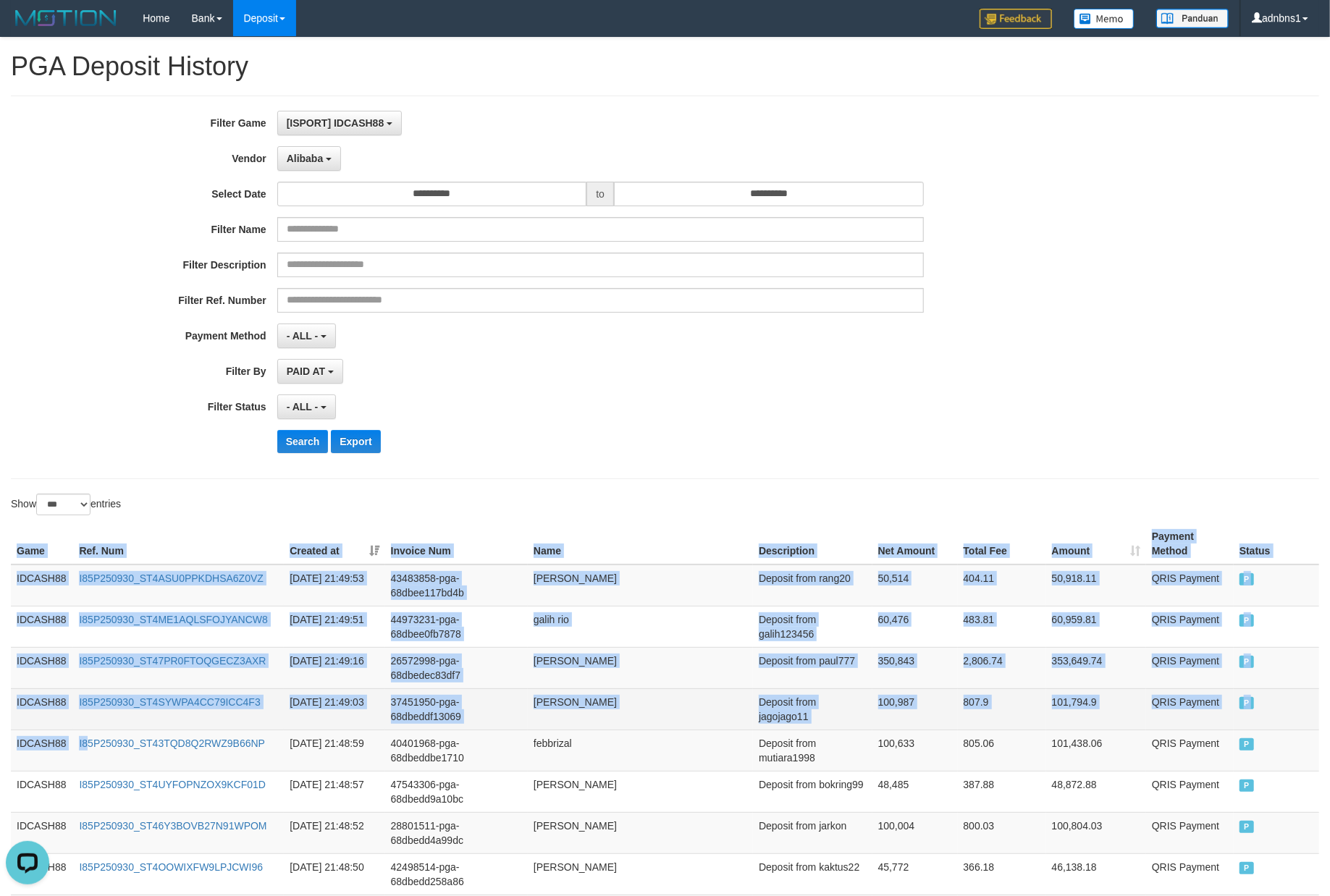
drag, startPoint x: 18, startPoint y: 544, endPoint x: 189, endPoint y: 719, distance: 244.7
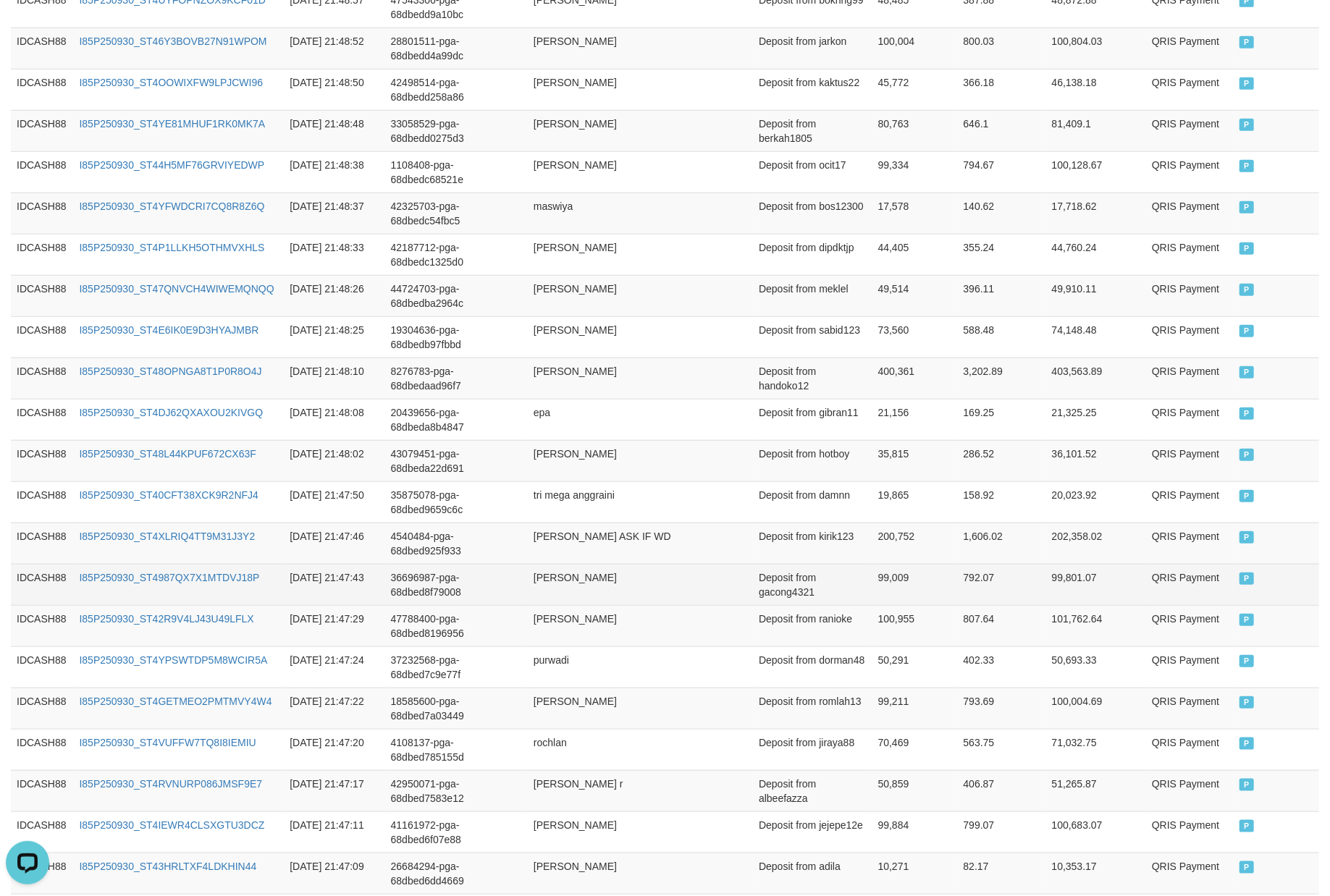
scroll to position [772, 0]
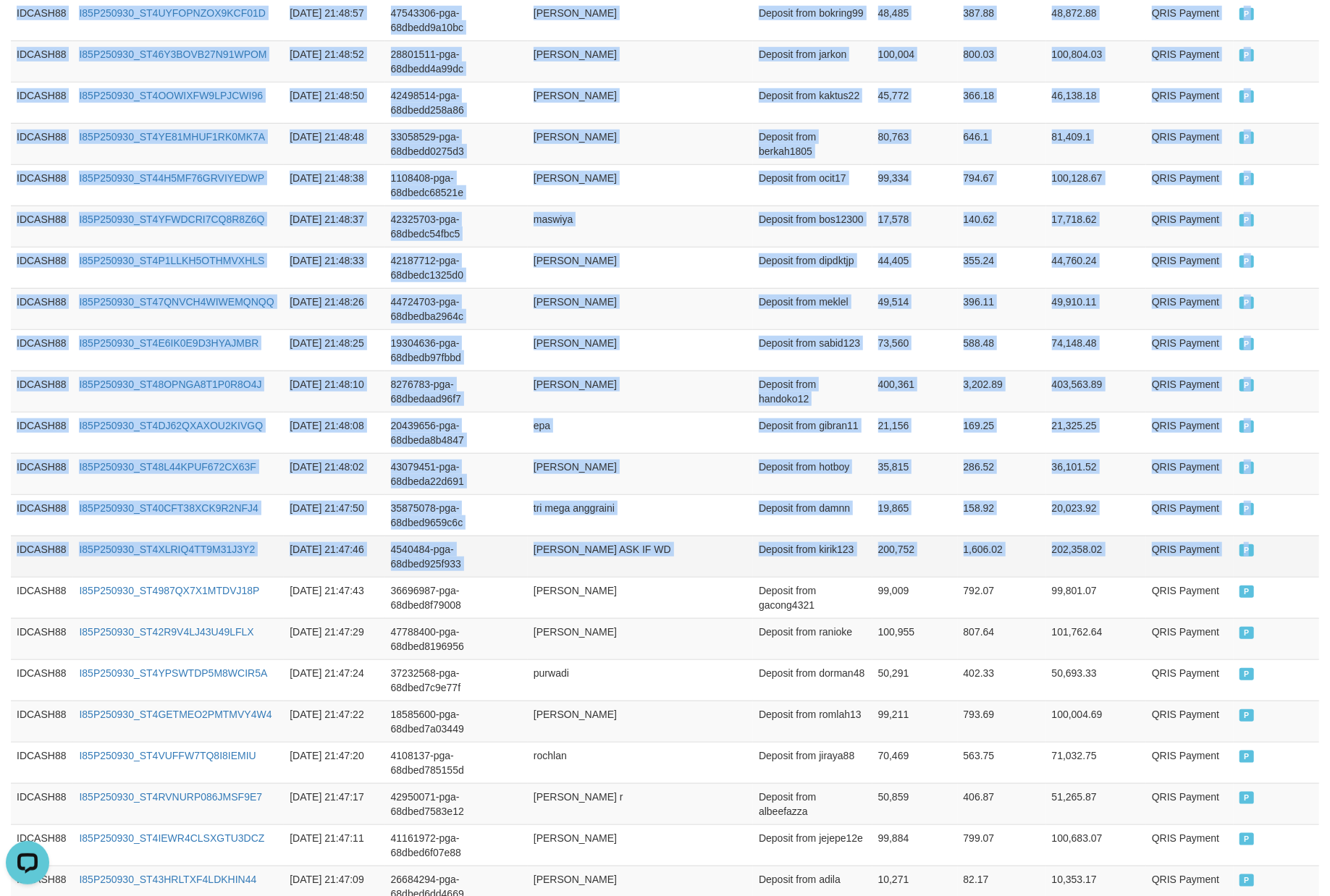
click at [1289, 566] on td "P" at bounding box center [1276, 556] width 86 height 41
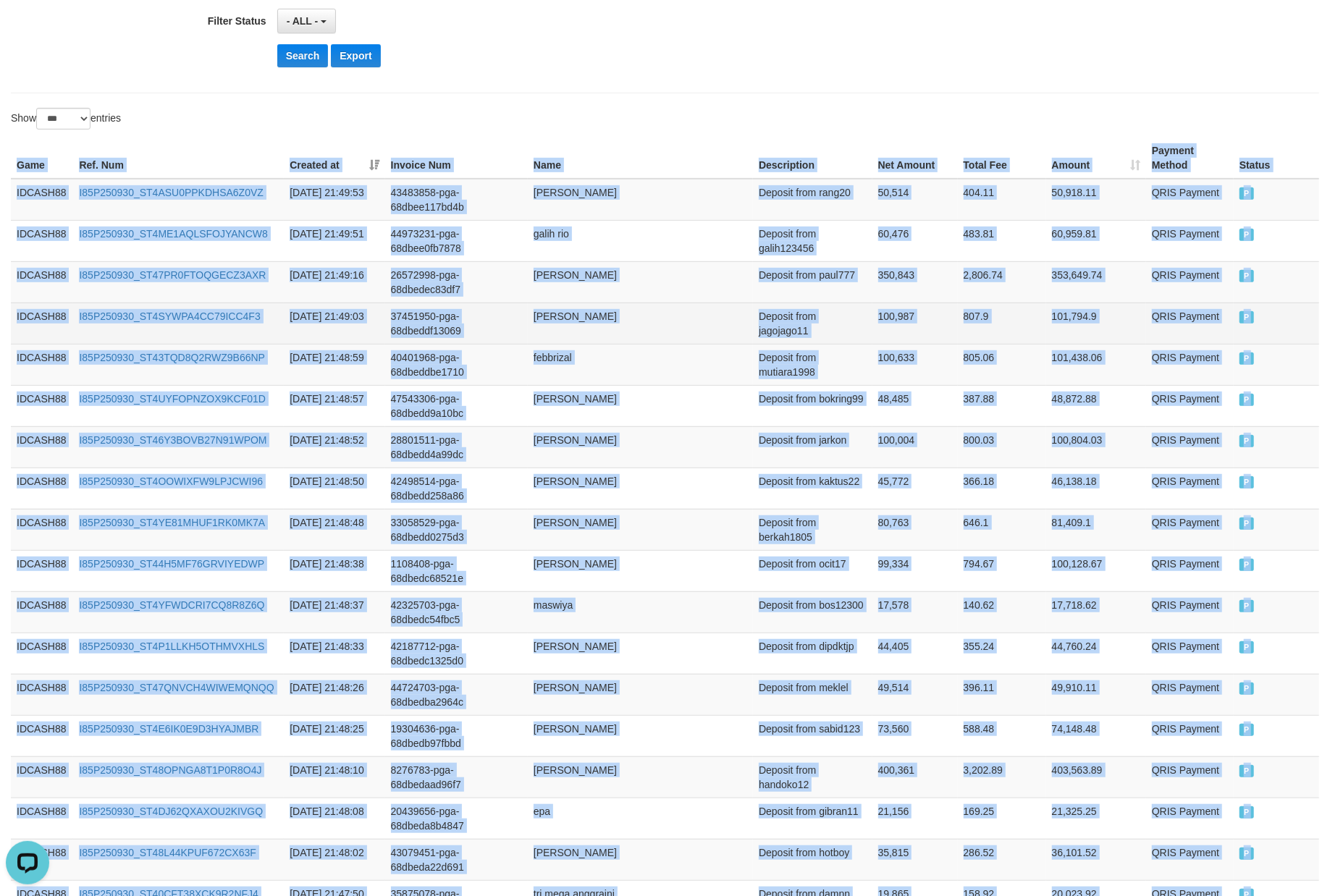
scroll to position [0, 0]
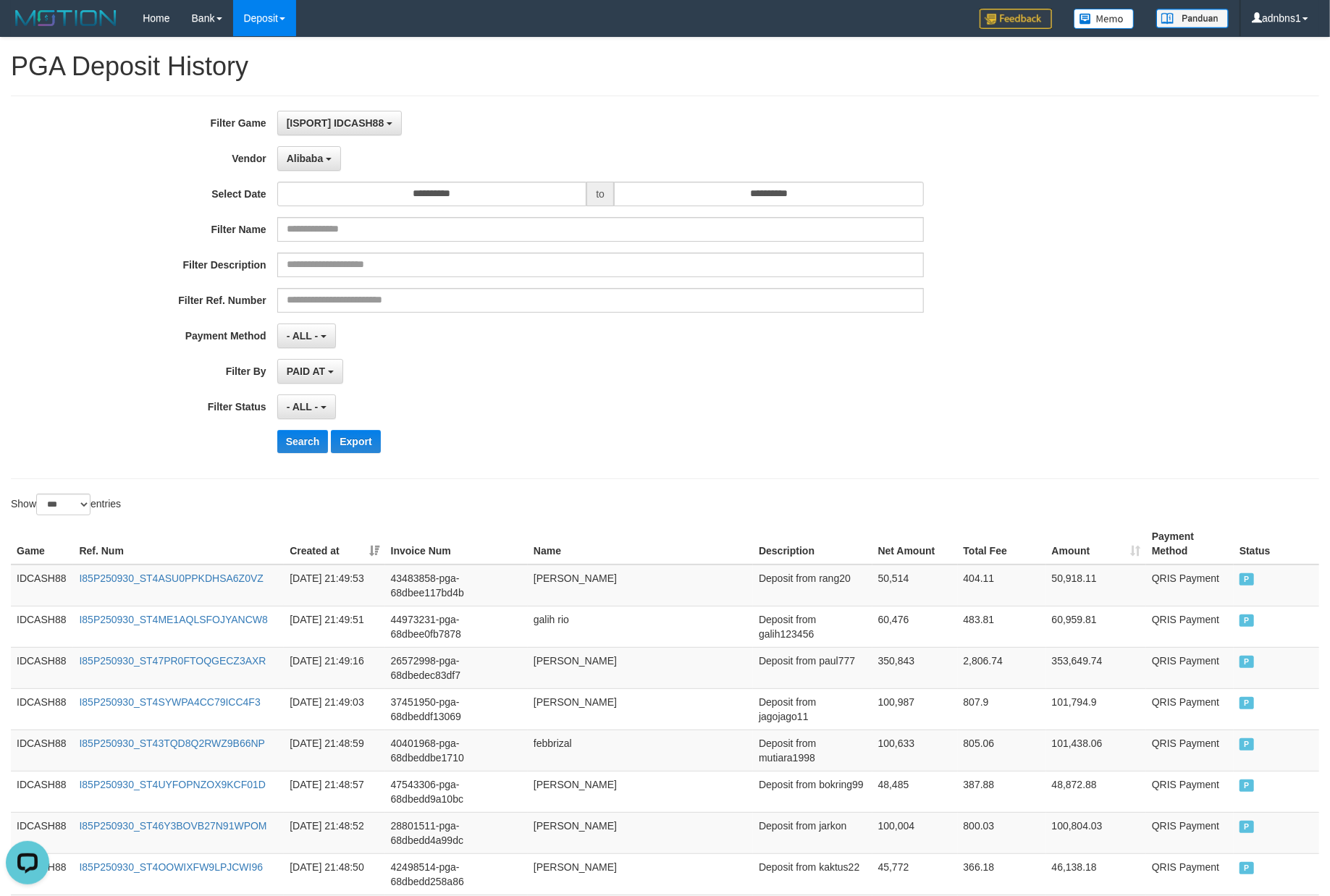
click at [648, 447] on div "Search Export" at bounding box center [692, 441] width 831 height 23
click at [290, 452] on button "Search" at bounding box center [303, 441] width 51 height 23
click at [728, 406] on div "- ALL - SELECT ALL - ALL - SELECT STATUS PENDING/UNPAID PAID CANCELED EXPIRED" at bounding box center [600, 407] width 647 height 25
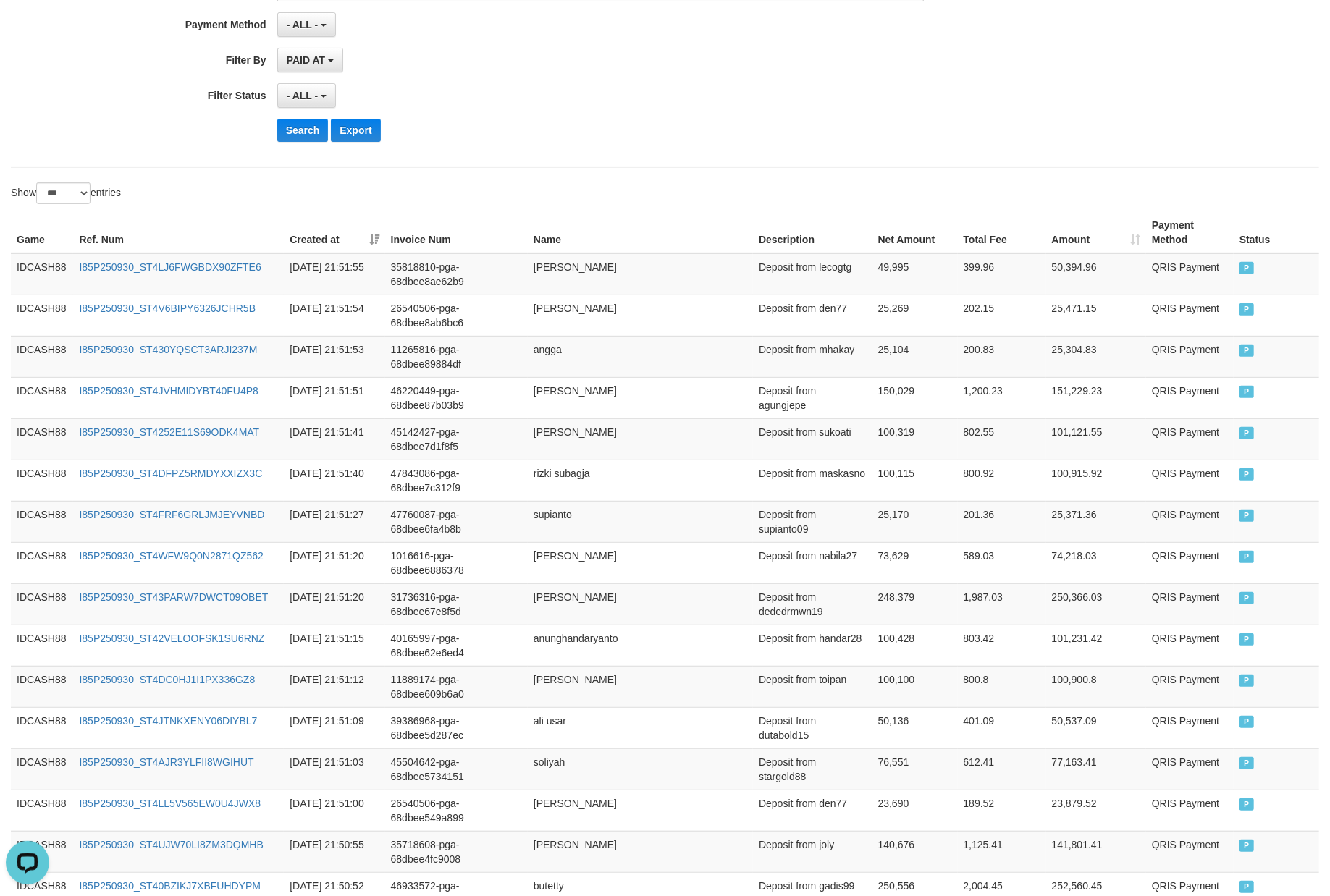
scroll to position [314, 0]
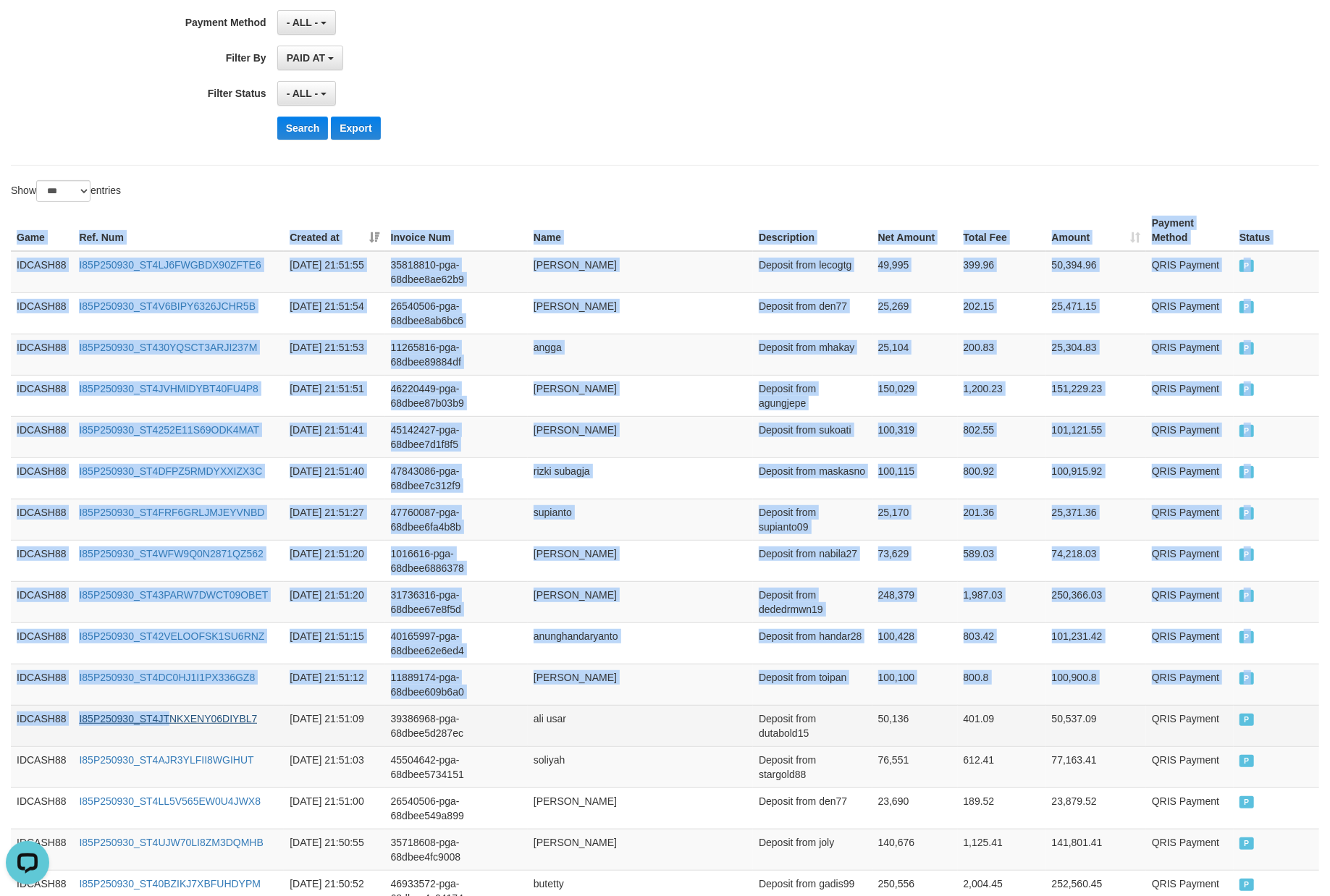
drag, startPoint x: 15, startPoint y: 221, endPoint x: 178, endPoint y: 719, distance: 524.0
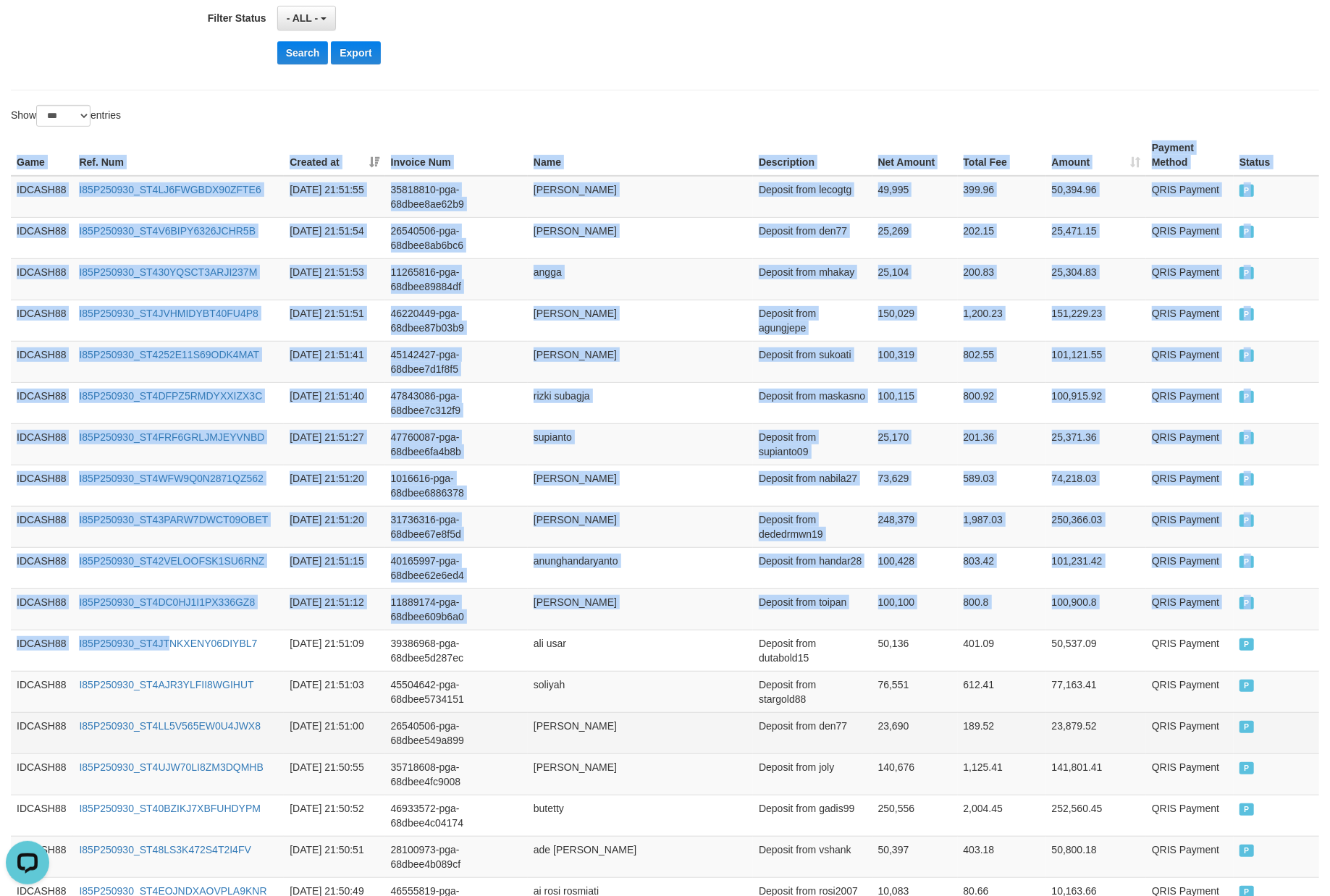
scroll to position [506, 0]
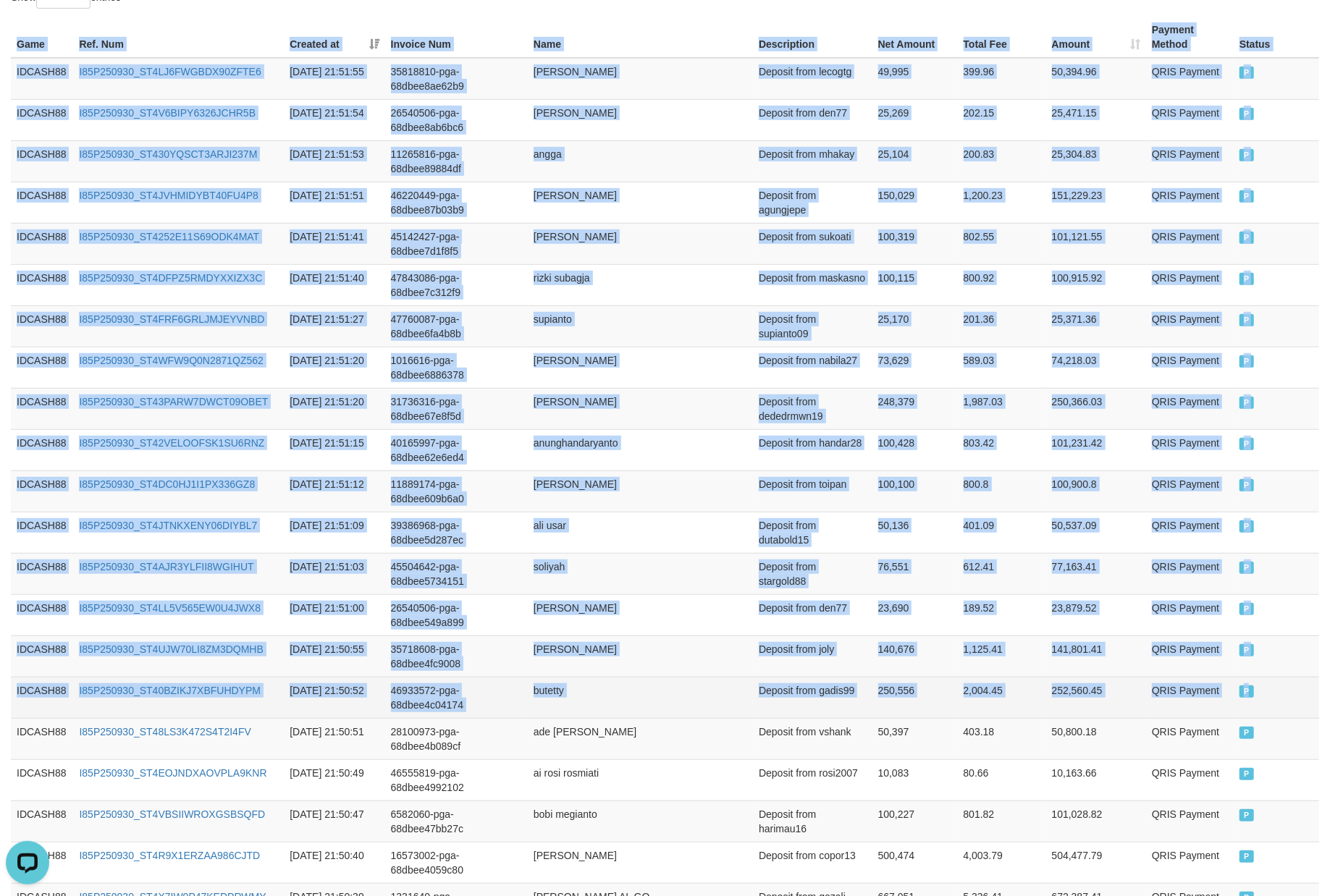
click at [1275, 704] on td "P" at bounding box center [1276, 697] width 86 height 41
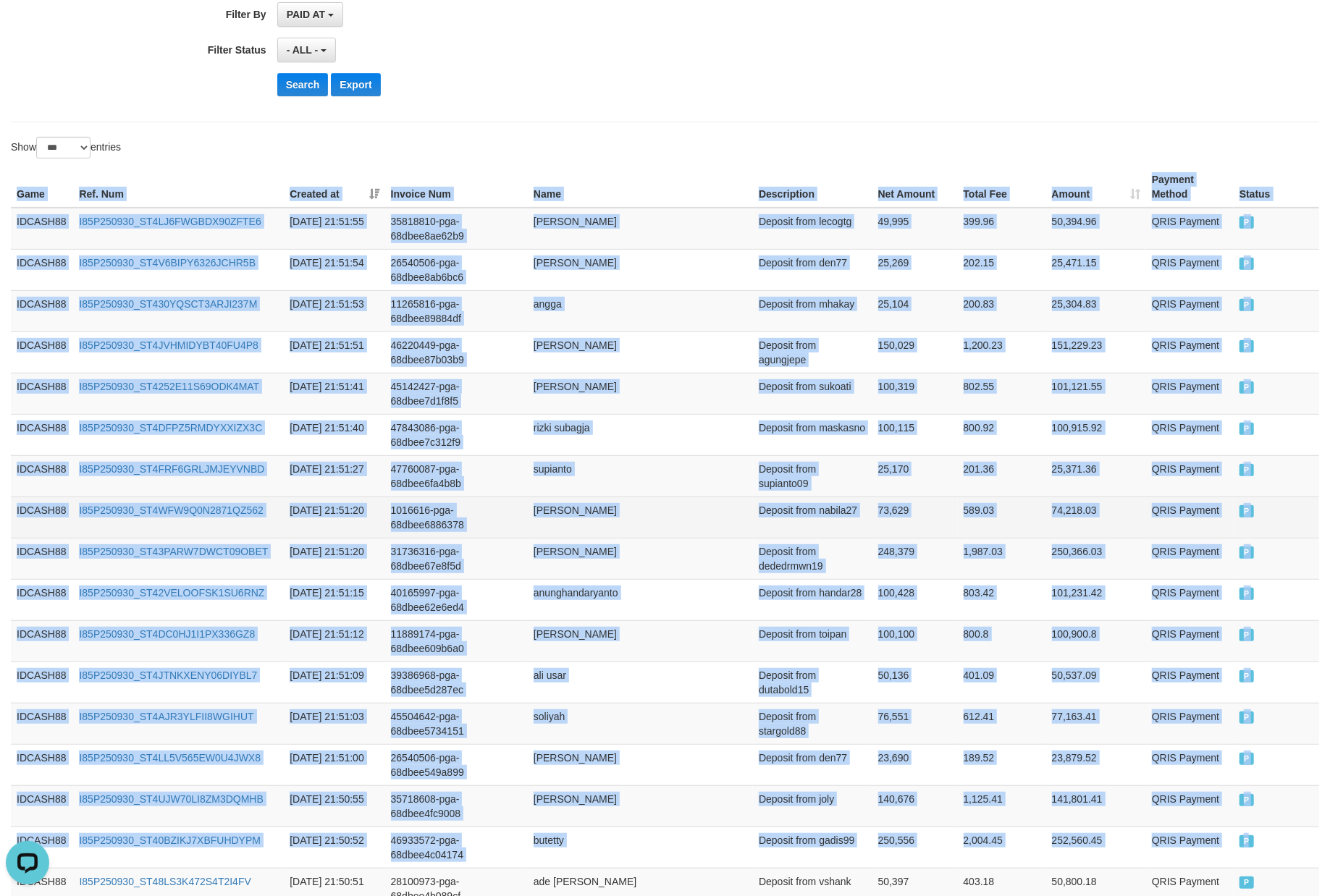
scroll to position [24, 0]
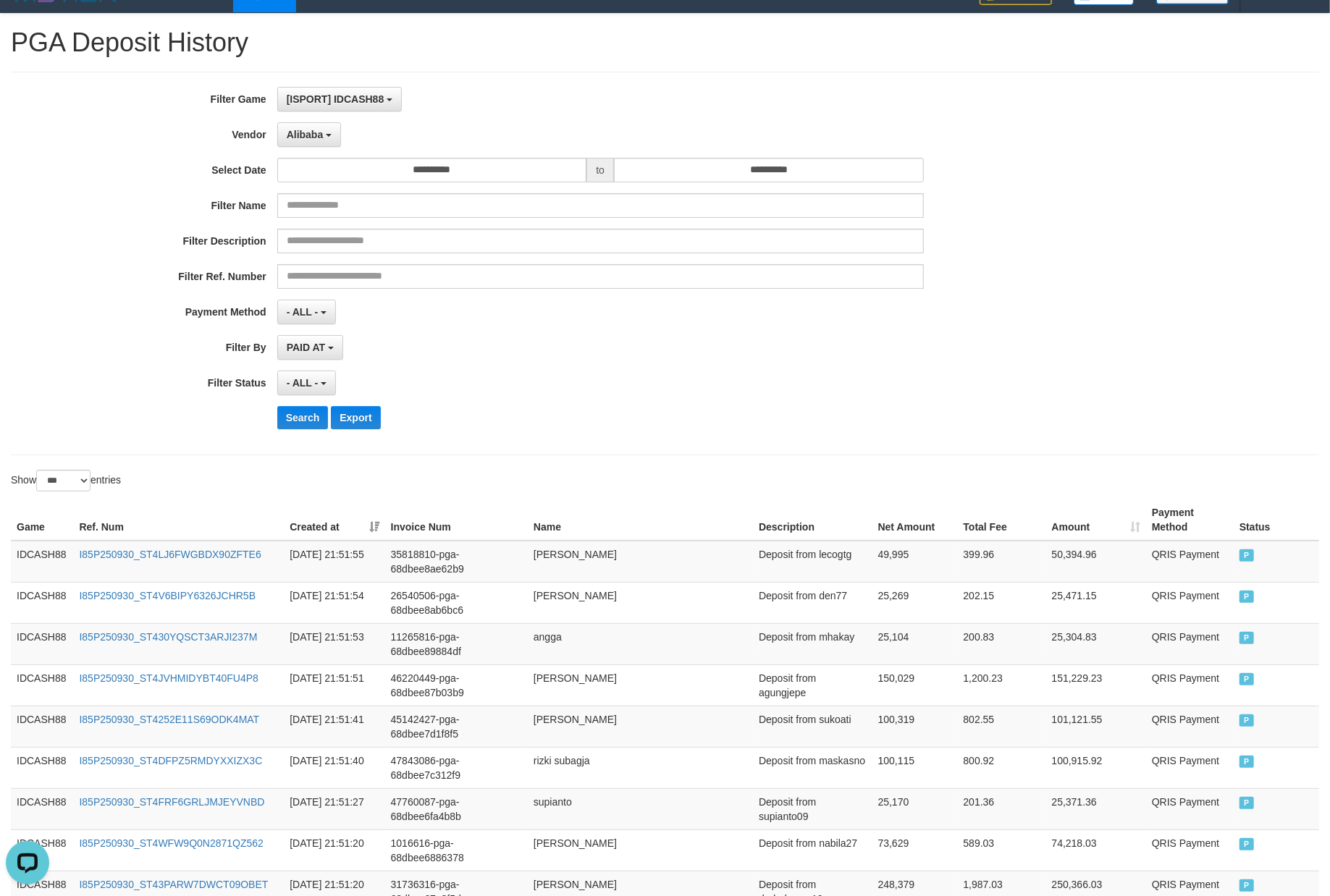
click at [620, 404] on div "**********" at bounding box center [554, 263] width 1108 height 353
click at [308, 428] on button "Search" at bounding box center [303, 418] width 51 height 23
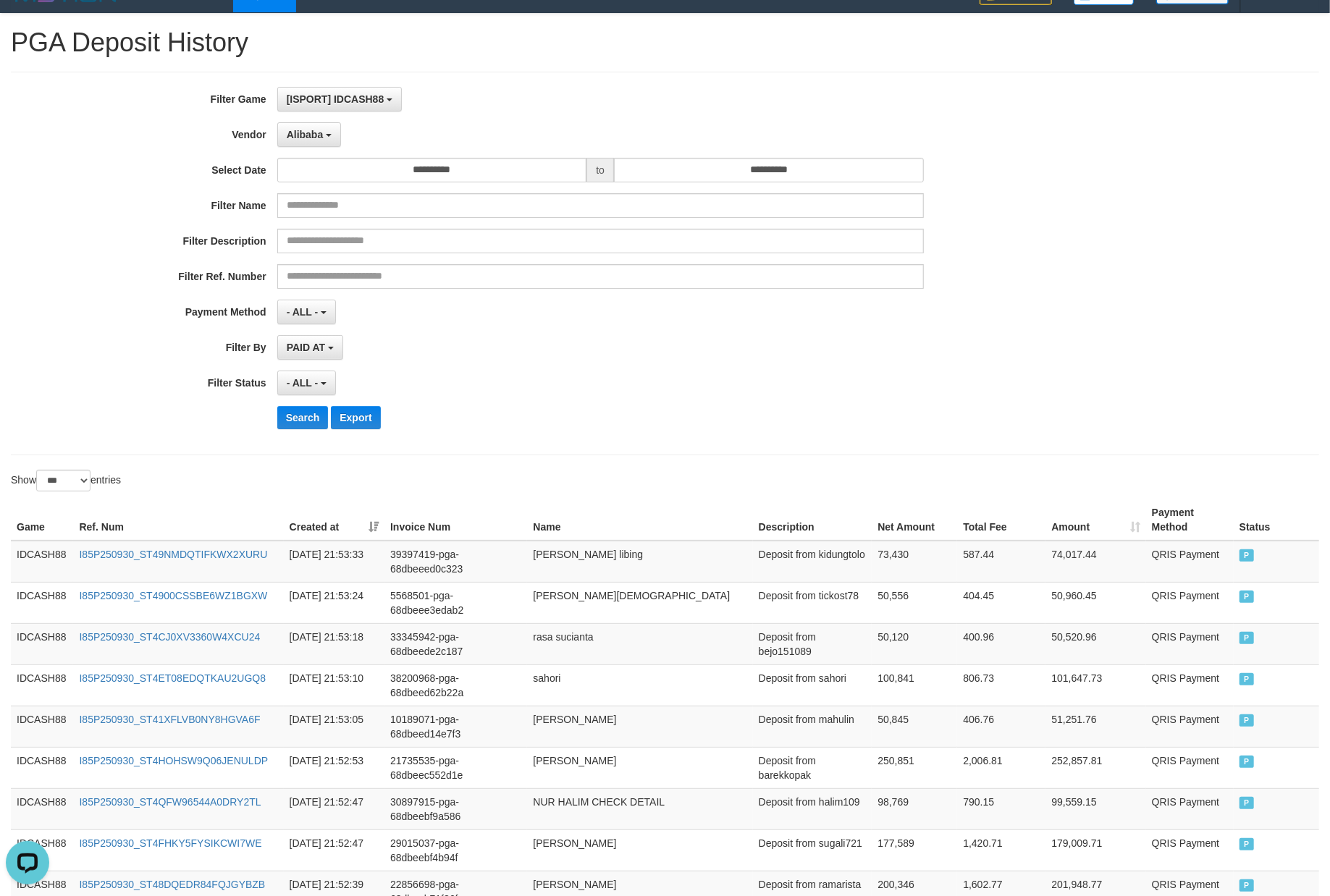
click at [540, 410] on div "Search Export" at bounding box center [692, 418] width 831 height 23
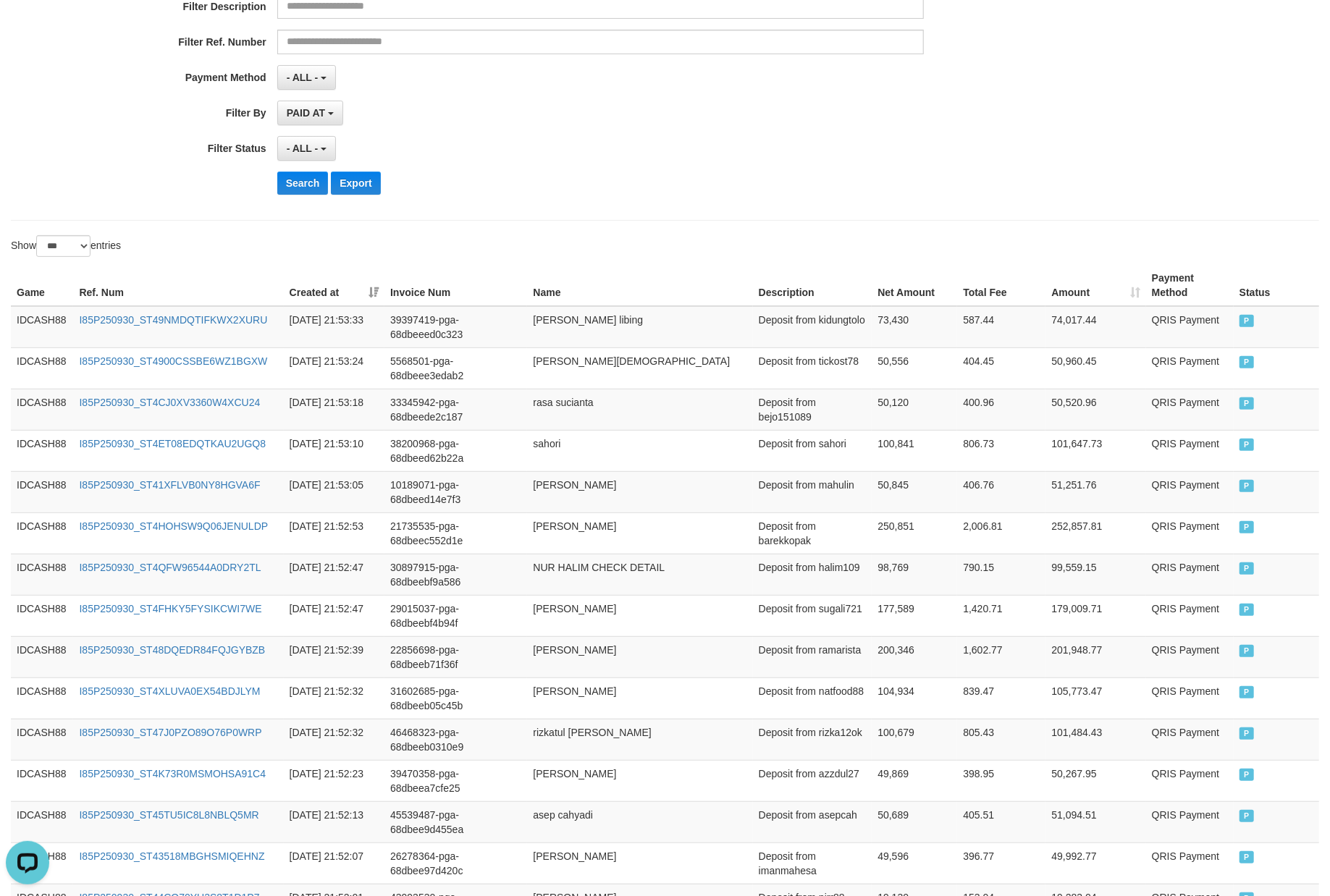
scroll to position [0, 0]
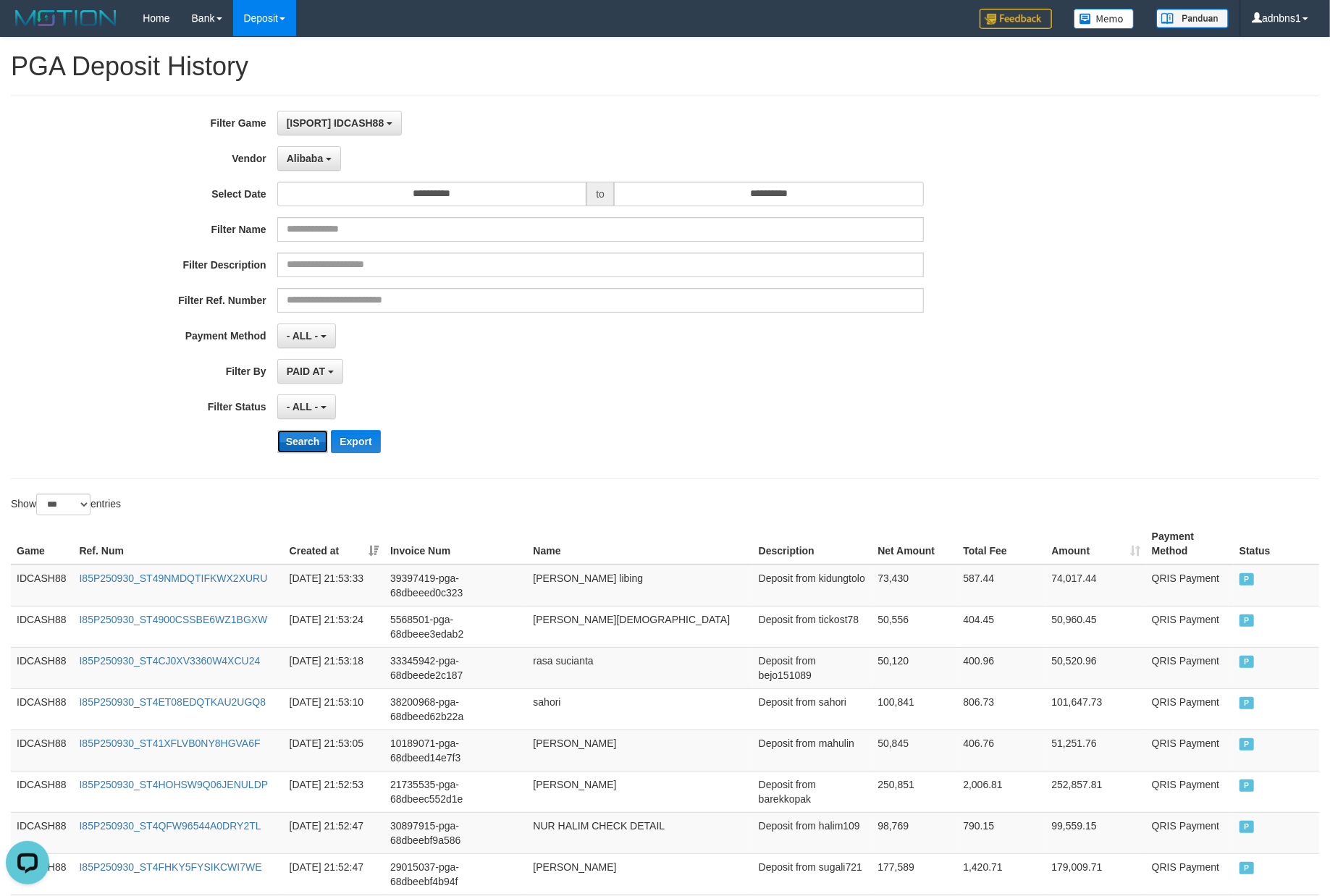
click at [305, 444] on button "Search" at bounding box center [303, 441] width 51 height 23
click at [635, 372] on div "PAID AT PAID AT CREATED AT" at bounding box center [600, 371] width 647 height 25
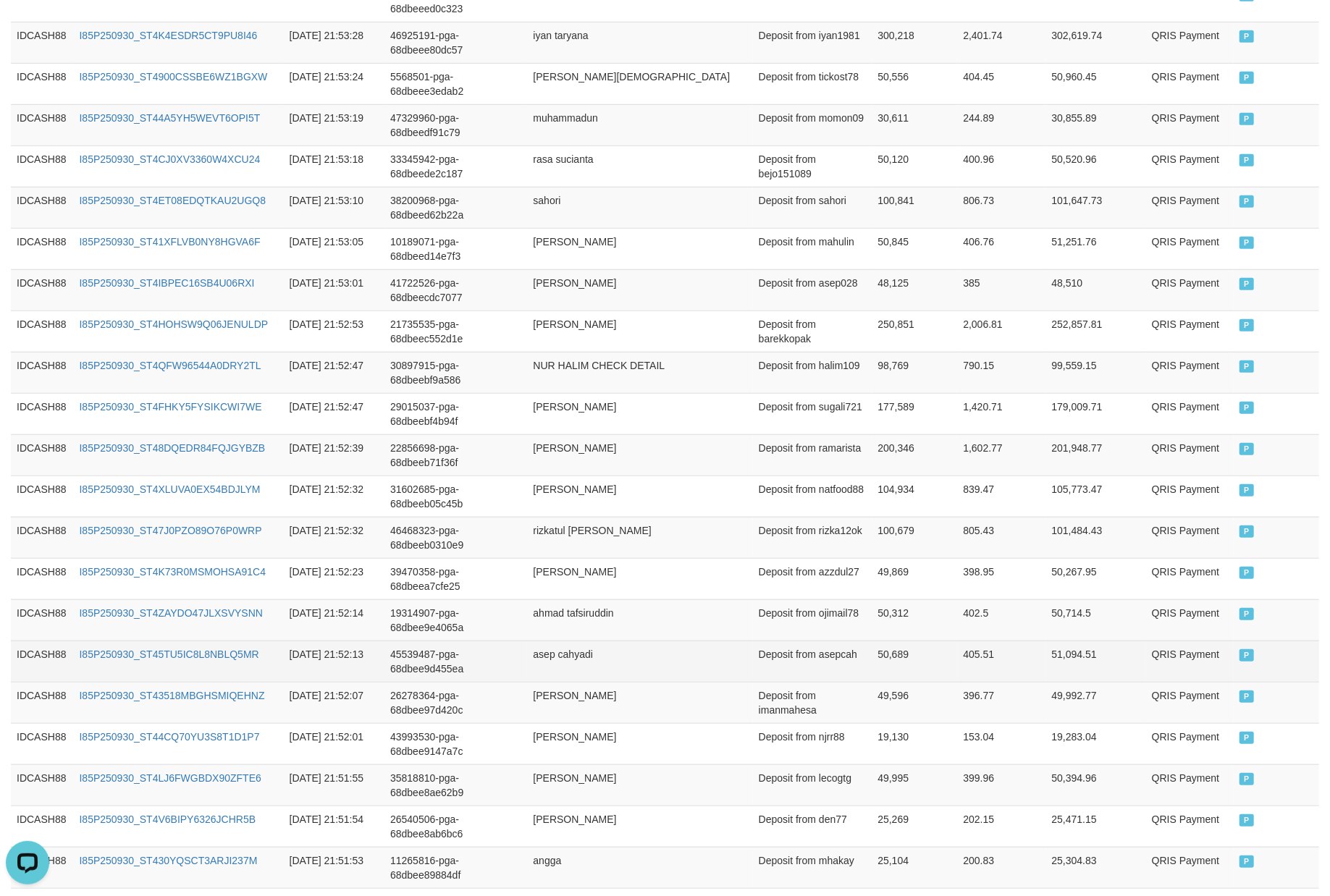
scroll to position [368, 0]
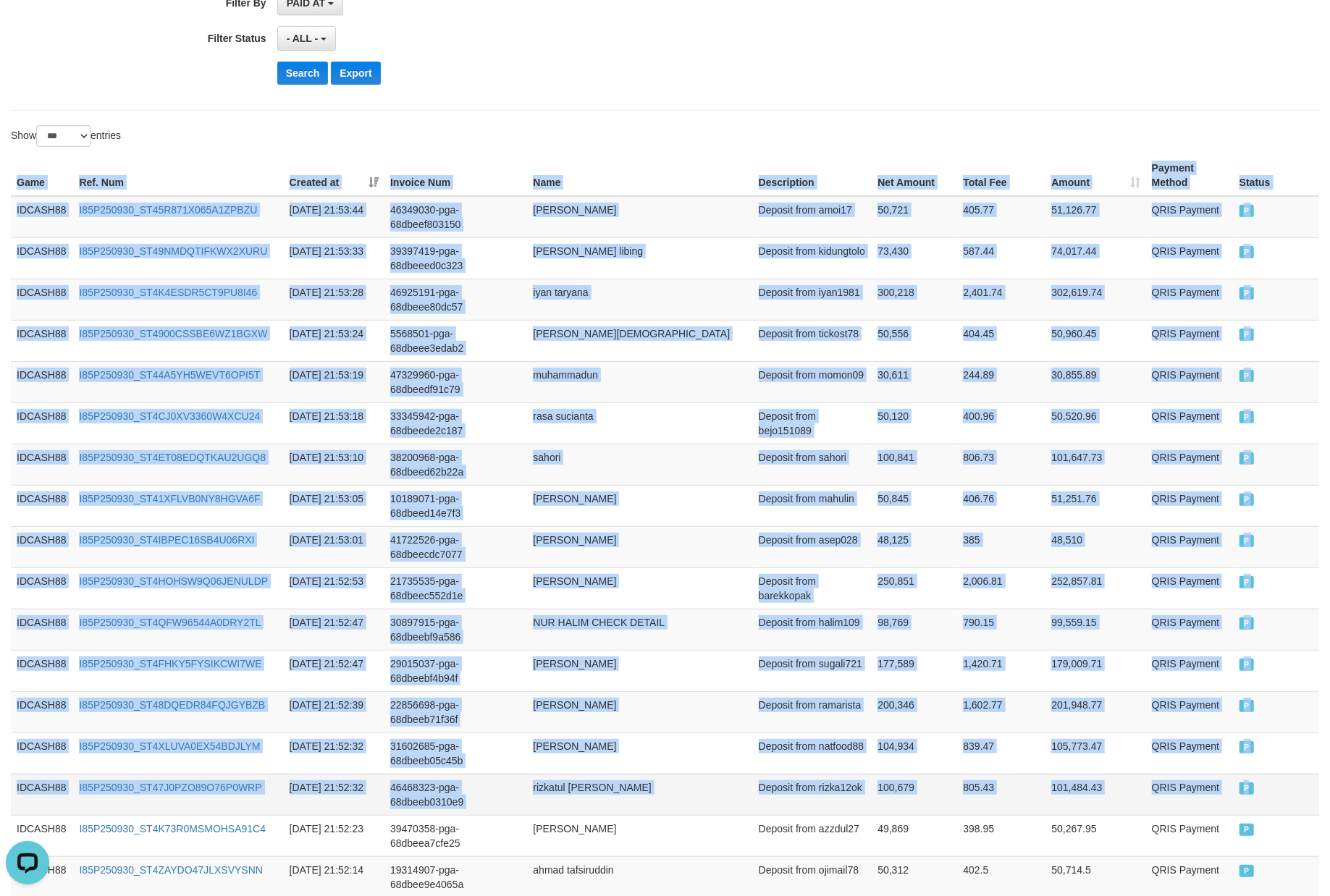
drag, startPoint x: 9, startPoint y: 181, endPoint x: 1280, endPoint y: 789, distance: 1408.9
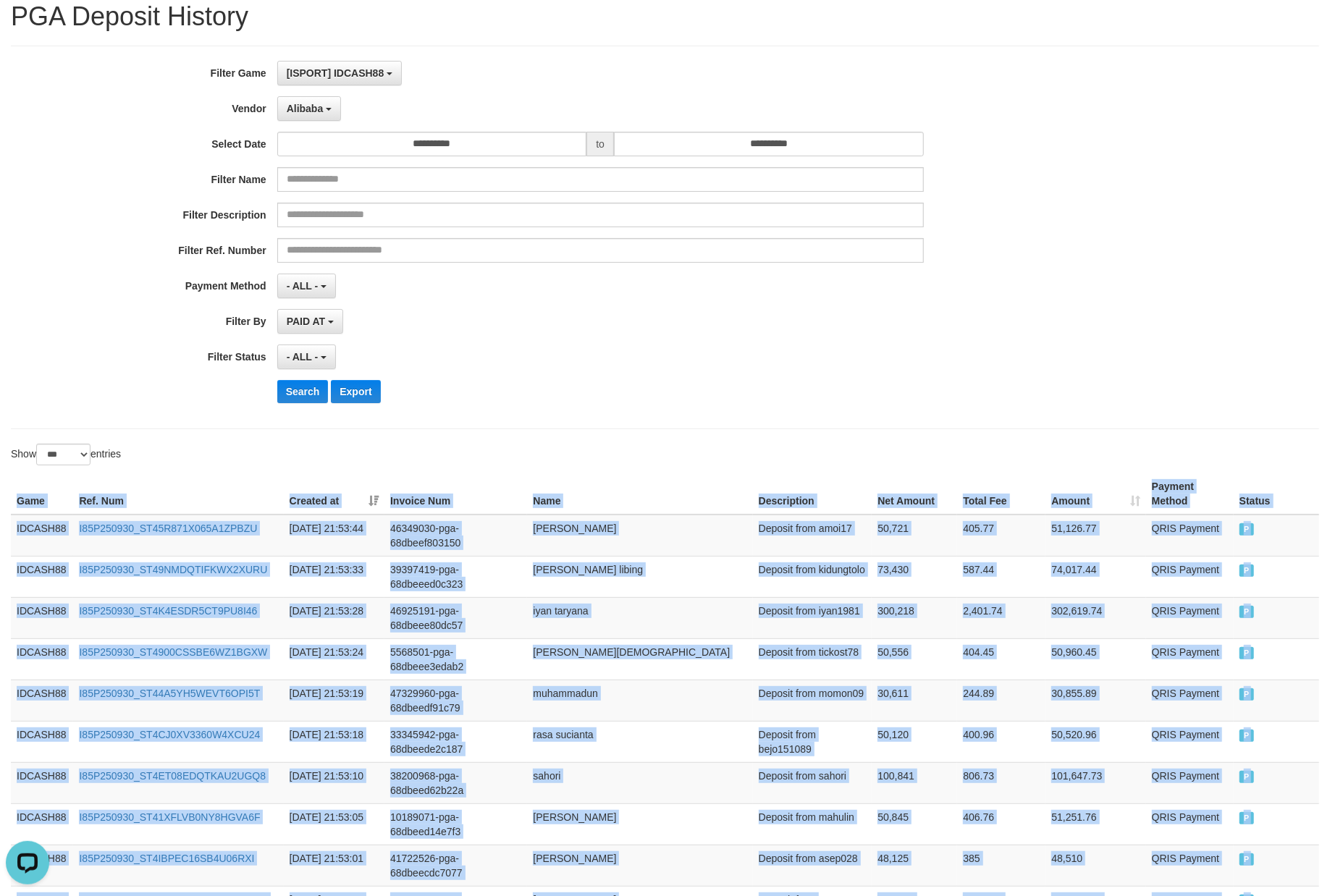
scroll to position [0, 0]
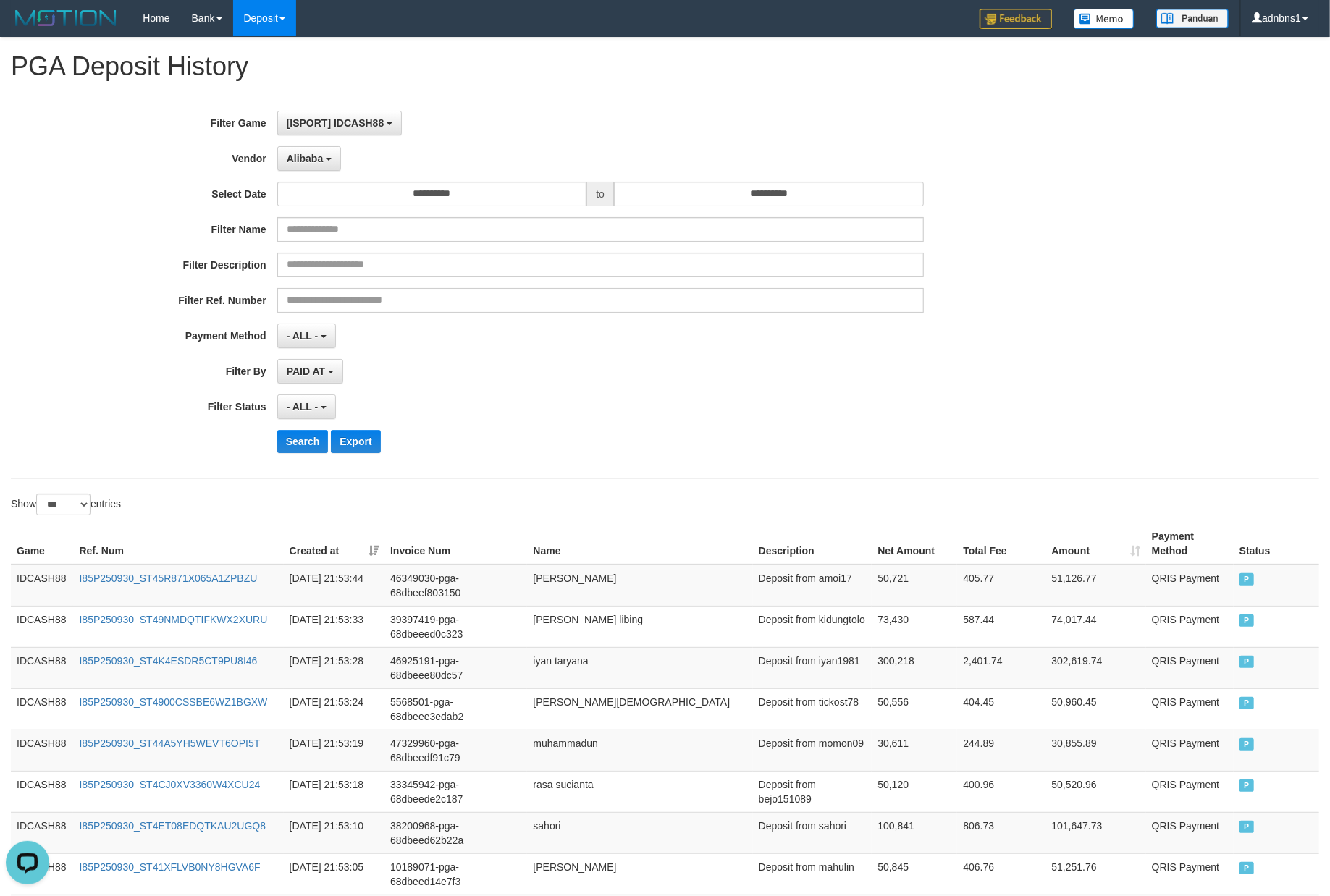
click at [624, 403] on div "- ALL - SELECT ALL - ALL - SELECT STATUS PENDING/UNPAID PAID CANCELED EXPIRED" at bounding box center [600, 407] width 647 height 25
click at [281, 446] on button "Search" at bounding box center [303, 441] width 51 height 23
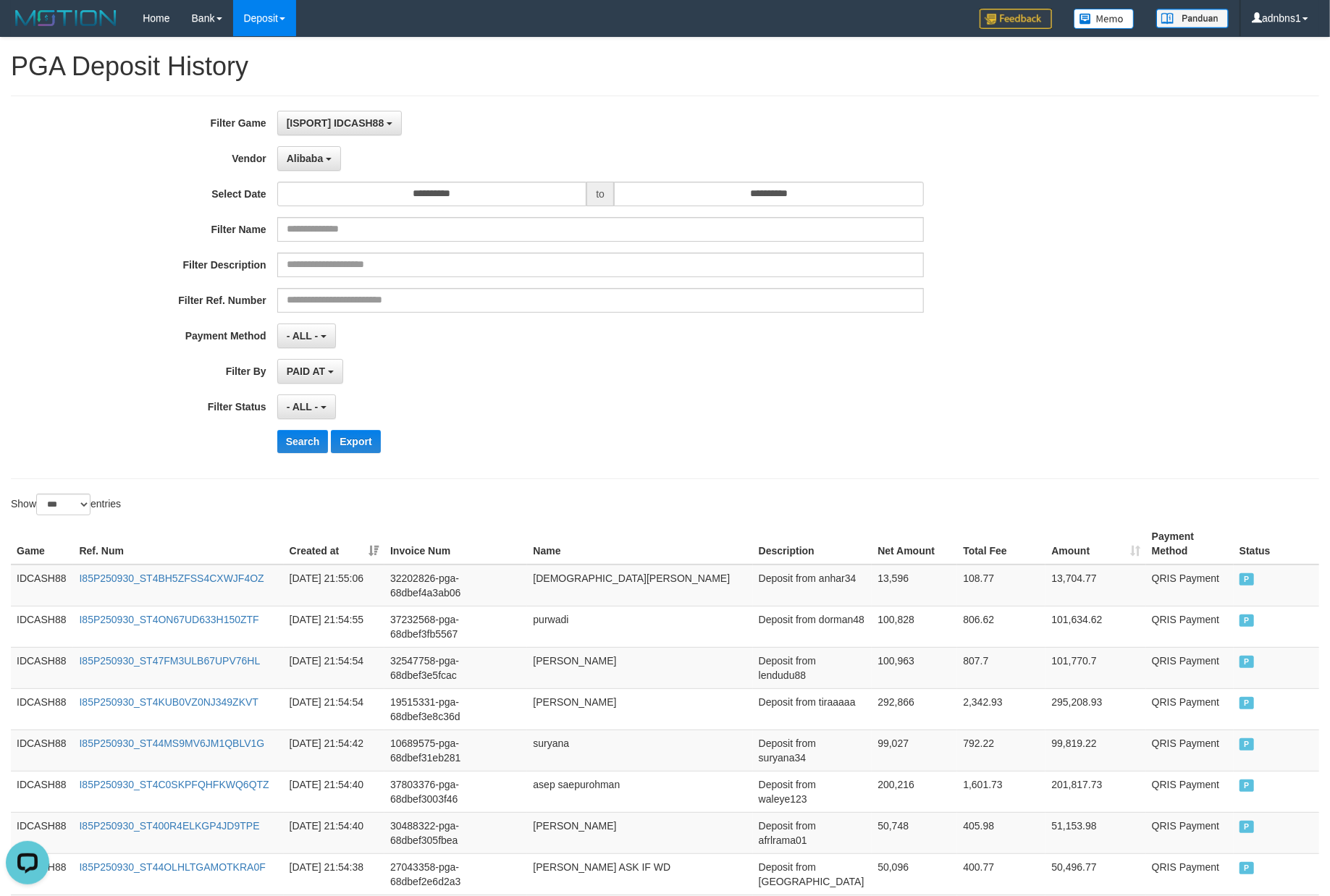
click at [654, 414] on div "- ALL - SELECT ALL - ALL - SELECT STATUS PENDING/UNPAID PAID CANCELED EXPIRED" at bounding box center [600, 407] width 647 height 25
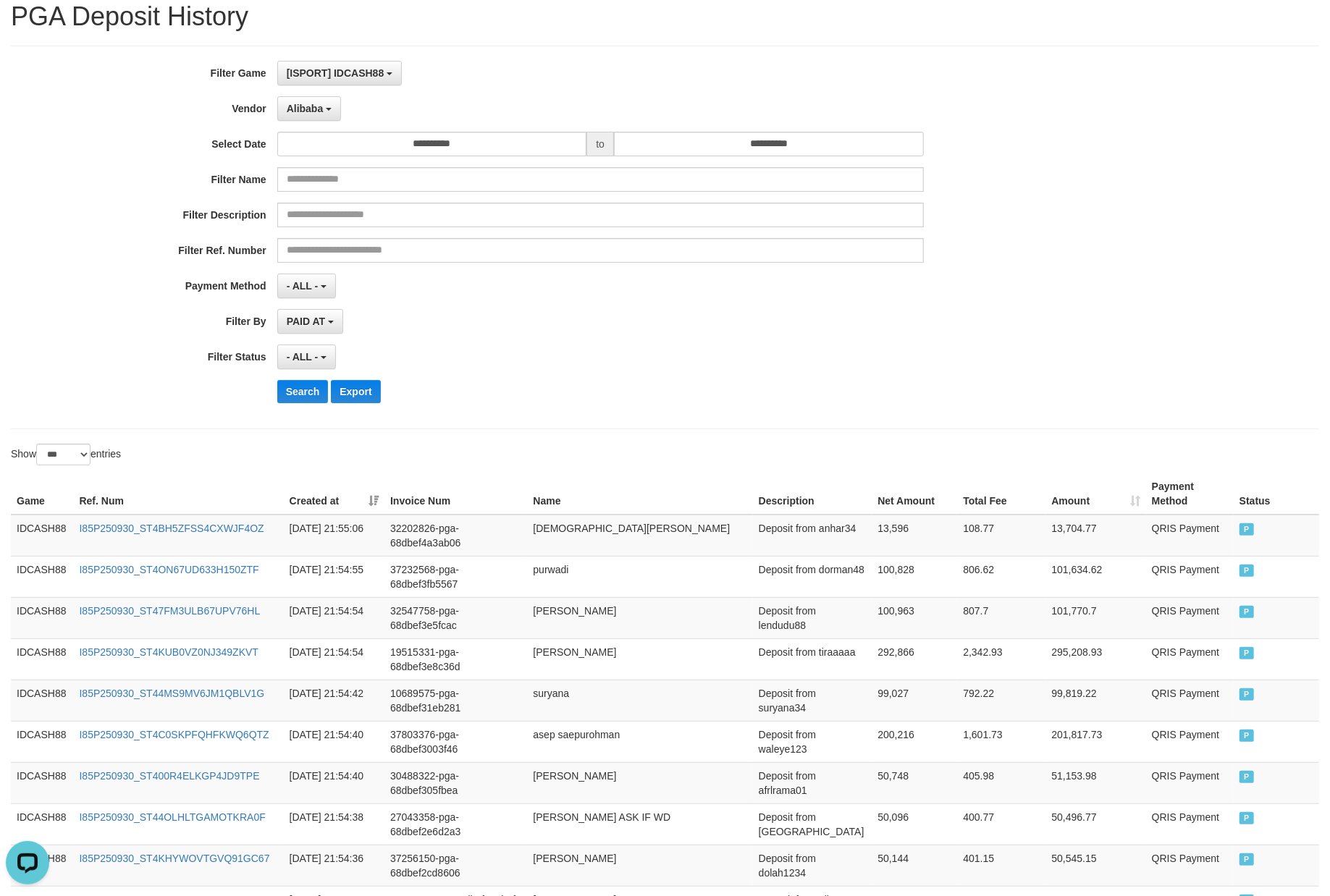
scroll to position [96, 0]
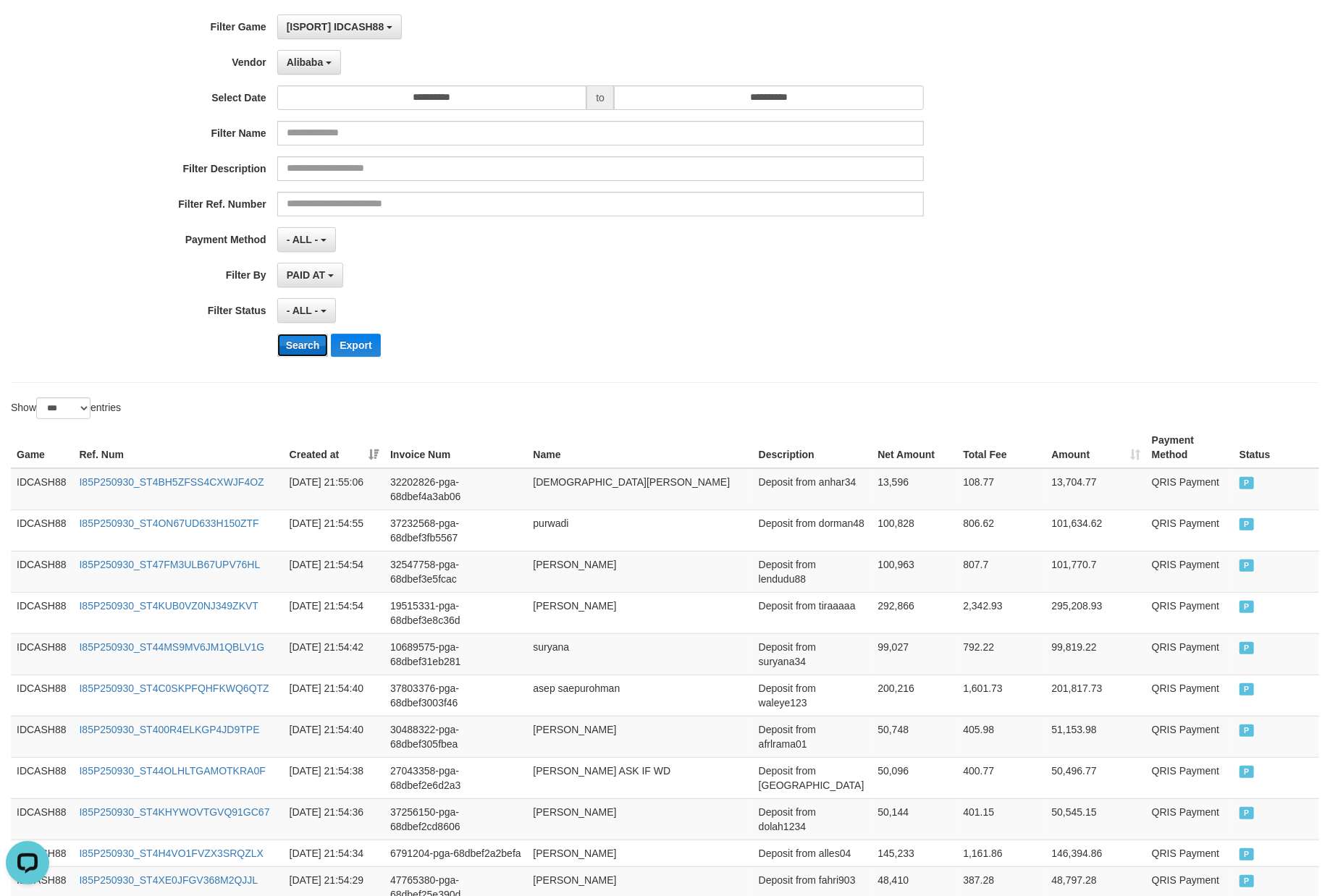
click at [287, 350] on button "Search" at bounding box center [303, 346] width 51 height 23
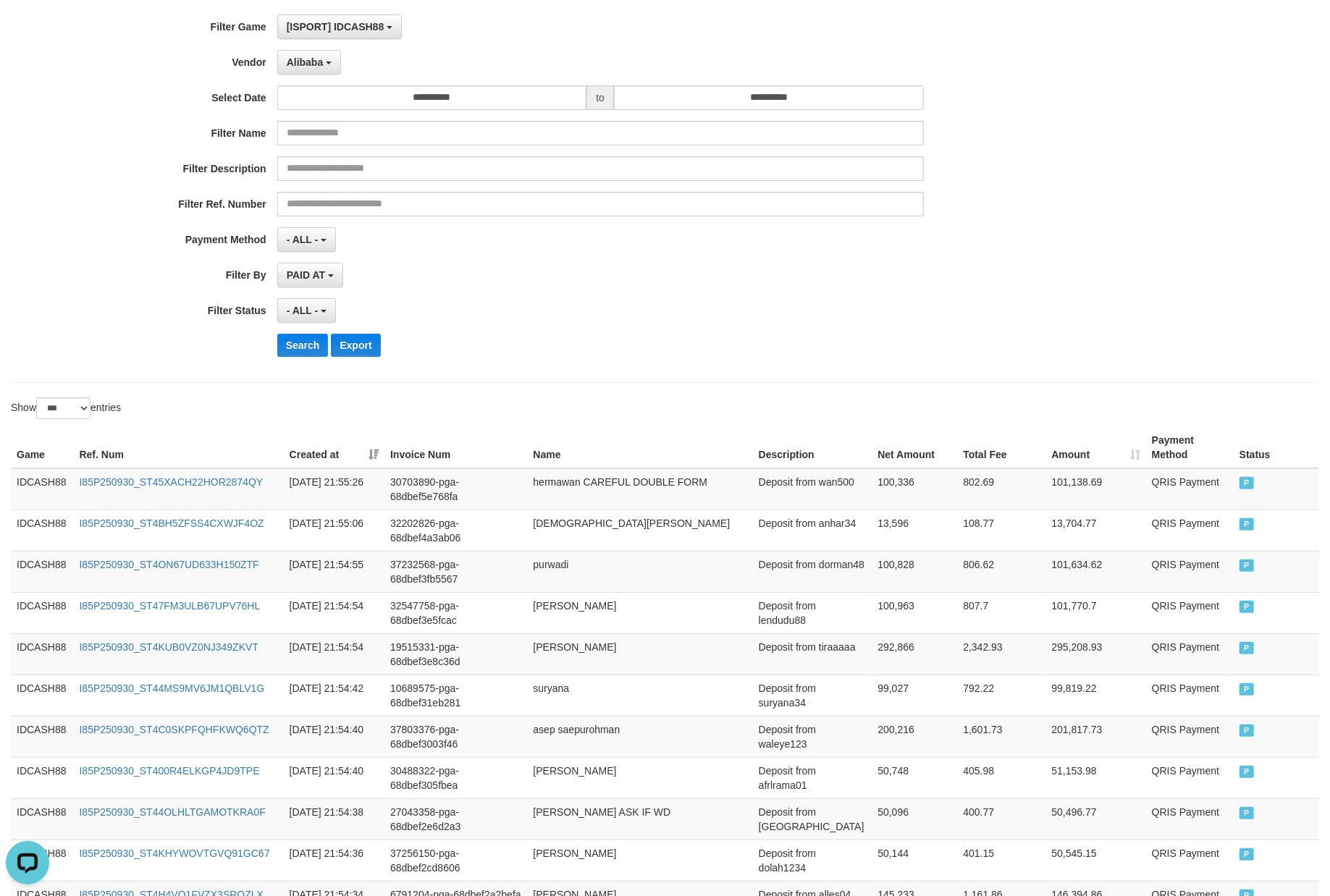
click at [620, 360] on div "**********" at bounding box center [554, 191] width 1108 height 353
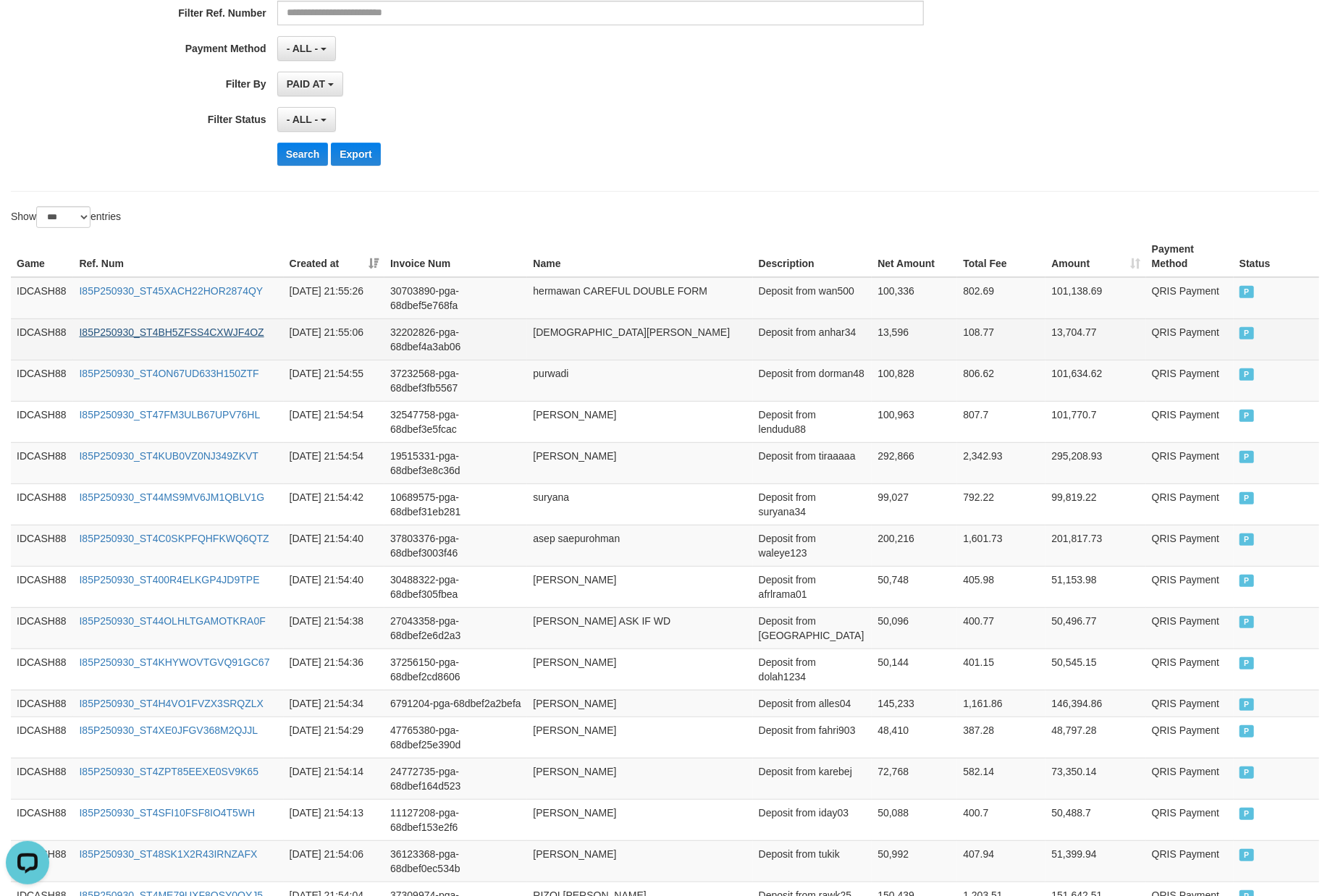
scroll to position [289, 0]
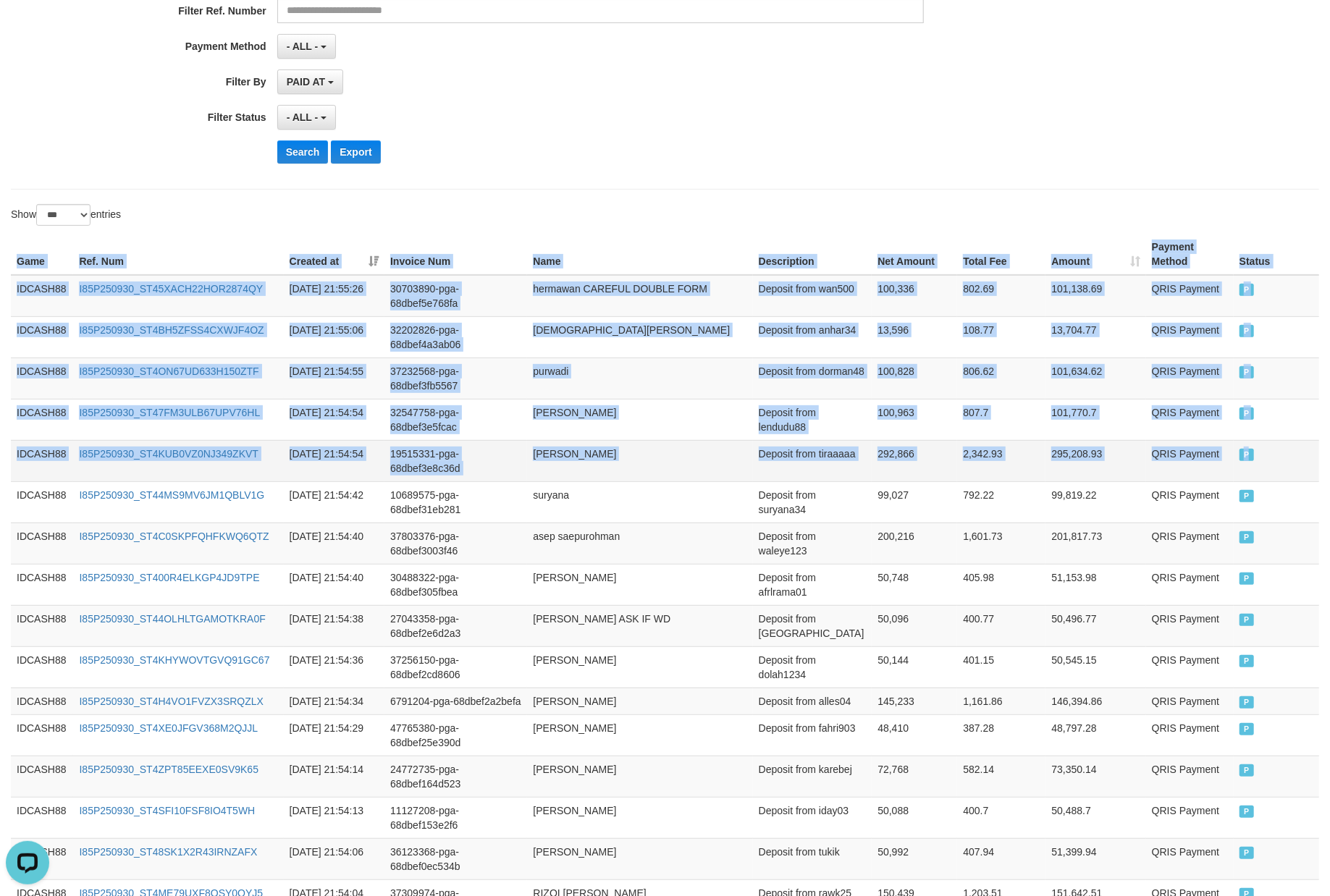
drag, startPoint x: 10, startPoint y: 259, endPoint x: 1277, endPoint y: 463, distance: 1283.3
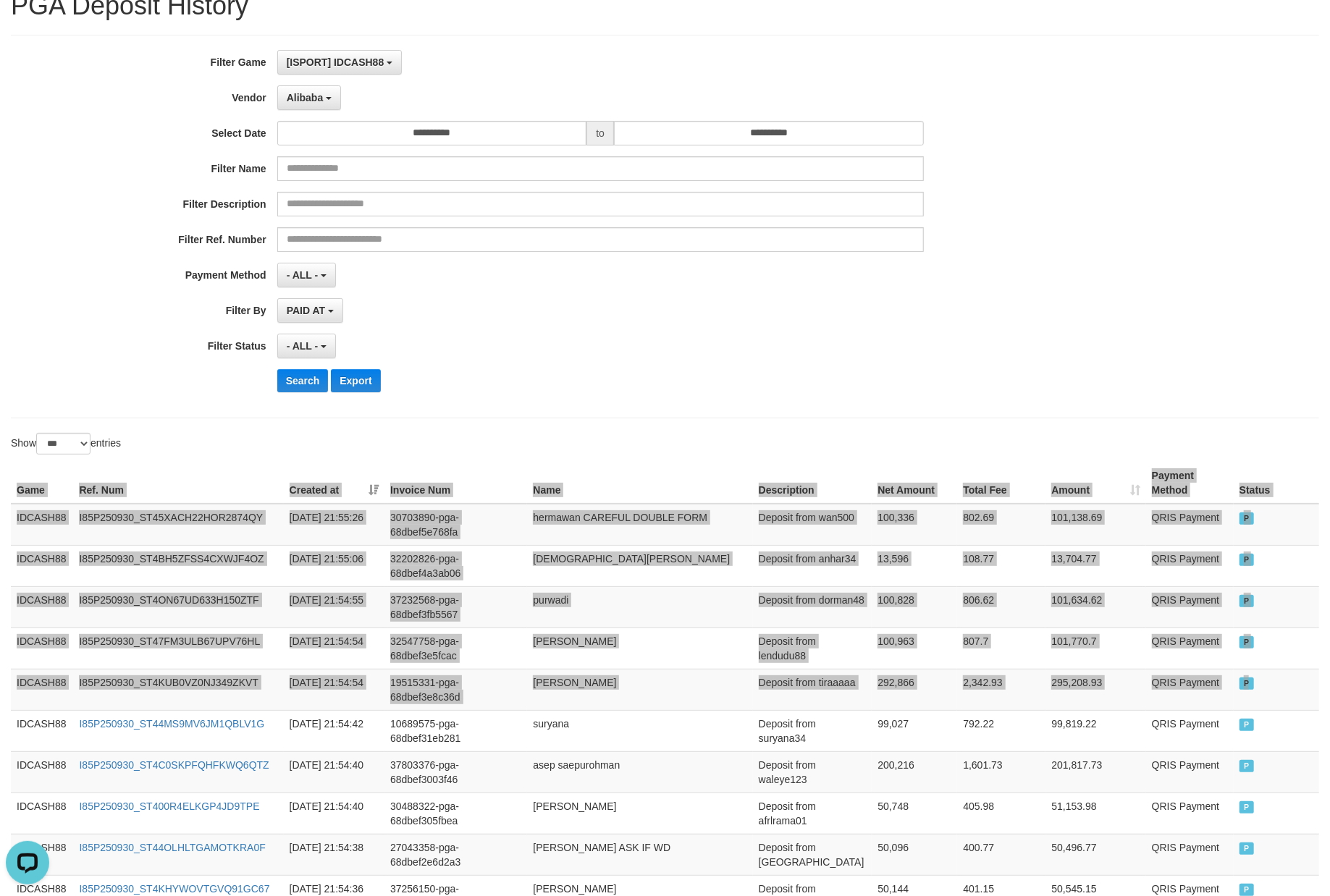
scroll to position [0, 0]
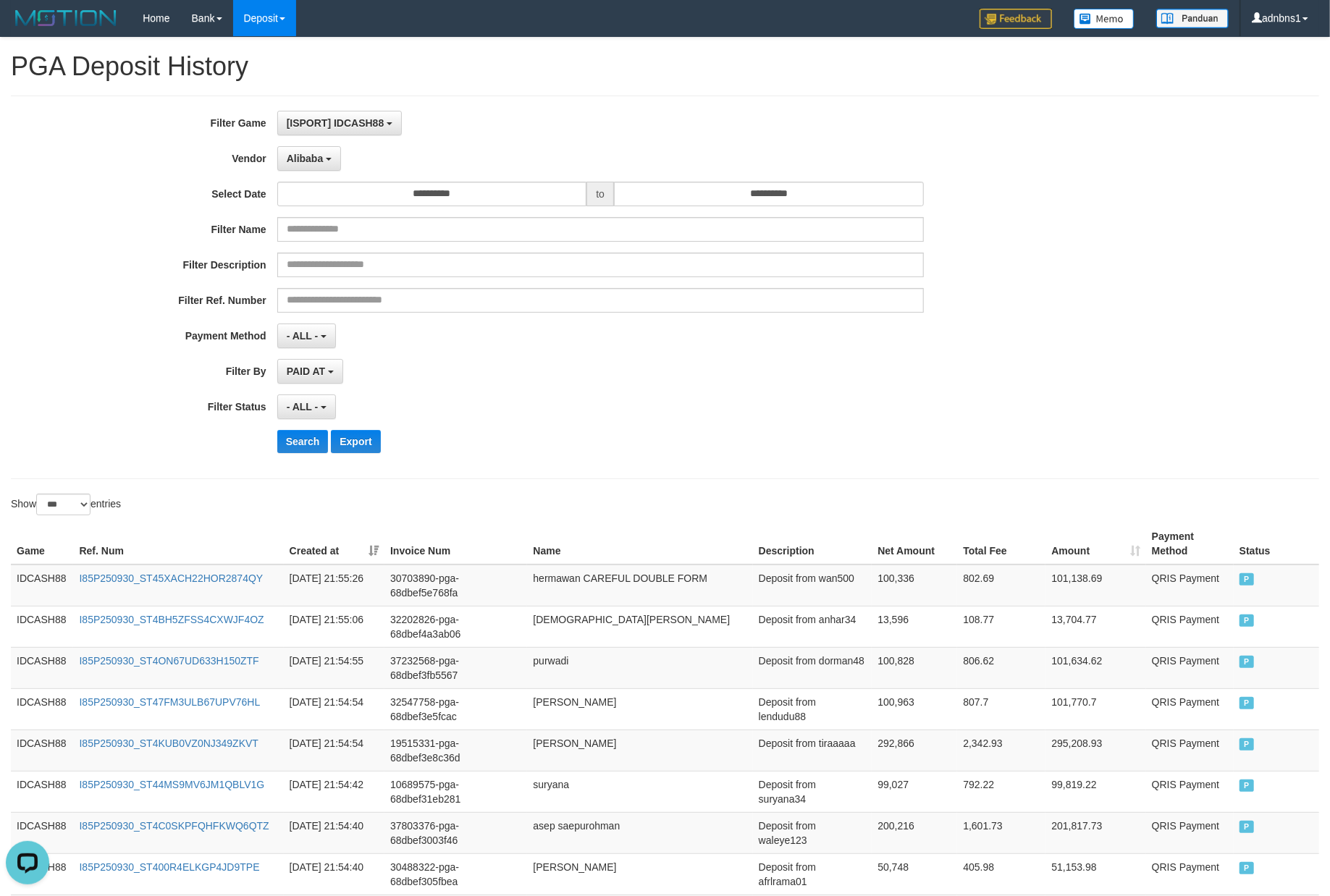
click at [673, 461] on div "**********" at bounding box center [554, 287] width 1108 height 353
click at [281, 447] on button "Search" at bounding box center [303, 441] width 51 height 23
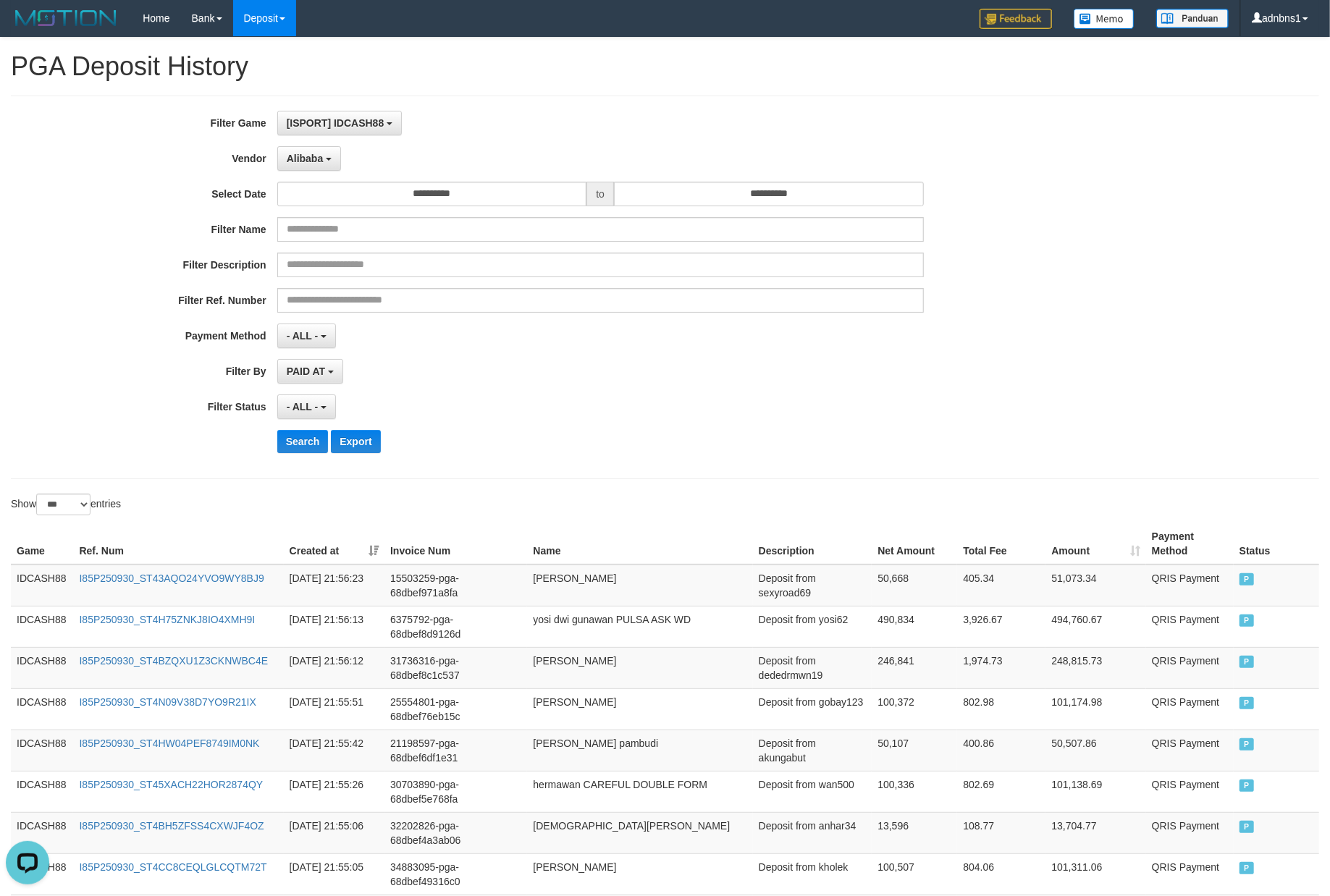
click at [626, 419] on div "- ALL - SELECT ALL - ALL - SELECT STATUS PENDING/UNPAID PAID CANCELED EXPIRED" at bounding box center [600, 407] width 647 height 25
click at [302, 441] on button "Search" at bounding box center [303, 441] width 51 height 23
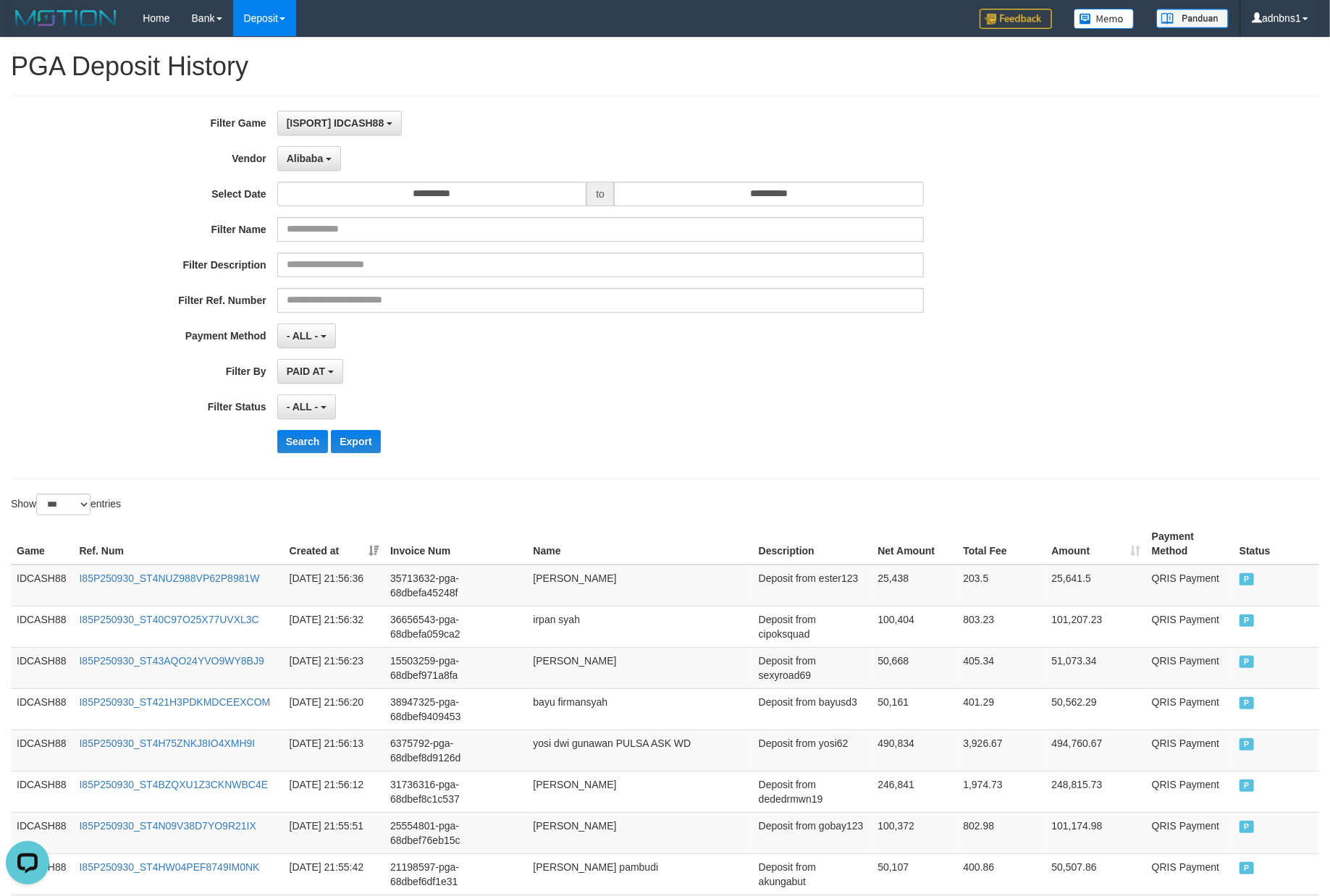
click at [569, 453] on div "Search Export" at bounding box center [692, 441] width 831 height 23
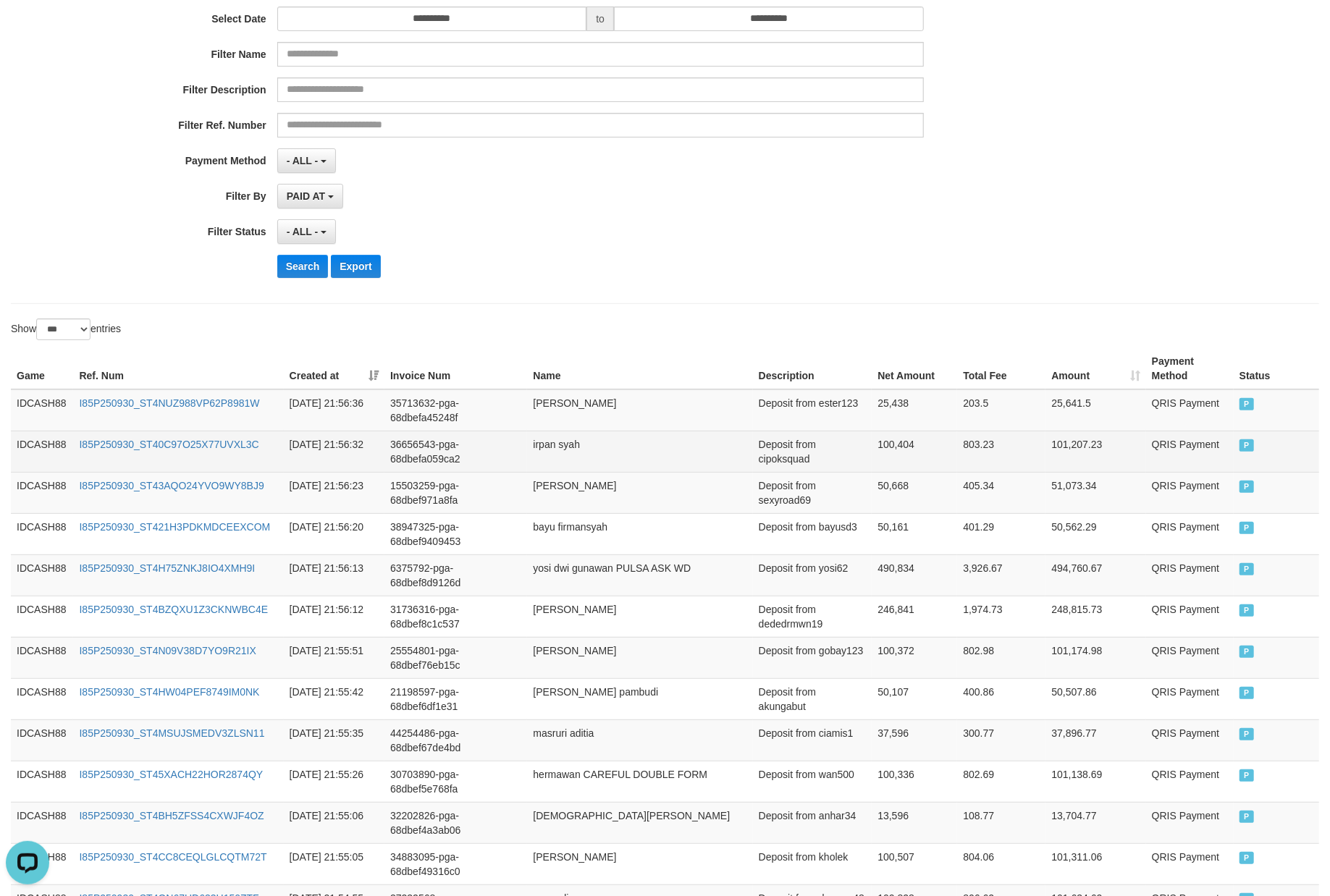
scroll to position [119, 0]
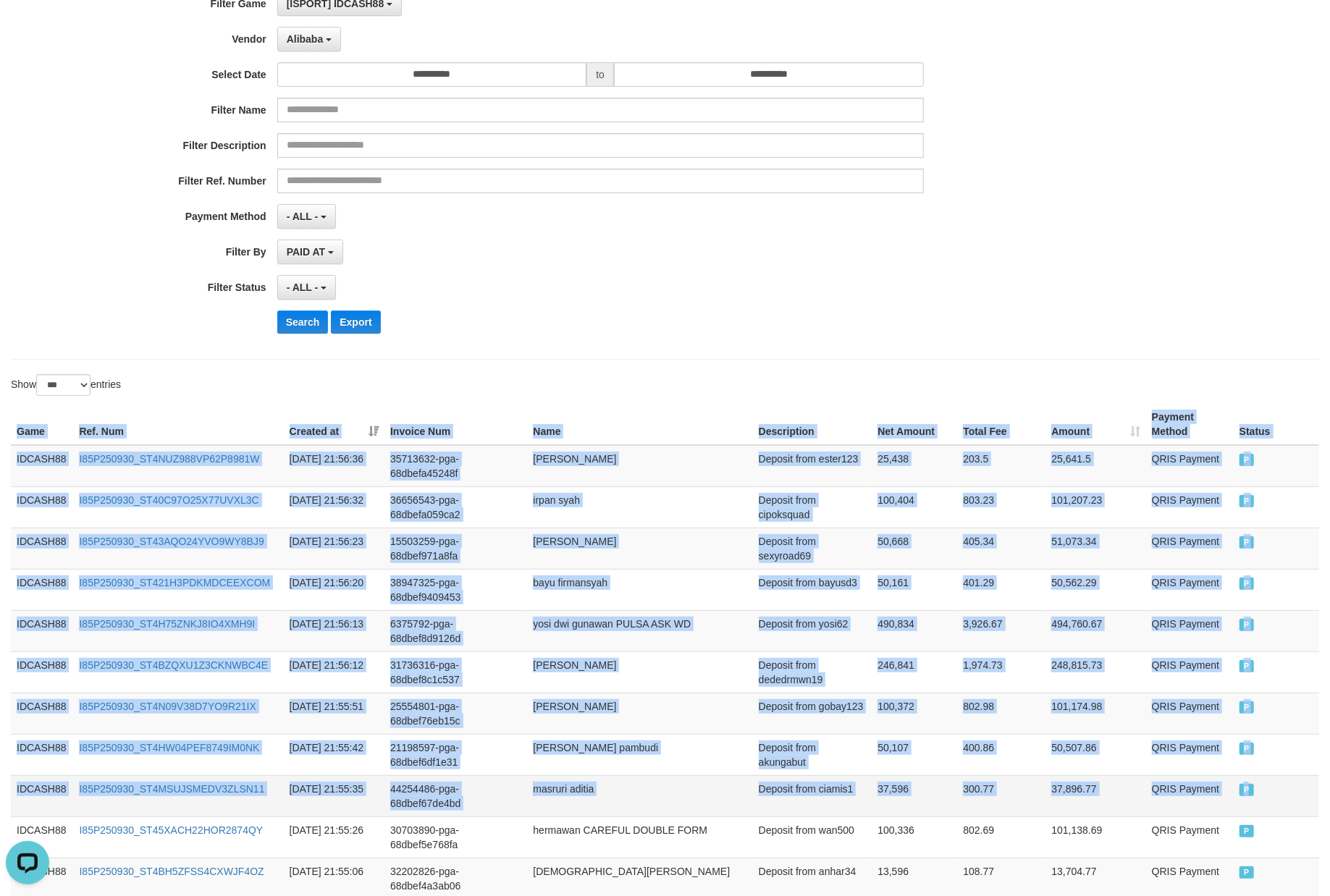
drag, startPoint x: 15, startPoint y: 432, endPoint x: 1278, endPoint y: 792, distance: 1313.3
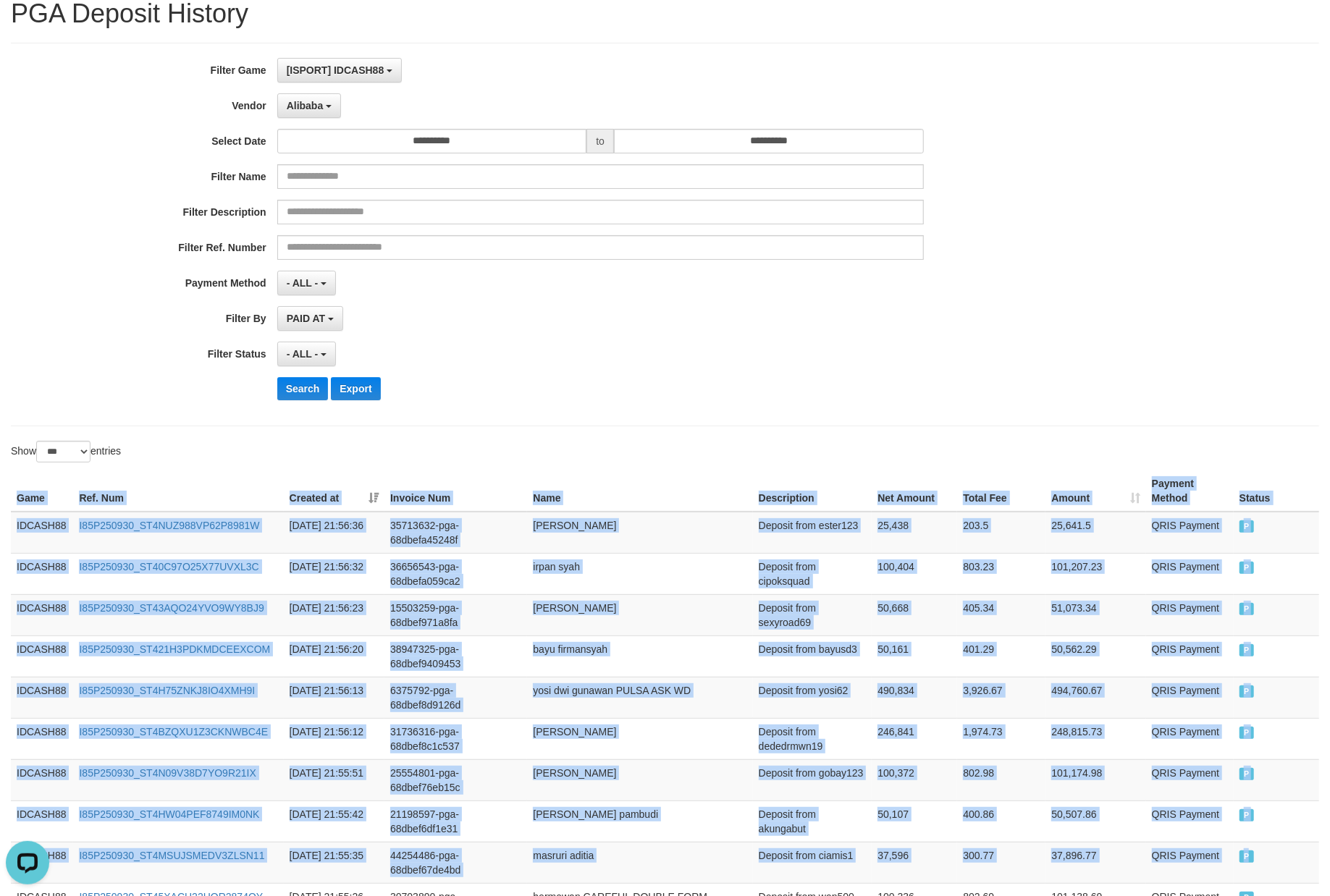
scroll to position [0, 0]
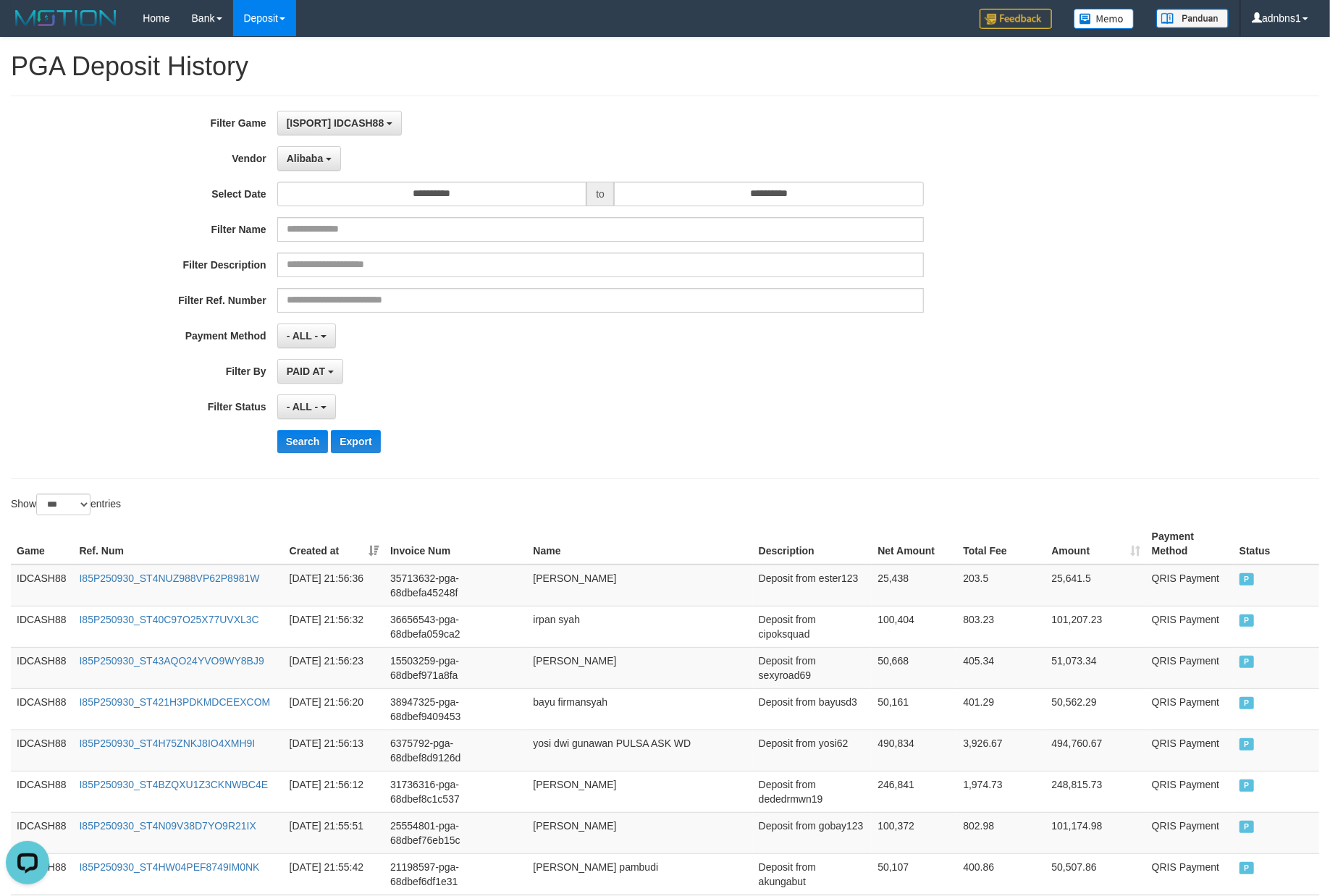
click at [696, 428] on div "**********" at bounding box center [554, 287] width 1108 height 353
click at [294, 447] on button "Search" at bounding box center [303, 441] width 51 height 23
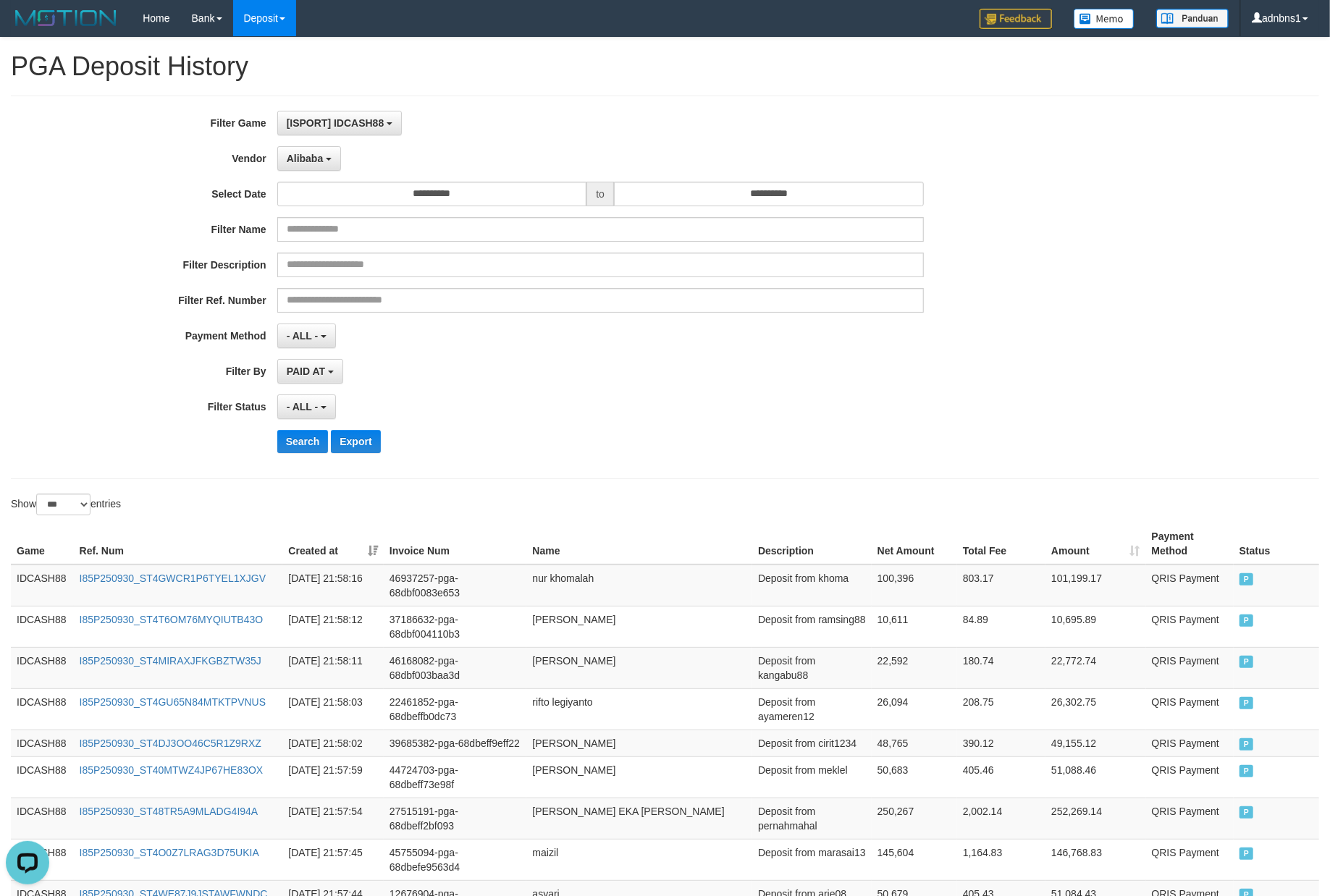
click at [638, 412] on div "- ALL - SELECT ALL - ALL - SELECT STATUS PENDING/UNPAID PAID CANCELED EXPIRED" at bounding box center [600, 407] width 647 height 25
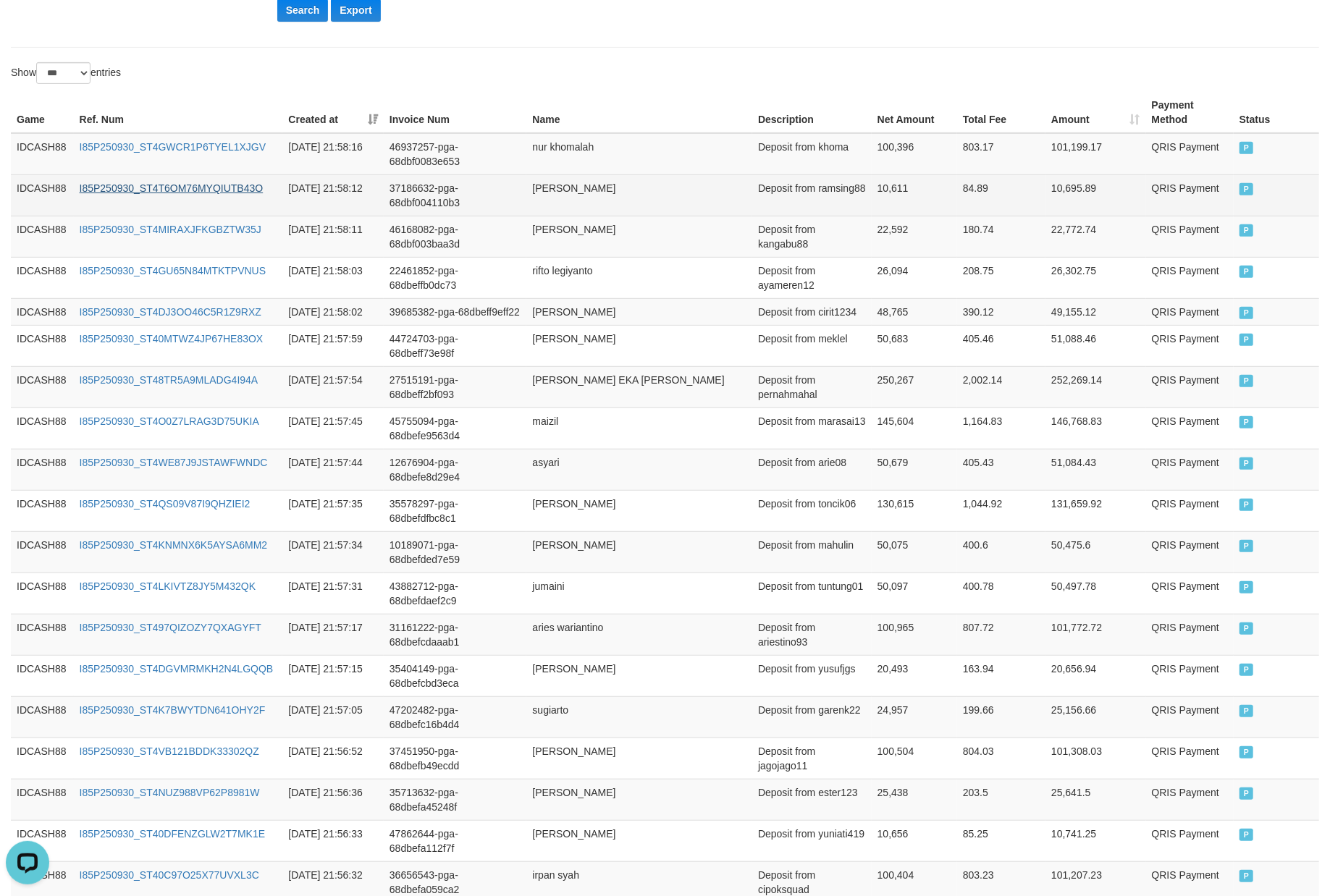
scroll to position [314, 0]
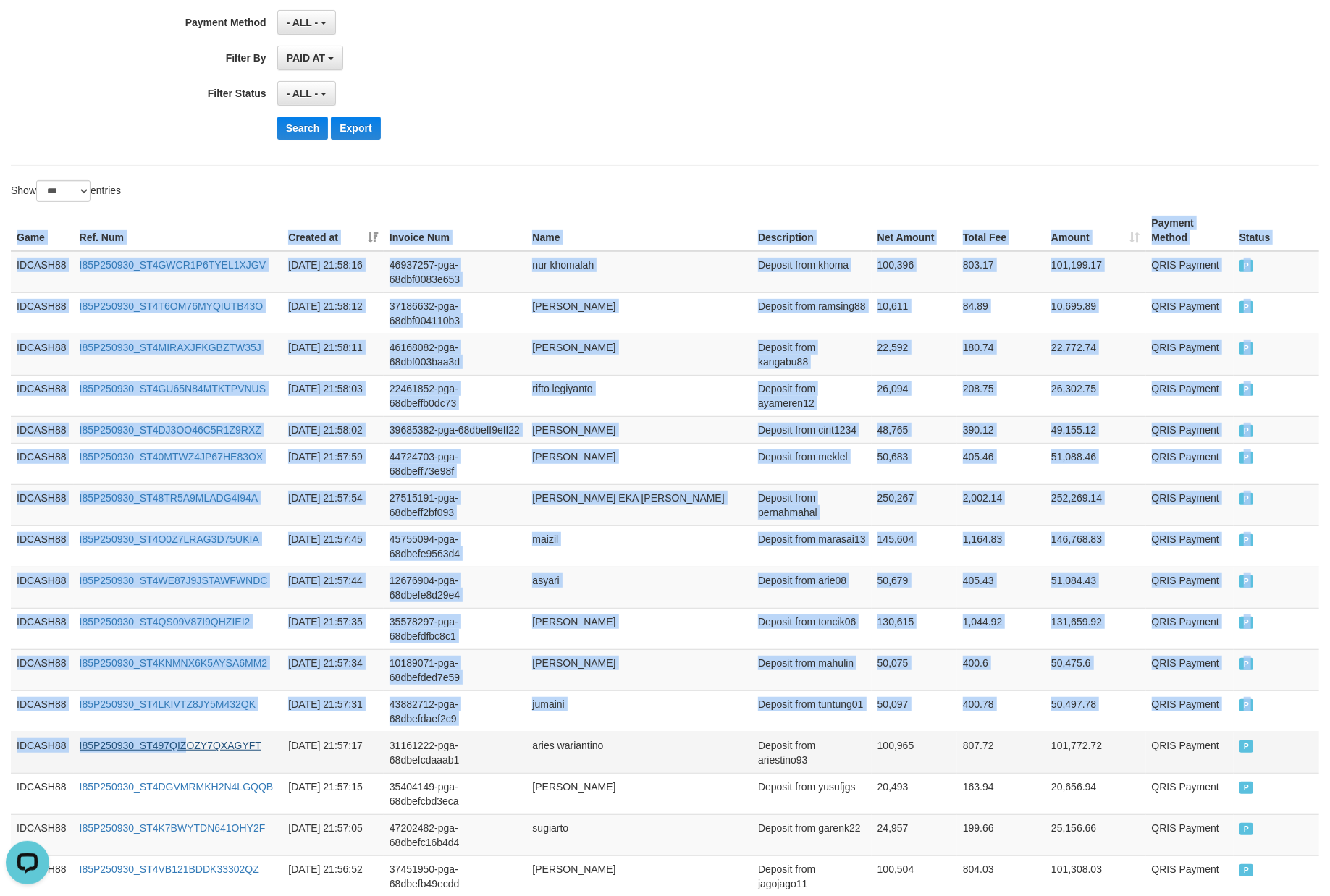
drag, startPoint x: 13, startPoint y: 238, endPoint x: 209, endPoint y: 760, distance: 557.6
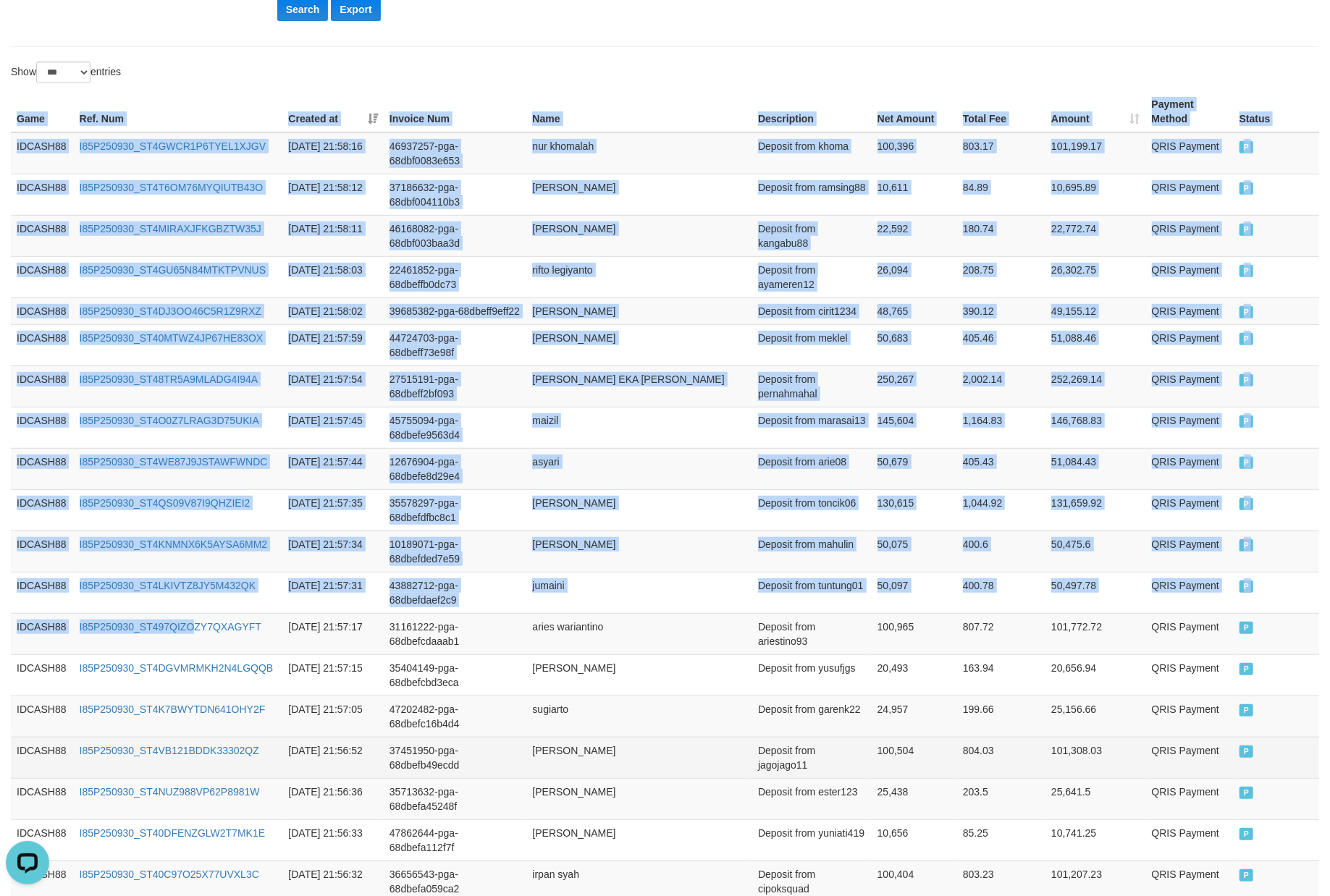
scroll to position [603, 0]
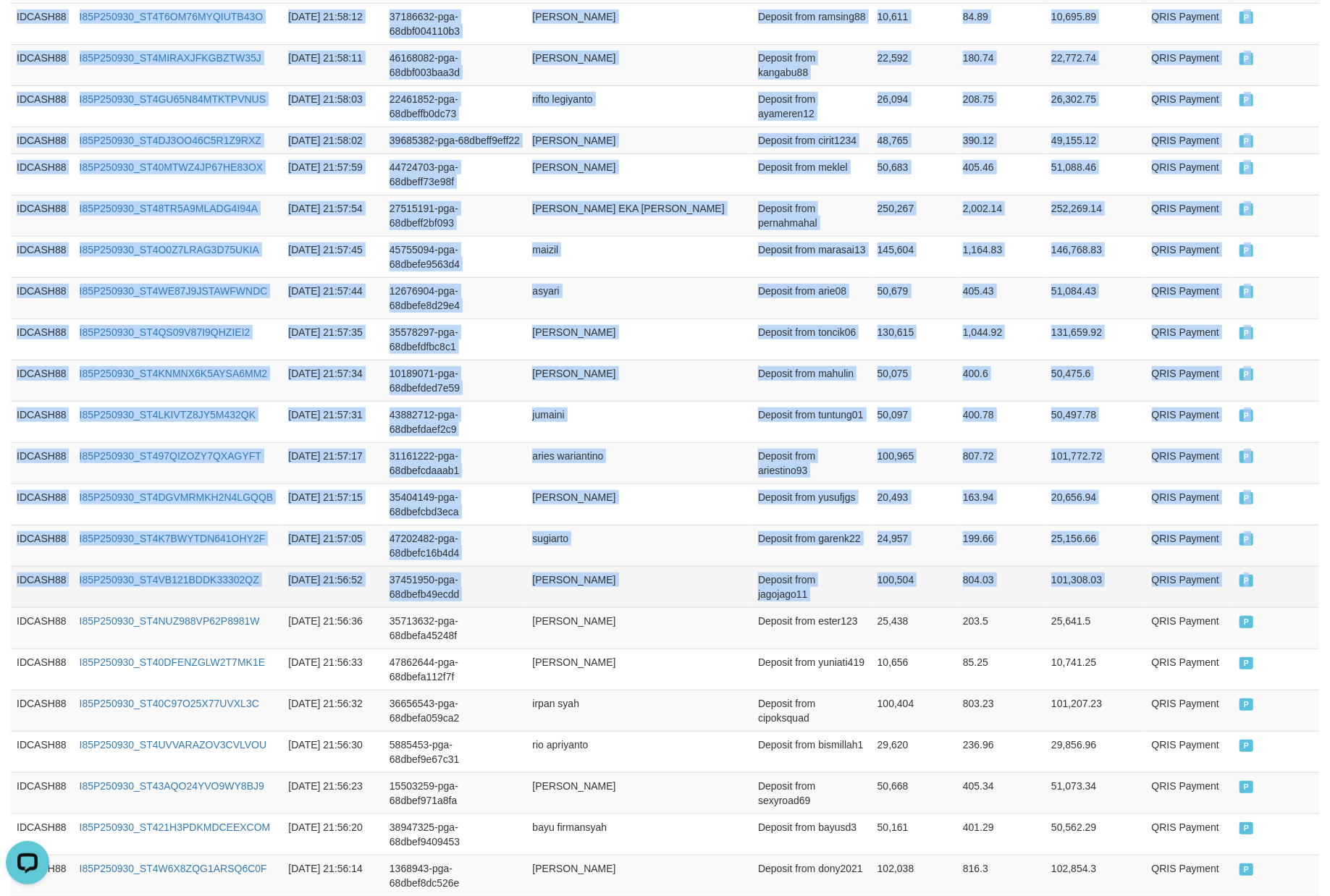
click at [1284, 607] on td "P" at bounding box center [1276, 587] width 86 height 41
